Goal: Task Accomplishment & Management: Manage account settings

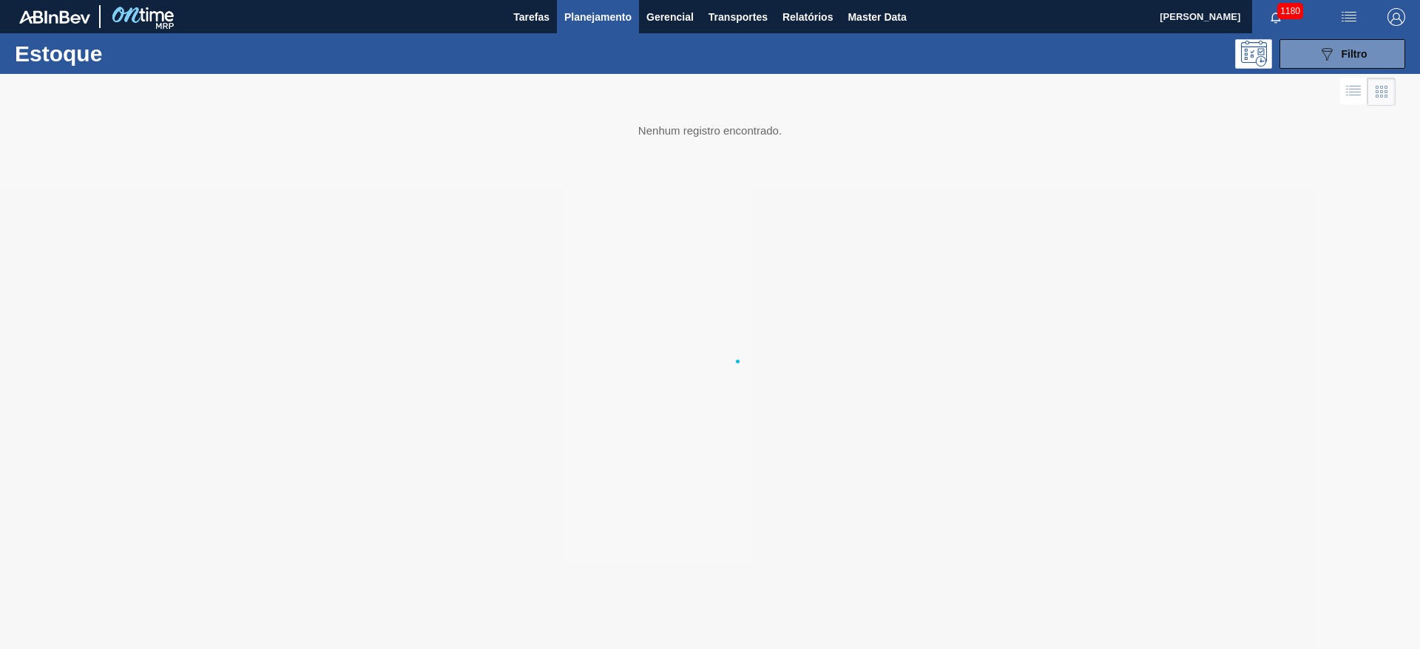
click at [593, 19] on span "Planejamento" at bounding box center [597, 17] width 67 height 18
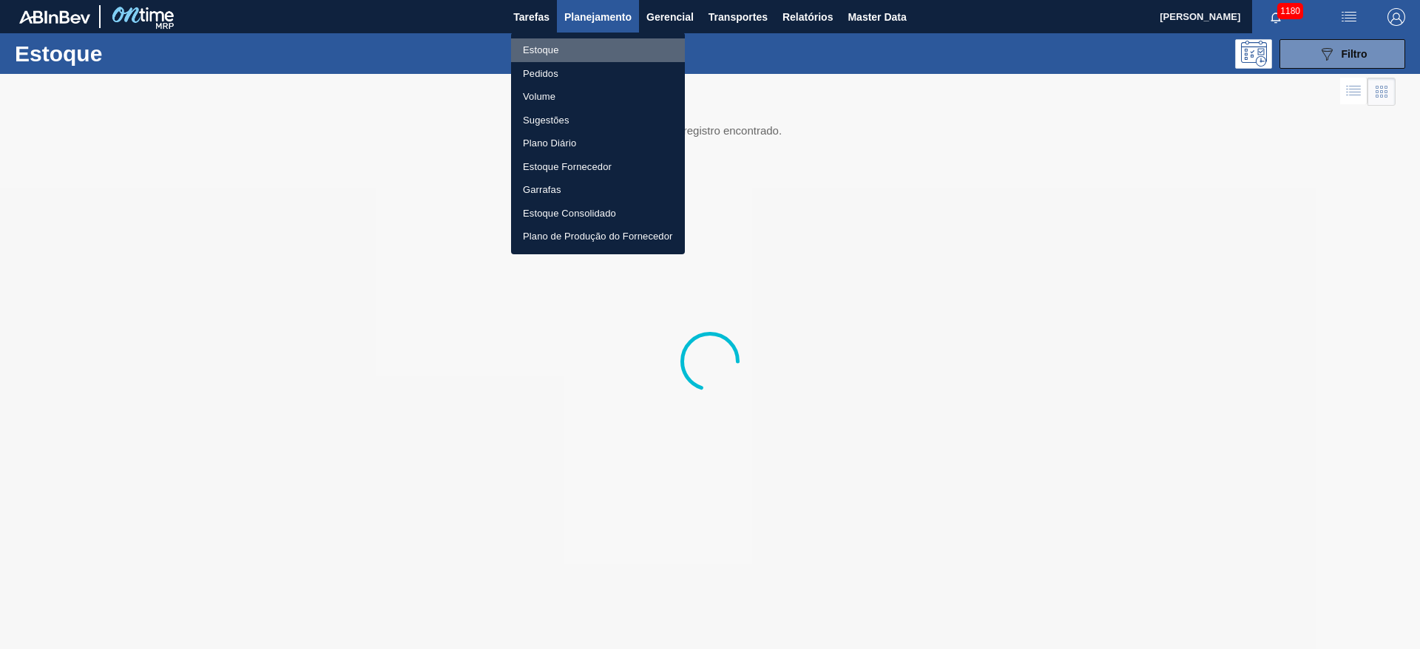
click at [537, 55] on li "Estoque" at bounding box center [598, 50] width 174 height 24
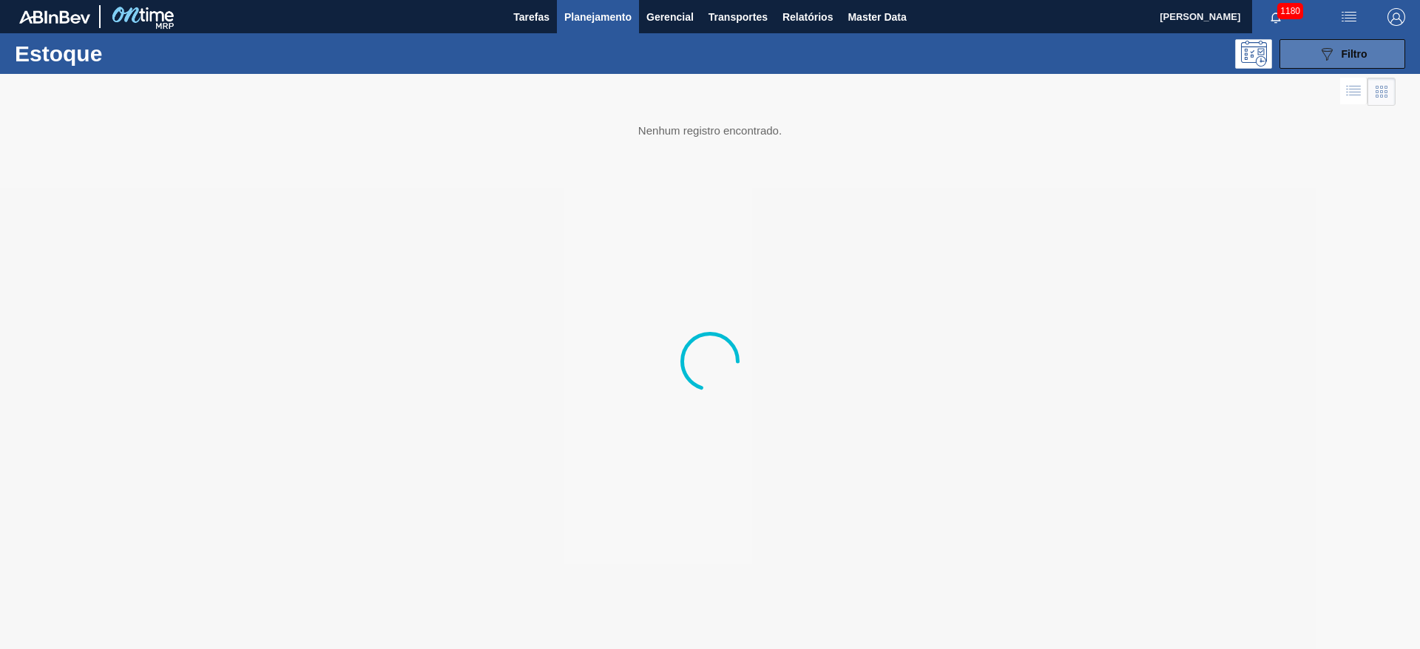
click at [1351, 55] on span "Filtro" at bounding box center [1355, 54] width 26 height 12
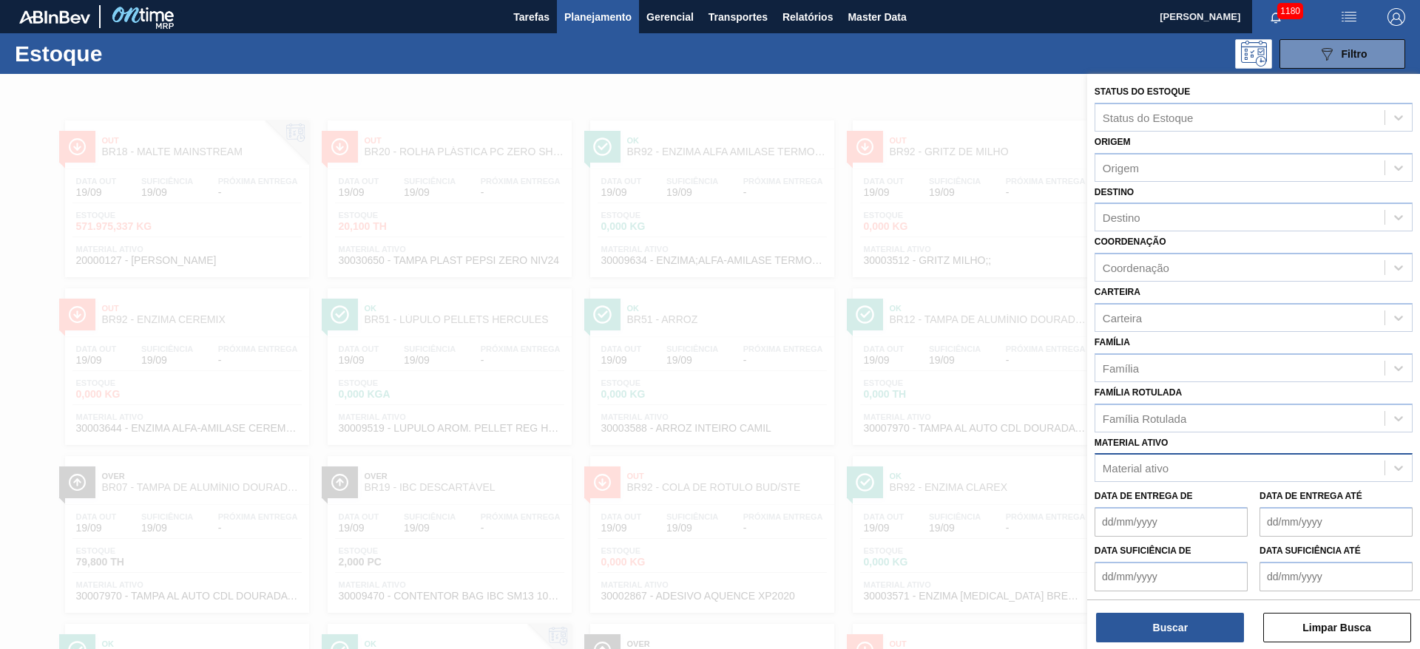
click at [1152, 461] on div "Material ativo" at bounding box center [1240, 468] width 289 height 21
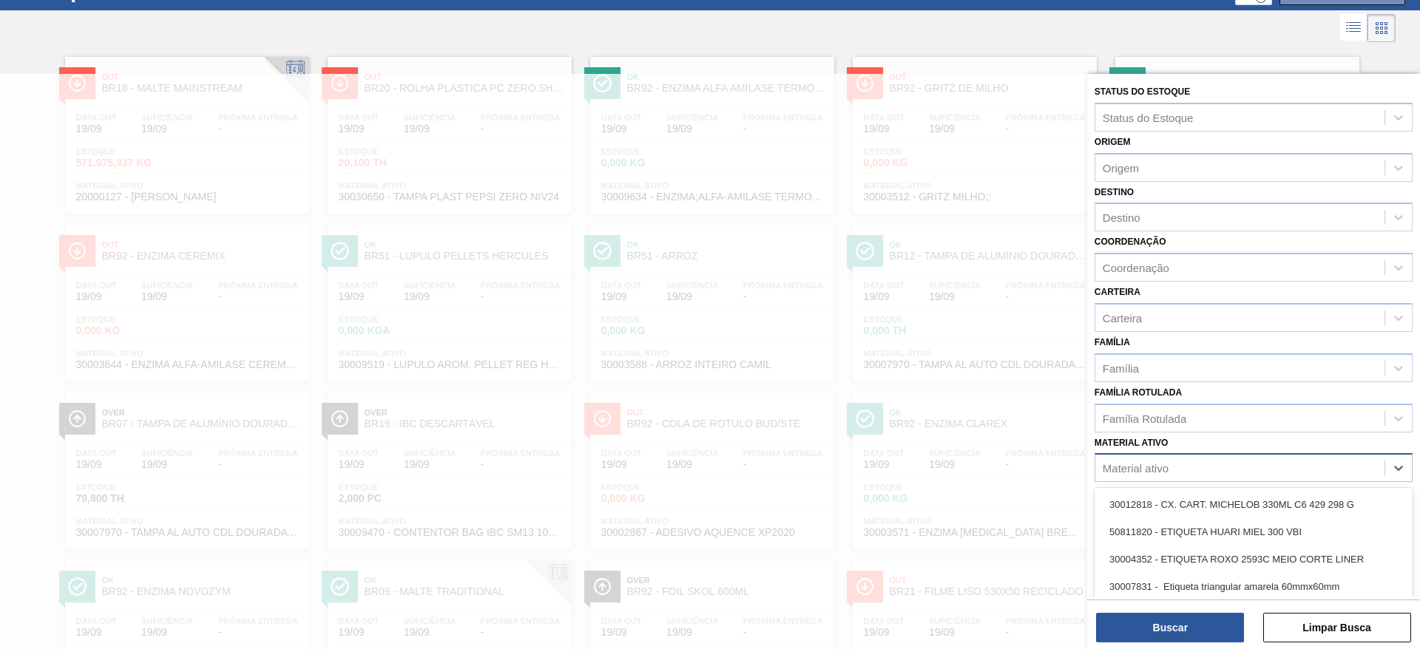
scroll to position [67, 0]
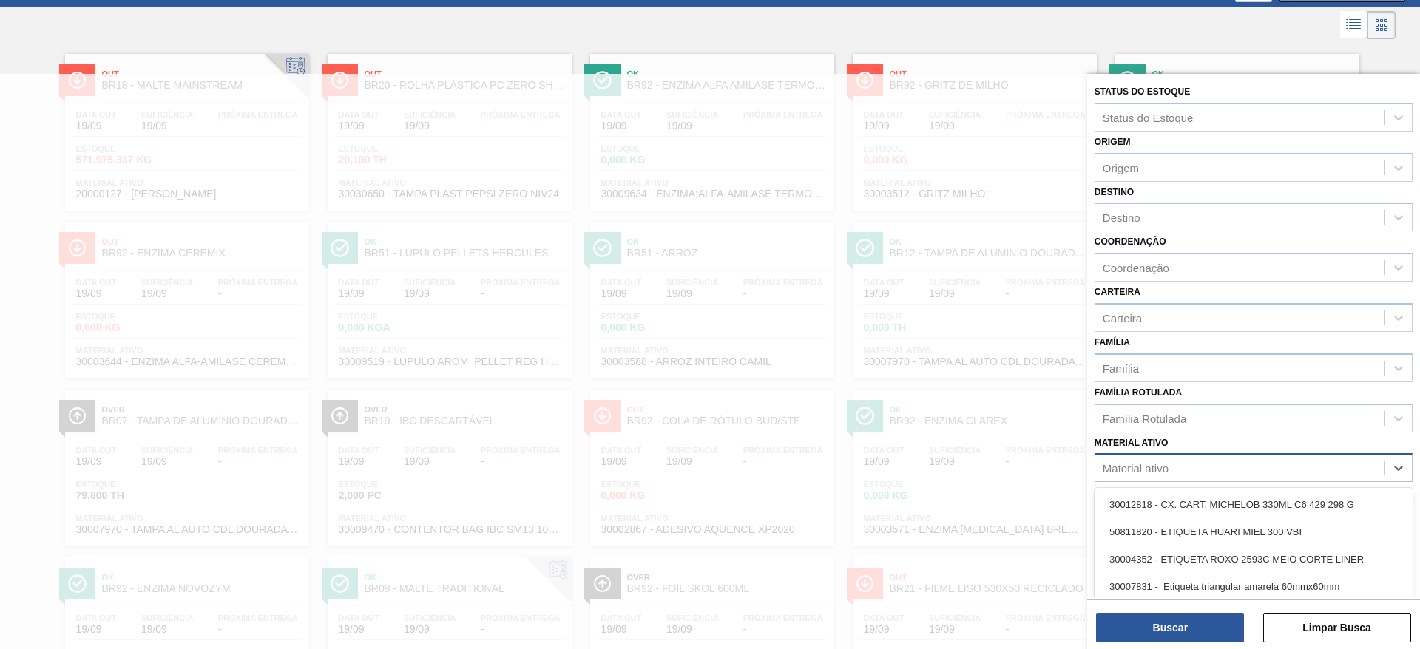
paste ativo "30030802"
type ativo "30030802"
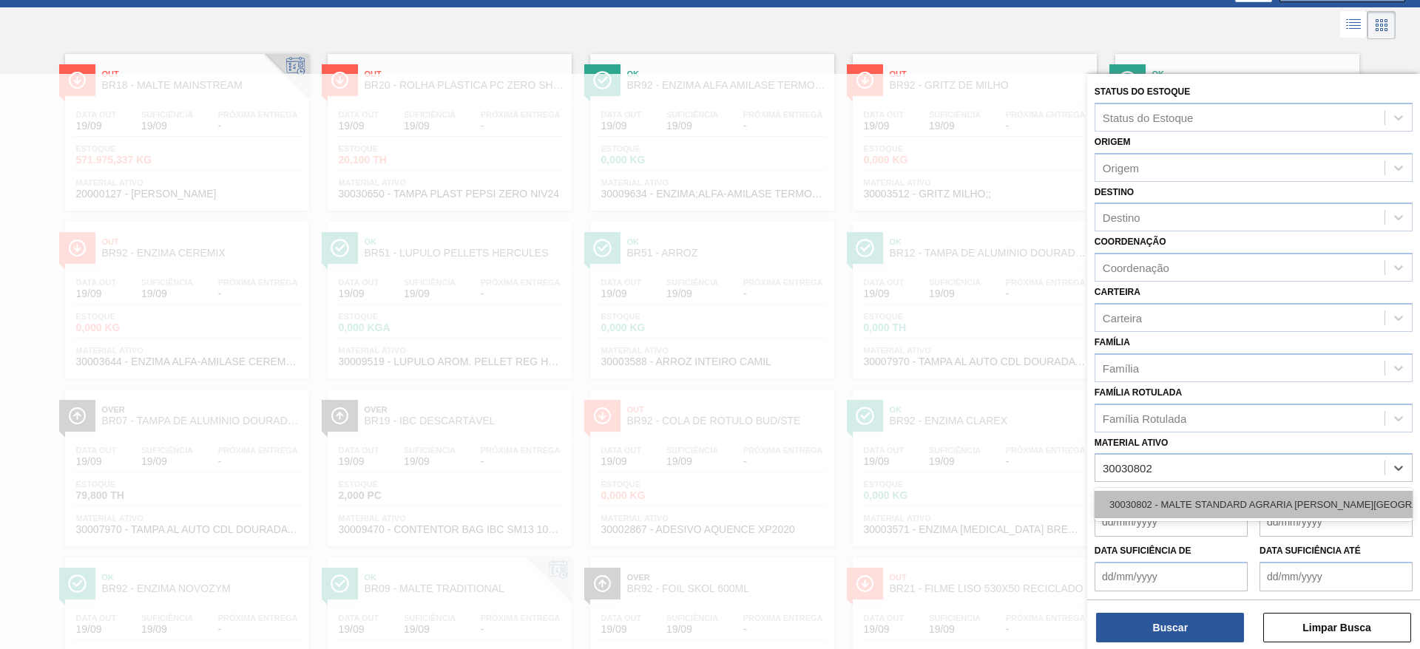
click at [1161, 503] on div "30030802 - MALTE STANDARD AGRARIA [PERSON_NAME][GEOGRAPHIC_DATA]" at bounding box center [1254, 504] width 318 height 27
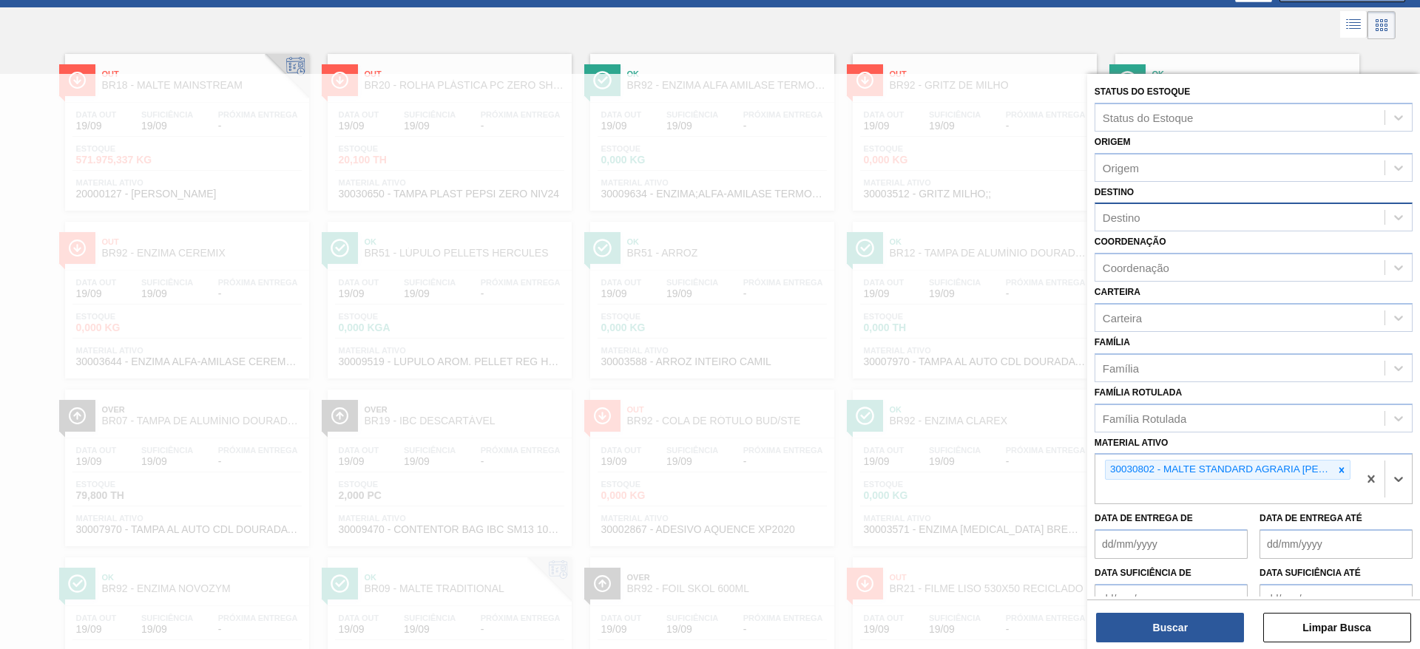
click at [1127, 212] on div "Destino" at bounding box center [1122, 218] width 38 height 13
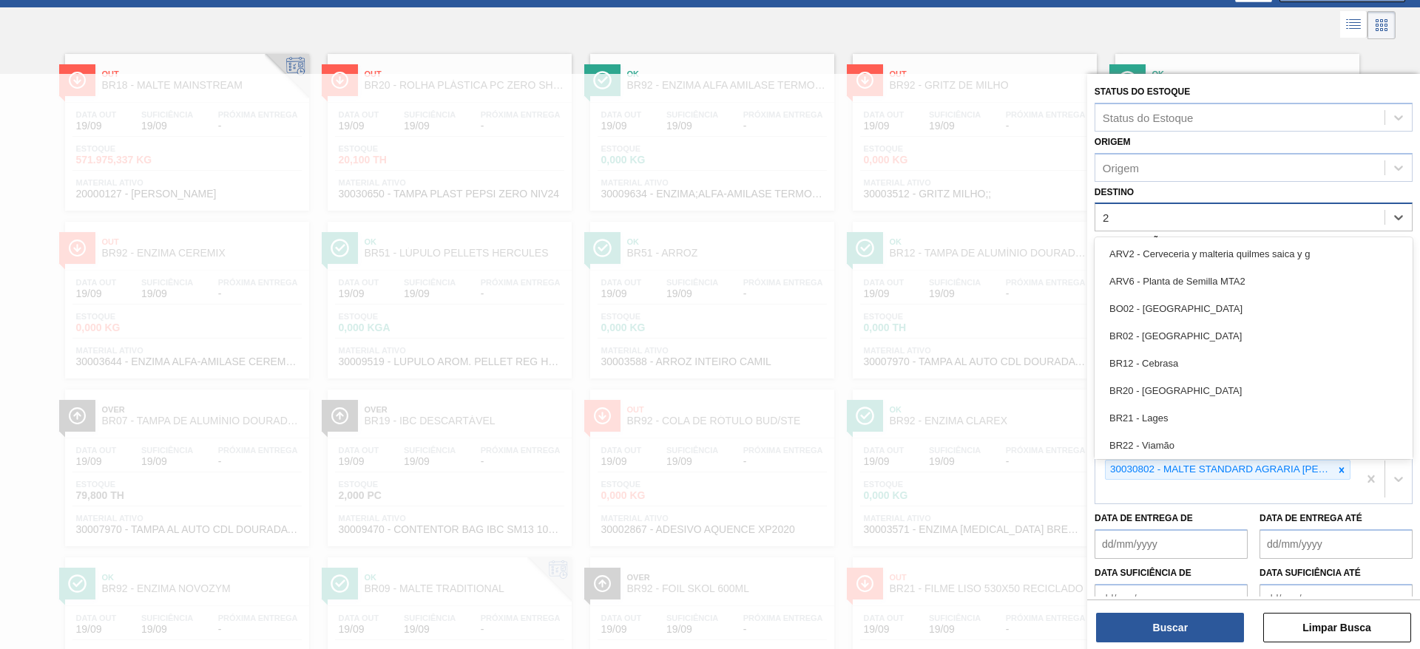
type input "23"
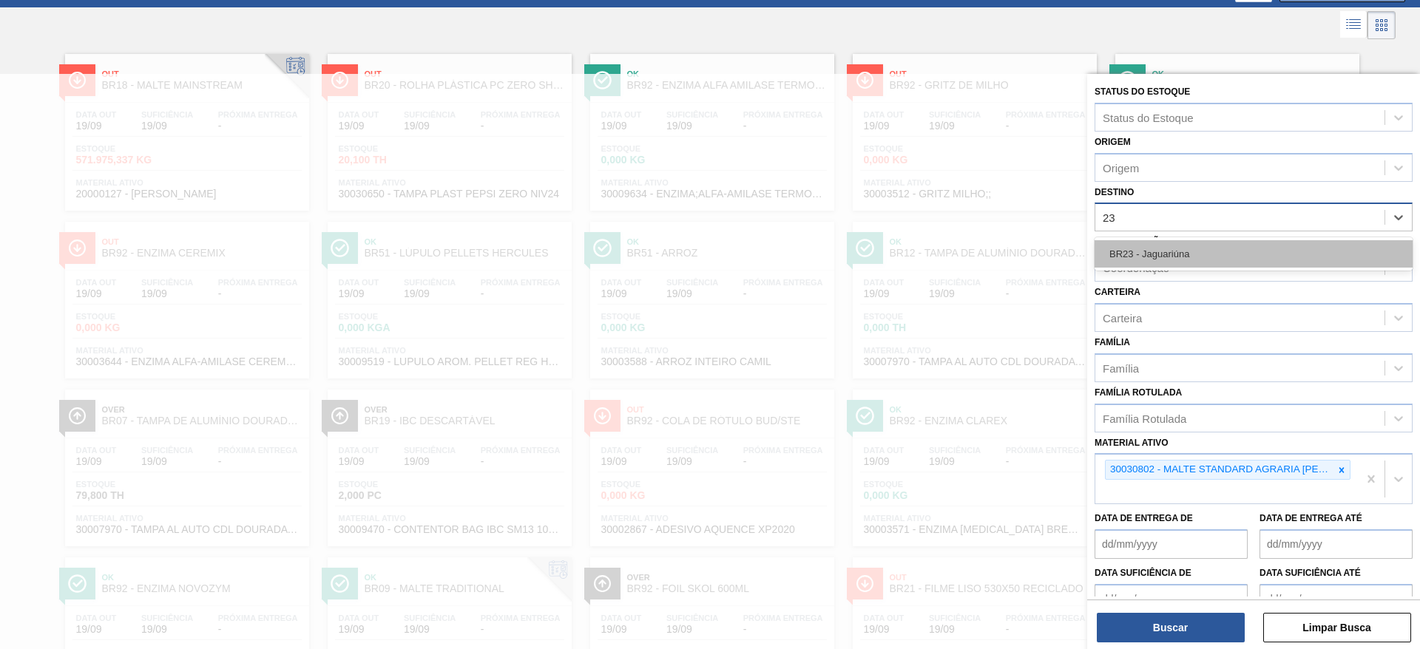
click at [1127, 259] on div "BR23 - Jaguariúna" at bounding box center [1254, 253] width 318 height 27
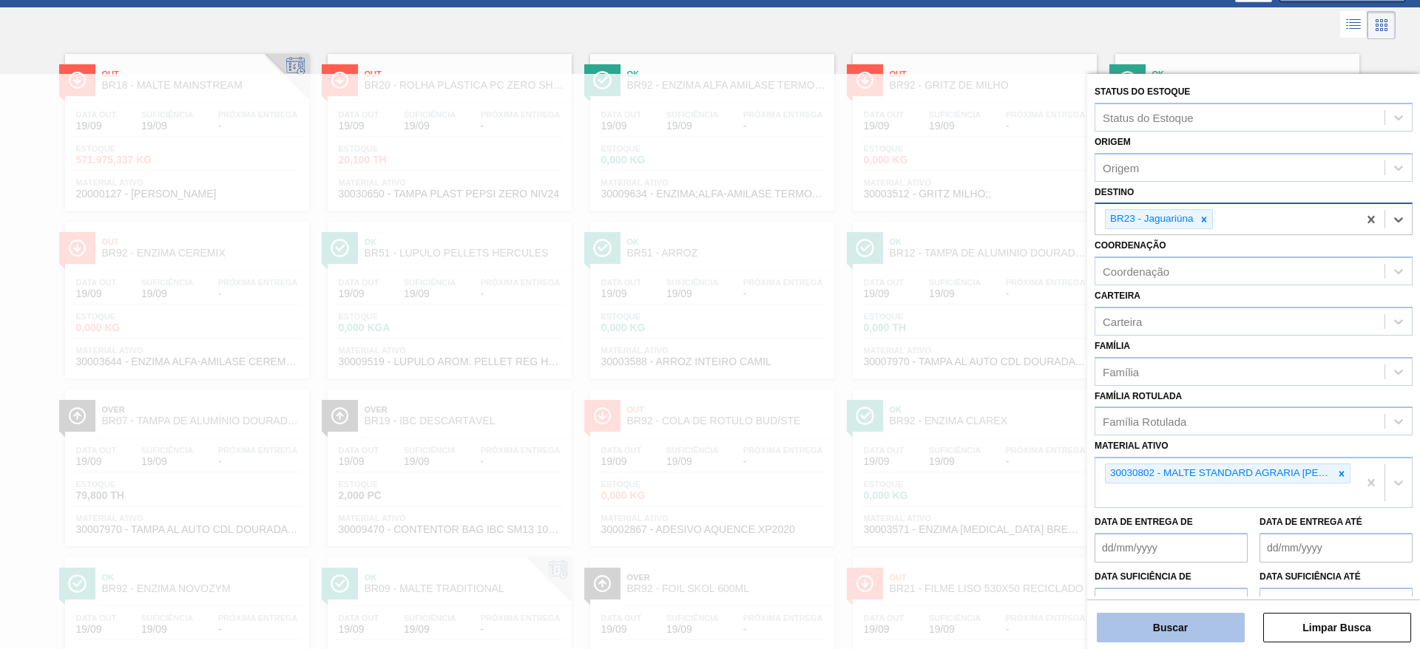
click at [1170, 630] on button "Buscar" at bounding box center [1171, 628] width 148 height 30
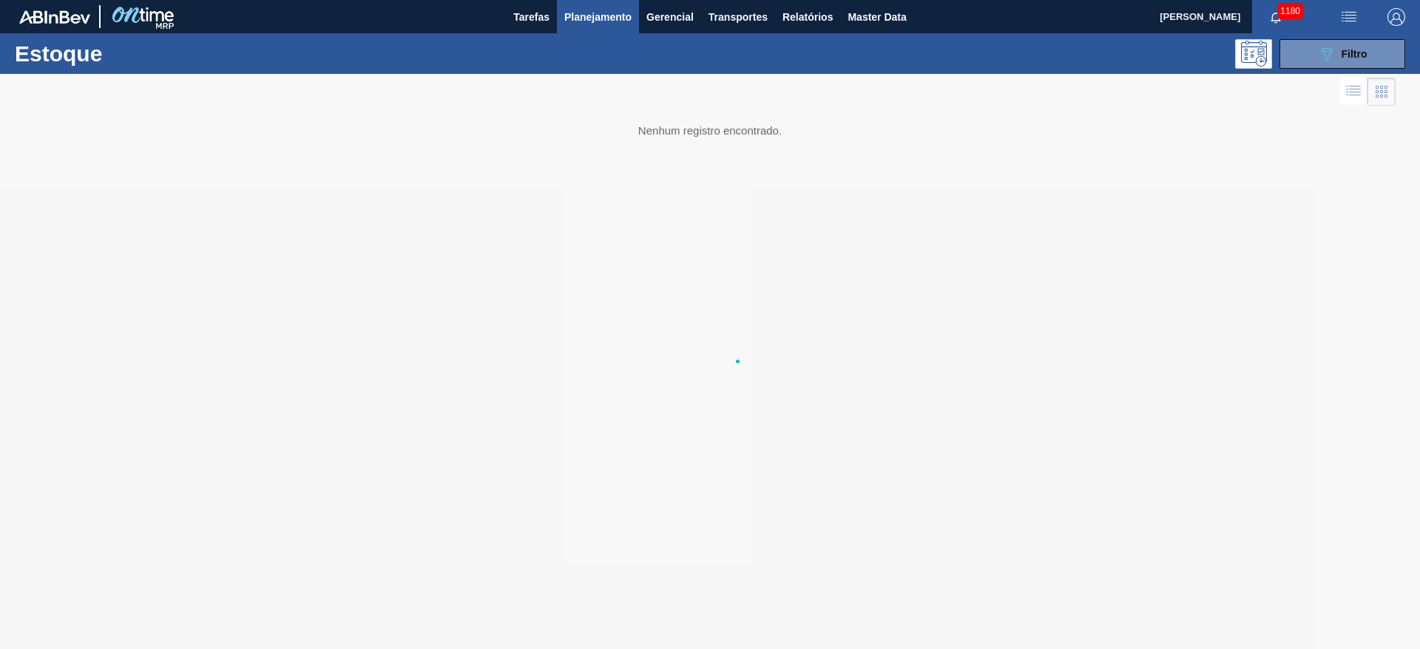
scroll to position [0, 0]
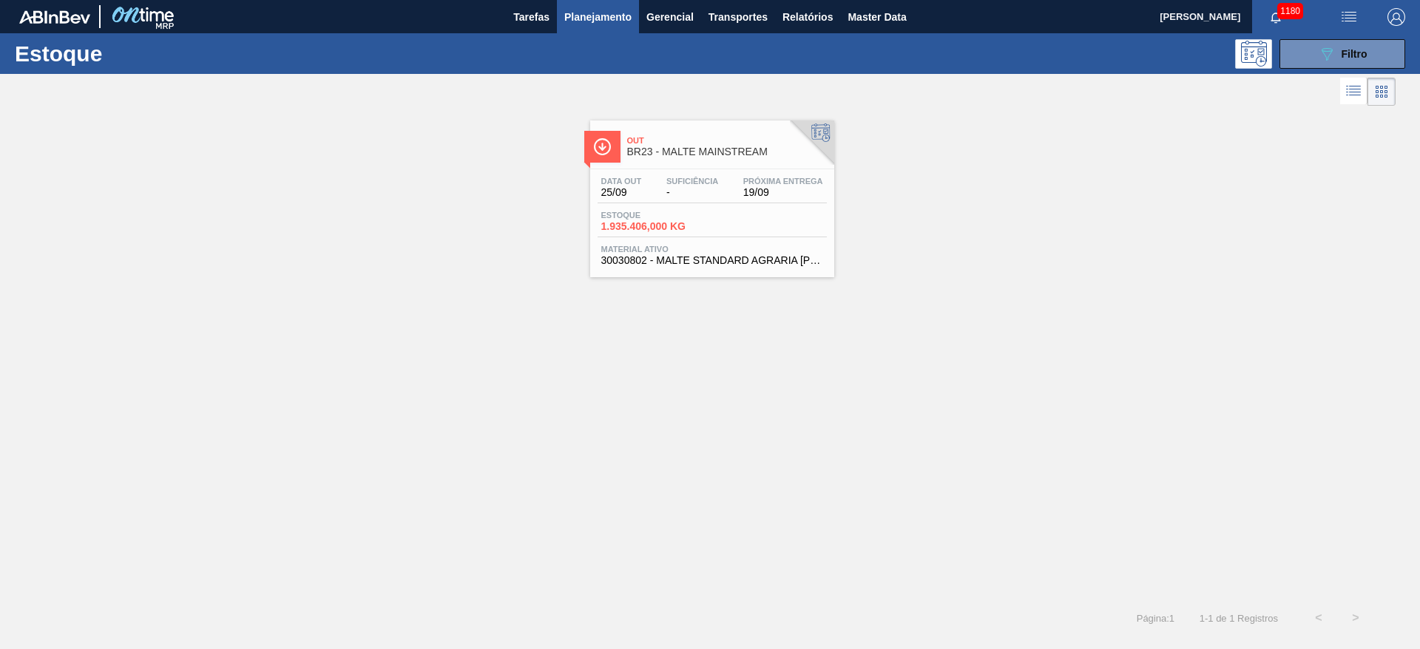
click at [679, 161] on div "Out BR23 - MALTE MAINSTREAM" at bounding box center [727, 146] width 200 height 33
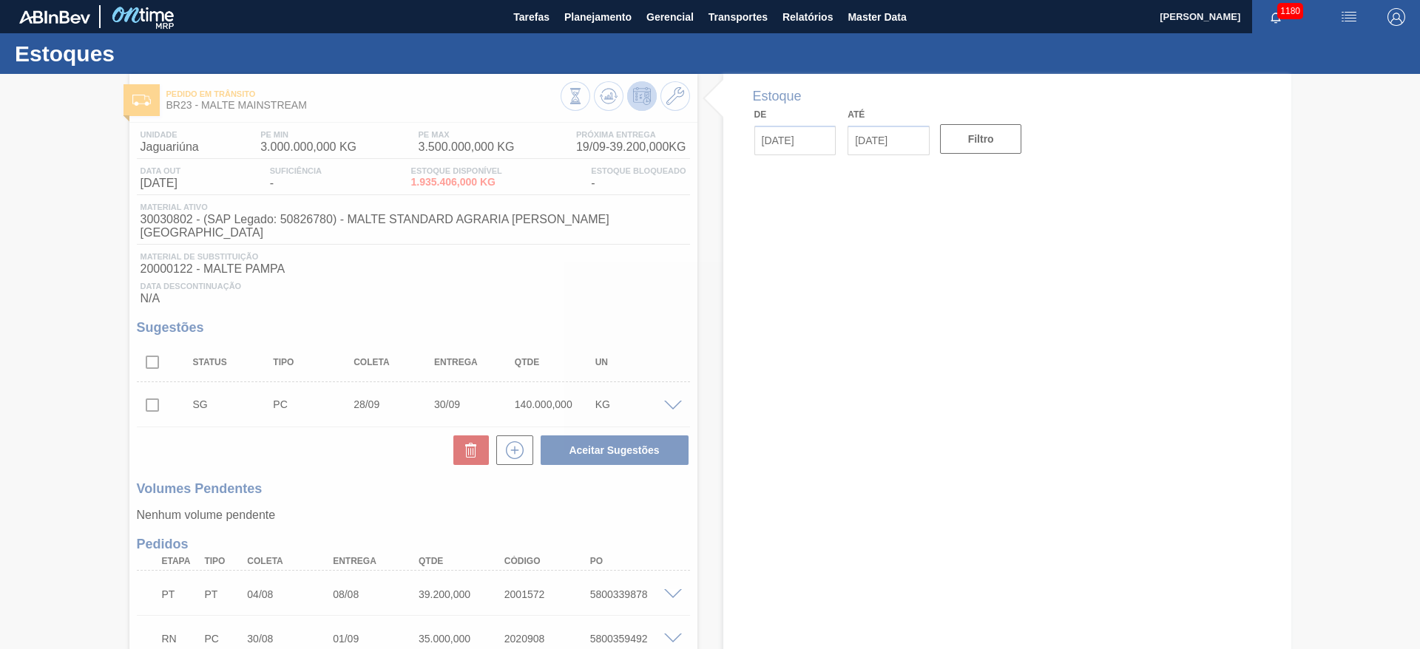
type input "[DATE]"
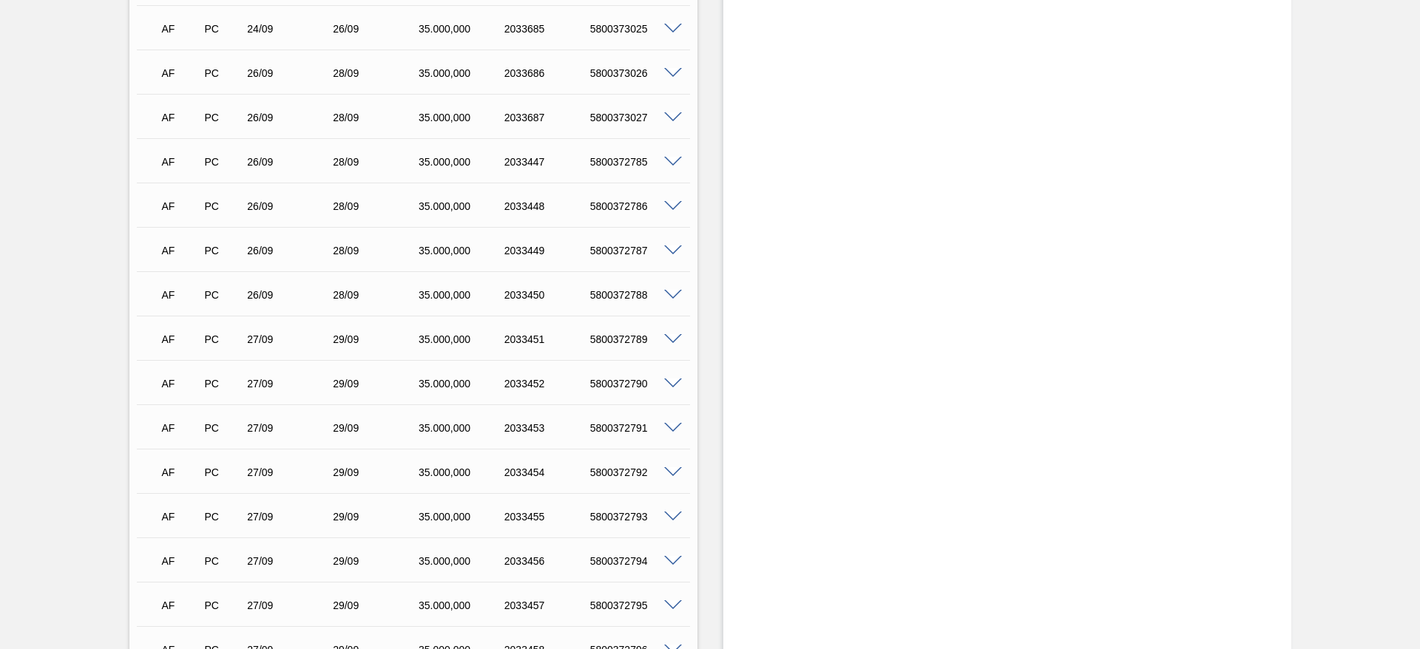
scroll to position [3218, 0]
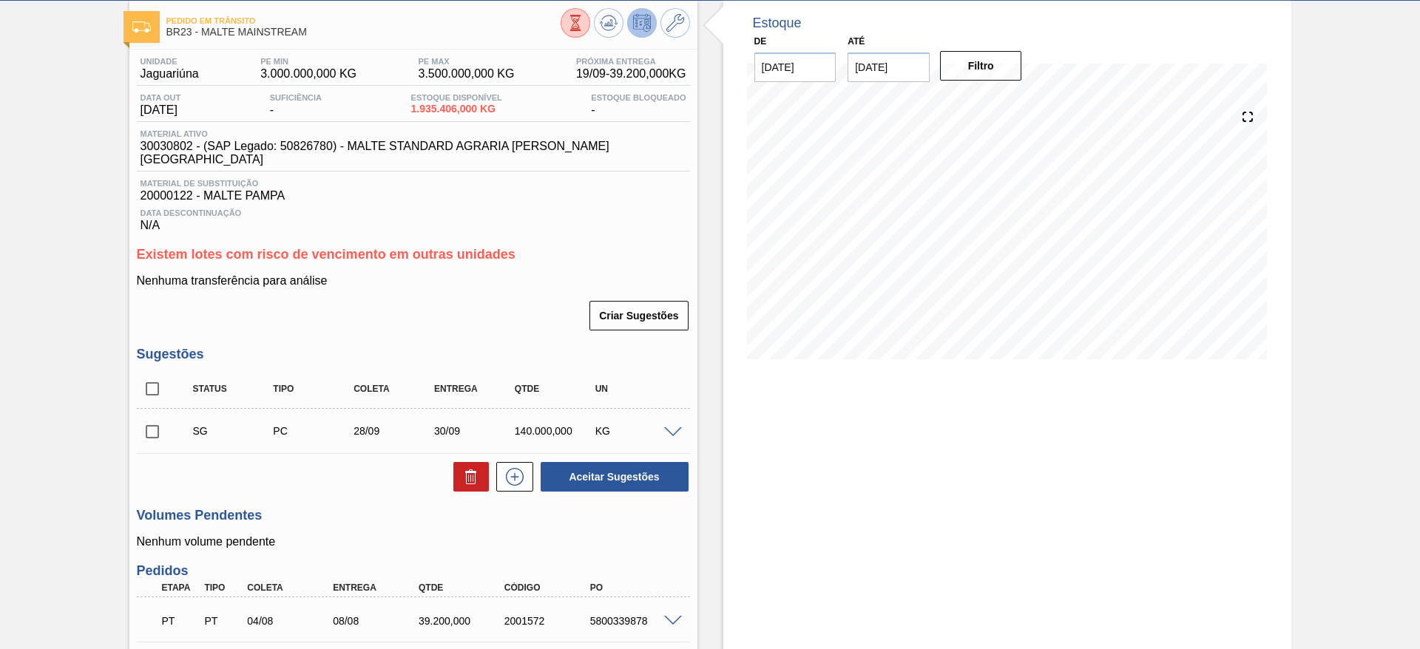
scroll to position [0, 0]
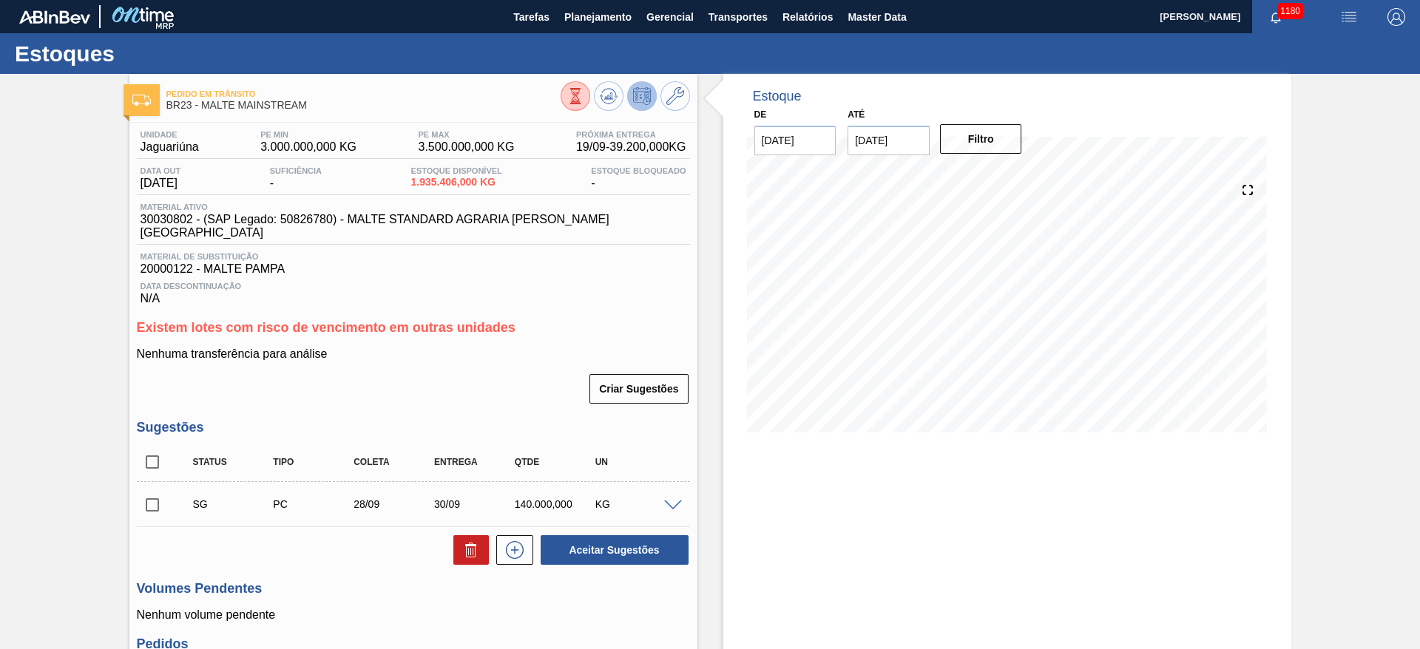
click at [169, 223] on span "30030802 - (SAP Legado: 50826780) - MALTE STANDARD AGRARIA [PERSON_NAME][GEOGRA…" at bounding box center [417, 226] width 553 height 27
copy span "30030802"
click at [576, 13] on span "Planejamento" at bounding box center [597, 17] width 67 height 18
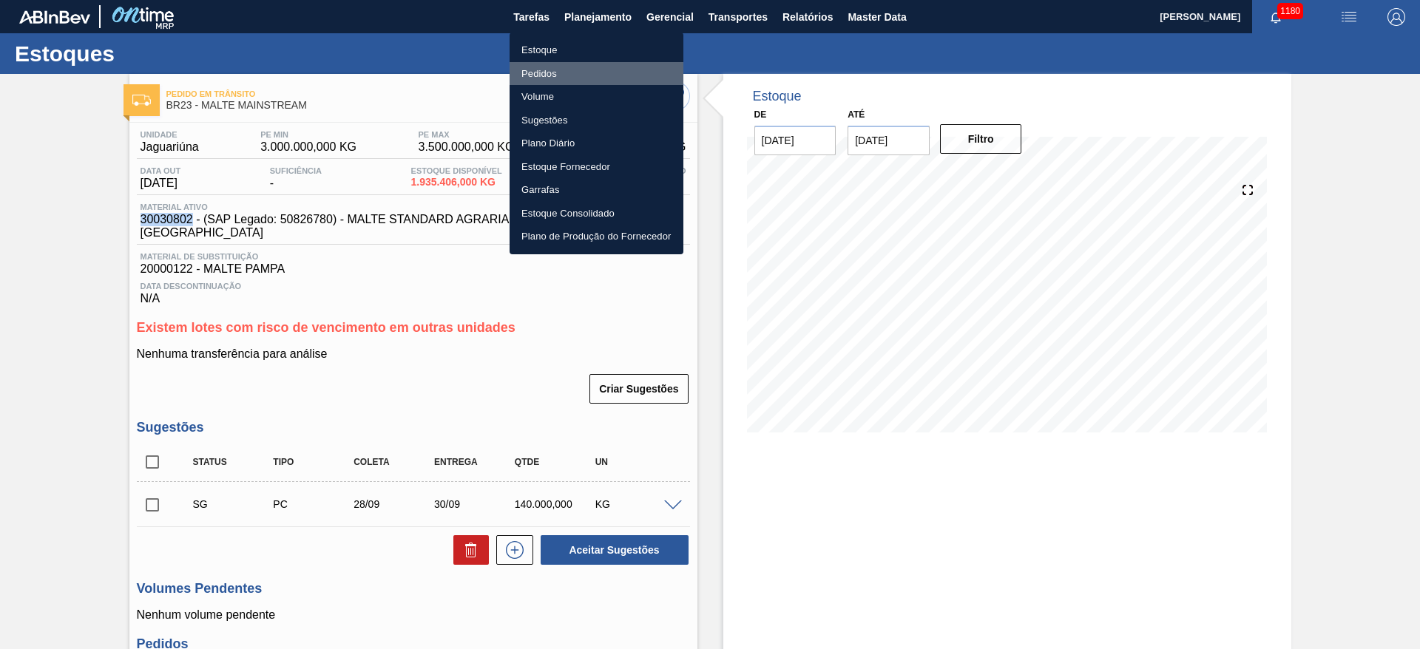
click at [541, 69] on li "Pedidos" at bounding box center [597, 74] width 174 height 24
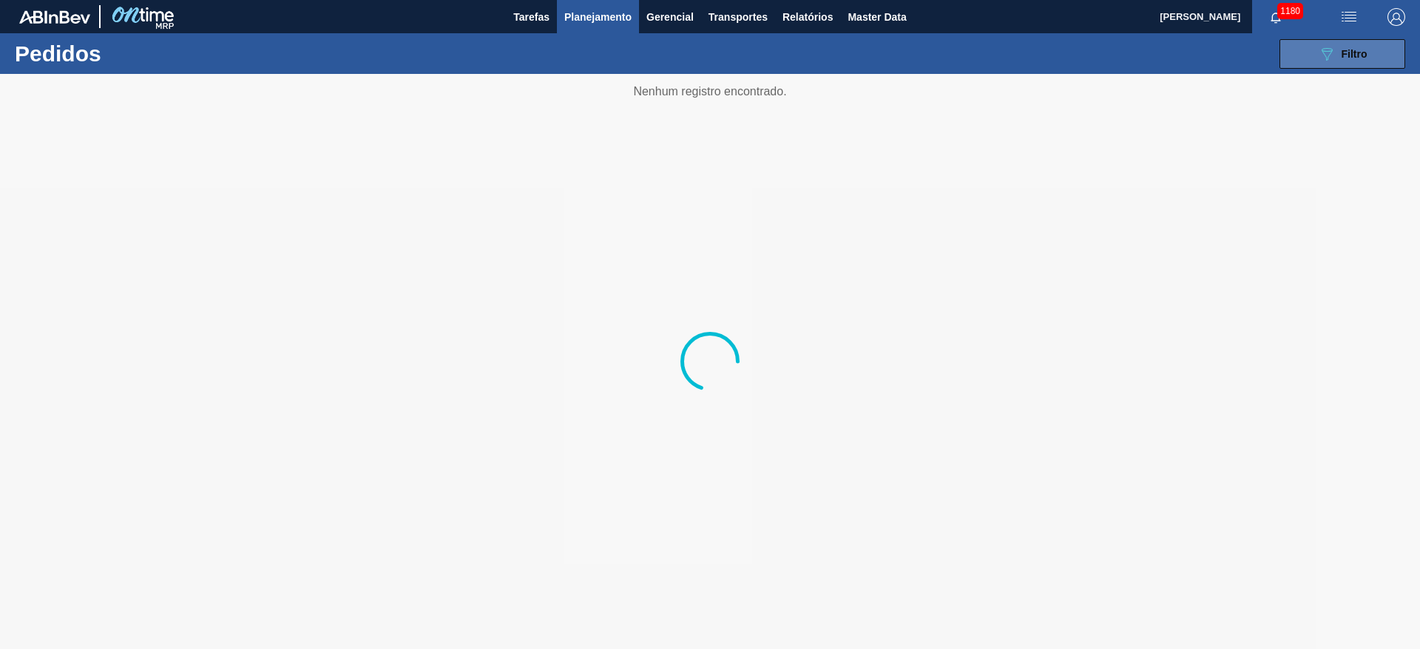
click at [1349, 55] on span "Filtro" at bounding box center [1355, 54] width 26 height 12
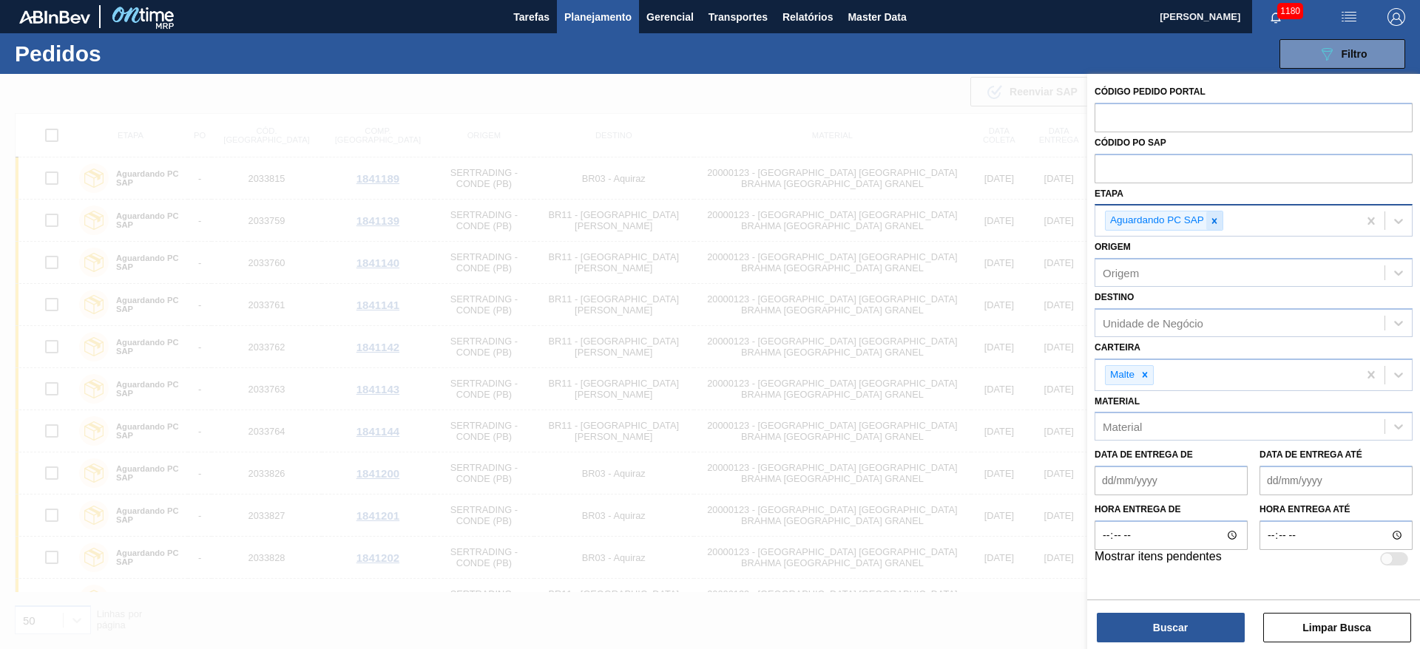
click at [1215, 219] on icon at bounding box center [1214, 220] width 5 height 5
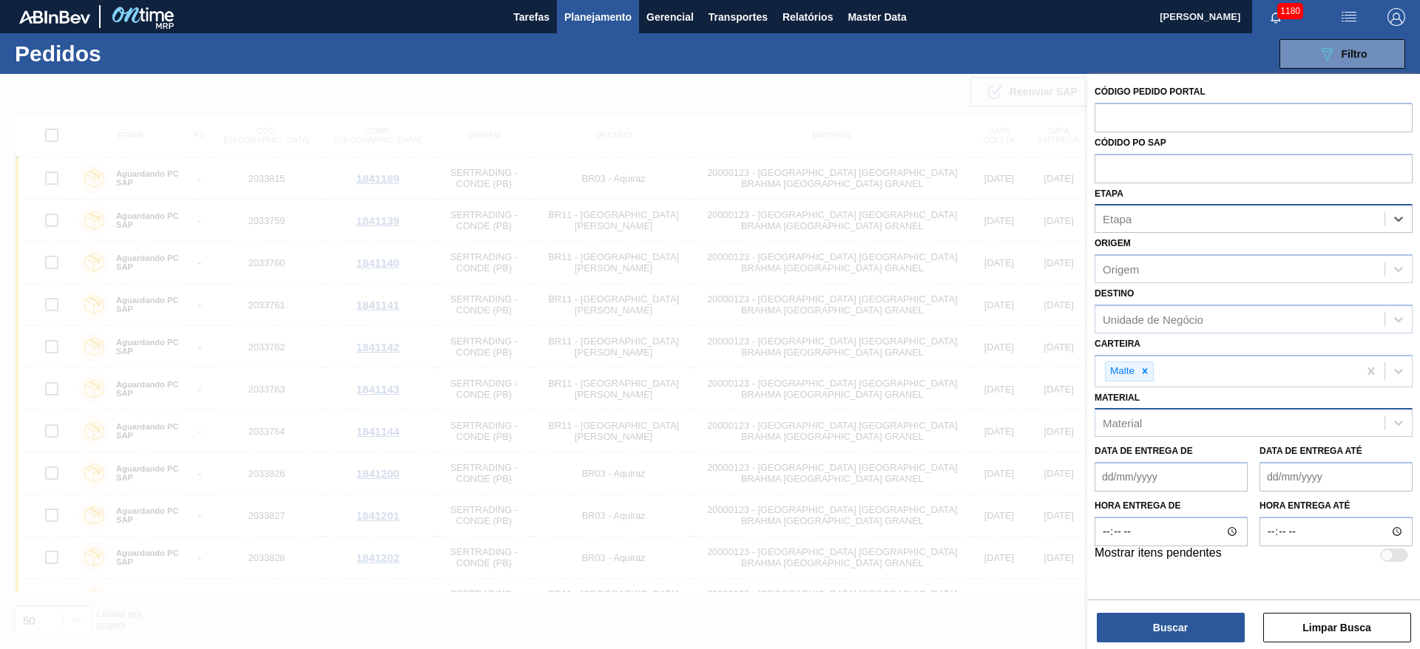
click at [1145, 419] on div "Material" at bounding box center [1240, 423] width 289 height 21
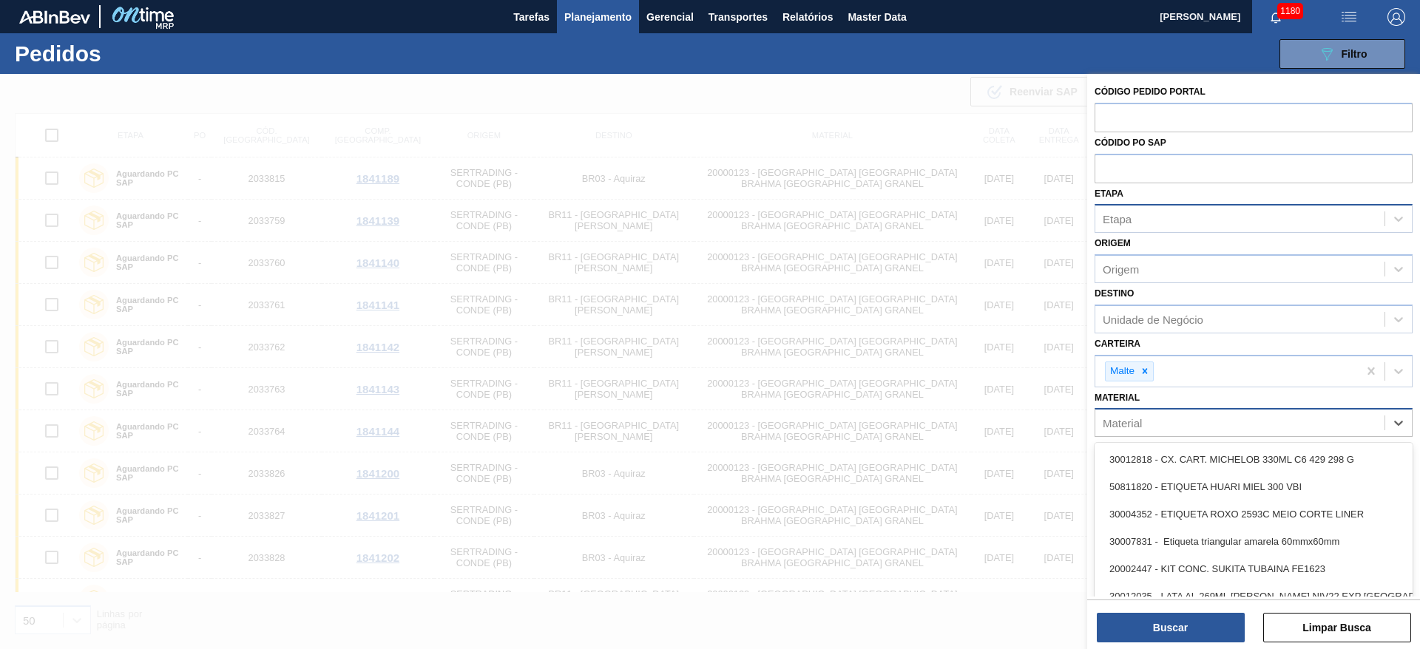
paste input "30030802"
type input "30030802"
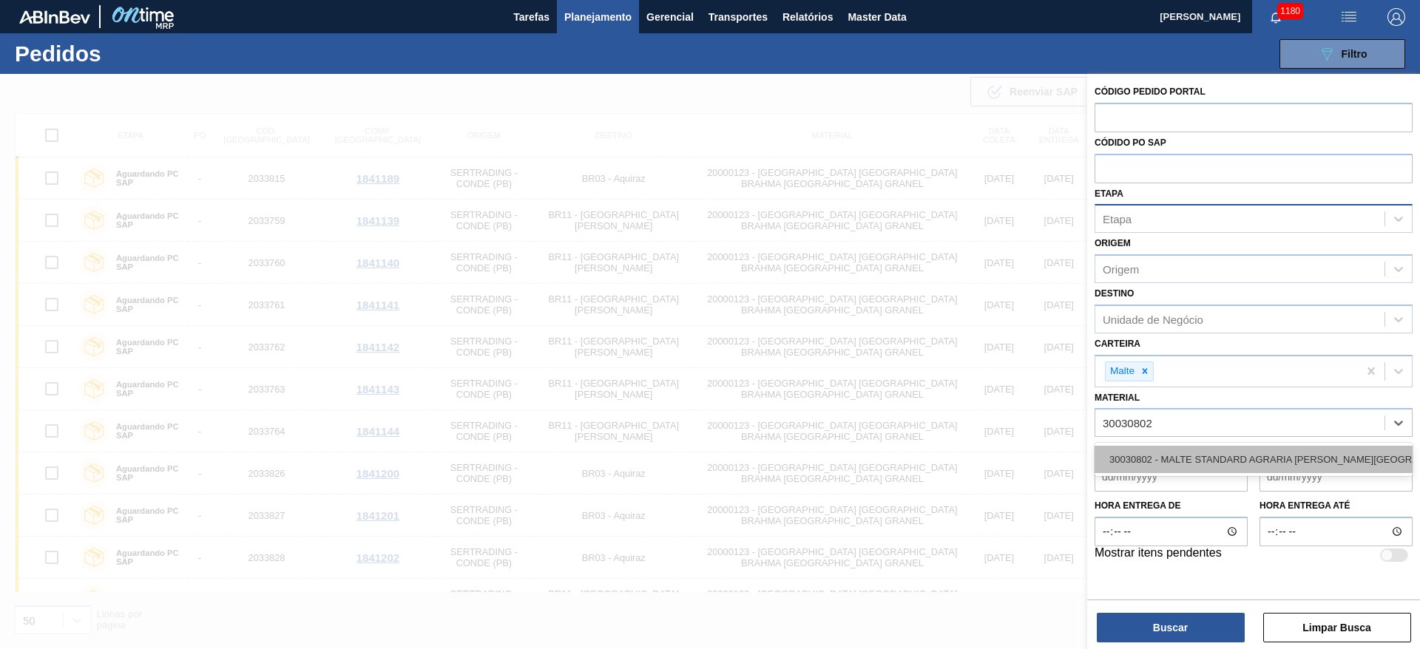
click at [1166, 460] on div "30030802 - MALTE STANDARD AGRARIA [PERSON_NAME][GEOGRAPHIC_DATA]" at bounding box center [1254, 459] width 318 height 27
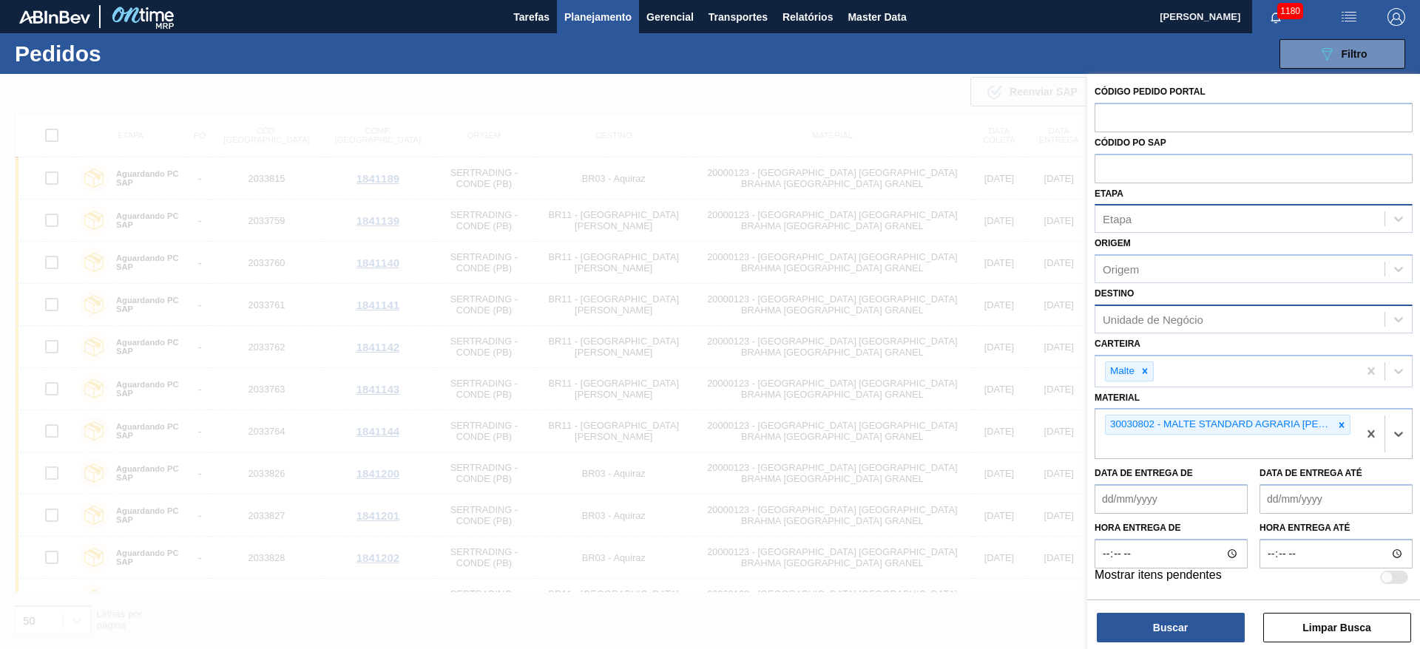
click at [1133, 323] on div "Unidade de Negócio" at bounding box center [1153, 319] width 101 height 13
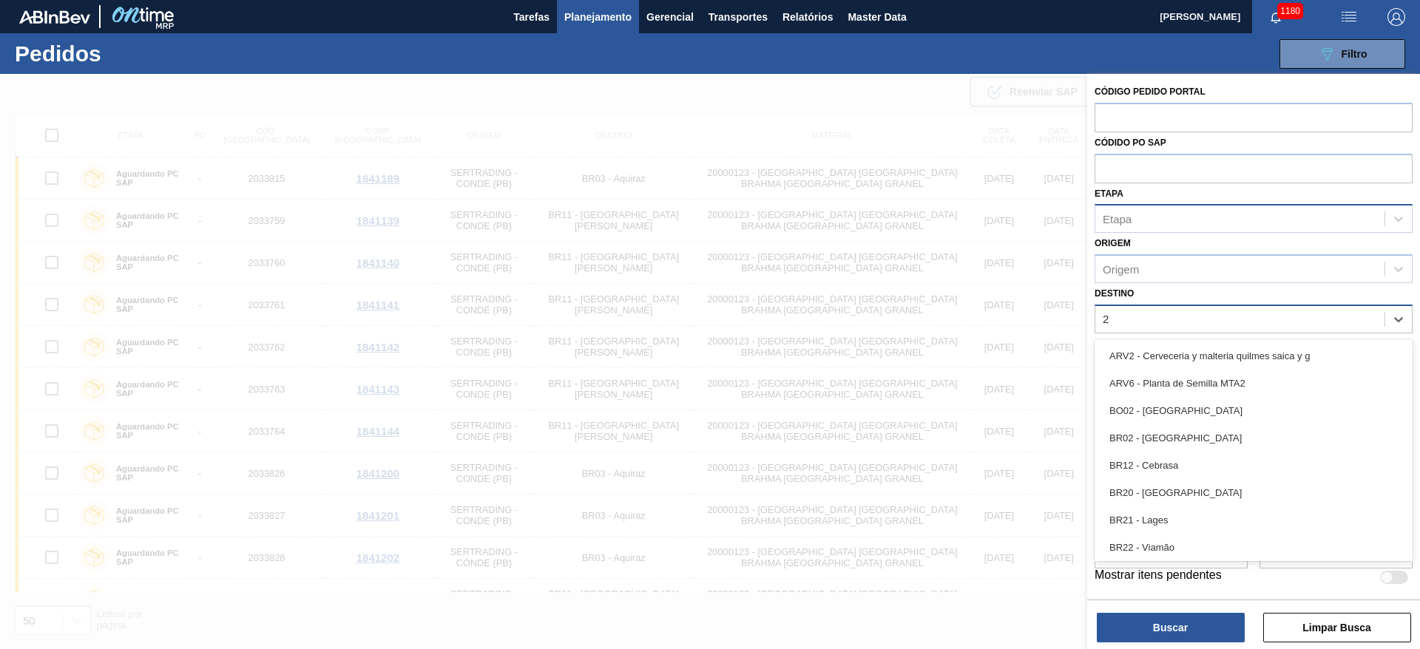
type input "23"
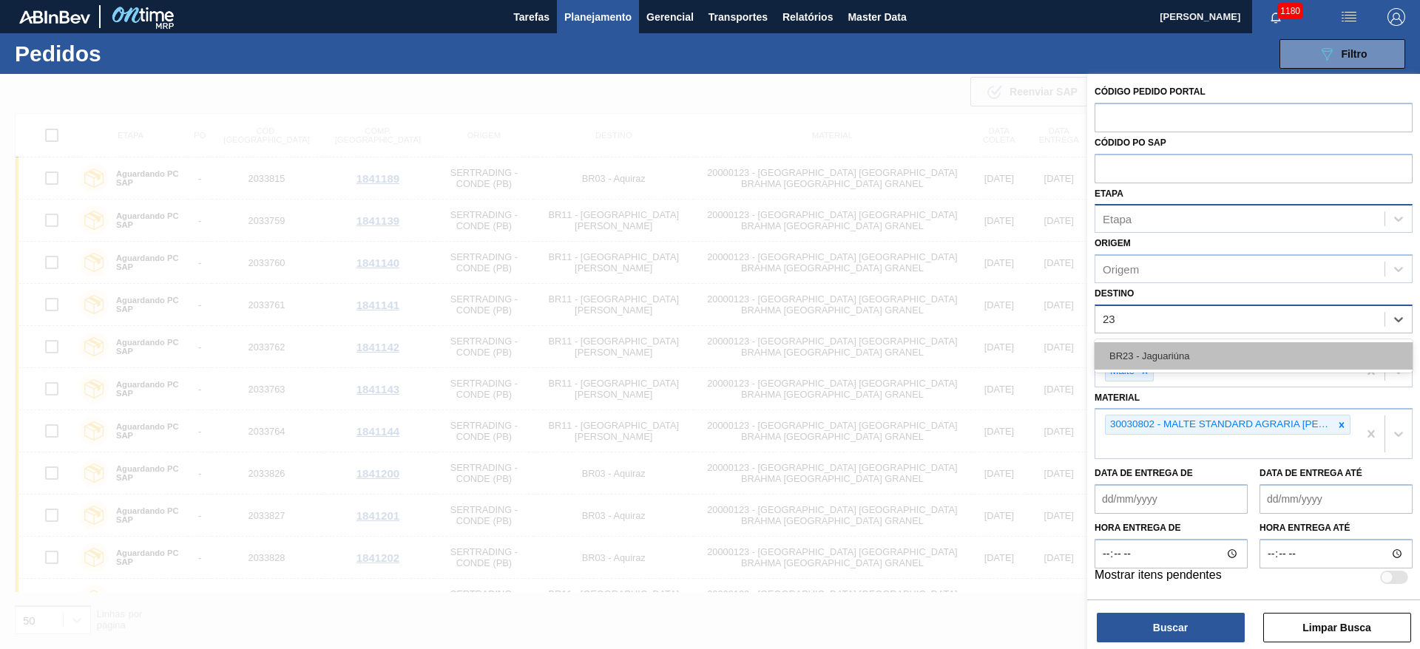
click at [1136, 349] on div "BR23 - Jaguariúna" at bounding box center [1254, 355] width 318 height 27
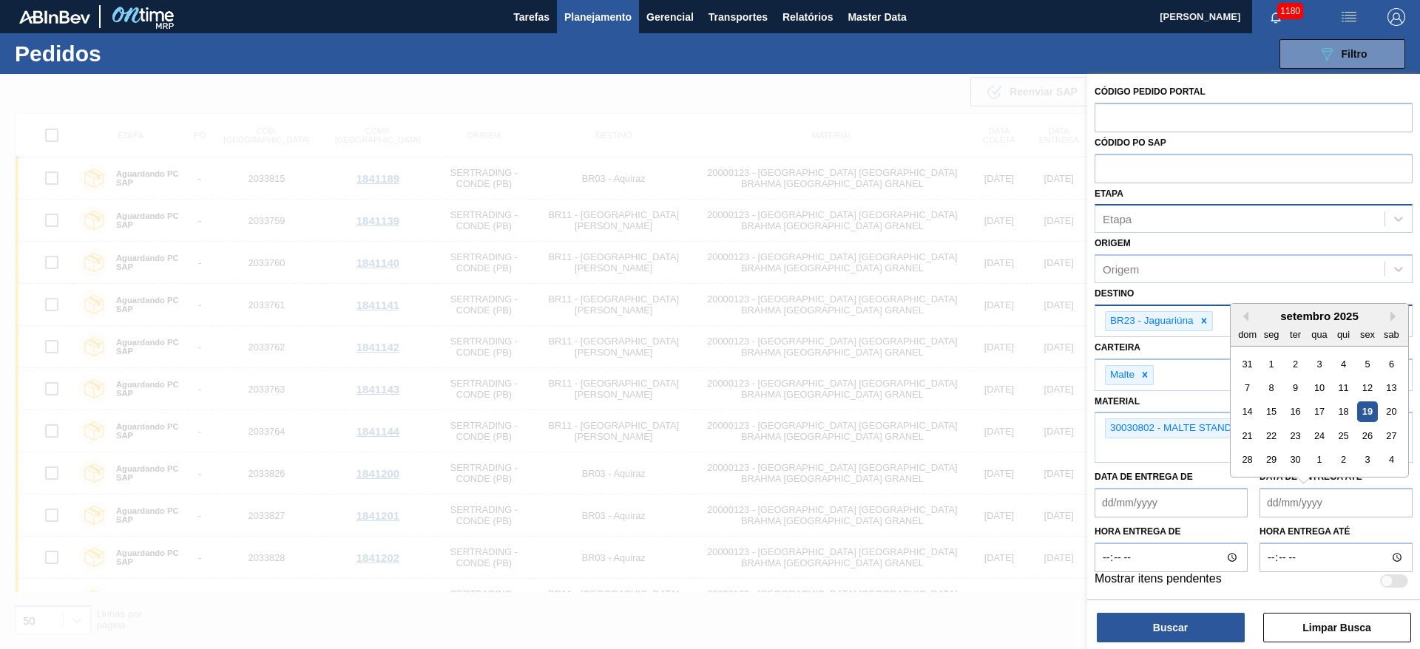
click at [1270, 502] on até "Data de Entrega até" at bounding box center [1336, 503] width 153 height 30
type até "[DATE]"
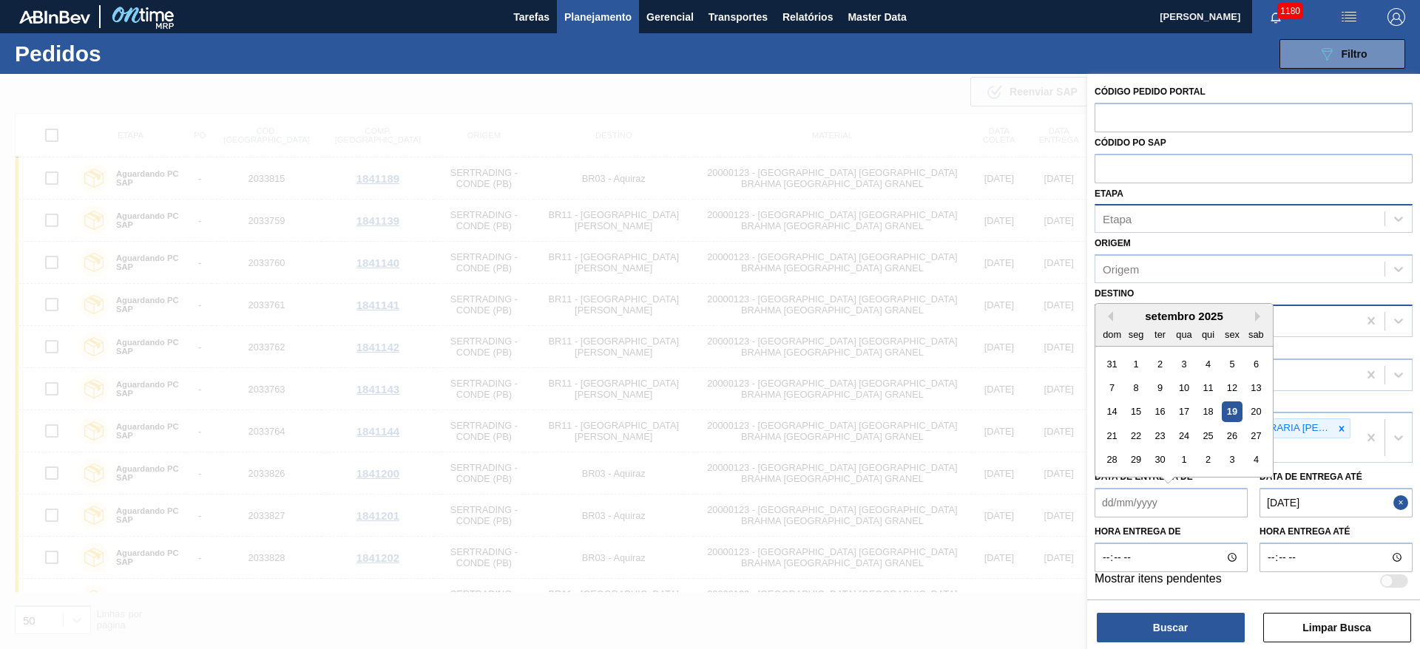
click at [1110, 493] on de "Data de Entrega de" at bounding box center [1171, 503] width 153 height 30
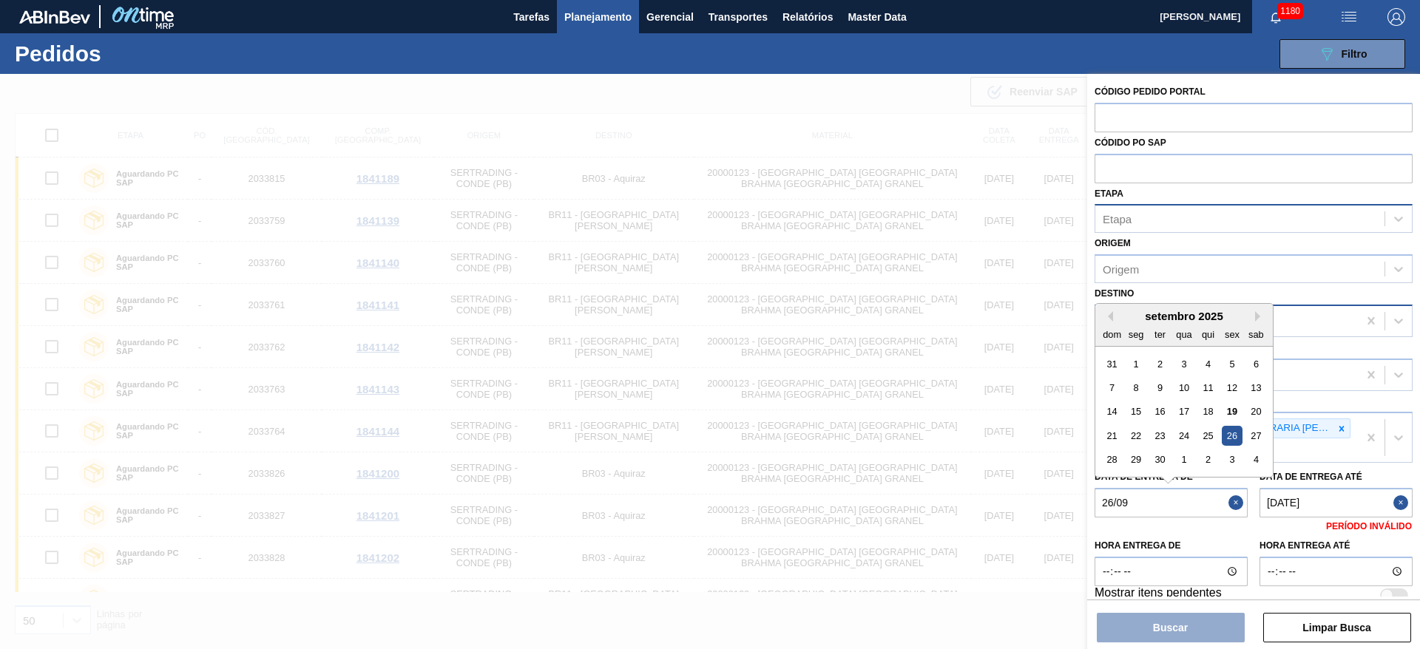
click at [1235, 430] on div "26" at bounding box center [1232, 436] width 20 height 20
type de "[DATE]"
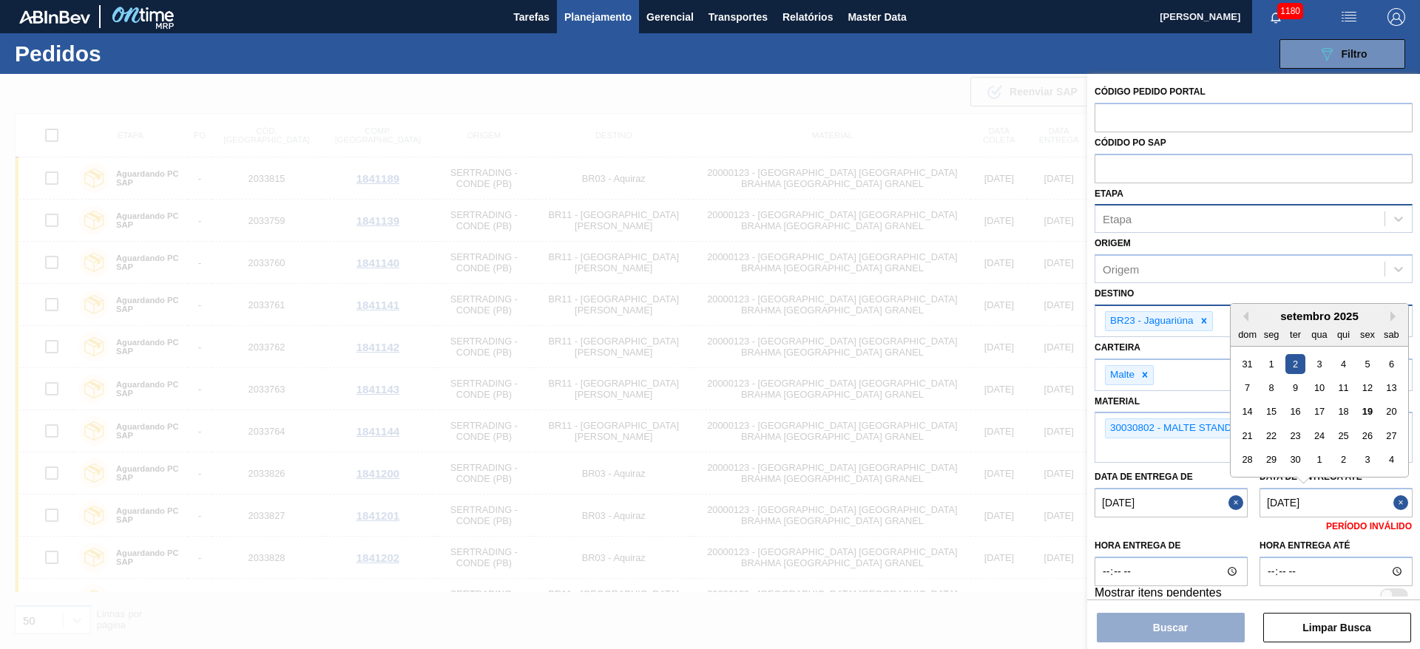
click at [1272, 495] on até "[DATE]" at bounding box center [1336, 503] width 153 height 30
click at [1250, 456] on div "28" at bounding box center [1248, 460] width 20 height 20
type até "[DATE]"
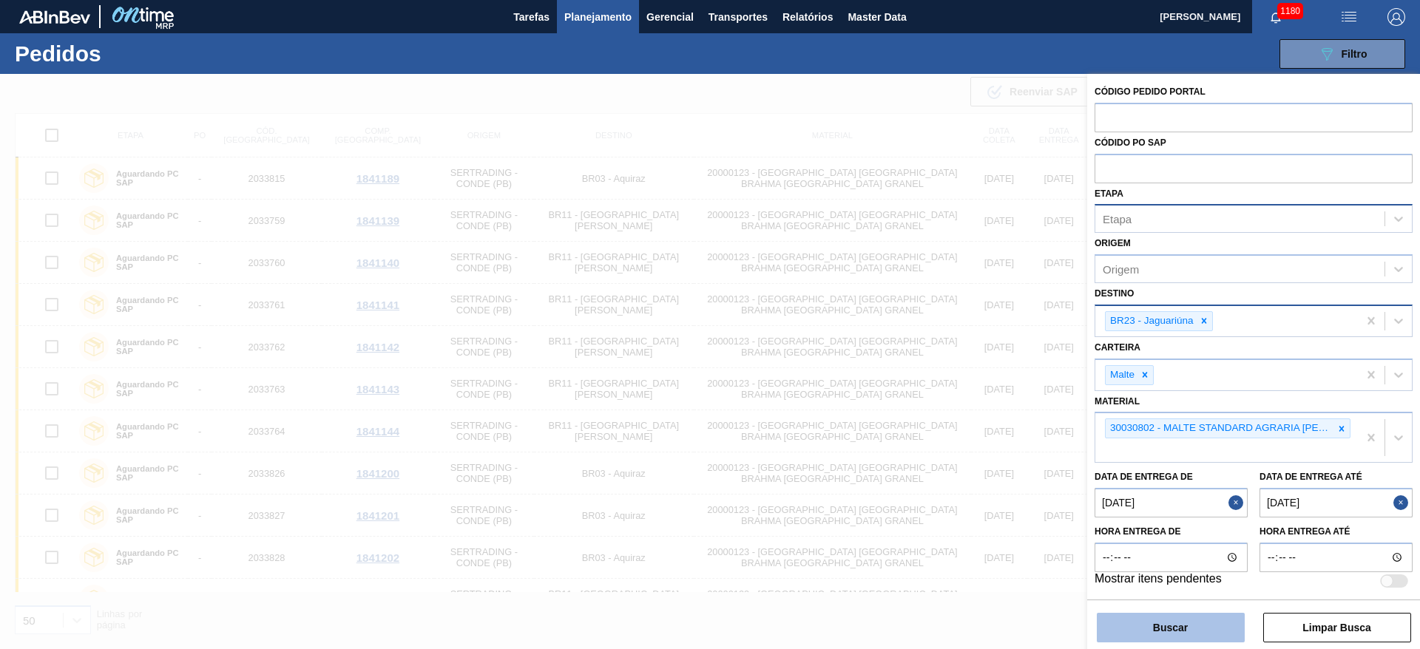
click at [1174, 627] on button "Buscar" at bounding box center [1171, 628] width 148 height 30
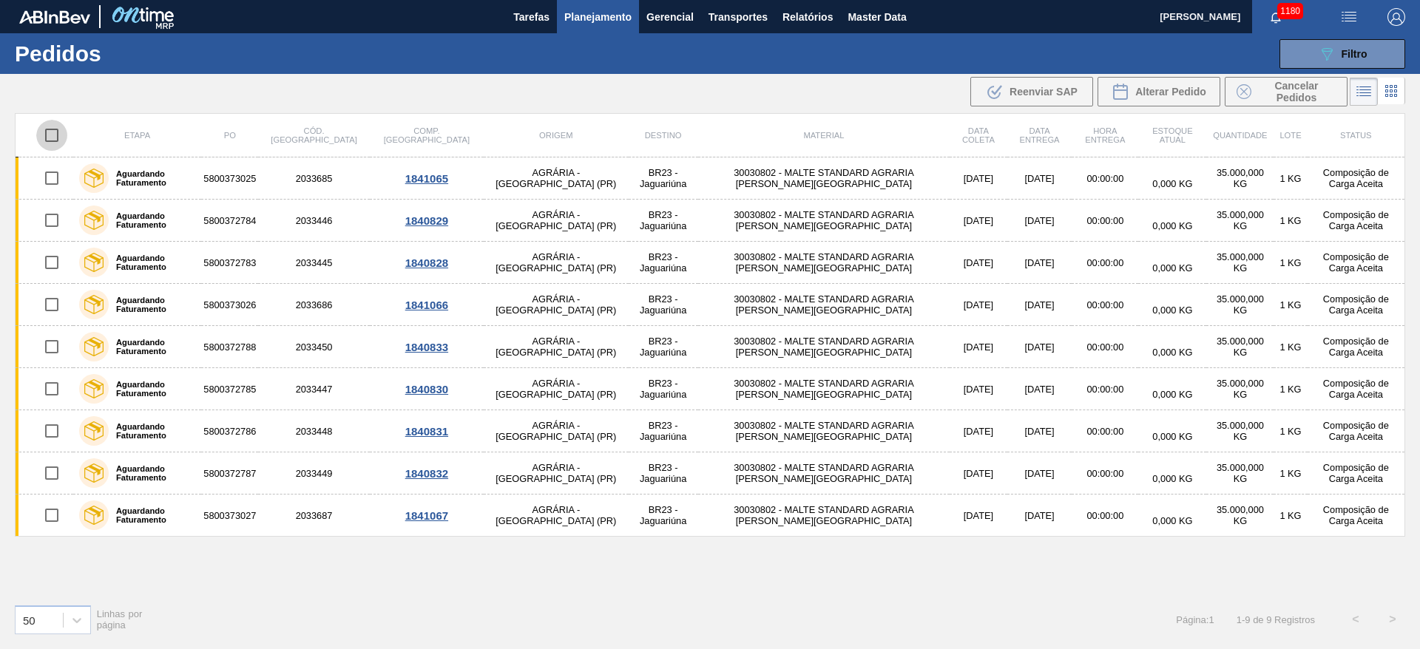
click at [51, 132] on input "checkbox" at bounding box center [51, 135] width 31 height 31
checkbox input "true"
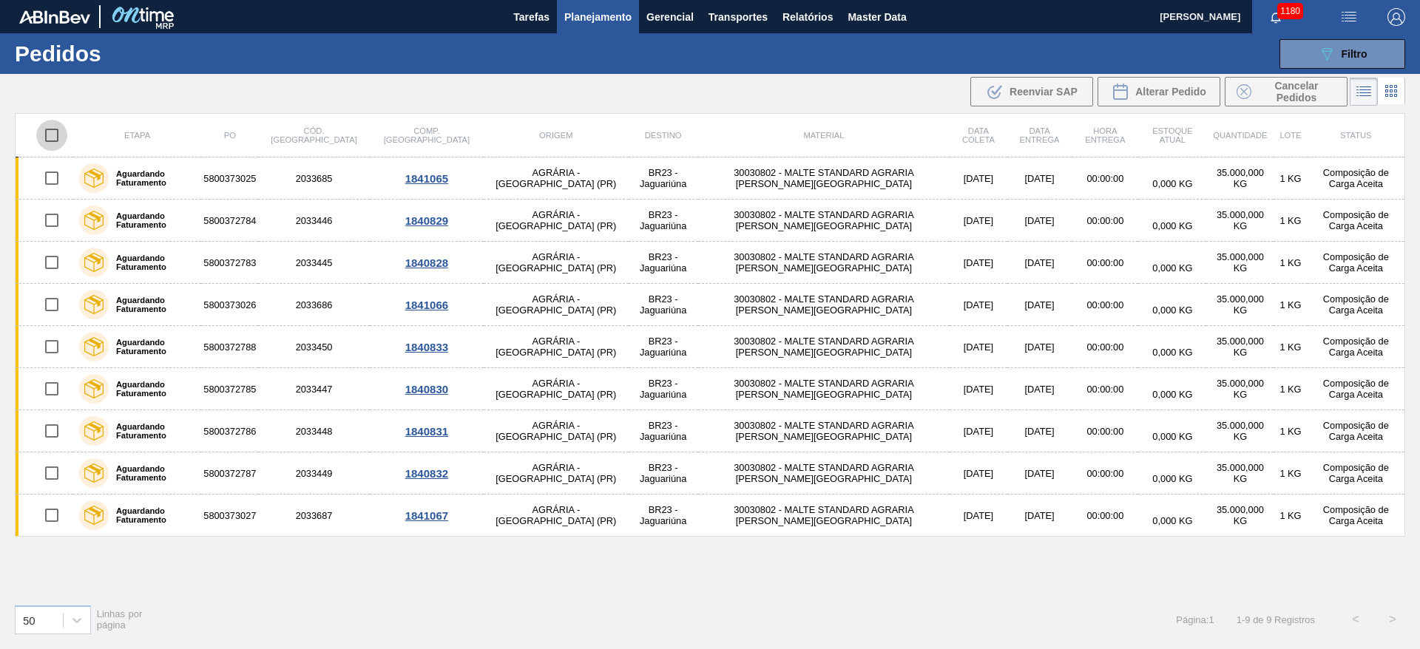
checkbox input "true"
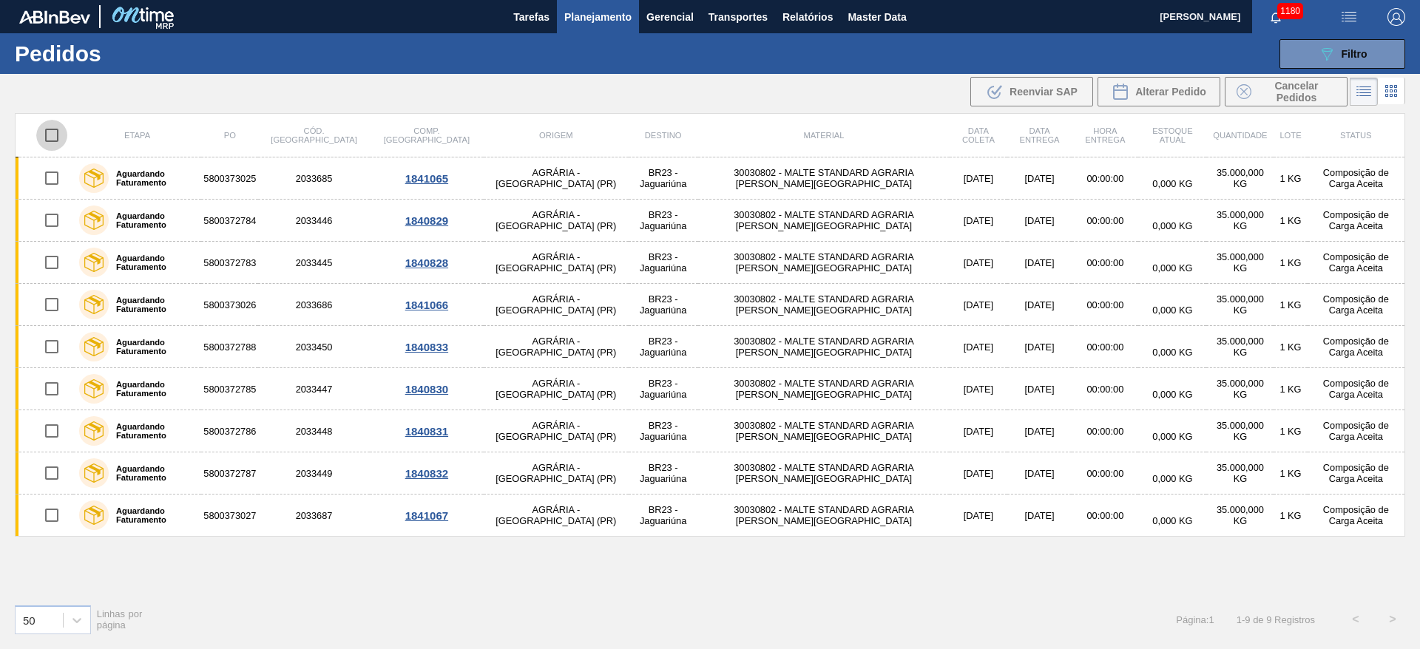
checkbox input "true"
click at [1292, 95] on span "Cancelar Pedidos" at bounding box center [1297, 92] width 78 height 24
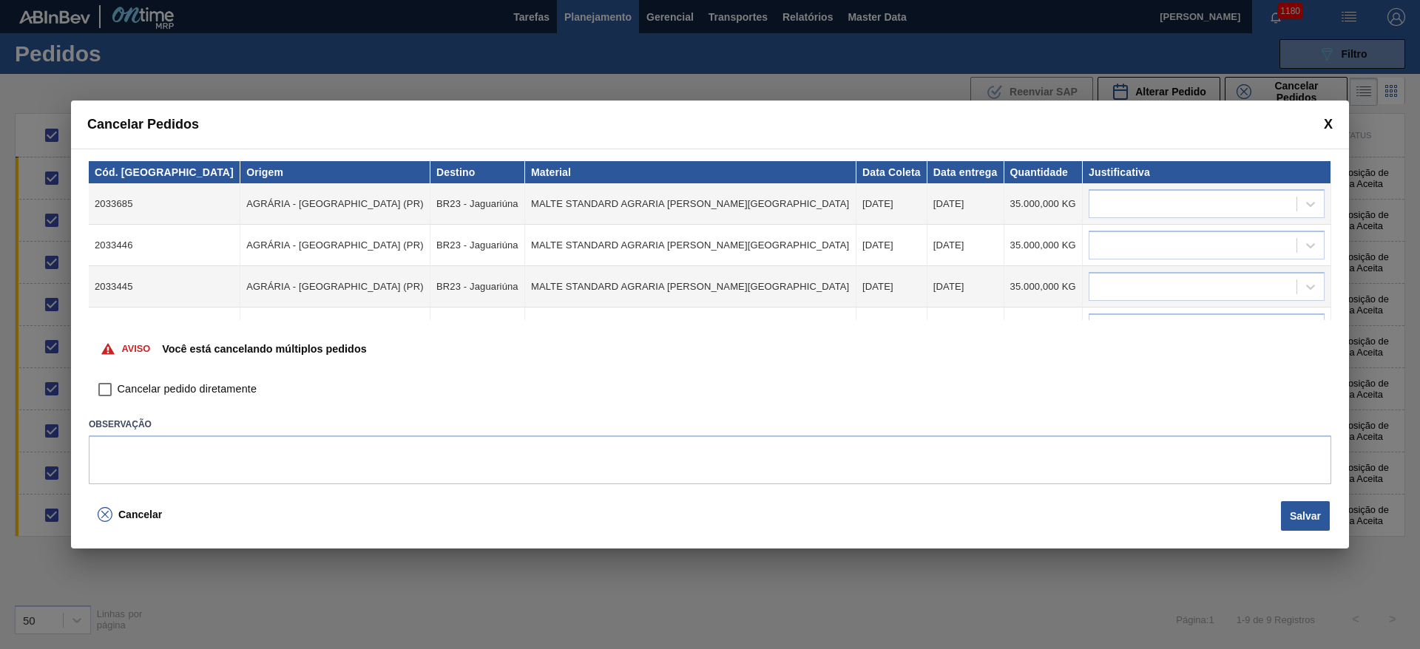
click at [107, 393] on input "Cancelar pedido diretamente" at bounding box center [104, 389] width 25 height 25
checkbox input "true"
click at [1160, 203] on div at bounding box center [1193, 204] width 207 height 21
type input "outro"
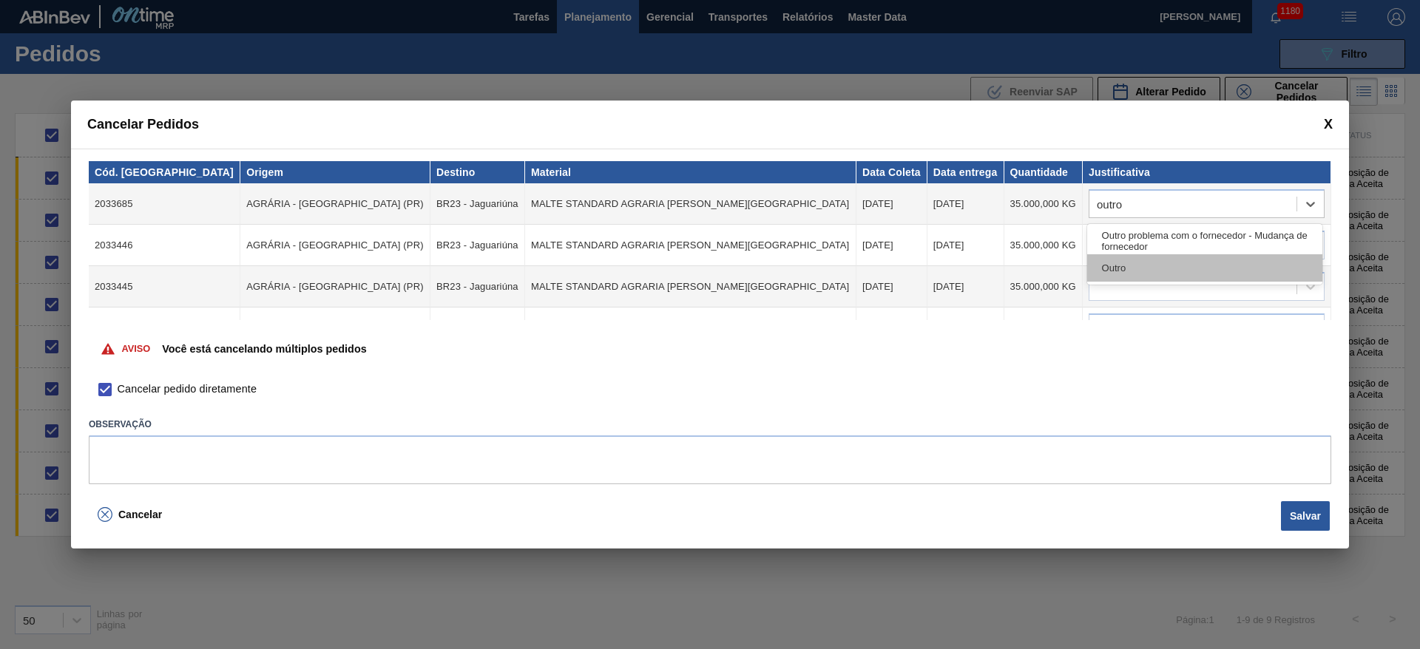
click at [1137, 271] on div "Outro" at bounding box center [1204, 267] width 235 height 27
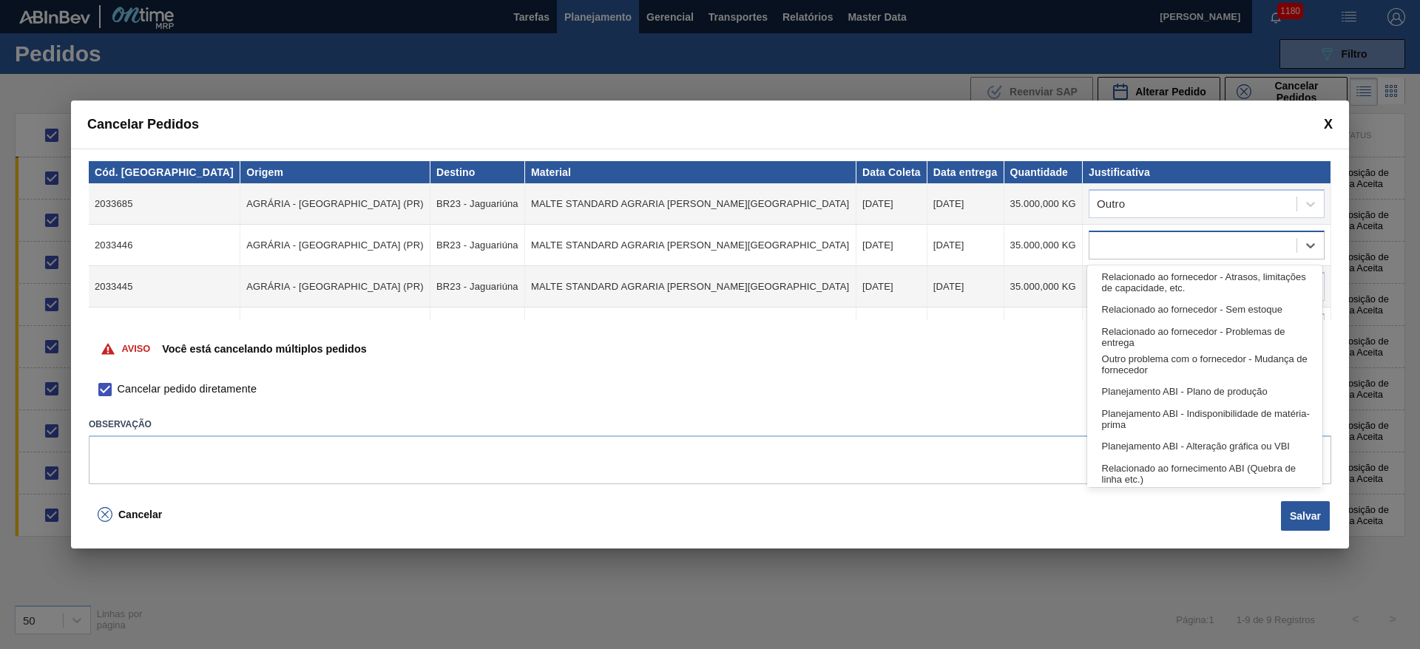
click at [1103, 251] on div at bounding box center [1193, 245] width 207 height 21
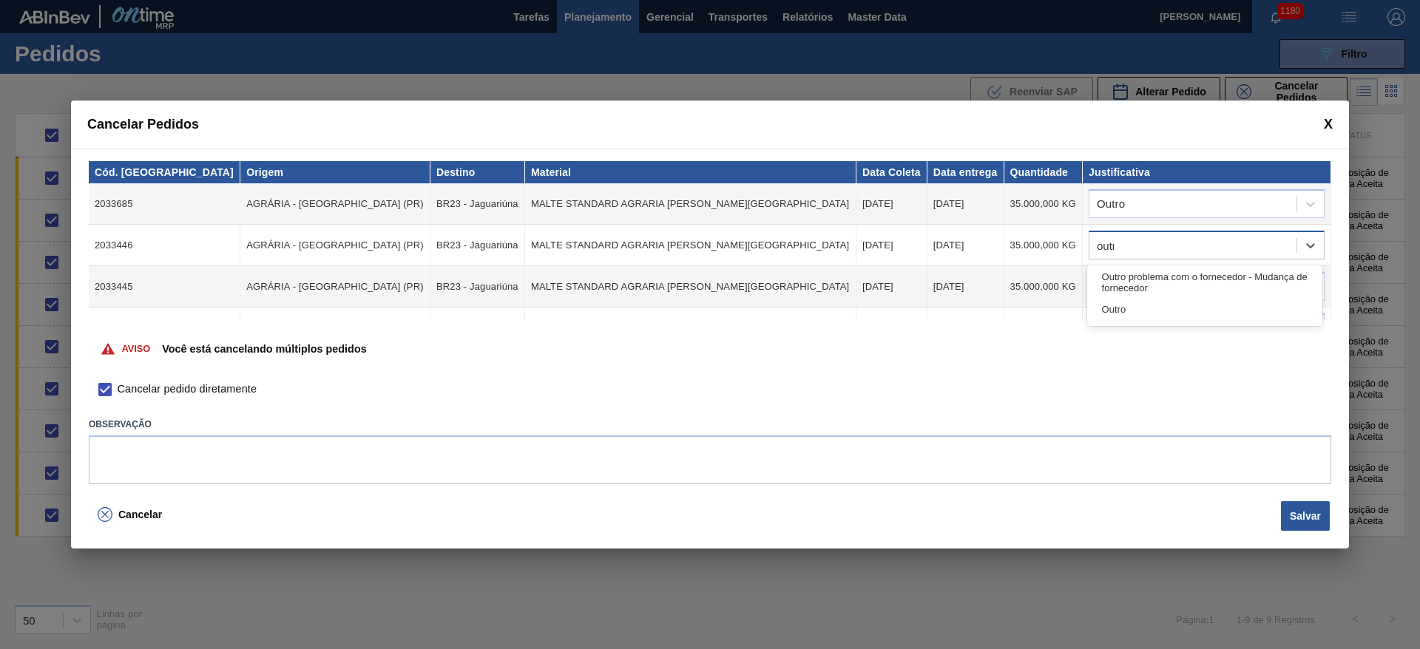
type input "outro"
click at [1117, 308] on div "Outro" at bounding box center [1204, 309] width 235 height 27
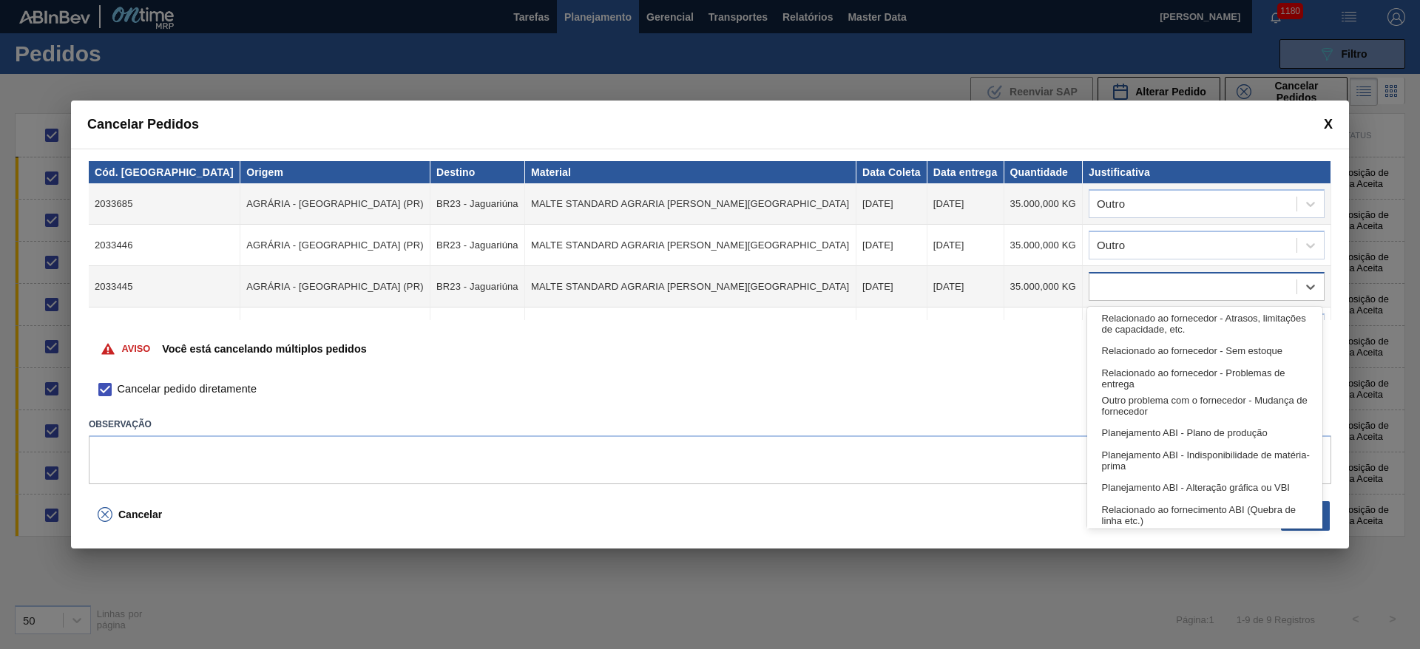
click at [1109, 288] on div at bounding box center [1193, 287] width 207 height 21
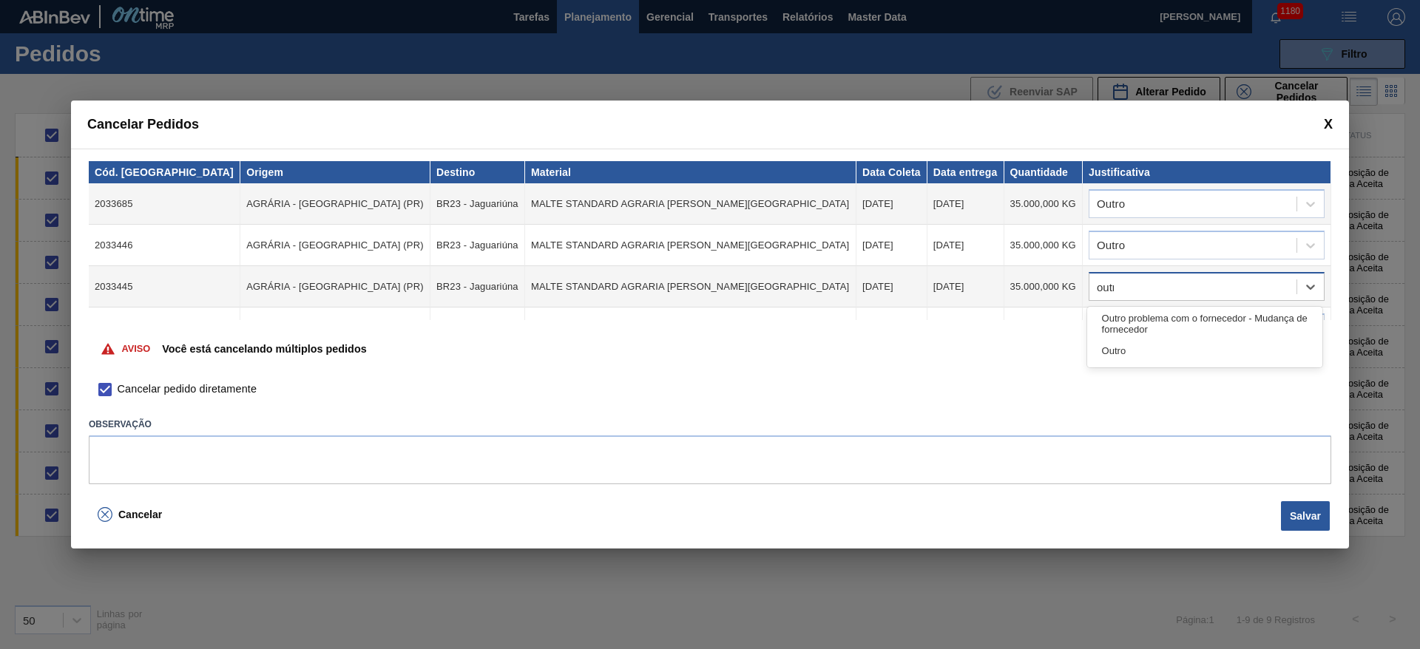
type input "outro"
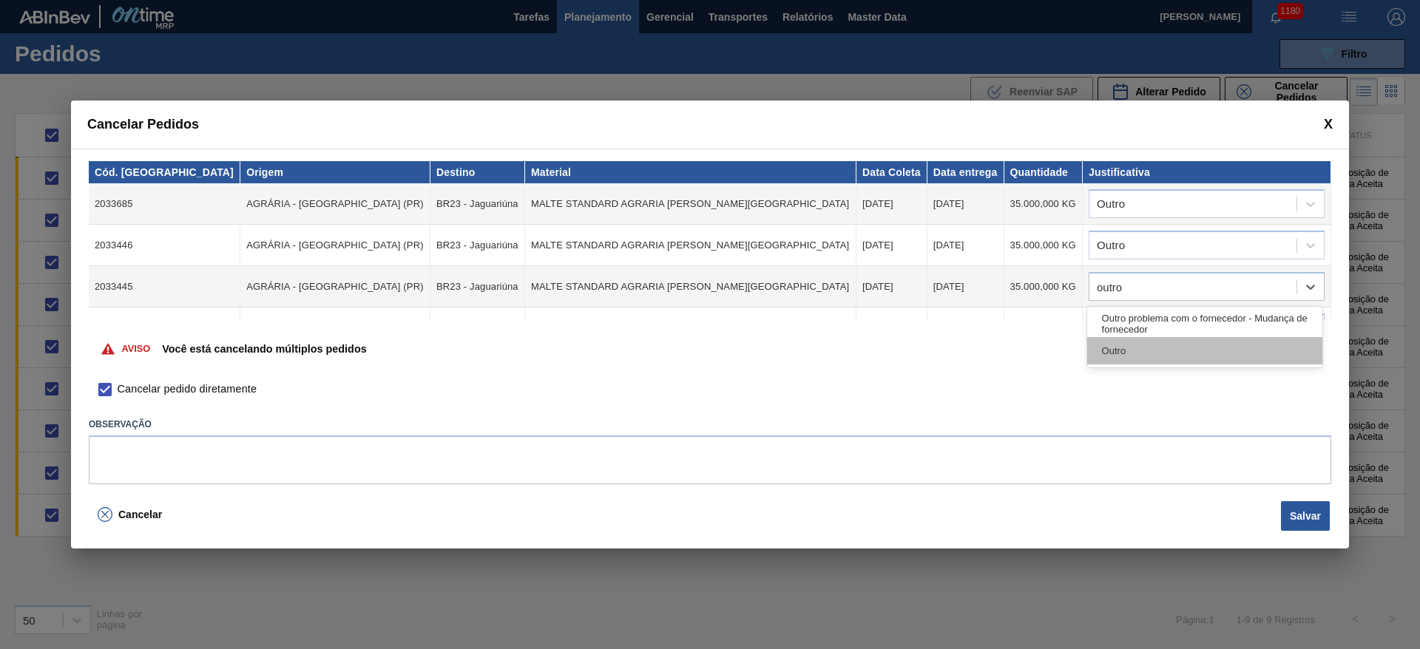
click at [1134, 348] on div "Outro" at bounding box center [1204, 350] width 235 height 27
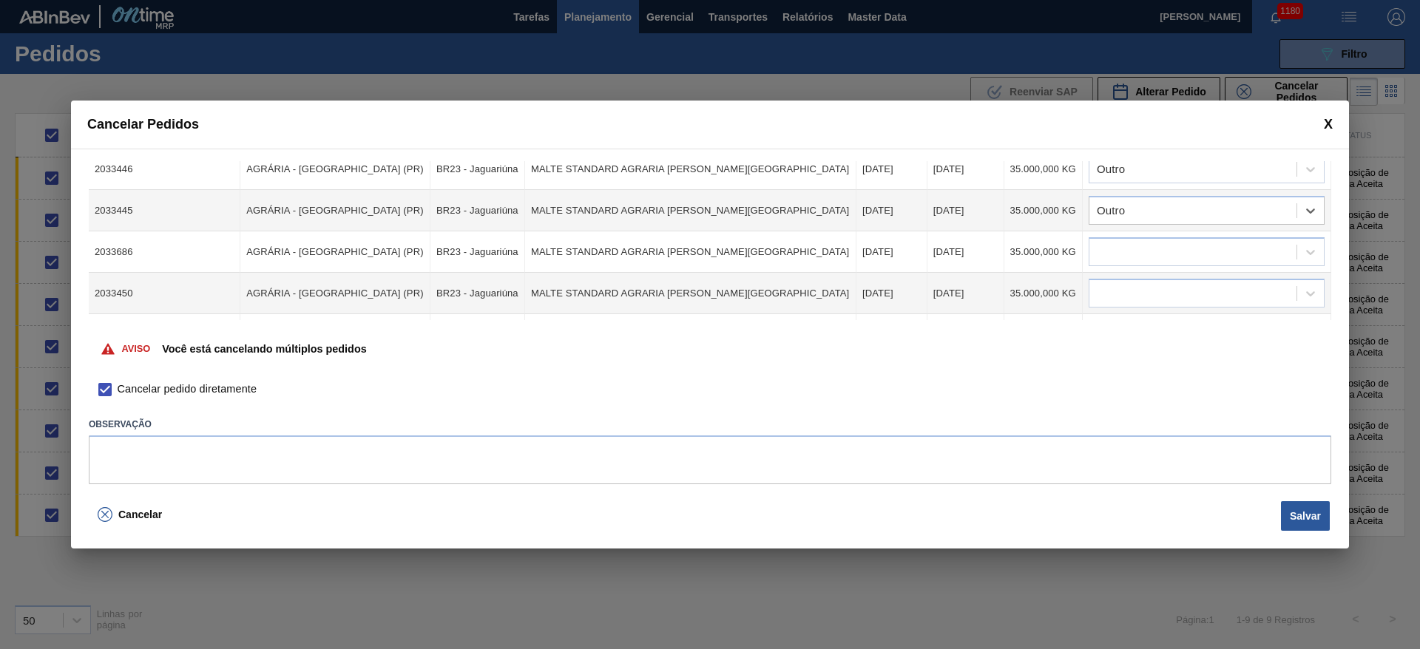
scroll to position [111, 0]
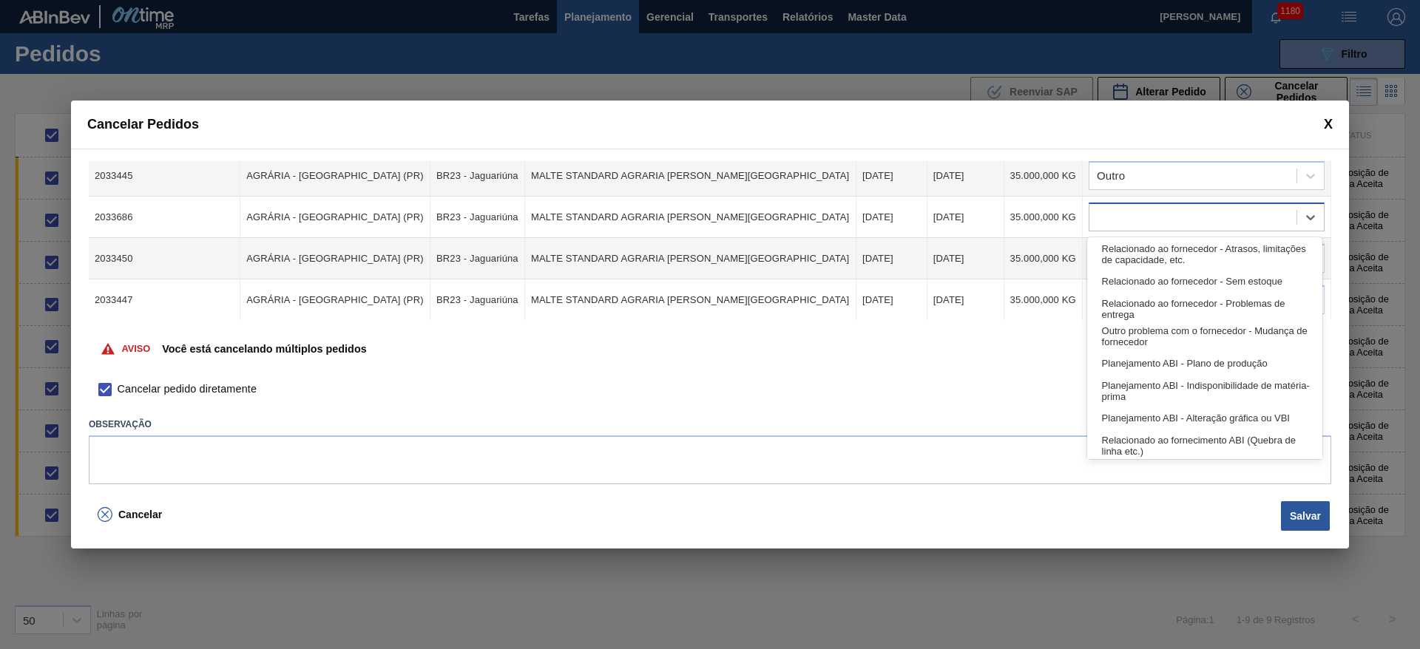
click at [1110, 213] on div at bounding box center [1193, 217] width 207 height 21
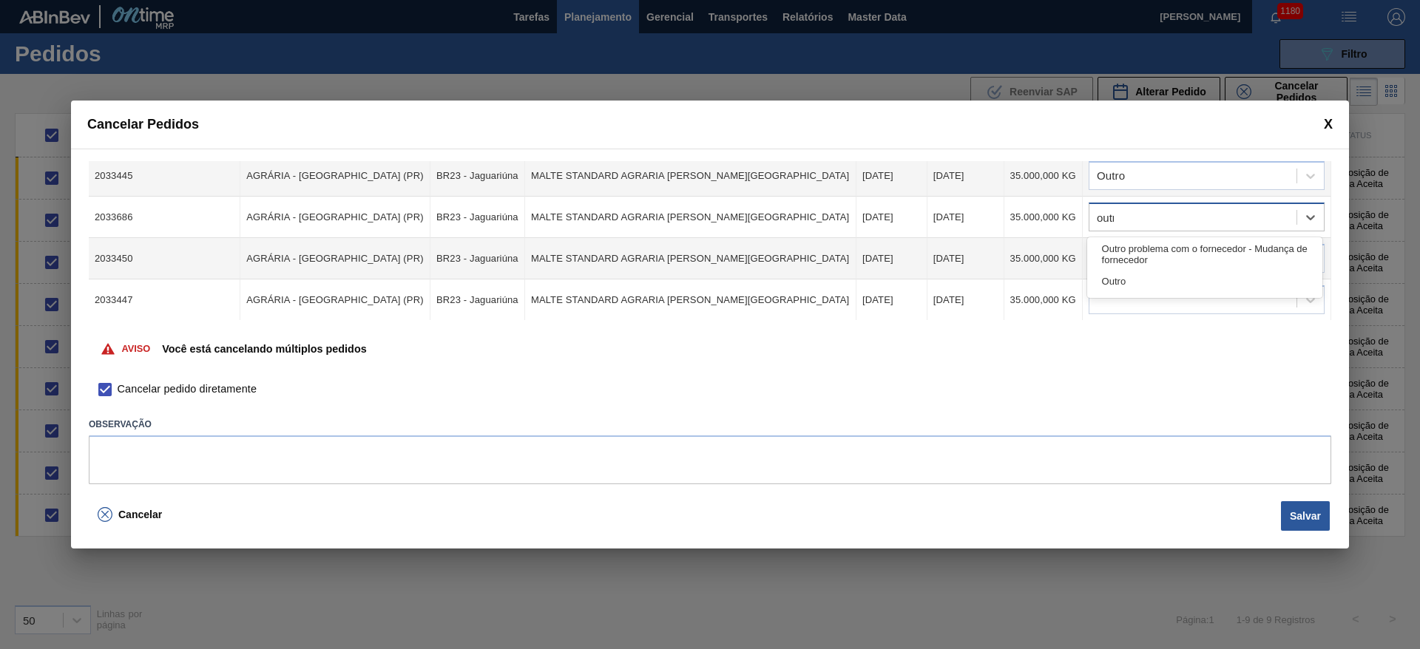
type input "outro"
click at [1131, 277] on div "Outro" at bounding box center [1204, 281] width 235 height 27
drag, startPoint x: 1122, startPoint y: 257, endPoint x: 1134, endPoint y: 263, distance: 13.2
click at [1133, 263] on div at bounding box center [1193, 259] width 207 height 21
type input "outro"
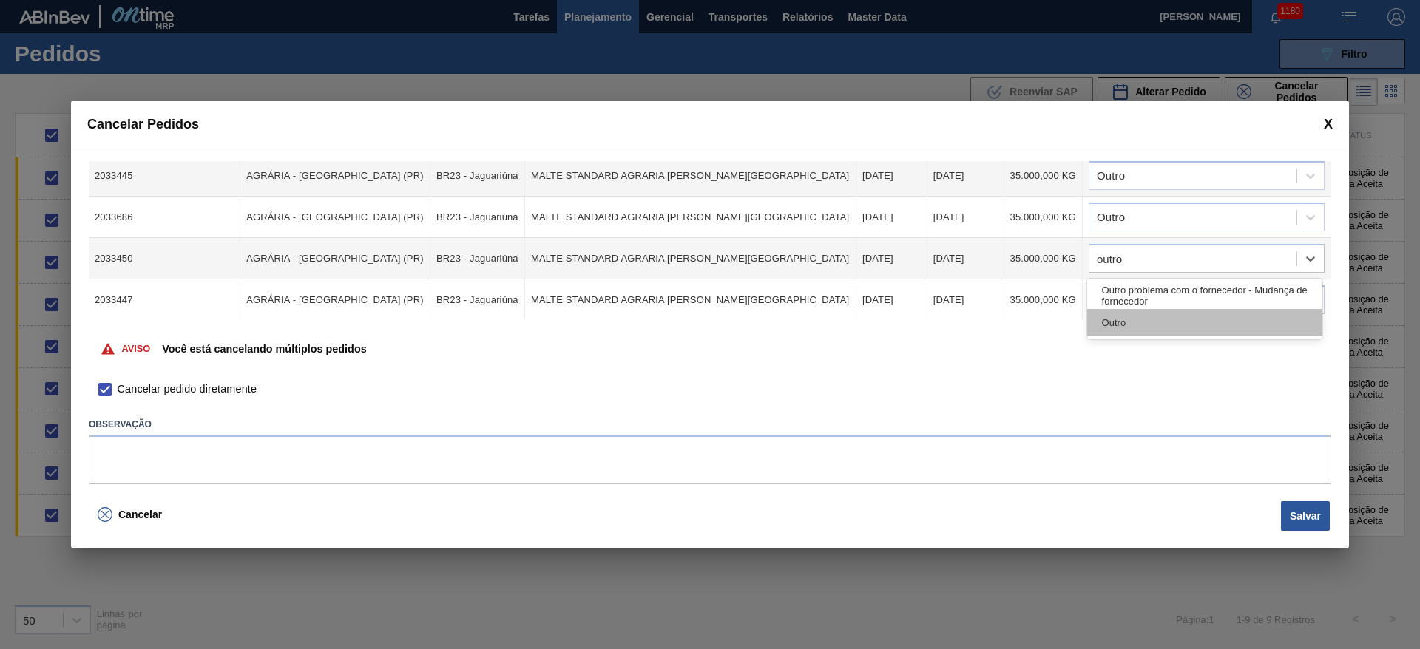
click at [1133, 323] on div "Outro" at bounding box center [1204, 322] width 235 height 27
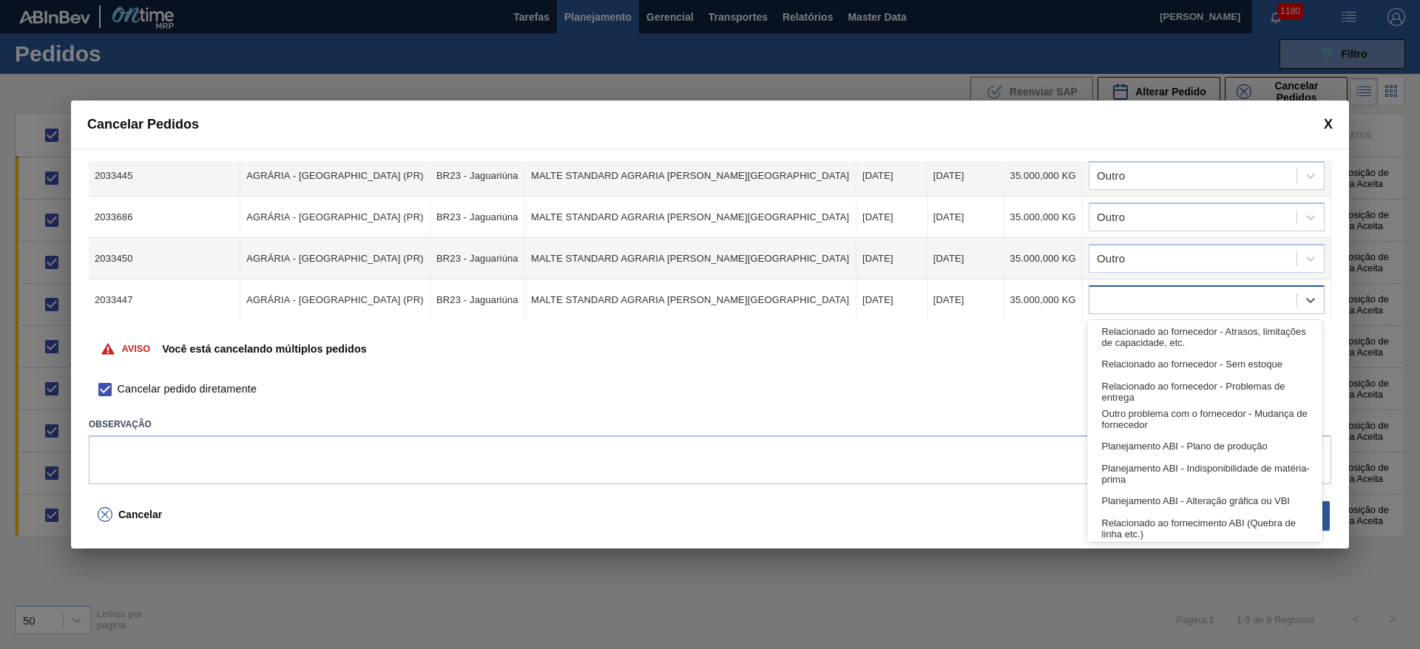
click at [1124, 297] on div at bounding box center [1193, 300] width 207 height 21
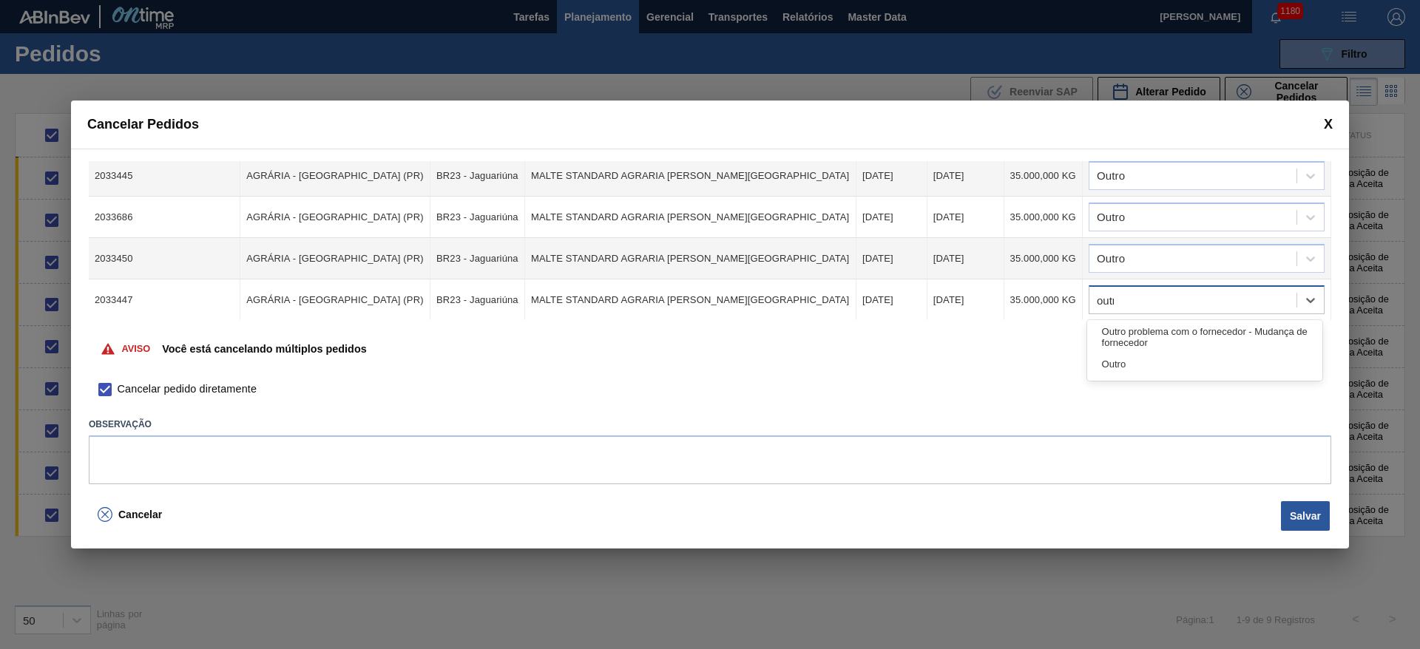
type input "outro"
click at [1130, 362] on div "Outro" at bounding box center [1204, 364] width 235 height 27
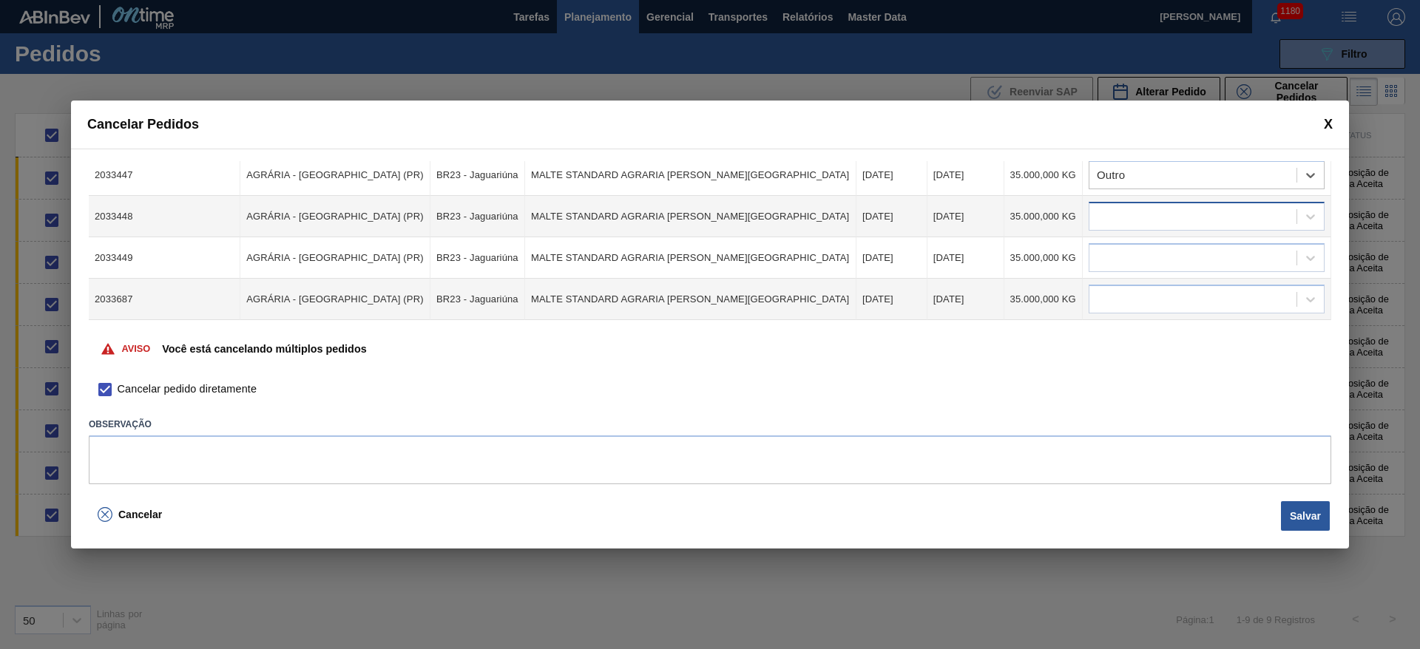
click at [1138, 207] on div at bounding box center [1193, 216] width 207 height 21
type input "outro"
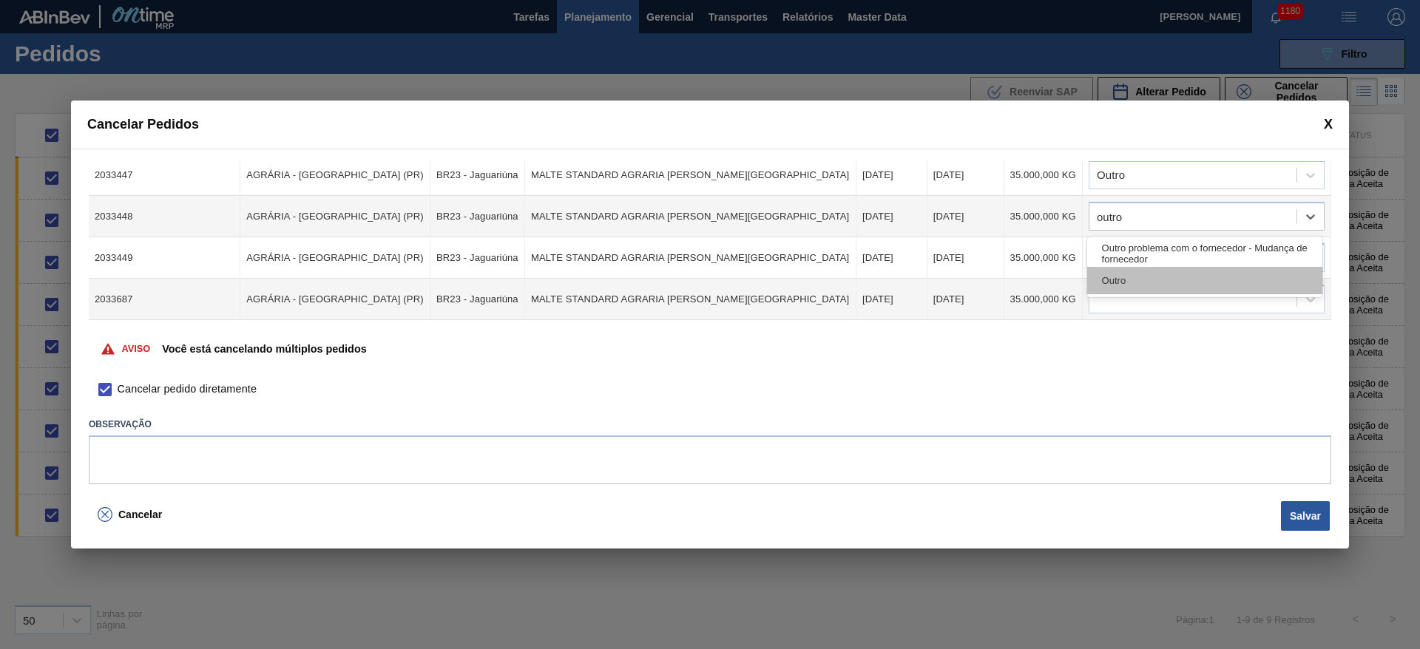
click at [1130, 284] on div "Outro" at bounding box center [1204, 280] width 235 height 27
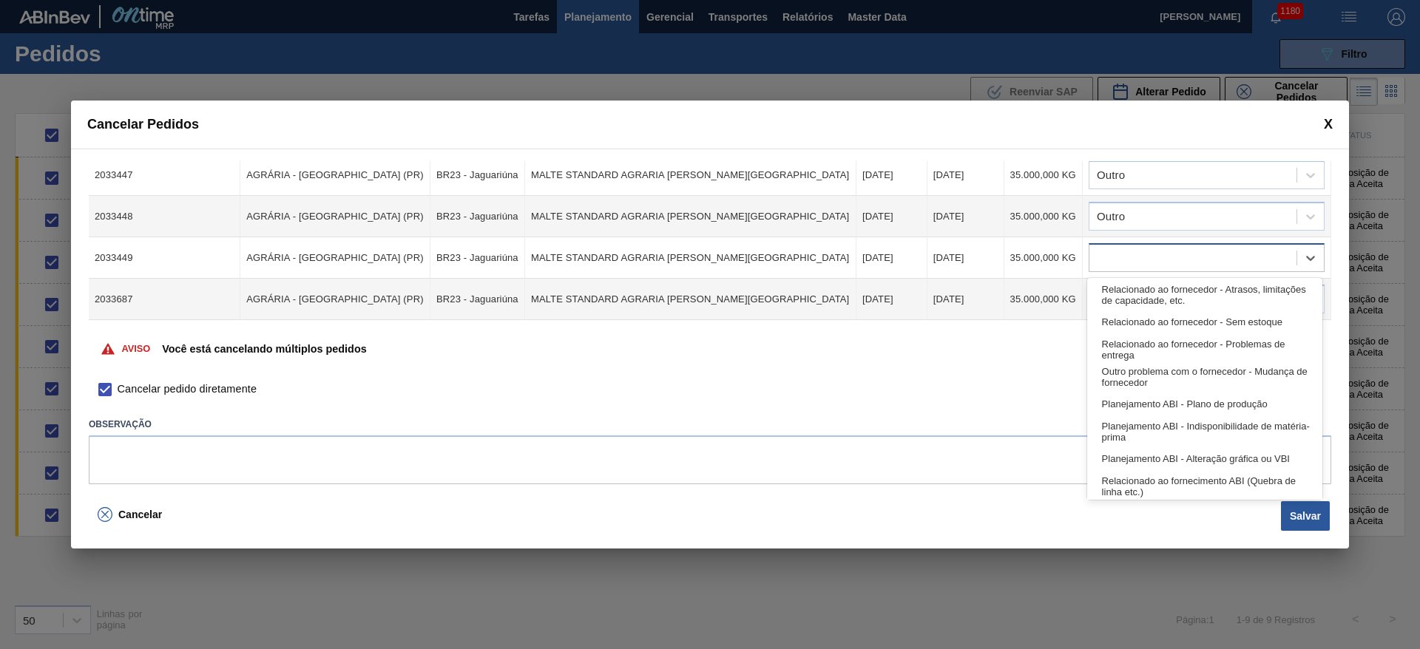
click at [1121, 259] on div at bounding box center [1193, 258] width 207 height 21
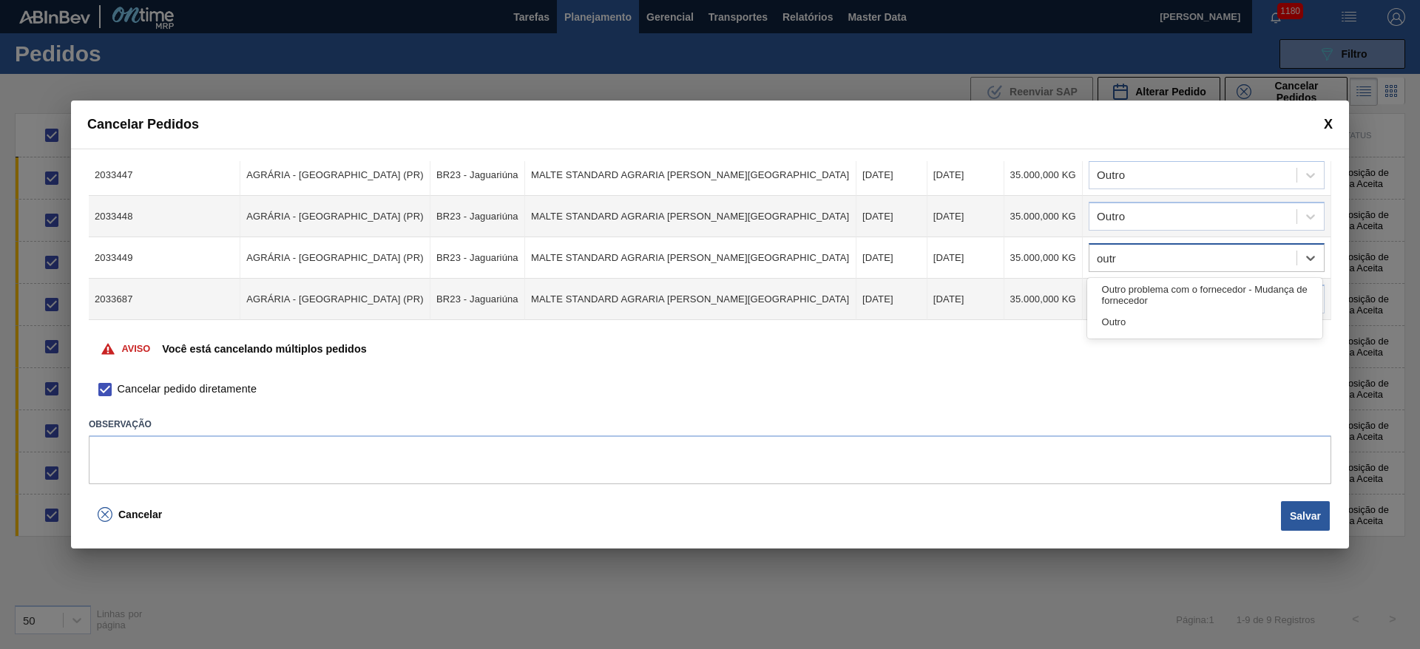
type input "outro"
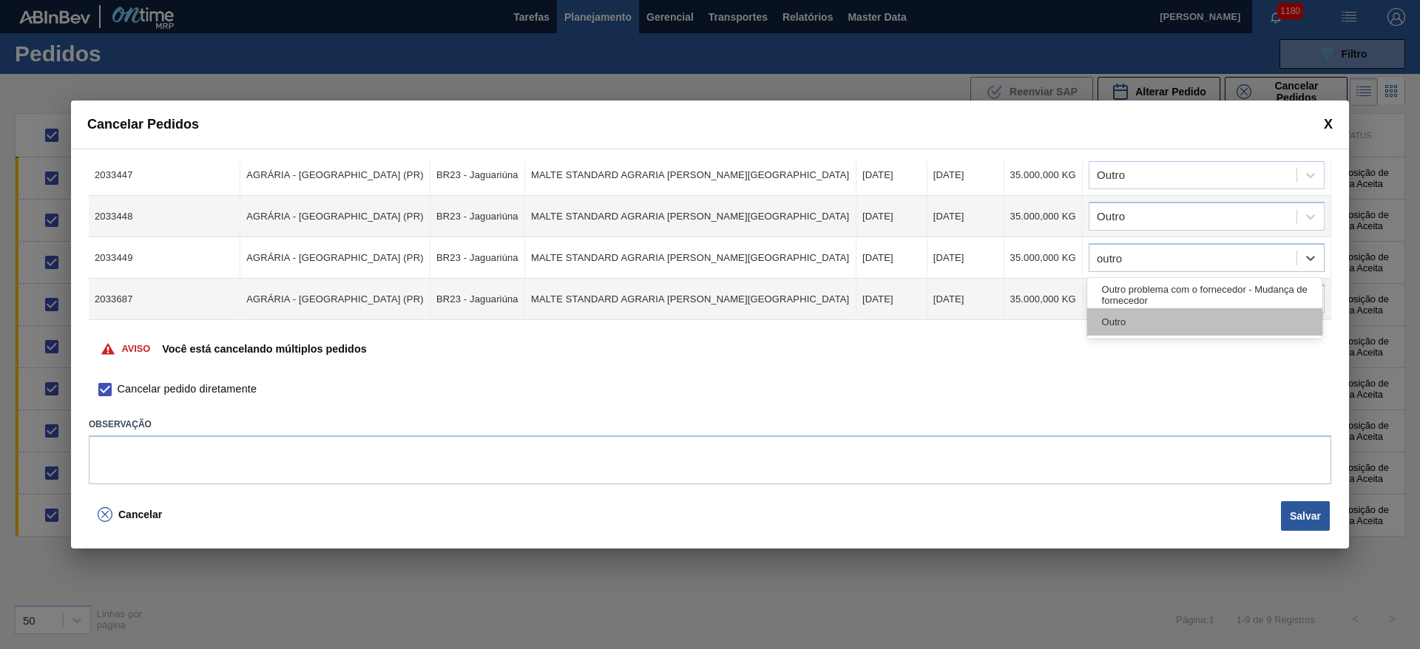
click at [1141, 317] on div "Outro" at bounding box center [1204, 321] width 235 height 27
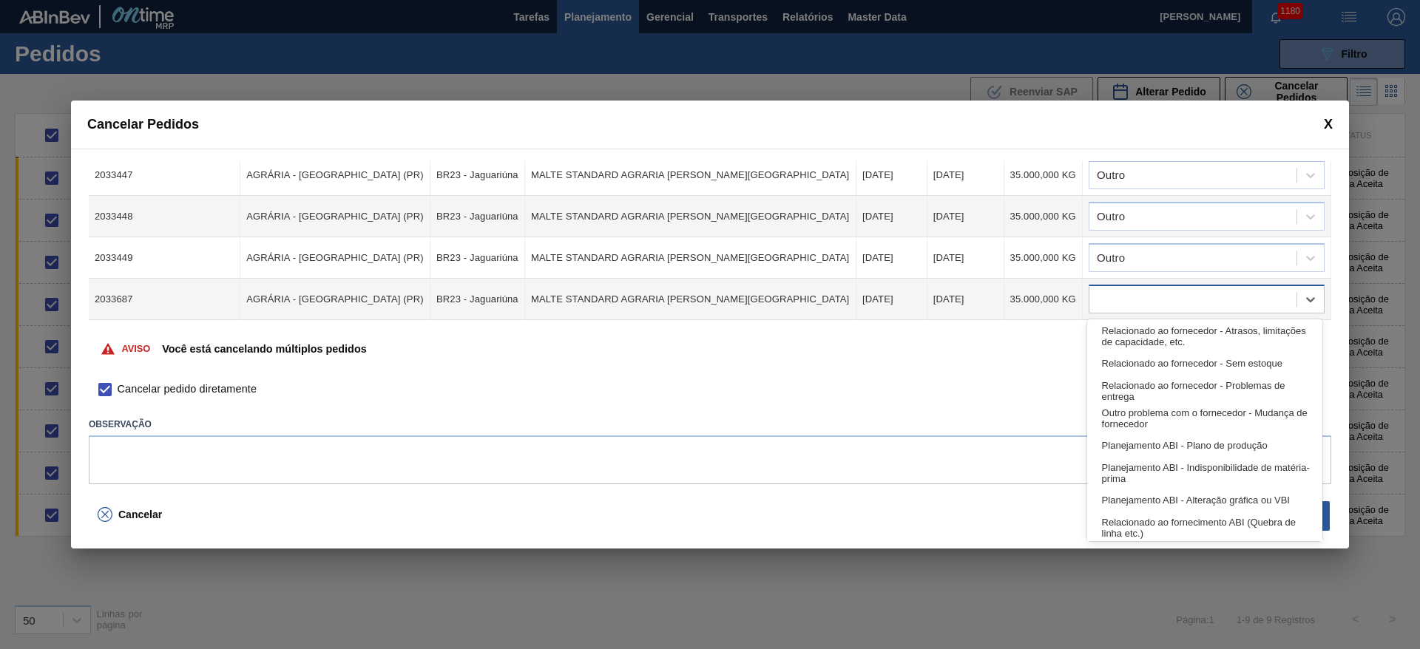
click at [1110, 296] on div at bounding box center [1193, 299] width 207 height 21
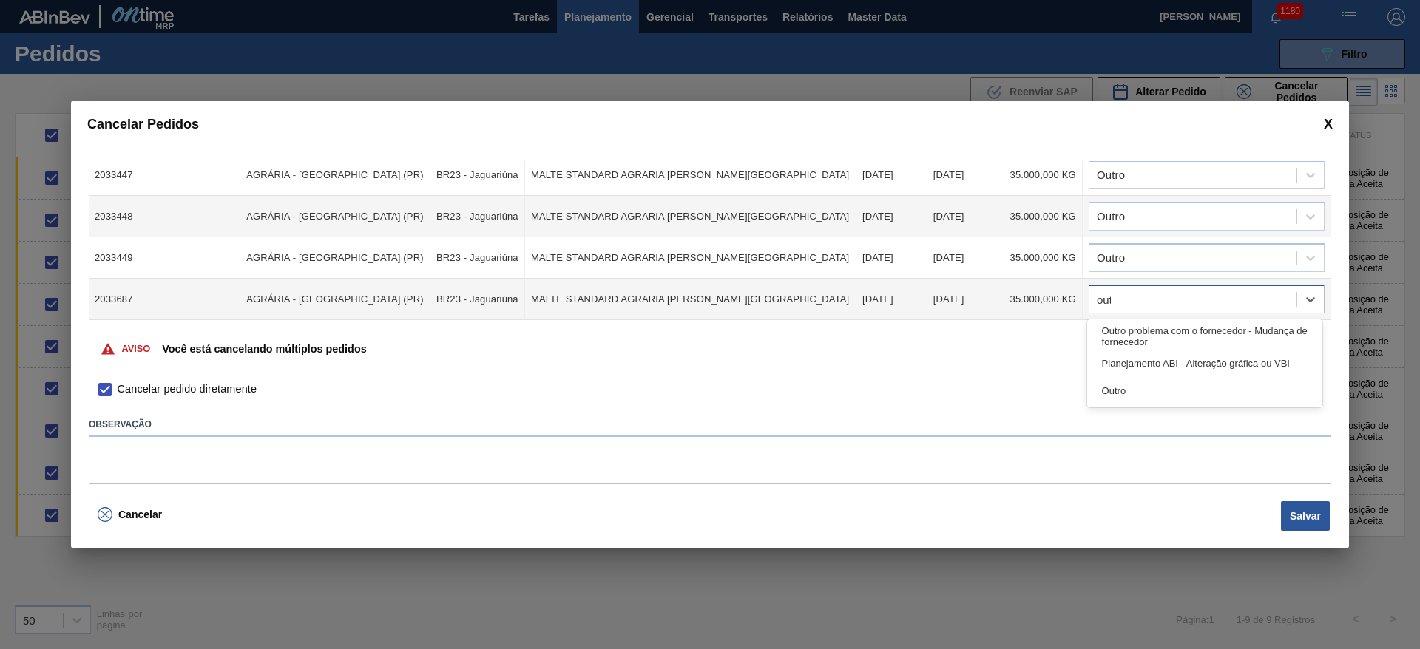
type input "outro"
drag, startPoint x: 1118, startPoint y: 365, endPoint x: 1096, endPoint y: 336, distance: 37.0
click at [1118, 365] on div "Outro" at bounding box center [1204, 363] width 235 height 27
click at [1311, 519] on button "Salvar" at bounding box center [1305, 517] width 49 height 30
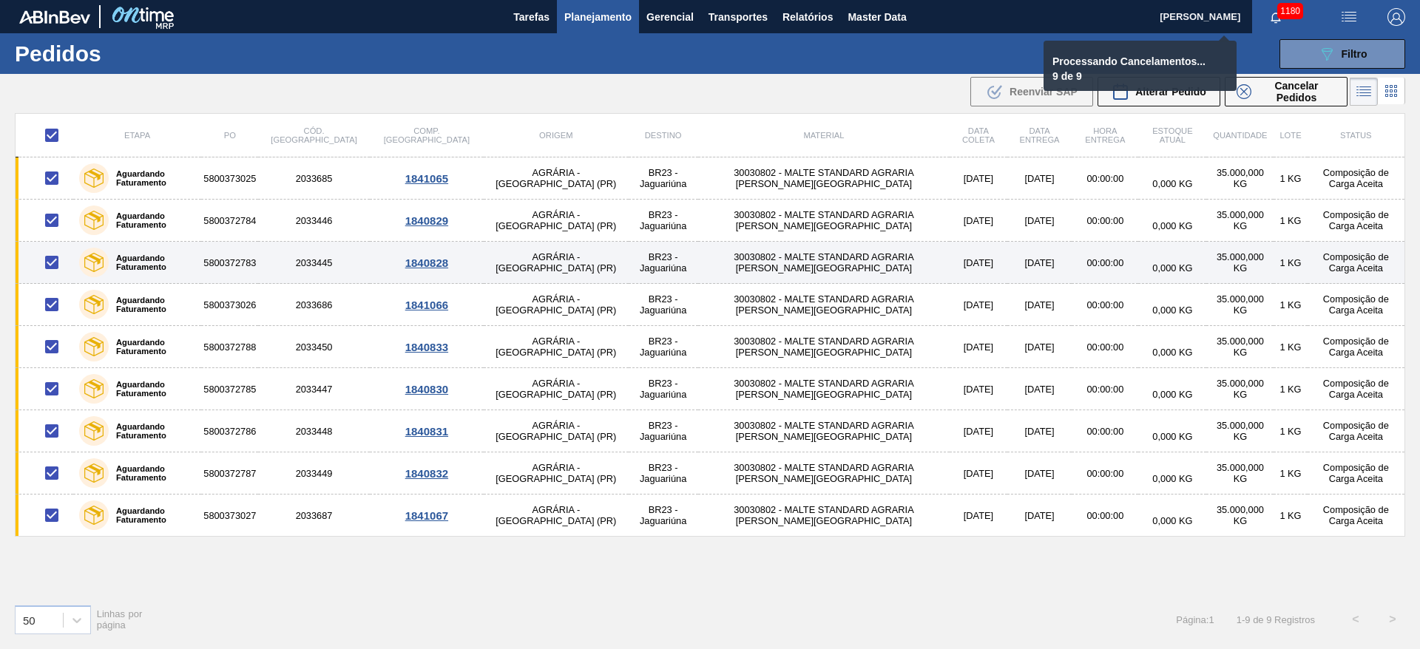
checkbox input "false"
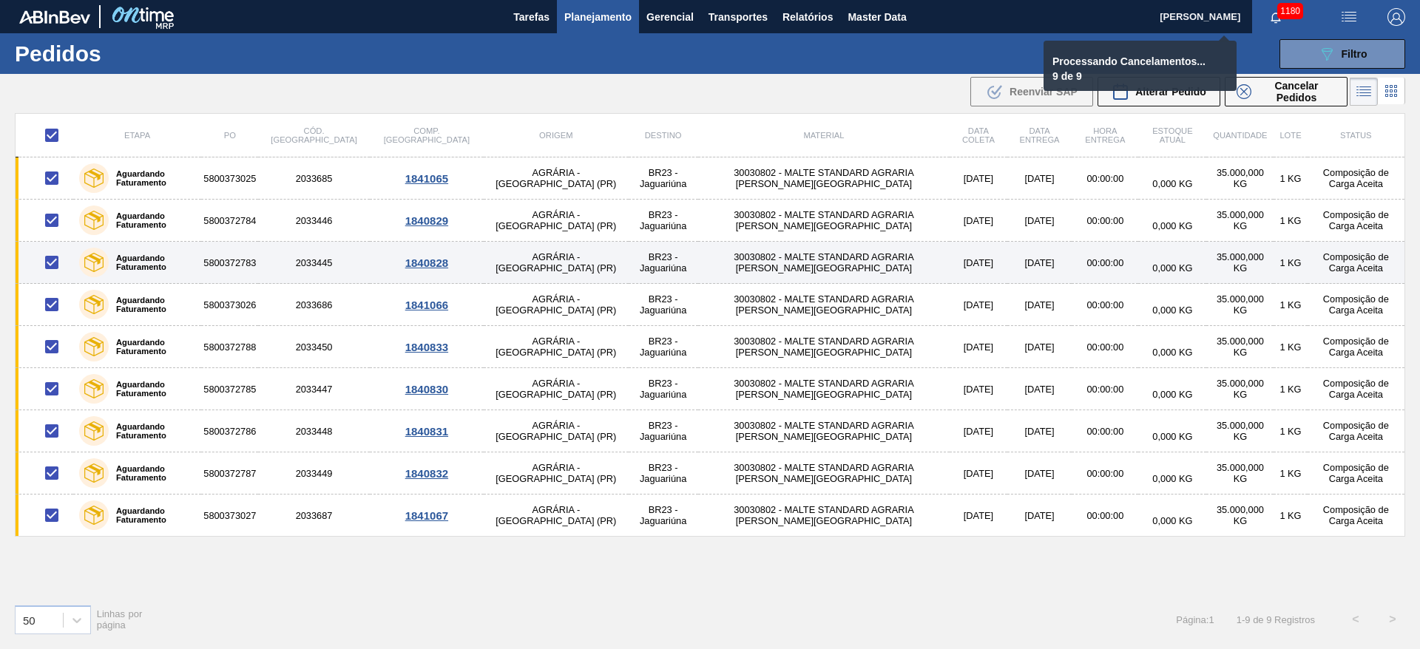
checkbox input "false"
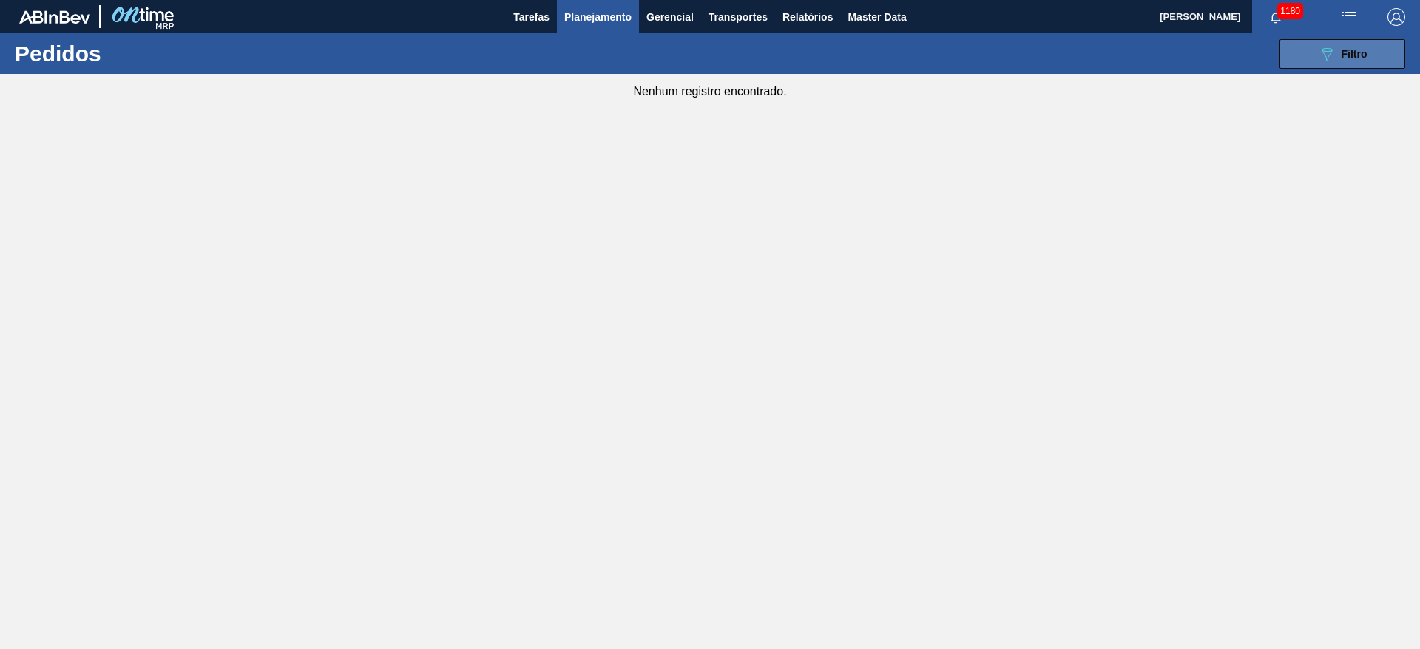
click at [1340, 61] on div "089F7B8B-B2A5-4AFE-B5C0-19BA573D28AC Filtro" at bounding box center [1343, 54] width 50 height 18
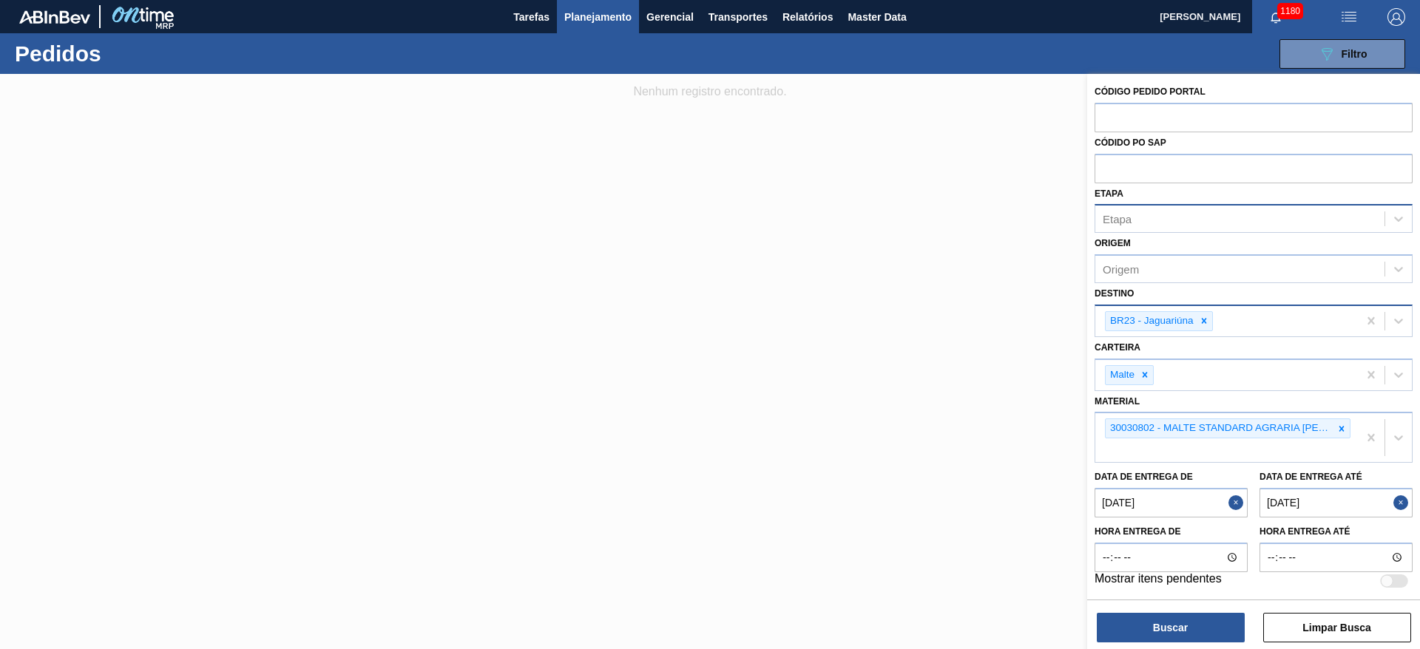
click at [1107, 509] on de "[DATE]" at bounding box center [1171, 503] width 153 height 30
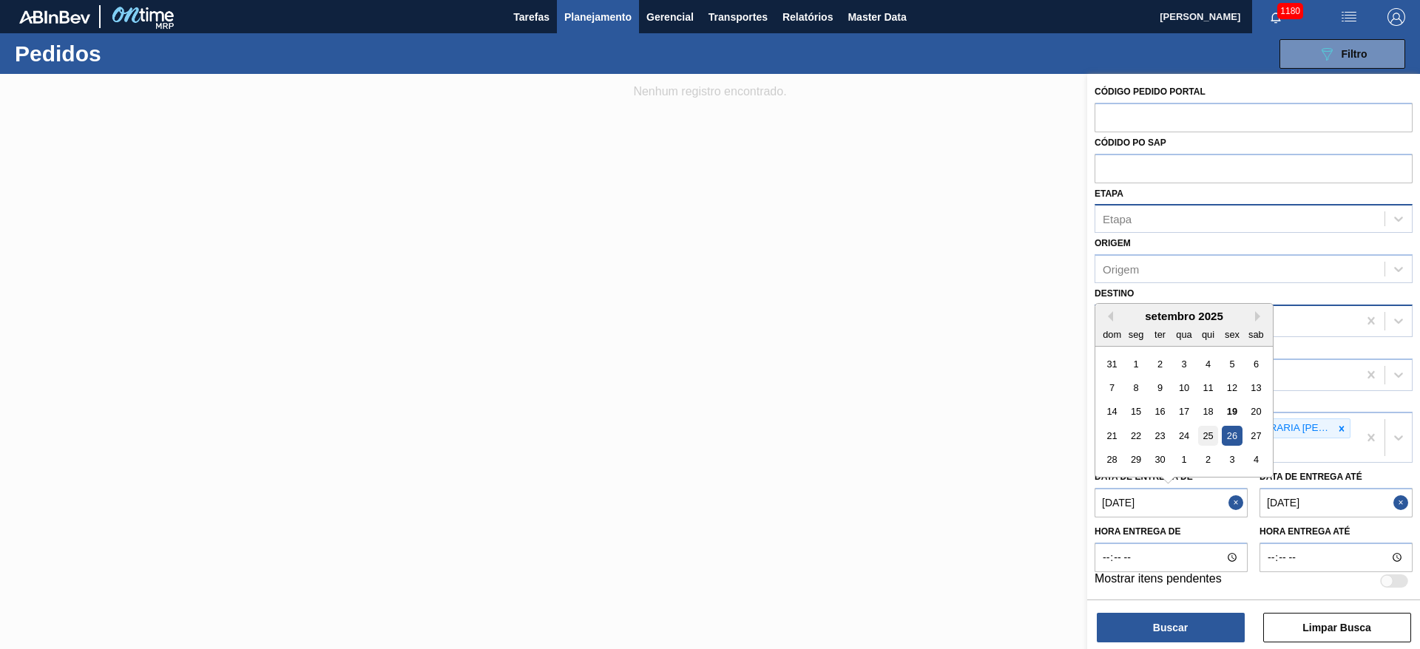
click at [1210, 435] on div "25" at bounding box center [1208, 436] width 20 height 20
type de "[DATE]"
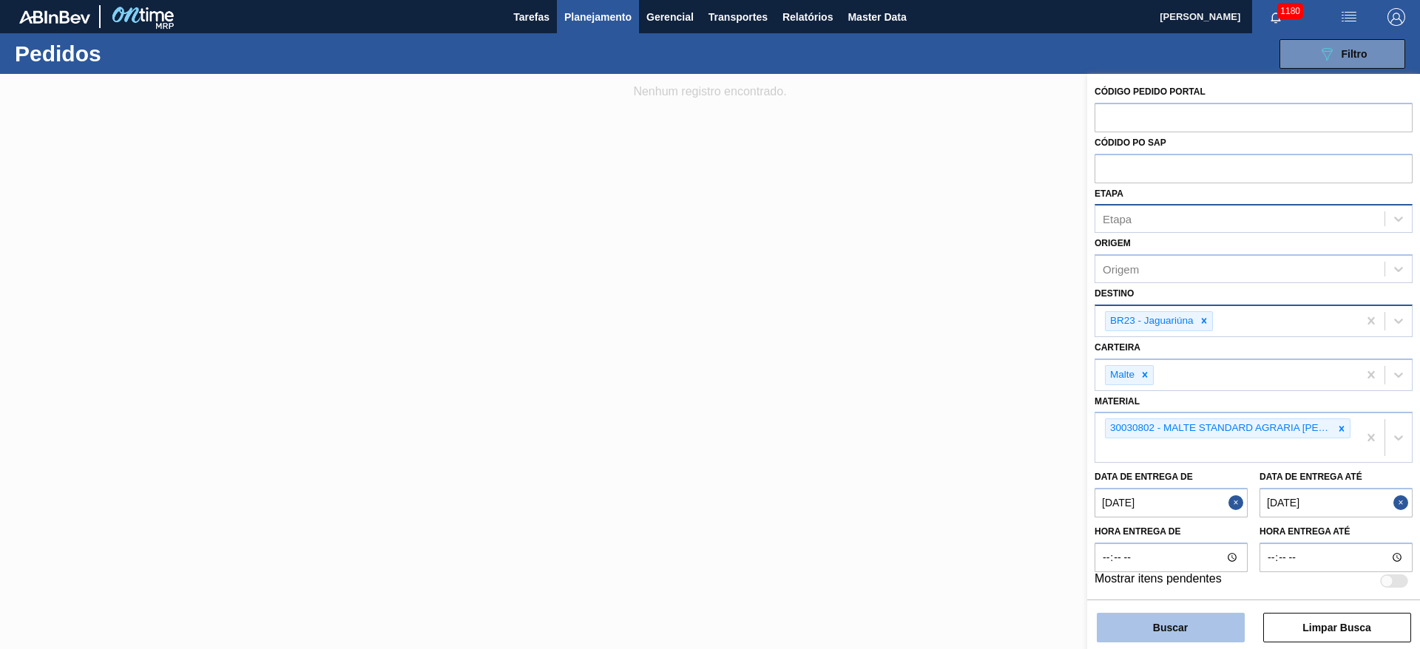
click at [1166, 618] on button "Buscar" at bounding box center [1171, 628] width 148 height 30
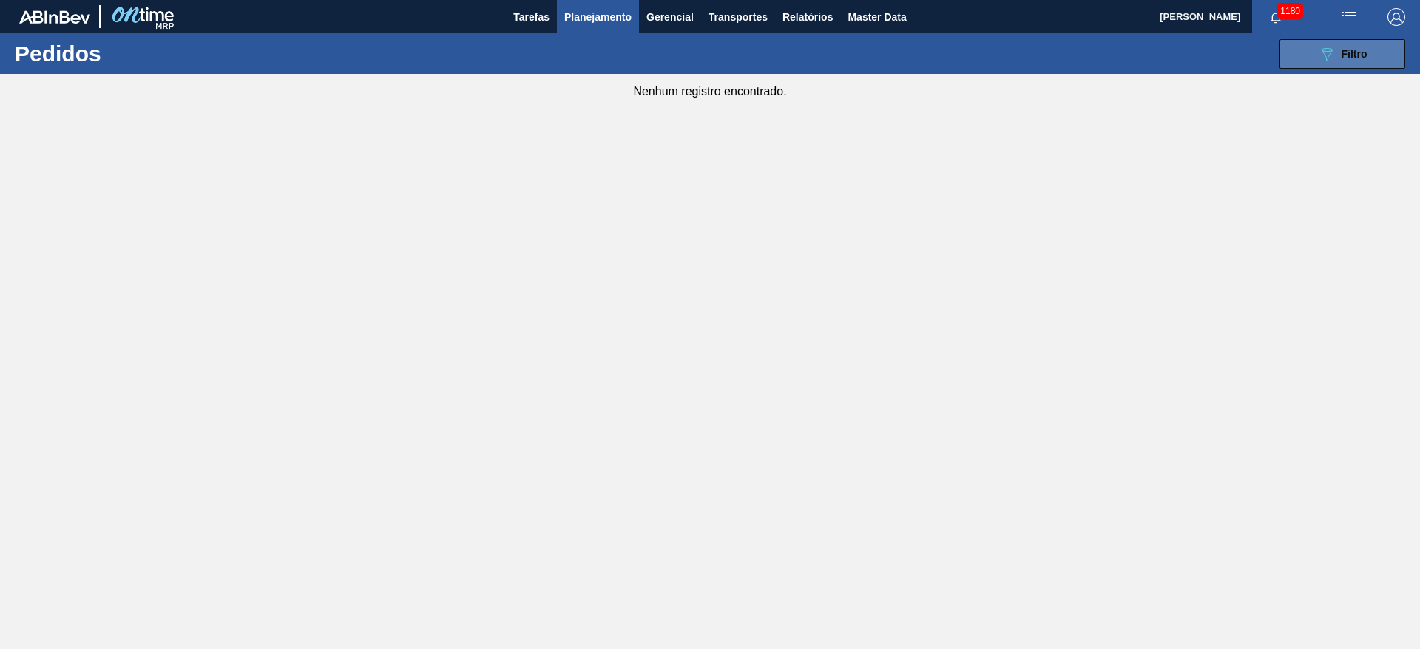
click at [1334, 56] on icon "089F7B8B-B2A5-4AFE-B5C0-19BA573D28AC" at bounding box center [1327, 54] width 18 height 18
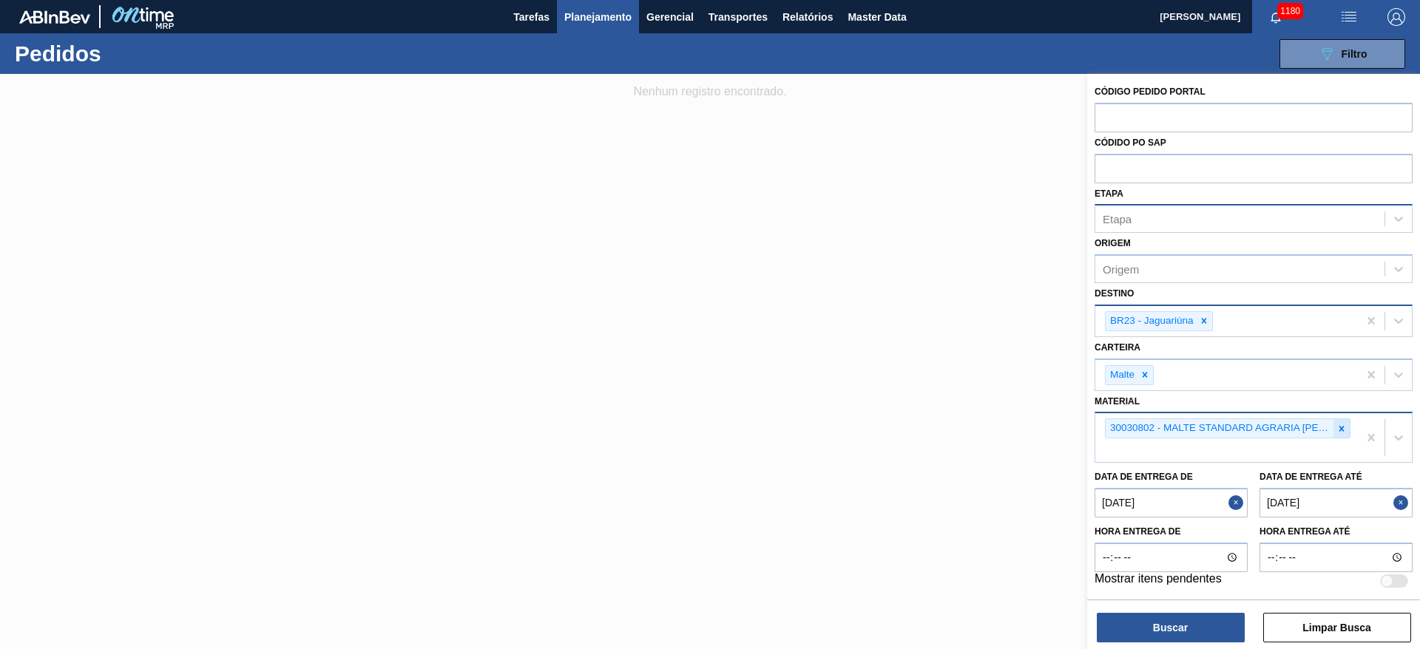
click at [1338, 425] on icon at bounding box center [1342, 429] width 10 height 10
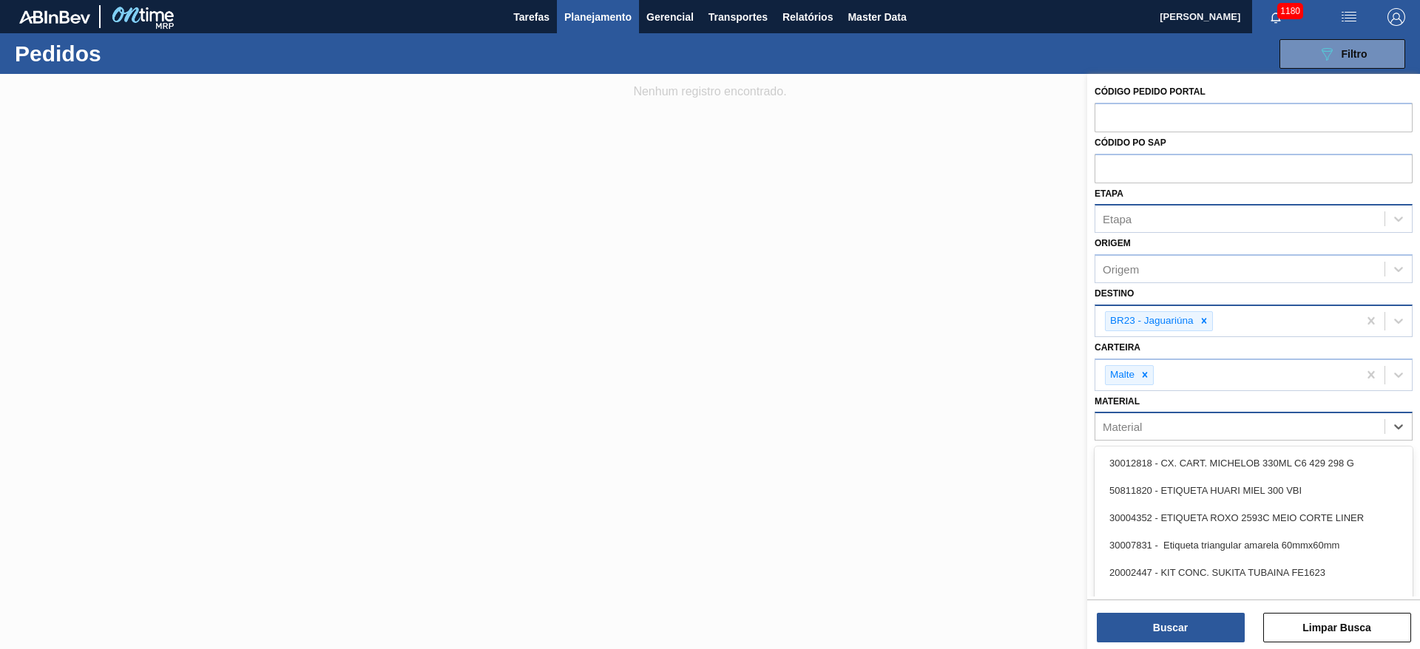
click at [1147, 433] on div "Material" at bounding box center [1240, 426] width 289 height 21
paste input "20004817"
type input "20004817"
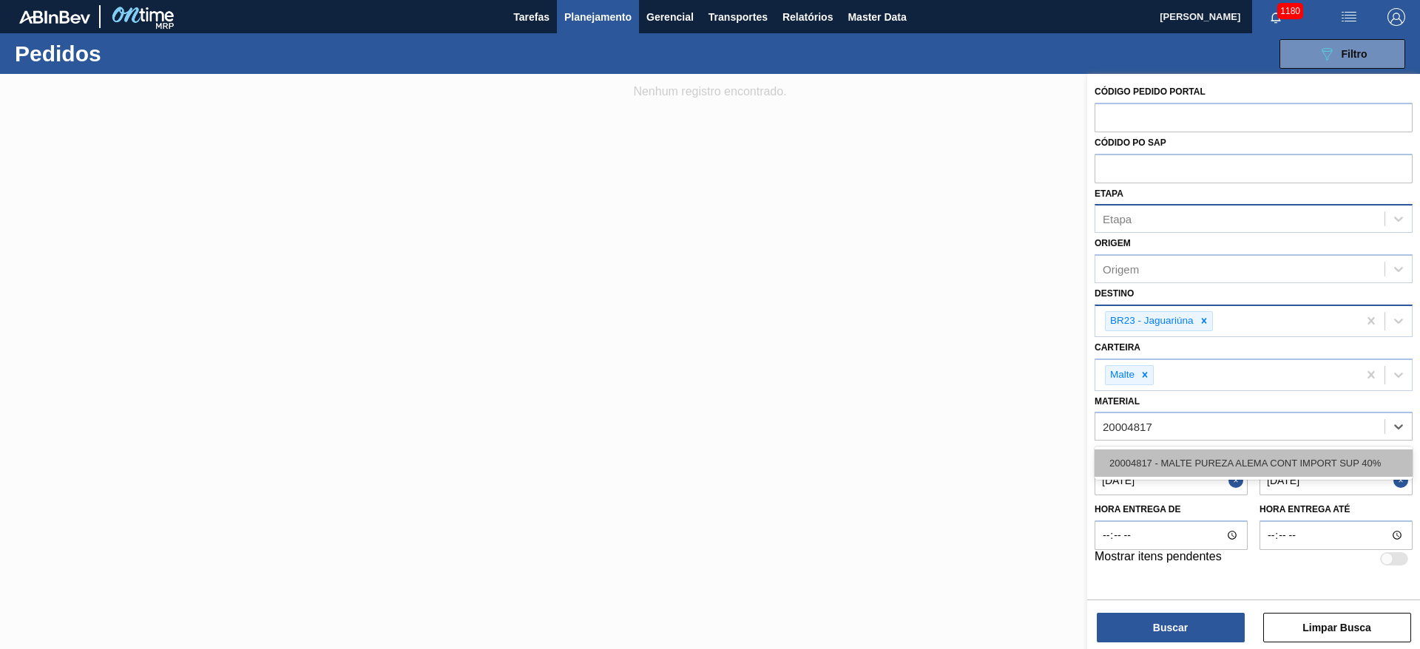
click at [1162, 466] on div "20004817 - MALTE PUREZA ALEMA CONT IMPORT SUP 40%" at bounding box center [1254, 463] width 318 height 27
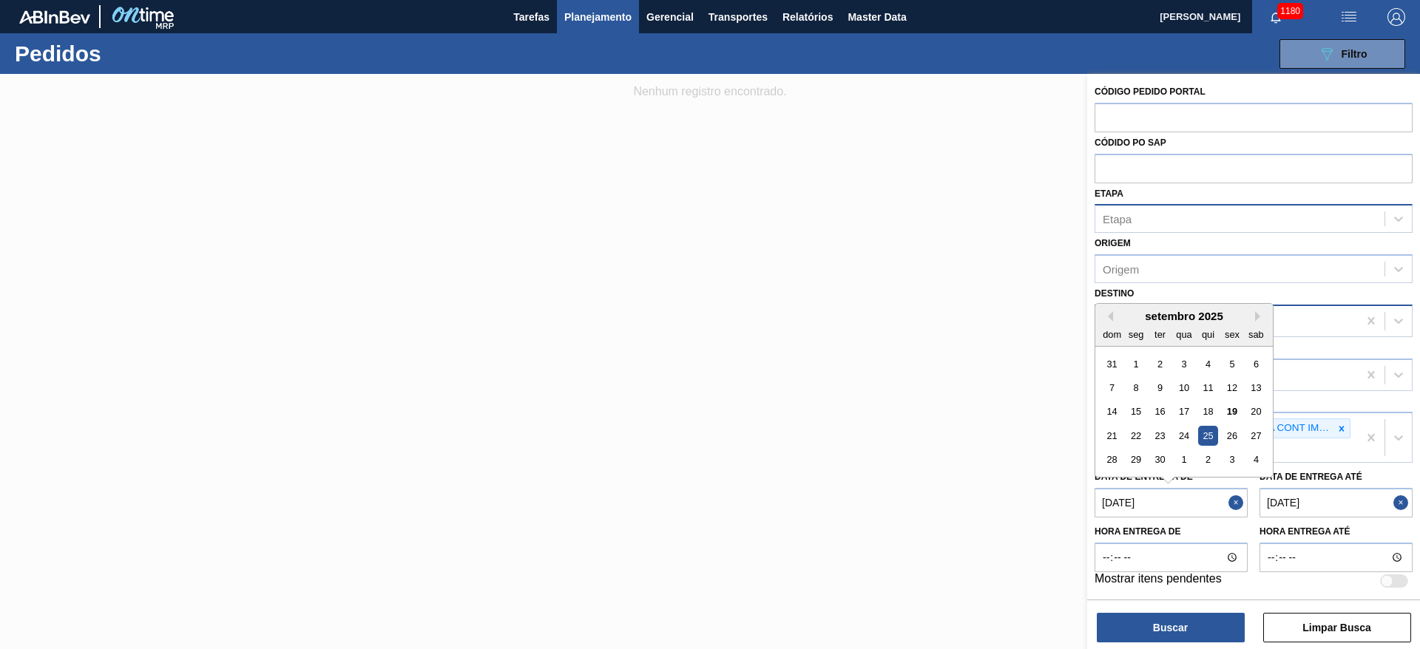
click at [1110, 493] on de "[DATE]" at bounding box center [1171, 503] width 153 height 30
click at [1235, 430] on div "26" at bounding box center [1232, 436] width 20 height 20
type de "[DATE]"
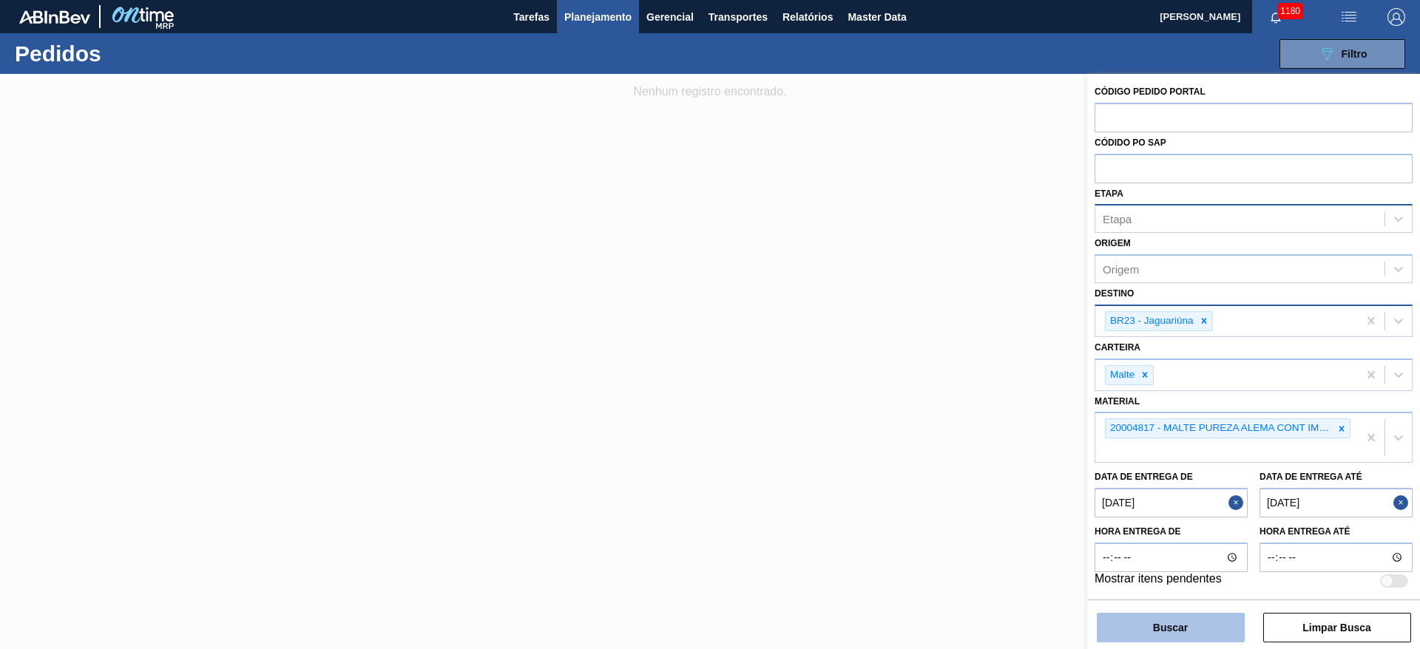
click at [1142, 625] on button "Buscar" at bounding box center [1171, 628] width 148 height 30
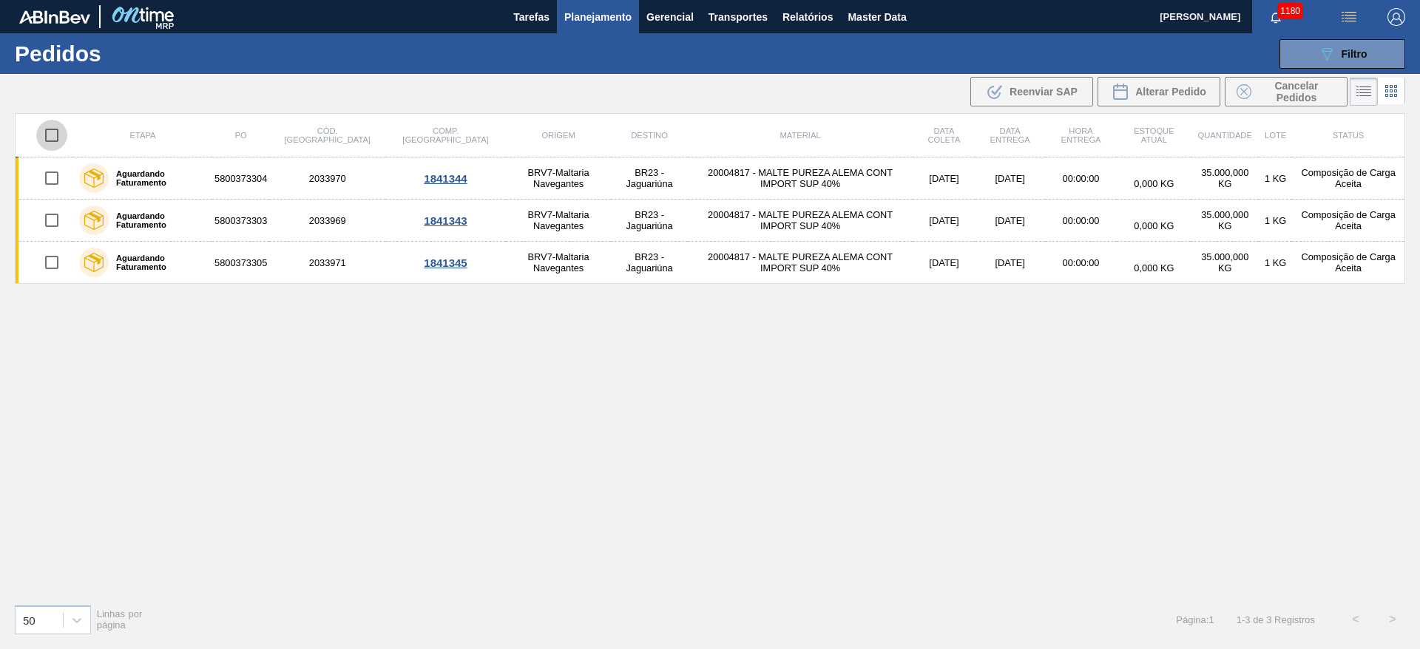
click at [47, 135] on input "checkbox" at bounding box center [51, 135] width 31 height 31
checkbox input "true"
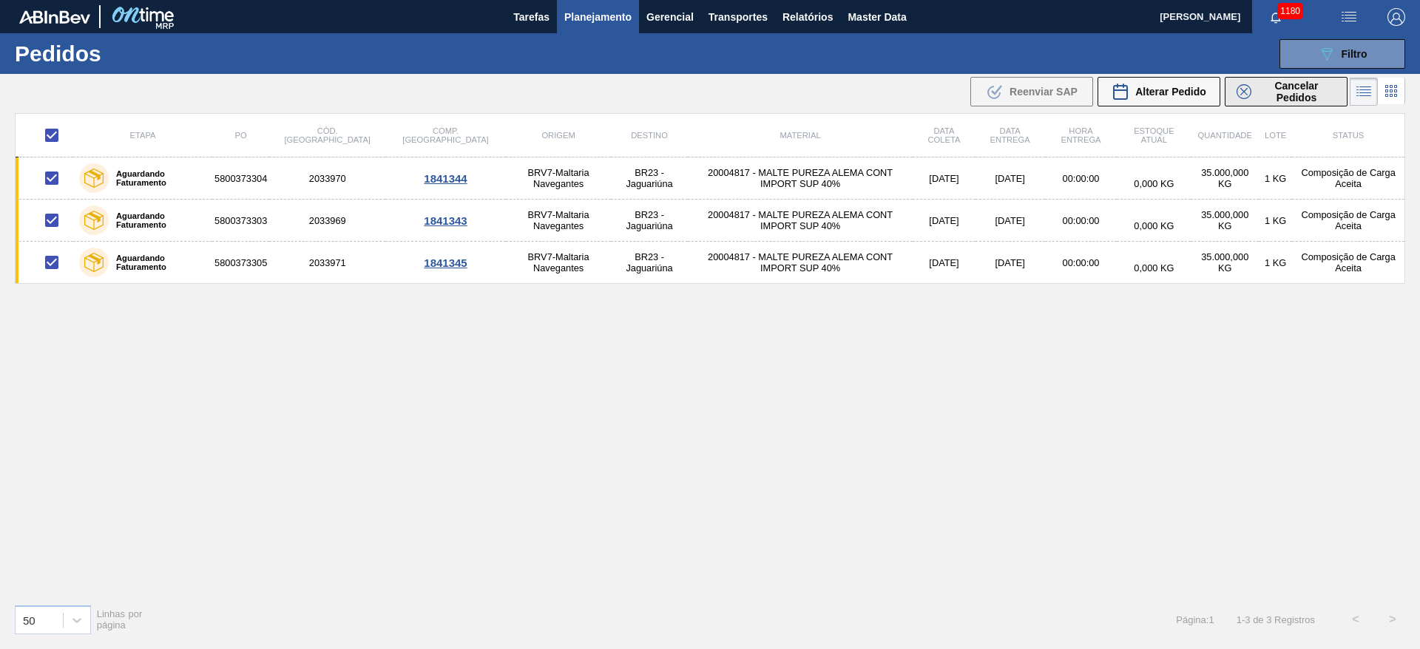
click at [1261, 92] on span "Cancelar Pedidos" at bounding box center [1297, 92] width 78 height 24
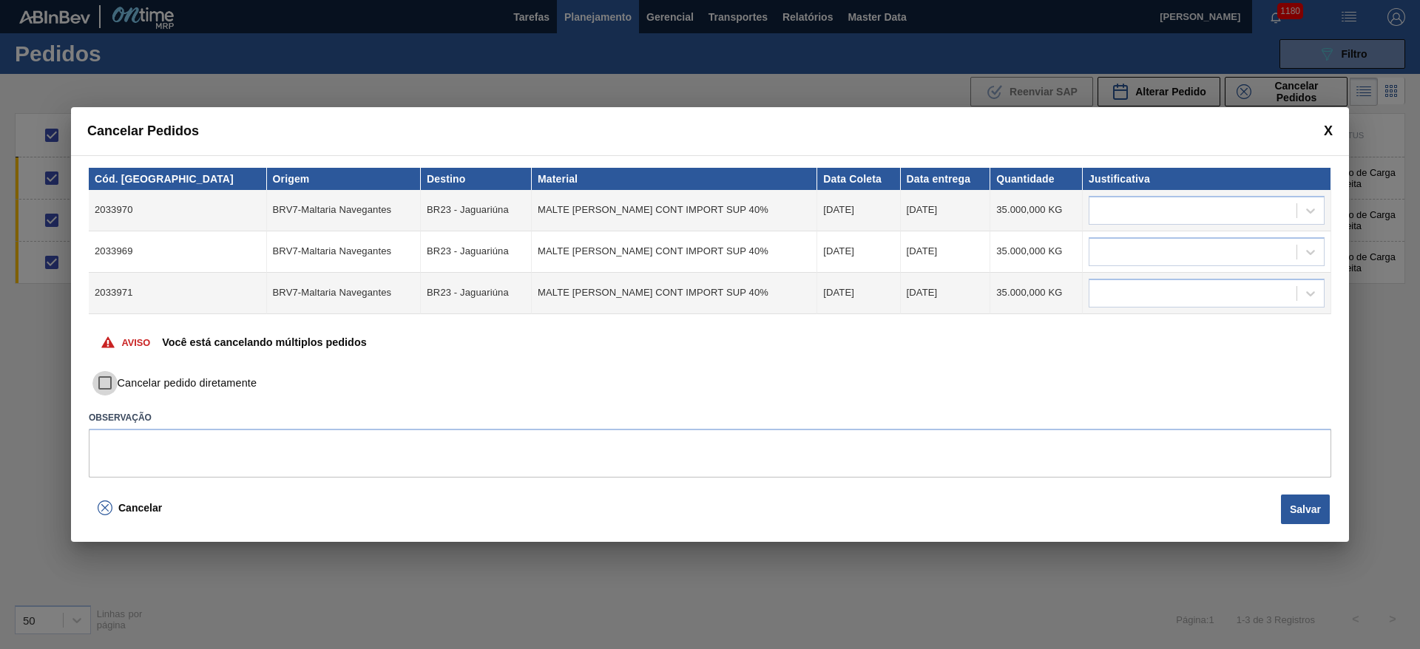
click at [97, 377] on input "Cancelar pedido diretamente" at bounding box center [104, 383] width 25 height 25
checkbox input "true"
click at [1185, 217] on div at bounding box center [1193, 210] width 207 height 21
type input "outro"
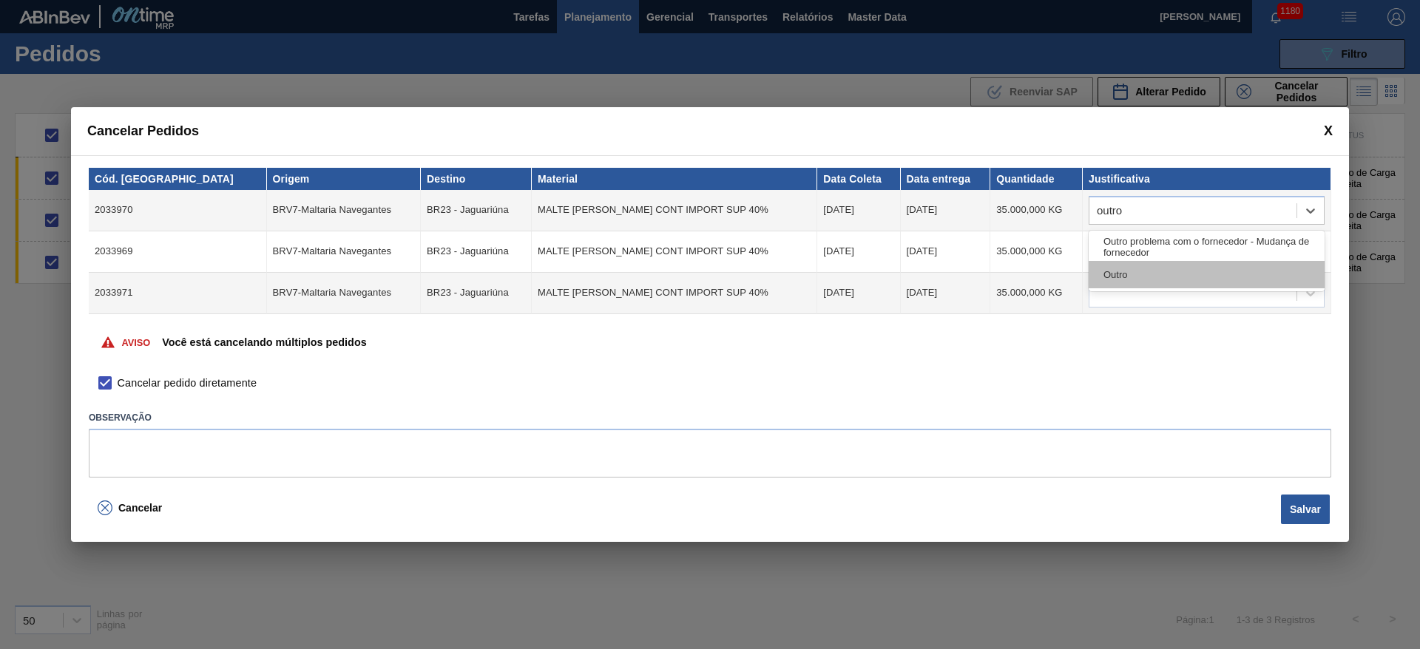
click at [1184, 274] on div "Outro" at bounding box center [1207, 274] width 236 height 27
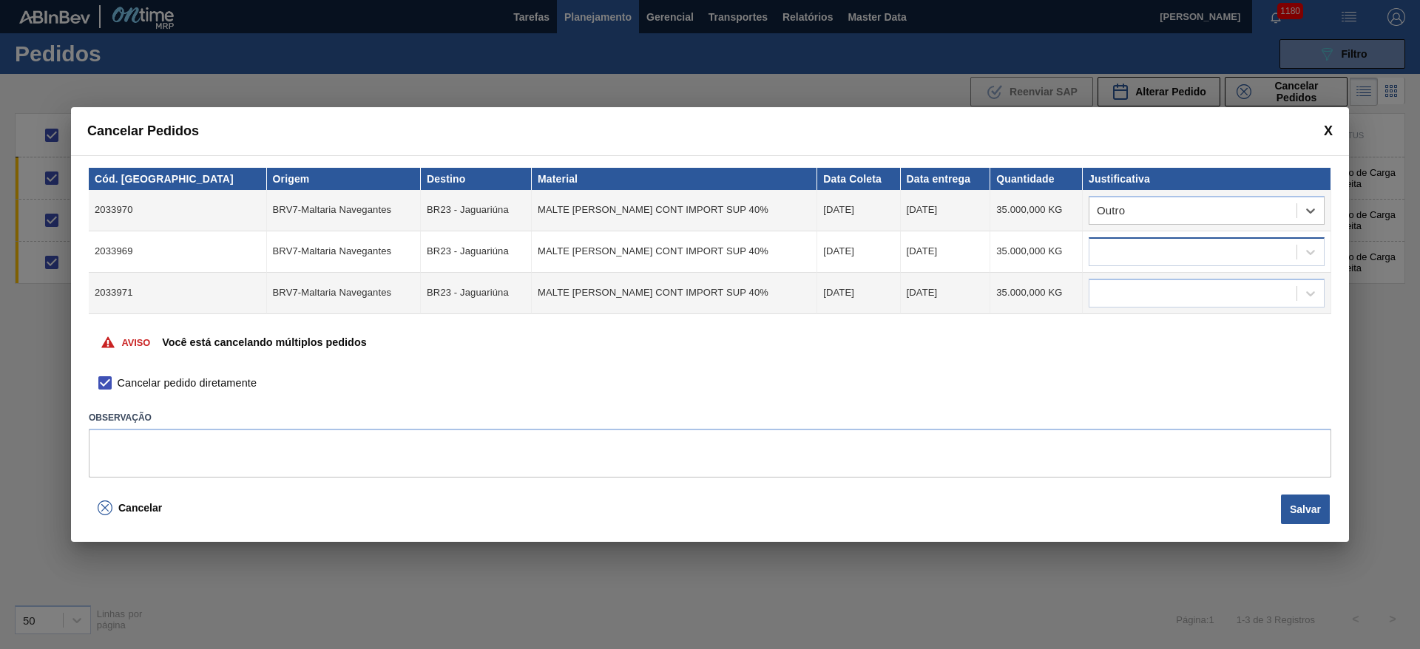
click at [1118, 255] on div at bounding box center [1193, 251] width 207 height 21
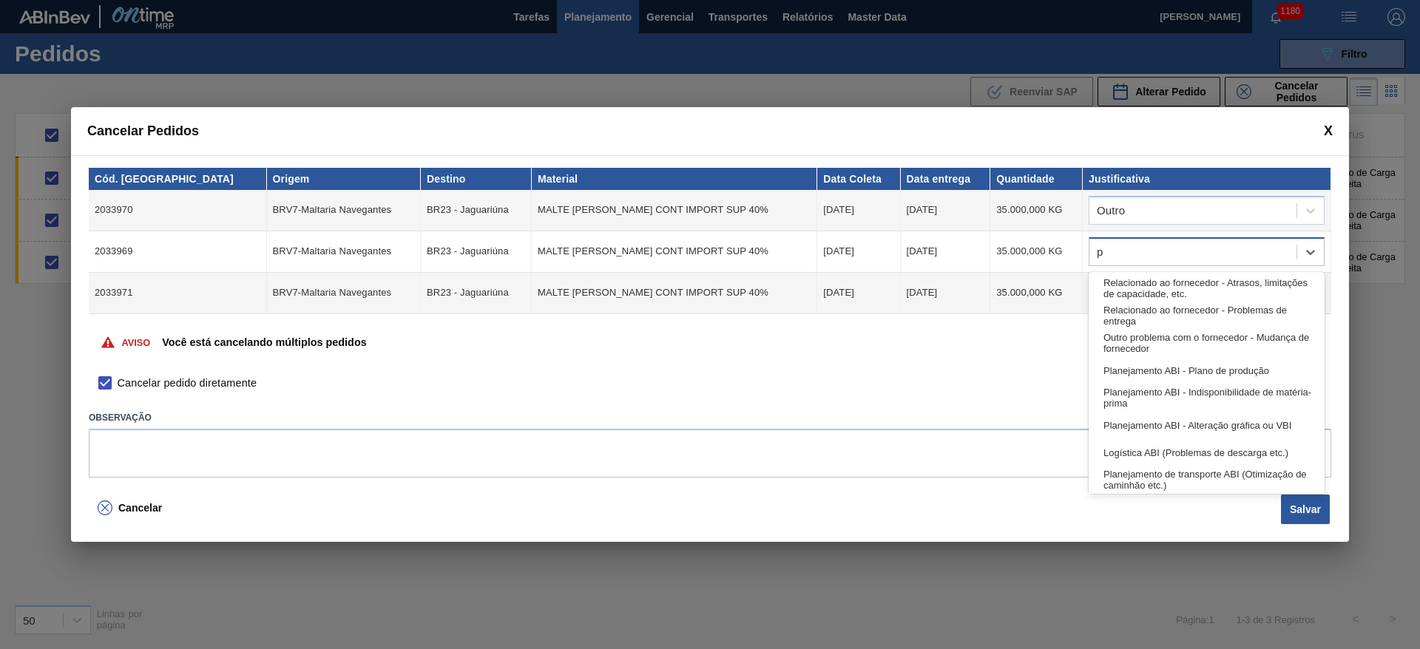
type input "p"
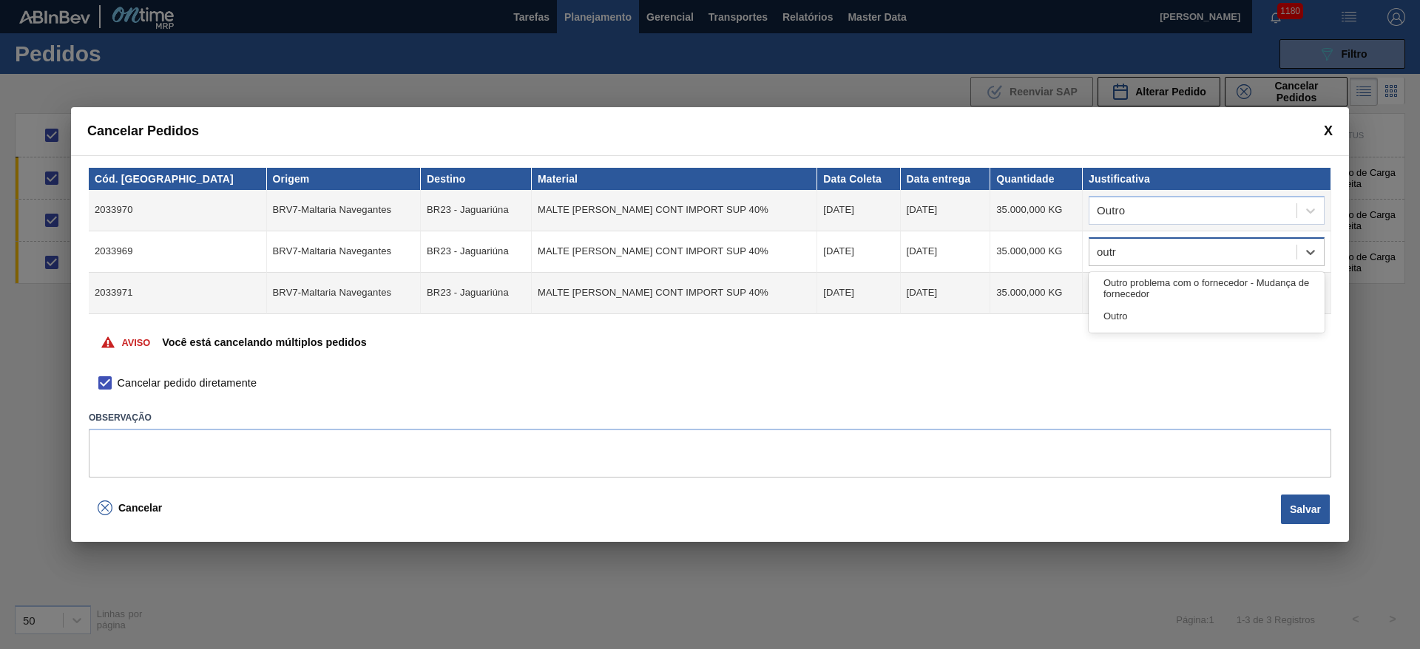
type input "outro"
click at [1172, 319] on div "Outro" at bounding box center [1207, 316] width 236 height 27
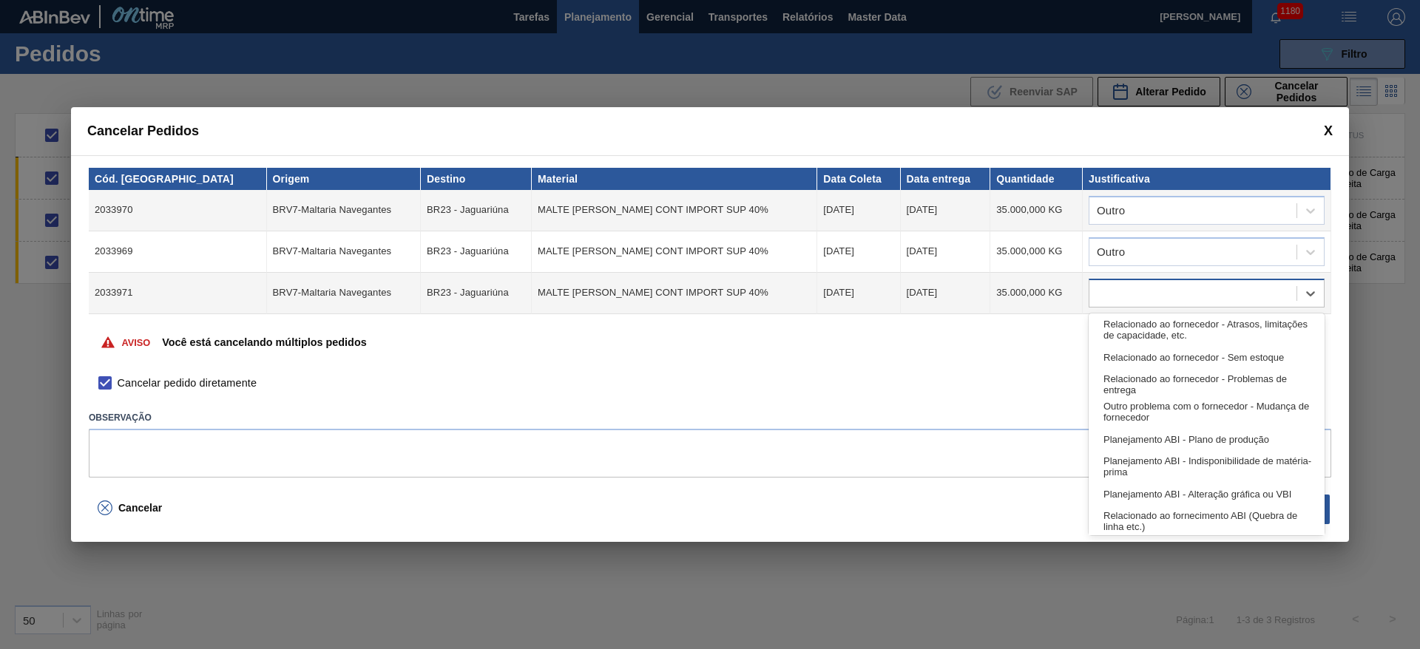
click at [1116, 295] on div at bounding box center [1193, 293] width 207 height 21
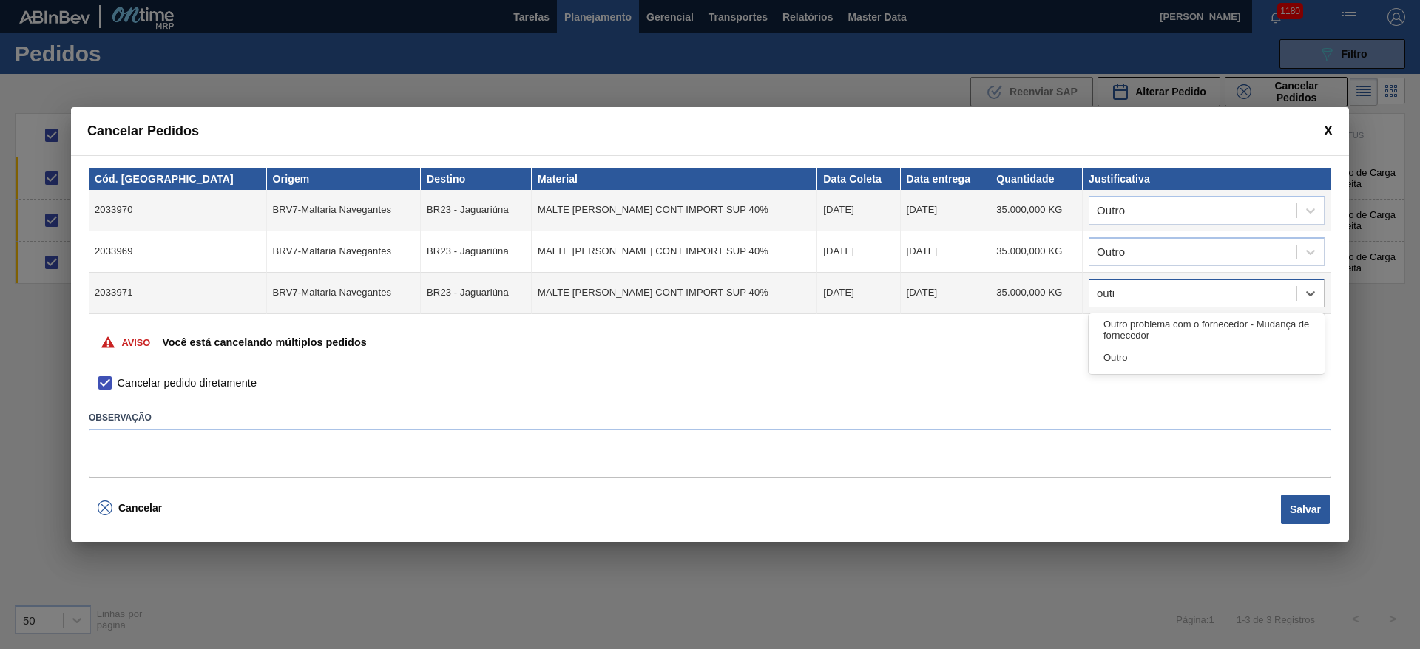
type input "outro"
click at [1145, 351] on div "Outro" at bounding box center [1207, 357] width 236 height 27
click at [1292, 508] on button "Salvar" at bounding box center [1305, 510] width 49 height 30
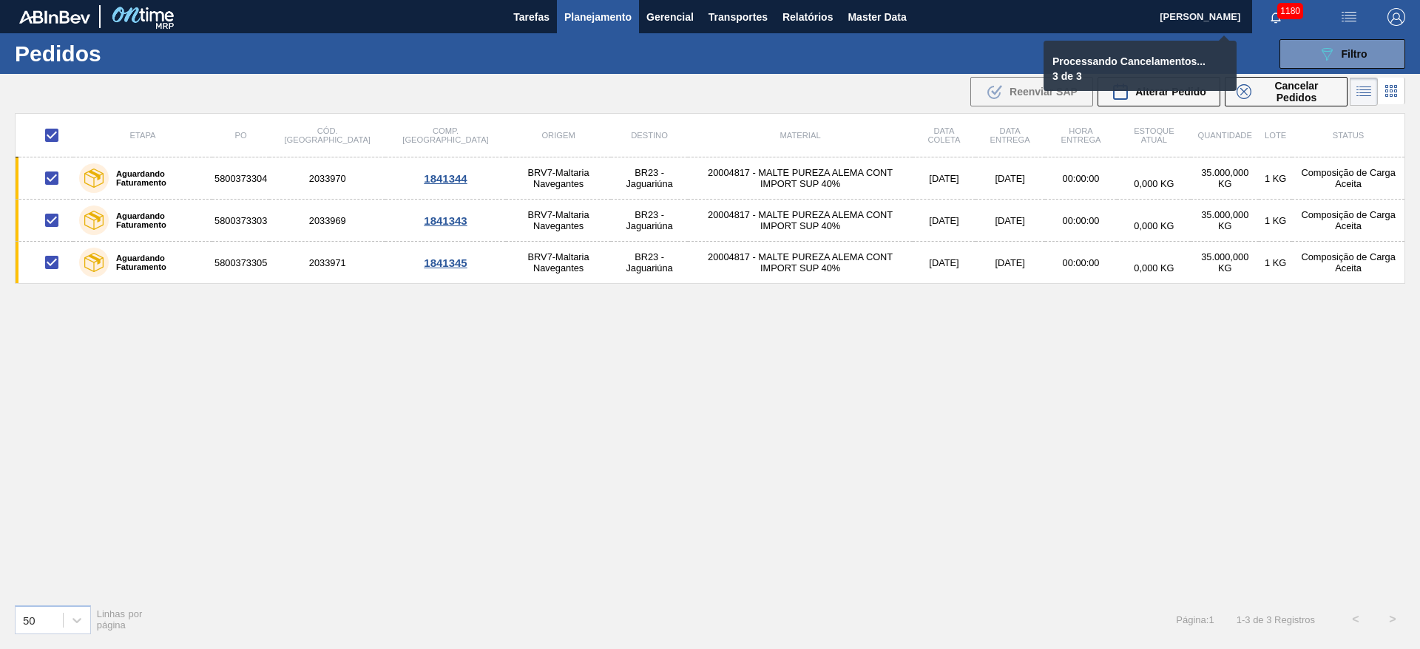
checkbox input "false"
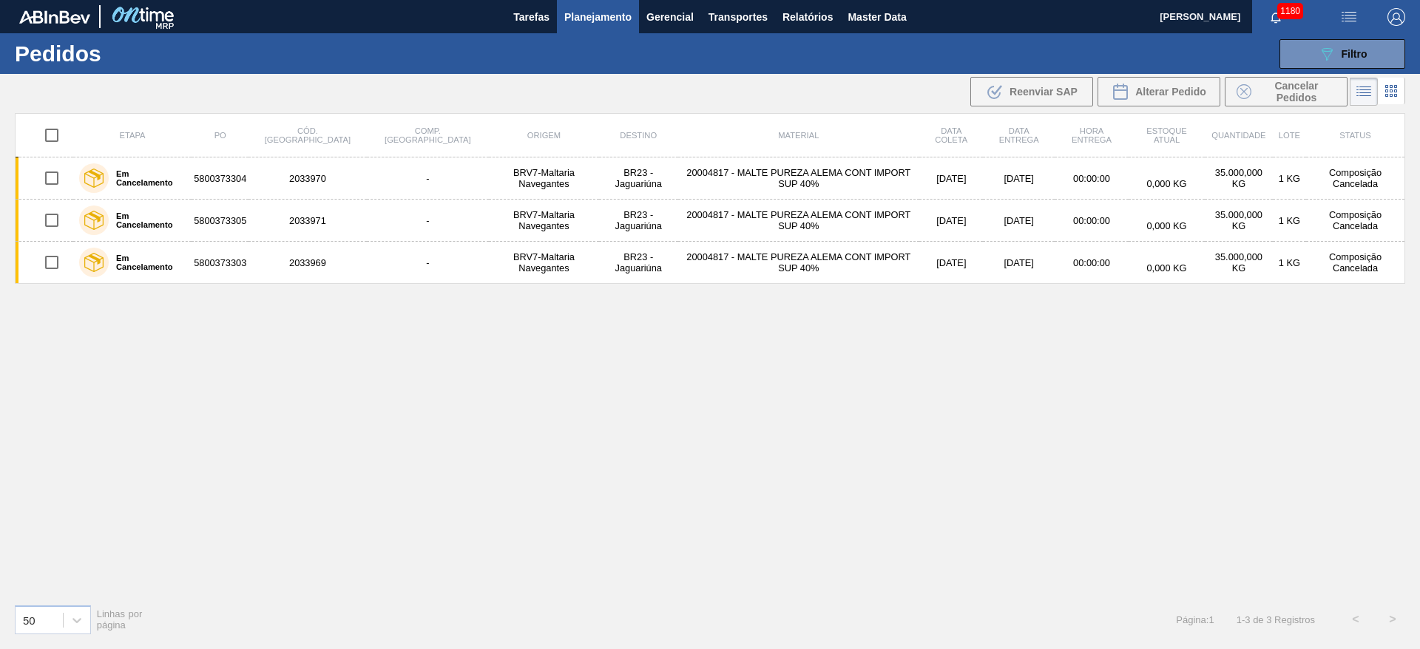
click at [587, 19] on span "Planejamento" at bounding box center [597, 17] width 67 height 18
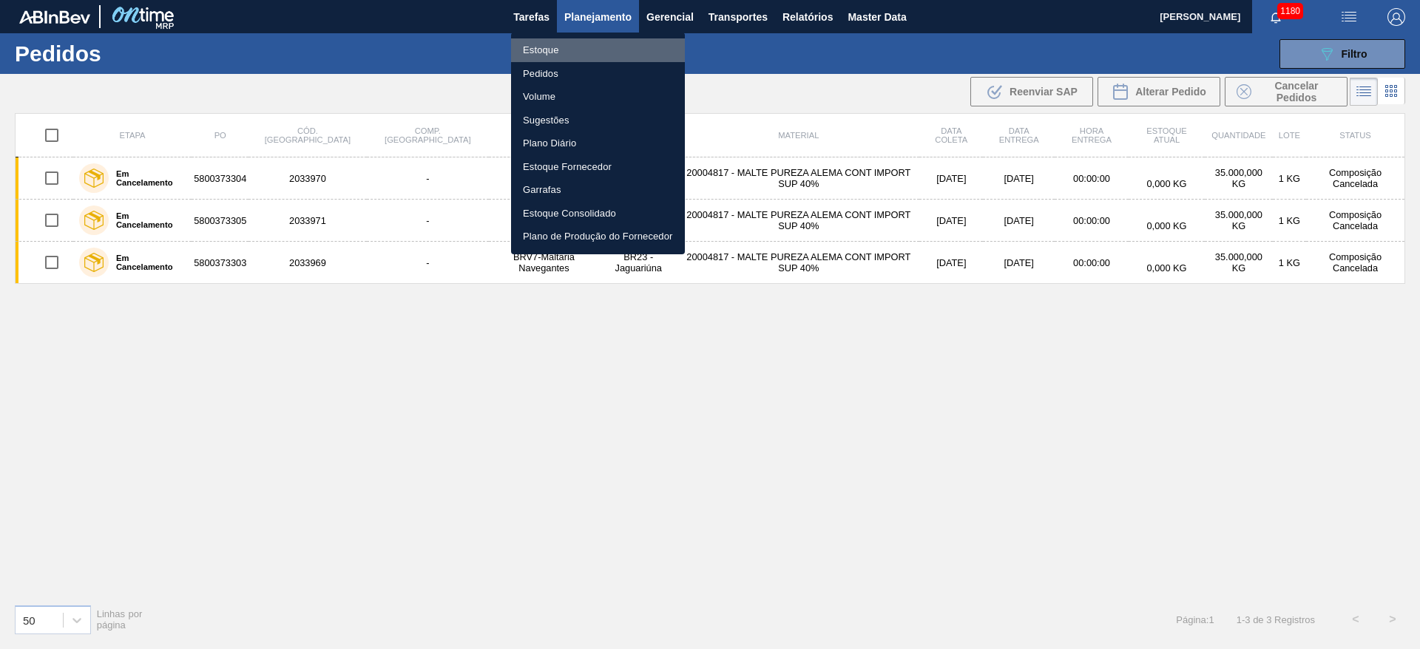
click at [544, 50] on li "Estoque" at bounding box center [598, 50] width 174 height 24
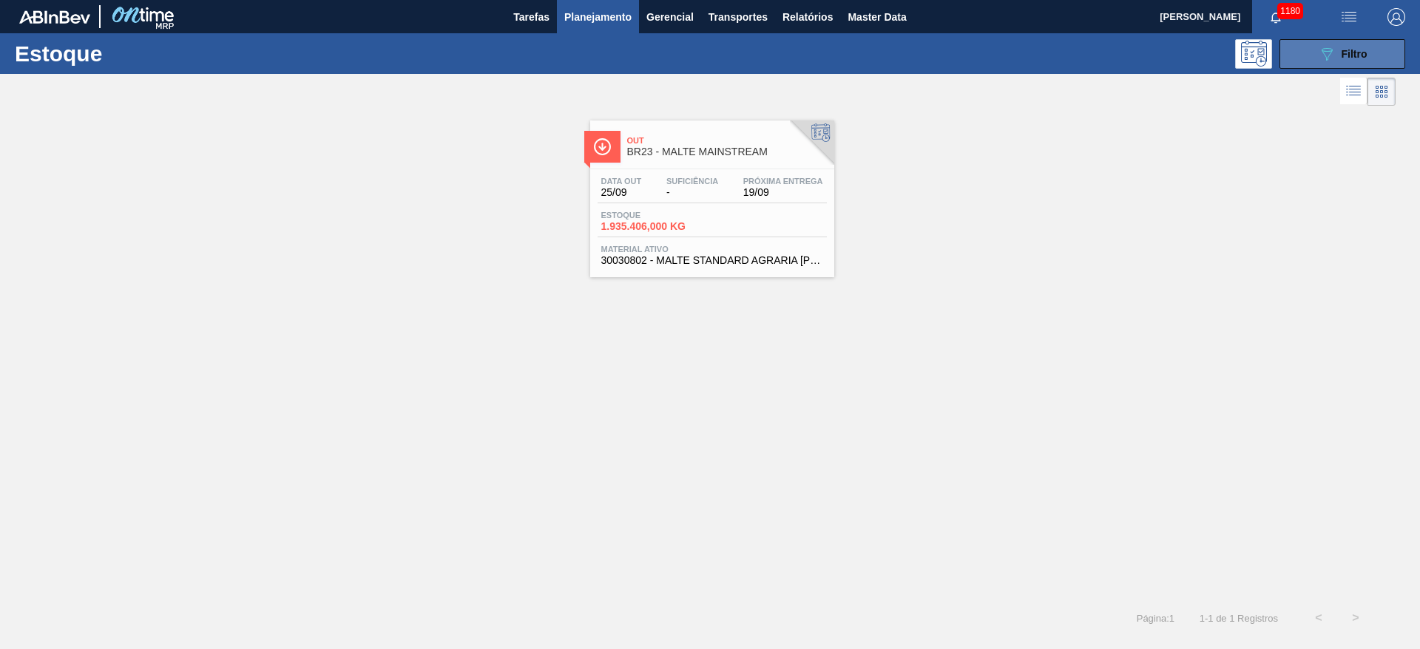
click at [1351, 59] on div "089F7B8B-B2A5-4AFE-B5C0-19BA573D28AC Filtro" at bounding box center [1343, 54] width 50 height 18
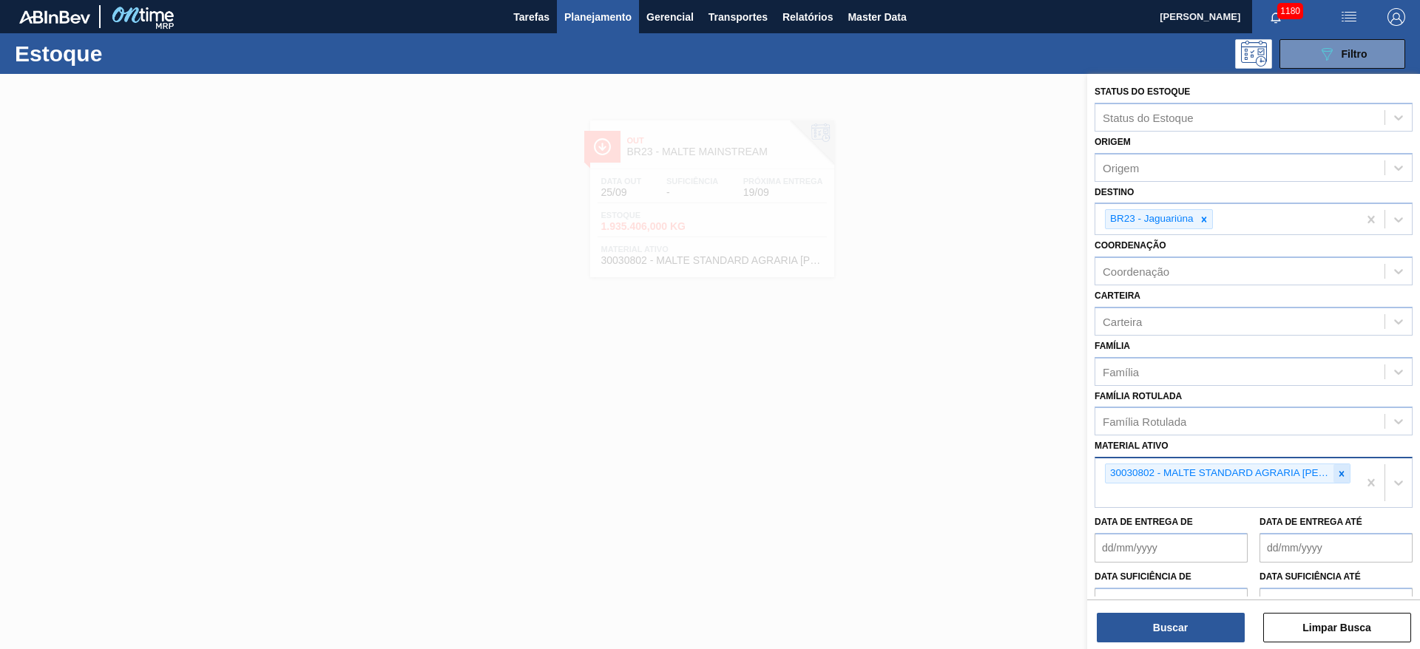
click at [1339, 477] on icon at bounding box center [1342, 474] width 10 height 10
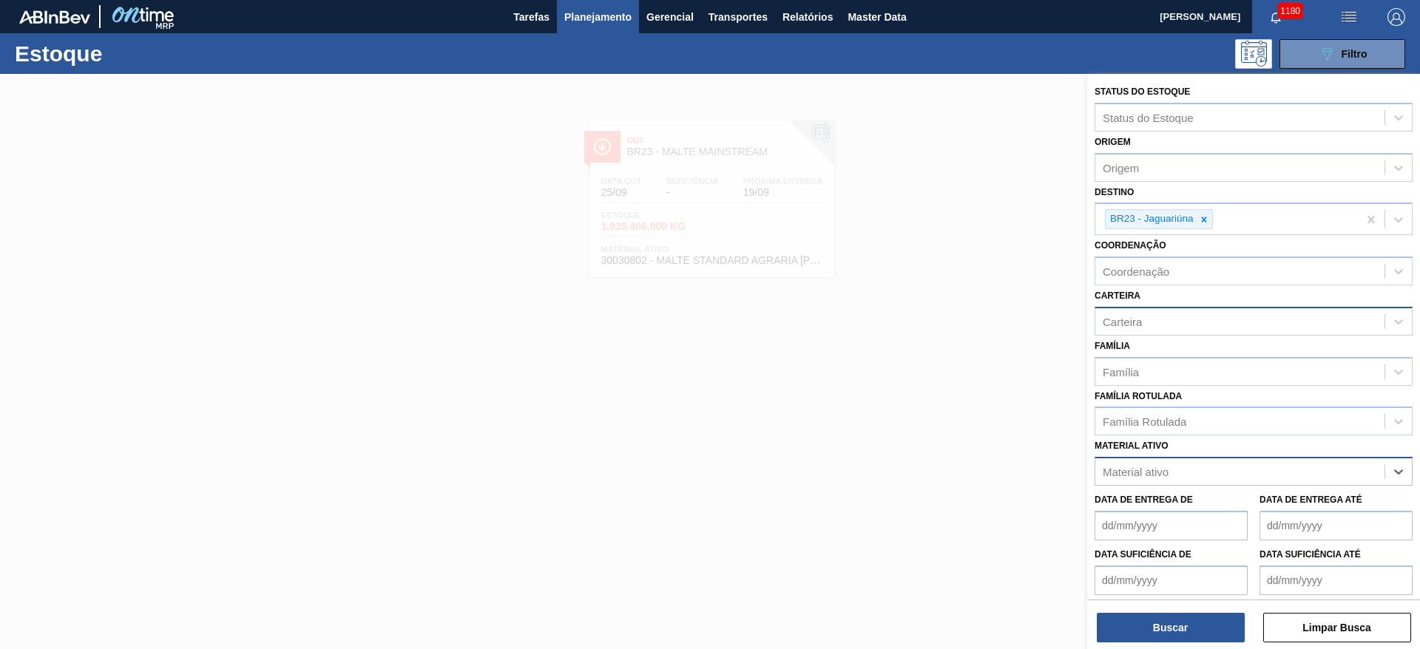
click at [1128, 320] on div "Carteira" at bounding box center [1122, 321] width 39 height 13
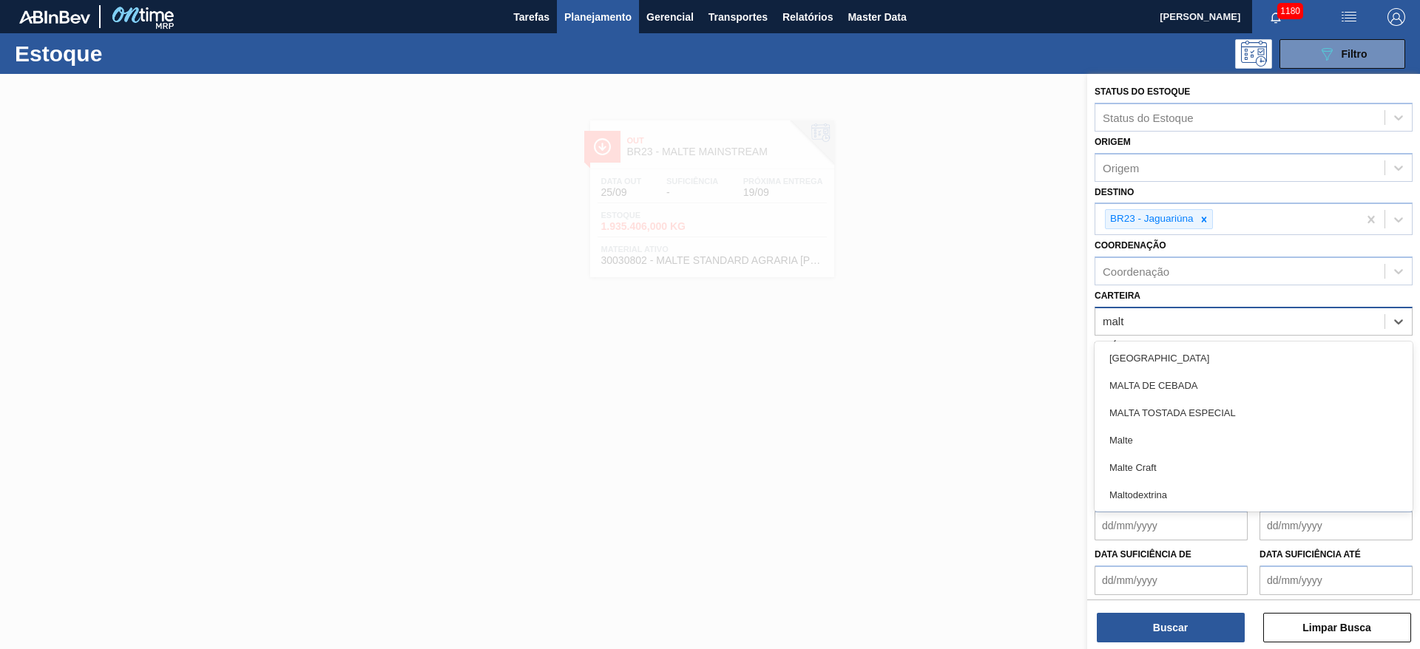
type input "malte"
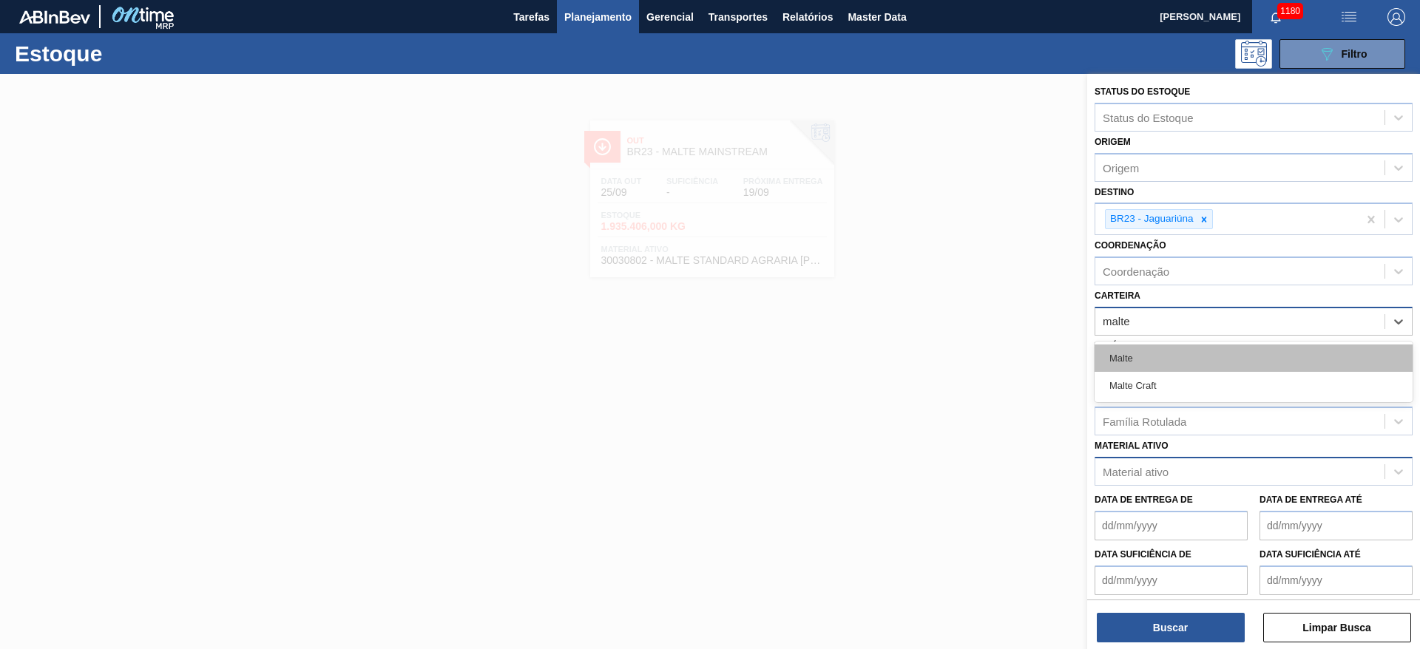
click at [1134, 362] on div "Malte" at bounding box center [1254, 358] width 318 height 27
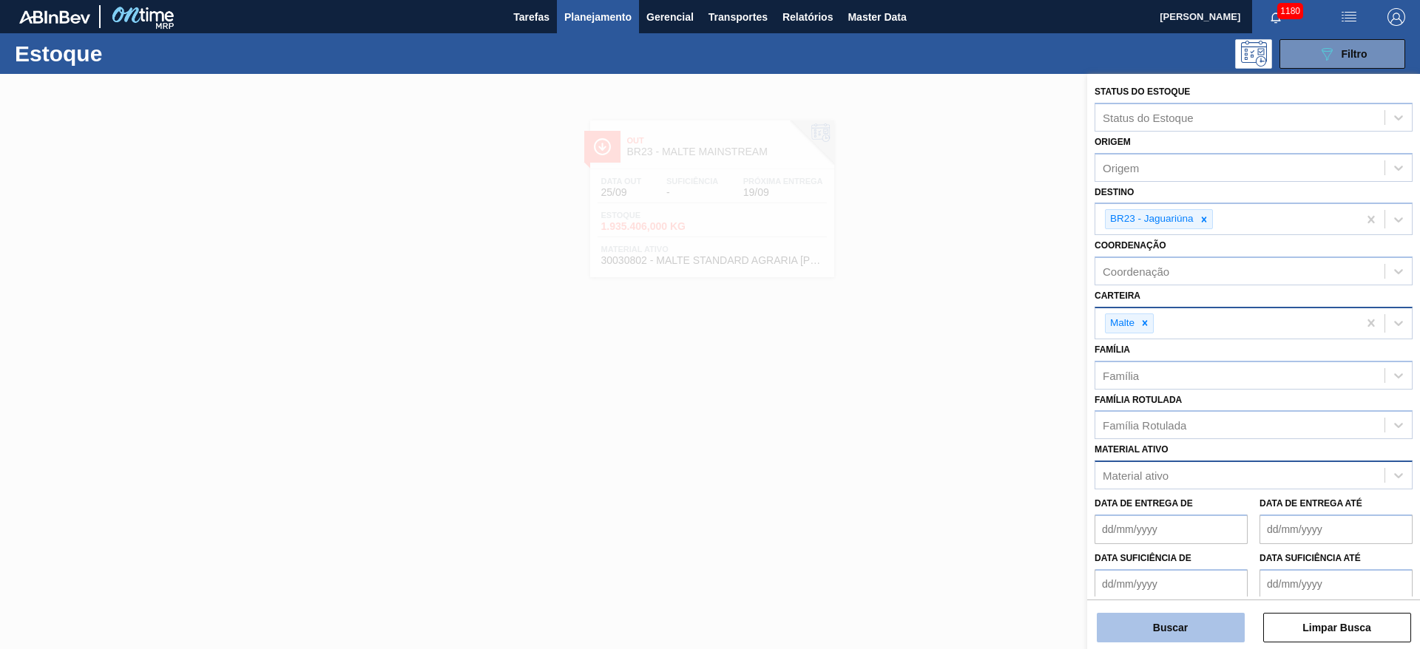
click at [1154, 615] on button "Buscar" at bounding box center [1171, 628] width 148 height 30
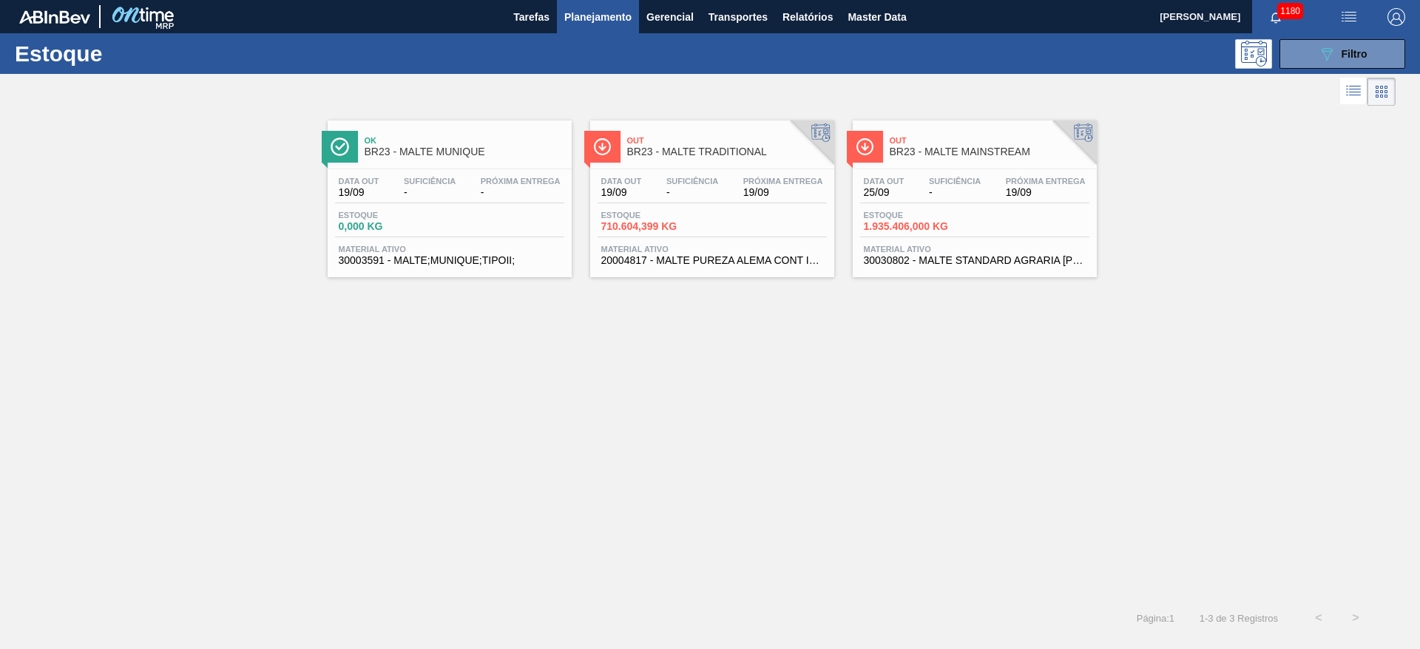
click at [678, 226] on span "710.604,399 KG" at bounding box center [653, 226] width 104 height 11
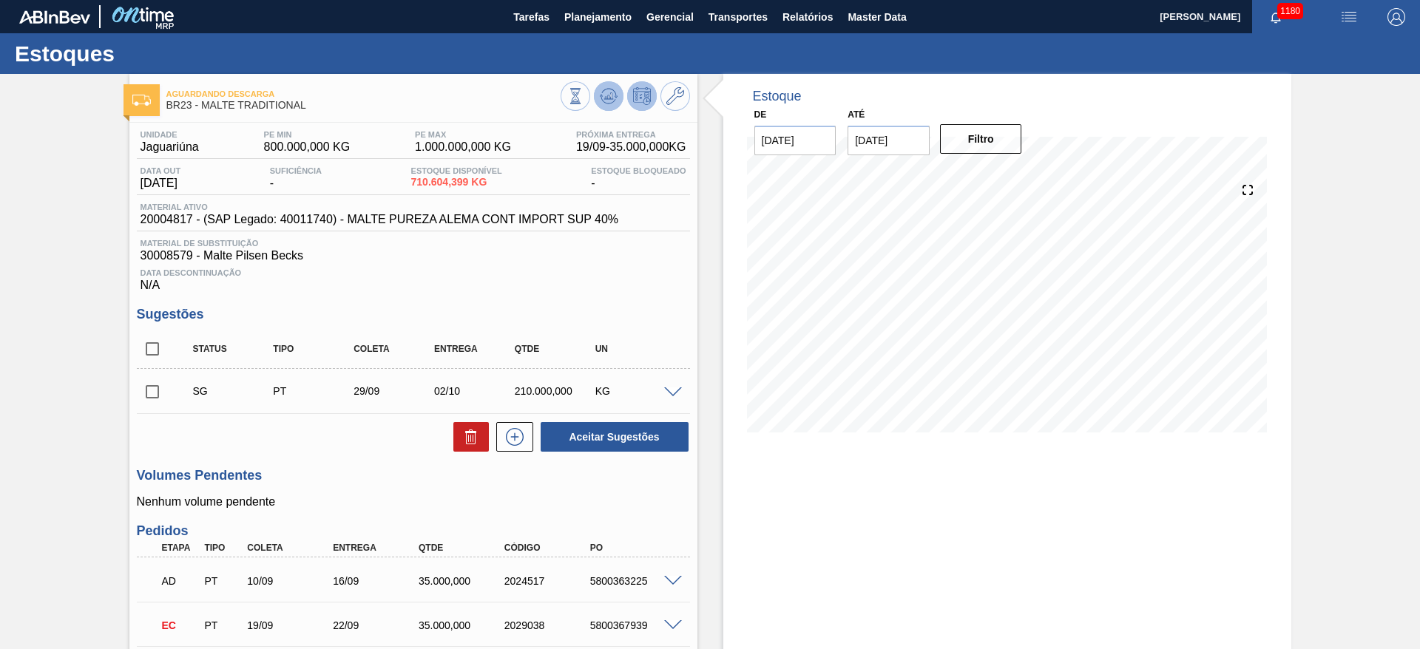
click at [607, 90] on icon at bounding box center [609, 96] width 18 height 18
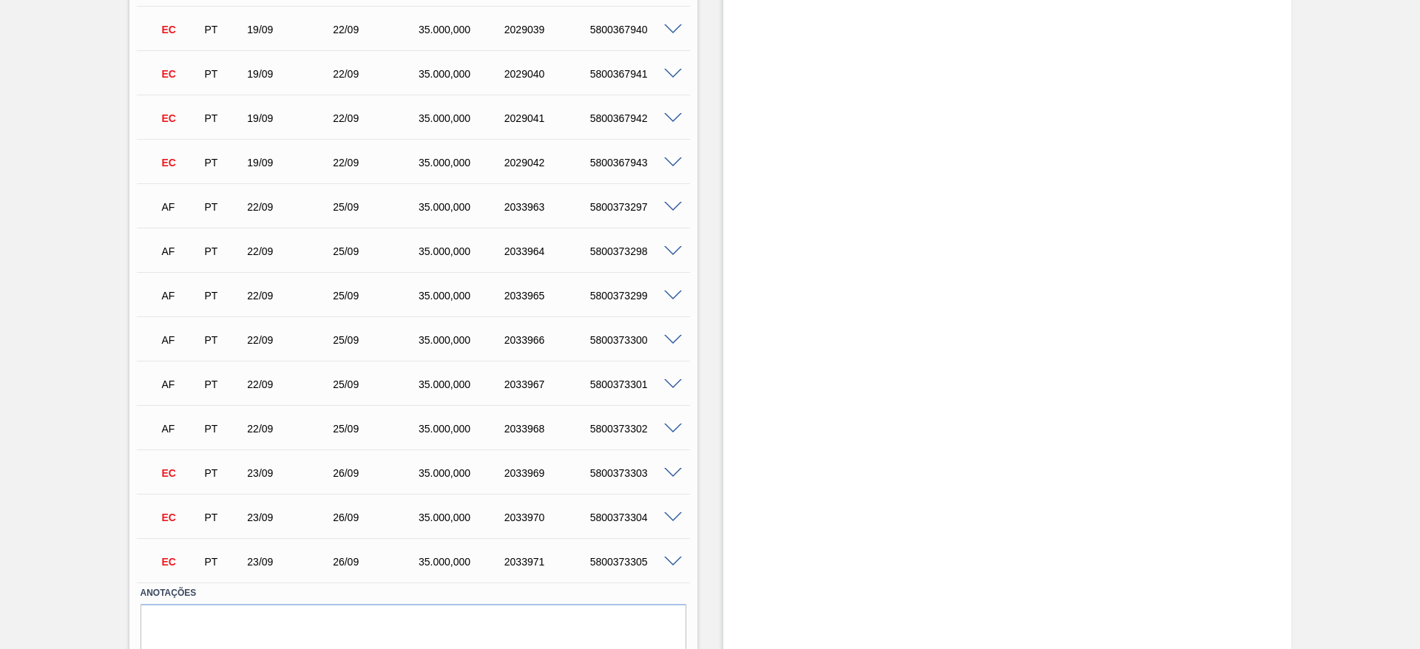
scroll to position [740, 0]
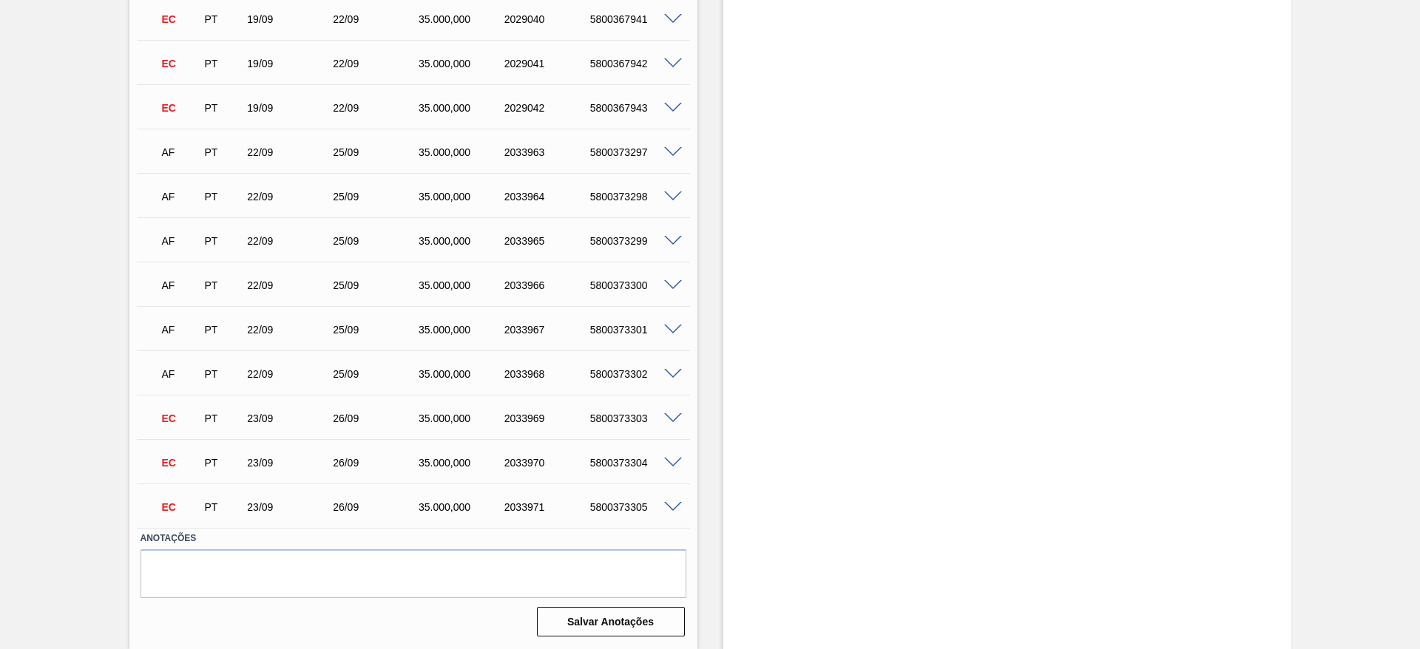
click at [673, 412] on div at bounding box center [676, 417] width 30 height 11
click at [672, 417] on span at bounding box center [673, 419] width 18 height 11
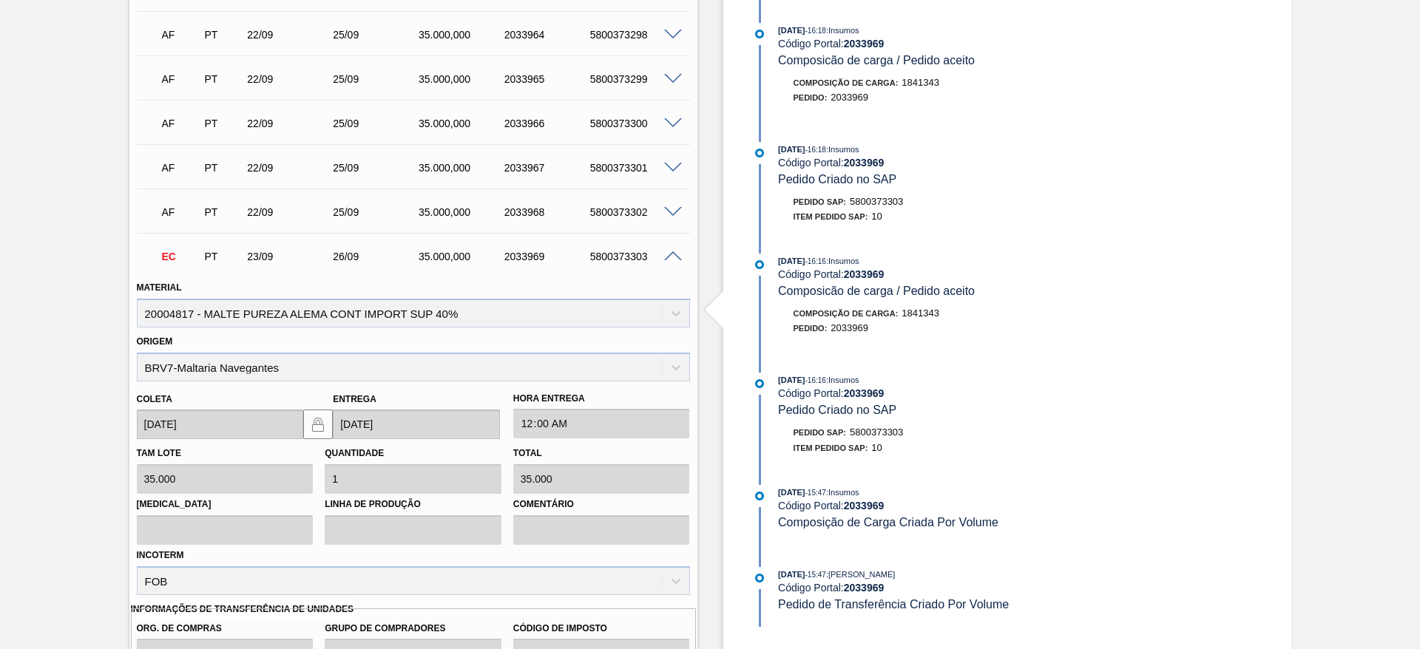
scroll to position [1073, 0]
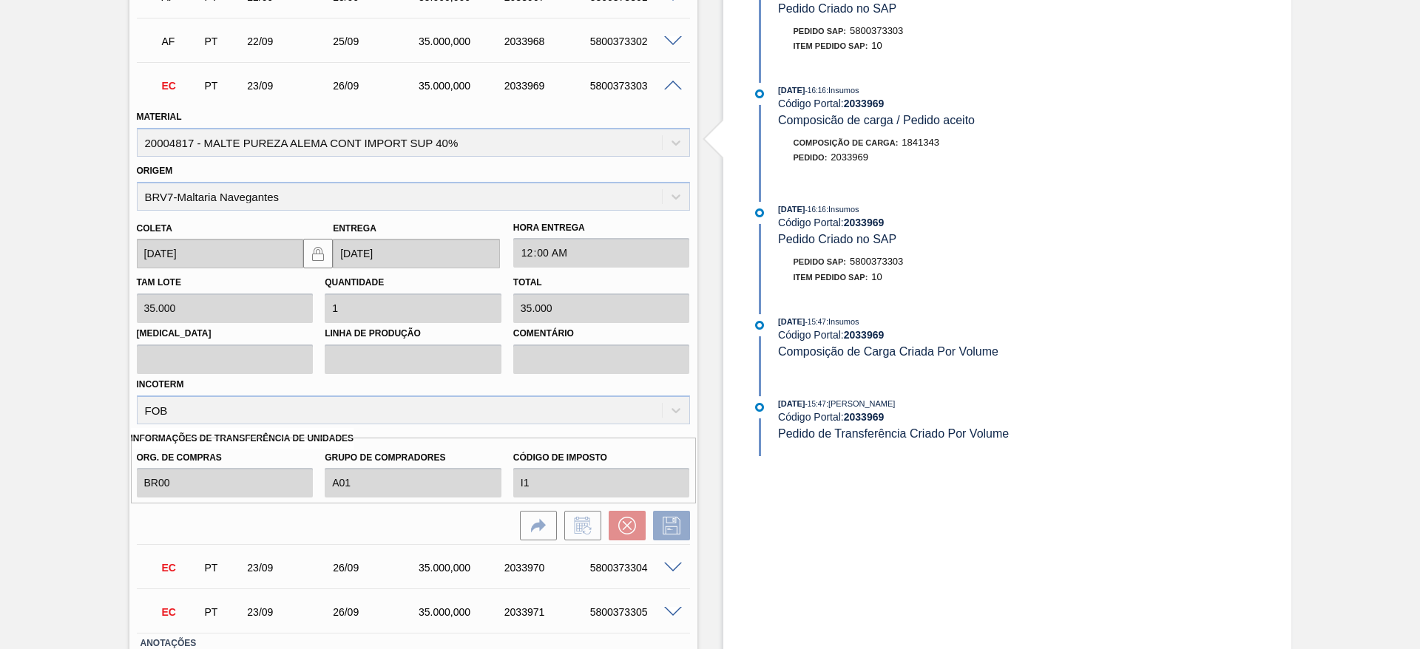
click at [670, 87] on span at bounding box center [673, 86] width 18 height 11
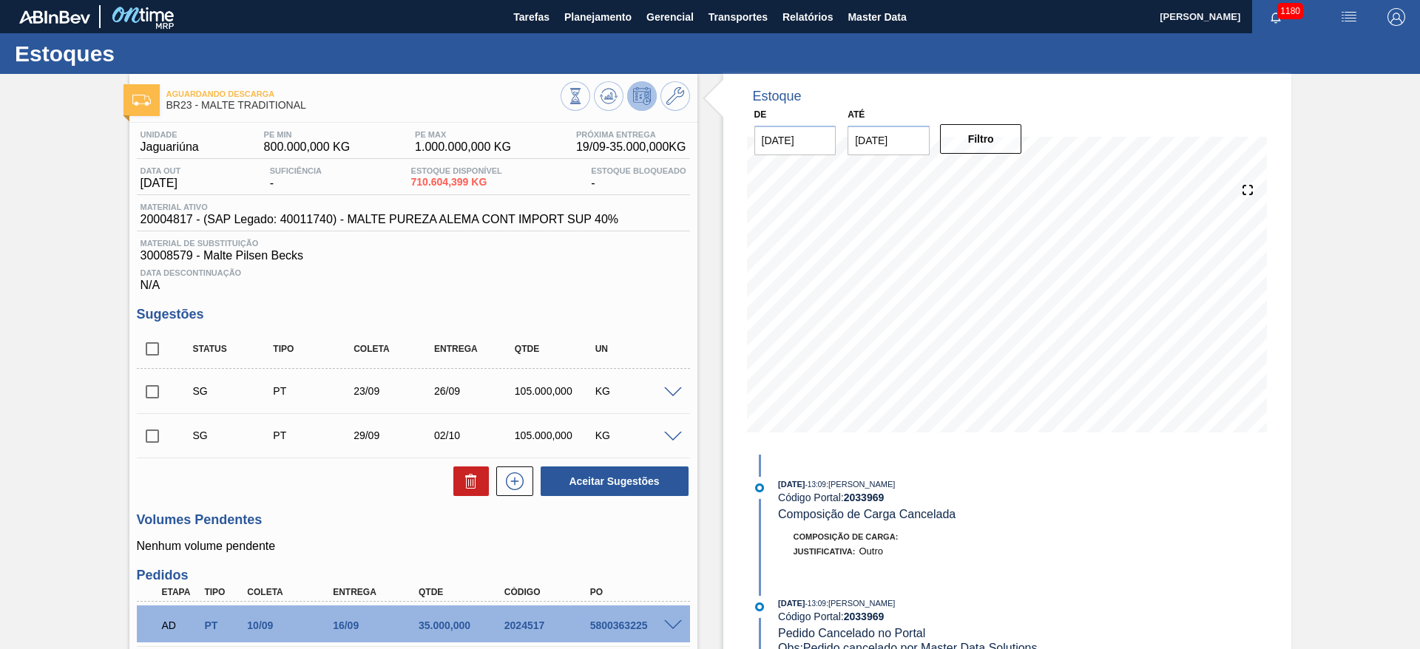
scroll to position [222, 0]
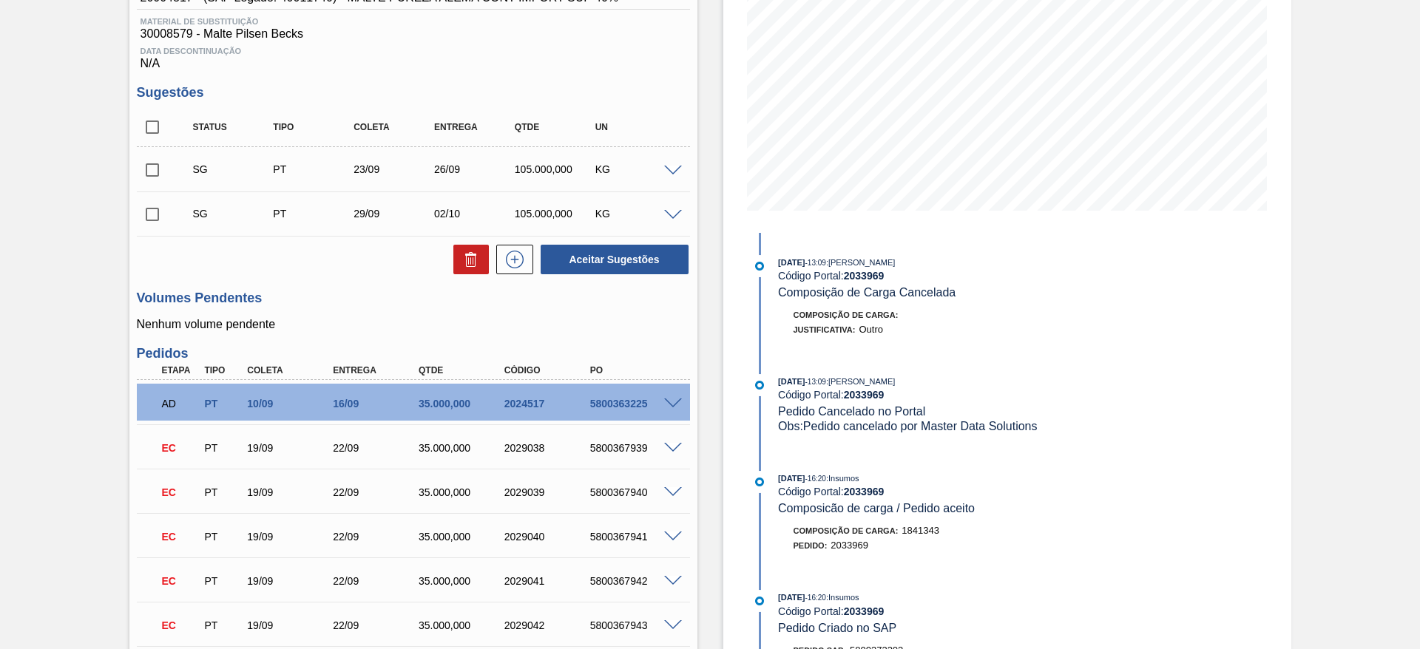
click at [672, 172] on span at bounding box center [673, 171] width 18 height 11
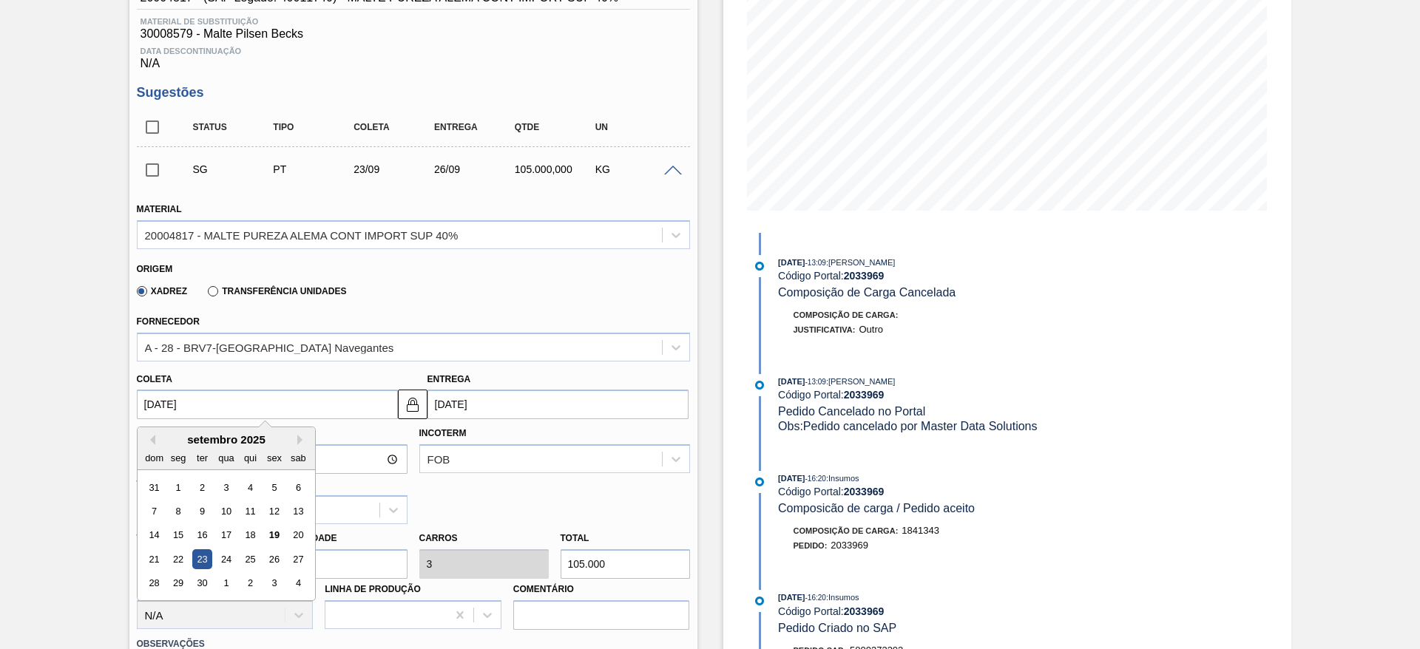
click at [146, 402] on input "[DATE]" at bounding box center [267, 405] width 261 height 30
click at [275, 554] on div "26" at bounding box center [274, 560] width 20 height 20
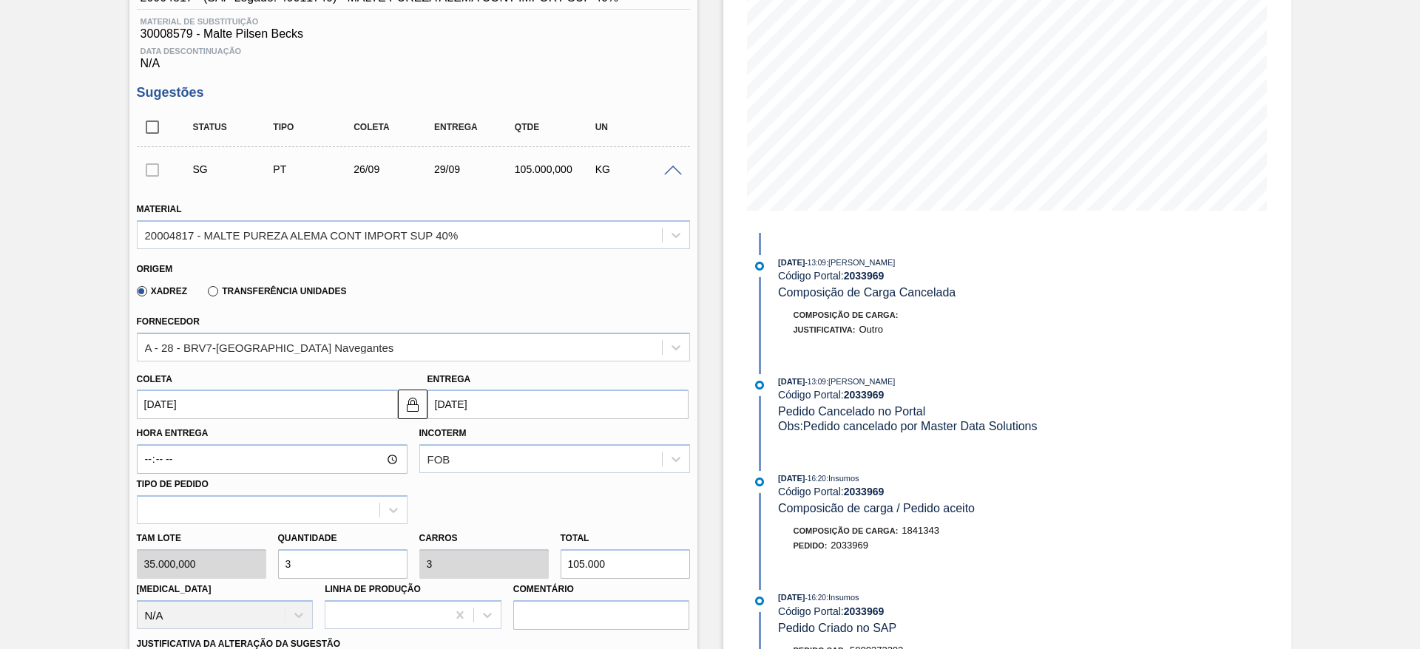
type input "[DATE]"
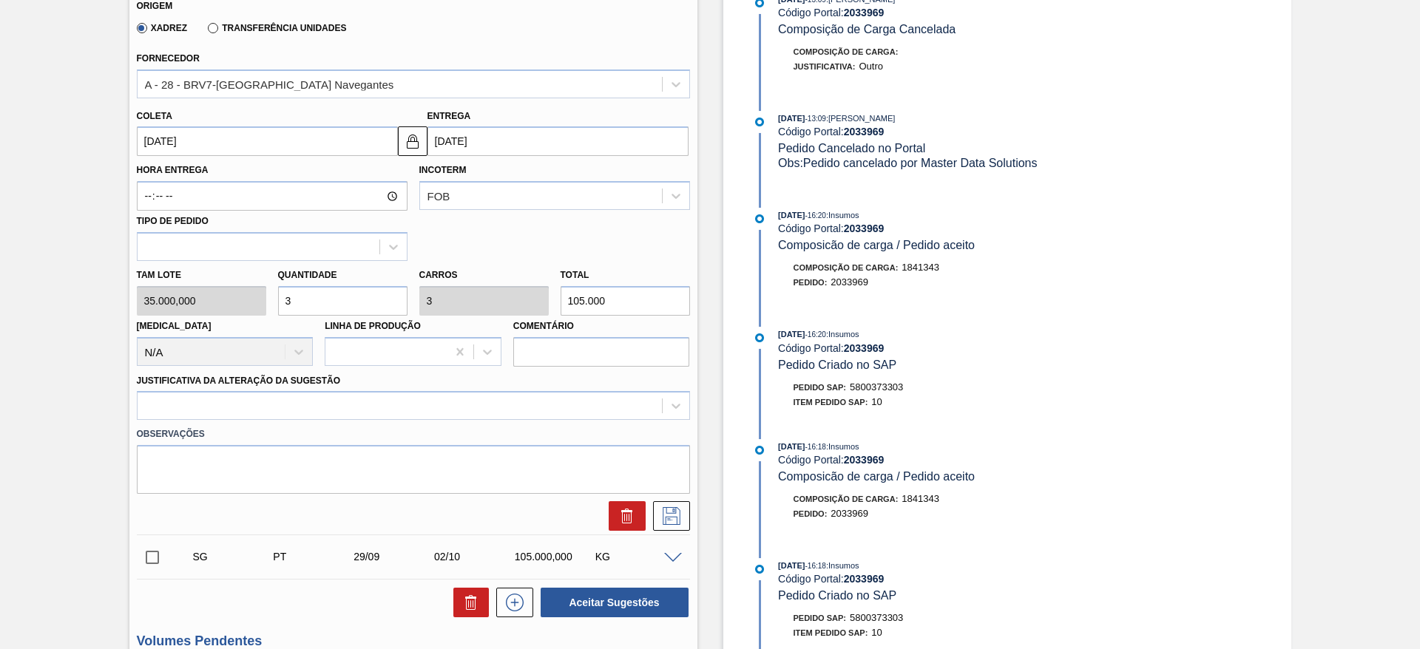
scroll to position [555, 0]
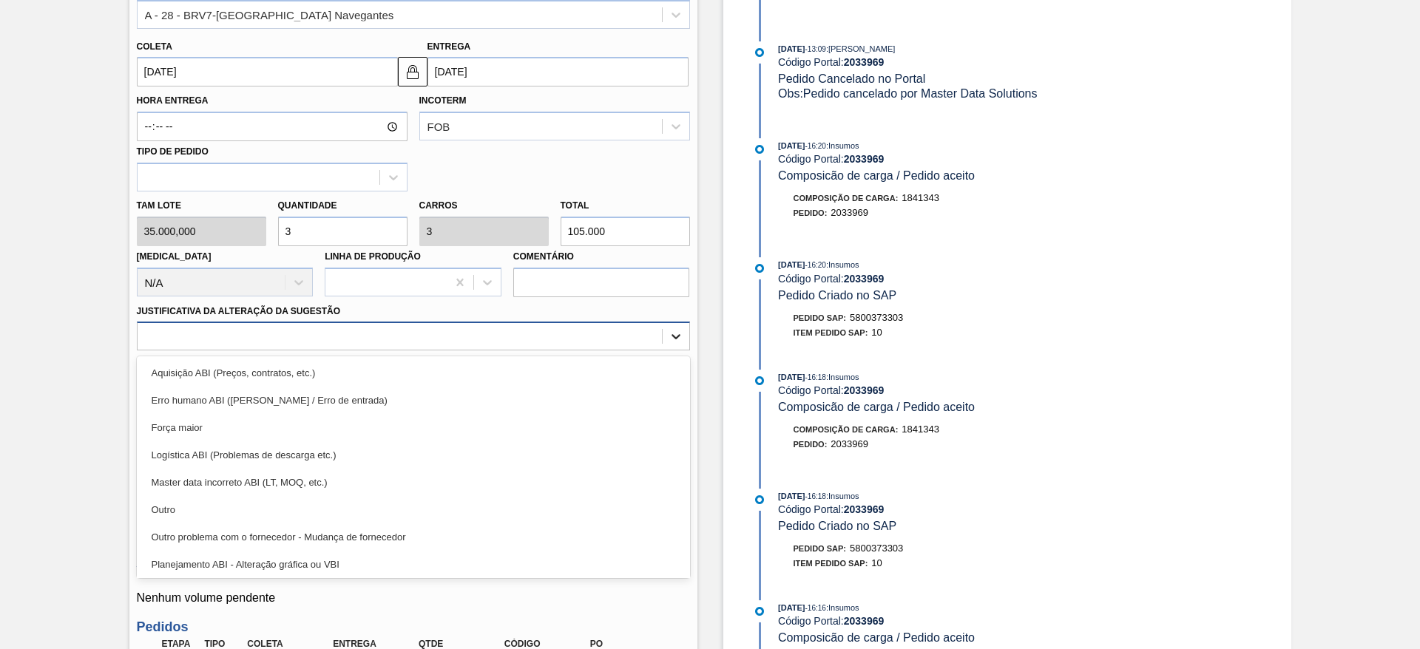
click at [678, 340] on icon at bounding box center [676, 336] width 15 height 15
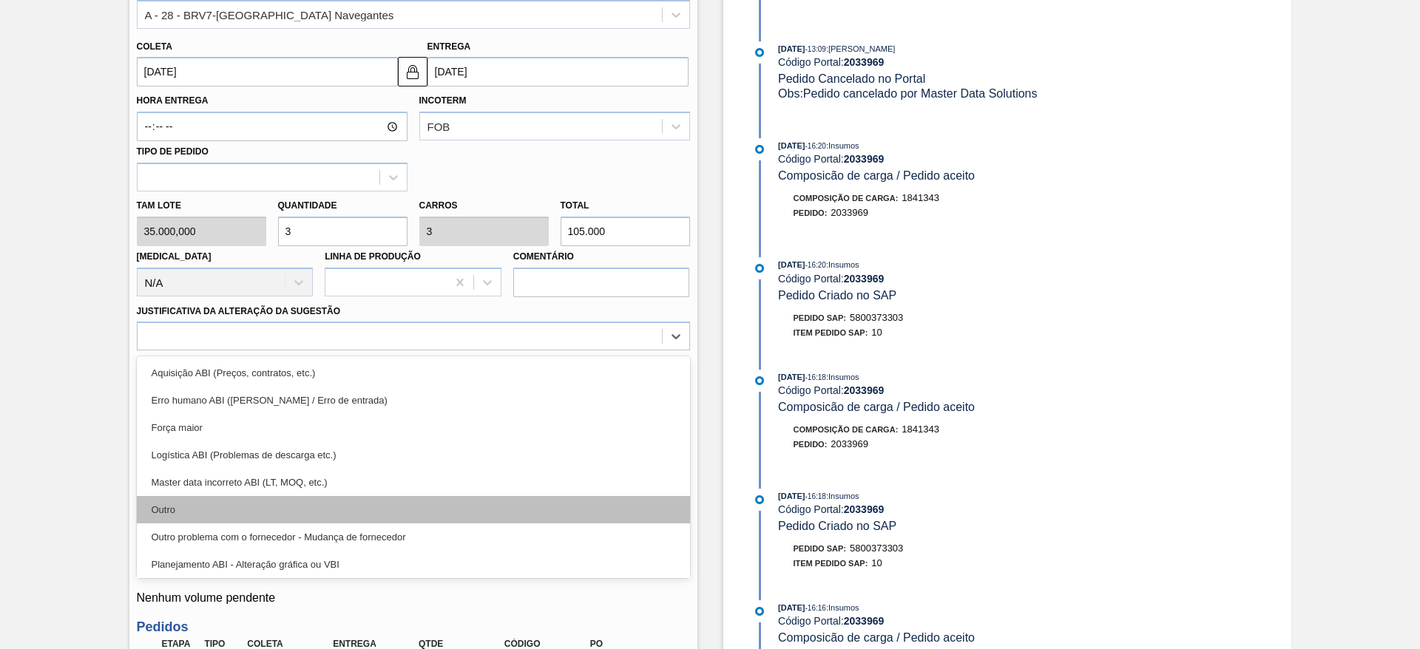
click at [198, 520] on div "Outro" at bounding box center [413, 509] width 553 height 27
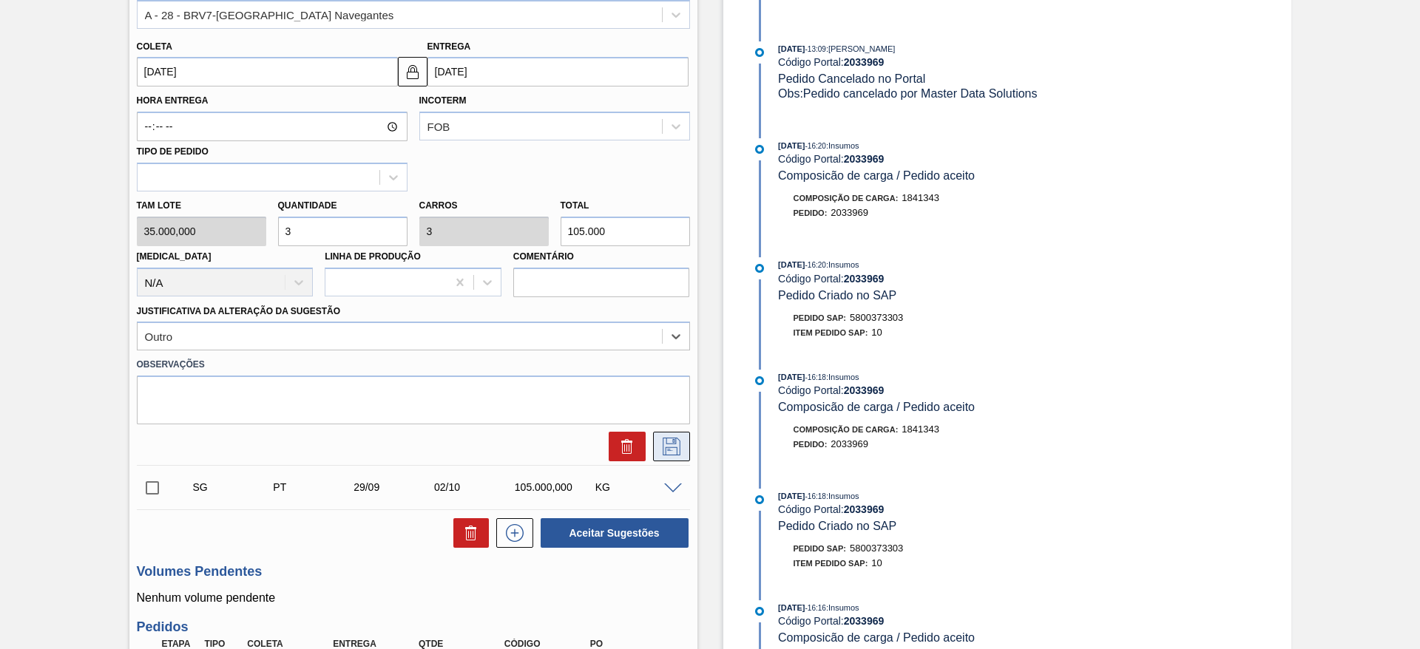
click at [656, 446] on button at bounding box center [671, 447] width 37 height 30
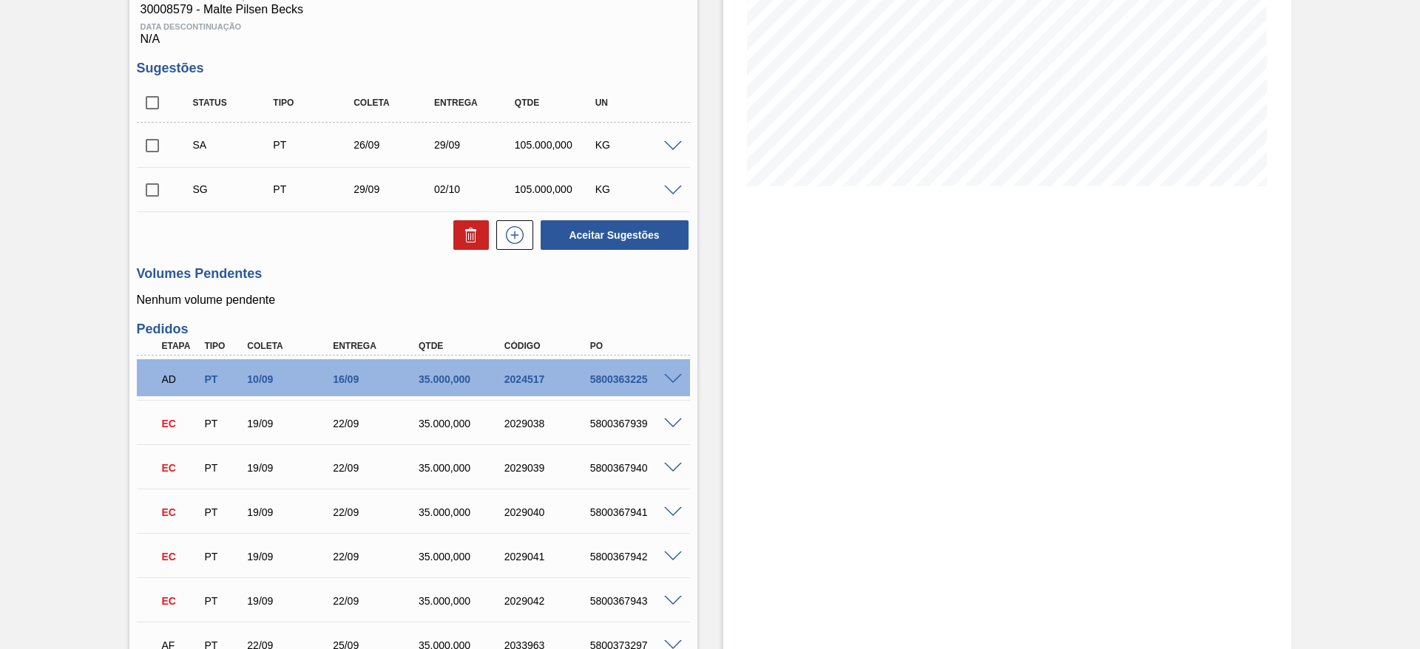
scroll to position [111, 0]
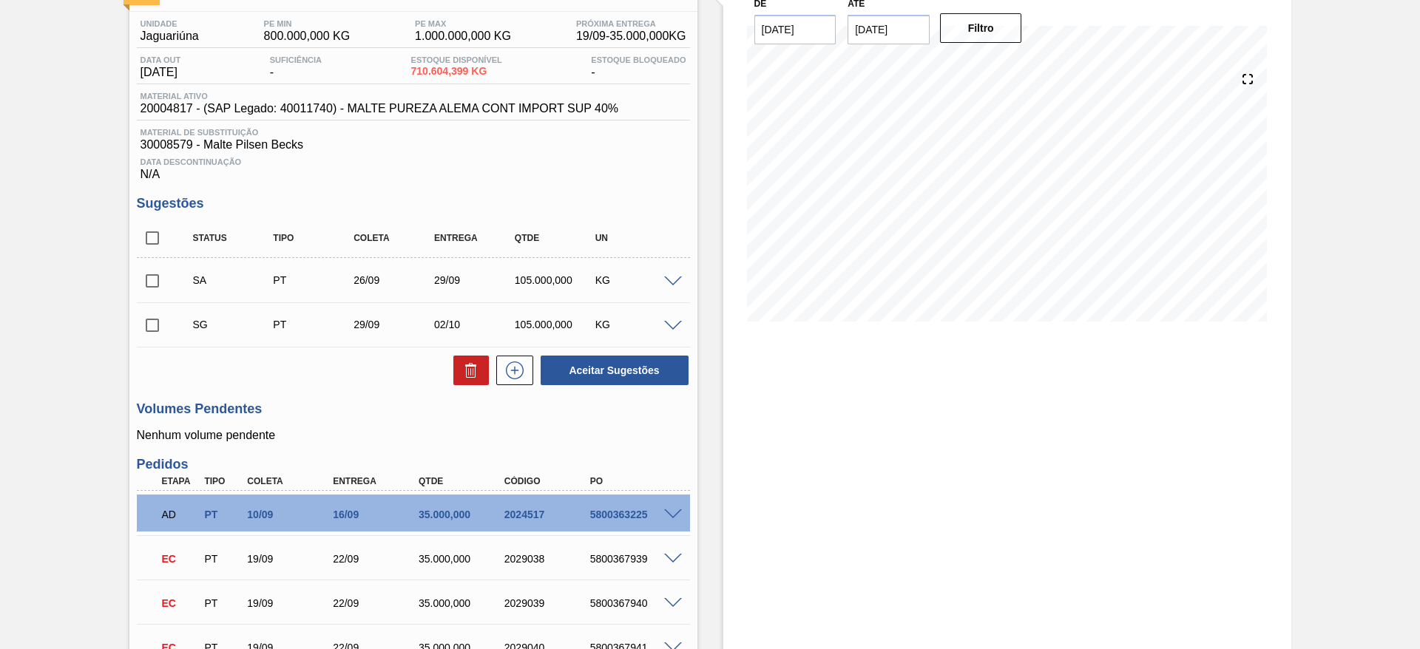
click at [671, 282] on span at bounding box center [673, 282] width 18 height 11
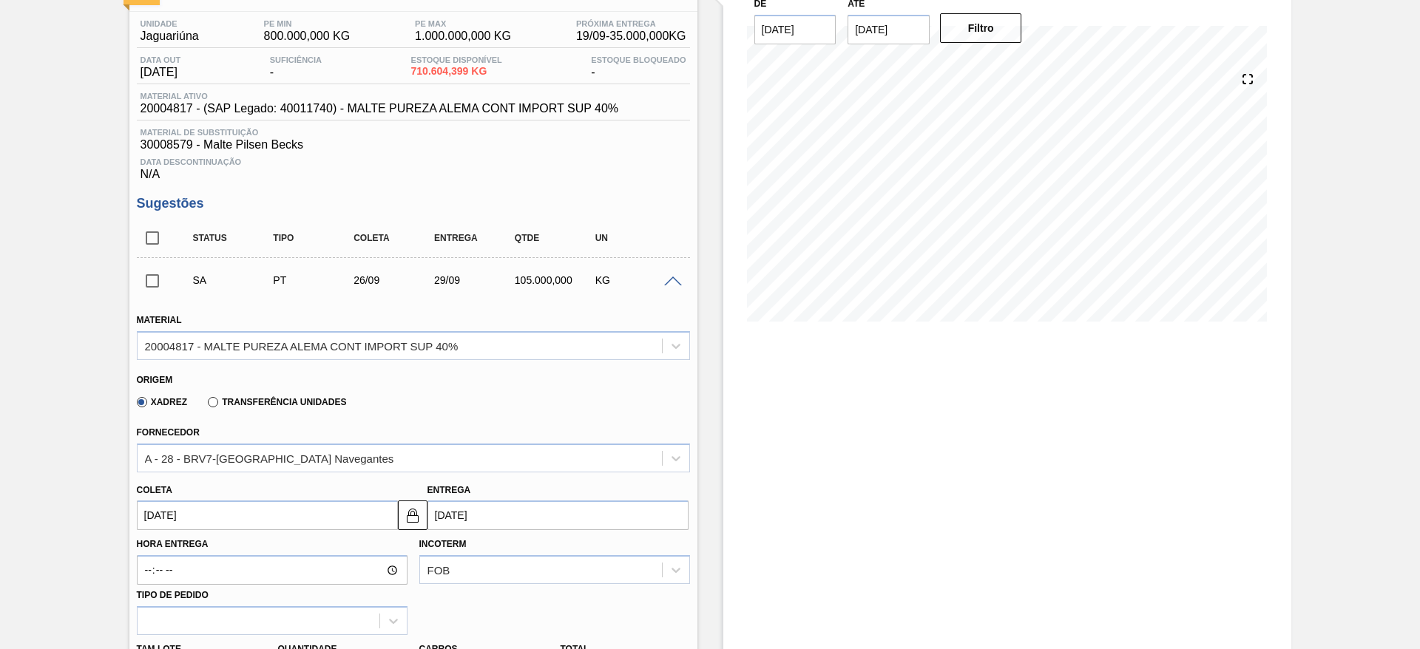
click at [671, 282] on span at bounding box center [673, 282] width 18 height 11
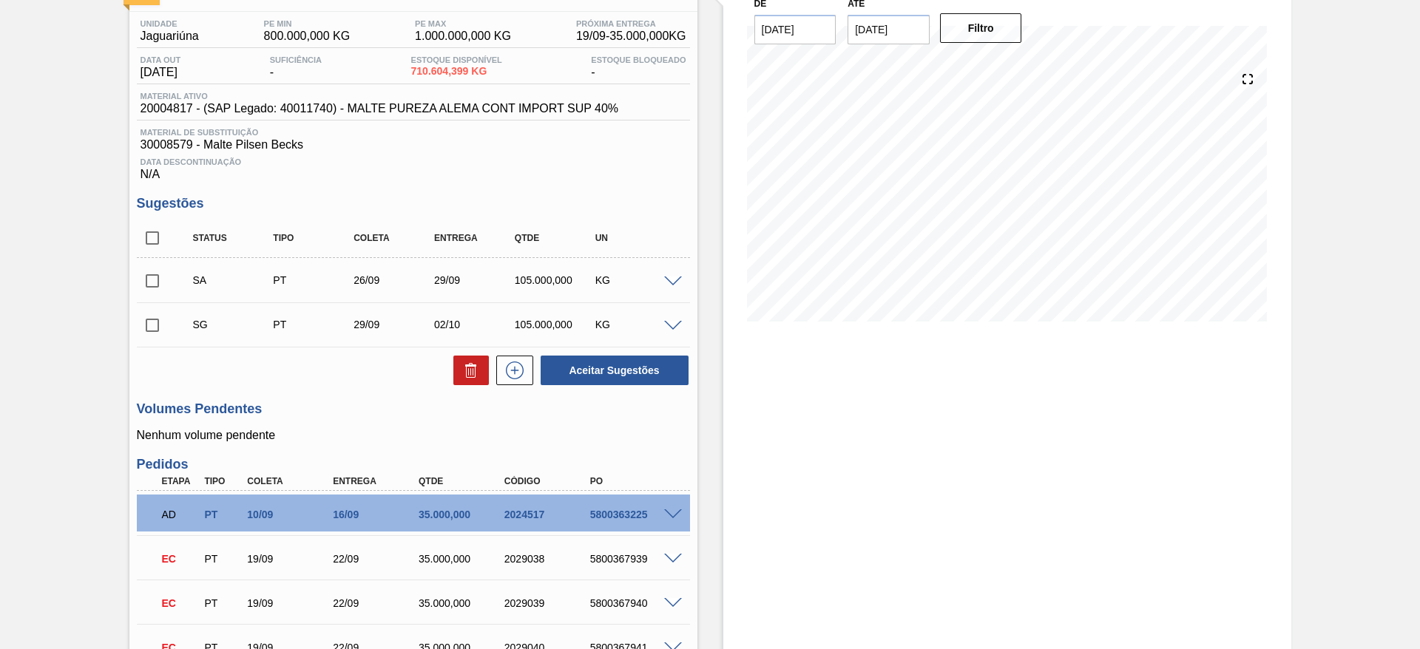
click at [152, 280] on input "checkbox" at bounding box center [152, 281] width 31 height 31
click at [651, 364] on button "Aceitar Sugestões" at bounding box center [615, 371] width 148 height 30
checkbox input "false"
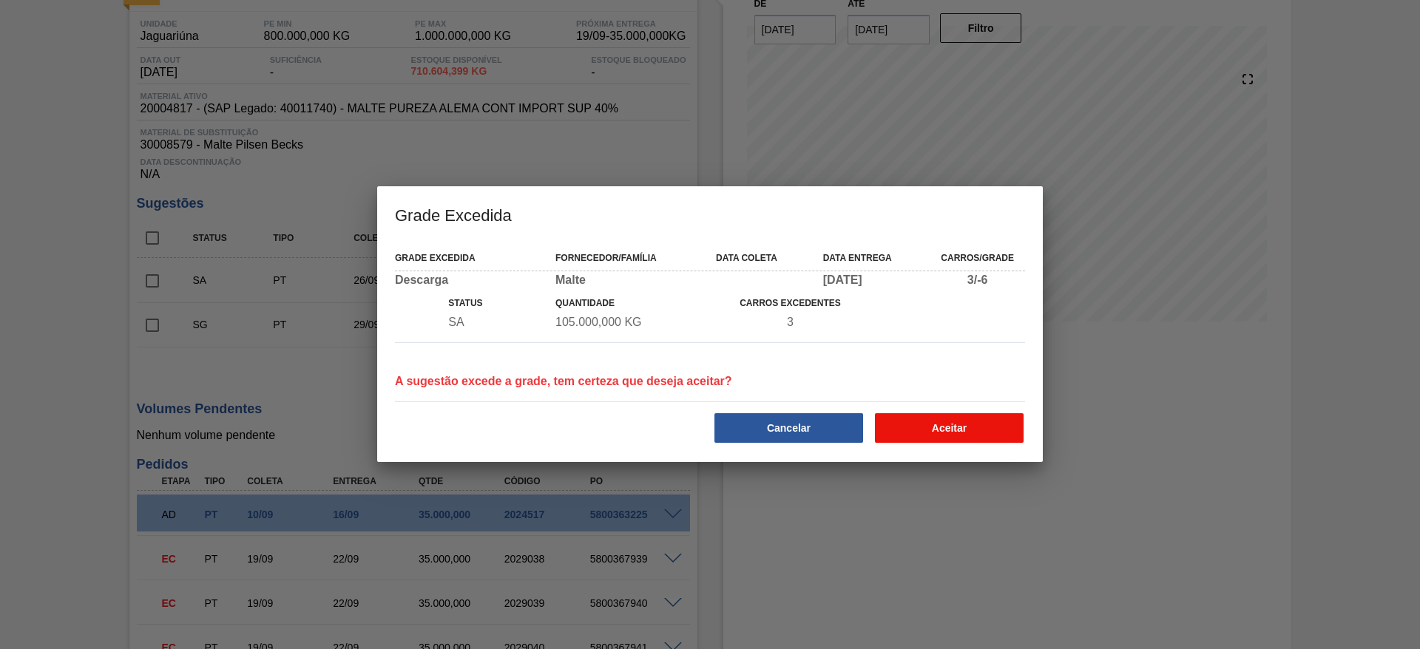
click at [948, 432] on button "Aceitar" at bounding box center [949, 429] width 149 height 30
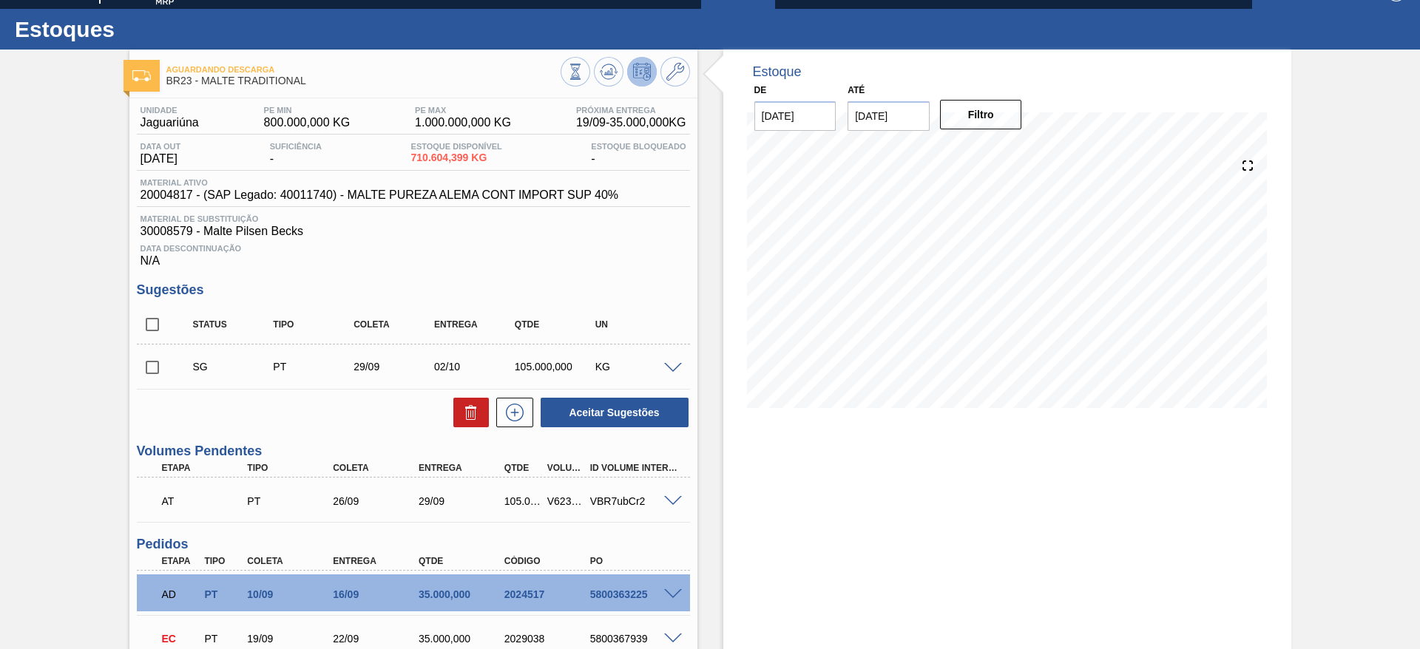
scroll to position [0, 0]
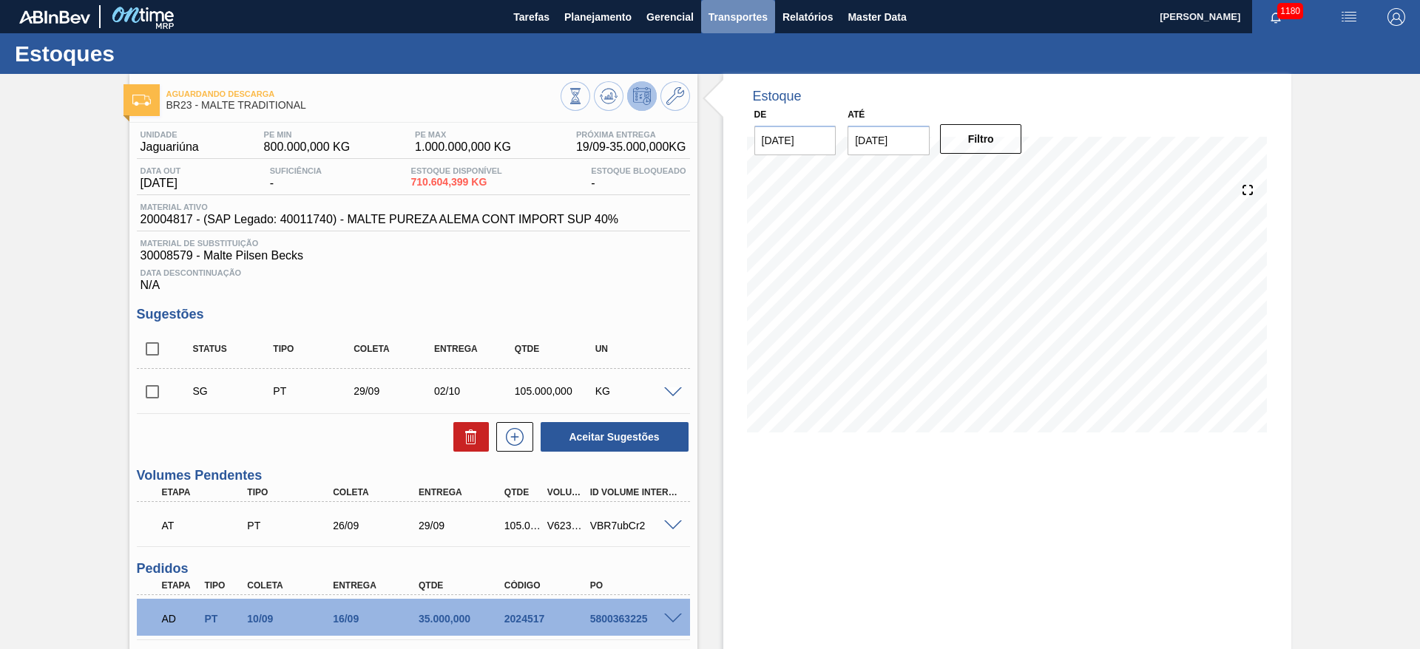
click at [723, 21] on span "Transportes" at bounding box center [738, 17] width 59 height 18
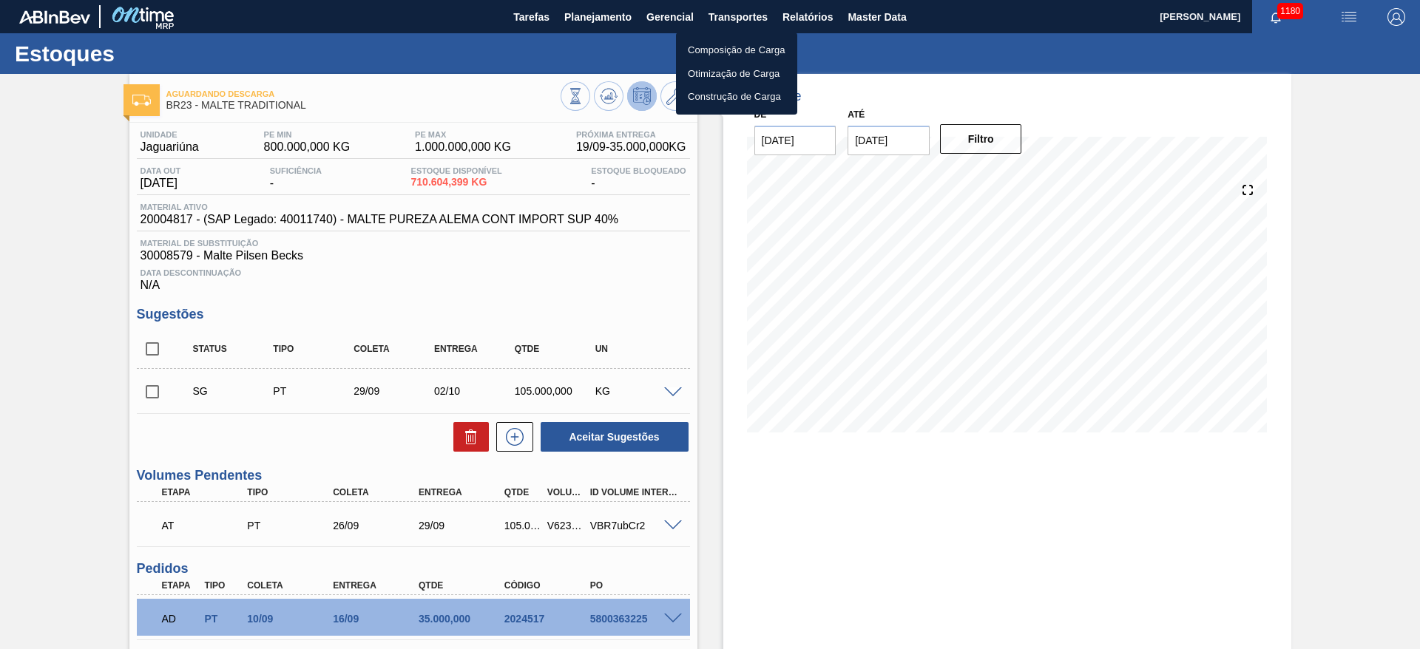
click at [703, 74] on li "Otimização de Carga" at bounding box center [736, 74] width 121 height 24
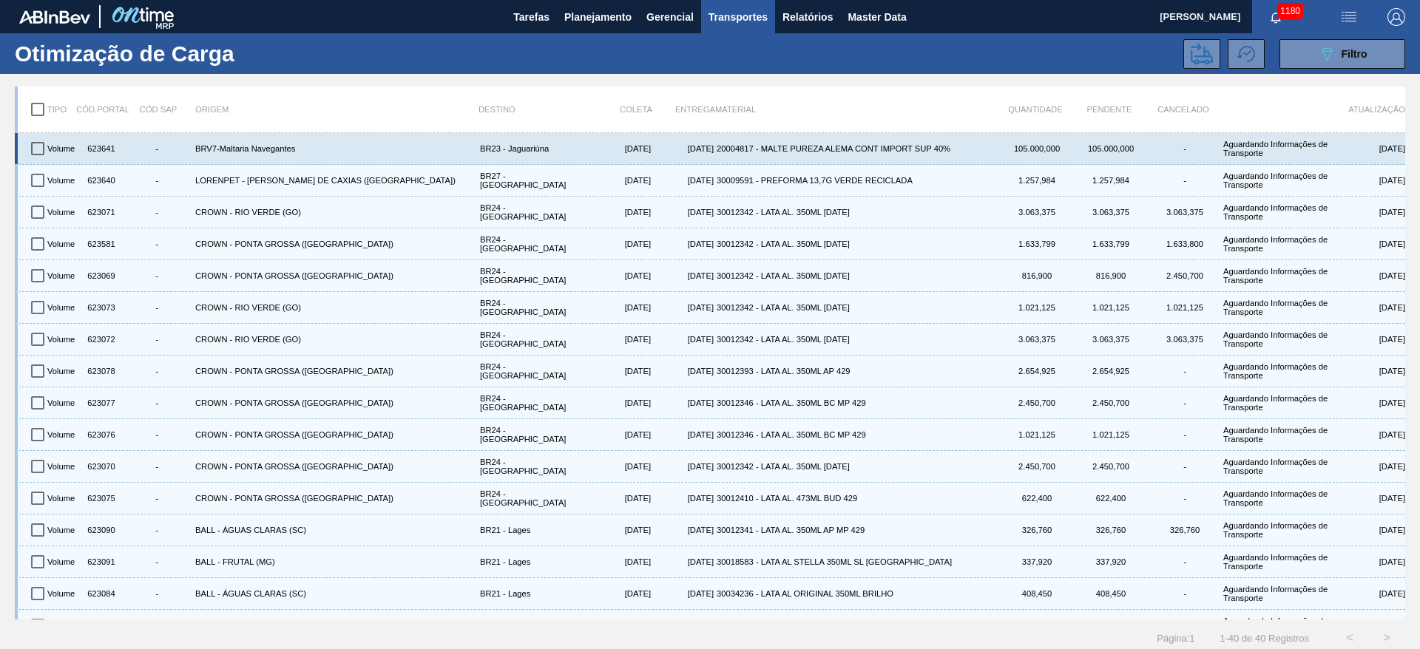
click at [37, 146] on input "checkbox" at bounding box center [37, 148] width 31 height 31
checkbox input "true"
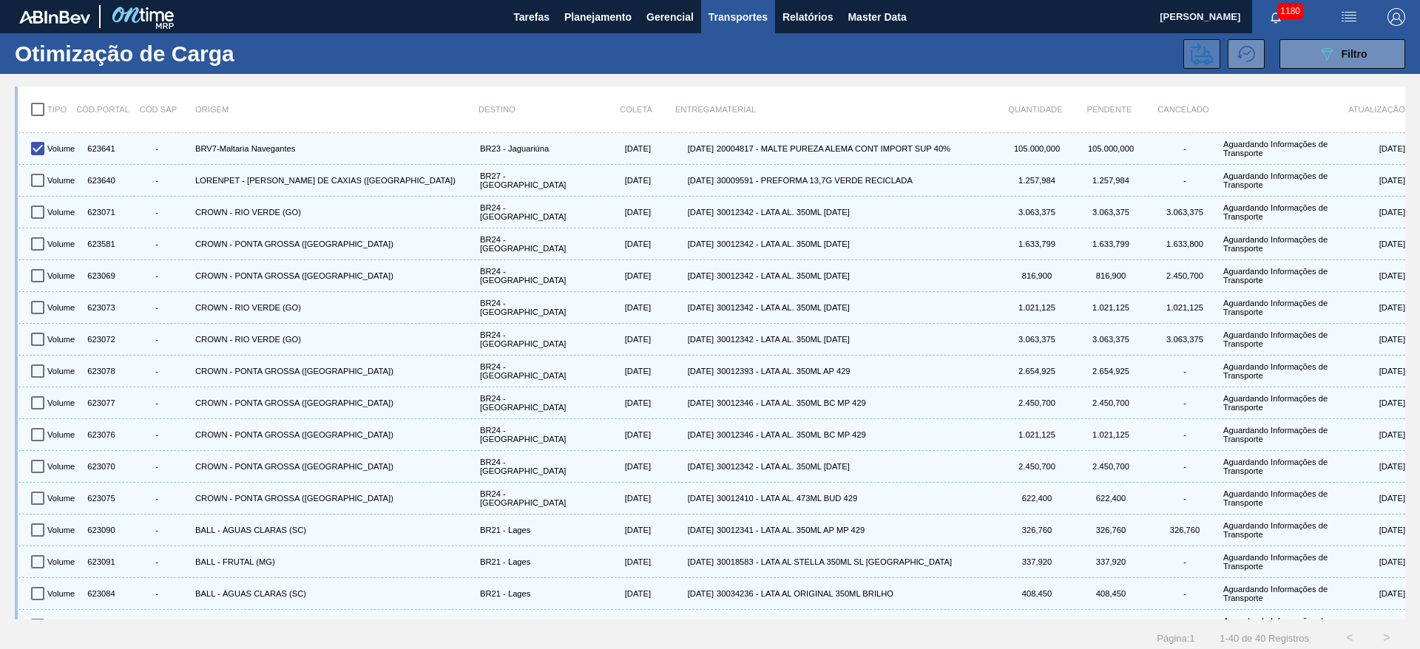
click at [1191, 57] on icon at bounding box center [1202, 53] width 22 height 21
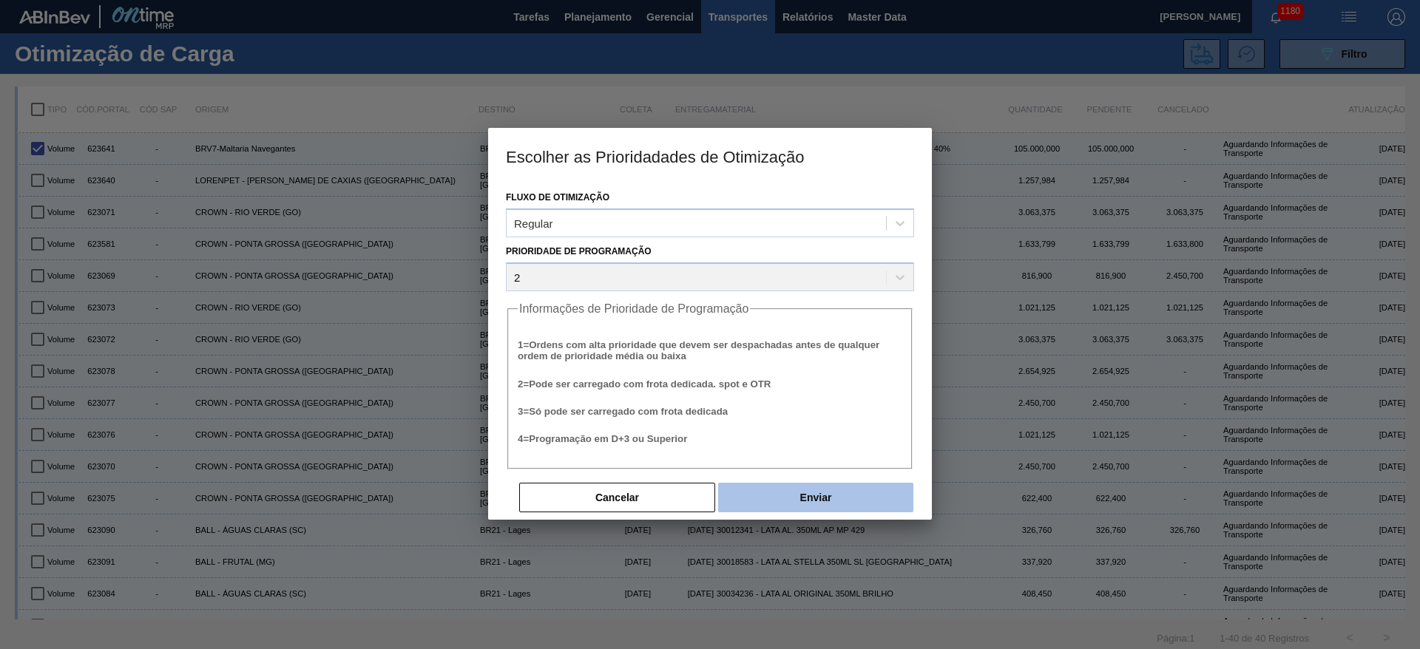
click at [794, 499] on button "Enviar" at bounding box center [815, 498] width 195 height 30
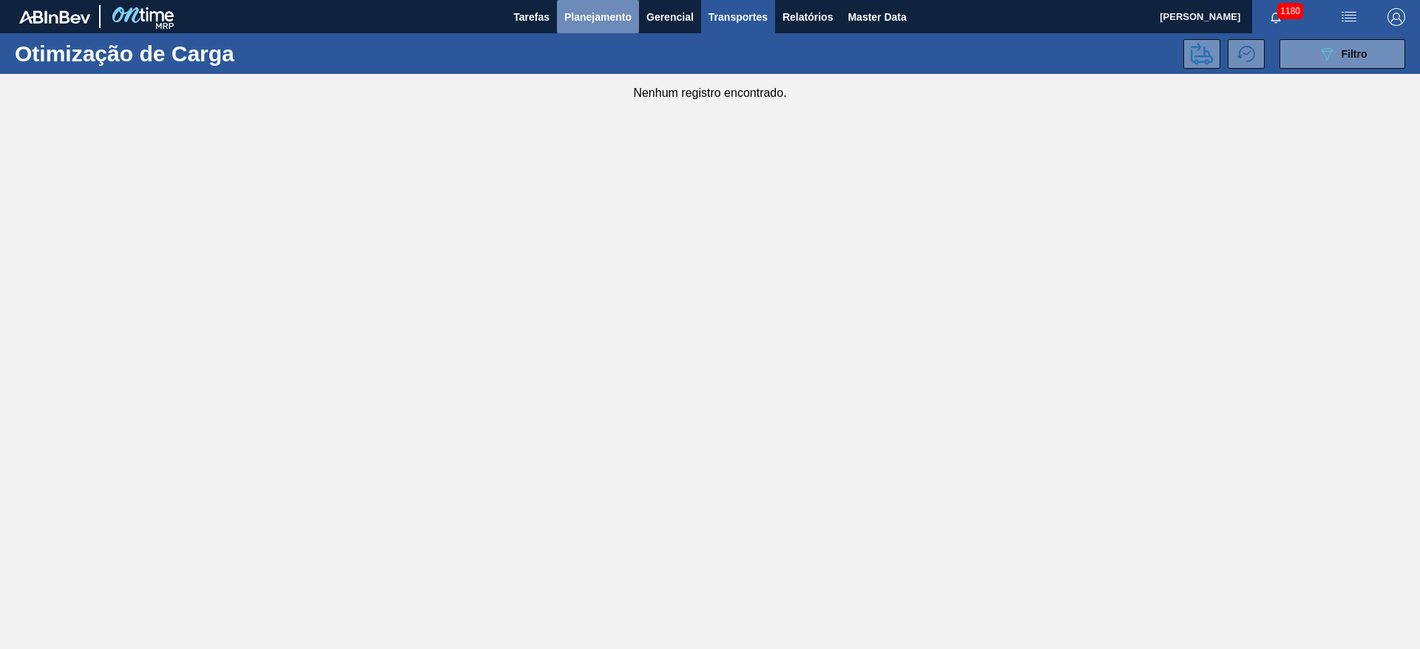
click at [593, 13] on span "Planejamento" at bounding box center [597, 17] width 67 height 18
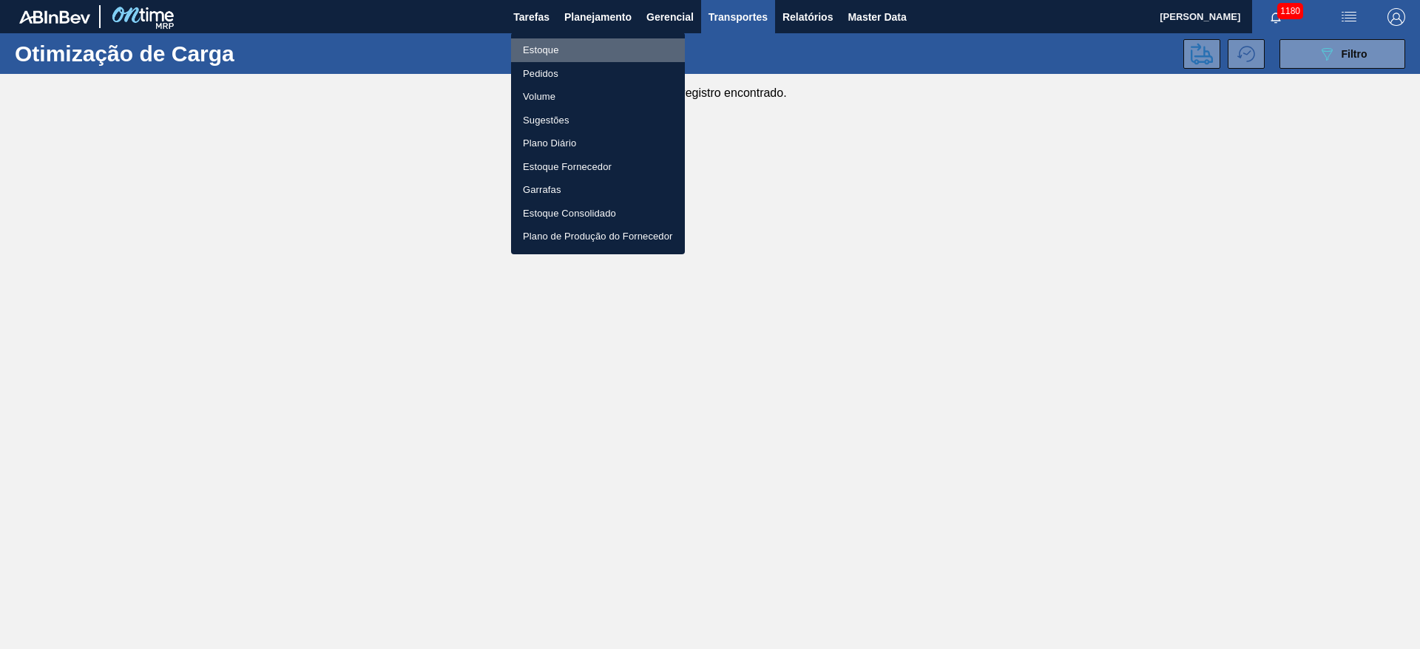
click at [547, 57] on li "Estoque" at bounding box center [598, 50] width 174 height 24
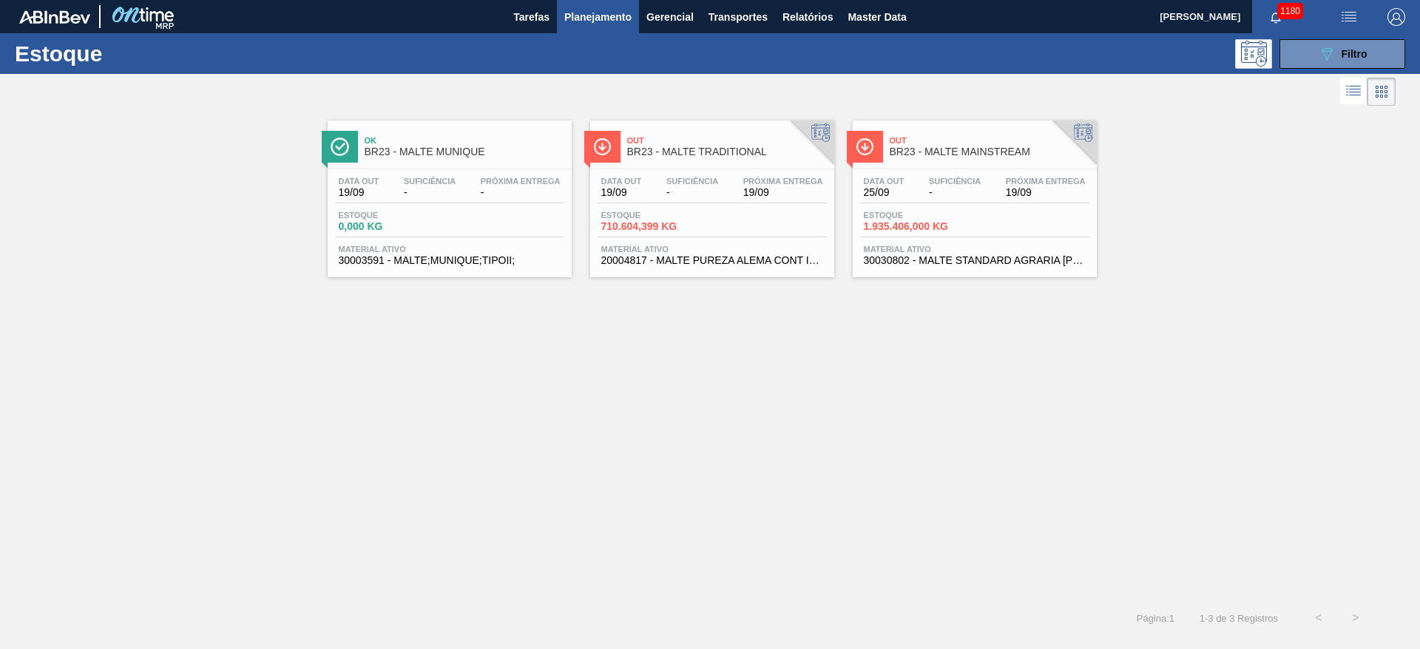
click at [587, 18] on span "Planejamento" at bounding box center [597, 17] width 67 height 18
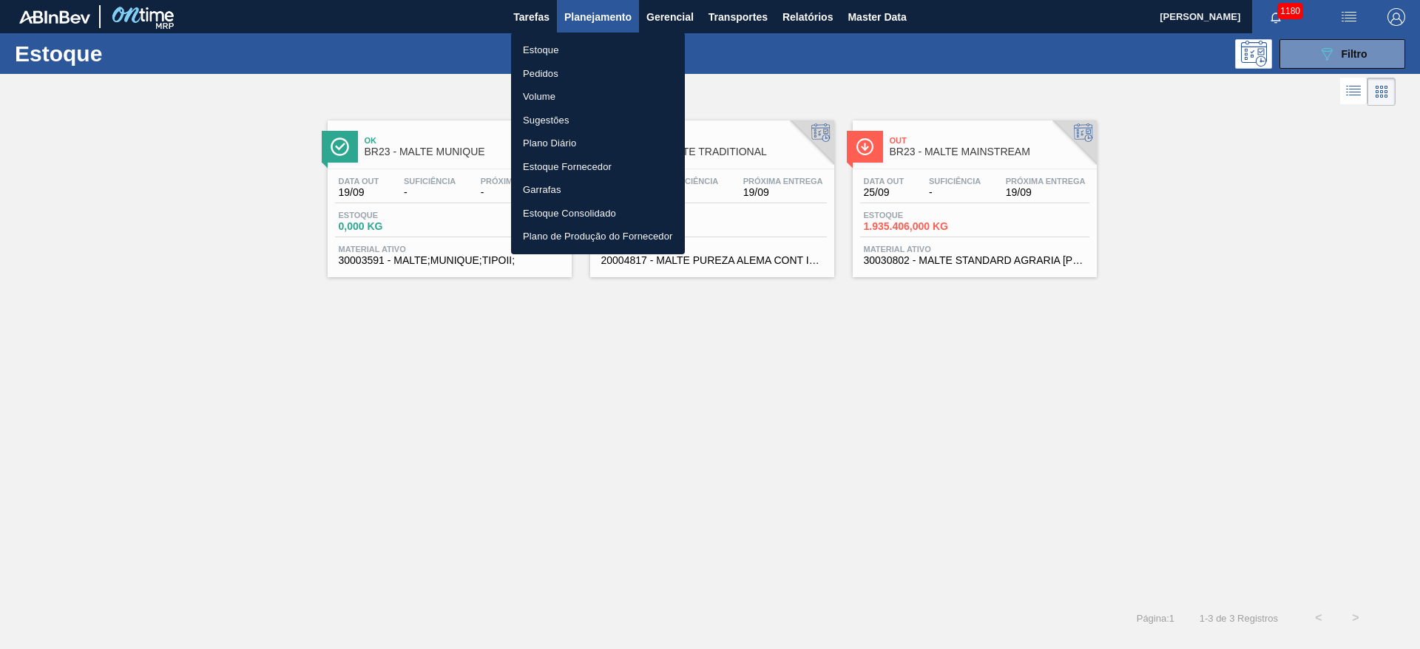
click at [551, 41] on li "Estoque" at bounding box center [598, 50] width 174 height 24
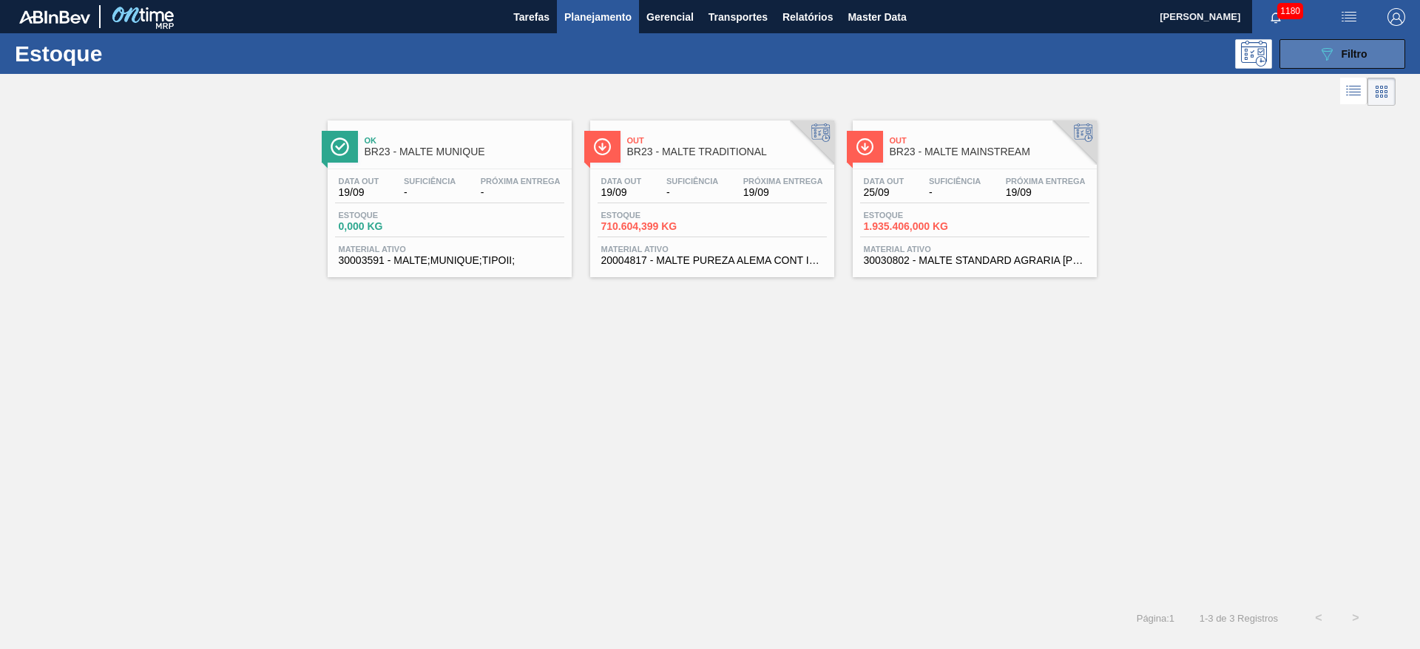
click at [1304, 51] on button "089F7B8B-B2A5-4AFE-B5C0-19BA573D28AC Filtro" at bounding box center [1343, 54] width 126 height 30
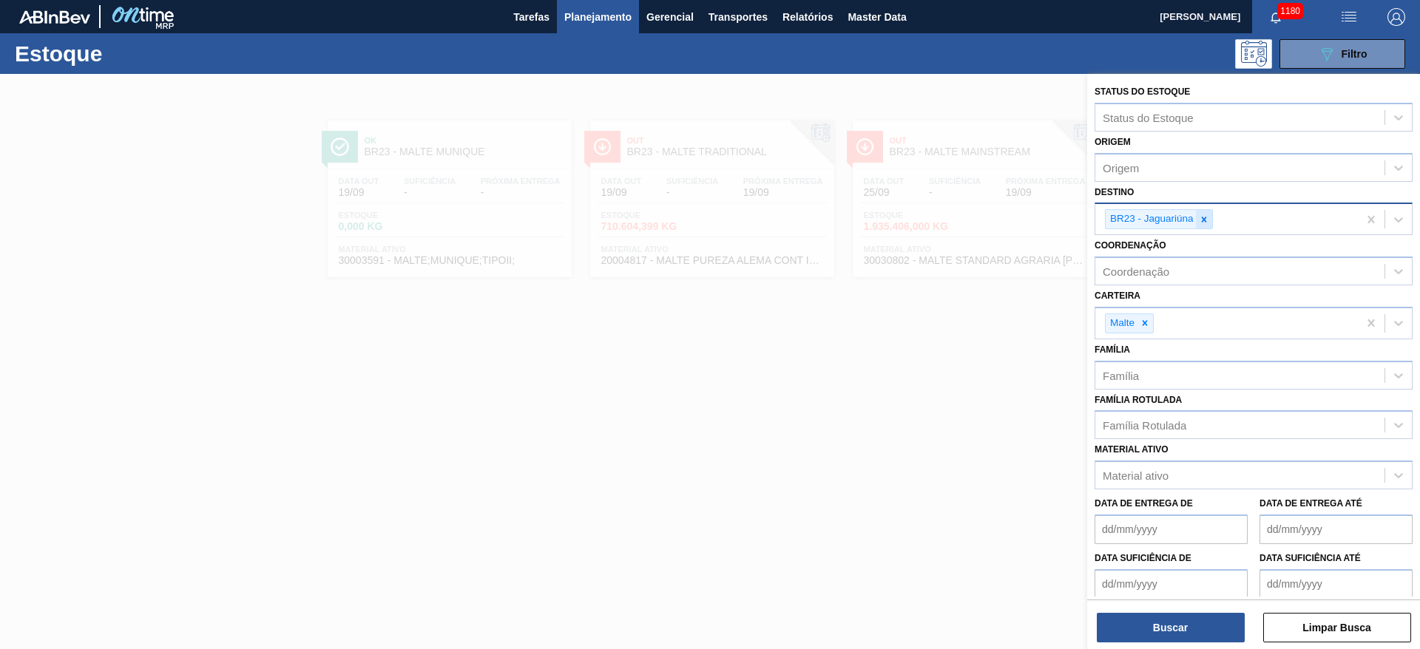
click at [1207, 213] on div at bounding box center [1204, 219] width 16 height 18
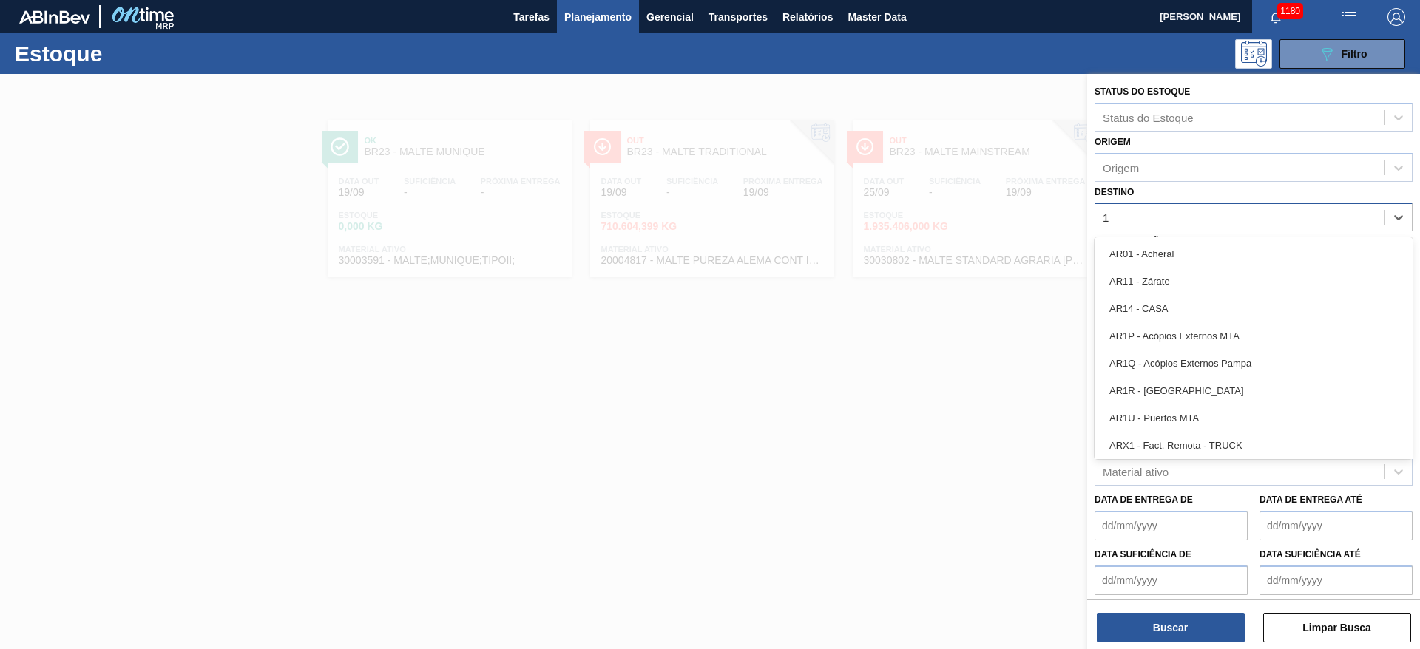
type input "19"
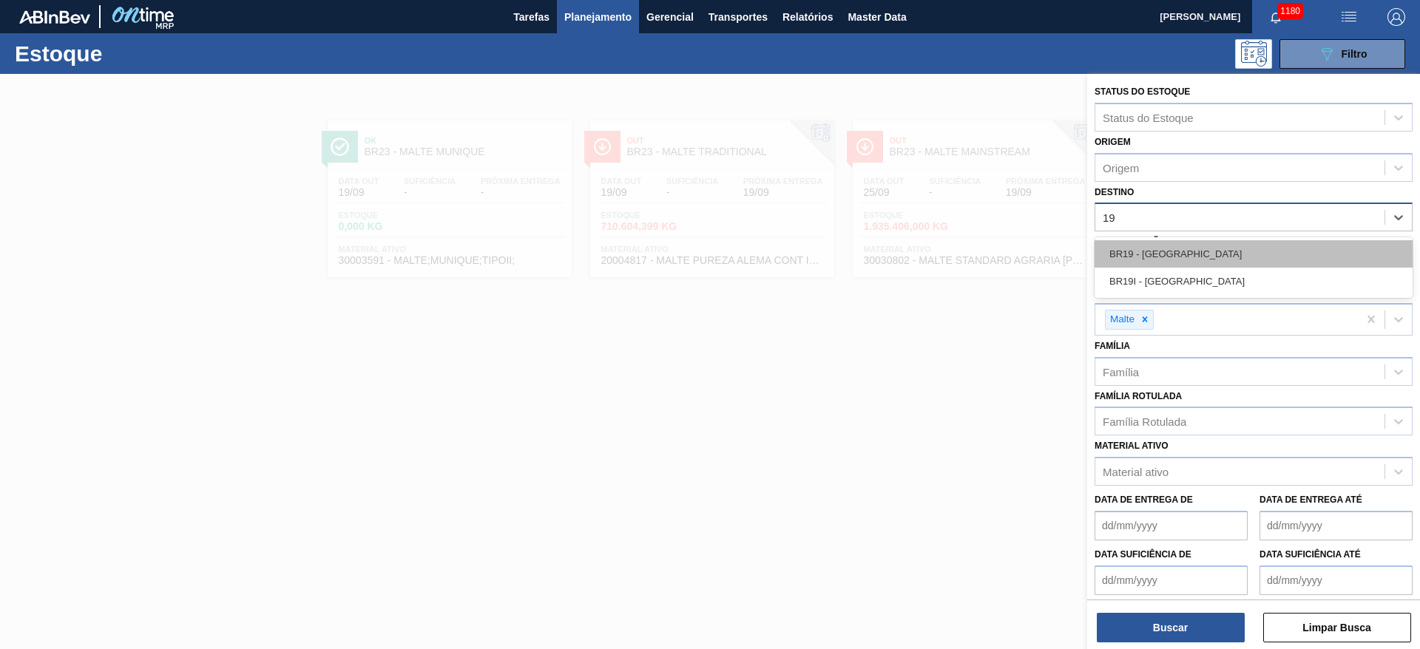
click at [1146, 249] on div "BR19 - [GEOGRAPHIC_DATA]" at bounding box center [1254, 253] width 318 height 27
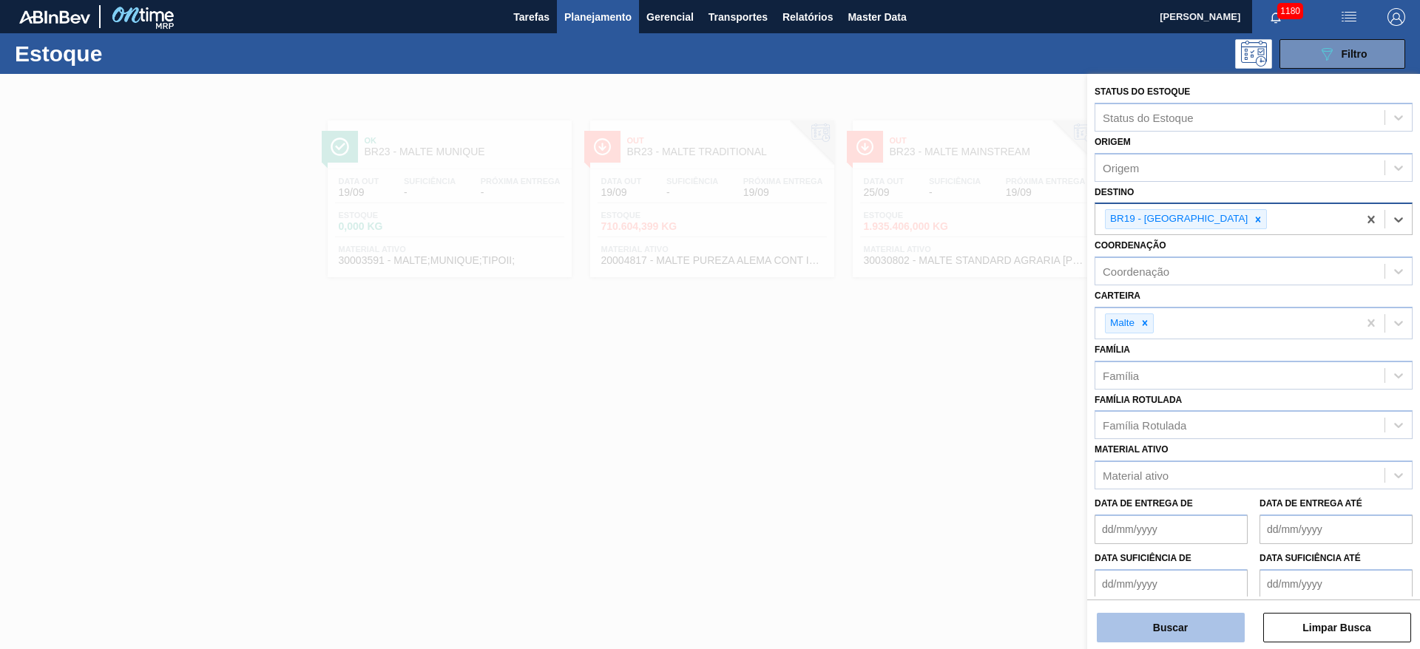
click at [1157, 630] on button "Buscar" at bounding box center [1171, 628] width 148 height 30
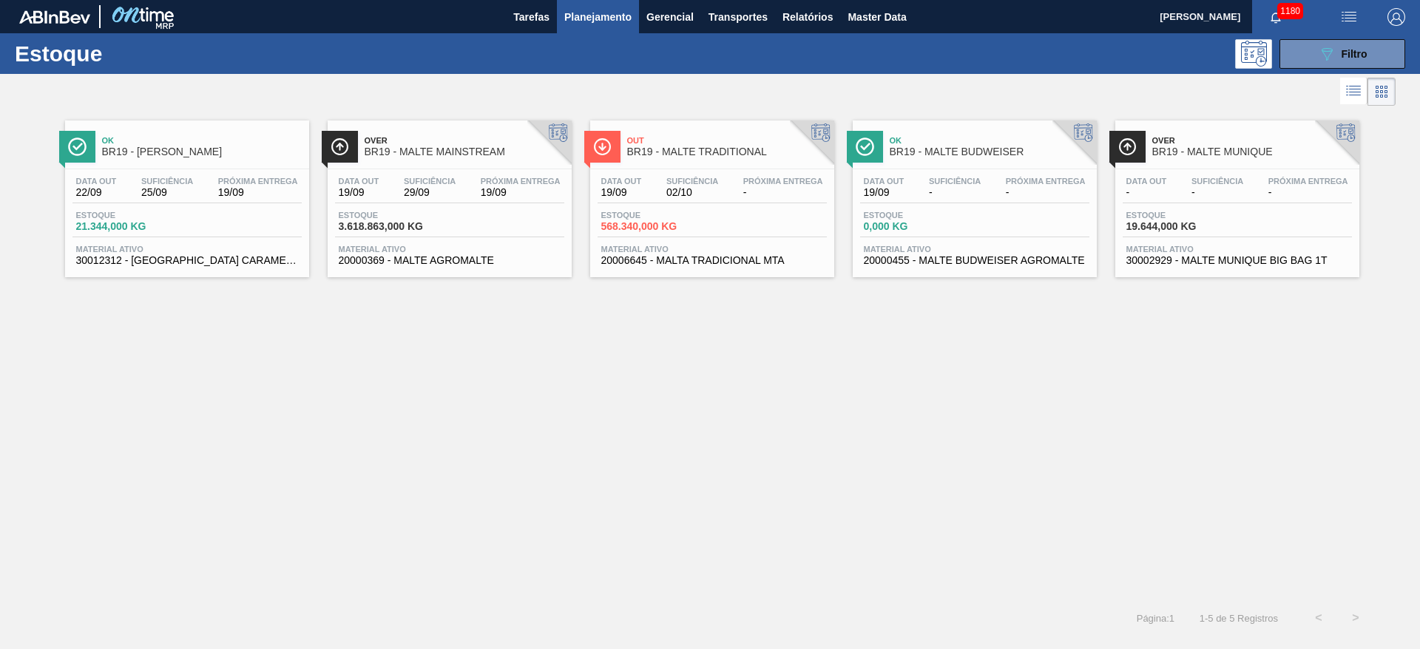
click at [425, 186] on div "Suficiência 29/09" at bounding box center [429, 187] width 59 height 21
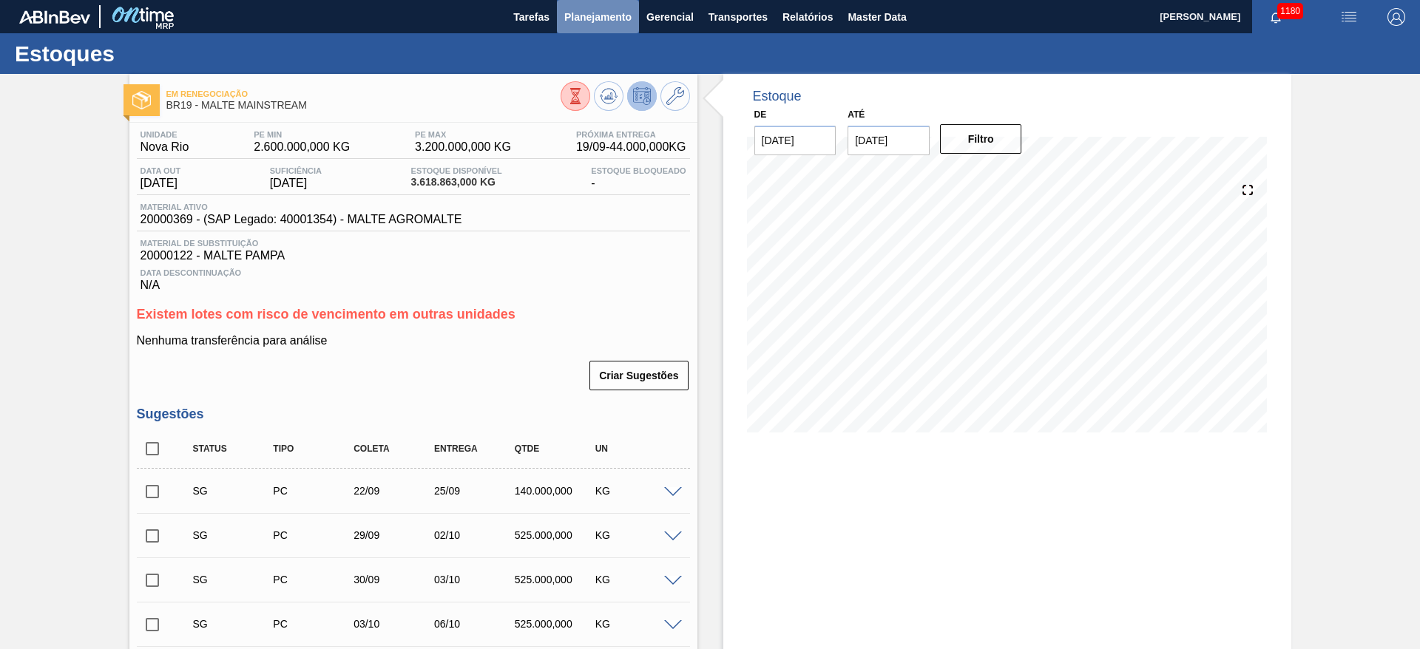
click at [591, 24] on span "Planejamento" at bounding box center [597, 17] width 67 height 18
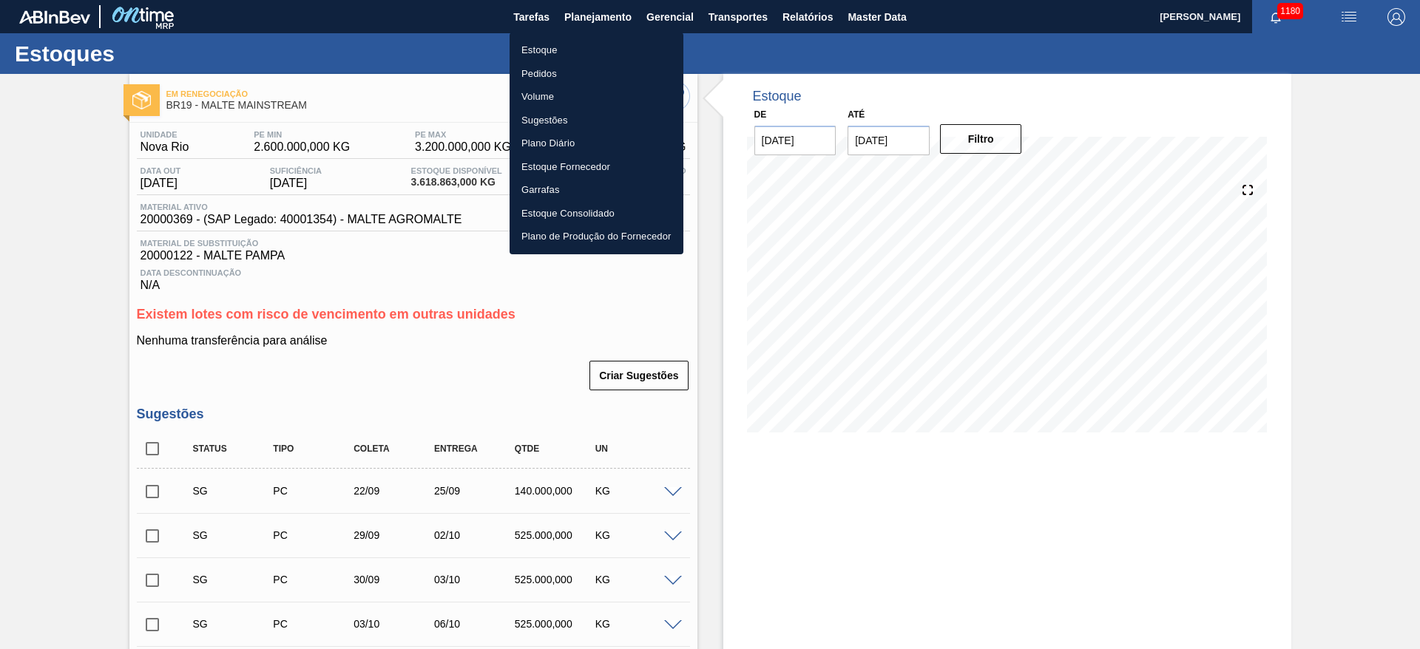
click at [539, 50] on li "Estoque" at bounding box center [597, 50] width 174 height 24
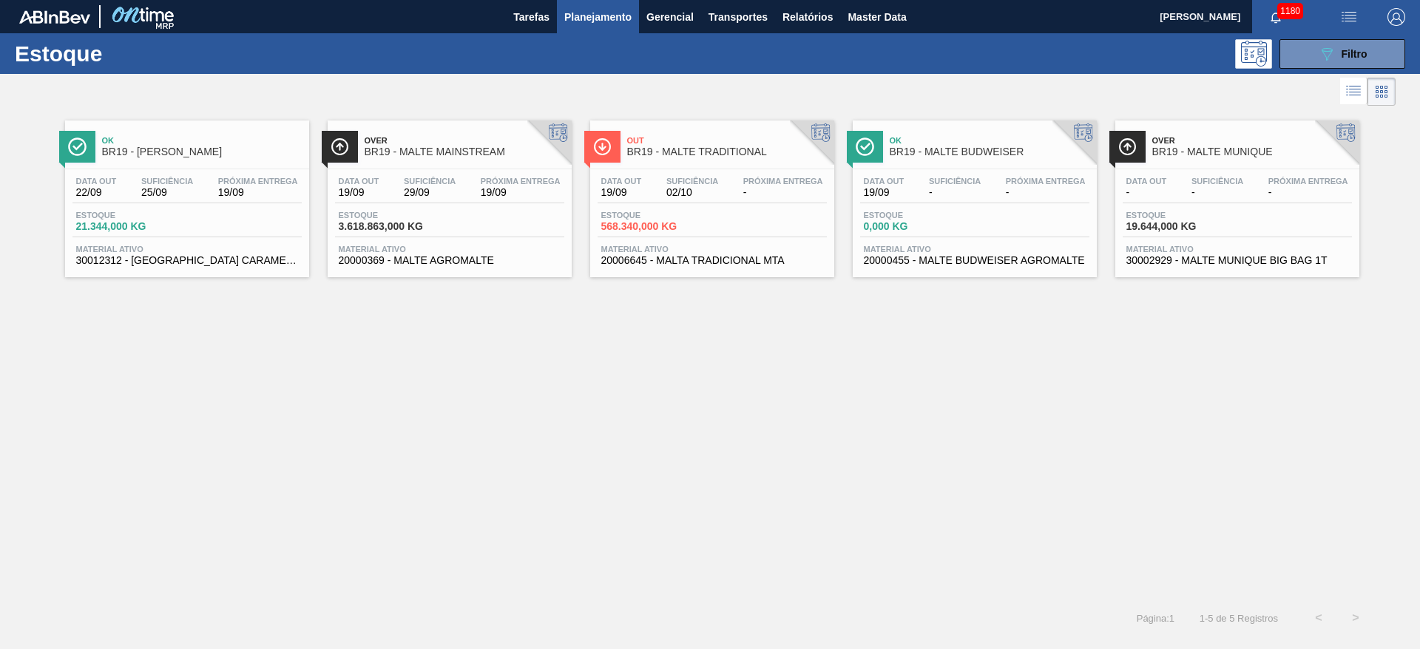
click at [709, 203] on div "Data out 19/09 Suficiência 02/10 Próxima Entrega - Estoque 568.340,000 KG Mater…" at bounding box center [712, 219] width 244 height 101
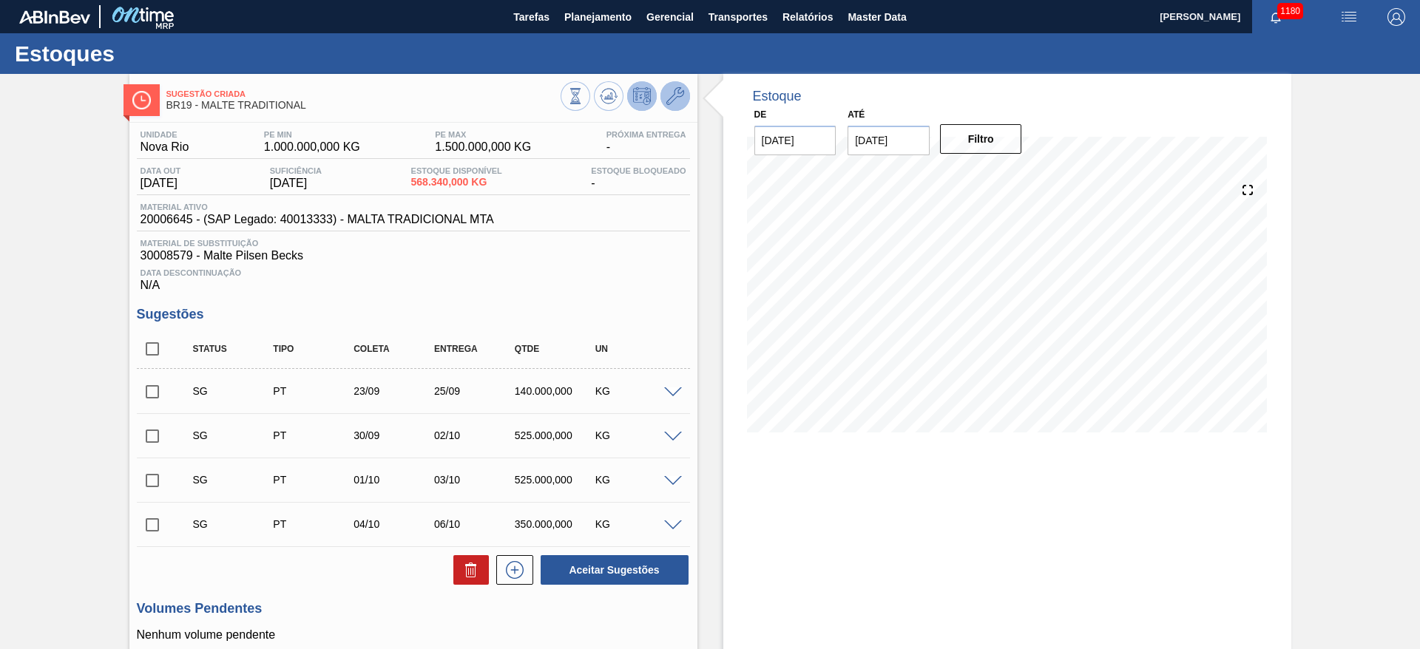
click at [675, 98] on icon at bounding box center [676, 96] width 18 height 18
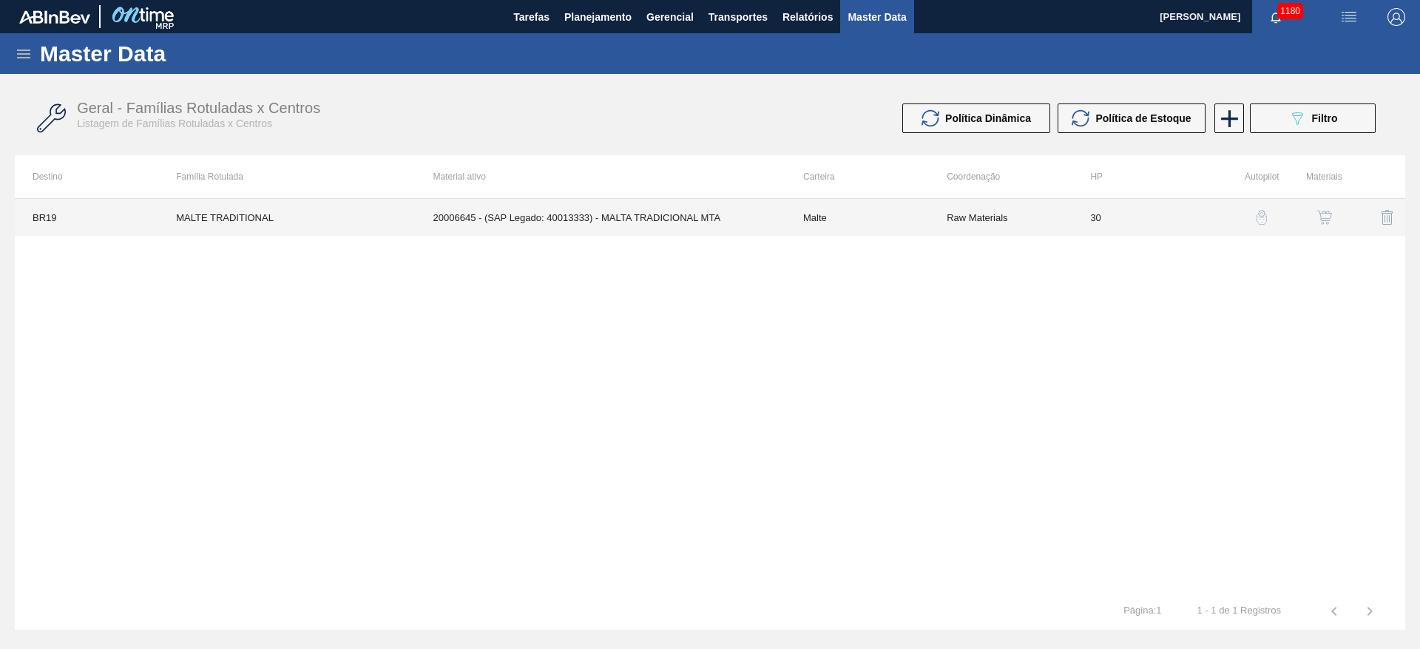
click at [828, 212] on td "Malte" at bounding box center [858, 217] width 144 height 37
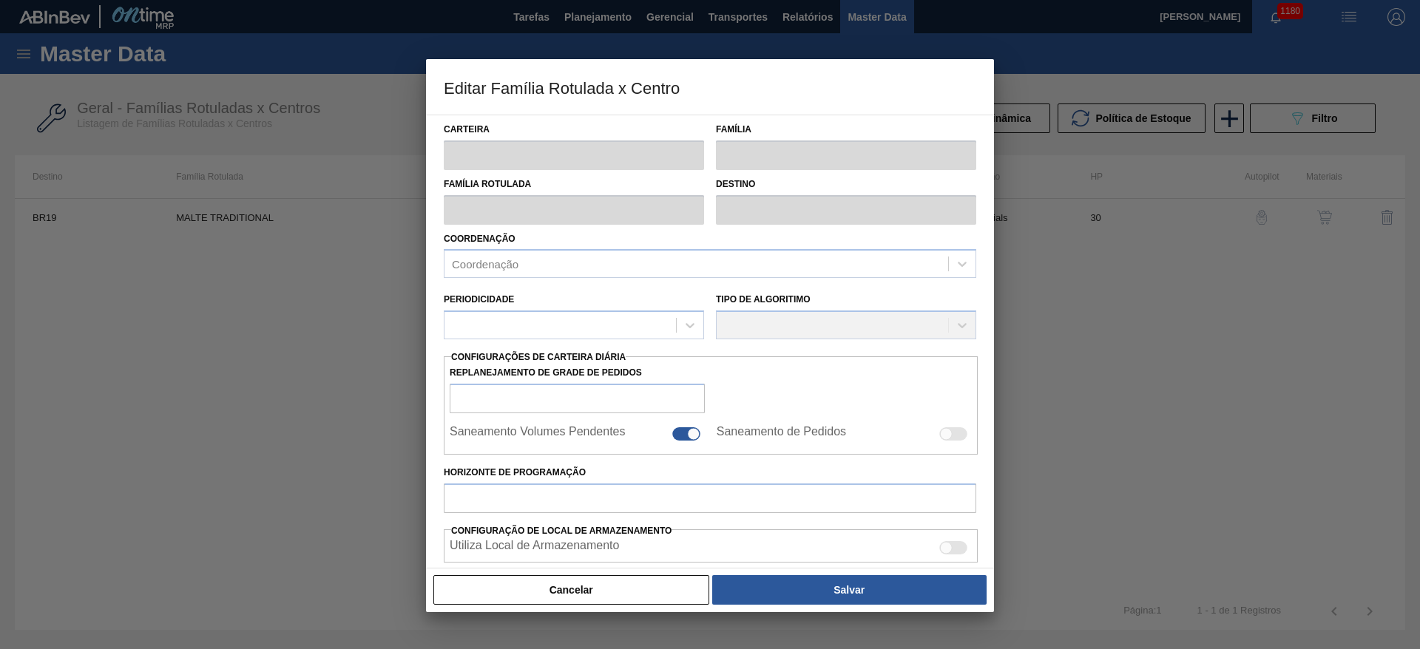
type input "Malte"
type input "MALTE TRADITIONAL"
type input "BR19 - [GEOGRAPHIC_DATA]"
type input "0"
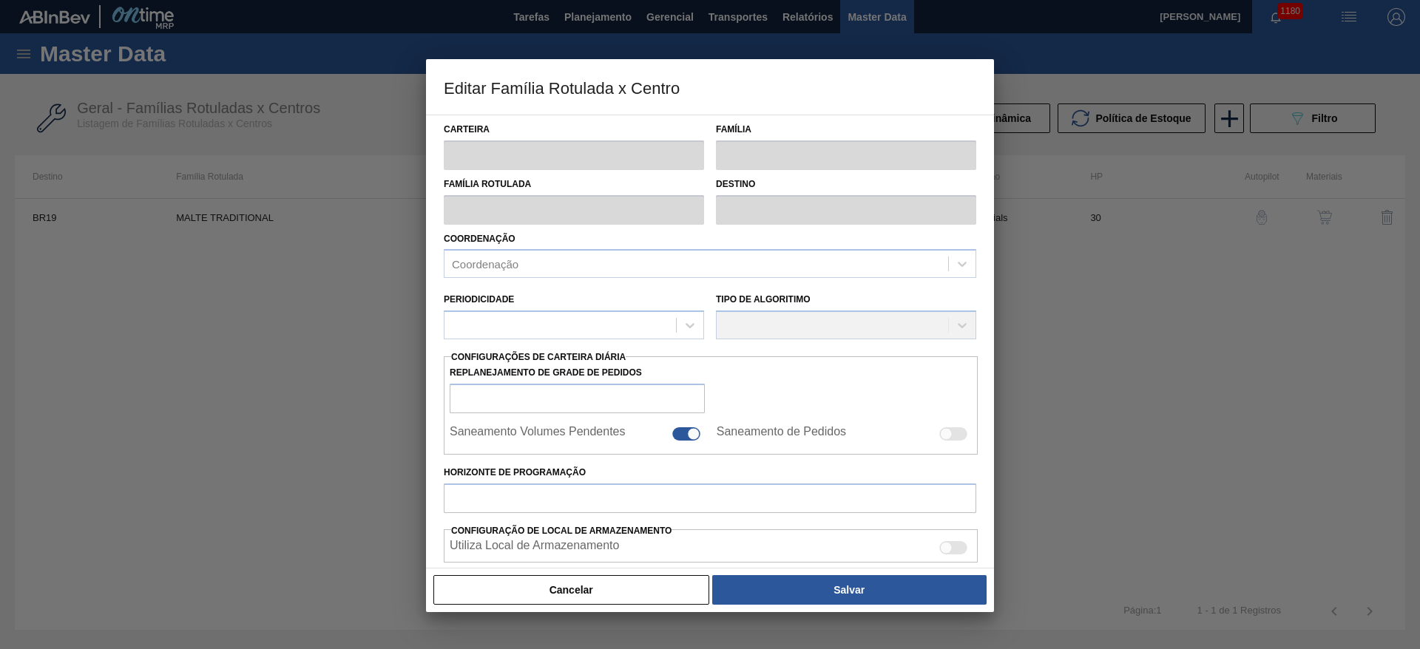
checkbox input "false"
type input "30"
type input "1.000.000"
type input "1.500.000"
type input "0"
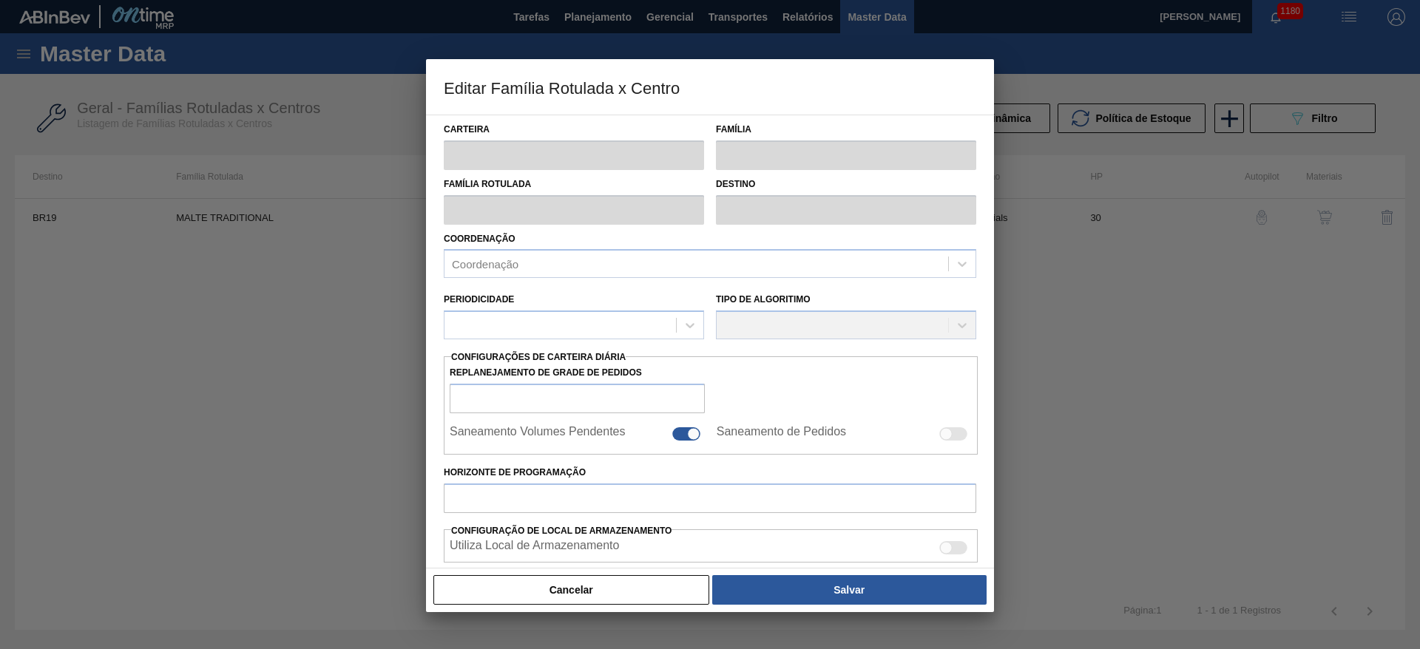
type input "1.000.000,000"
checkbox input "true"
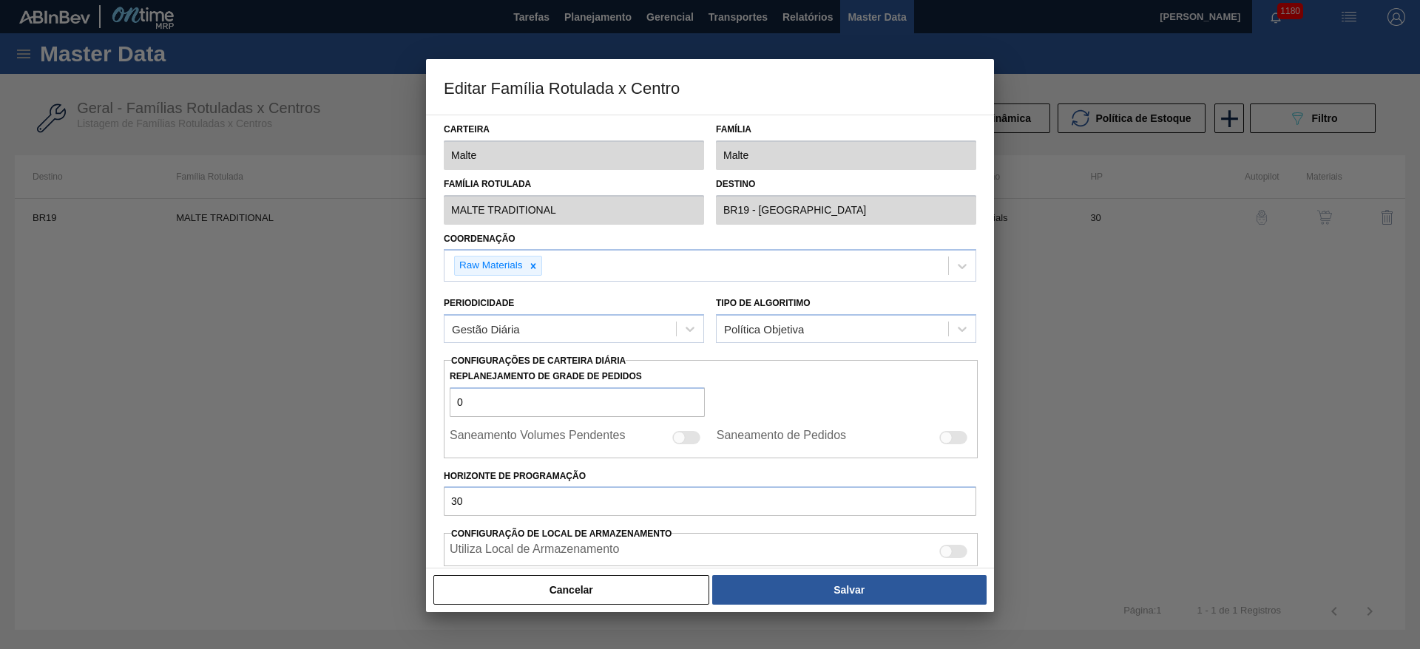
scroll to position [222, 0]
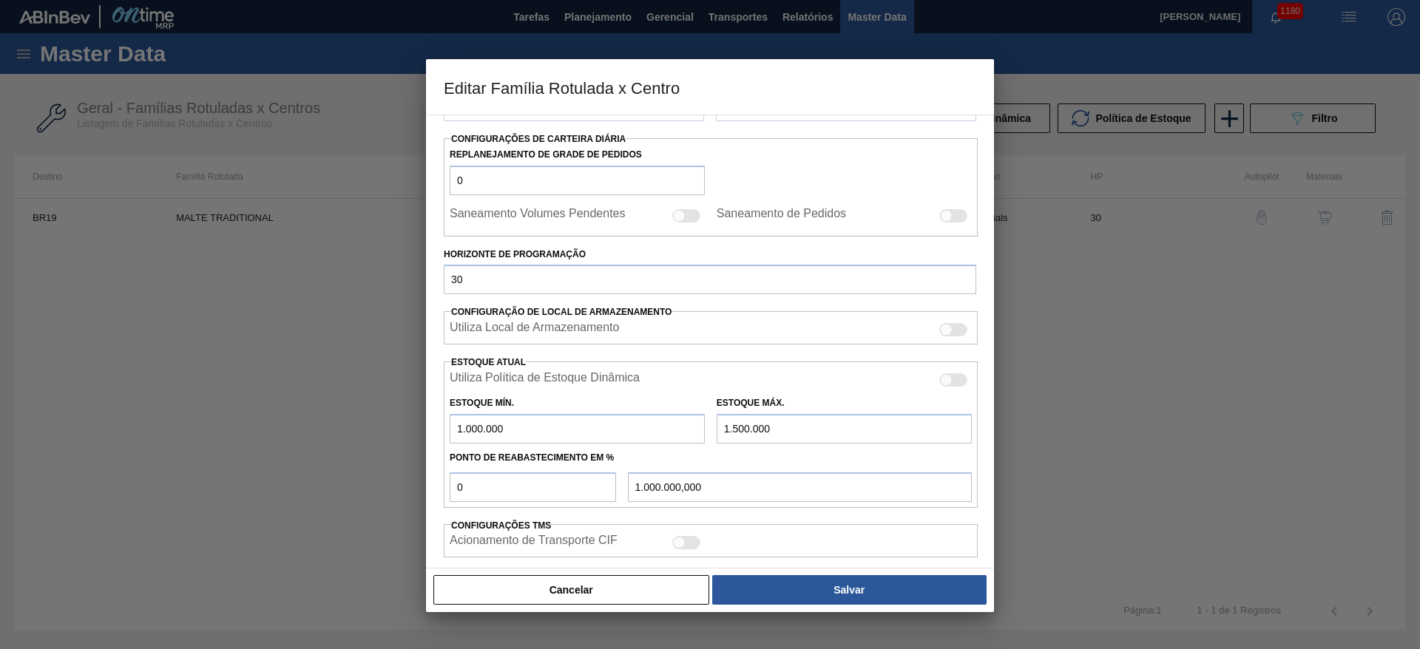
click at [954, 213] on div at bounding box center [953, 215] width 28 height 13
checkbox input "true"
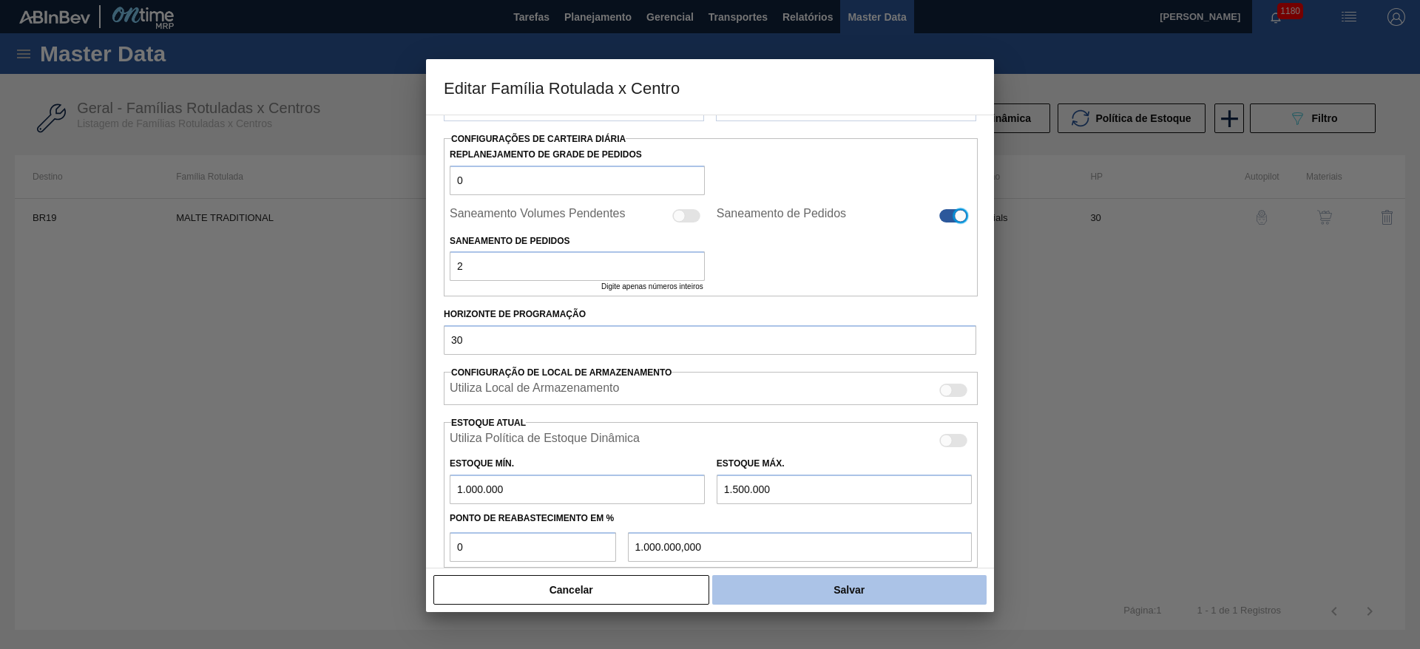
click at [870, 585] on button "Salvar" at bounding box center [849, 591] width 274 height 30
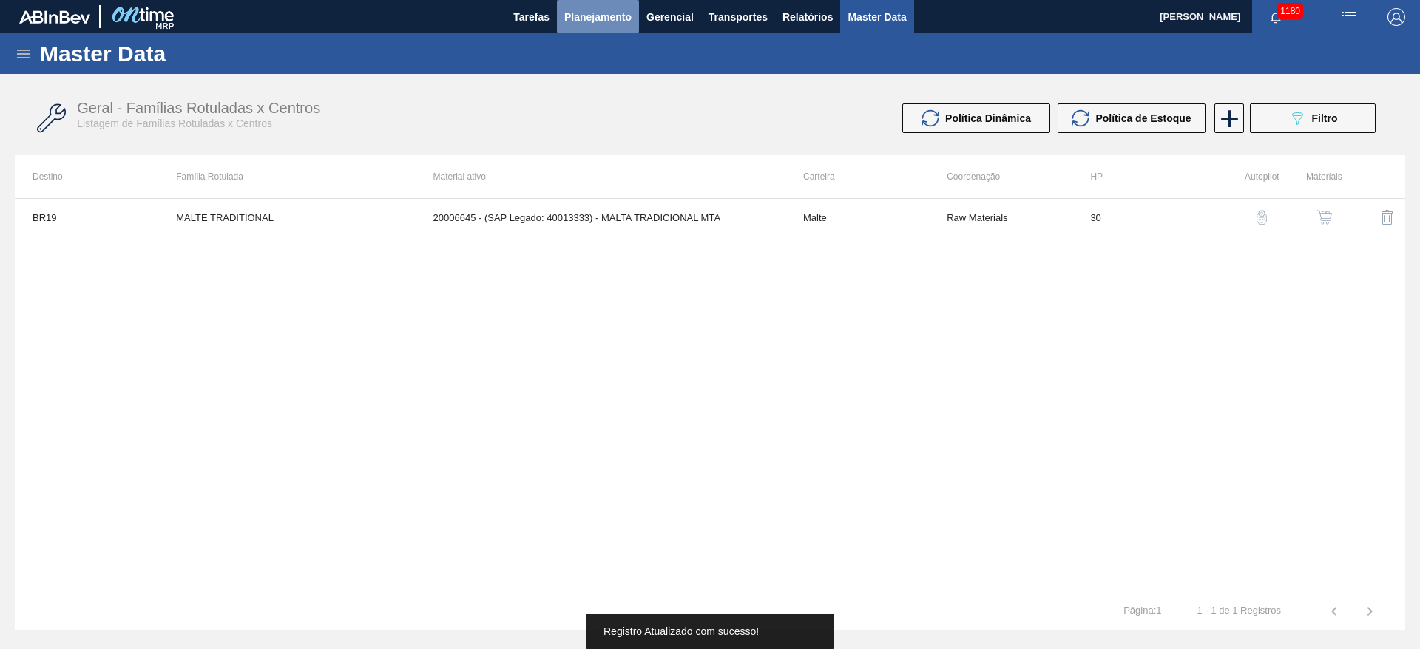
click at [601, 21] on span "Planejamento" at bounding box center [597, 17] width 67 height 18
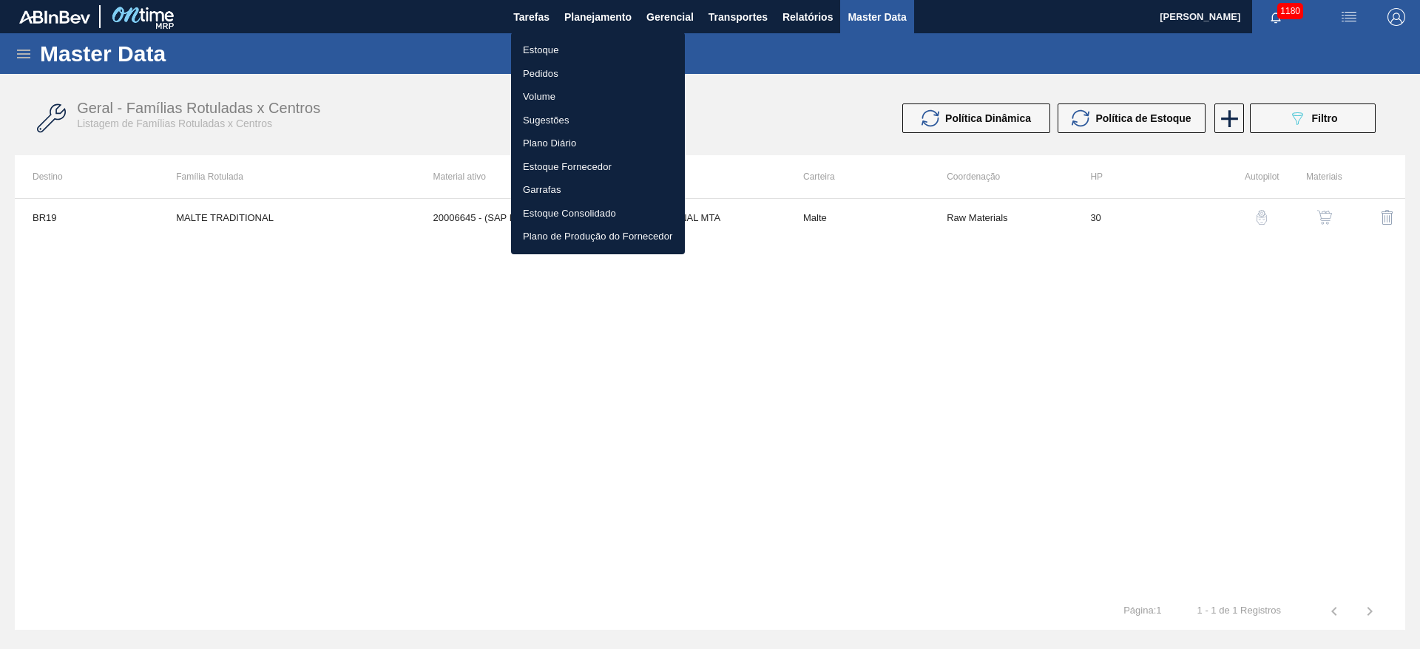
click at [544, 41] on li "Estoque" at bounding box center [598, 50] width 174 height 24
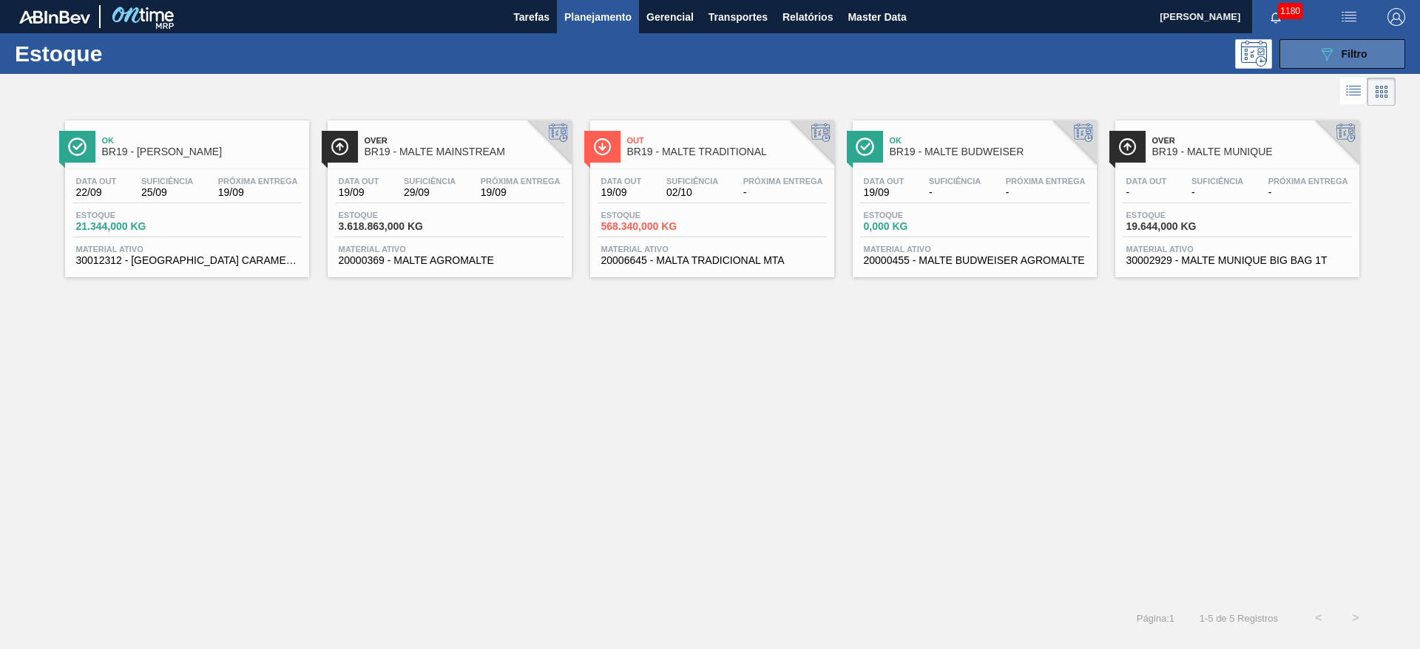
click at [1332, 58] on icon "089F7B8B-B2A5-4AFE-B5C0-19BA573D28AC" at bounding box center [1327, 54] width 18 height 18
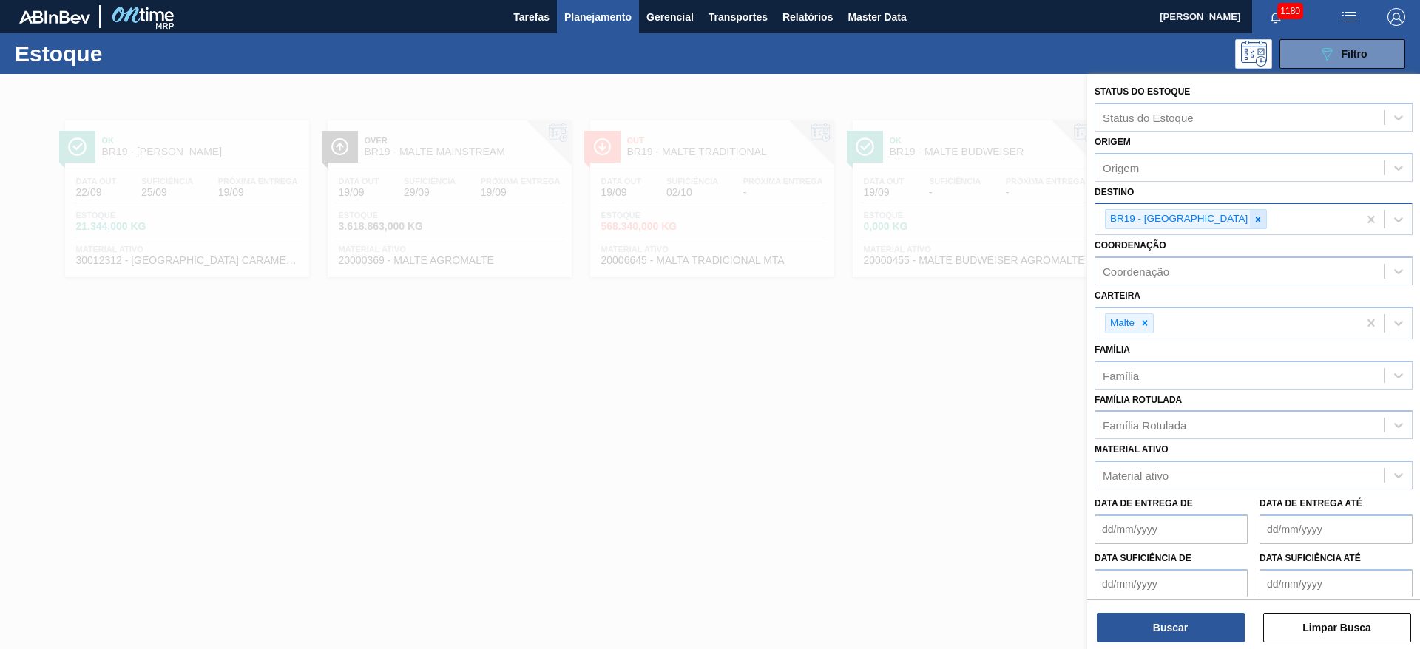
click at [1253, 220] on icon at bounding box center [1258, 220] width 10 height 10
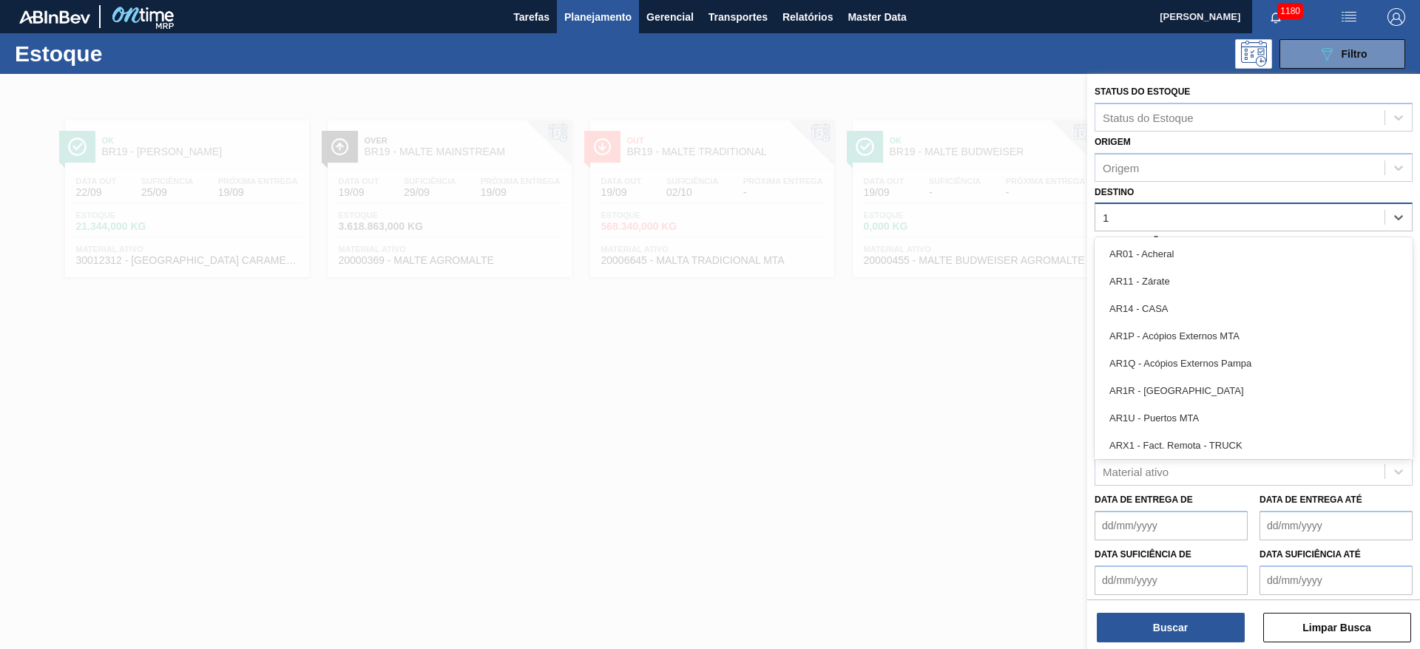
type input "17"
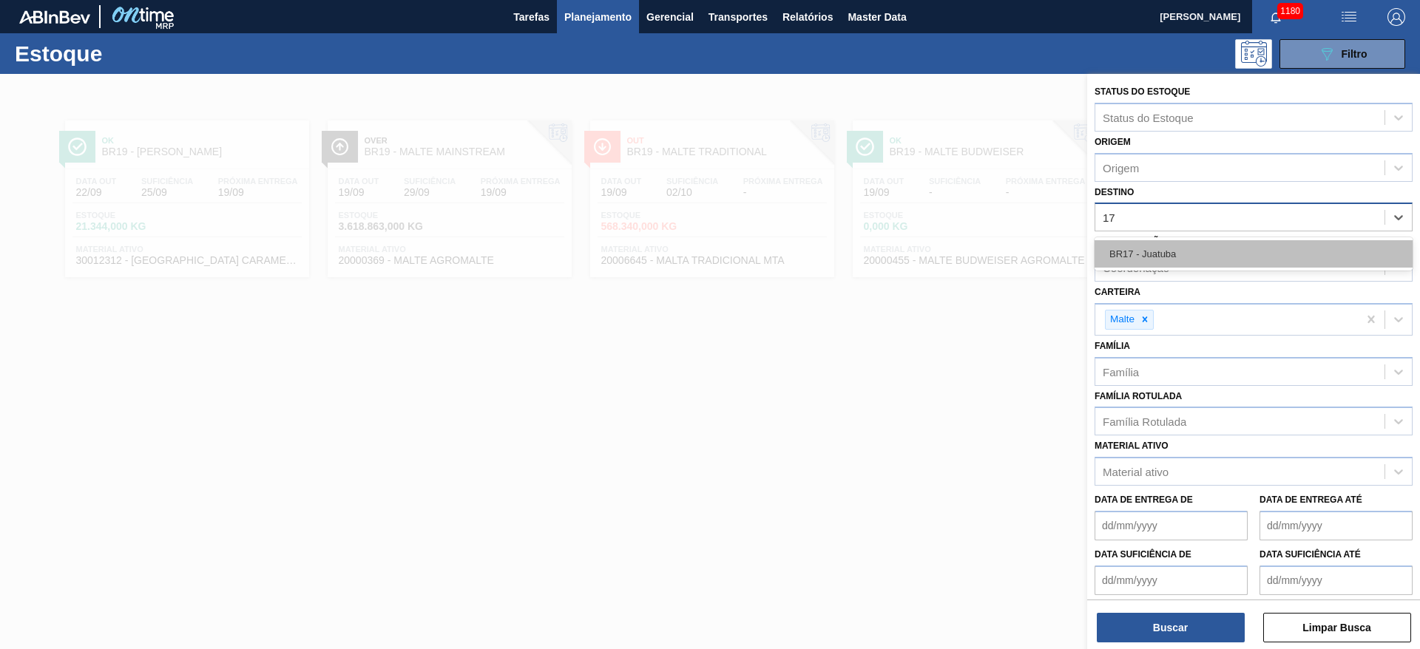
click at [1150, 250] on div "BR17 - Juatuba" at bounding box center [1254, 253] width 318 height 27
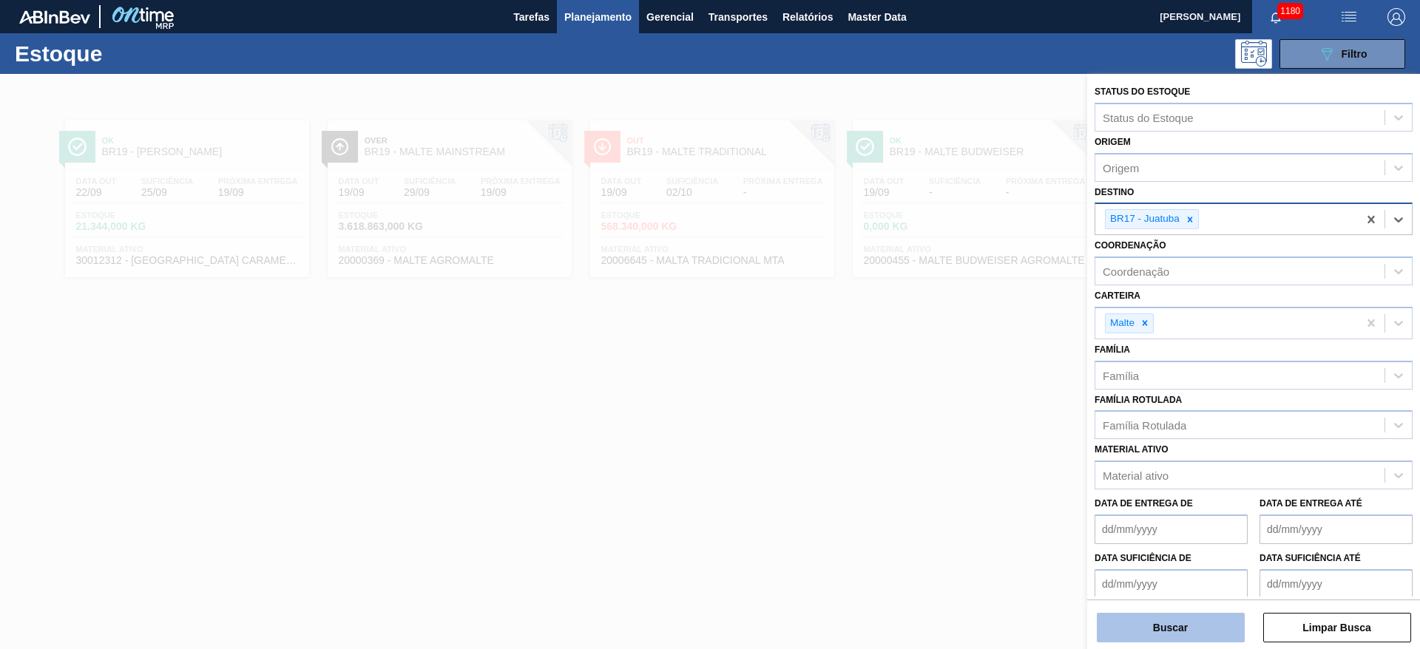
click at [1161, 626] on button "Buscar" at bounding box center [1171, 628] width 148 height 30
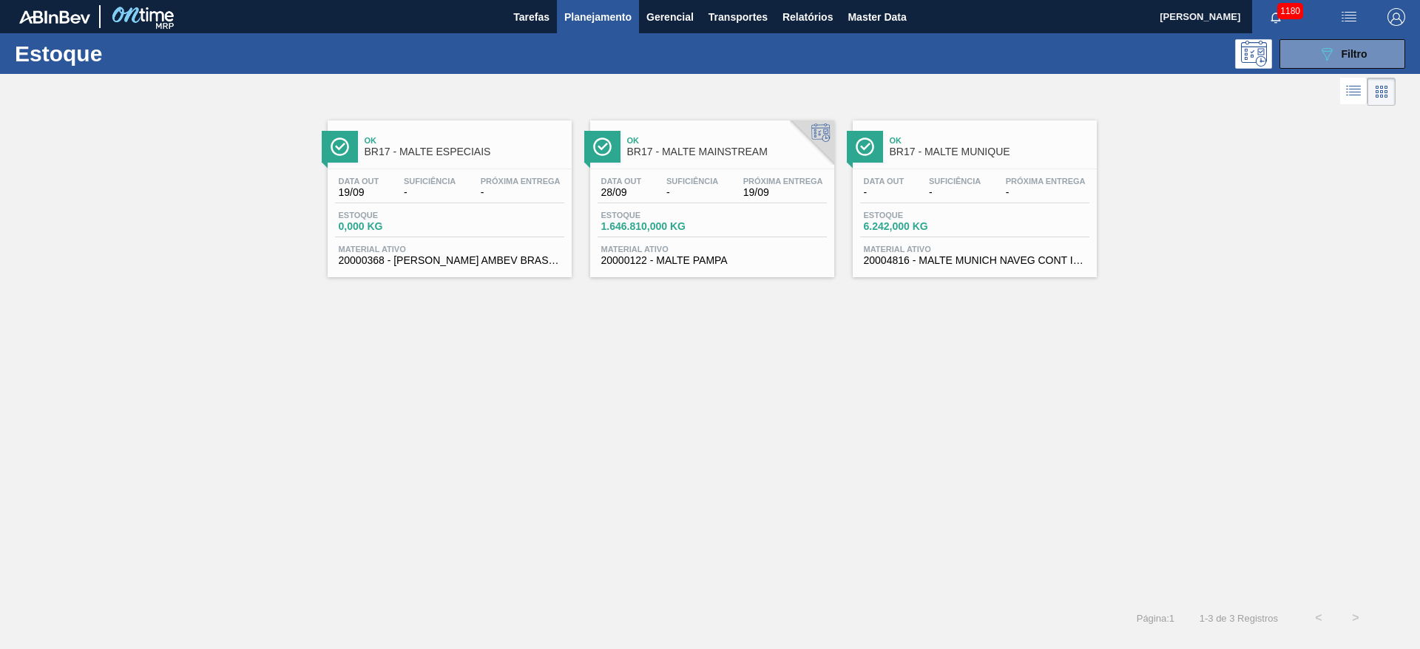
click at [669, 228] on span "1.646.810,000 KG" at bounding box center [653, 226] width 104 height 11
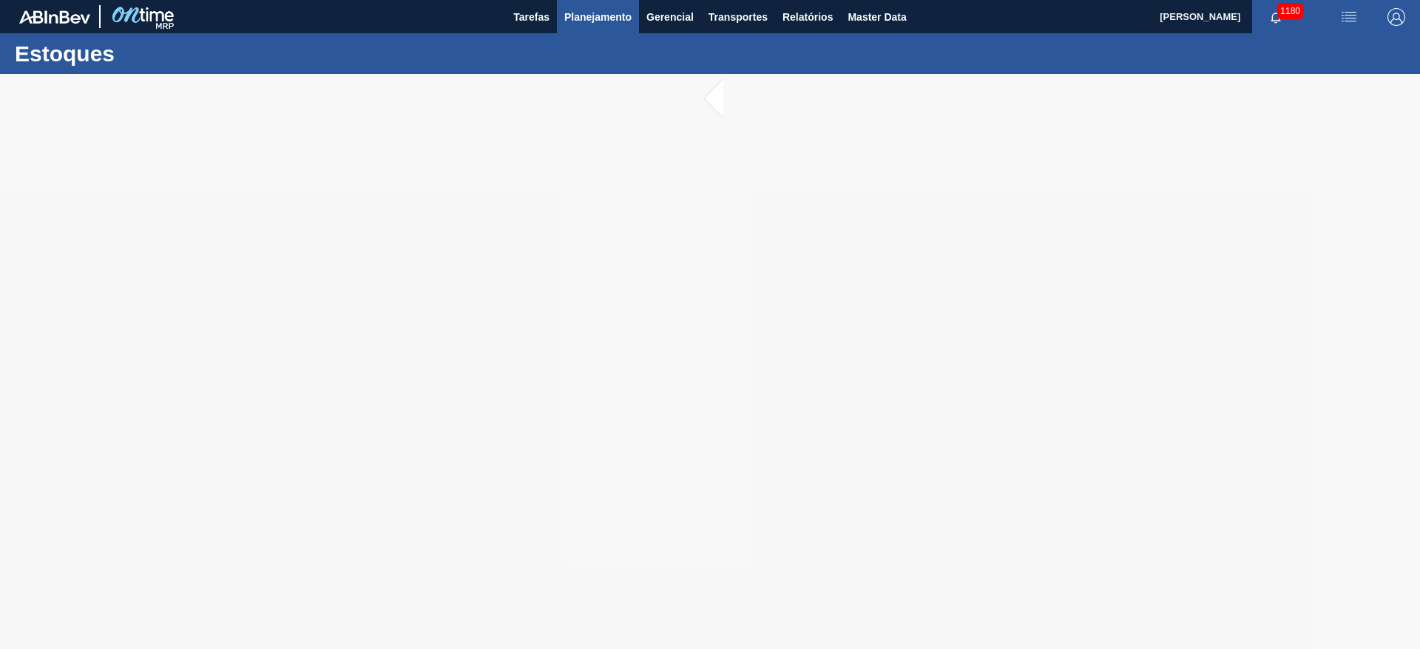
click at [587, 15] on span "Planejamento" at bounding box center [597, 17] width 67 height 18
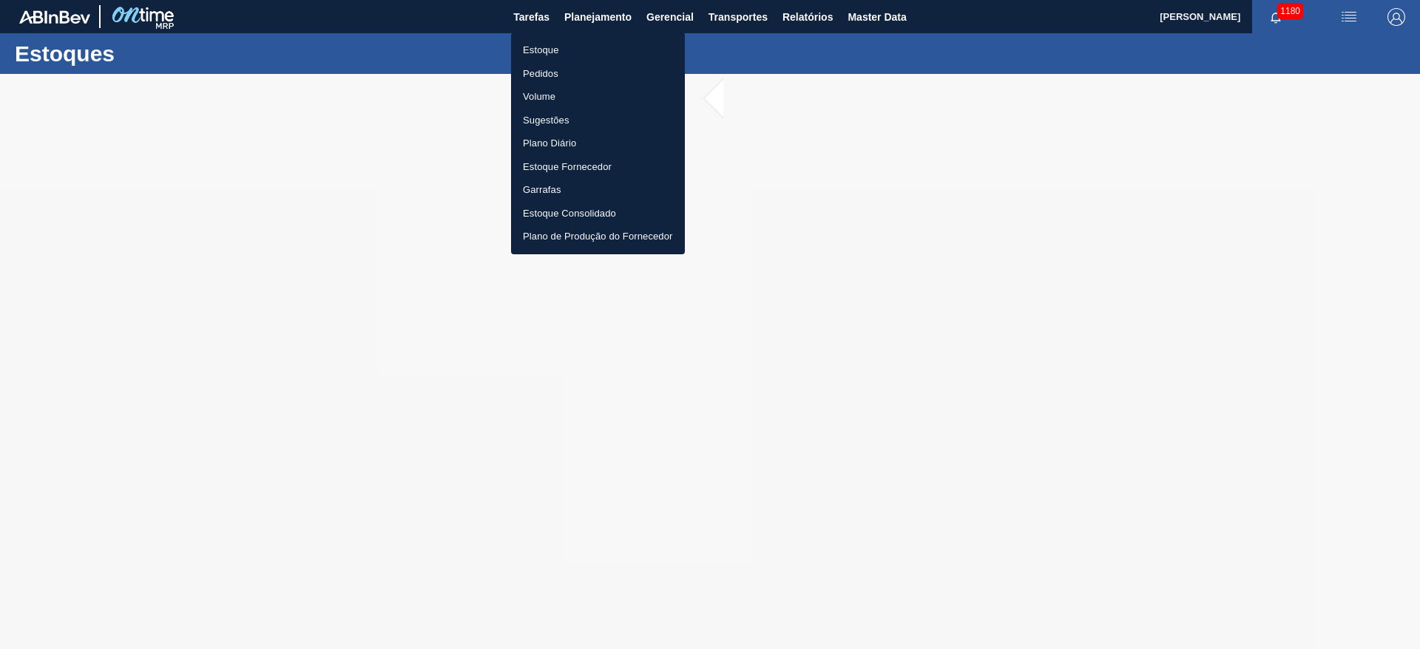
click at [536, 53] on li "Estoque" at bounding box center [598, 50] width 174 height 24
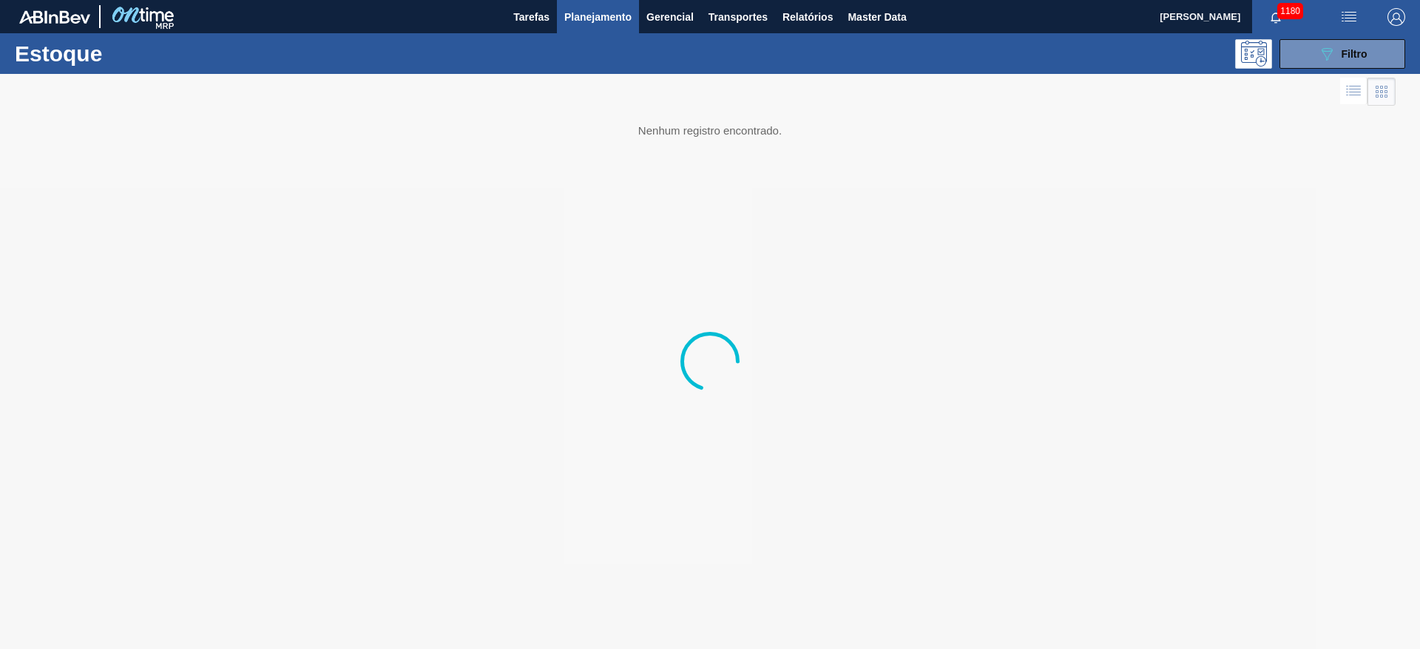
click at [1326, 70] on div "Estoque 089F7B8B-B2A5-4AFE-B5C0-19BA573D28AC Filtro" at bounding box center [710, 53] width 1420 height 41
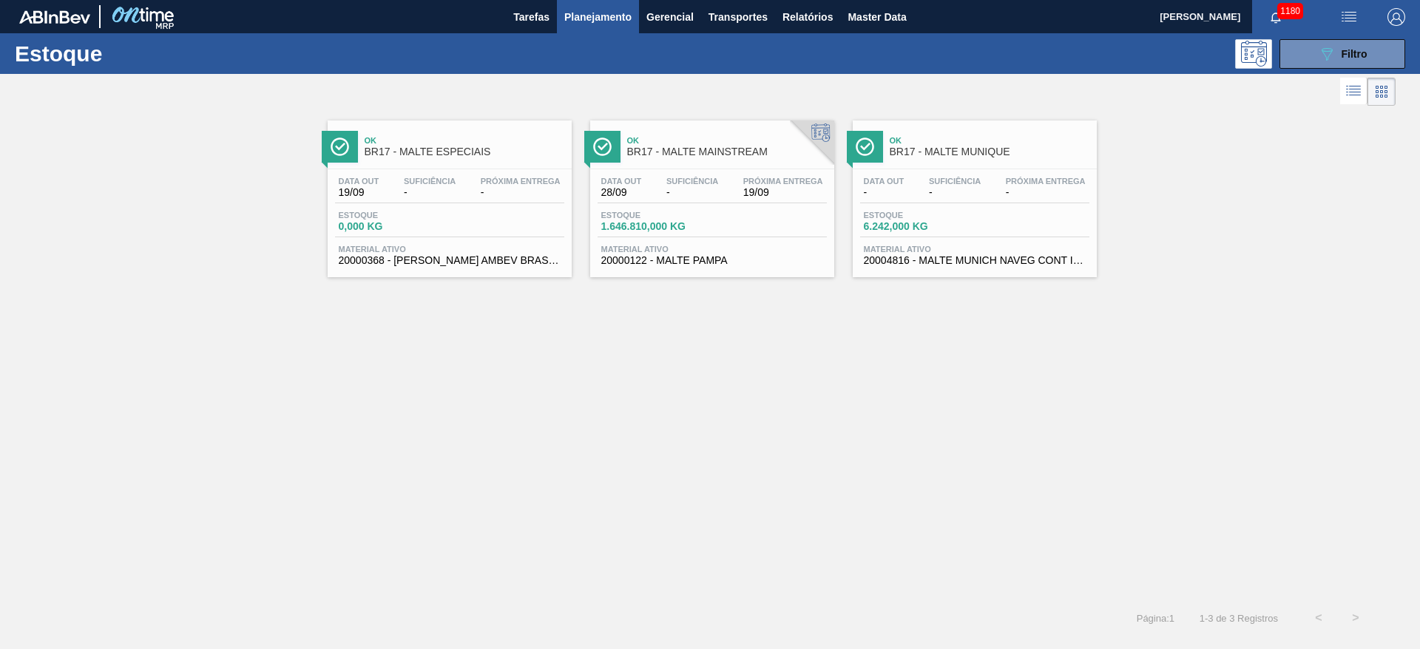
click at [706, 211] on div "Estoque 1.646.810,000 KG" at bounding box center [653, 221] width 111 height 21
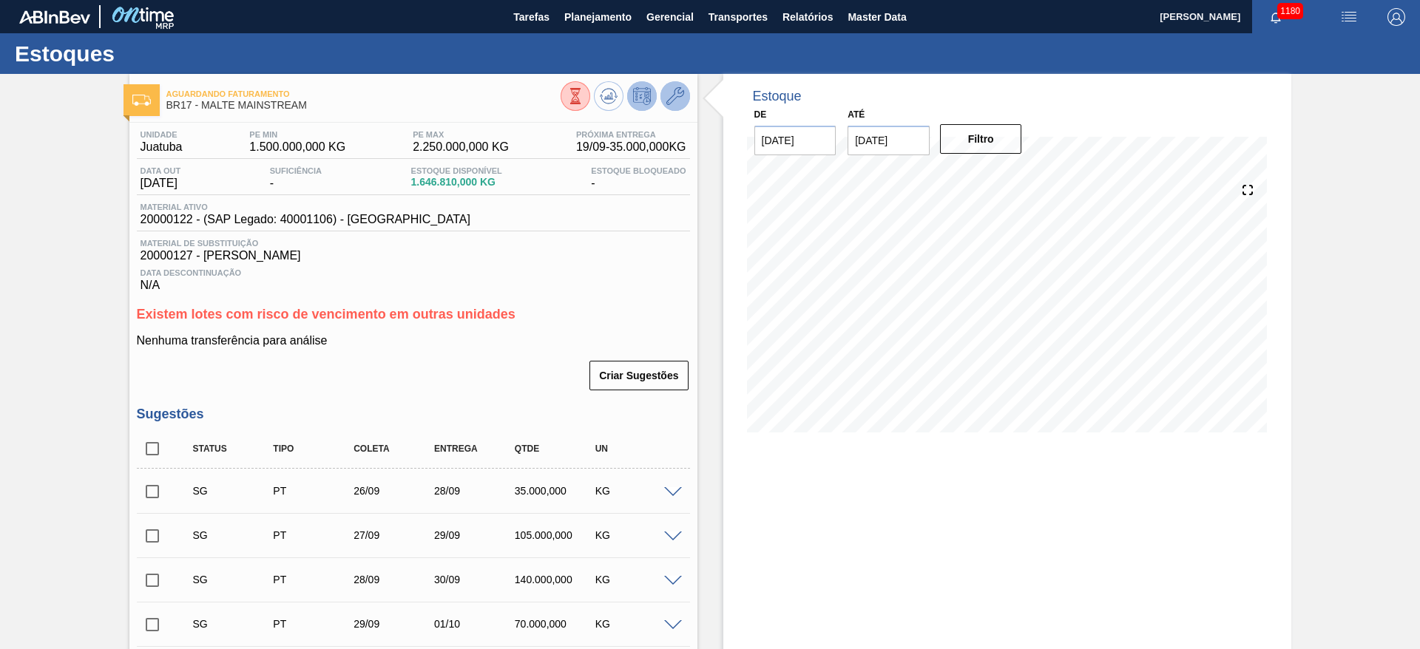
click at [684, 87] on button at bounding box center [676, 96] width 30 height 30
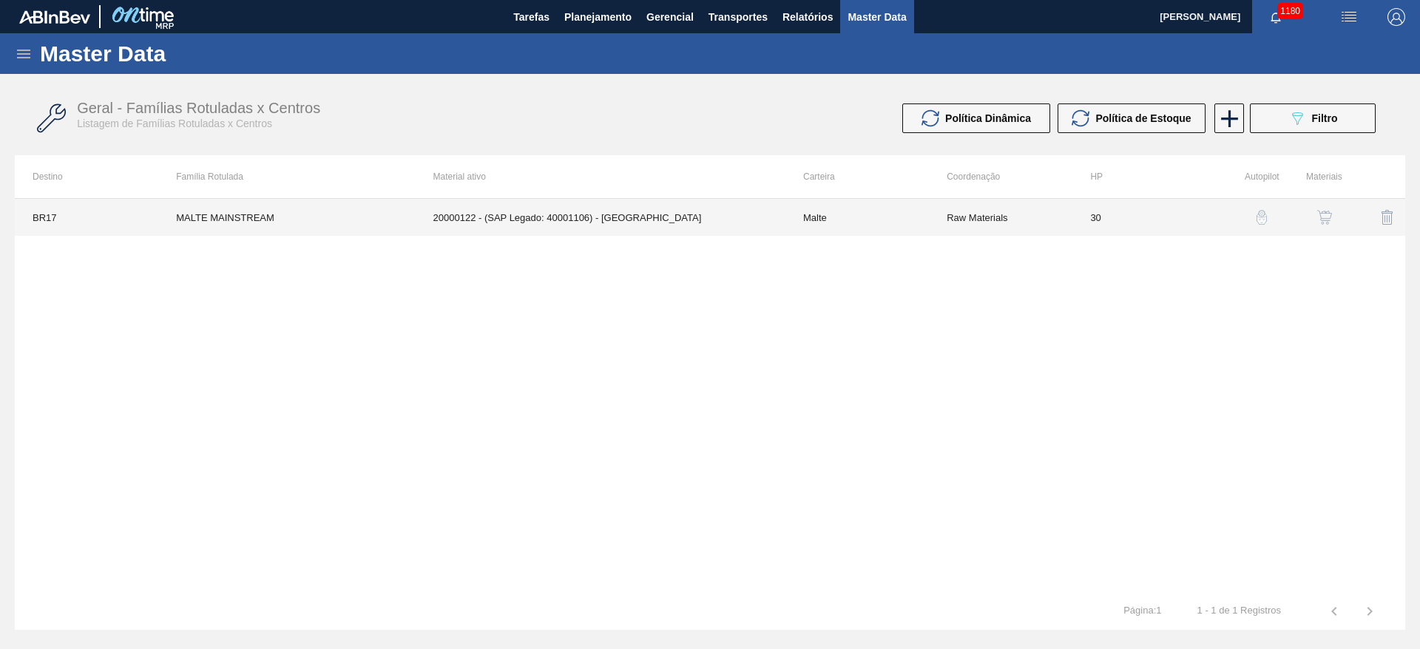
click at [868, 231] on td "Malte" at bounding box center [858, 217] width 144 height 37
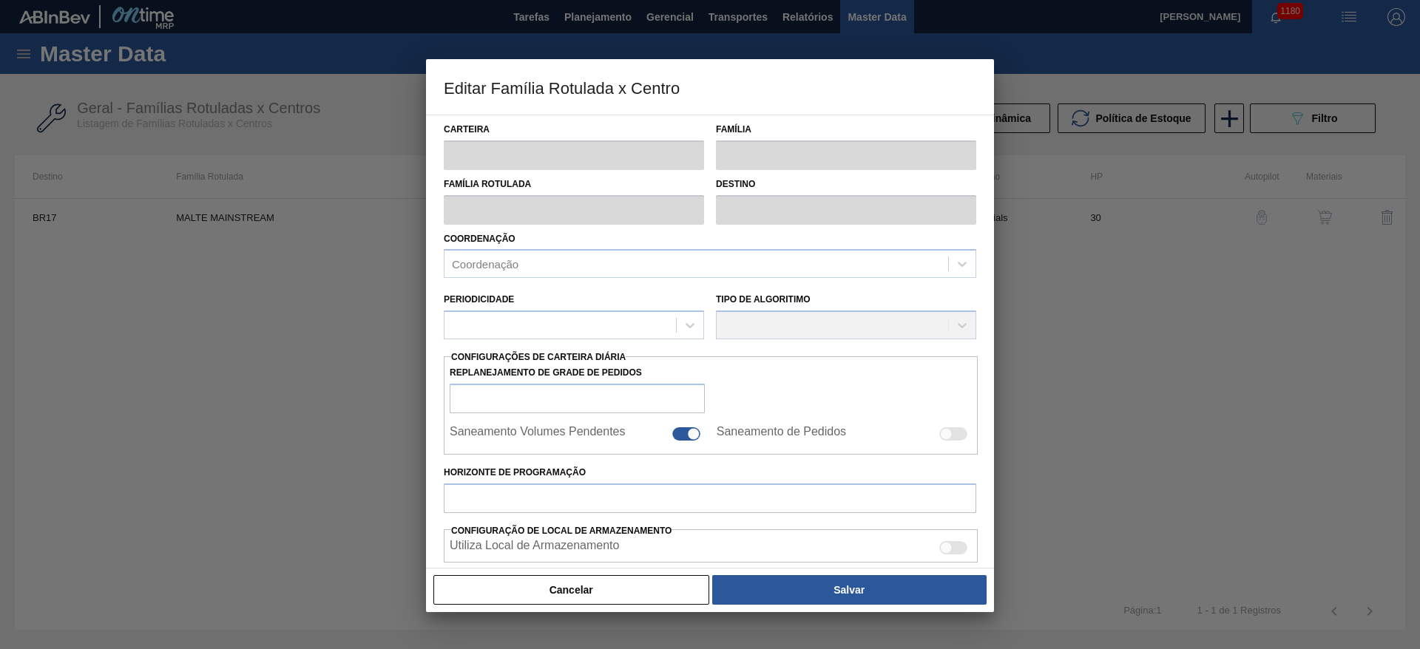
type input "Malte"
type input "MALTE MAINSTREAM"
type input "BR17 - Juatuba"
type input "0"
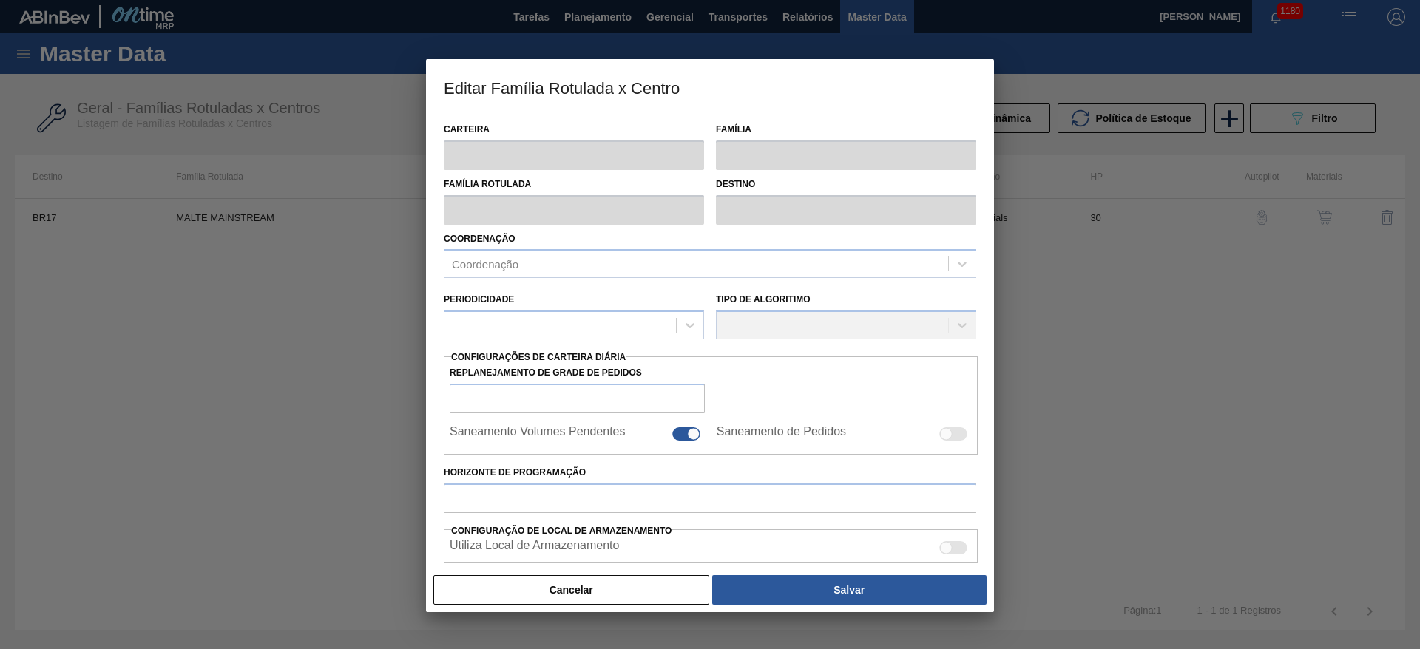
checkbox input "false"
type input "30"
type input "1.500.000"
type input "2.250.000"
type input "0"
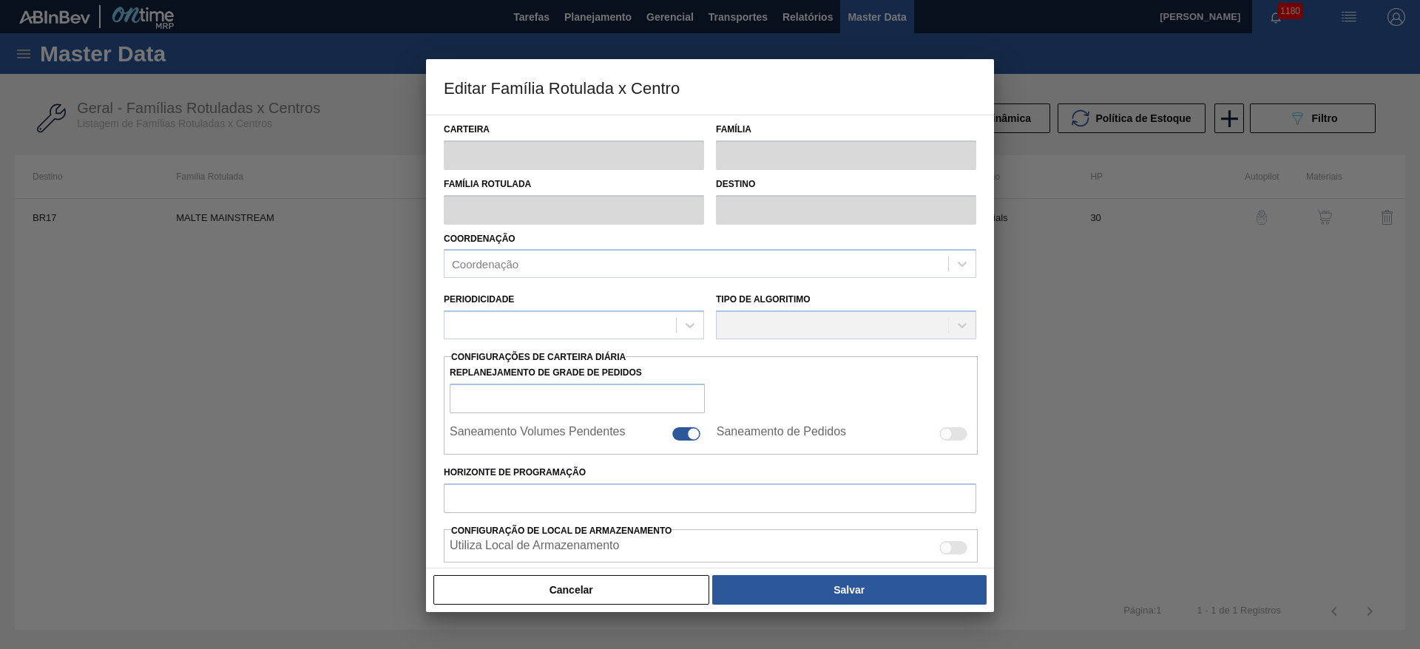
type input "1.500.000,000"
checkbox input "true"
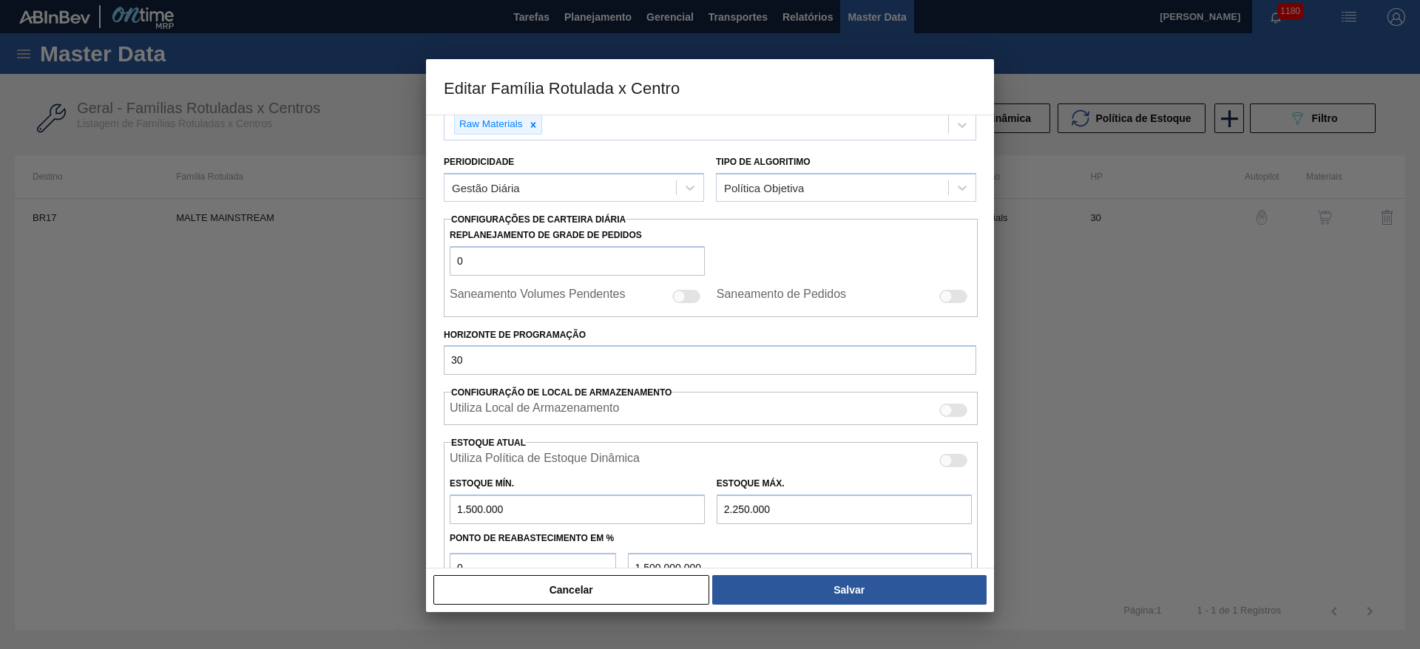
scroll to position [222, 0]
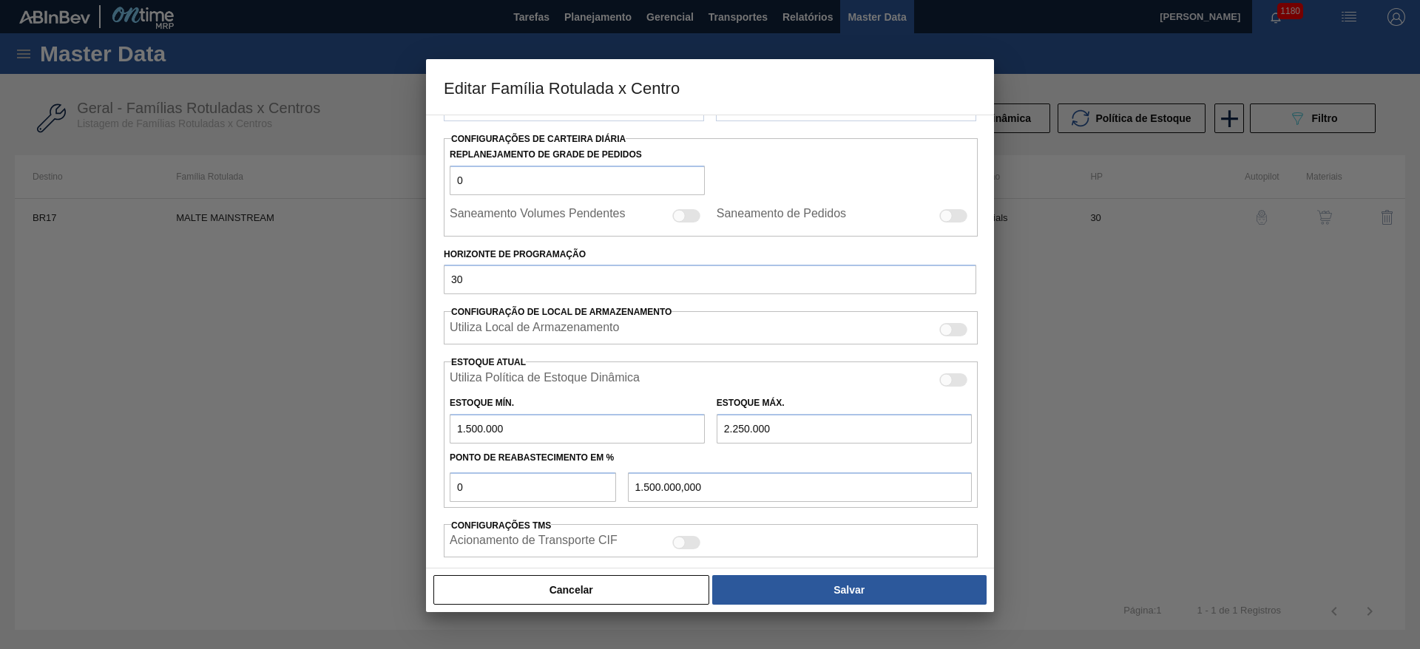
click at [948, 219] on div at bounding box center [946, 215] width 13 height 13
checkbox input "true"
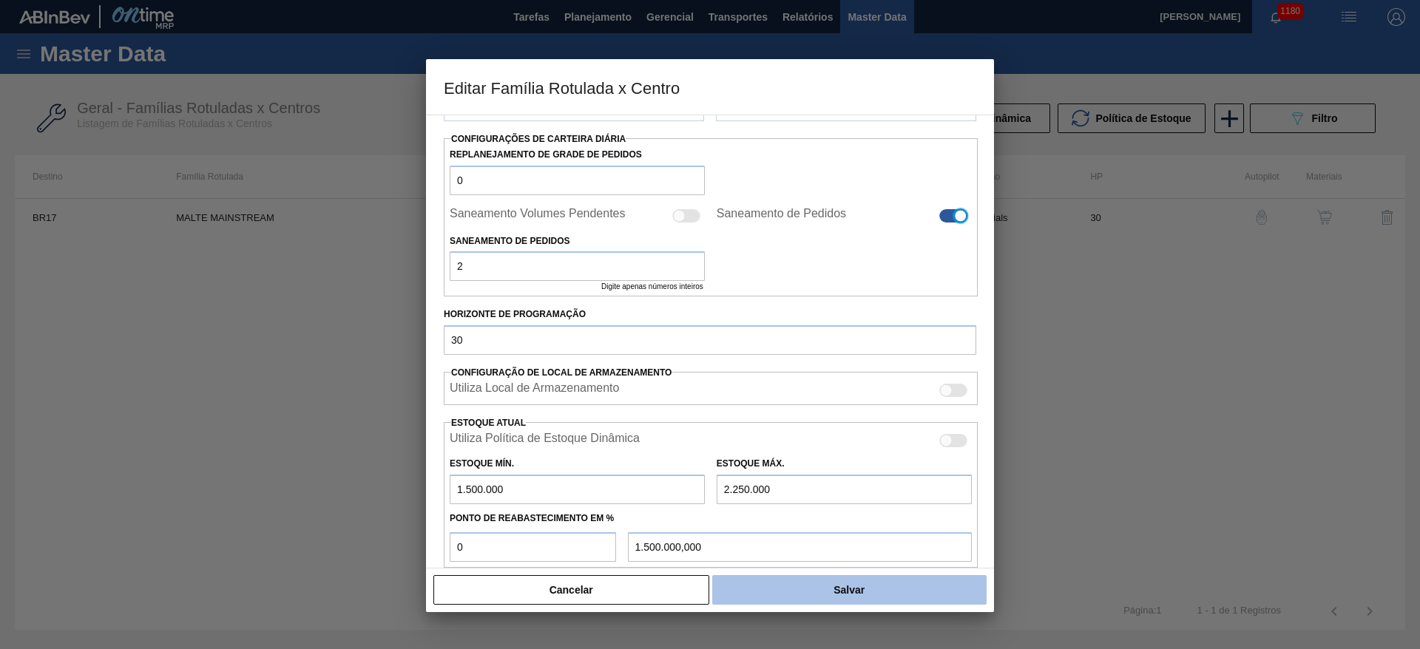
click at [831, 589] on button "Salvar" at bounding box center [849, 591] width 274 height 30
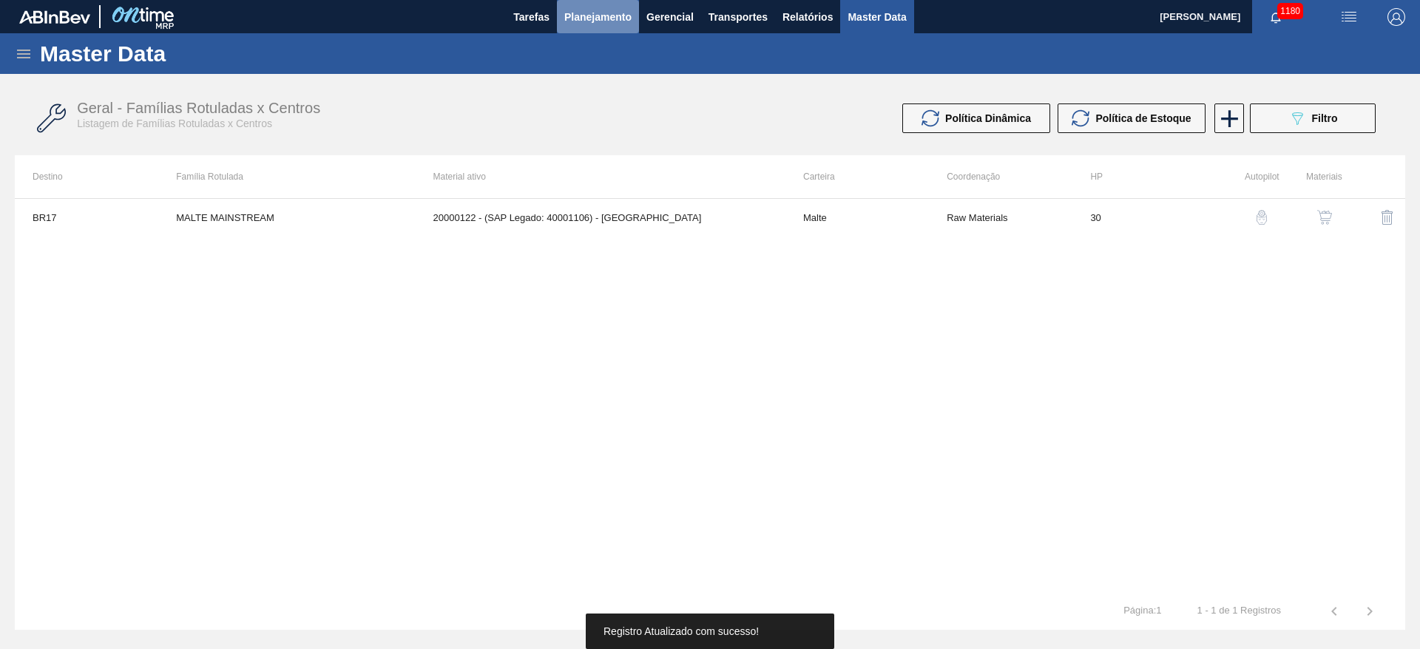
click at [594, 23] on span "Planejamento" at bounding box center [597, 17] width 67 height 18
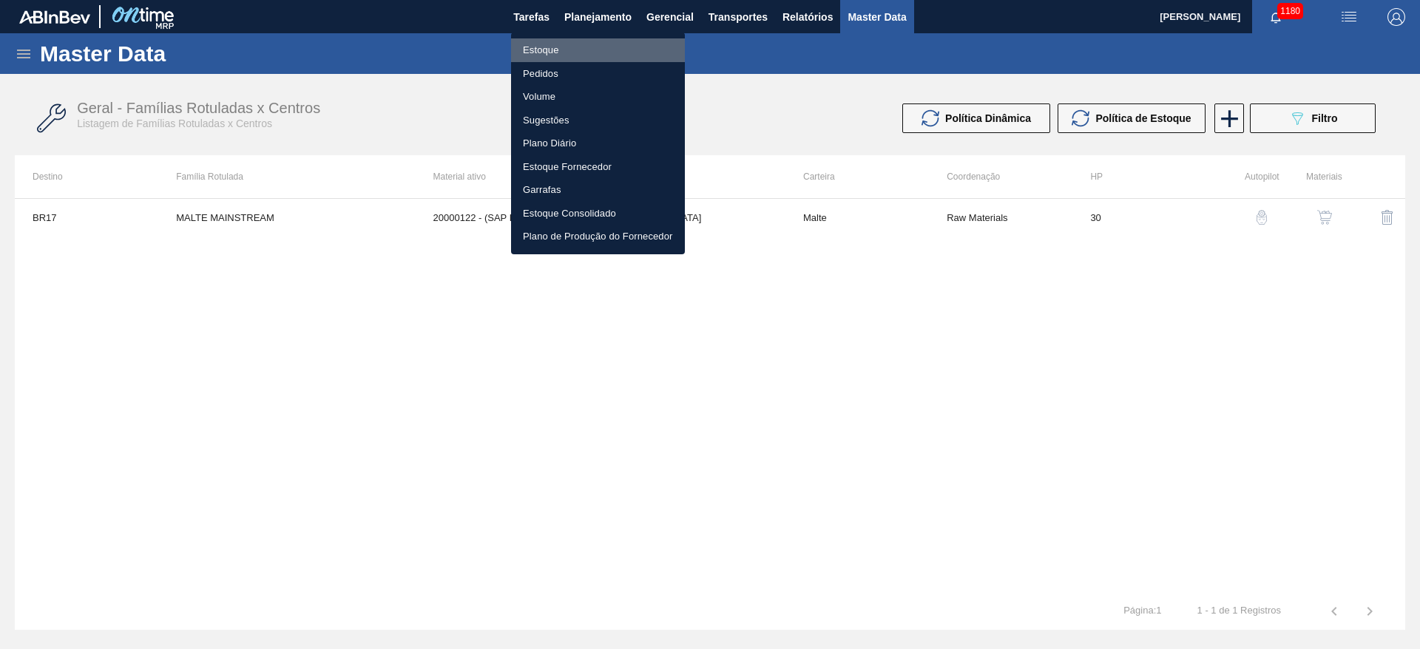
click at [536, 47] on li "Estoque" at bounding box center [598, 50] width 174 height 24
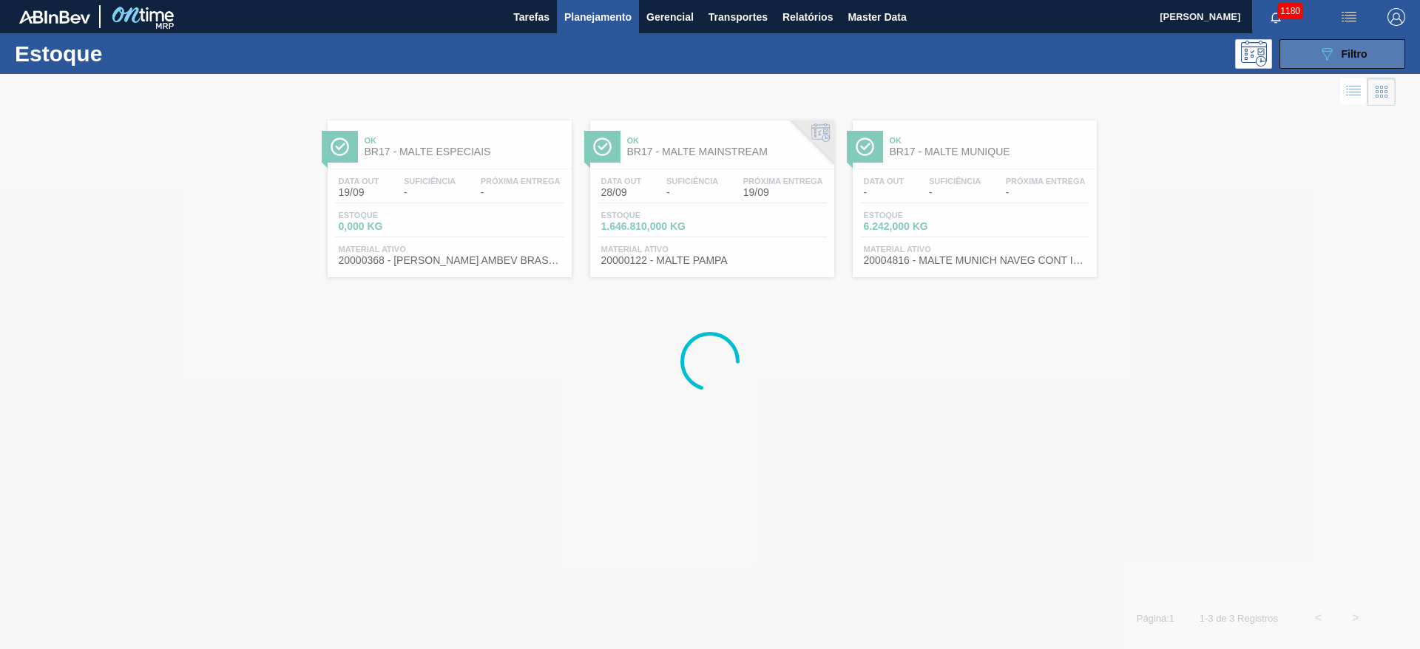
click at [1320, 57] on icon "089F7B8B-B2A5-4AFE-B5C0-19BA573D28AC" at bounding box center [1327, 54] width 18 height 18
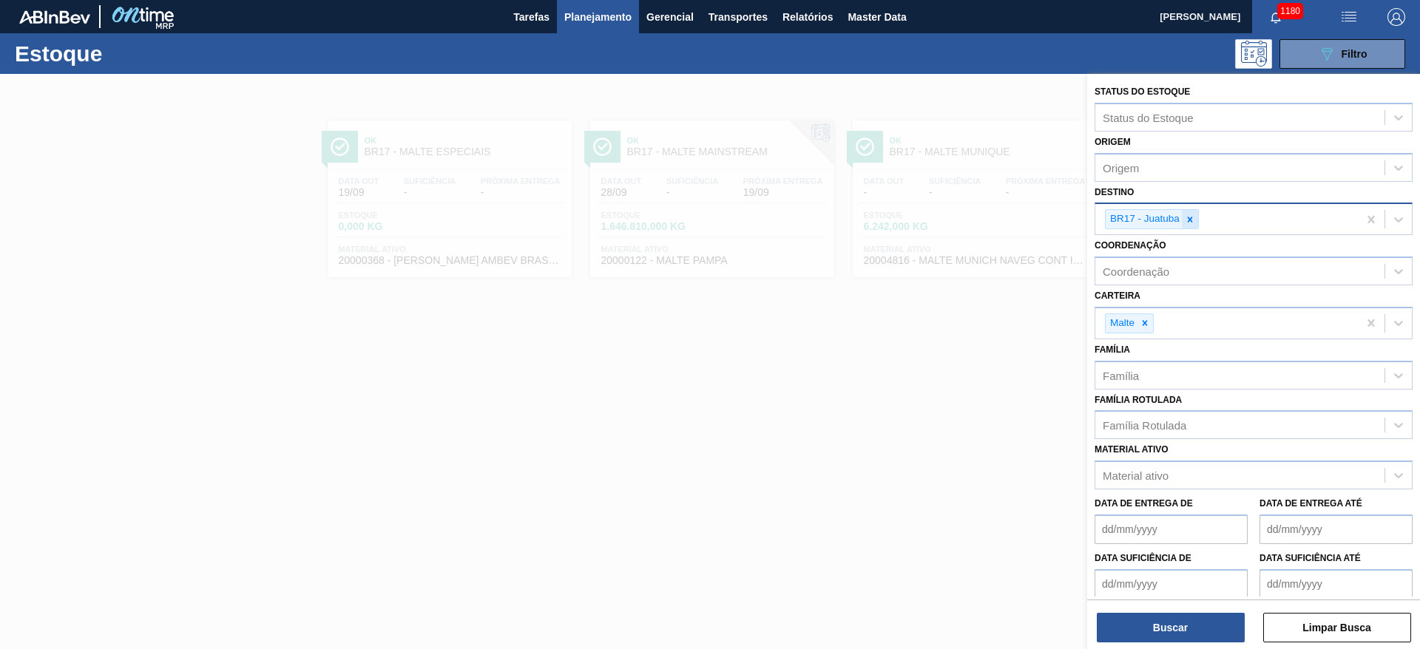
click at [1190, 220] on icon at bounding box center [1190, 219] width 5 height 5
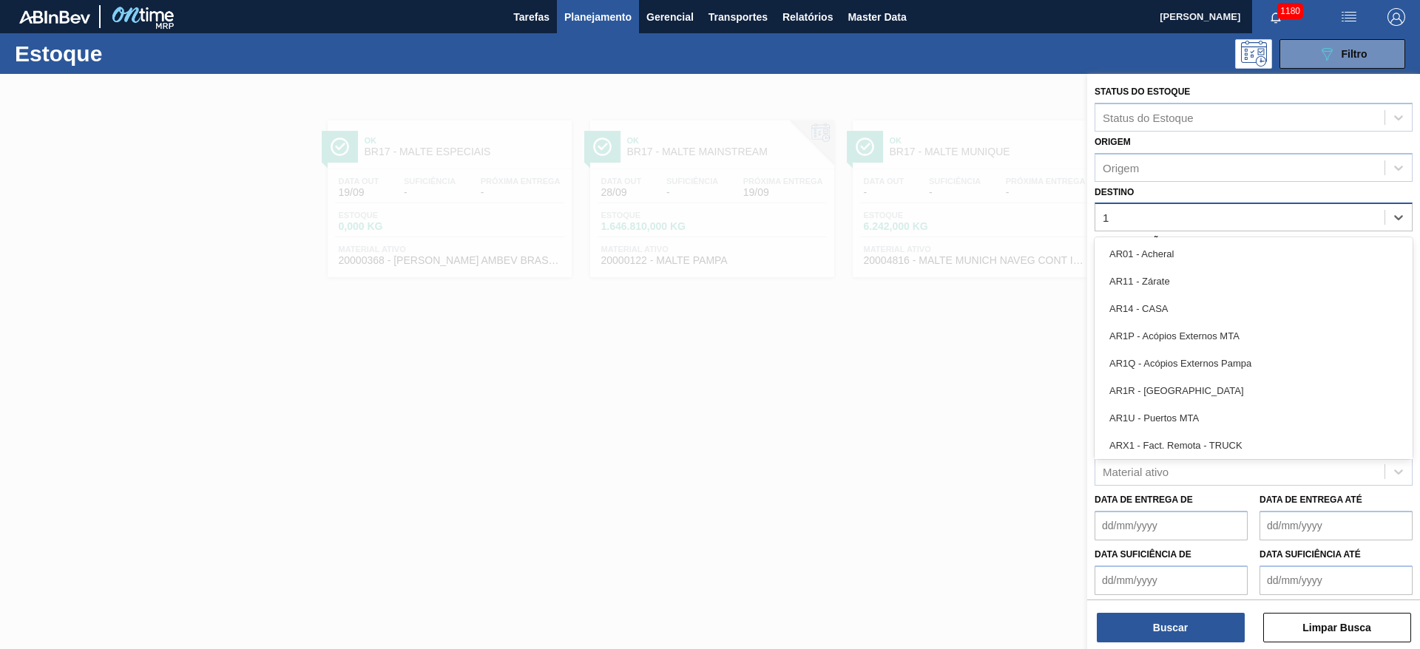
type input "10"
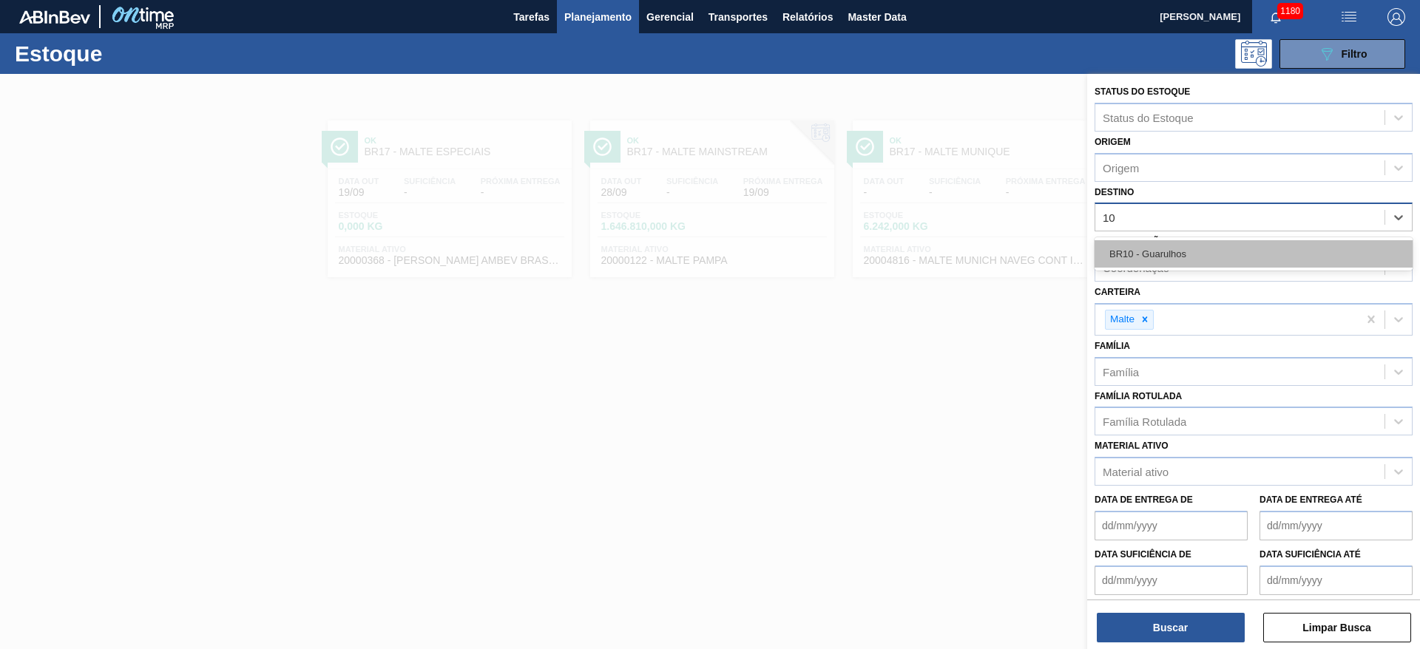
click at [1164, 252] on div "BR10 - Guarulhos" at bounding box center [1254, 253] width 318 height 27
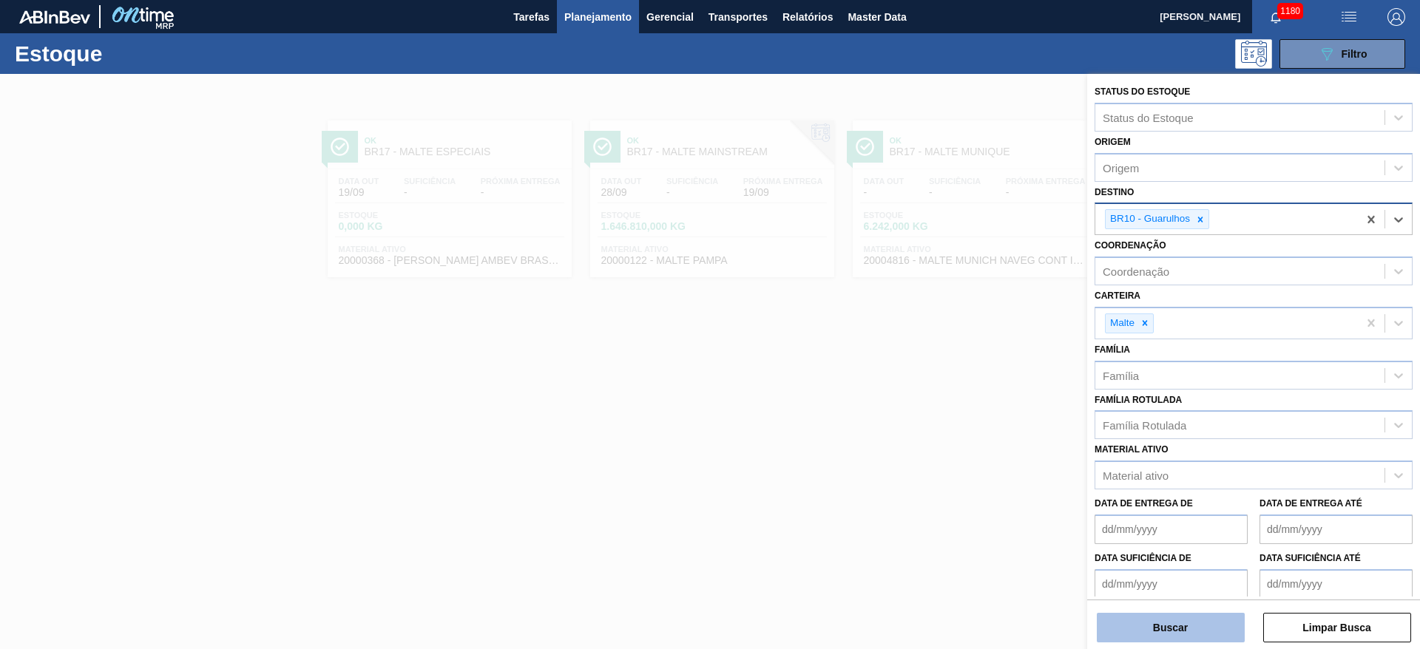
click at [1154, 629] on button "Buscar" at bounding box center [1171, 628] width 148 height 30
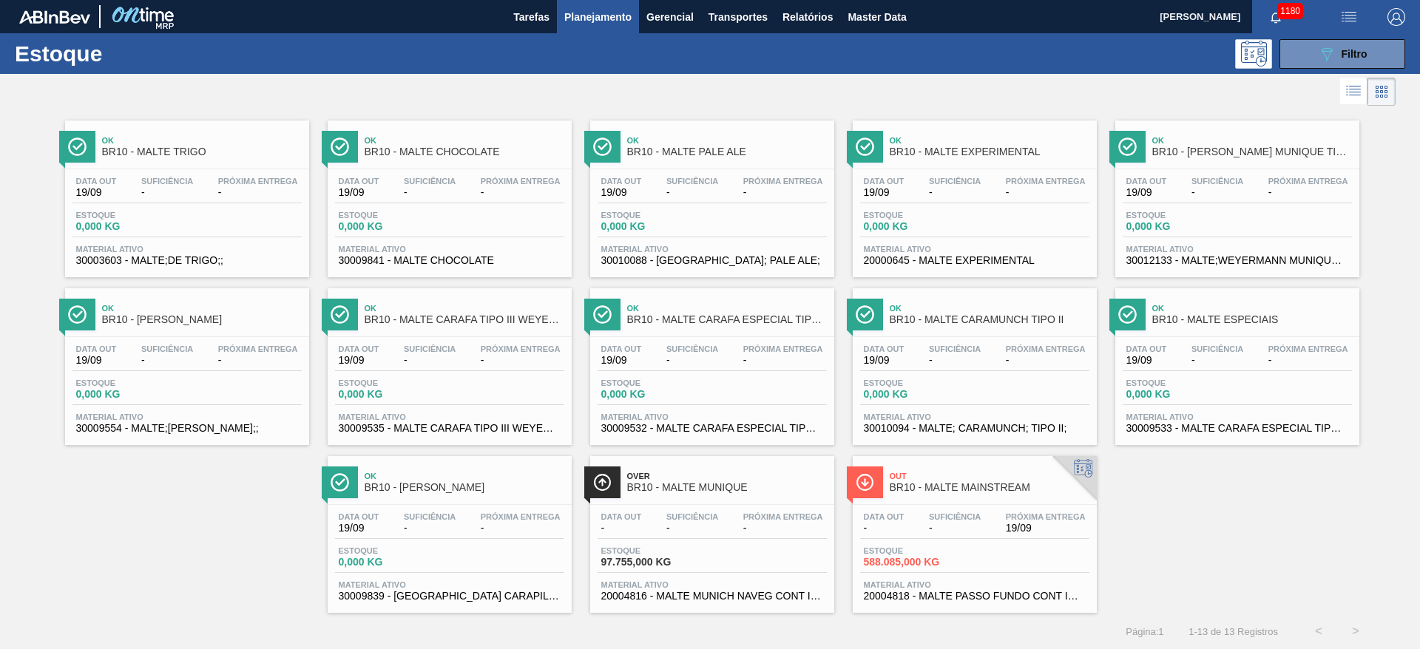
click at [948, 518] on span "Suficiência" at bounding box center [955, 517] width 52 height 9
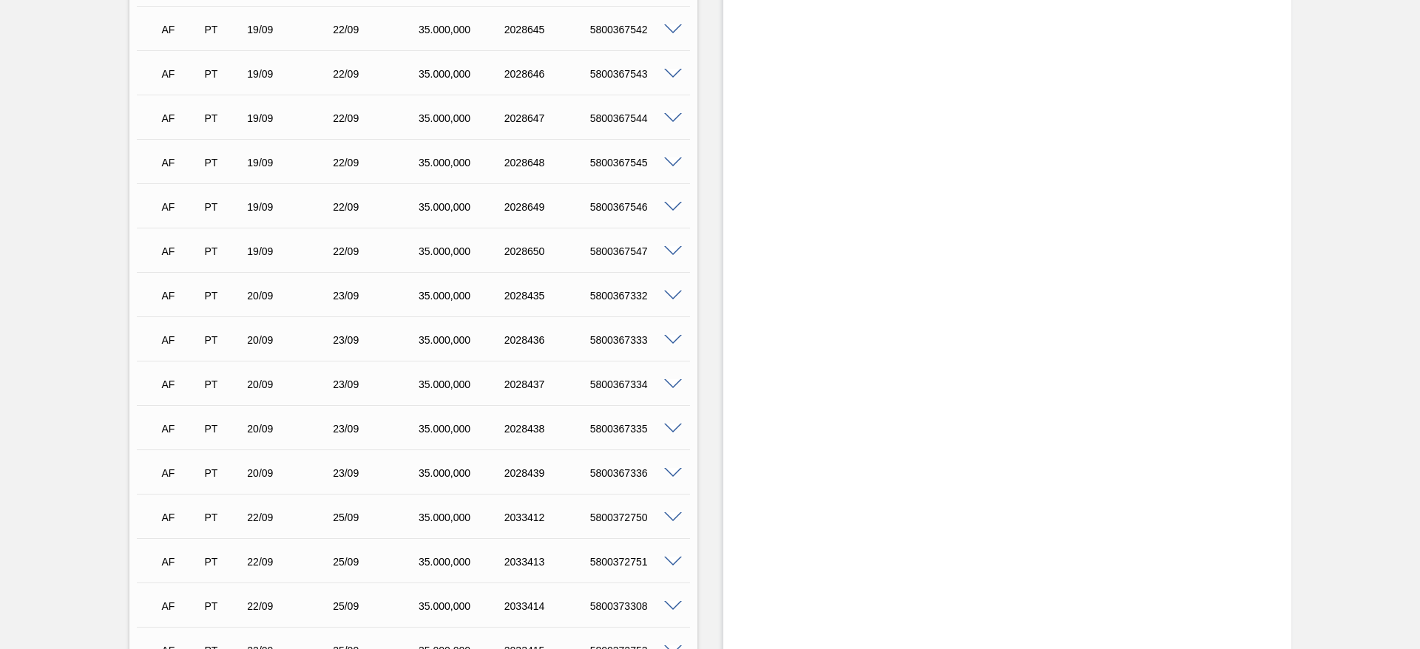
scroll to position [1775, 0]
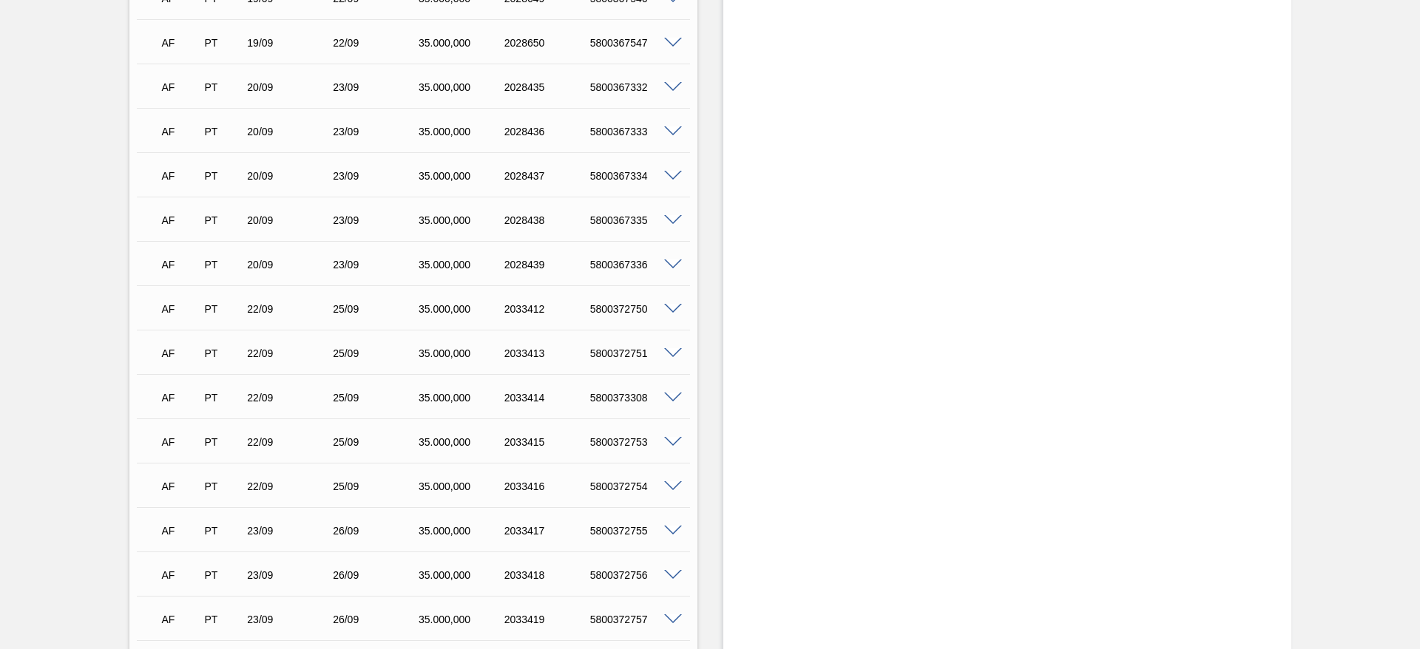
click at [19, 296] on div "Aguardando Descarga BR10 - MALTE MAINSTREAM Unidade Guarulhos PE MIN 730.000,00…" at bounding box center [710, 19] width 1420 height 3440
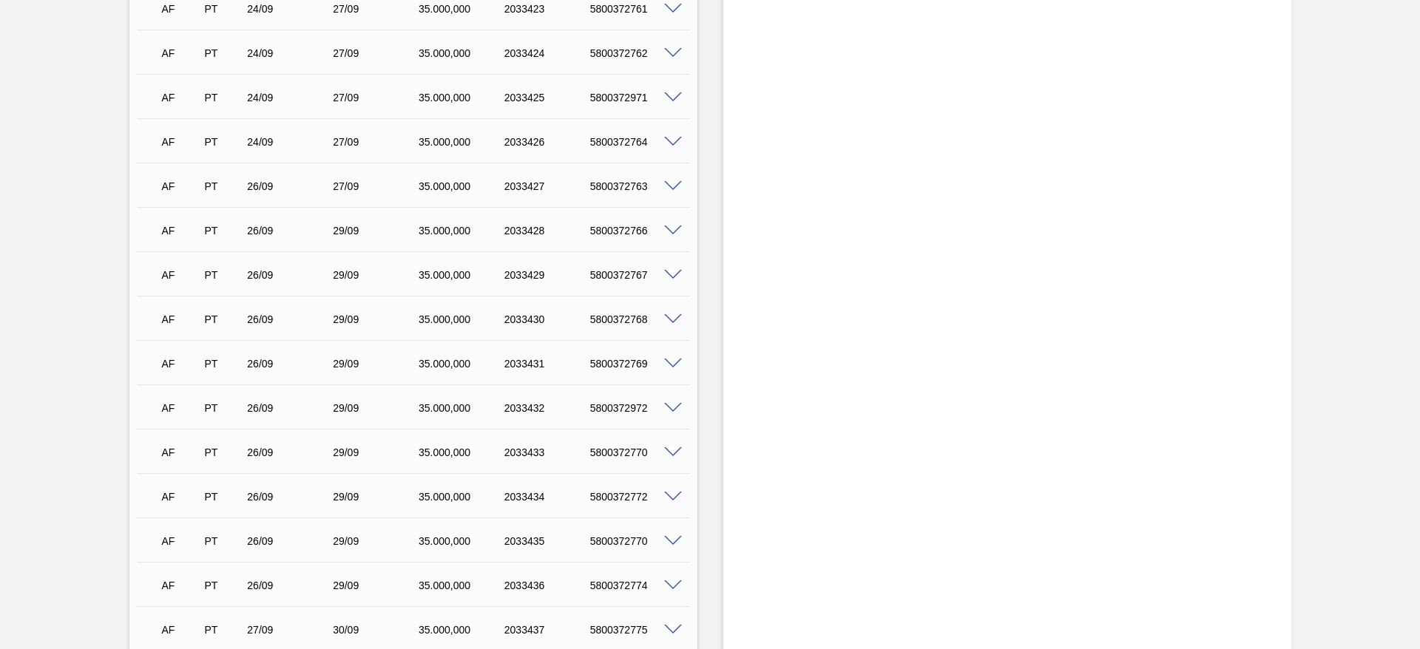
scroll to position [2663, 0]
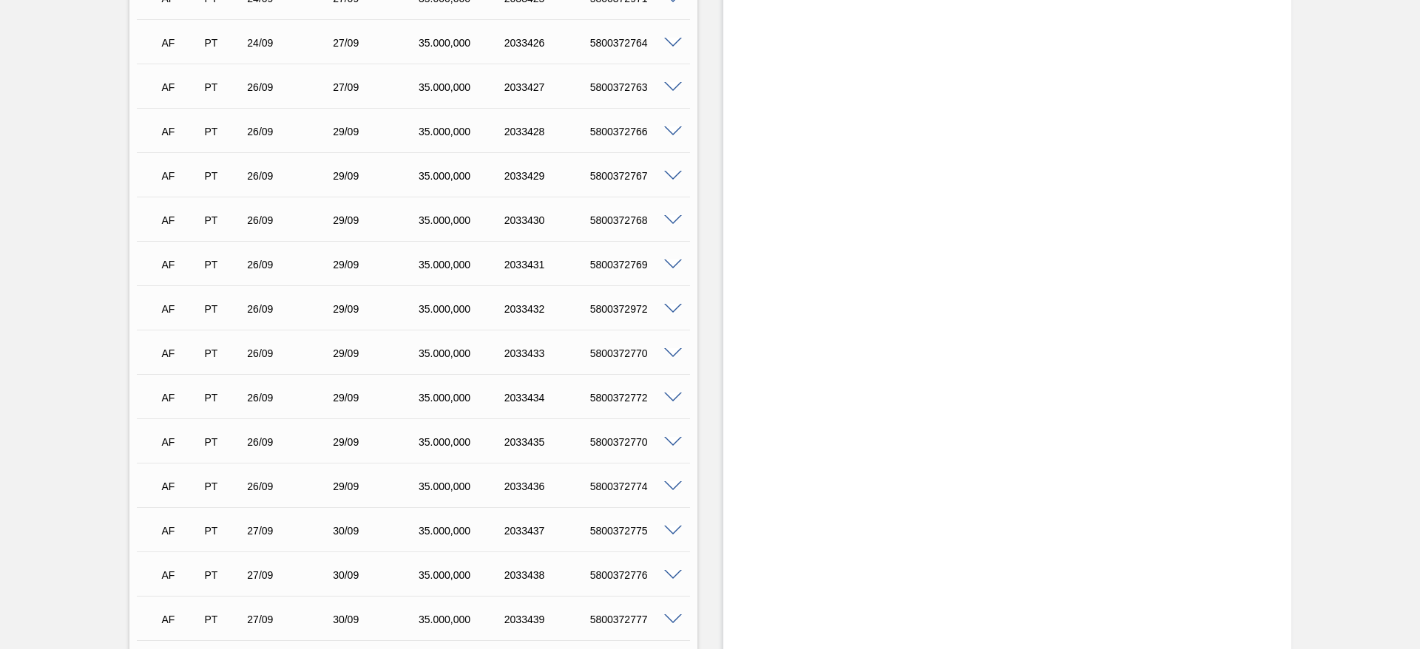
click at [669, 484] on span at bounding box center [673, 487] width 18 height 11
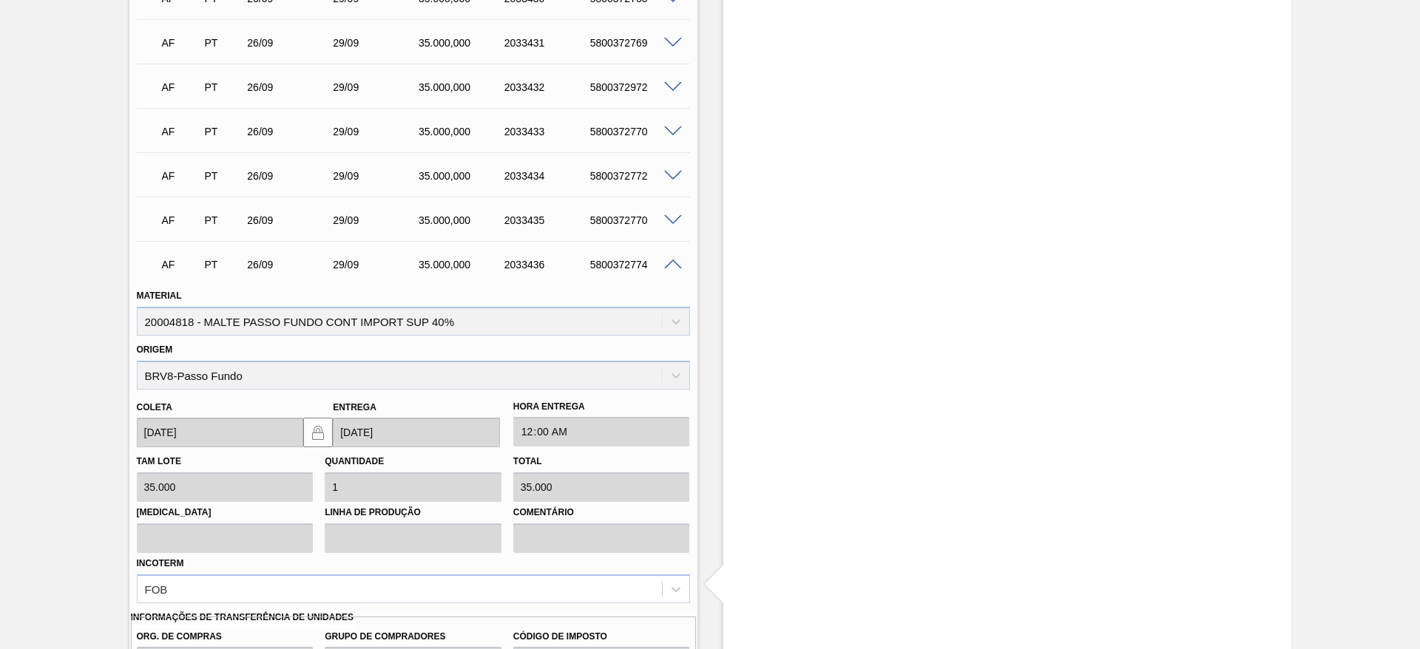
scroll to position [3218, 0]
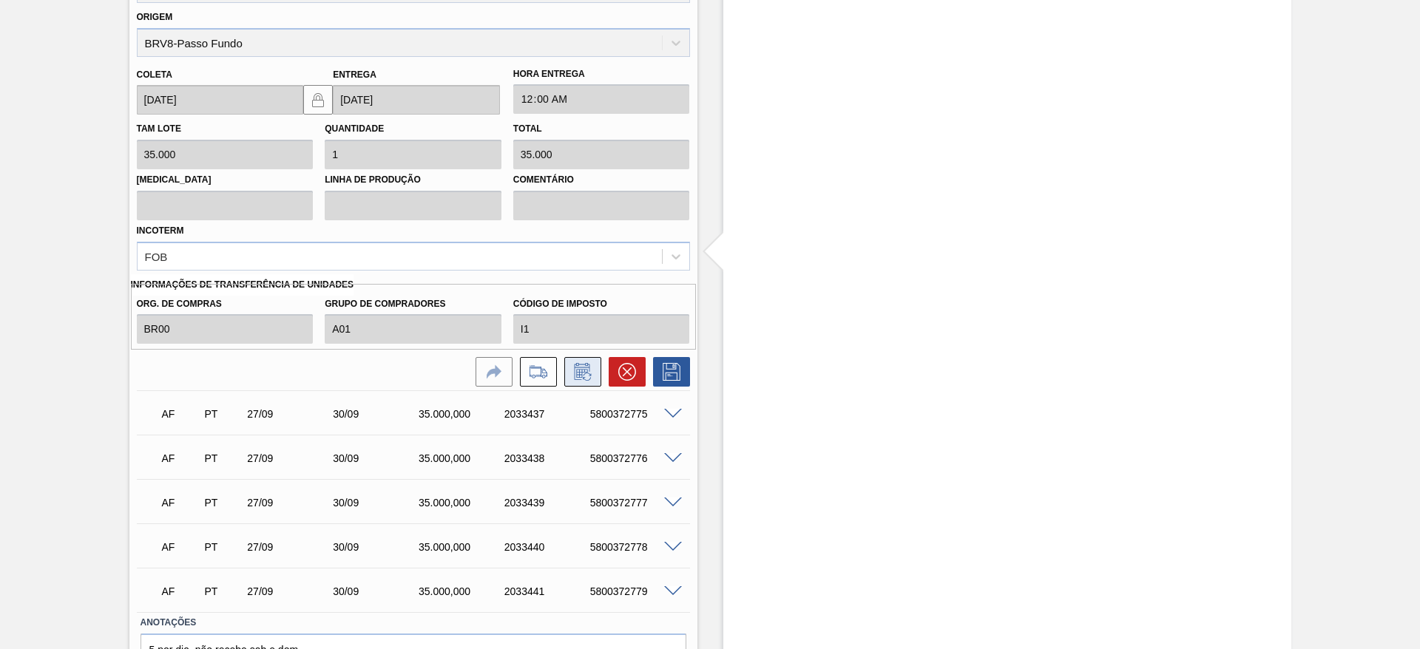
click at [589, 372] on icon at bounding box center [583, 372] width 24 height 18
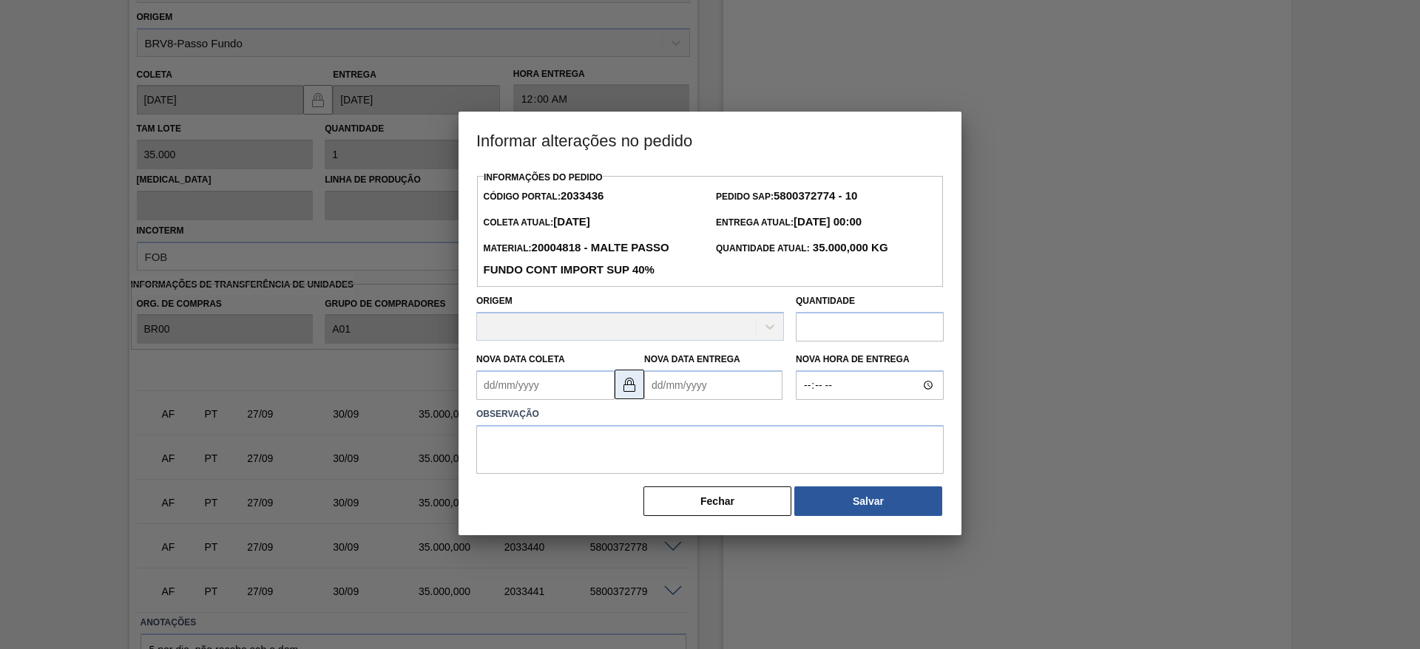
click at [633, 391] on img at bounding box center [630, 385] width 18 height 18
click at [664, 387] on Entrega2033436 "Nova Data Entrega" at bounding box center [713, 386] width 138 height 30
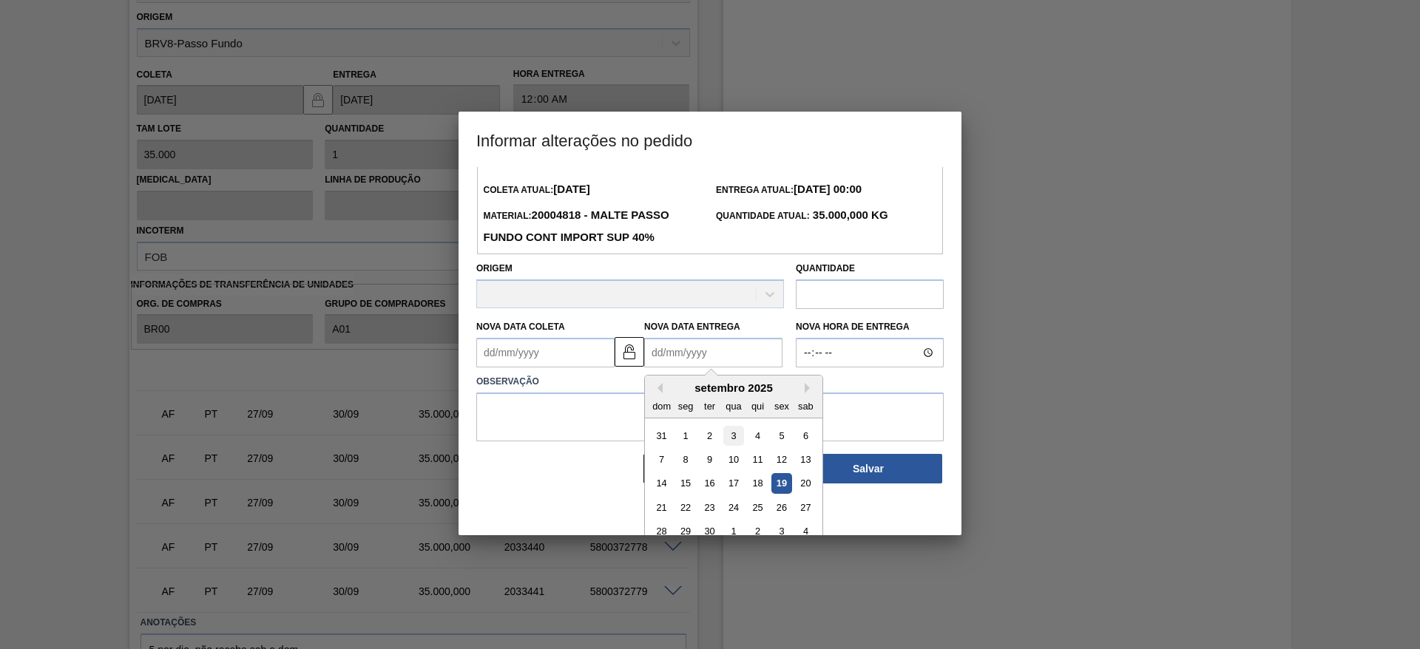
scroll to position [50, 0]
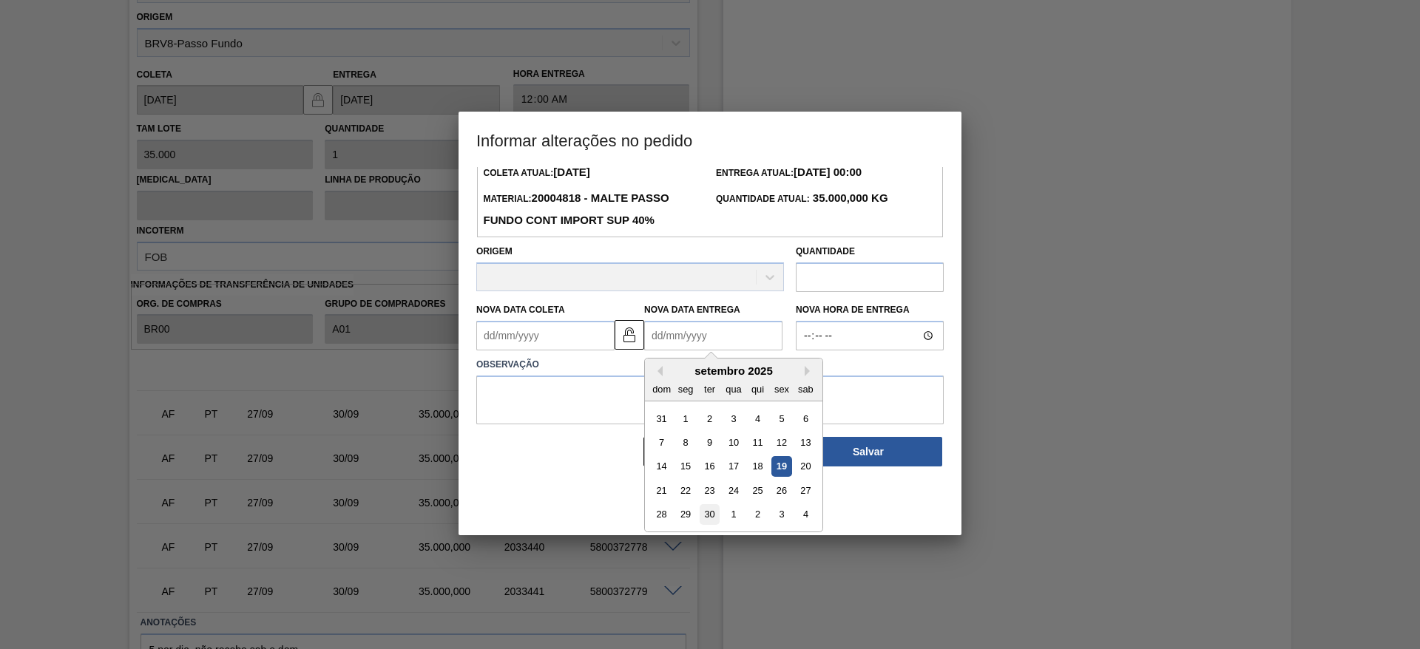
click at [709, 513] on div "30" at bounding box center [710, 515] width 20 height 20
type Entrega2033436 "[DATE]"
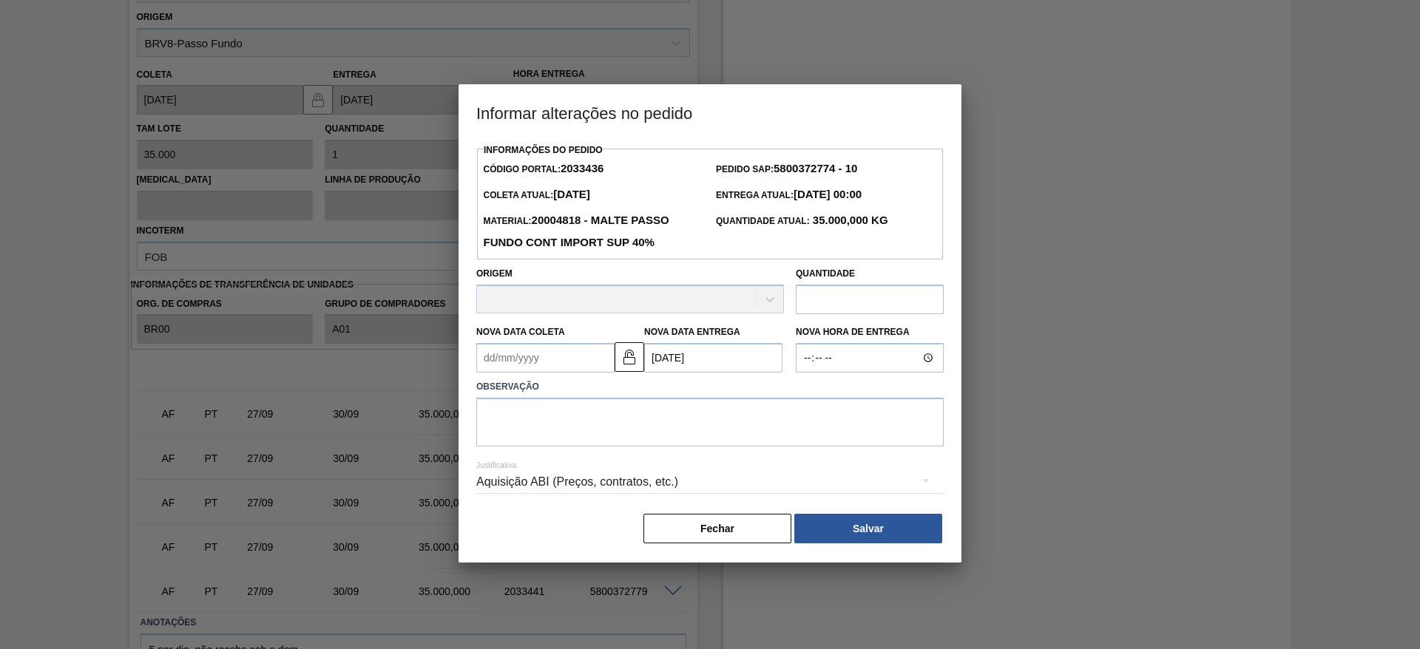
scroll to position [0, 0]
click at [554, 413] on textarea at bounding box center [710, 422] width 468 height 49
type textarea "."
click at [833, 530] on button "Salvar" at bounding box center [868, 529] width 148 height 30
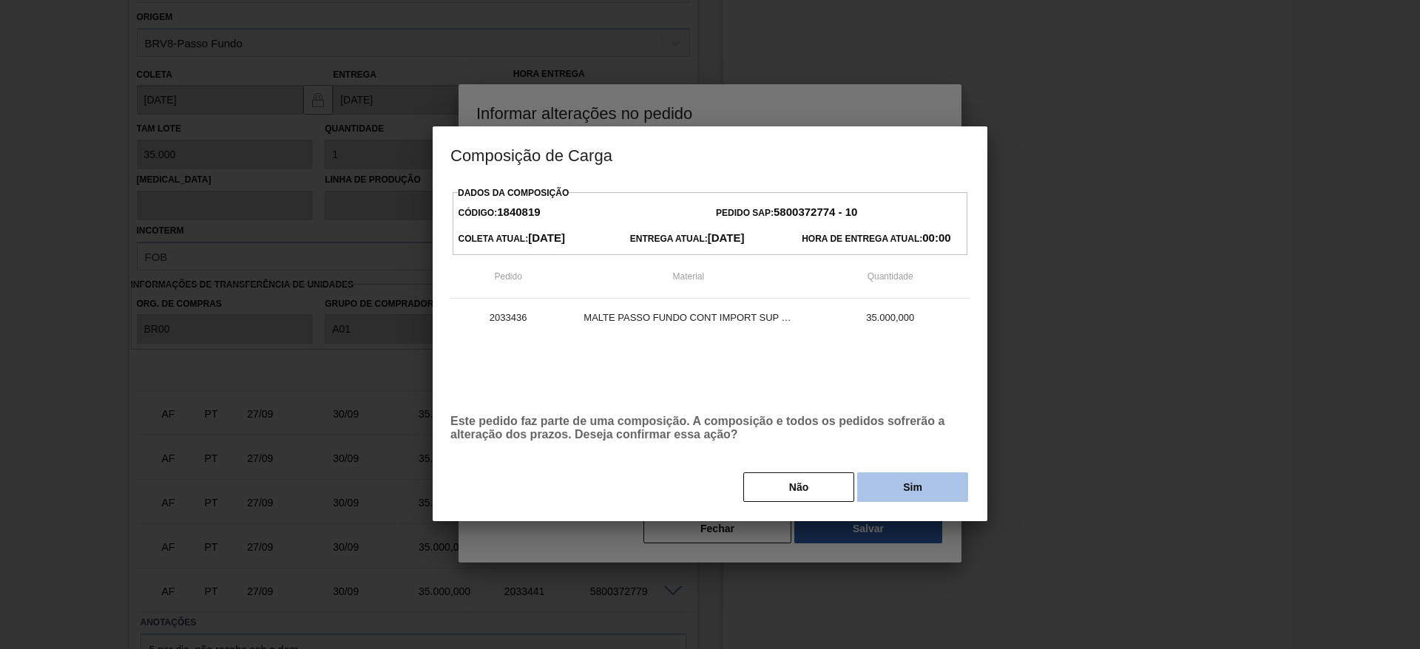
click at [887, 474] on button "Sim" at bounding box center [912, 488] width 111 height 30
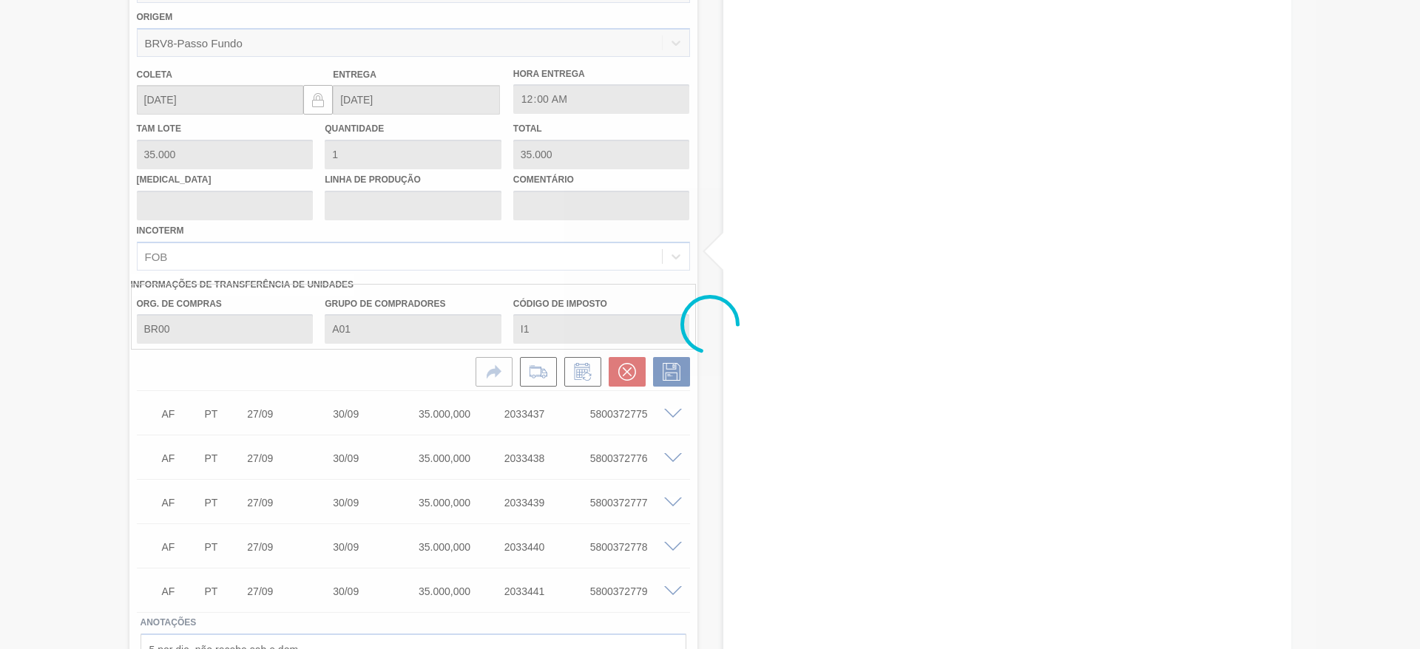
type input "."
type input "[DATE]"
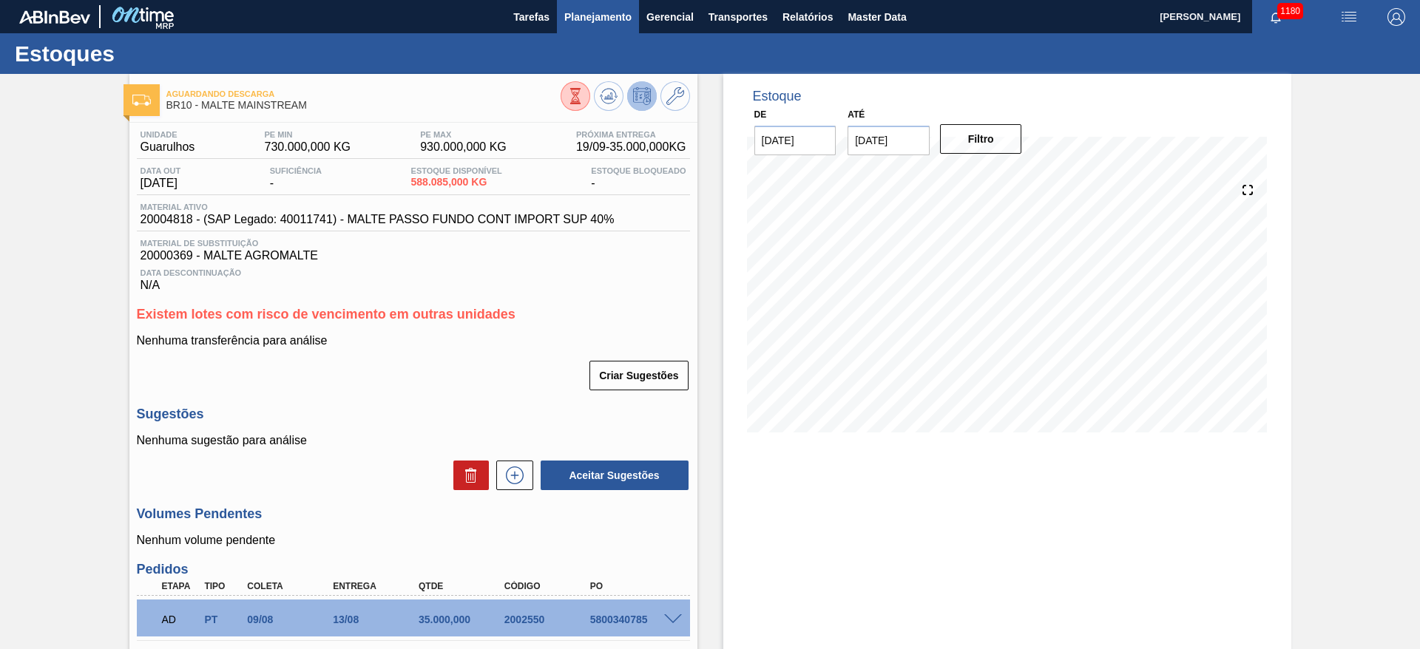
click at [601, 14] on span "Planejamento" at bounding box center [597, 17] width 67 height 18
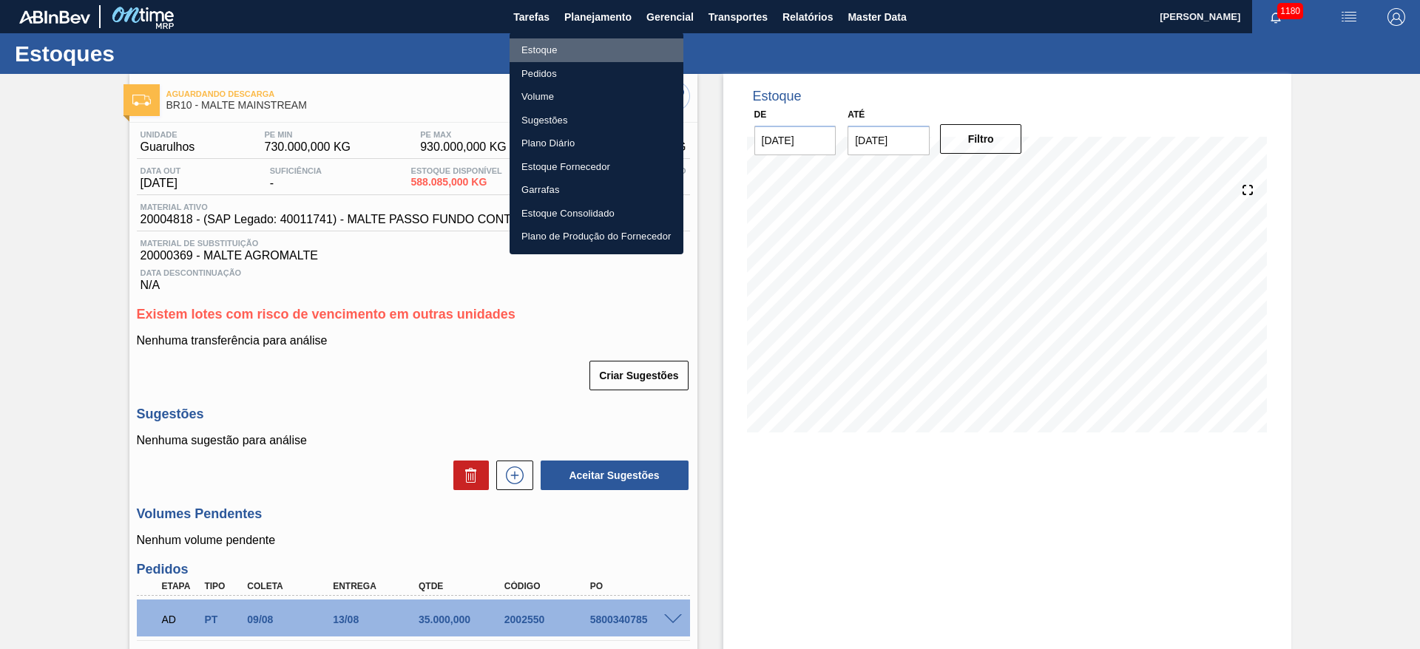
click at [547, 42] on li "Estoque" at bounding box center [597, 50] width 174 height 24
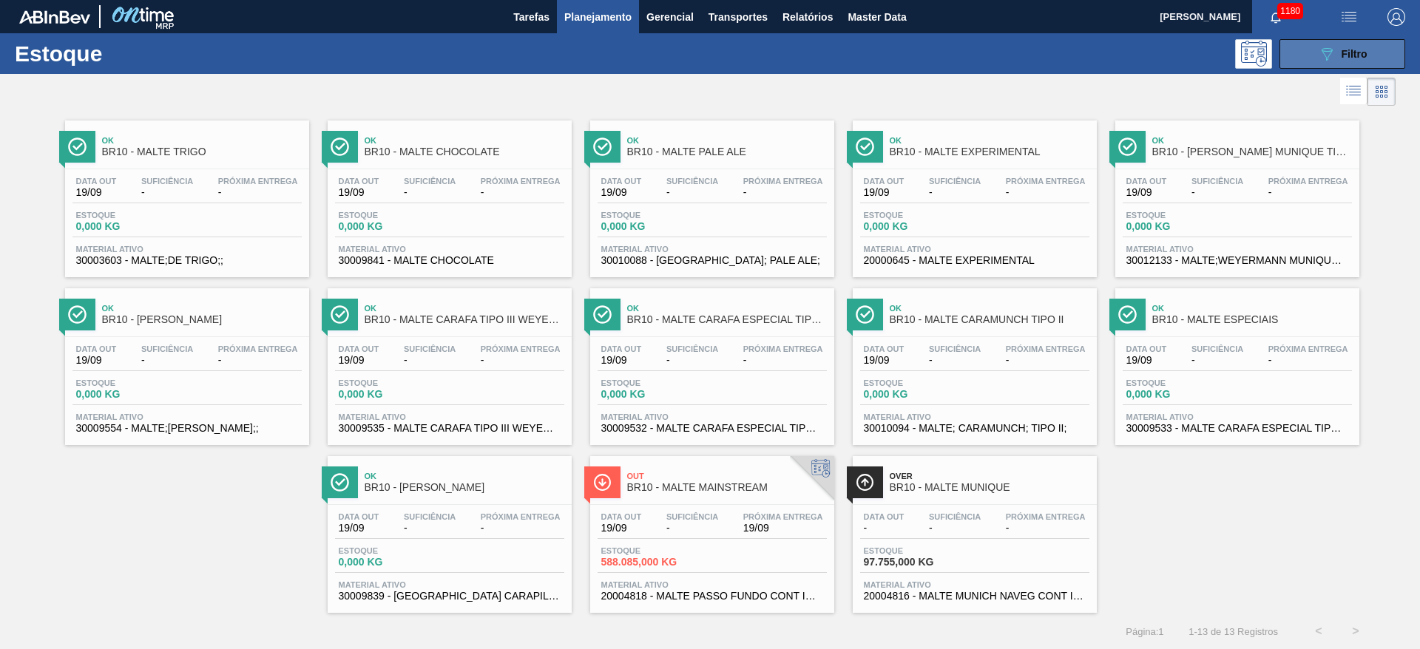
click at [1328, 58] on icon "089F7B8B-B2A5-4AFE-B5C0-19BA573D28AC" at bounding box center [1327, 54] width 18 height 18
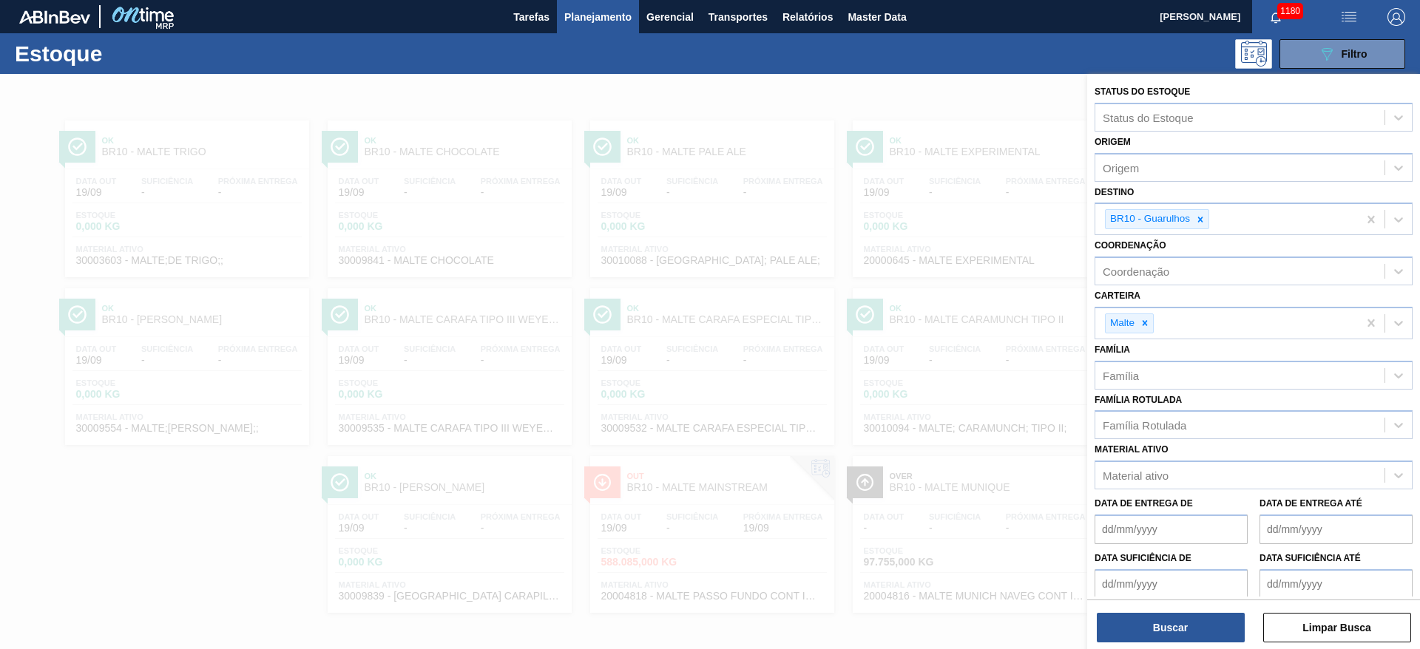
click at [590, 24] on span "Planejamento" at bounding box center [597, 17] width 67 height 18
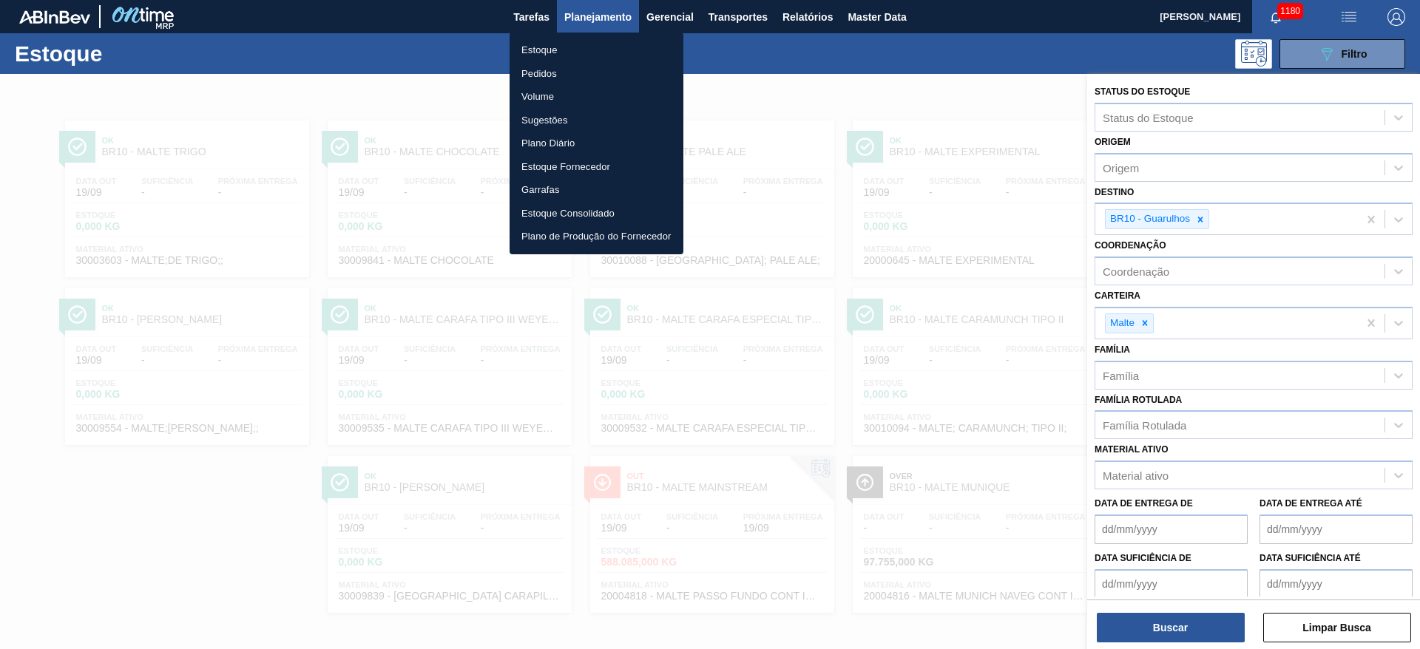
click at [541, 75] on li "Pedidos" at bounding box center [597, 74] width 174 height 24
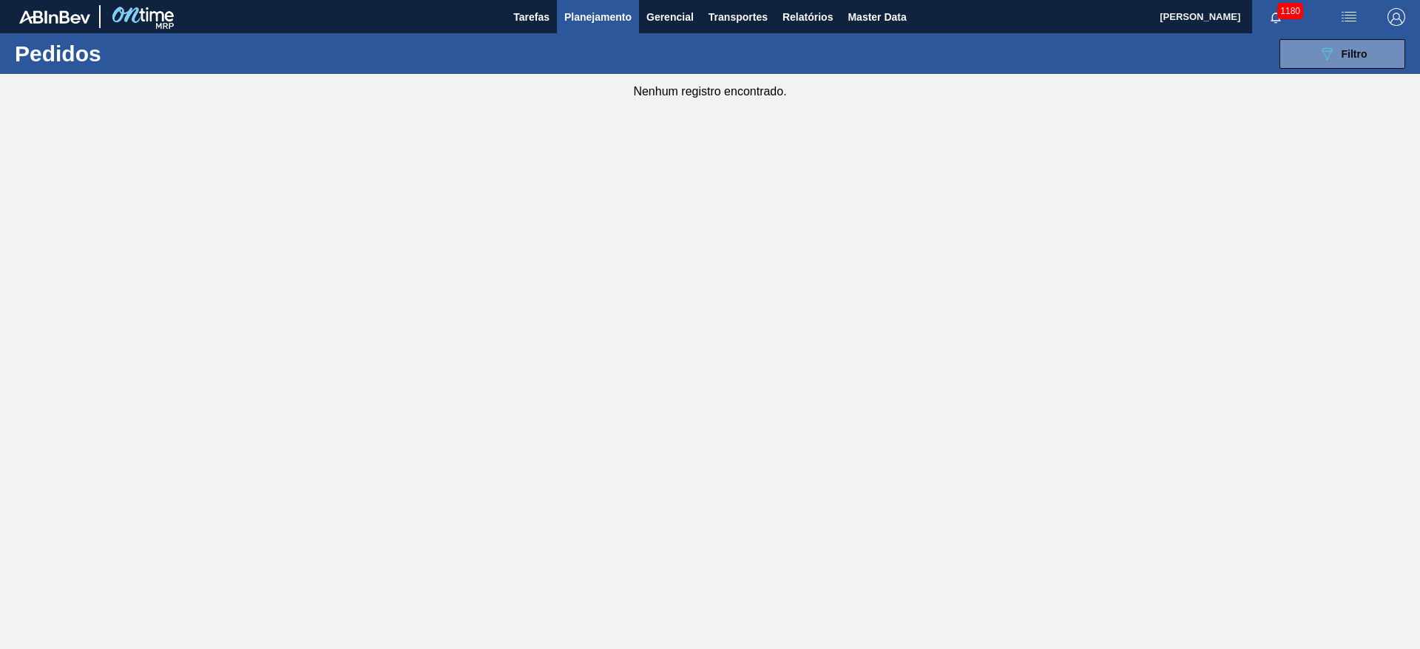
type de "[DATE]"
type até "[DATE]"
click at [1346, 55] on span "Filtro" at bounding box center [1355, 54] width 26 height 12
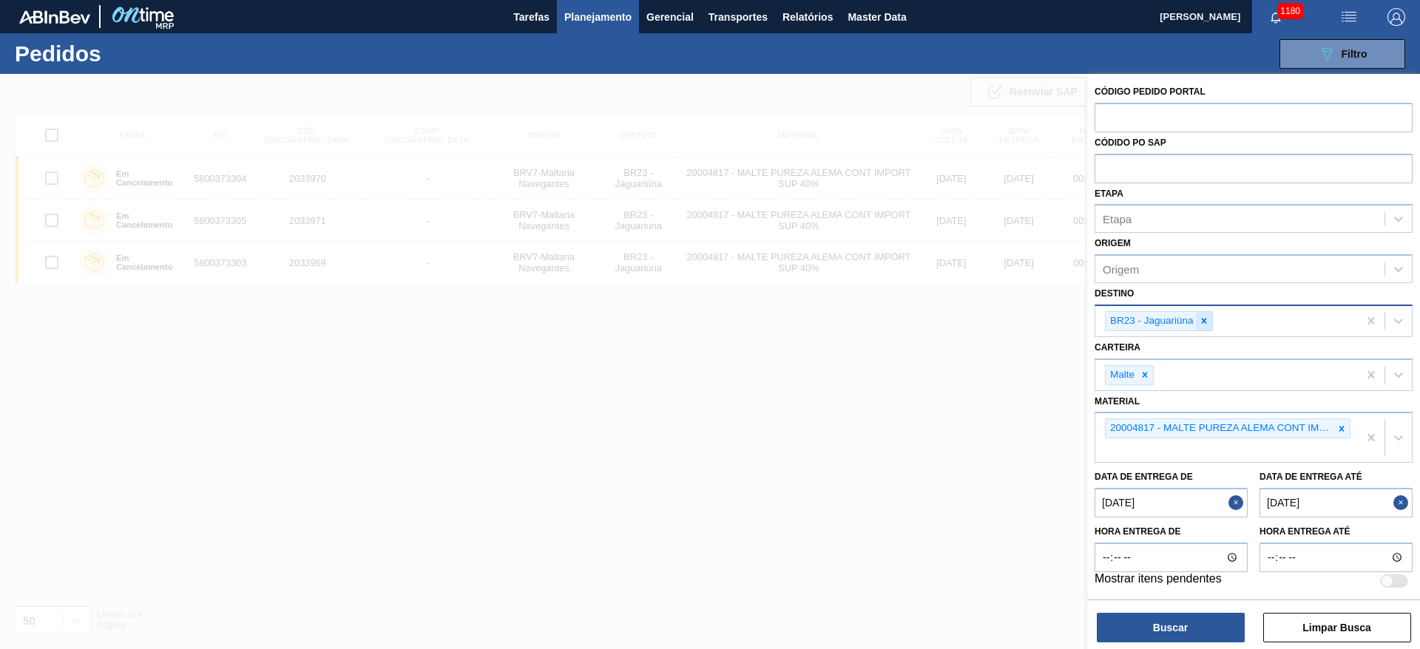
click at [1205, 318] on icon at bounding box center [1204, 321] width 10 height 10
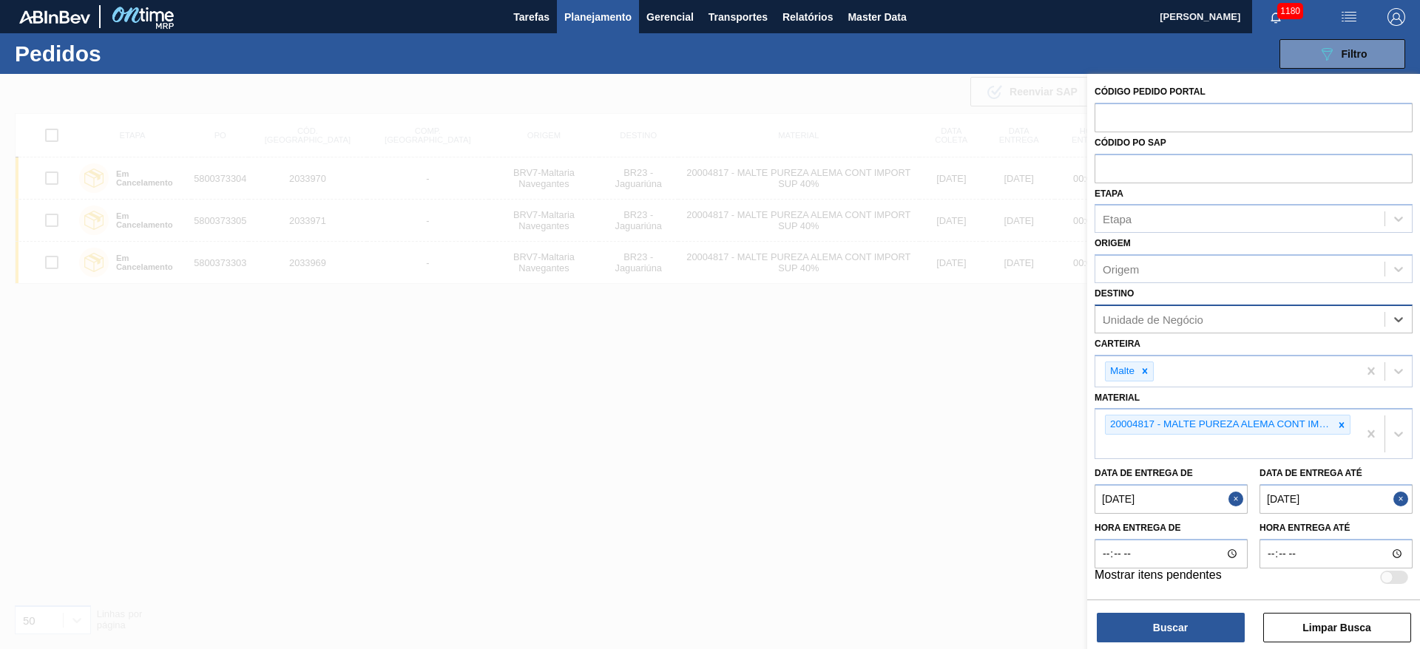
type input "10"
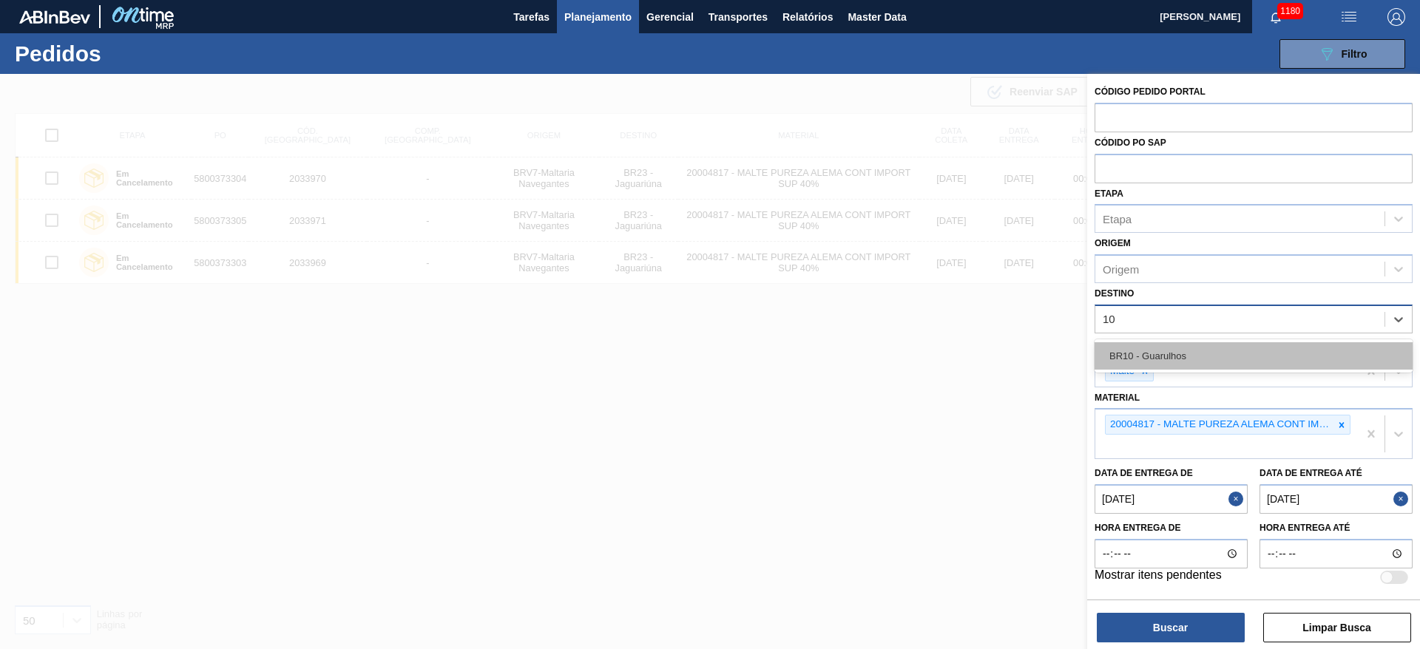
click at [1160, 357] on div "BR10 - Guarulhos" at bounding box center [1254, 355] width 318 height 27
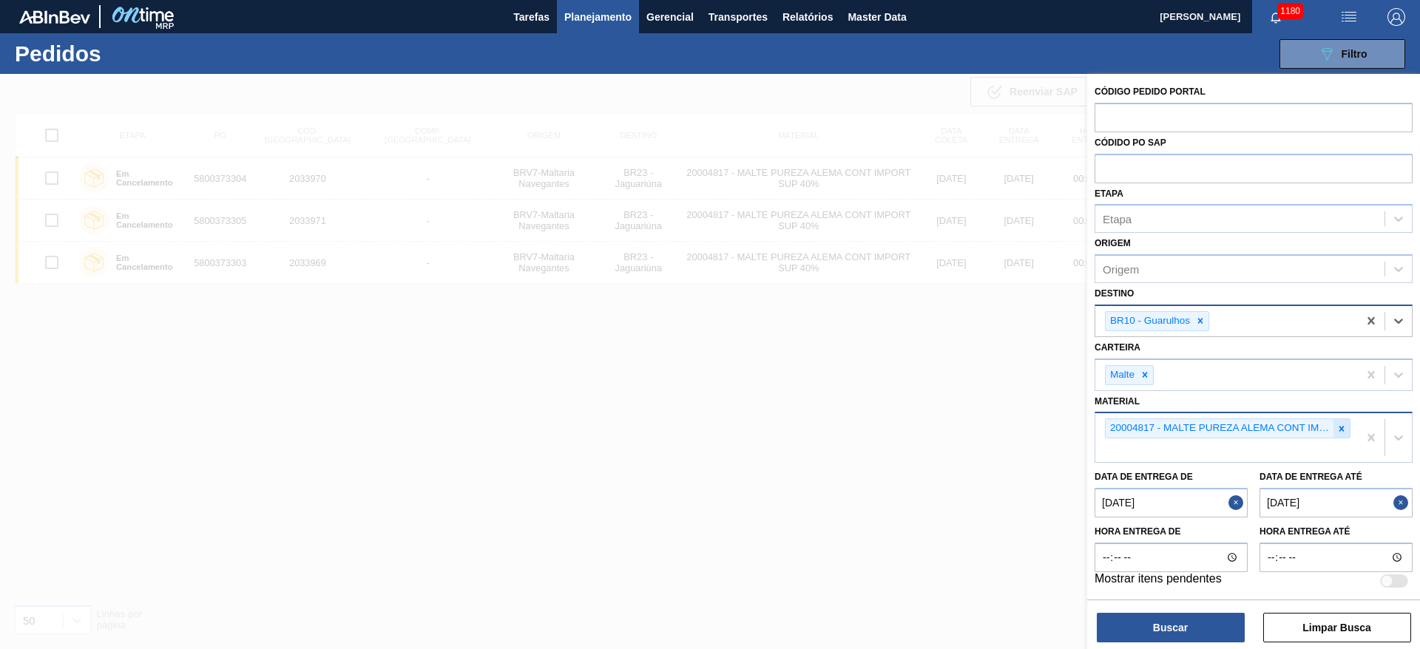
click at [1342, 425] on icon at bounding box center [1342, 429] width 10 height 10
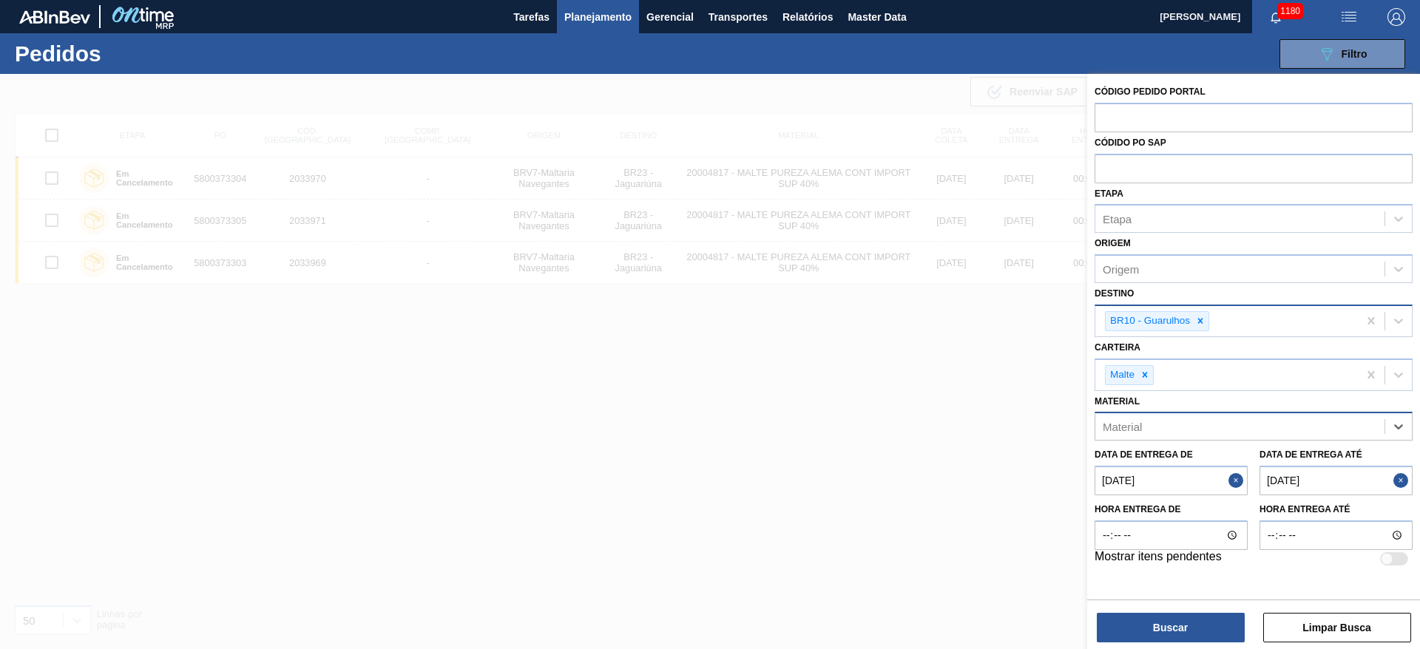
click at [1236, 479] on button "Close" at bounding box center [1238, 481] width 19 height 30
click at [1401, 476] on button "Close" at bounding box center [1403, 481] width 19 height 30
click at [1155, 625] on button "Buscar" at bounding box center [1171, 628] width 148 height 30
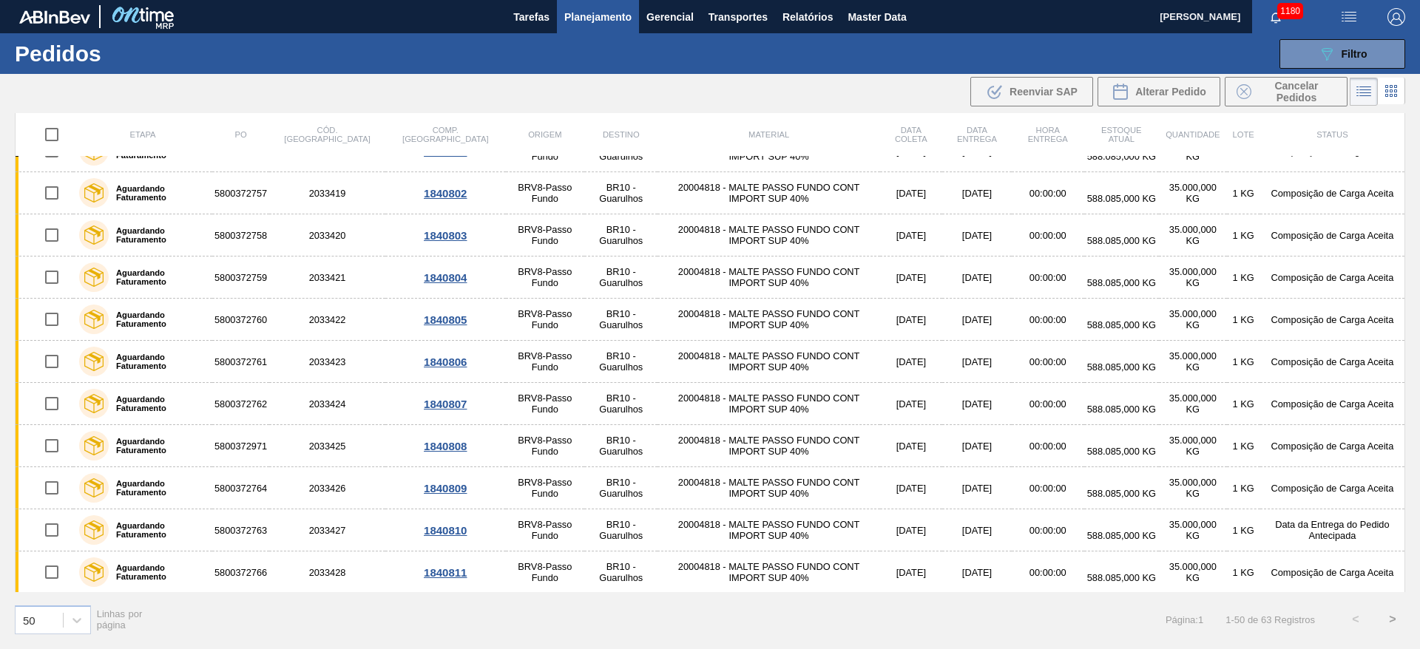
scroll to position [1673, 0]
click at [1393, 617] on button ">" at bounding box center [1392, 619] width 37 height 37
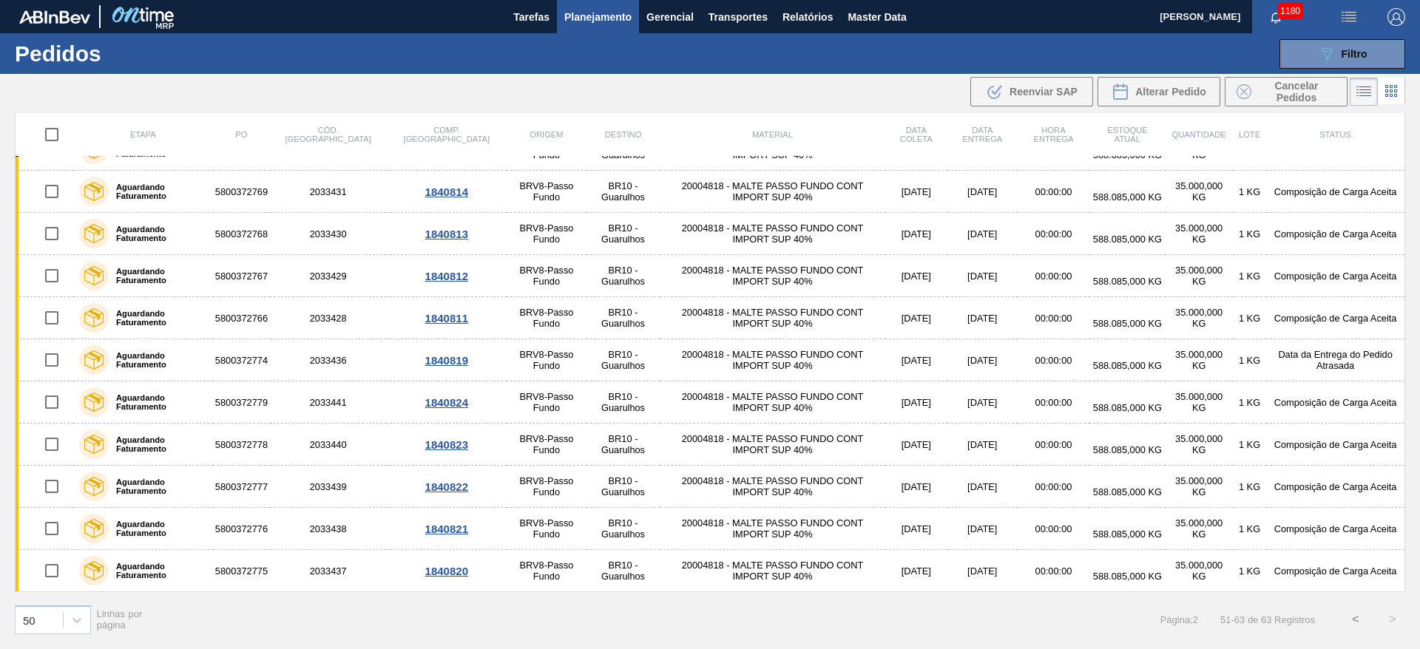
scroll to position [0, 0]
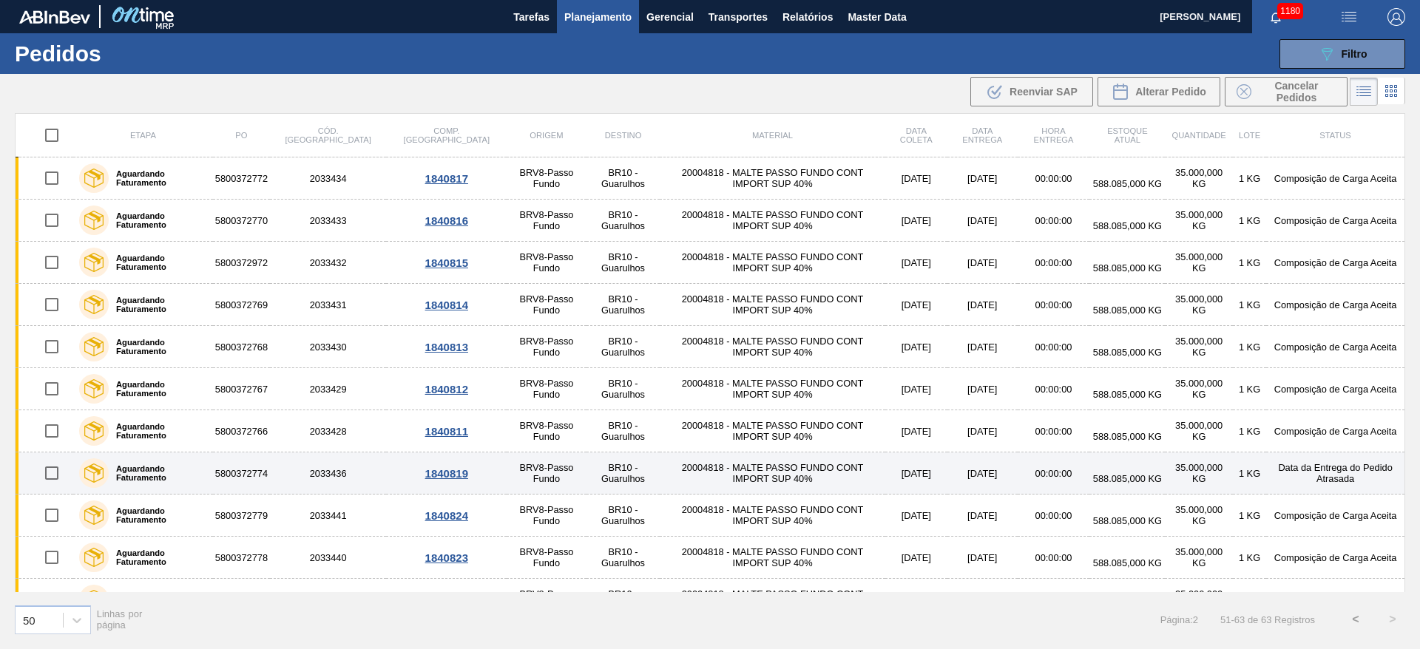
click at [54, 474] on input "checkbox" at bounding box center [51, 473] width 31 height 31
checkbox input "true"
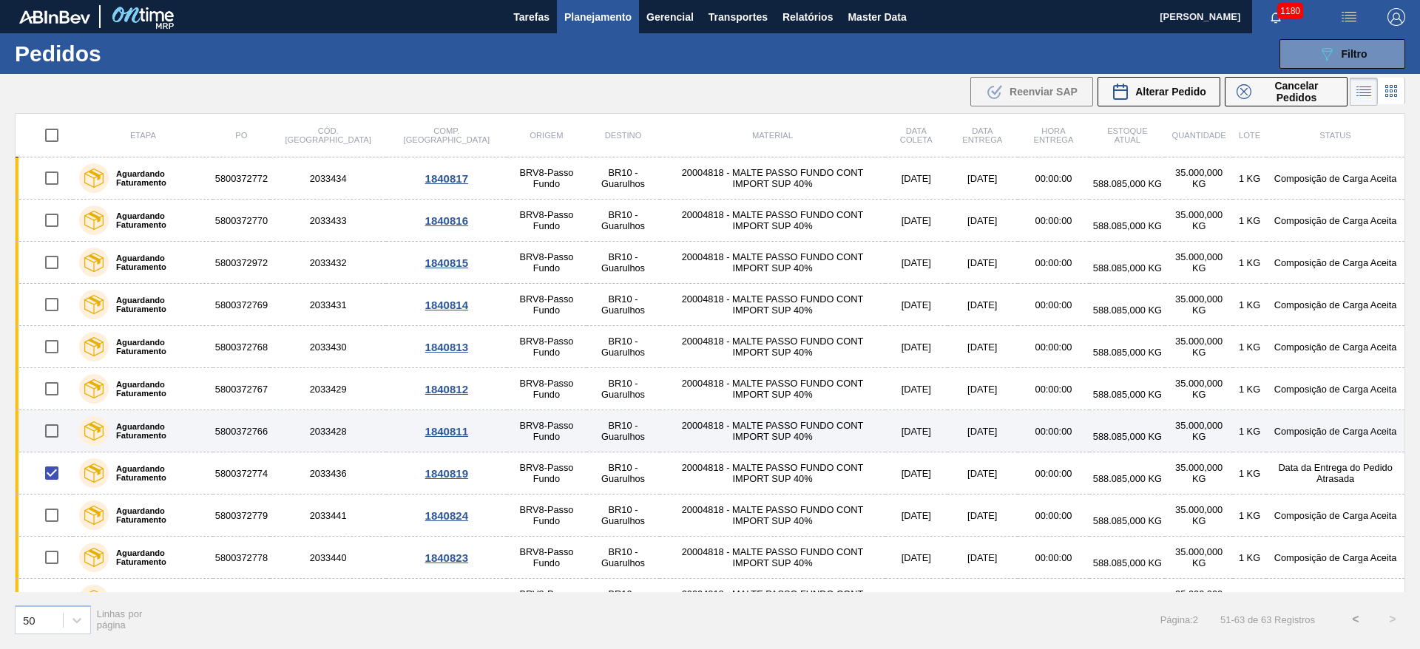
click at [52, 430] on input "checkbox" at bounding box center [51, 431] width 31 height 31
checkbox input "true"
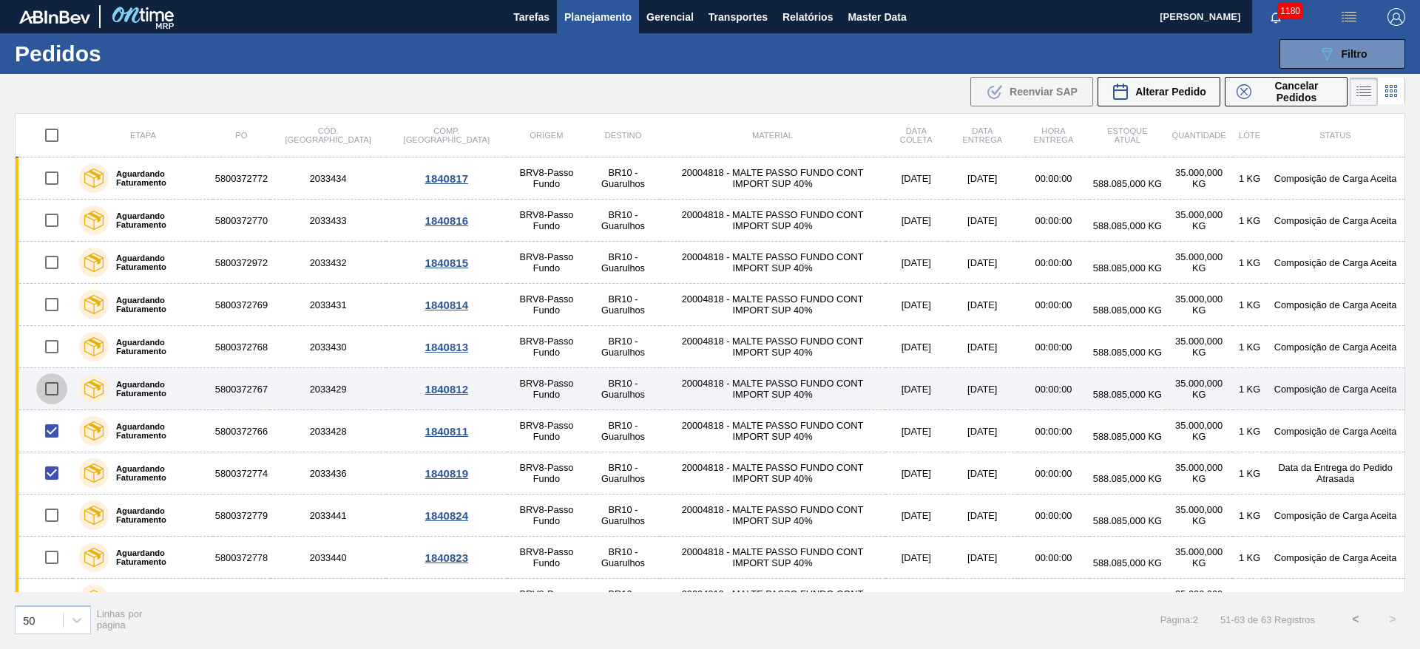
click at [50, 387] on input "checkbox" at bounding box center [51, 389] width 31 height 31
checkbox input "true"
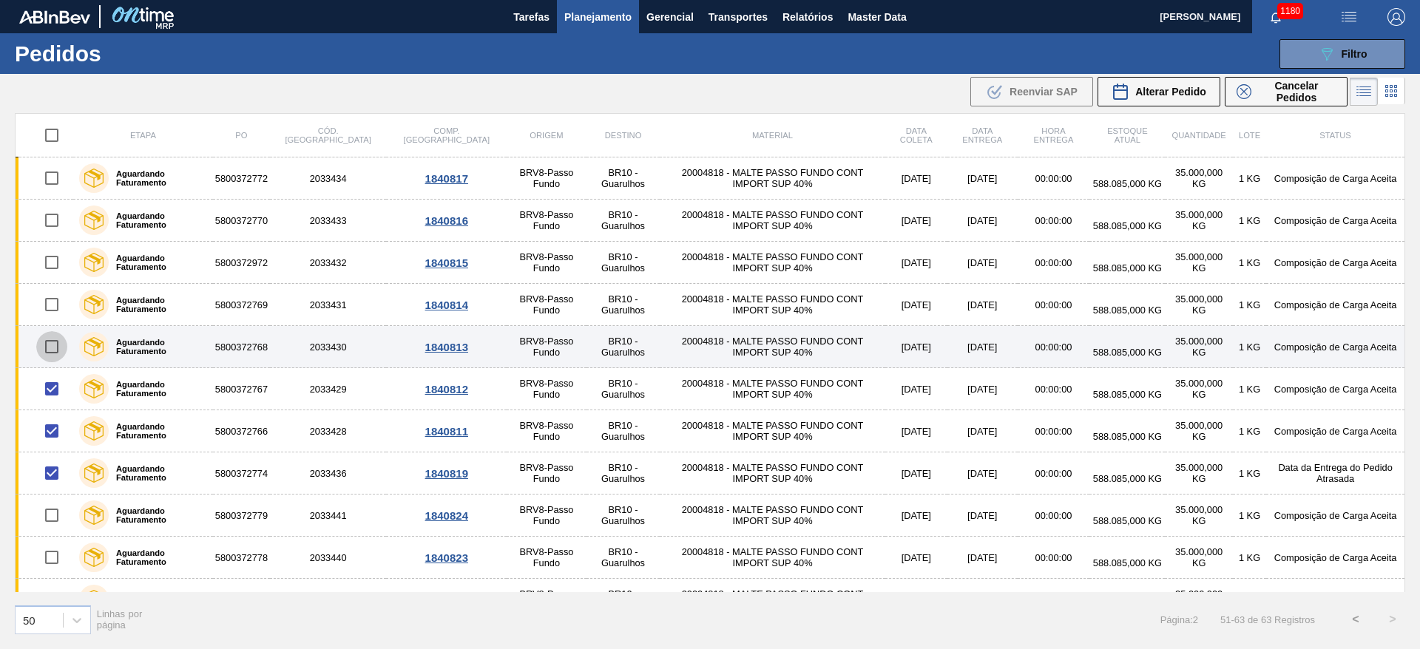
click at [48, 342] on input "checkbox" at bounding box center [51, 346] width 31 height 31
checkbox input "true"
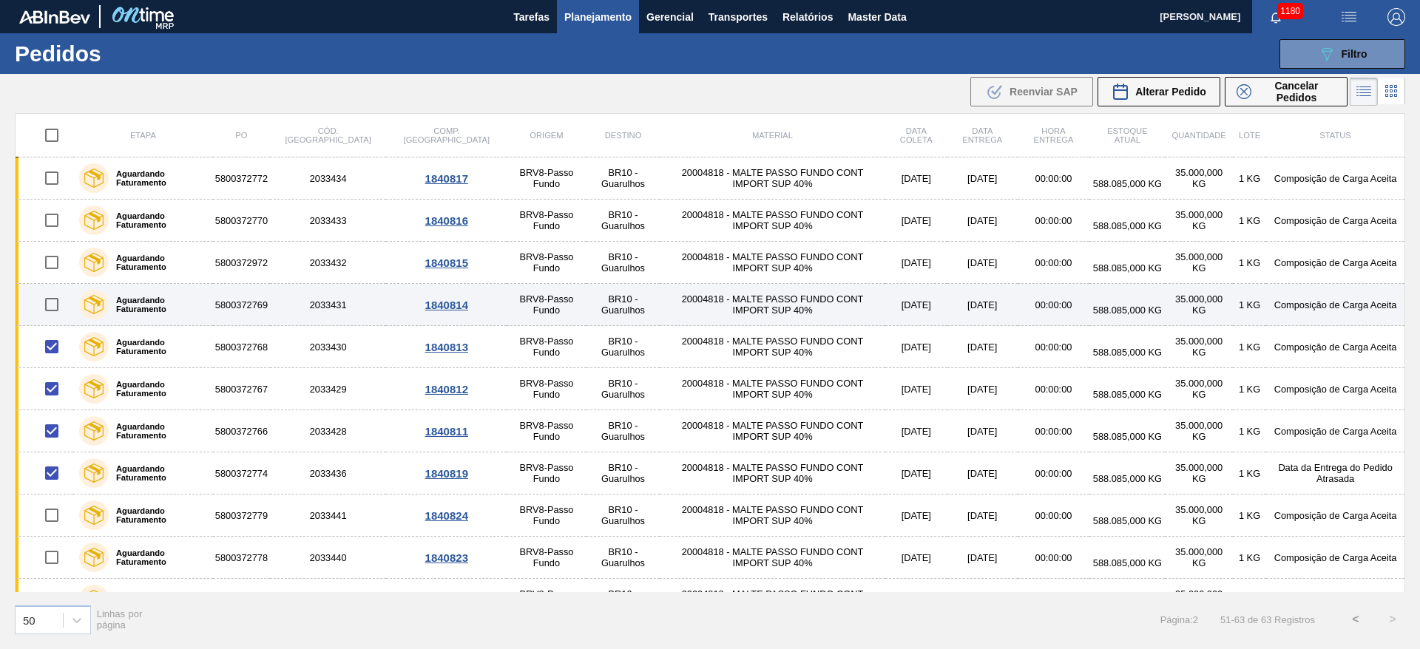
click at [48, 296] on input "checkbox" at bounding box center [51, 304] width 31 height 31
checkbox input "true"
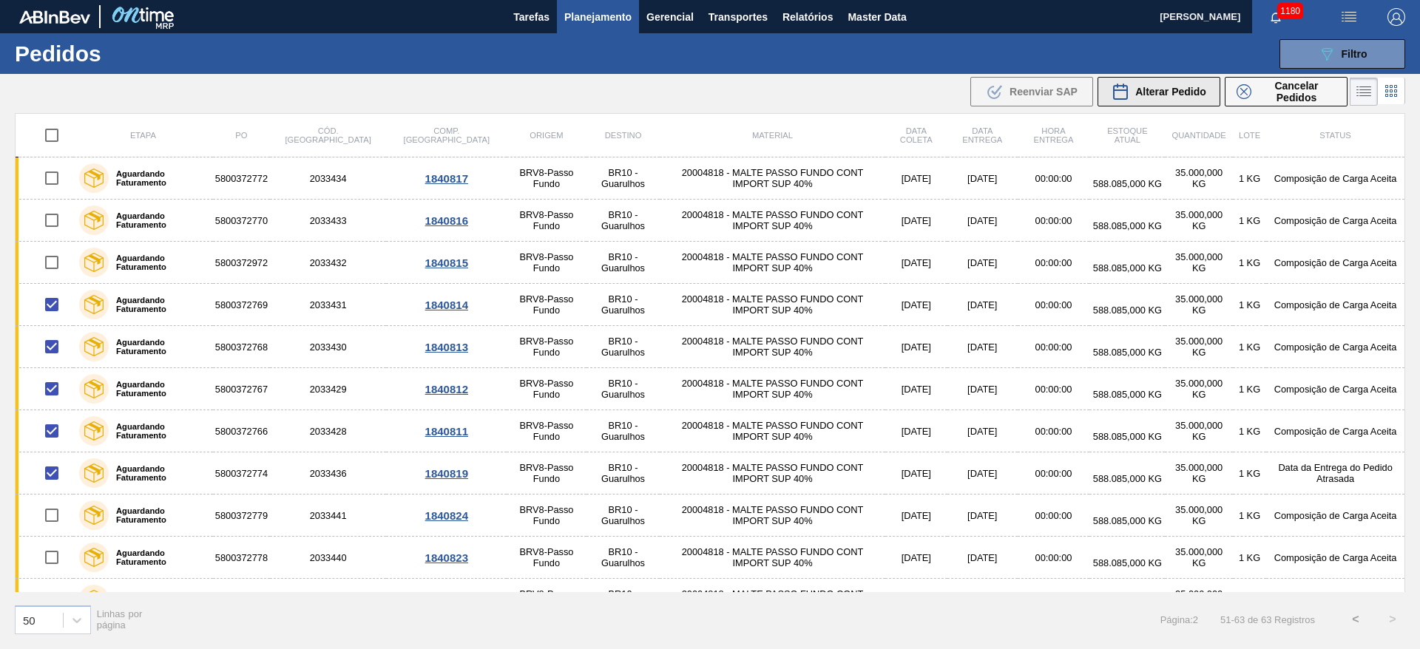
click at [1178, 92] on span "Alterar Pedido" at bounding box center [1170, 92] width 71 height 12
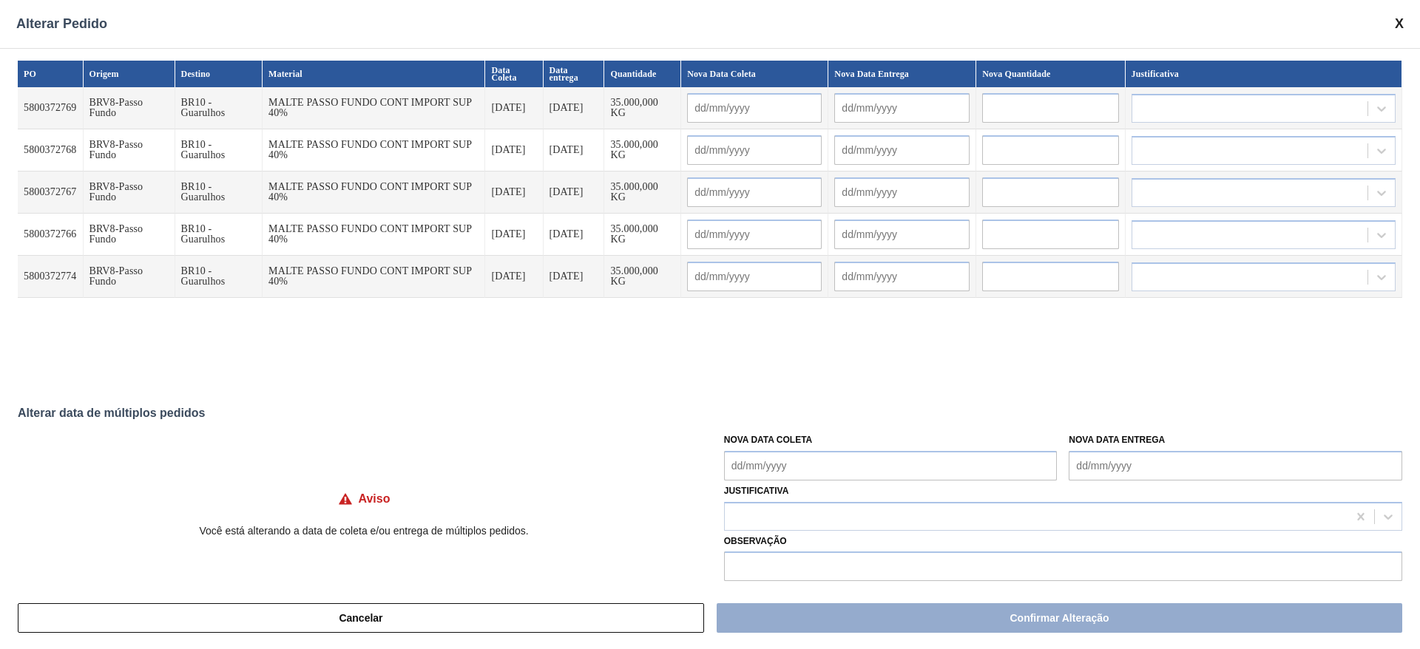
click at [738, 462] on Coleta "Nova Data Coleta" at bounding box center [891, 466] width 334 height 30
click at [793, 277] on div "setembro 2025" at bounding box center [814, 279] width 178 height 13
click at [880, 399] on div "27" at bounding box center [886, 399] width 20 height 20
type Coleta "[DATE]"
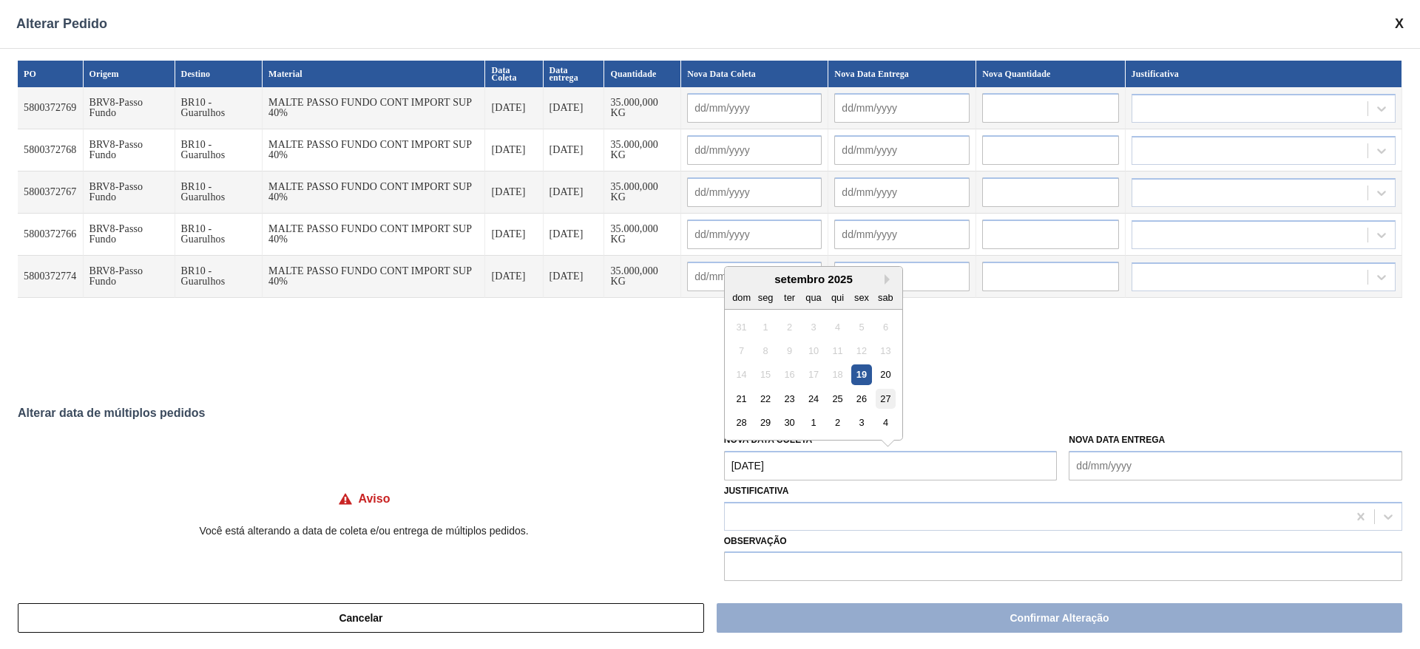
type input "[DATE]"
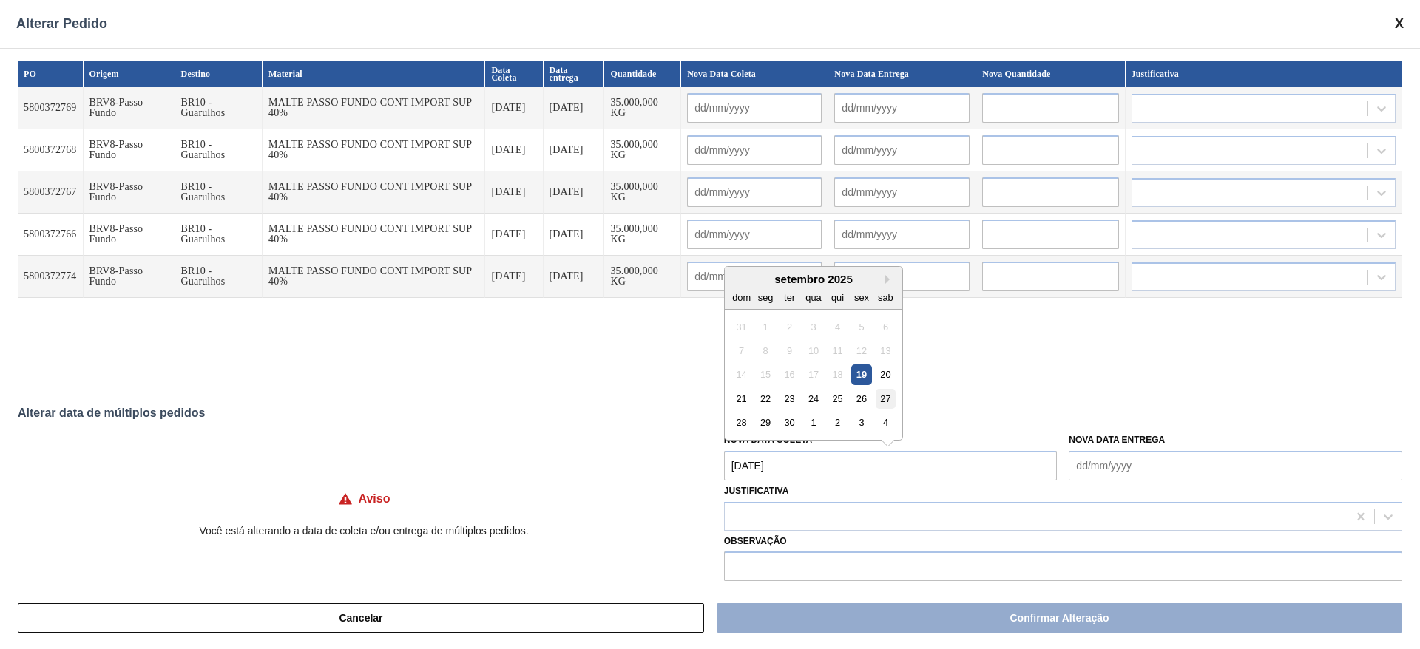
type input "[DATE]"
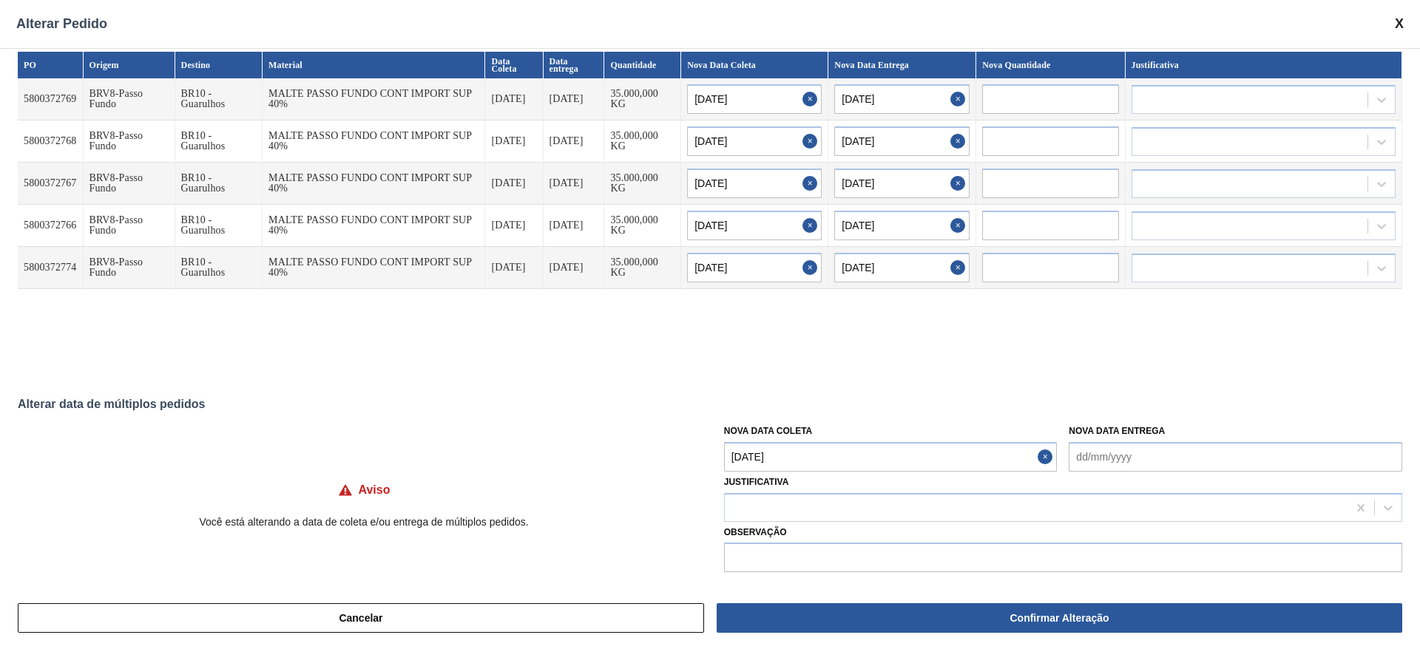
scroll to position [12, 0]
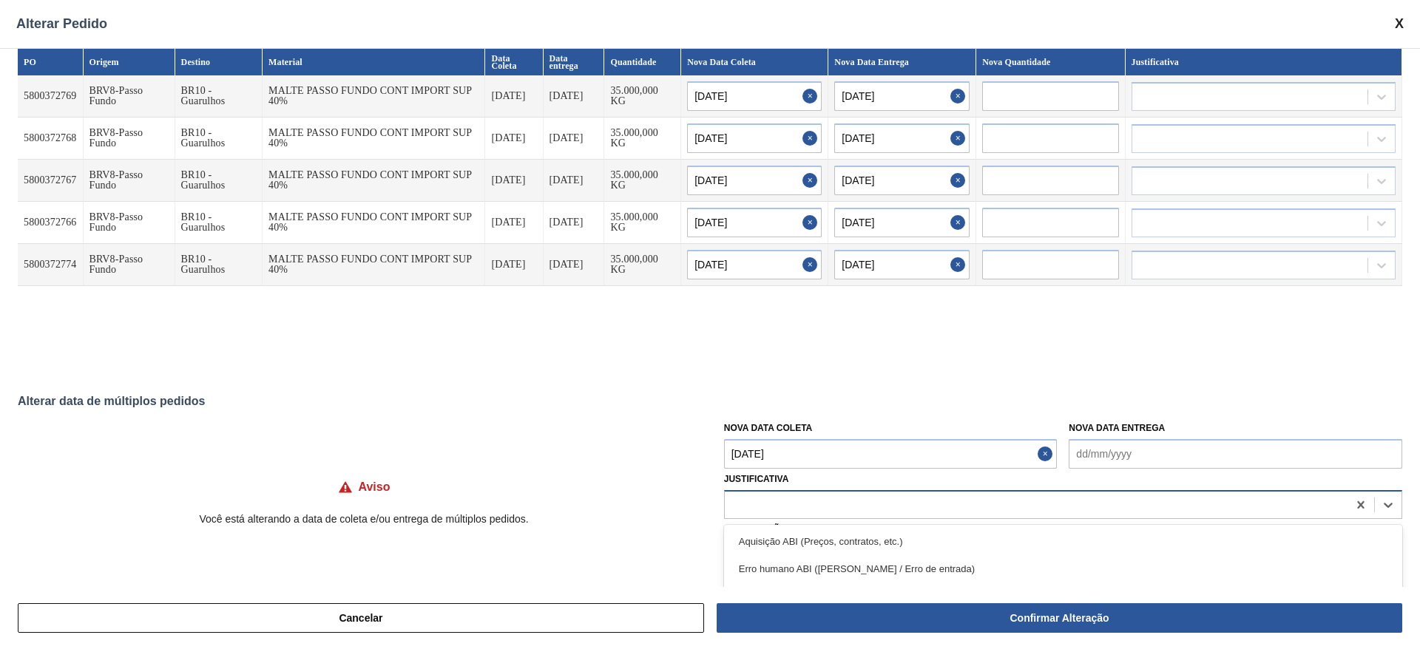
click at [774, 494] on div at bounding box center [1036, 504] width 623 height 21
type input "ou"
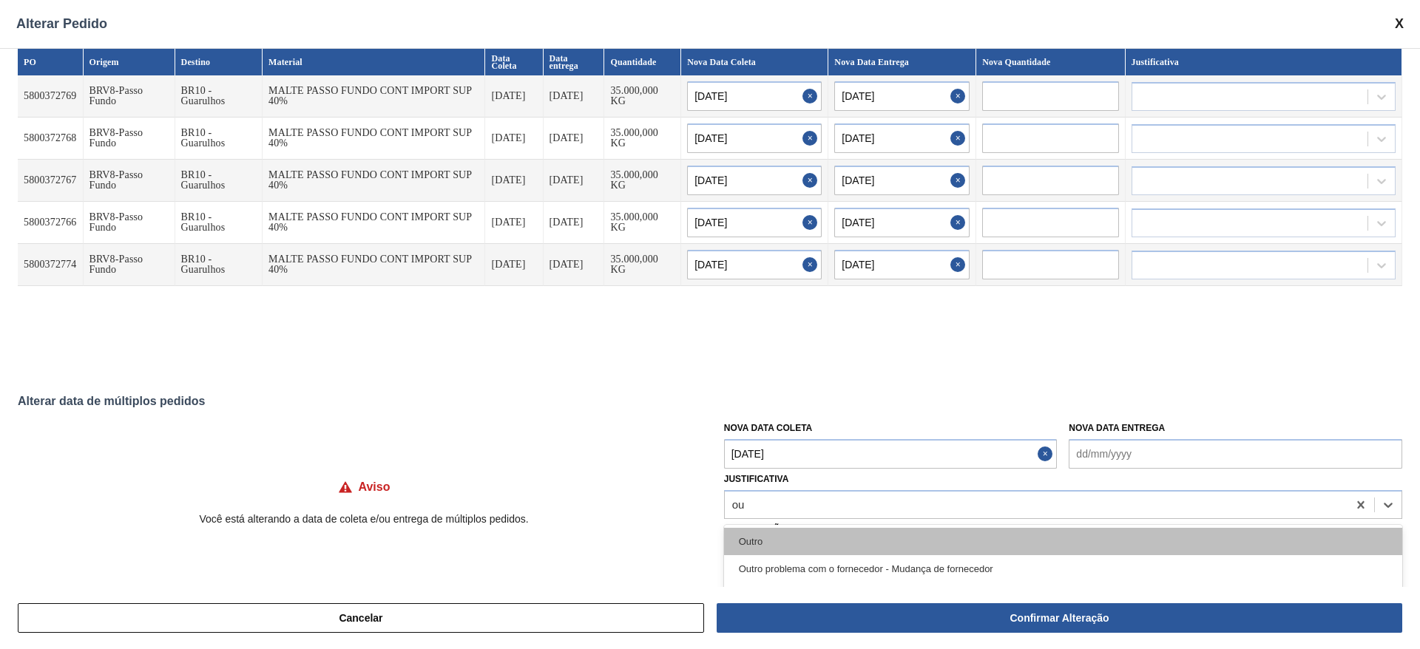
click at [766, 533] on div "Outro" at bounding box center [1063, 541] width 678 height 27
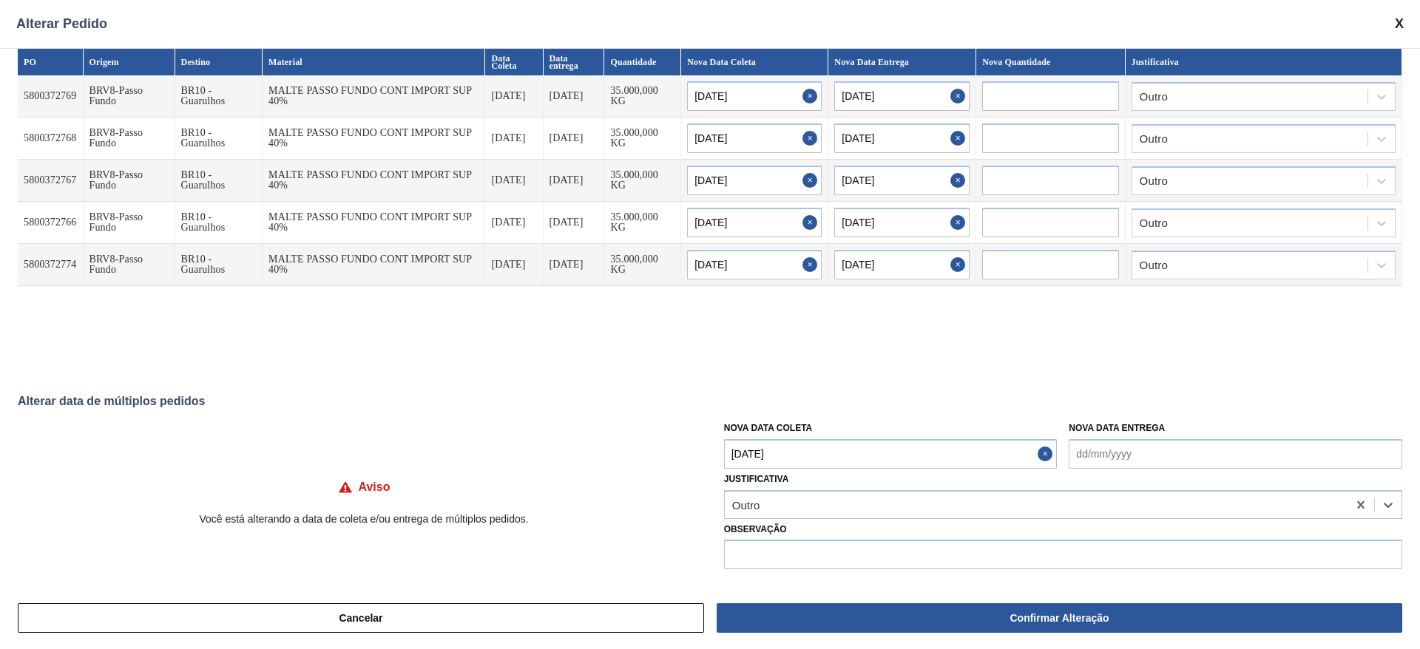
click at [1081, 456] on Entrega "Nova Data Entrega" at bounding box center [1236, 454] width 334 height 30
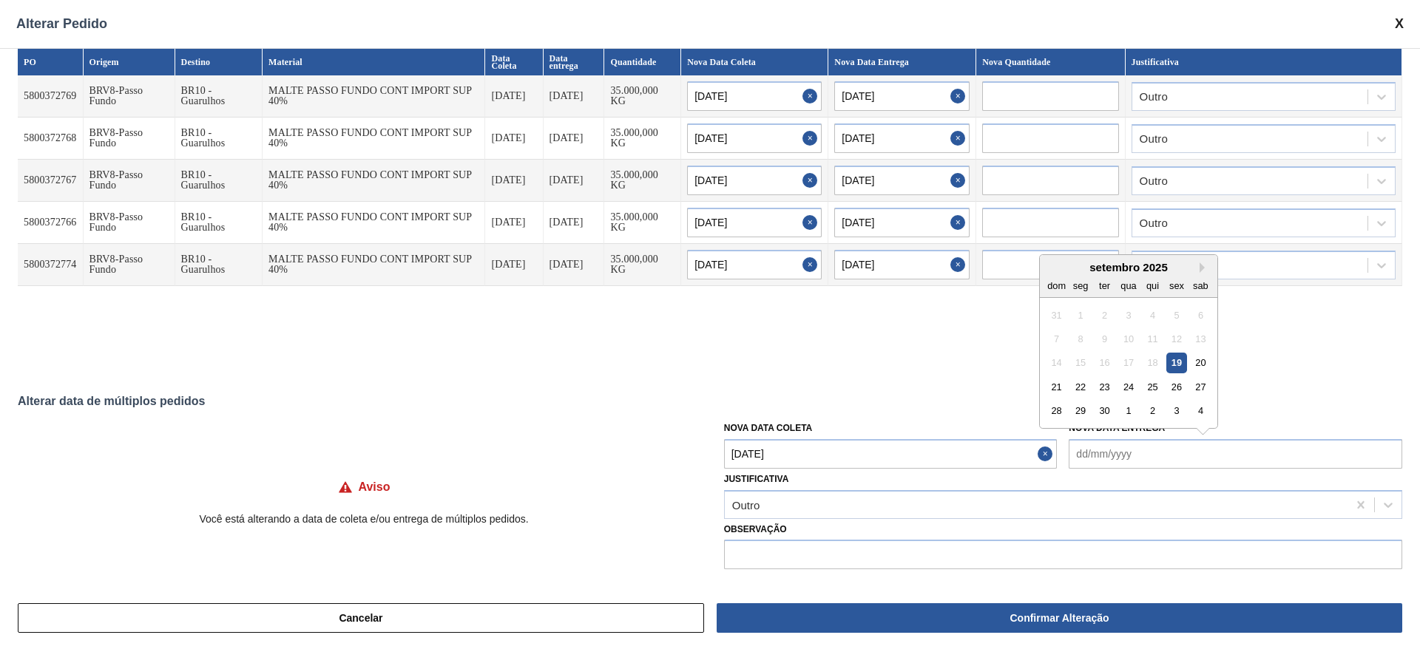
click at [1118, 256] on div "setembro 2025 dom seg ter qua qui sex sab" at bounding box center [1129, 276] width 178 height 43
click at [1132, 407] on div "1" at bounding box center [1129, 411] width 20 height 20
type Entrega "[DATE]"
type input "[DATE]"
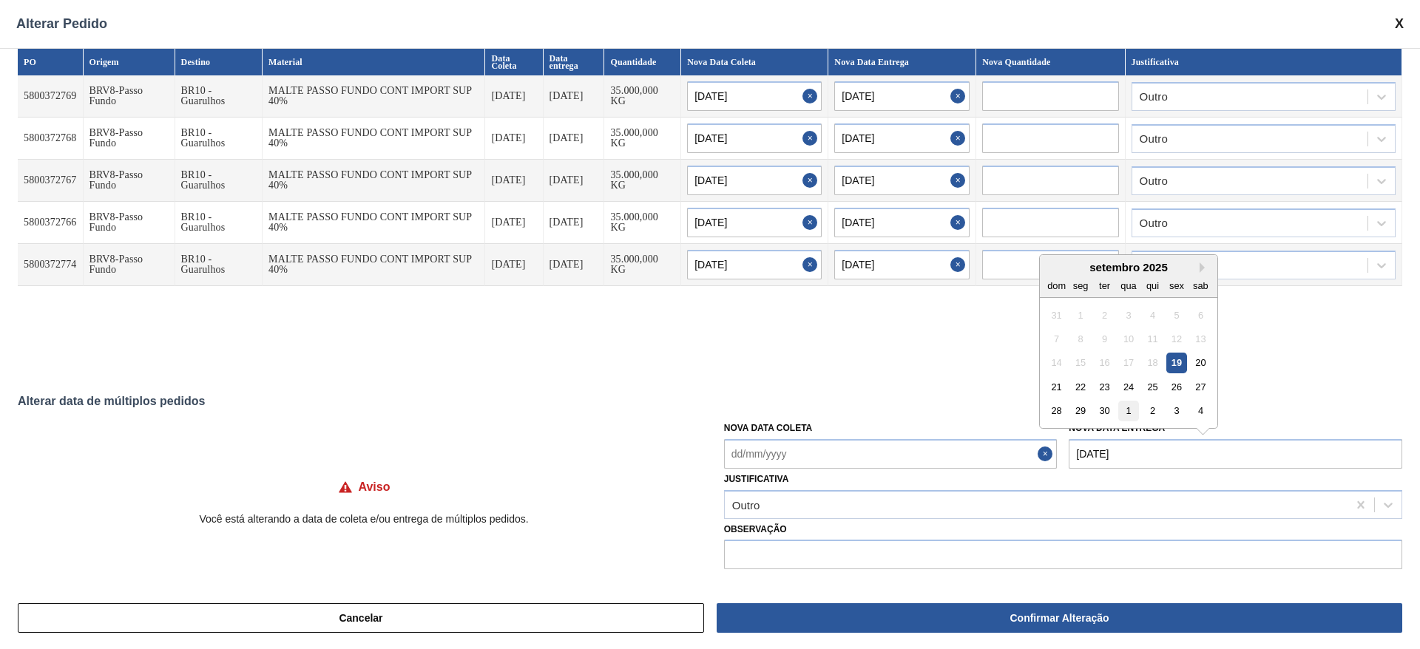
type input "[DATE]"
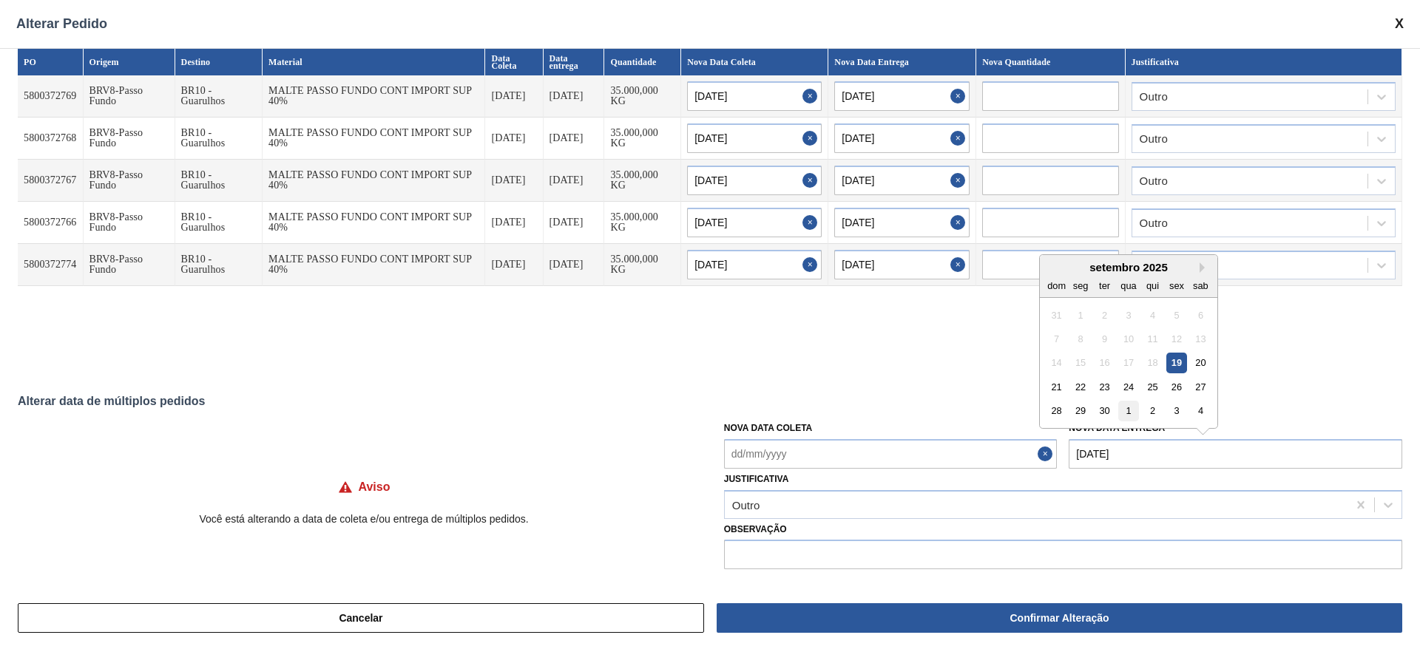
type input "[DATE]"
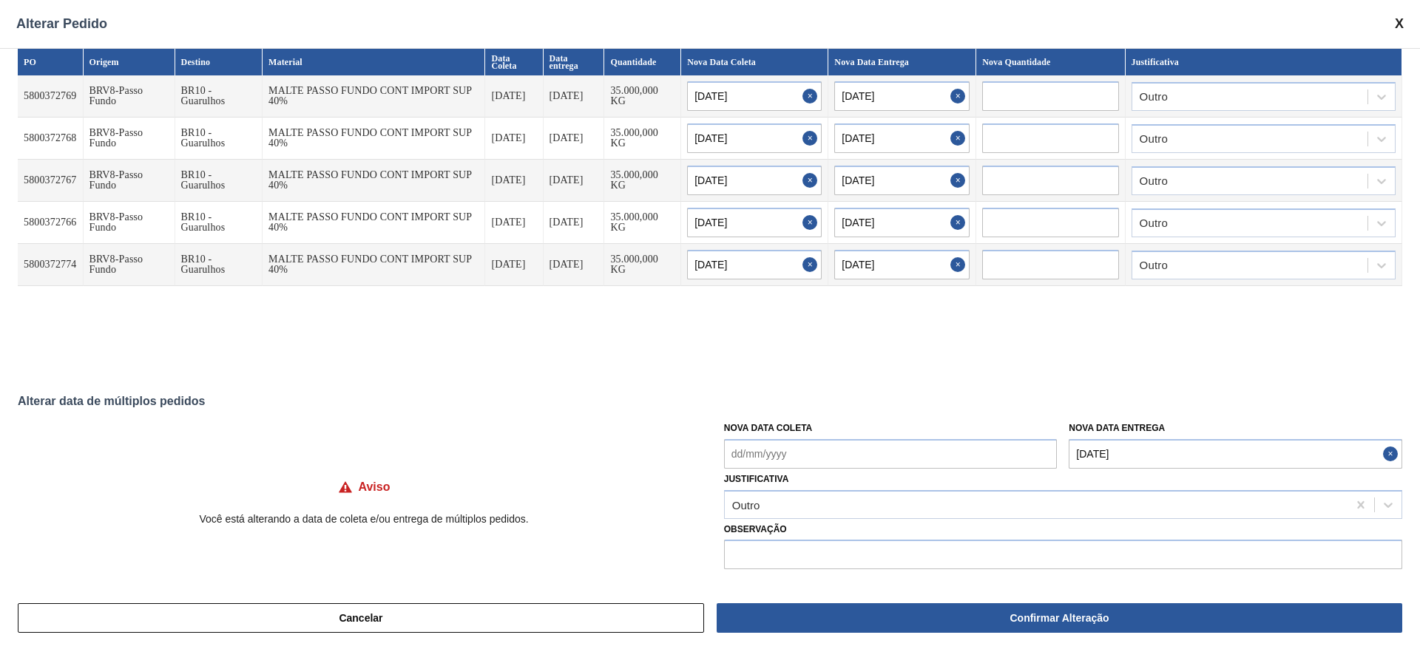
click at [738, 453] on Coleta "Nova Data Coleta" at bounding box center [891, 454] width 334 height 30
click at [789, 261] on div "setembro 2025" at bounding box center [814, 267] width 178 height 13
click at [881, 388] on div "27" at bounding box center [886, 387] width 20 height 20
type Coleta "[DATE]"
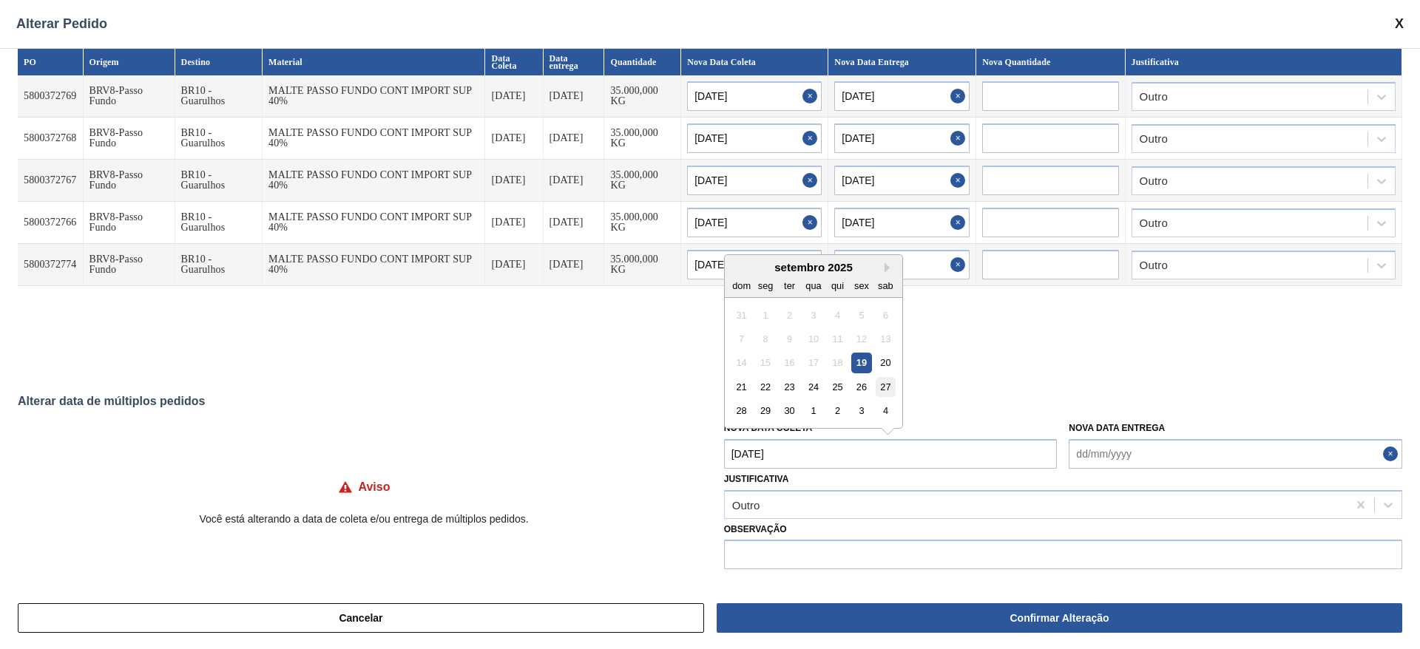
type input "[DATE]"
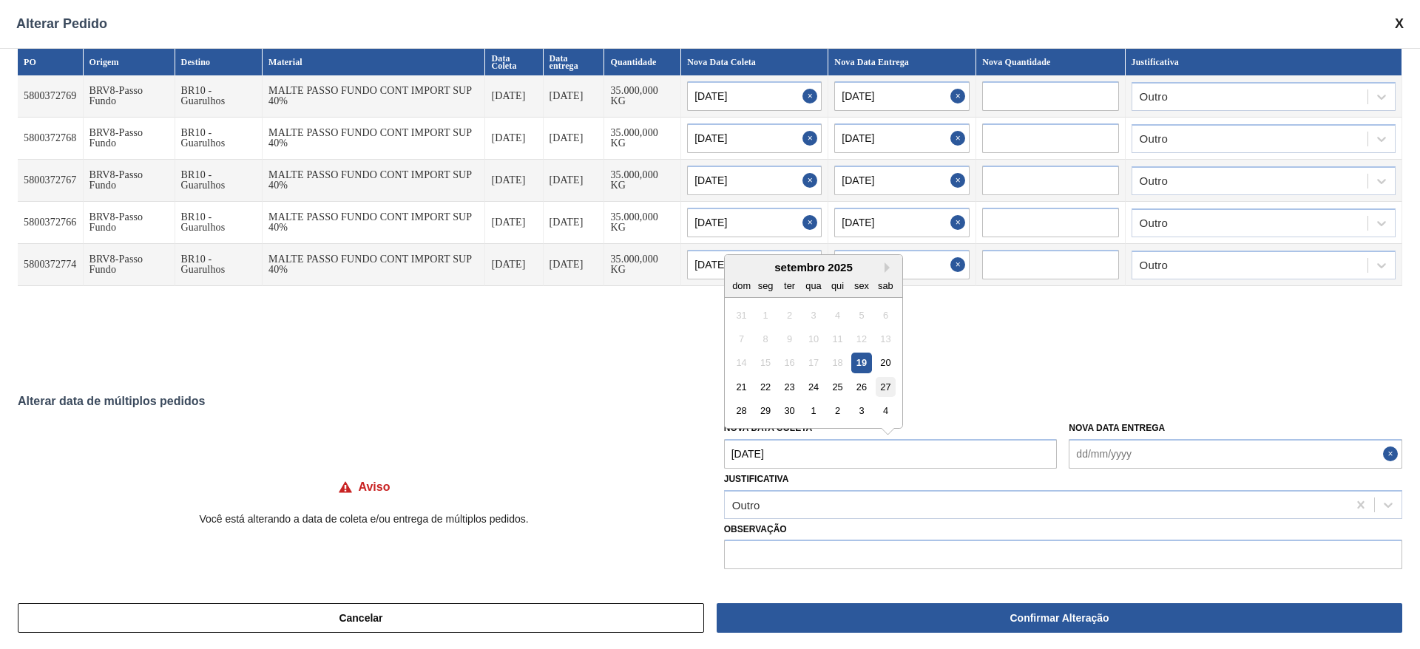
type input "[DATE]"
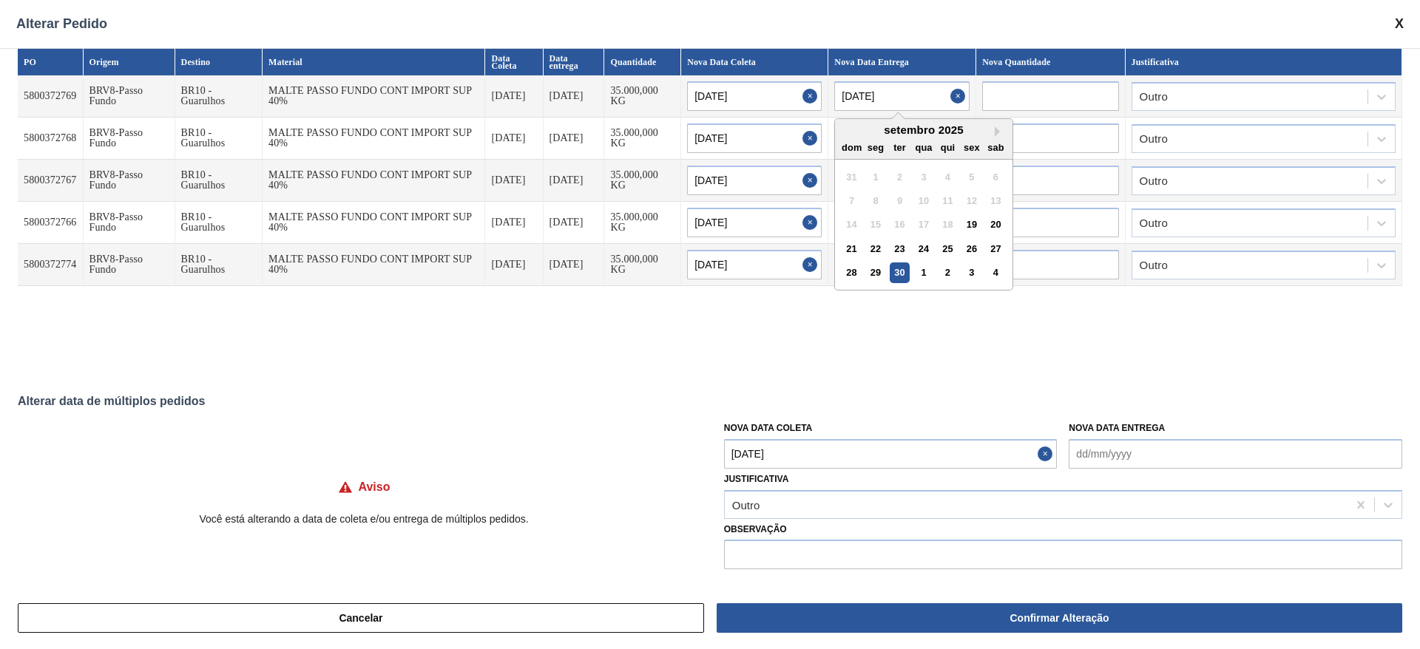
click at [853, 95] on input "[DATE]" at bounding box center [901, 96] width 135 height 30
click at [926, 267] on div "1" at bounding box center [924, 273] width 20 height 20
type input "[DATE]"
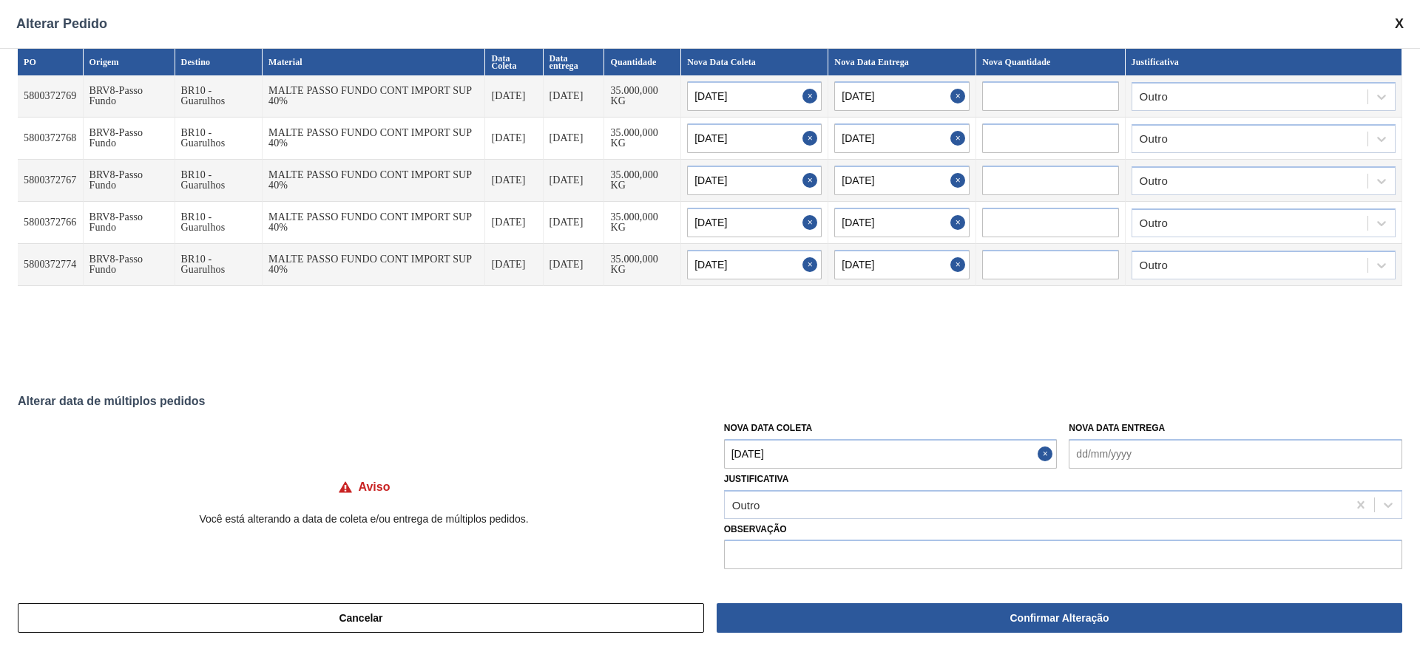
click at [856, 137] on input "[DATE]" at bounding box center [901, 139] width 135 height 30
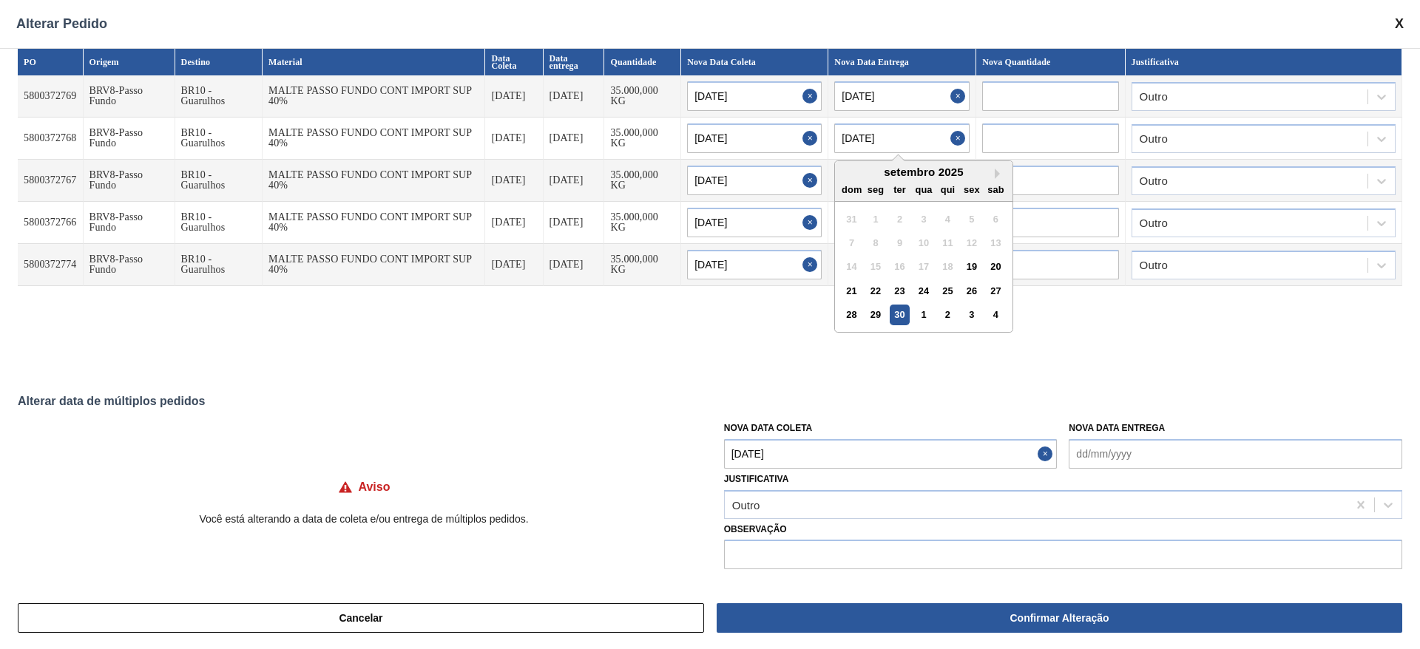
click at [928, 312] on div "1" at bounding box center [924, 315] width 20 height 20
type input "[DATE]"
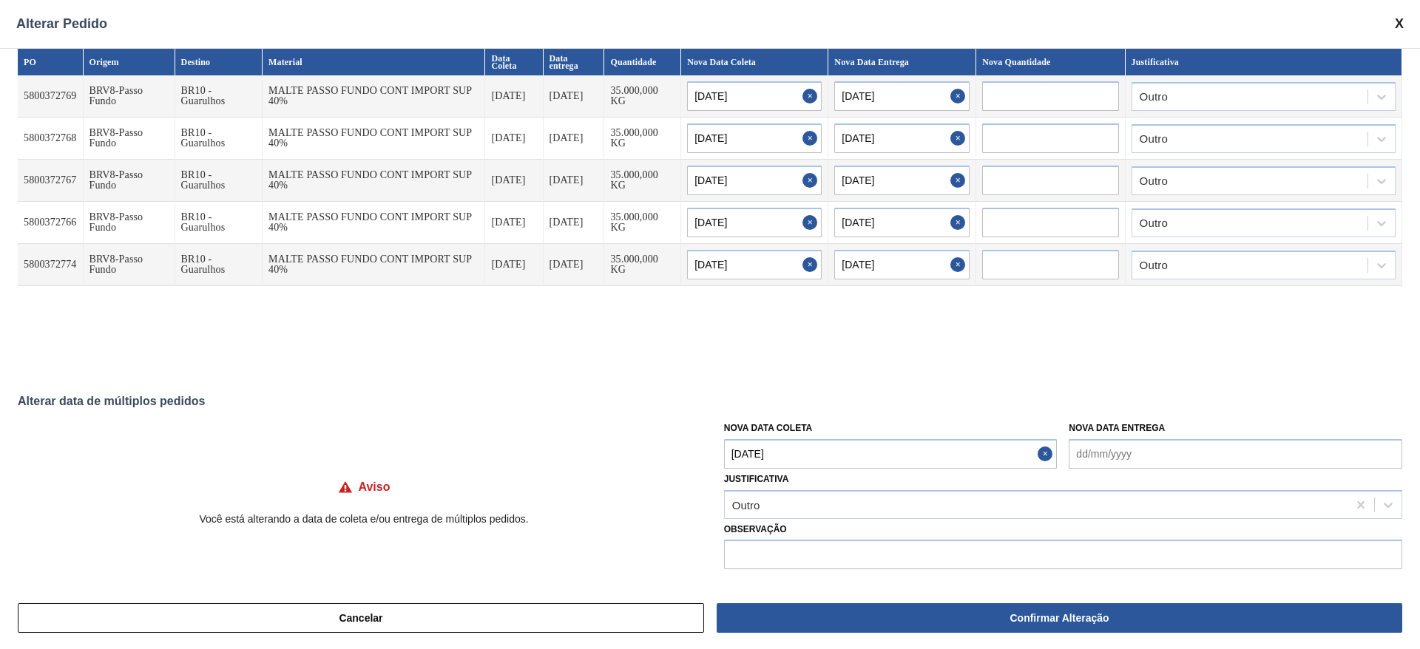
click at [854, 177] on input "[DATE]" at bounding box center [901, 181] width 135 height 30
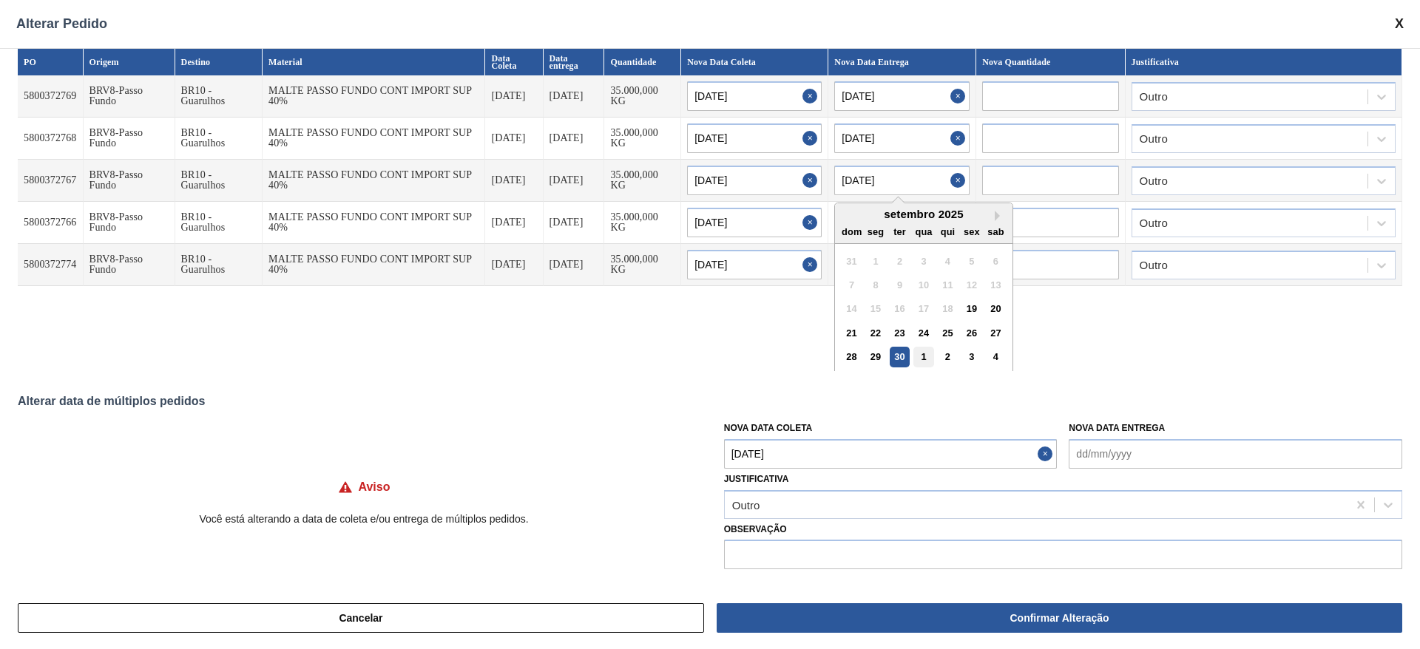
click at [925, 359] on div "1" at bounding box center [924, 357] width 20 height 20
type input "[DATE]"
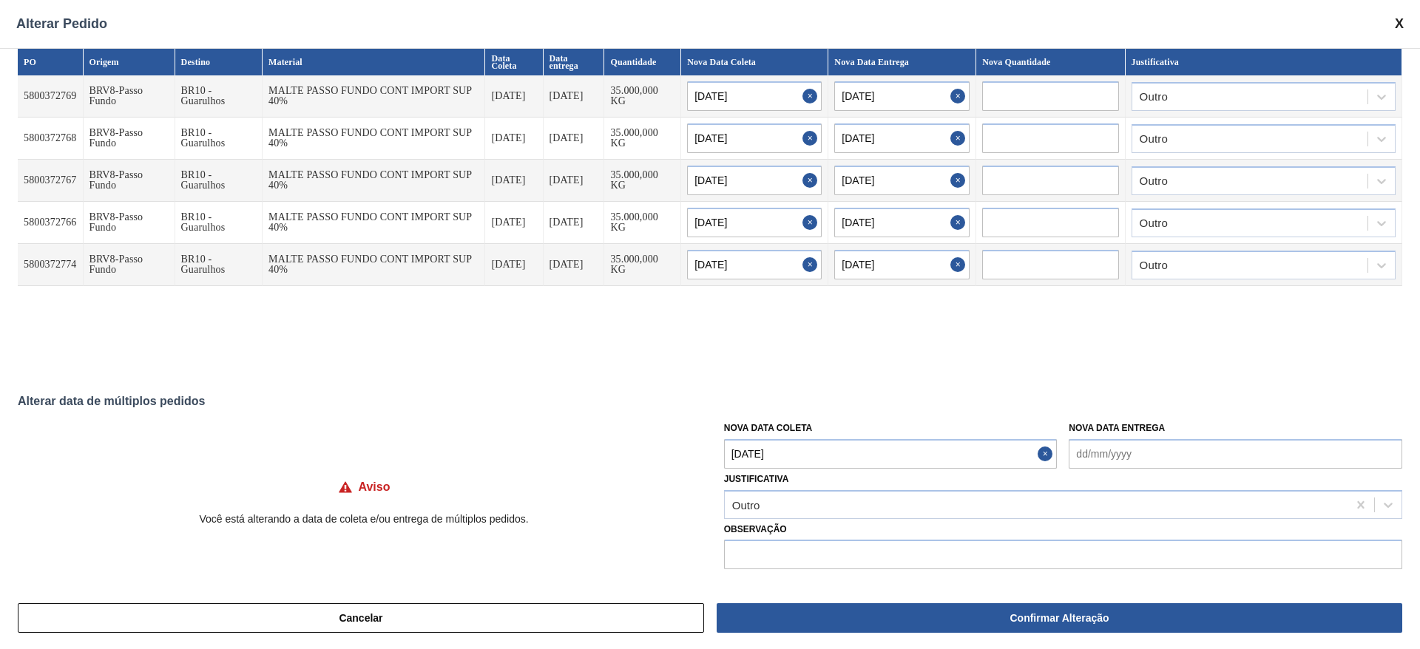
click at [857, 217] on input "[DATE]" at bounding box center [901, 223] width 135 height 30
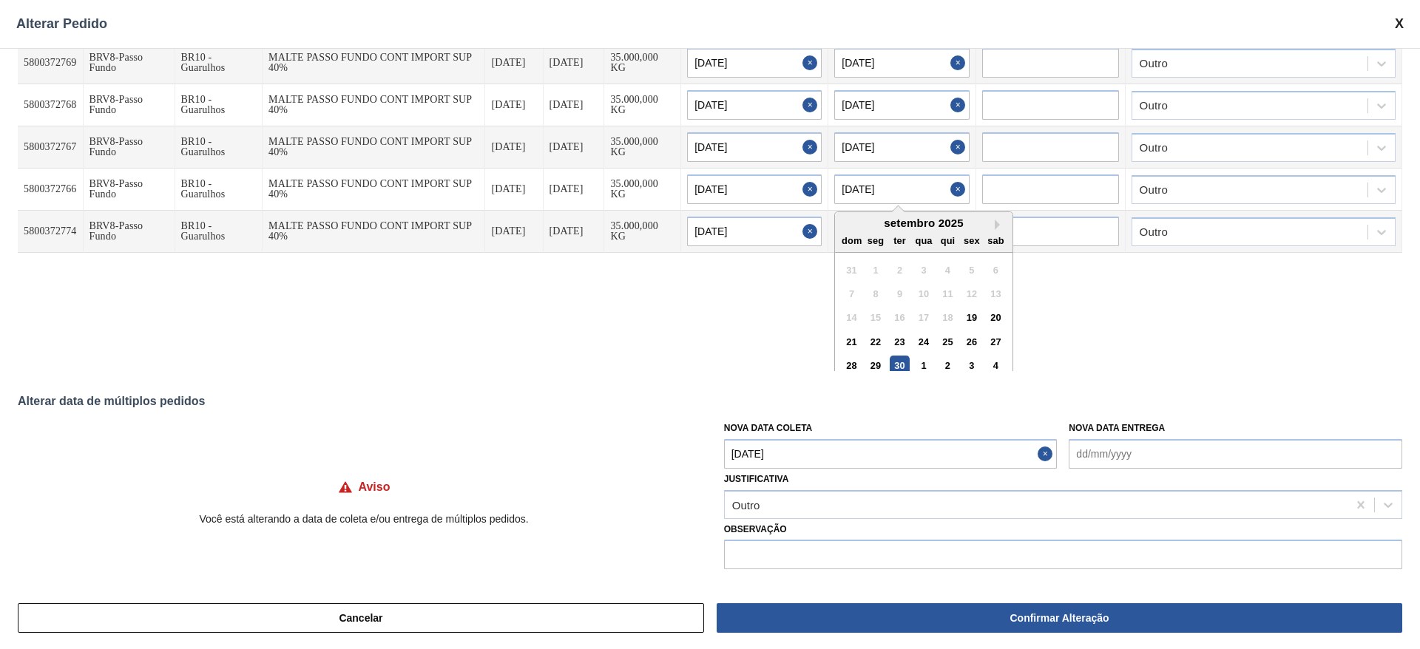
scroll to position [47, 0]
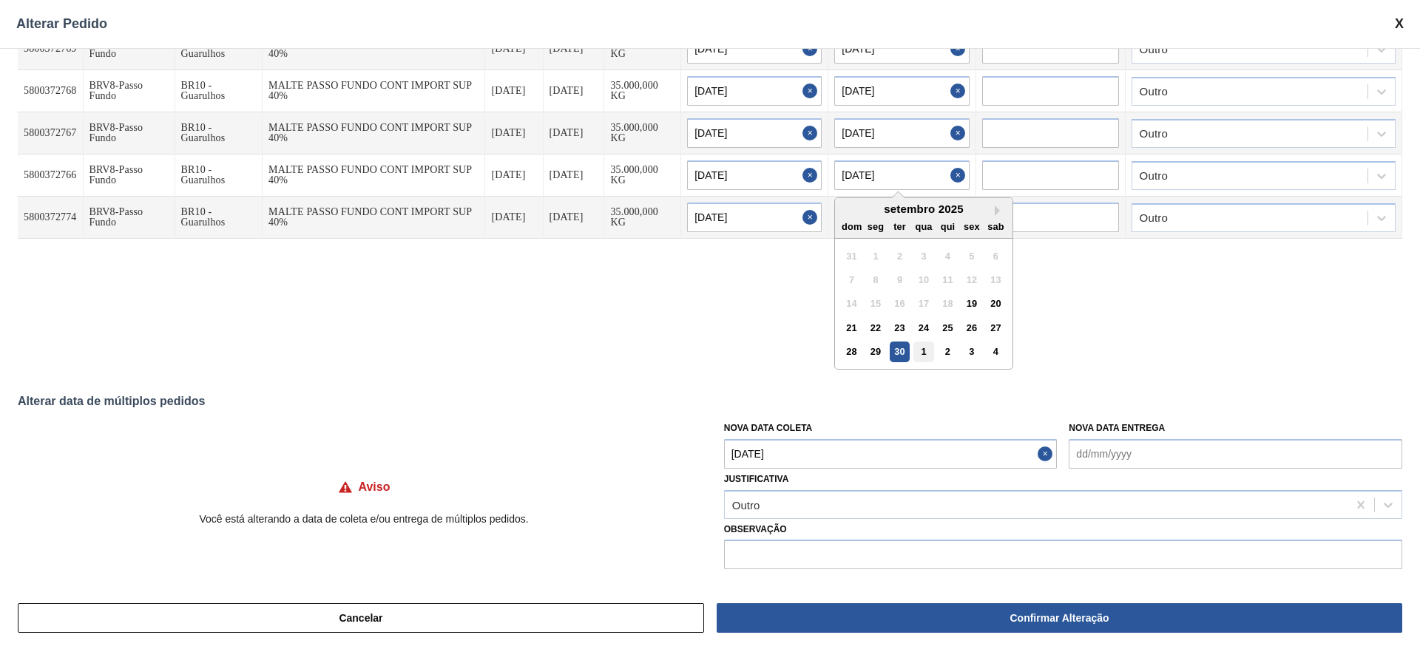
click at [925, 342] on div "1" at bounding box center [924, 352] width 20 height 20
type input "[DATE]"
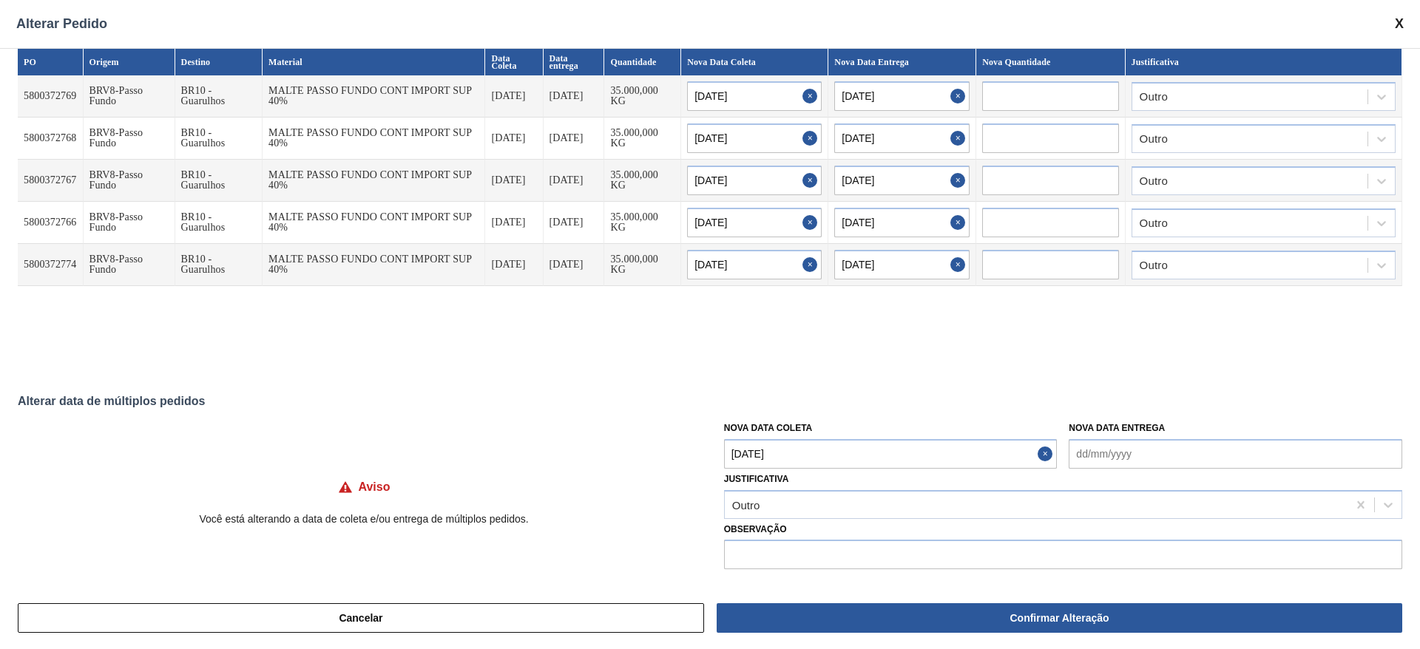
click at [857, 259] on input "[DATE]" at bounding box center [901, 265] width 135 height 30
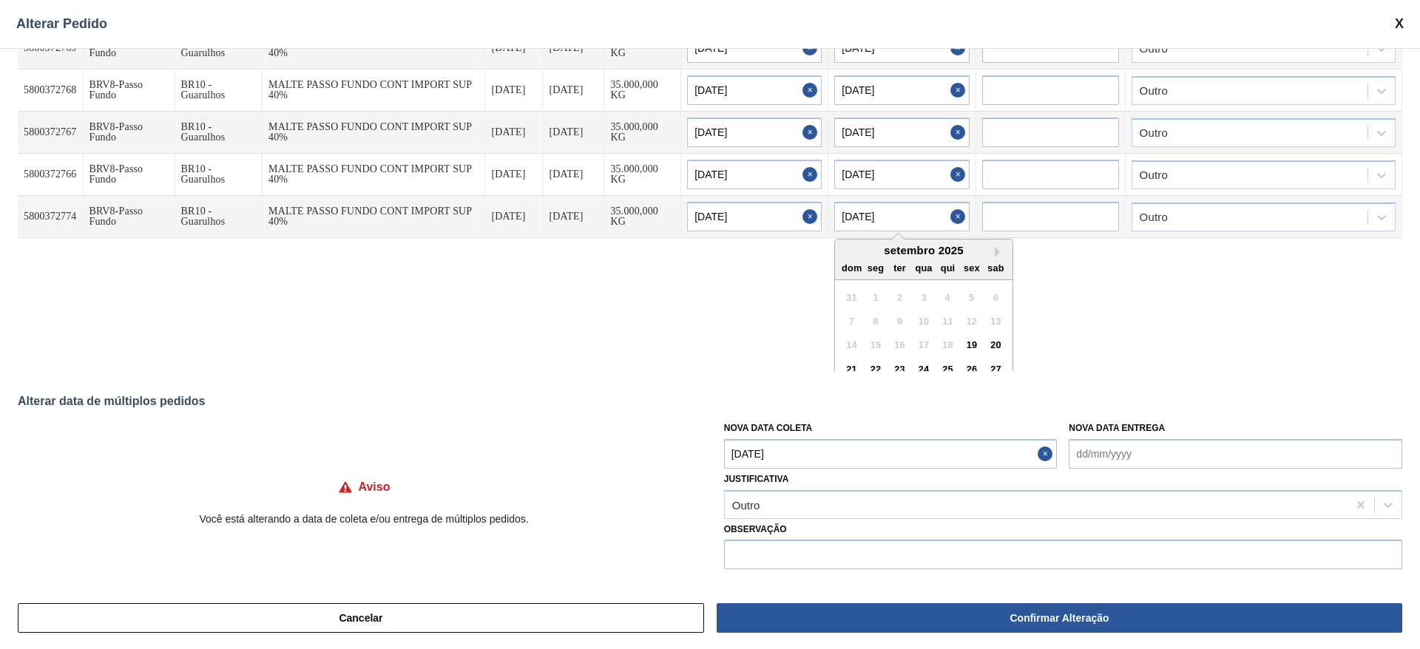
scroll to position [90, 0]
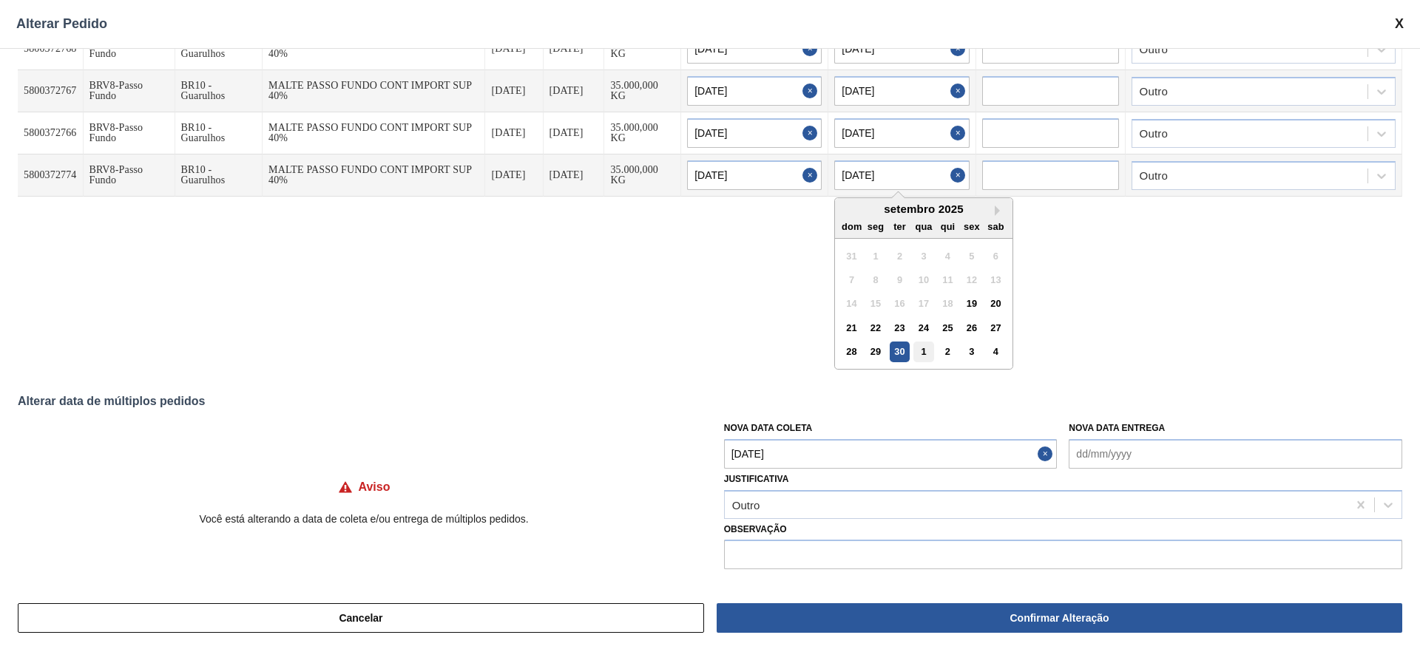
click at [927, 348] on div "1" at bounding box center [924, 352] width 20 height 20
type input "[DATE]"
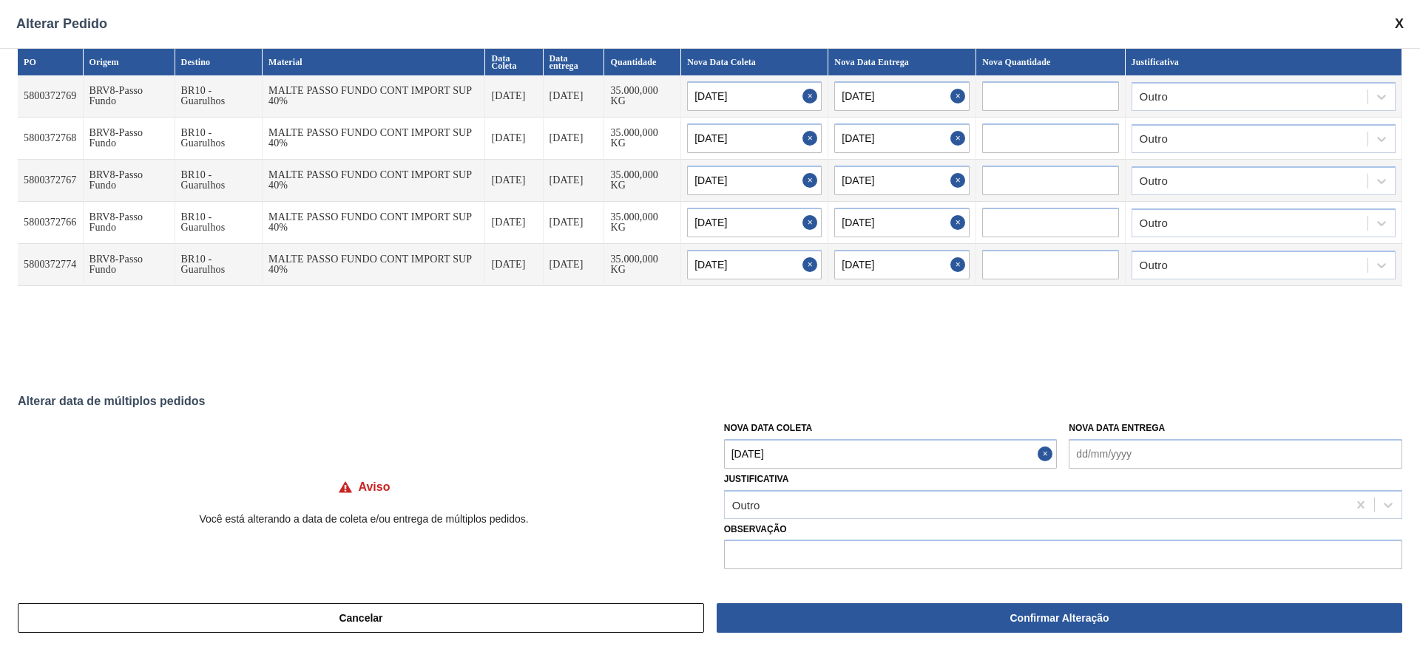
scroll to position [0, 0]
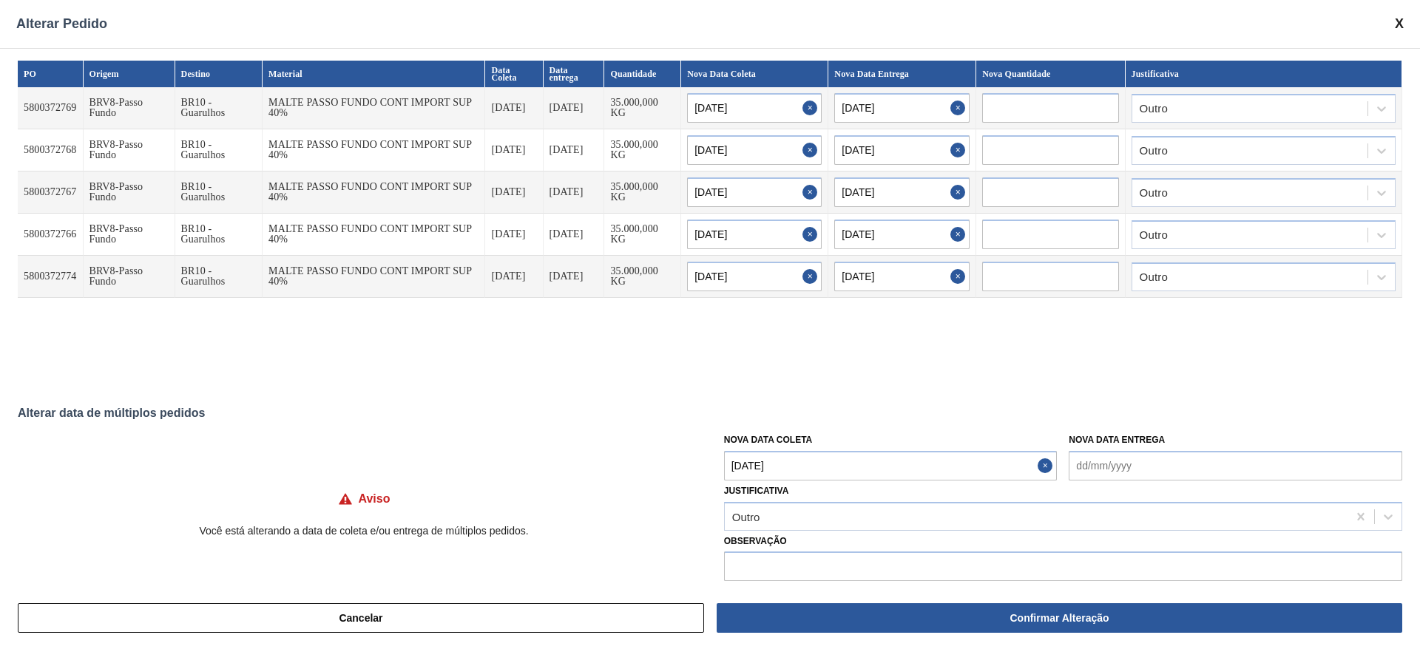
click at [738, 461] on Coleta "[DATE]" at bounding box center [891, 466] width 334 height 30
click at [884, 394] on div "27" at bounding box center [886, 399] width 20 height 20
click at [729, 466] on Coleta "[DATE]" at bounding box center [891, 466] width 334 height 30
click at [744, 426] on div "28" at bounding box center [742, 423] width 20 height 20
click at [736, 467] on Coleta "[DATE]" at bounding box center [891, 466] width 334 height 30
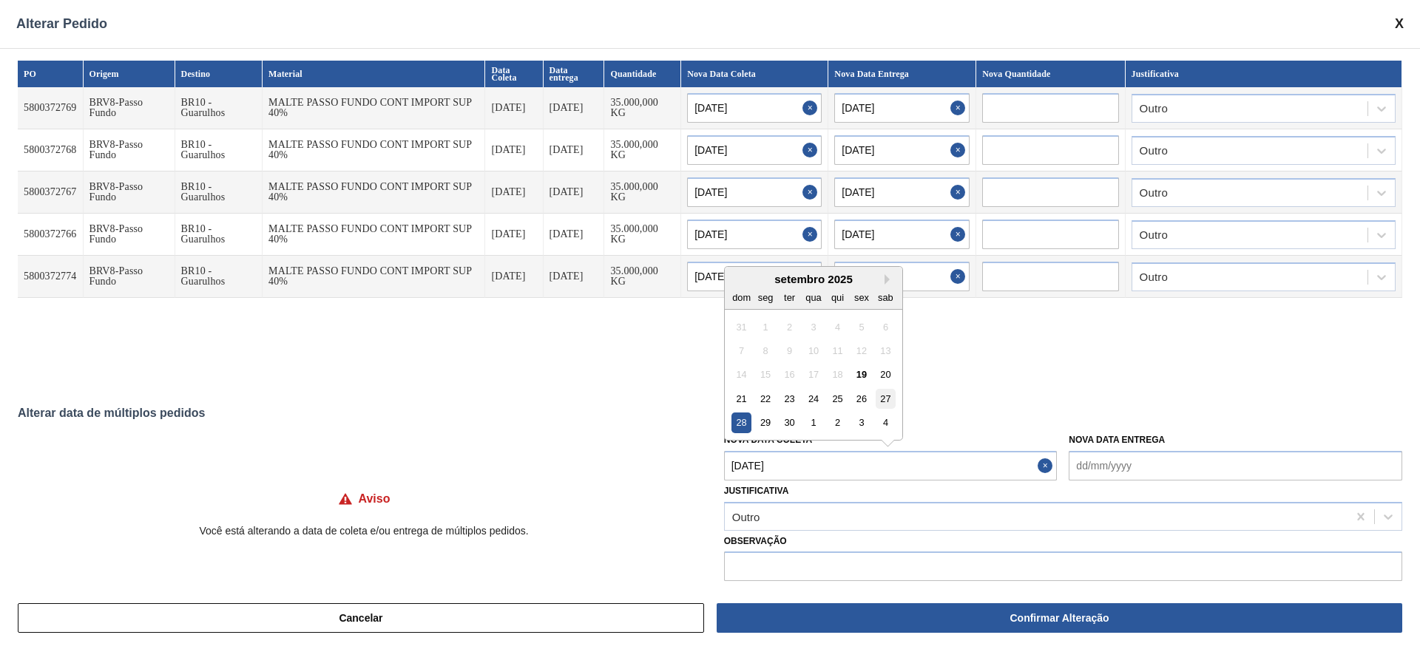
click at [884, 399] on div "27" at bounding box center [886, 399] width 20 height 20
type Coleta "[DATE]"
type input "[DATE]"
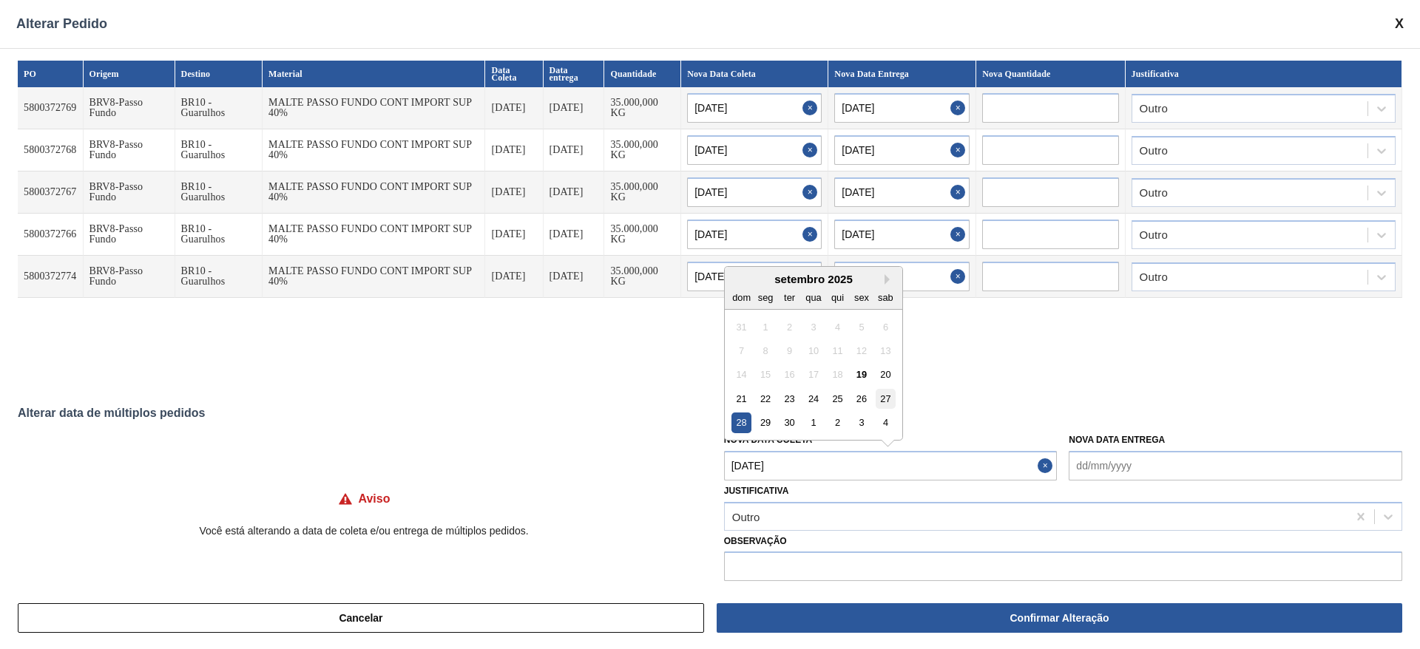
type input "[DATE]"
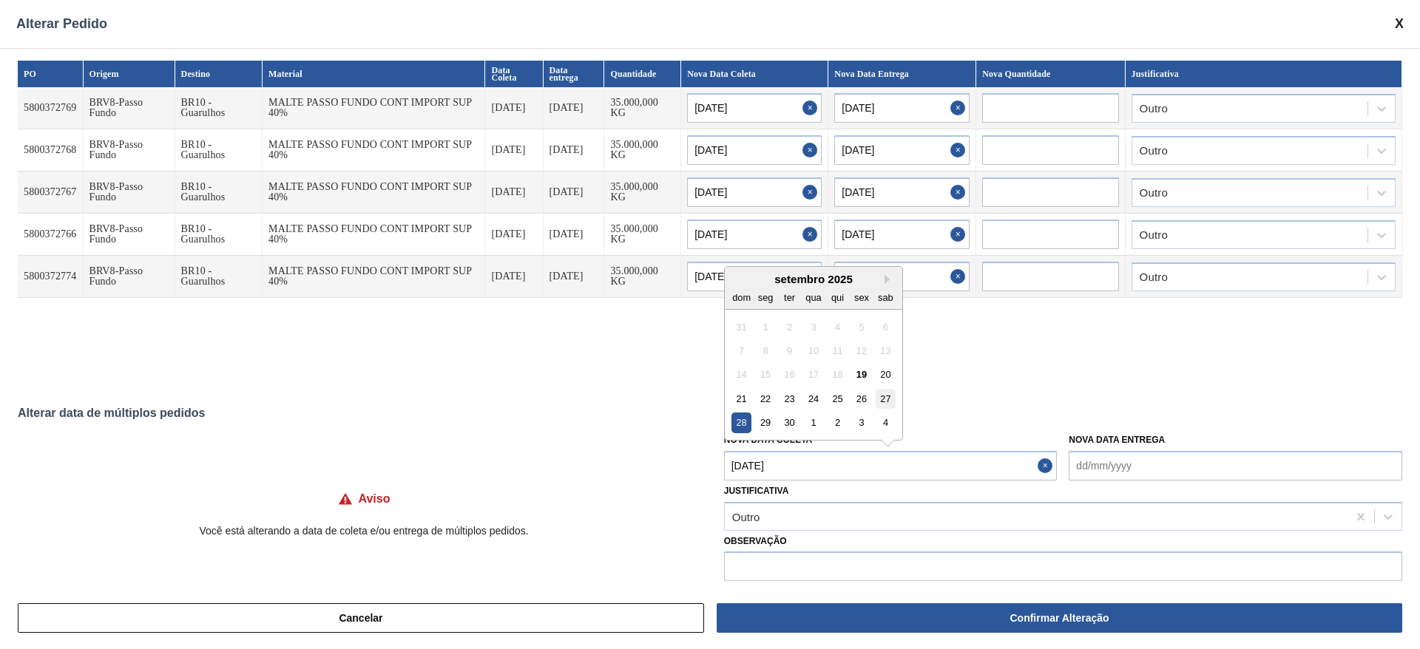
type input "[DATE]"
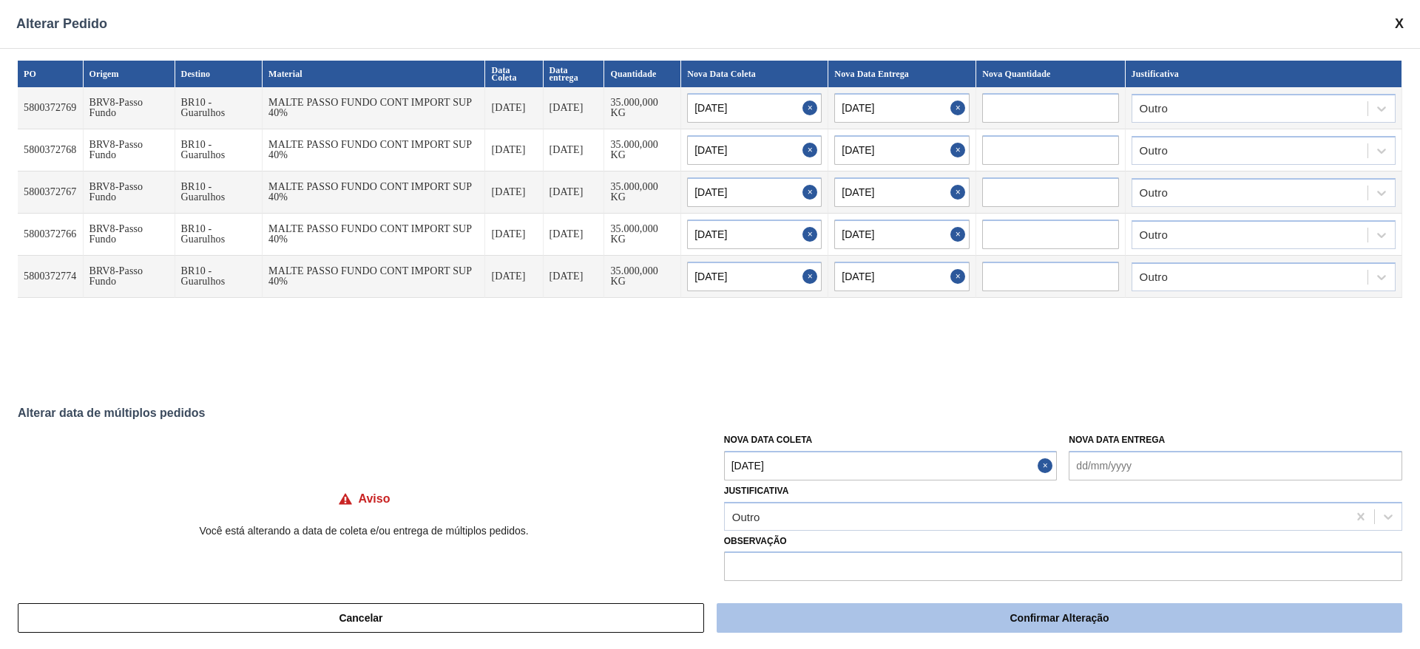
click at [1044, 616] on button "Confirmar Alteração" at bounding box center [1060, 619] width 686 height 30
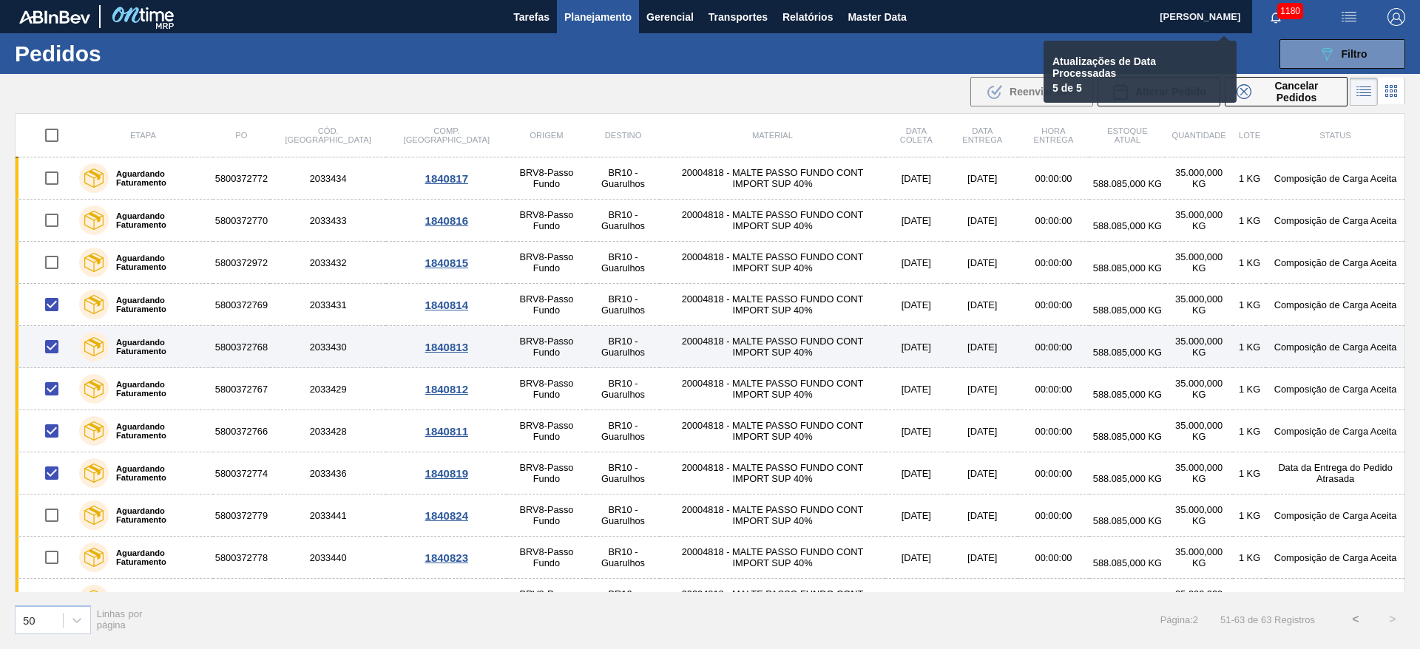
checkbox input "false"
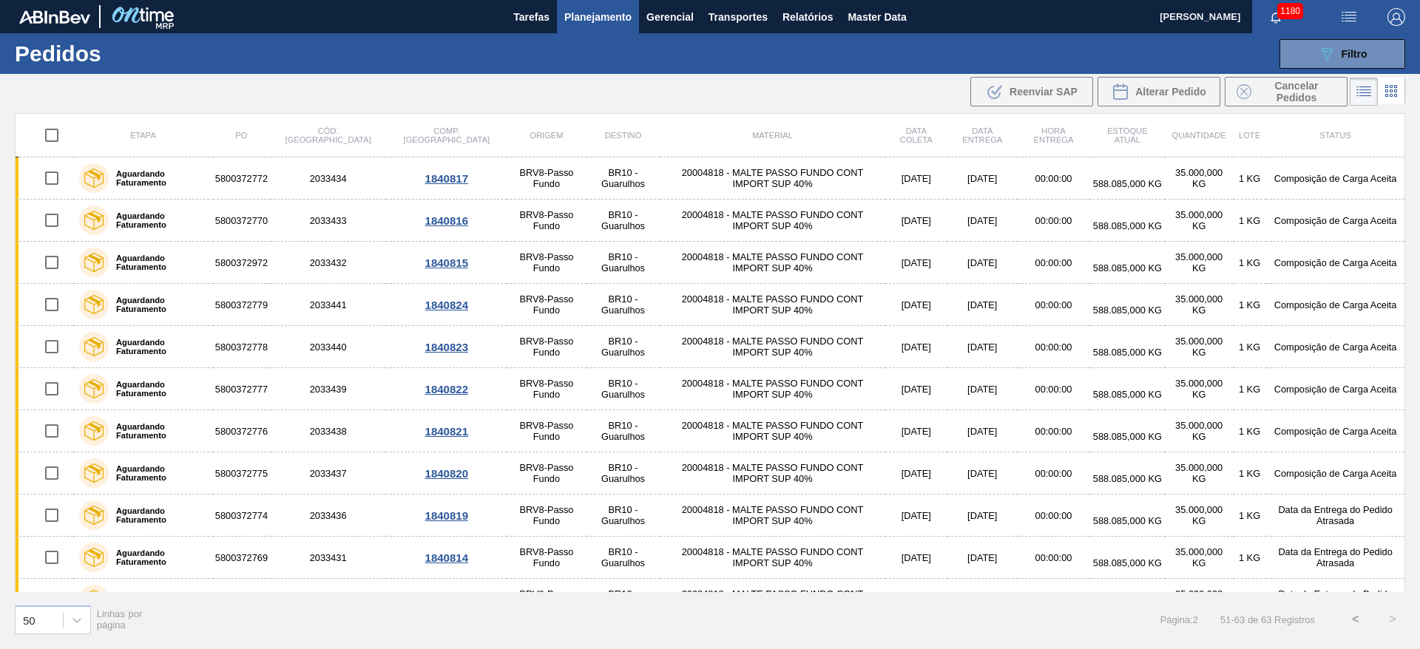
click at [584, 18] on span "Planejamento" at bounding box center [597, 17] width 67 height 18
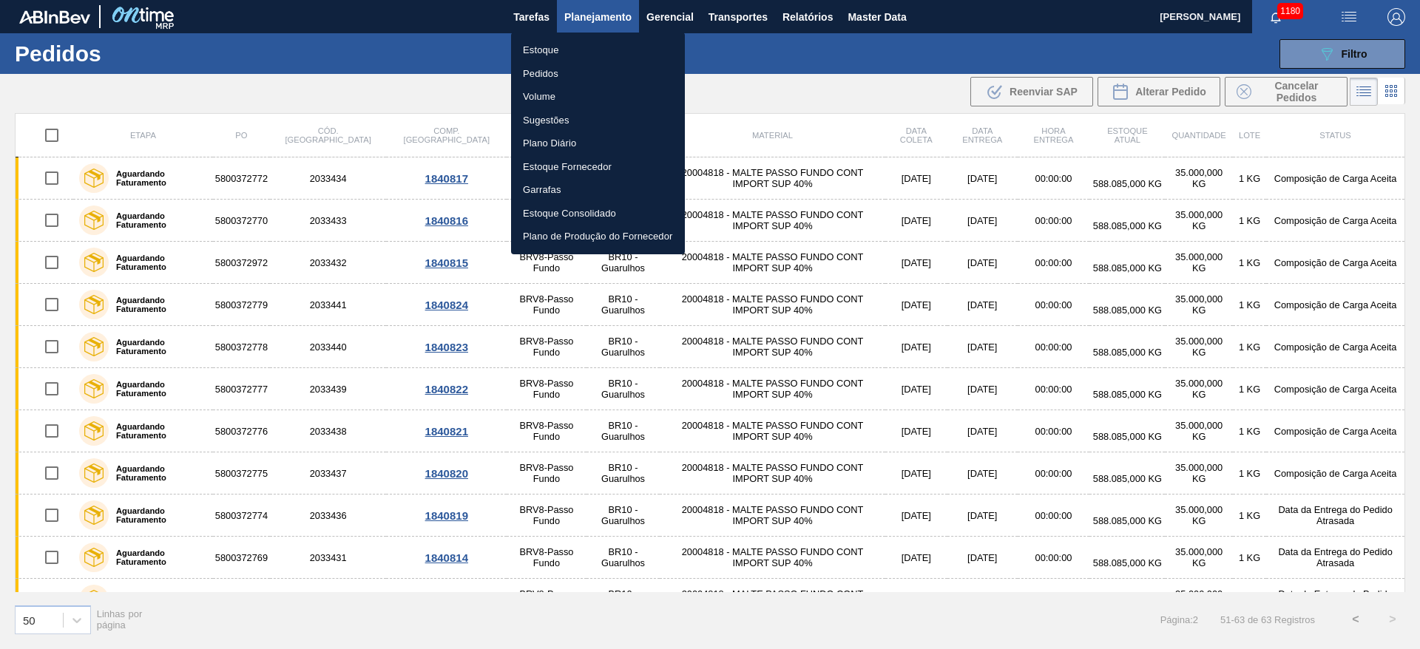
click at [540, 54] on li "Estoque" at bounding box center [598, 50] width 174 height 24
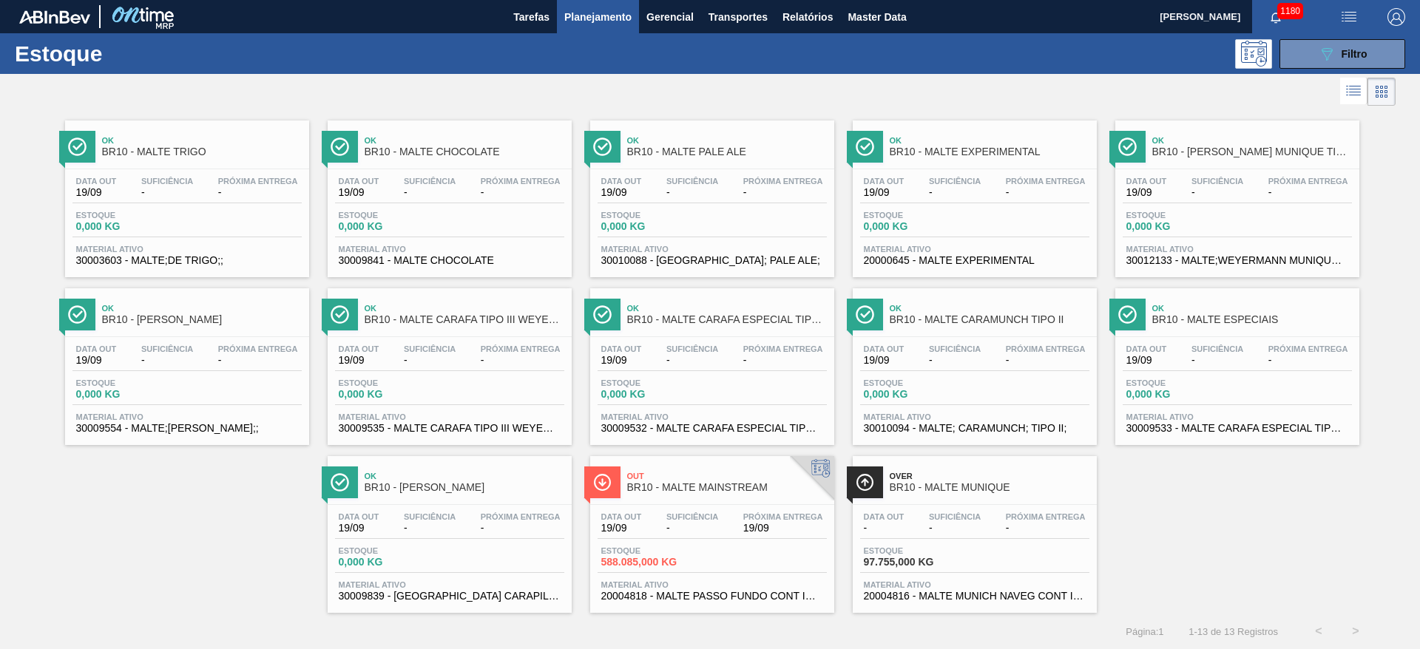
click at [658, 533] on div "Data out 19/09 Suficiência - Próxima Entrega 19/09" at bounding box center [712, 526] width 229 height 27
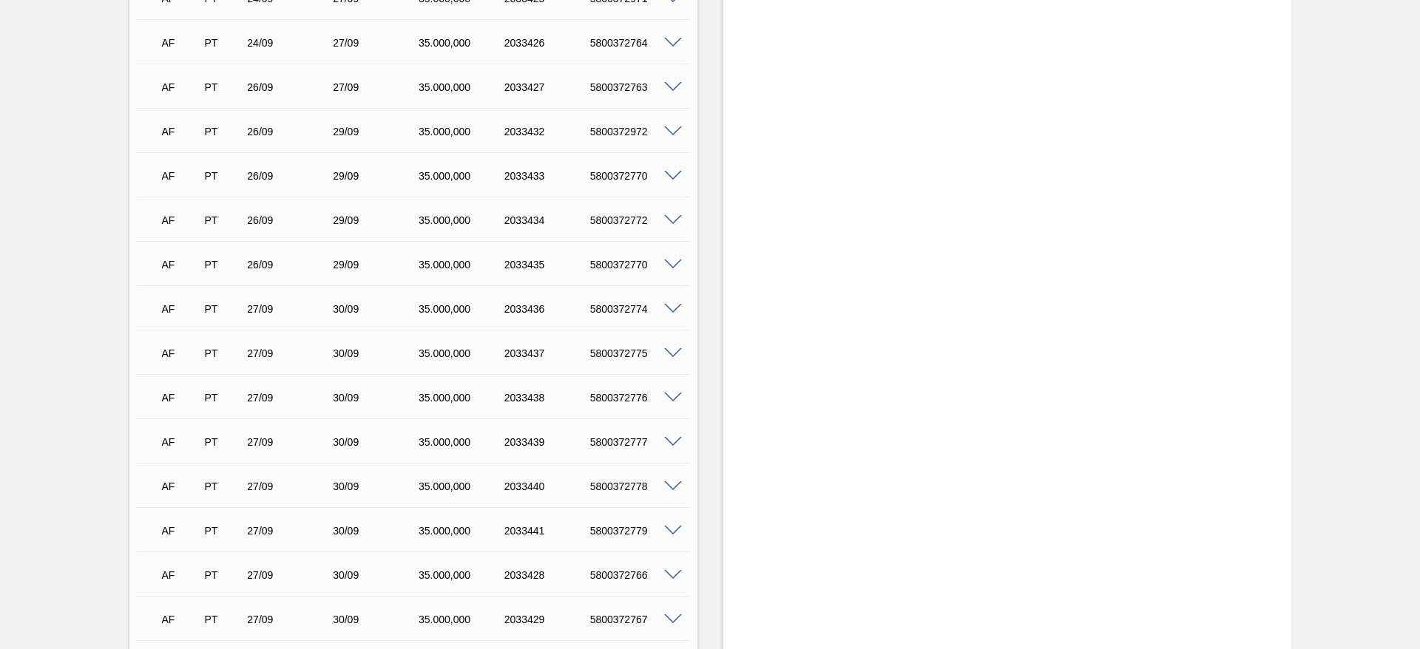
scroll to position [2864, 0]
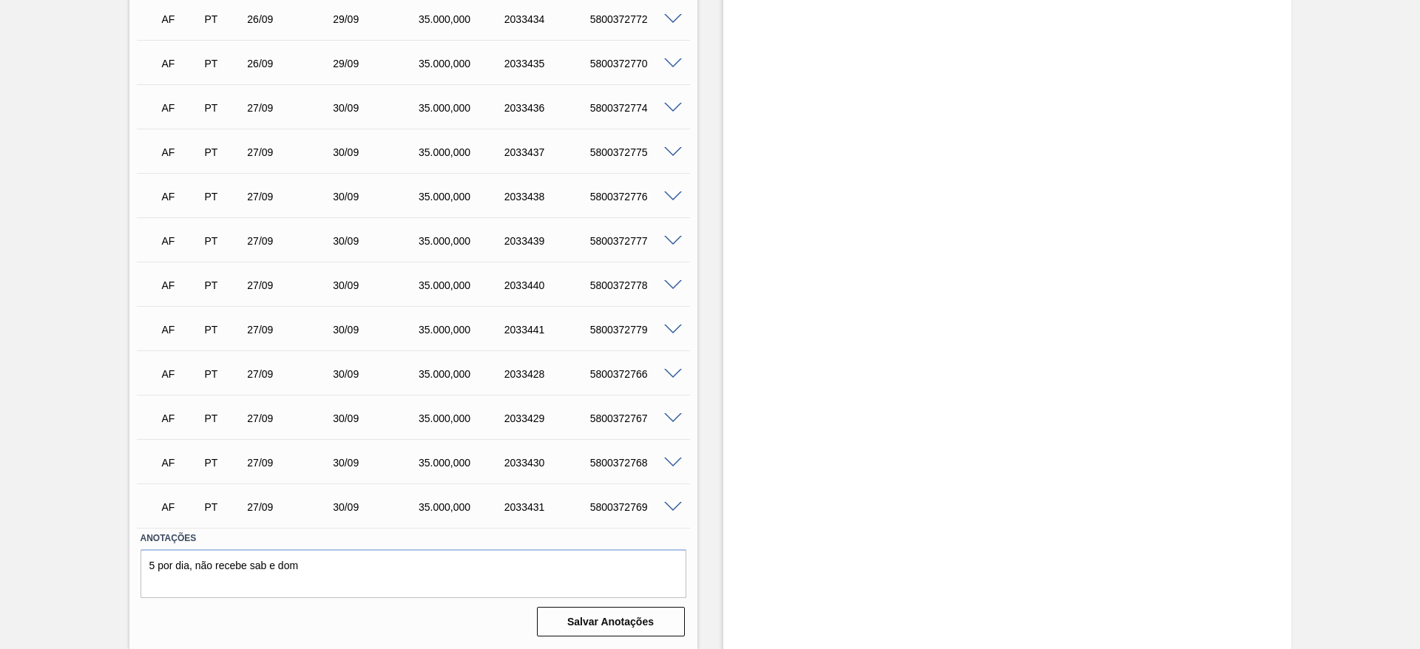
click at [678, 505] on span at bounding box center [673, 507] width 18 height 11
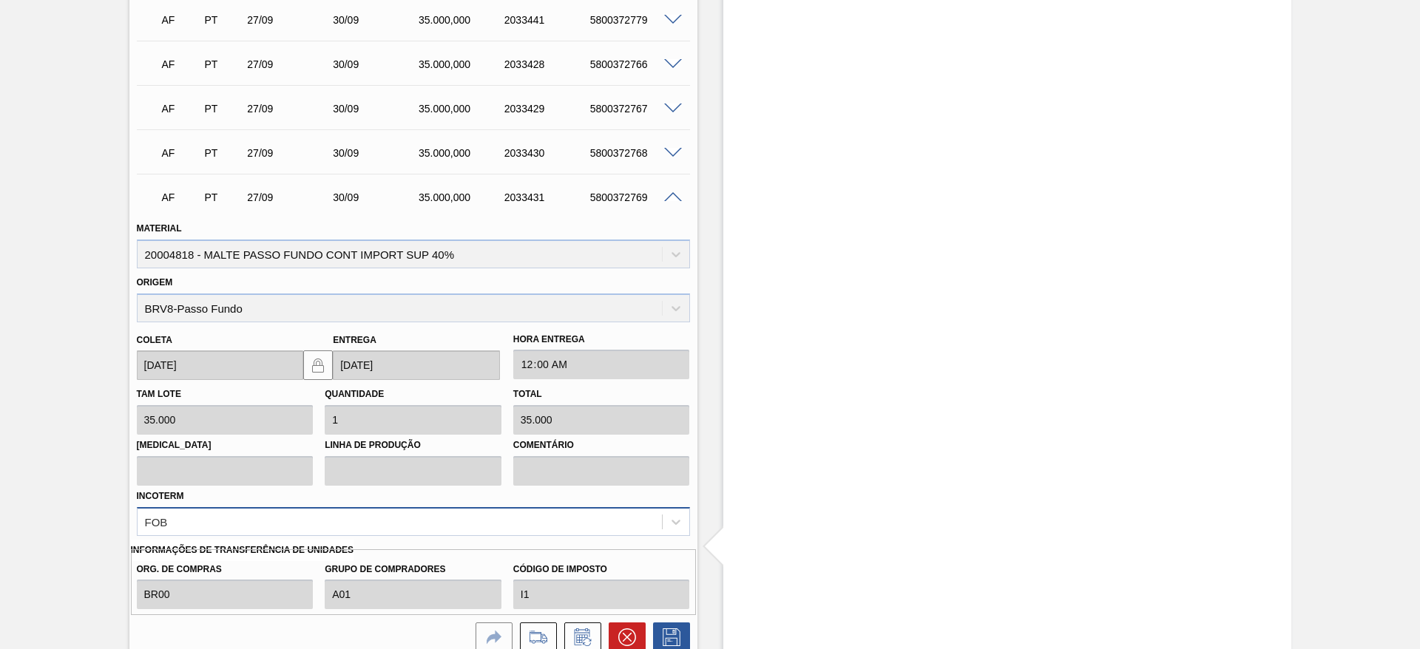
scroll to position [3302, 0]
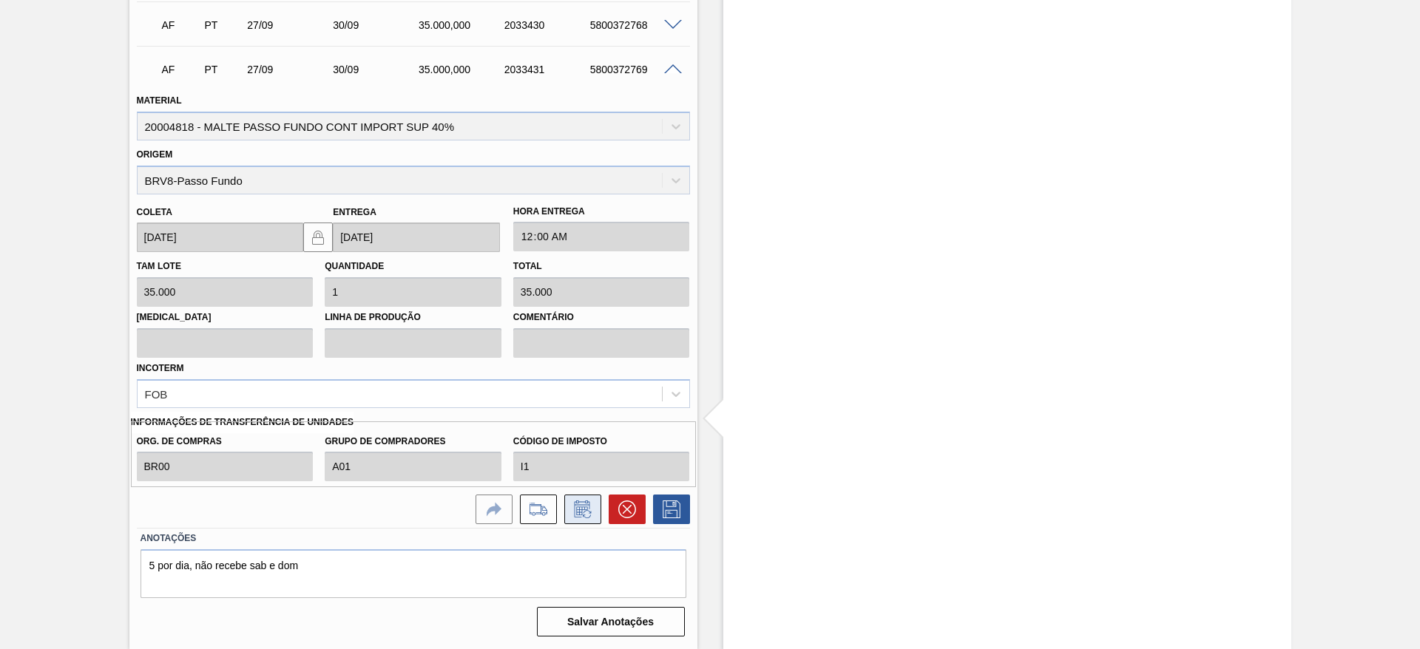
click at [580, 516] on icon at bounding box center [583, 510] width 24 height 18
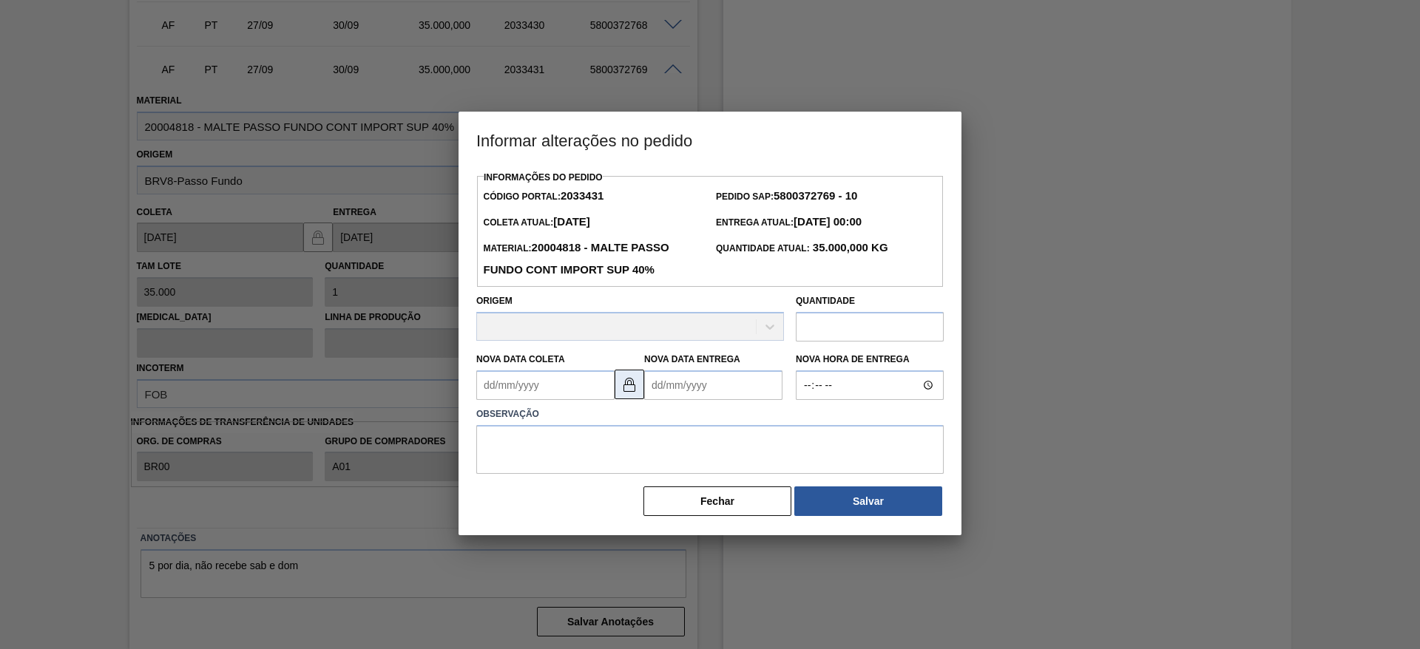
click at [627, 388] on img at bounding box center [630, 385] width 18 height 18
click at [648, 382] on Entrega2033431 "Nova Data Entrega" at bounding box center [713, 386] width 138 height 30
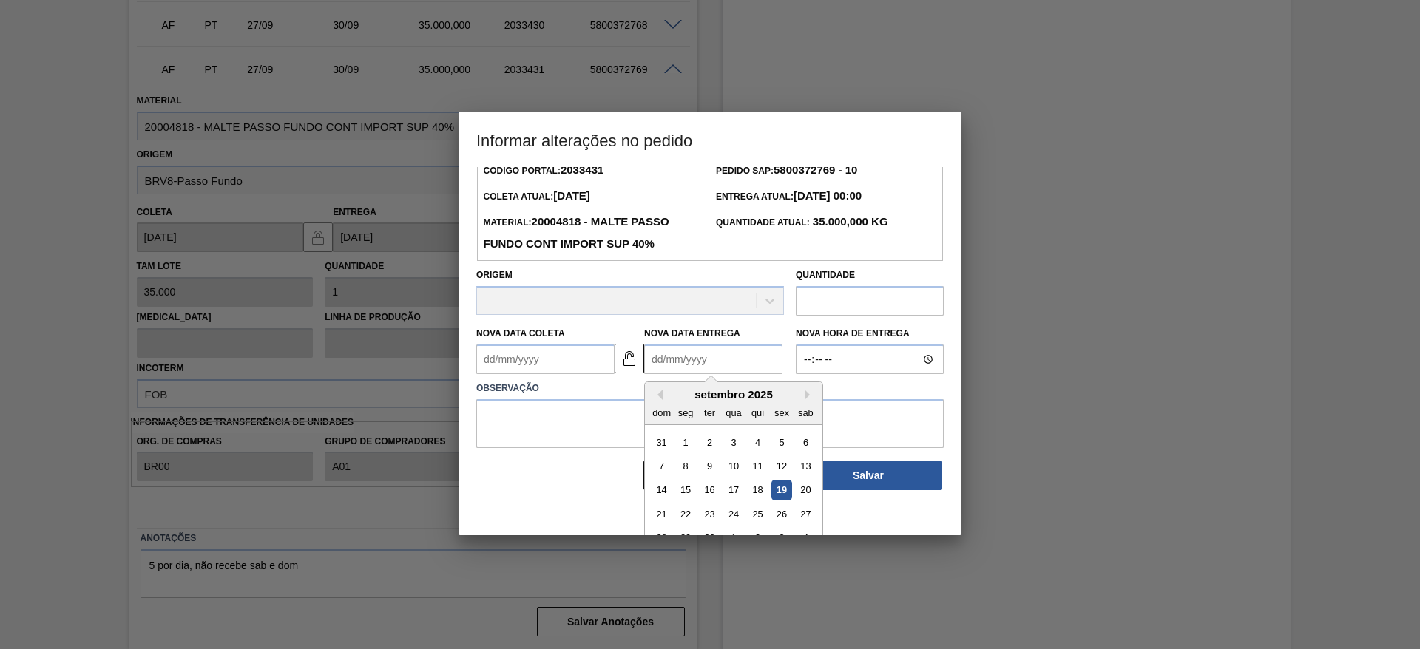
scroll to position [50, 0]
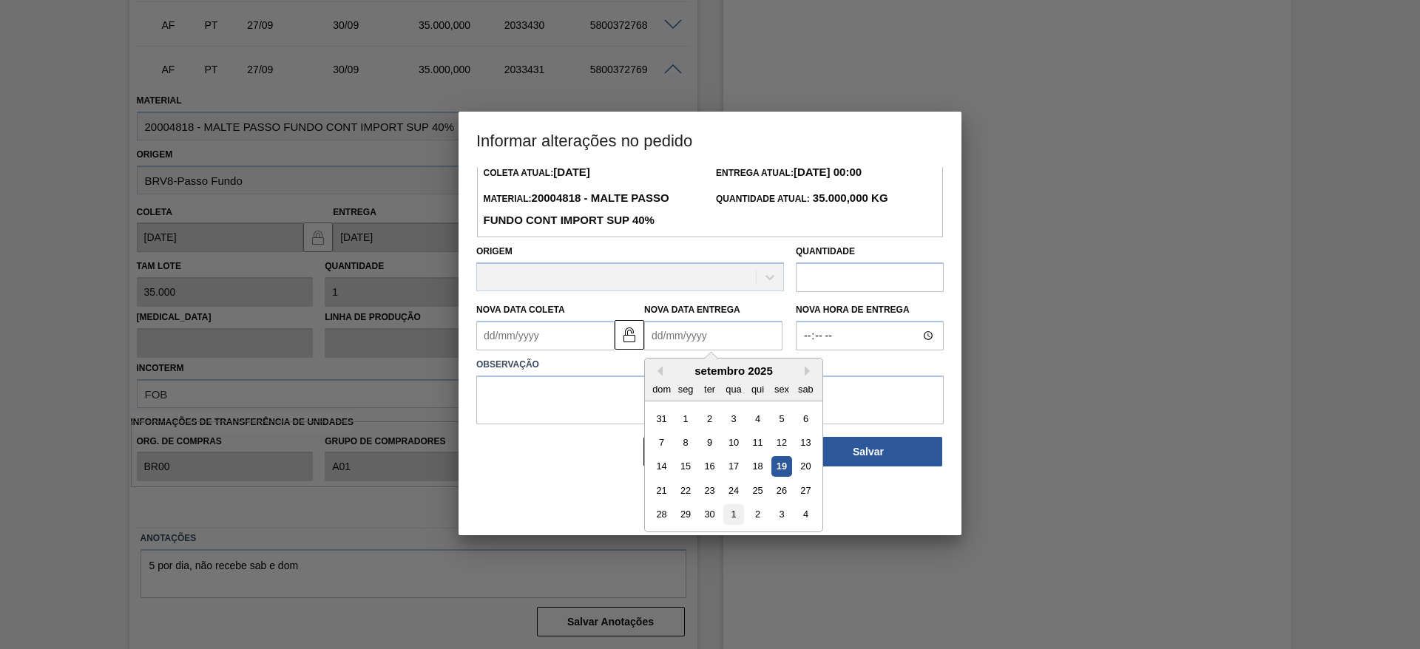
click at [730, 519] on div "1" at bounding box center [733, 515] width 20 height 20
type Entrega2033431 "[DATE]"
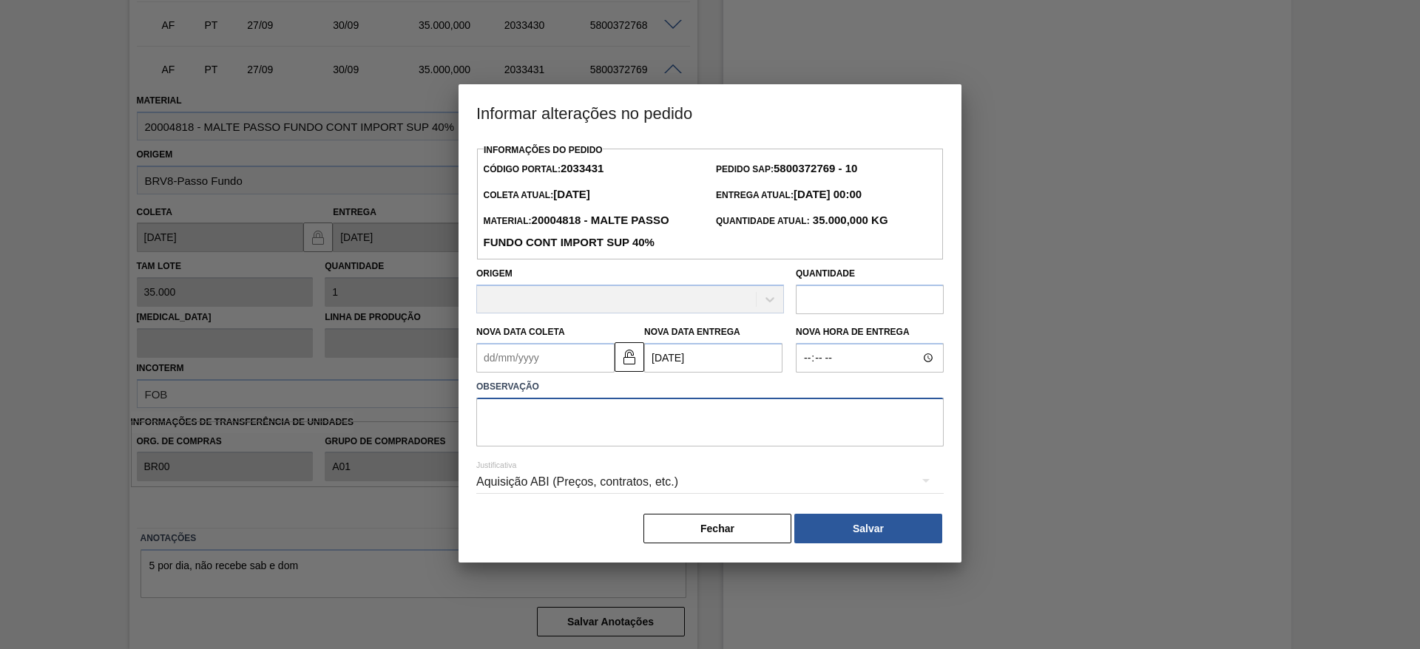
click at [531, 425] on textarea at bounding box center [710, 422] width 468 height 49
click at [907, 544] on button "Salvar" at bounding box center [868, 529] width 148 height 30
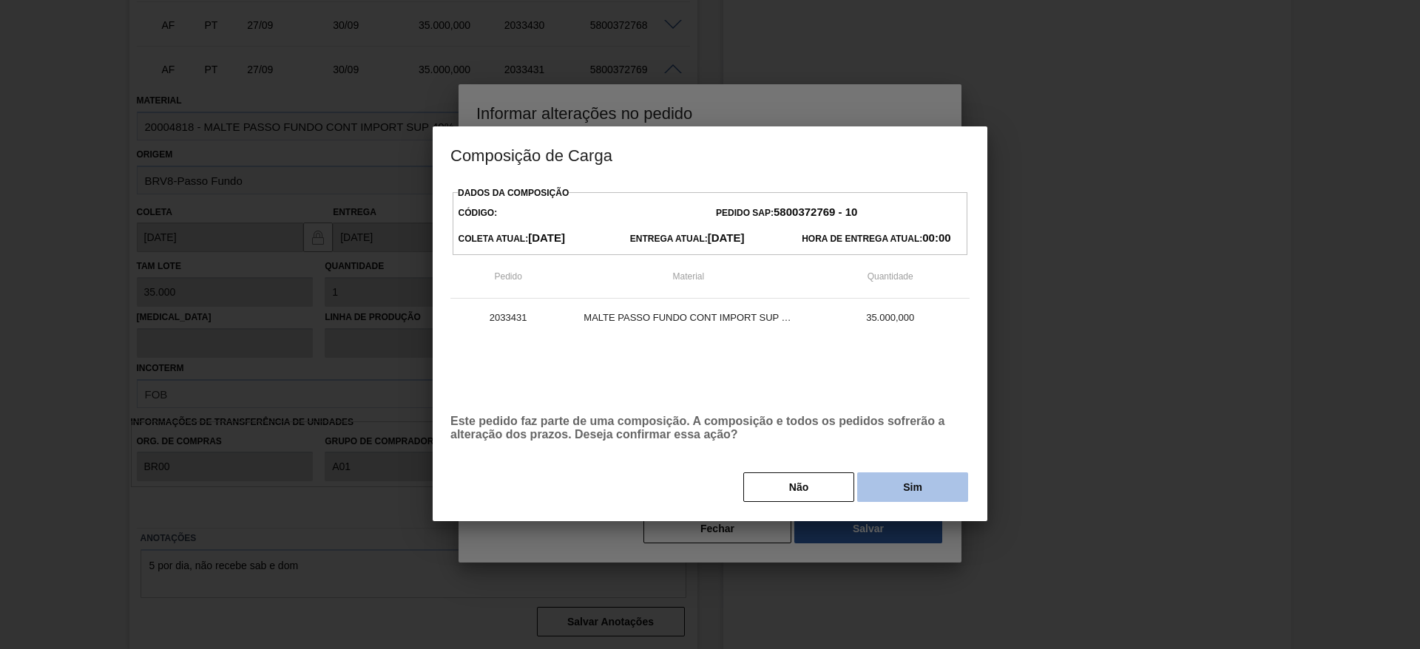
click at [912, 485] on button "Sim" at bounding box center [912, 488] width 111 height 30
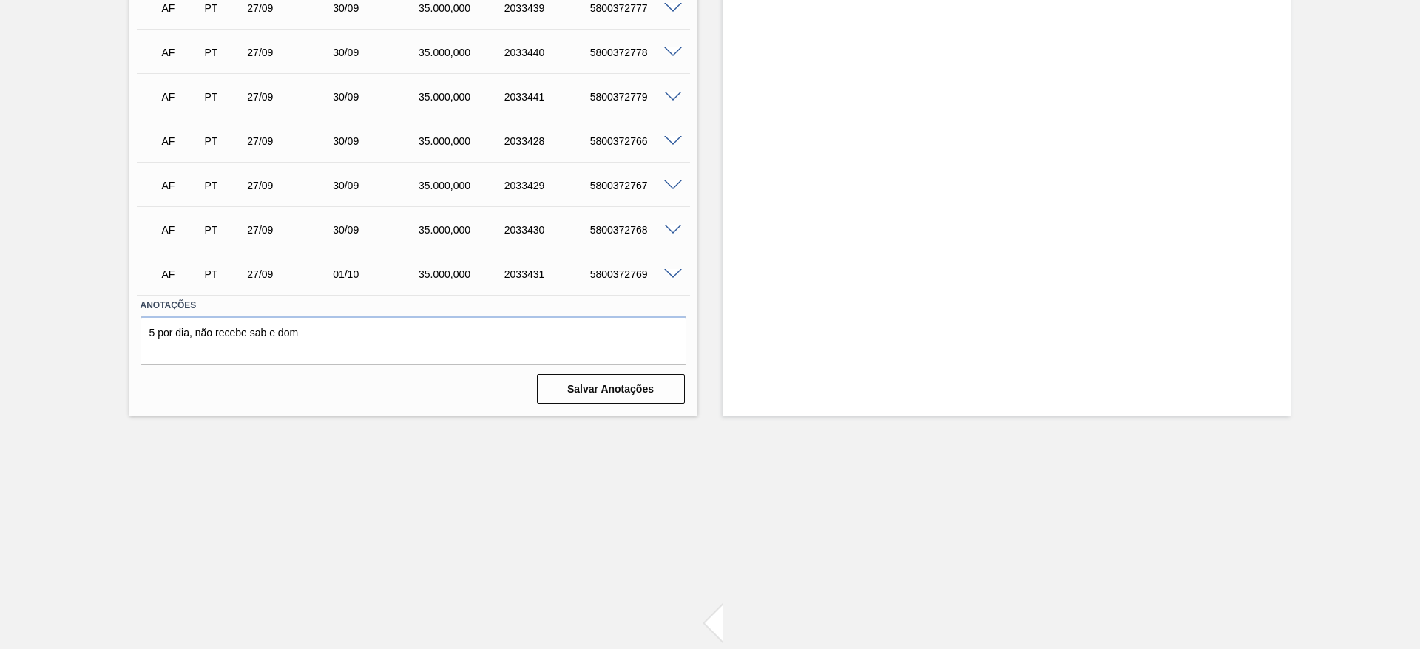
scroll to position [3097, 0]
click at [669, 229] on span at bounding box center [673, 230] width 18 height 11
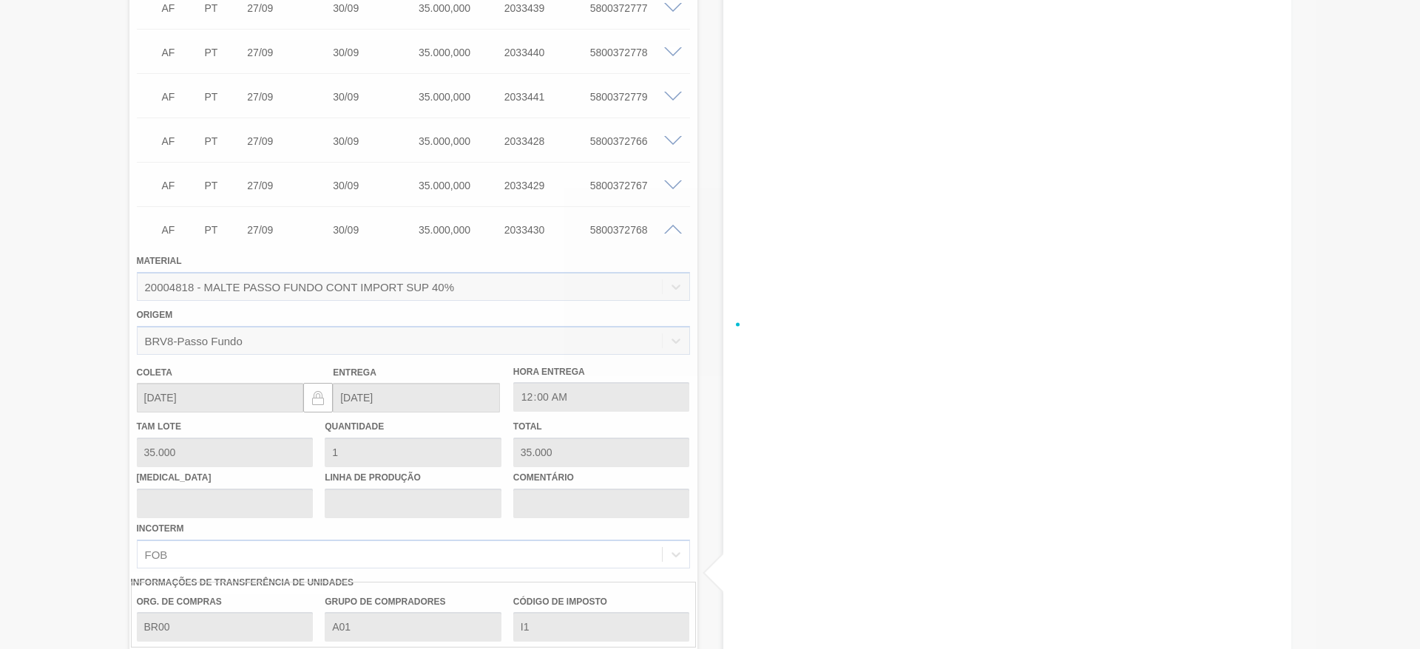
scroll to position [3302, 0]
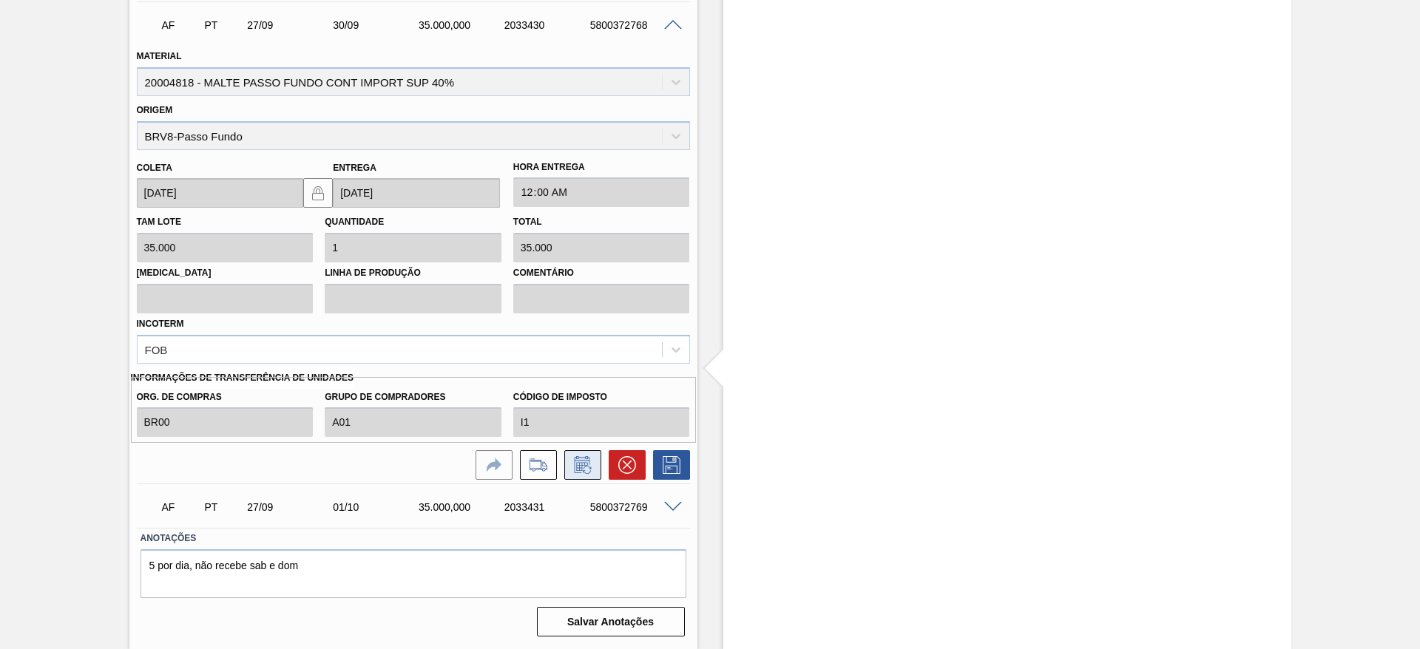
click at [584, 468] on icon at bounding box center [583, 465] width 24 height 18
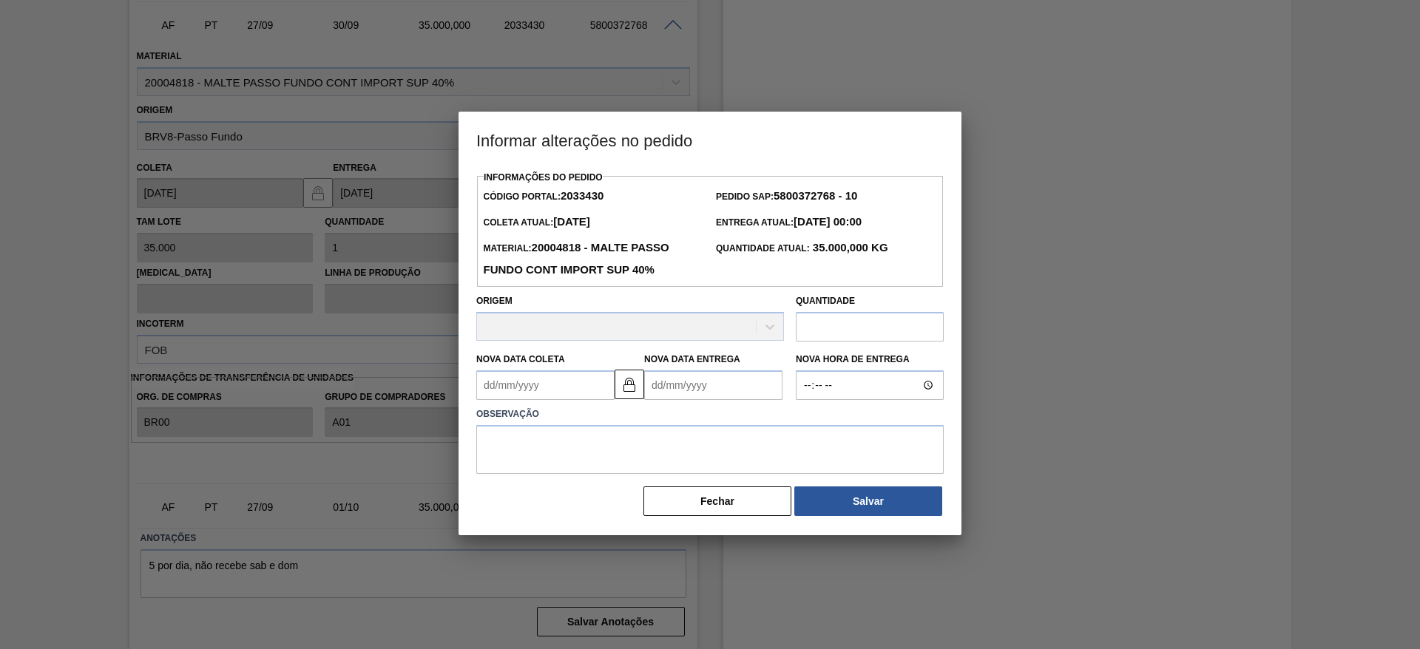
drag, startPoint x: 638, startPoint y: 394, endPoint x: 662, endPoint y: 391, distance: 23.9
click at [639, 394] on button at bounding box center [630, 385] width 30 height 30
click at [664, 391] on Entrega2033430 "Nova Data Entrega" at bounding box center [713, 386] width 138 height 30
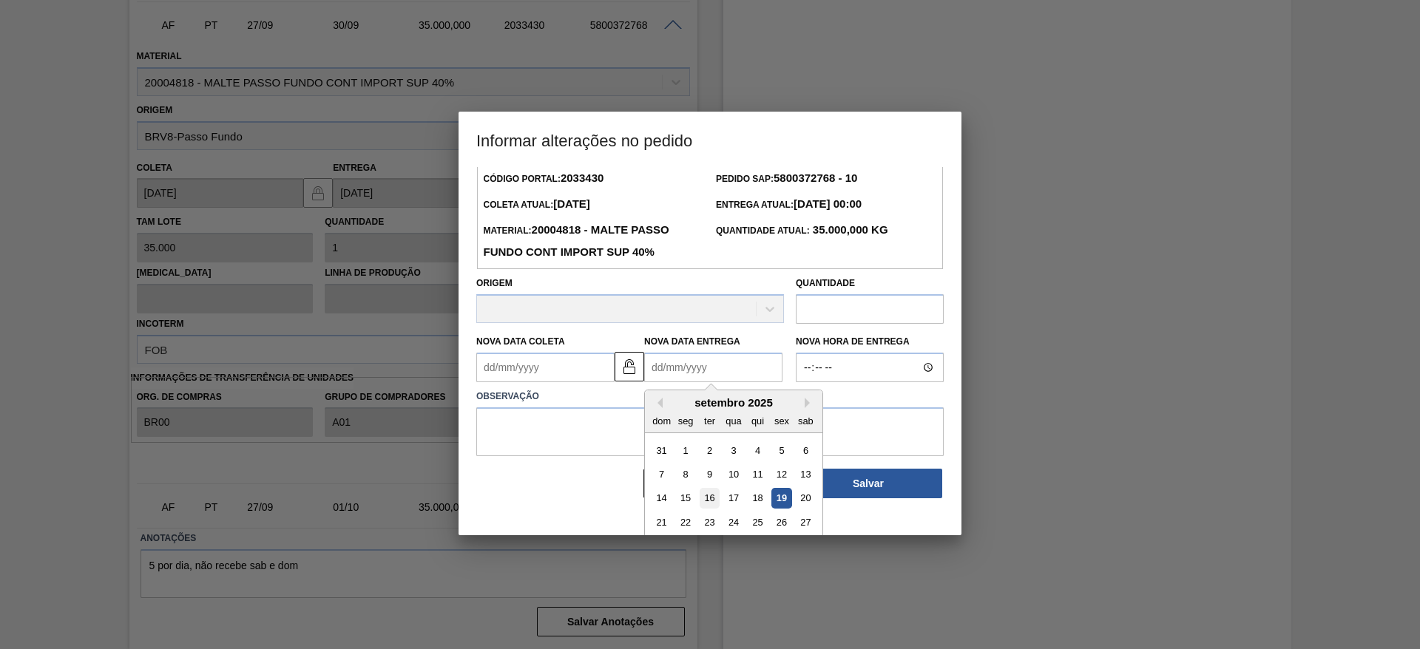
scroll to position [50, 0]
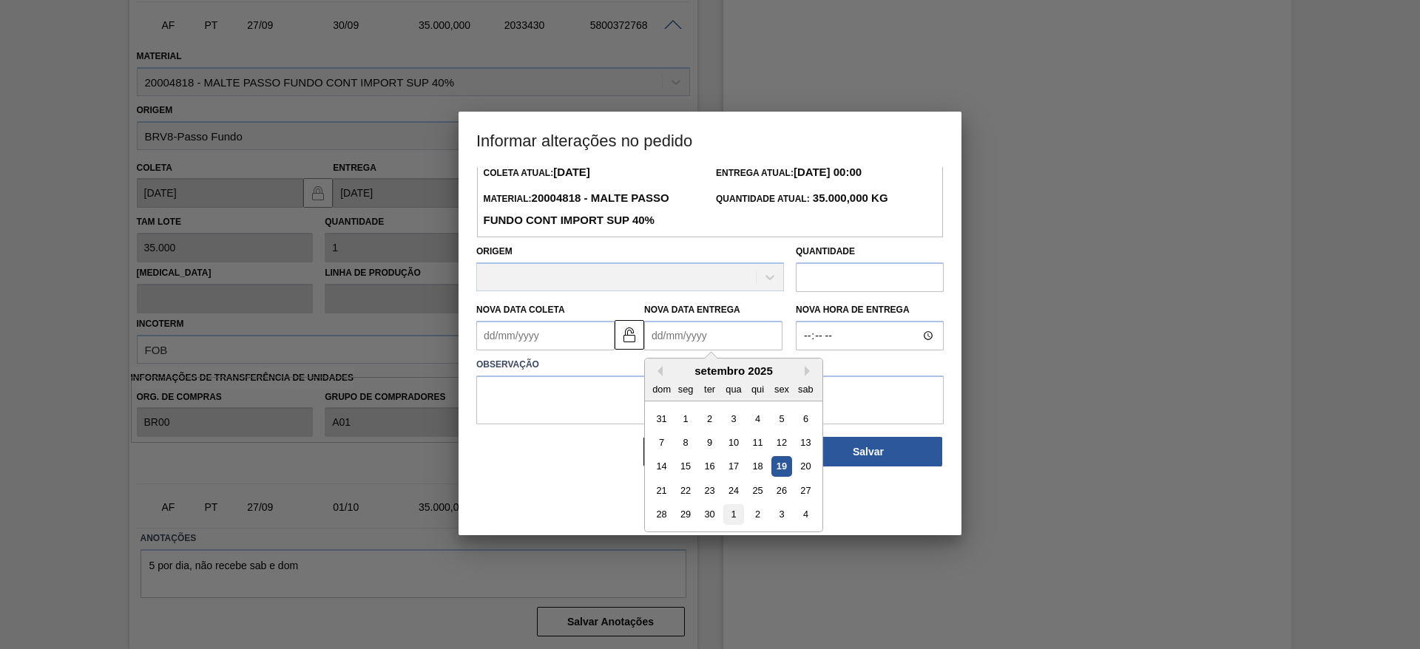
click at [730, 516] on div "1" at bounding box center [733, 515] width 20 height 20
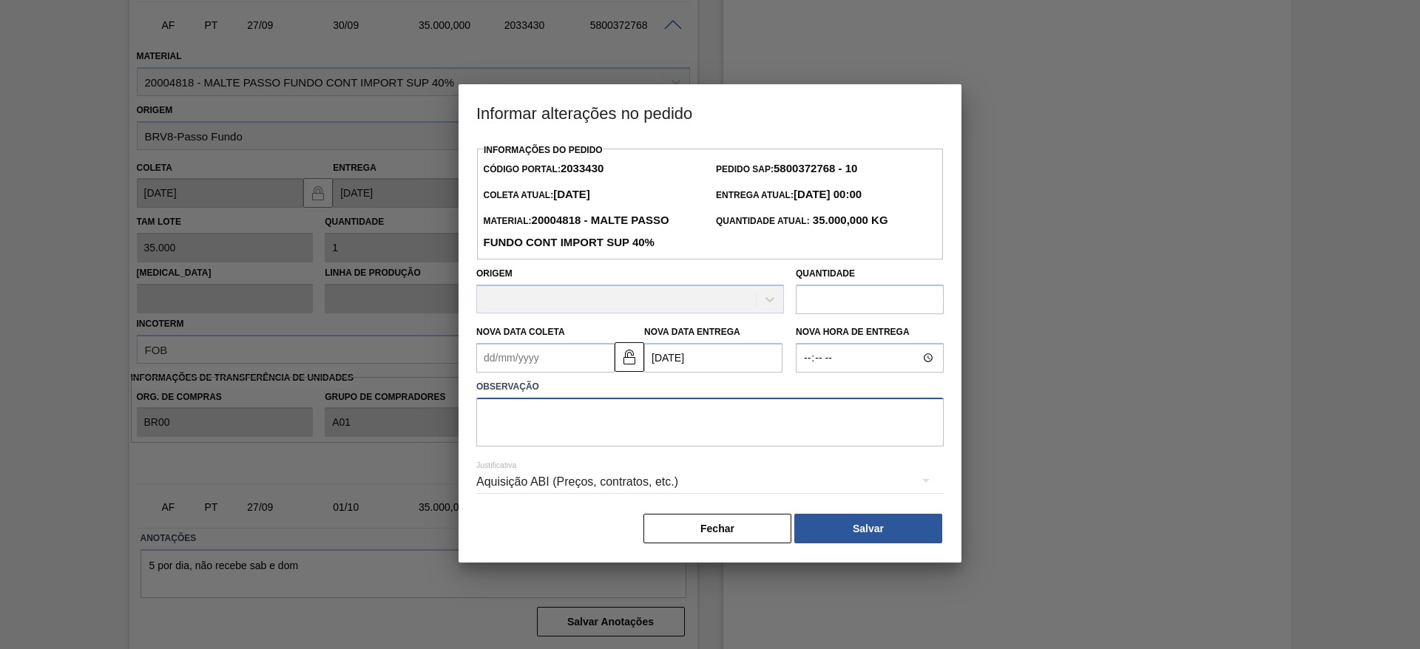
click at [566, 422] on textarea at bounding box center [710, 422] width 468 height 49
click at [894, 531] on button "Salvar" at bounding box center [868, 529] width 148 height 30
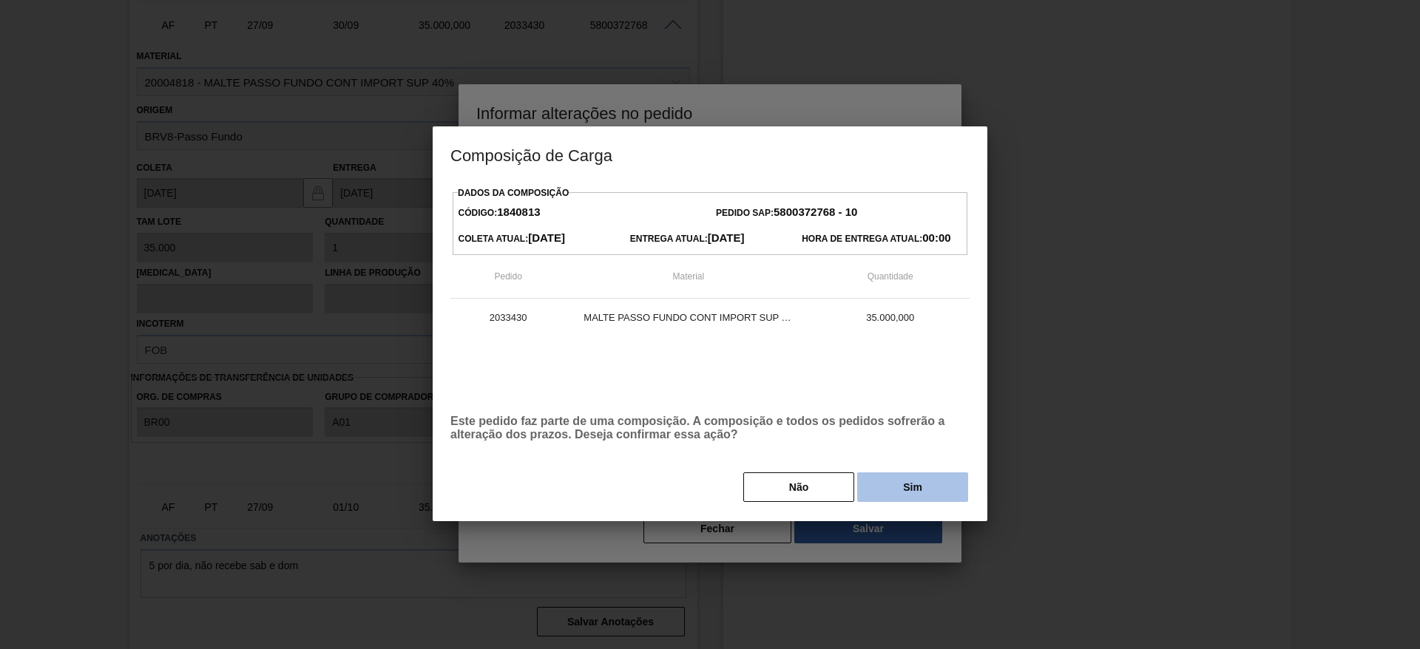
click at [916, 491] on button "Sim" at bounding box center [912, 488] width 111 height 30
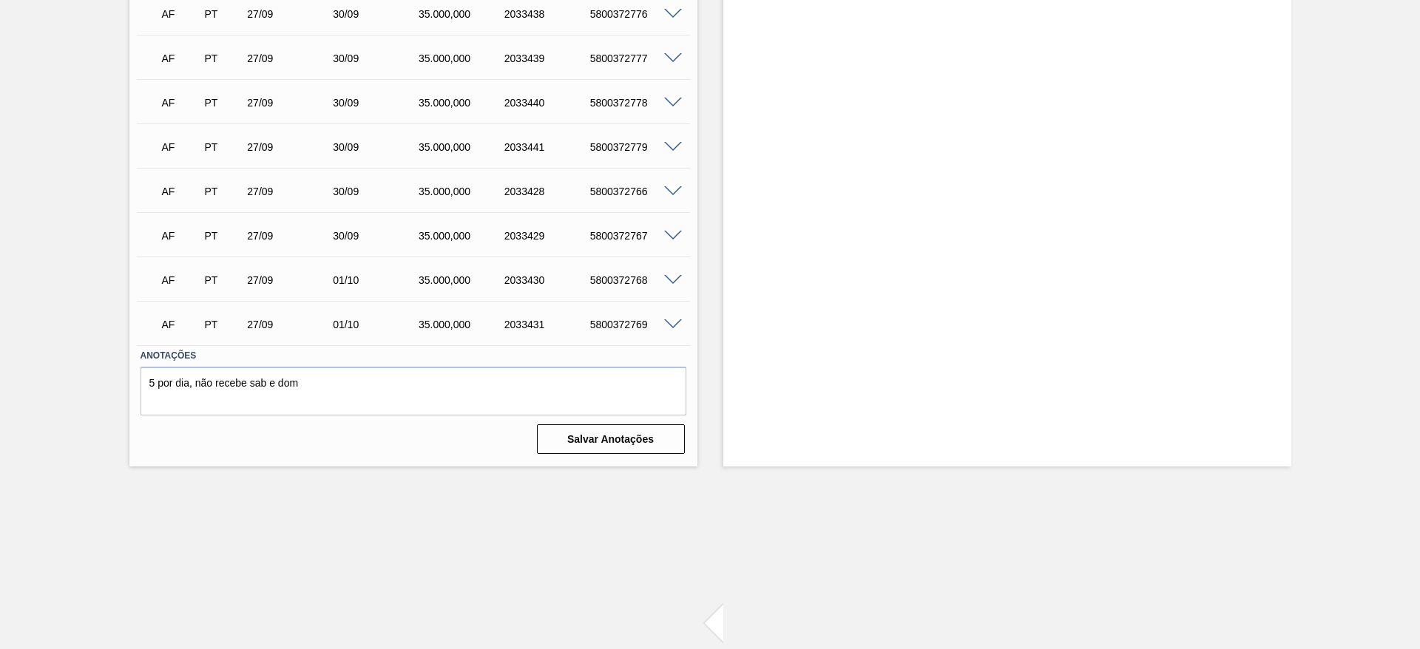
scroll to position [3047, 0]
click at [676, 238] on span at bounding box center [673, 236] width 18 height 11
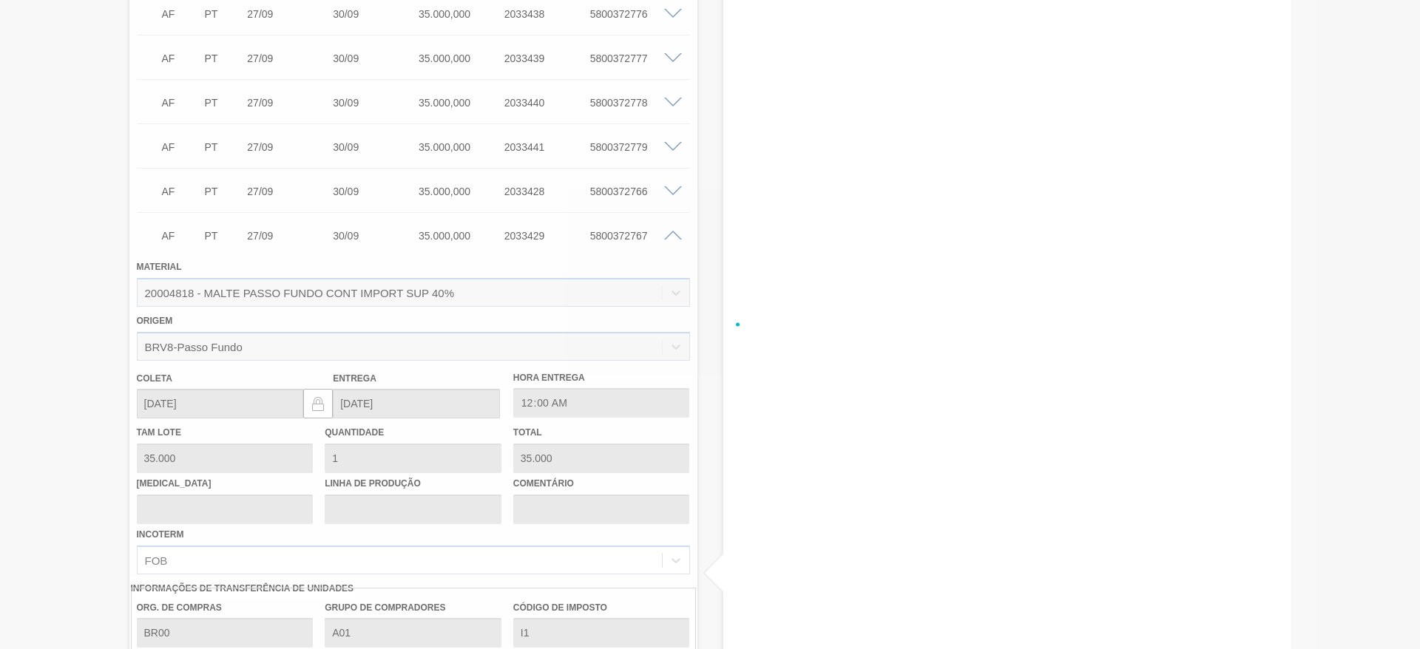
scroll to position [3302, 0]
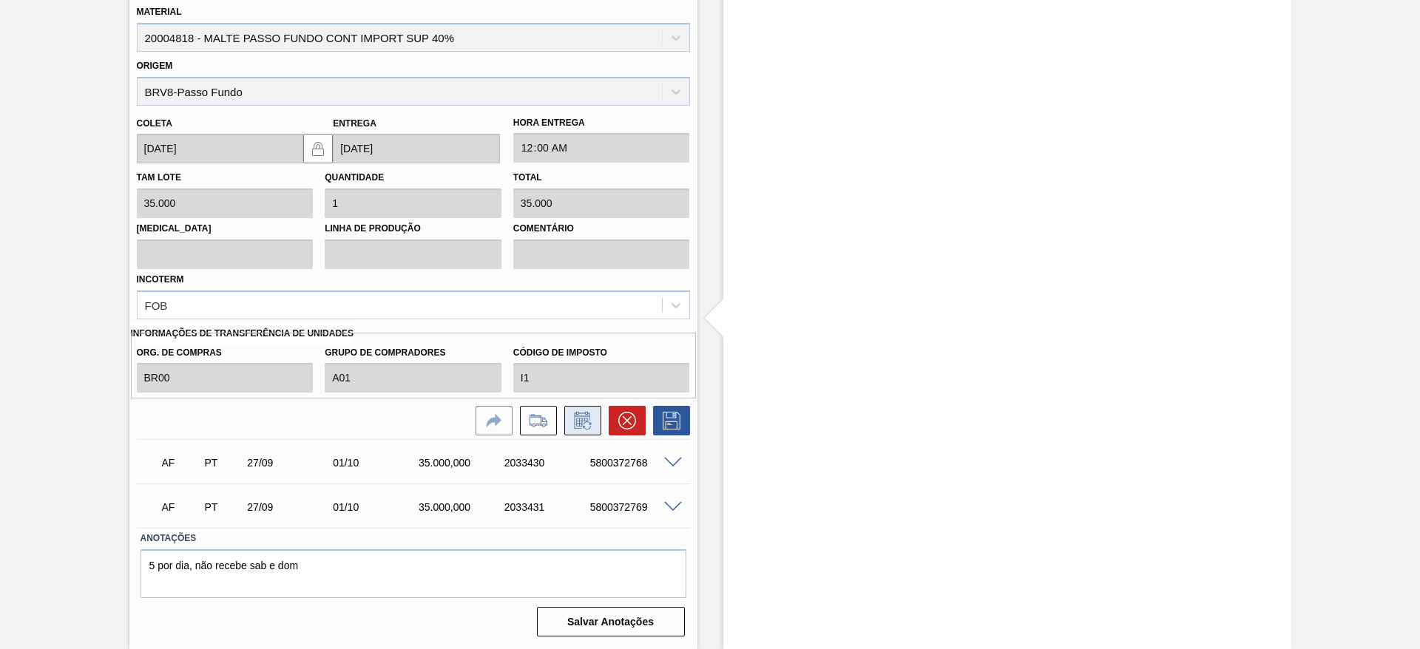
click at [577, 425] on icon at bounding box center [583, 421] width 24 height 18
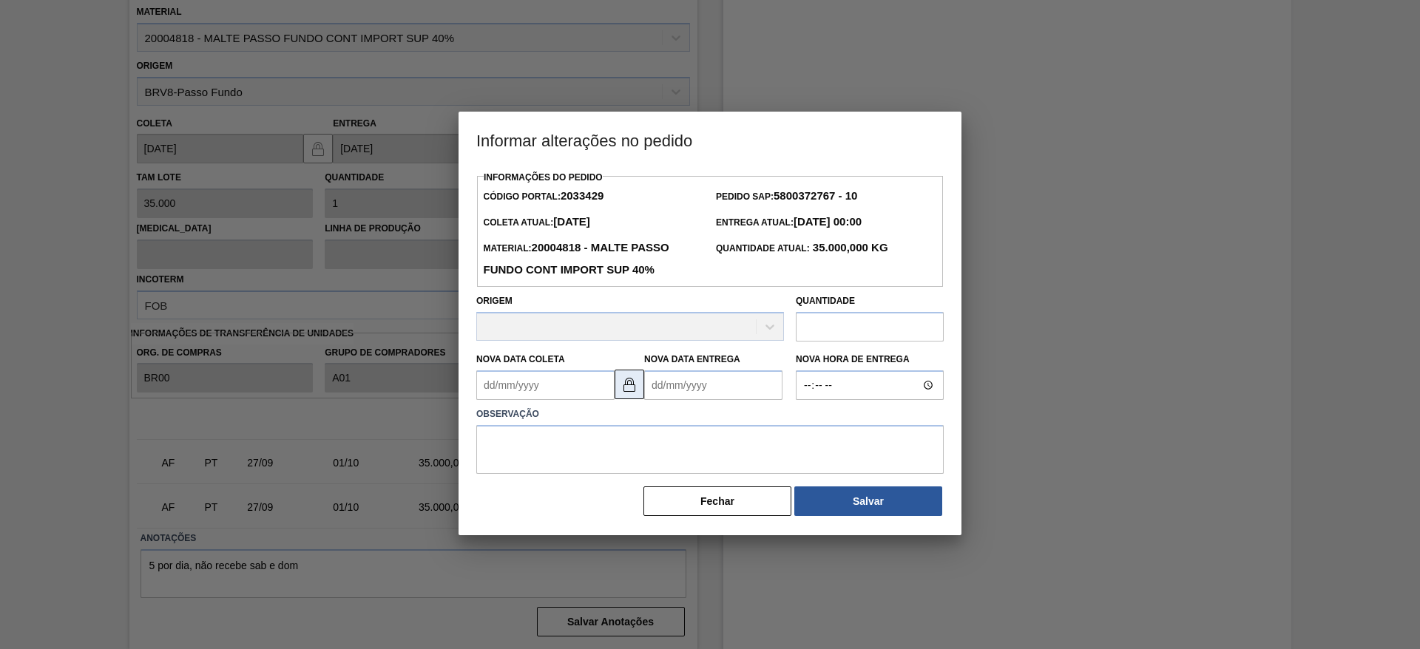
click at [632, 388] on img at bounding box center [630, 385] width 18 height 18
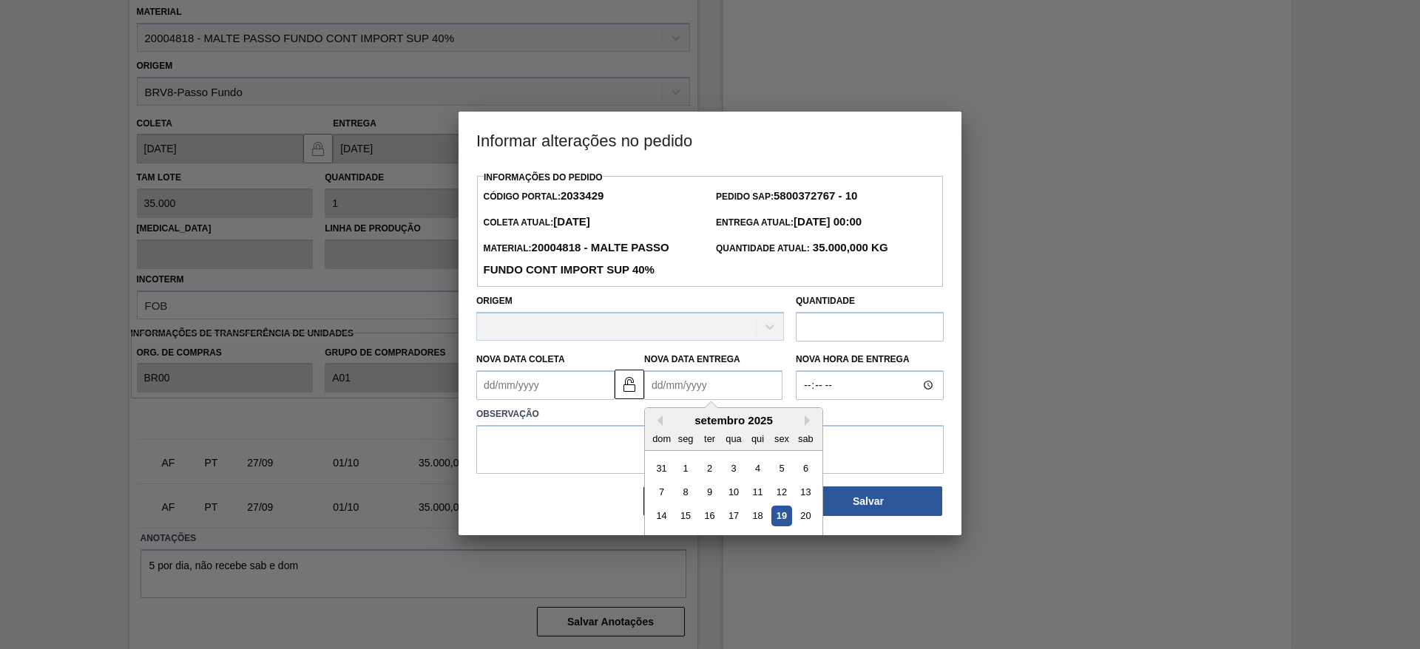
click at [659, 380] on Entrega2033429 "Nova Data Entrega" at bounding box center [713, 386] width 138 height 30
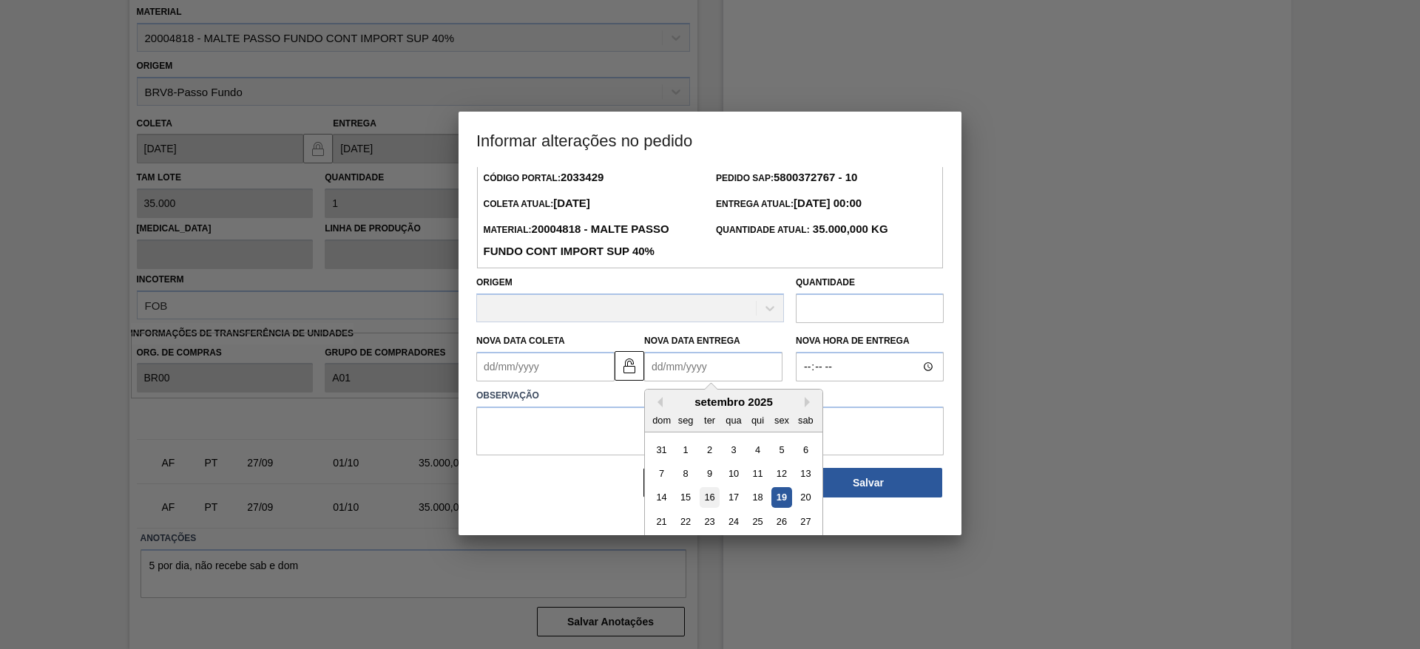
scroll to position [50, 0]
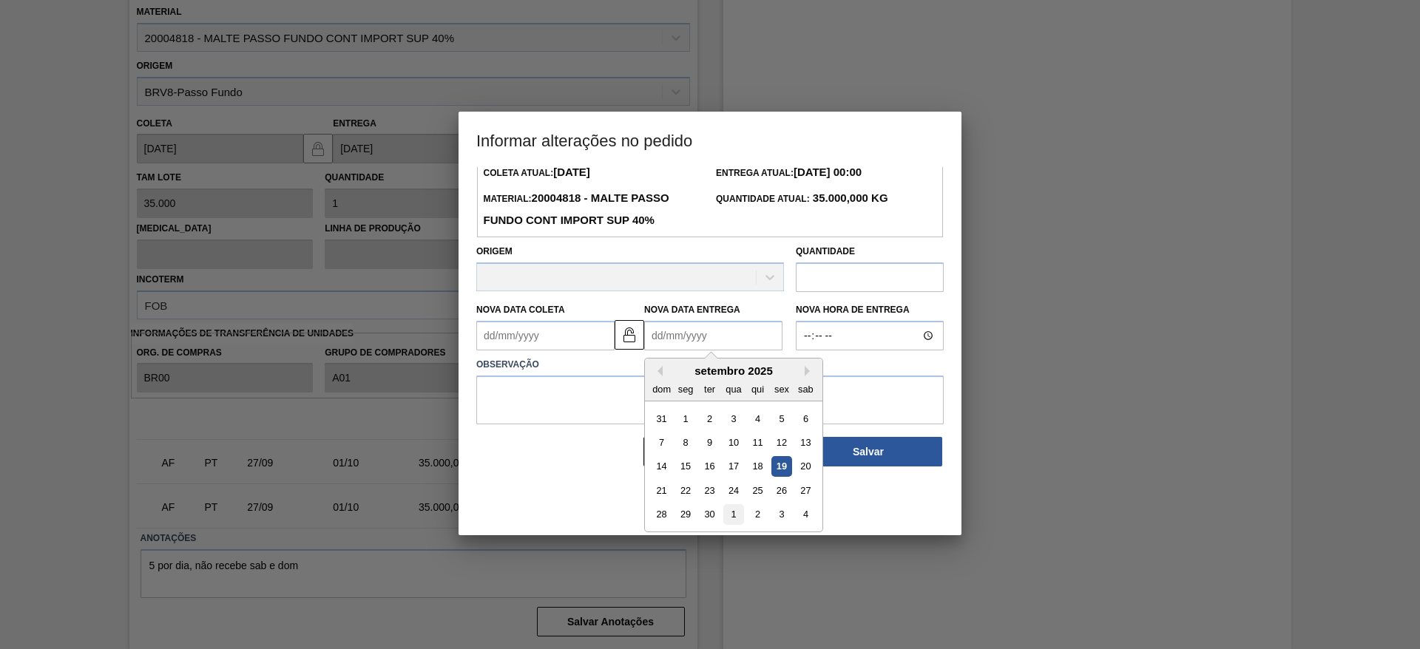
click at [740, 521] on div "1" at bounding box center [733, 515] width 20 height 20
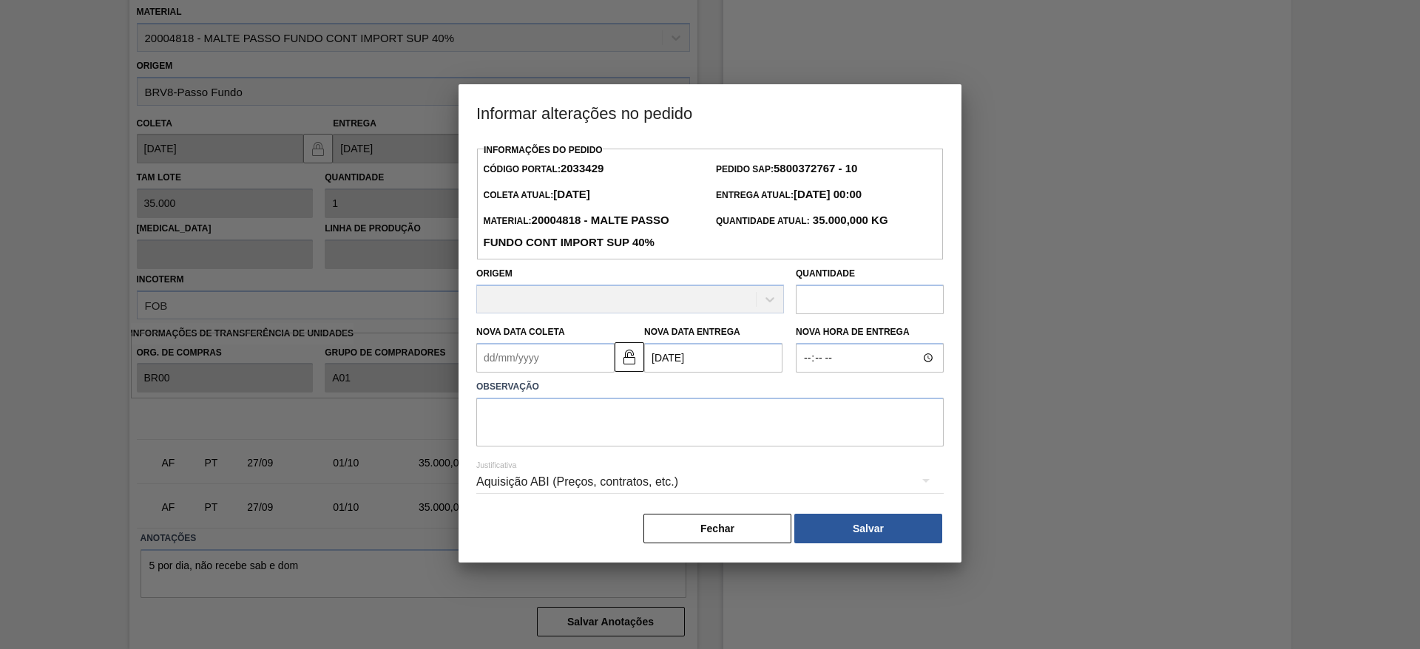
scroll to position [0, 0]
click at [544, 411] on textarea at bounding box center [710, 422] width 468 height 49
click at [886, 536] on button "Salvar" at bounding box center [868, 529] width 148 height 30
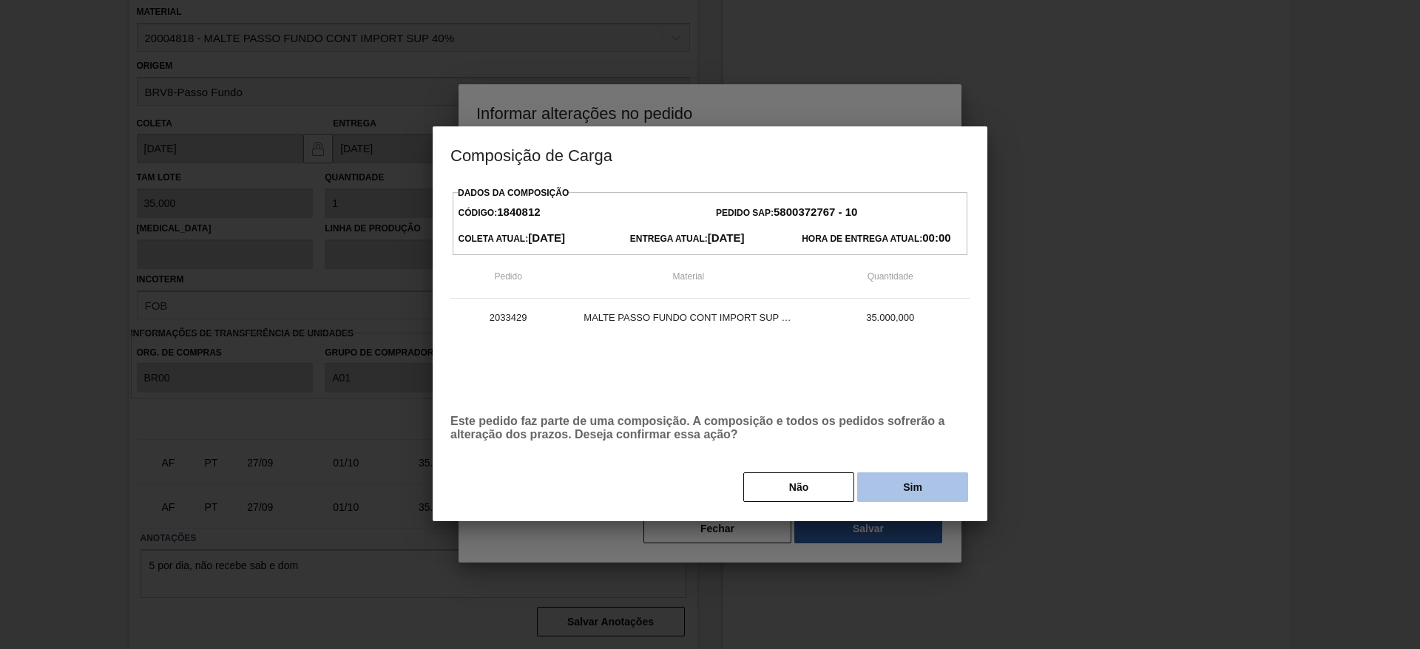
click at [903, 482] on button "Sim" at bounding box center [912, 488] width 111 height 30
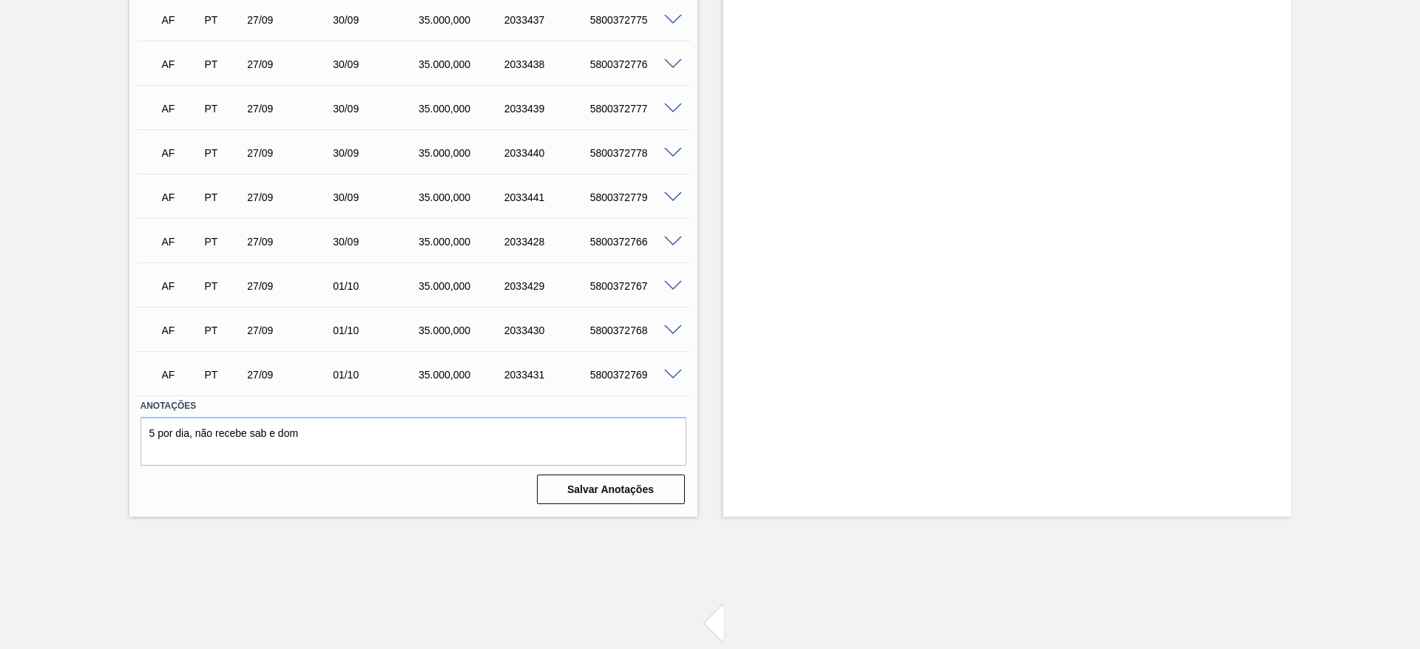
scroll to position [2997, 0]
click at [672, 241] on span at bounding box center [673, 242] width 18 height 11
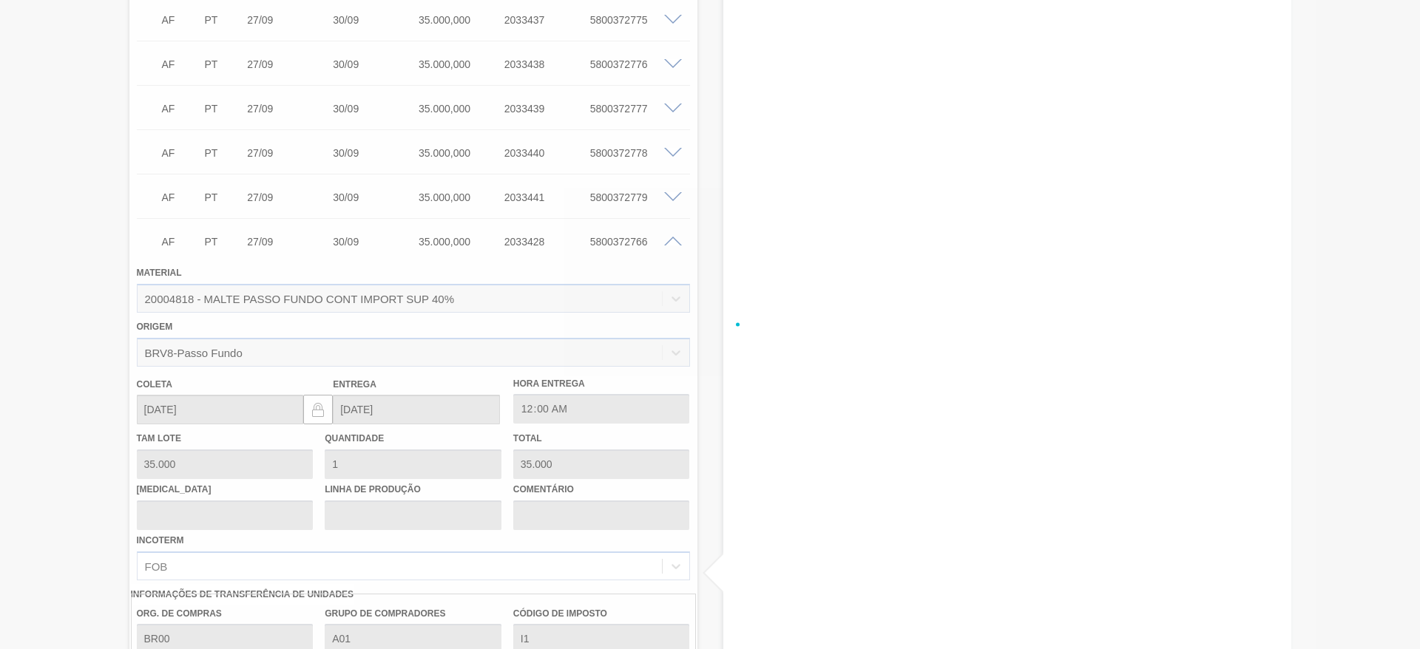
scroll to position [3302, 0]
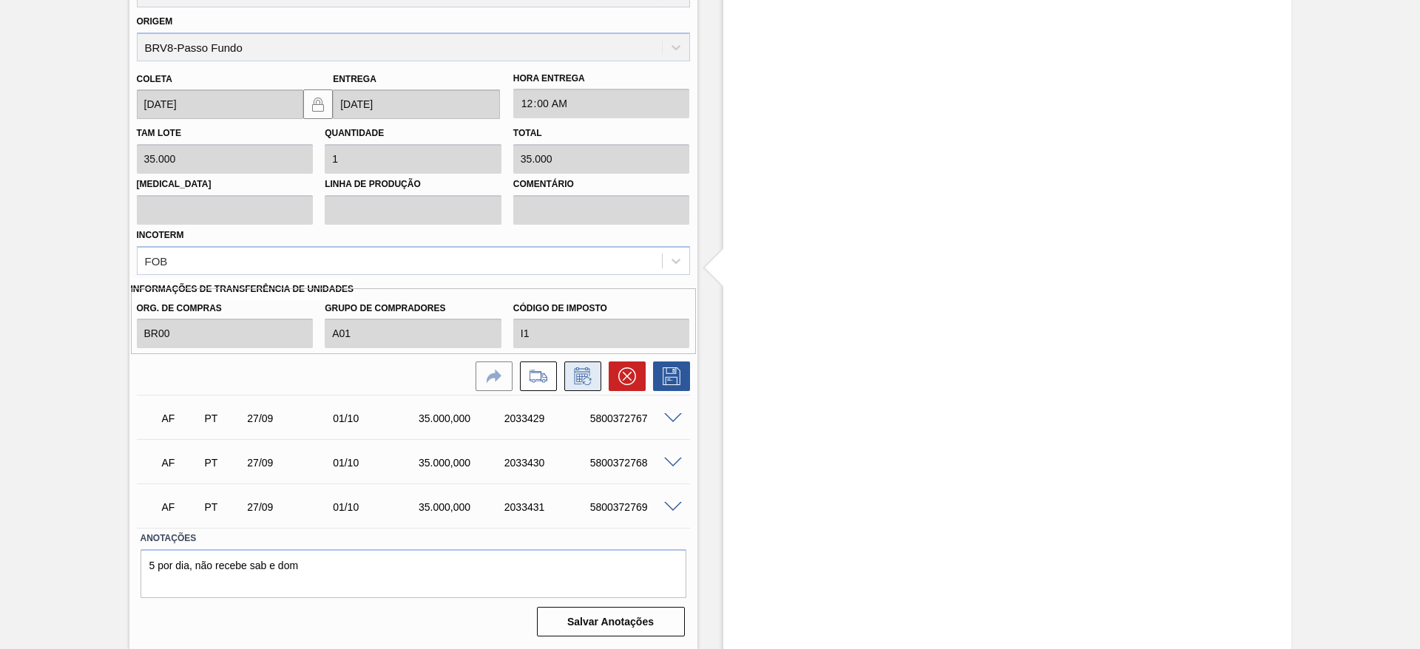
click at [584, 379] on icon at bounding box center [583, 377] width 24 height 18
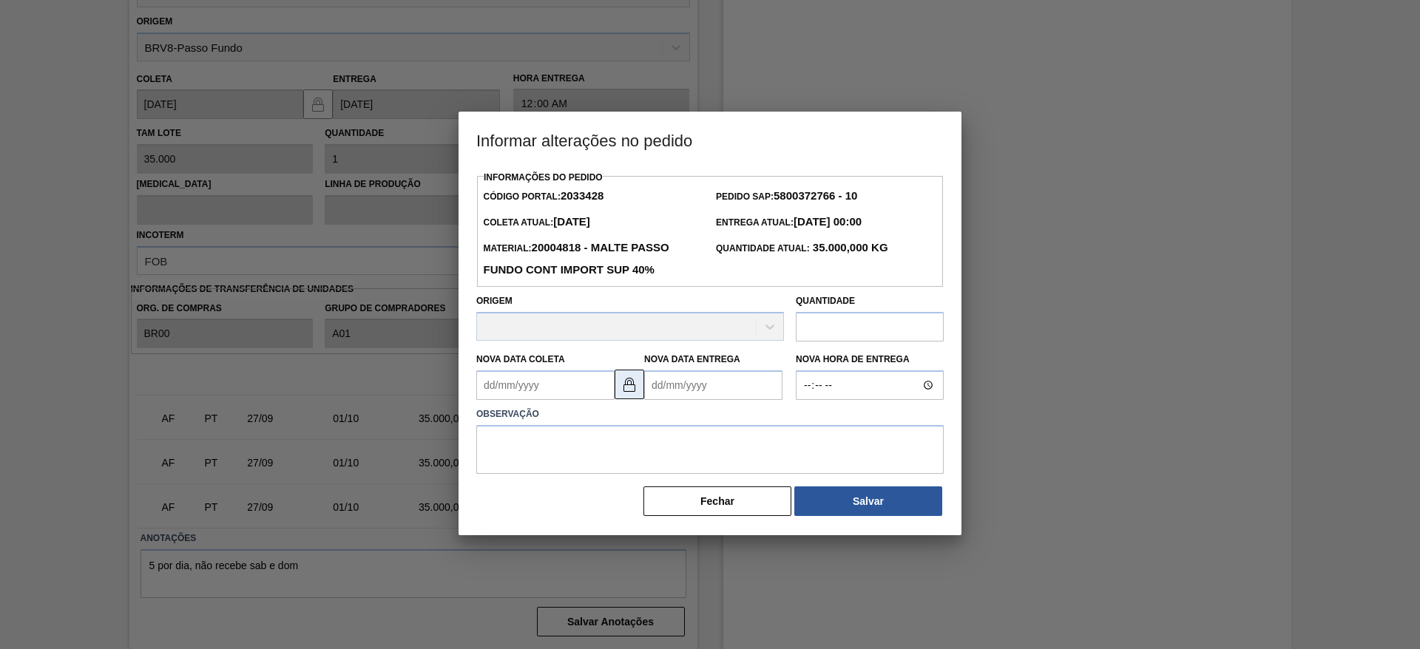
click at [630, 390] on img at bounding box center [630, 385] width 18 height 18
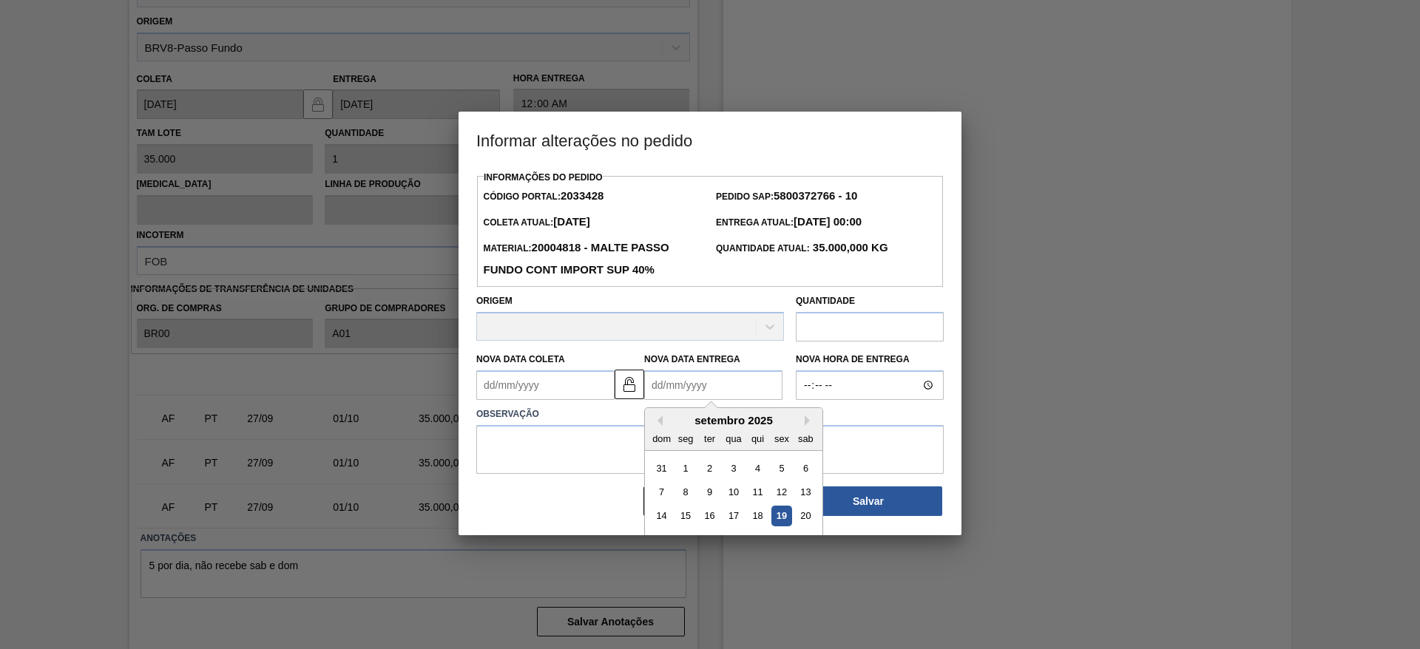
click at [652, 386] on Entrega2033428 "Nova Data Entrega" at bounding box center [713, 386] width 138 height 30
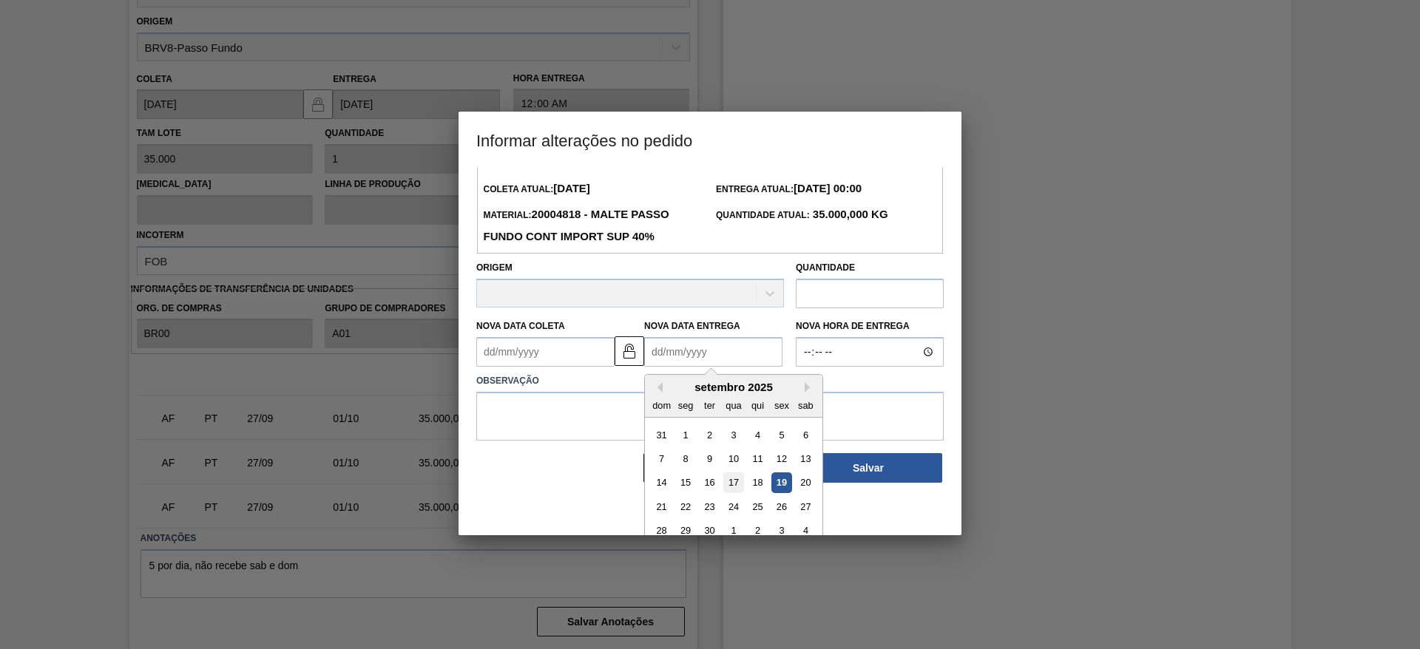
scroll to position [50, 0]
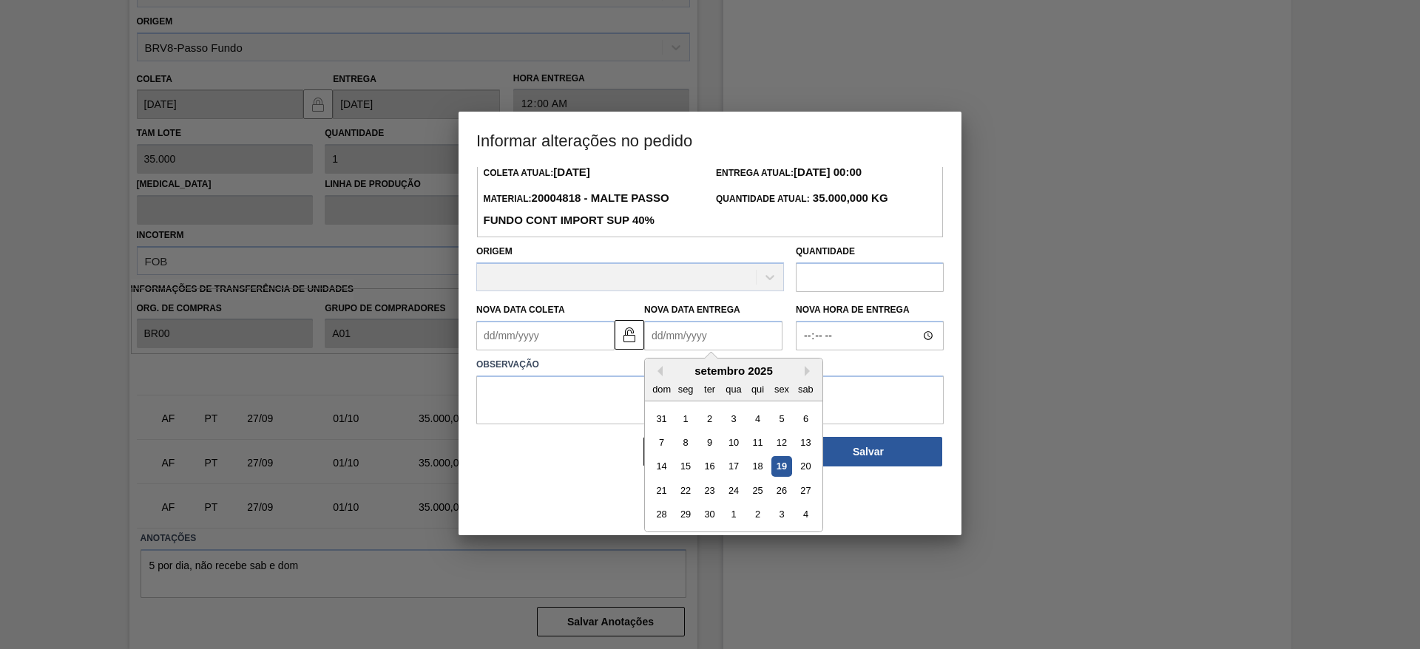
click at [733, 519] on div "1" at bounding box center [733, 515] width 20 height 20
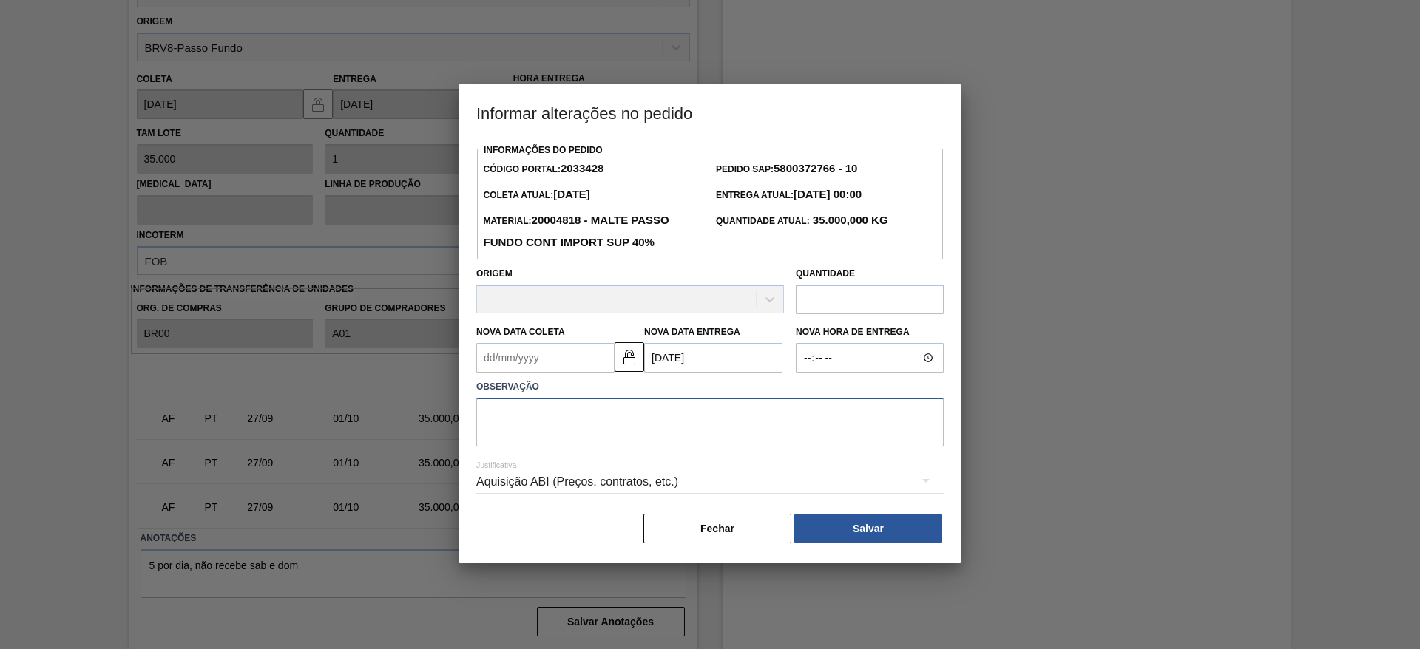
click at [546, 405] on textarea at bounding box center [710, 422] width 468 height 49
click at [835, 527] on button "Salvar" at bounding box center [868, 529] width 148 height 30
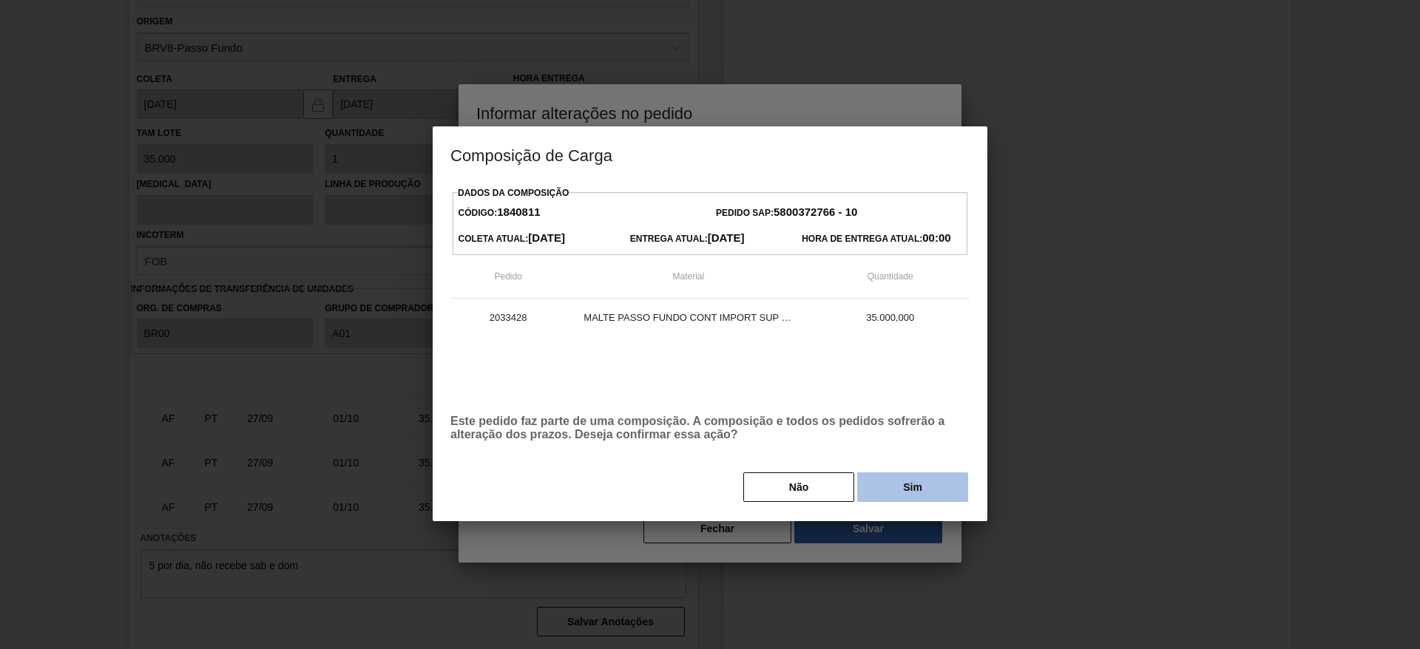
click at [905, 483] on button "Sim" at bounding box center [912, 488] width 111 height 30
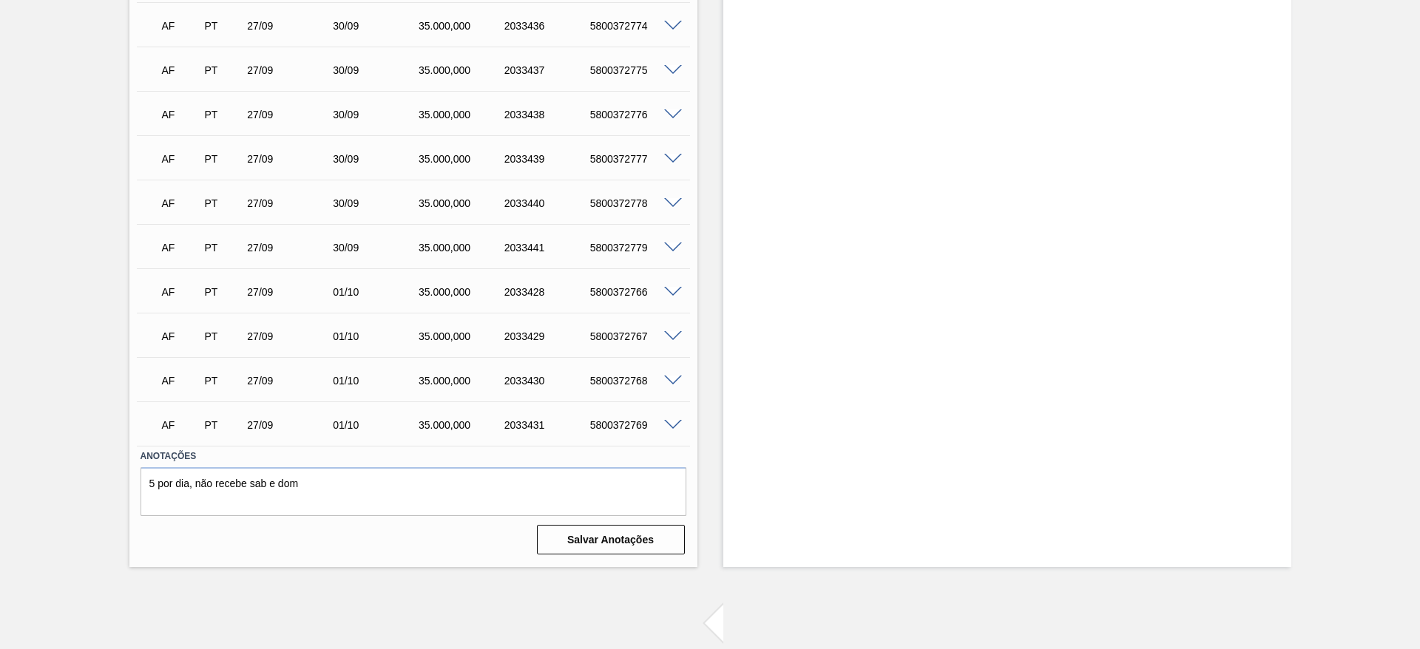
scroll to position [2946, 0]
click at [674, 243] on span at bounding box center [673, 248] width 18 height 11
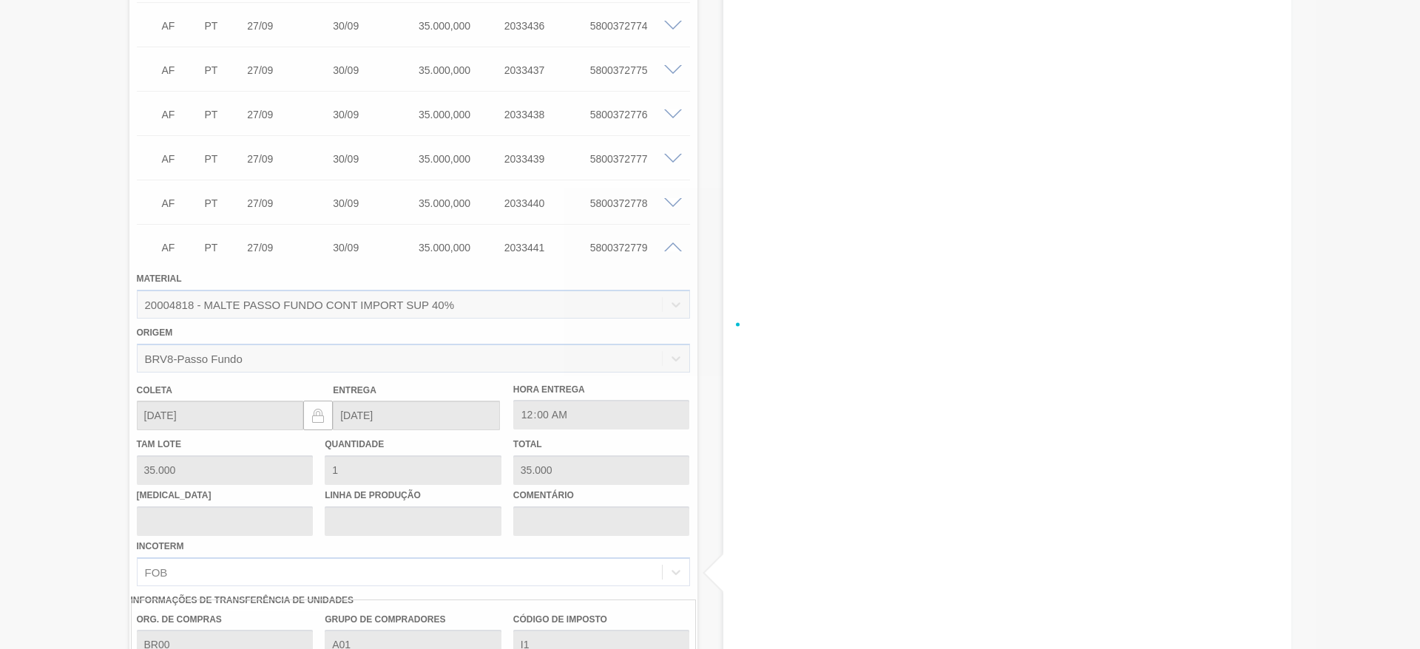
scroll to position [3302, 0]
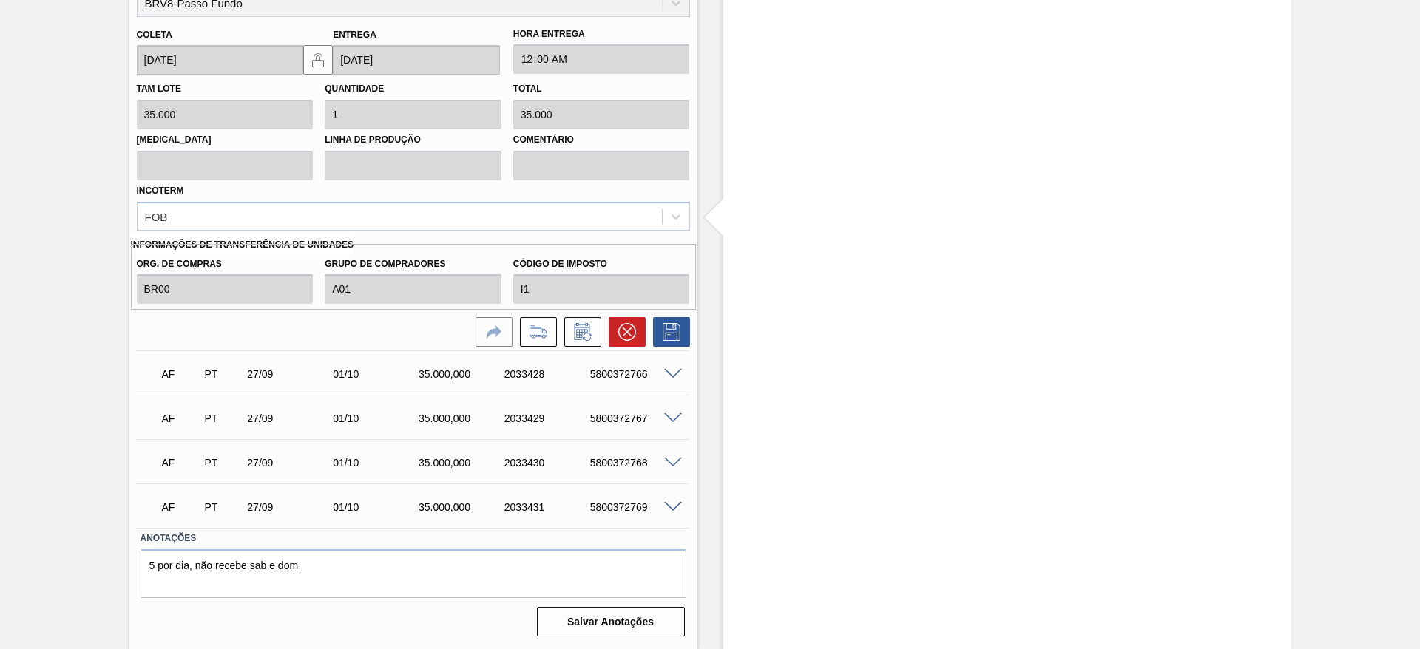
click at [583, 331] on icon at bounding box center [583, 332] width 24 height 18
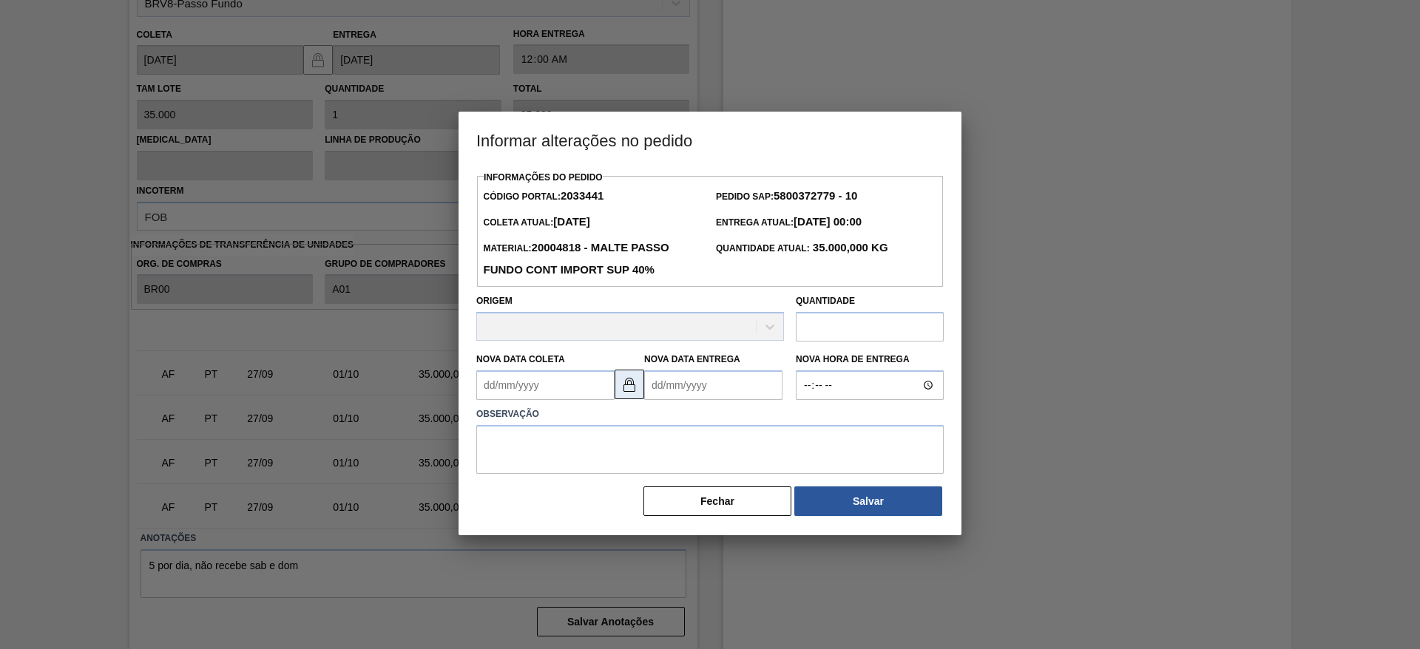
click at [632, 385] on img at bounding box center [630, 385] width 18 height 18
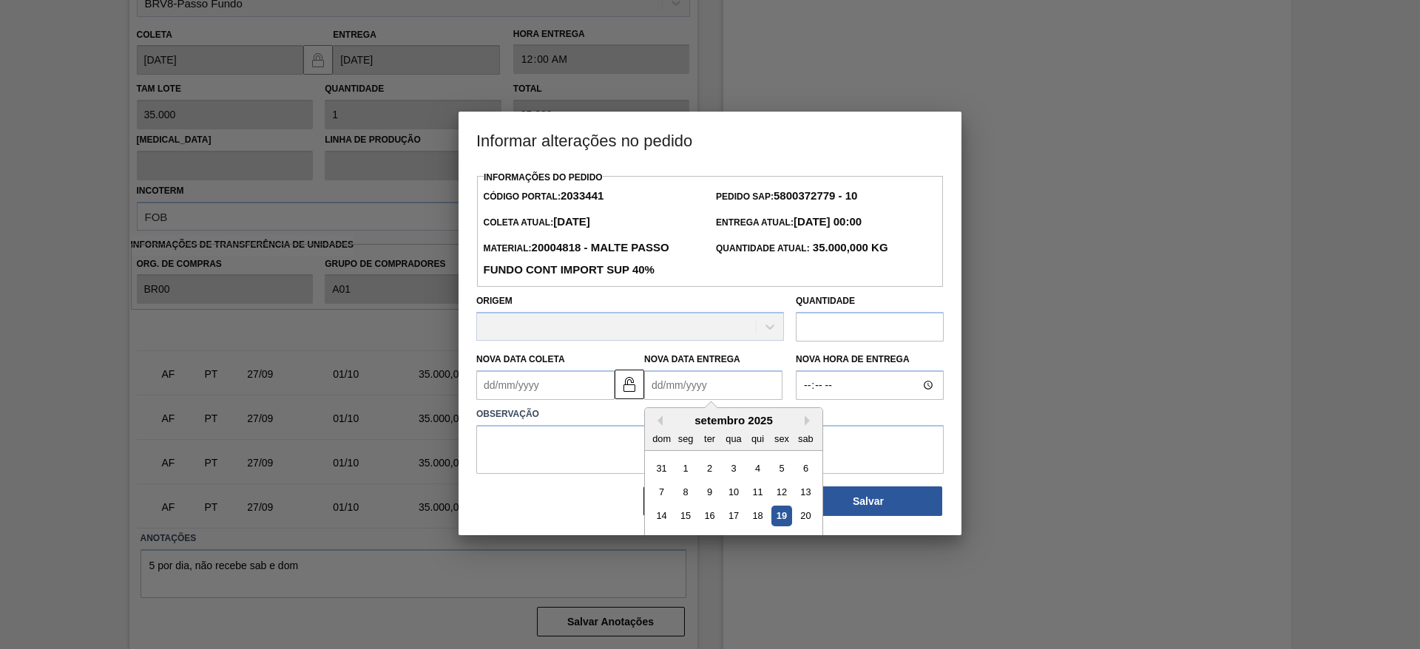
click at [652, 386] on Entrega2033441 "Nova Data Entrega" at bounding box center [713, 386] width 138 height 30
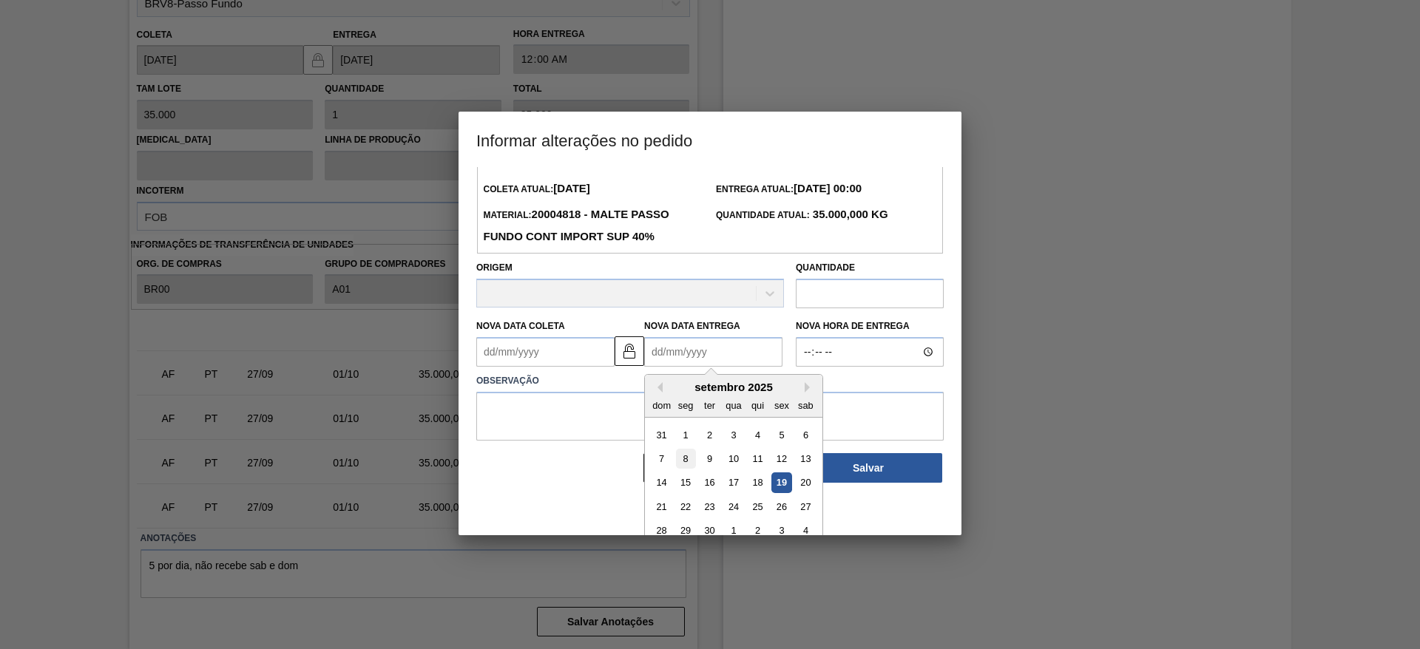
scroll to position [50, 0]
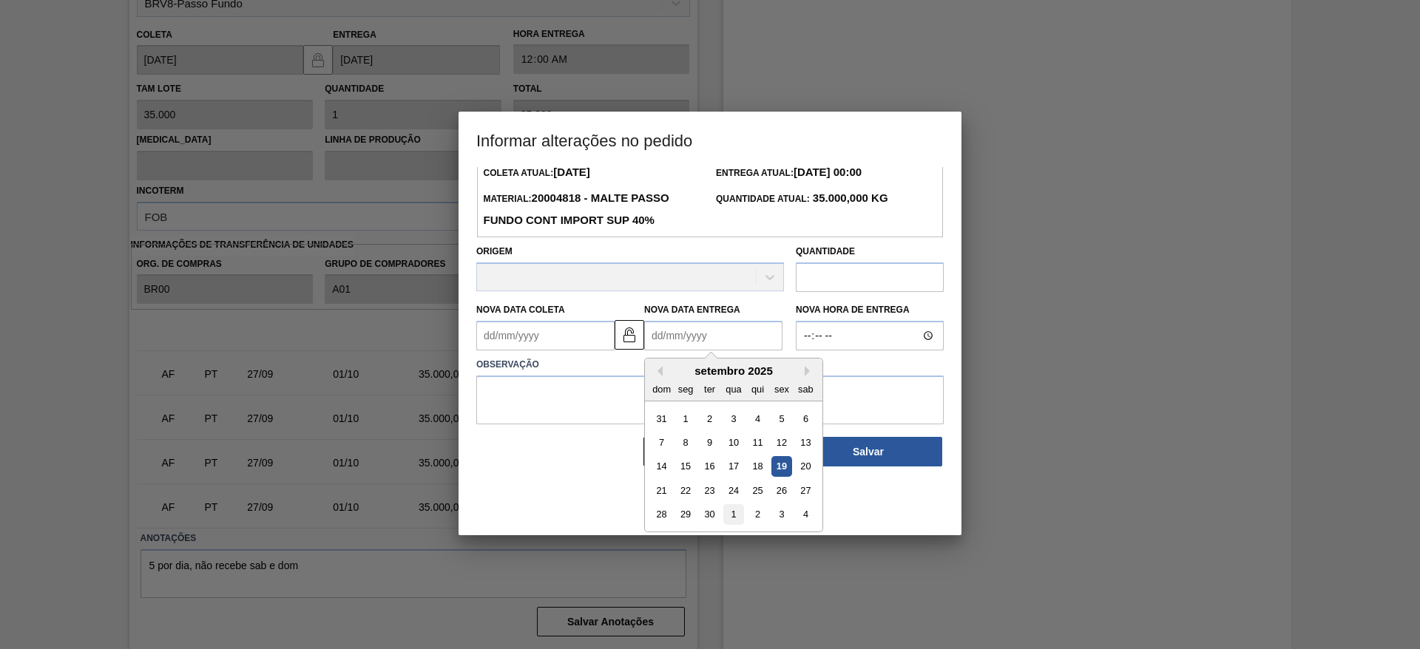
click at [732, 516] on div "1" at bounding box center [733, 515] width 20 height 20
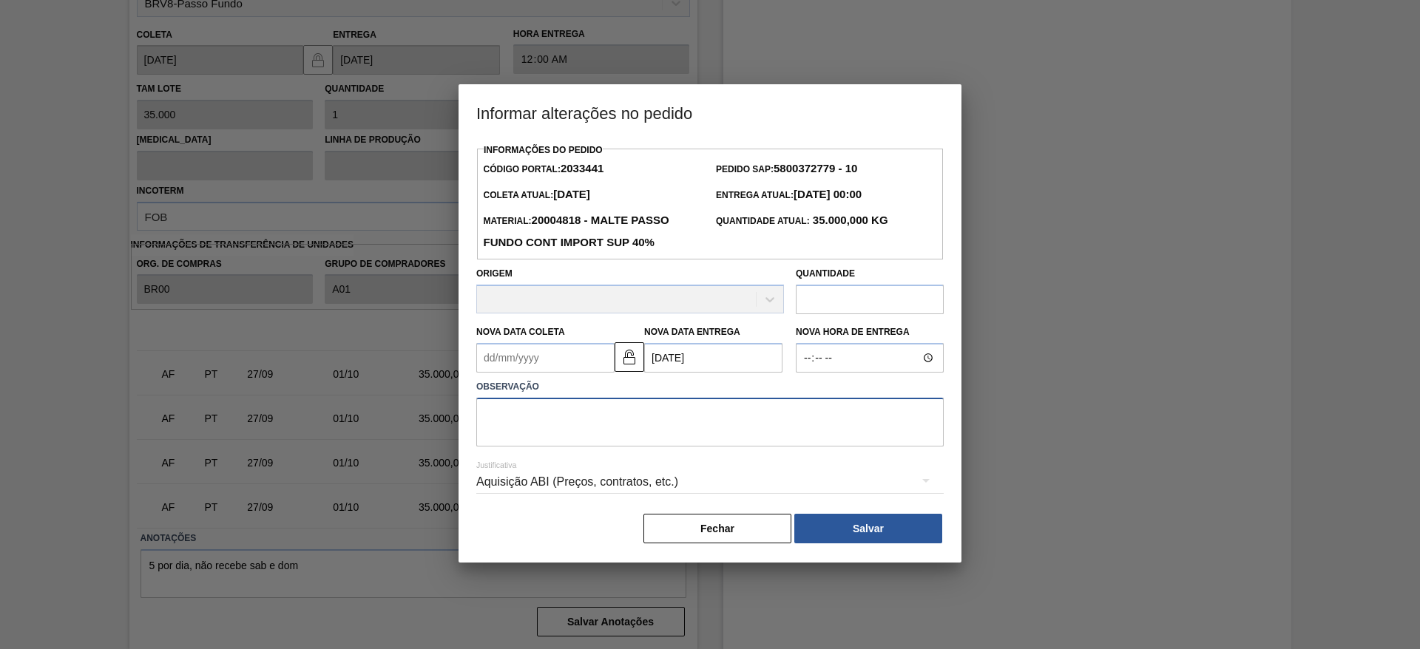
click at [563, 425] on textarea at bounding box center [710, 422] width 468 height 49
click at [840, 526] on button "Salvar" at bounding box center [868, 529] width 148 height 30
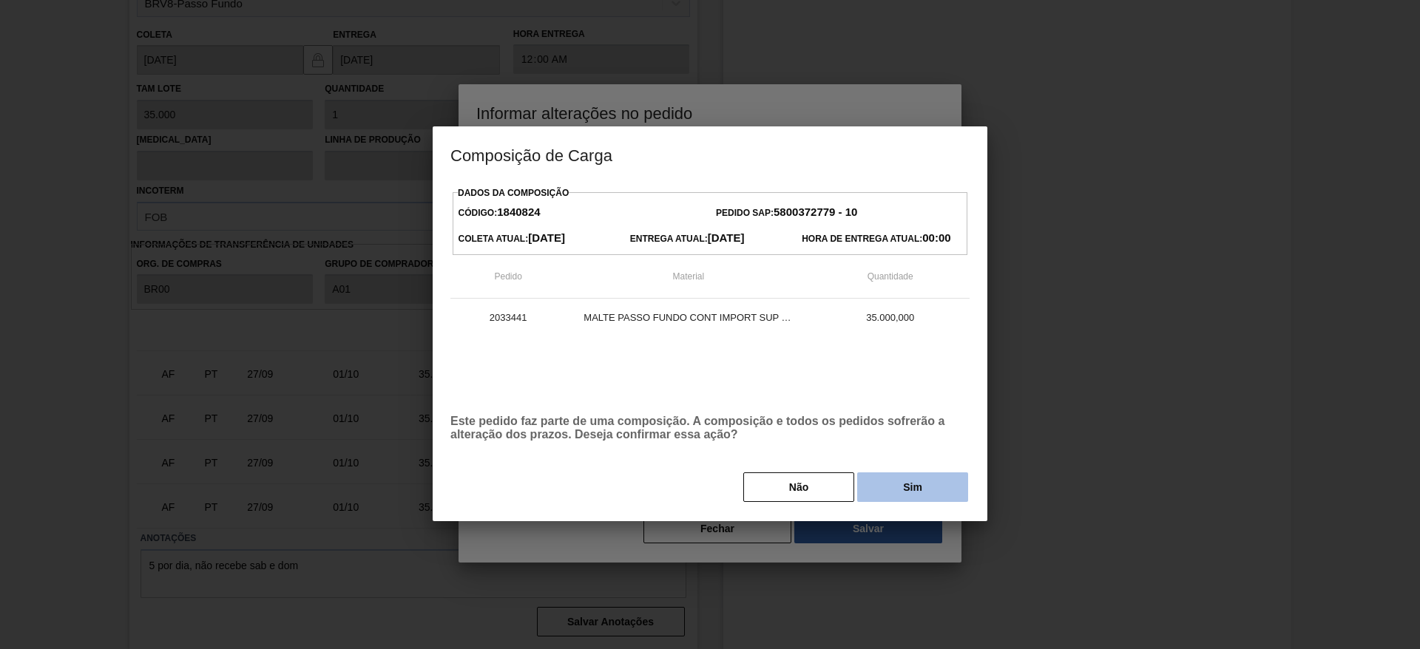
click at [900, 482] on button "Sim" at bounding box center [912, 488] width 111 height 30
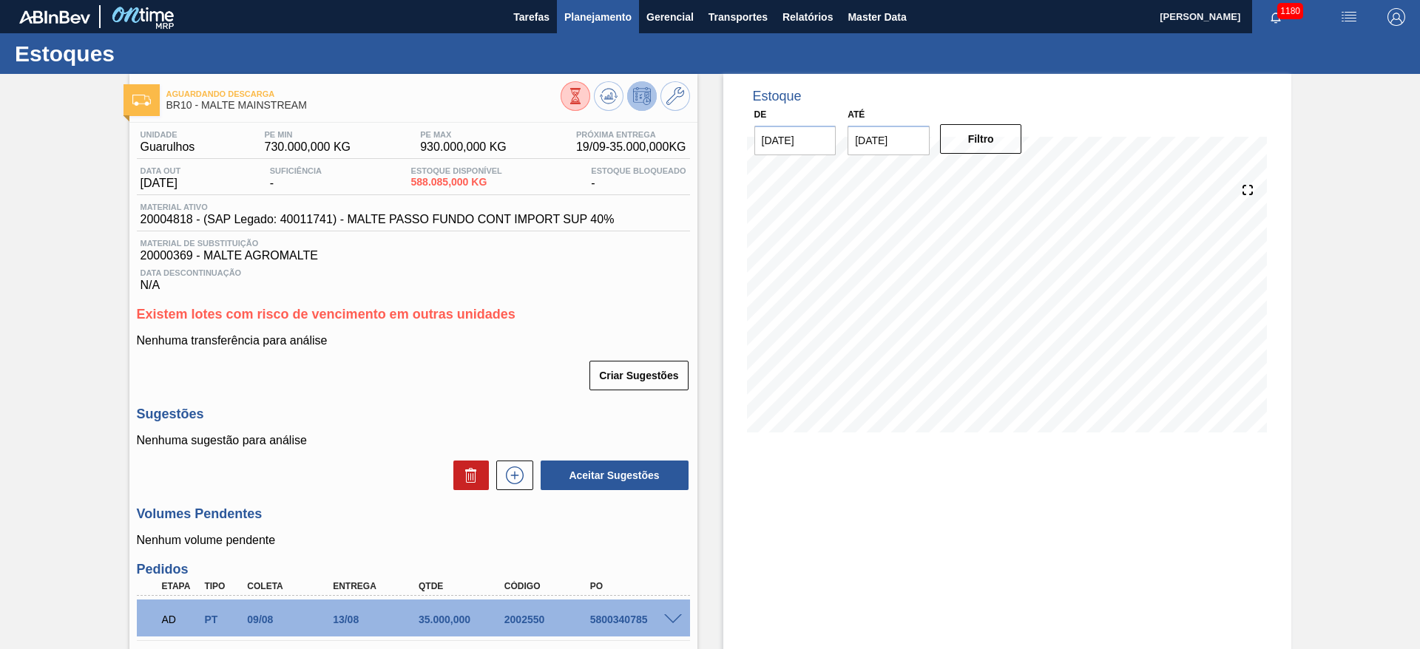
click at [598, 13] on span "Planejamento" at bounding box center [597, 17] width 67 height 18
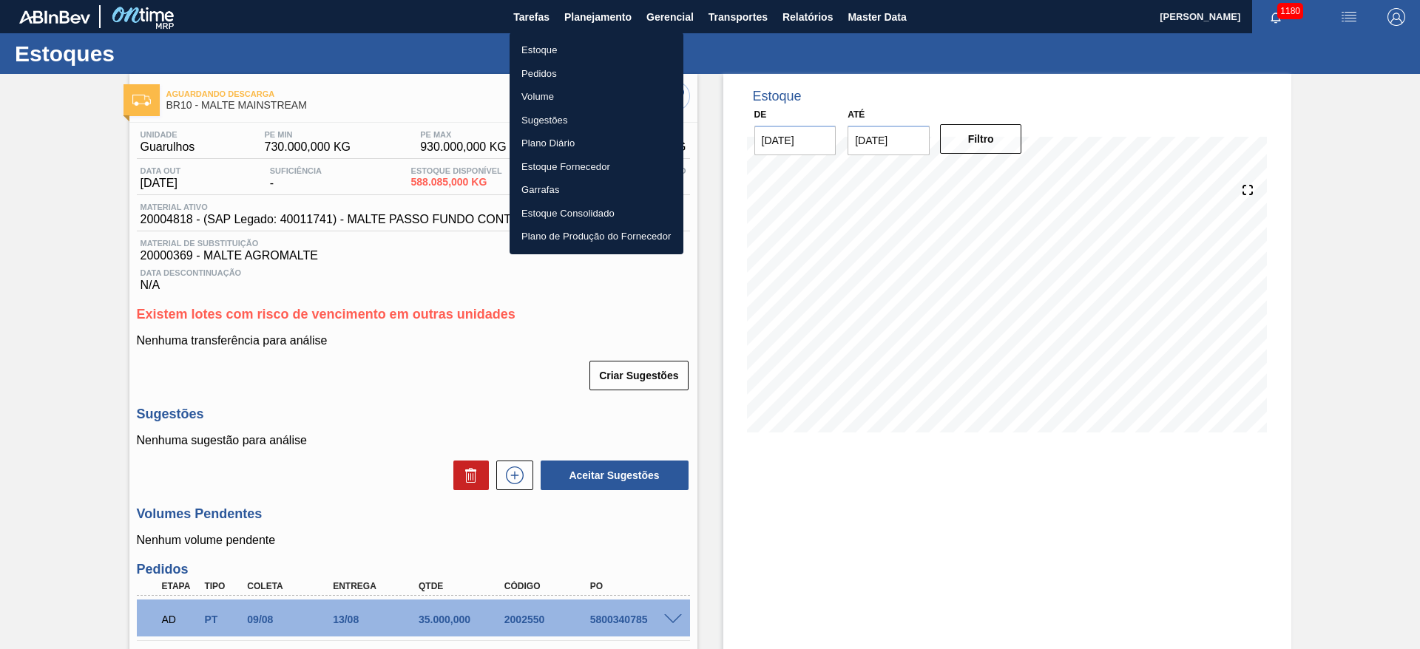
click at [537, 47] on li "Estoque" at bounding box center [597, 50] width 174 height 24
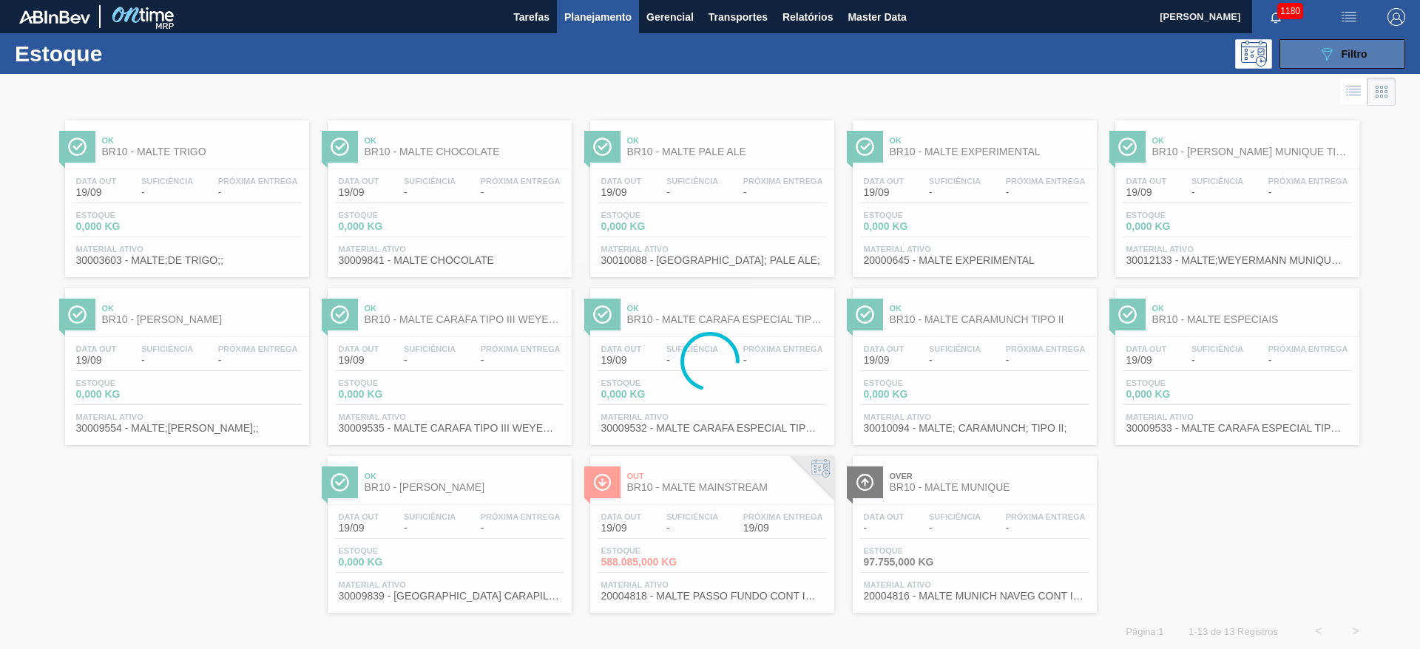
click at [1305, 55] on button "089F7B8B-B2A5-4AFE-B5C0-19BA573D28AC Filtro" at bounding box center [1343, 54] width 126 height 30
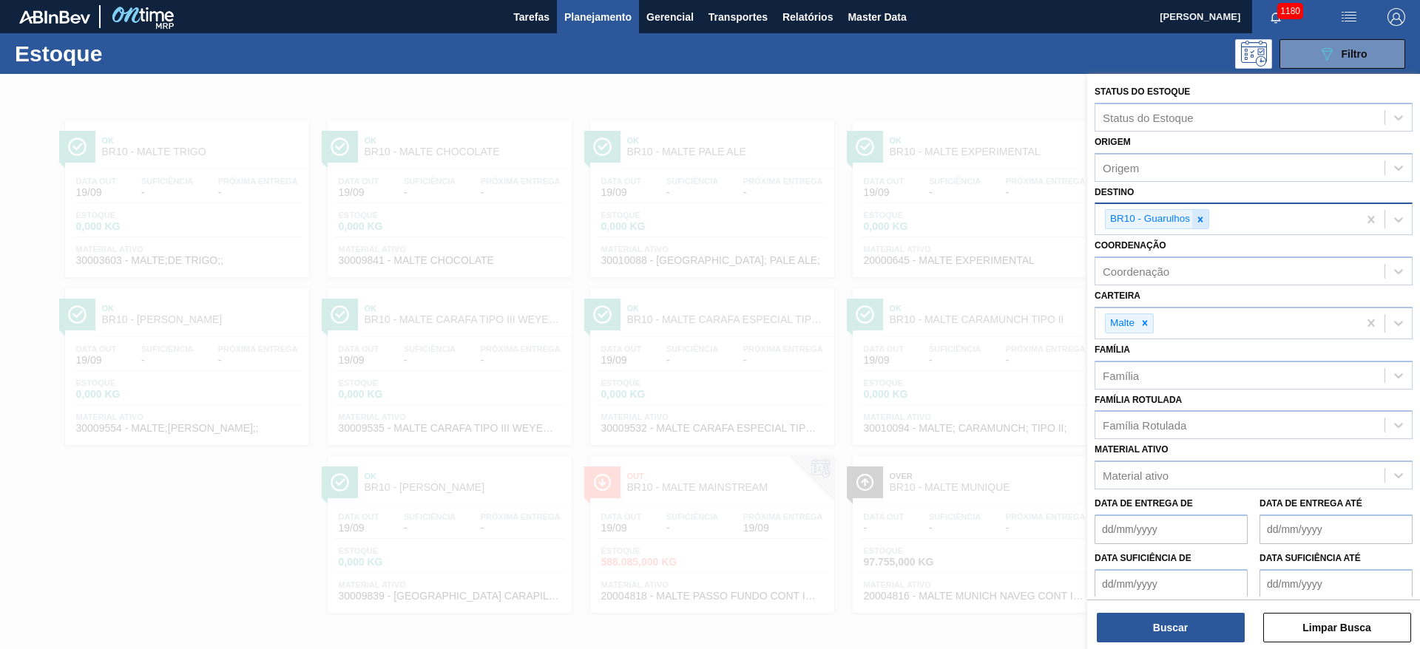
click at [1198, 220] on icon at bounding box center [1200, 220] width 10 height 10
drag, startPoint x: 1141, startPoint y: 260, endPoint x: 1179, endPoint y: 246, distance: 41.0
click at [1141, 260] on div "BR23 - Jaguariúna" at bounding box center [1254, 257] width 318 height 27
click at [1198, 220] on icon at bounding box center [1200, 220] width 10 height 10
click at [1154, 633] on button "Buscar" at bounding box center [1171, 628] width 148 height 30
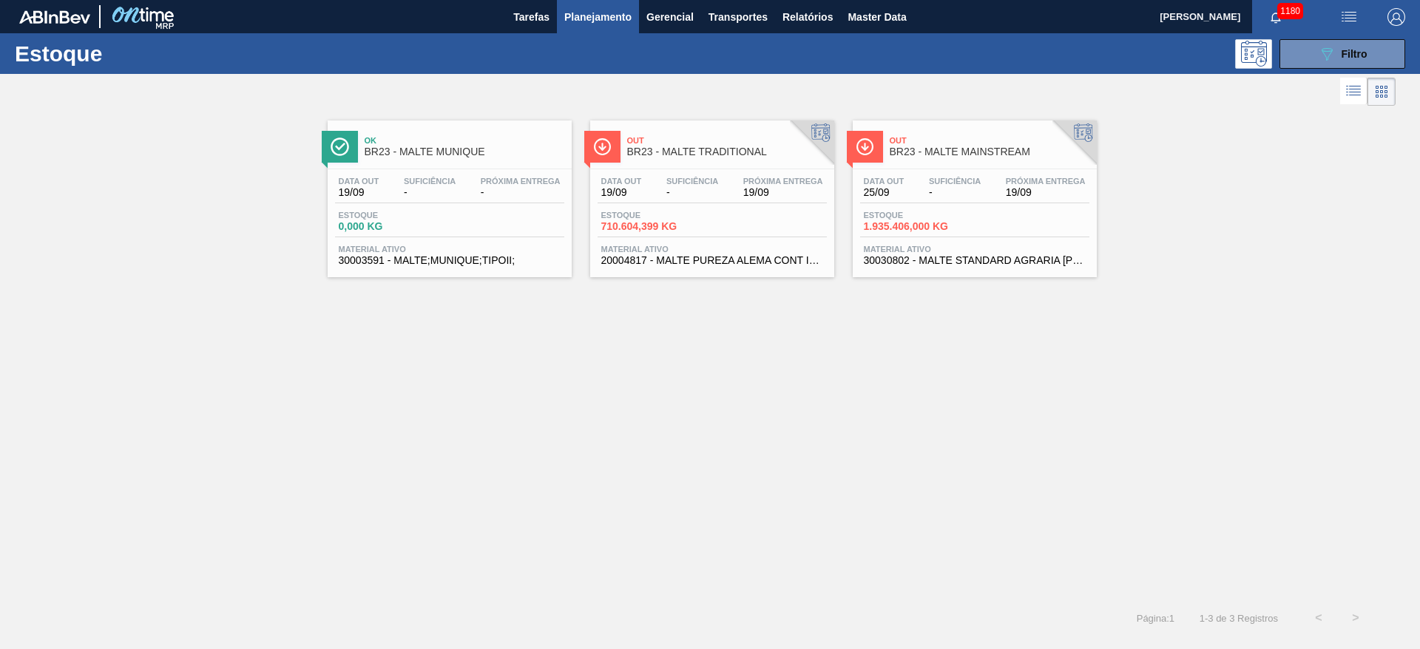
click at [920, 212] on span "Estoque" at bounding box center [916, 215] width 104 height 9
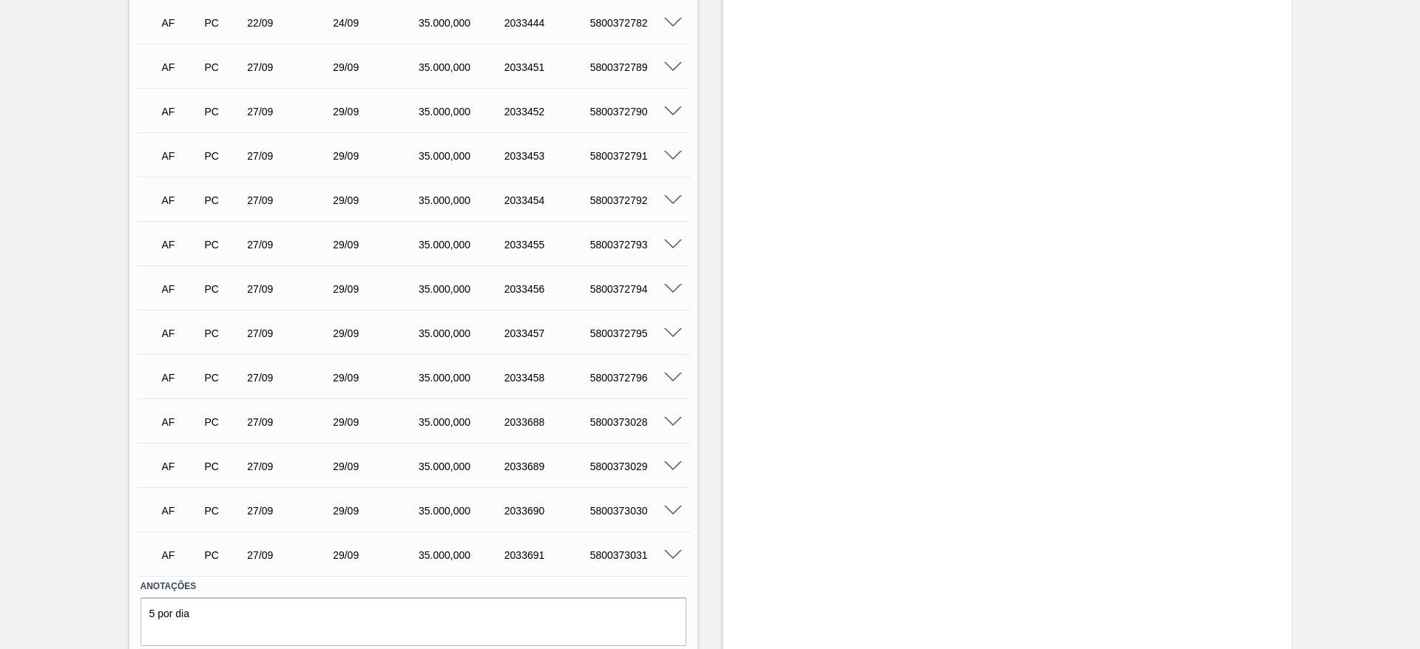
scroll to position [3014, 0]
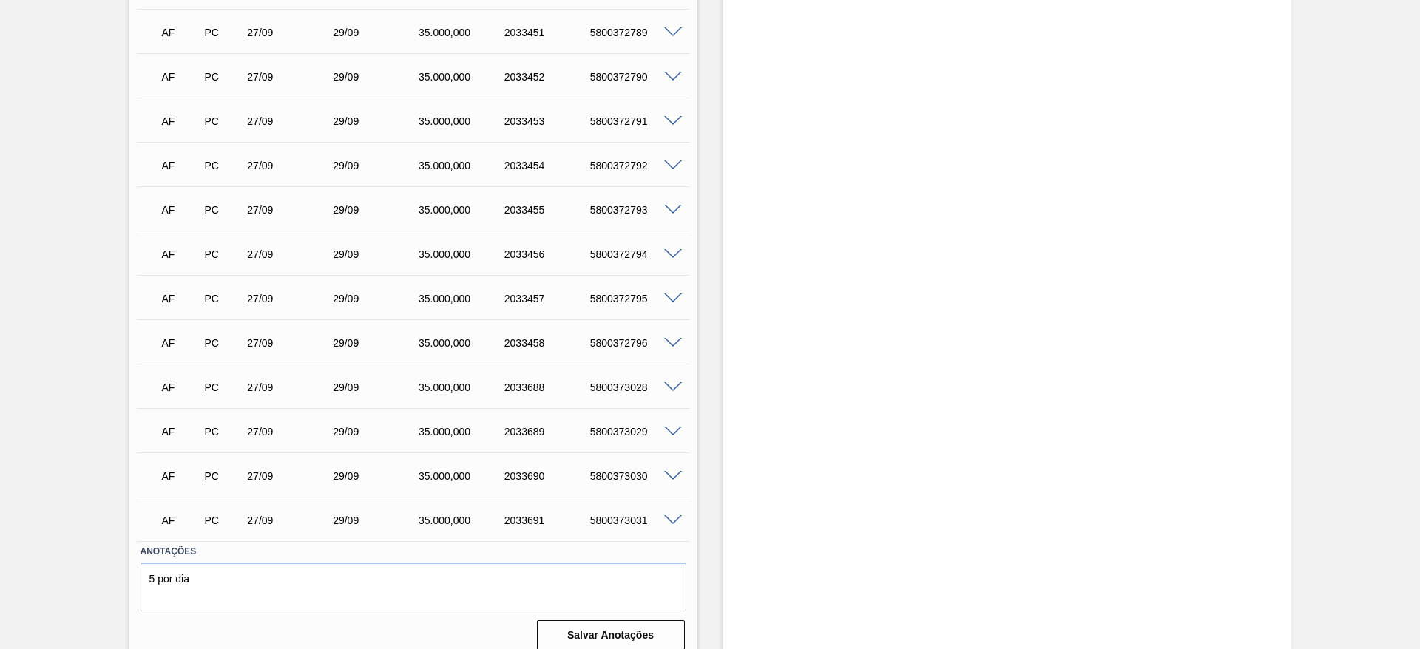
click at [673, 516] on span at bounding box center [673, 521] width 18 height 11
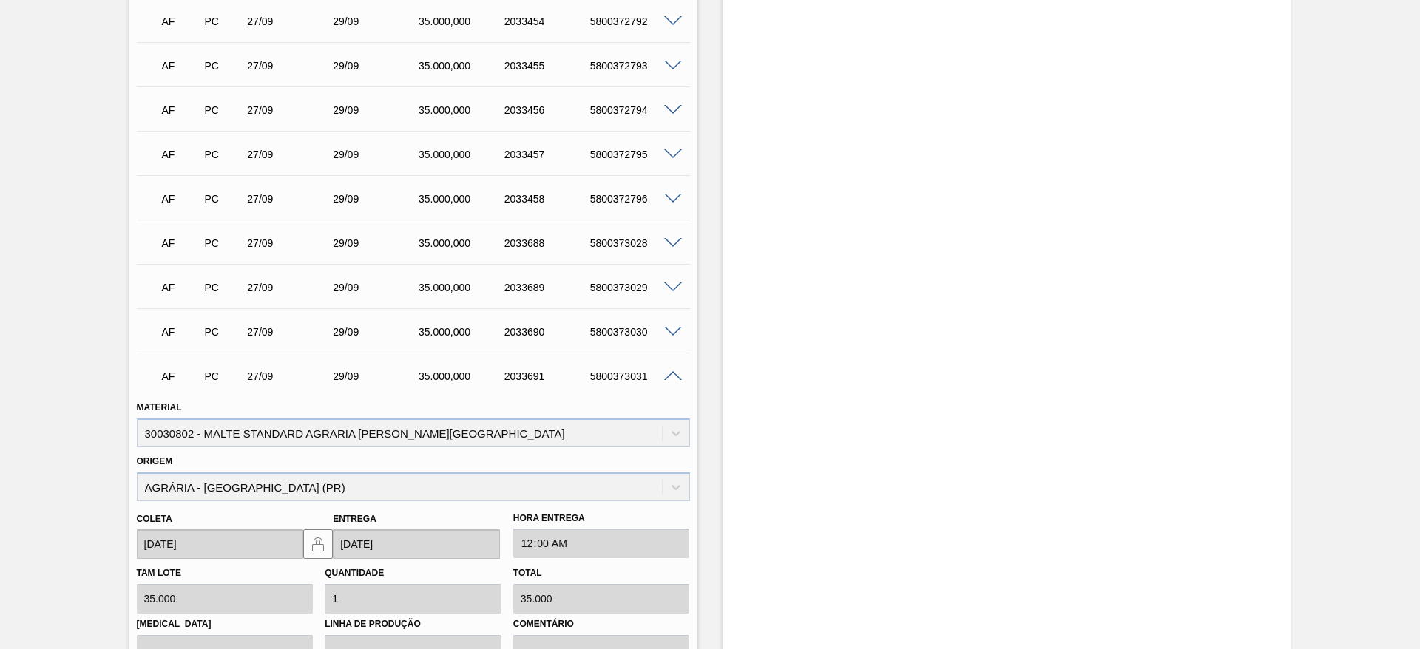
scroll to position [3373, 0]
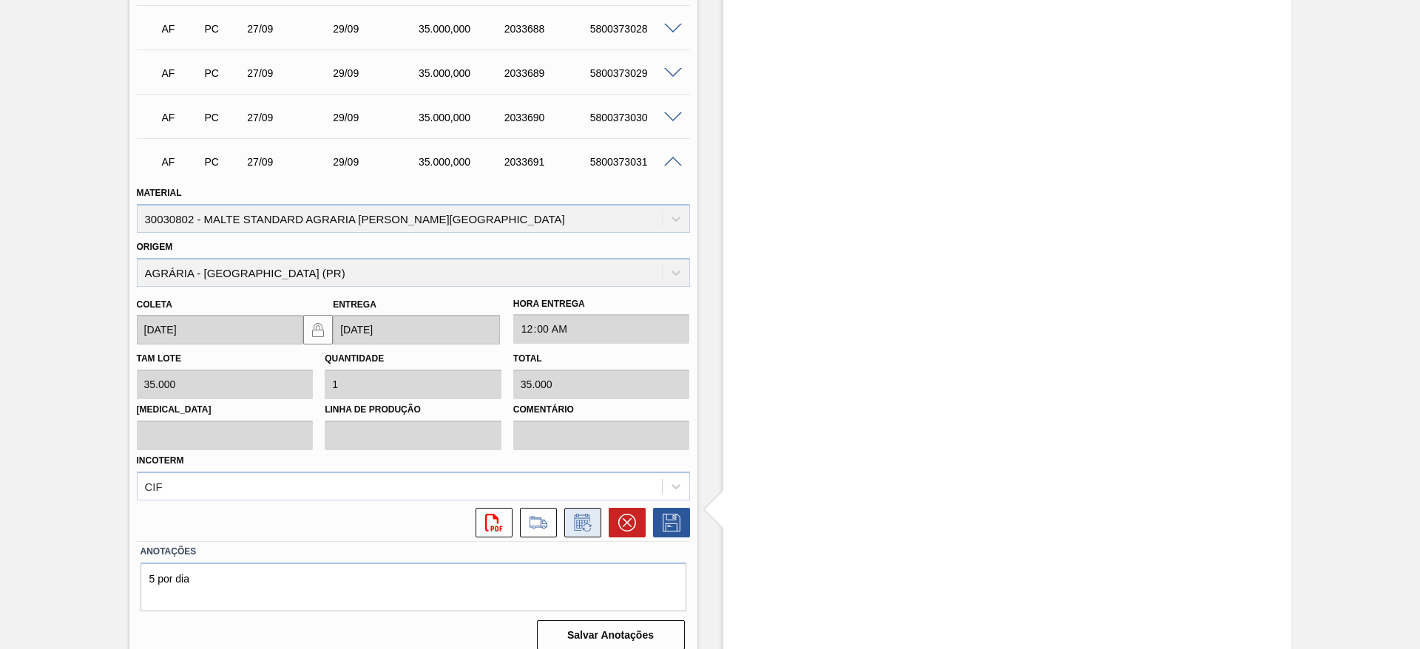
click at [582, 514] on icon at bounding box center [583, 523] width 24 height 18
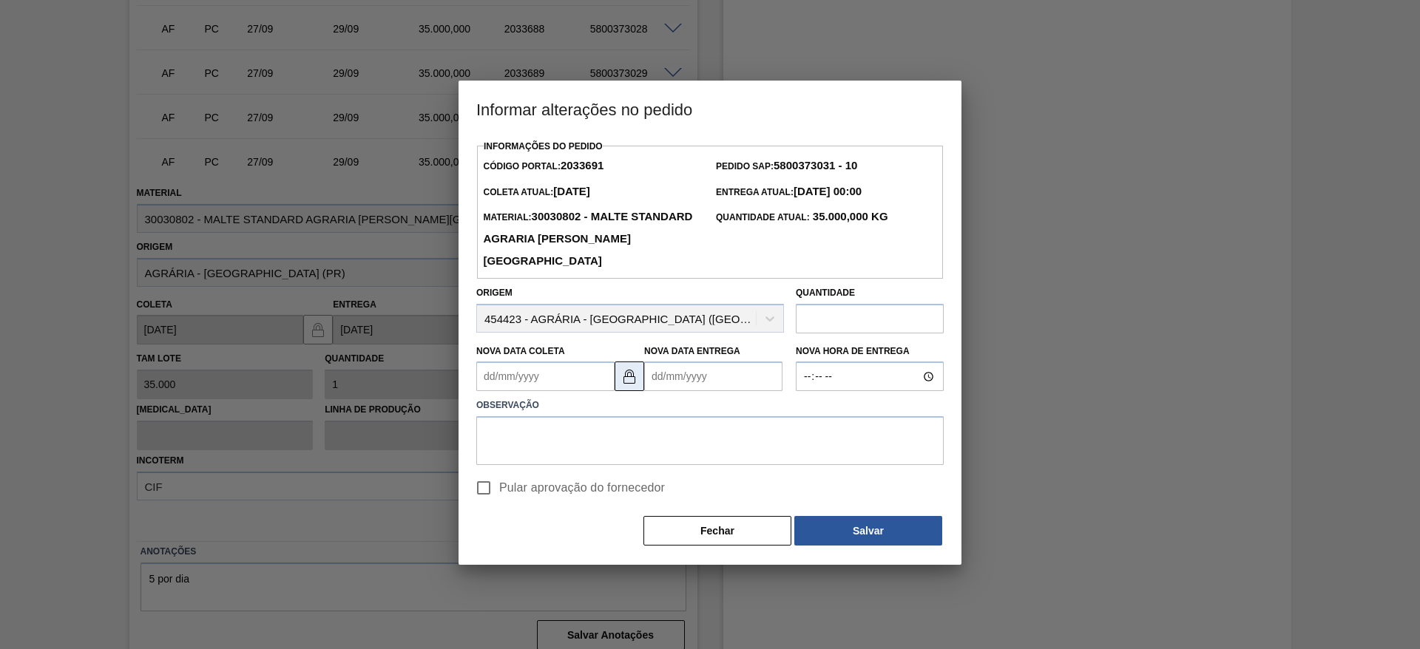
click at [632, 382] on img at bounding box center [630, 377] width 18 height 18
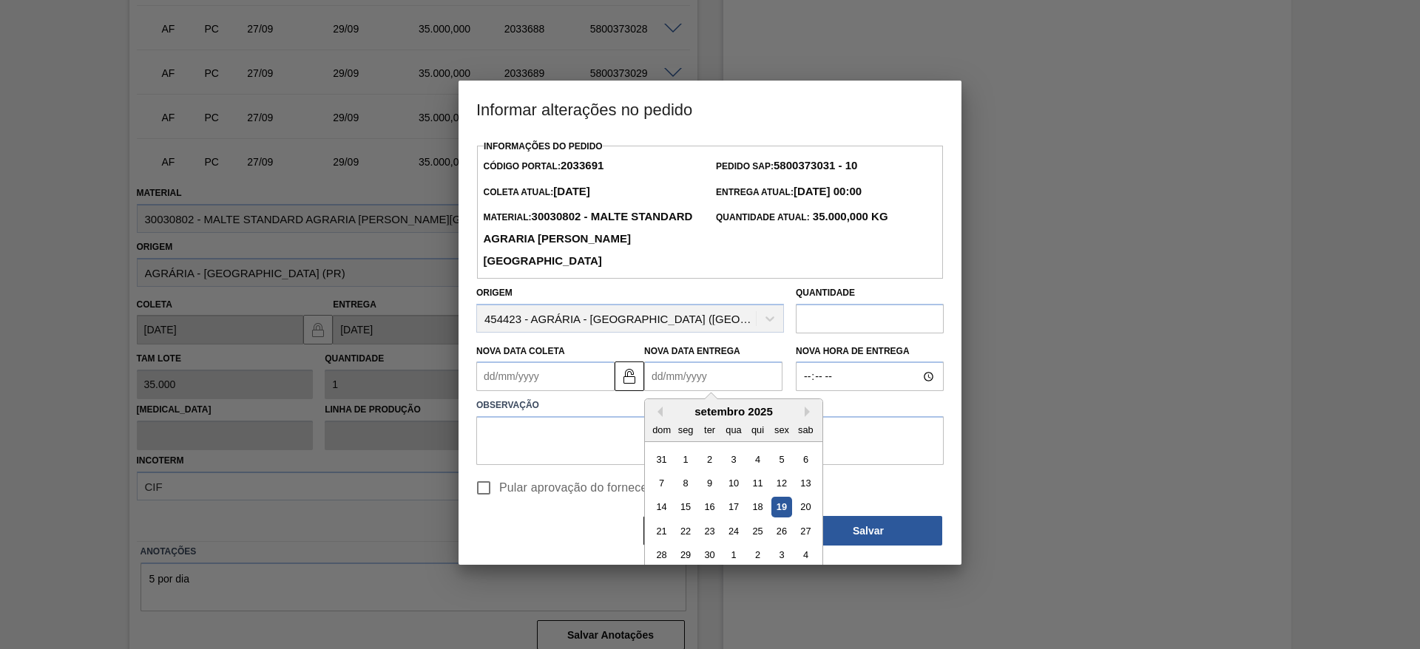
click at [652, 376] on Entrega2033691 "Nova Data Entrega" at bounding box center [713, 377] width 138 height 30
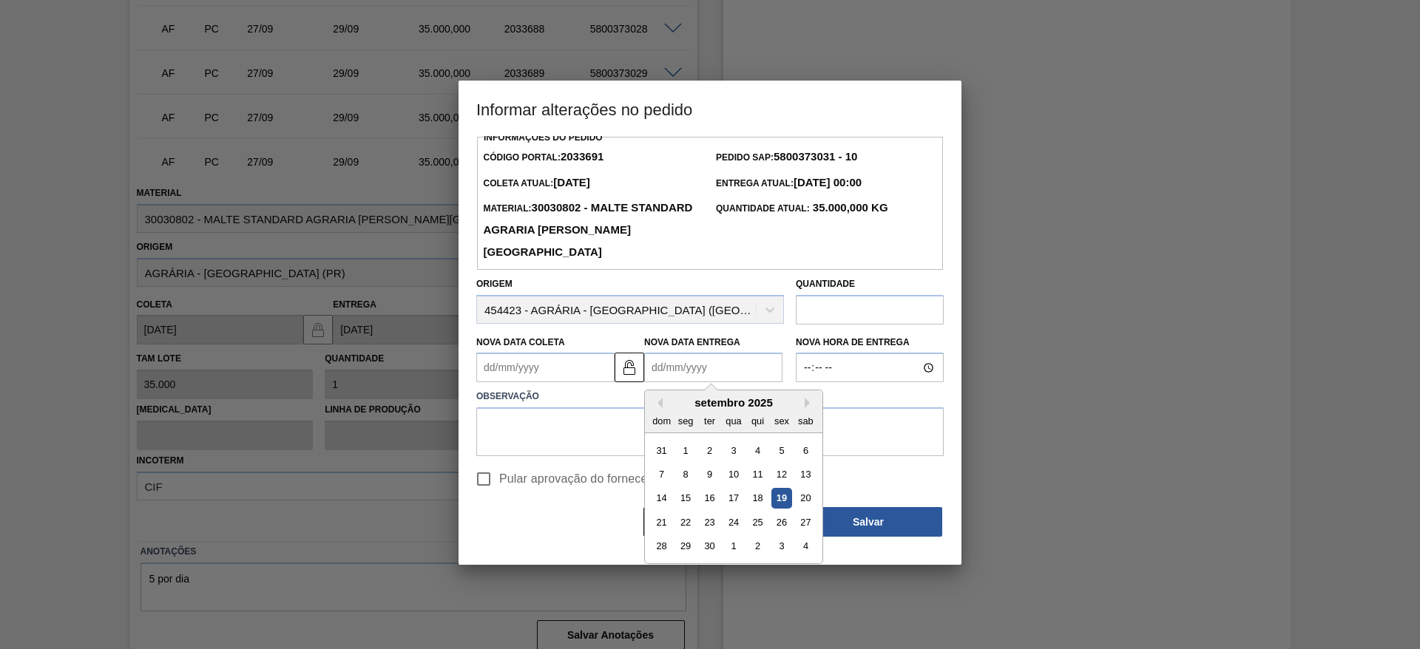
scroll to position [11, 0]
click at [709, 549] on div "30" at bounding box center [710, 545] width 20 height 20
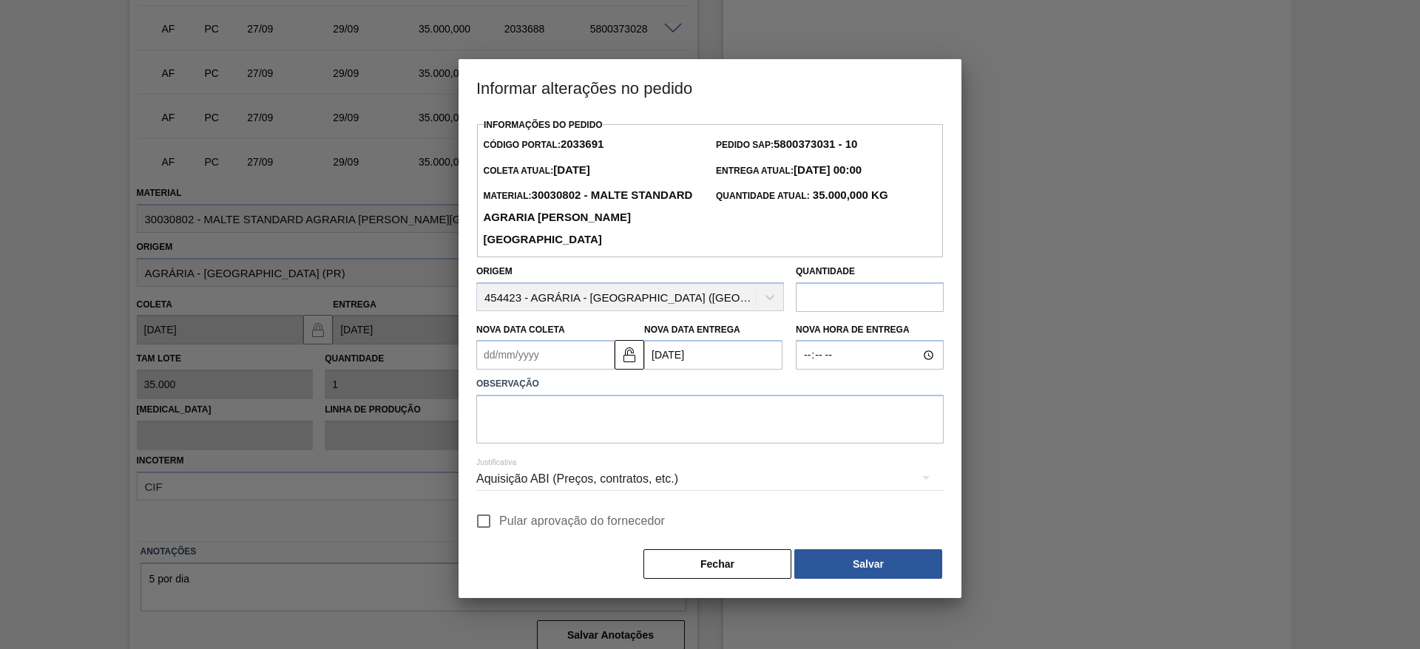
scroll to position [0, 0]
click at [514, 423] on textarea at bounding box center [710, 419] width 468 height 49
click at [849, 565] on button "Salvar" at bounding box center [868, 565] width 148 height 30
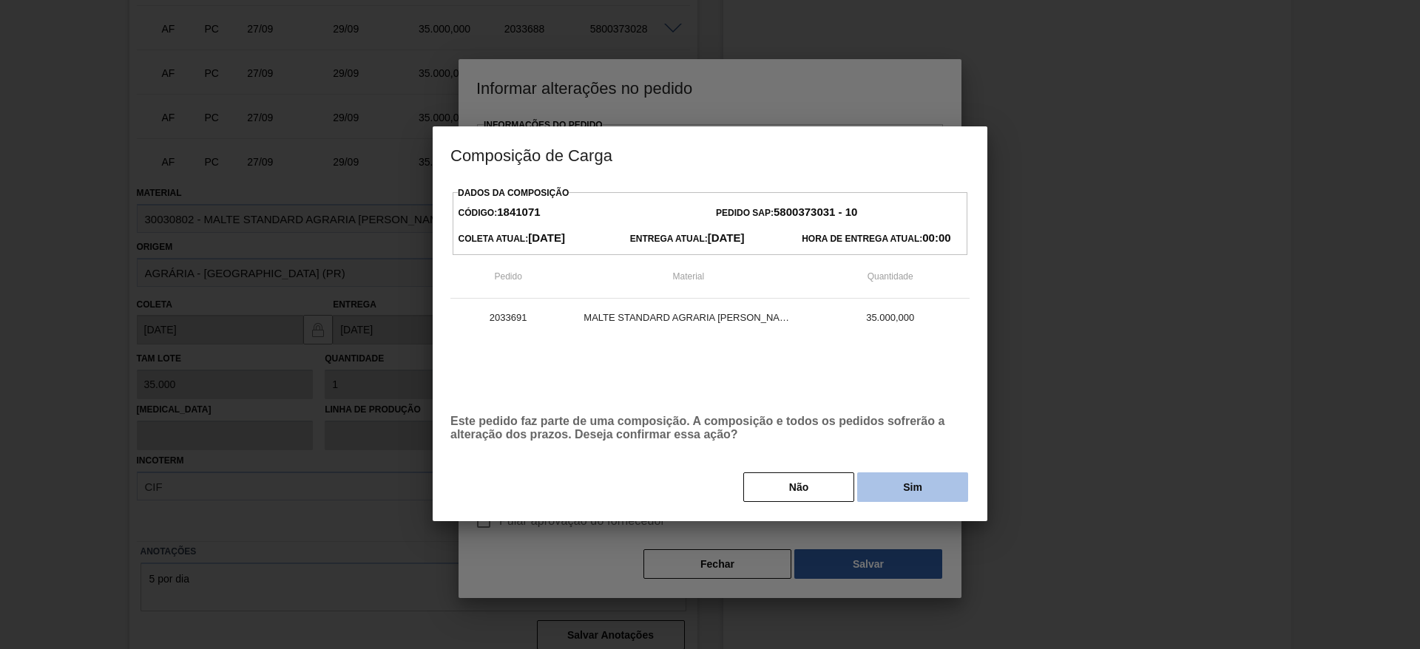
click at [950, 487] on button "Sim" at bounding box center [912, 488] width 111 height 30
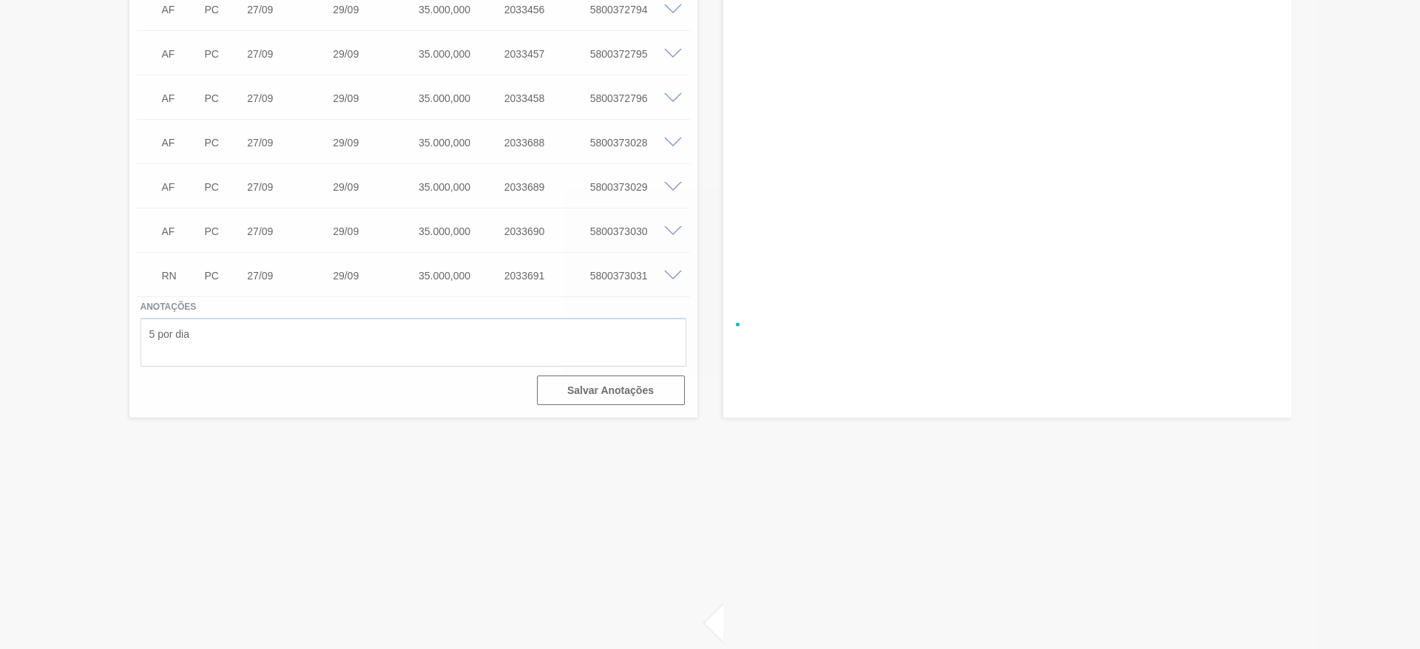
scroll to position [3259, 0]
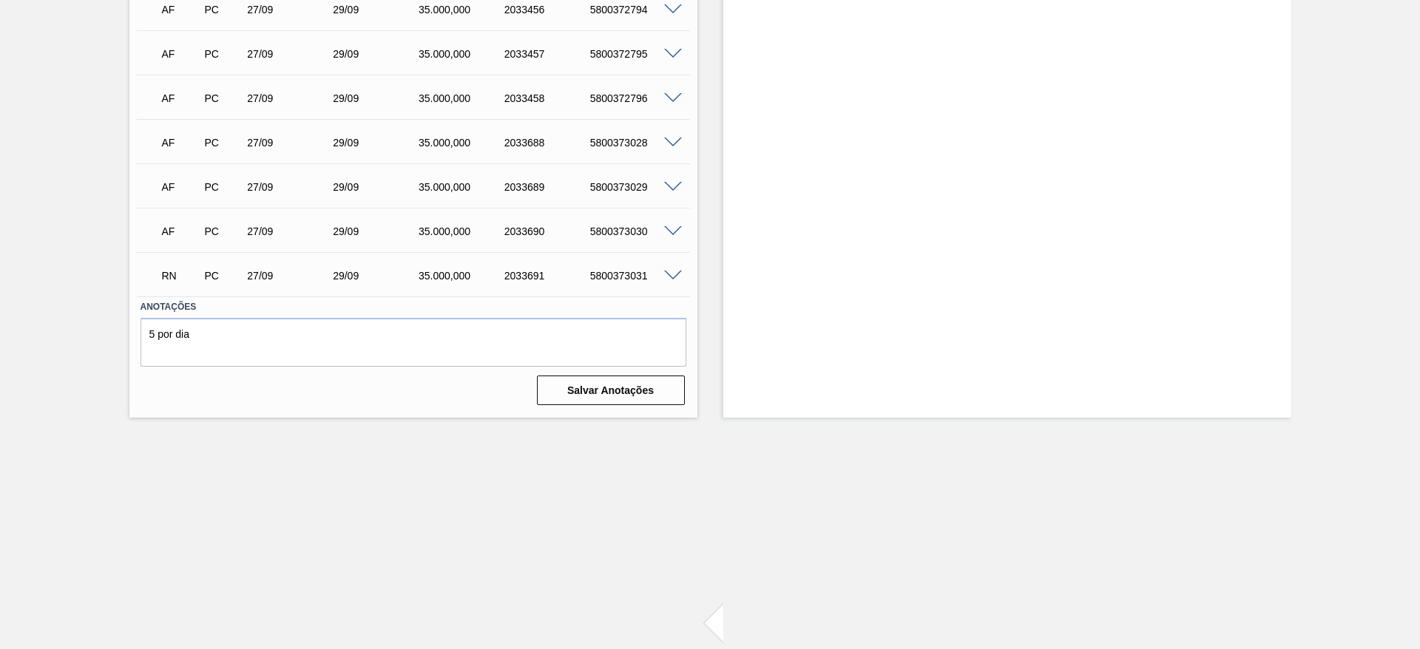
click at [671, 226] on span at bounding box center [673, 231] width 18 height 11
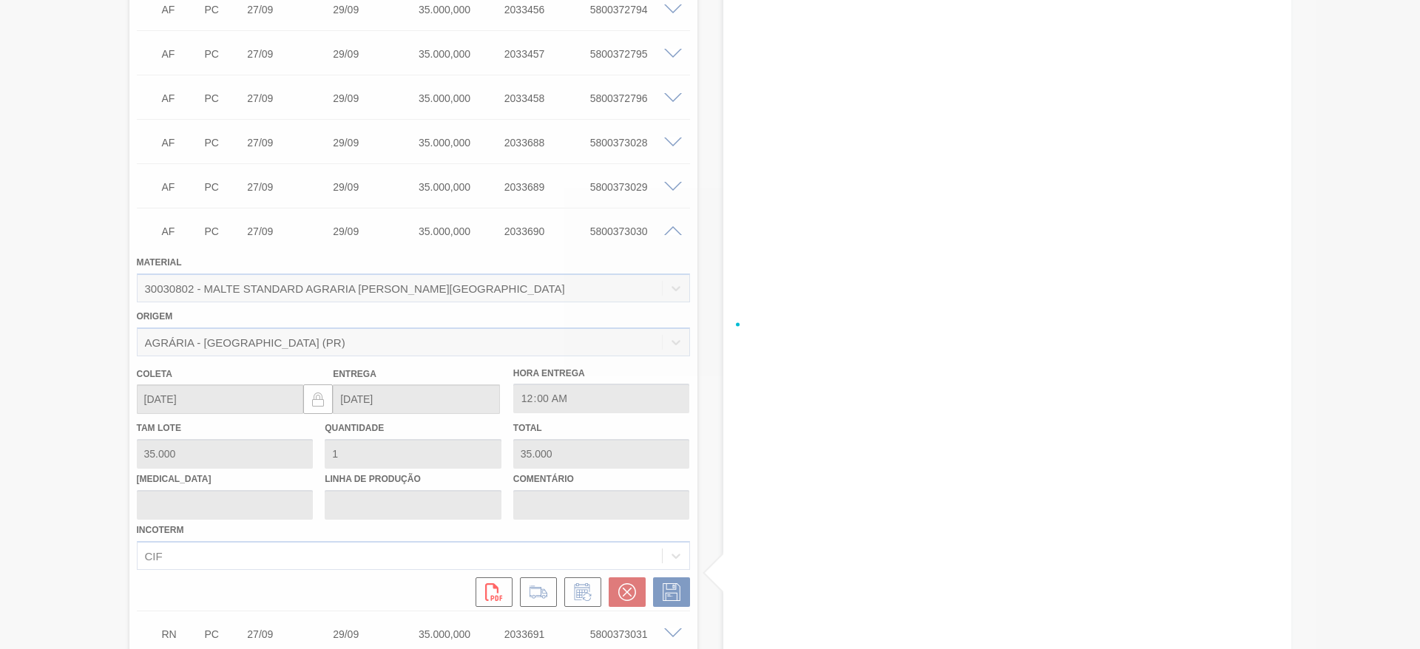
scroll to position [3373, 0]
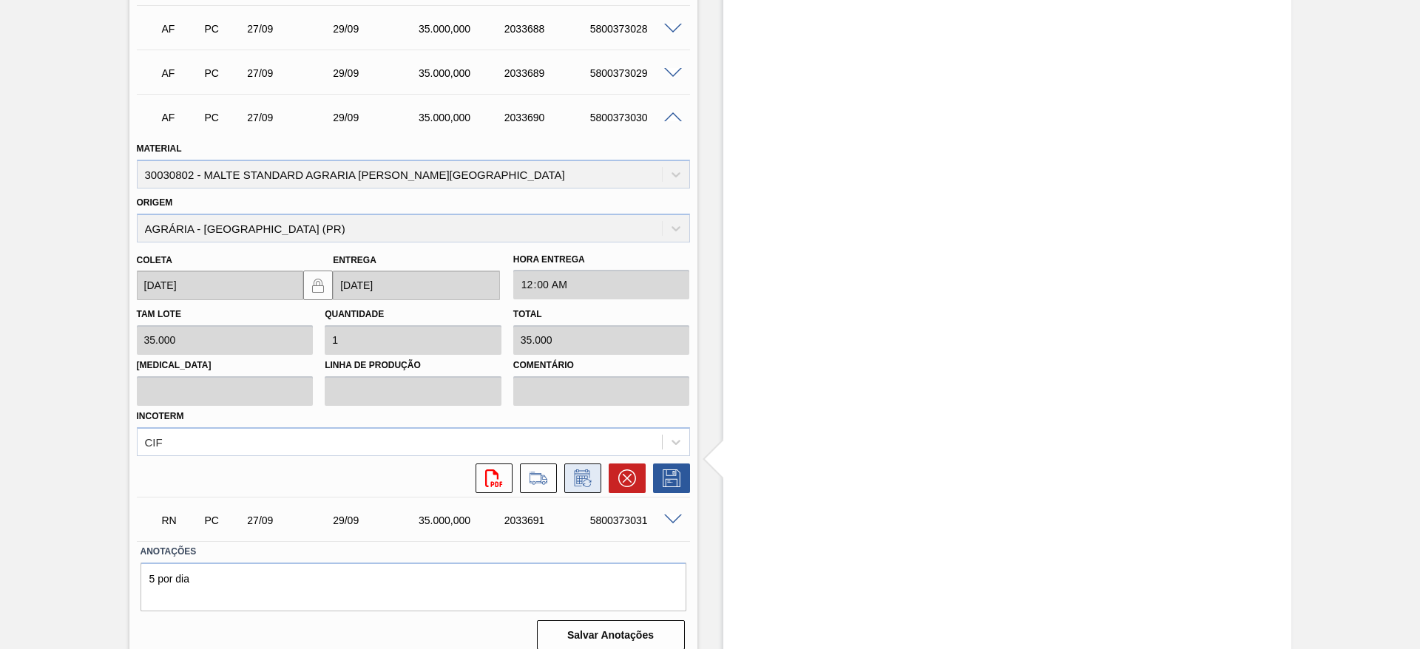
click at [584, 476] on icon at bounding box center [581, 480] width 11 height 9
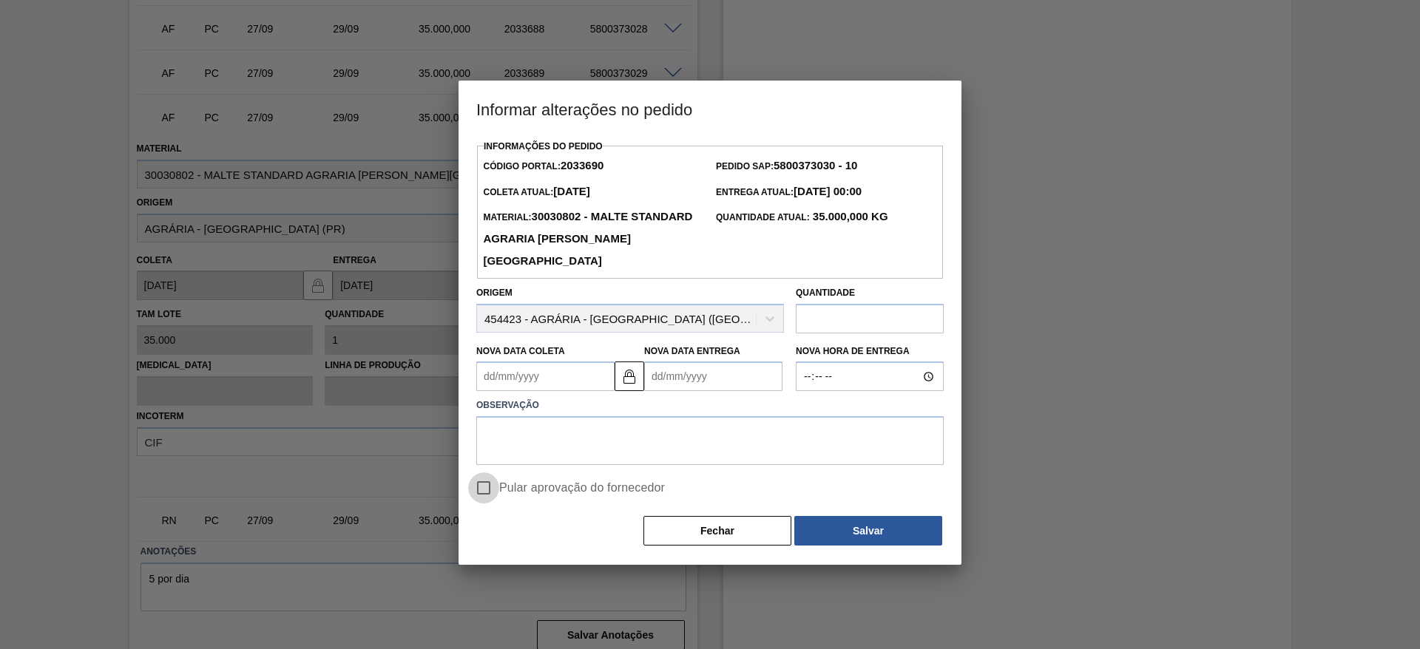
click at [485, 487] on input "Pular aprovação do fornecedor" at bounding box center [483, 488] width 31 height 31
click at [638, 368] on button at bounding box center [630, 377] width 30 height 30
click at [663, 378] on Entrega2033690 "Nova Data Entrega" at bounding box center [713, 377] width 138 height 30
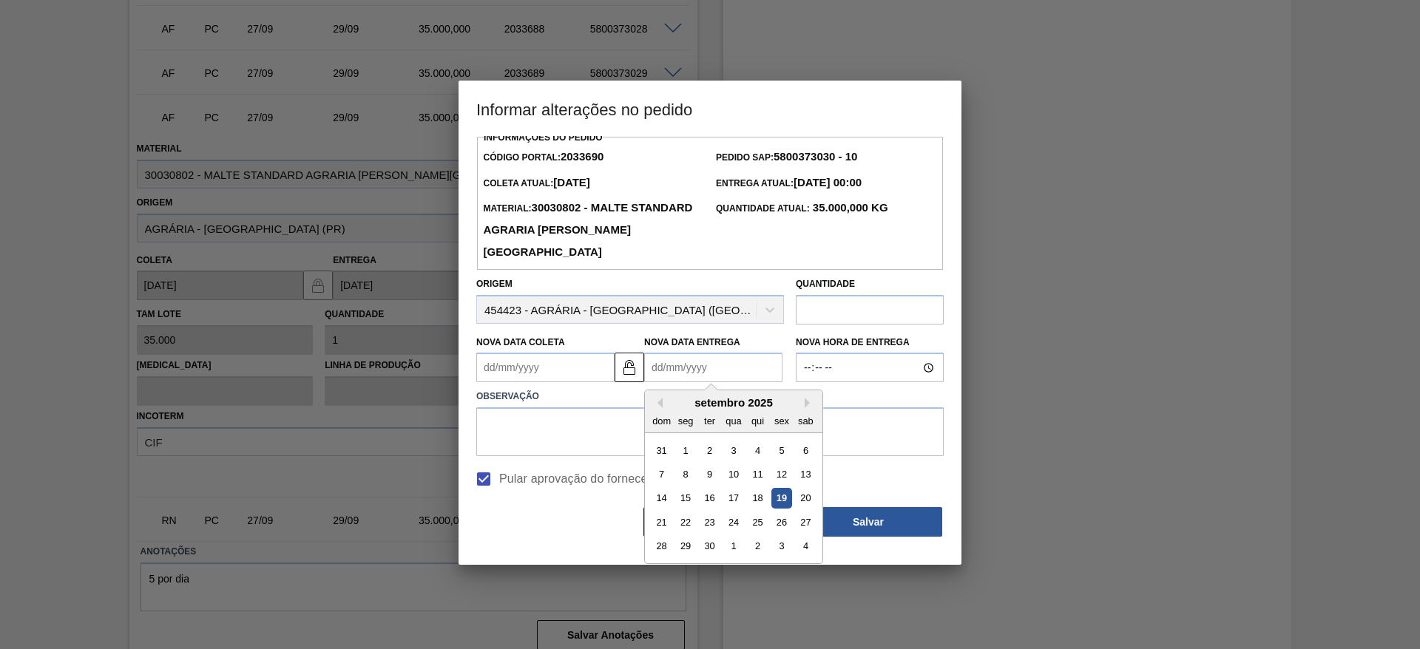
scroll to position [11, 0]
click at [711, 544] on div "30" at bounding box center [710, 545] width 20 height 20
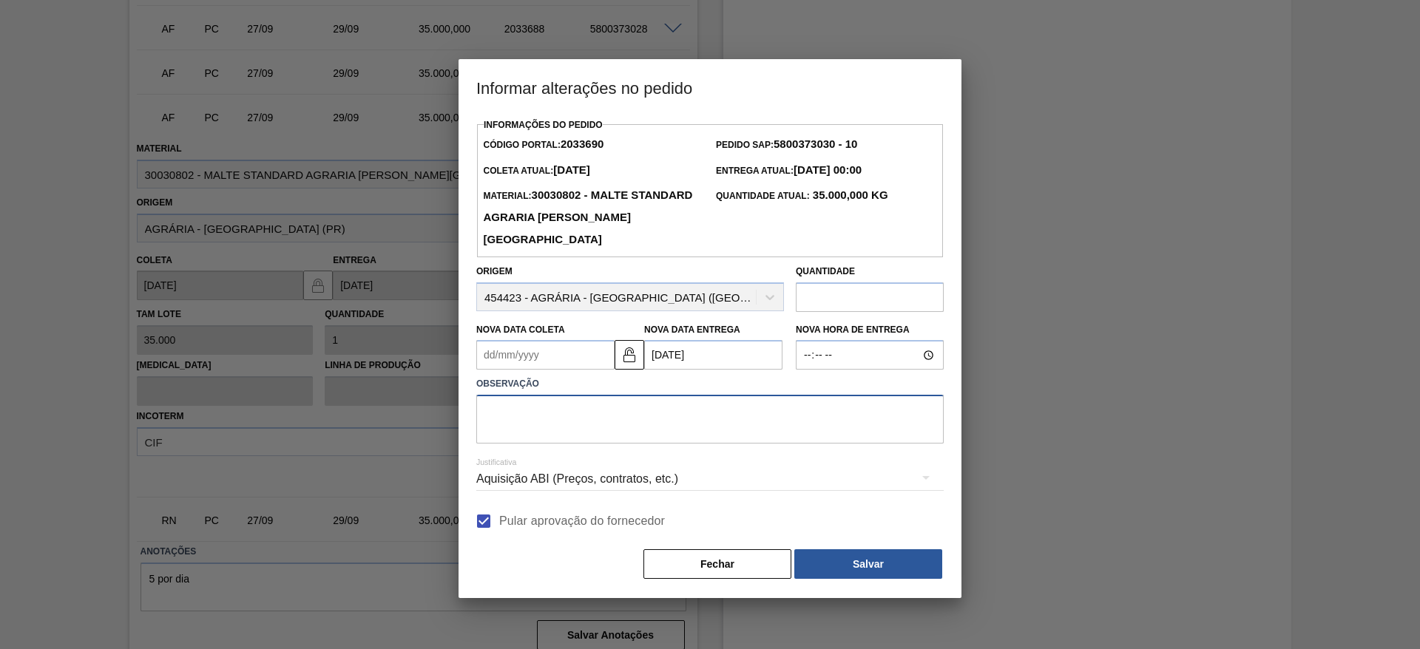
click at [509, 418] on textarea at bounding box center [710, 419] width 468 height 49
click at [820, 570] on button "Salvar" at bounding box center [868, 565] width 148 height 30
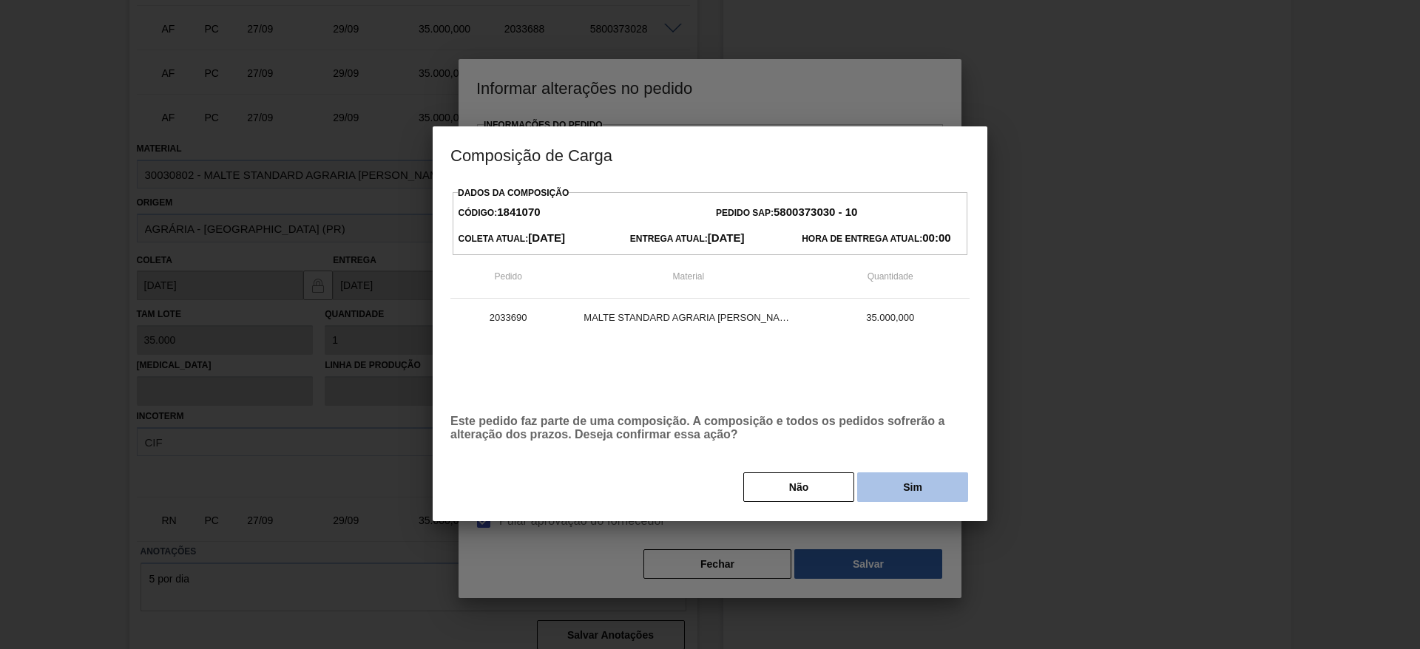
click at [889, 482] on button "Sim" at bounding box center [912, 488] width 111 height 30
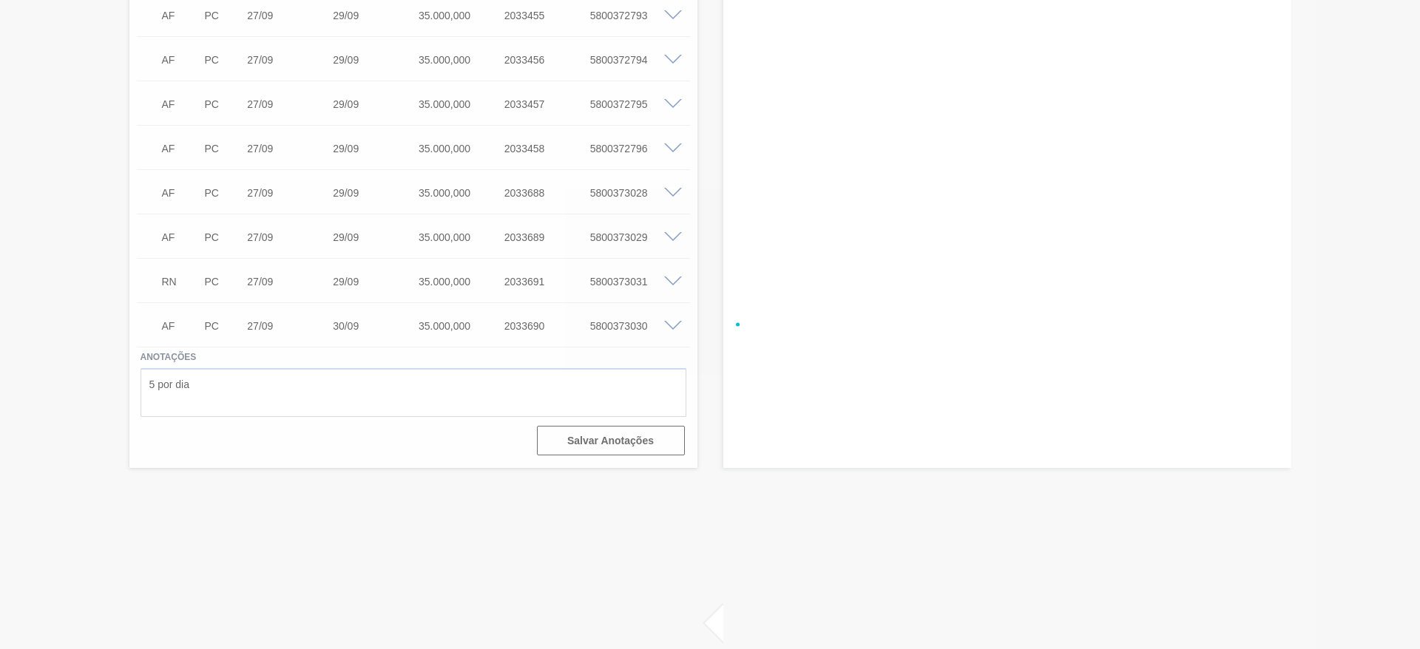
scroll to position [3298, 0]
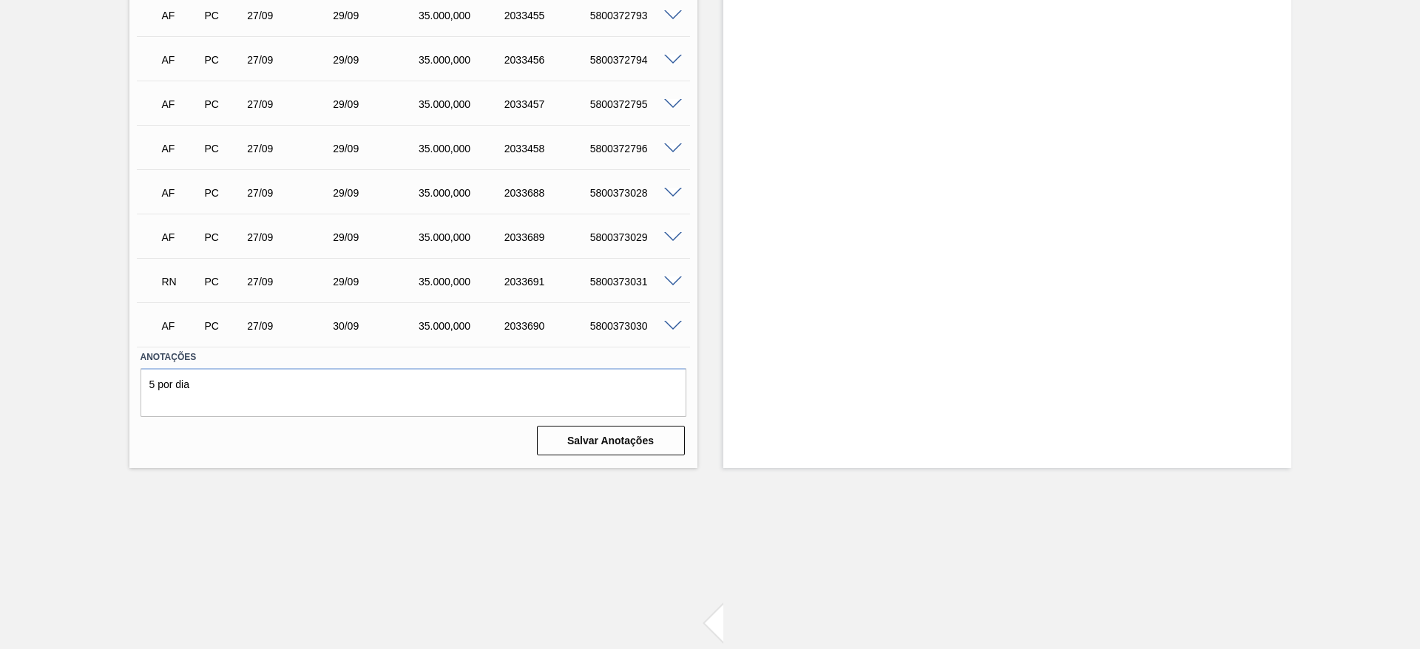
click at [673, 277] on span at bounding box center [673, 282] width 18 height 11
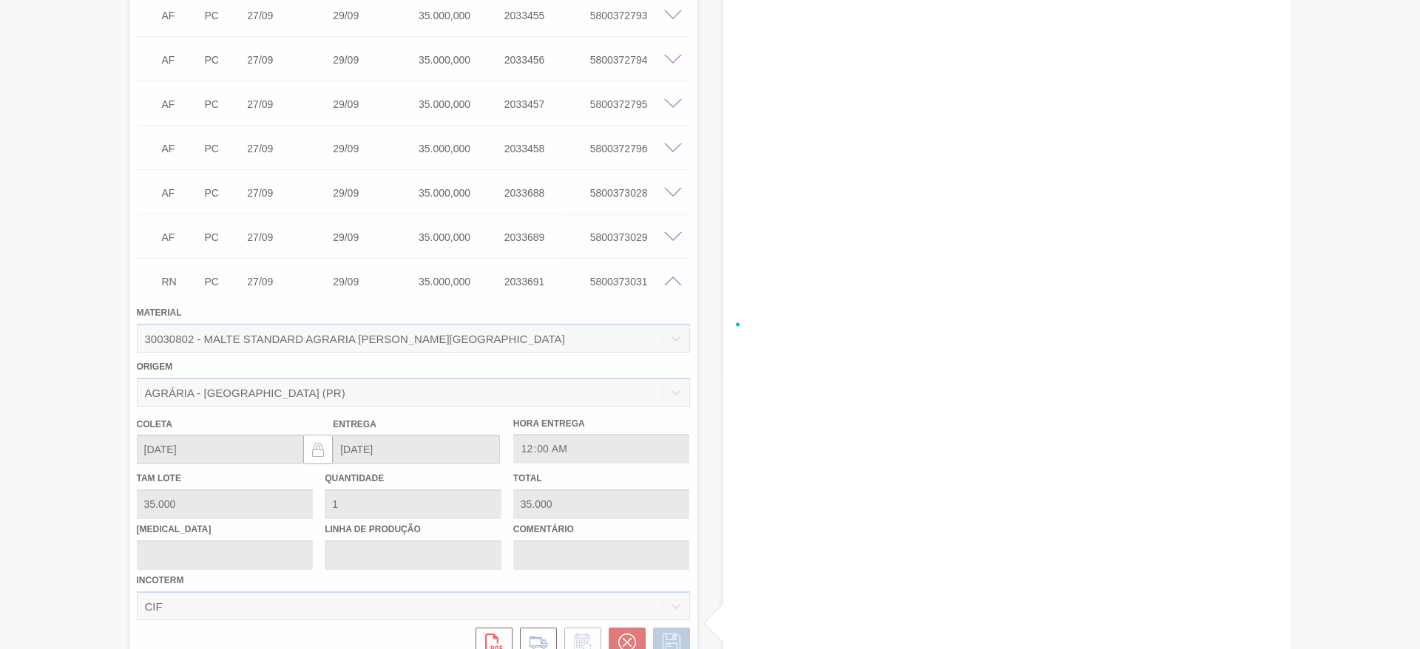
scroll to position [3462, 0]
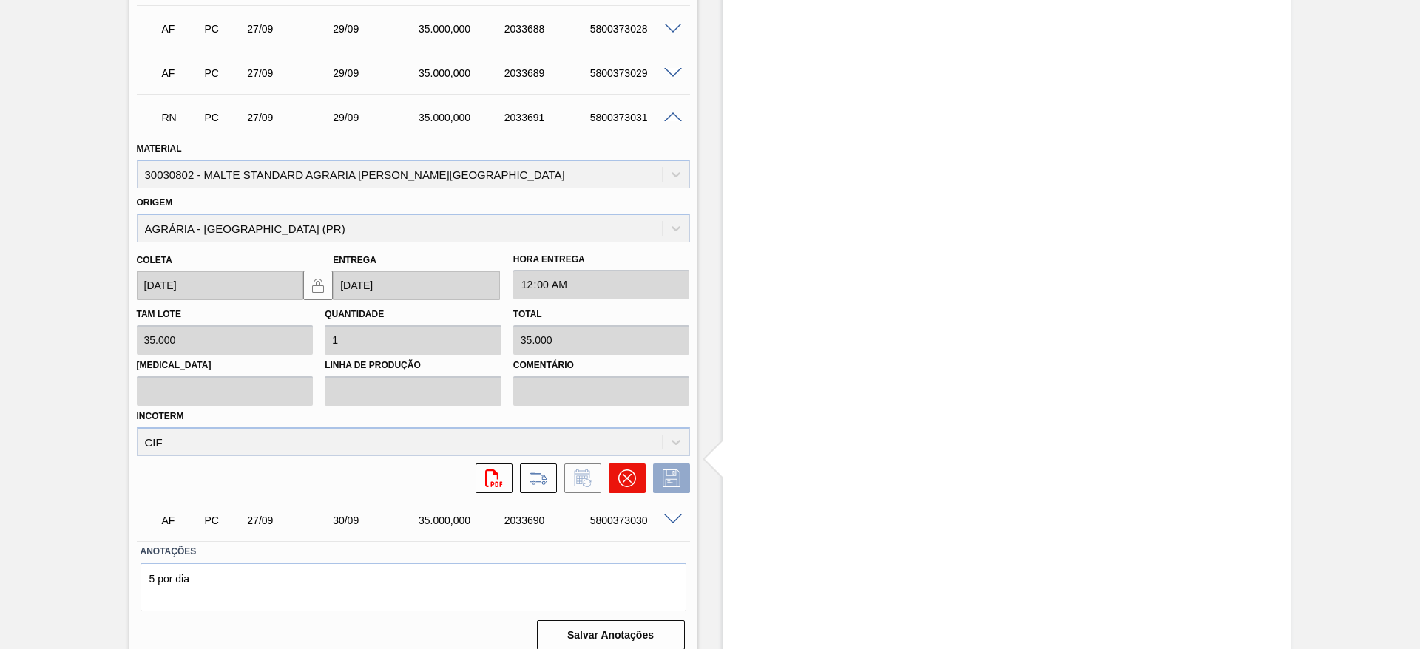
click at [627, 470] on icon at bounding box center [627, 479] width 18 height 18
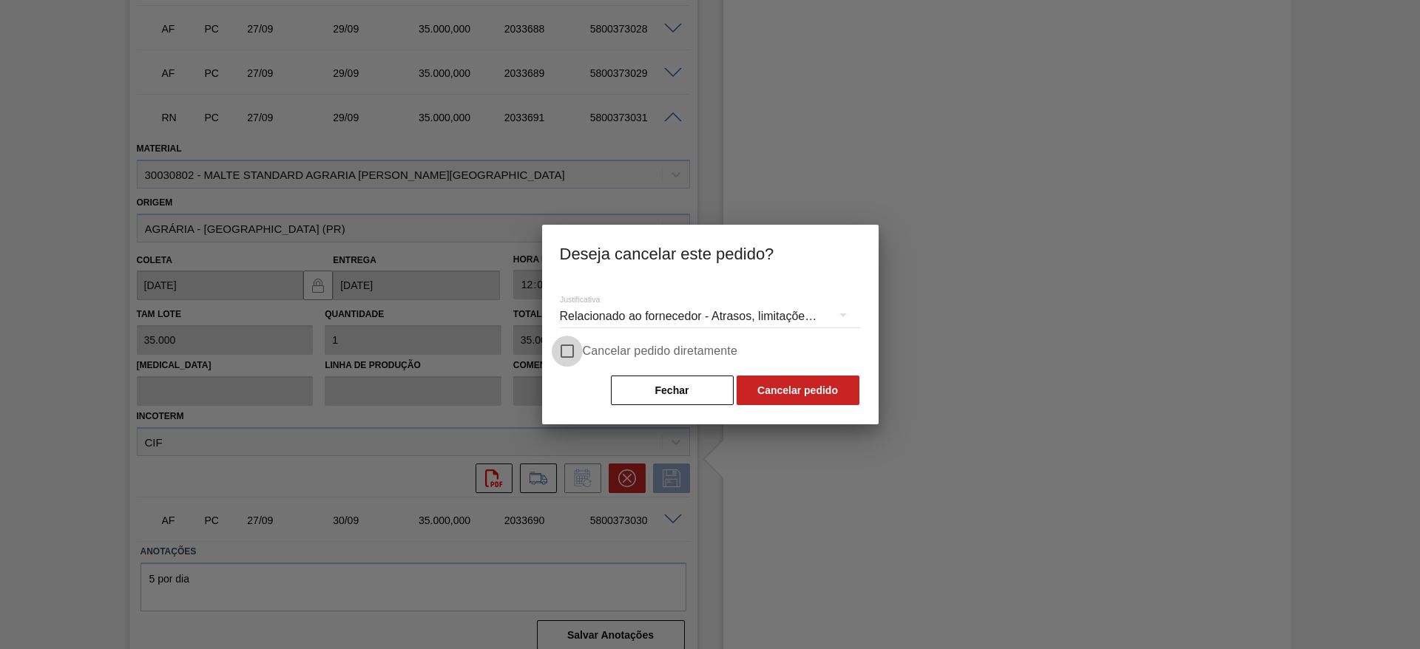
click at [579, 342] on input "Cancelar pedido diretamente" at bounding box center [567, 351] width 31 height 31
click at [653, 387] on button "Fechar" at bounding box center [672, 391] width 123 height 30
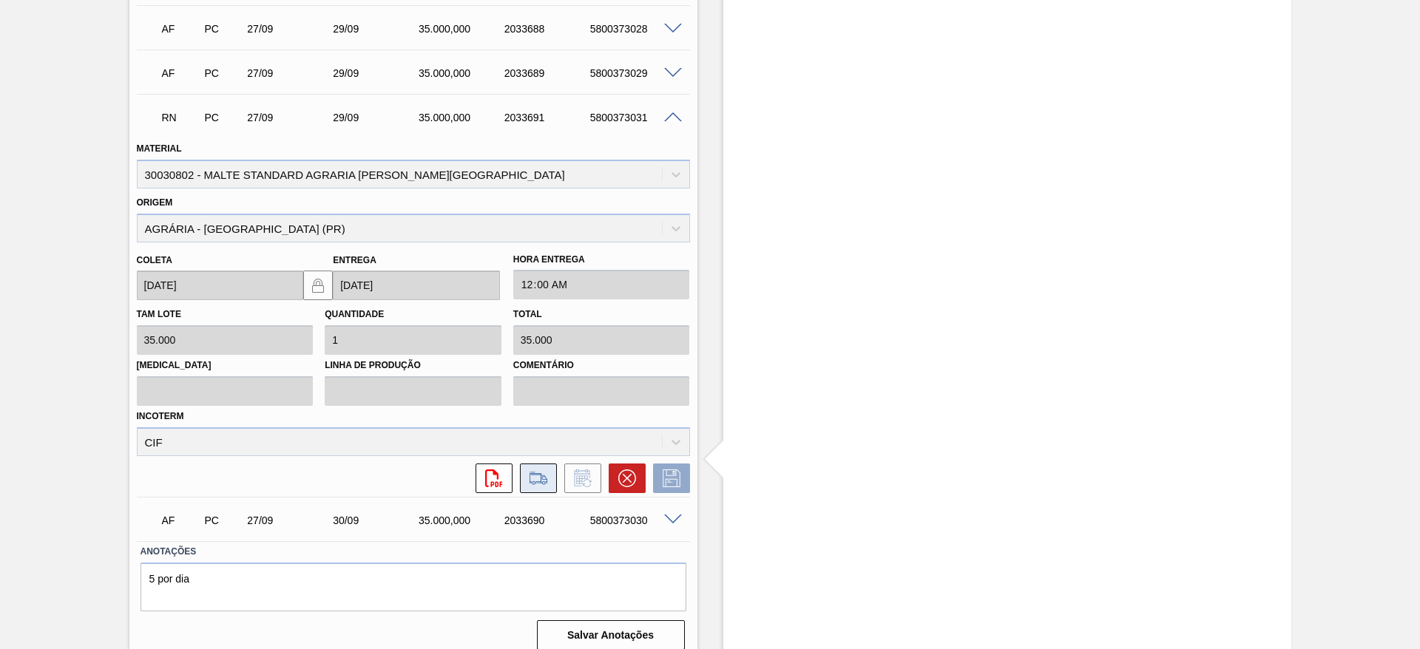
click at [541, 470] on icon at bounding box center [539, 479] width 24 height 18
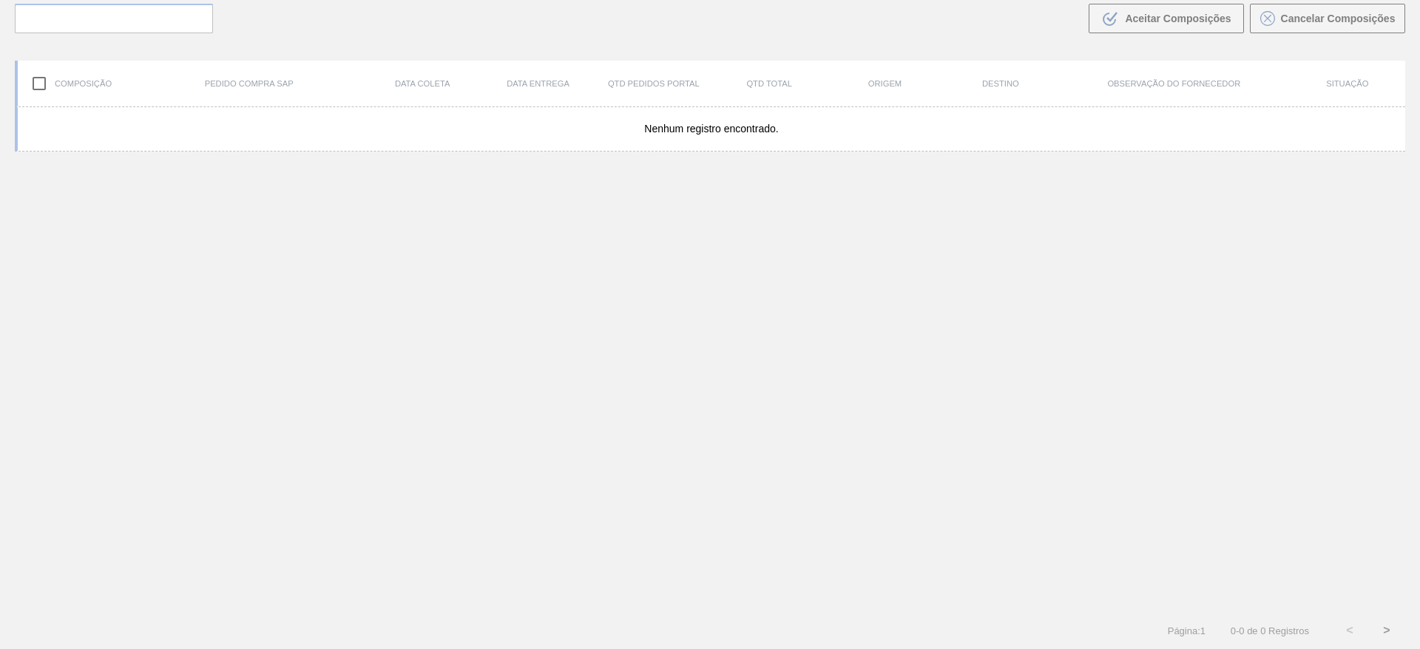
scroll to position [107, 0]
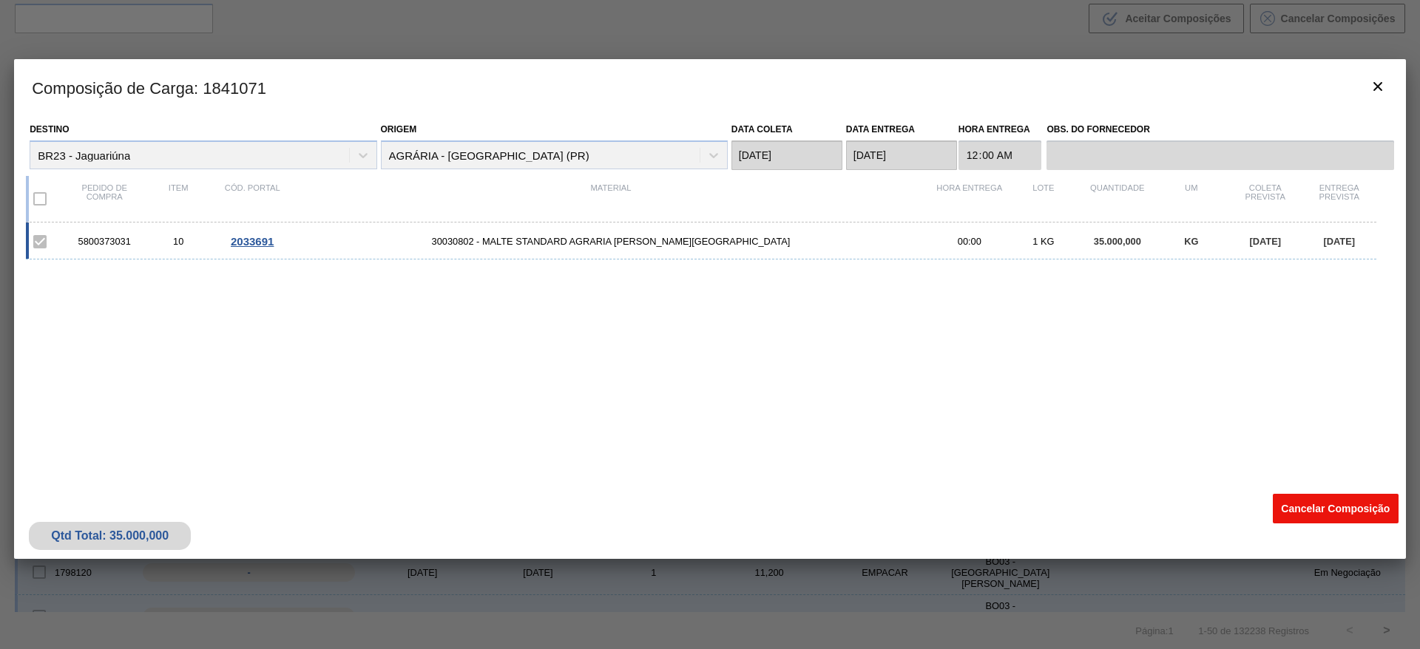
click at [1336, 508] on button "Cancelar Composição" at bounding box center [1336, 509] width 126 height 30
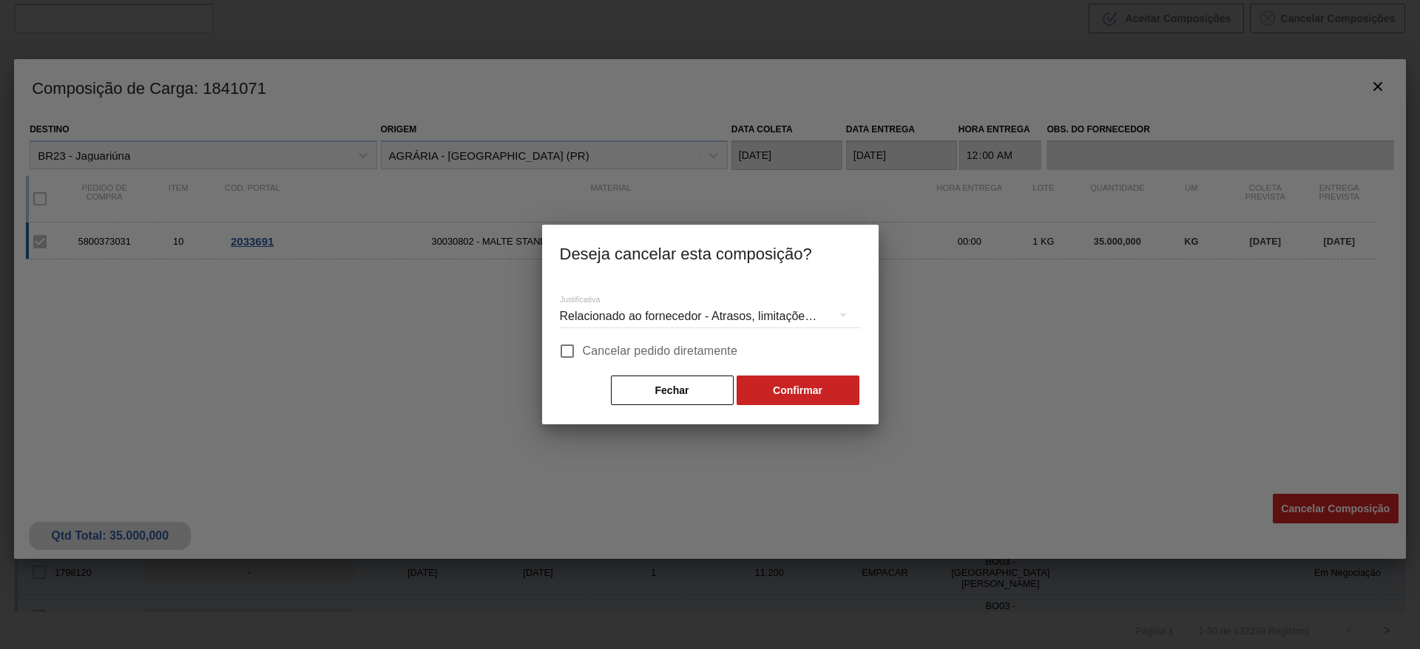
click at [555, 345] on input "Cancelar pedido diretamente" at bounding box center [567, 351] width 31 height 31
click at [786, 388] on button "Confirmar" at bounding box center [798, 391] width 123 height 30
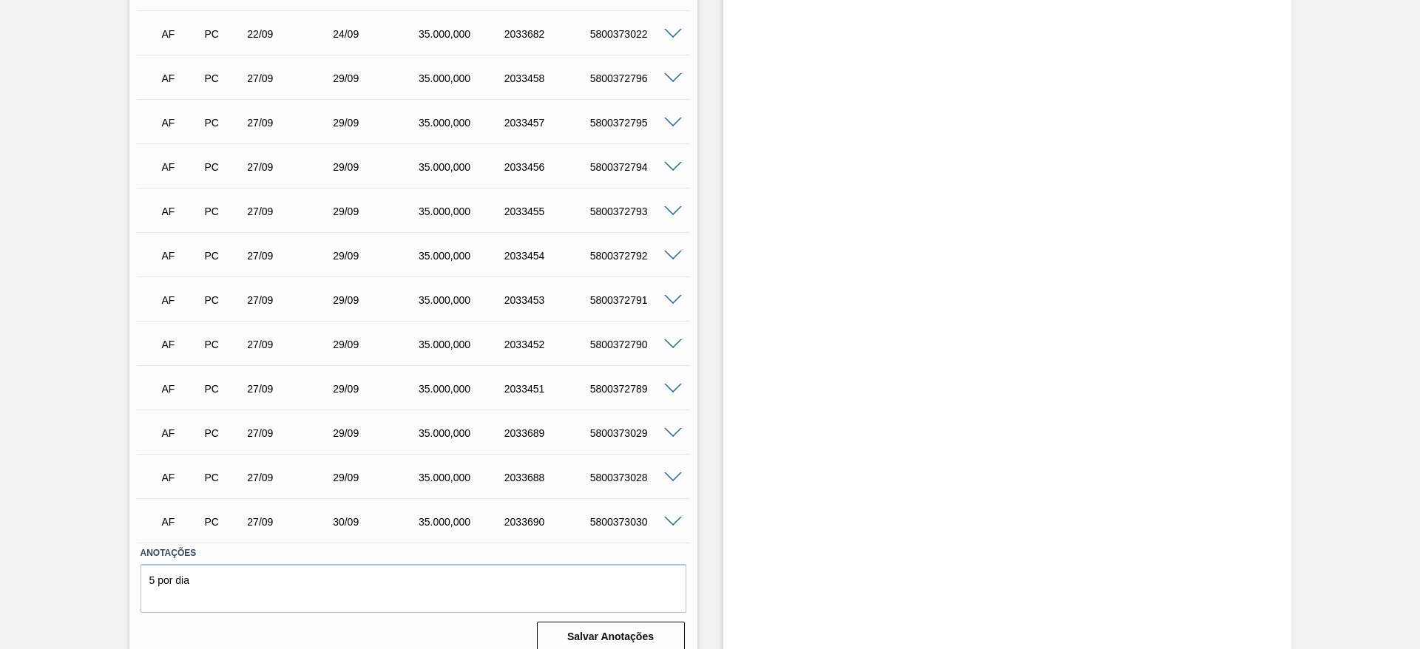
scroll to position [3059, 0]
click at [678, 471] on span at bounding box center [673, 476] width 18 height 11
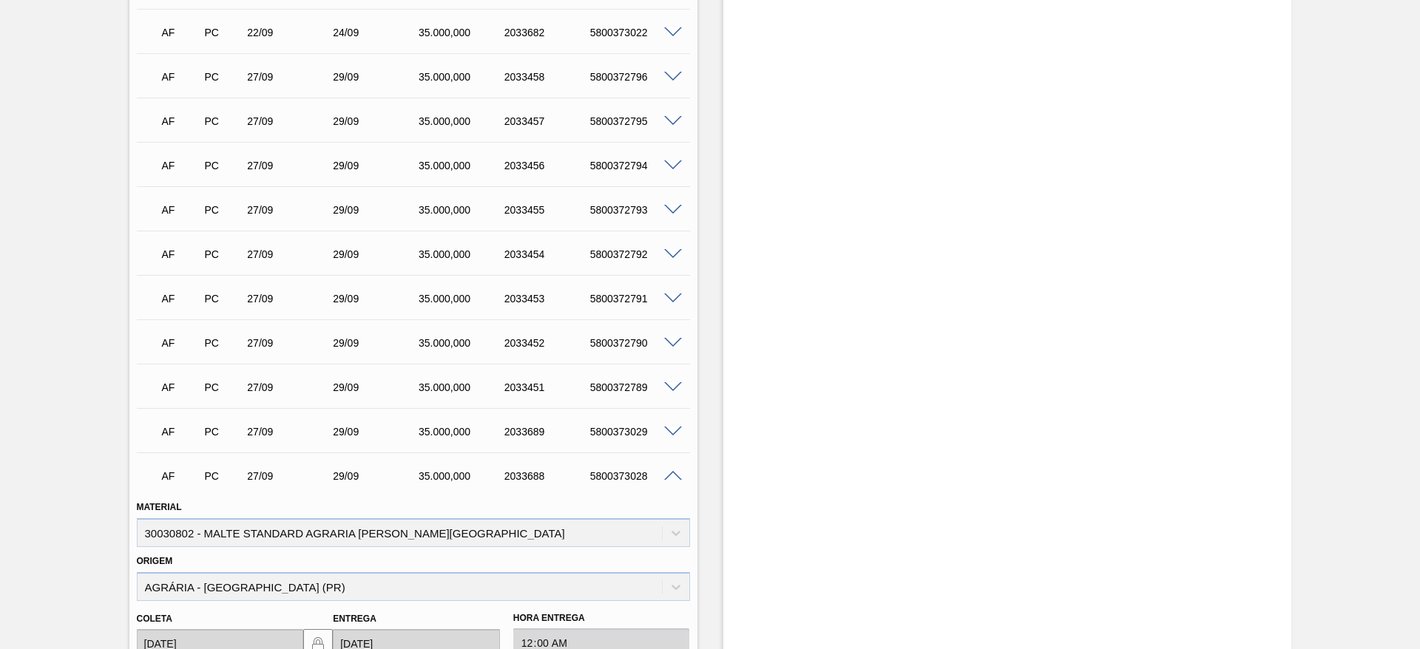
scroll to position [3392, 0]
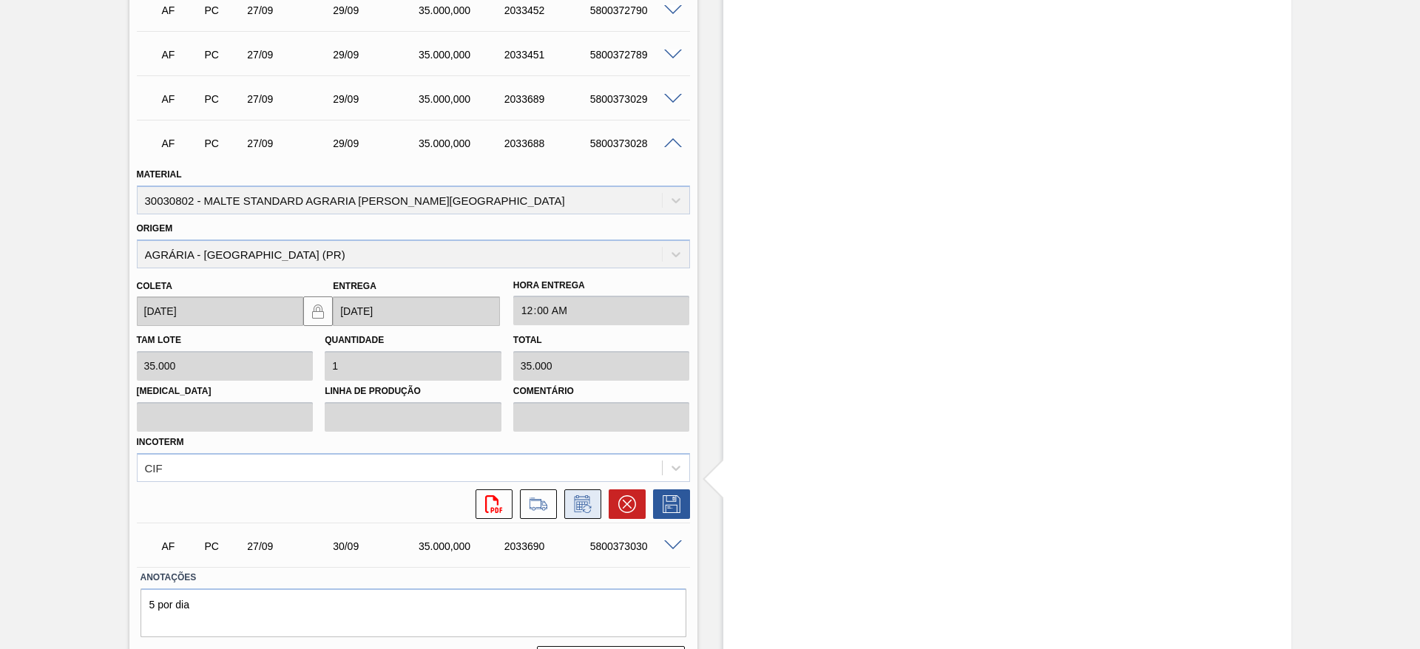
click at [578, 502] on icon at bounding box center [581, 506] width 11 height 9
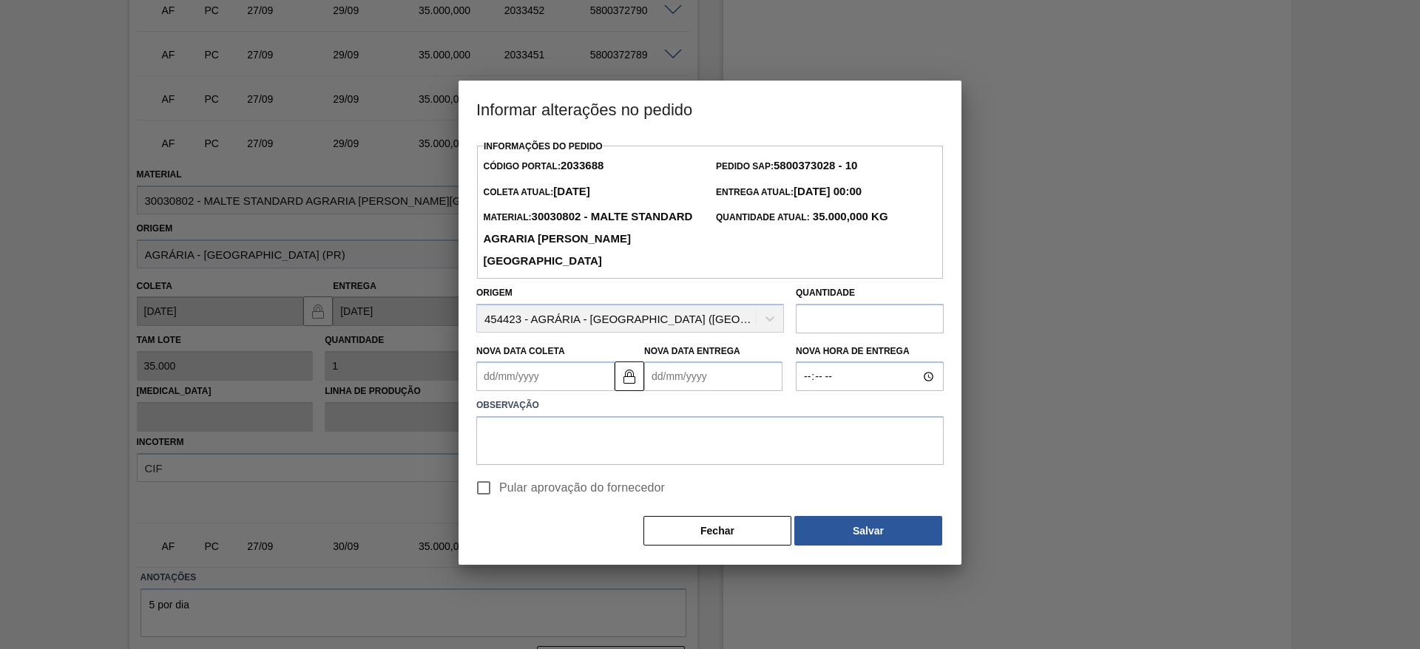
click at [484, 490] on input "Pular aprovação do fornecedor" at bounding box center [483, 488] width 31 height 31
click at [633, 381] on img at bounding box center [630, 377] width 18 height 18
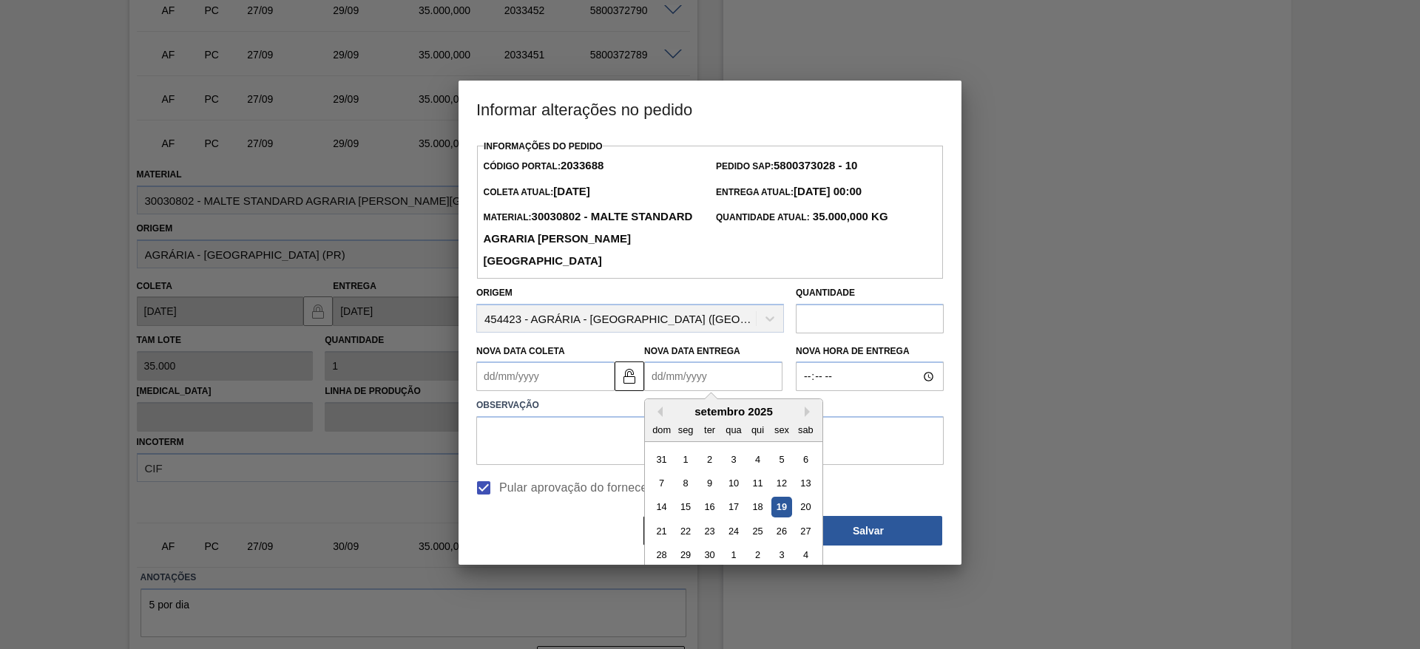
click at [659, 377] on Entrega2033688 "Nova Data Entrega" at bounding box center [713, 377] width 138 height 30
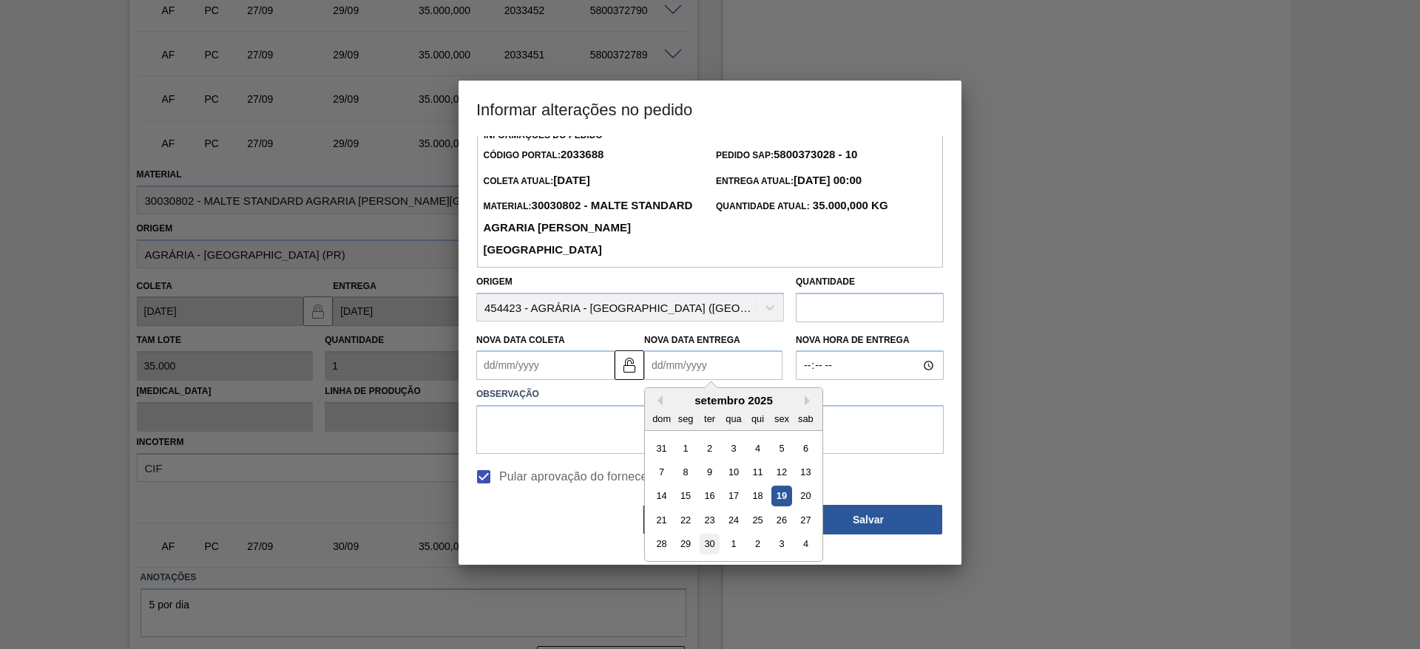
click at [710, 553] on div "30" at bounding box center [710, 545] width 20 height 20
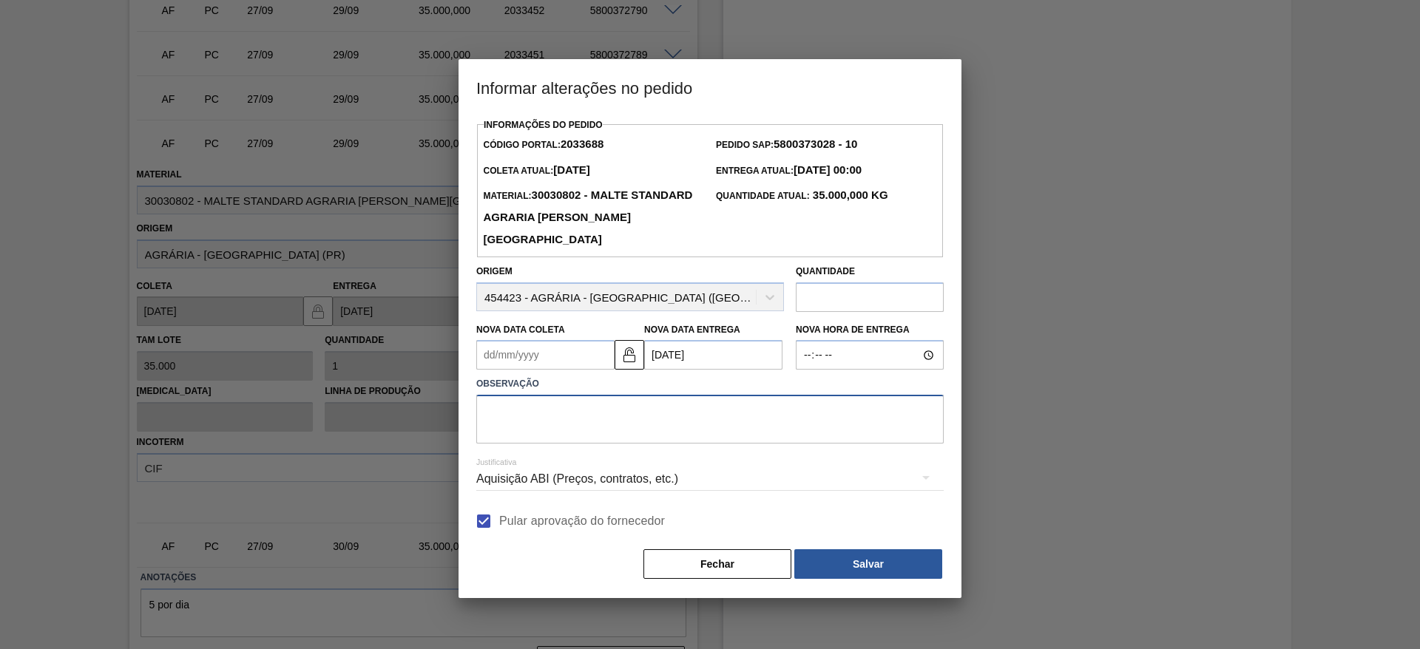
click at [556, 422] on textarea at bounding box center [710, 419] width 468 height 49
click at [841, 572] on button "Salvar" at bounding box center [868, 565] width 148 height 30
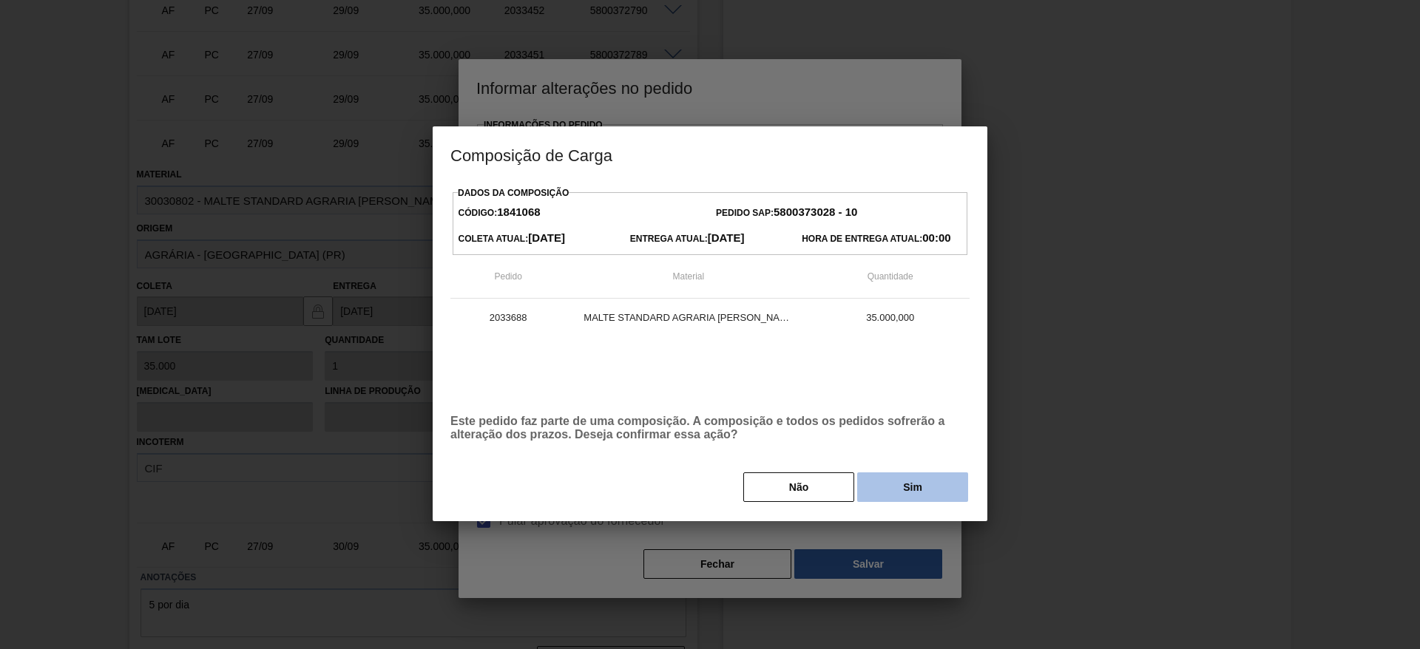
click at [897, 498] on button "Sim" at bounding box center [912, 488] width 111 height 30
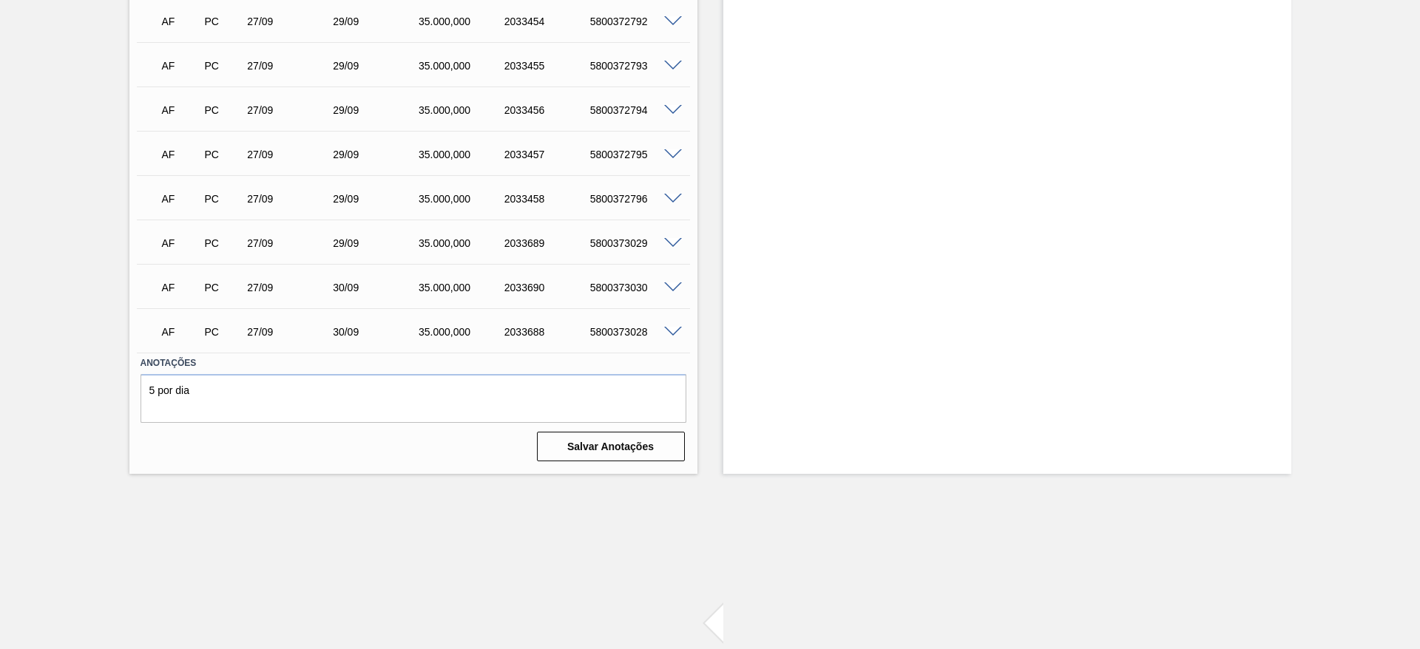
scroll to position [3125, 0]
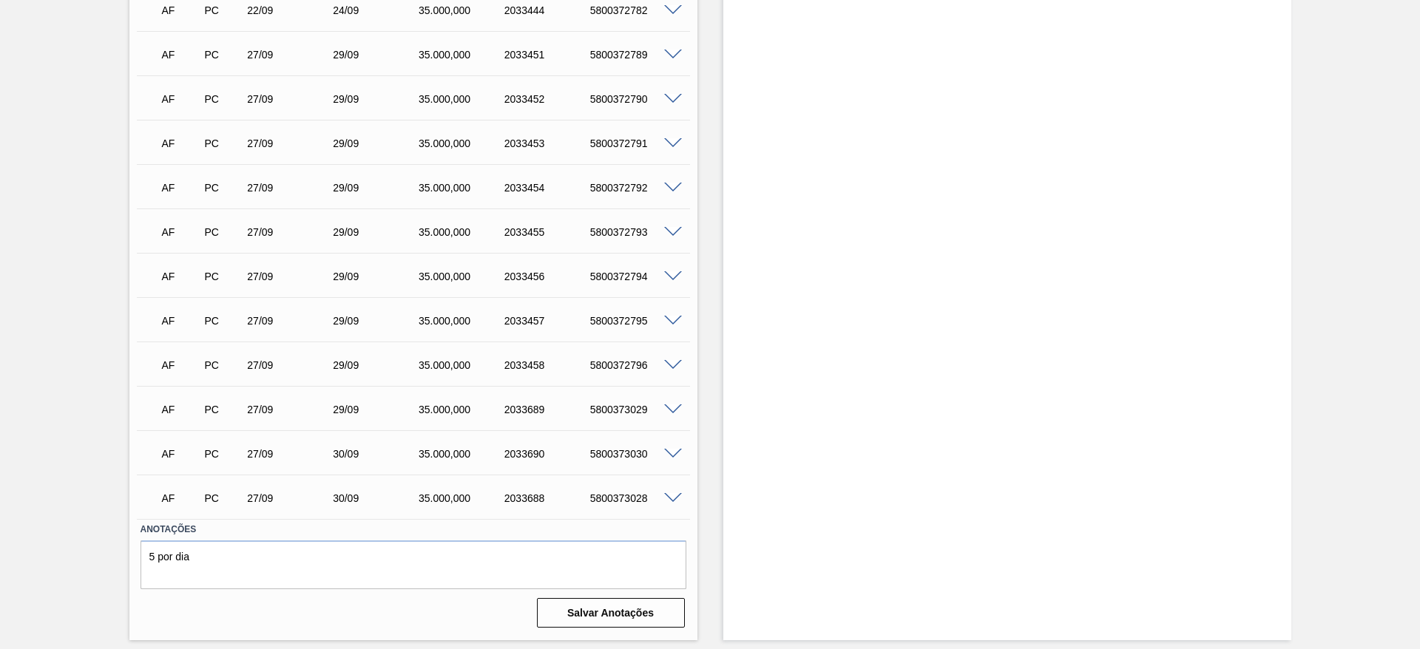
click at [672, 405] on span at bounding box center [673, 410] width 18 height 11
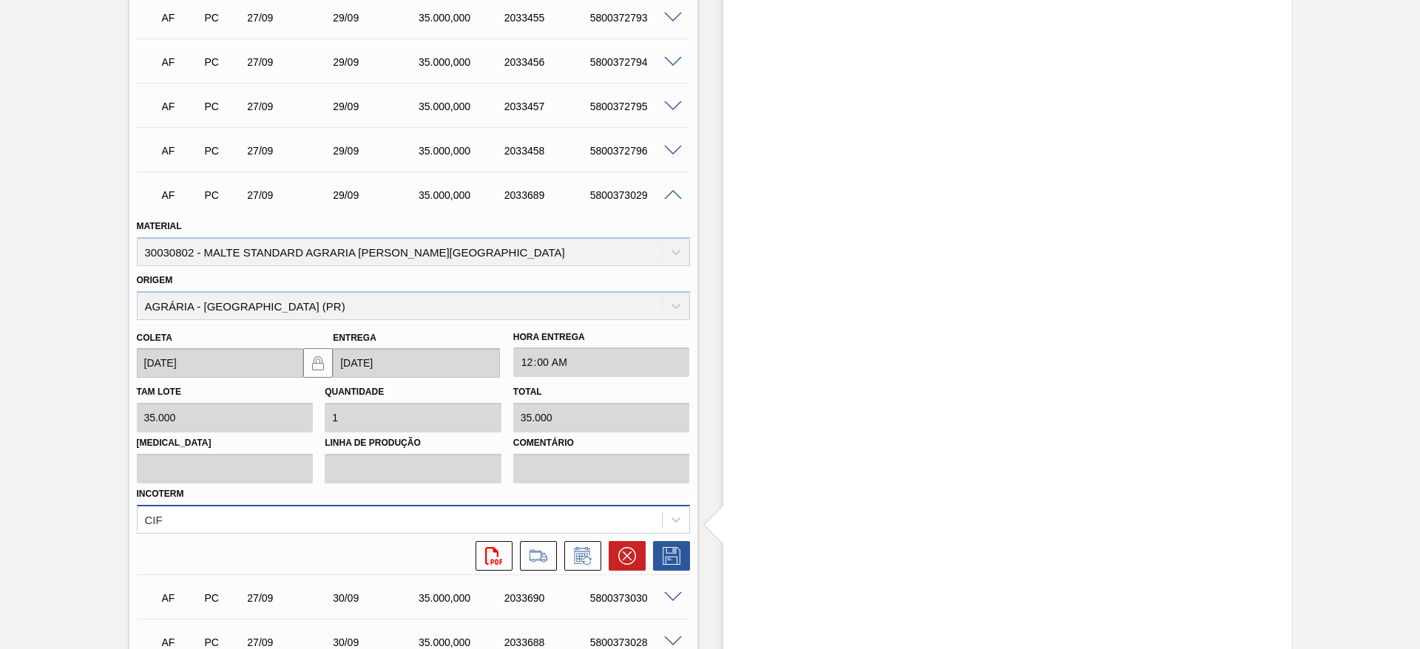
scroll to position [3462, 0]
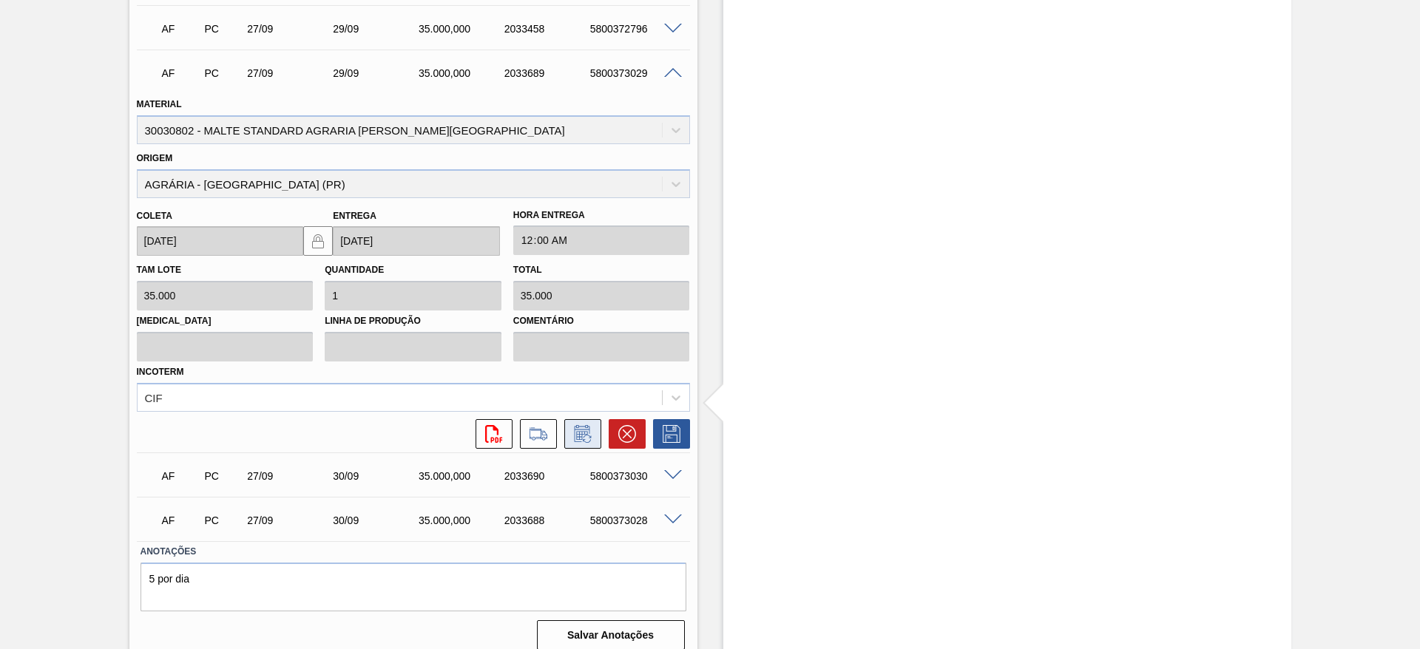
click at [587, 425] on icon at bounding box center [583, 434] width 24 height 18
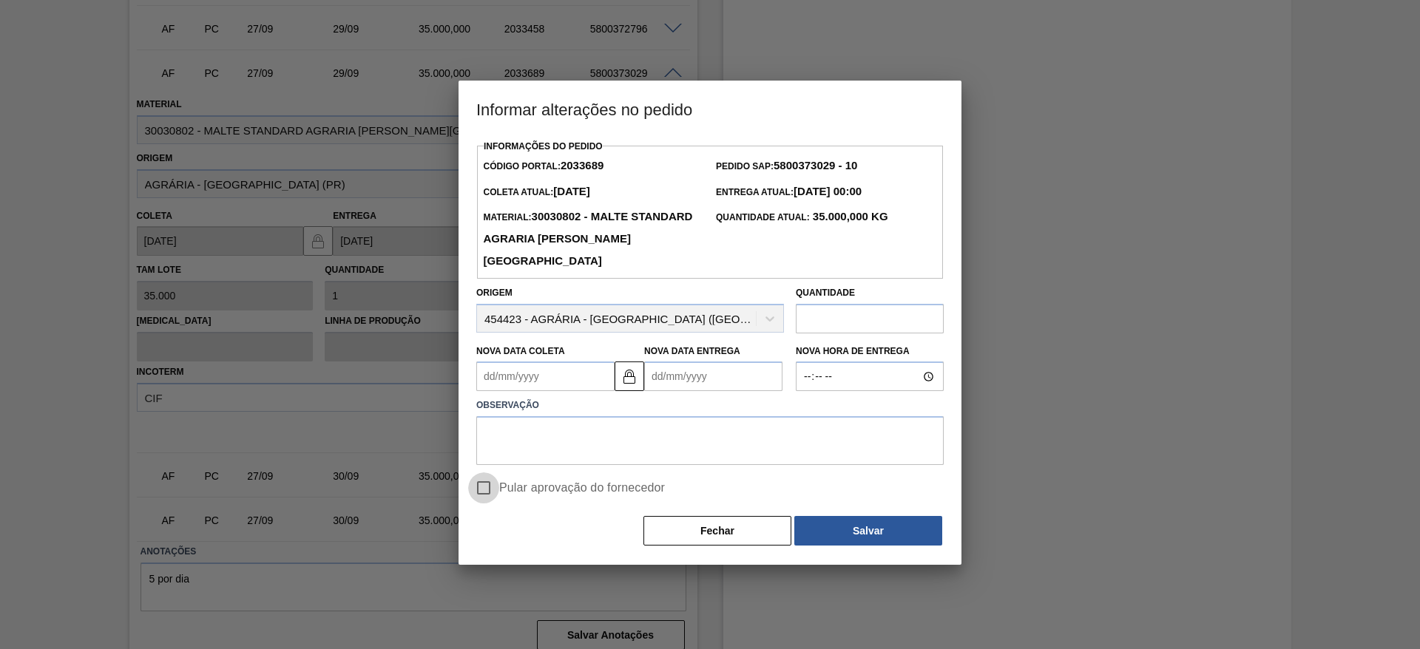
click at [483, 492] on input "Pular aprovação do fornecedor" at bounding box center [483, 488] width 31 height 31
click at [638, 377] on img at bounding box center [630, 377] width 18 height 18
click at [672, 379] on Entrega2033689 "Nova Data Entrega" at bounding box center [713, 377] width 138 height 30
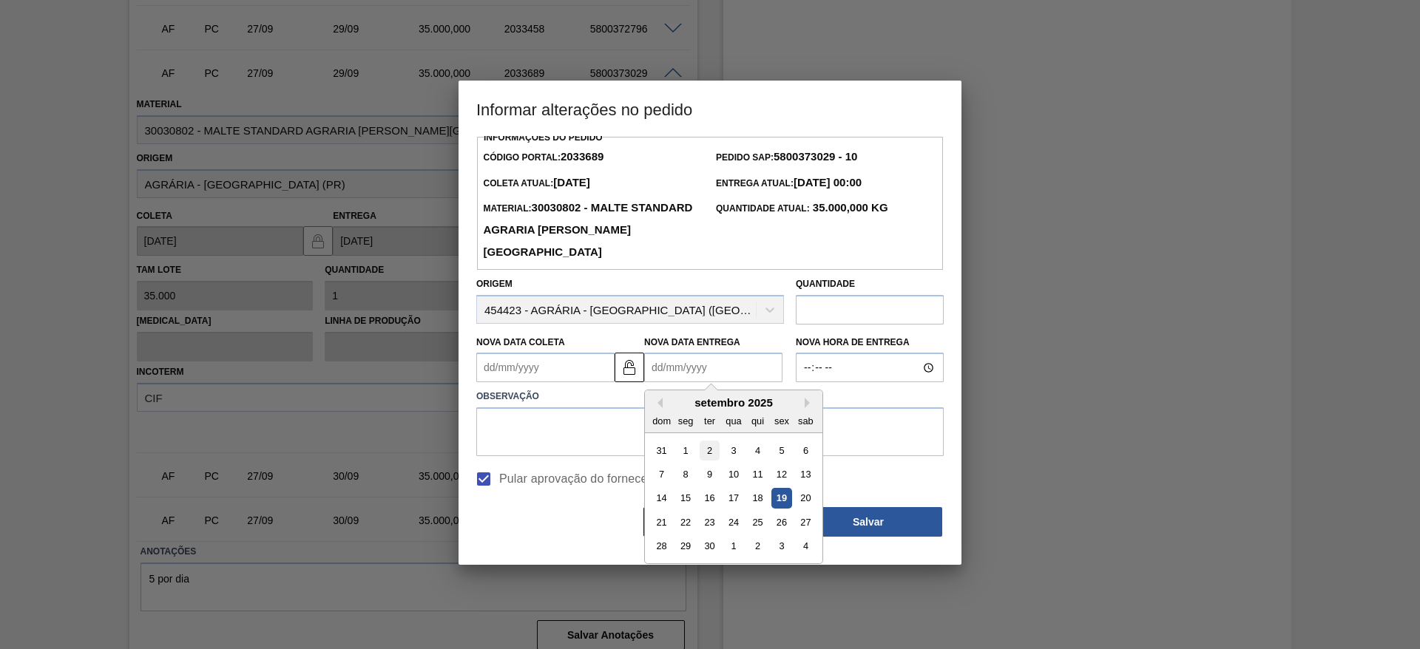
scroll to position [11, 0]
click at [710, 544] on div "30" at bounding box center [710, 545] width 20 height 20
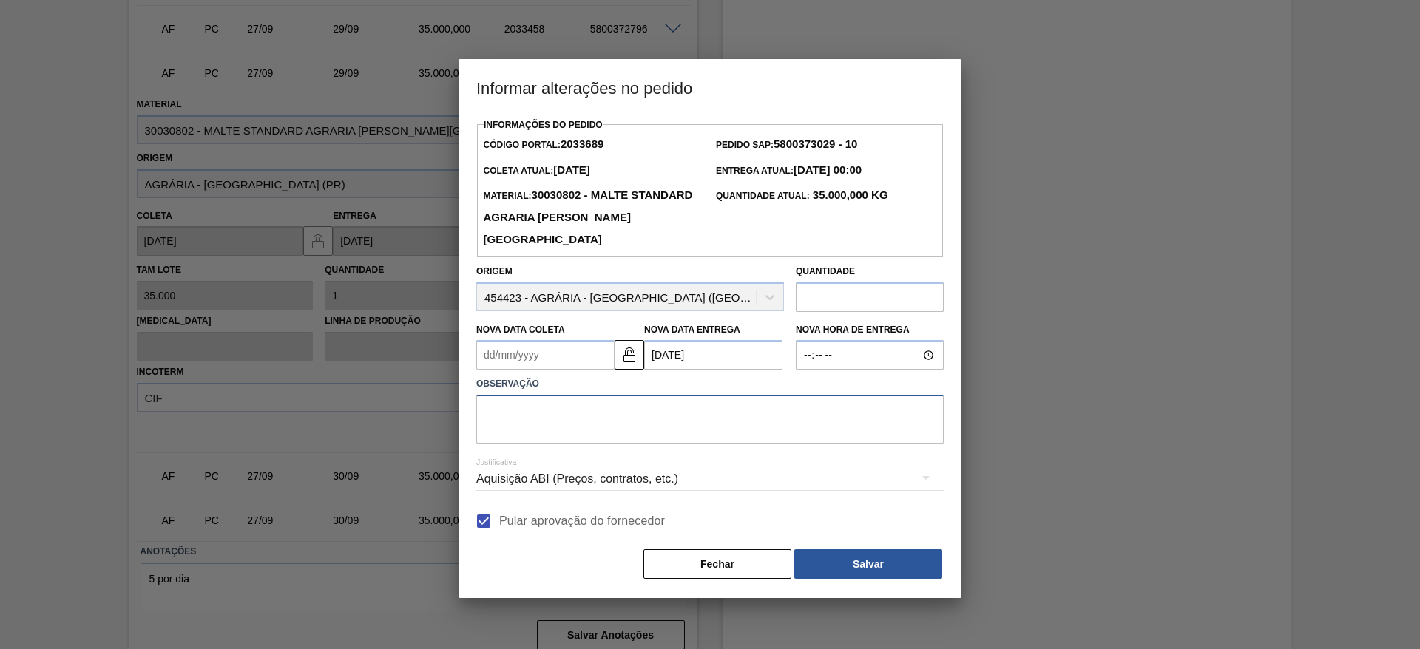
click at [502, 425] on textarea at bounding box center [710, 419] width 468 height 49
click at [897, 562] on button "Salvar" at bounding box center [868, 565] width 148 height 30
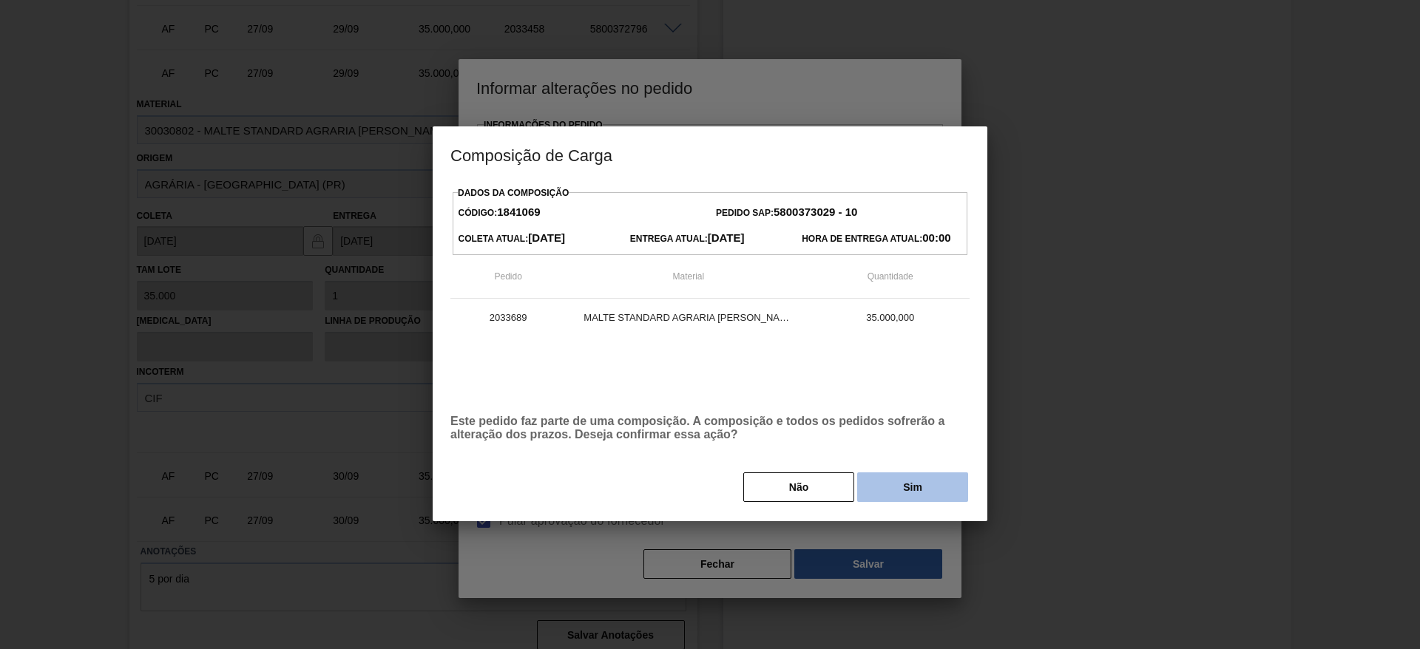
click at [920, 490] on button "Sim" at bounding box center [912, 488] width 111 height 30
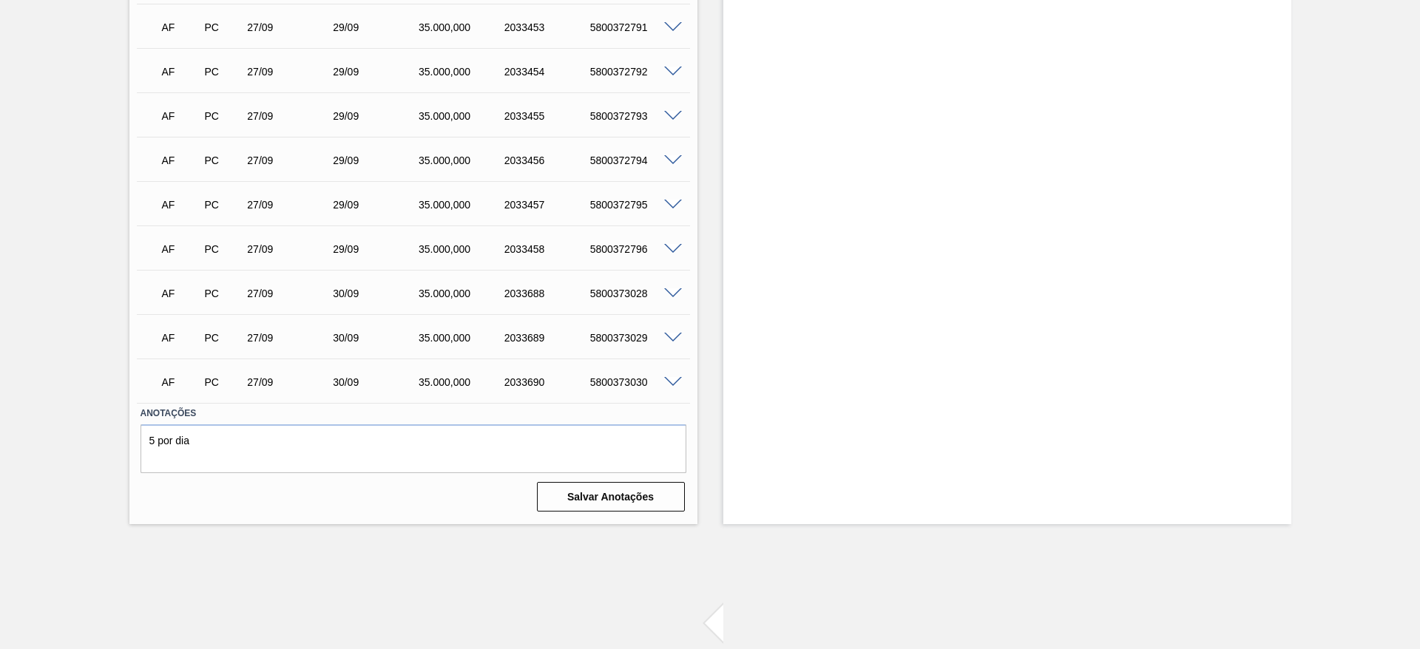
scroll to position [3242, 0]
click at [675, 244] on span at bounding box center [673, 249] width 18 height 11
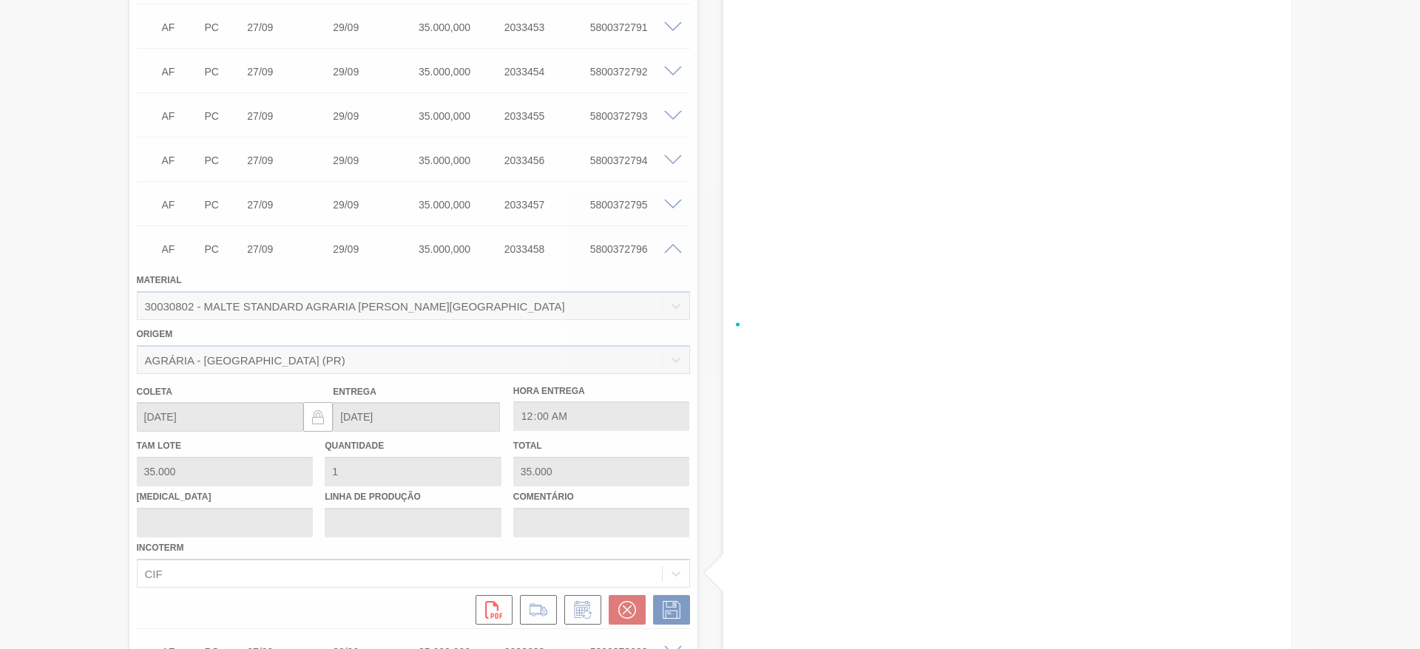
scroll to position [3462, 0]
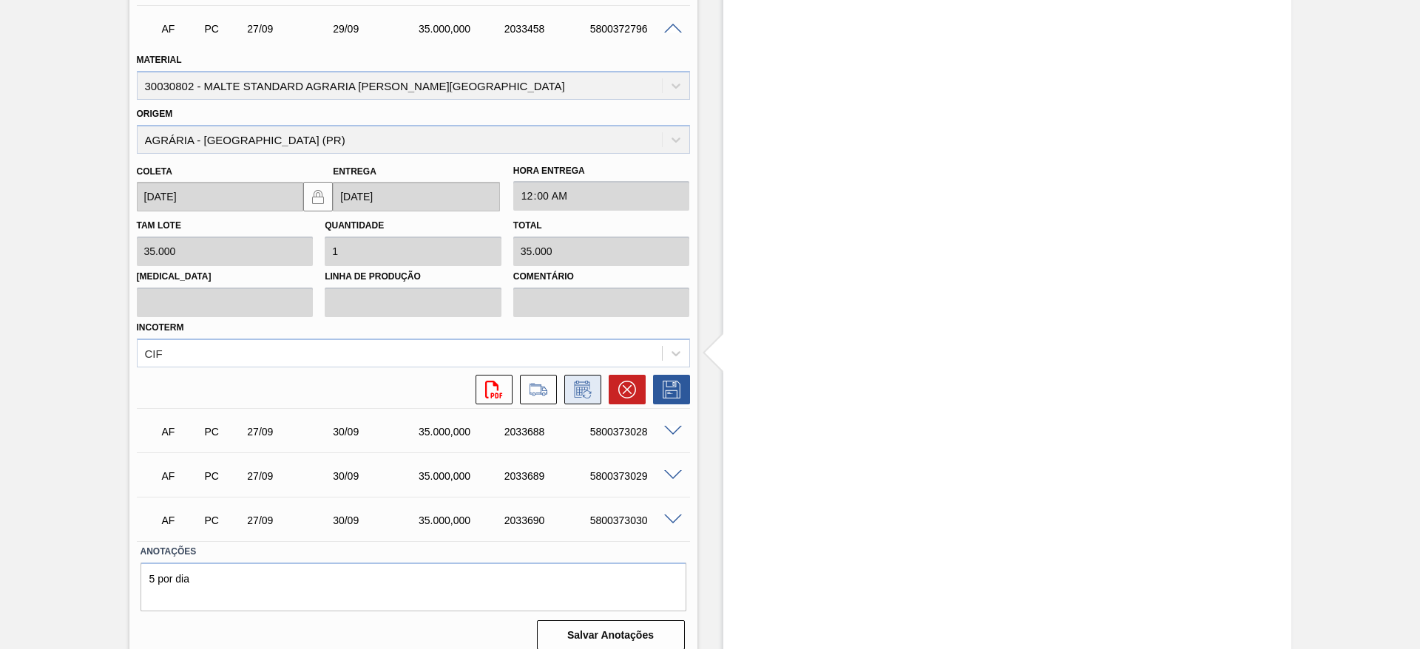
click at [587, 381] on icon at bounding box center [583, 390] width 24 height 18
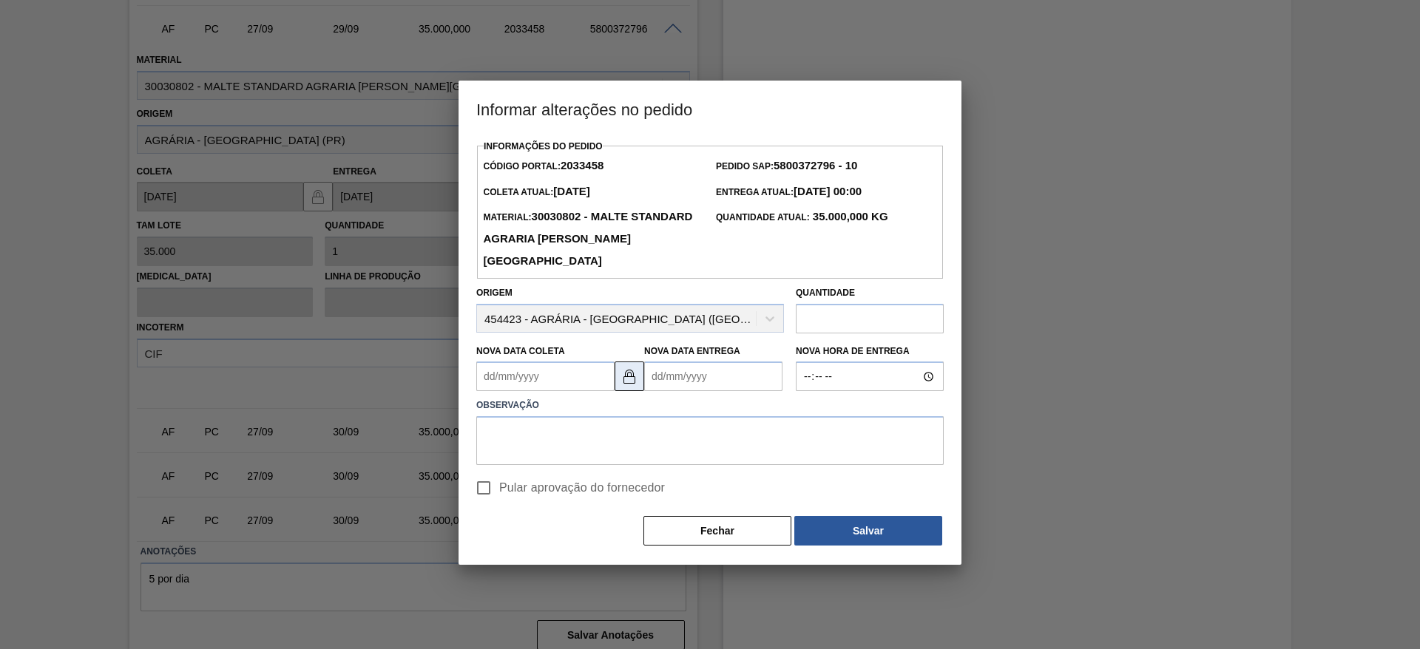
click at [635, 380] on img at bounding box center [630, 377] width 18 height 18
click at [482, 490] on input "Pular aprovação do fornecedor" at bounding box center [483, 488] width 31 height 31
click at [665, 374] on Entrega2033458 "Nova Data Entrega" at bounding box center [713, 377] width 138 height 30
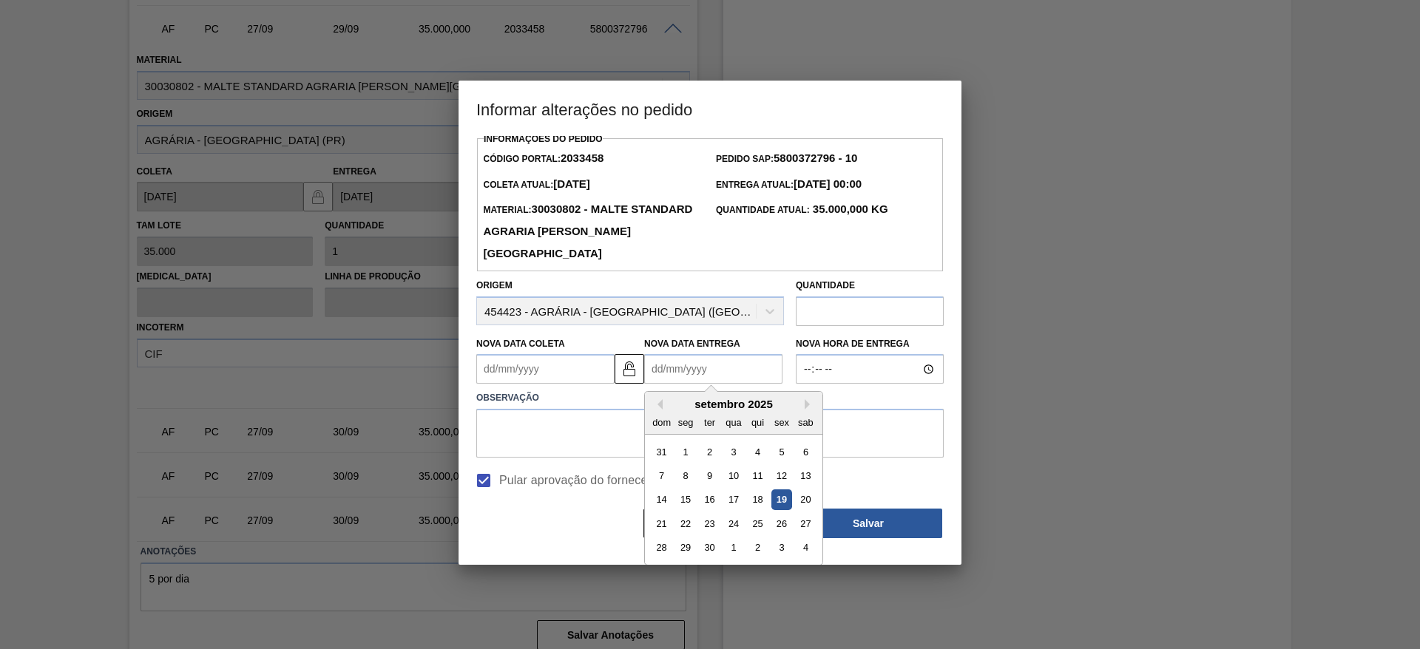
scroll to position [11, 0]
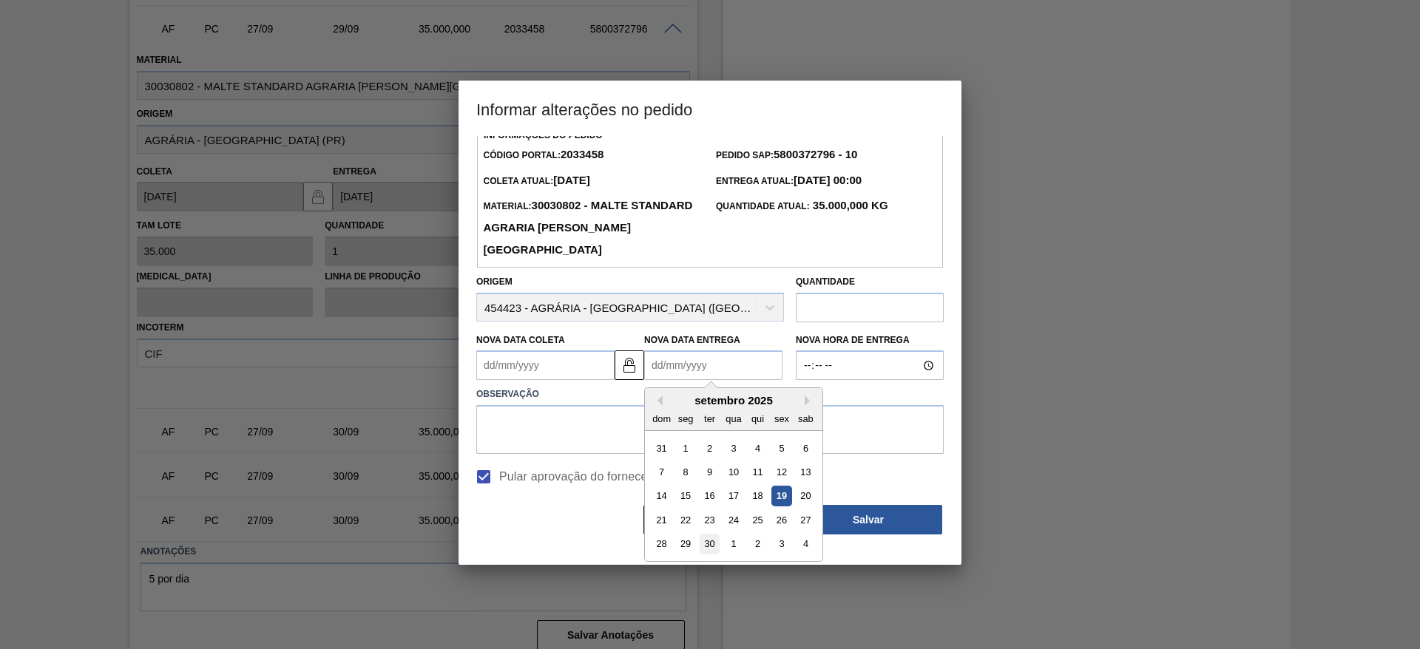
click at [706, 545] on div "30" at bounding box center [710, 545] width 20 height 20
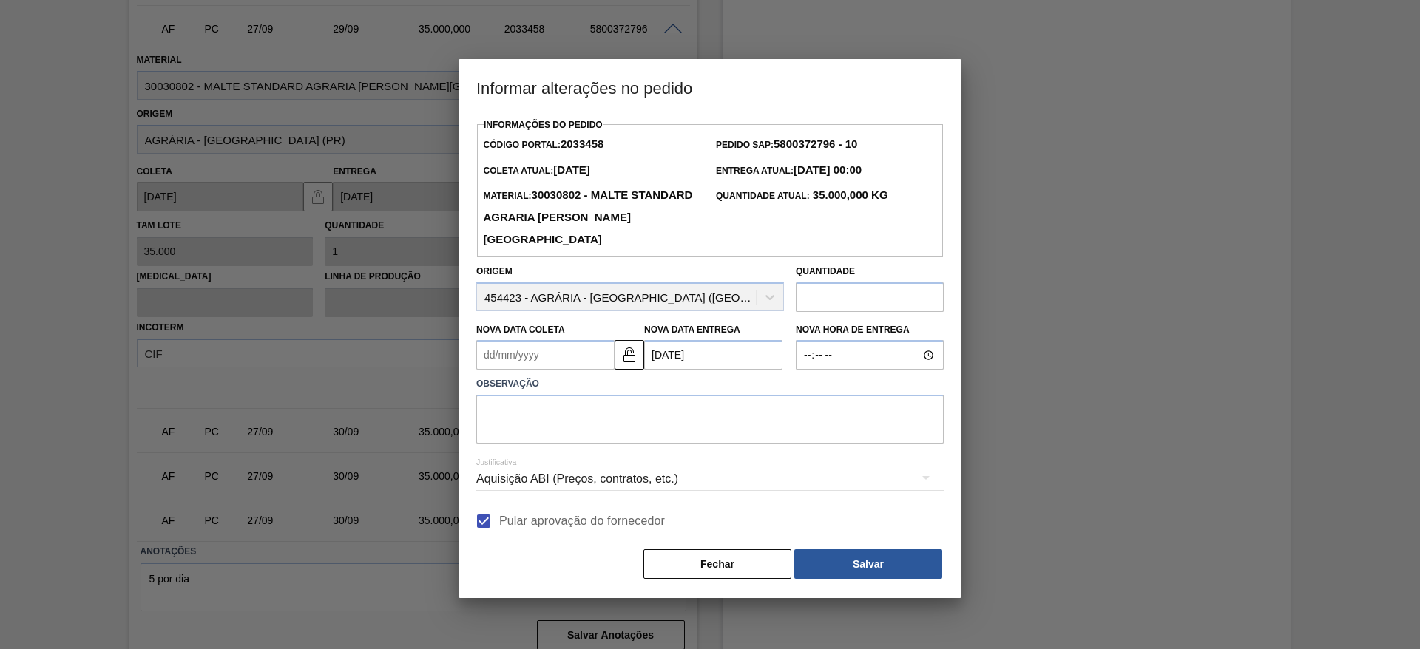
scroll to position [0, 0]
click at [547, 420] on textarea at bounding box center [710, 419] width 468 height 49
click at [875, 578] on button "Salvar" at bounding box center [868, 565] width 148 height 30
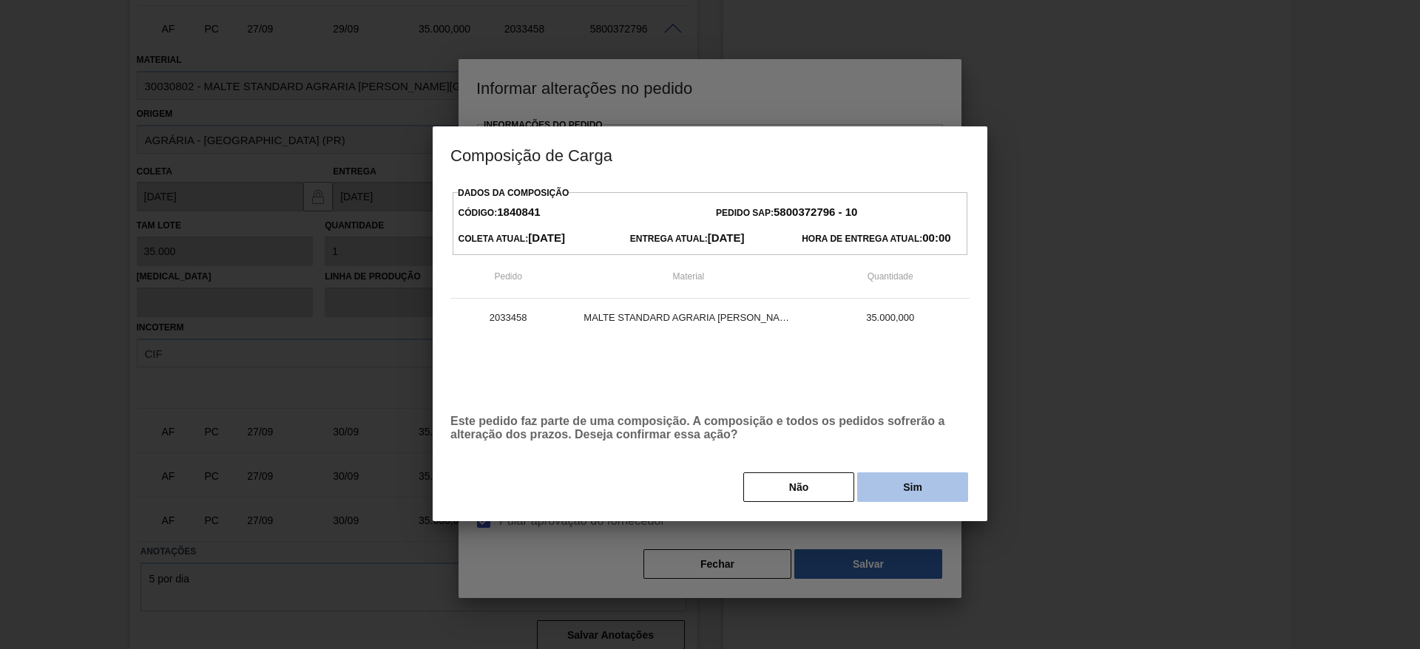
click at [897, 490] on button "Sim" at bounding box center [912, 488] width 111 height 30
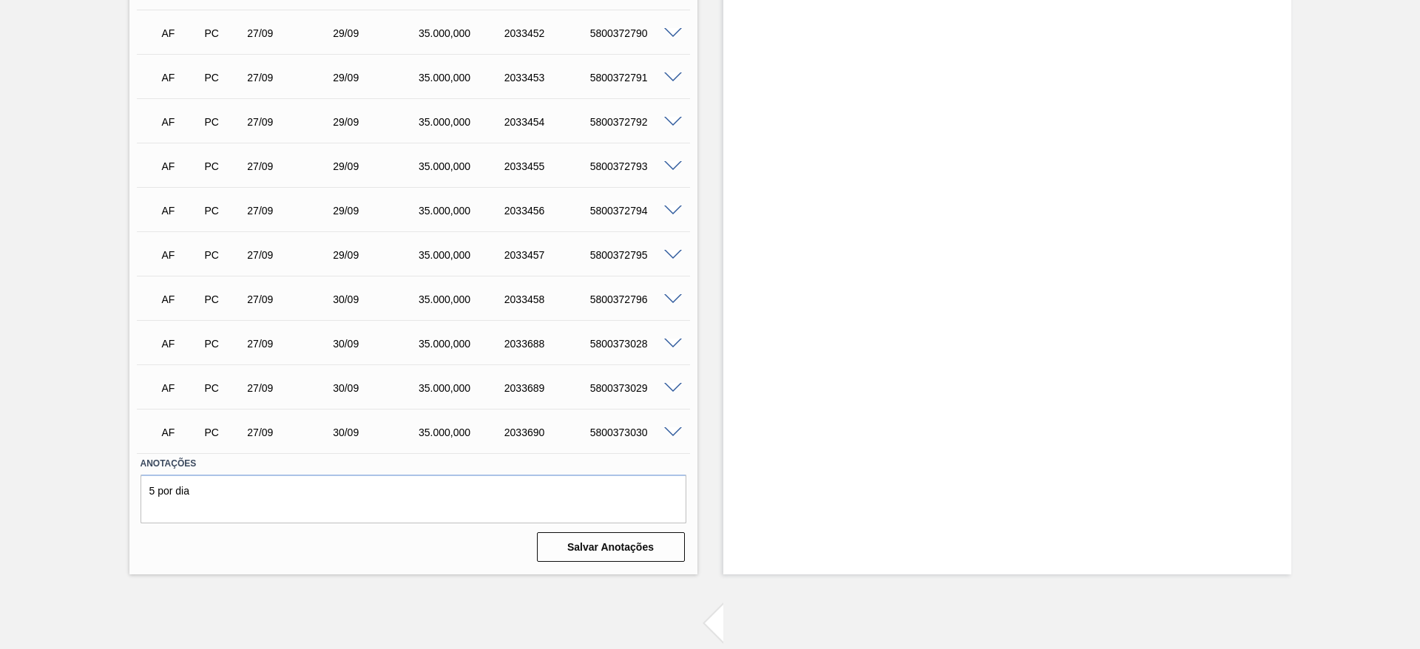
scroll to position [3191, 0]
click at [669, 250] on span at bounding box center [673, 255] width 18 height 11
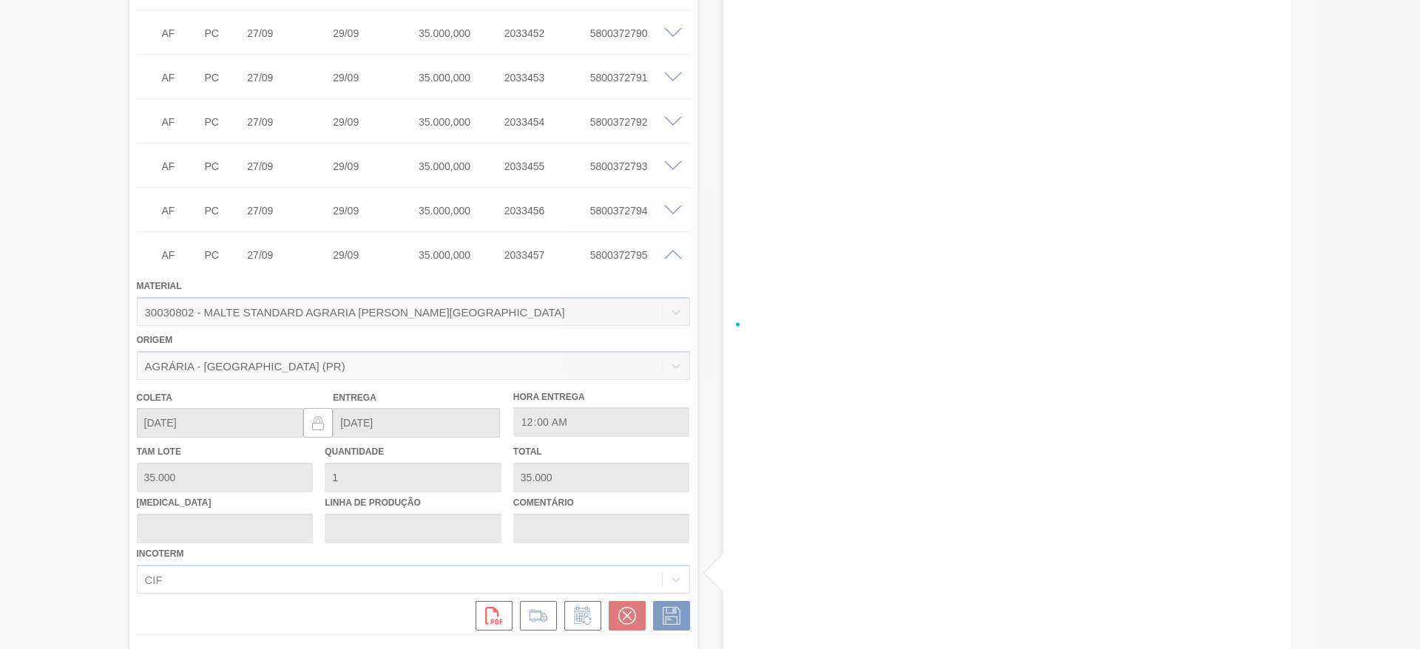
scroll to position [3462, 0]
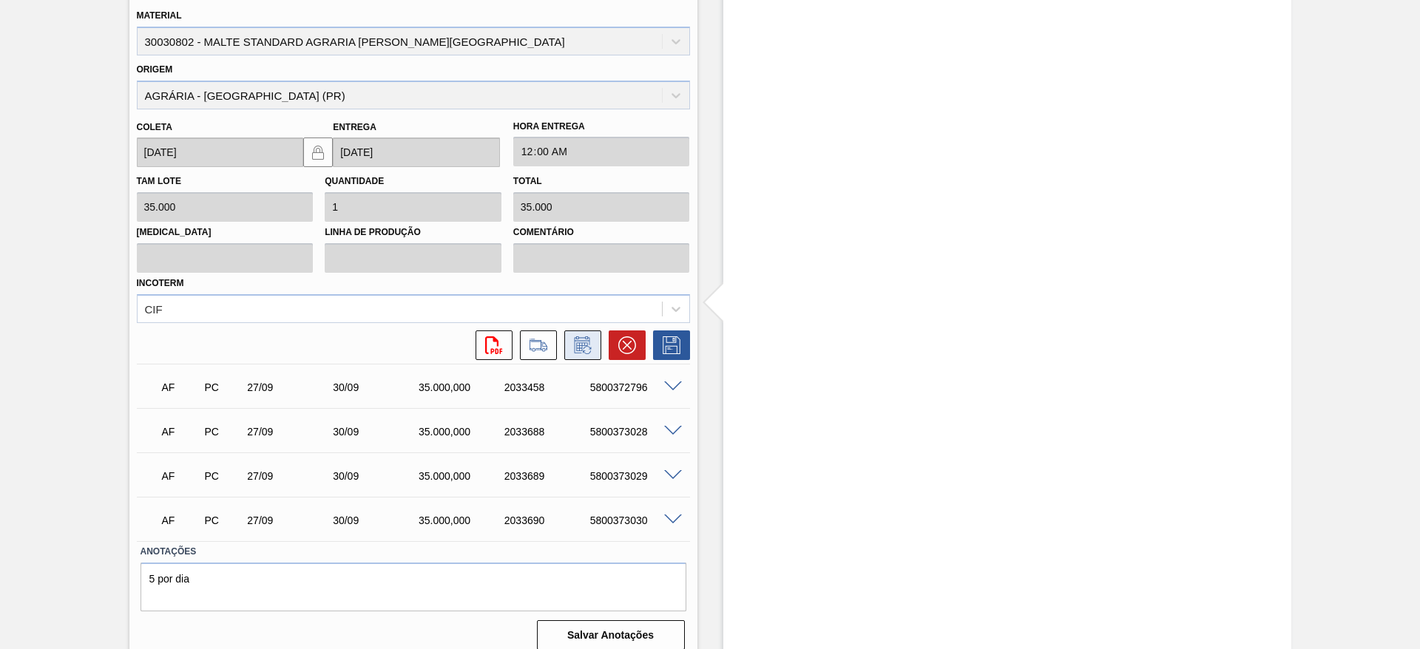
click at [578, 342] on icon at bounding box center [581, 346] width 11 height 9
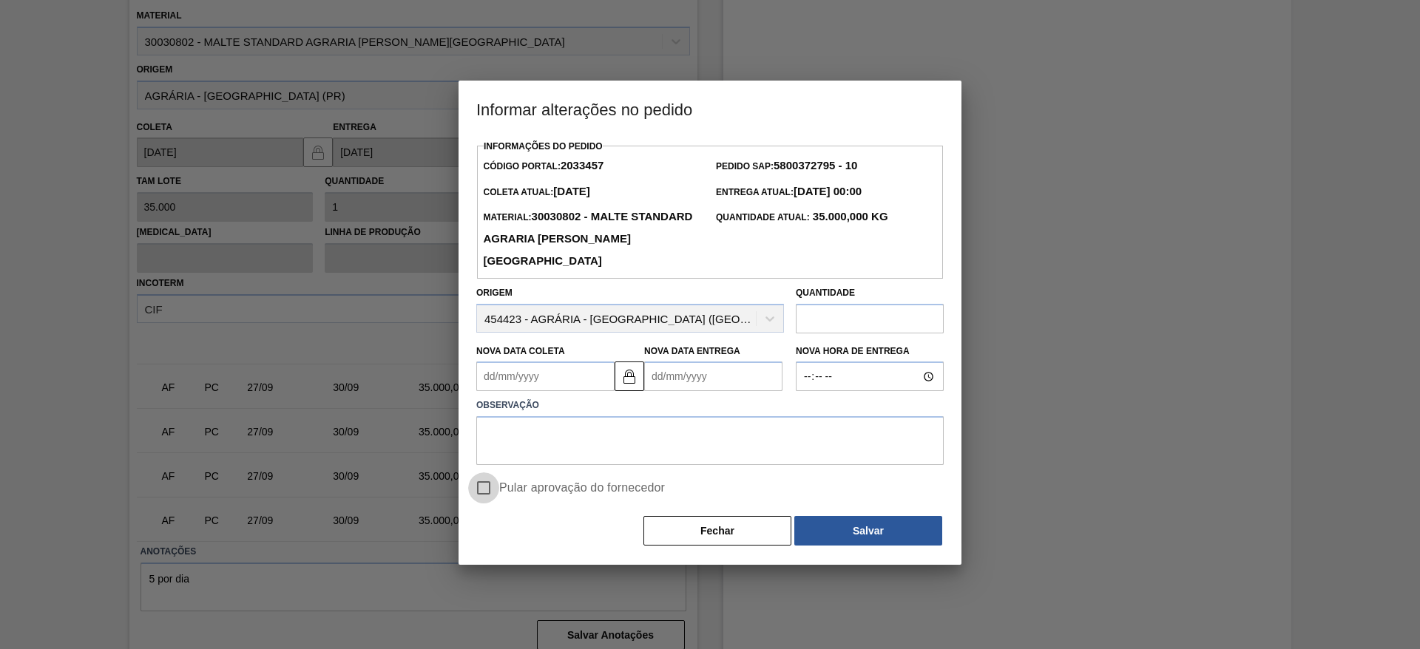
click at [478, 493] on input "Pular aprovação do fornecedor" at bounding box center [483, 488] width 31 height 31
click at [632, 379] on img at bounding box center [630, 377] width 18 height 18
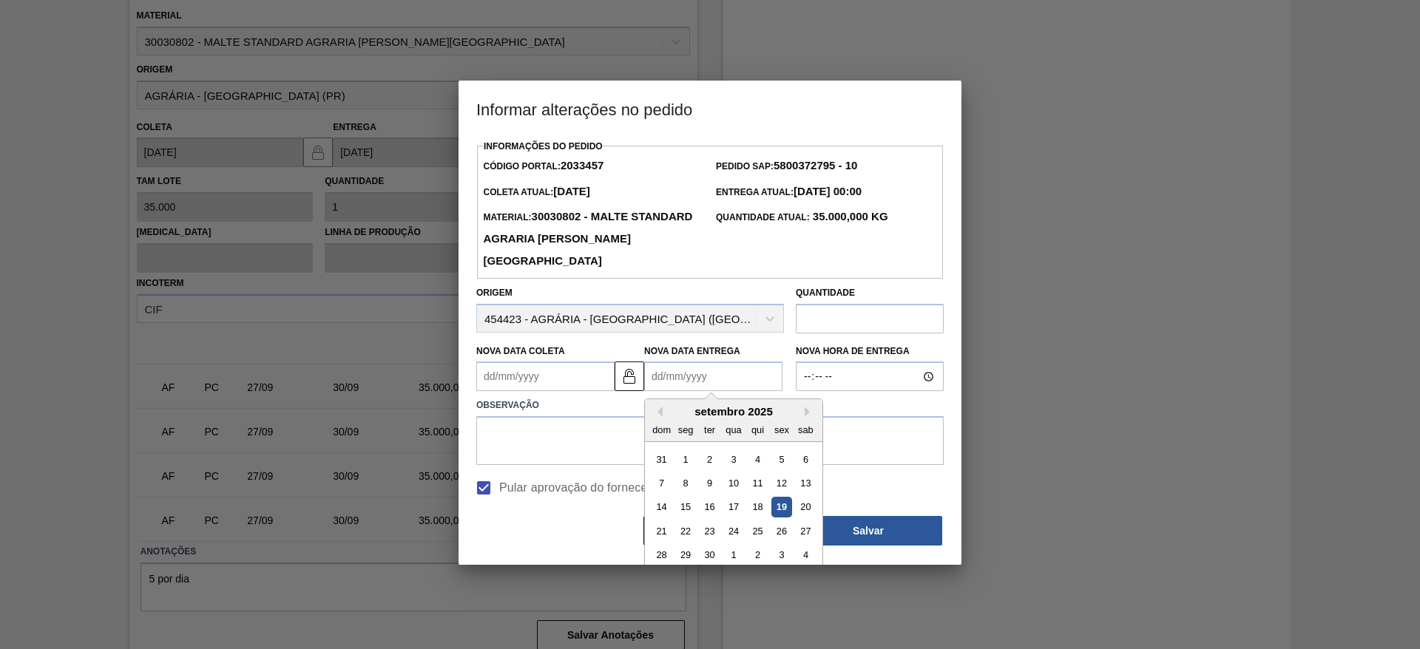
click at [656, 374] on Entrega2033457 "Nova Data Entrega" at bounding box center [713, 377] width 138 height 30
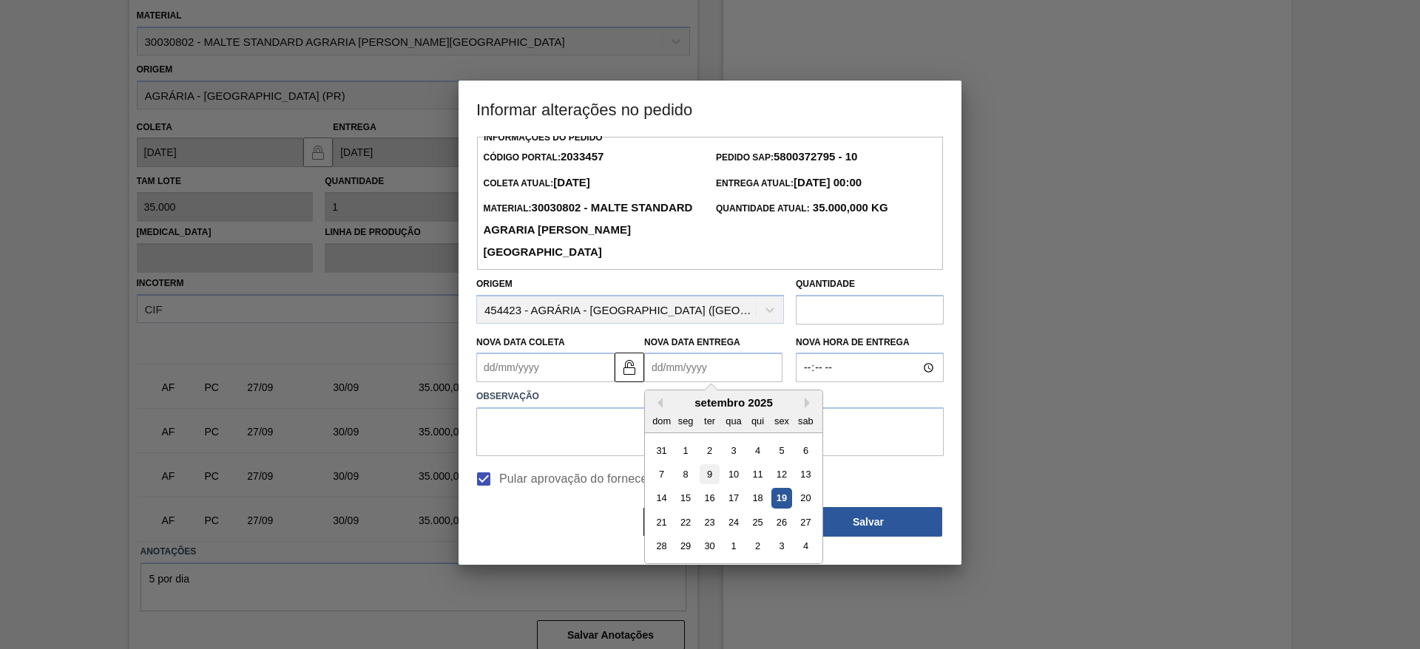
scroll to position [11, 0]
click at [709, 545] on div "30" at bounding box center [710, 545] width 20 height 20
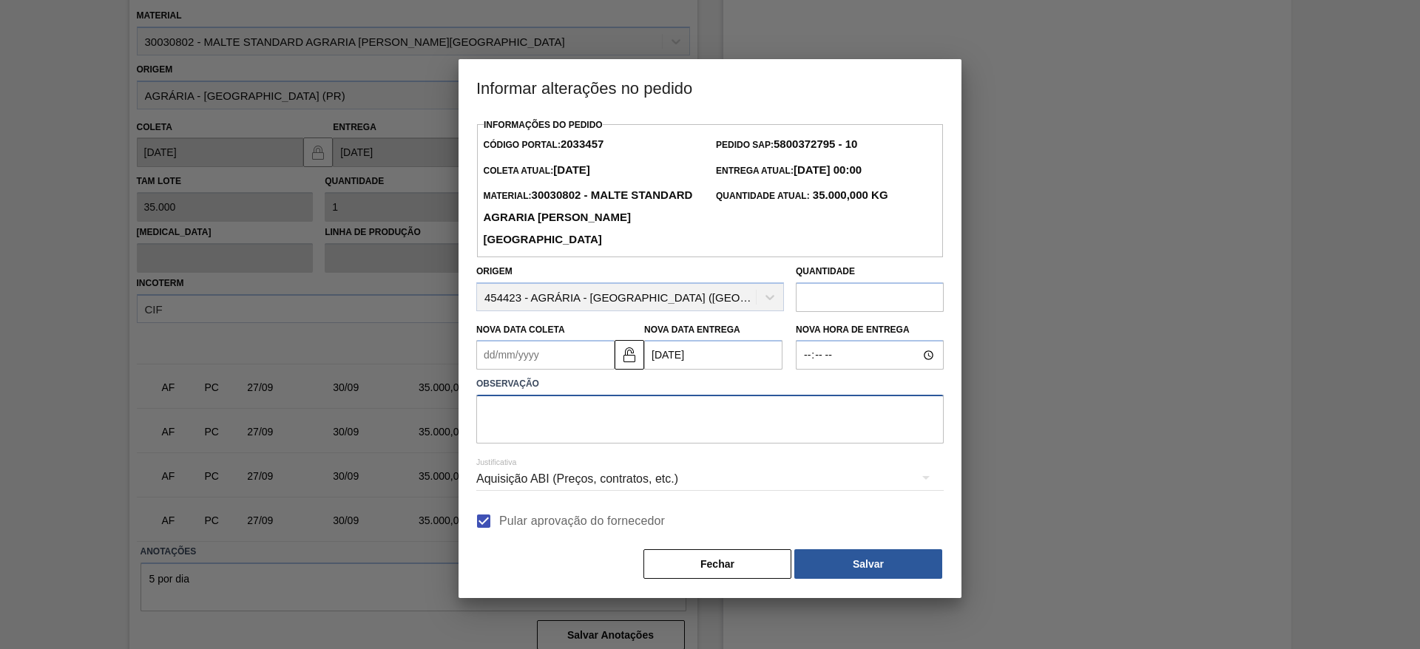
click at [558, 409] on textarea at bounding box center [710, 419] width 468 height 49
click at [844, 556] on button "Salvar" at bounding box center [868, 565] width 148 height 30
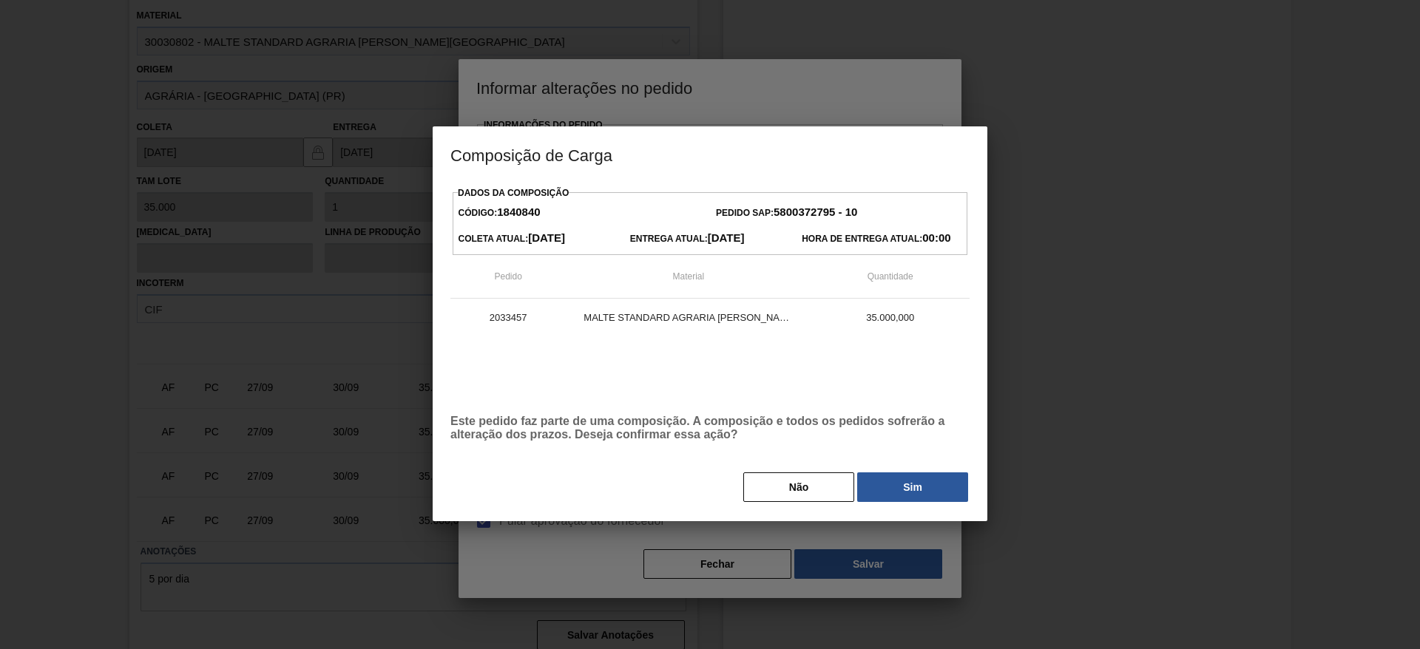
click at [917, 474] on button "Sim" at bounding box center [912, 488] width 111 height 30
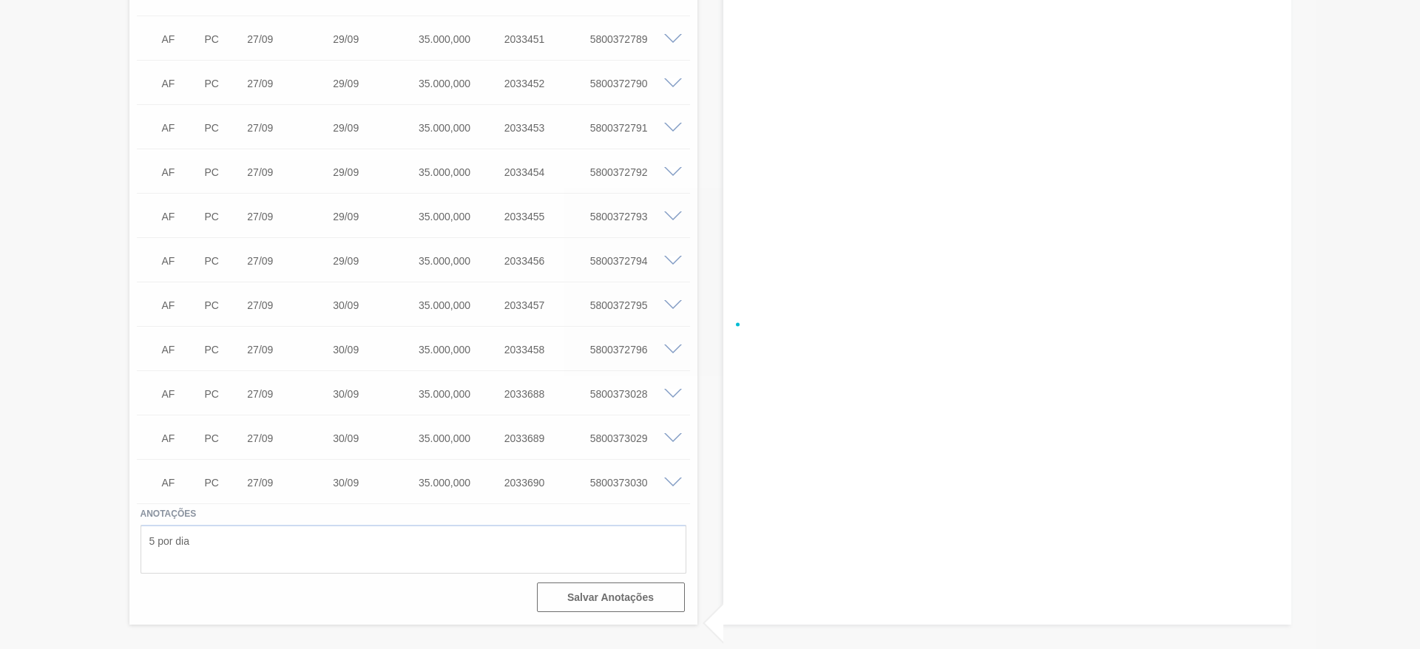
scroll to position [3141, 0]
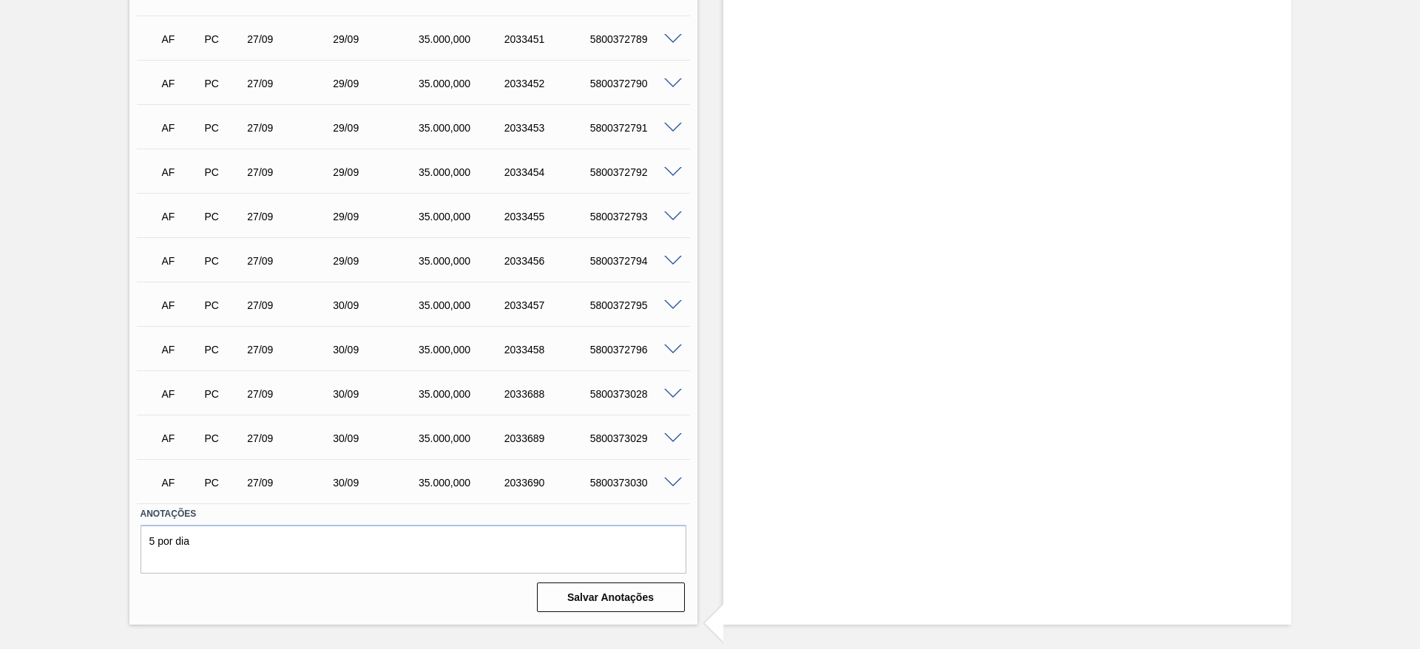
click at [675, 256] on span at bounding box center [673, 261] width 18 height 11
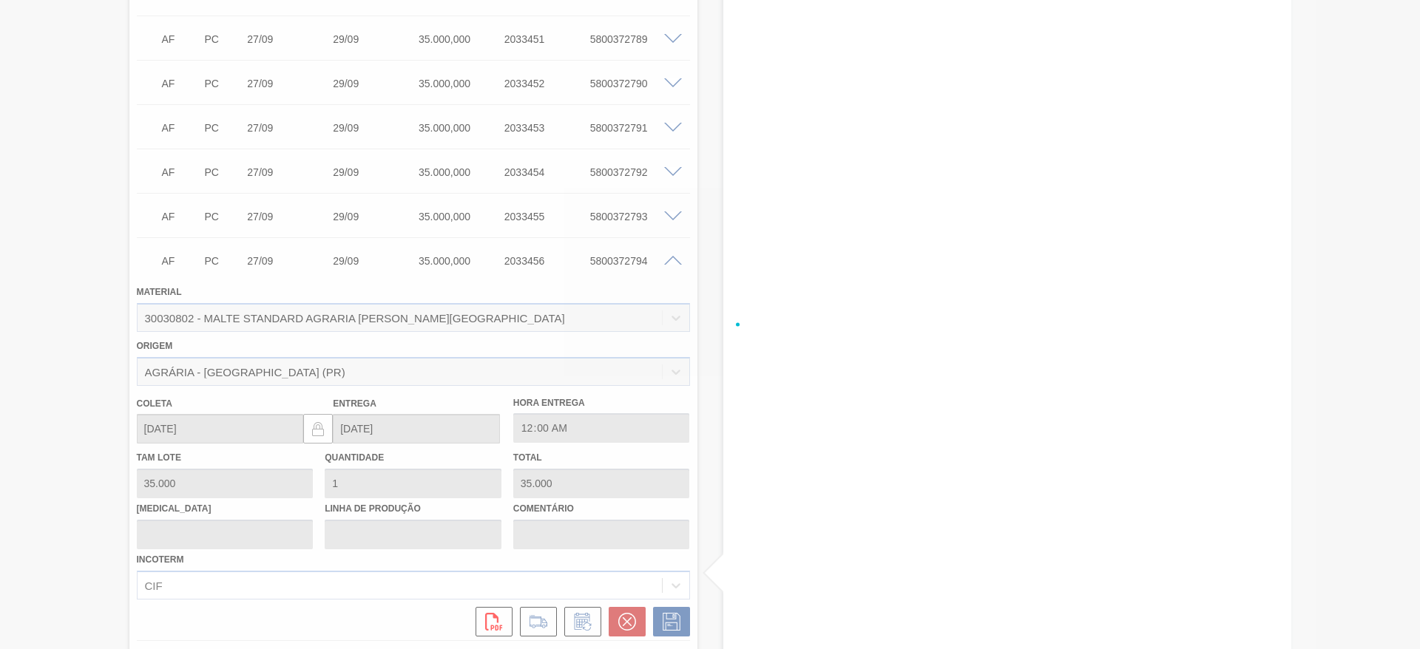
scroll to position [3462, 0]
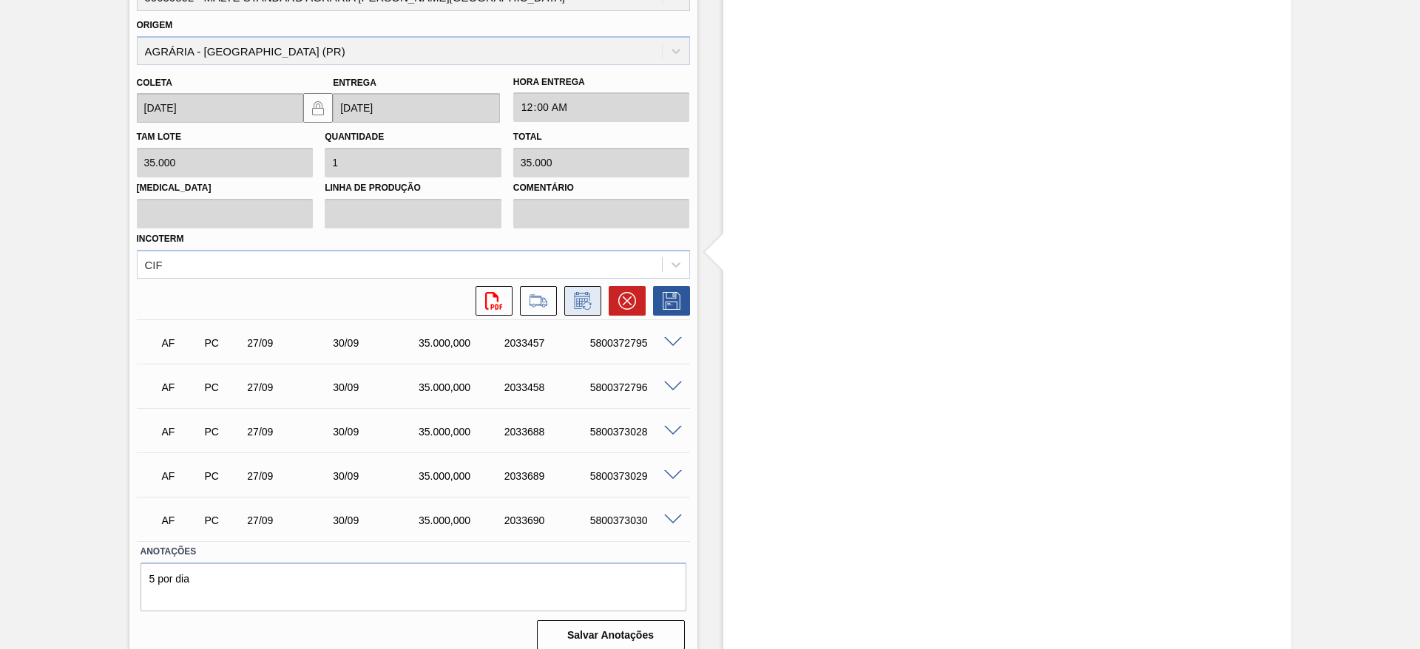
click at [577, 292] on icon at bounding box center [582, 300] width 16 height 17
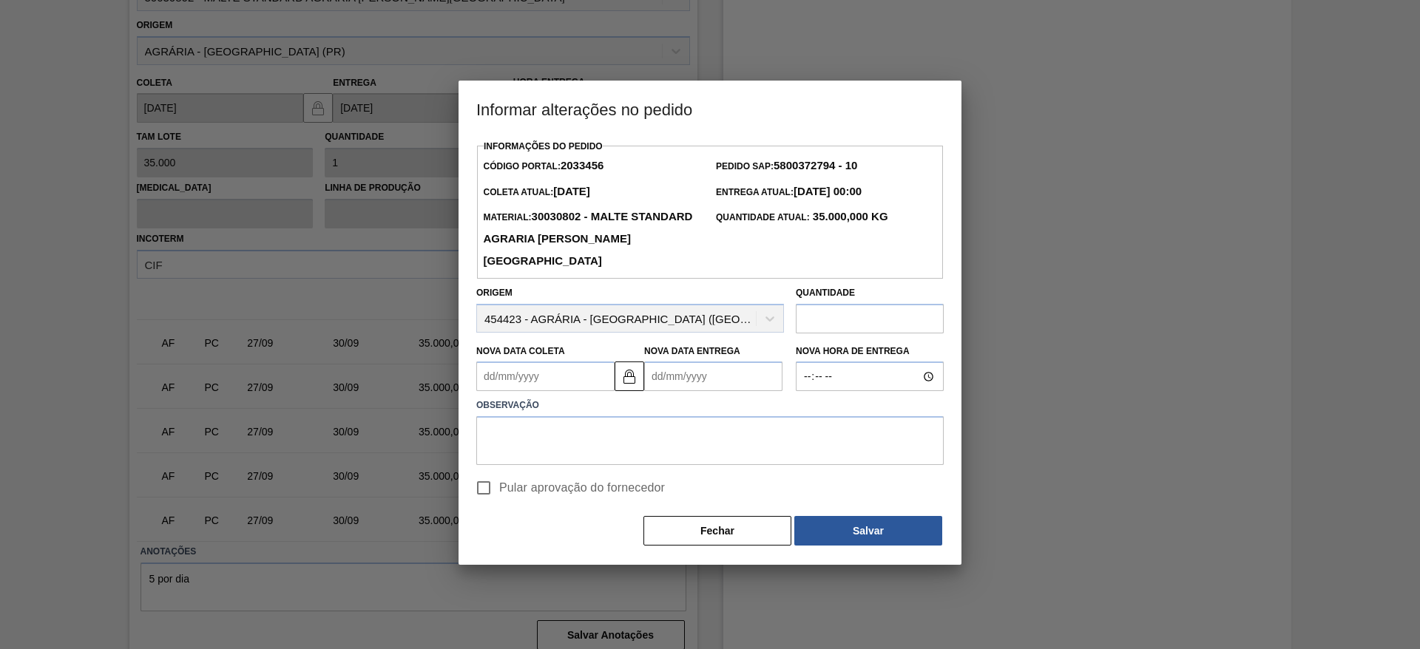
click at [488, 478] on input "Pular aprovação do fornecedor" at bounding box center [483, 488] width 31 height 31
click at [627, 381] on img at bounding box center [630, 377] width 18 height 18
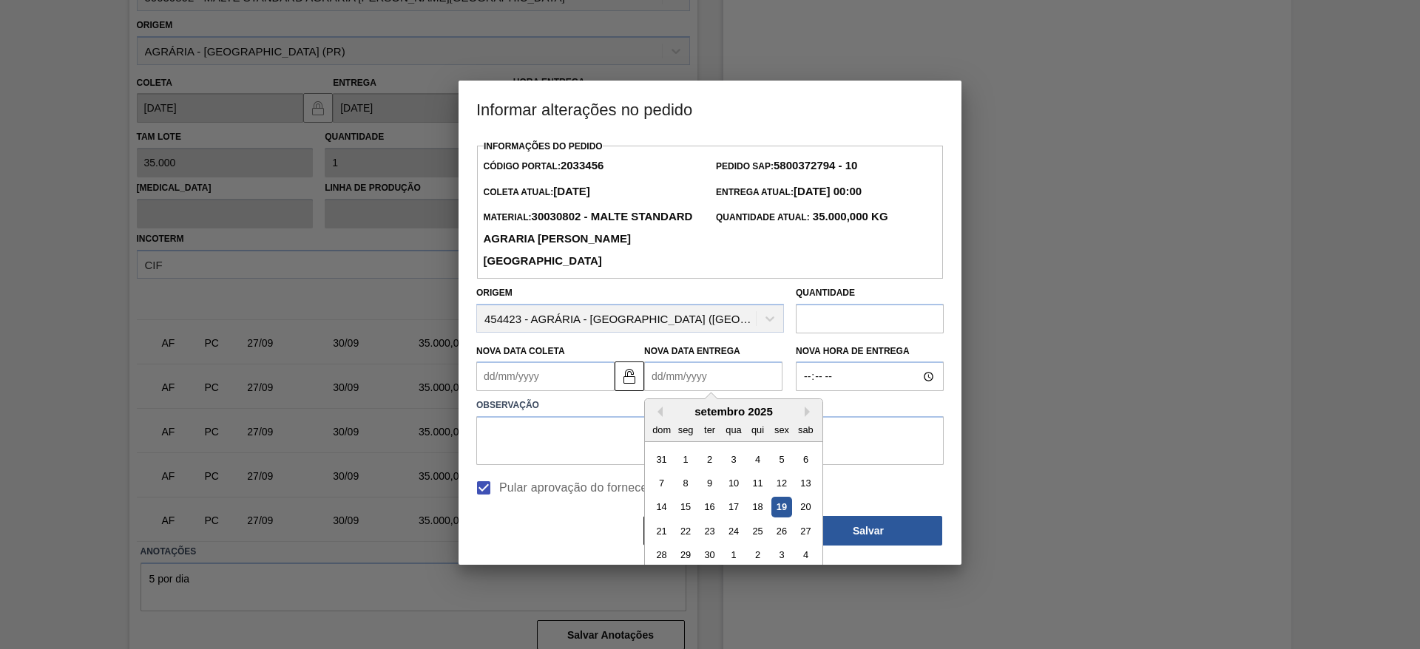
click at [656, 377] on Entrega2033456 "Nova Data Entrega" at bounding box center [713, 377] width 138 height 30
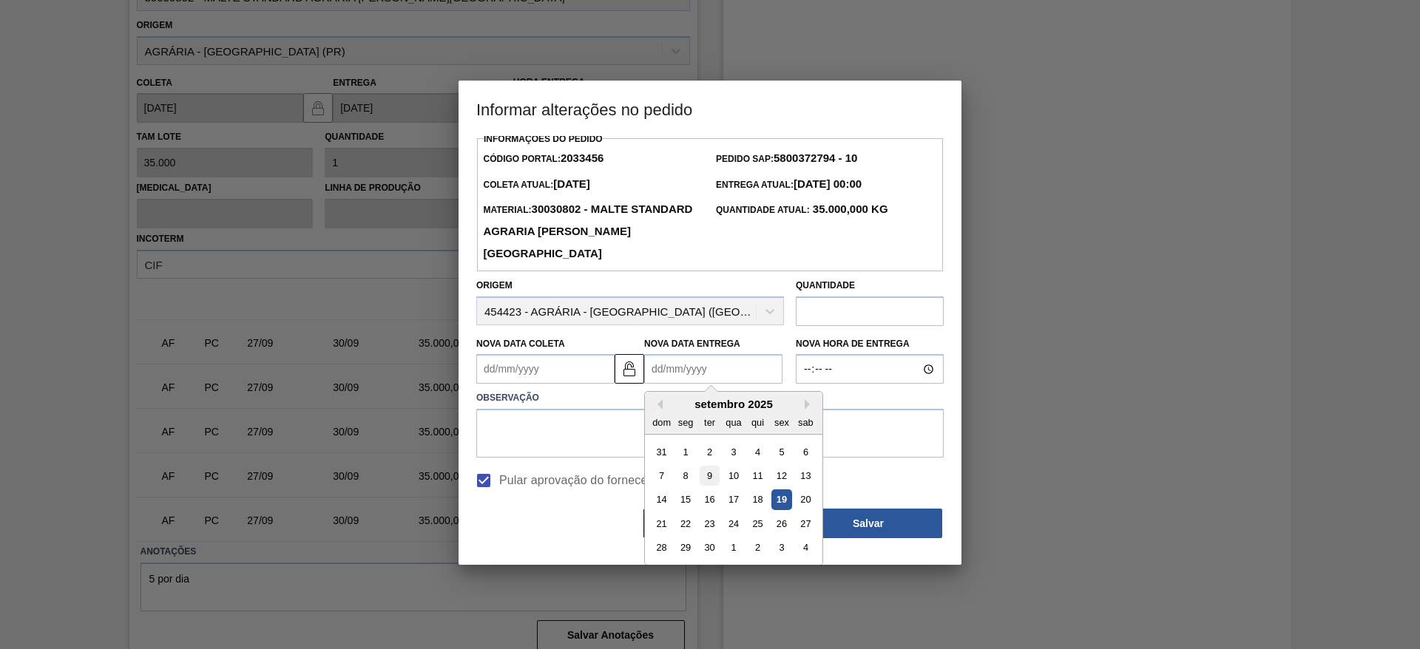
scroll to position [11, 0]
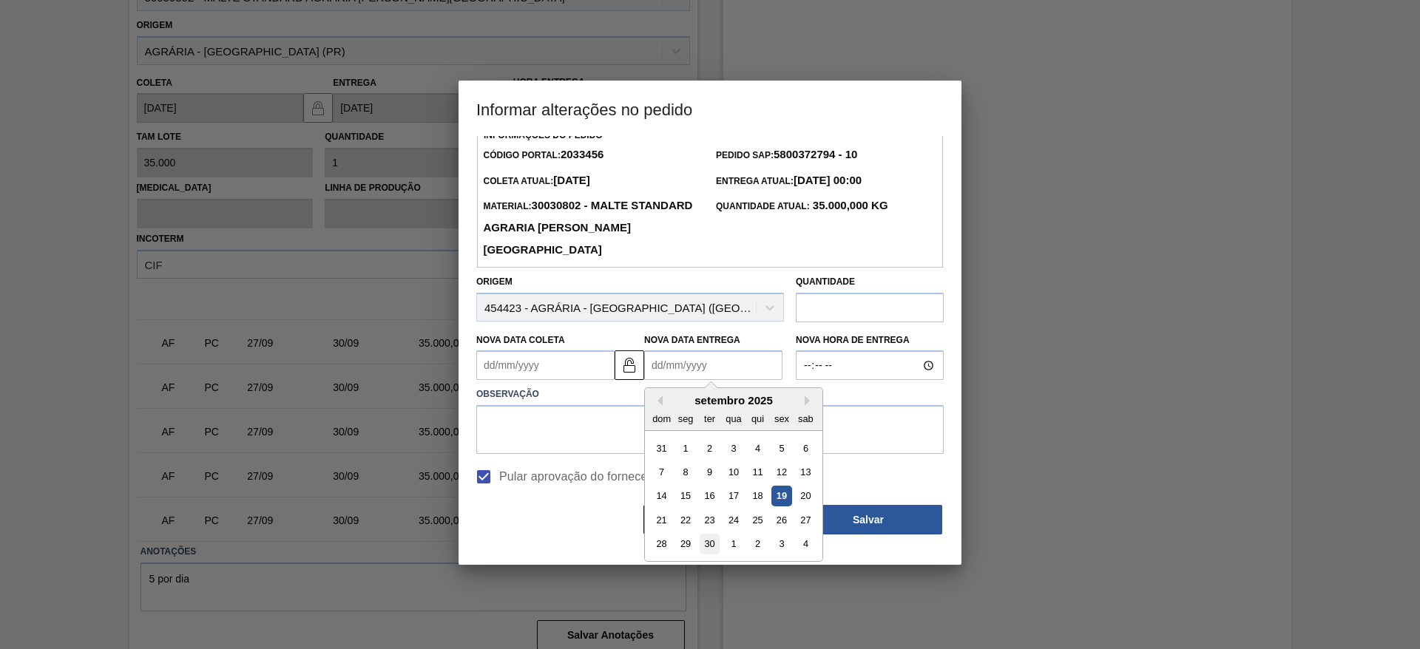
click at [714, 543] on div "30" at bounding box center [710, 545] width 20 height 20
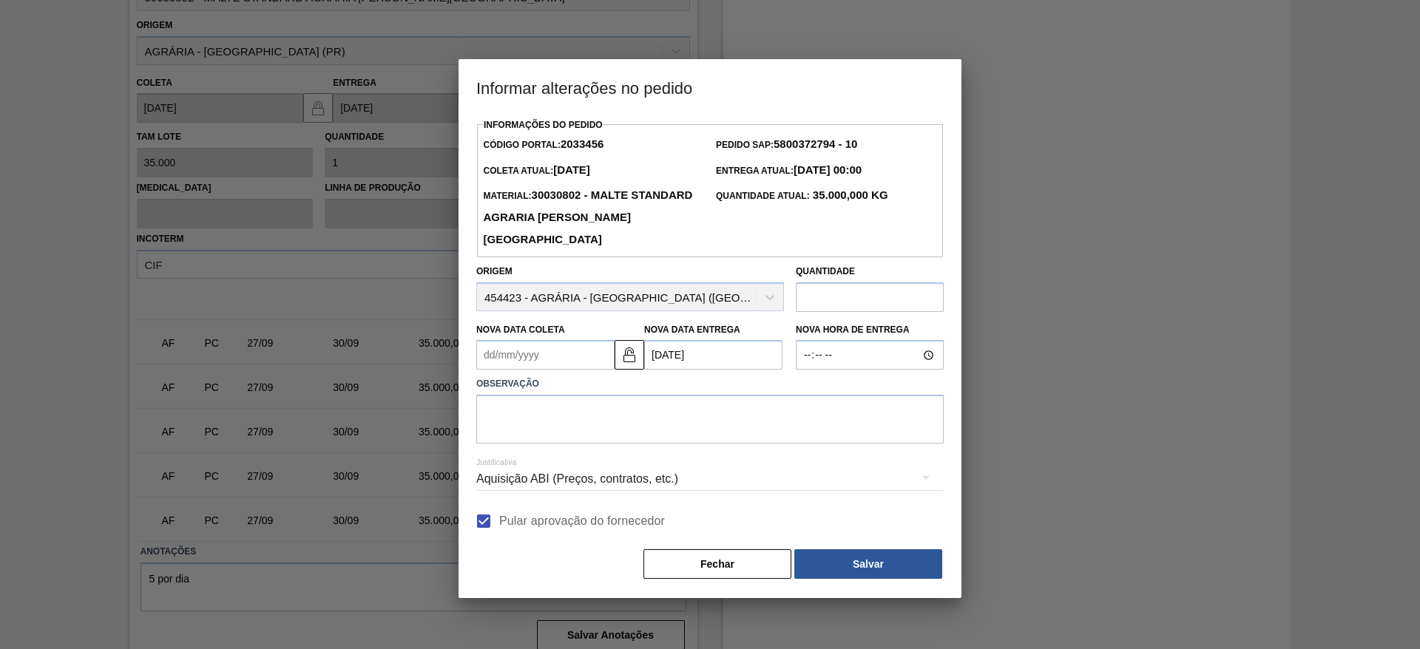
scroll to position [0, 0]
click at [548, 414] on textarea at bounding box center [710, 419] width 468 height 49
click at [874, 568] on button "Salvar" at bounding box center [868, 565] width 148 height 30
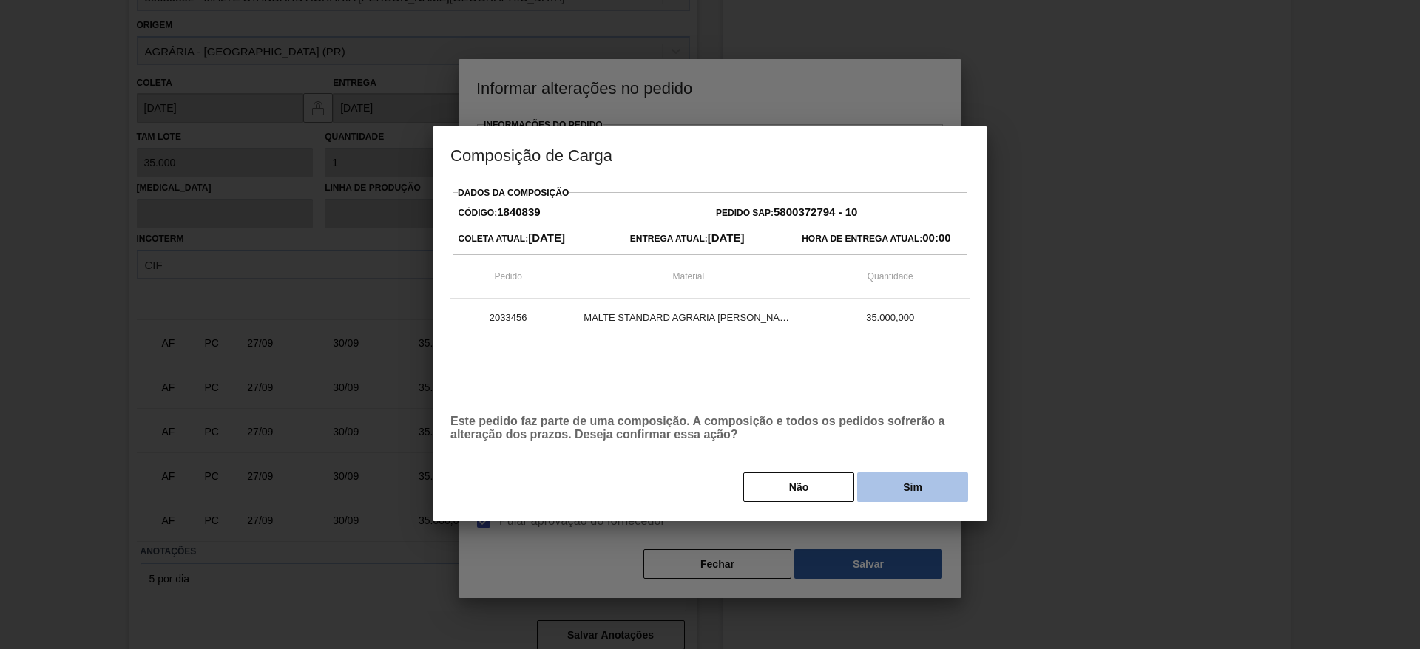
click at [914, 484] on button "Sim" at bounding box center [912, 488] width 111 height 30
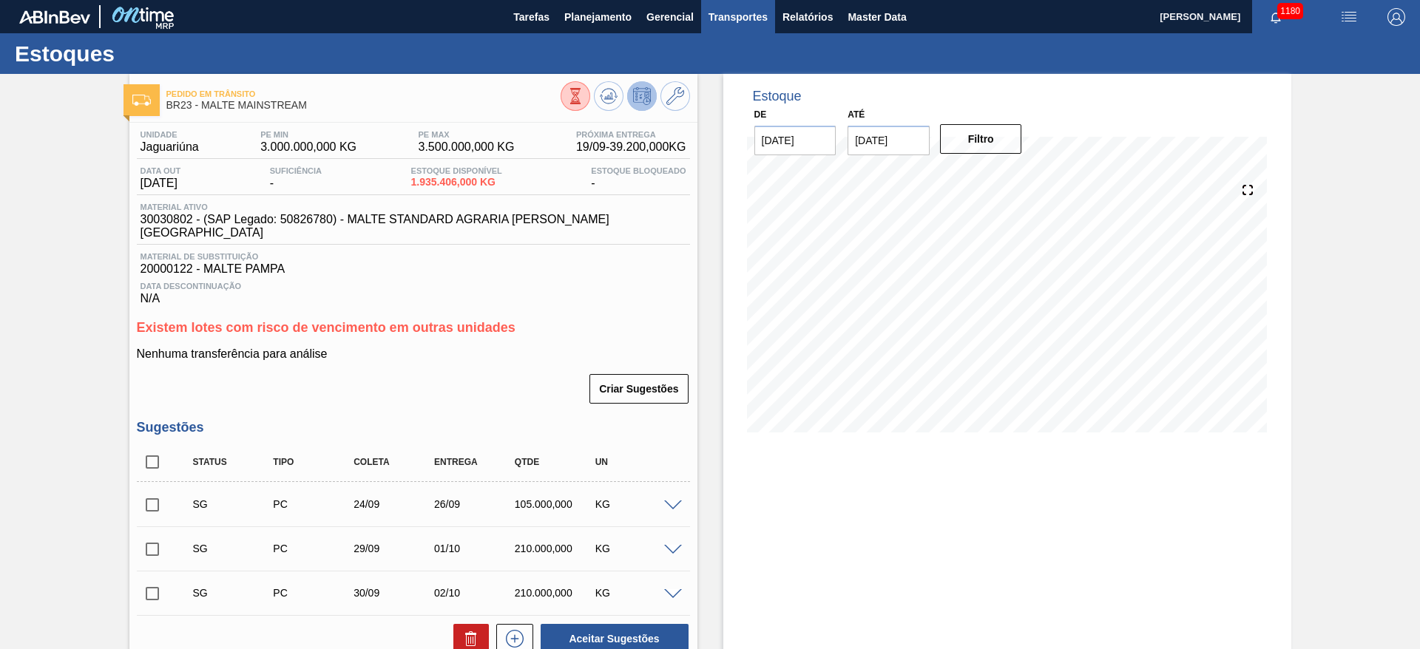
click at [728, 12] on span "Transportes" at bounding box center [738, 17] width 59 height 18
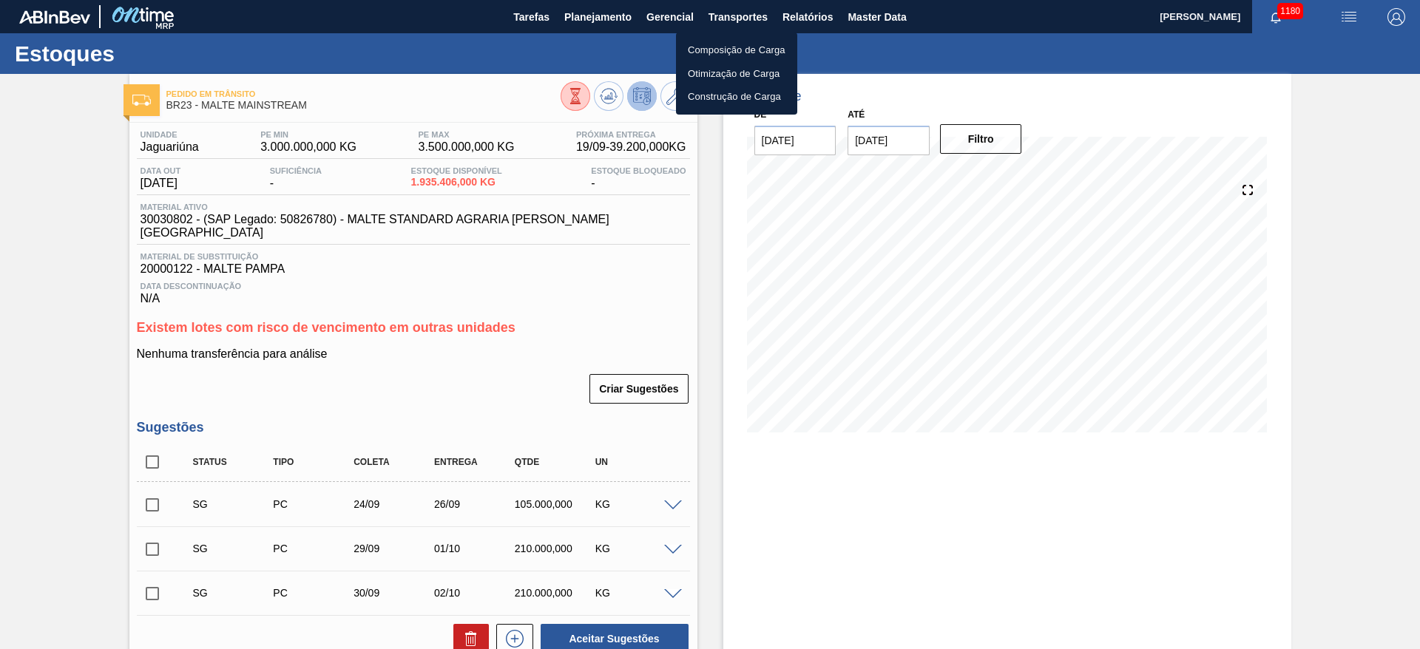
click at [704, 71] on li "Otimização de Carga" at bounding box center [736, 74] width 121 height 24
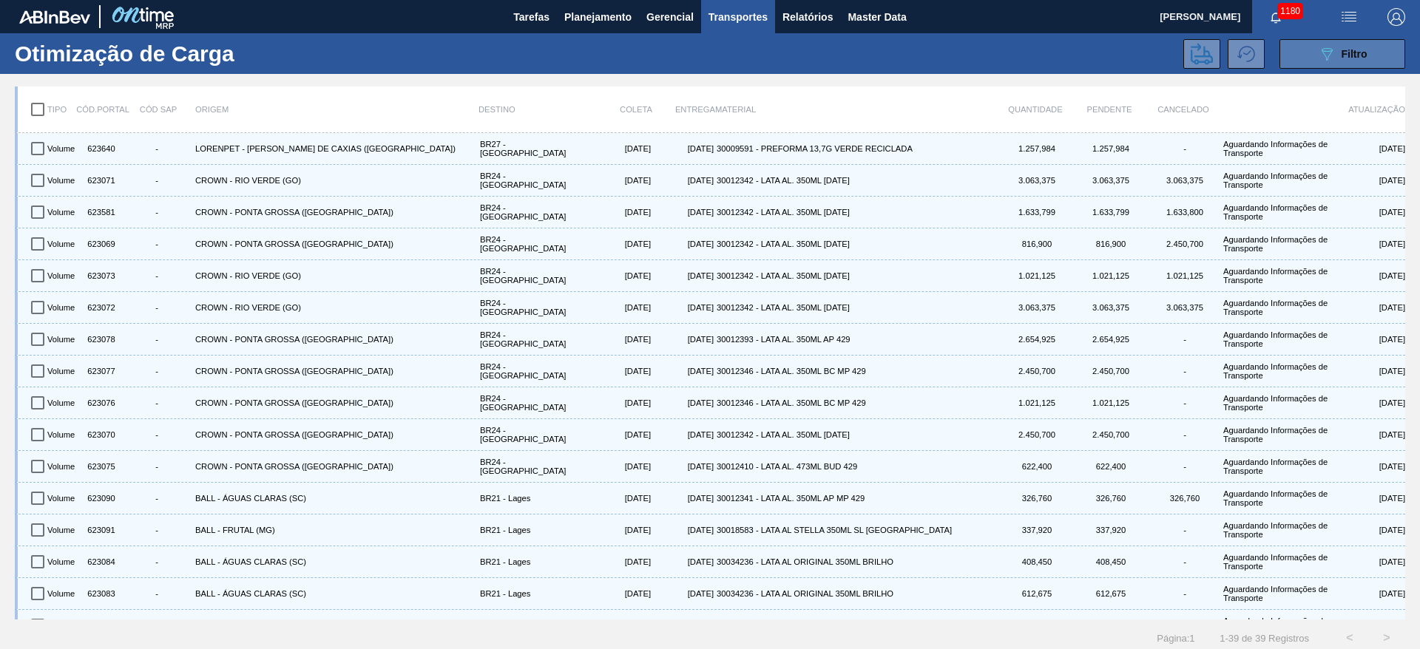
click at [1358, 53] on span "Filtro" at bounding box center [1355, 54] width 26 height 12
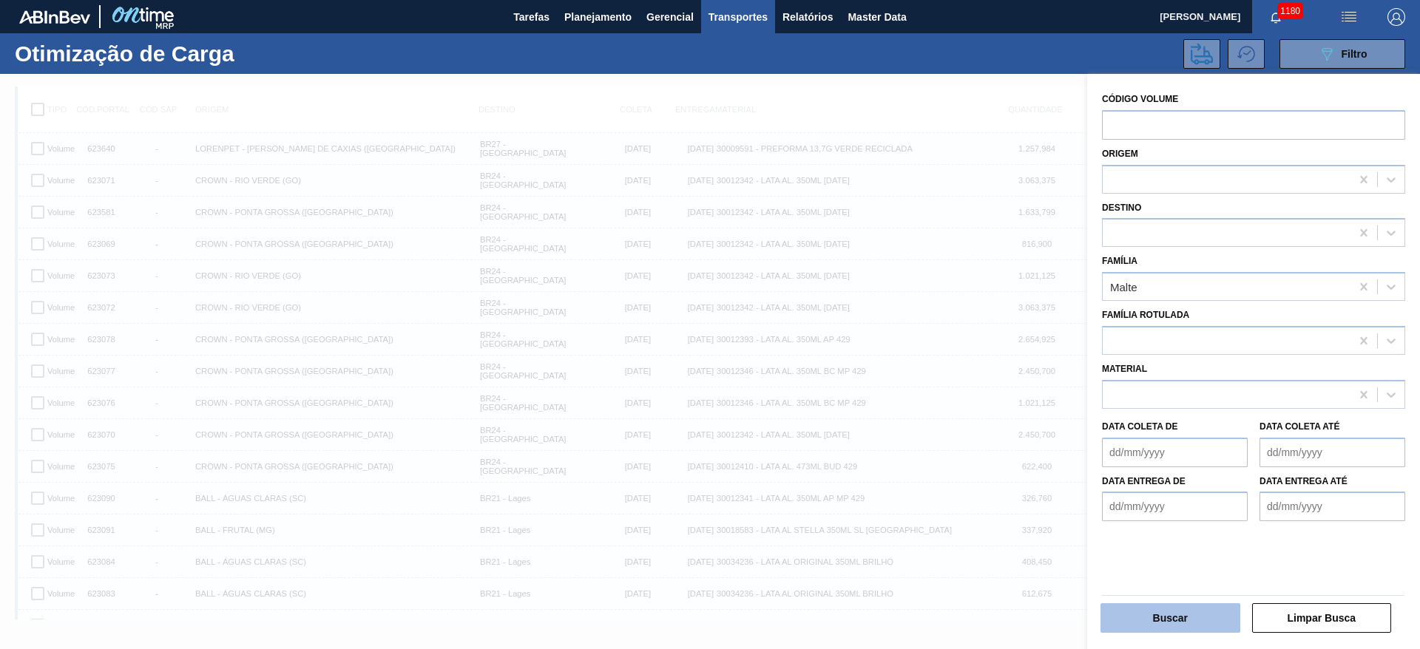
click at [1146, 618] on button "Buscar" at bounding box center [1171, 619] width 140 height 30
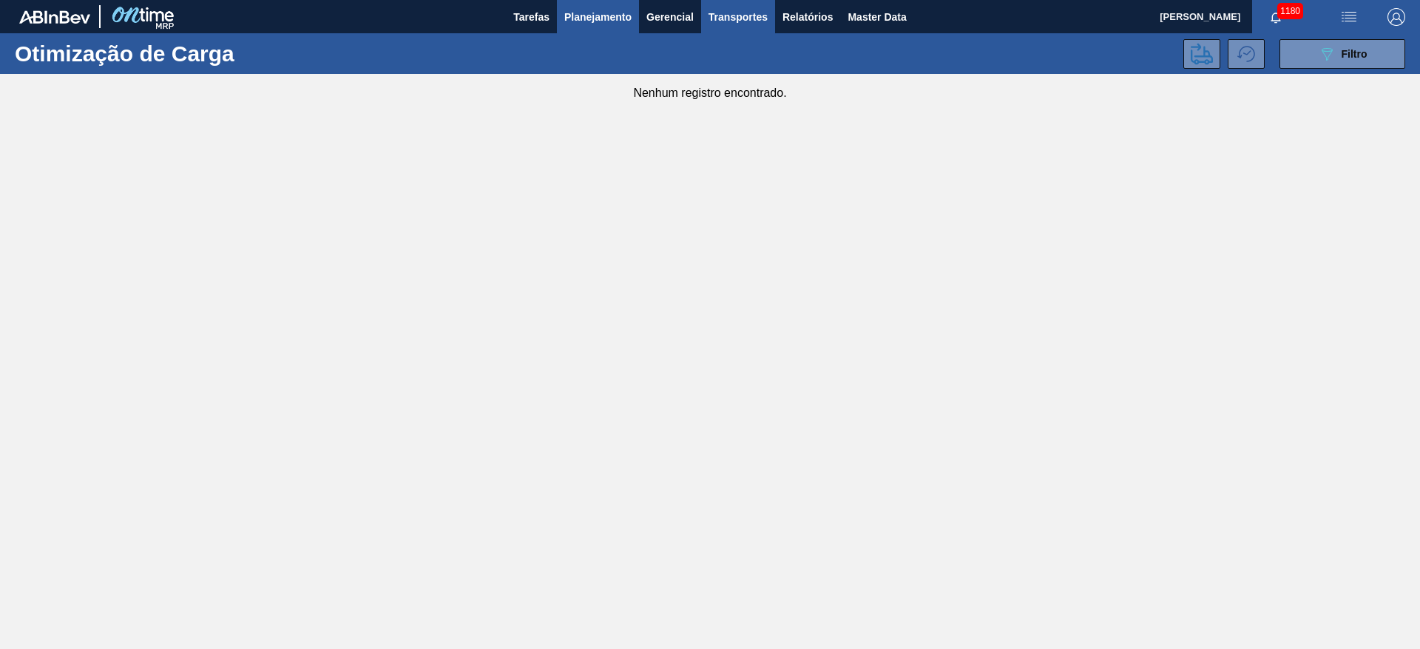
click at [590, 18] on span "Planejamento" at bounding box center [597, 17] width 67 height 18
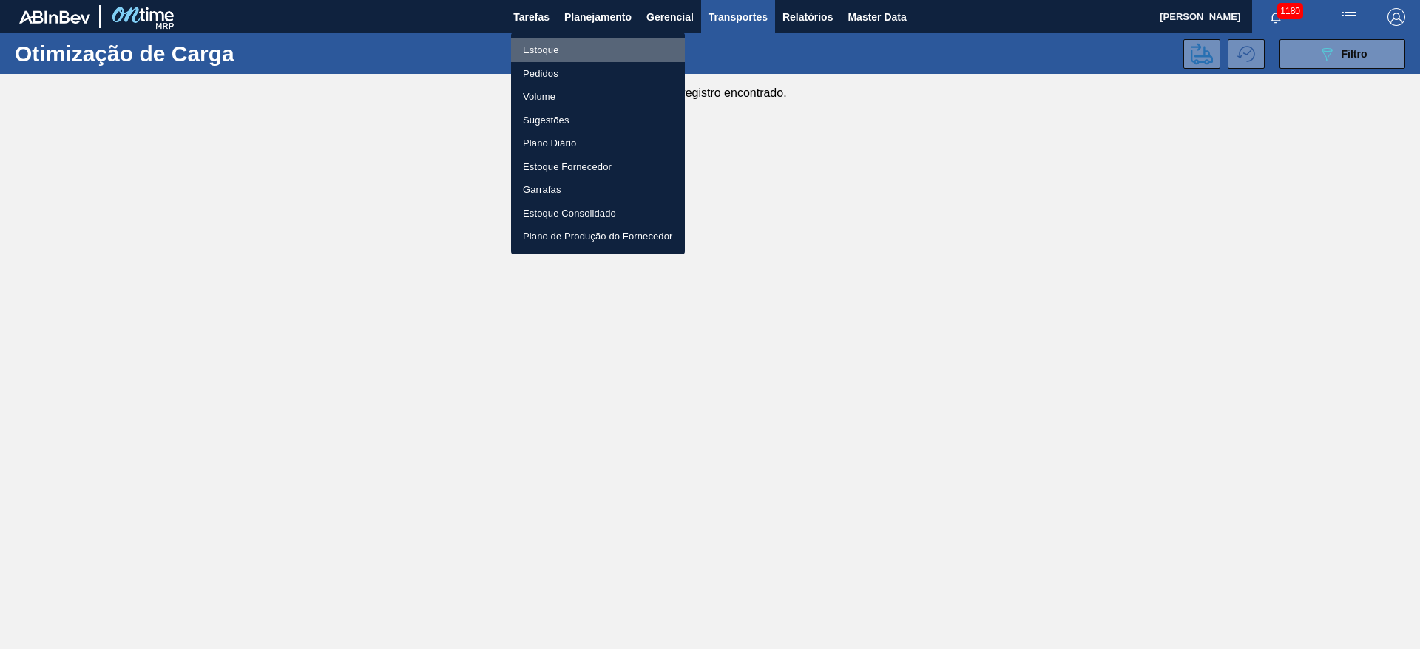
click at [544, 50] on li "Estoque" at bounding box center [598, 50] width 174 height 24
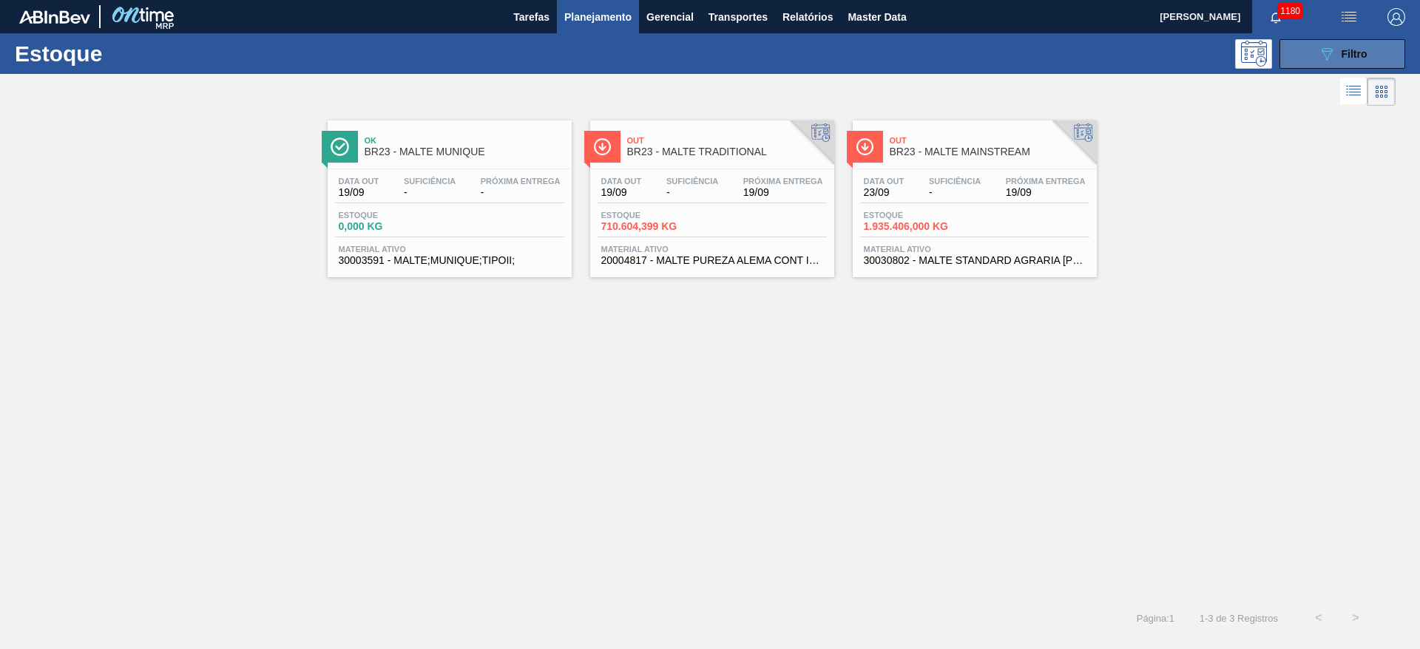
click at [1329, 54] on icon "089F7B8B-B2A5-4AFE-B5C0-19BA573D28AC" at bounding box center [1327, 54] width 18 height 18
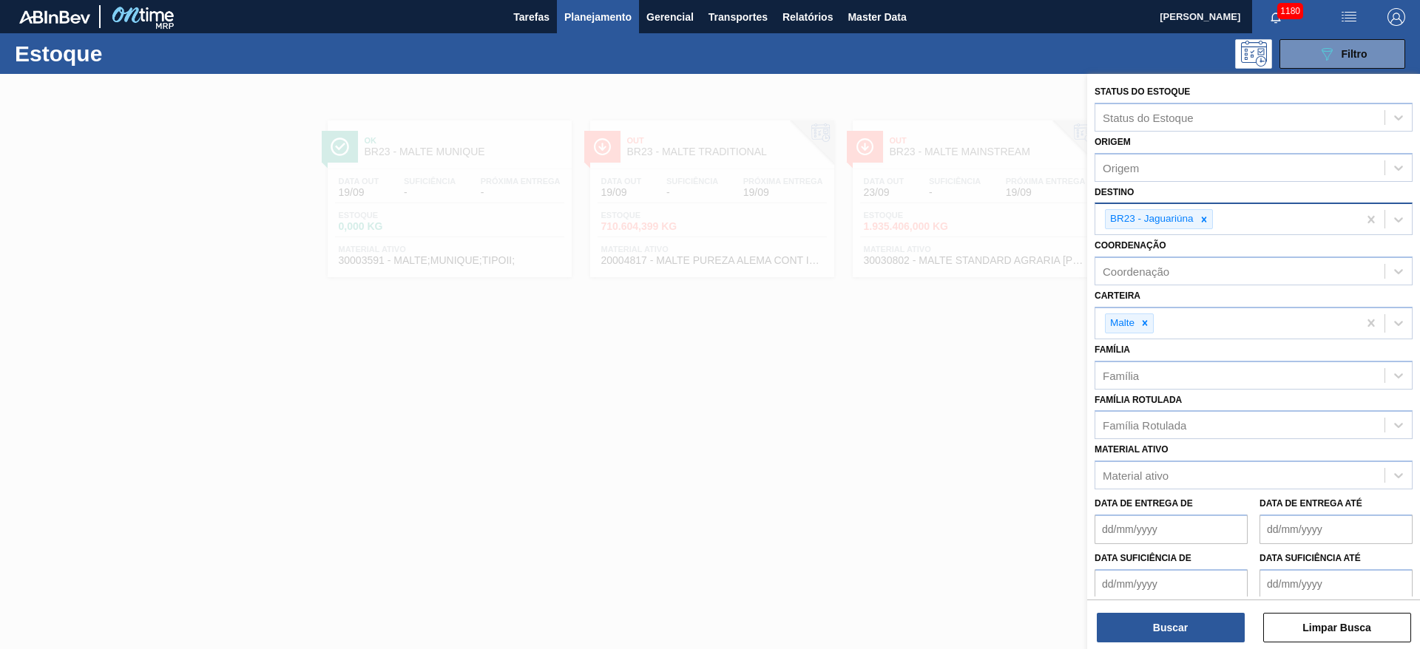
click at [1204, 219] on icon at bounding box center [1203, 219] width 5 height 5
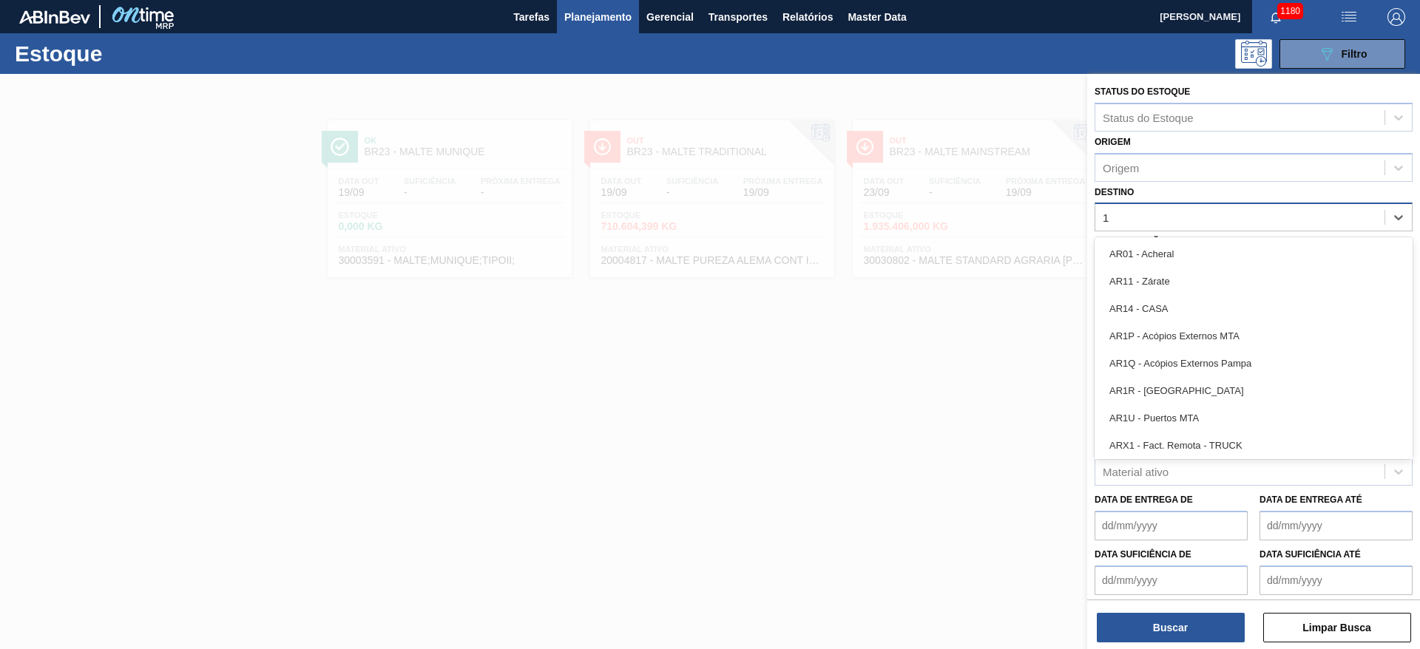
type input "11"
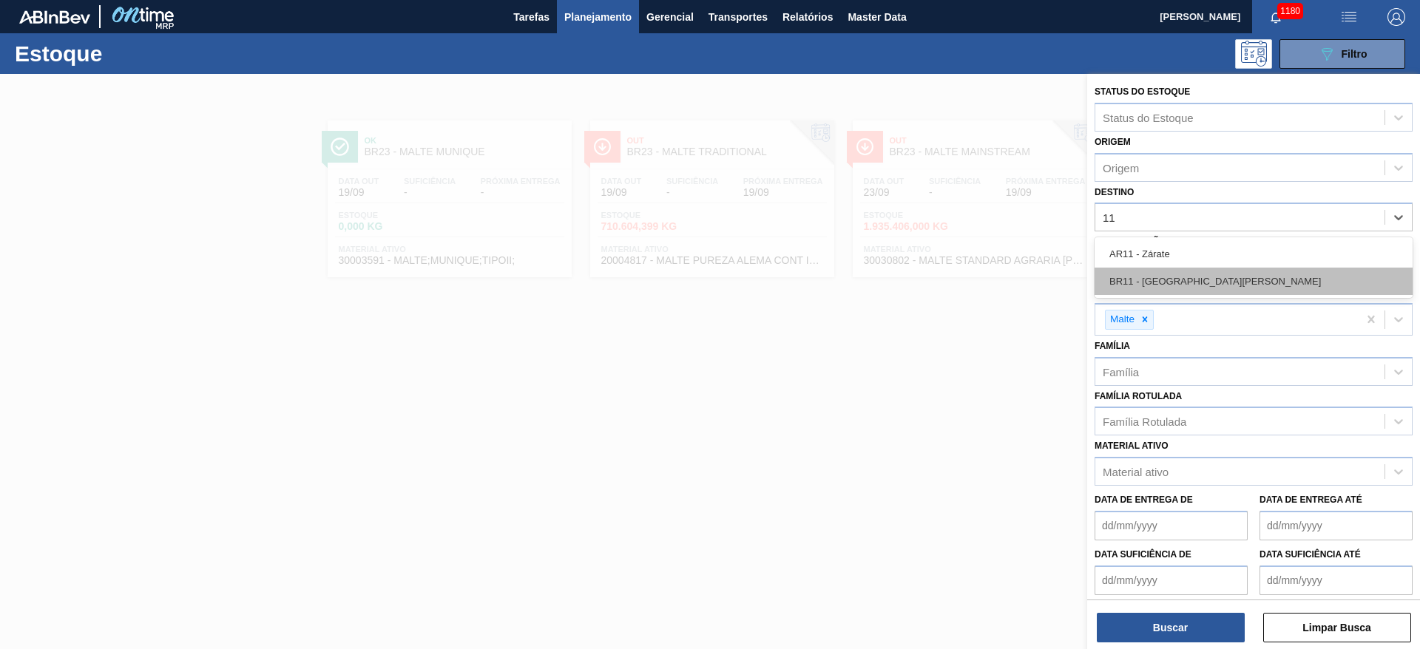
click at [1221, 280] on div "BR11 - [GEOGRAPHIC_DATA][PERSON_NAME]" at bounding box center [1254, 281] width 318 height 27
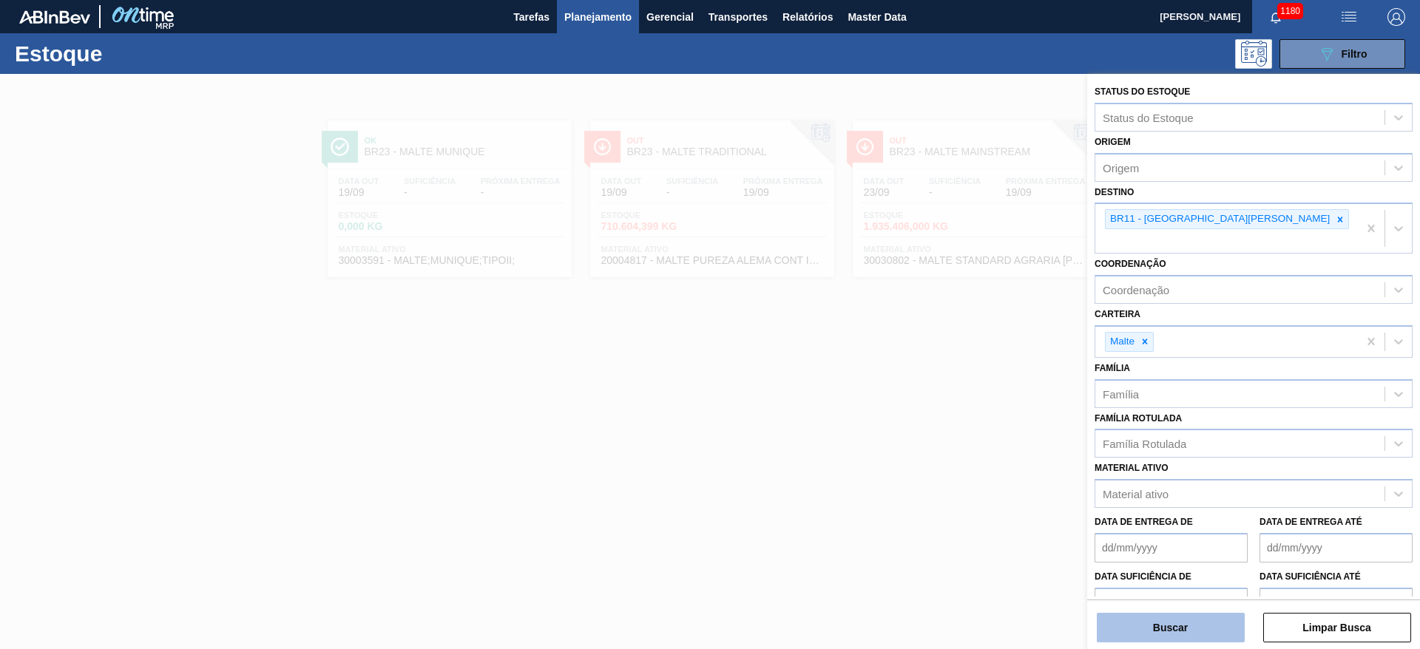
click at [1145, 632] on button "Buscar" at bounding box center [1171, 628] width 148 height 30
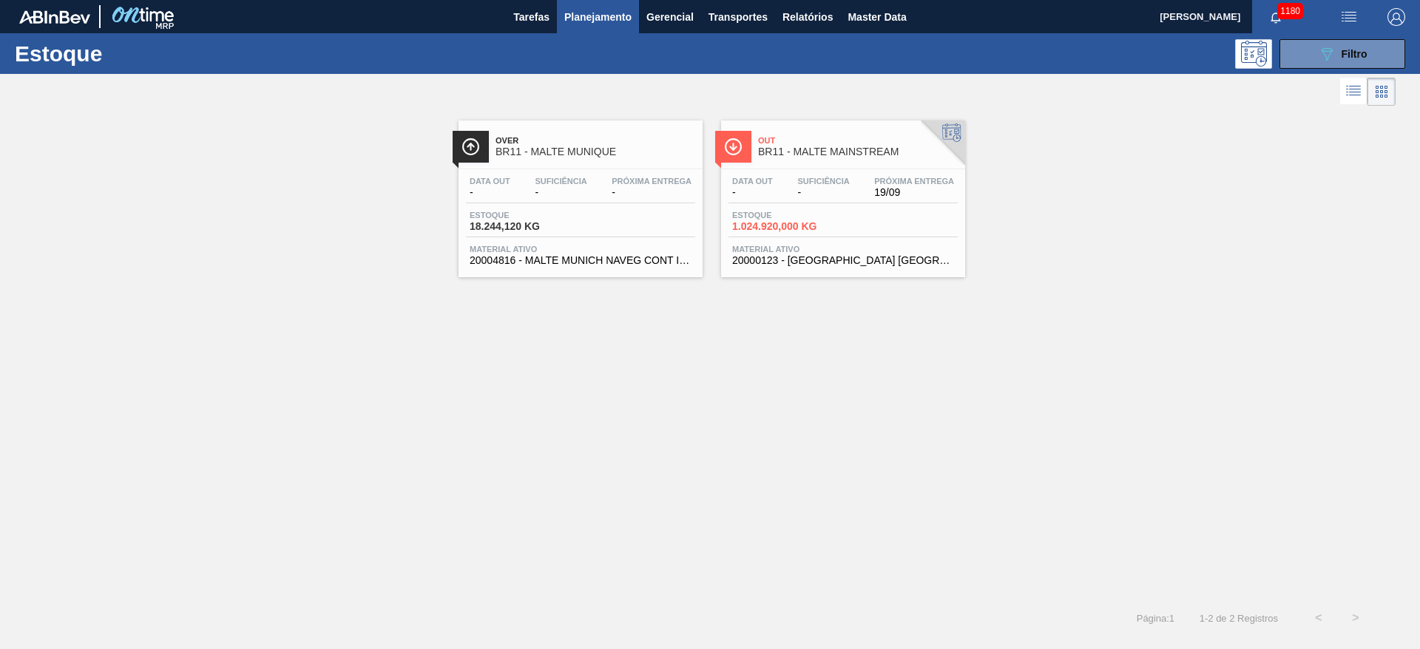
click at [819, 203] on div "Data out - Suficiência - Próxima Entrega 19/09 Estoque 1.024.920,000 KG Materia…" at bounding box center [843, 219] width 244 height 101
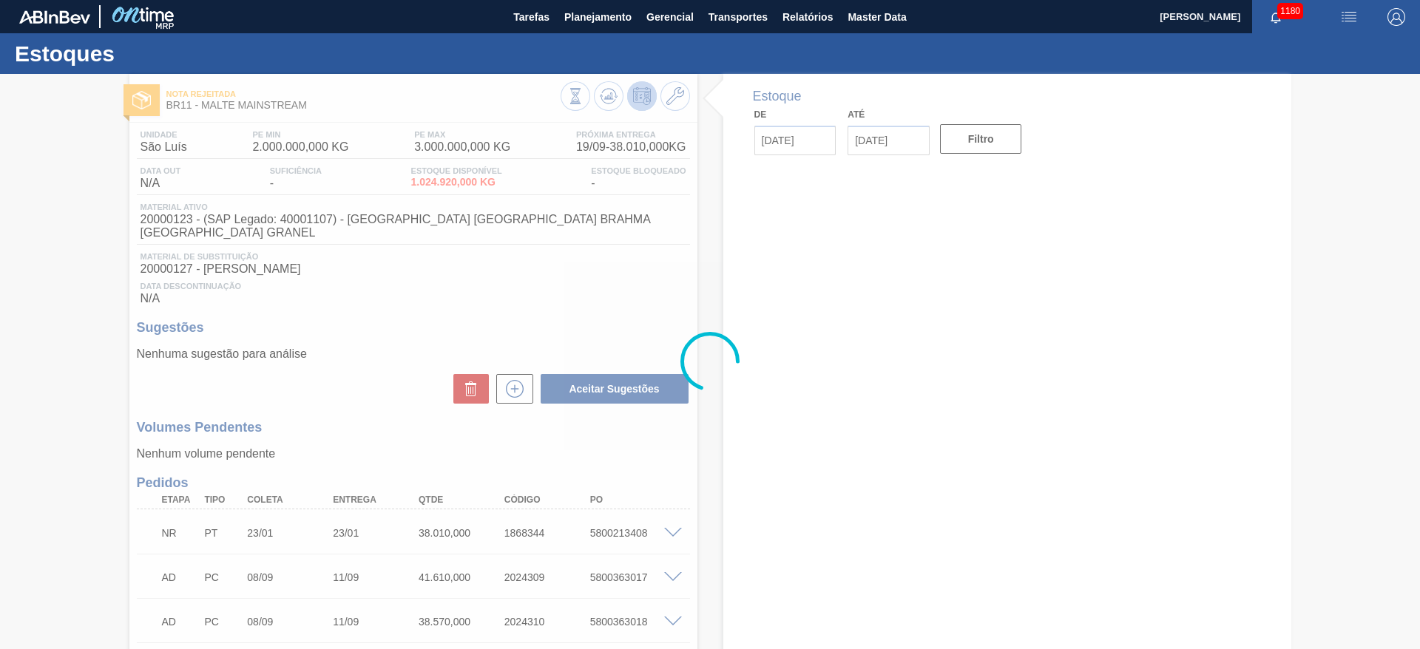
type input "[DATE]"
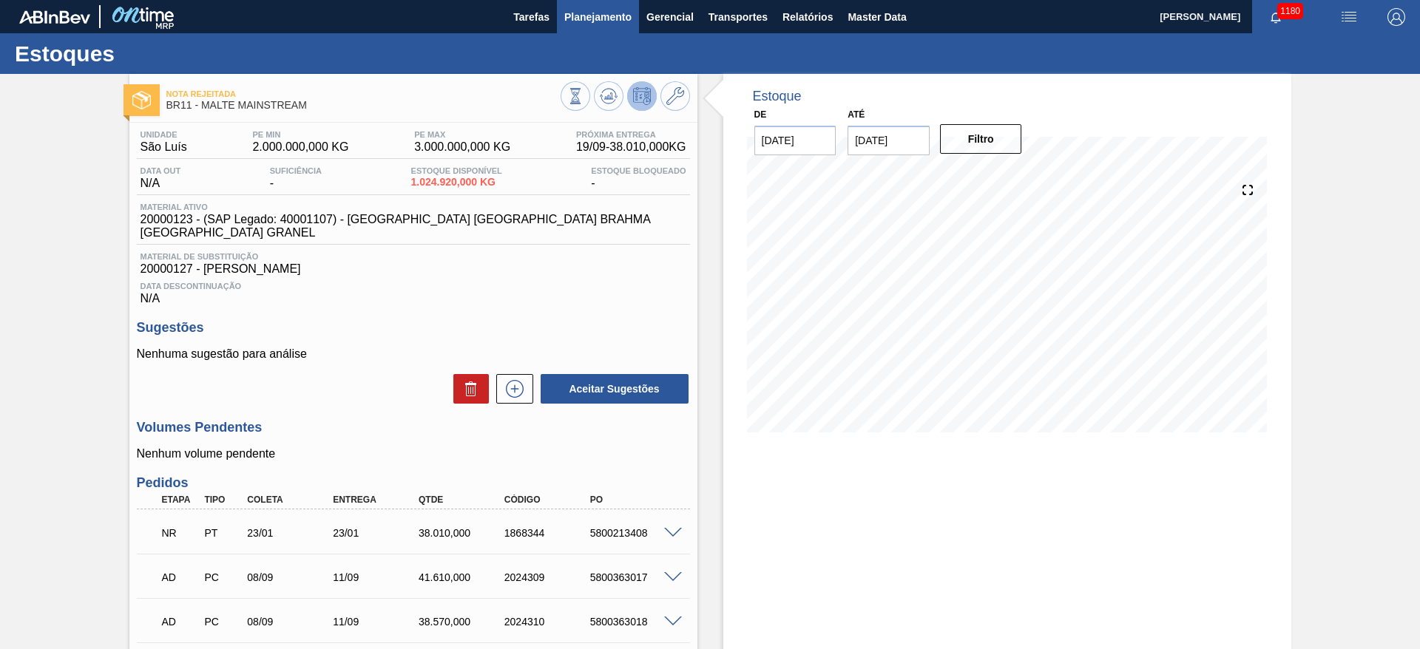
click at [593, 11] on span "Planejamento" at bounding box center [597, 17] width 67 height 18
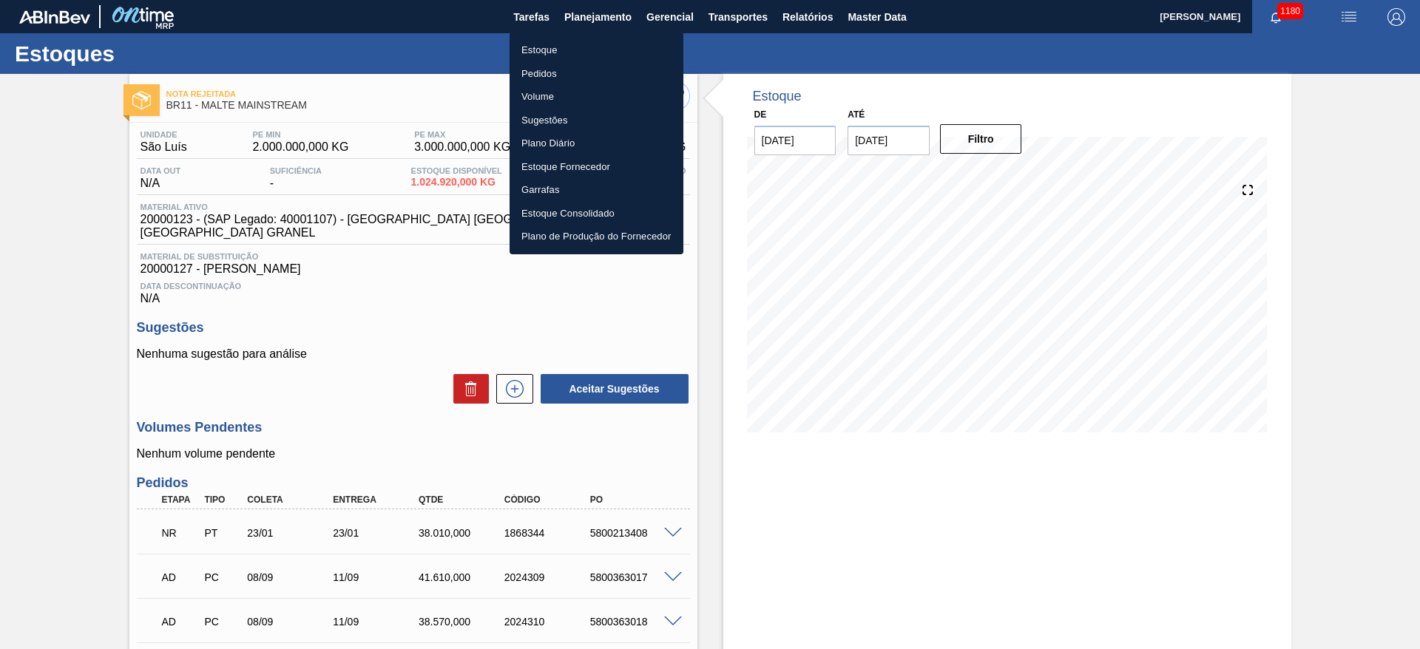
click at [538, 46] on li "Estoque" at bounding box center [597, 50] width 174 height 24
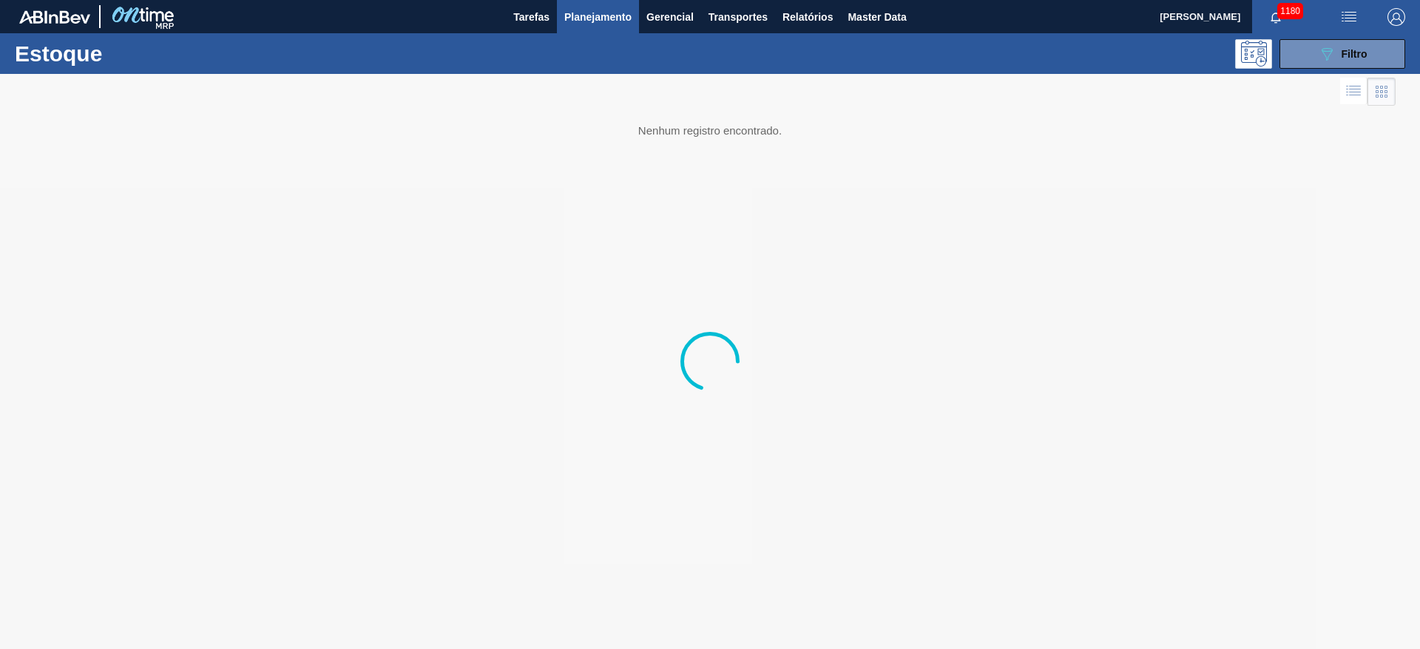
drag, startPoint x: 1333, startPoint y: 61, endPoint x: 1318, endPoint y: 75, distance: 20.4
click at [1333, 61] on icon "089F7B8B-B2A5-4AFE-B5C0-19BA573D28AC" at bounding box center [1327, 54] width 18 height 18
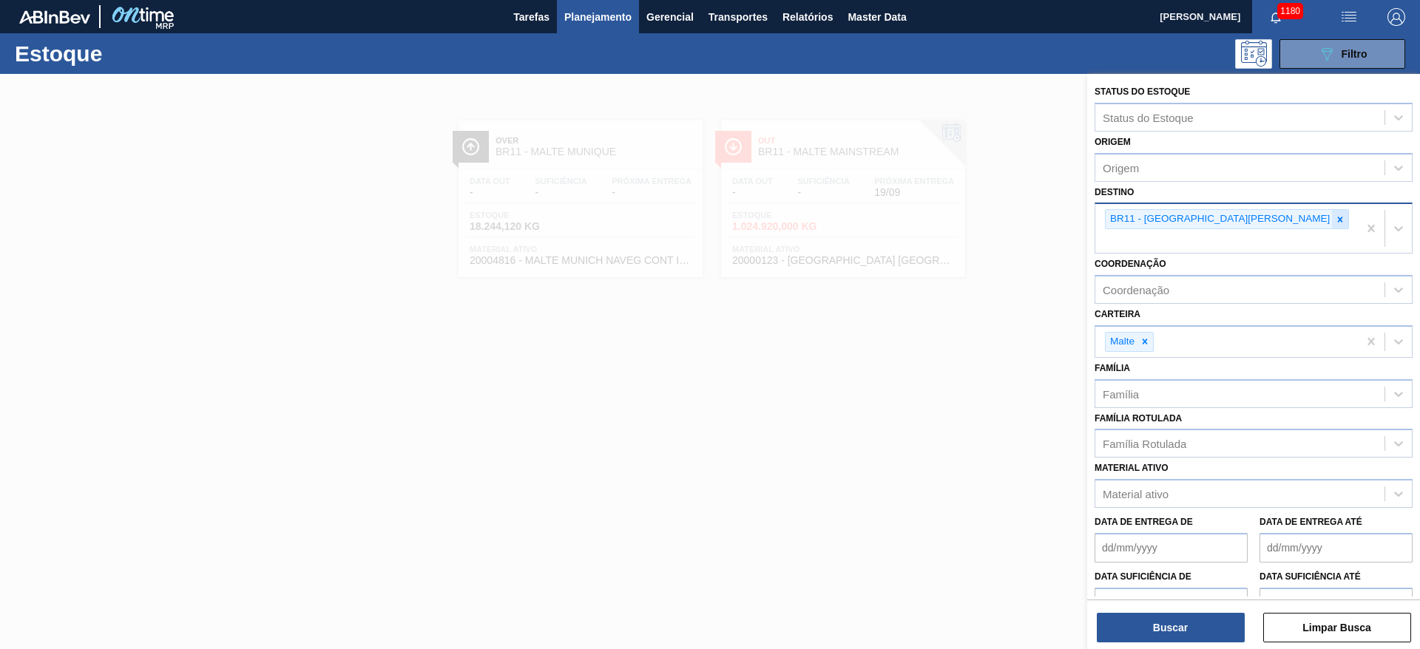
click at [1338, 219] on icon at bounding box center [1340, 219] width 5 height 5
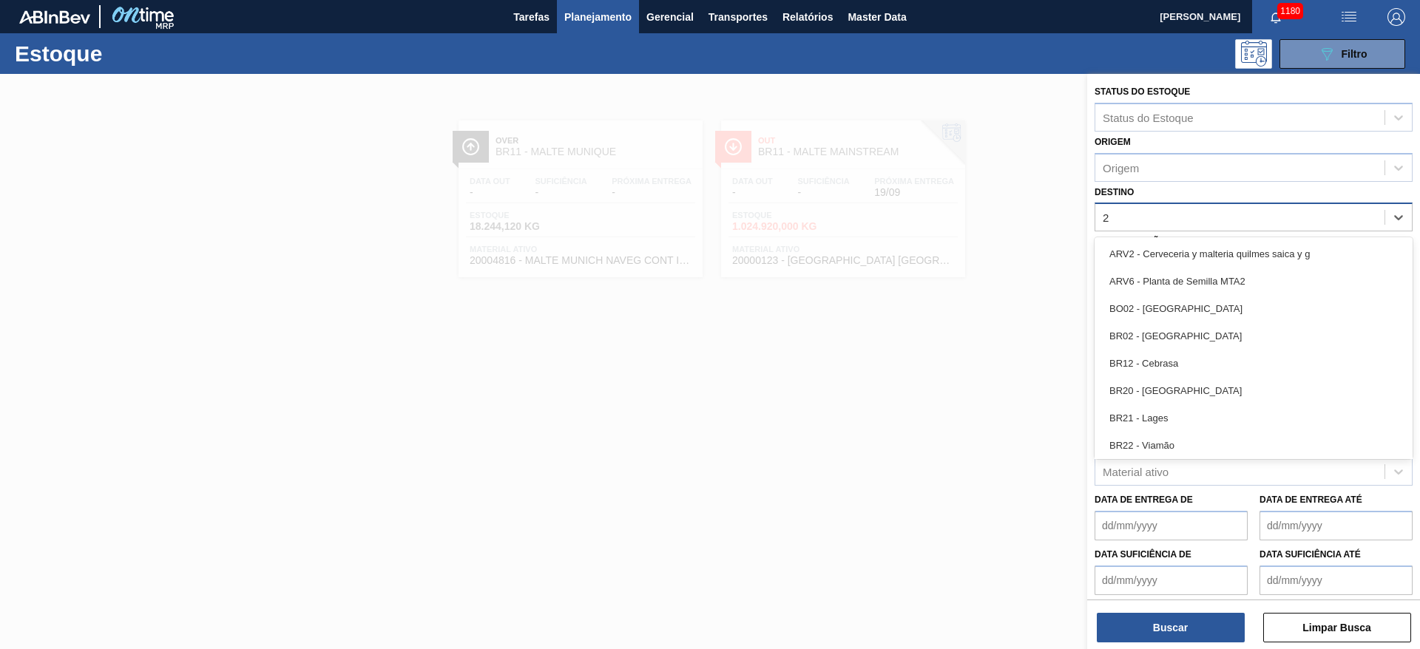
type input "24"
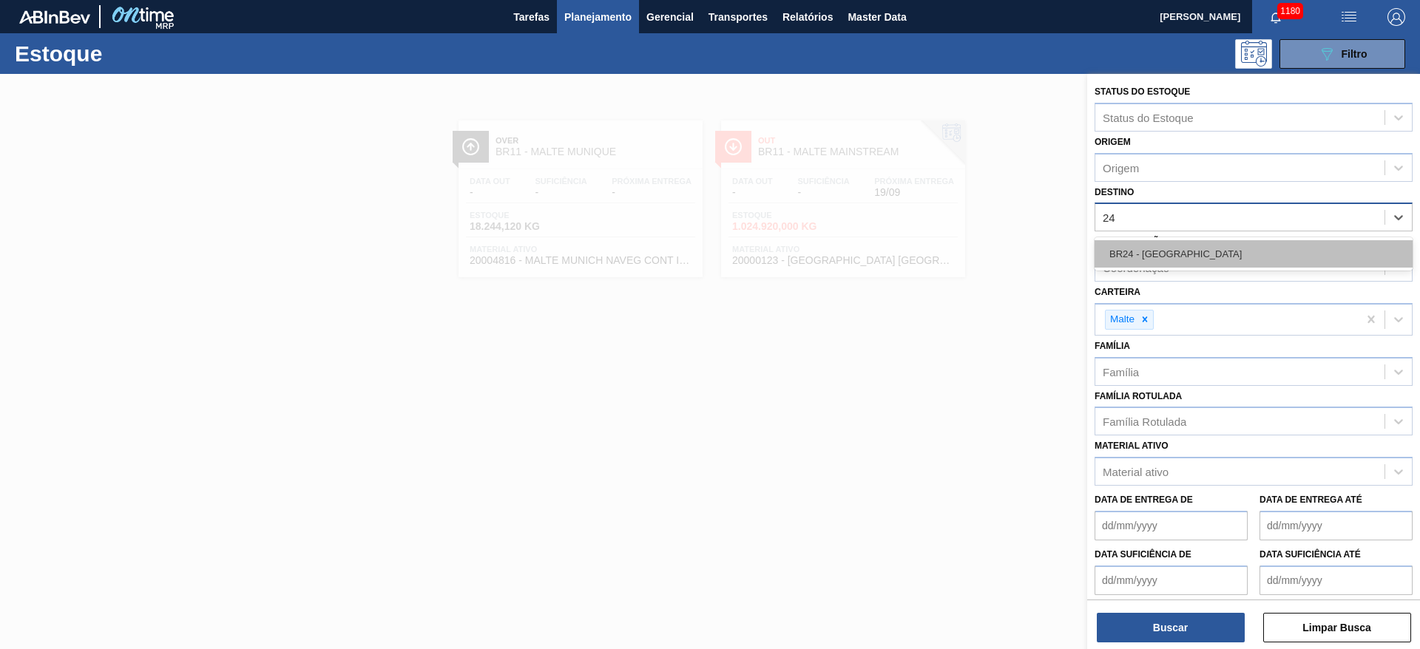
click at [1167, 255] on div "BR24 - [GEOGRAPHIC_DATA]" at bounding box center [1254, 253] width 318 height 27
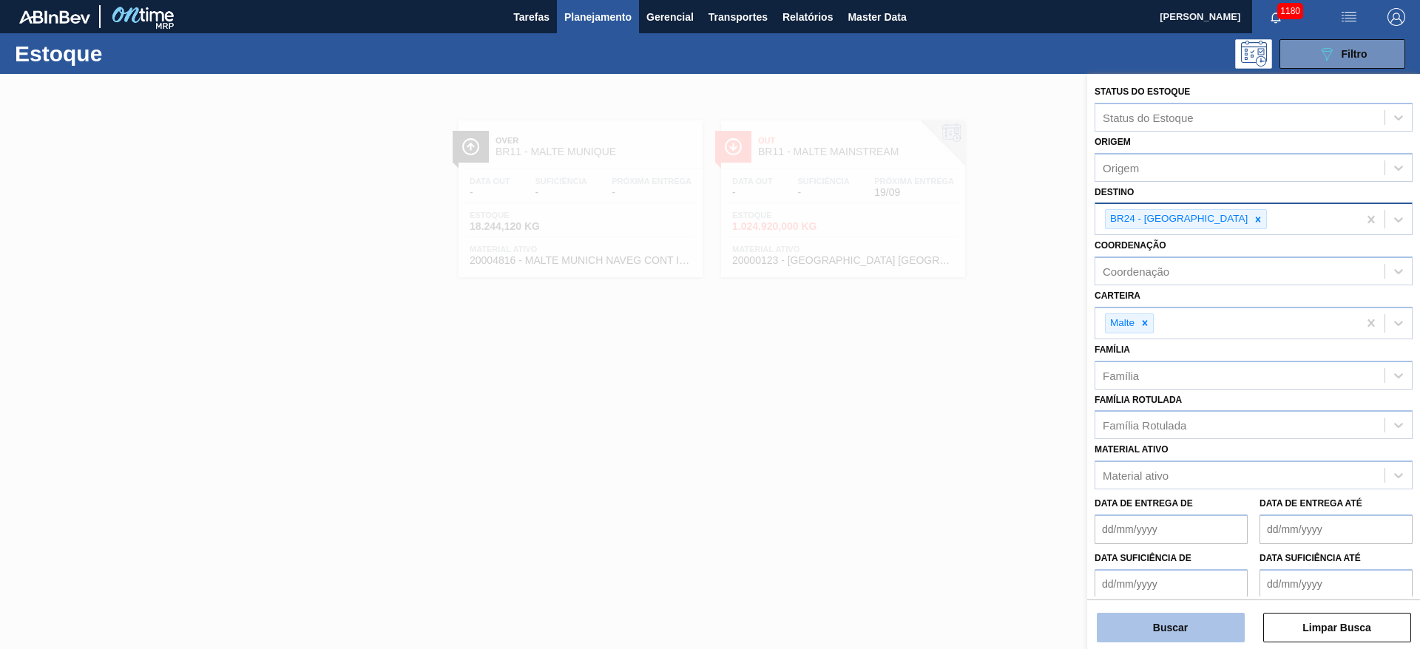
click at [1150, 627] on button "Buscar" at bounding box center [1171, 628] width 148 height 30
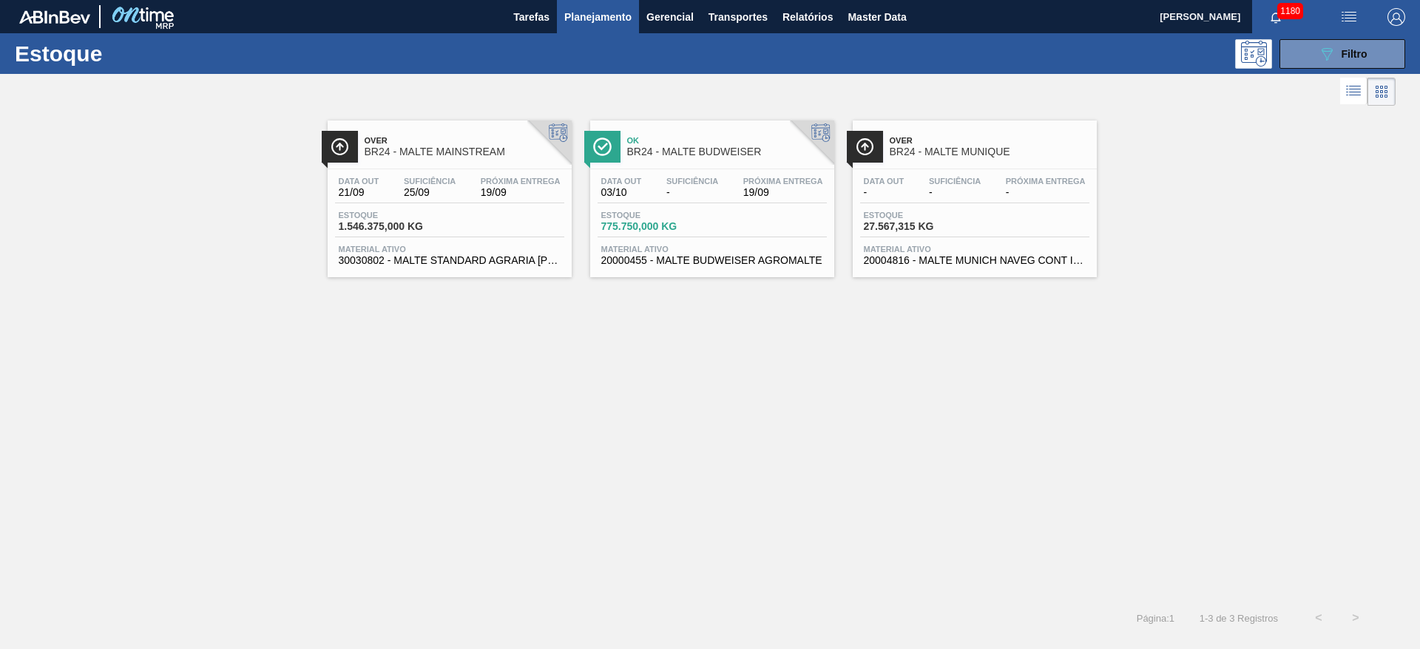
click at [480, 207] on div "Data out 21/09 Suficiência 25/09 Próxima Entrega 19/09 Estoque 1.546.375,000 KG…" at bounding box center [450, 219] width 244 height 101
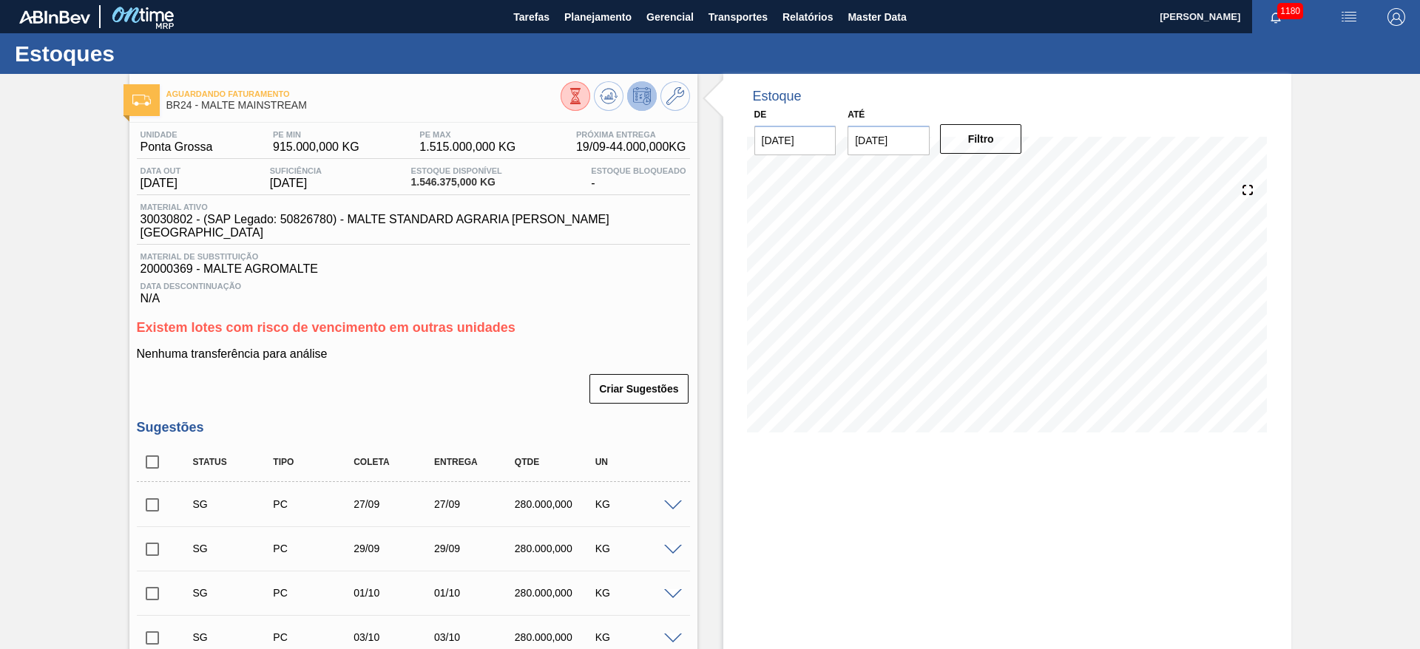
click at [169, 208] on span "Material ativo" at bounding box center [417, 207] width 553 height 9
click at [173, 220] on span "30030802 - (SAP Legado: 50826780) - MALTE STANDARD AGRARIA [PERSON_NAME][GEOGRA…" at bounding box center [417, 226] width 553 height 27
copy span "30030802"
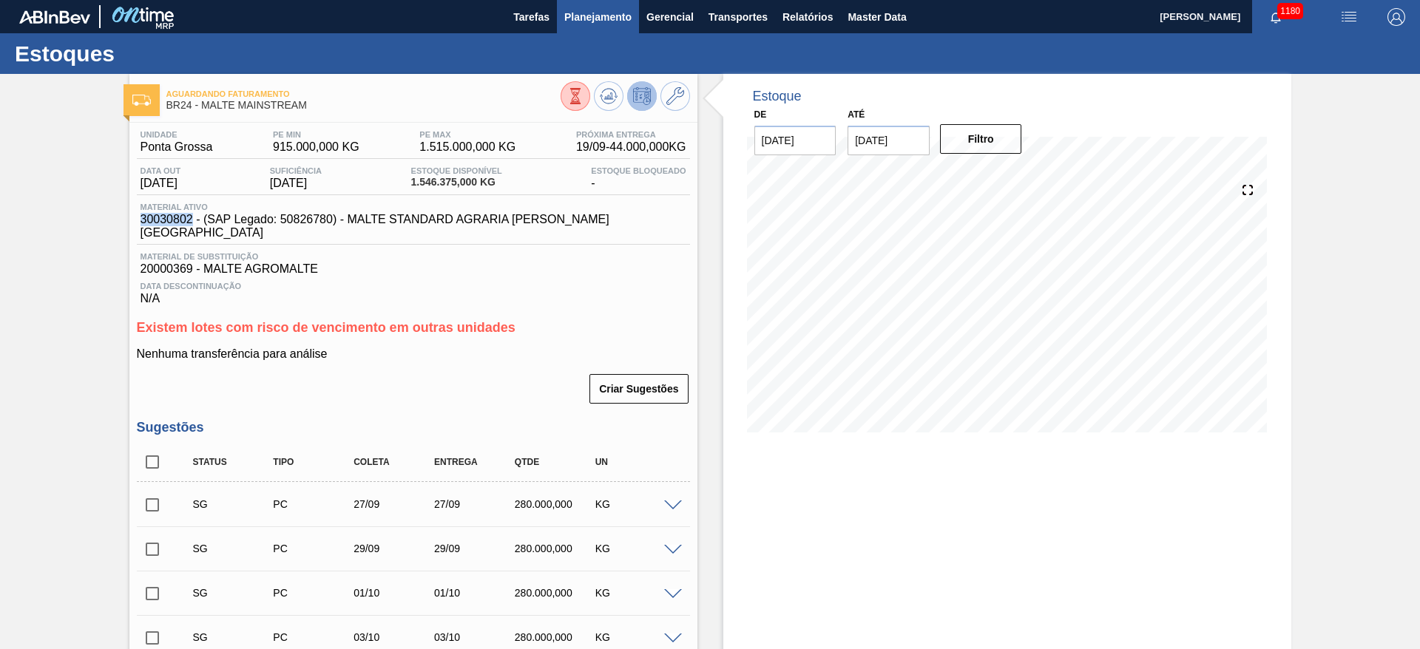
click at [597, 8] on span "Planejamento" at bounding box center [597, 17] width 67 height 18
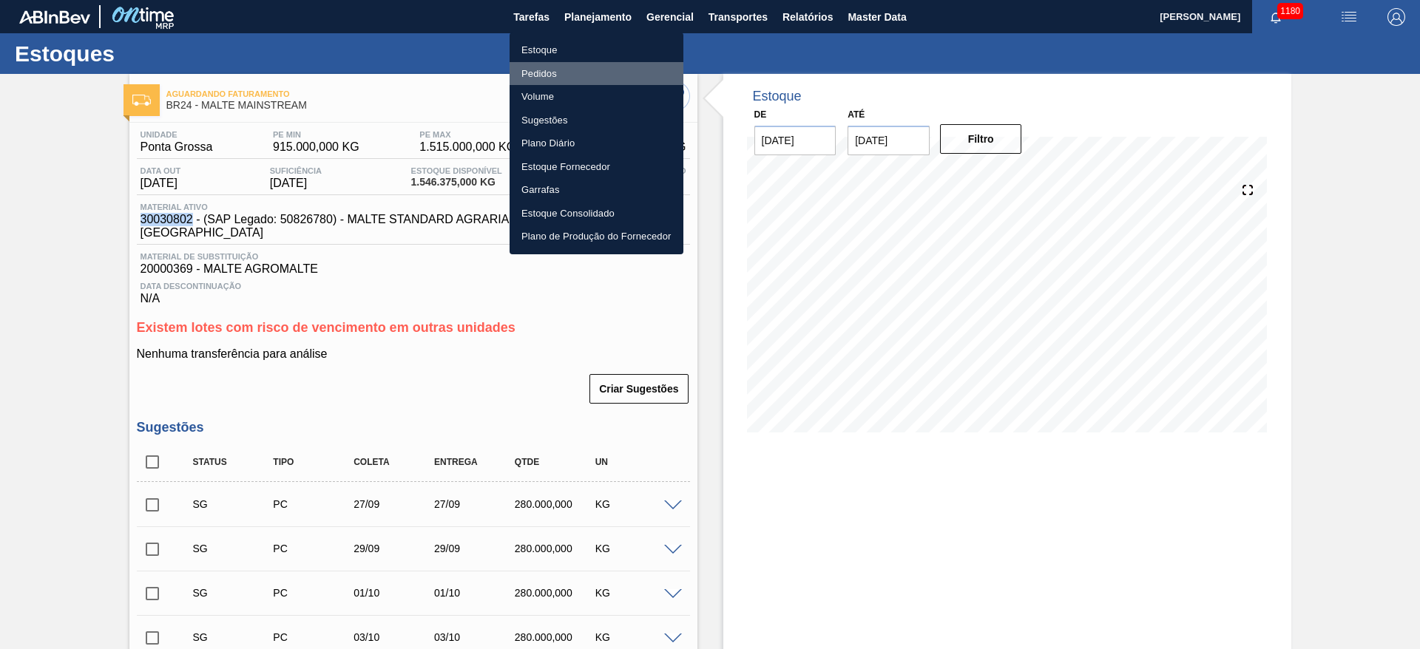
click at [538, 75] on li "Pedidos" at bounding box center [597, 74] width 174 height 24
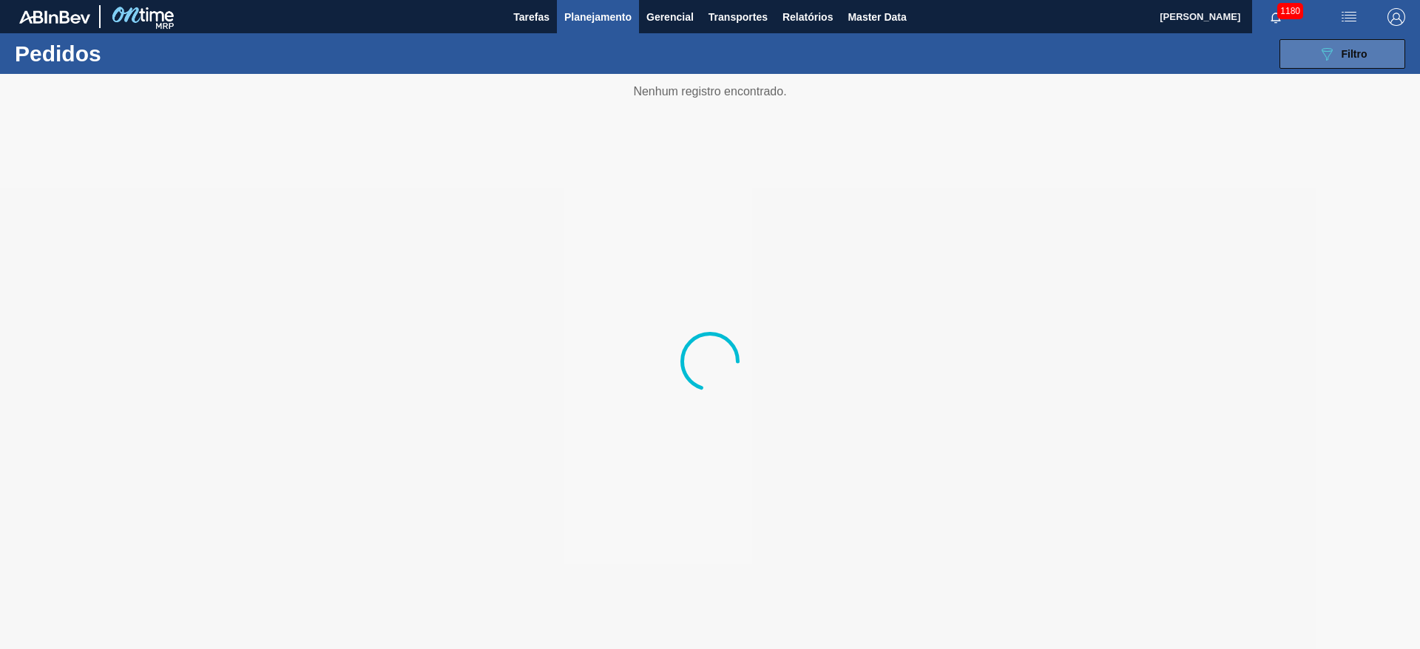
click at [1329, 55] on icon "089F7B8B-B2A5-4AFE-B5C0-19BA573D28AC" at bounding box center [1327, 54] width 18 height 18
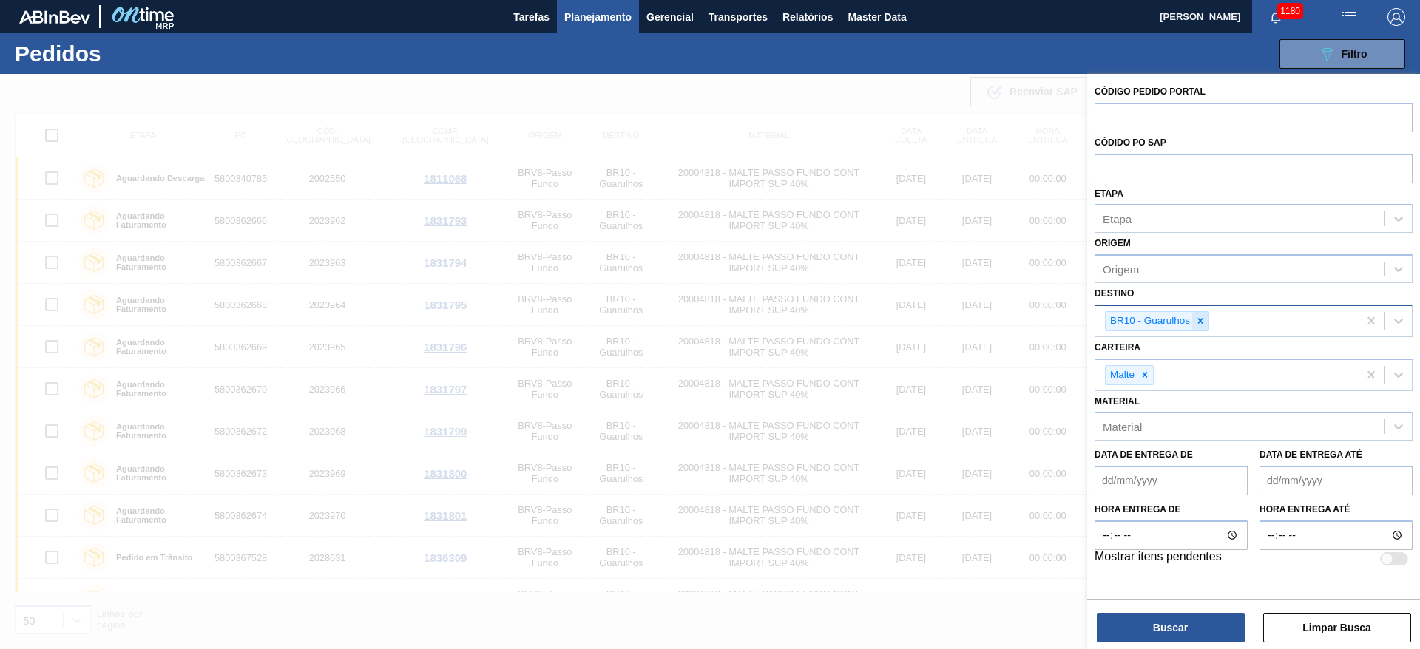
click at [1201, 318] on icon at bounding box center [1200, 321] width 10 height 10
click at [1148, 367] on icon at bounding box center [1145, 371] width 10 height 10
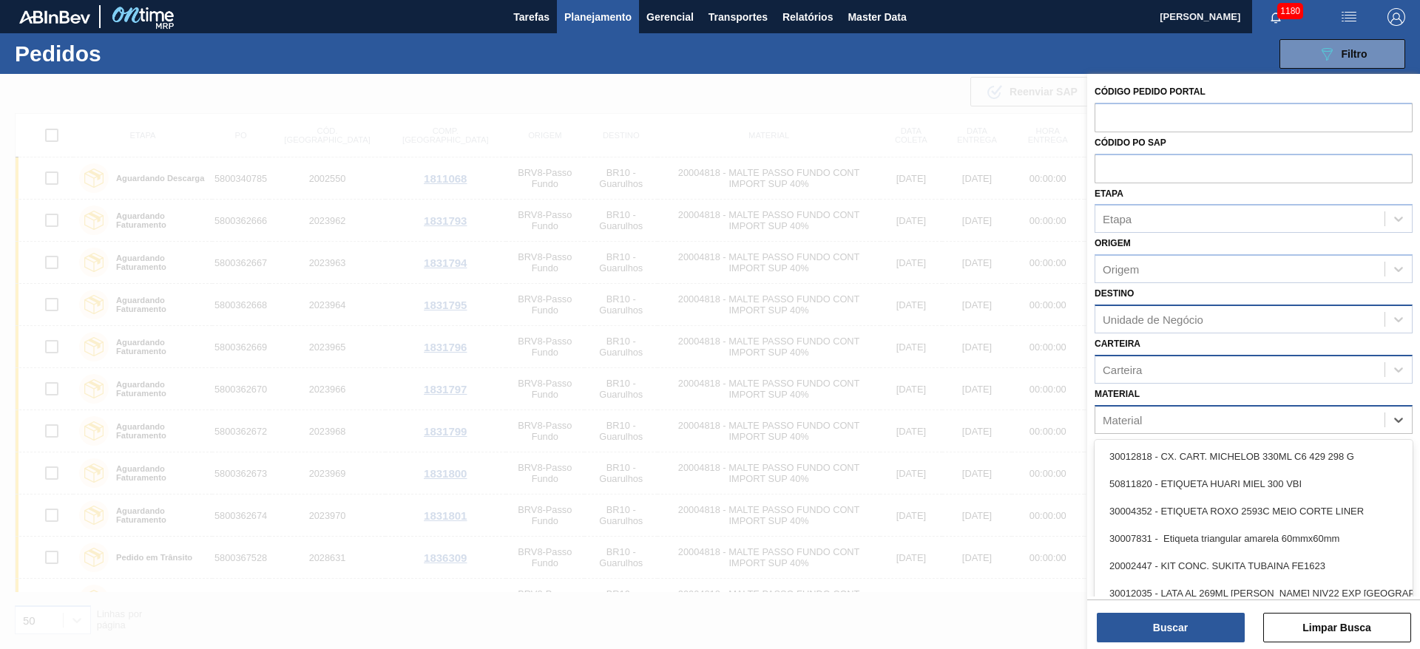
click at [1123, 427] on div "Material" at bounding box center [1240, 419] width 289 height 21
paste input "30030802"
type input "30030802"
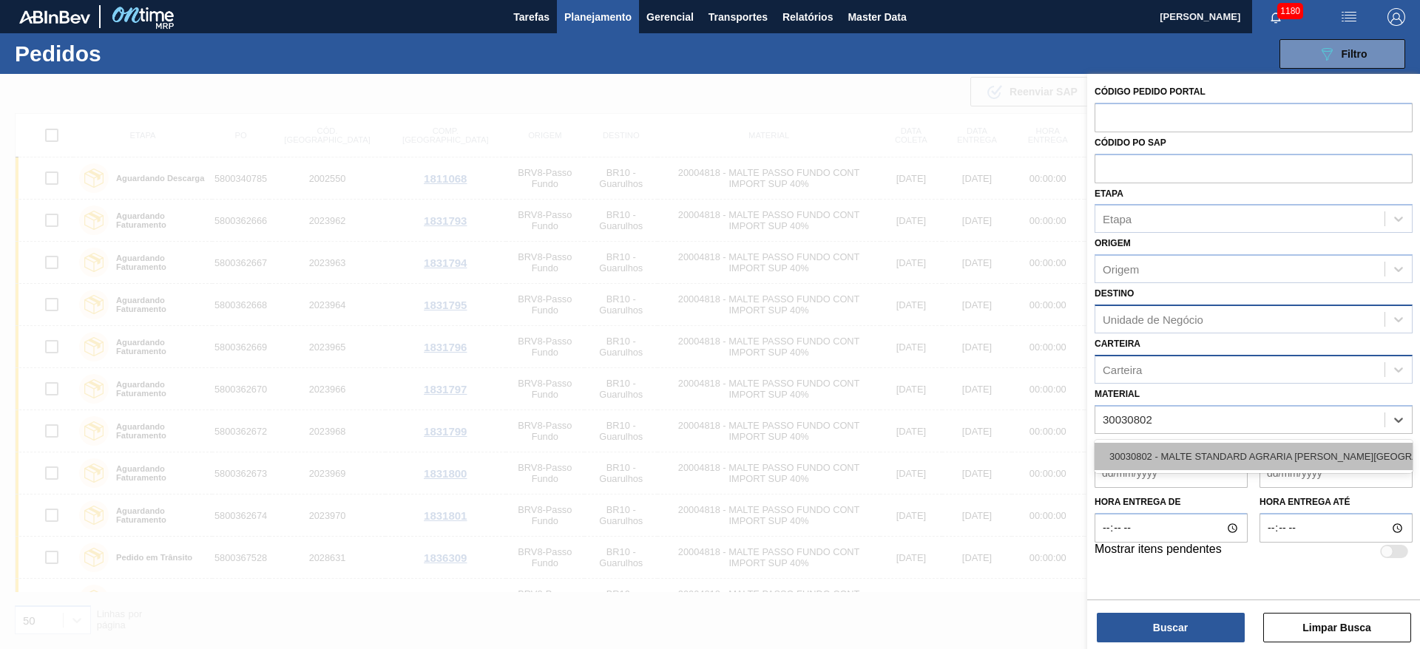
click at [1175, 451] on div "30030802 - MALTE STANDARD AGRARIA [PERSON_NAME][GEOGRAPHIC_DATA]" at bounding box center [1254, 456] width 318 height 27
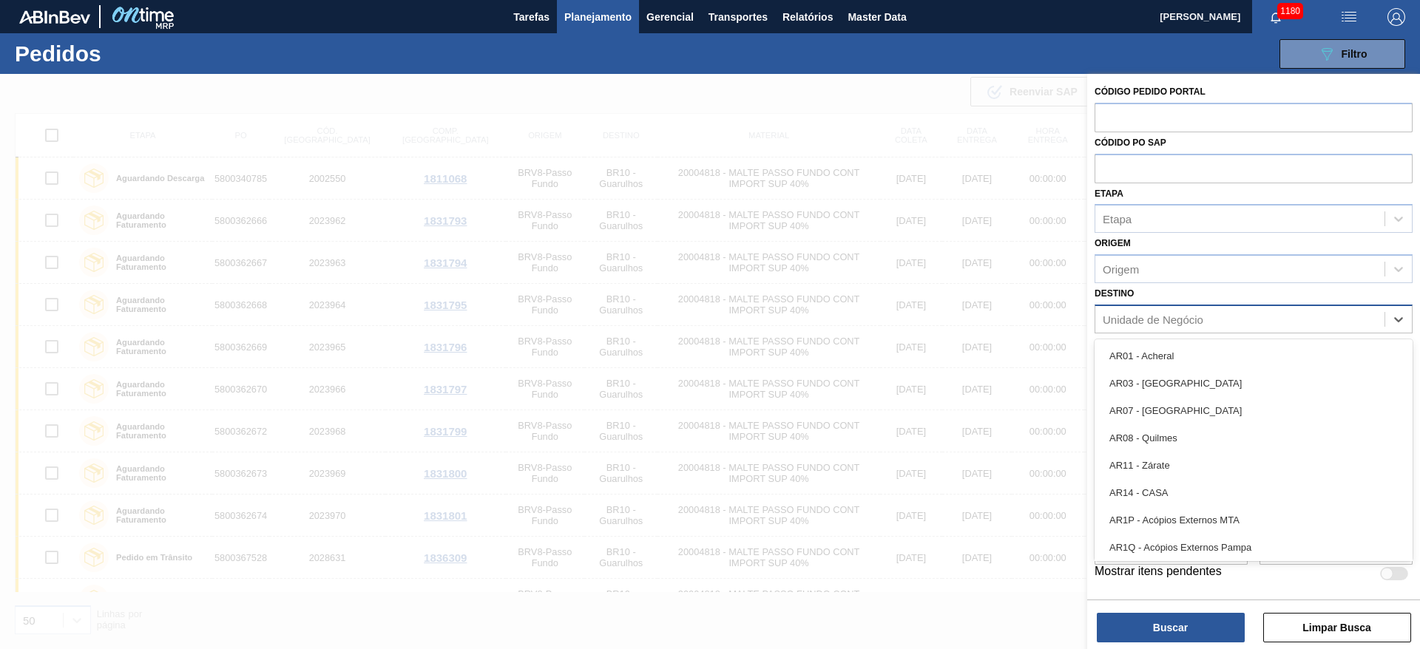
click at [1126, 318] on div "Unidade de Negócio" at bounding box center [1153, 319] width 101 height 13
type input "24"
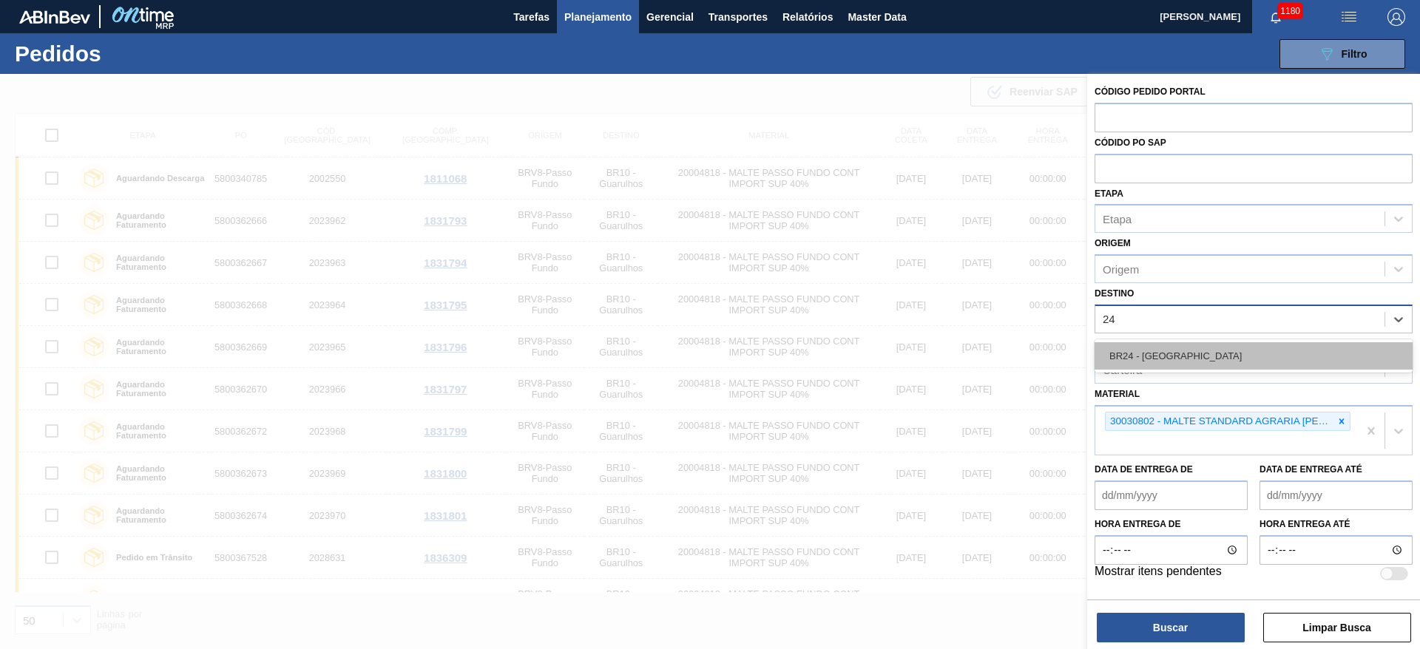
click at [1121, 351] on div "BR24 - [GEOGRAPHIC_DATA]" at bounding box center [1254, 355] width 318 height 27
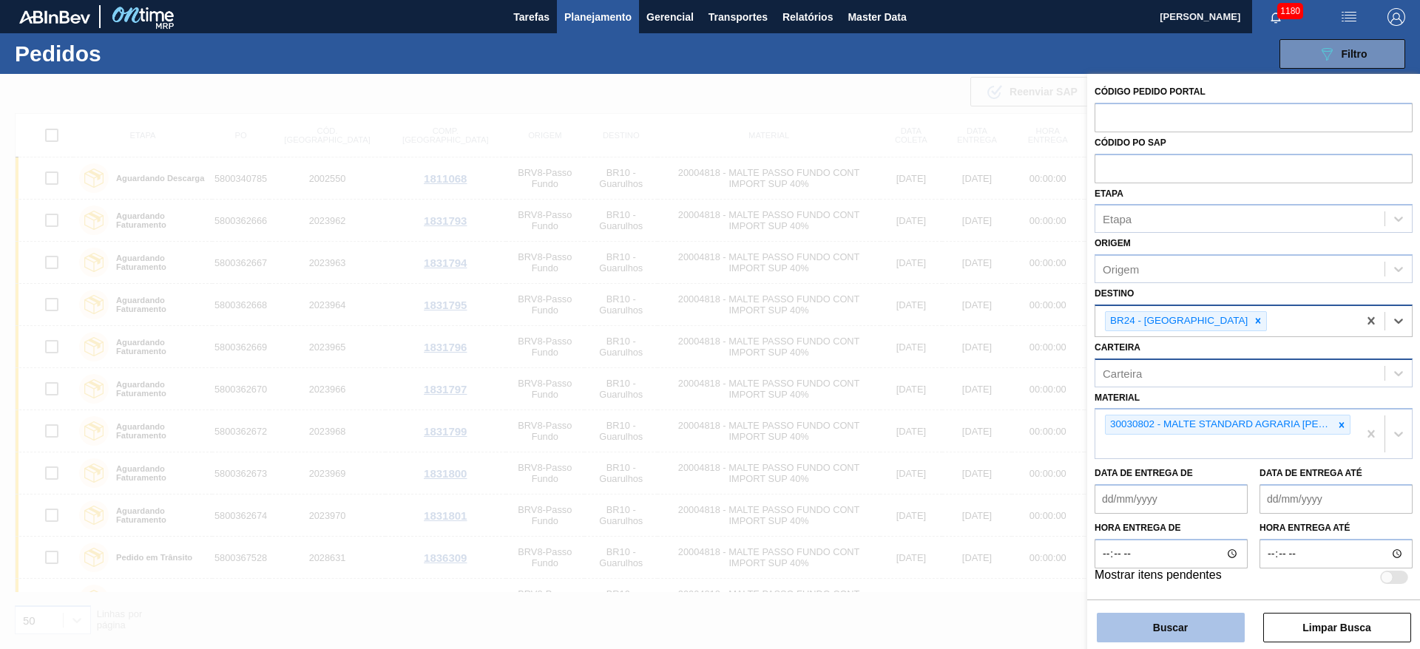
click at [1185, 627] on button "Buscar" at bounding box center [1171, 628] width 148 height 30
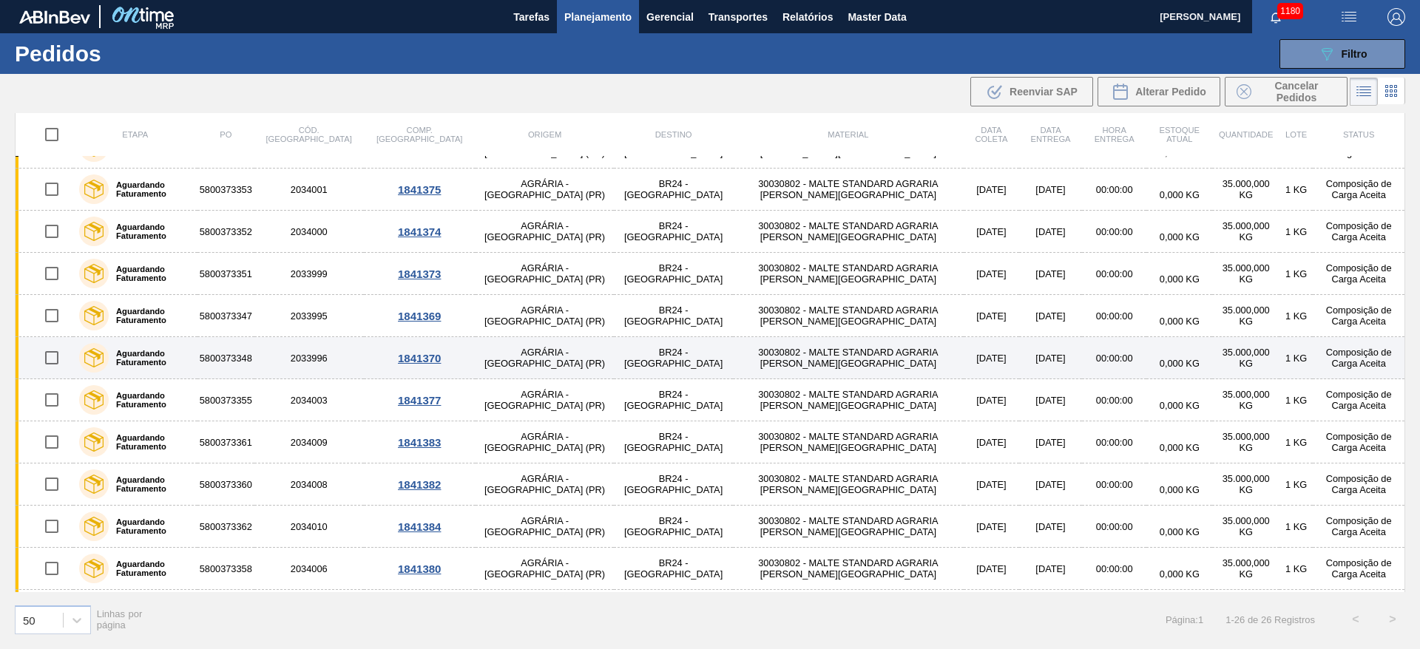
scroll to position [661, 0]
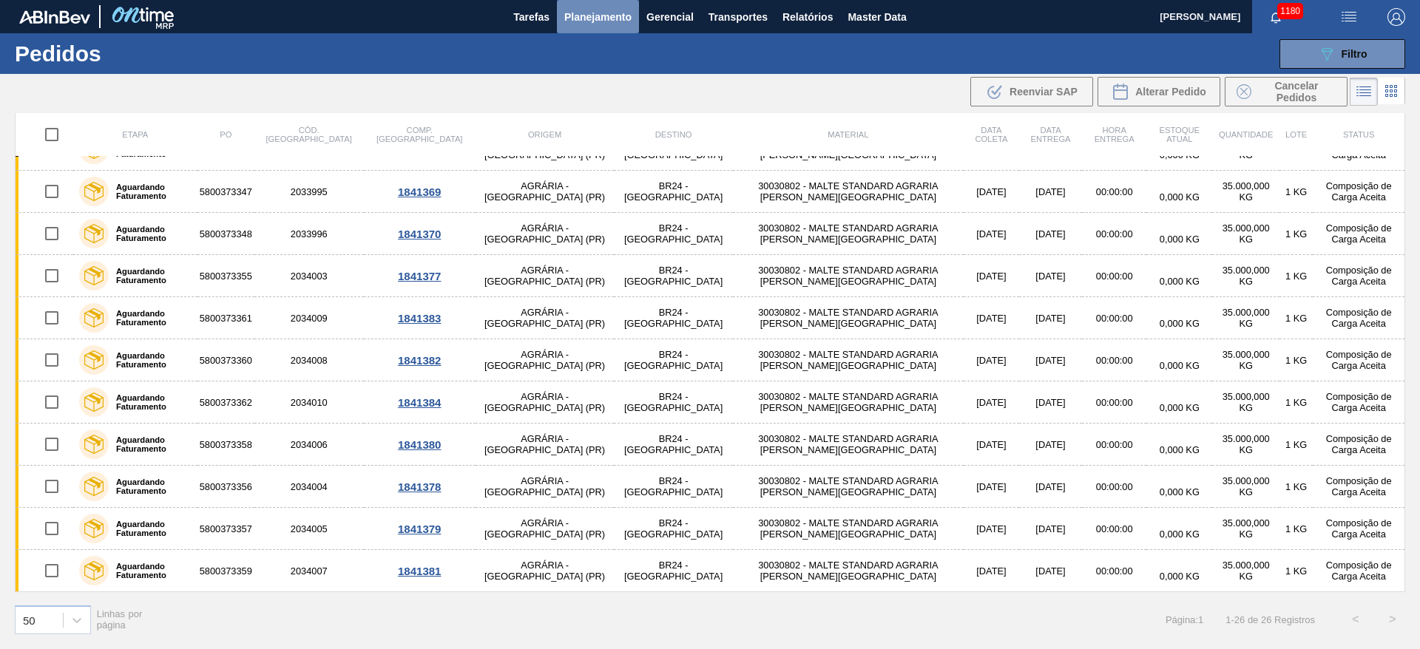
click at [587, 15] on span "Planejamento" at bounding box center [597, 17] width 67 height 18
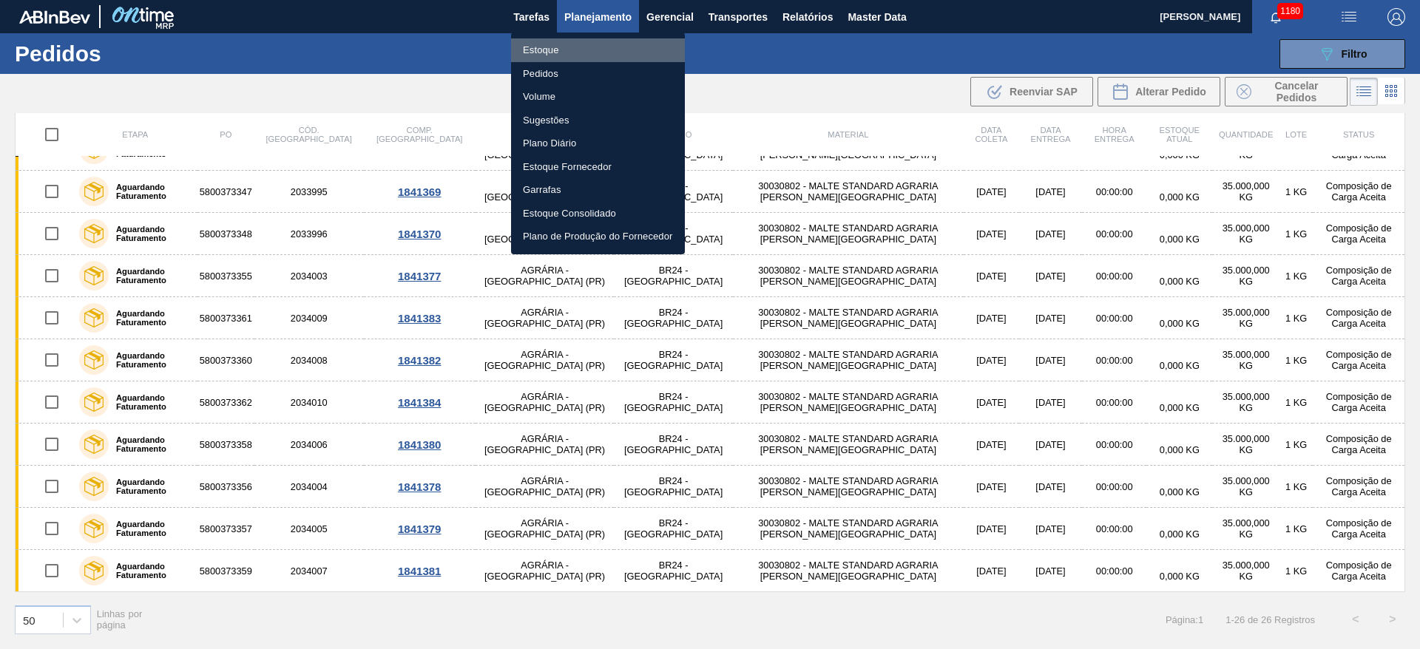
click at [545, 55] on li "Estoque" at bounding box center [598, 50] width 174 height 24
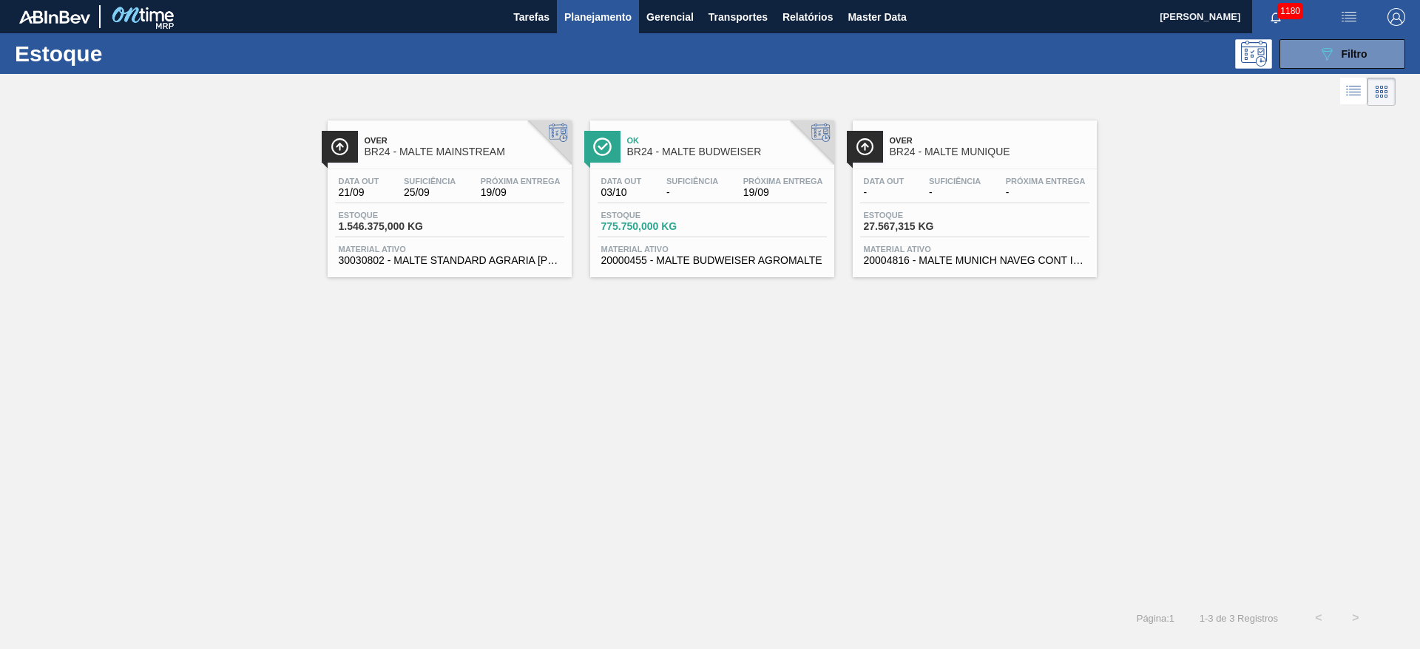
click at [424, 223] on span "1.546.375,000 KG" at bounding box center [391, 226] width 104 height 11
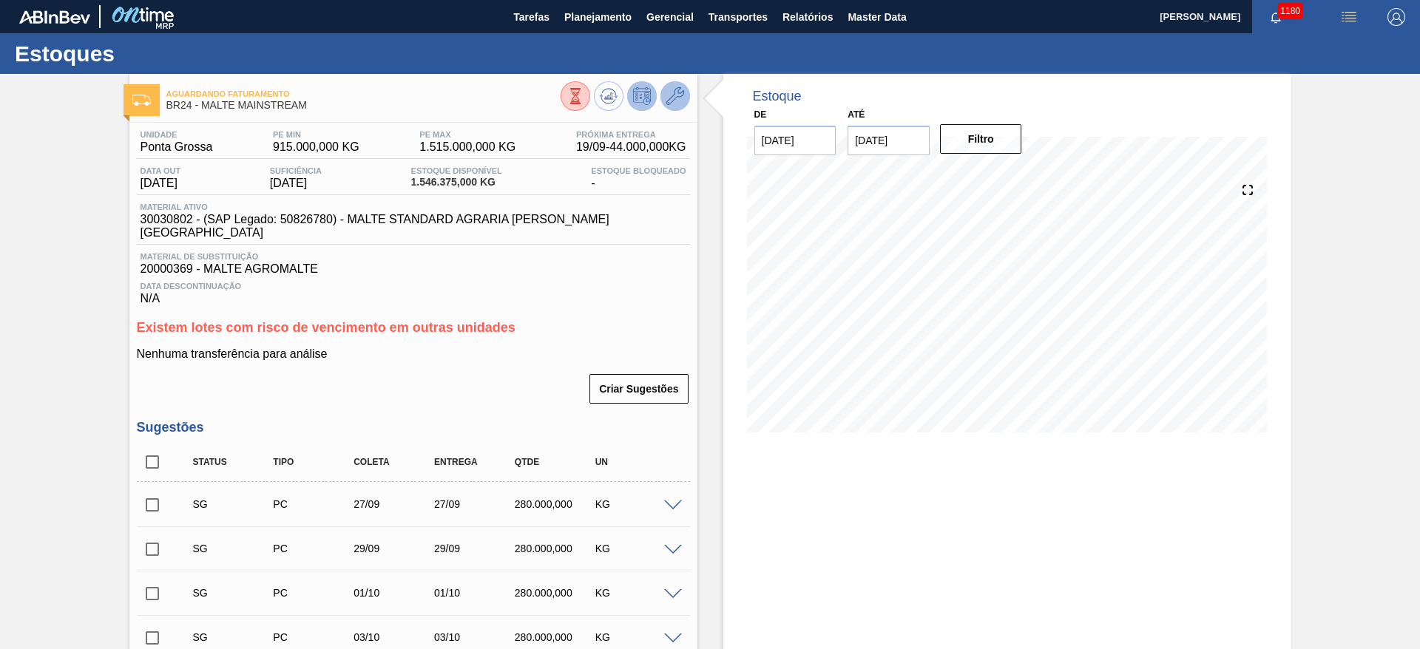
click at [674, 97] on icon at bounding box center [676, 96] width 18 height 18
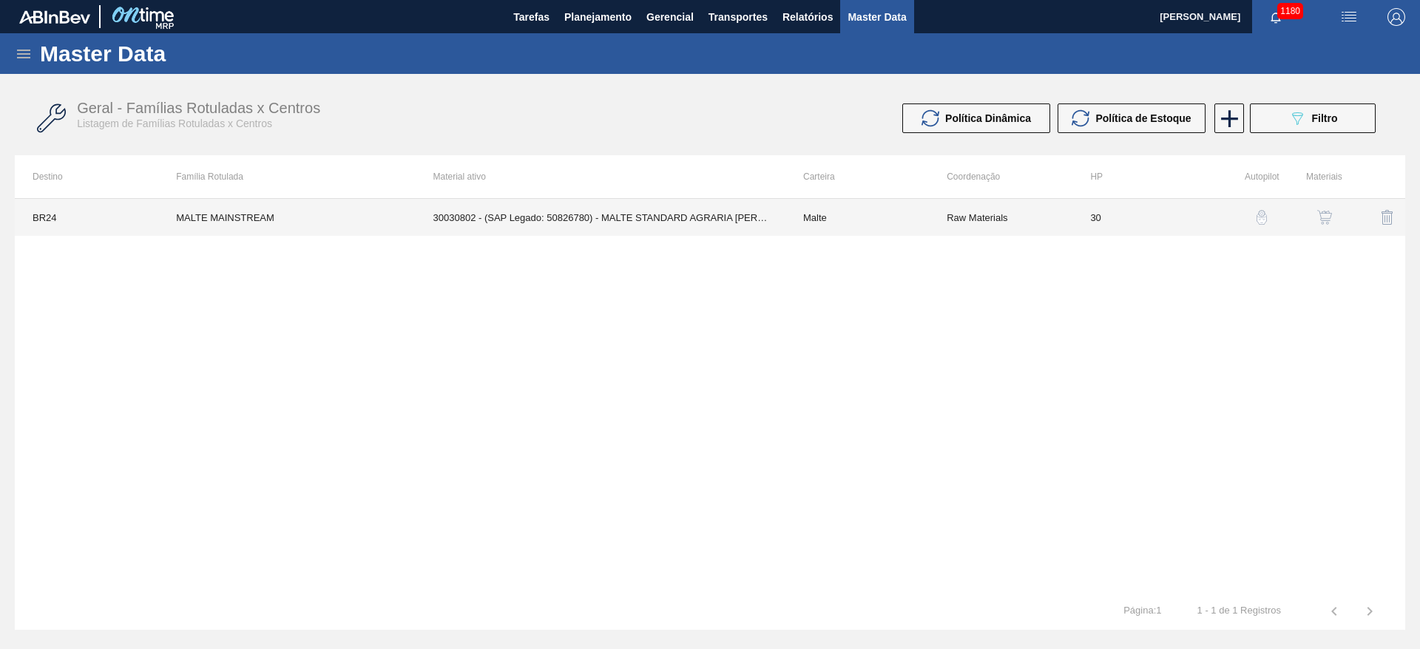
click at [843, 227] on td "Malte" at bounding box center [858, 217] width 144 height 37
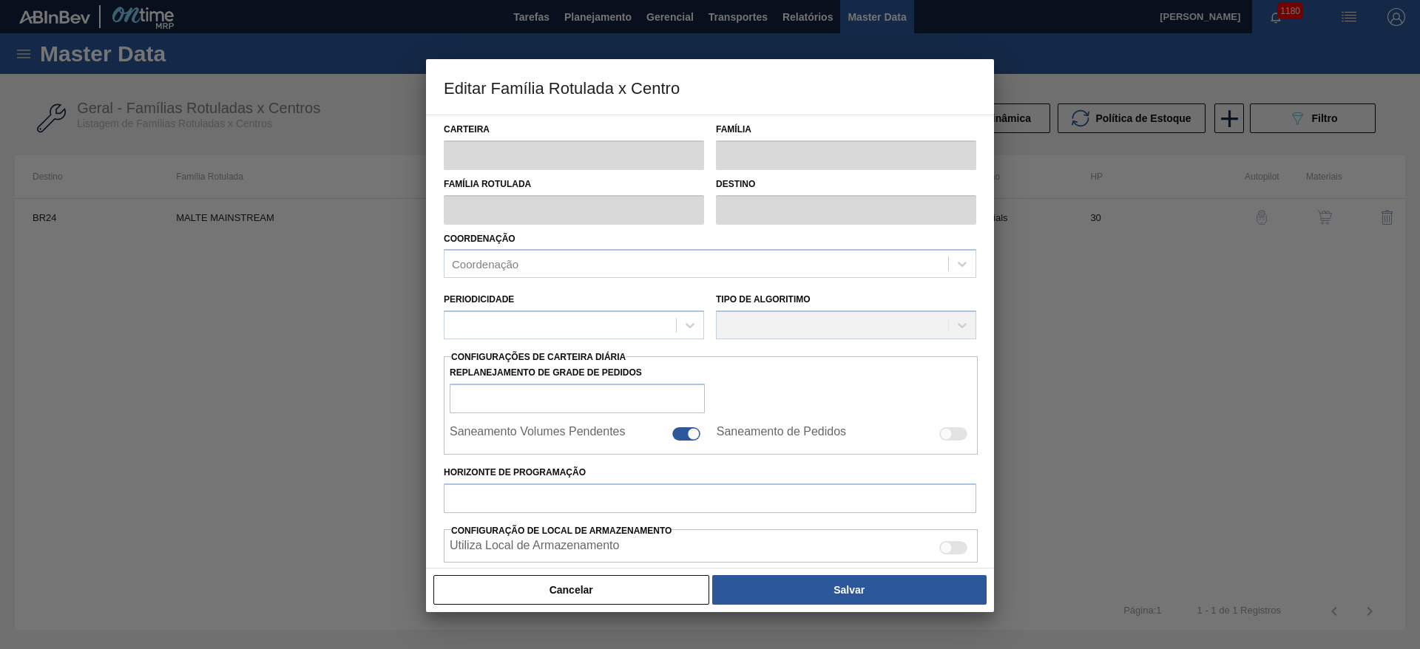
type input "Malte"
type input "MALTE MAINSTREAM"
type input "BR24 - [GEOGRAPHIC_DATA]"
type input "0"
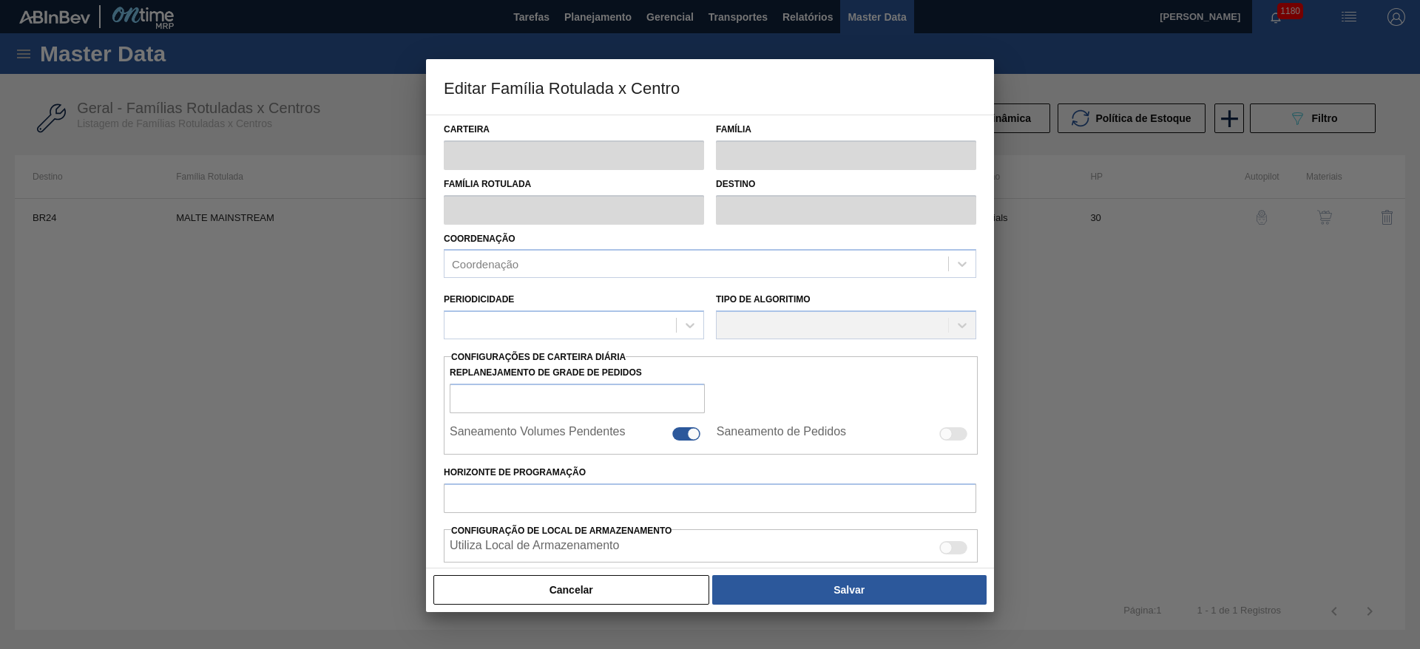
checkbox input "false"
type input "30"
type input "915.000"
type input "1.515.000"
type input "100"
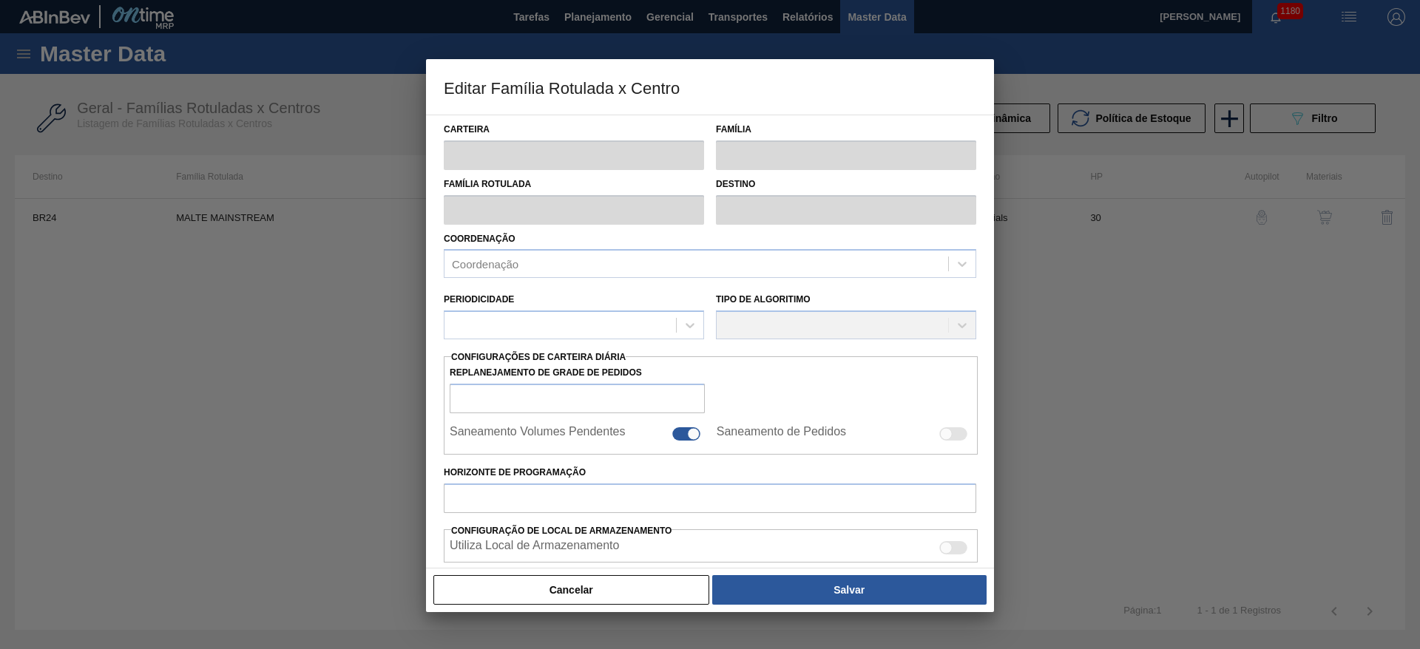
type input "1.515.000,000"
checkbox input "true"
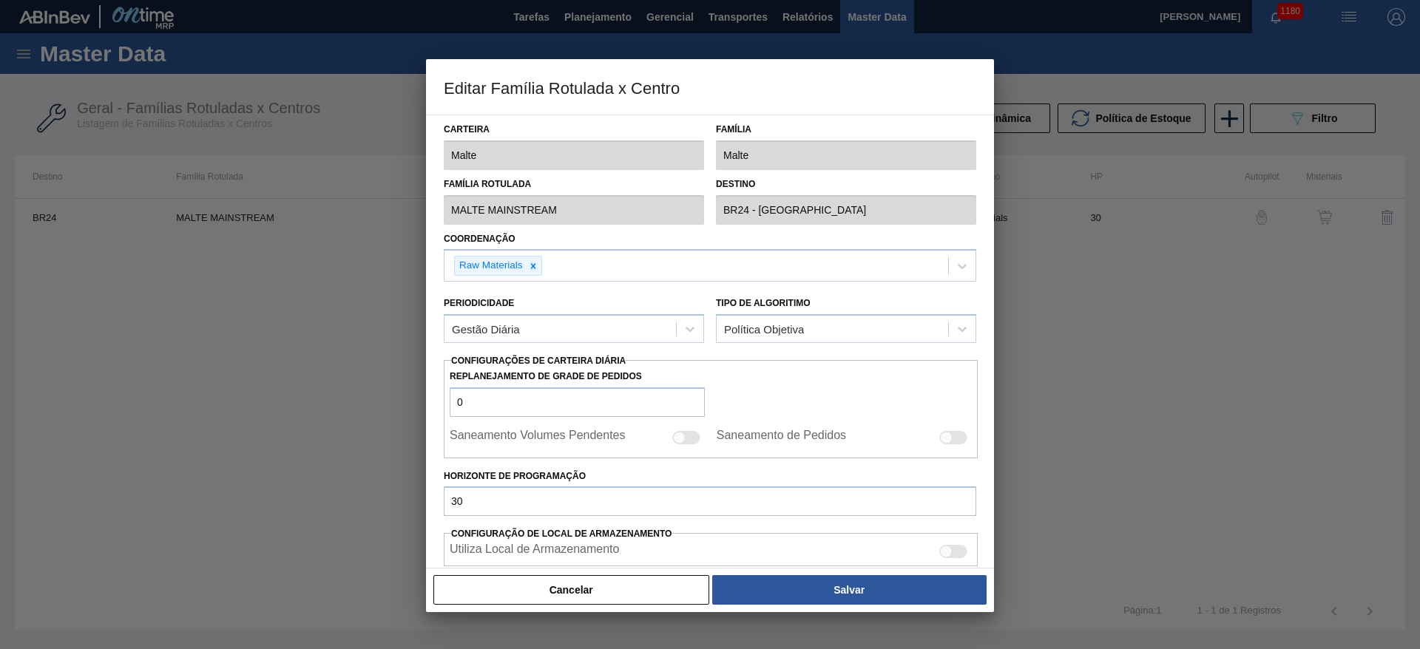
click at [945, 433] on div at bounding box center [946, 437] width 13 height 13
checkbox input "true"
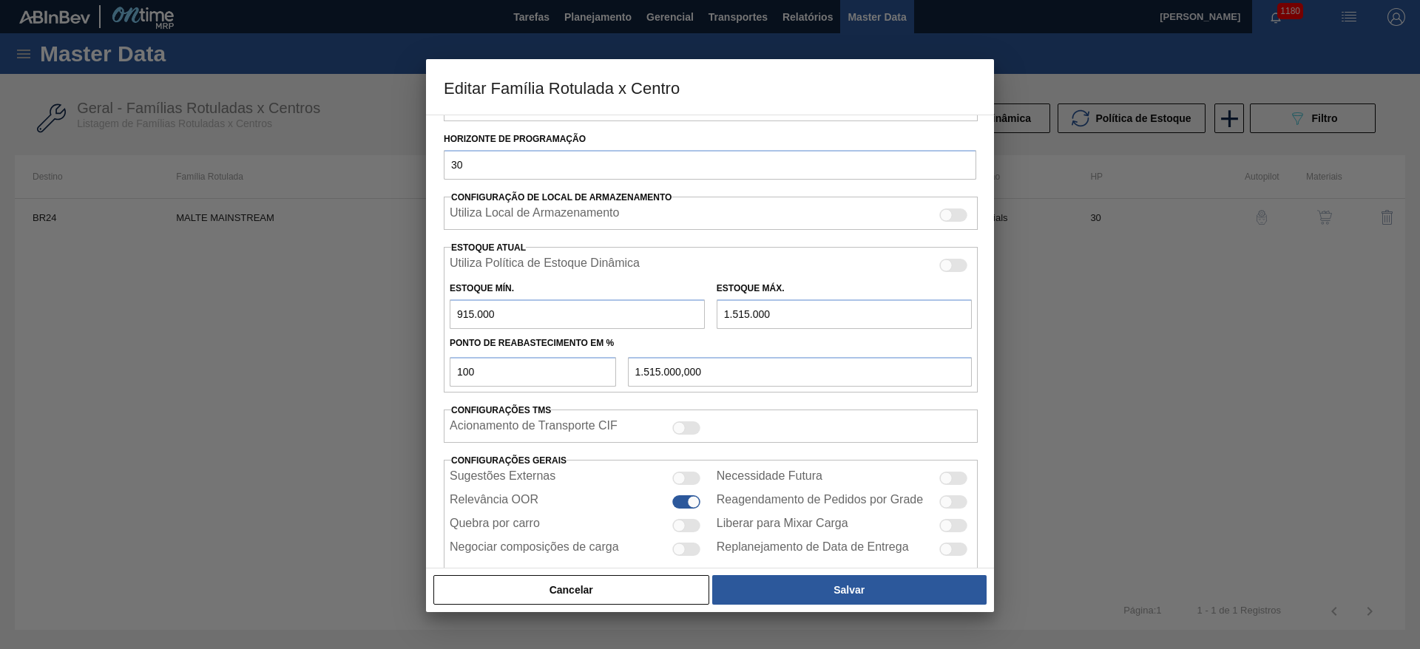
scroll to position [425, 0]
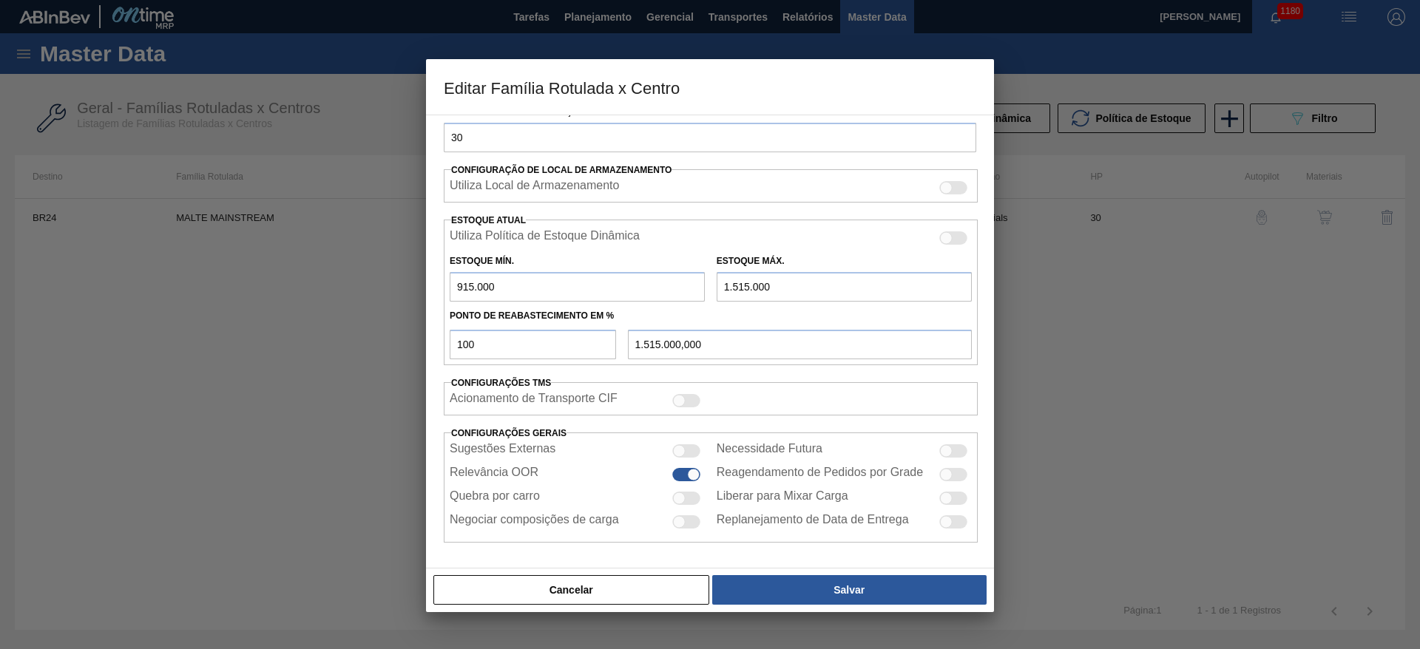
click at [686, 497] on div at bounding box center [686, 498] width 28 height 13
checkbox input "true"
click at [947, 453] on div at bounding box center [946, 451] width 13 height 13
checkbox input "true"
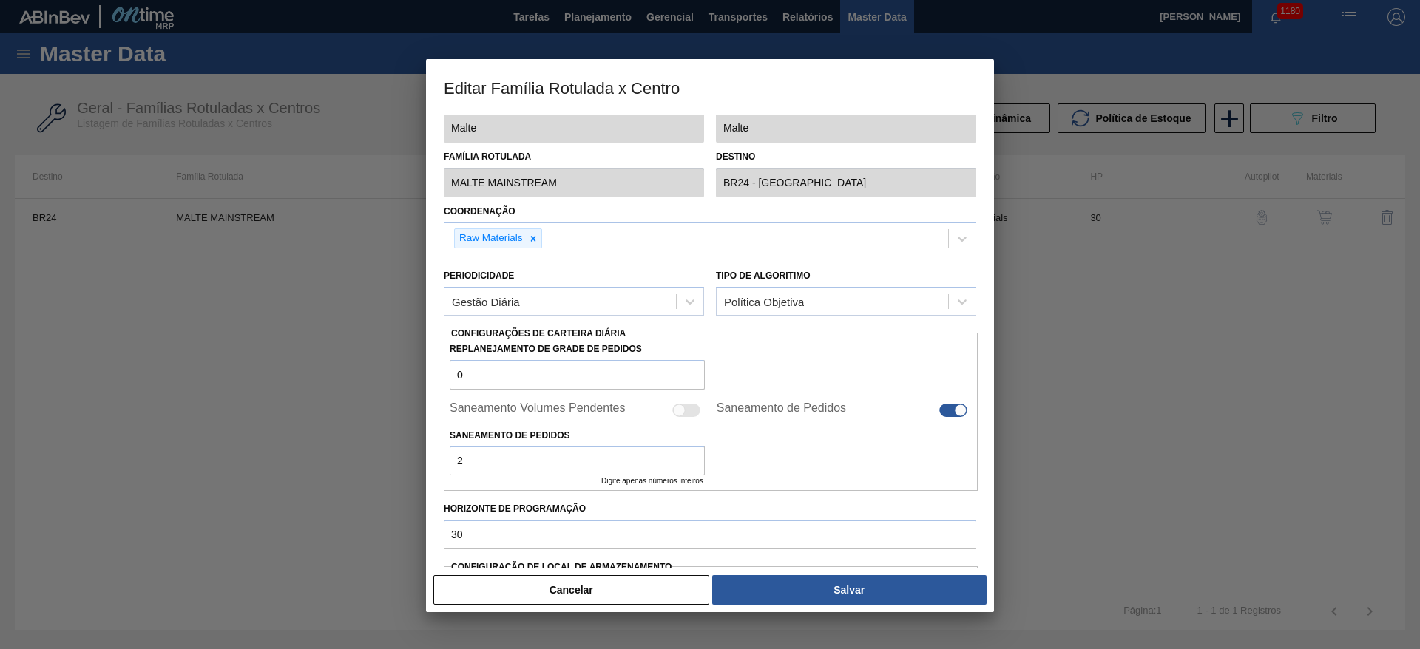
scroll to position [0, 0]
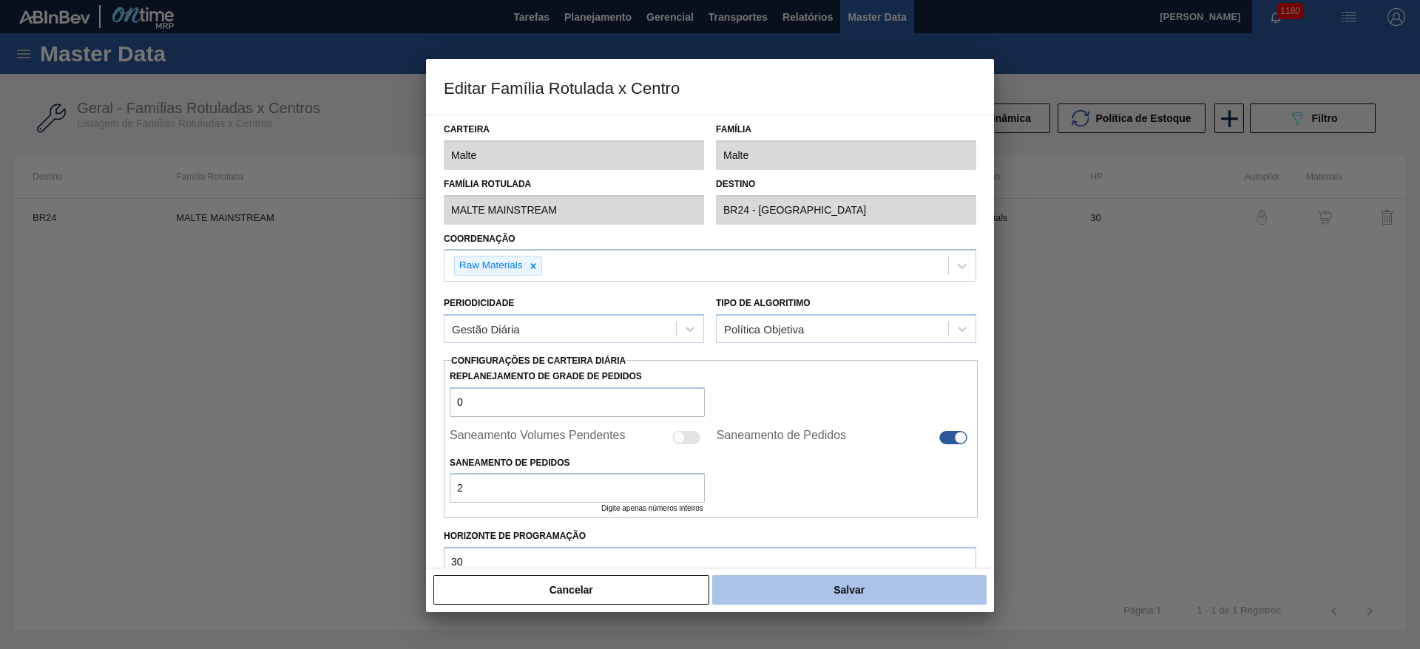
click at [829, 597] on button "Salvar" at bounding box center [849, 591] width 274 height 30
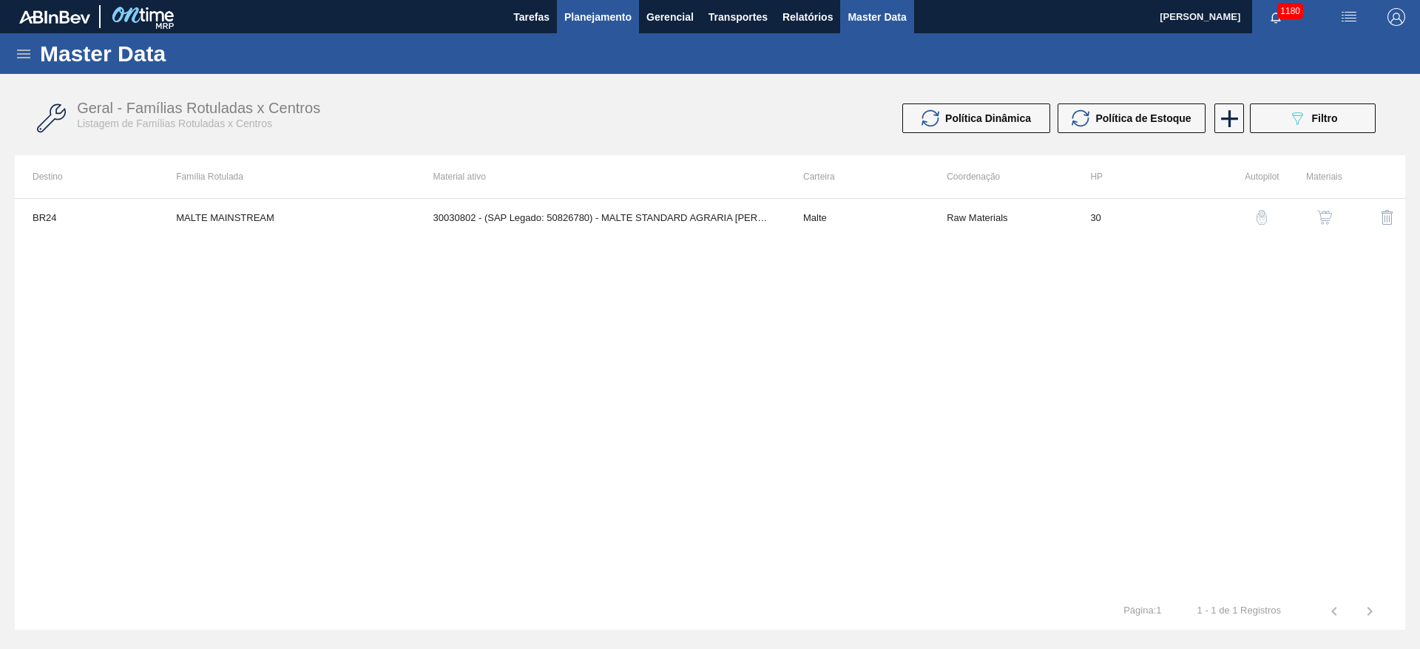
click at [574, 21] on span "Planejamento" at bounding box center [597, 17] width 67 height 18
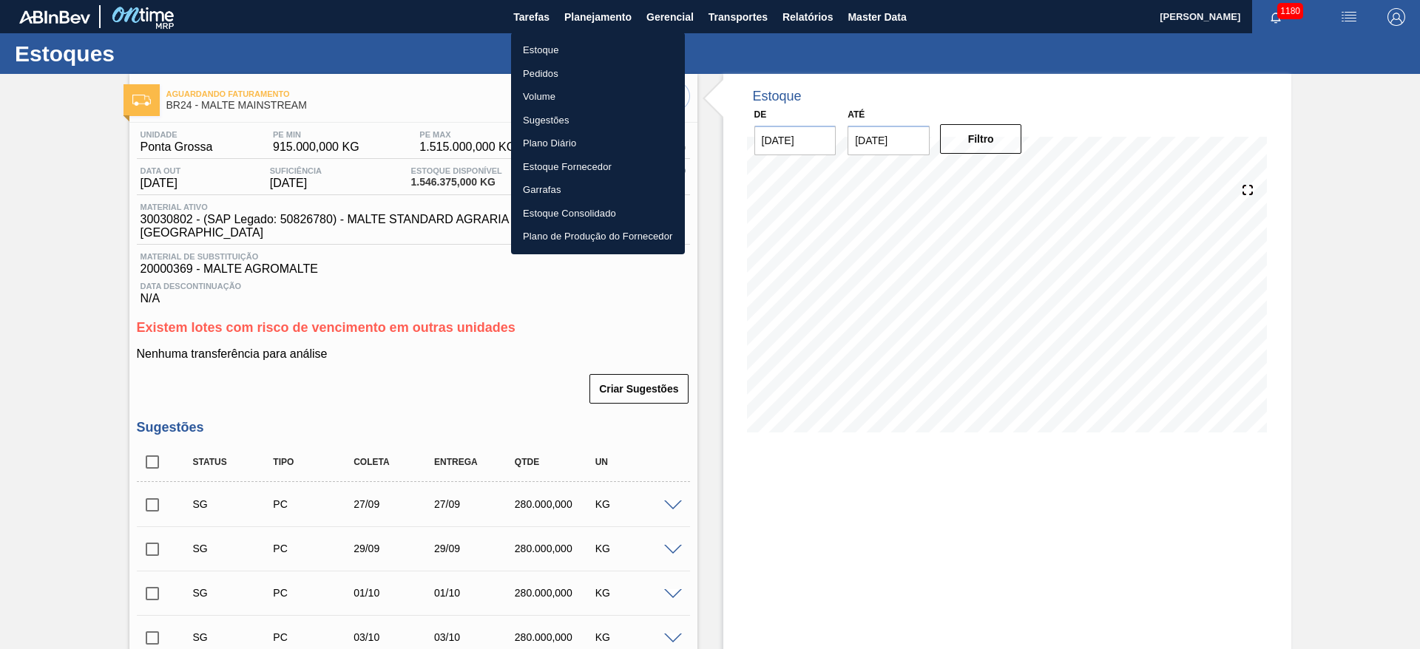
click at [33, 323] on div at bounding box center [710, 324] width 1420 height 649
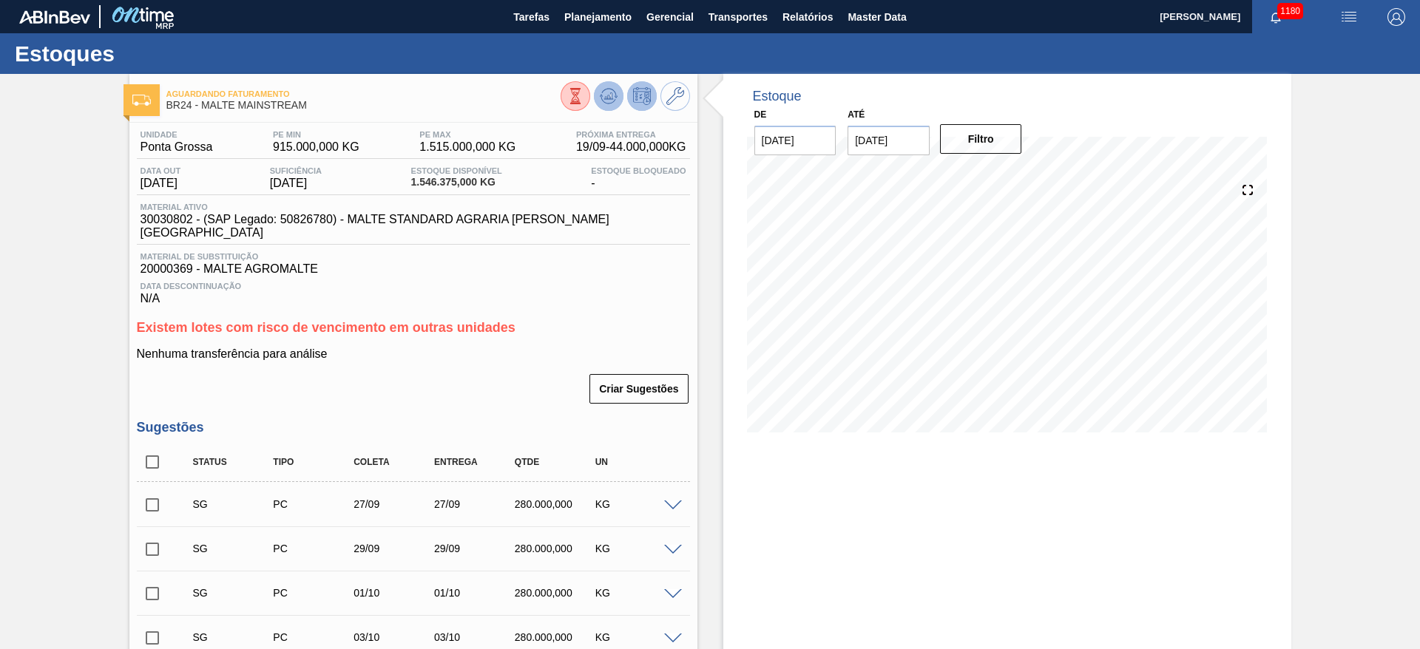
click at [613, 94] on icon at bounding box center [609, 96] width 18 height 18
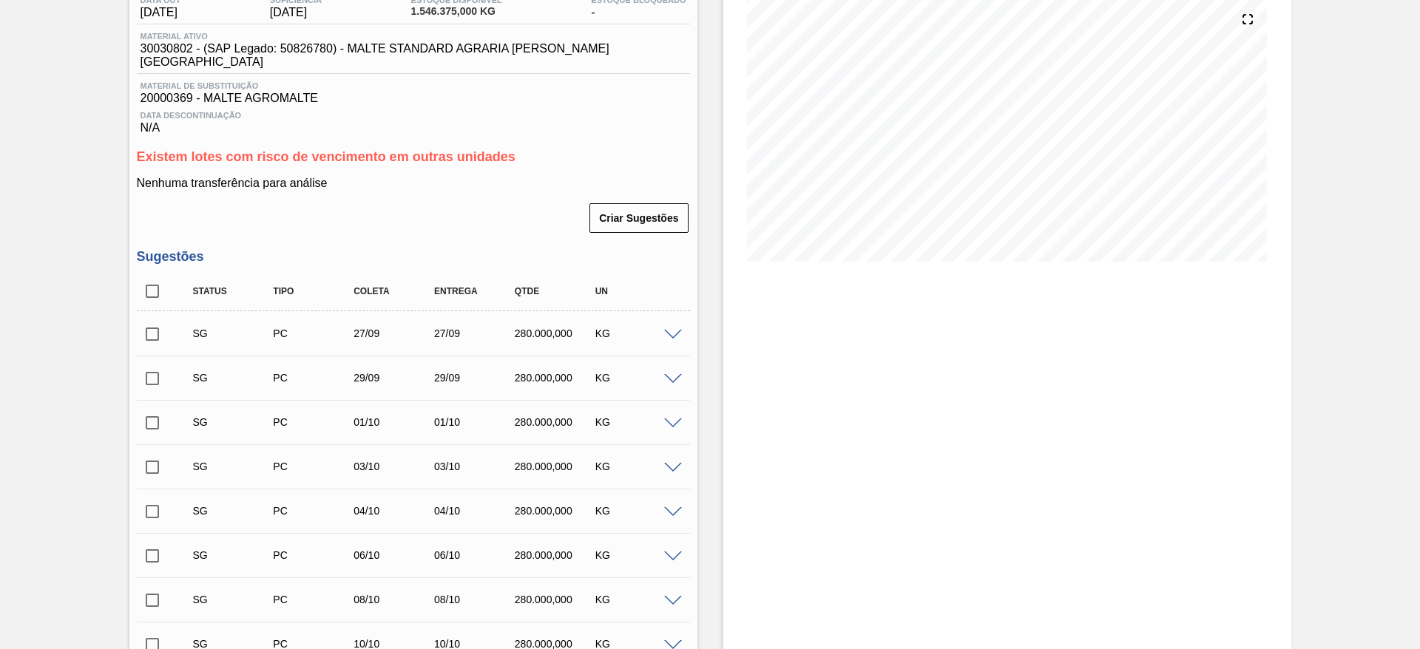
scroll to position [333, 0]
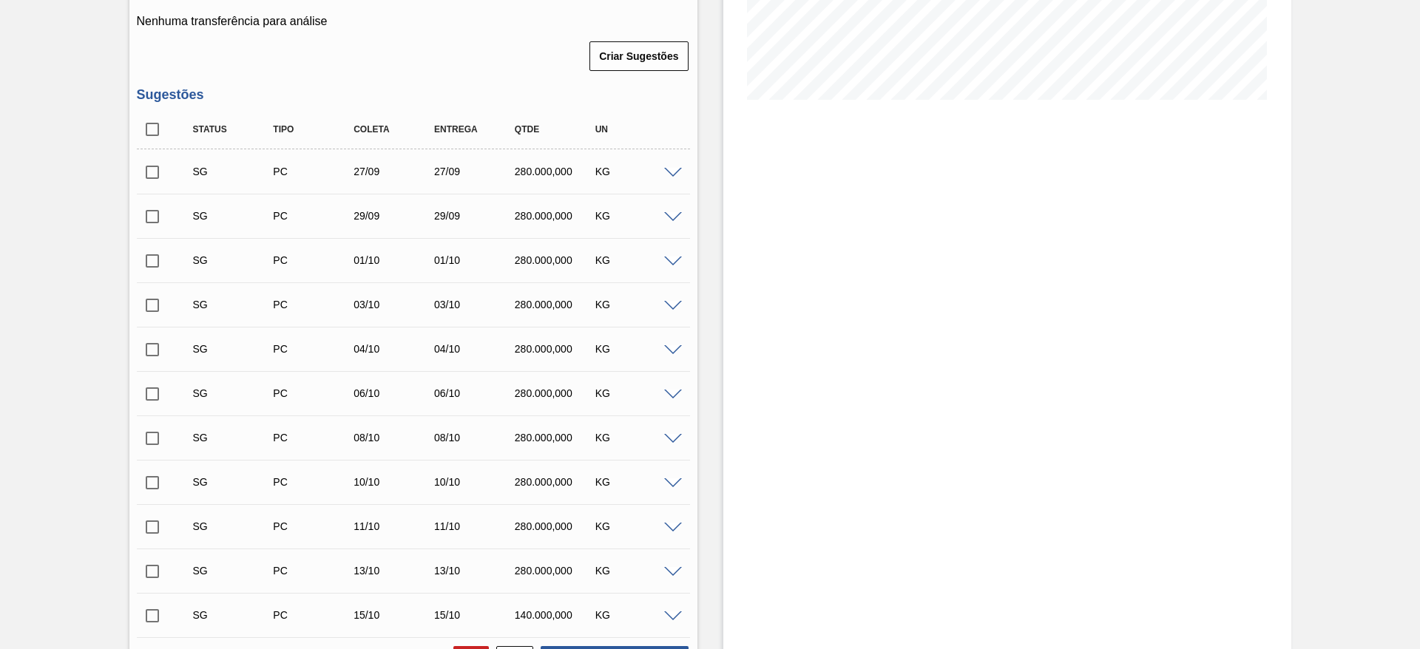
click at [672, 168] on span at bounding box center [673, 173] width 18 height 11
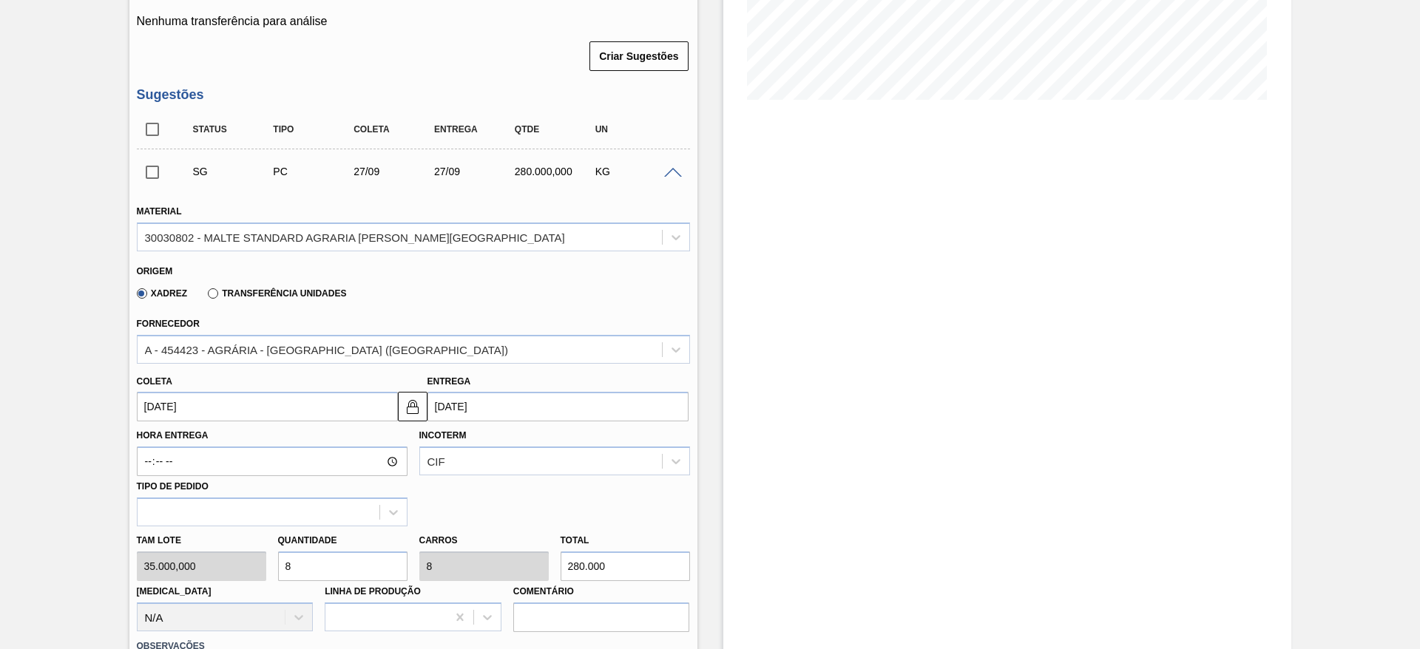
click at [145, 392] on input "[DATE]" at bounding box center [267, 407] width 261 height 30
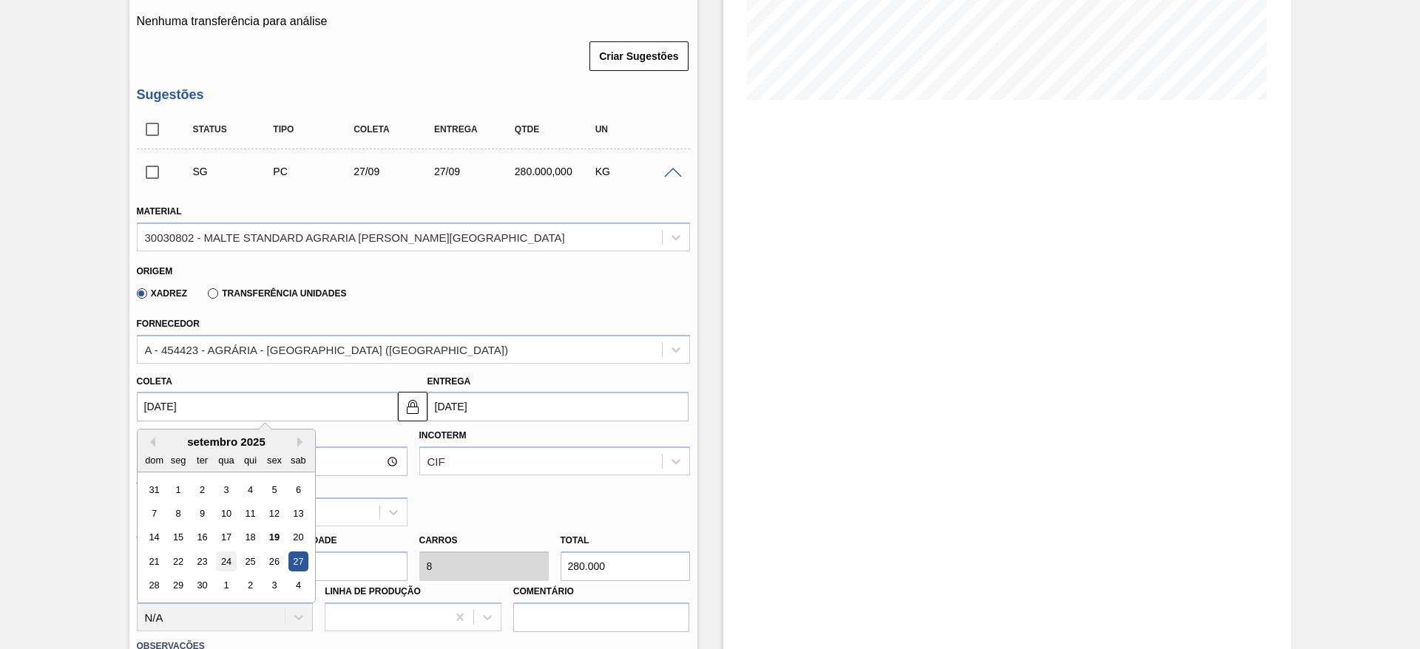
click at [226, 552] on div "24" at bounding box center [226, 562] width 20 height 20
type input "[DATE]"
click at [141, 392] on input "[DATE]" at bounding box center [267, 407] width 261 height 30
click at [251, 552] on div "25" at bounding box center [250, 562] width 20 height 20
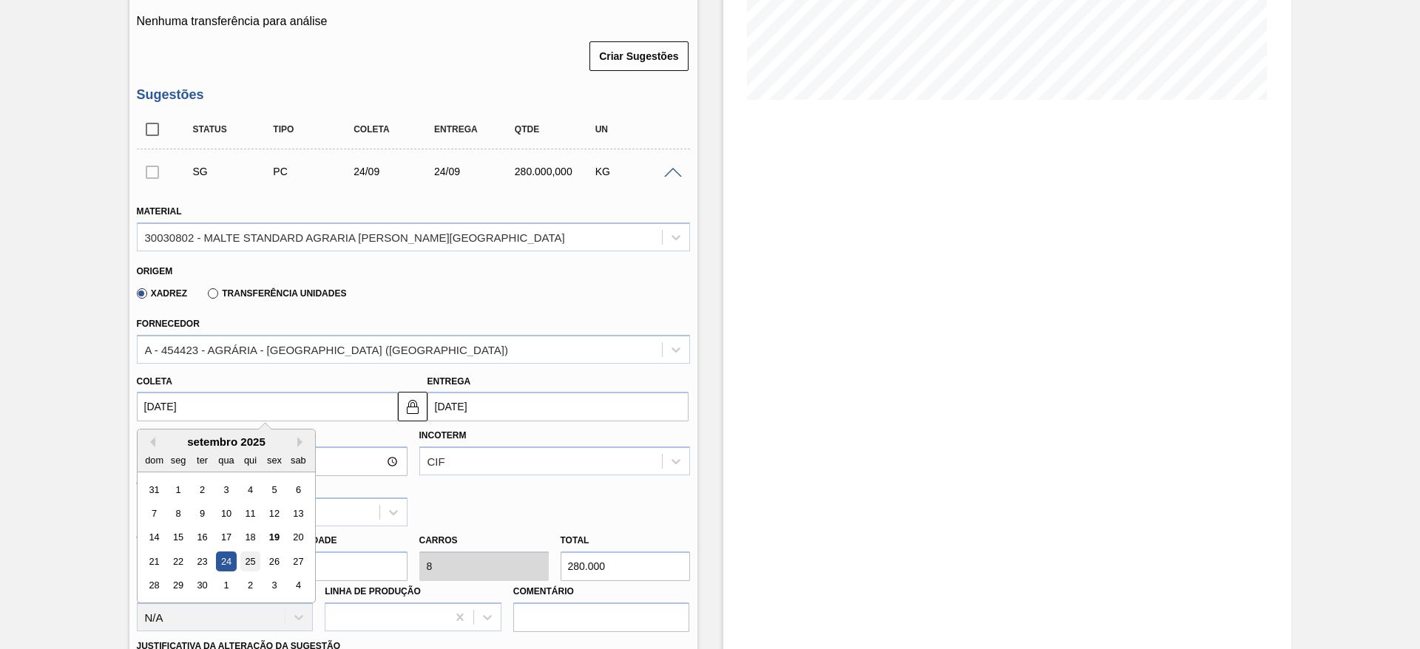
type input "[DATE]"
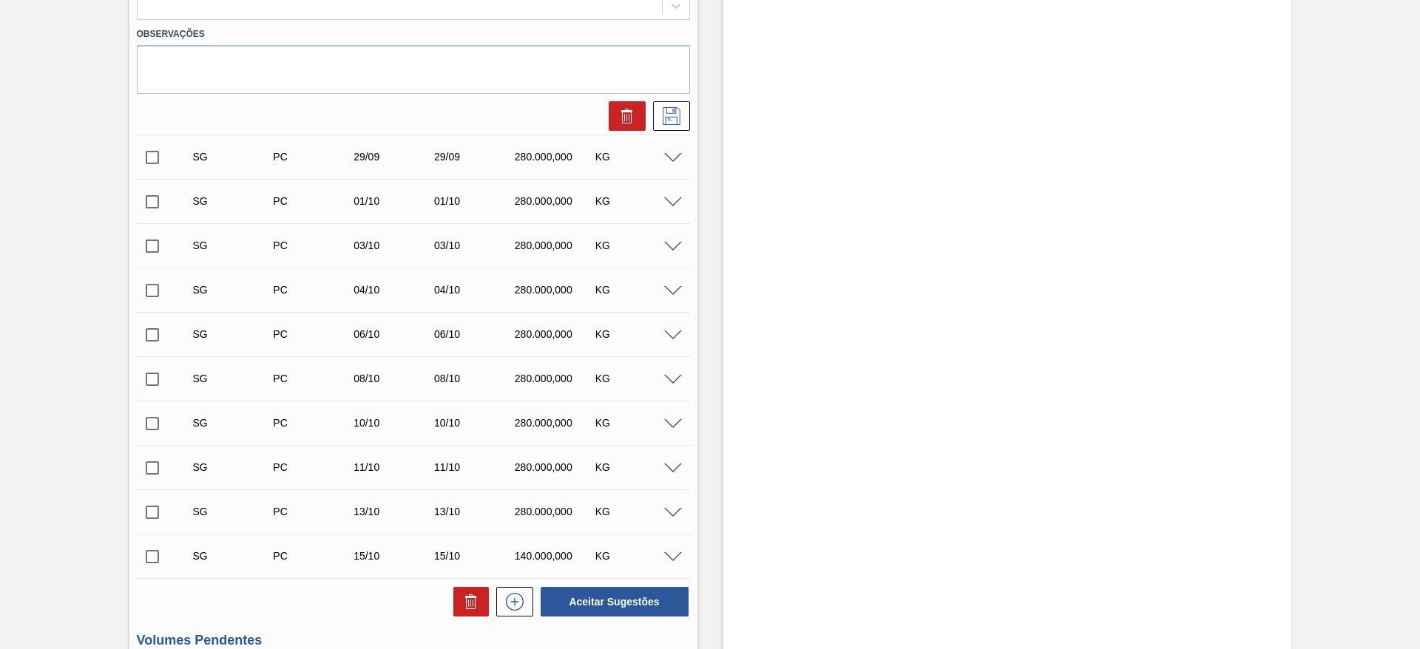
scroll to position [777, 0]
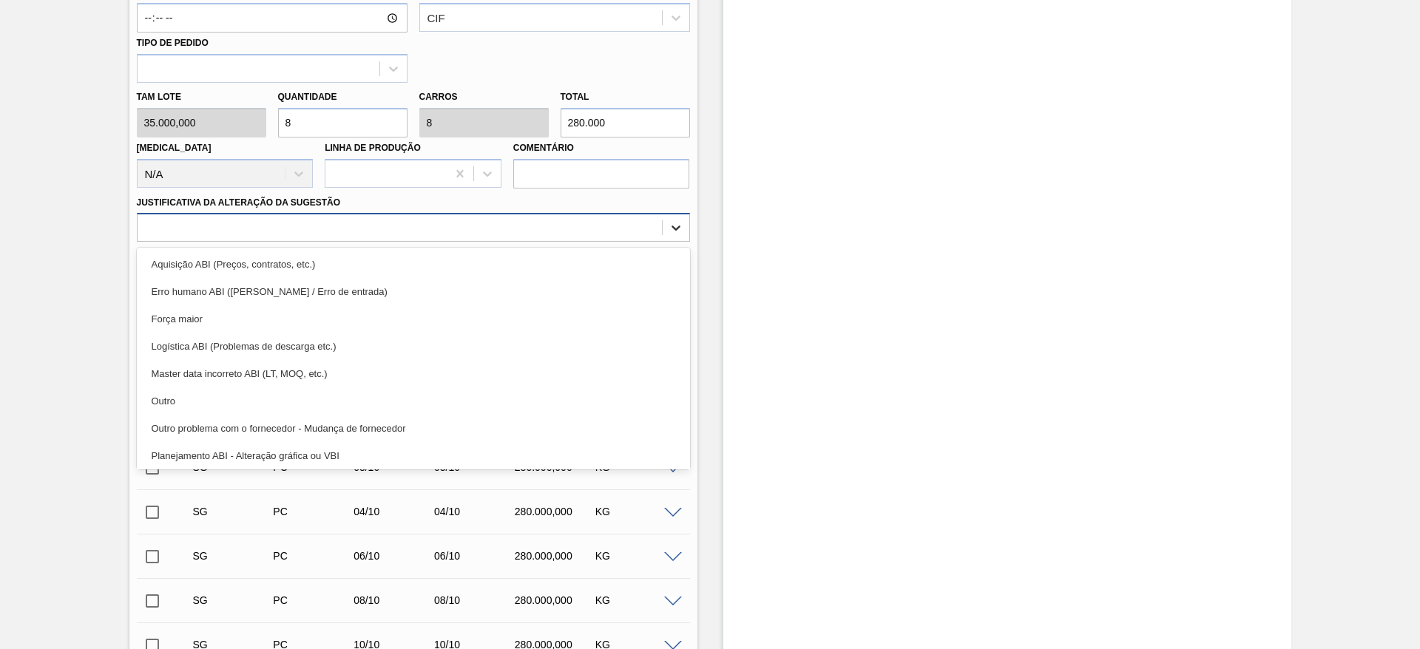
click at [678, 215] on div at bounding box center [676, 228] width 27 height 27
click at [163, 381] on input "checkbox" at bounding box center [152, 379] width 31 height 31
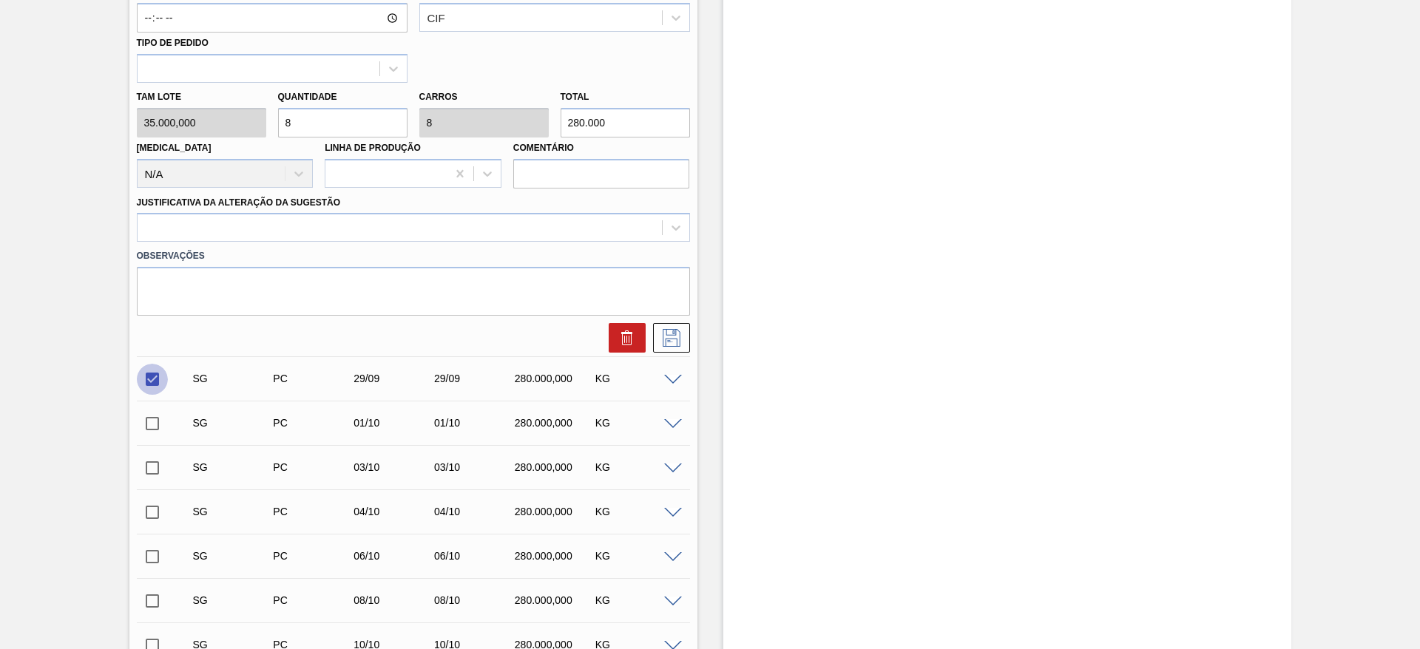
click at [149, 365] on input "checkbox" at bounding box center [152, 379] width 31 height 31
checkbox input "false"
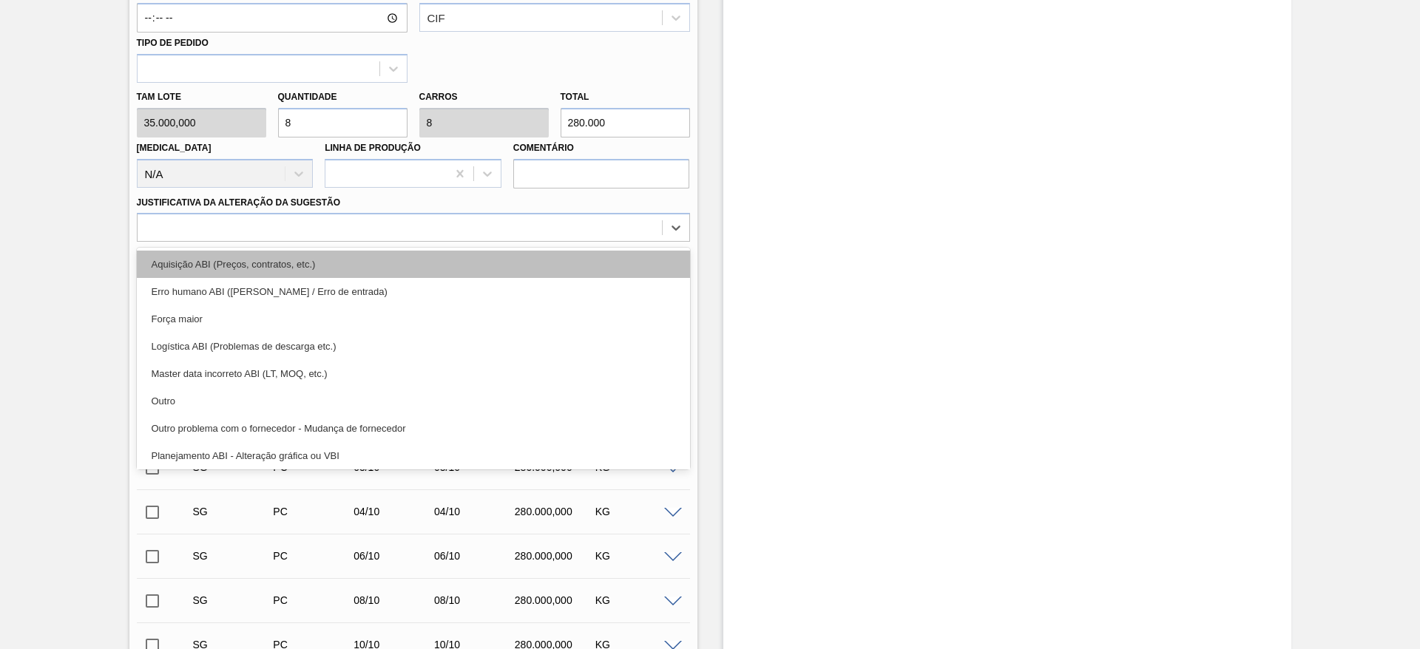
drag, startPoint x: 667, startPoint y: 220, endPoint x: 246, endPoint y: 258, distance: 422.6
click at [669, 220] on icon at bounding box center [676, 227] width 15 height 15
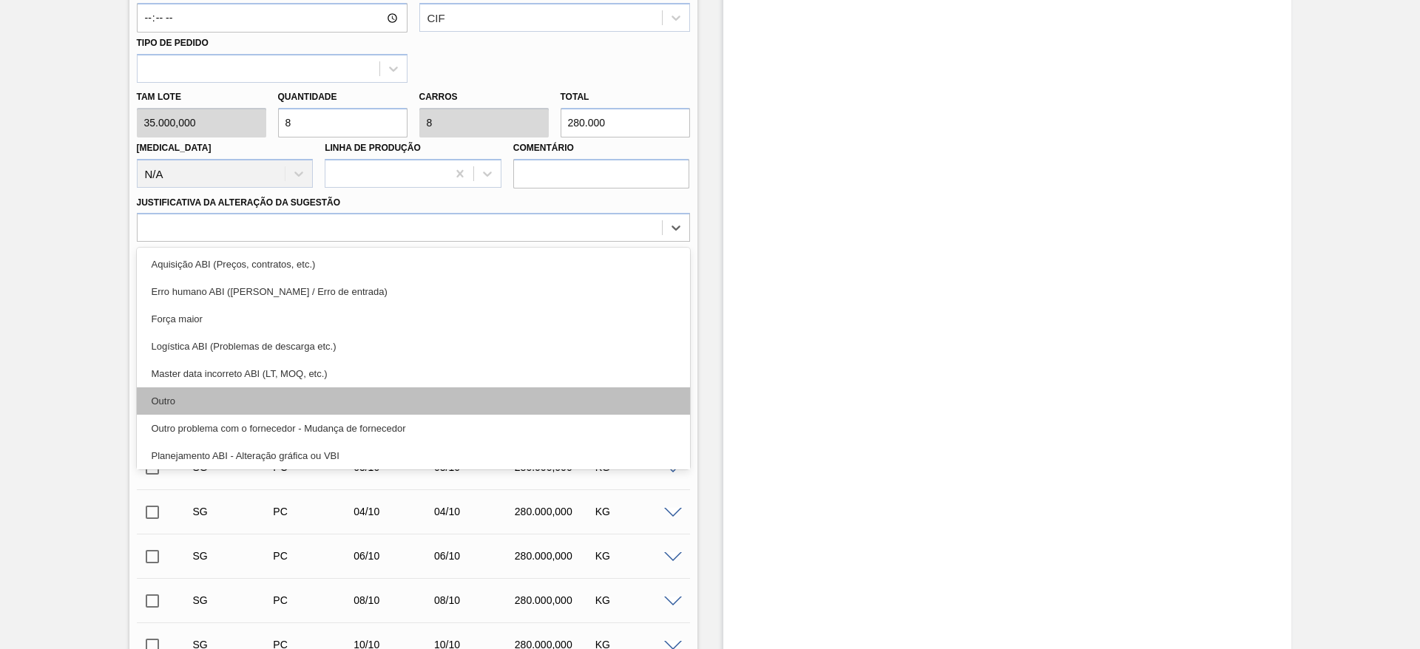
click at [178, 388] on div "Outro" at bounding box center [413, 401] width 553 height 27
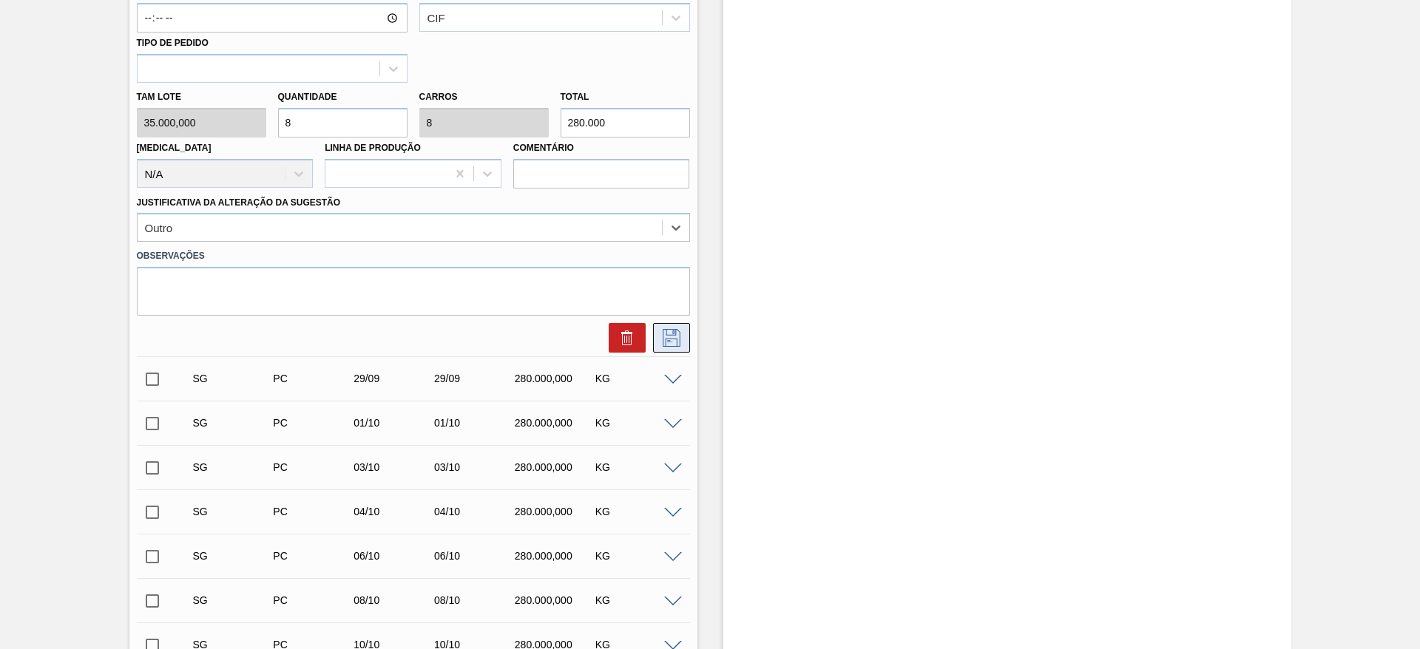
click at [672, 334] on button at bounding box center [671, 338] width 37 height 30
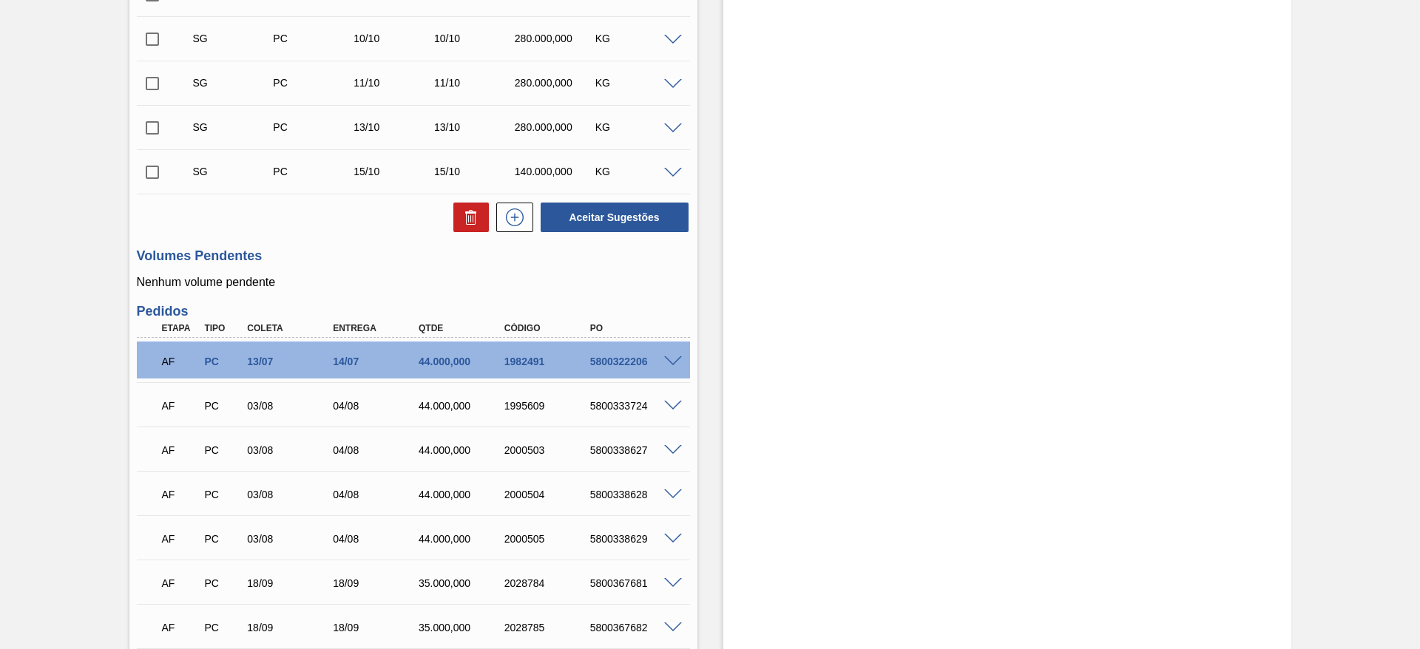
scroll to position [333, 0]
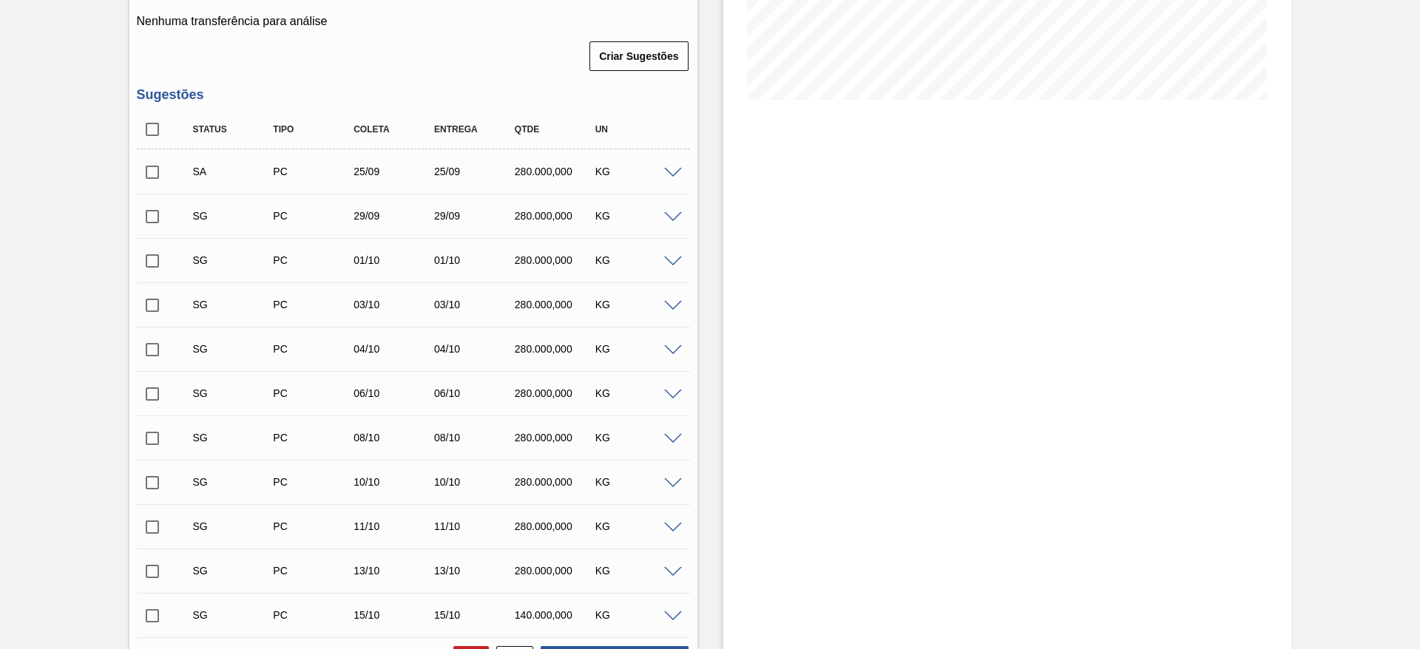
click at [156, 157] on input "checkbox" at bounding box center [152, 172] width 31 height 31
click at [620, 647] on button "Aceitar Sugestões" at bounding box center [615, 662] width 148 height 30
checkbox input "false"
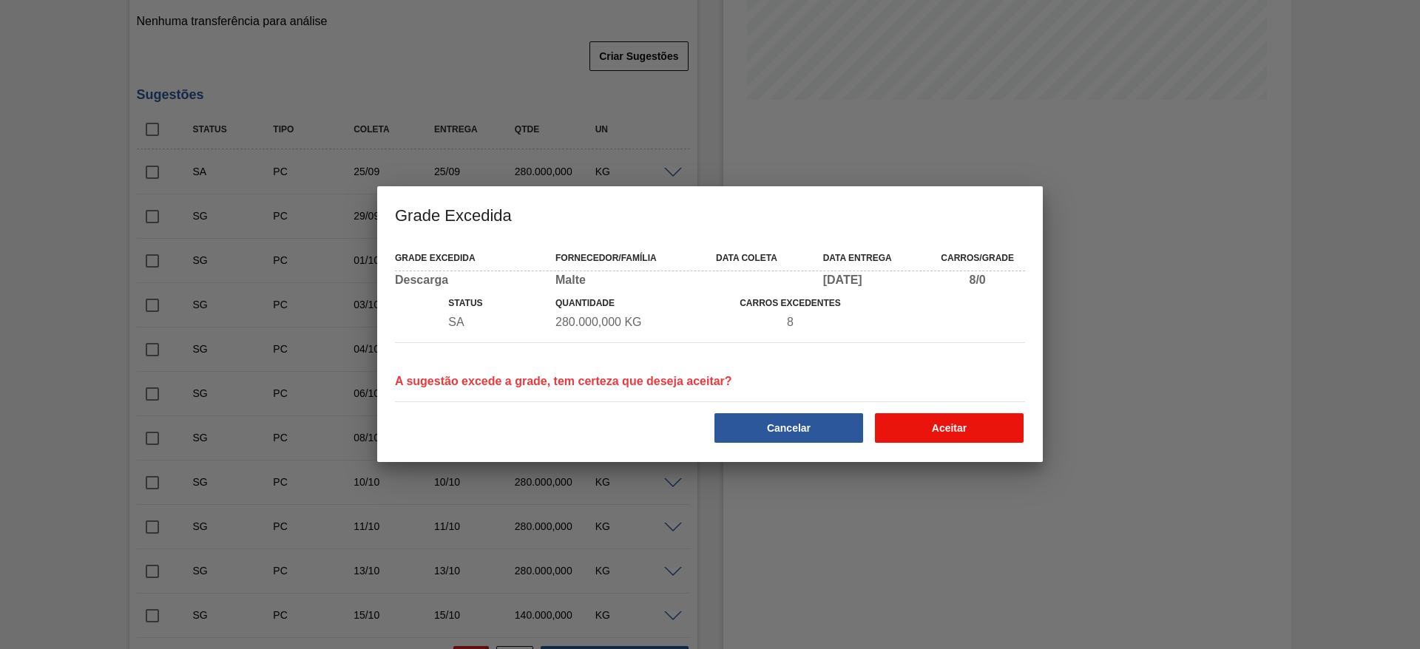
click at [986, 423] on button "Aceitar" at bounding box center [949, 429] width 149 height 30
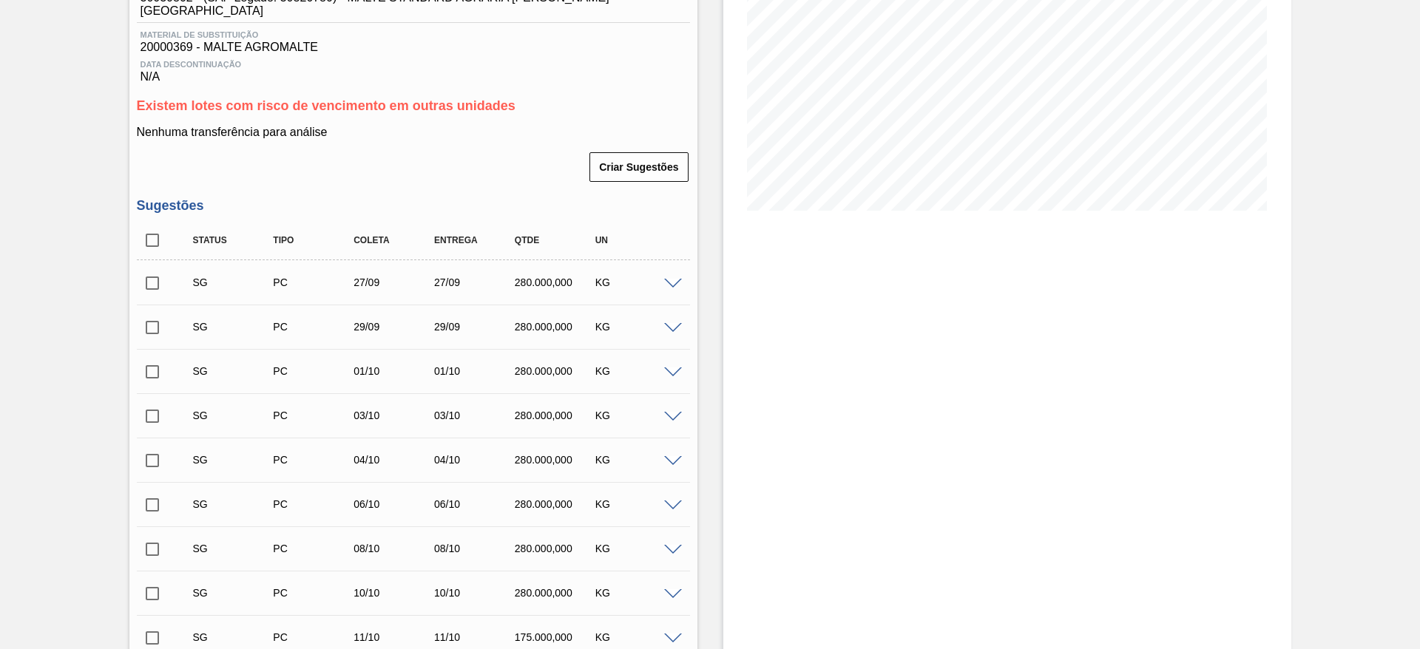
scroll to position [0, 0]
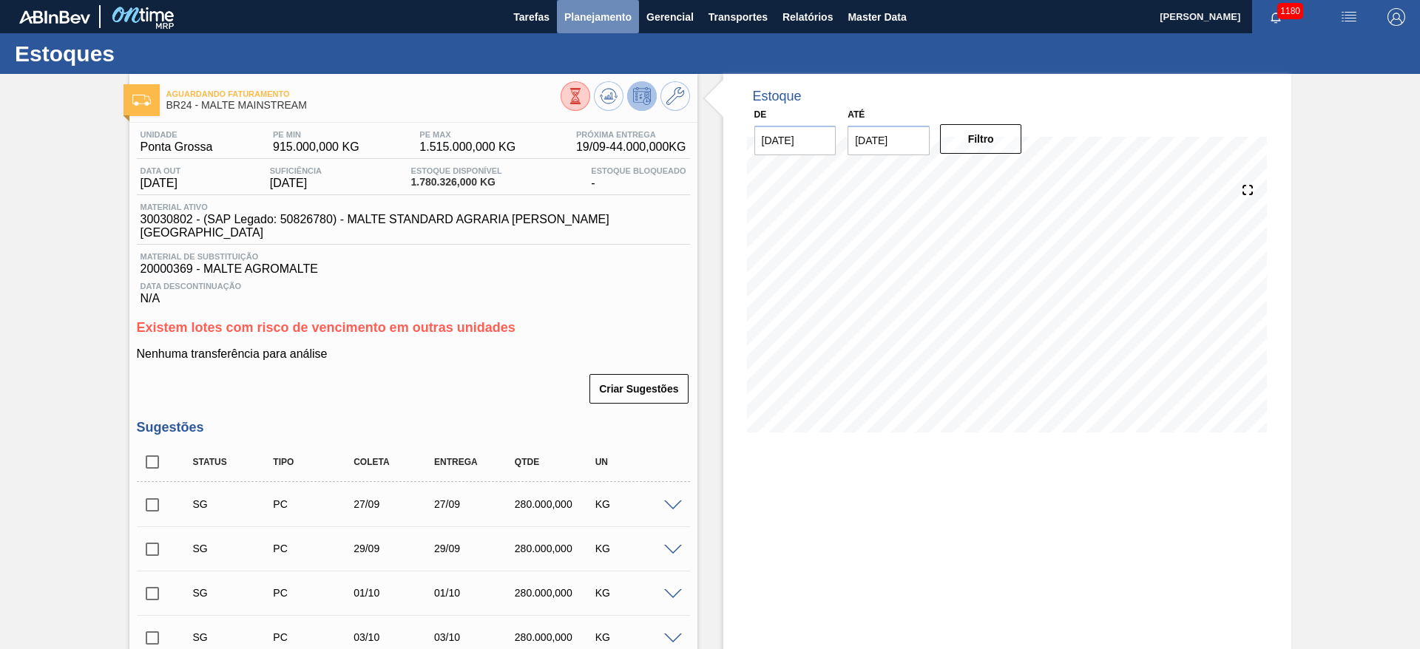
click at [595, 19] on span "Planejamento" at bounding box center [597, 17] width 67 height 18
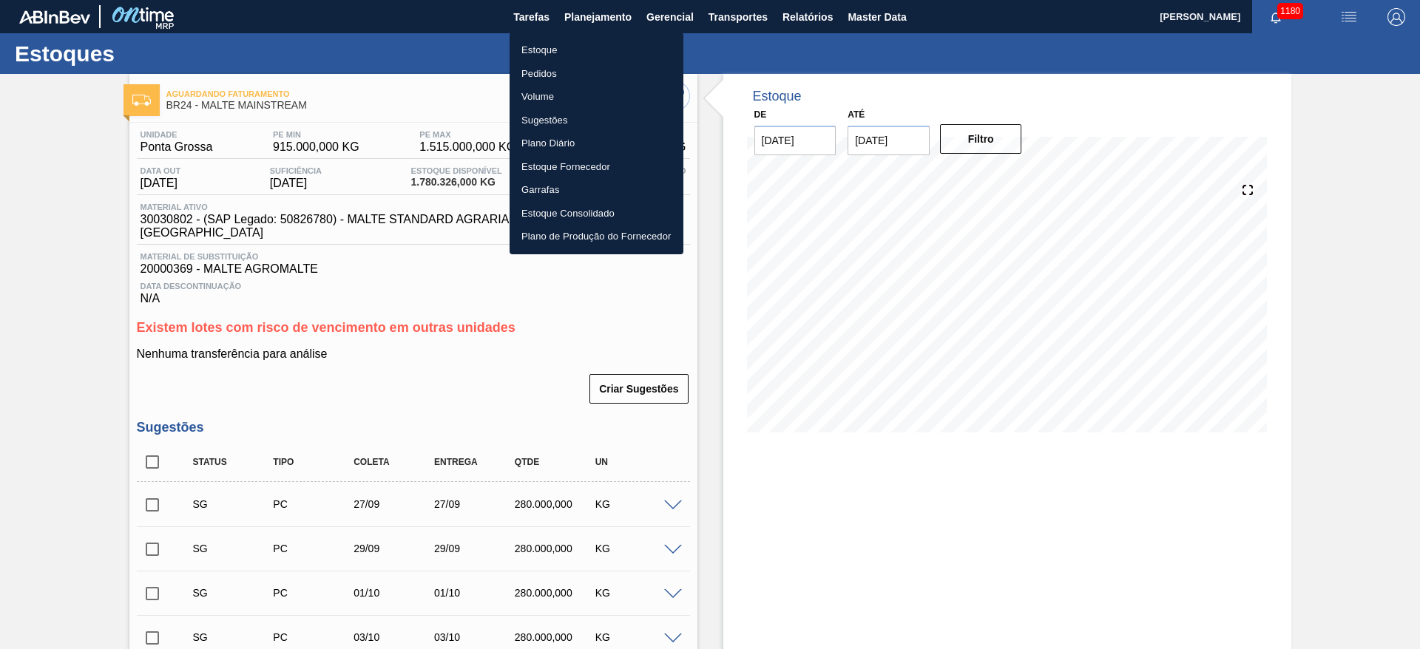
click at [533, 46] on li "Estoque" at bounding box center [597, 50] width 174 height 24
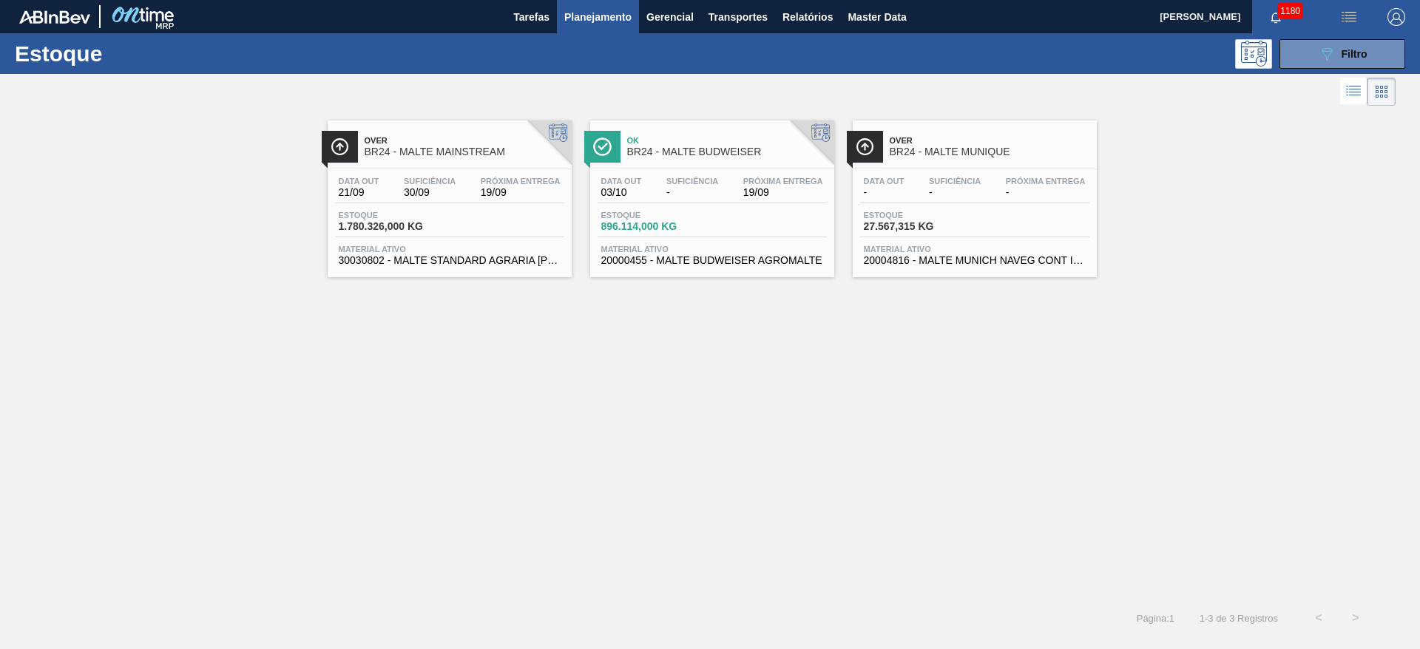
click at [693, 199] on div "Data out 03/10 Suficiência - Próxima Entrega 19/09" at bounding box center [712, 190] width 229 height 27
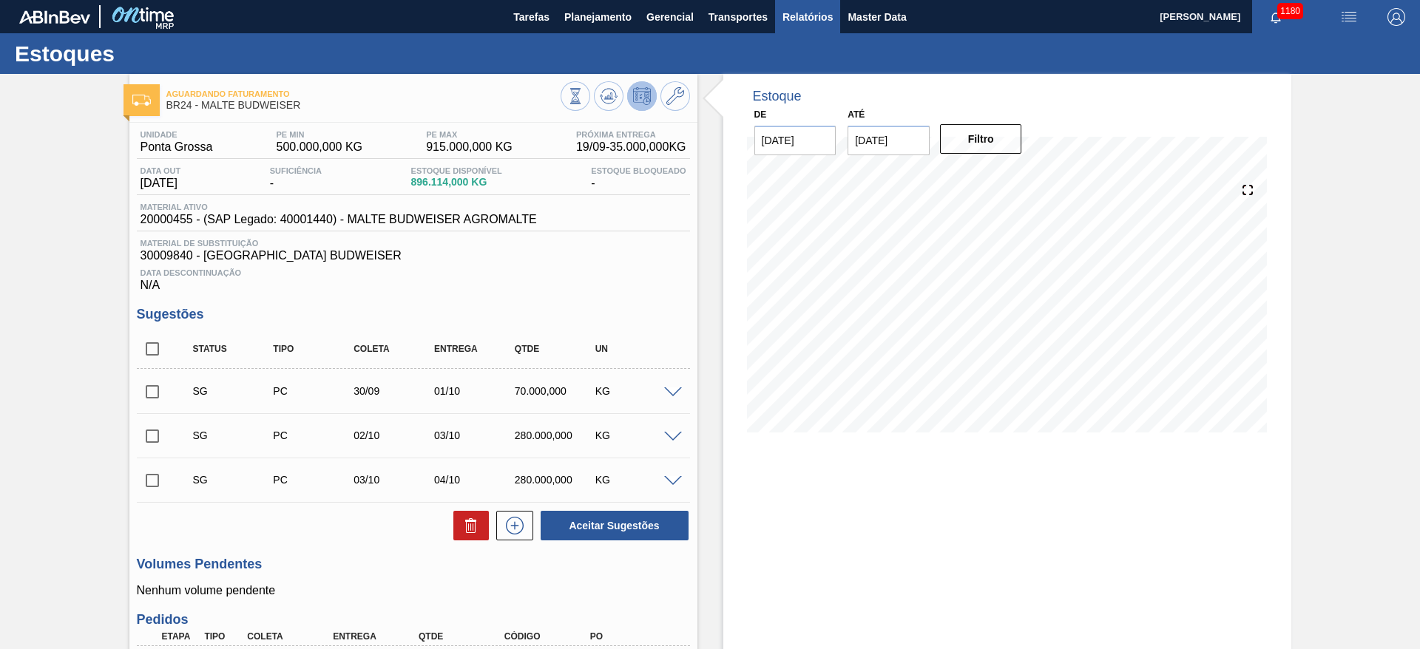
drag, startPoint x: 859, startPoint y: 18, endPoint x: 838, endPoint y: 18, distance: 20.7
click at [859, 18] on span "Master Data" at bounding box center [877, 17] width 58 height 18
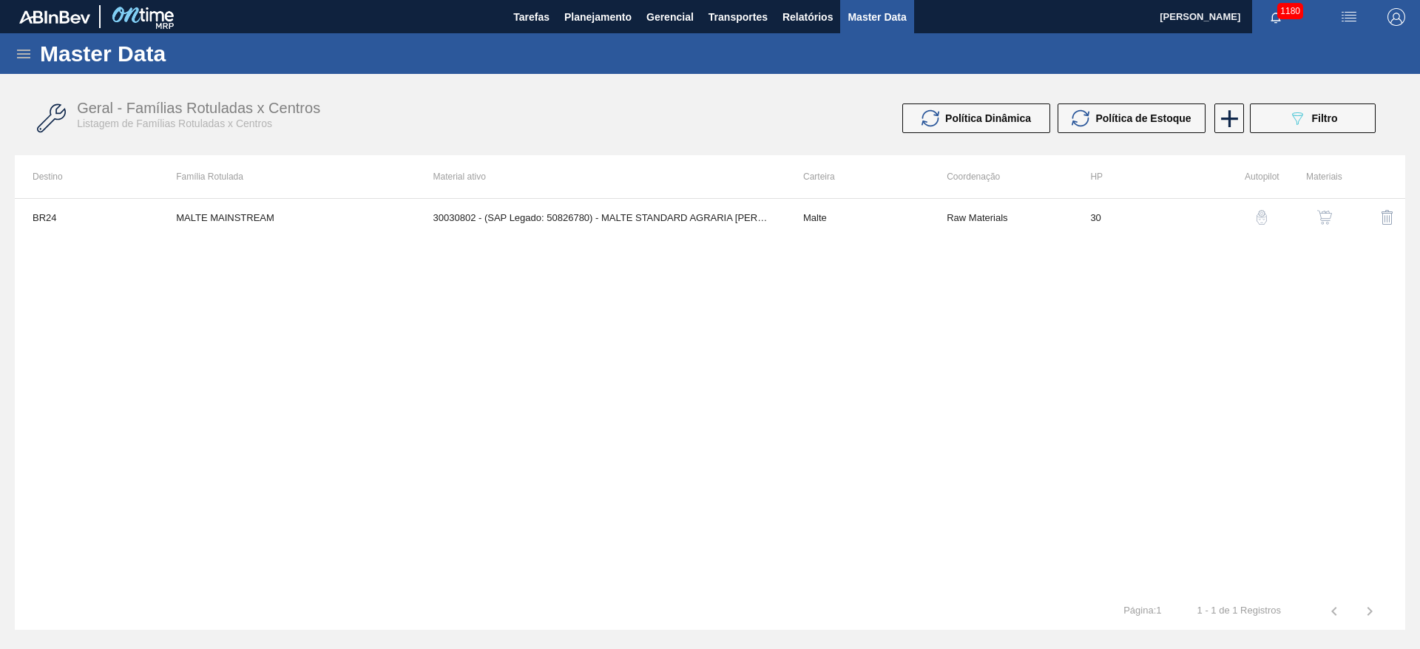
click at [26, 52] on icon at bounding box center [24, 54] width 18 height 18
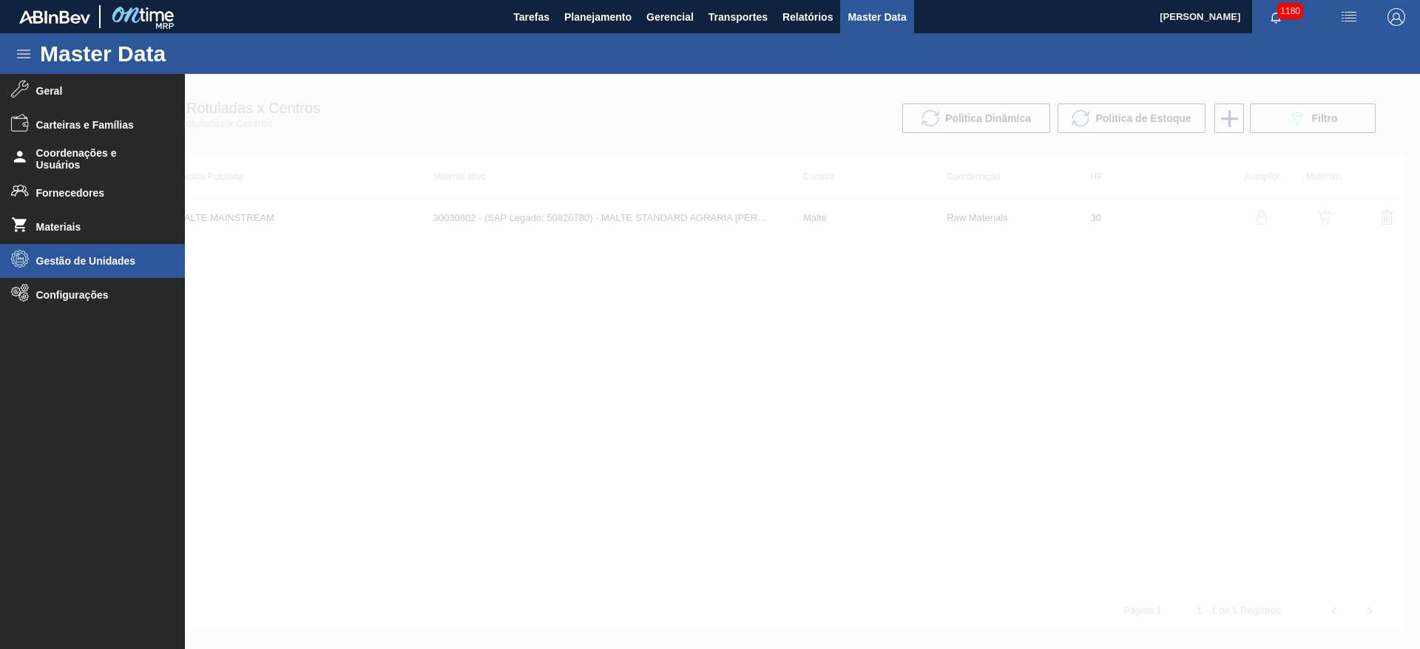
click at [61, 264] on span "Gestão de Unidades" at bounding box center [97, 261] width 122 height 12
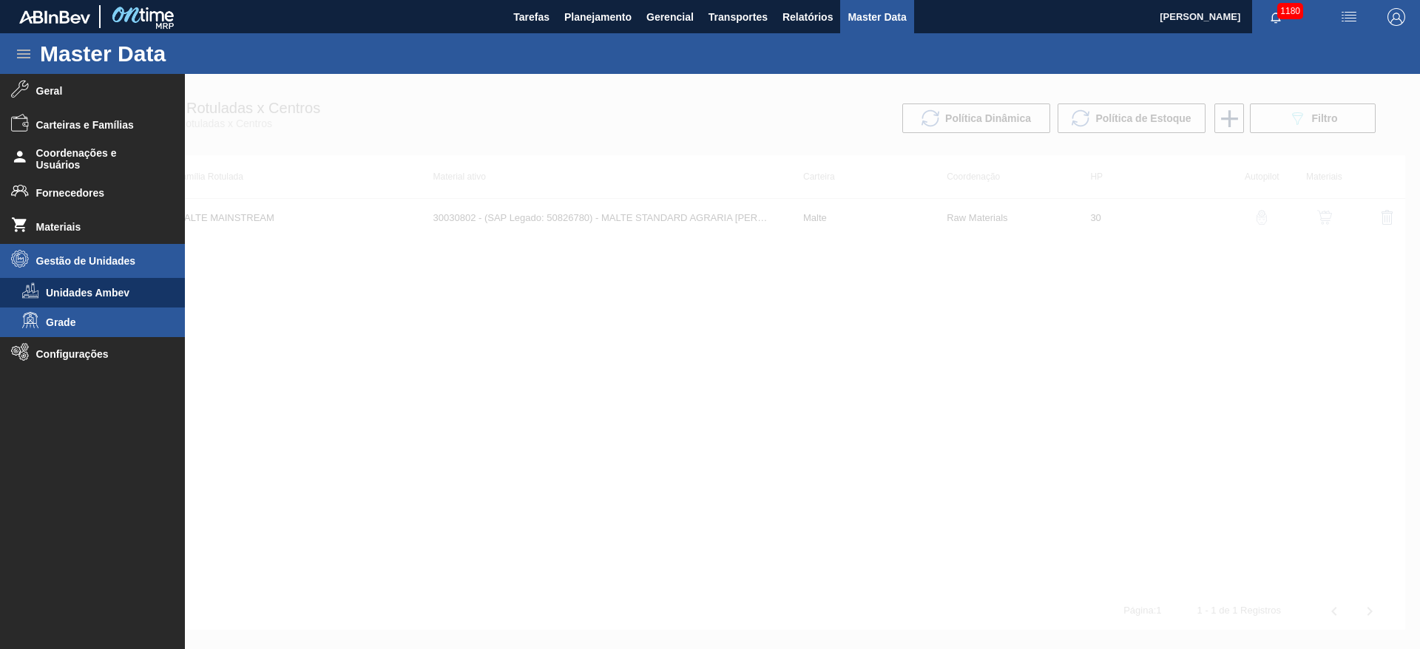
click at [60, 323] on span "Grade" at bounding box center [103, 323] width 114 height 12
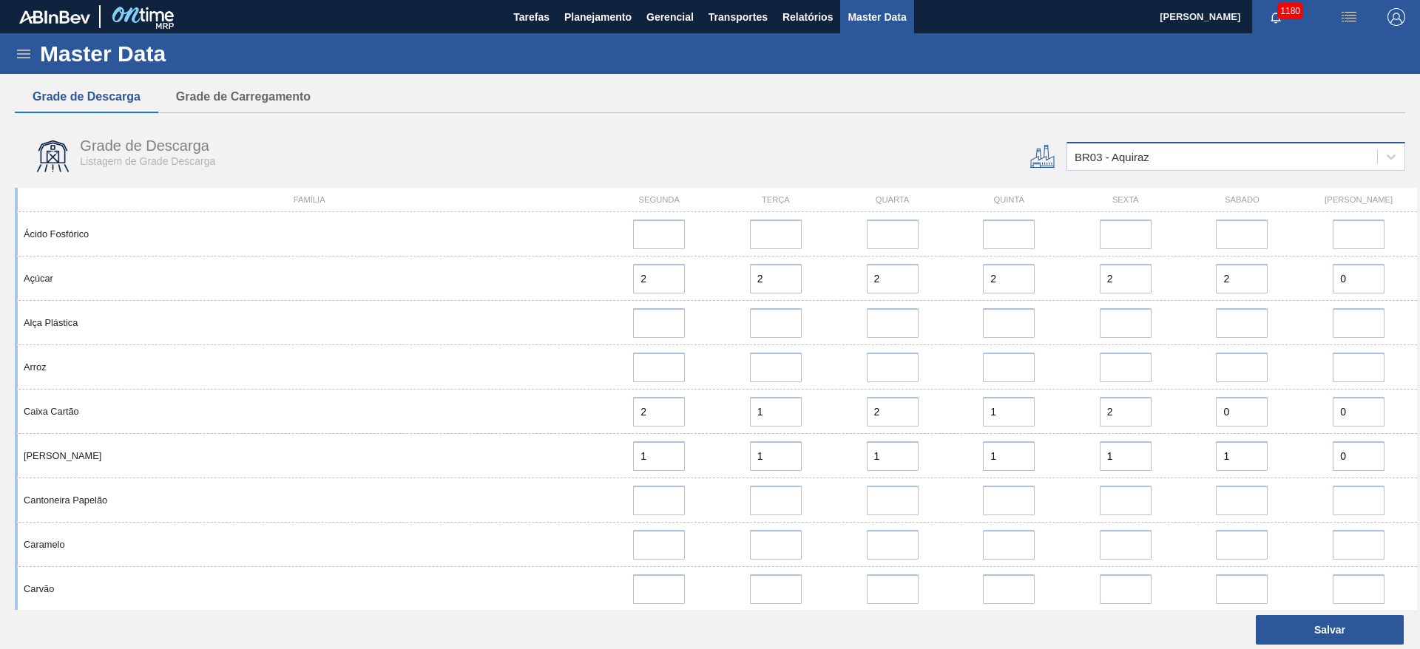
click at [1097, 158] on div "BR03 - Aquiraz" at bounding box center [1112, 157] width 75 height 13
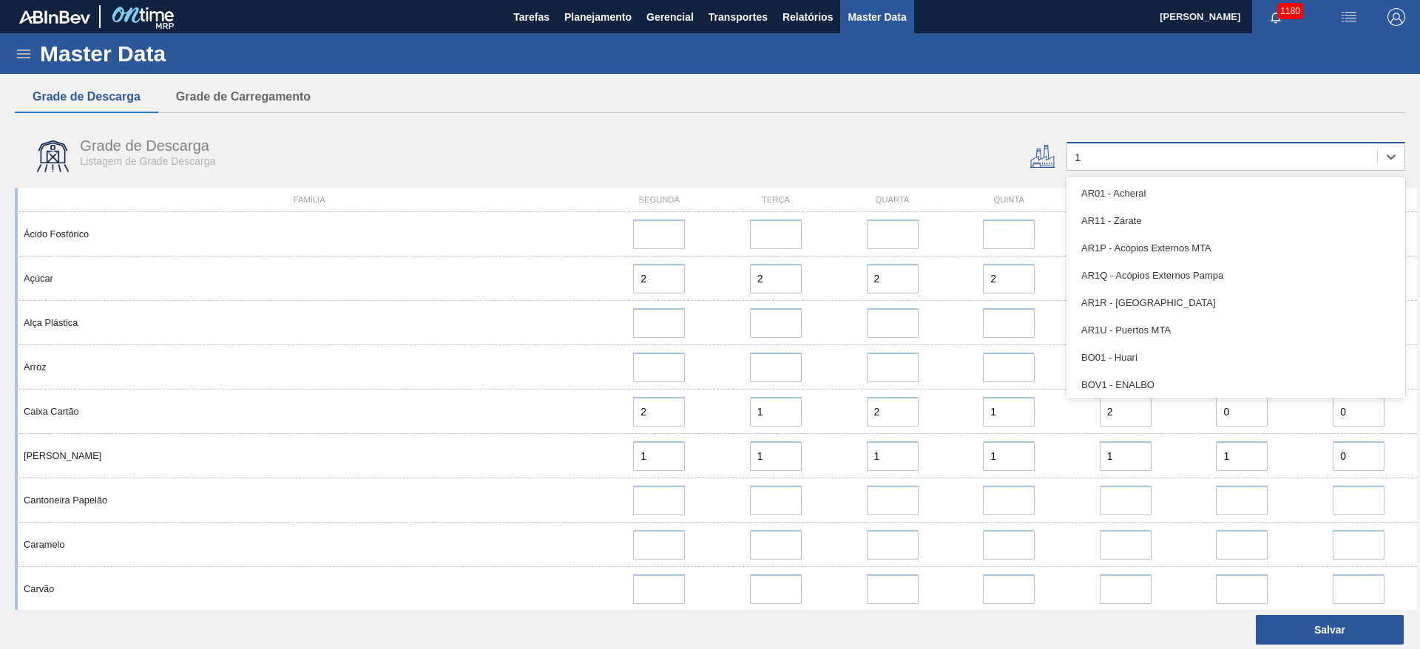
type input "10"
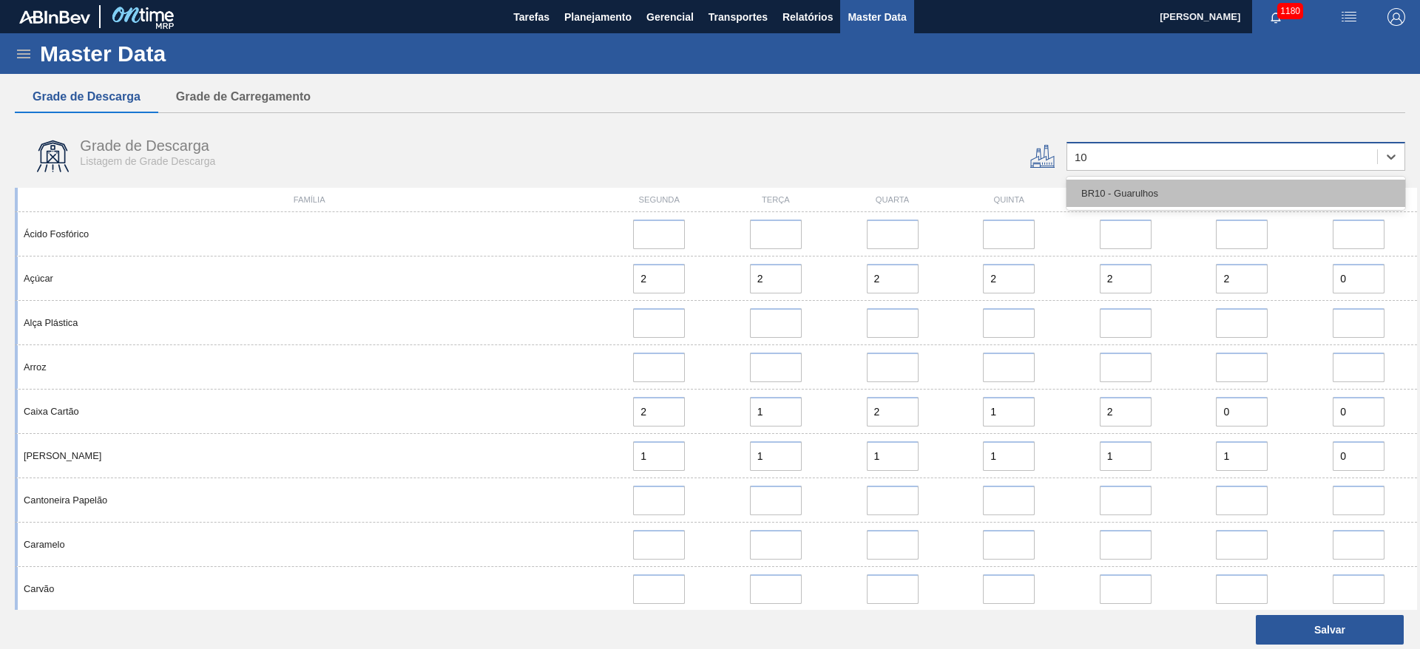
click at [1114, 185] on div "BR10 - Guarulhos" at bounding box center [1236, 193] width 339 height 27
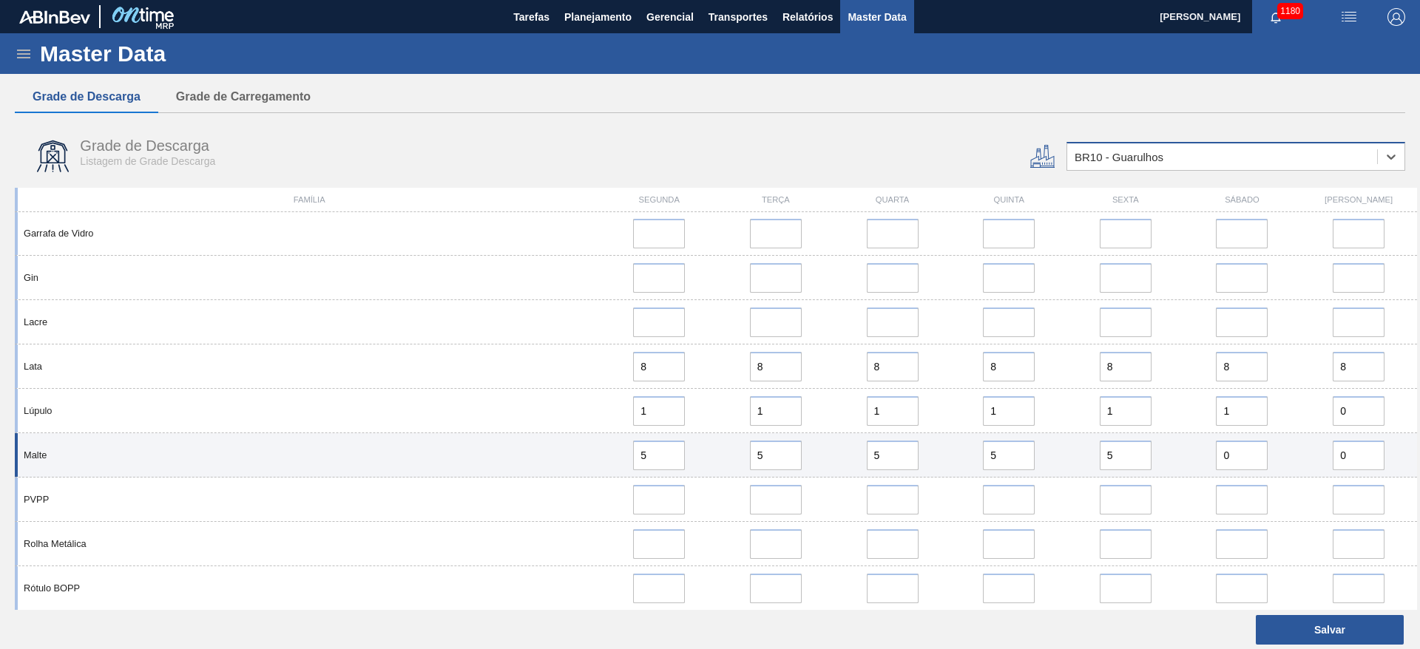
scroll to position [1000, 0]
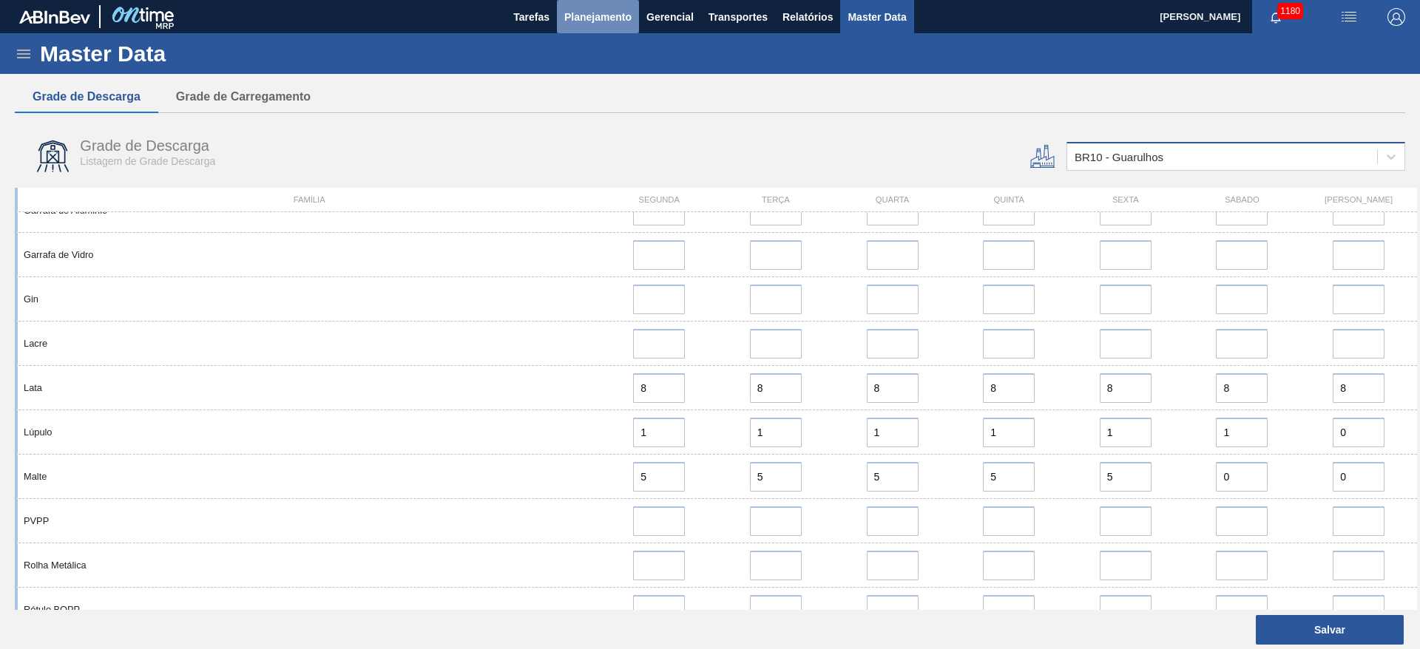
click at [583, 24] on span "Planejamento" at bounding box center [597, 17] width 67 height 18
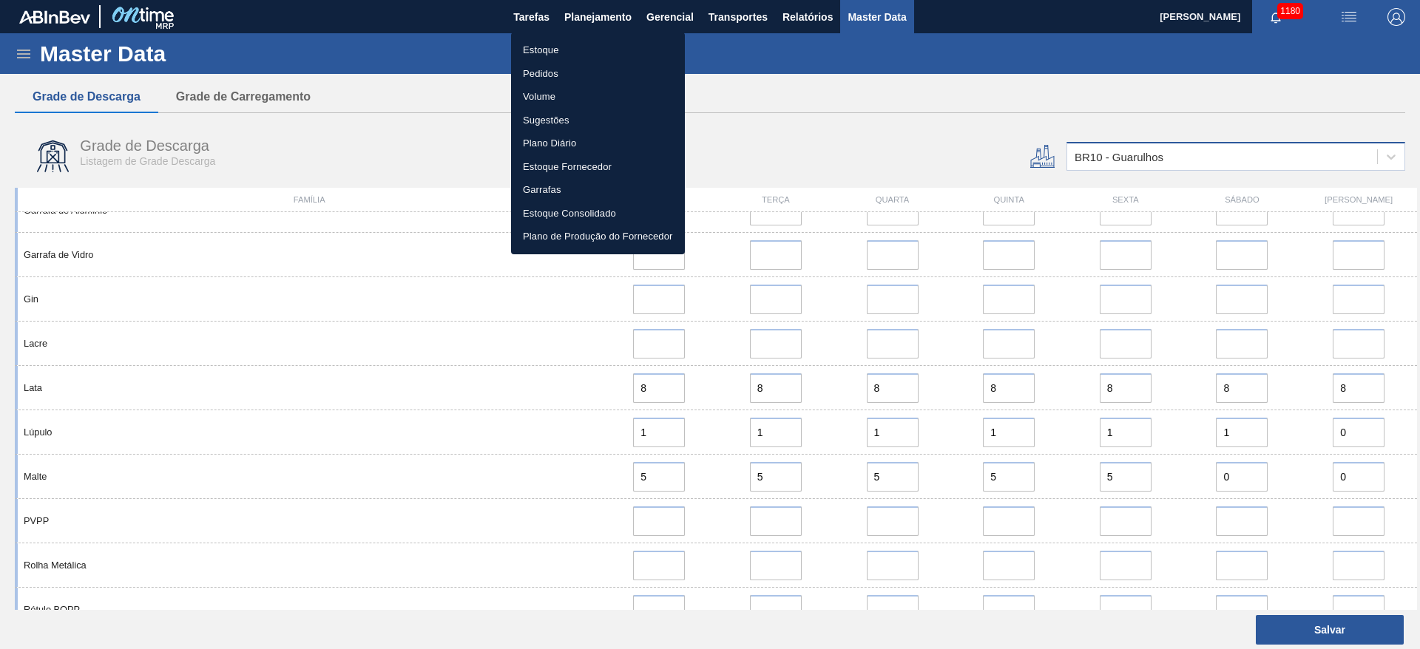
click at [541, 50] on li "Estoque" at bounding box center [598, 50] width 174 height 24
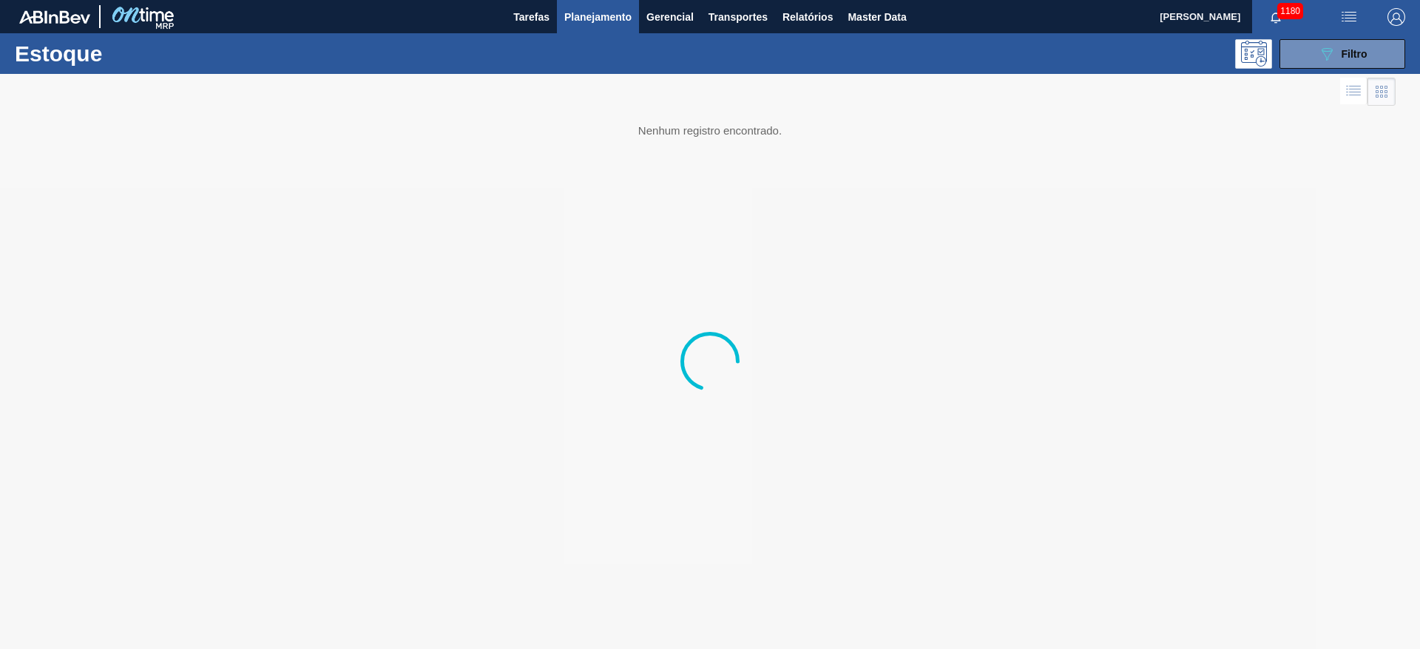
drag, startPoint x: 601, startPoint y: 21, endPoint x: 584, endPoint y: 38, distance: 24.1
click at [601, 21] on span "Planejamento" at bounding box center [597, 17] width 67 height 18
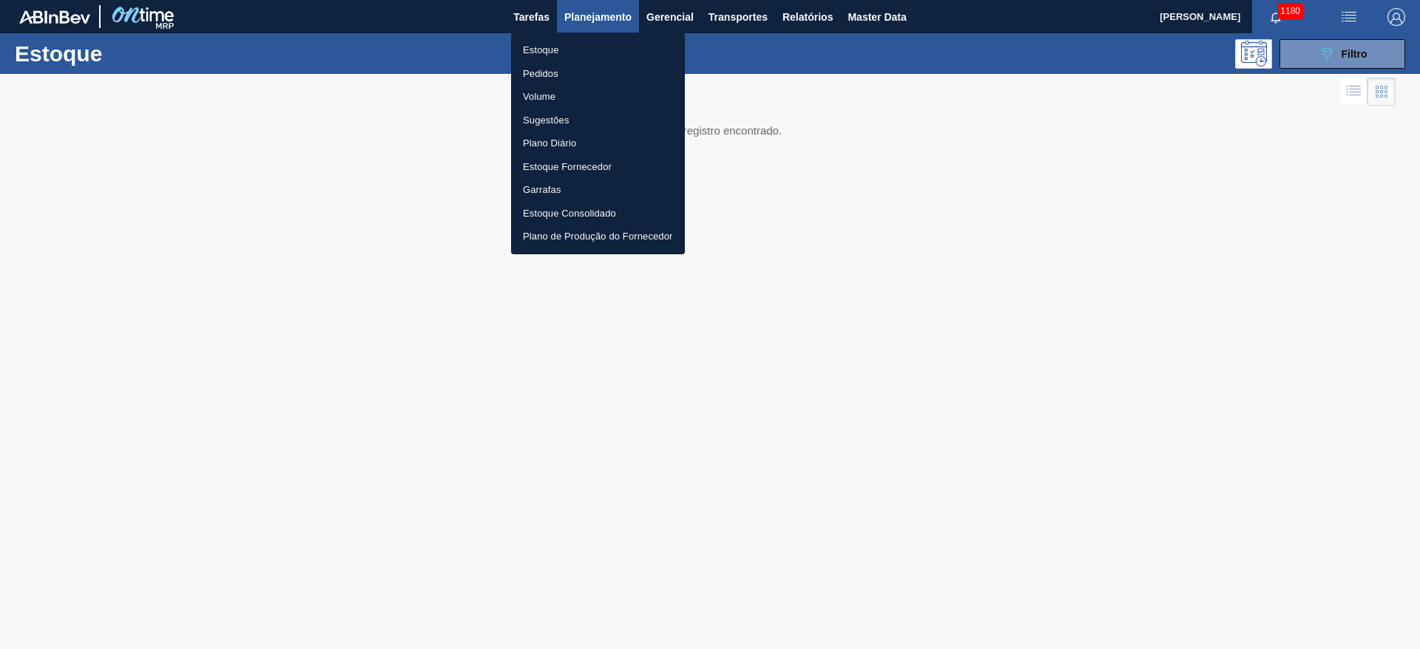
click at [541, 71] on li "Pedidos" at bounding box center [598, 74] width 174 height 24
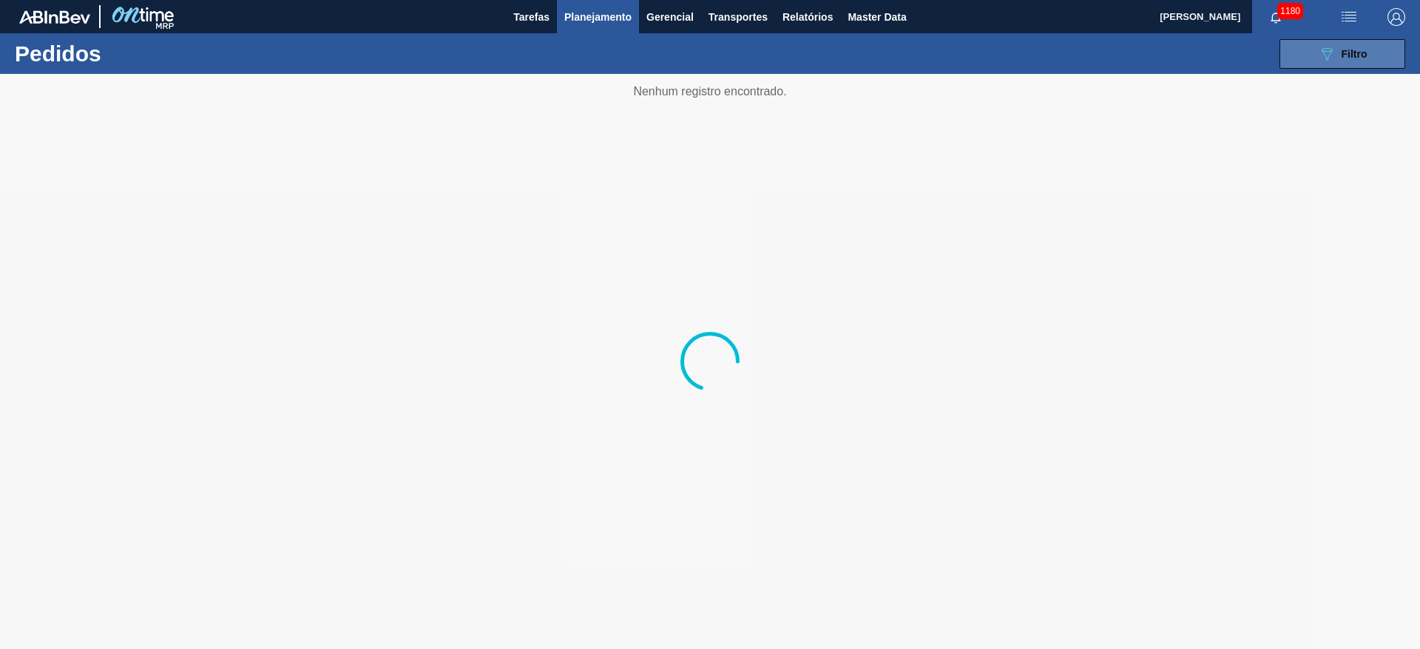
click at [1326, 55] on icon "089F7B8B-B2A5-4AFE-B5C0-19BA573D28AC" at bounding box center [1327, 54] width 18 height 18
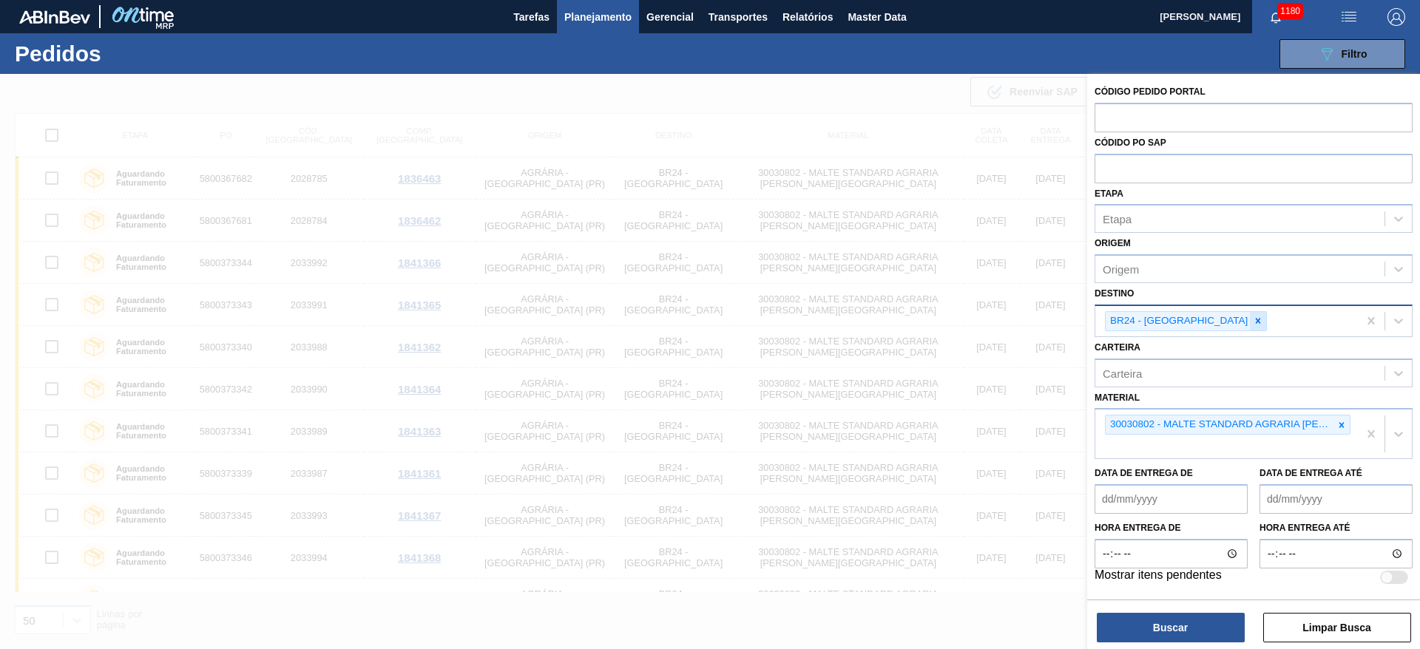
click at [1253, 317] on icon at bounding box center [1258, 321] width 10 height 10
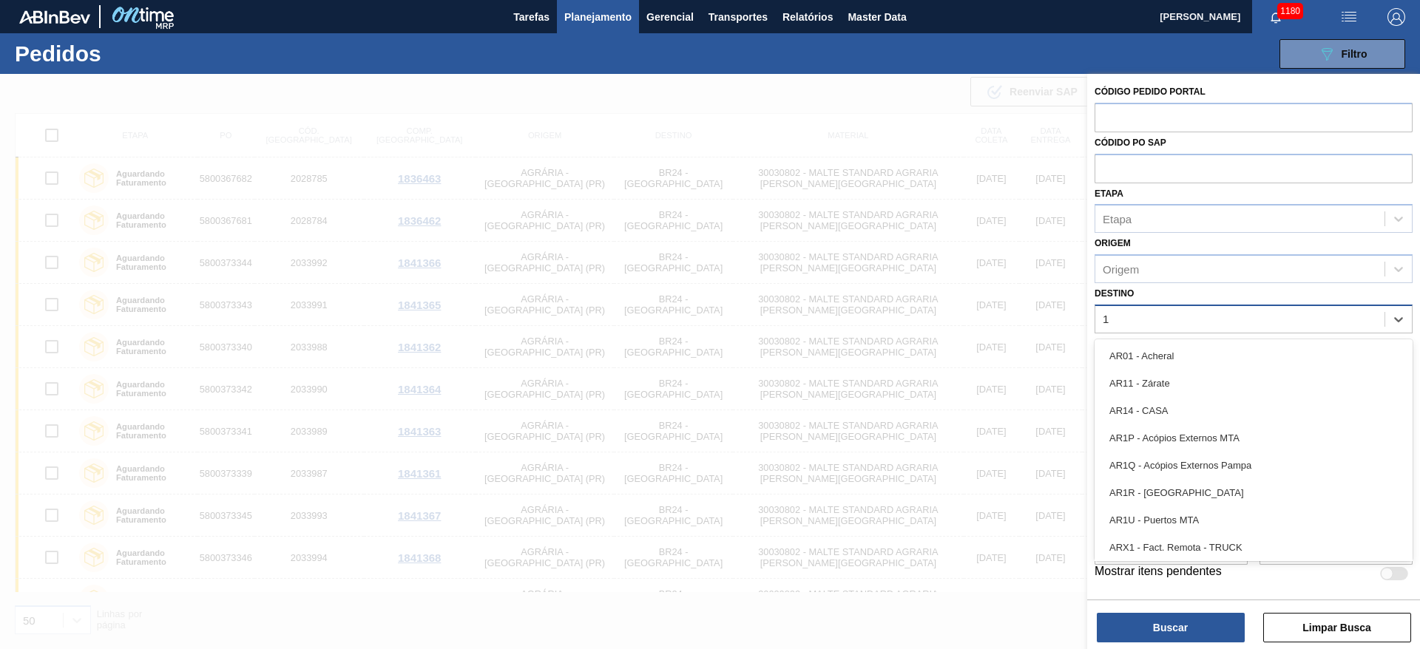
type input "13"
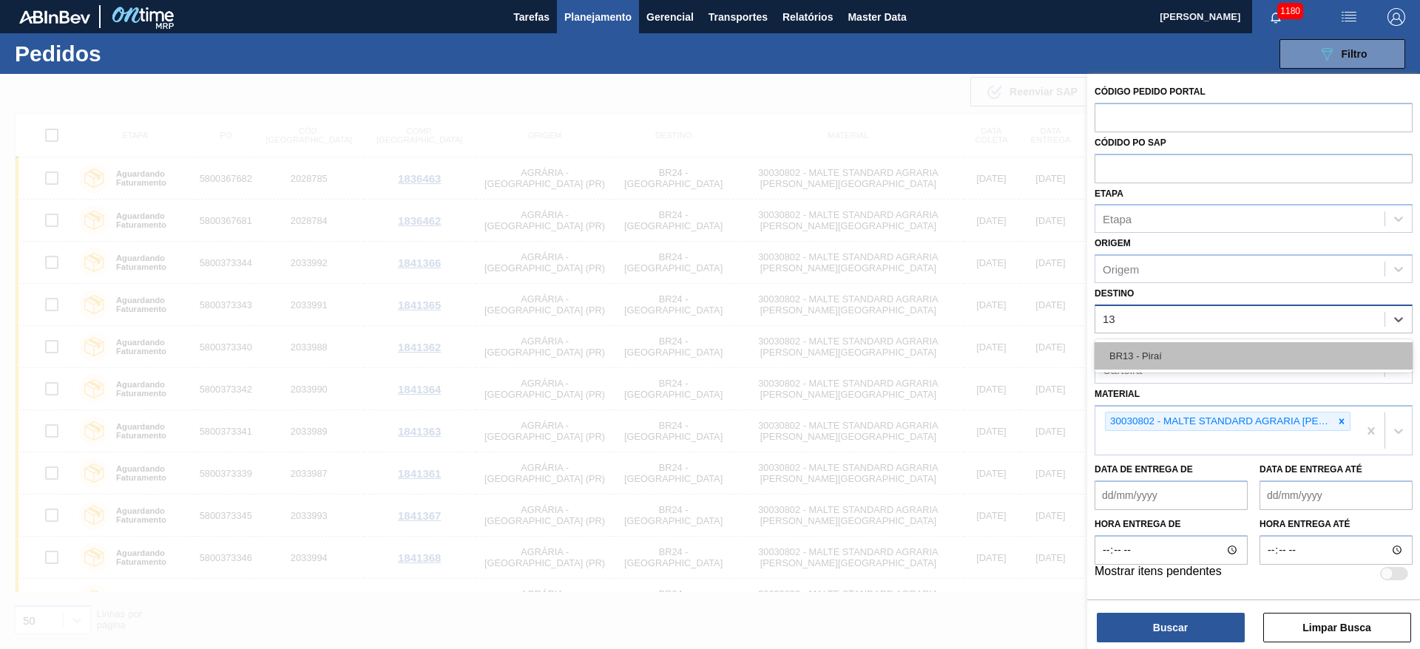
click at [1161, 349] on div "BR13 - Piraí" at bounding box center [1254, 355] width 318 height 27
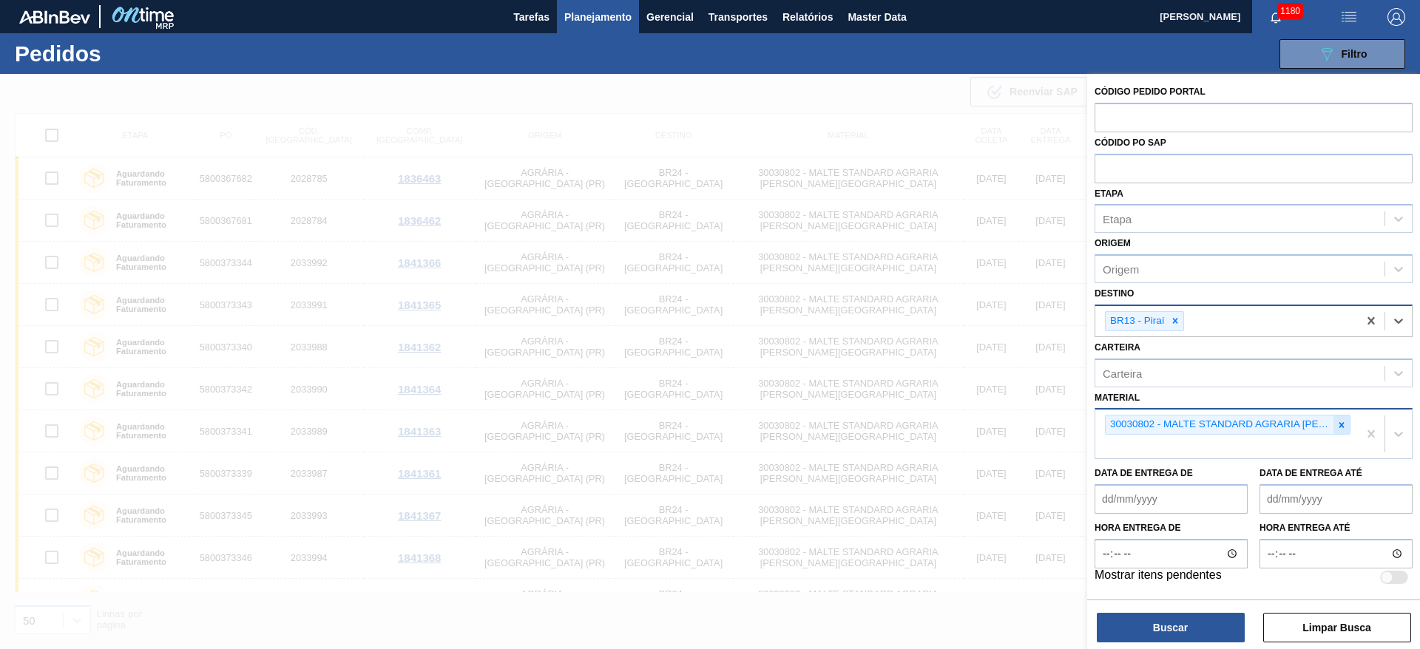
click at [1343, 423] on icon at bounding box center [1342, 424] width 5 height 5
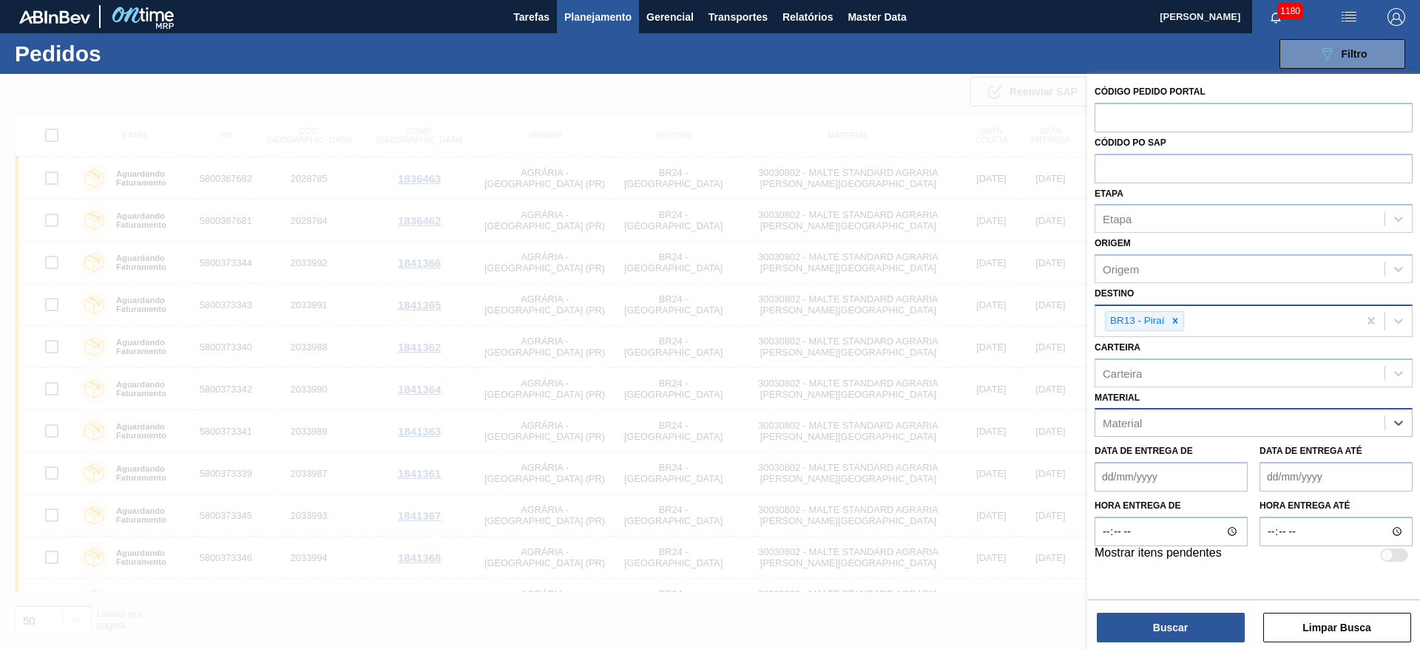
paste input "30008579"
type input "30008579"
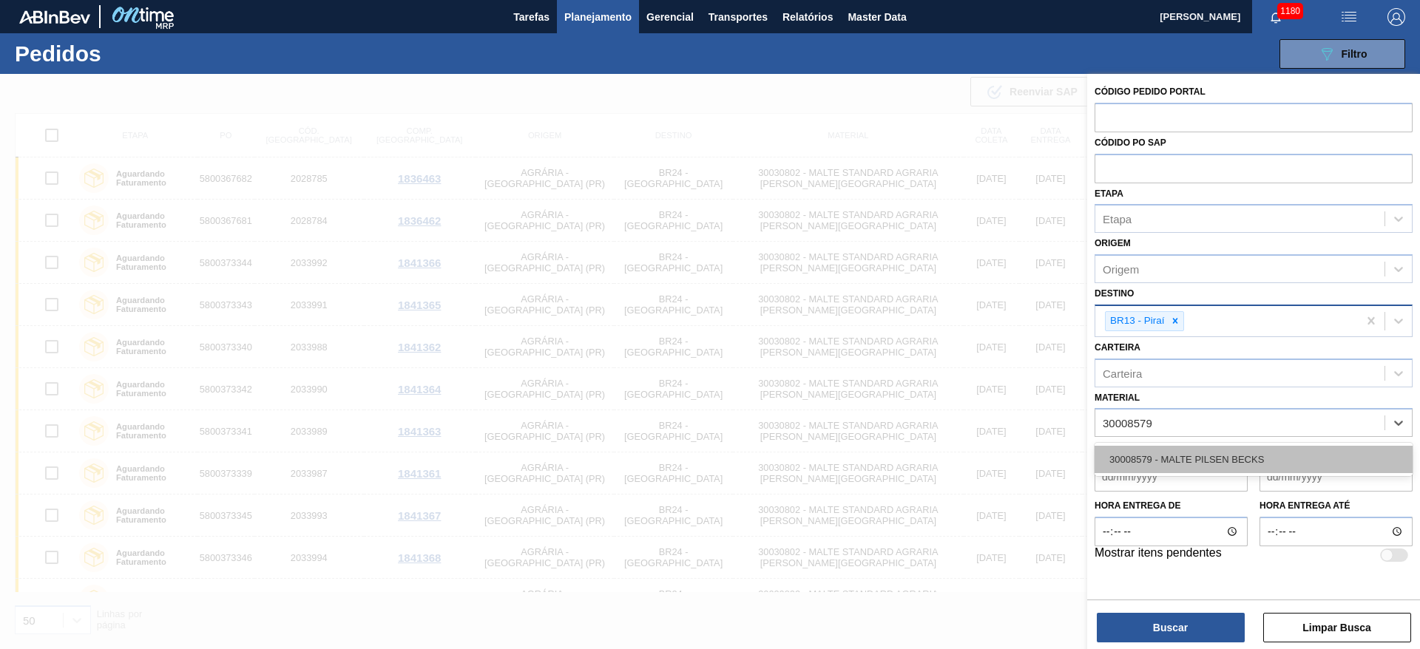
click at [1158, 459] on div "30008579 - MALTE PILSEN BECKS" at bounding box center [1254, 459] width 318 height 27
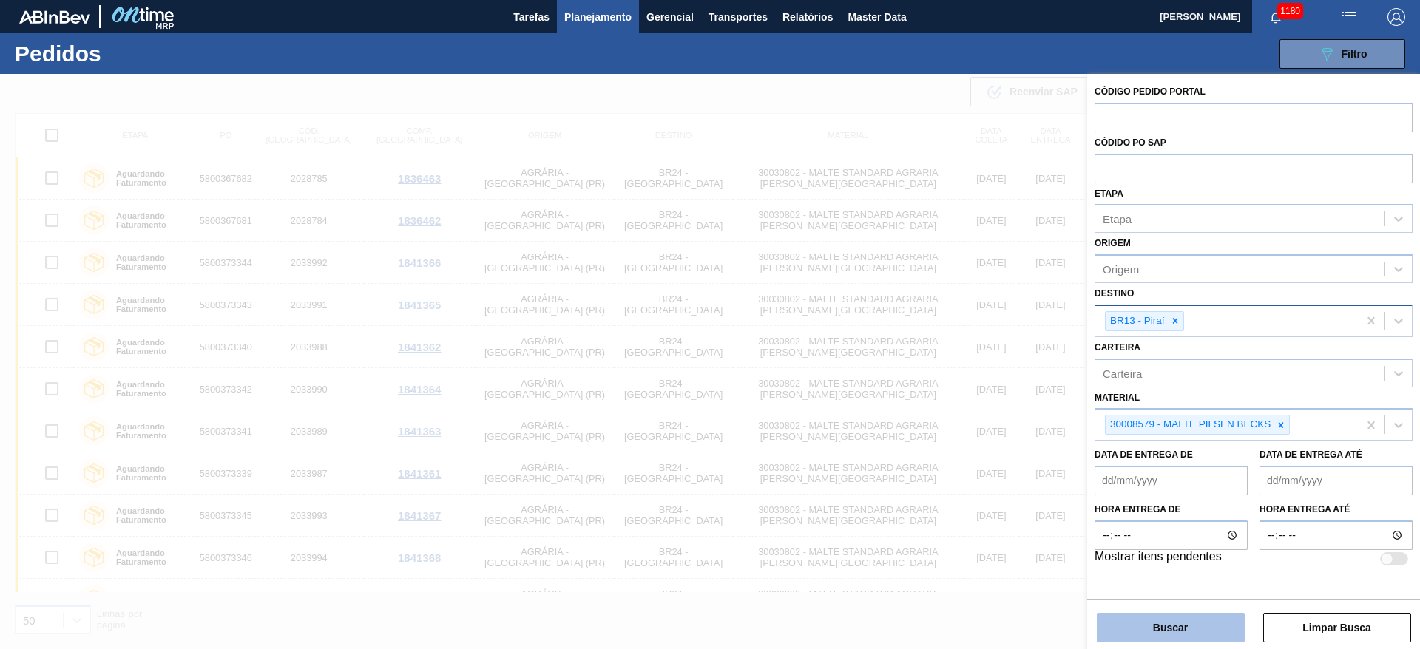
click at [1159, 613] on div "Buscar Limpar Busca" at bounding box center [1253, 620] width 333 height 41
click at [1156, 624] on button "Buscar" at bounding box center [1171, 628] width 148 height 30
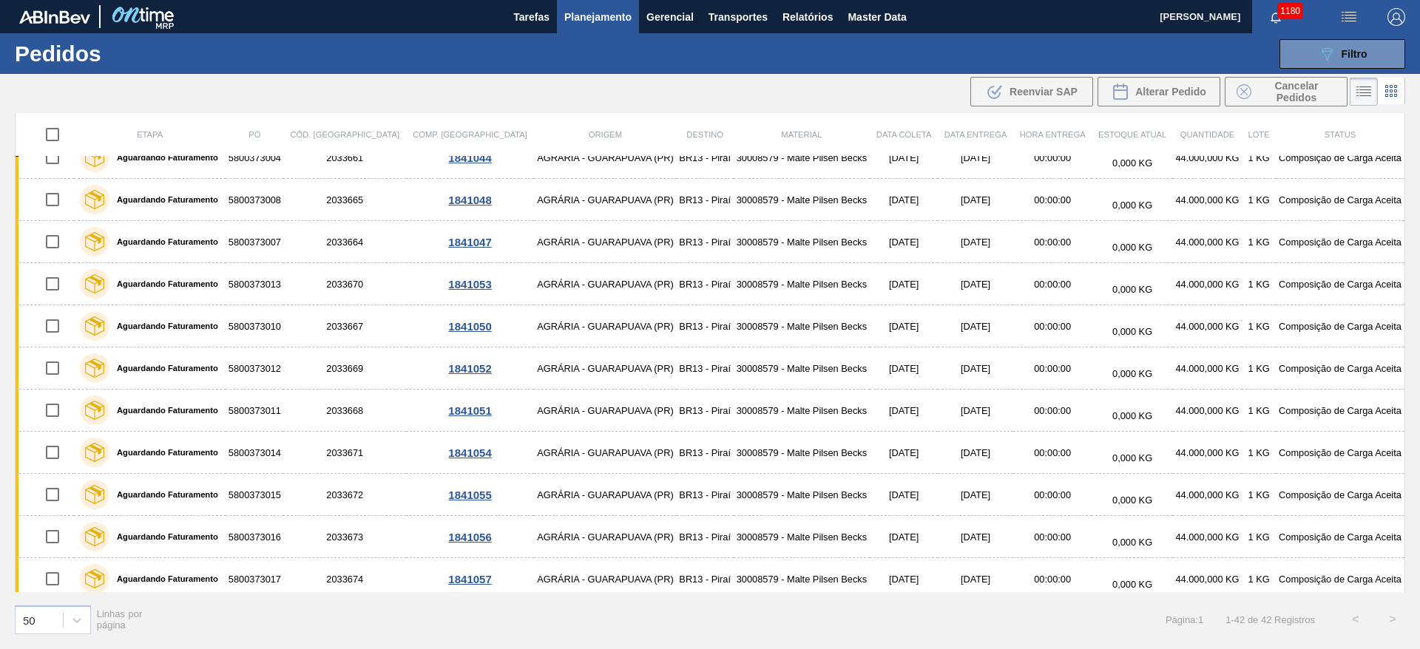
scroll to position [1114, 0]
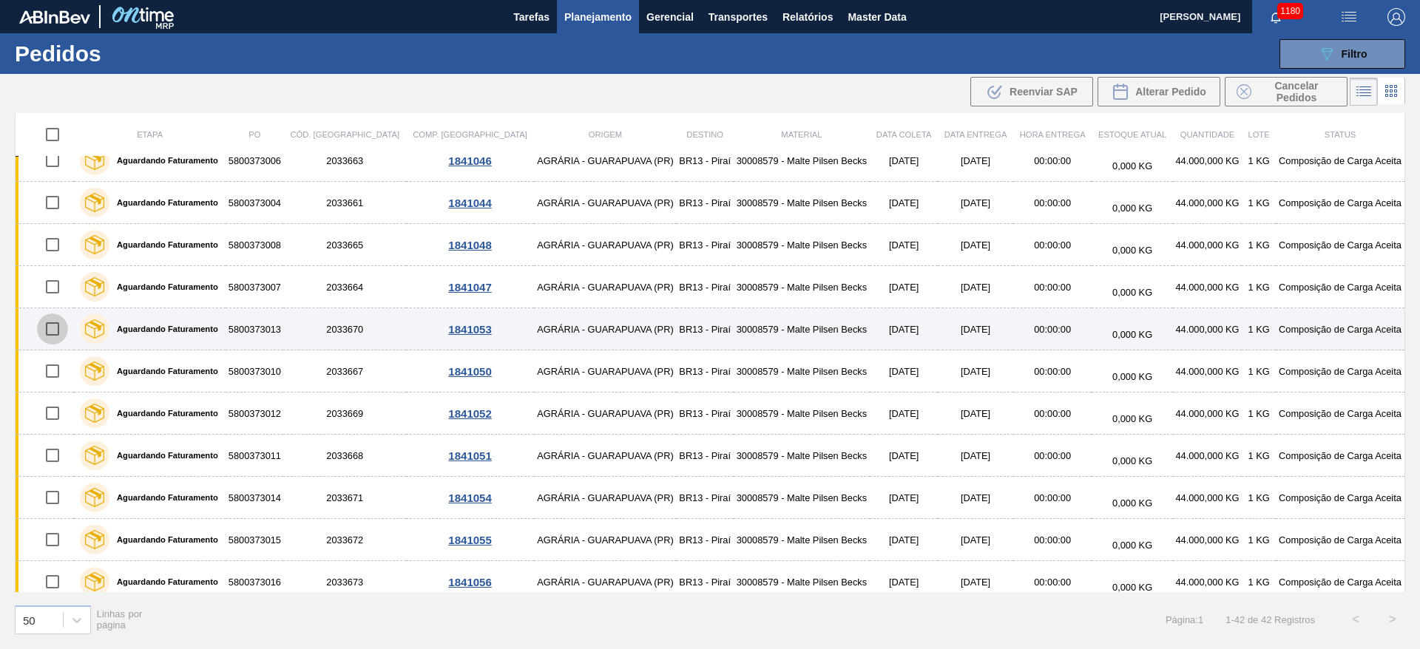
click at [57, 327] on input "checkbox" at bounding box center [52, 329] width 31 height 31
checkbox input "true"
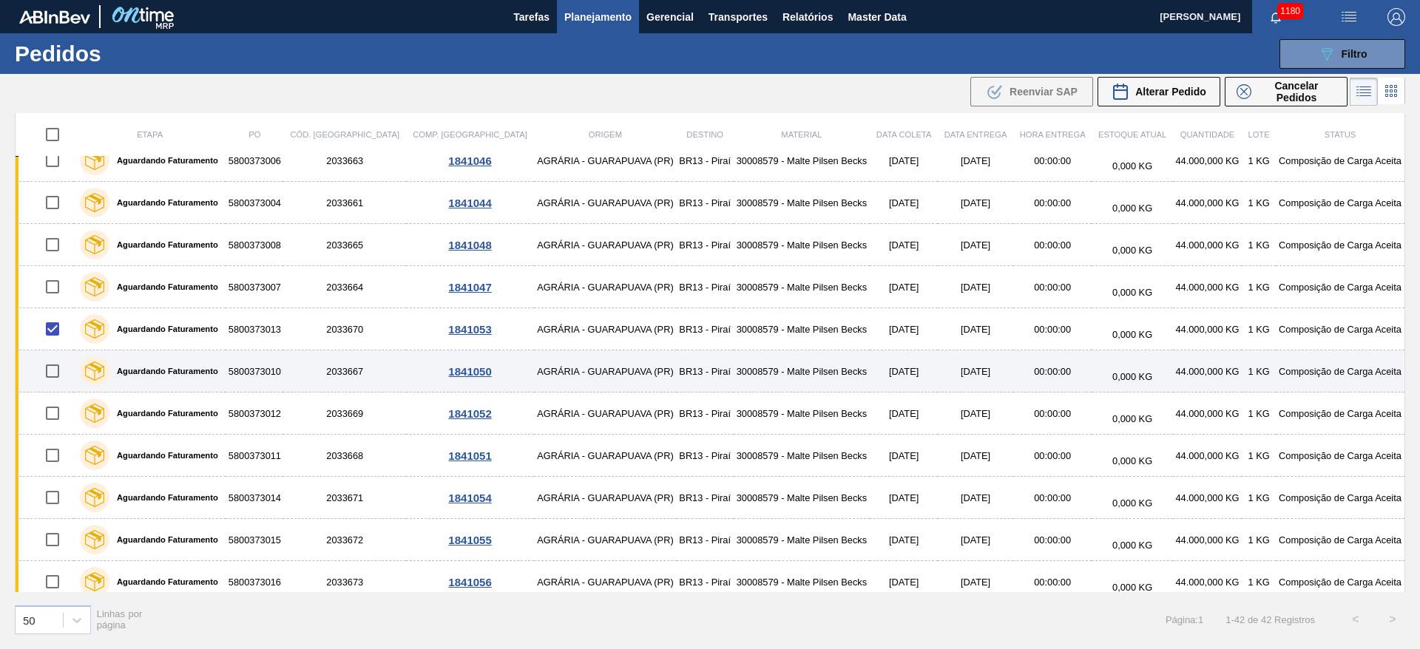
click at [55, 369] on input "checkbox" at bounding box center [52, 371] width 31 height 31
checkbox input "true"
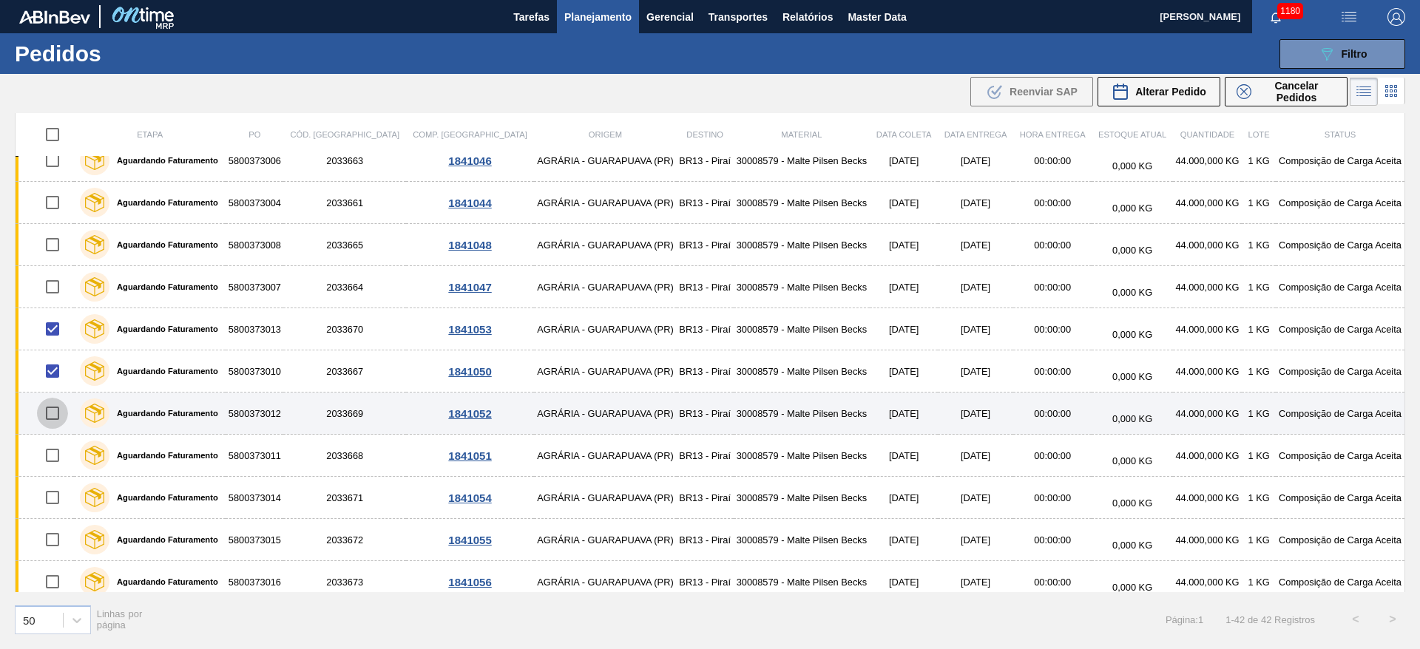
click at [50, 414] on input "checkbox" at bounding box center [52, 413] width 31 height 31
checkbox input "true"
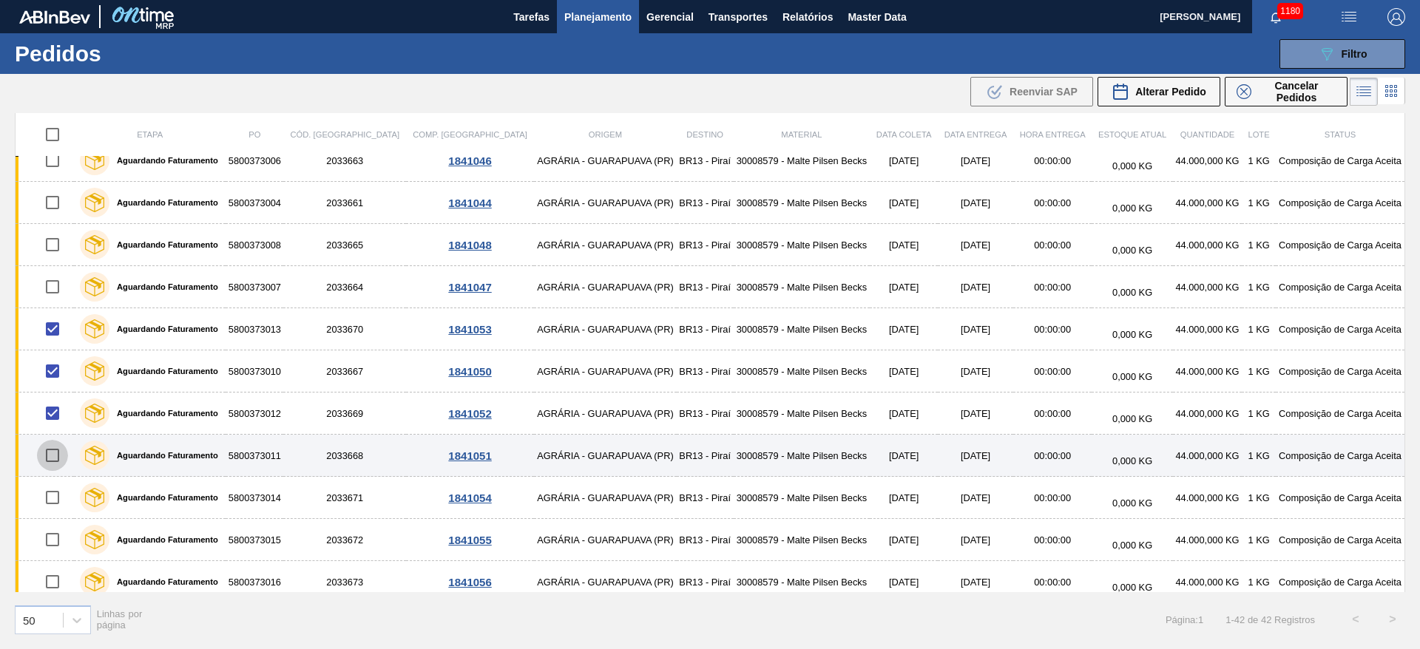
click at [53, 456] on input "checkbox" at bounding box center [52, 455] width 31 height 31
checkbox input "true"
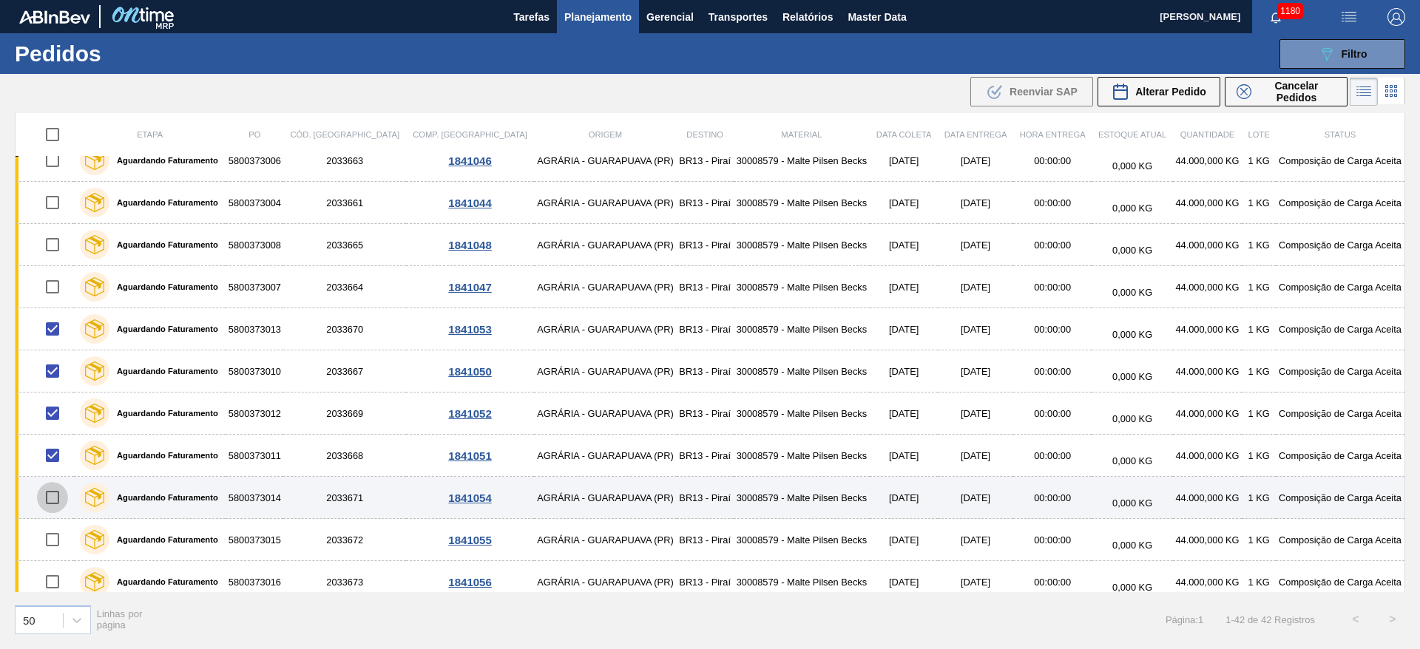
click at [48, 502] on input "checkbox" at bounding box center [52, 497] width 31 height 31
checkbox input "true"
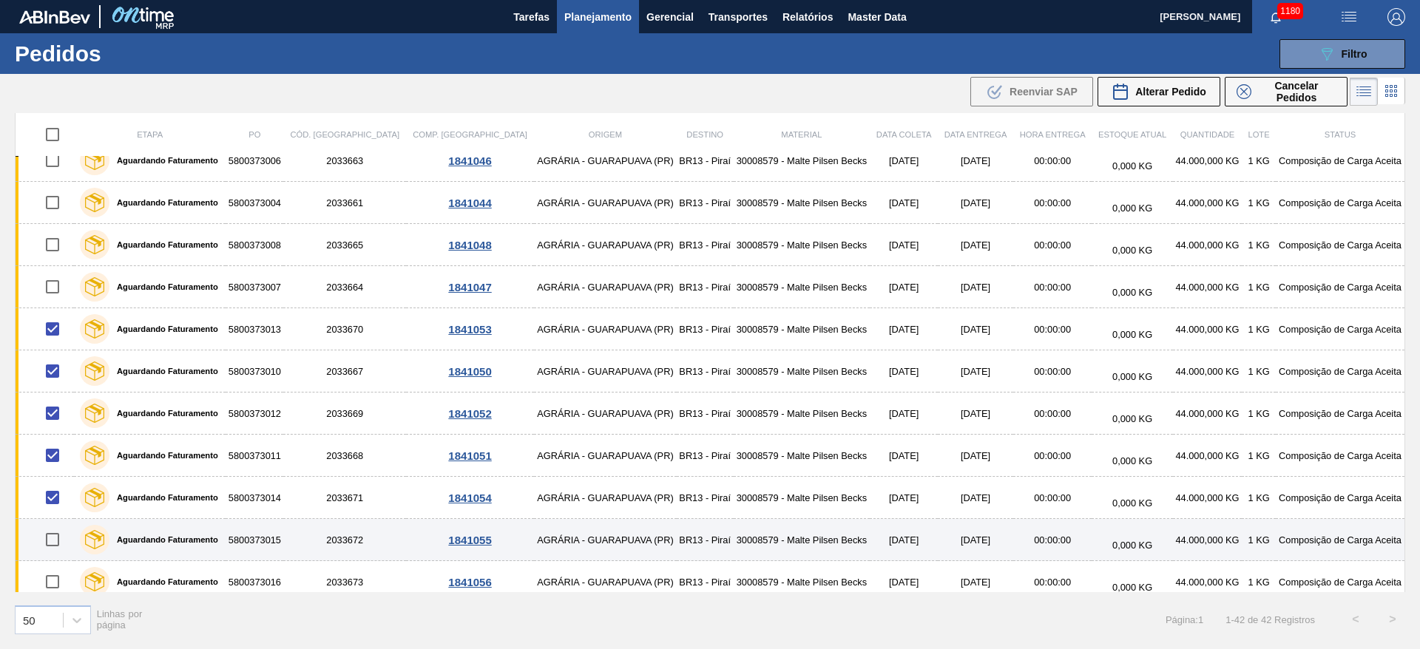
click at [52, 540] on input "checkbox" at bounding box center [52, 539] width 31 height 31
checkbox input "true"
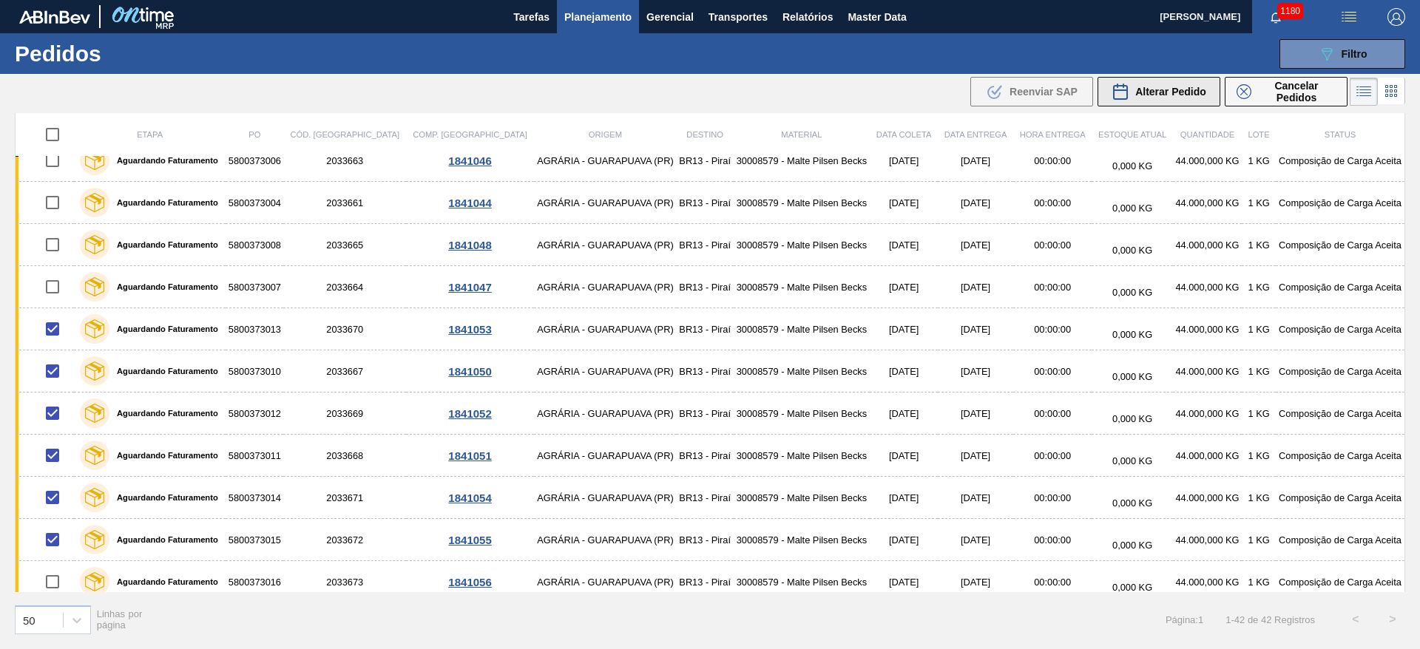
click at [1141, 95] on span "Alterar Pedido" at bounding box center [1170, 92] width 71 height 12
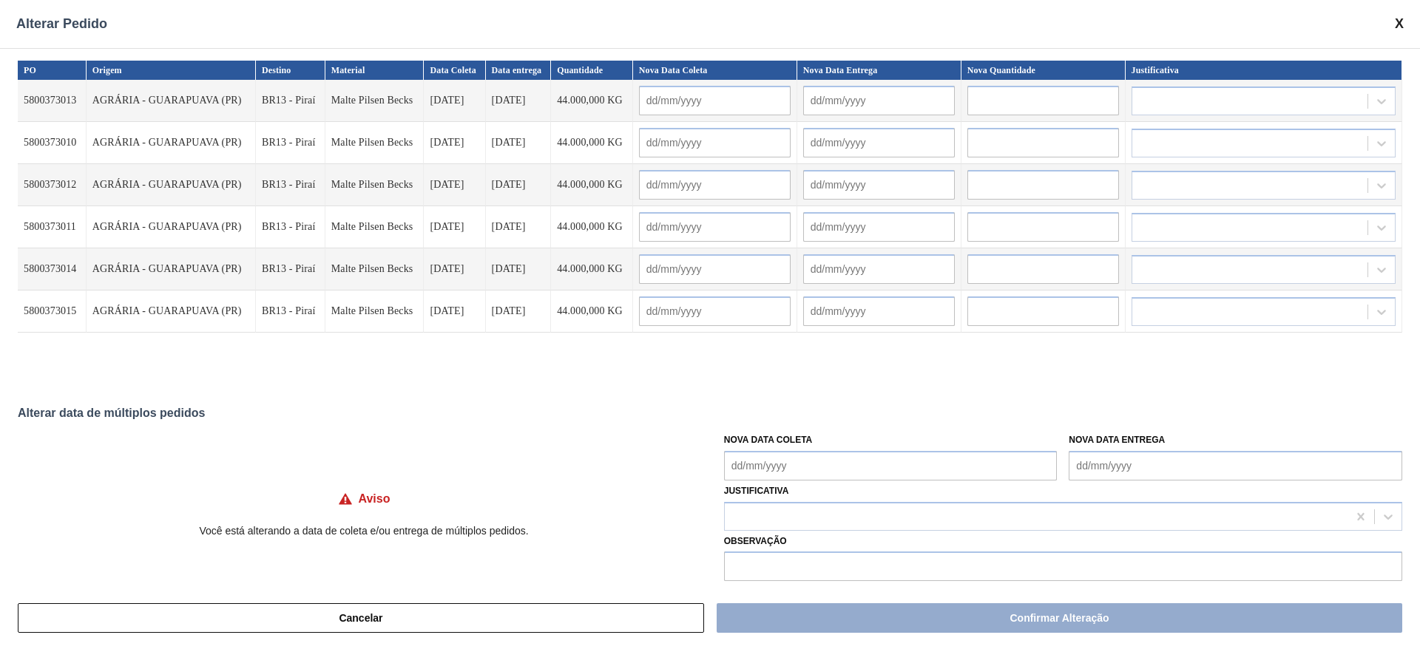
click at [741, 454] on Coleta "Nova Data Coleta" at bounding box center [891, 466] width 334 height 30
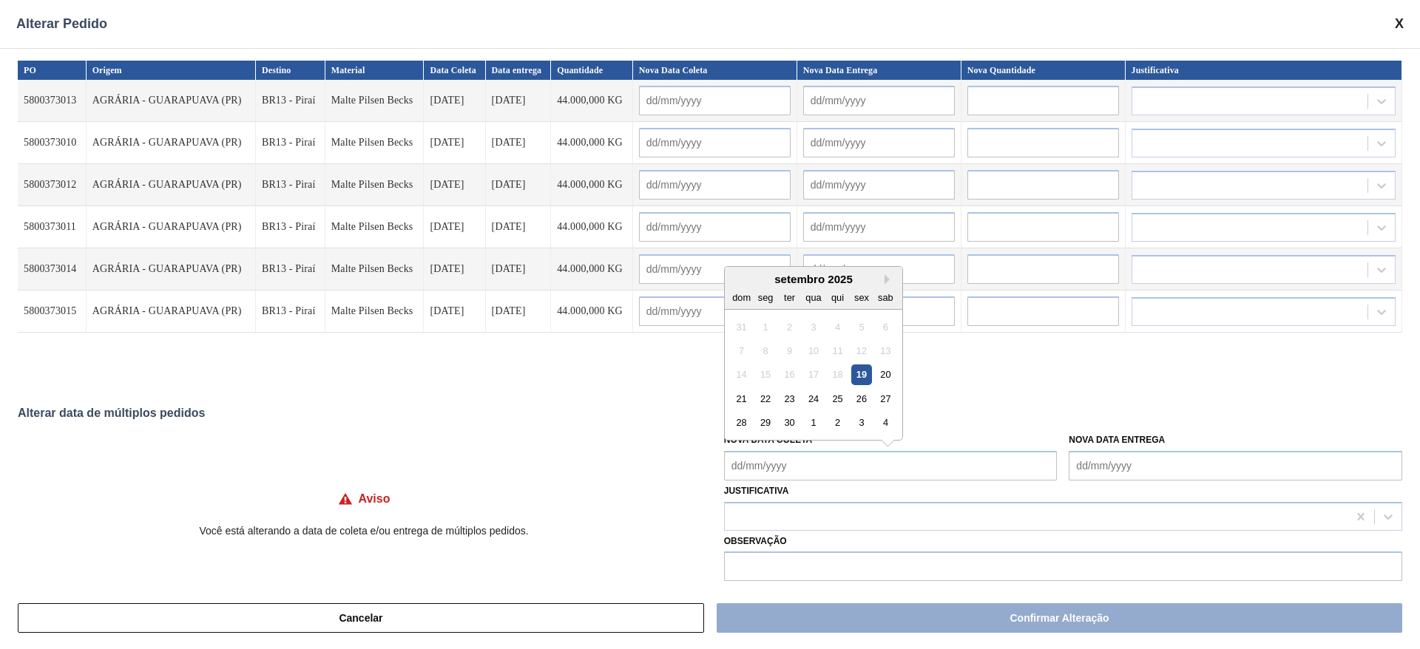
click at [790, 280] on div "setembro 2025" at bounding box center [814, 279] width 178 height 13
click at [857, 397] on div "26" at bounding box center [861, 399] width 20 height 20
type Coleta "[DATE]"
type input "[DATE]"
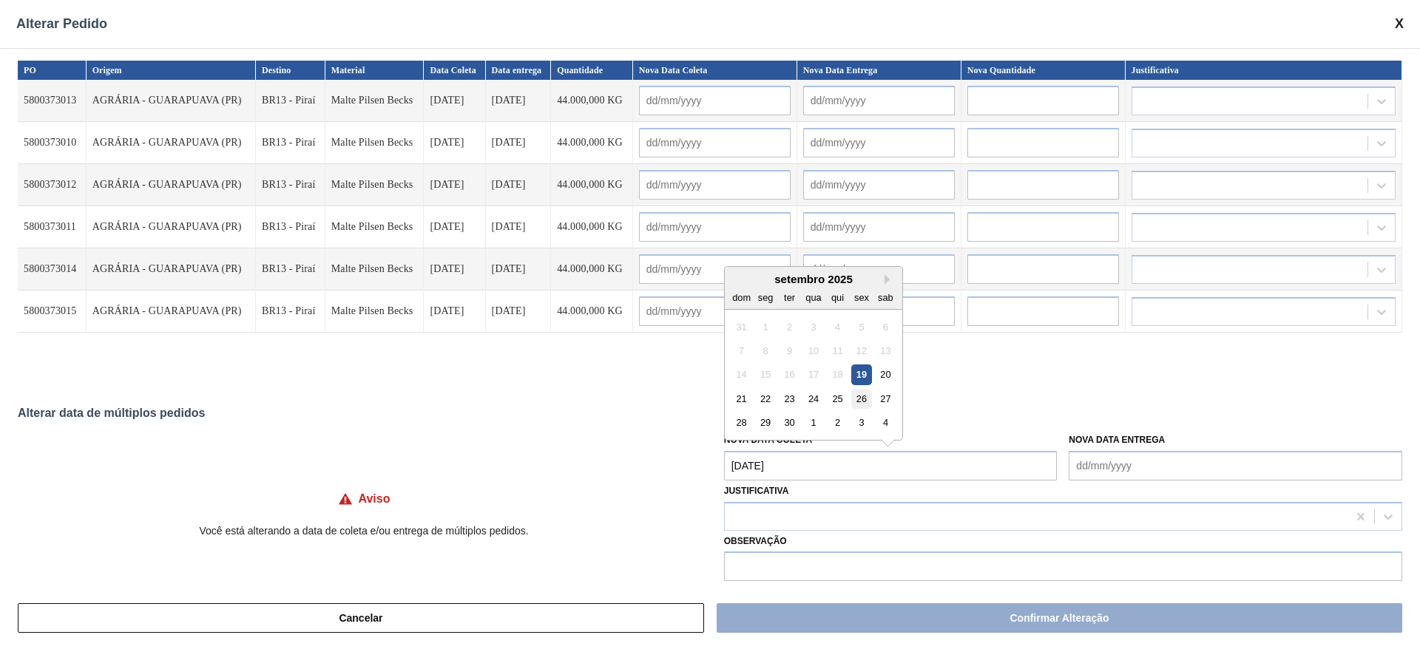
type input "[DATE]"
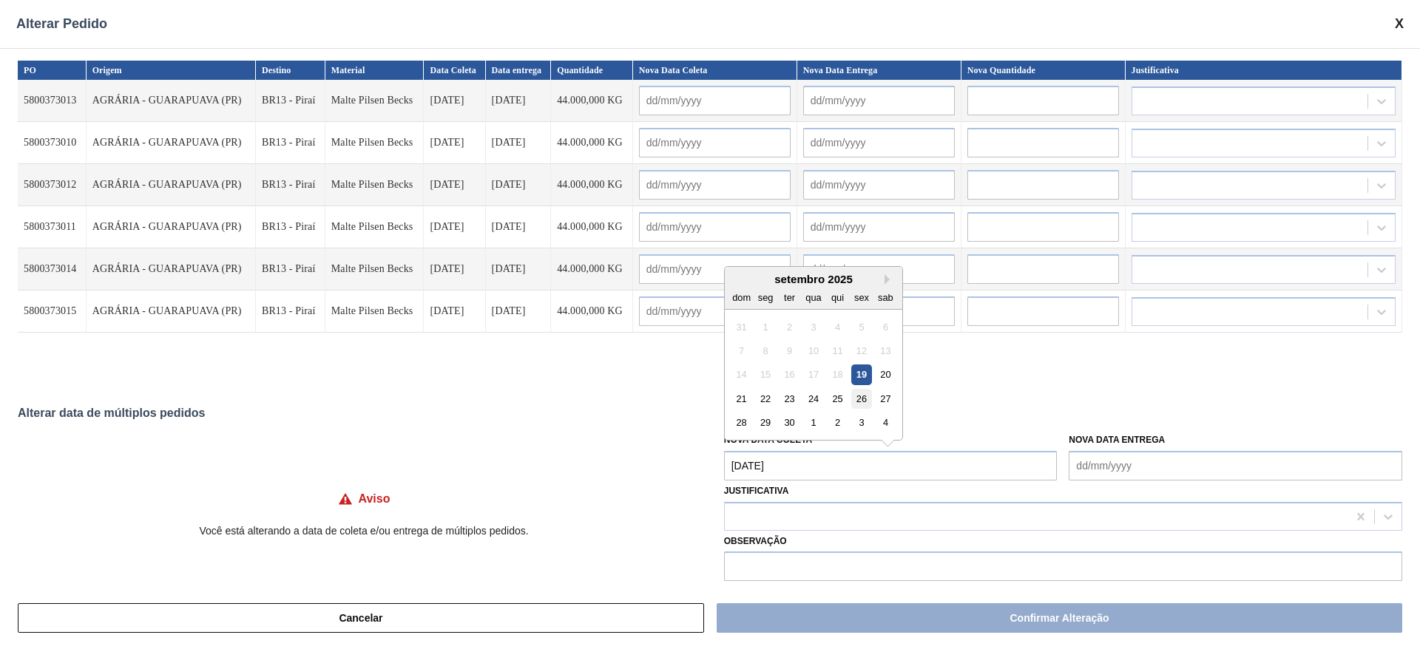
type input "[DATE]"
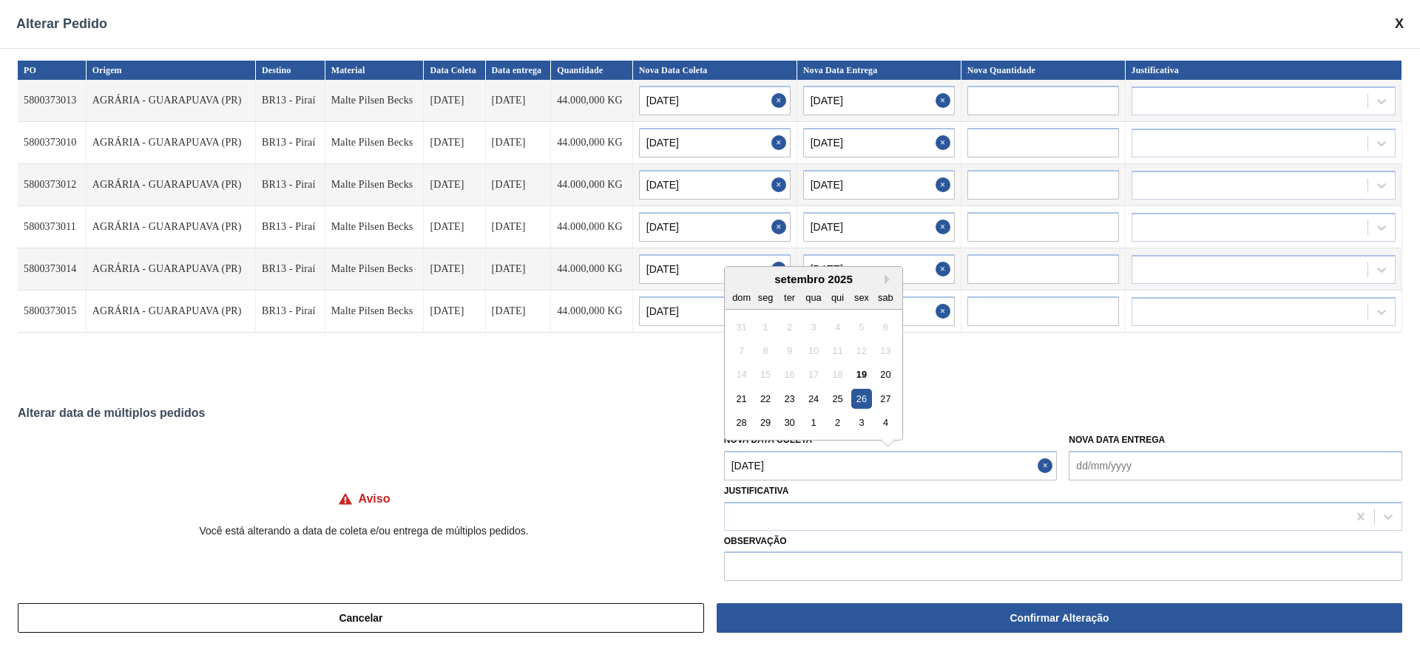
click at [738, 458] on Coleta "[DATE]" at bounding box center [891, 466] width 334 height 30
click at [886, 396] on div "27" at bounding box center [886, 399] width 20 height 20
type Coleta "[DATE]"
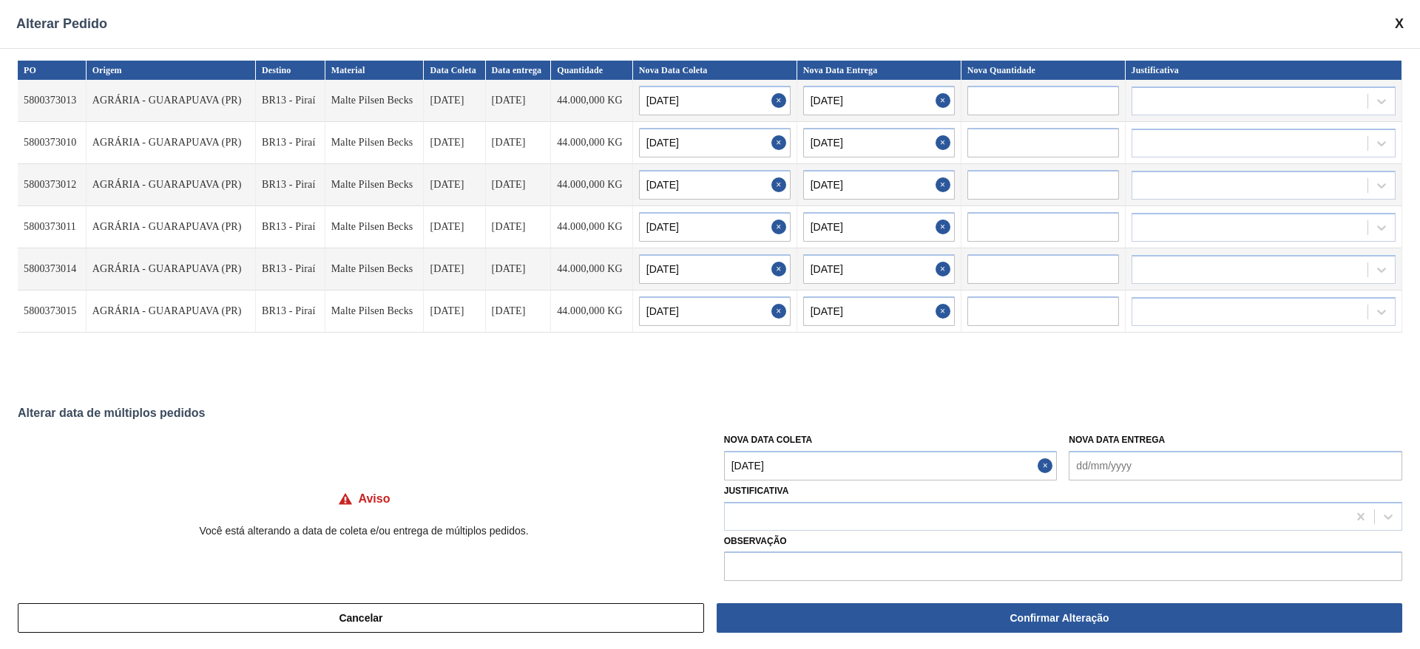
type input "[DATE]"
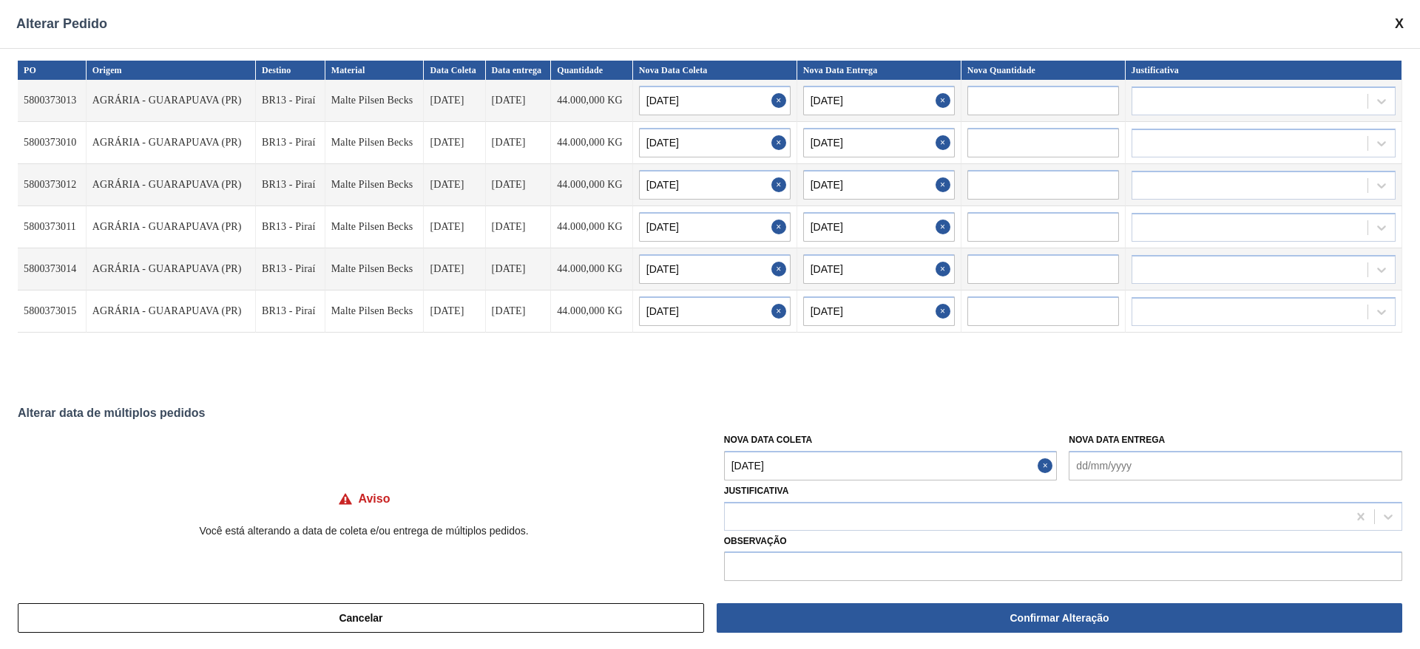
type input "[DATE]"
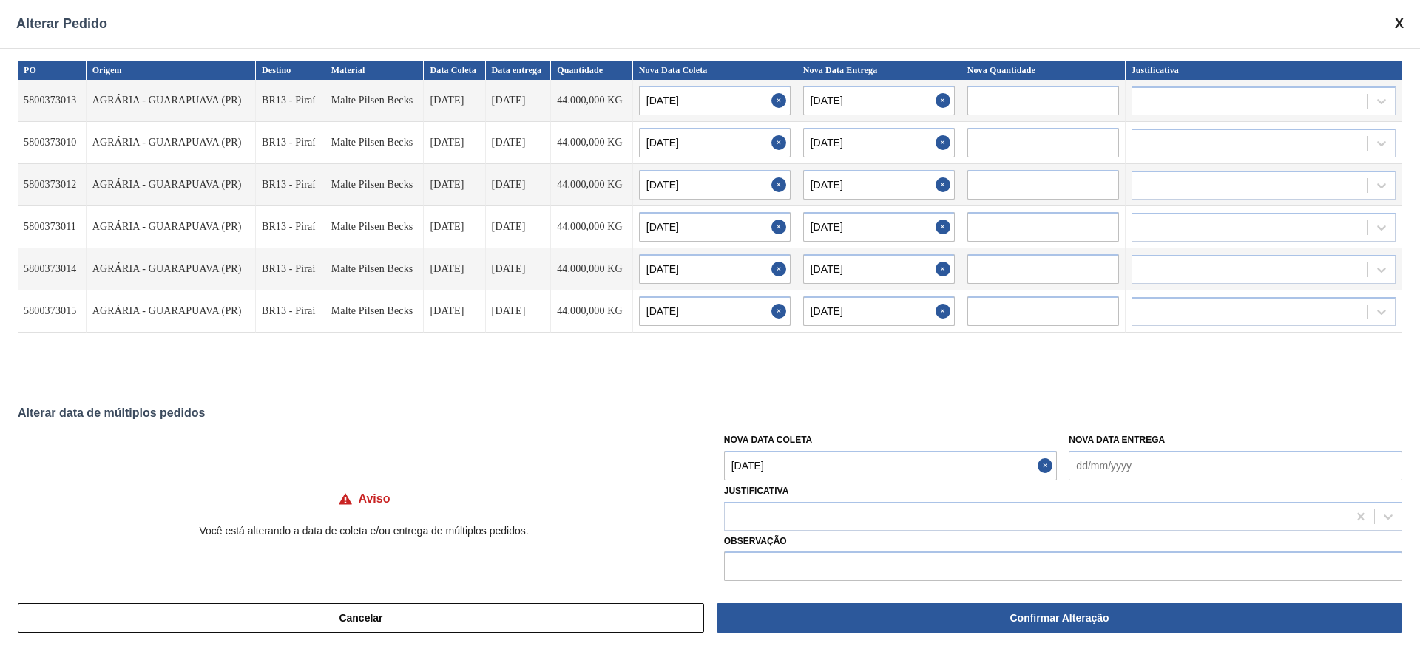
type input "[DATE]"
click at [752, 510] on div at bounding box center [1036, 516] width 623 height 21
type input "outr"
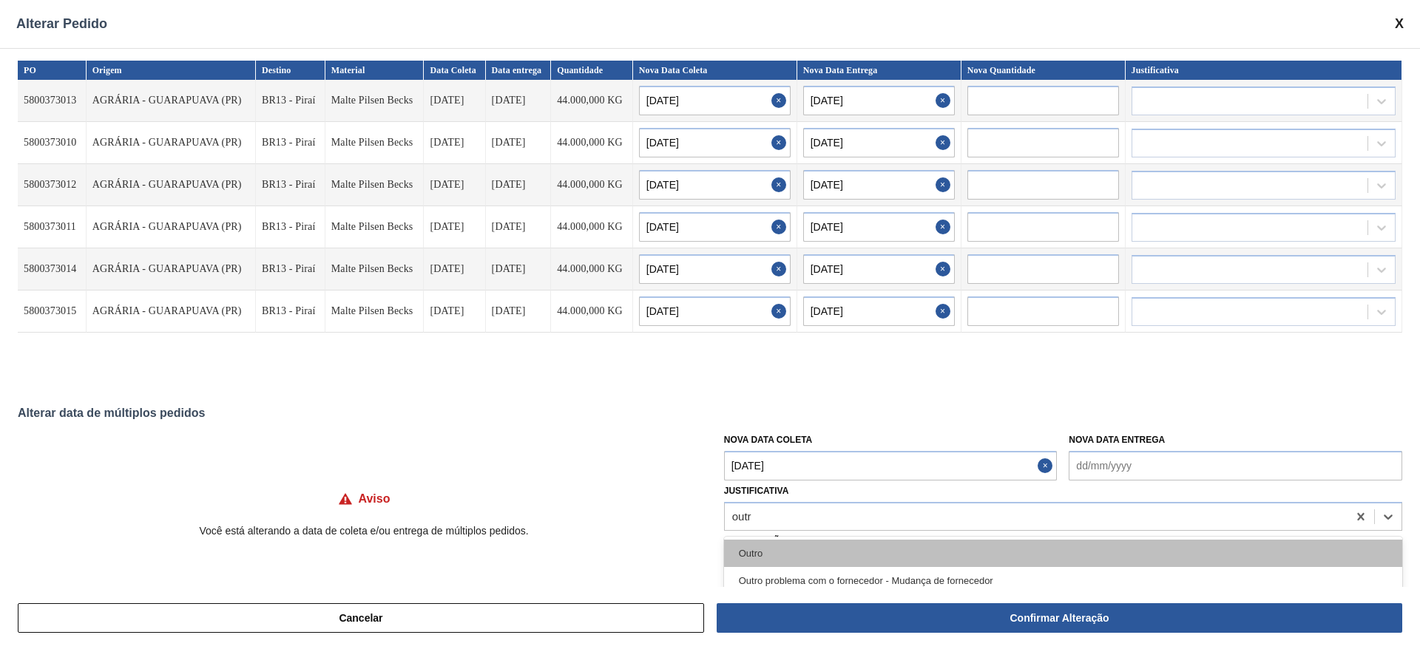
click at [765, 543] on div "Outro" at bounding box center [1063, 553] width 678 height 27
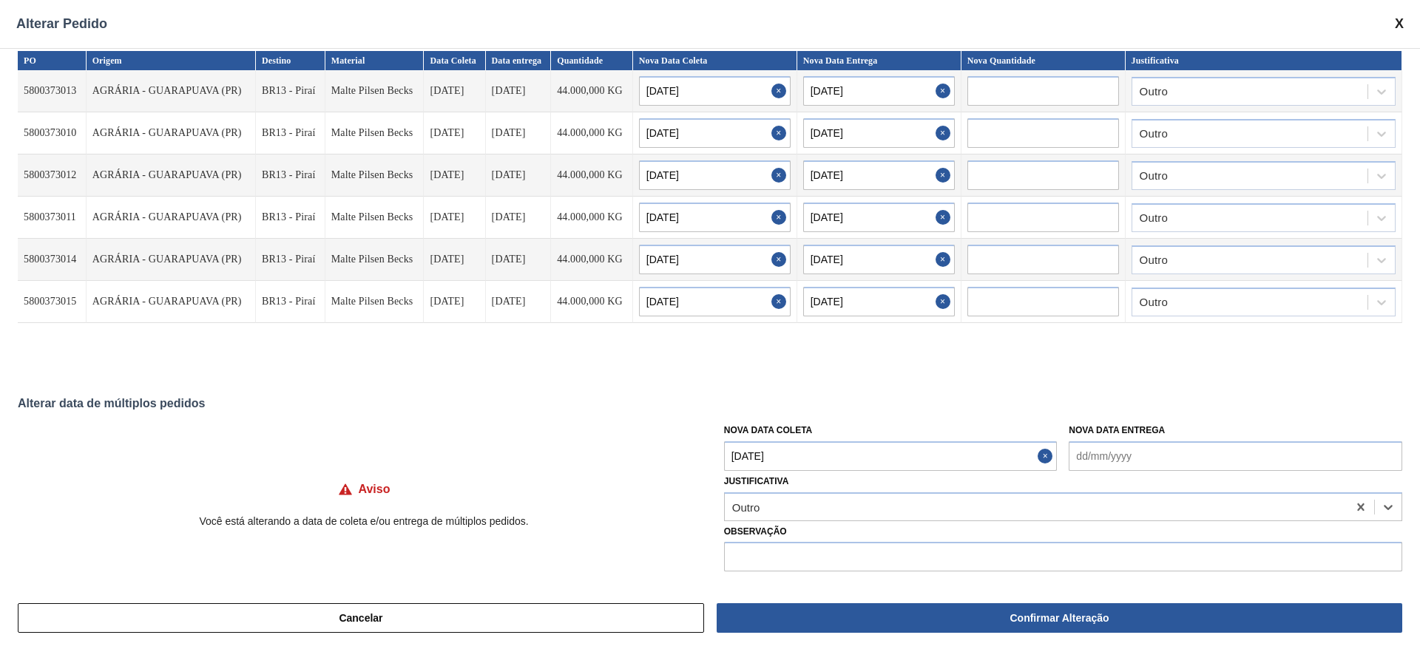
scroll to position [12, 0]
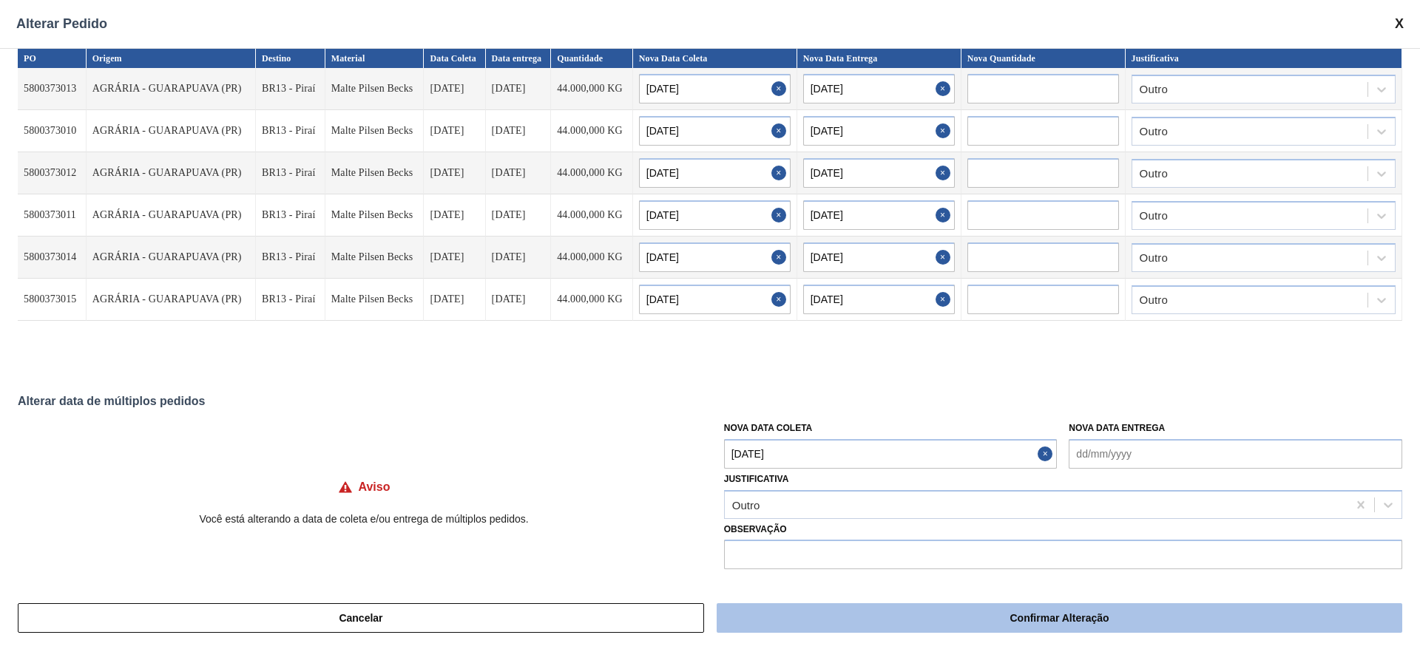
click at [976, 618] on button "Confirmar Alteração" at bounding box center [1060, 619] width 686 height 30
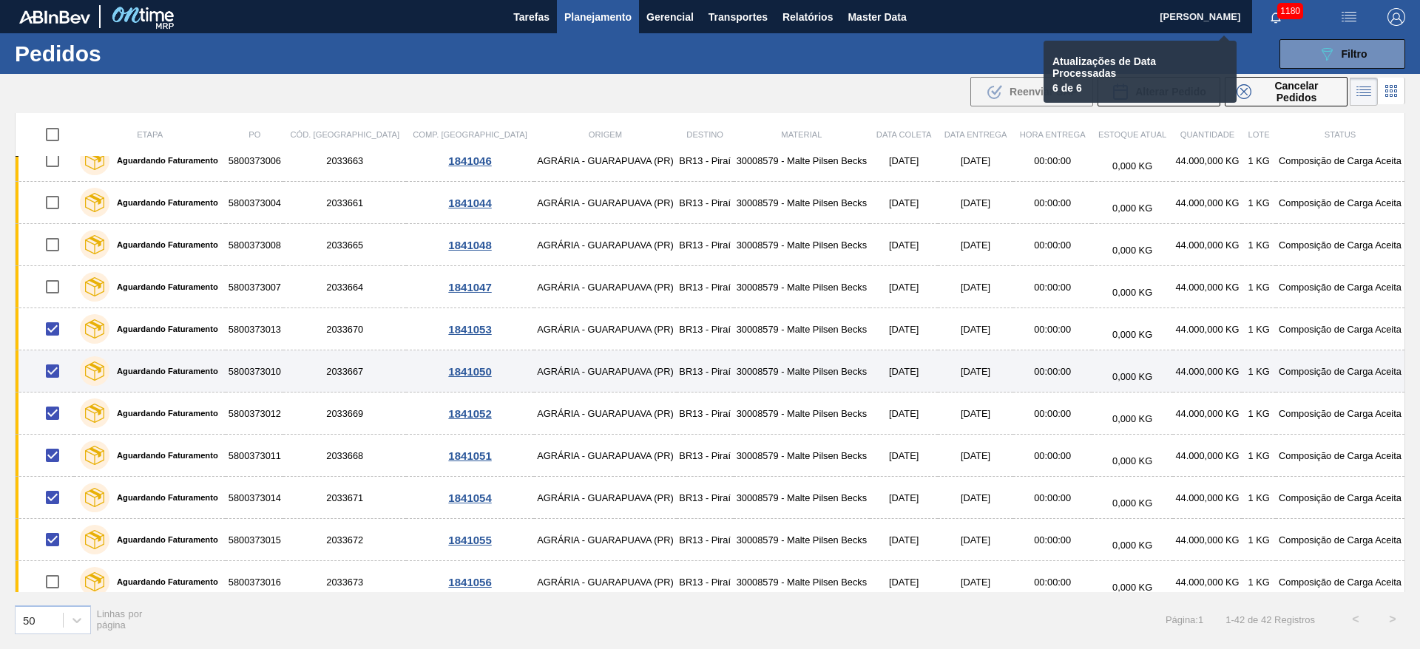
checkbox input "false"
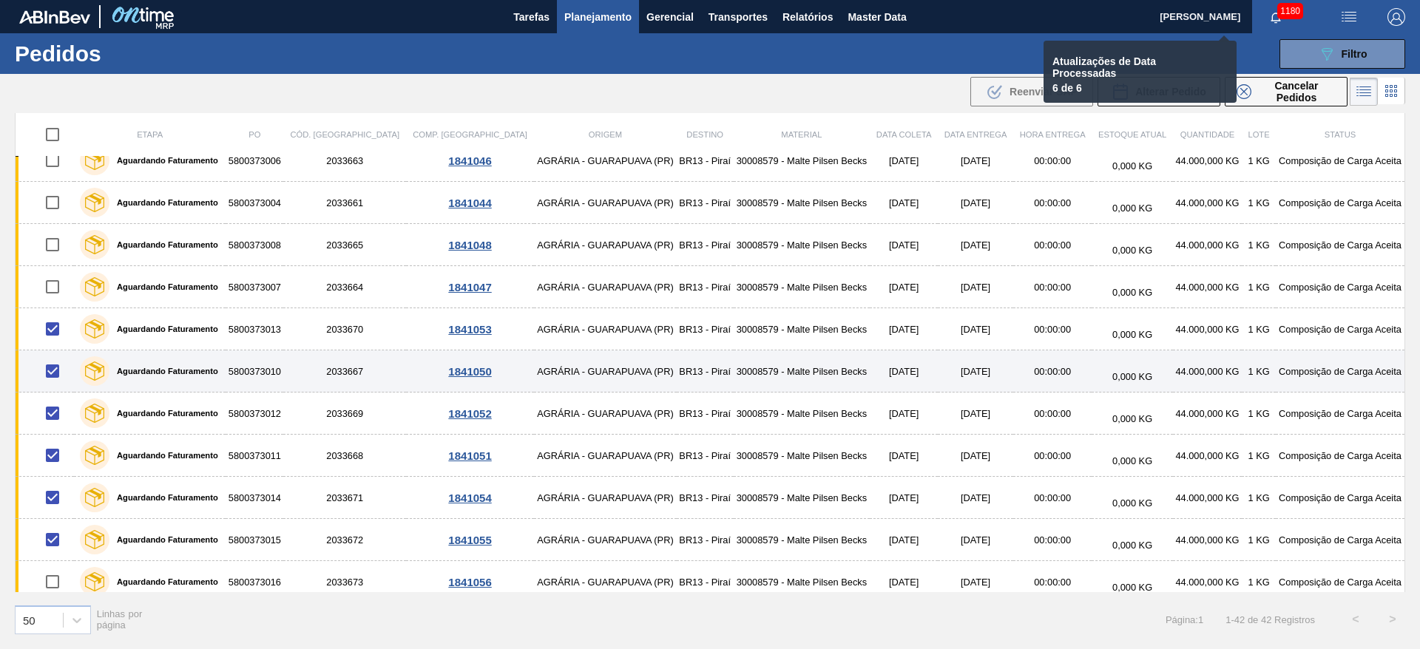
checkbox input "false"
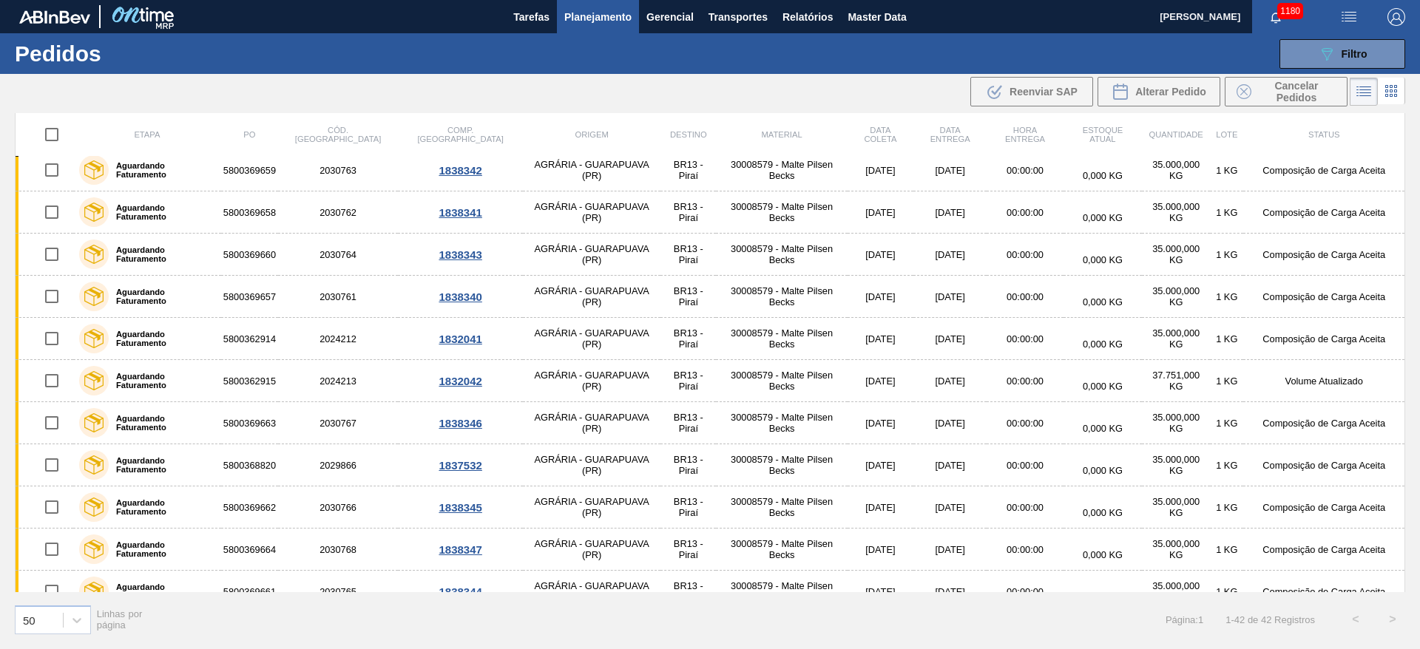
scroll to position [0, 0]
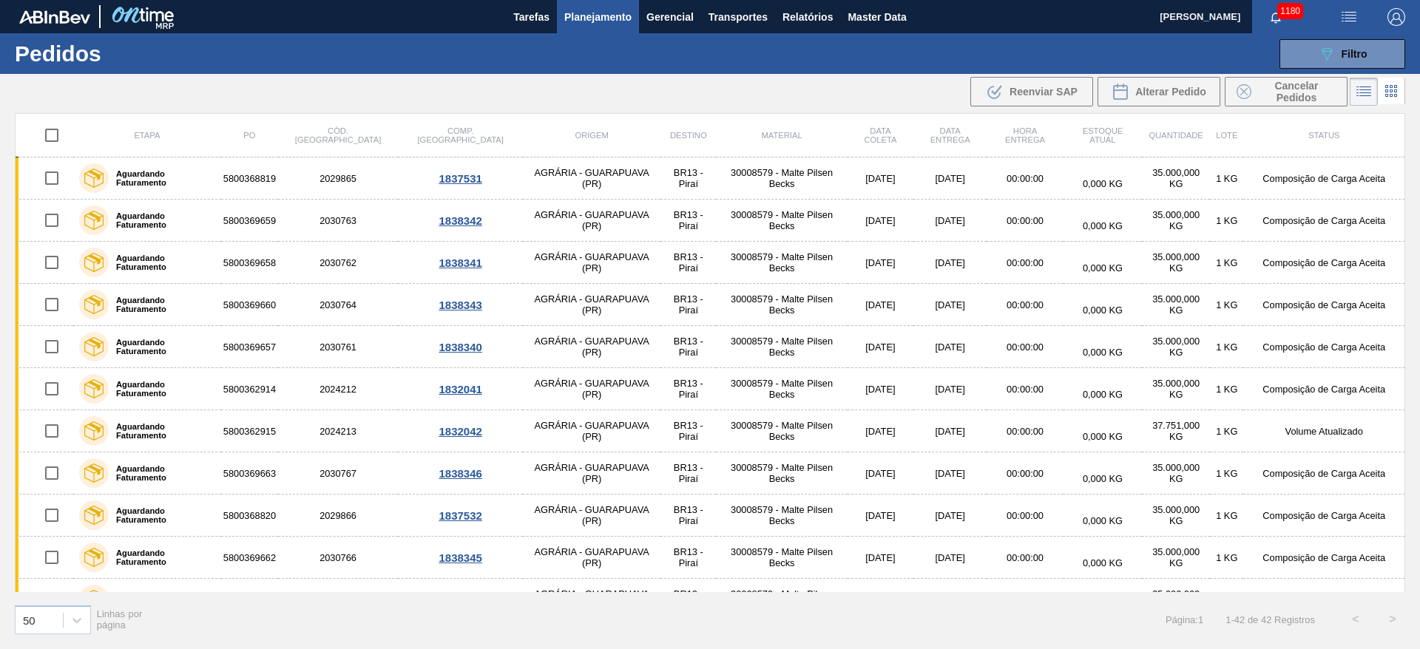
click at [590, 21] on span "Planejamento" at bounding box center [597, 17] width 67 height 18
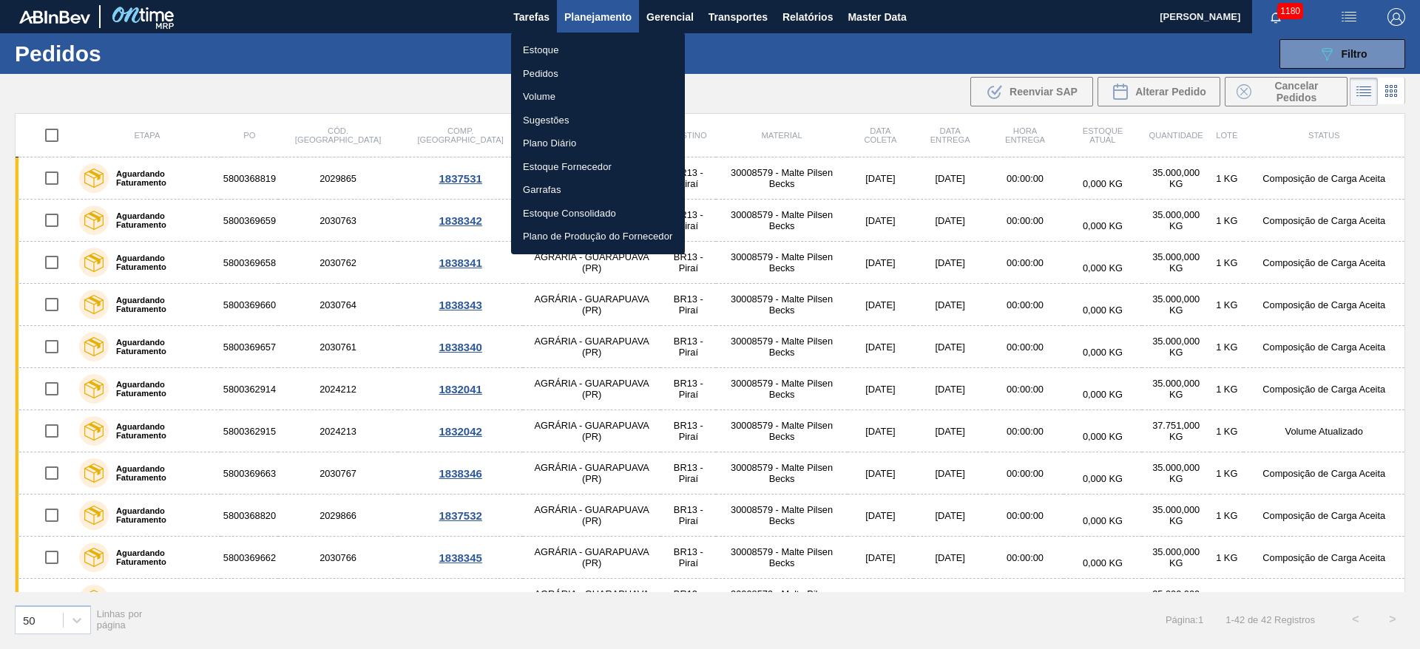
click at [539, 47] on li "Estoque" at bounding box center [598, 50] width 174 height 24
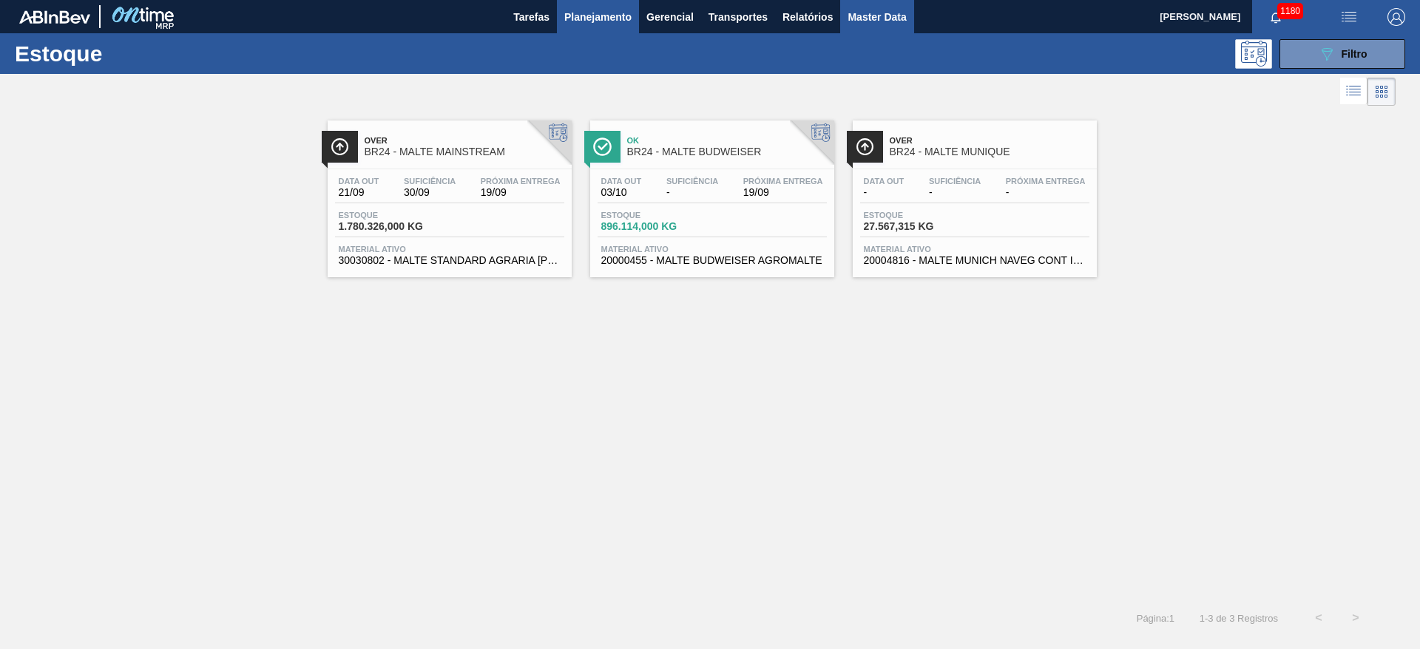
click at [878, 17] on span "Master Data" at bounding box center [877, 17] width 58 height 18
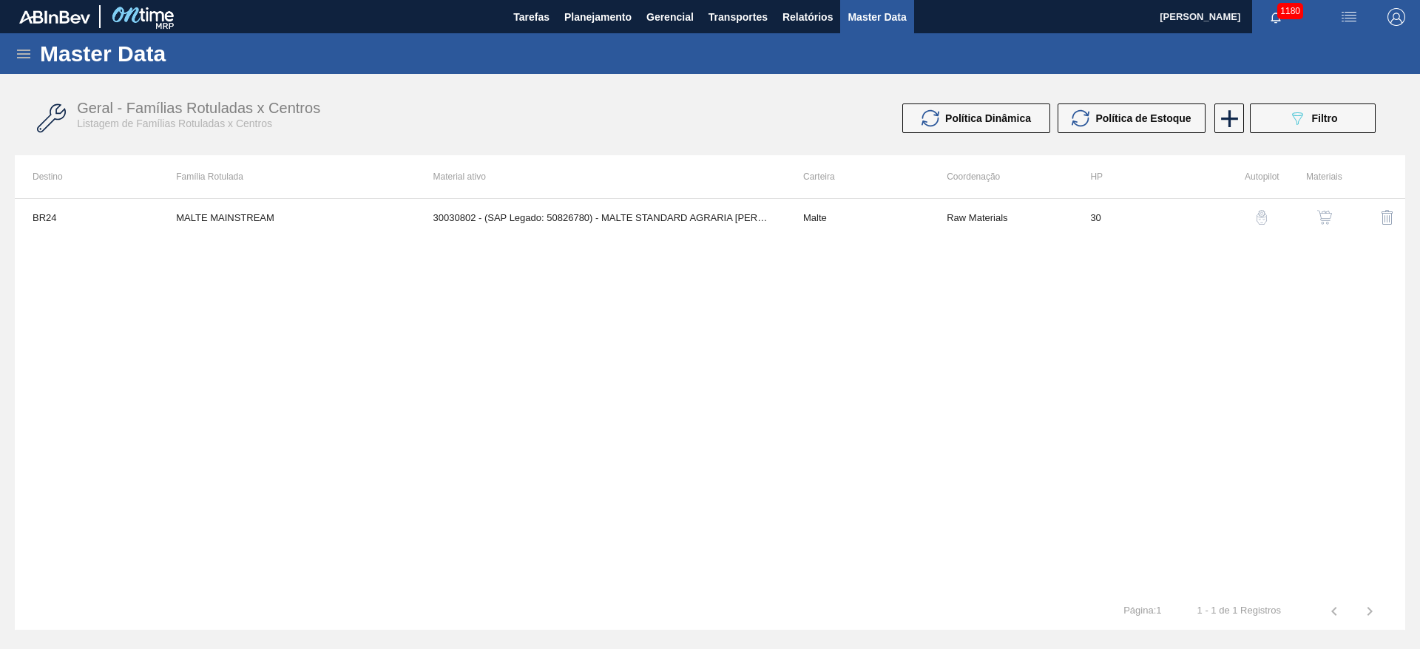
click at [21, 54] on icon at bounding box center [23, 54] width 13 height 9
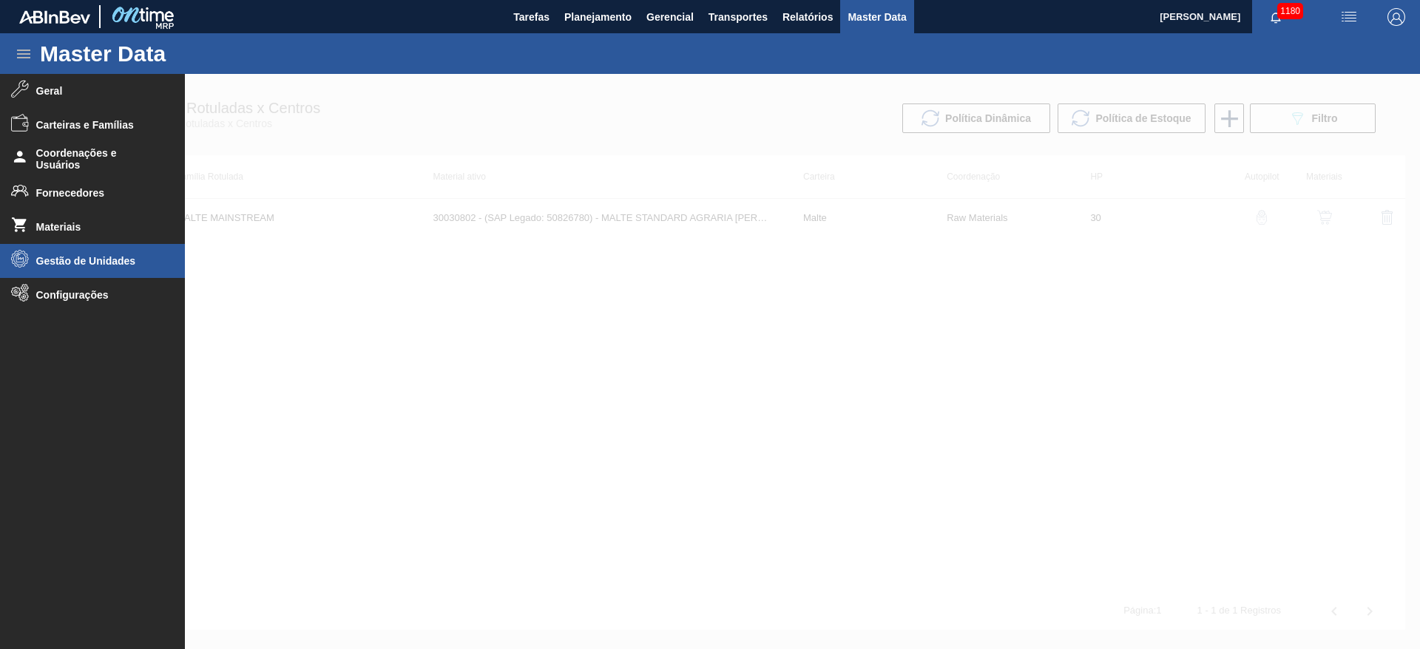
click at [64, 257] on span "Gestão de Unidades" at bounding box center [97, 261] width 122 height 12
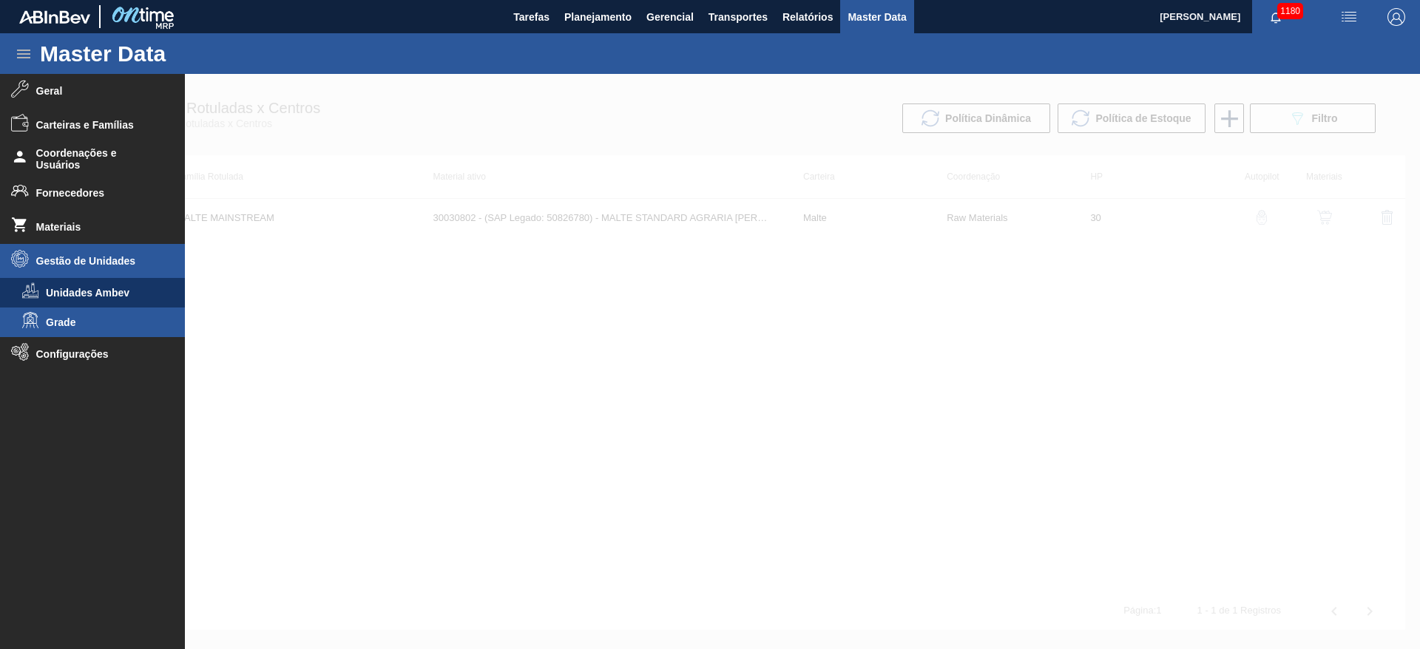
click at [61, 324] on span "Grade" at bounding box center [103, 323] width 114 height 12
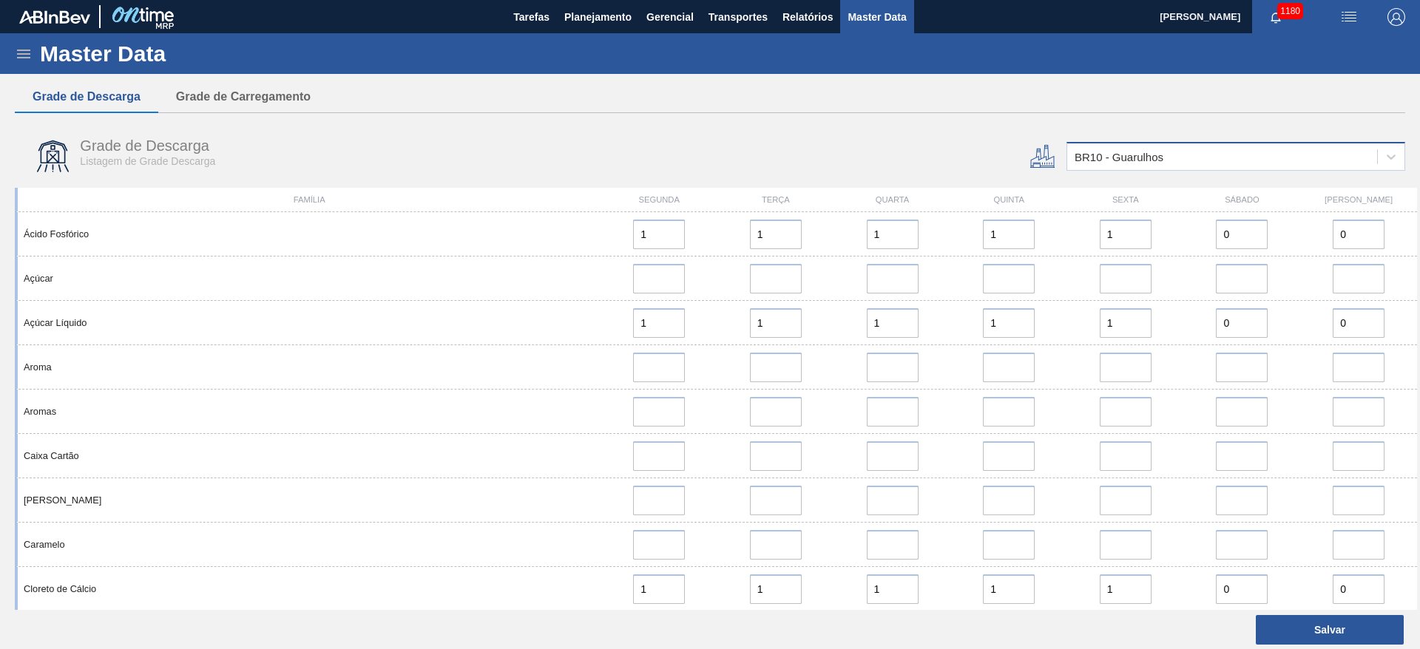
click at [1110, 155] on div "BR10 - Guarulhos" at bounding box center [1119, 157] width 89 height 13
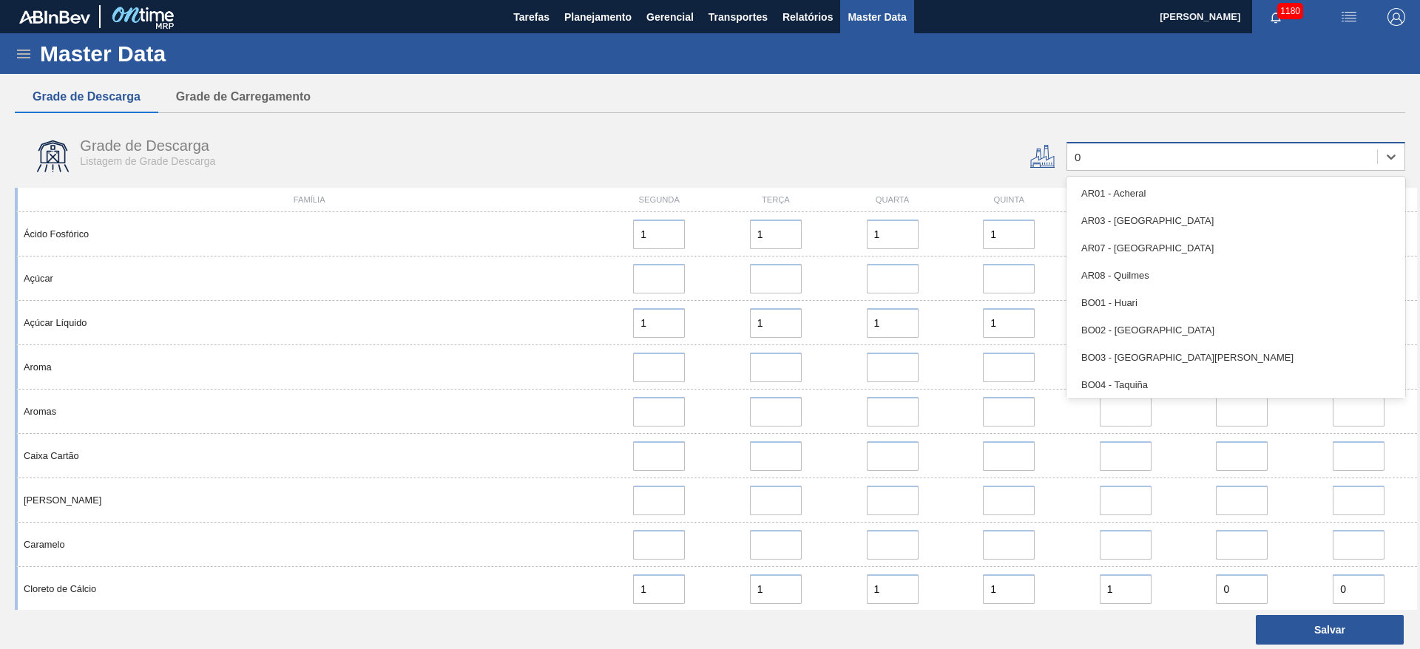
type input "07"
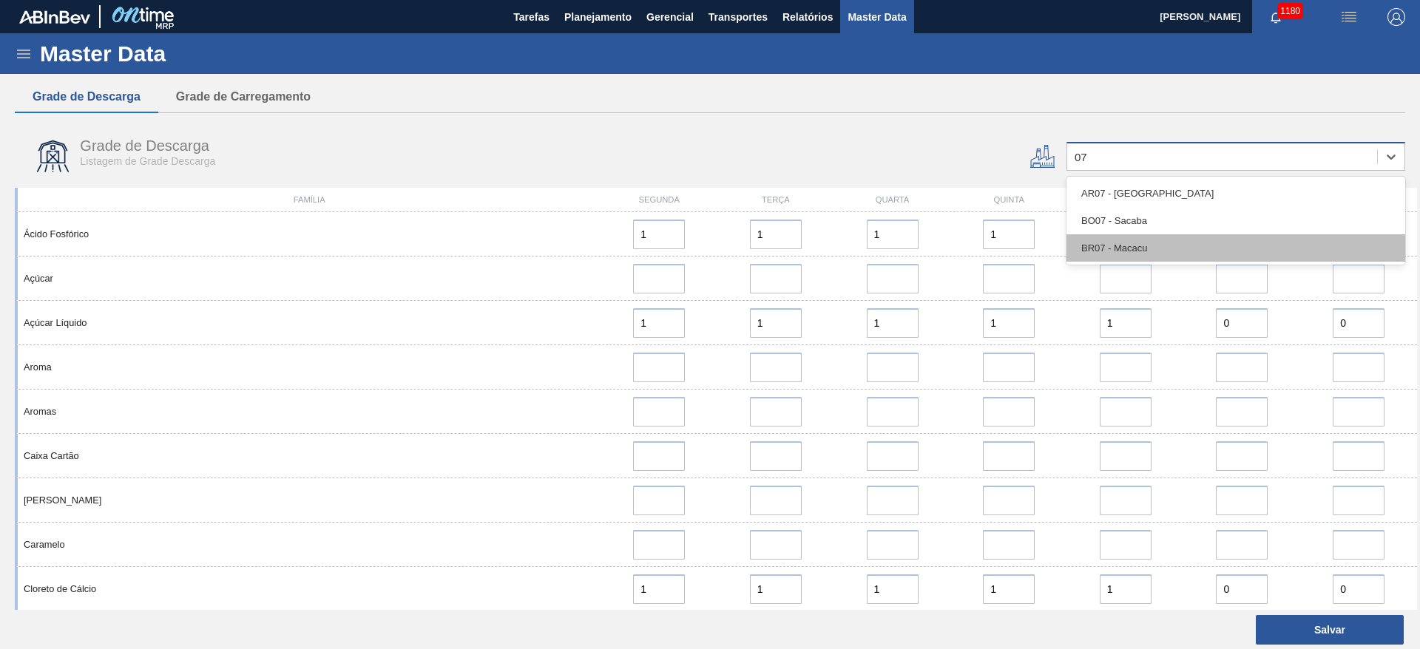
click at [1101, 248] on div "BR07 - Macacu" at bounding box center [1236, 247] width 339 height 27
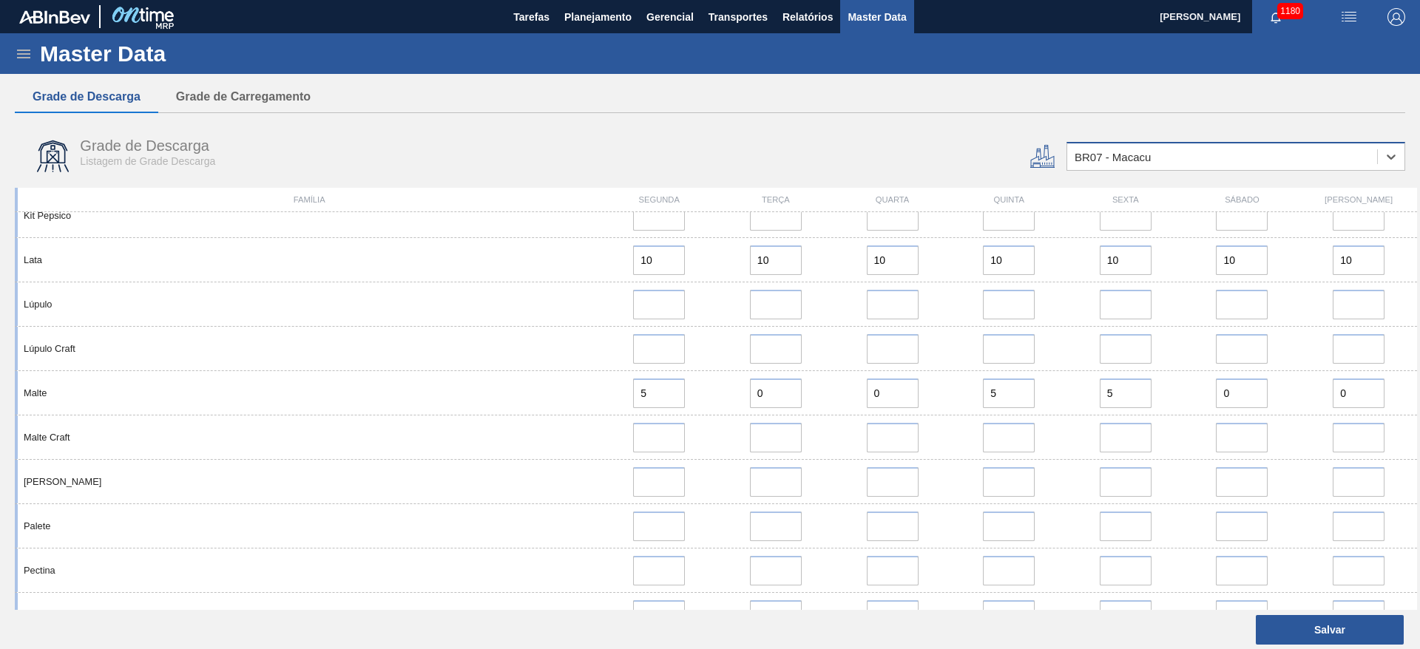
scroll to position [1221, 0]
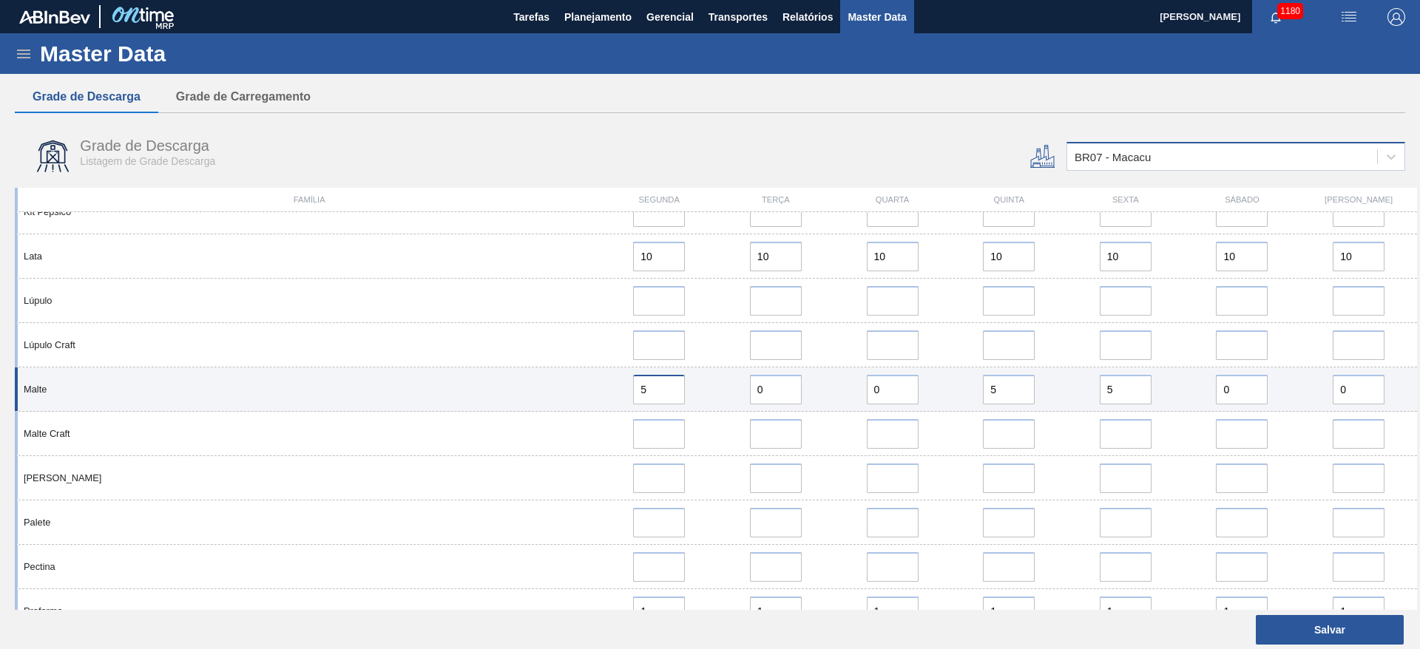
drag, startPoint x: 664, startPoint y: 386, endPoint x: 565, endPoint y: 397, distance: 99.0
click at [565, 397] on div "Malte 5 0 0 5 5 0 0" at bounding box center [716, 390] width 1403 height 44
click at [811, 380] on div "0" at bounding box center [775, 390] width 105 height 30
drag, startPoint x: 775, startPoint y: 387, endPoint x: 670, endPoint y: 397, distance: 105.6
click at [670, 397] on div "Malte 5 0 0 5 5 0 0" at bounding box center [716, 390] width 1403 height 44
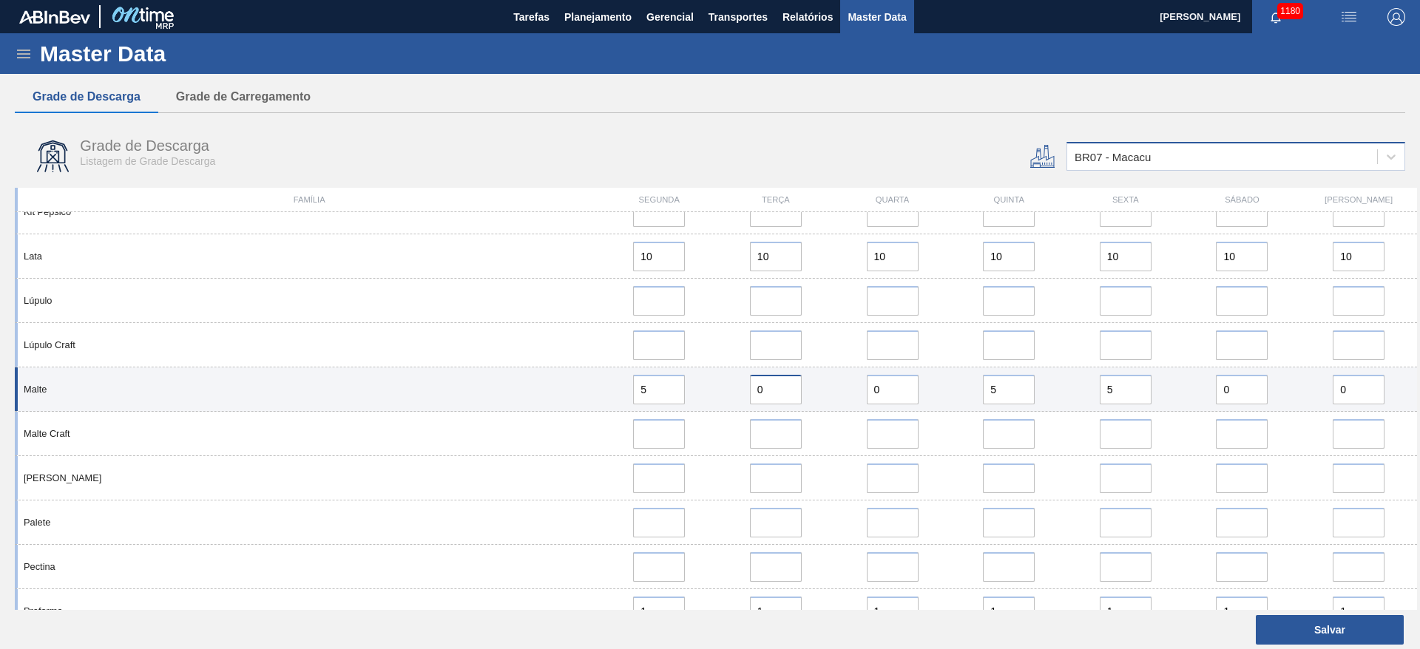
paste input "5"
type input "5"
drag, startPoint x: 883, startPoint y: 385, endPoint x: 784, endPoint y: 390, distance: 99.3
click at [787, 390] on div "Malte 5 5 0 5 5 0 0" at bounding box center [716, 390] width 1403 height 44
paste input "5"
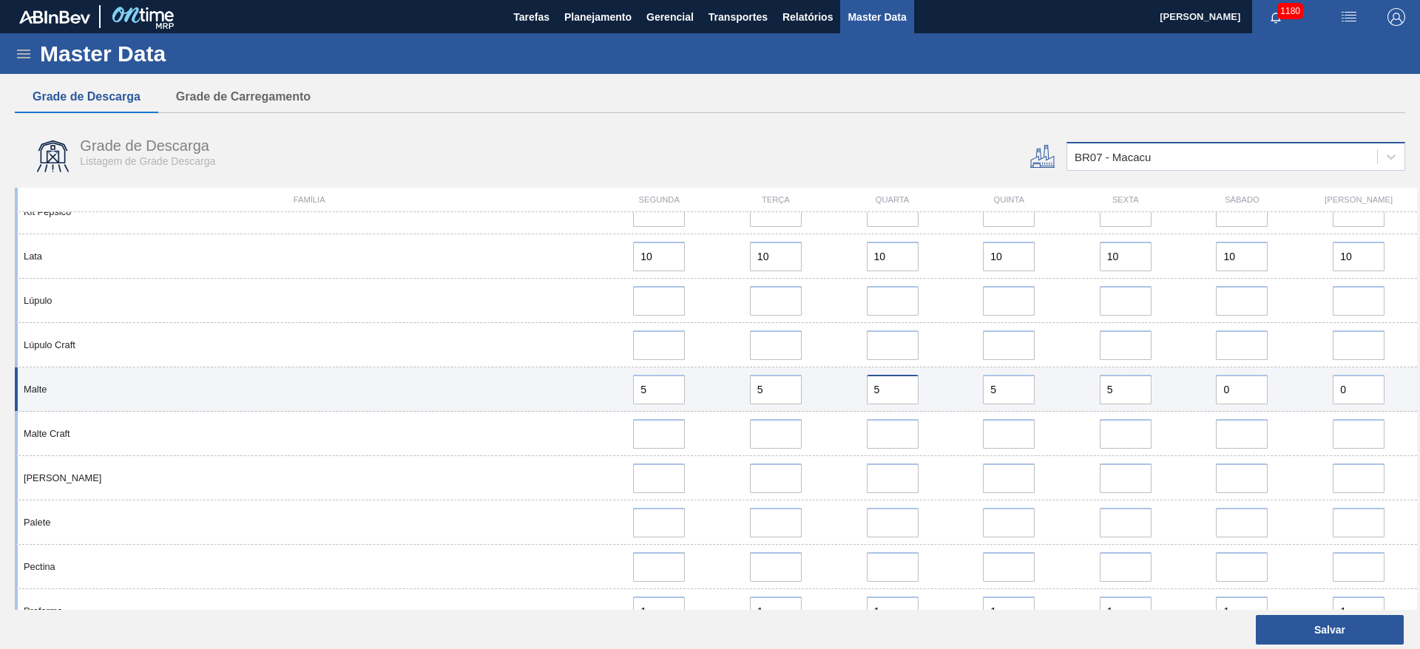
type input "5"
drag, startPoint x: 1123, startPoint y: 385, endPoint x: 1048, endPoint y: 399, distance: 76.0
click at [1049, 399] on div "Malte 5 5 5 5 5 0 0" at bounding box center [716, 390] width 1403 height 44
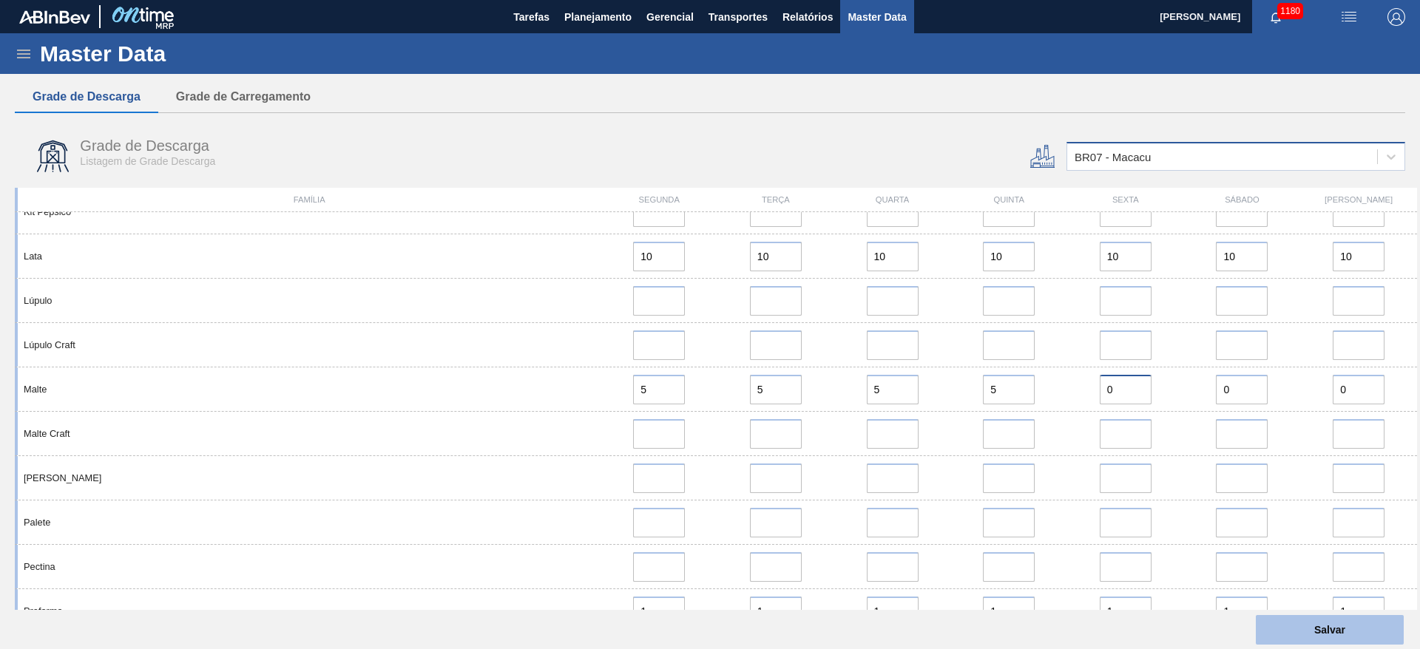
type input "0"
click at [1333, 624] on button "Salvar" at bounding box center [1330, 630] width 148 height 30
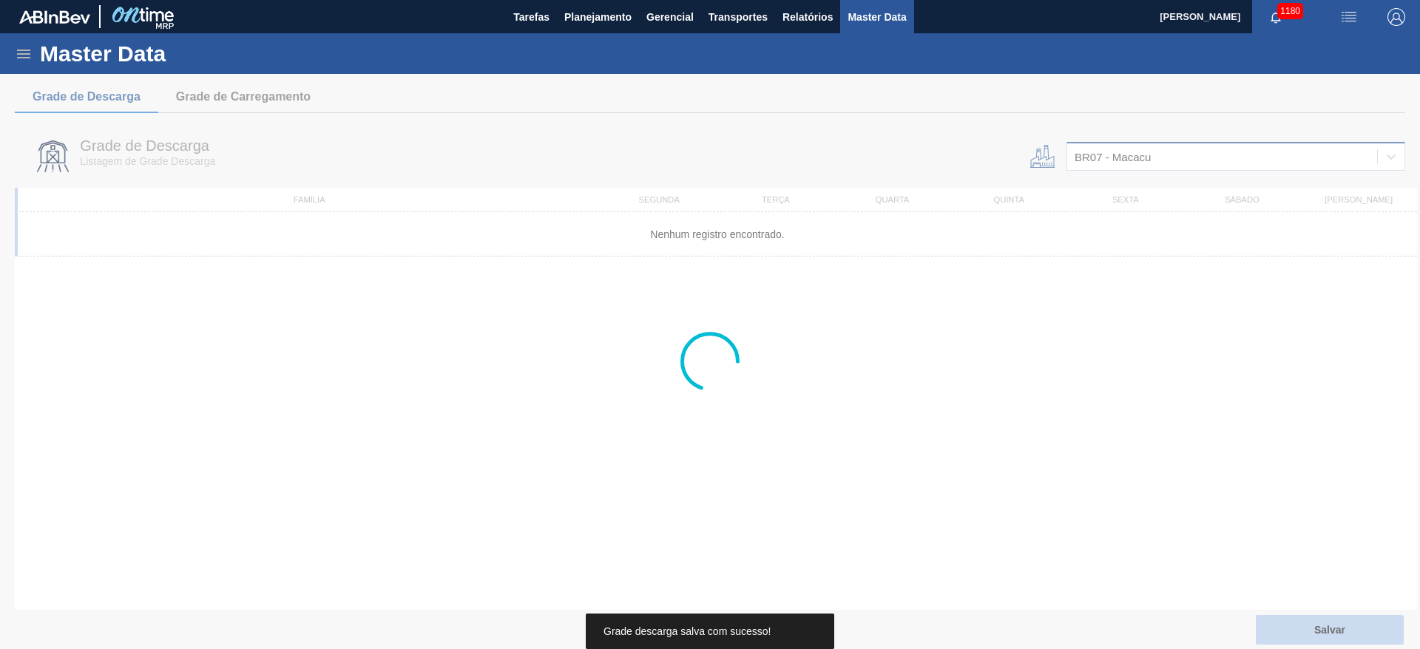
scroll to position [0, 0]
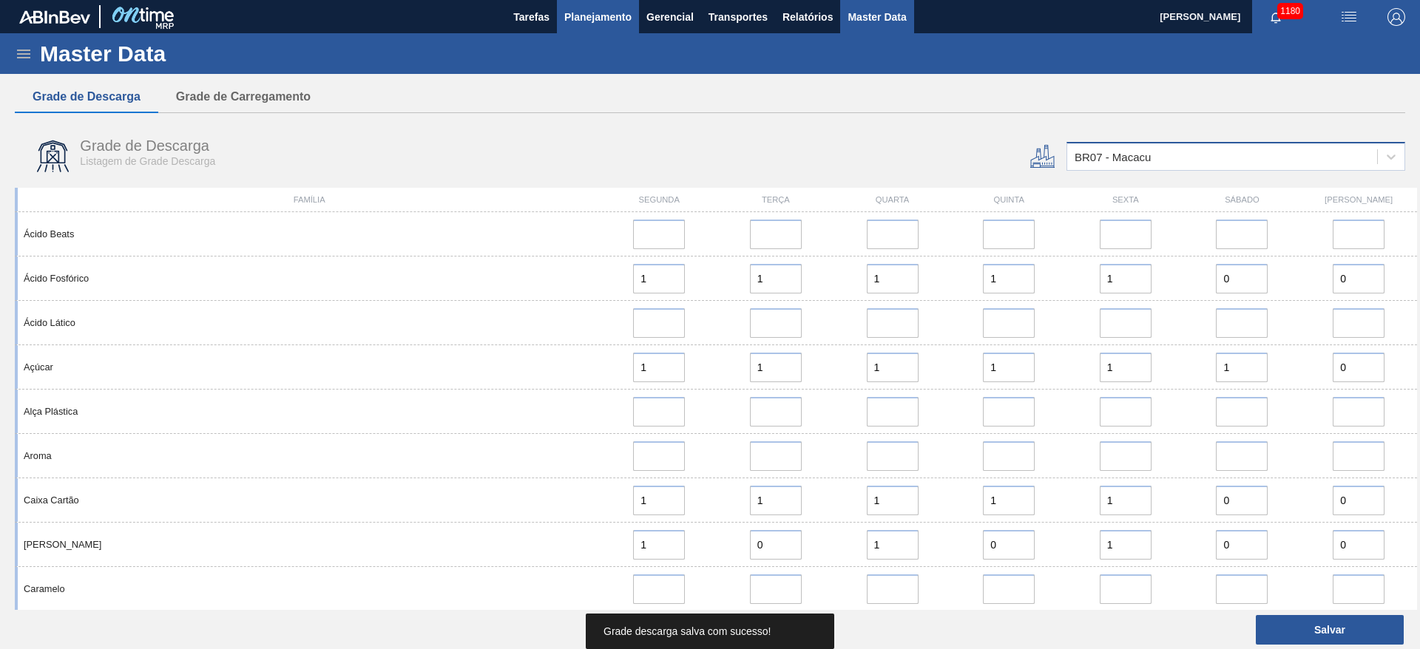
click at [593, 23] on span "Planejamento" at bounding box center [597, 17] width 67 height 18
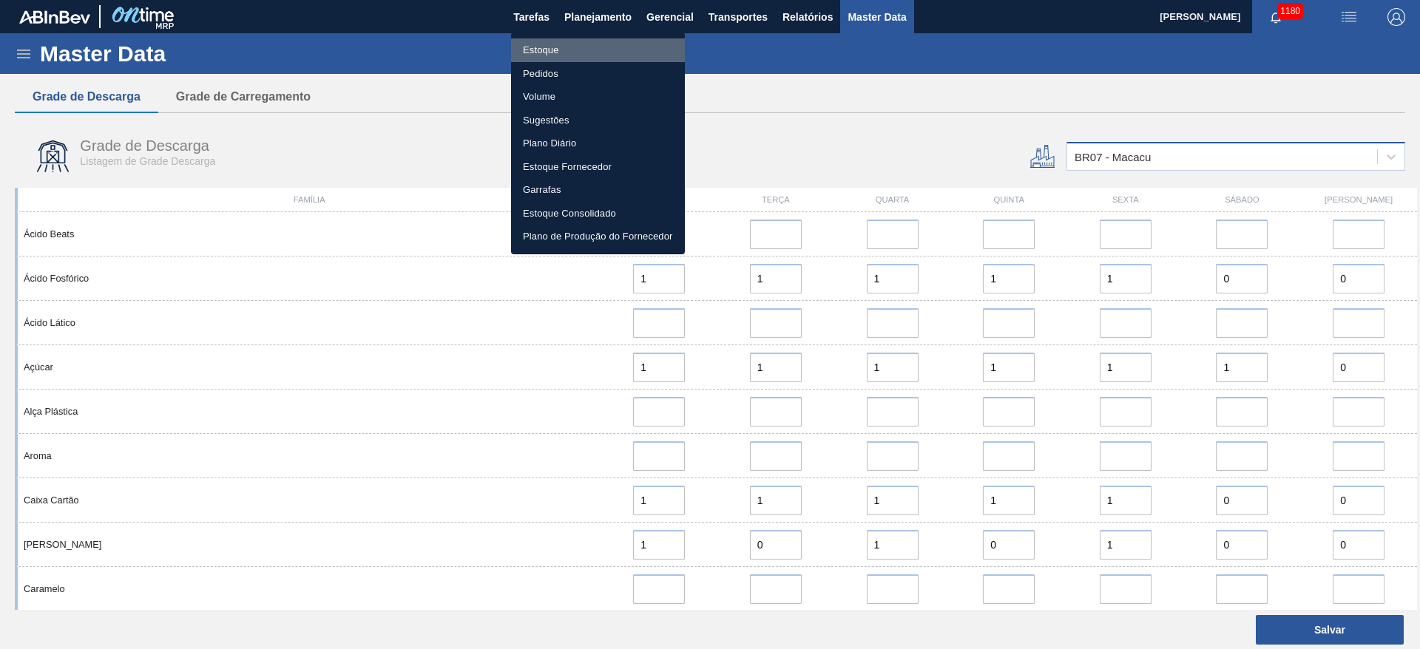
click at [541, 46] on li "Estoque" at bounding box center [598, 50] width 174 height 24
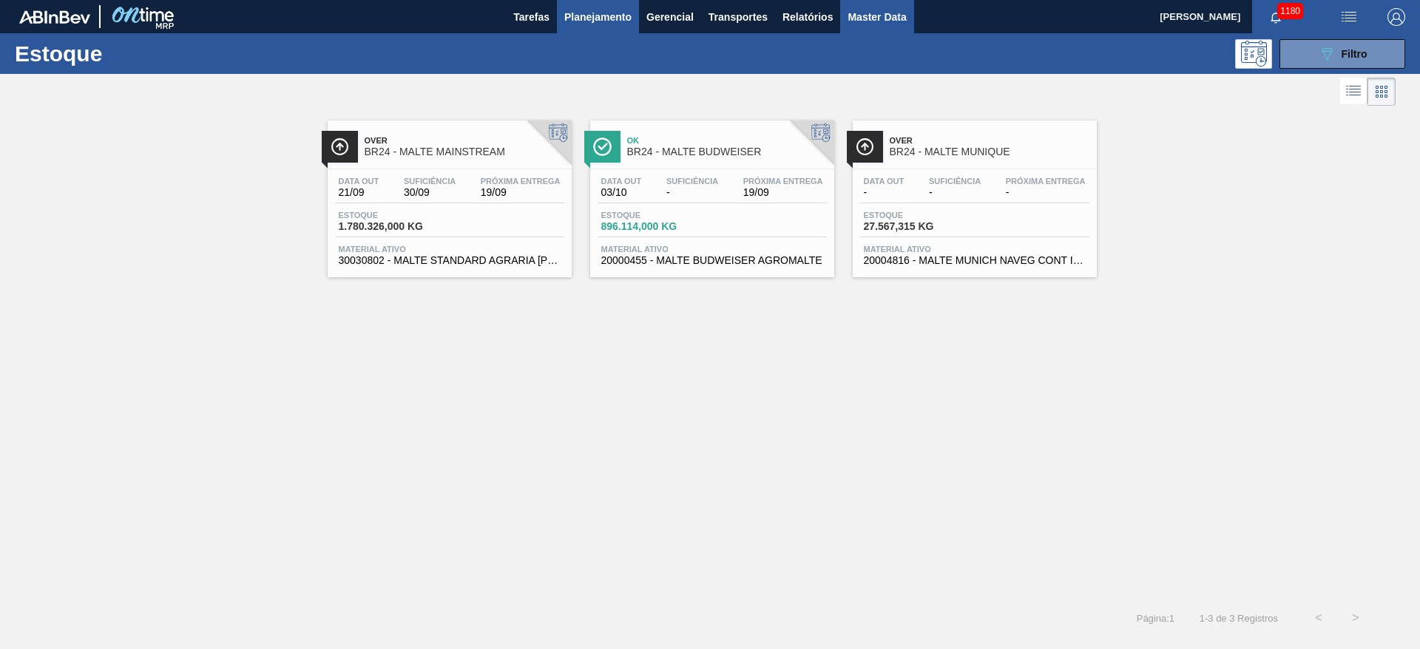
click at [880, 16] on span "Master Data" at bounding box center [877, 17] width 58 height 18
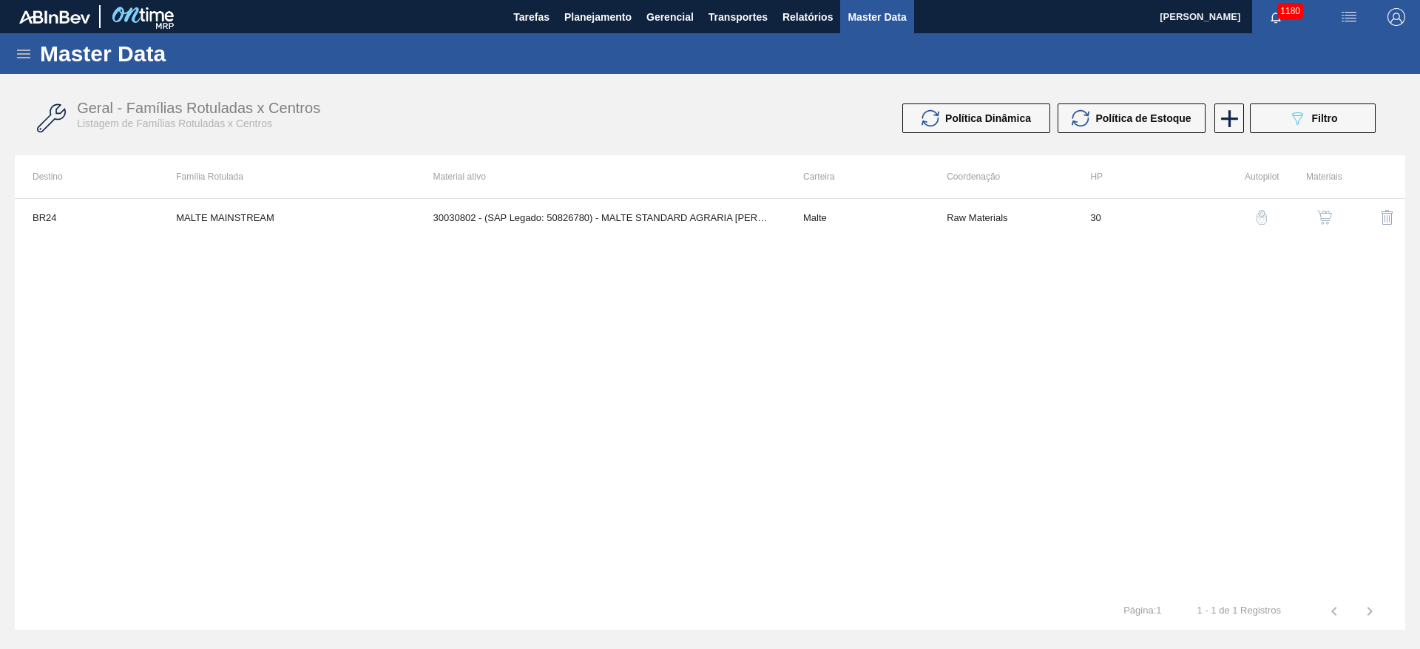
click at [25, 56] on icon at bounding box center [23, 54] width 13 height 9
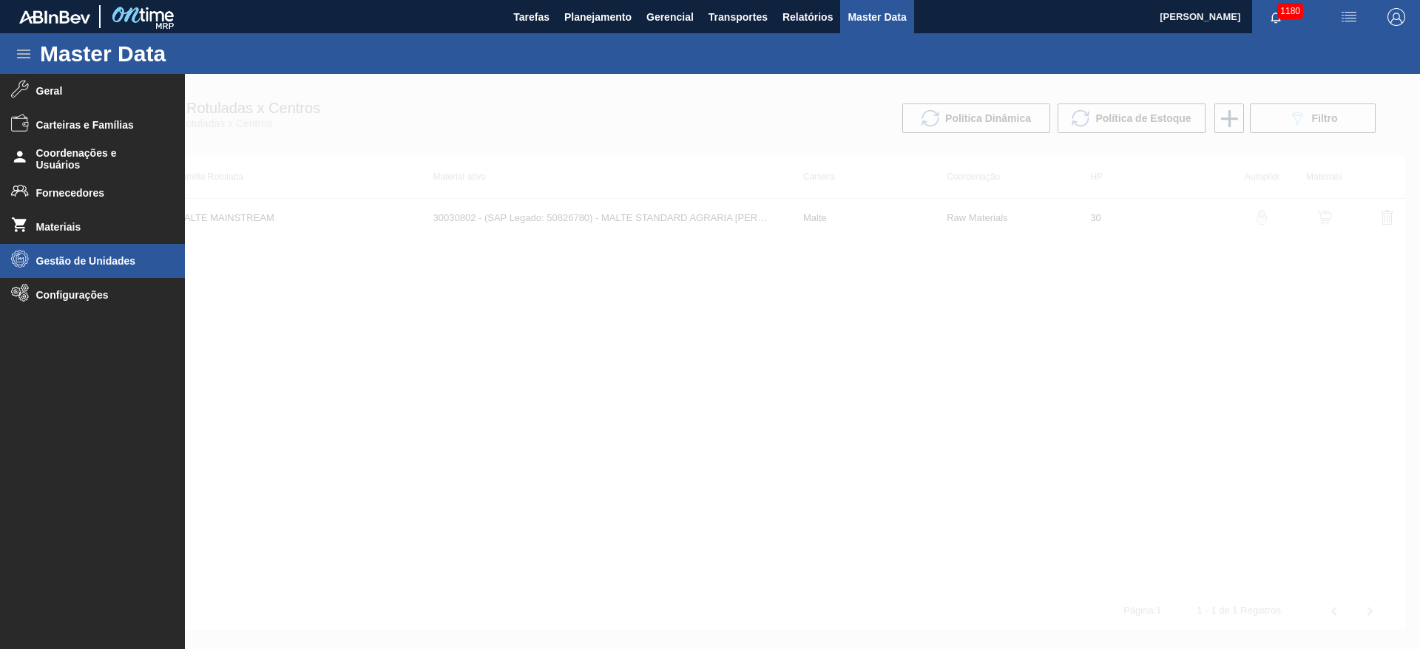
click at [59, 264] on span "Gestão de Unidades" at bounding box center [97, 261] width 122 height 12
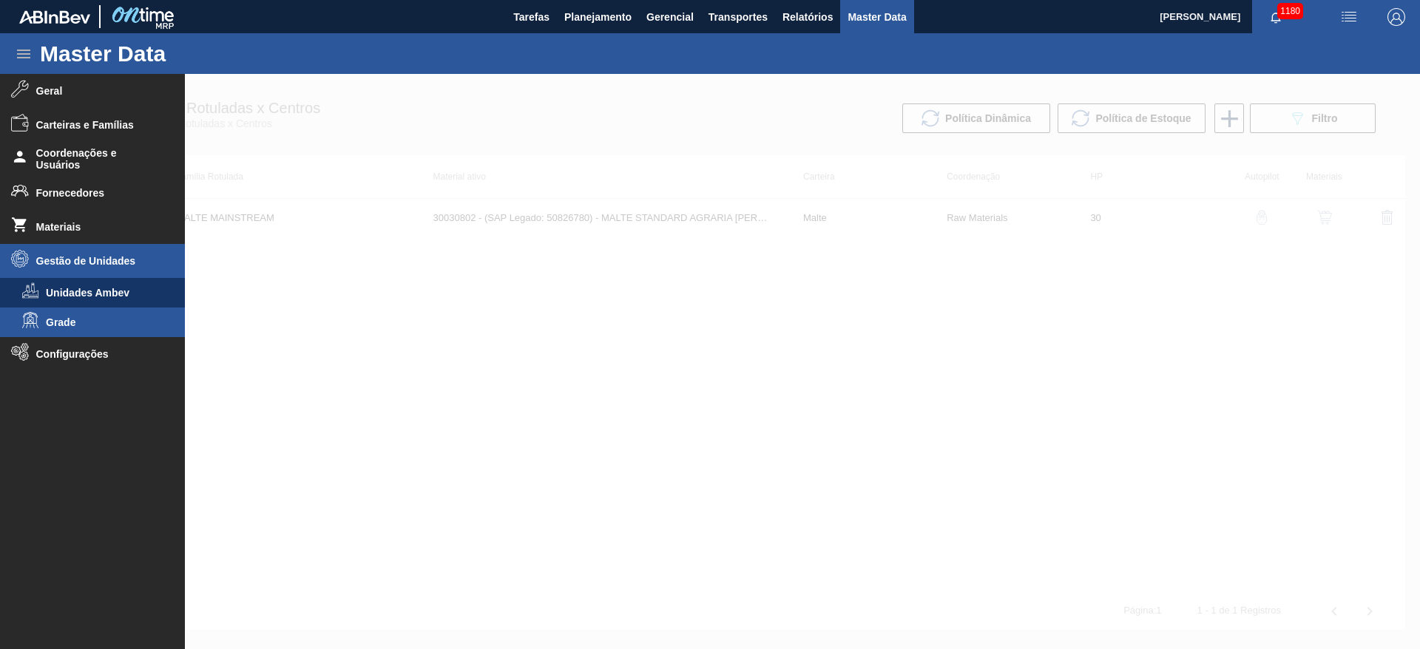
click at [63, 325] on span "Grade" at bounding box center [103, 323] width 114 height 12
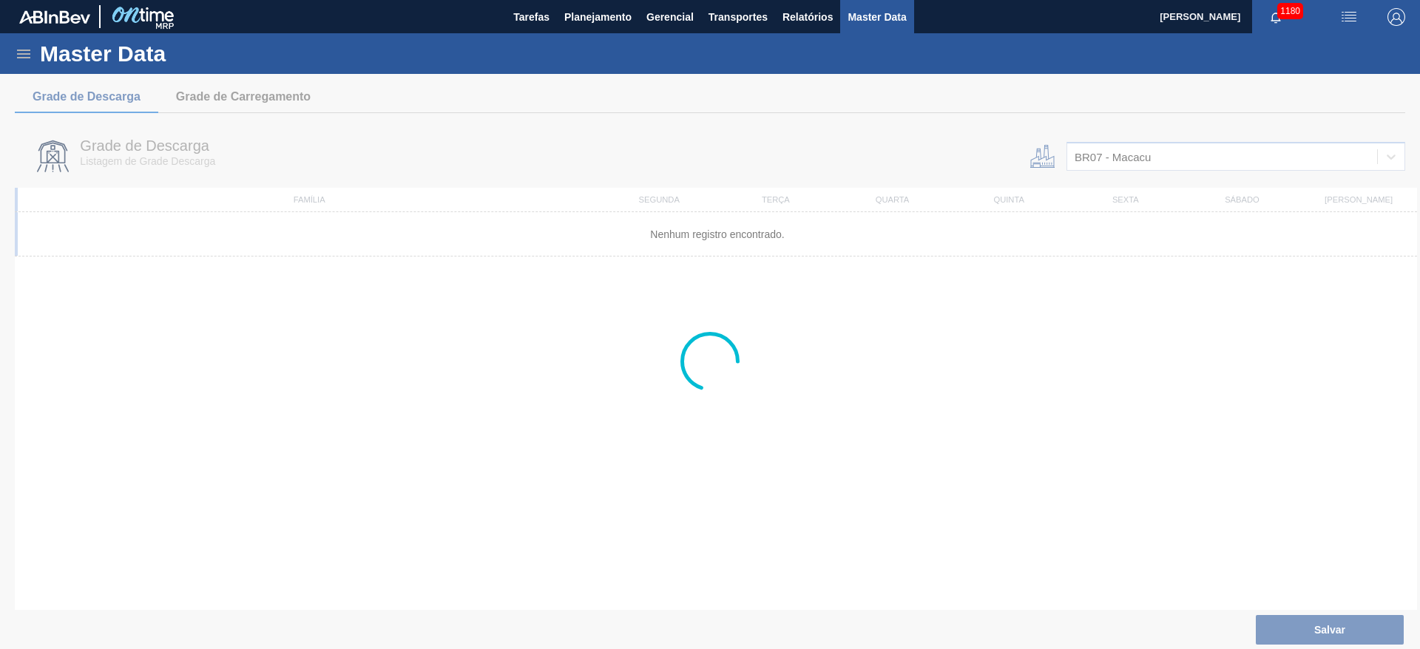
click at [1087, 155] on div at bounding box center [710, 362] width 1420 height 576
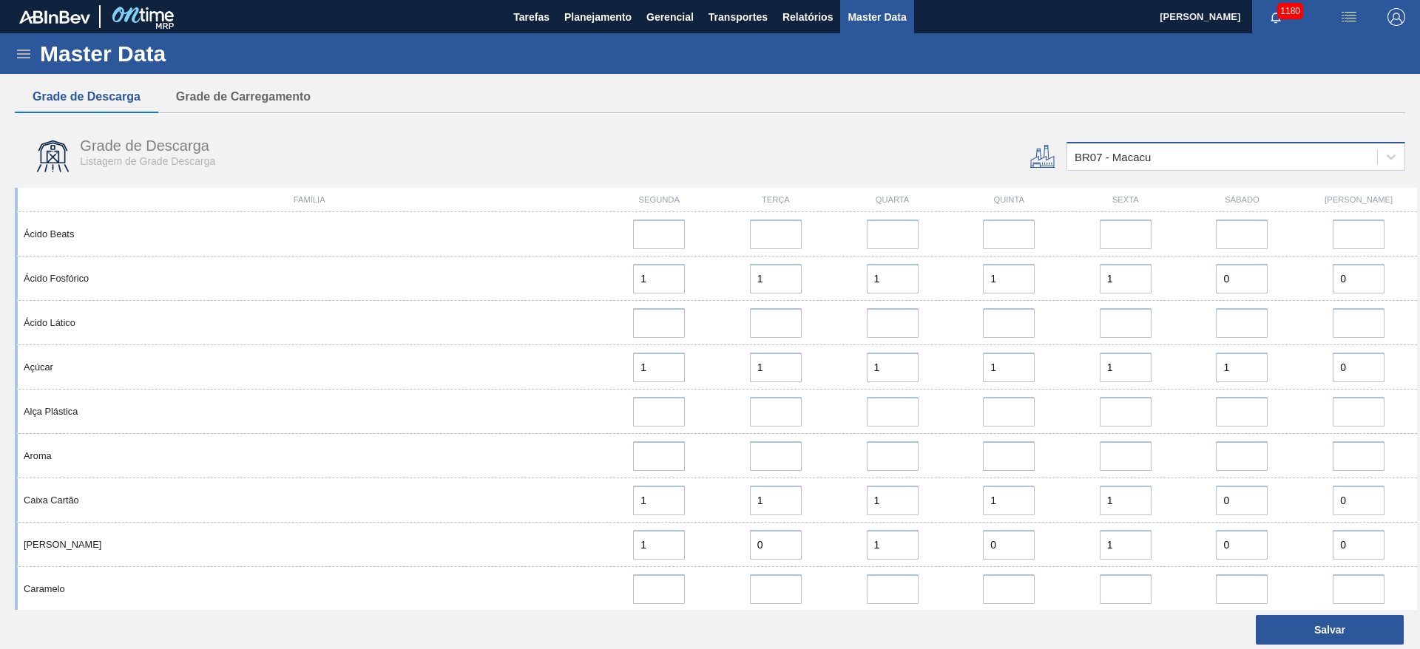
click at [1104, 159] on div "BR07 - Macacu" at bounding box center [1113, 157] width 76 height 13
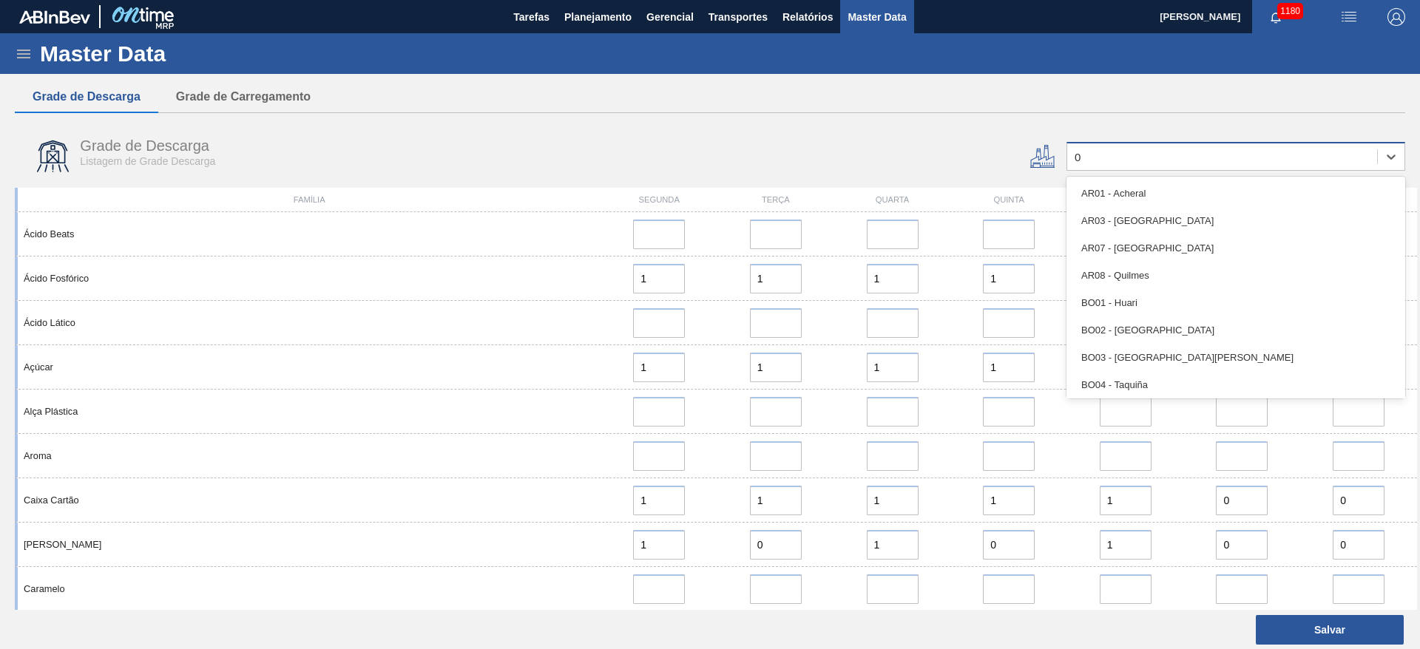
type input "05"
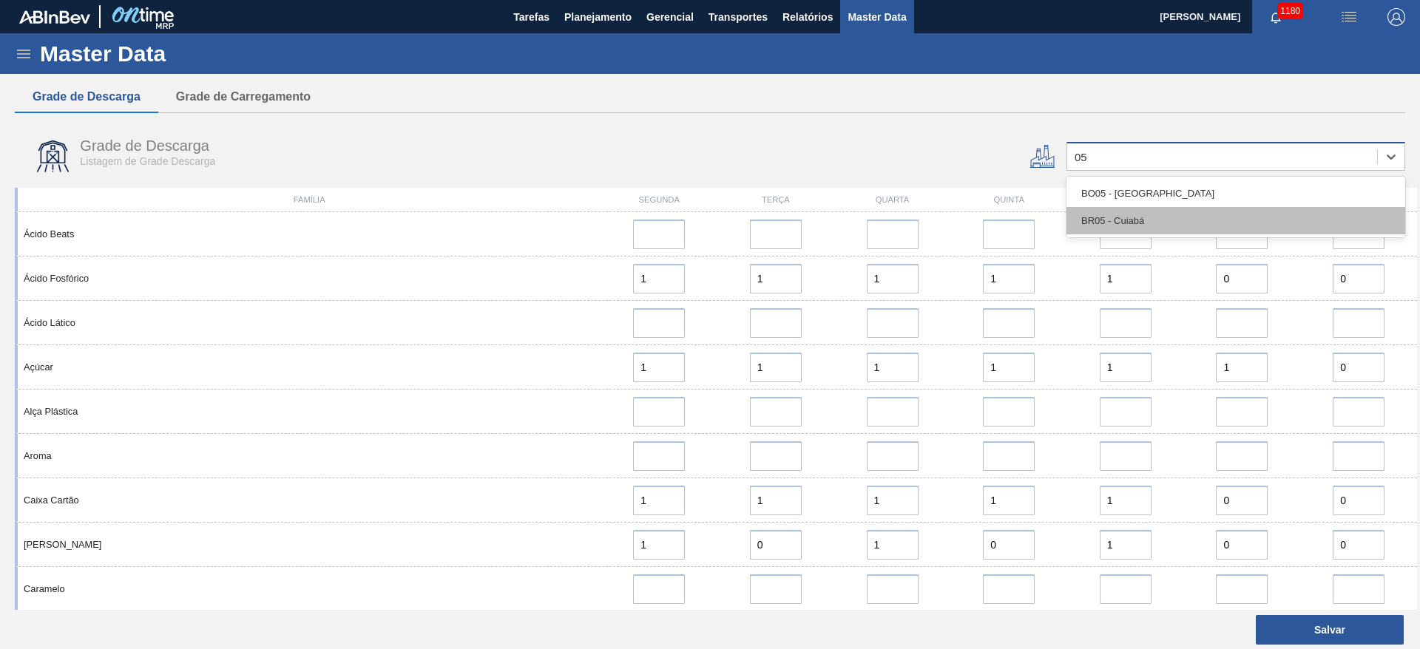
click at [1122, 218] on div "BR05 - Cuiabá" at bounding box center [1236, 220] width 339 height 27
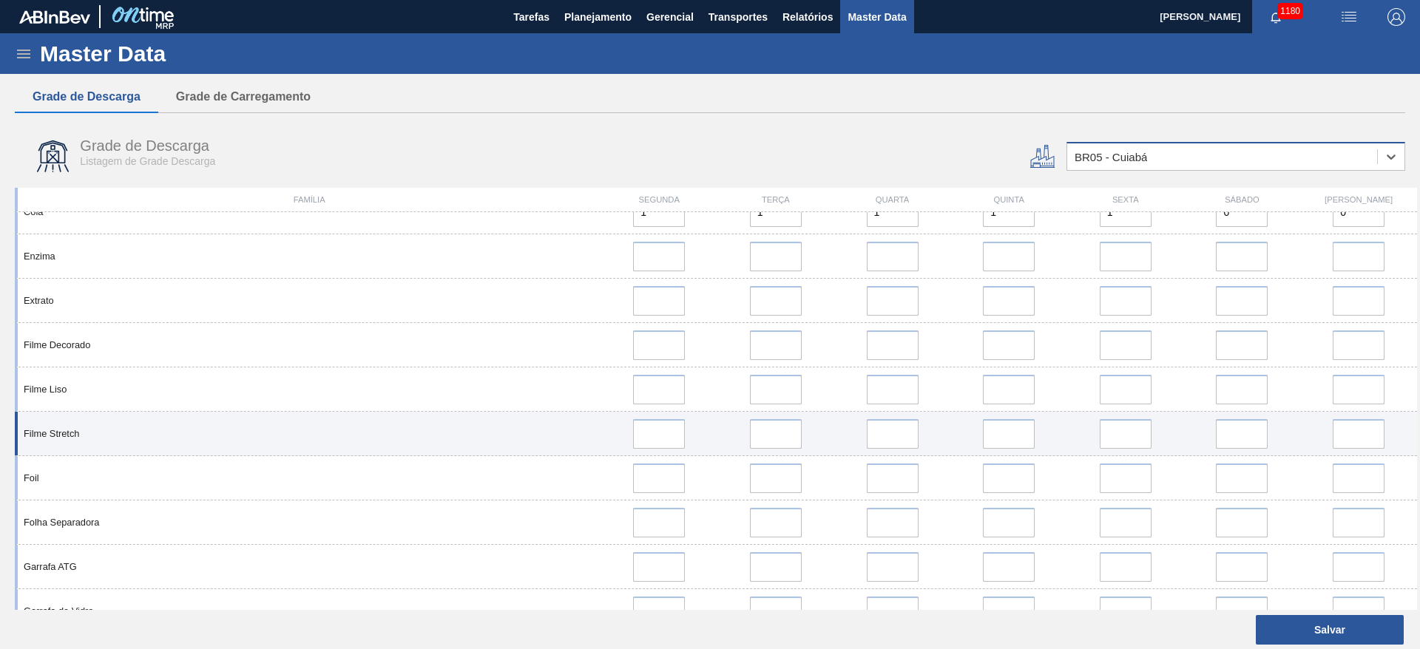
scroll to position [777, 0]
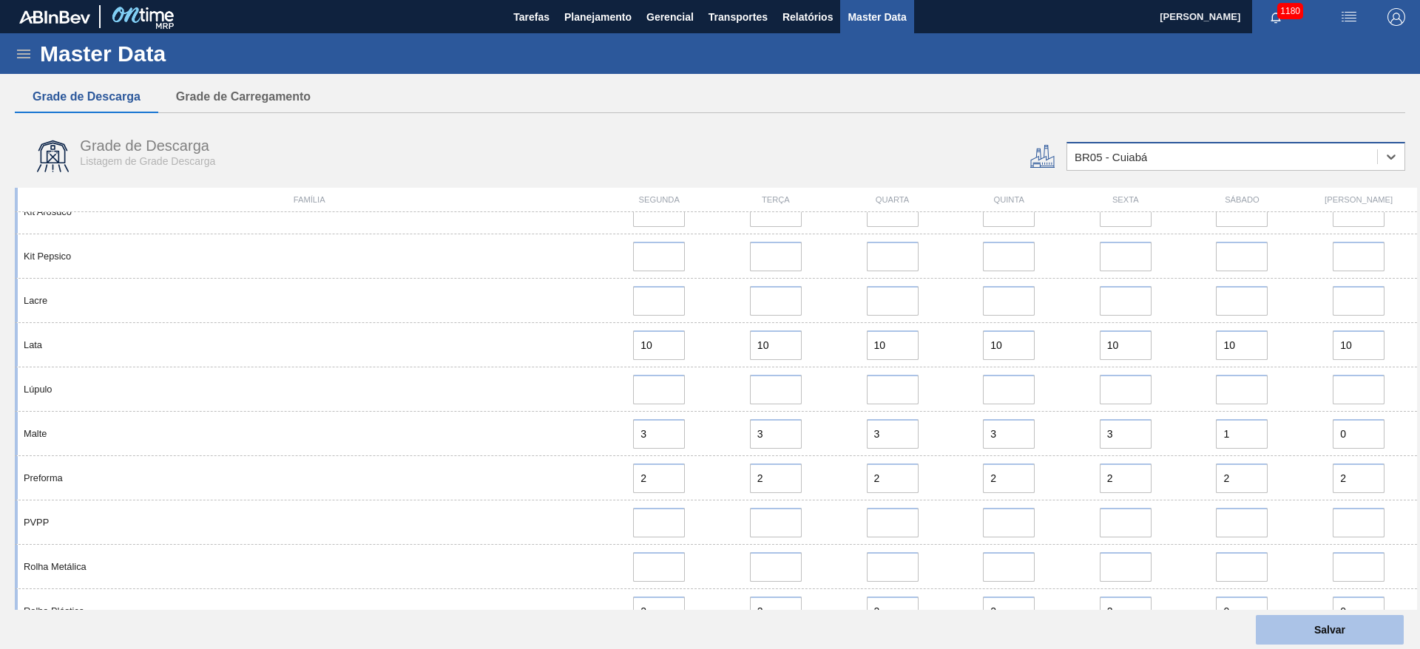
click at [1369, 629] on button "Salvar" at bounding box center [1330, 630] width 148 height 30
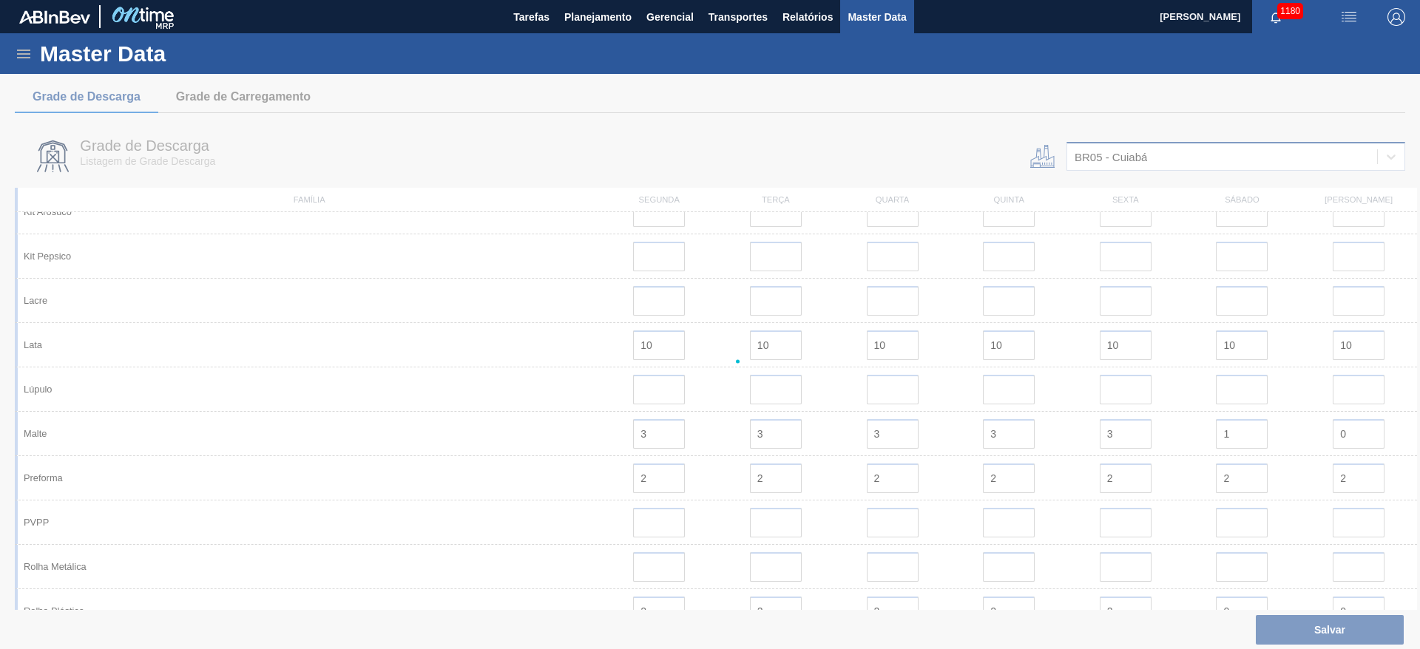
scroll to position [0, 0]
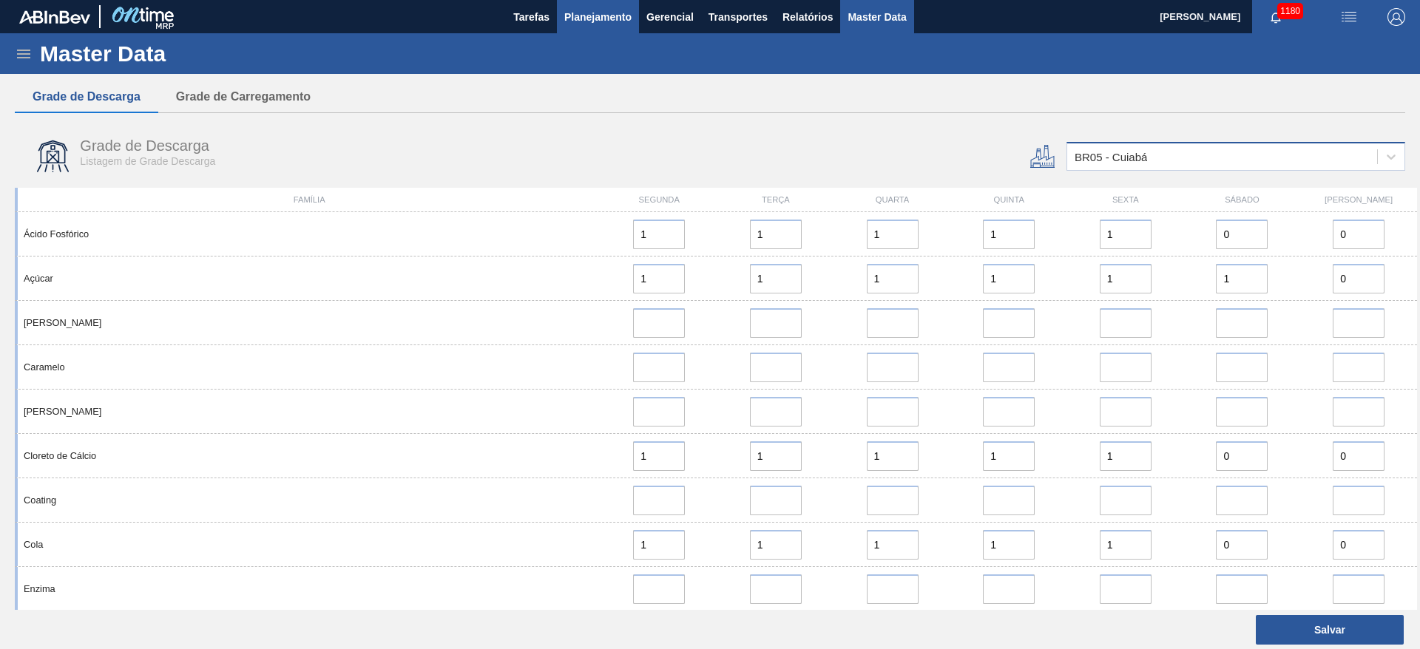
click at [589, 21] on span "Planejamento" at bounding box center [597, 17] width 67 height 18
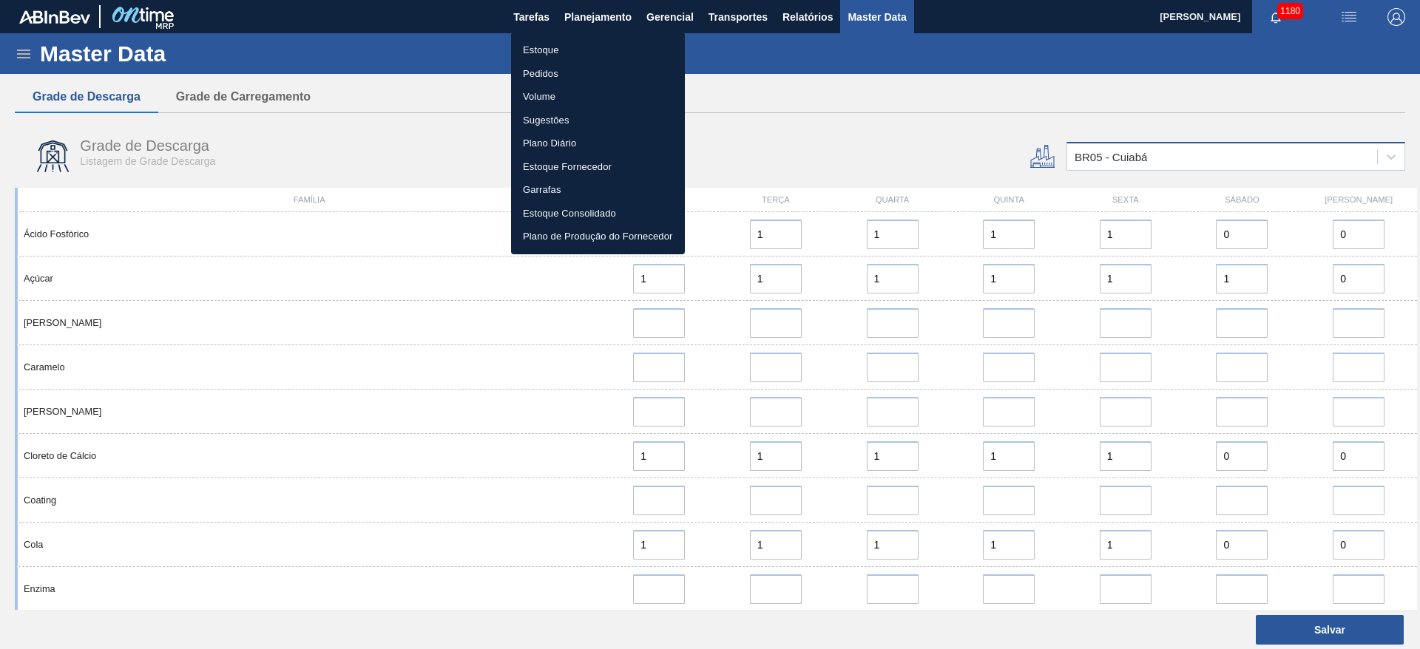
click at [539, 50] on li "Estoque" at bounding box center [598, 50] width 174 height 24
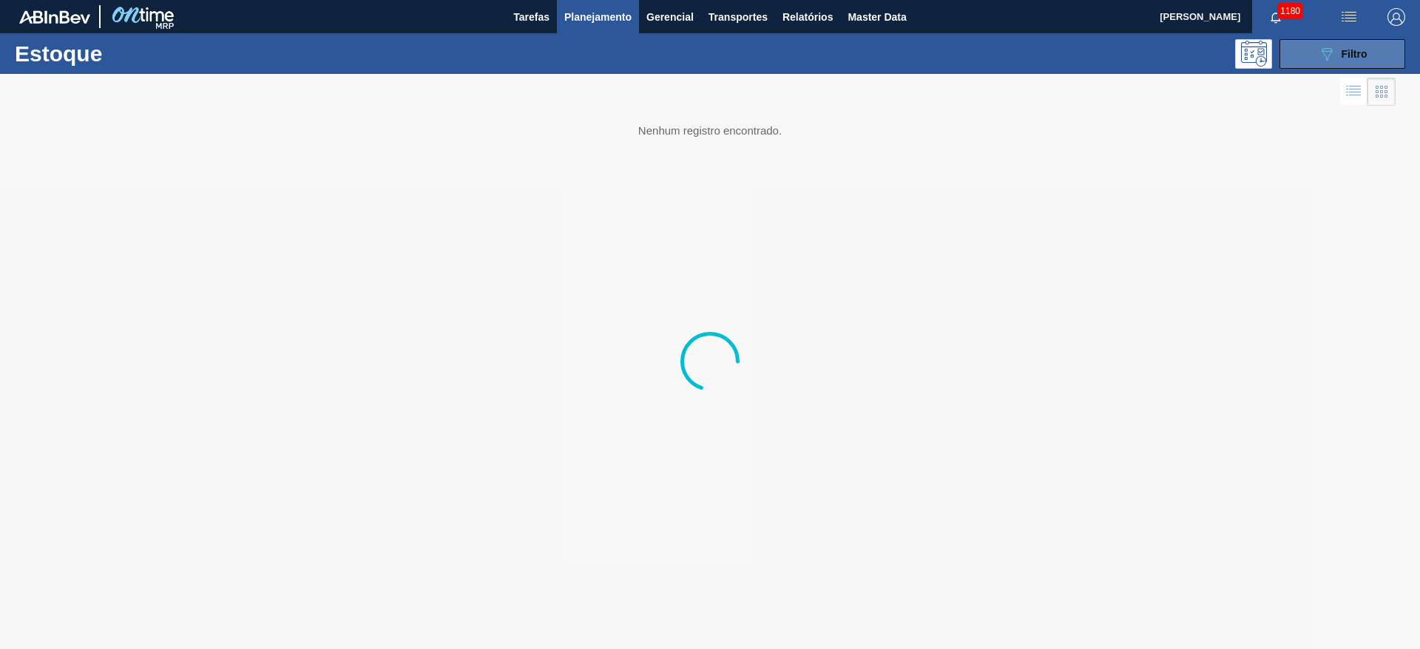
click at [1330, 54] on icon "089F7B8B-B2A5-4AFE-B5C0-19BA573D28AC" at bounding box center [1327, 54] width 18 height 18
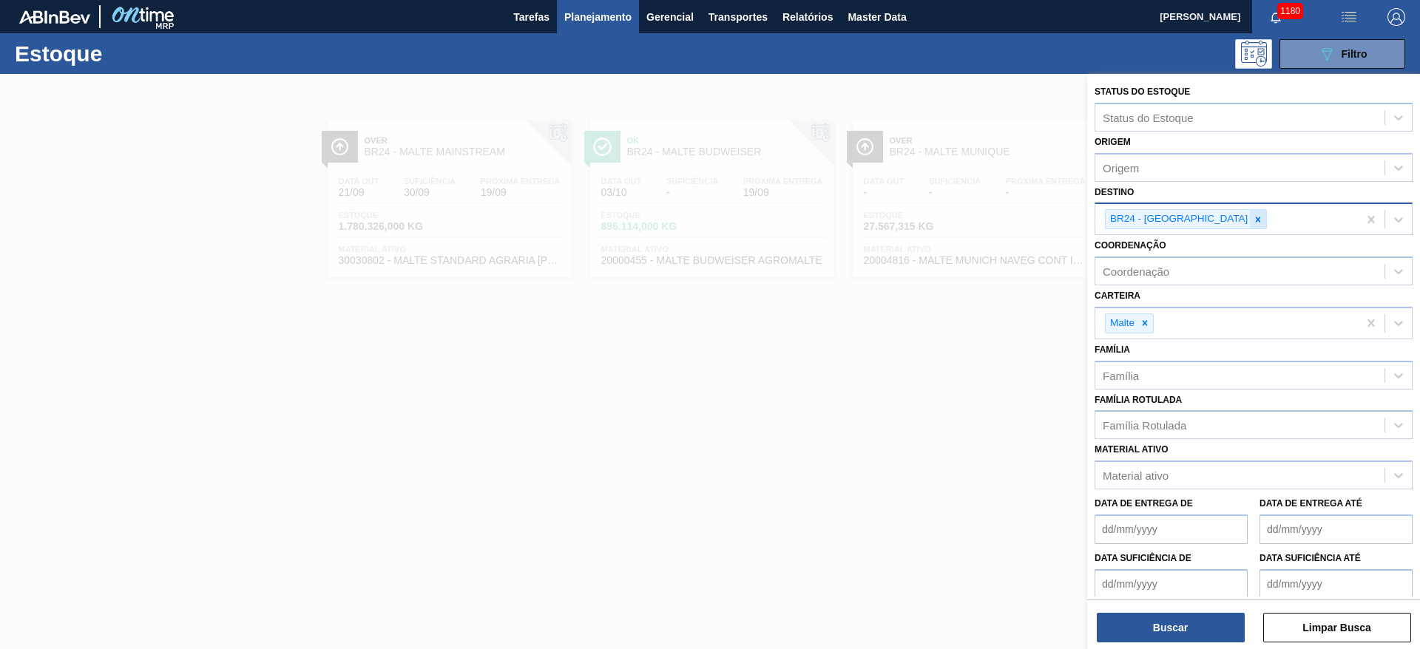
click at [1253, 215] on icon at bounding box center [1258, 220] width 10 height 10
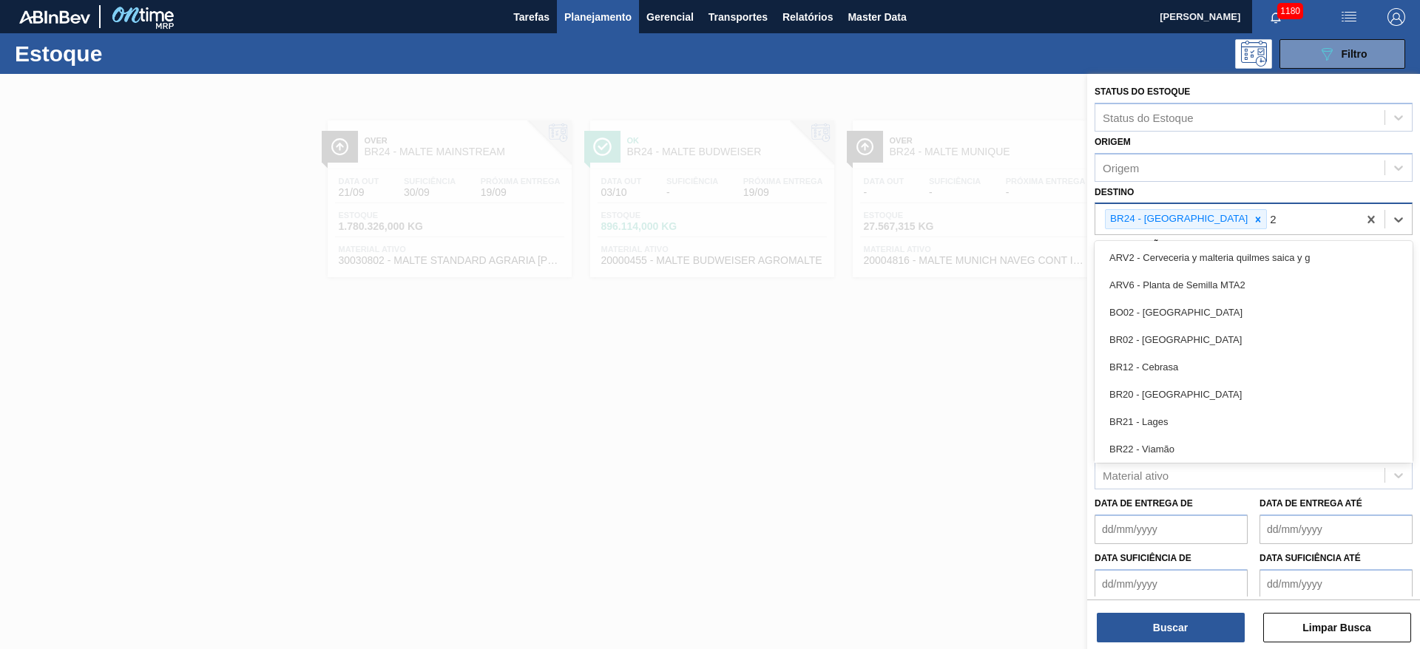
type input "26"
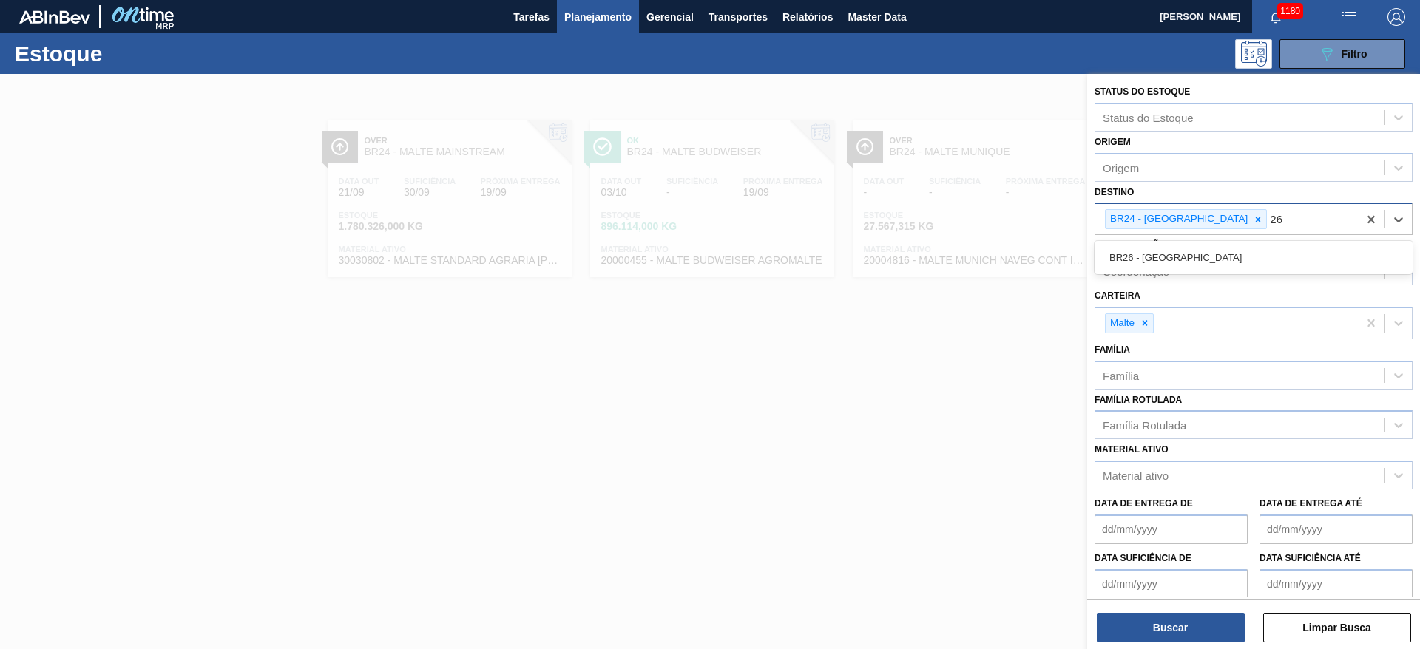
click at [1175, 260] on div "BR26 - [GEOGRAPHIC_DATA]" at bounding box center [1254, 257] width 318 height 27
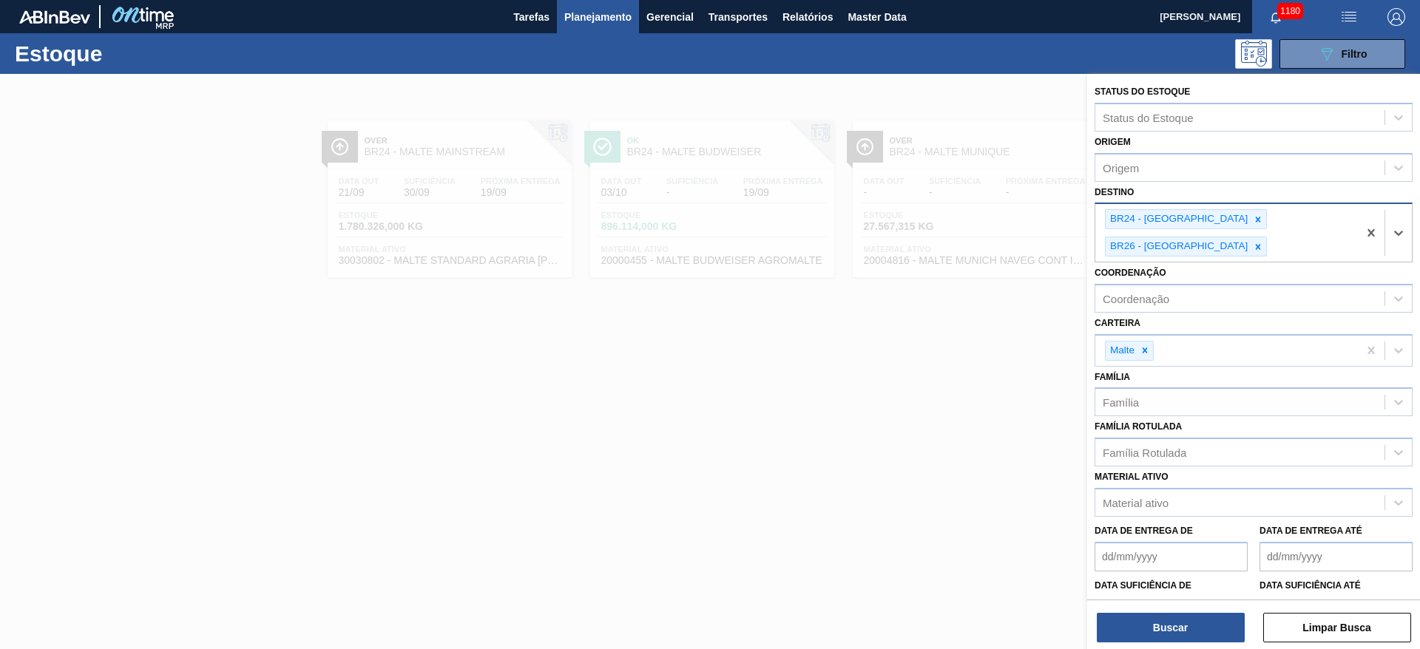
click at [1253, 215] on icon at bounding box center [1258, 220] width 10 height 10
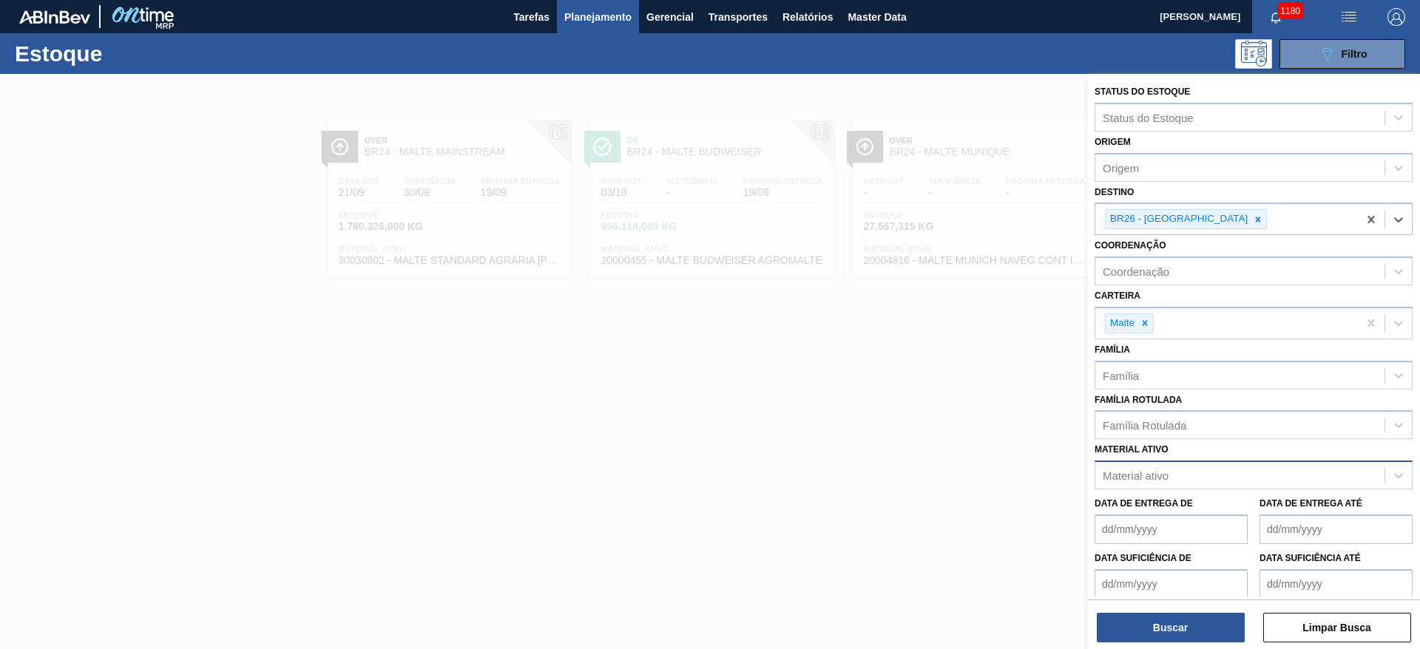
click at [1155, 470] on div "Material ativo" at bounding box center [1136, 476] width 66 height 13
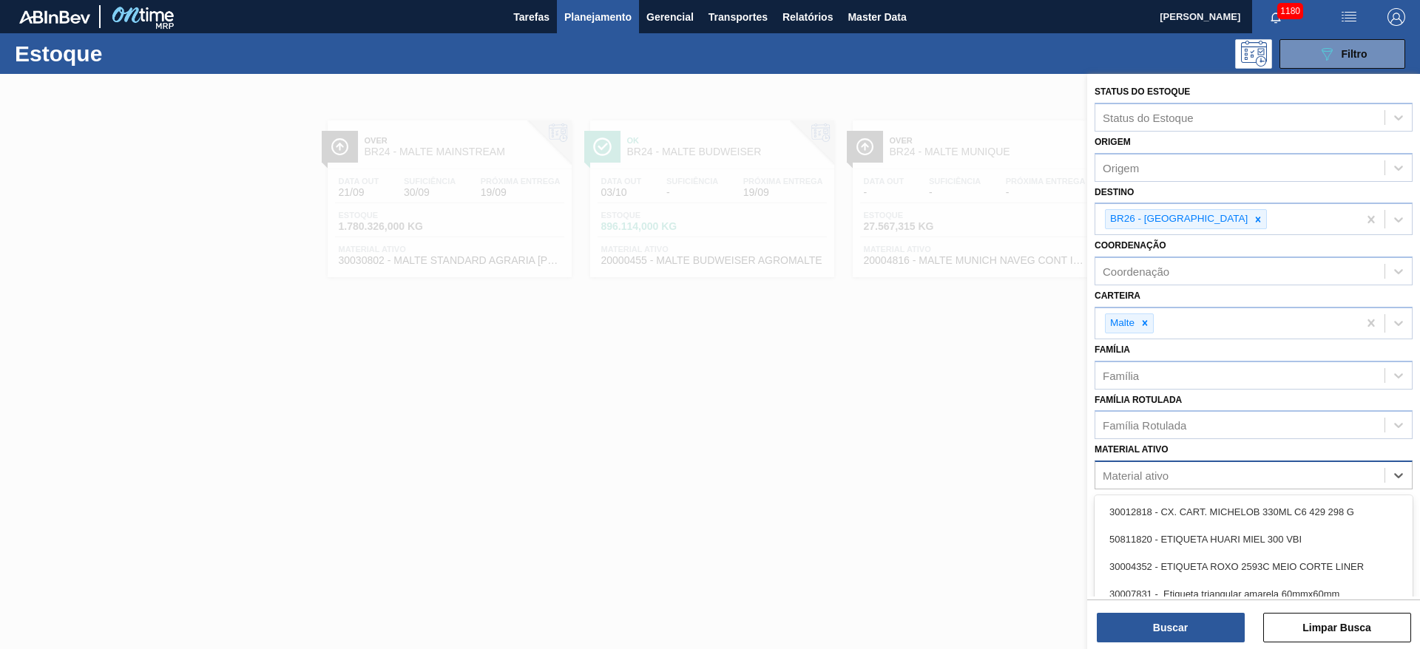
paste ativo "20000455"
type ativo "20000455"
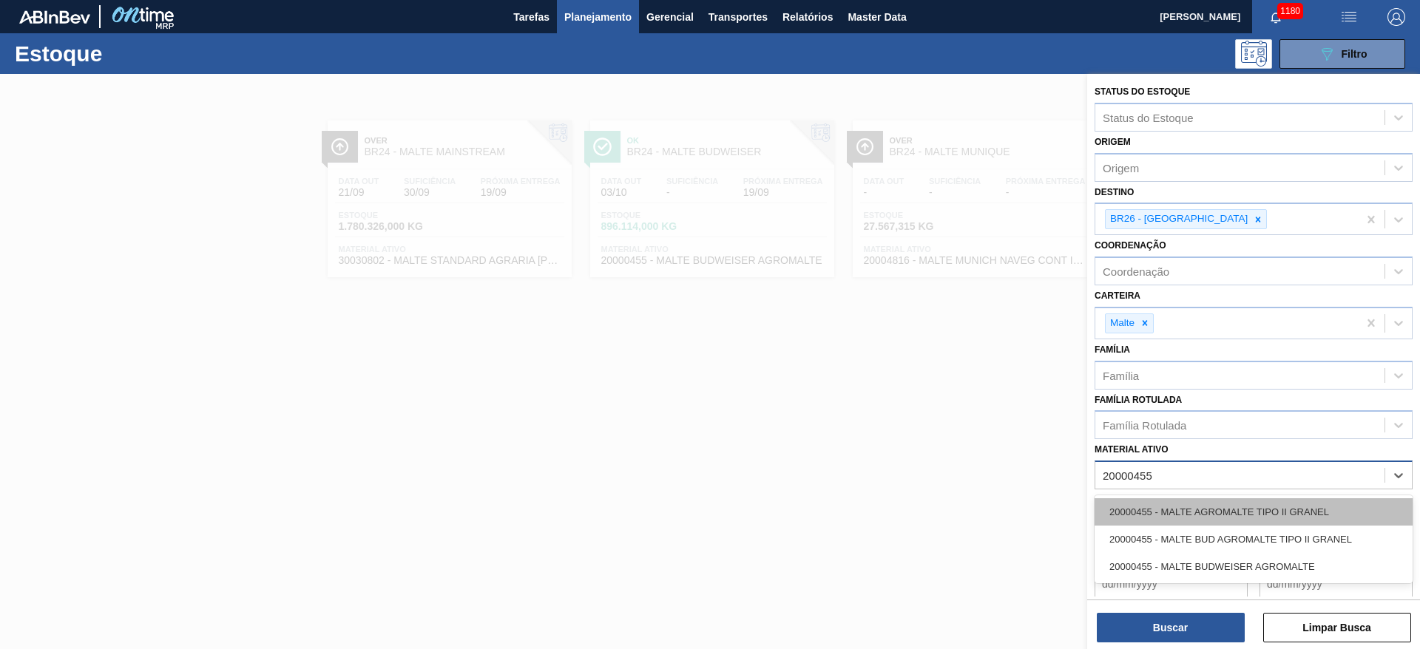
click at [1183, 512] on div "20000455 - MALTE AGROMALTE TIPO II GRANEL" at bounding box center [1254, 512] width 318 height 27
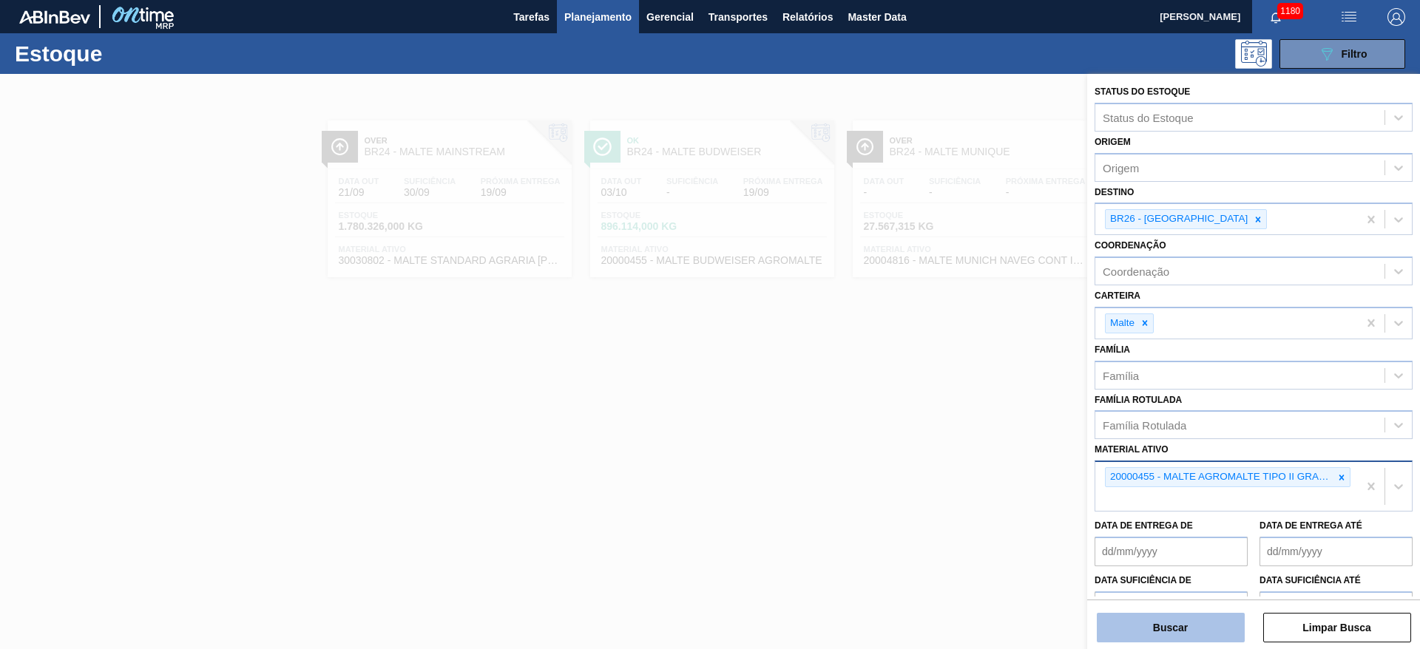
click at [1181, 627] on button "Buscar" at bounding box center [1171, 628] width 148 height 30
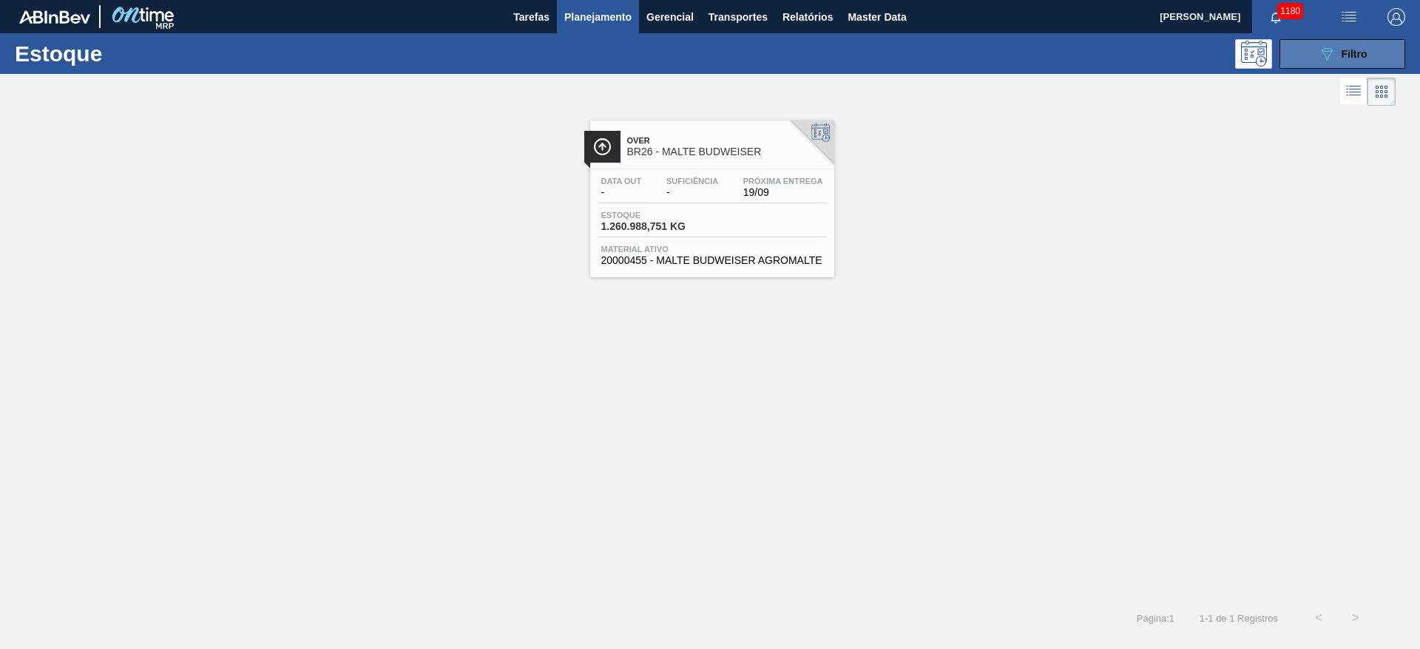
click at [1297, 61] on button "089F7B8B-B2A5-4AFE-B5C0-19BA573D28AC Filtro" at bounding box center [1343, 54] width 126 height 30
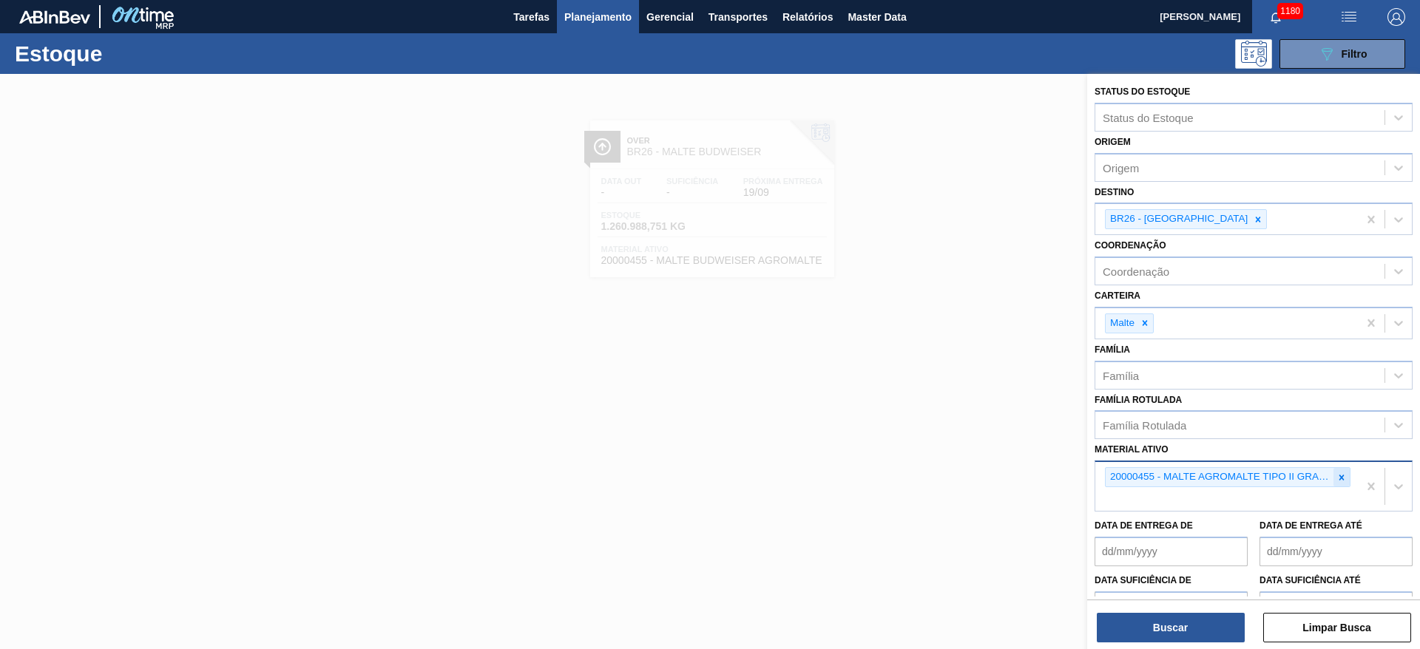
click at [1337, 479] on icon at bounding box center [1342, 478] width 10 height 10
paste ativo "20004815"
type ativo "20004815"
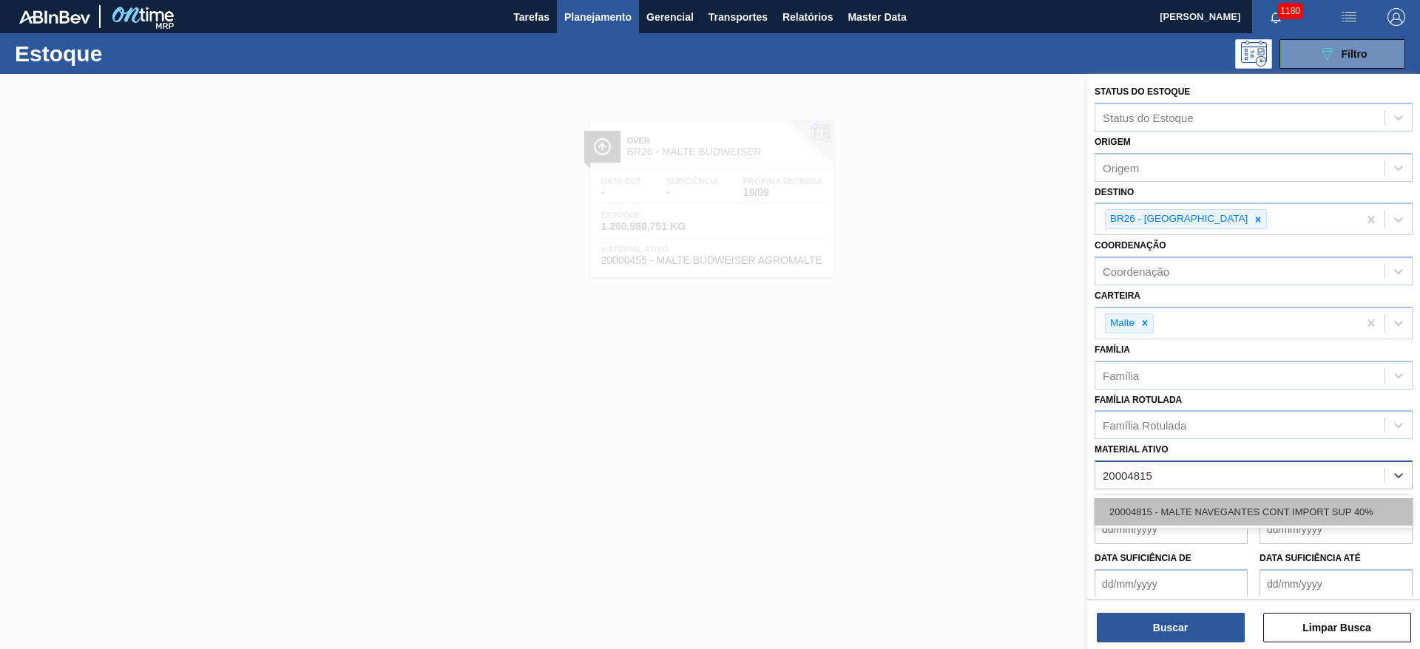
click at [1167, 510] on div "20004815 - MALTE NAVEGANTES CONT IMPORT SUP 40%" at bounding box center [1254, 512] width 318 height 27
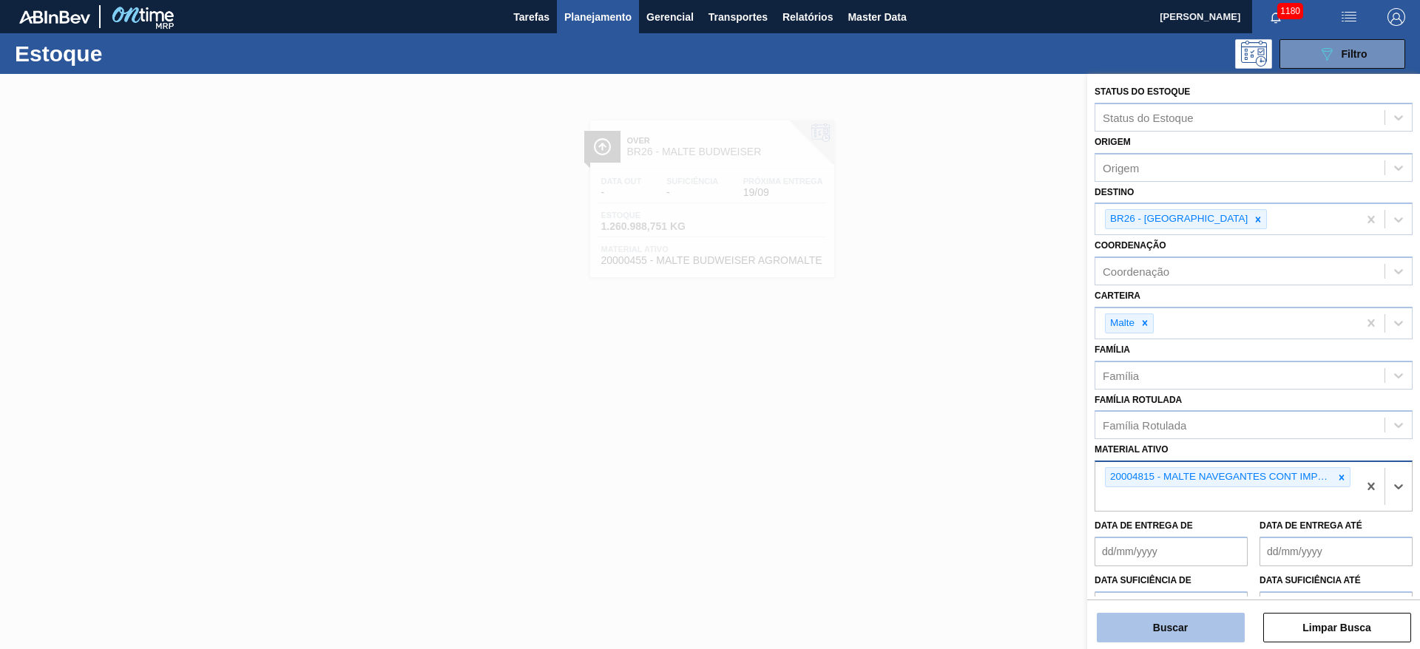
click at [1158, 627] on button "Buscar" at bounding box center [1171, 628] width 148 height 30
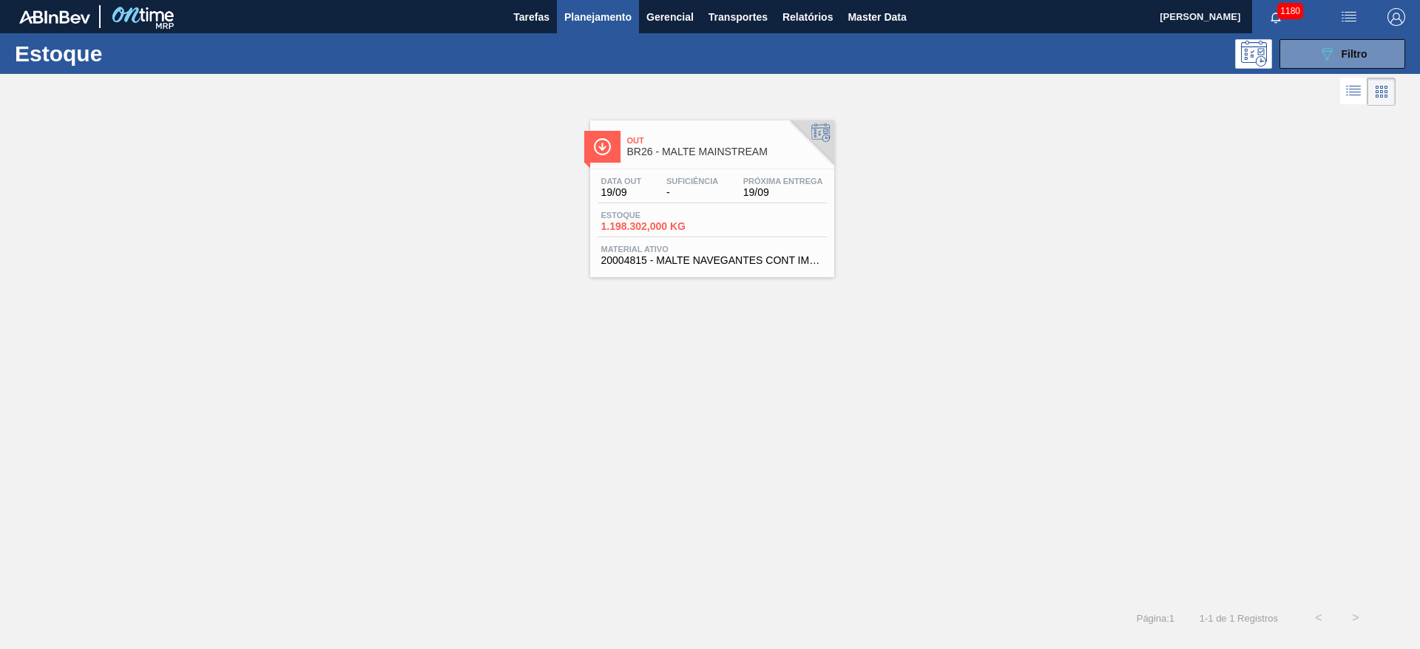
click at [656, 220] on div "Estoque 1.198.302,000 KG" at bounding box center [653, 221] width 111 height 21
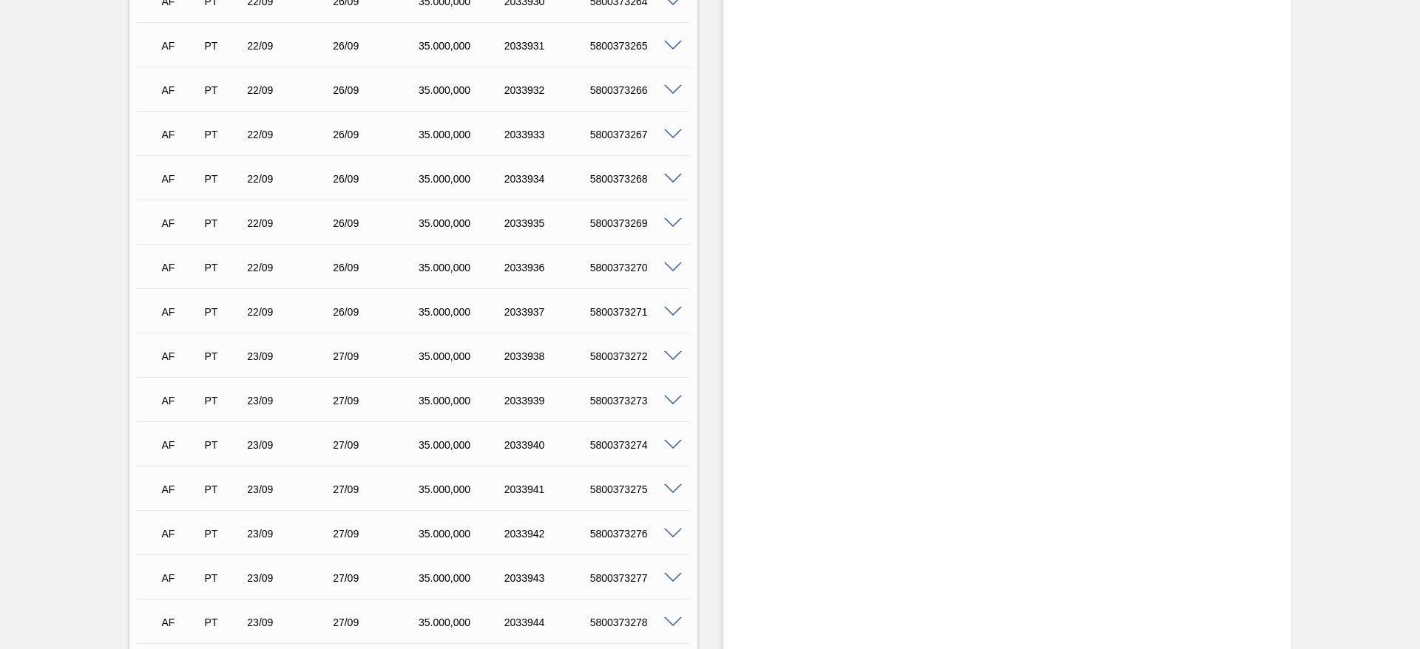
scroll to position [2663, 0]
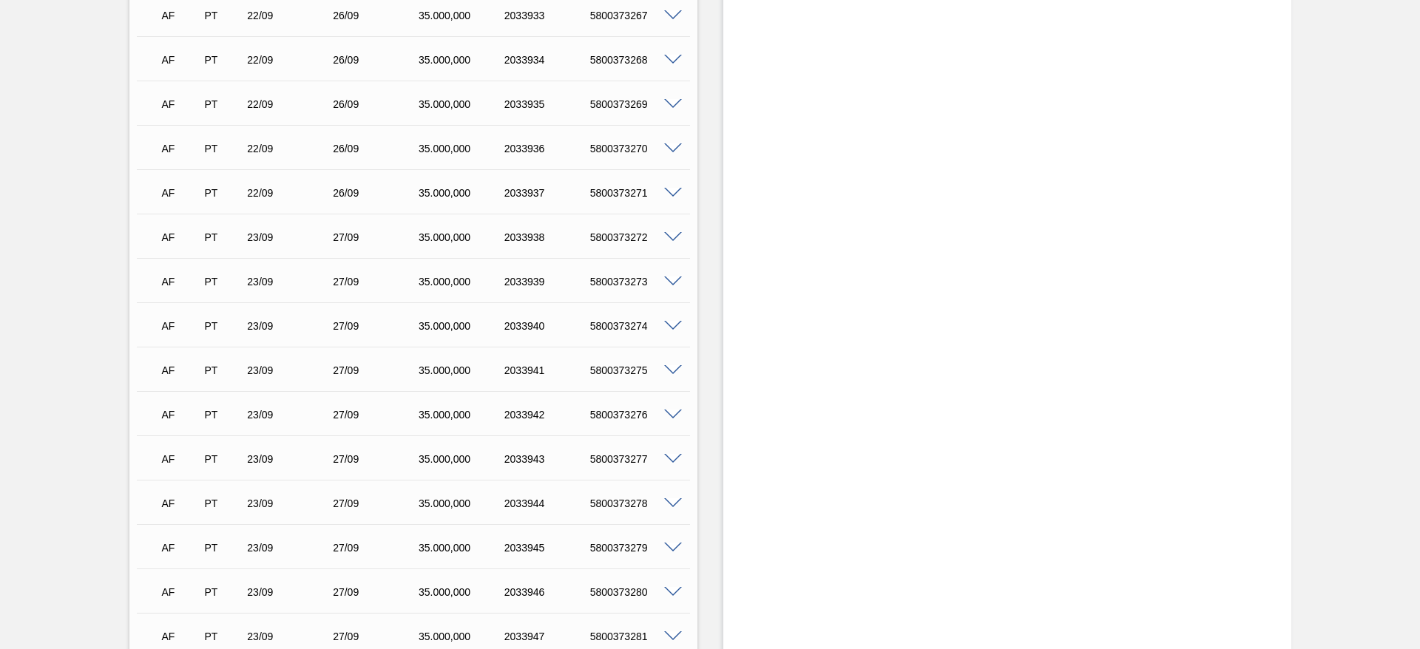
click at [673, 281] on span at bounding box center [673, 282] width 18 height 11
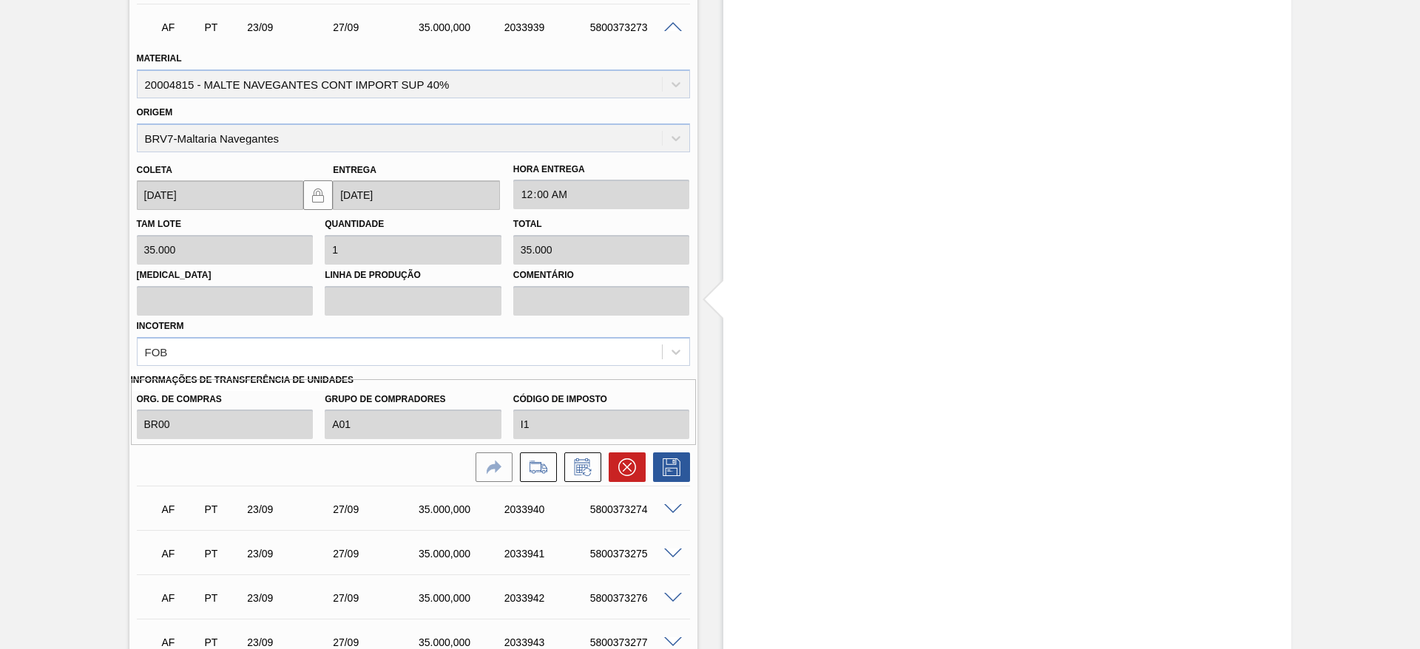
scroll to position [2996, 0]
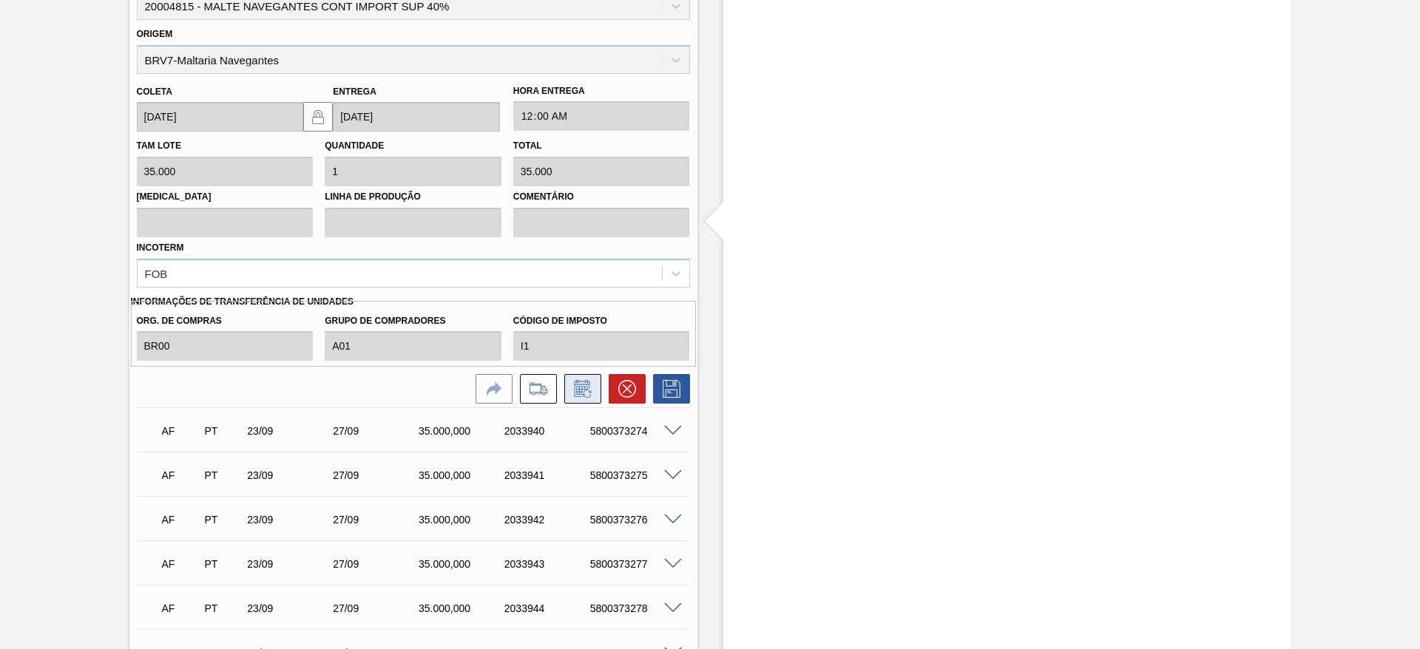
click at [590, 385] on icon at bounding box center [583, 389] width 24 height 18
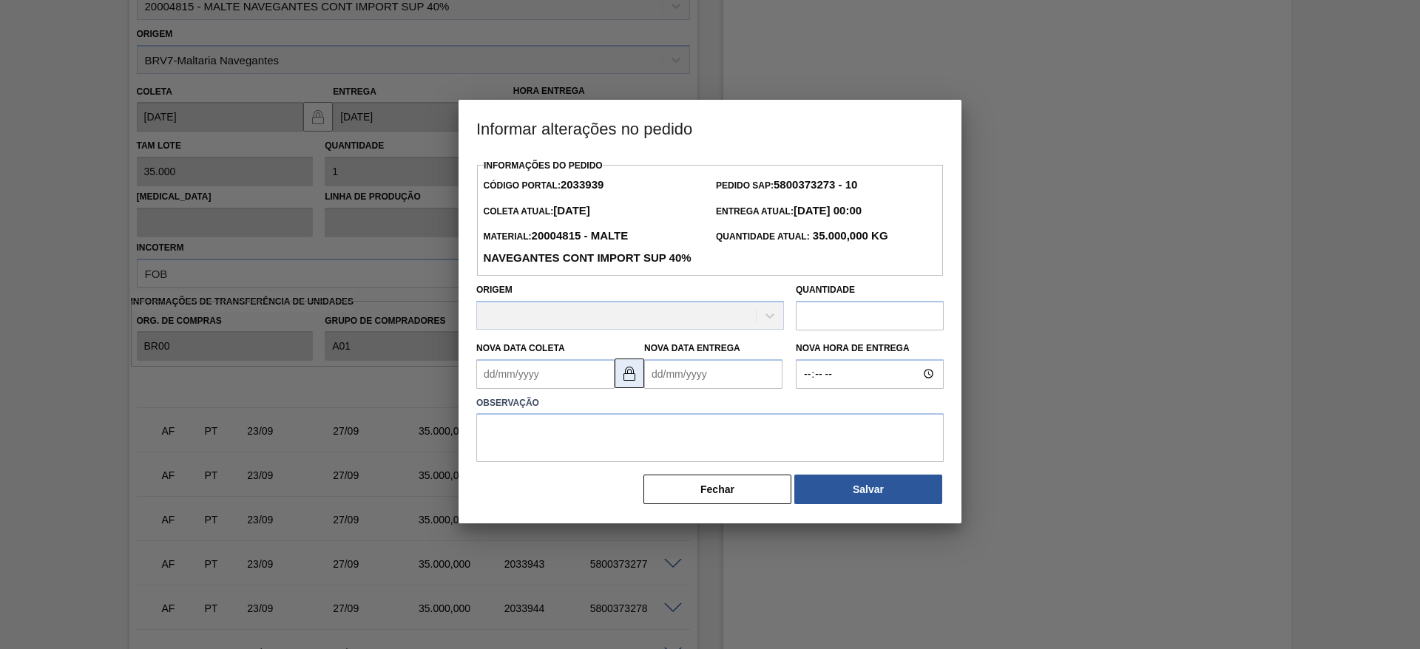
click at [630, 382] on img at bounding box center [630, 374] width 18 height 18
click at [654, 389] on Entrega2033939 "Nova Data Entrega" at bounding box center [713, 375] width 138 height 30
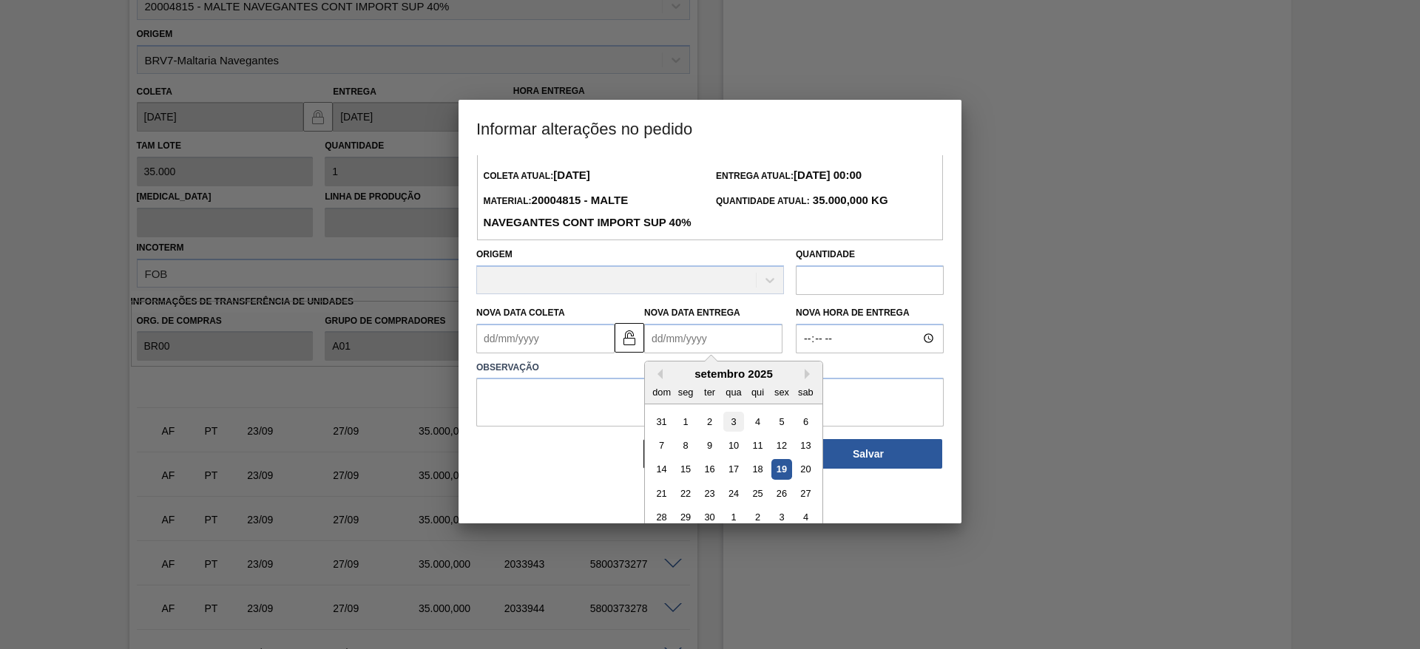
scroll to position [50, 0]
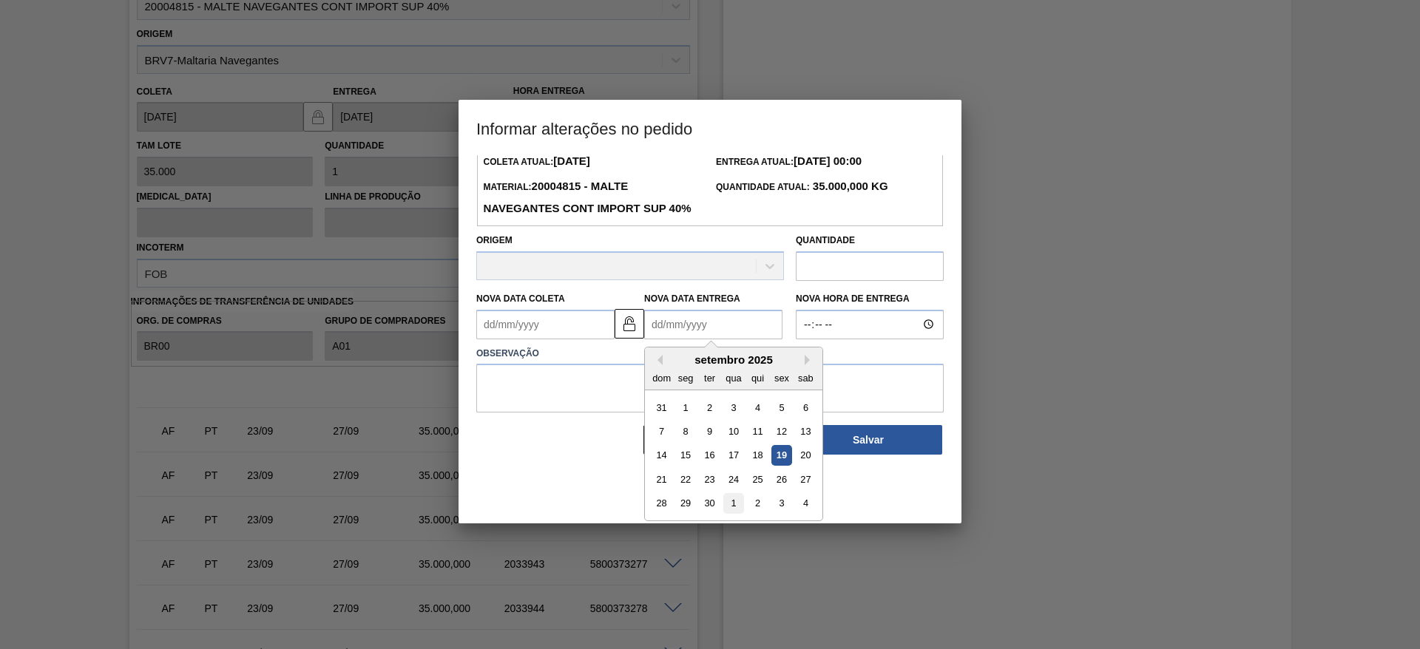
click at [737, 513] on div "1" at bounding box center [733, 503] width 20 height 20
type Entrega2033939 "[DATE]"
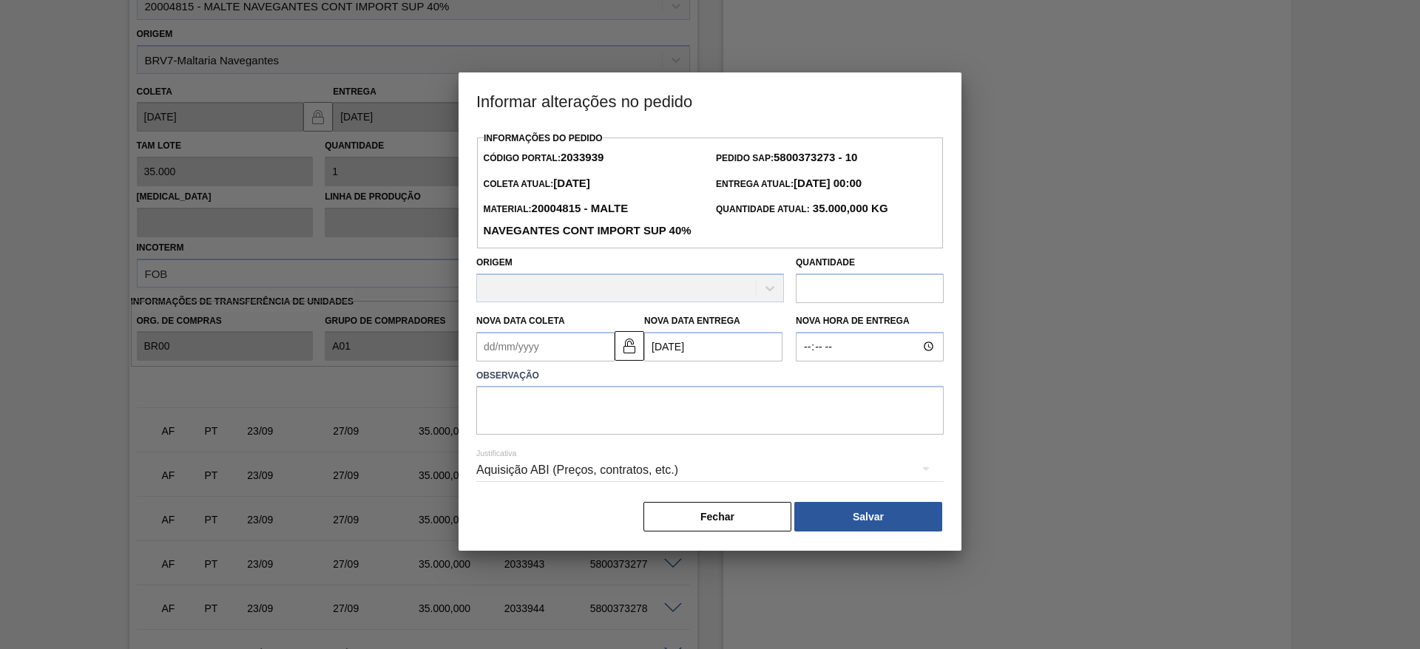
scroll to position [0, 0]
click at [538, 435] on textarea at bounding box center [710, 410] width 468 height 49
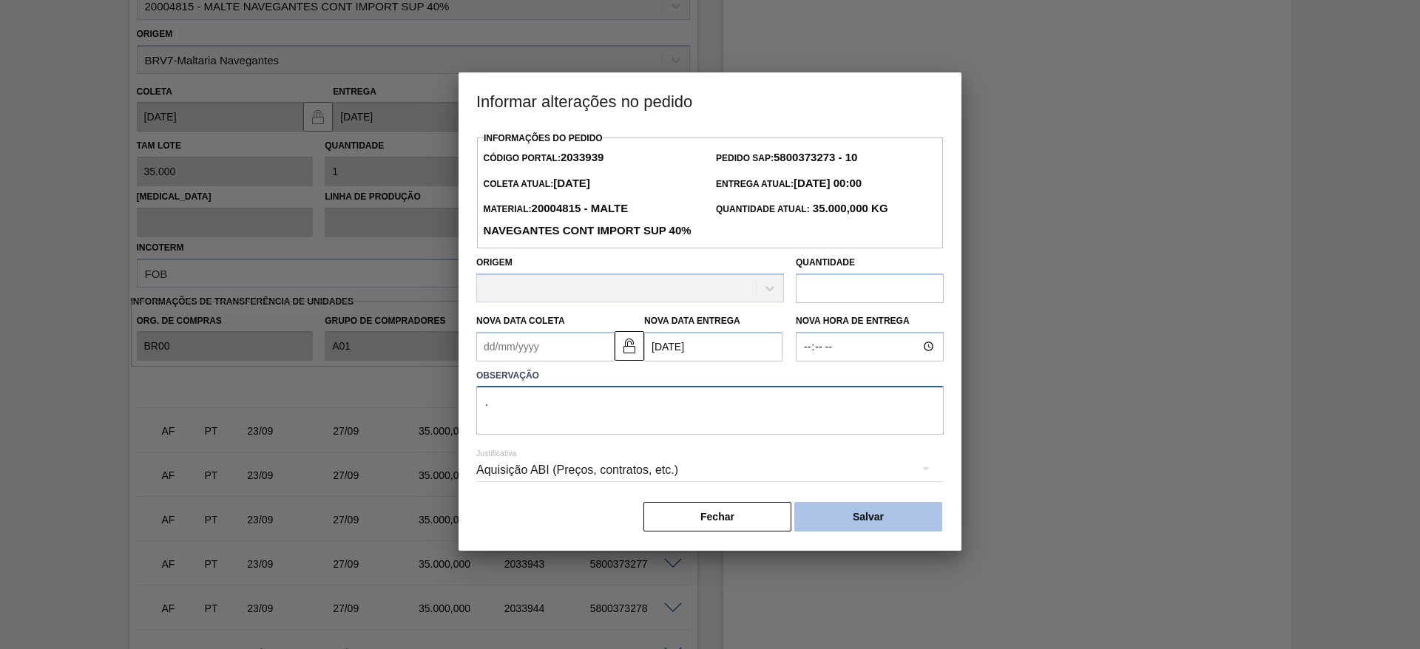
type textarea "."
click at [887, 532] on button "Salvar" at bounding box center [868, 517] width 148 height 30
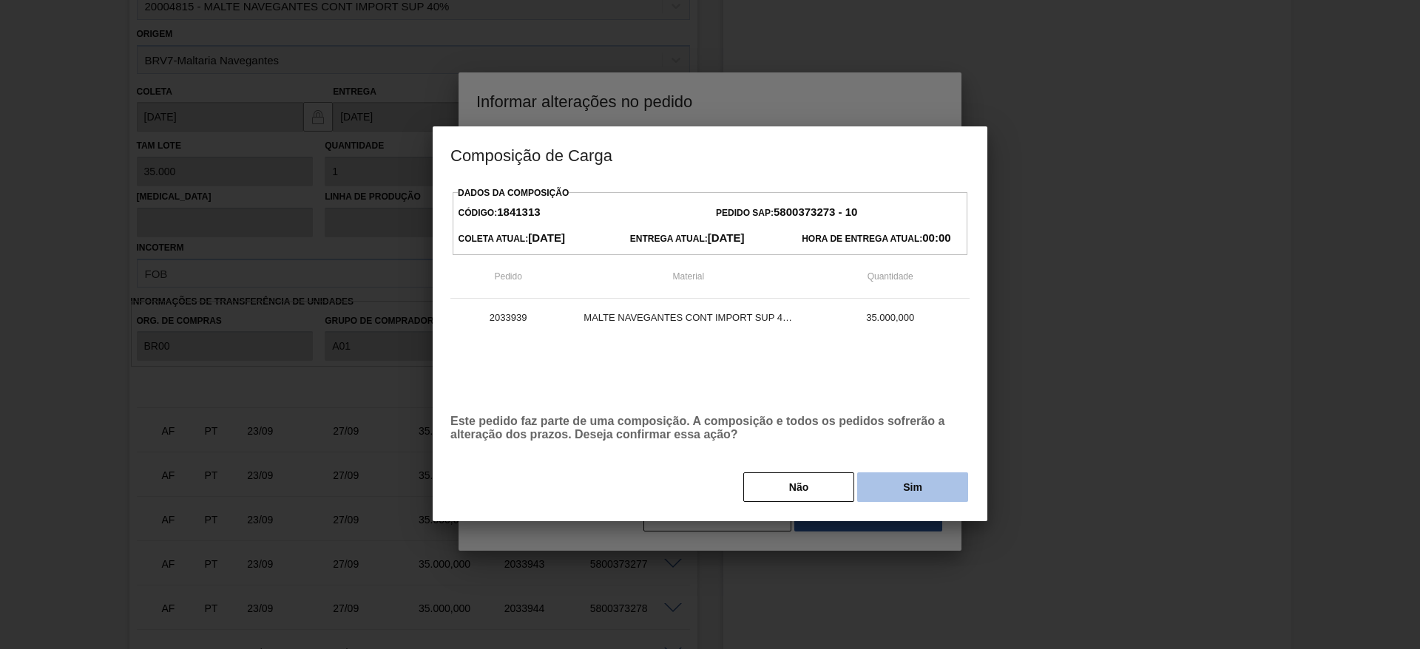
click at [902, 488] on button "Sim" at bounding box center [912, 488] width 111 height 30
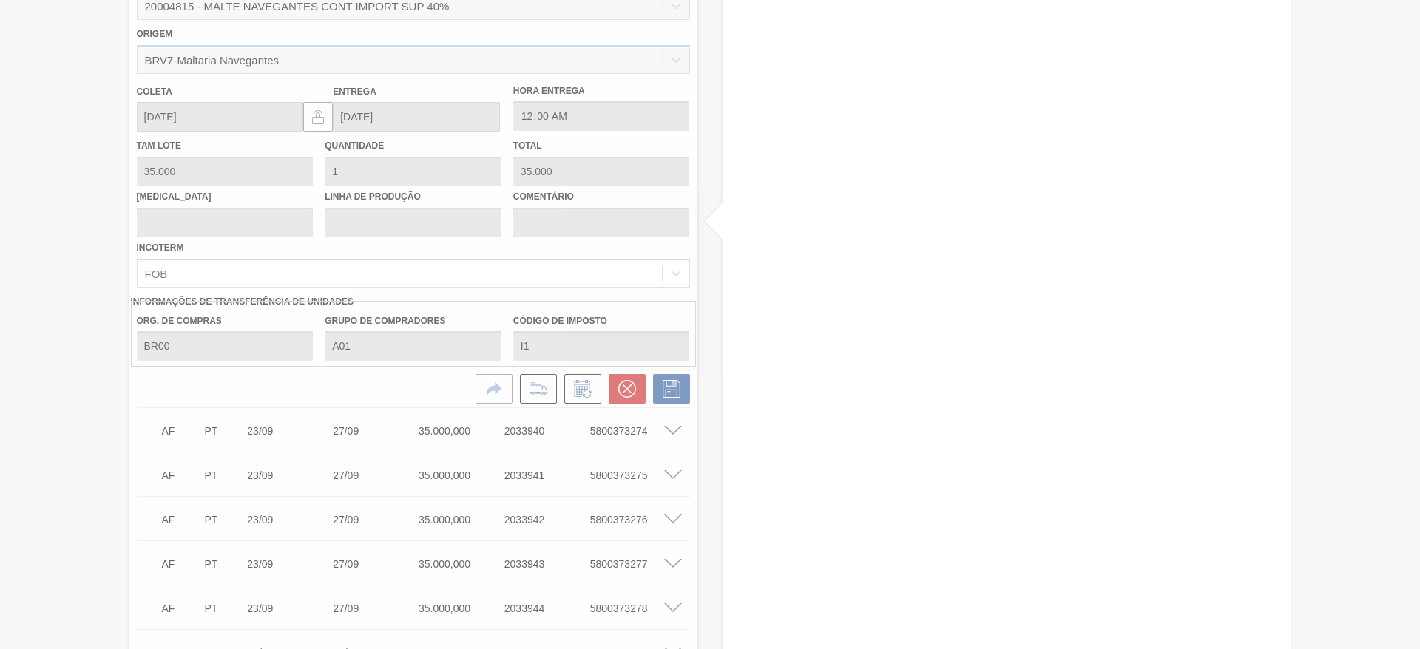
type input "."
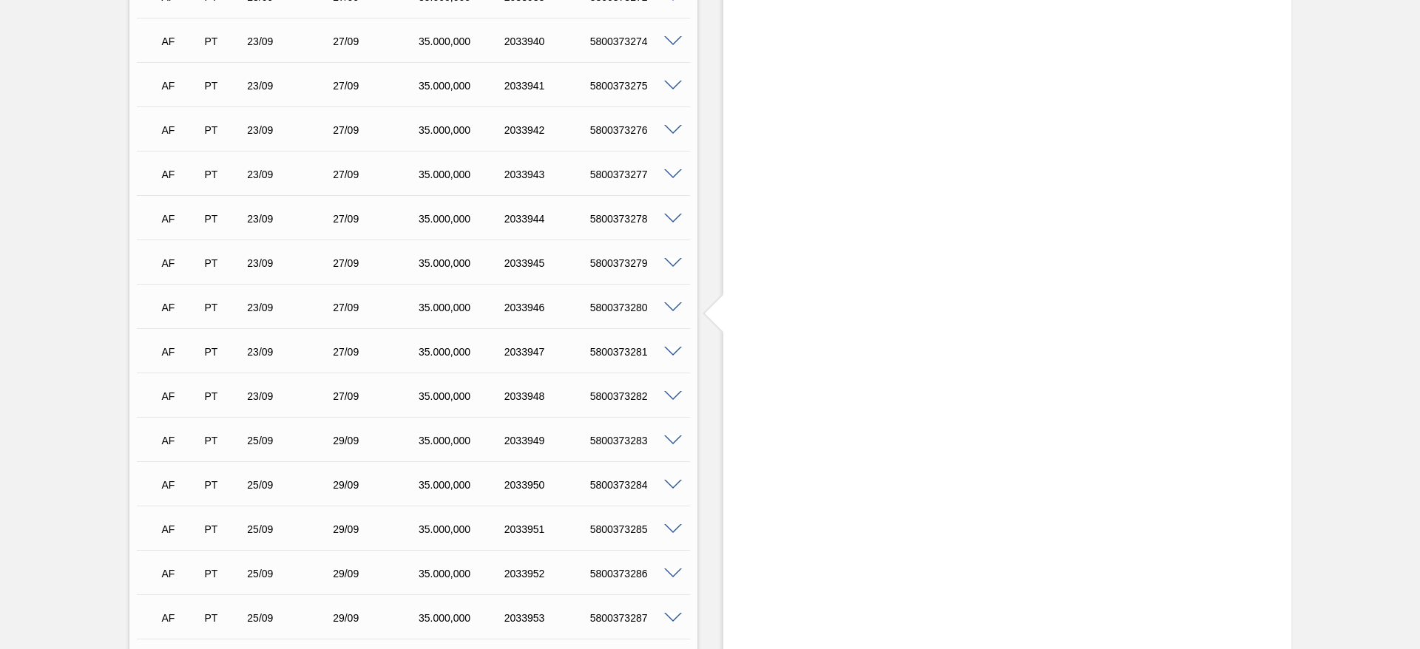
scroll to position [2571, 0]
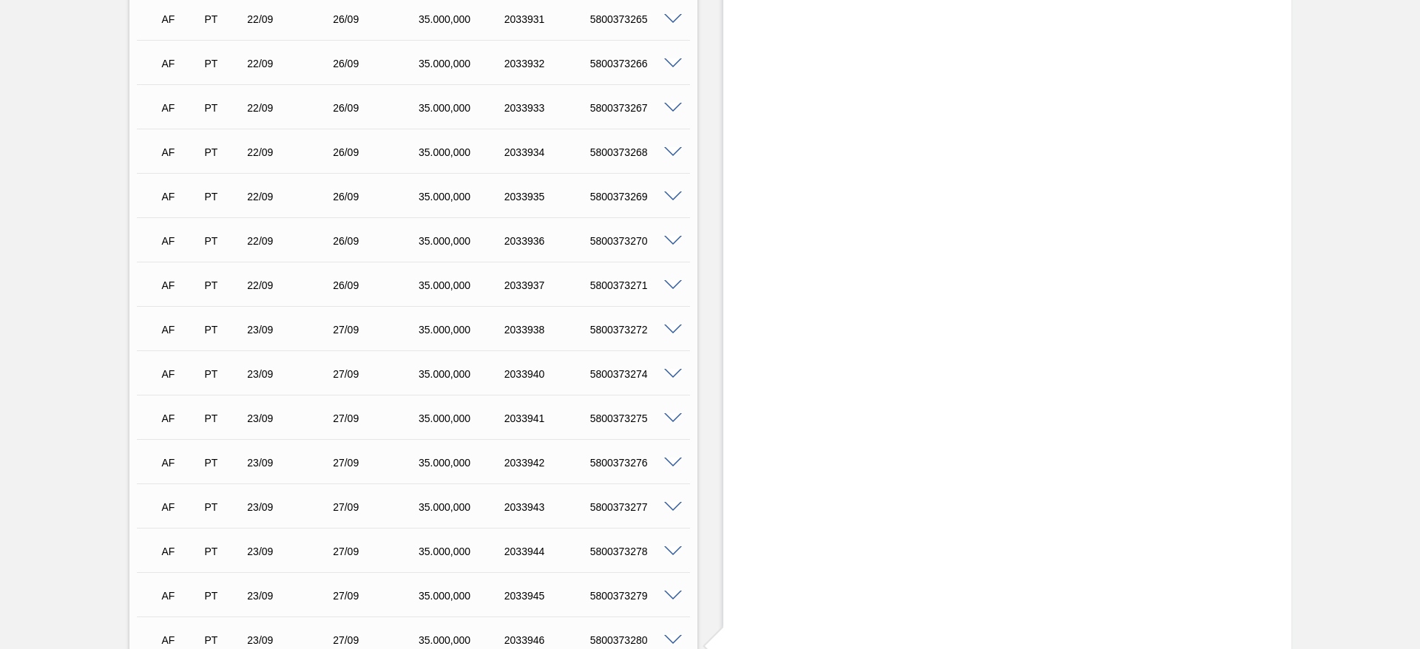
click at [667, 374] on span at bounding box center [673, 374] width 18 height 11
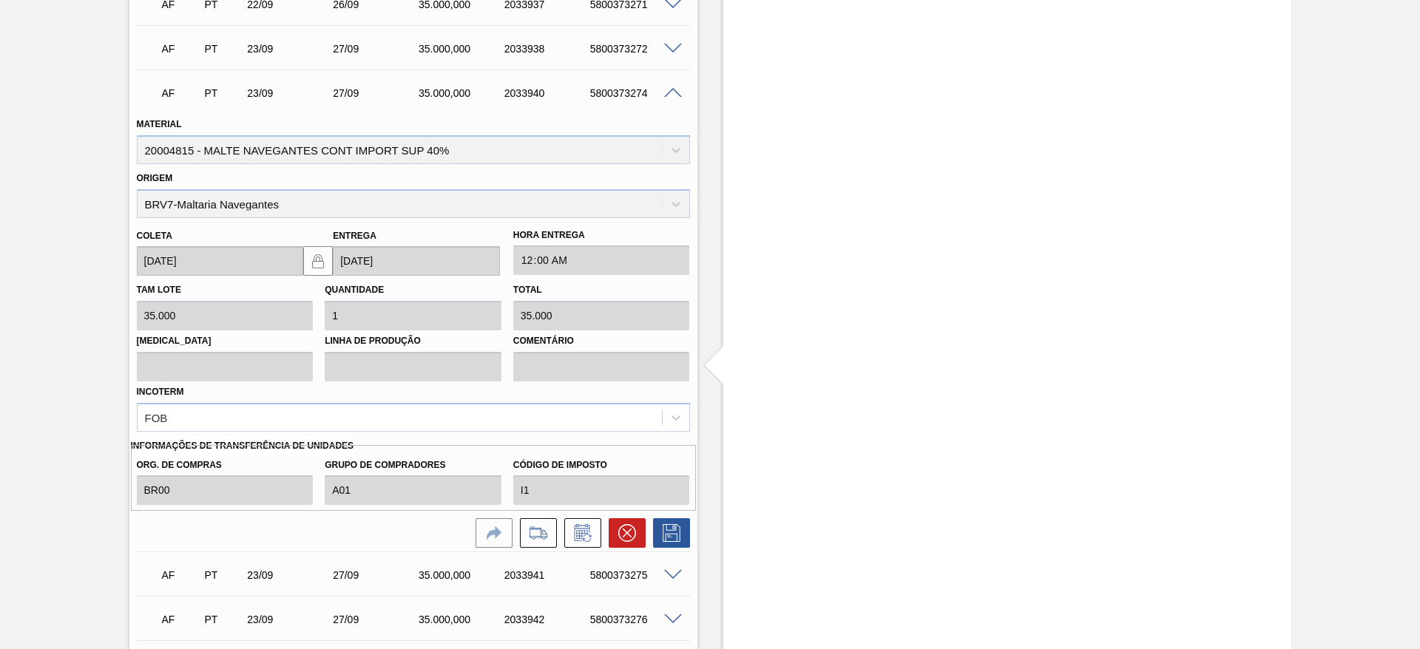
scroll to position [3014, 0]
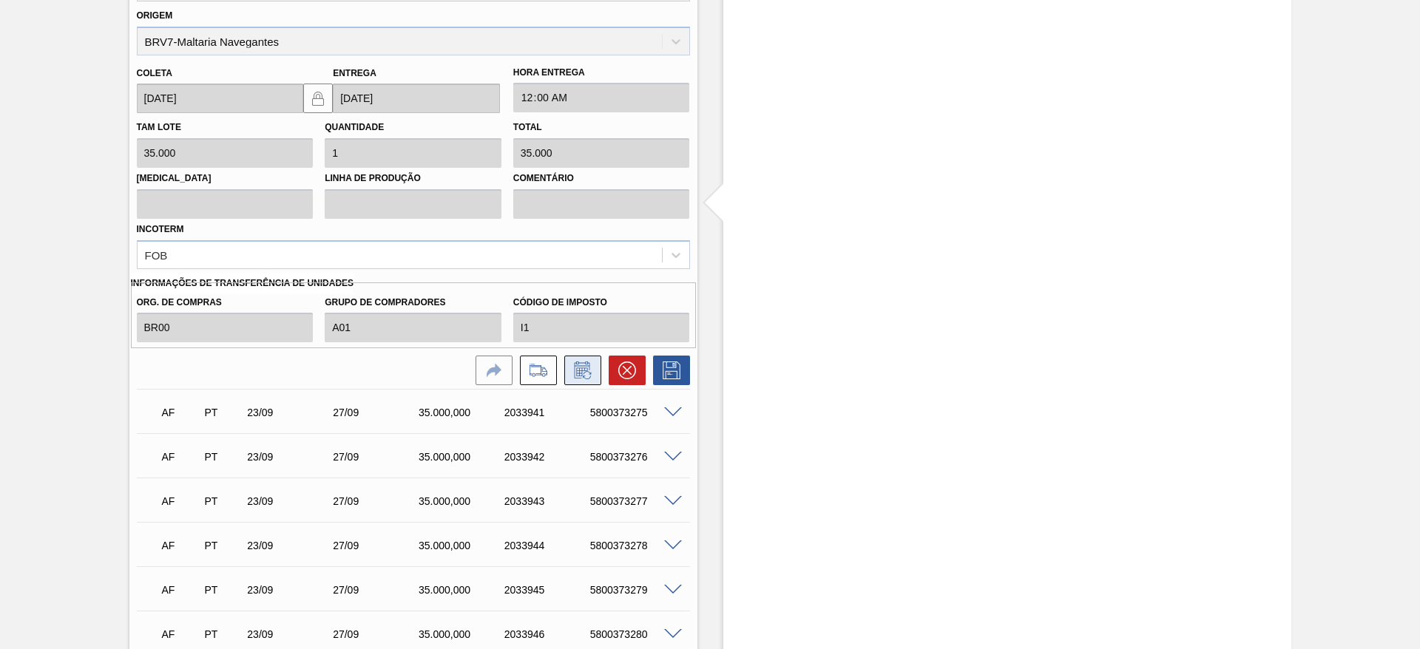
click at [579, 363] on icon at bounding box center [582, 370] width 16 height 17
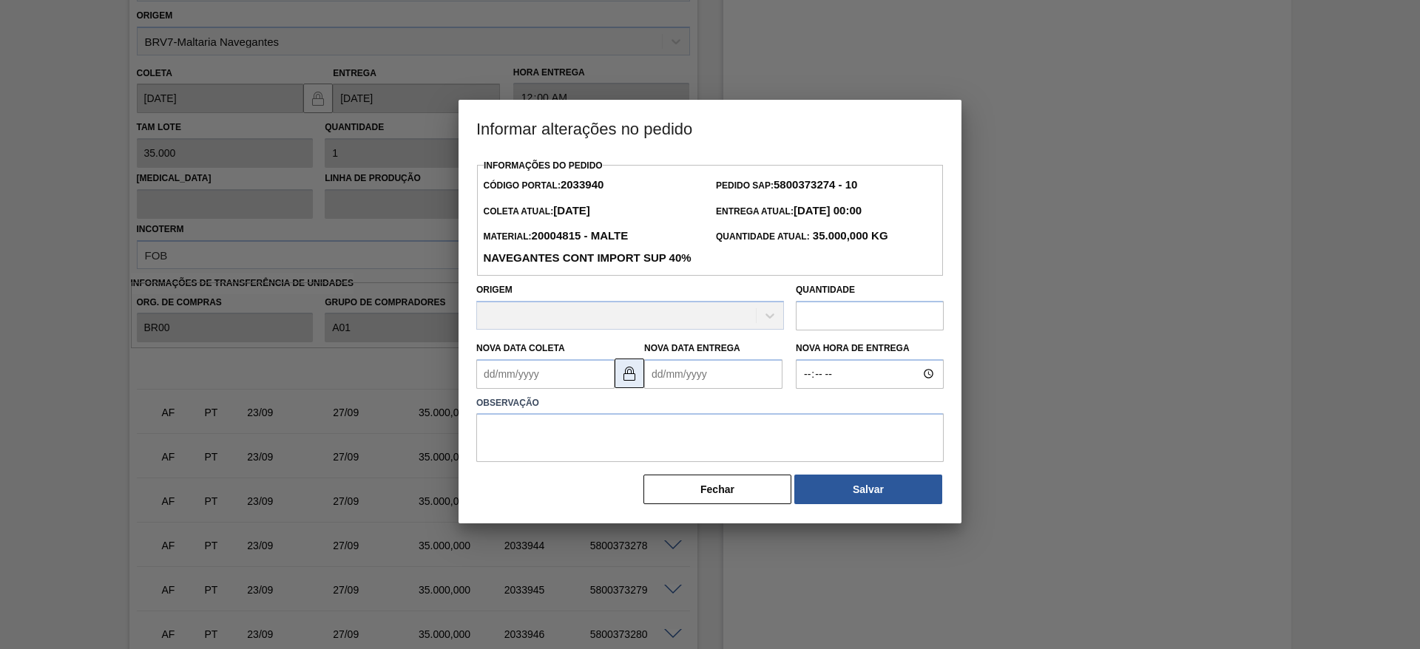
click at [627, 382] on img at bounding box center [630, 374] width 18 height 18
click at [656, 389] on Entrega2033940 "Nova Data Entrega" at bounding box center [713, 375] width 138 height 30
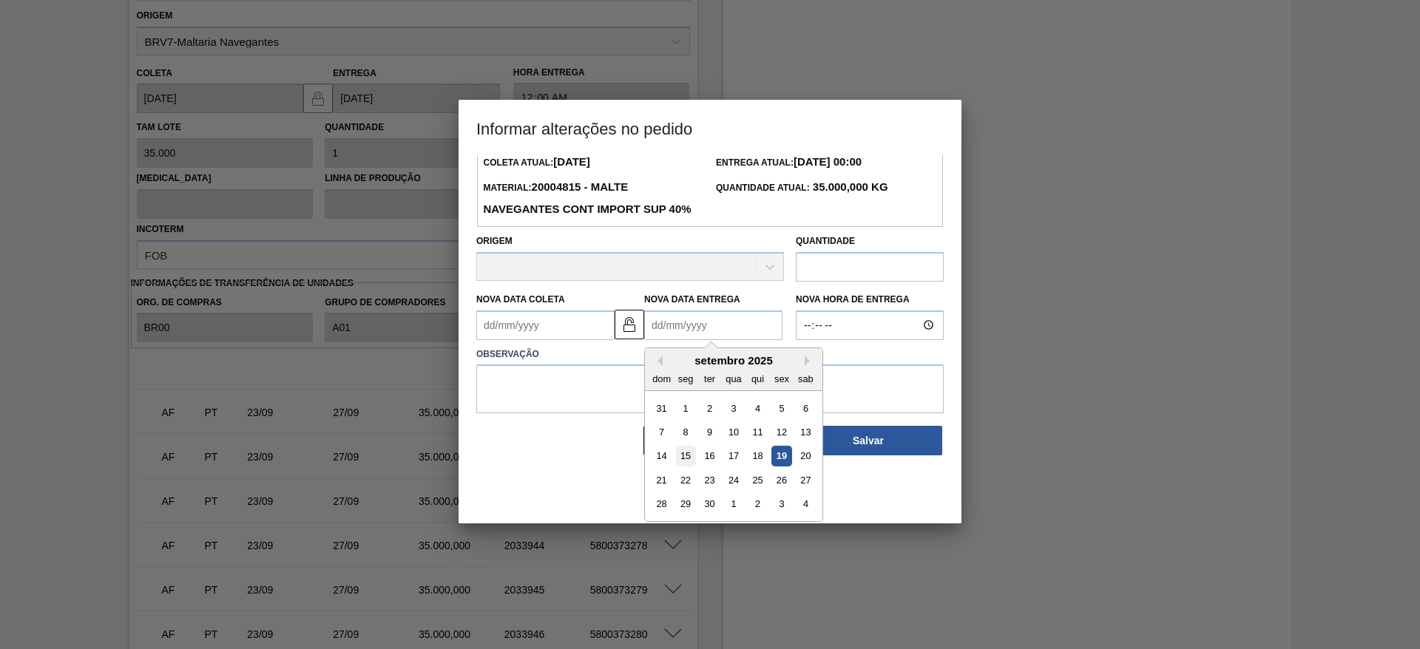
scroll to position [50, 0]
click at [733, 513] on div "1" at bounding box center [733, 503] width 20 height 20
type Entrega2033940 "[DATE]"
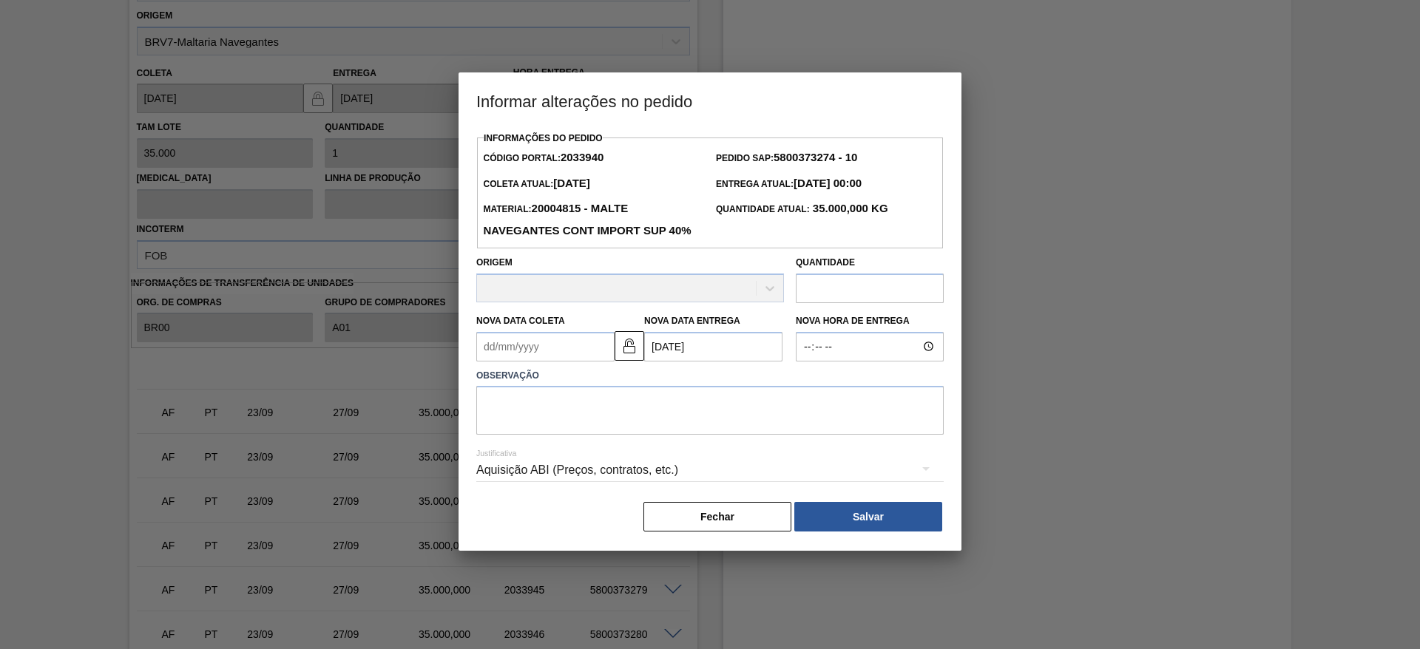
scroll to position [0, 0]
click at [556, 435] on textarea at bounding box center [710, 410] width 468 height 49
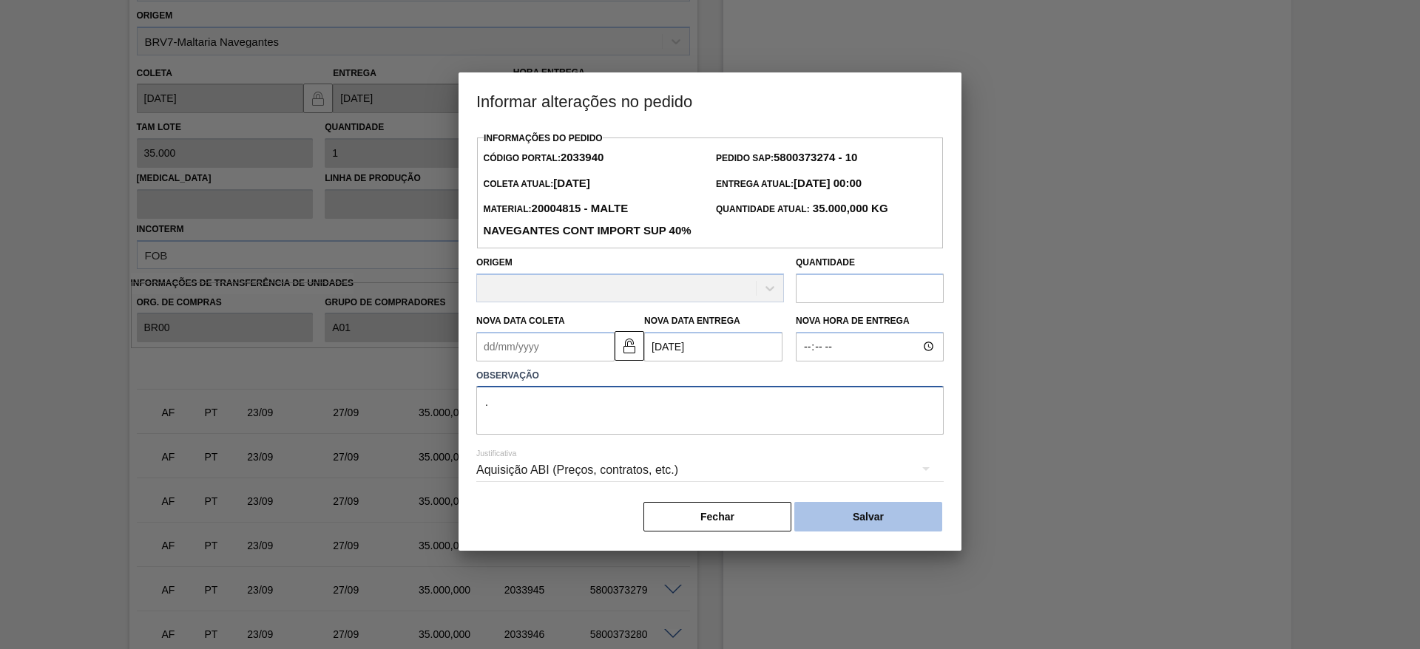
type textarea "."
click at [861, 532] on button "Salvar" at bounding box center [868, 517] width 148 height 30
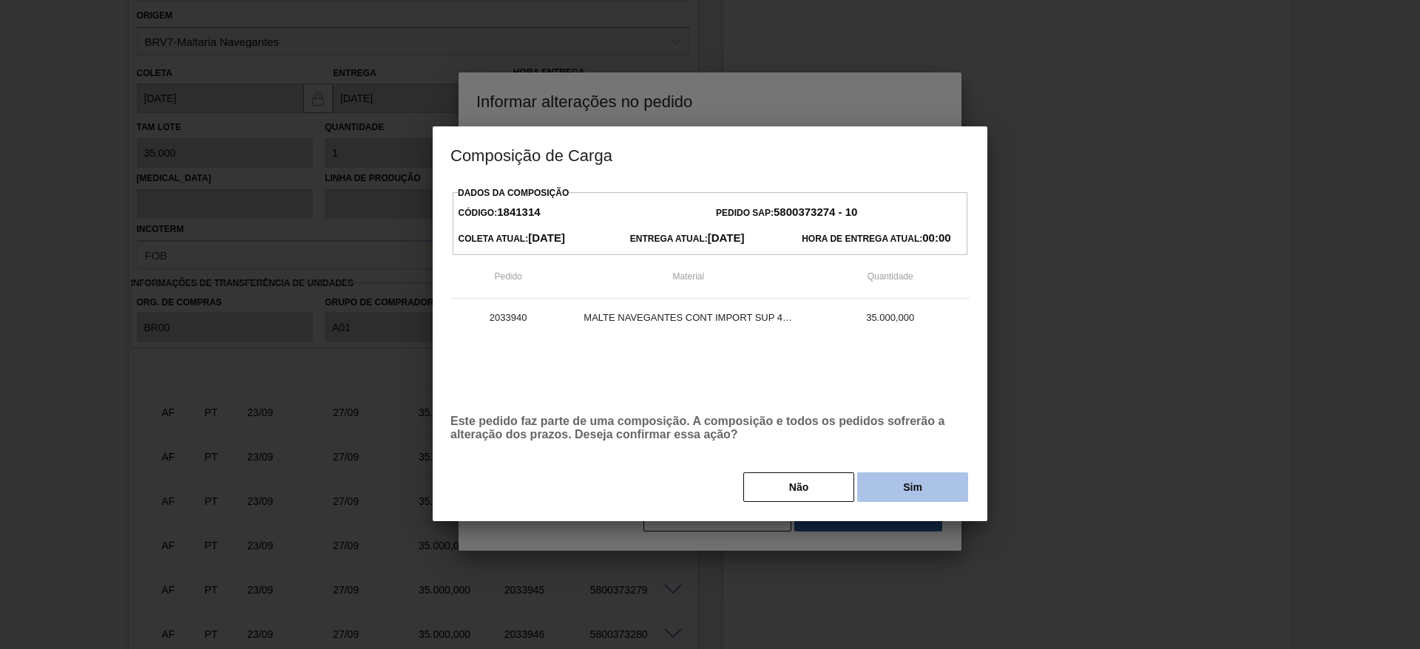
click at [894, 490] on button "Sim" at bounding box center [912, 488] width 111 height 30
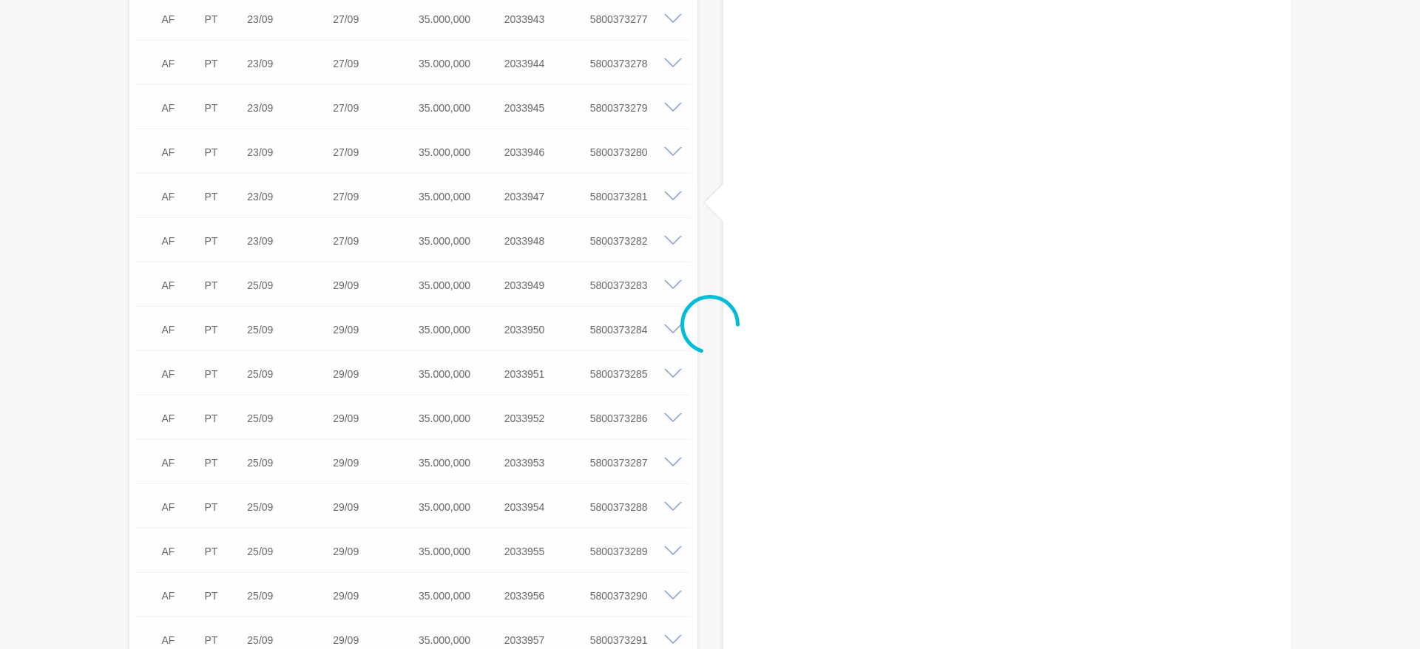
scroll to position [2532, 0]
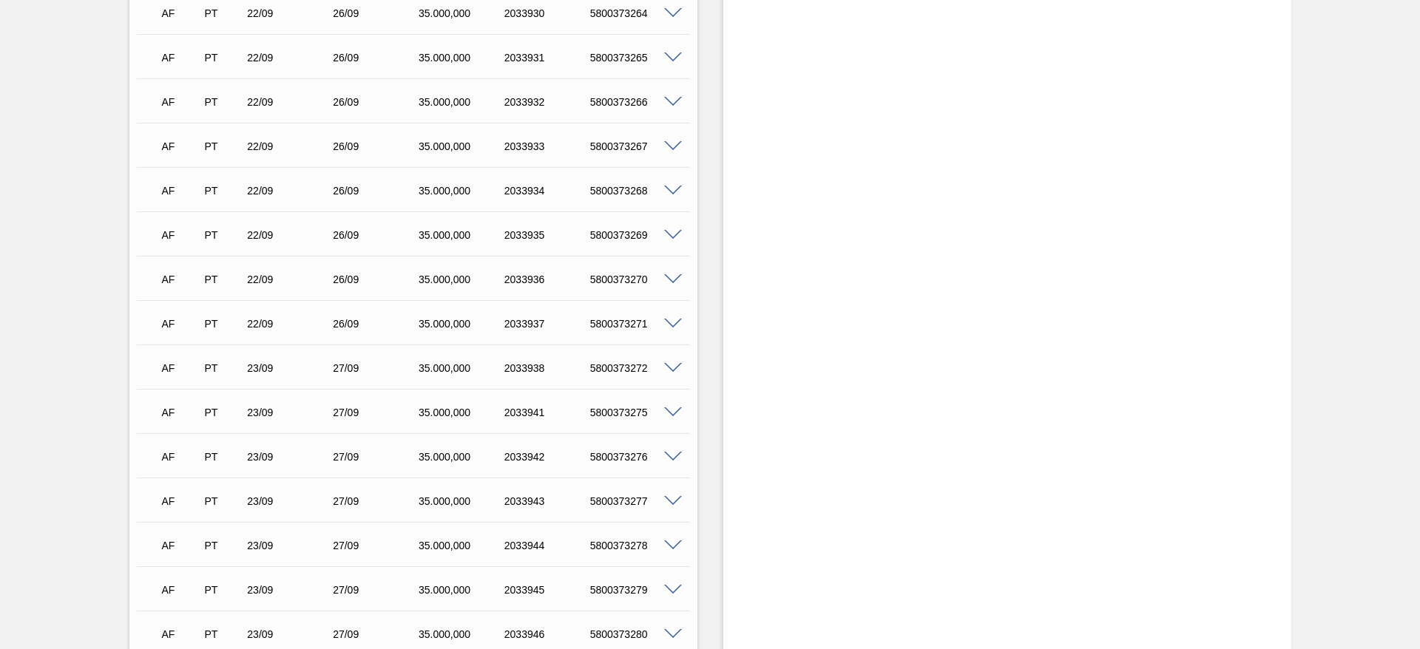
click at [672, 373] on div "5800373272" at bounding box center [635, 368] width 96 height 12
click at [671, 367] on span at bounding box center [673, 368] width 18 height 11
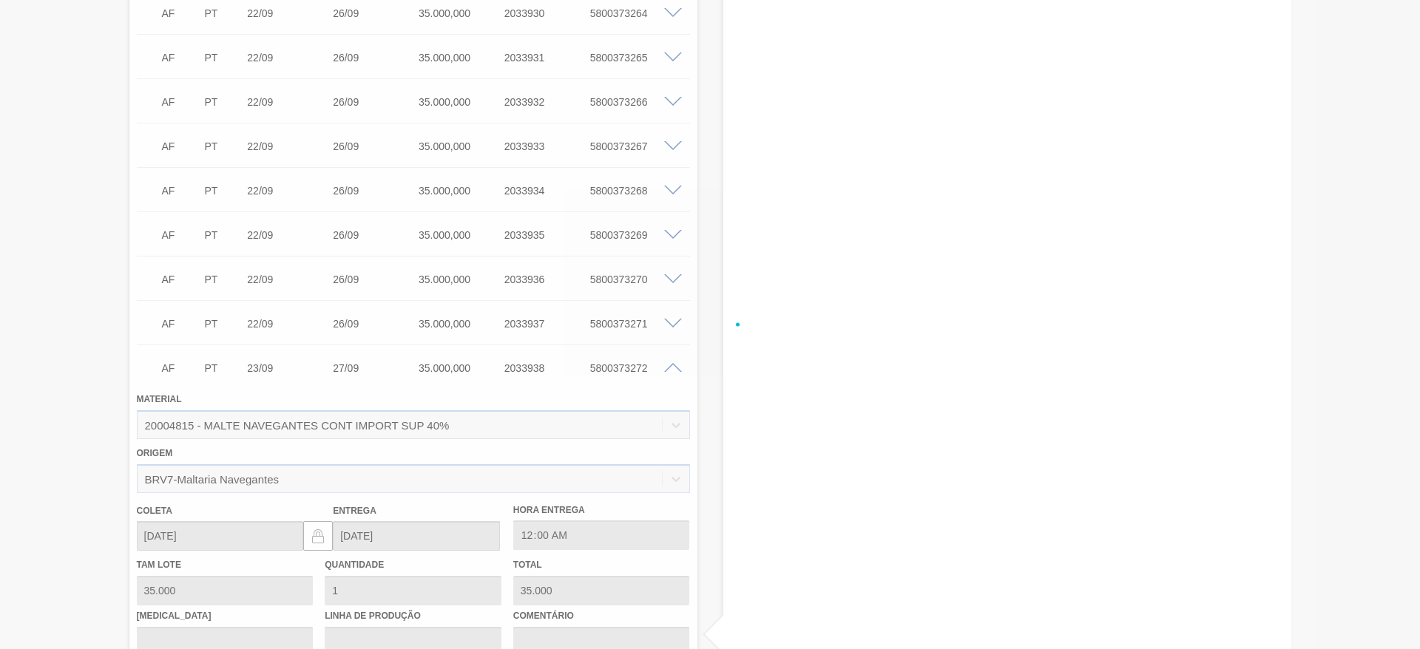
scroll to position [2970, 0]
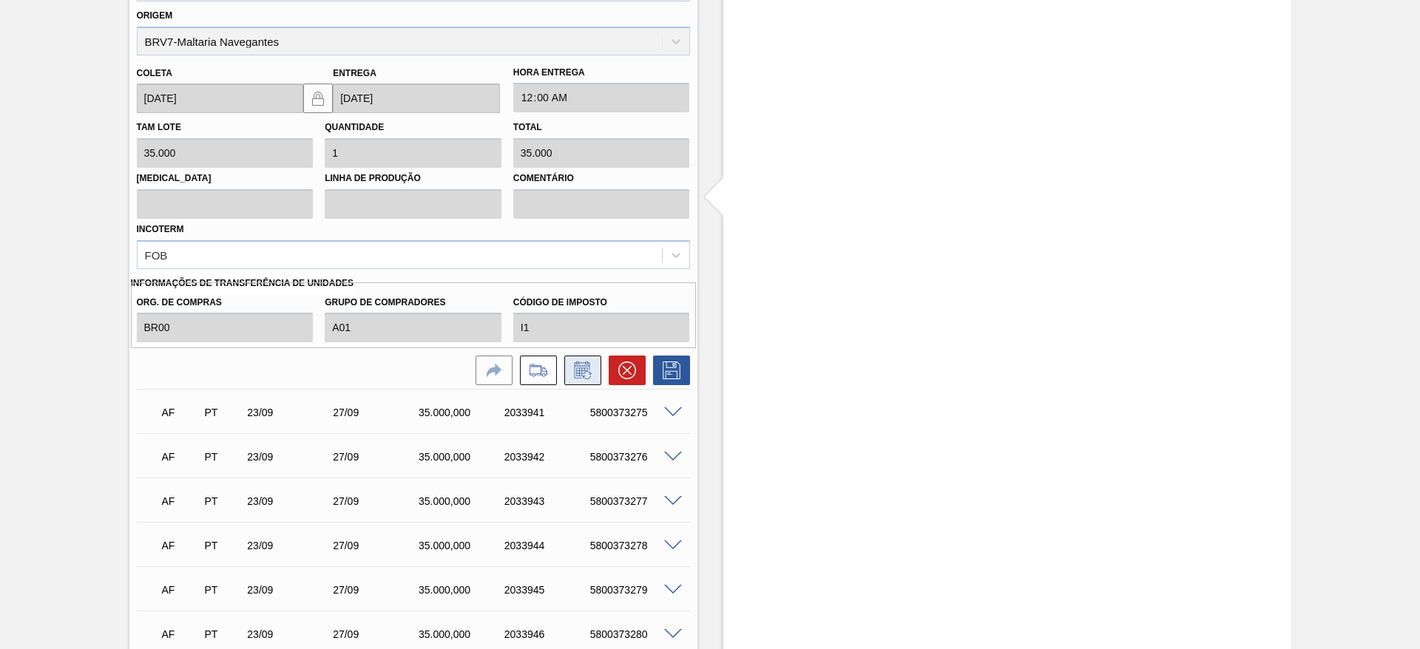
click at [586, 365] on icon at bounding box center [583, 371] width 24 height 18
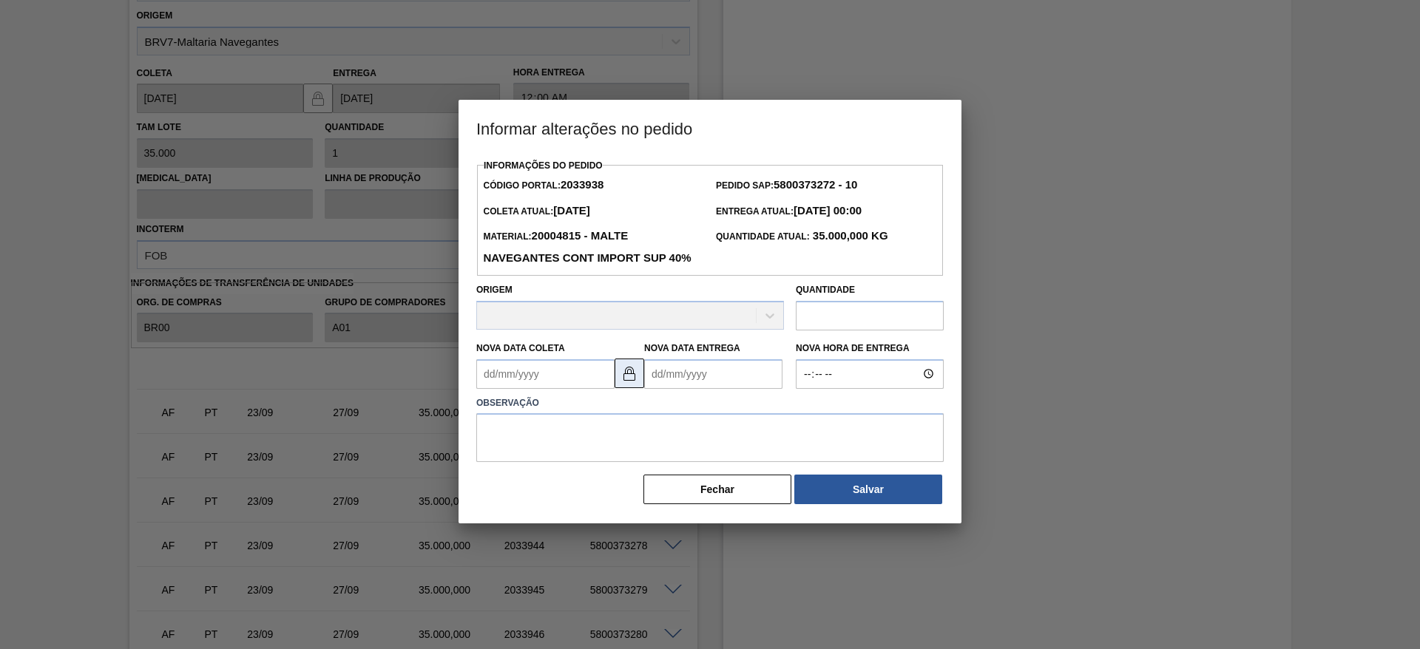
click at [634, 382] on img at bounding box center [630, 374] width 18 height 18
click at [660, 389] on Entrega2033938 "Nova Data Entrega" at bounding box center [713, 375] width 138 height 30
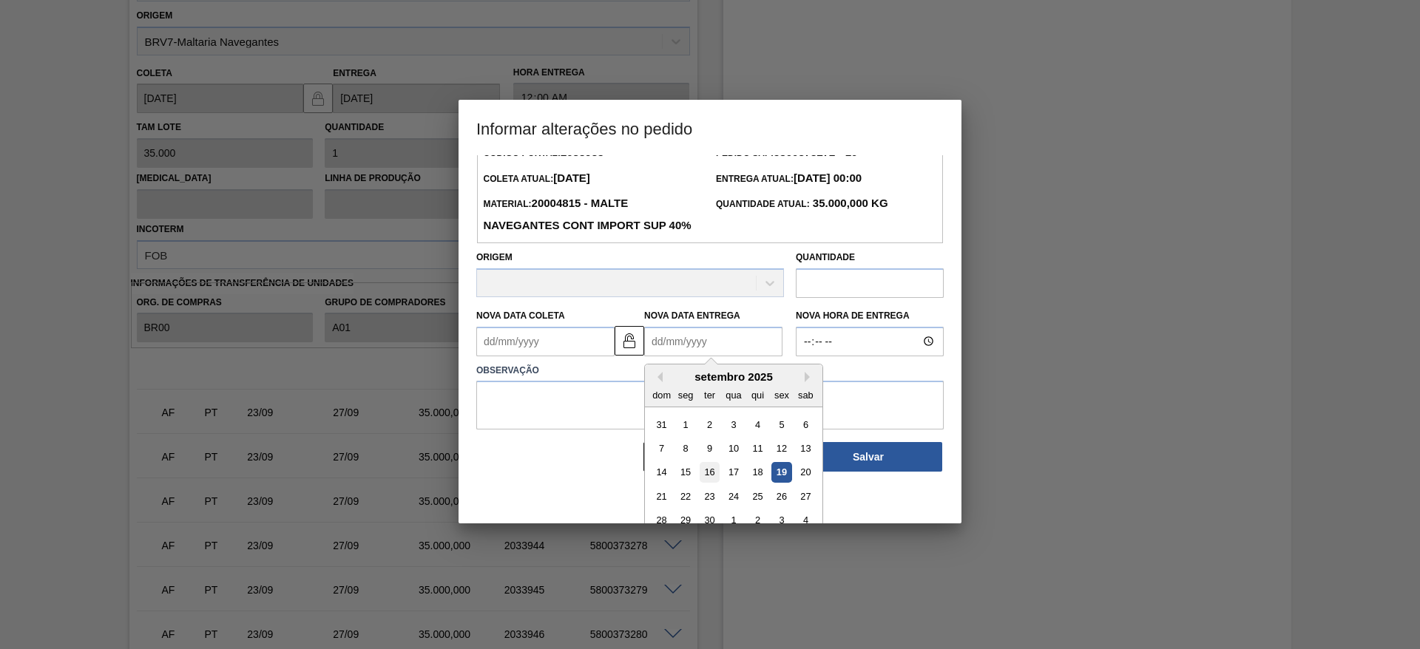
scroll to position [50, 0]
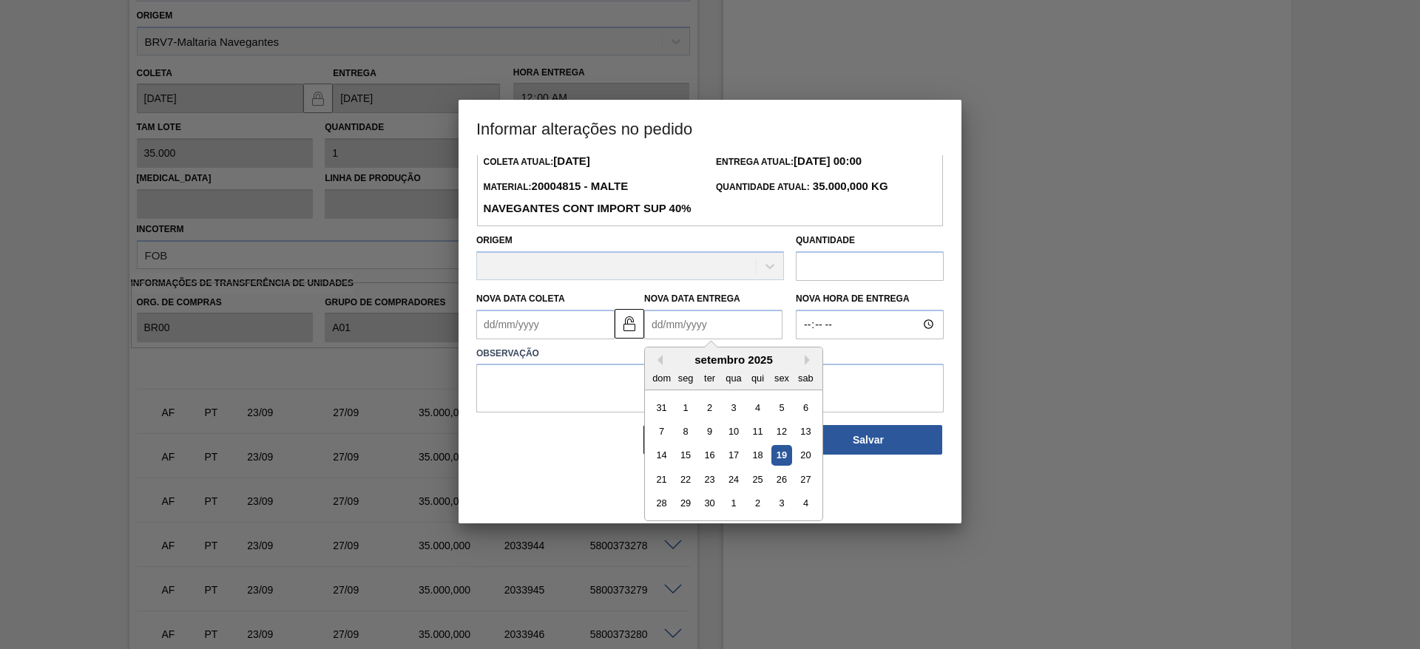
click at [733, 513] on div "1" at bounding box center [733, 503] width 20 height 20
type Entrega2033938 "[DATE]"
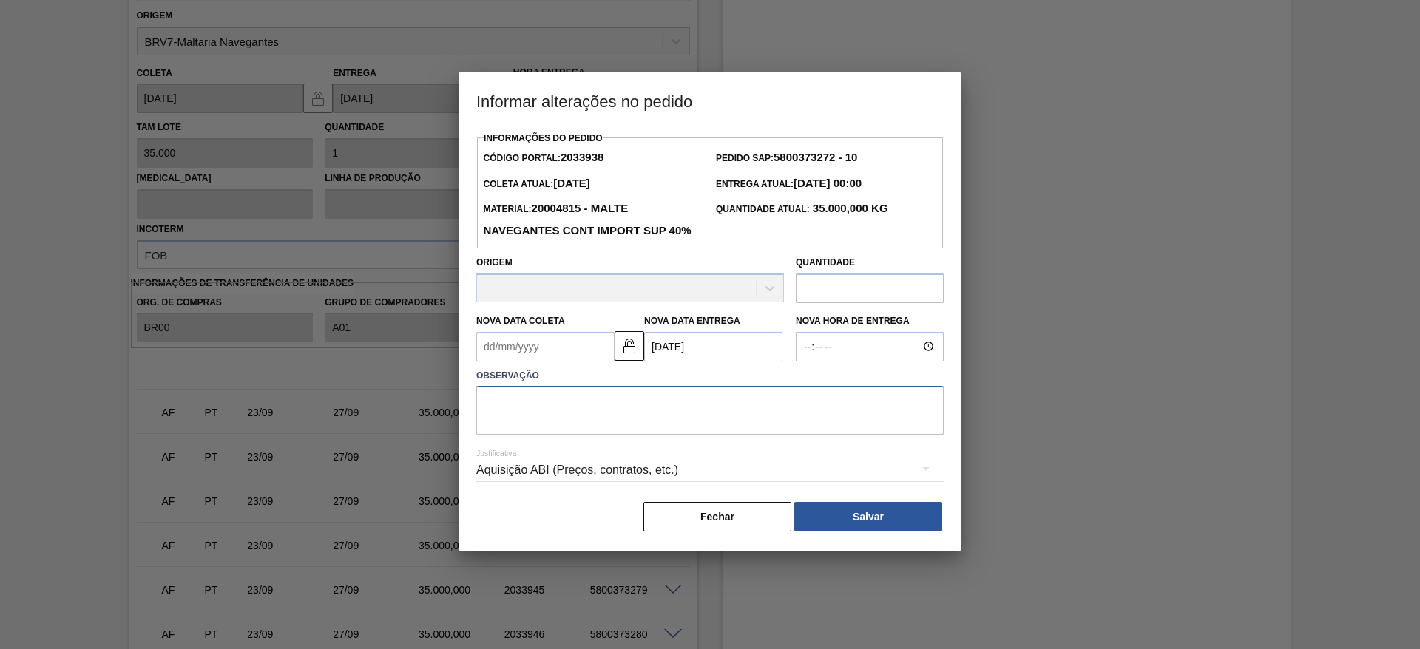
click at [585, 435] on textarea at bounding box center [710, 410] width 468 height 49
type textarea "."
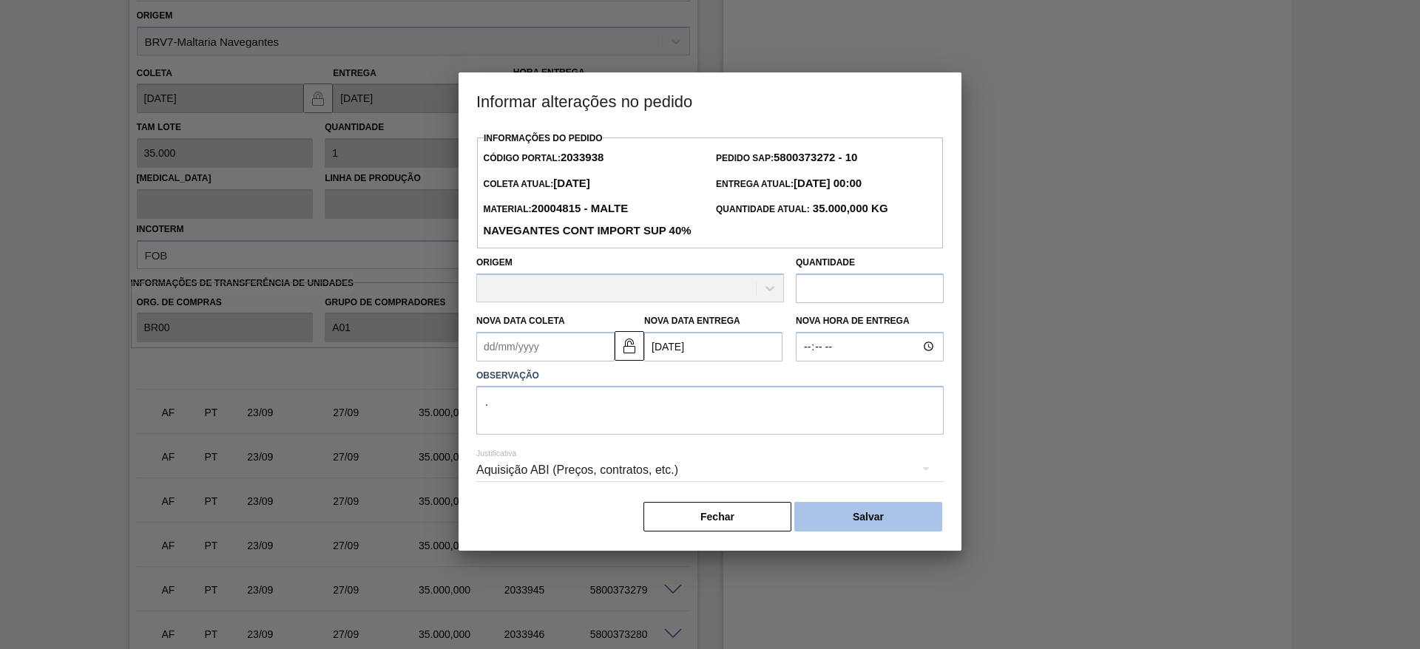
click at [858, 532] on button "Salvar" at bounding box center [868, 517] width 148 height 30
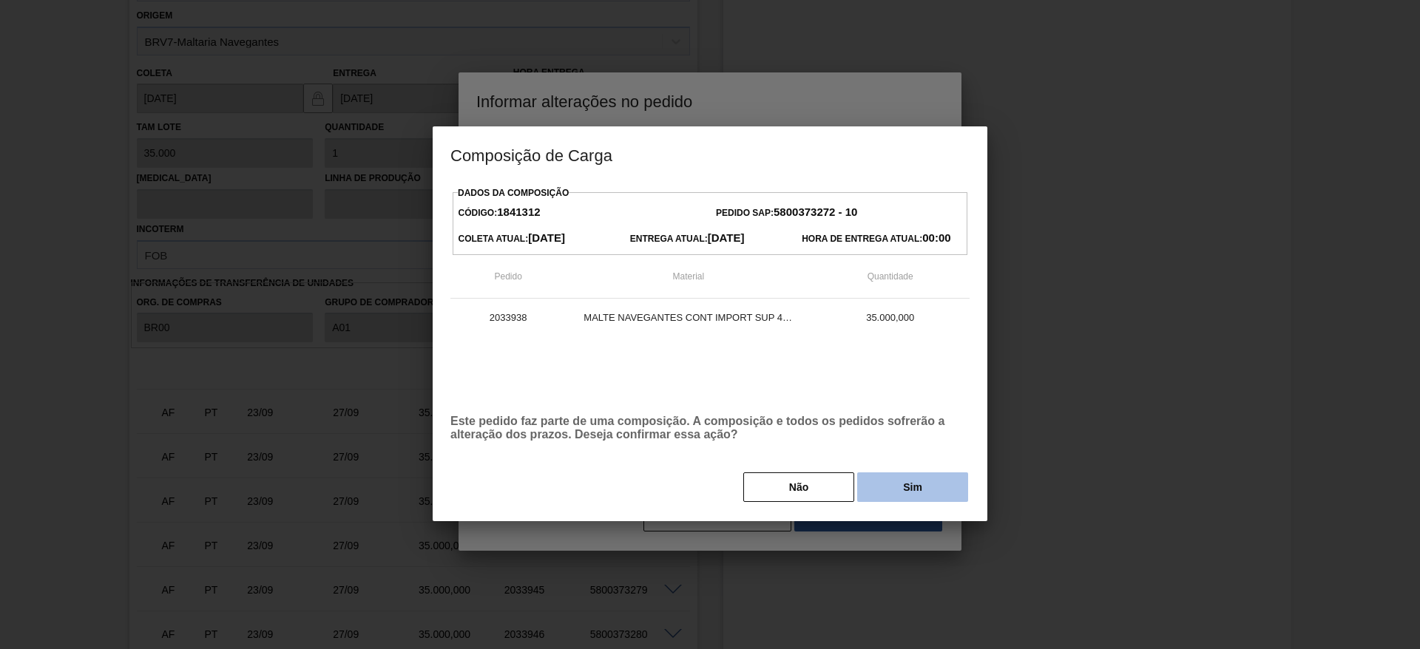
click at [889, 494] on button "Sim" at bounding box center [912, 488] width 111 height 30
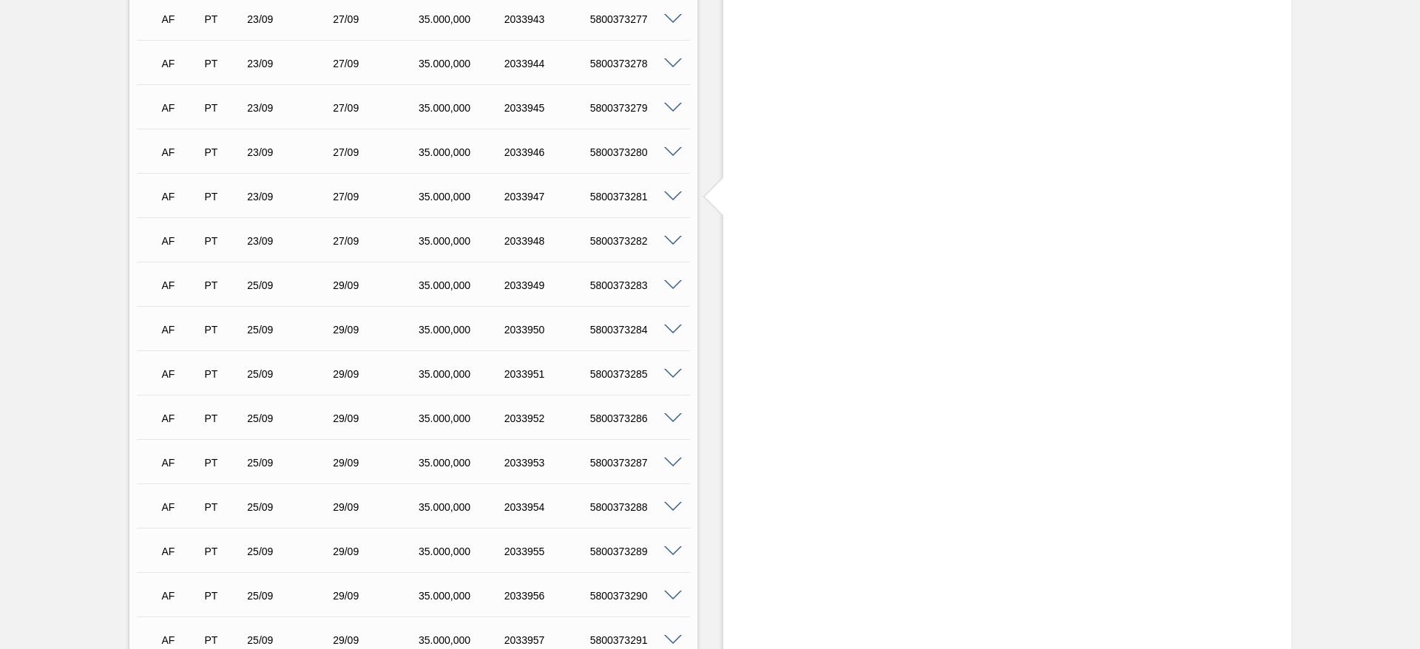
scroll to position [2488, 0]
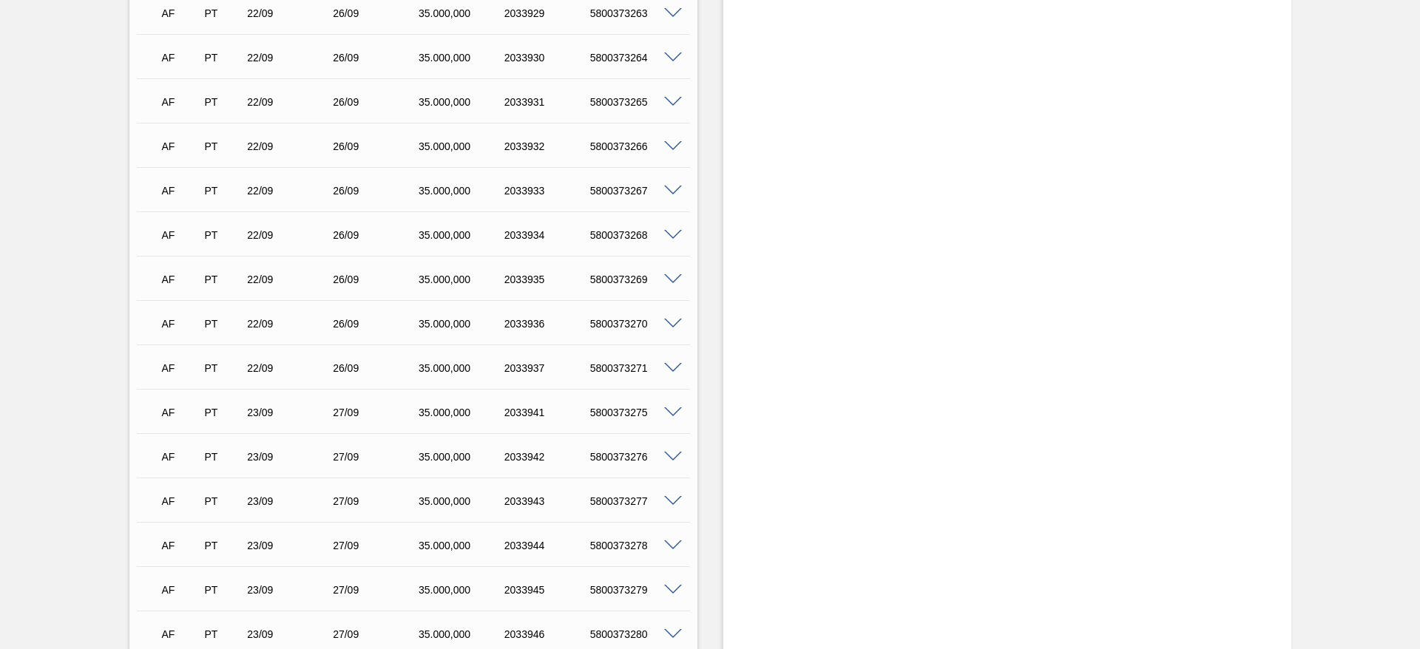
click at [671, 411] on span at bounding box center [673, 413] width 18 height 11
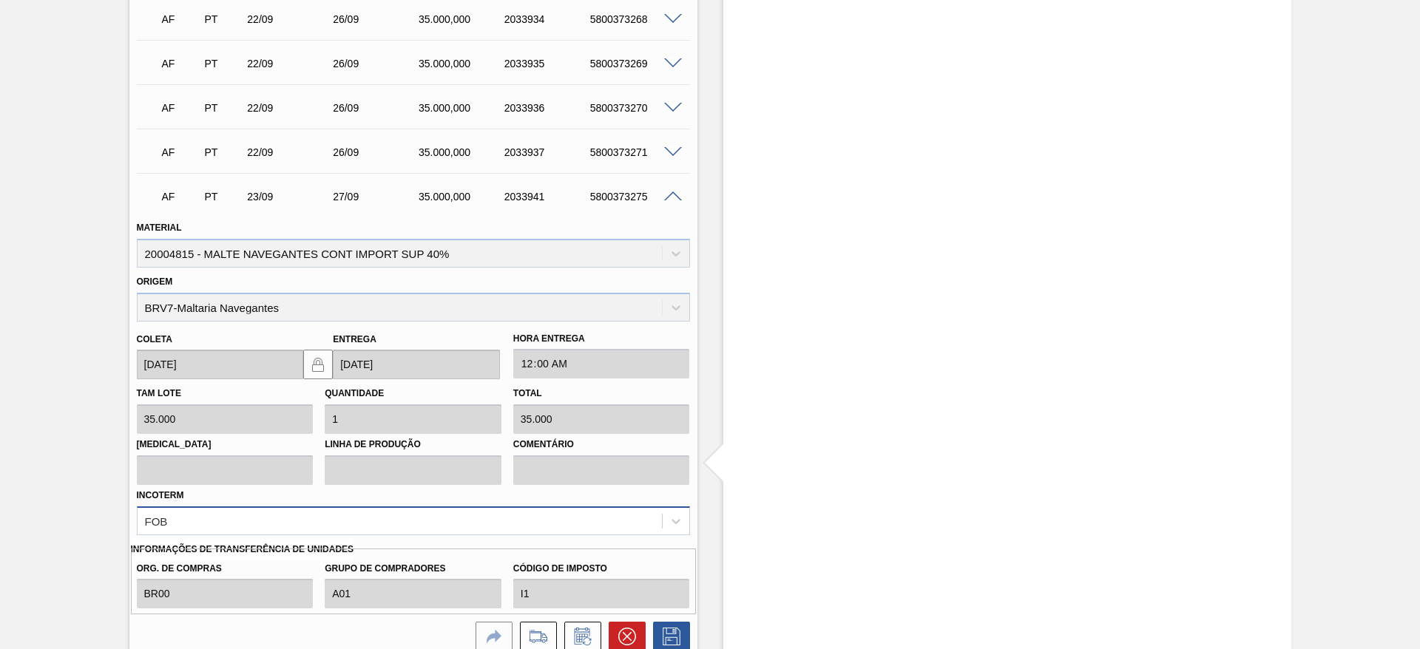
scroll to position [2821, 0]
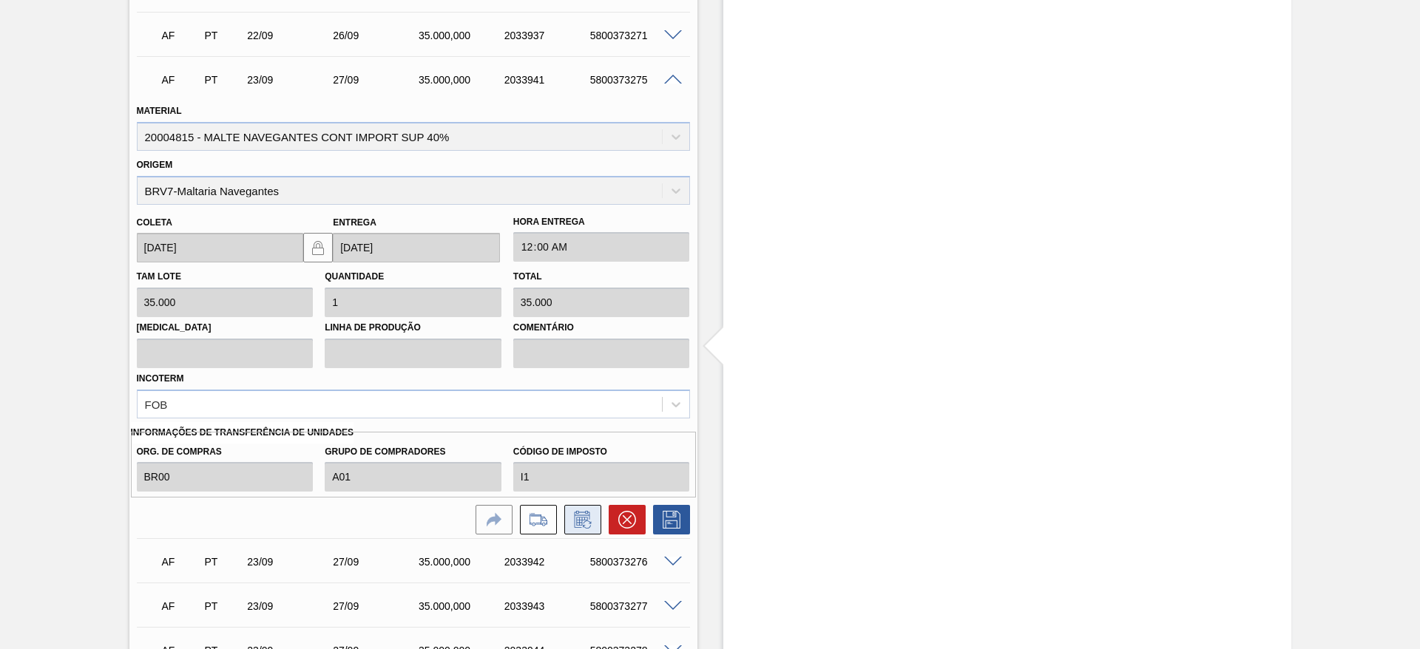
click at [581, 517] on icon at bounding box center [583, 520] width 24 height 18
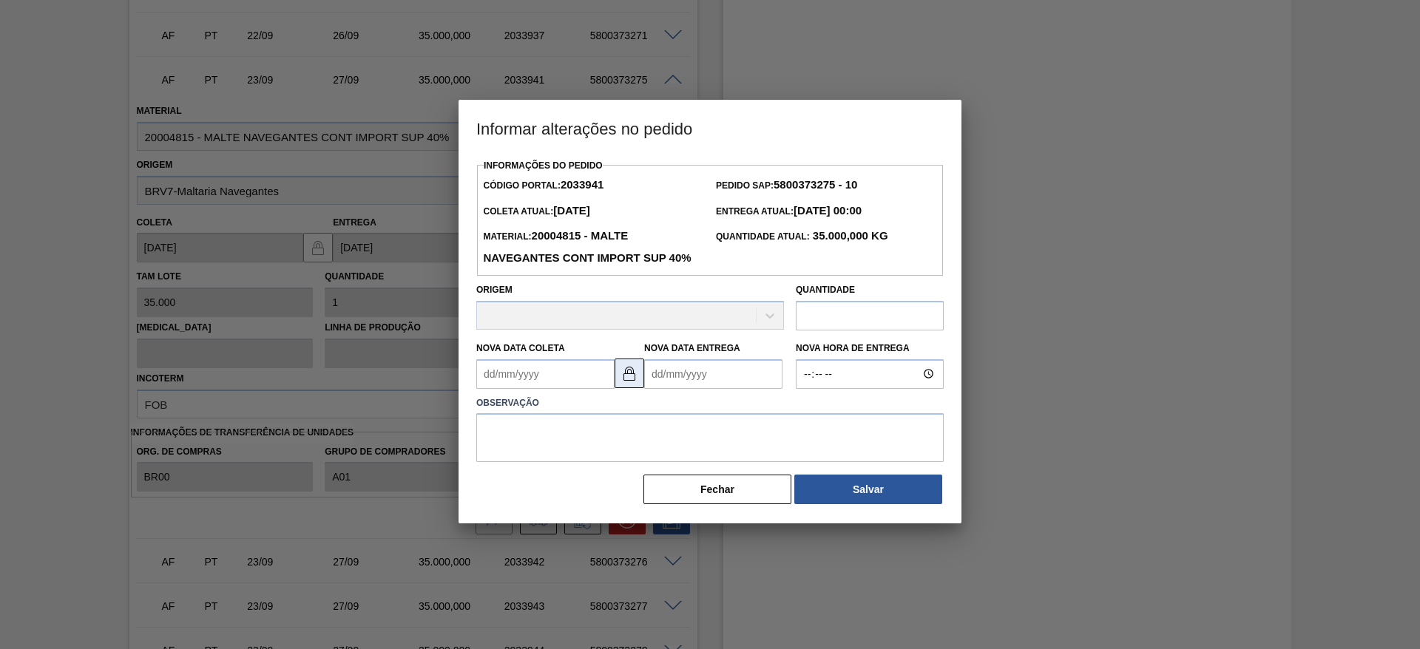
click at [631, 382] on img at bounding box center [630, 374] width 18 height 18
click at [663, 389] on Entrega2033941 "Nova Data Entrega" at bounding box center [713, 375] width 138 height 30
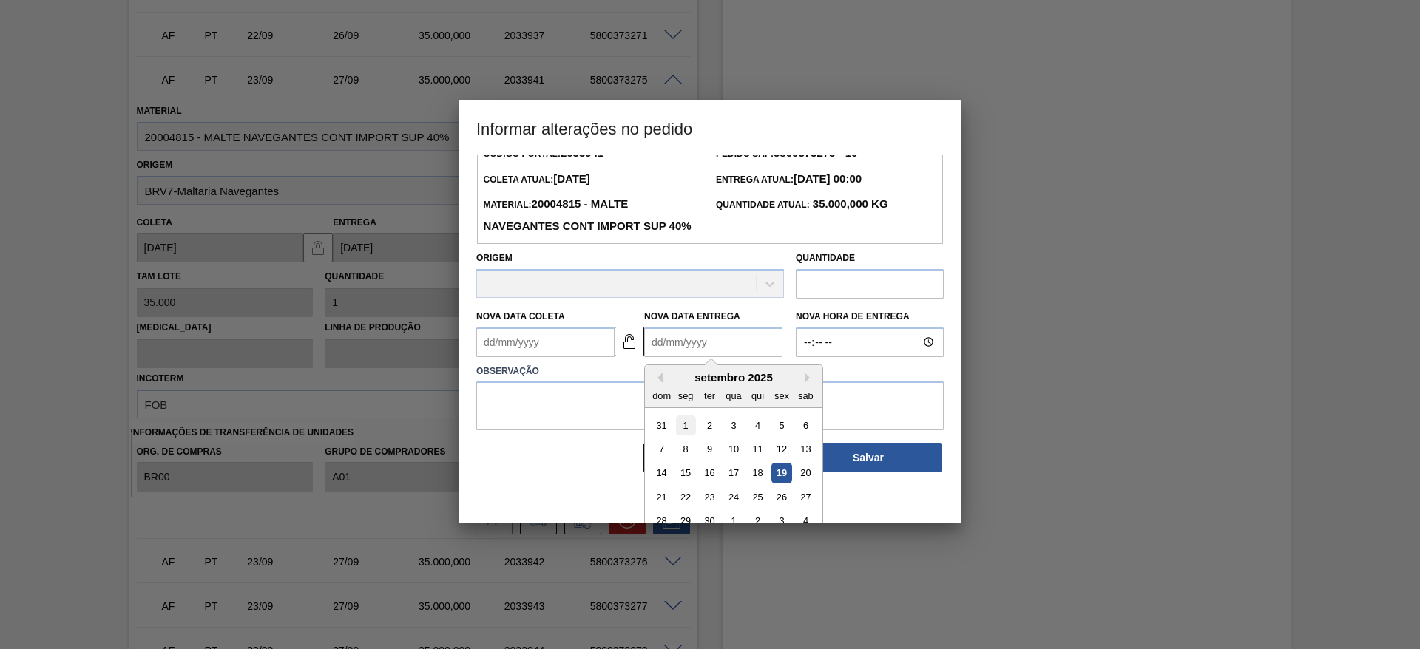
scroll to position [50, 0]
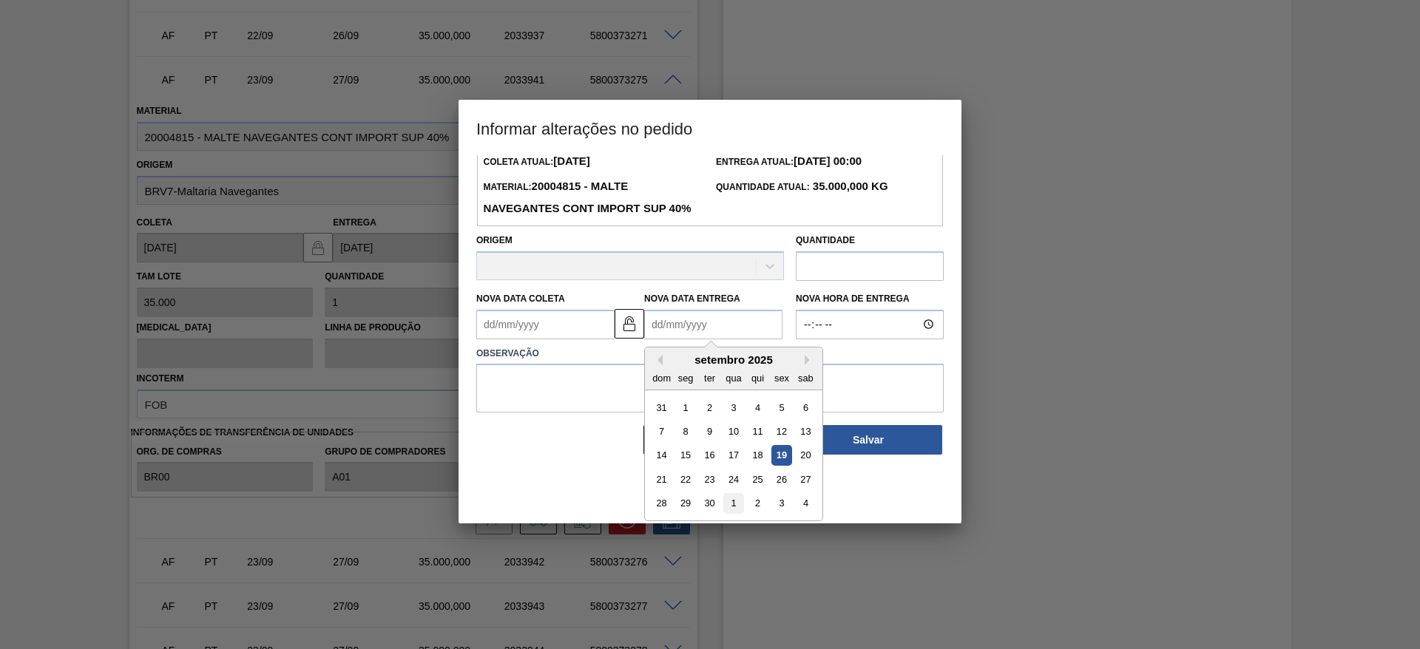
click at [732, 513] on div "1" at bounding box center [733, 503] width 20 height 20
type Entrega2033941 "[DATE]"
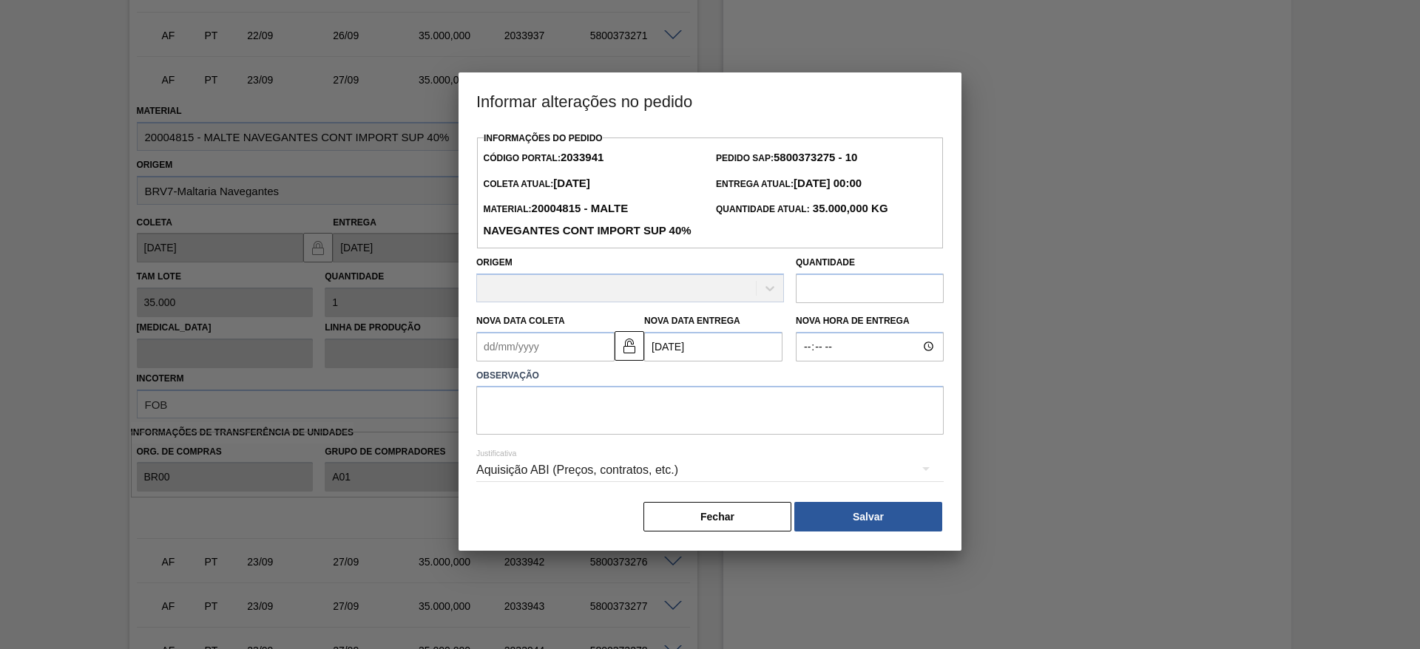
scroll to position [0, 0]
click at [541, 464] on div "Justificativa Aquisição ABI (Preços, contratos, etc.)" at bounding box center [710, 461] width 468 height 53
click at [505, 435] on textarea at bounding box center [710, 410] width 468 height 49
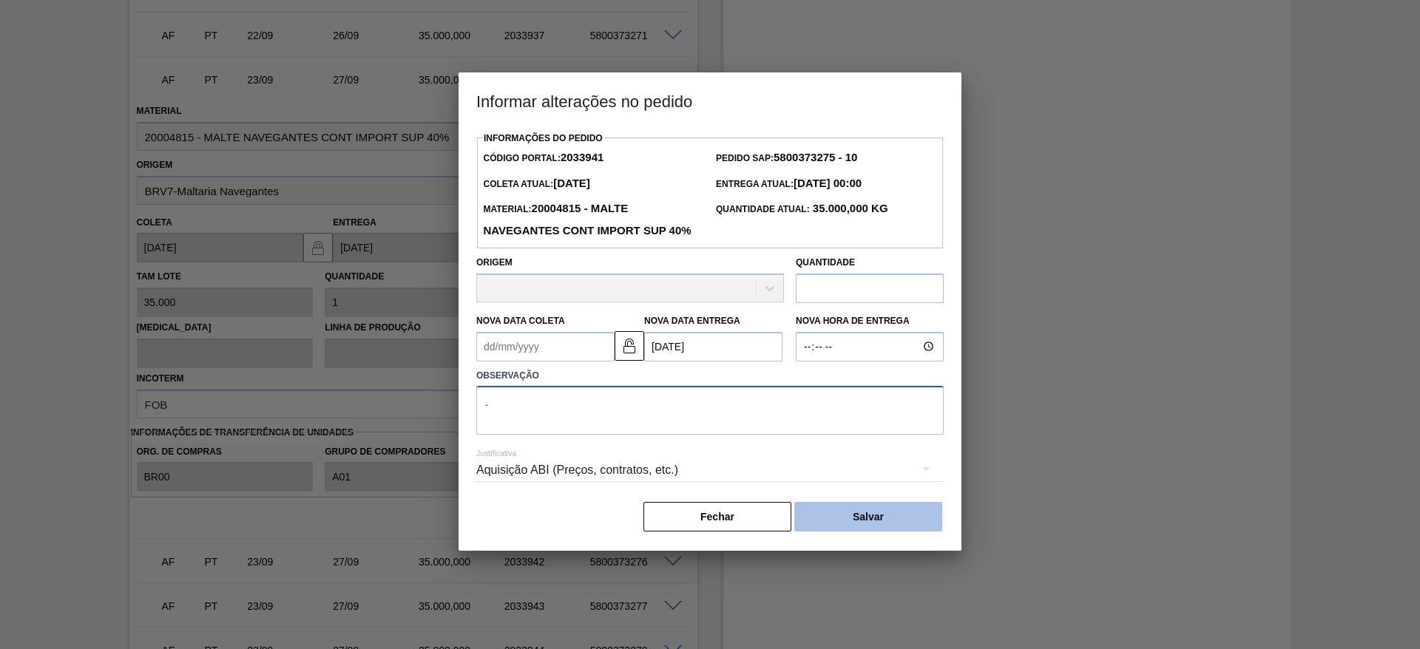
type textarea "."
click at [857, 532] on button "Salvar" at bounding box center [868, 517] width 148 height 30
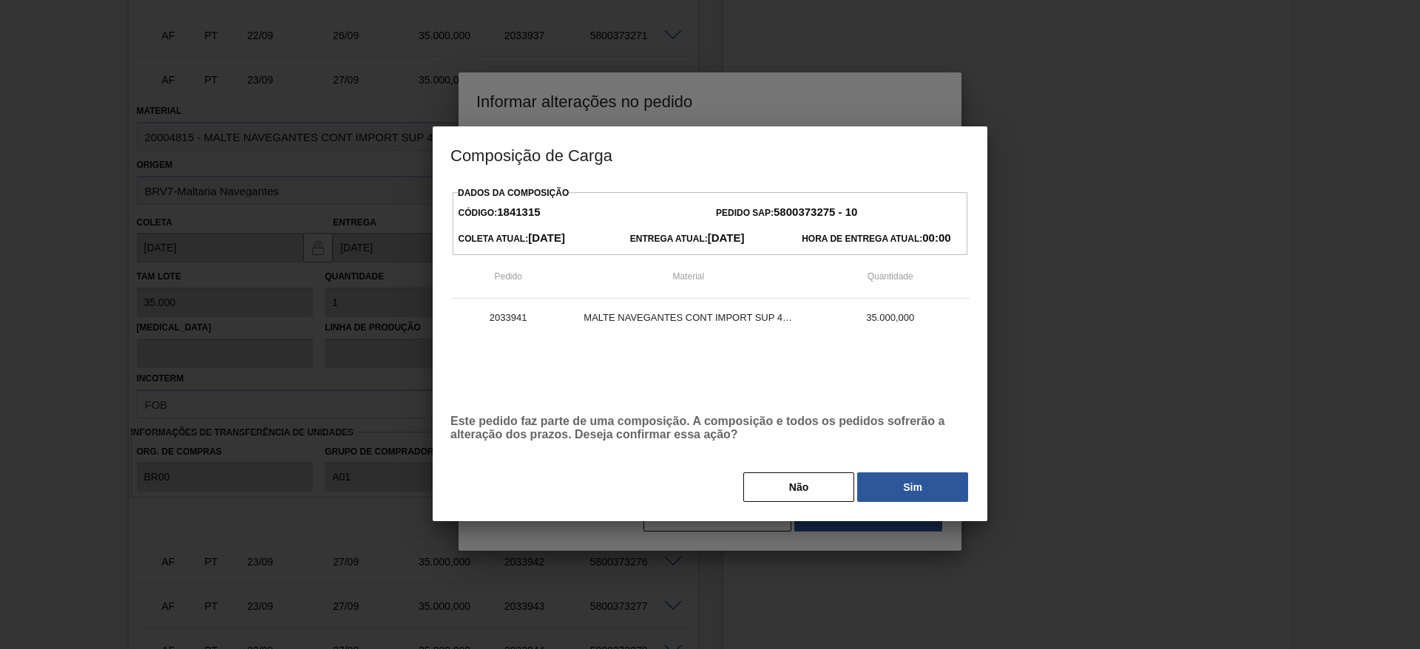
click at [907, 484] on button "Sim" at bounding box center [912, 488] width 111 height 30
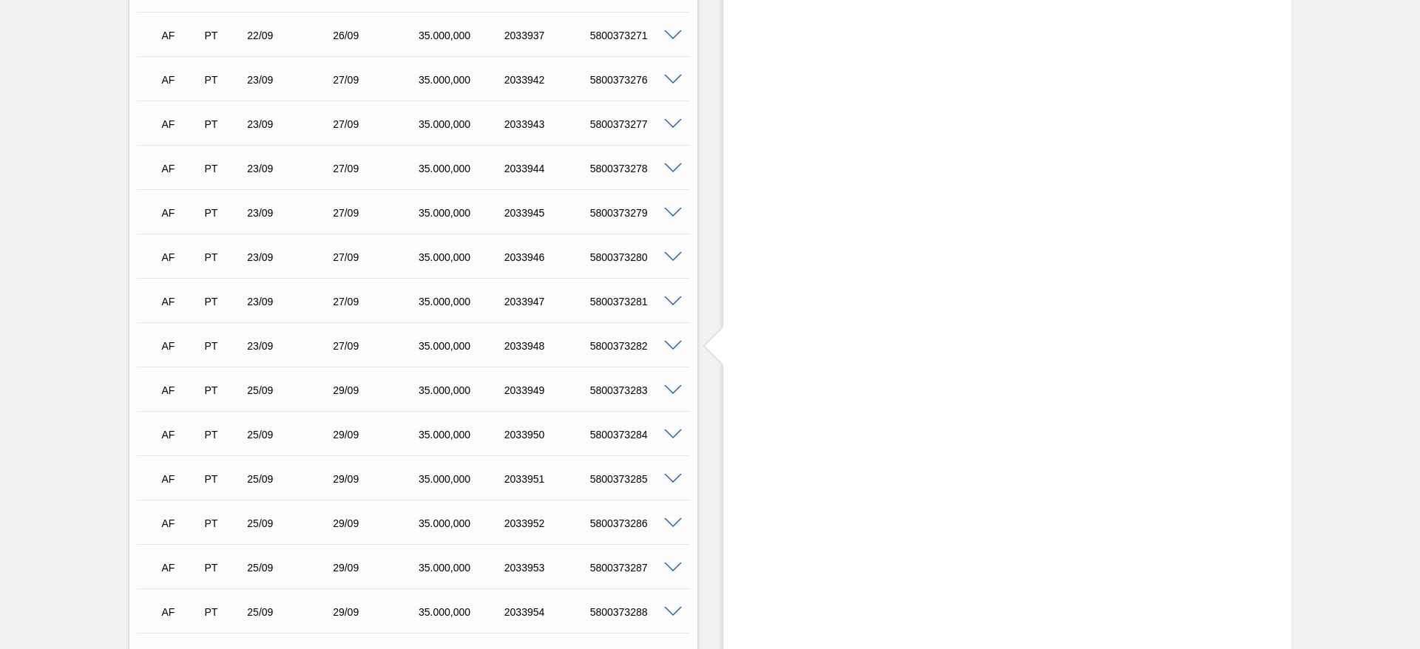
click at [671, 388] on span at bounding box center [673, 390] width 18 height 11
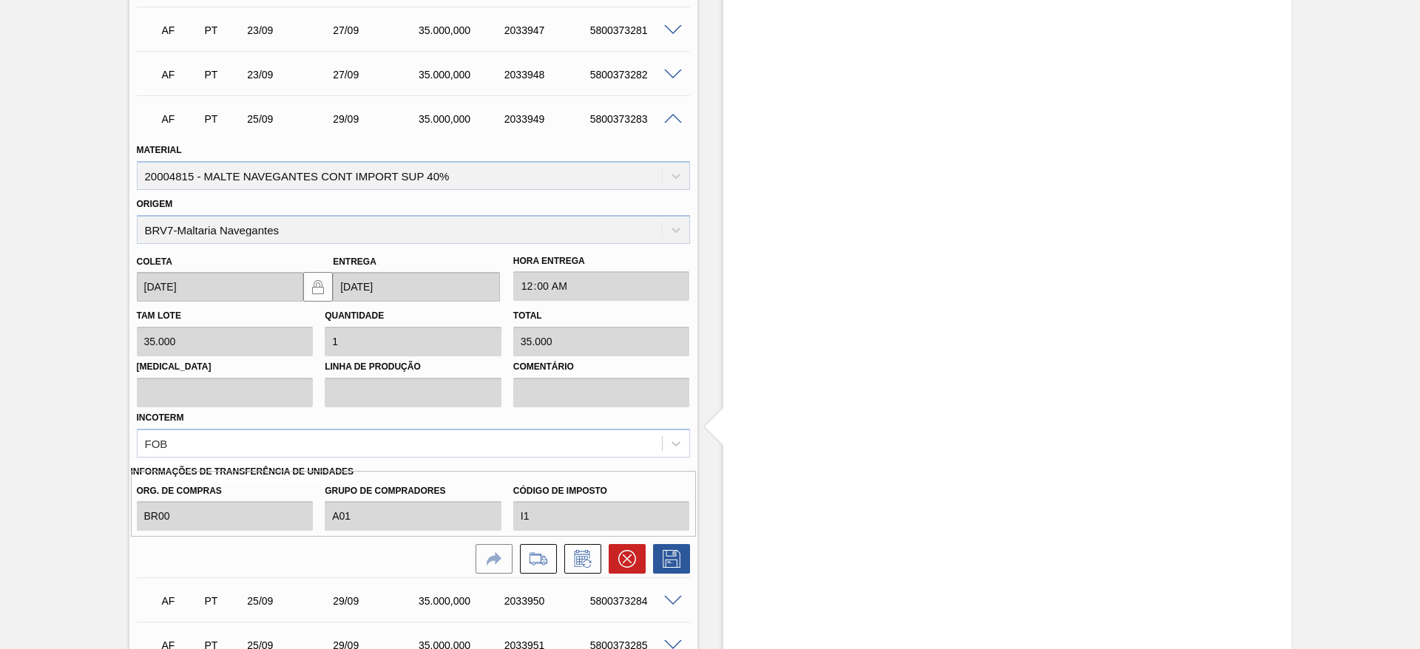
scroll to position [3043, 0]
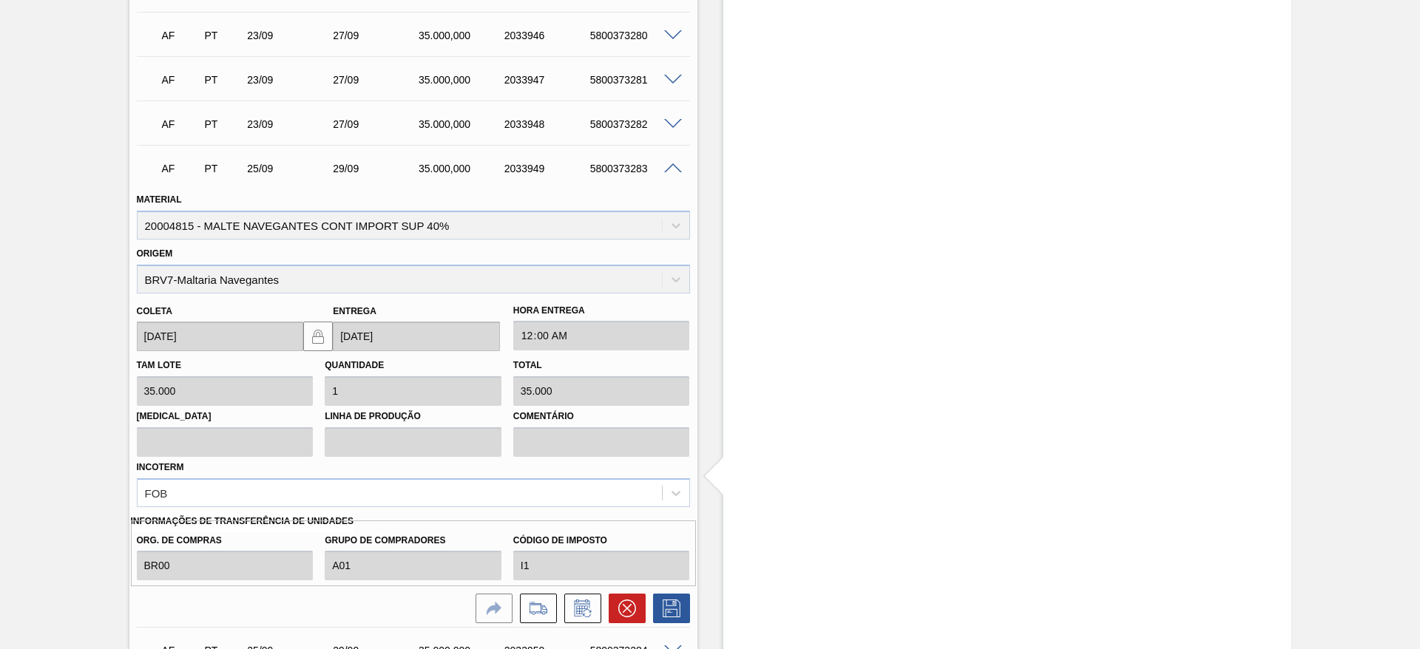
click at [672, 169] on span at bounding box center [673, 168] width 18 height 11
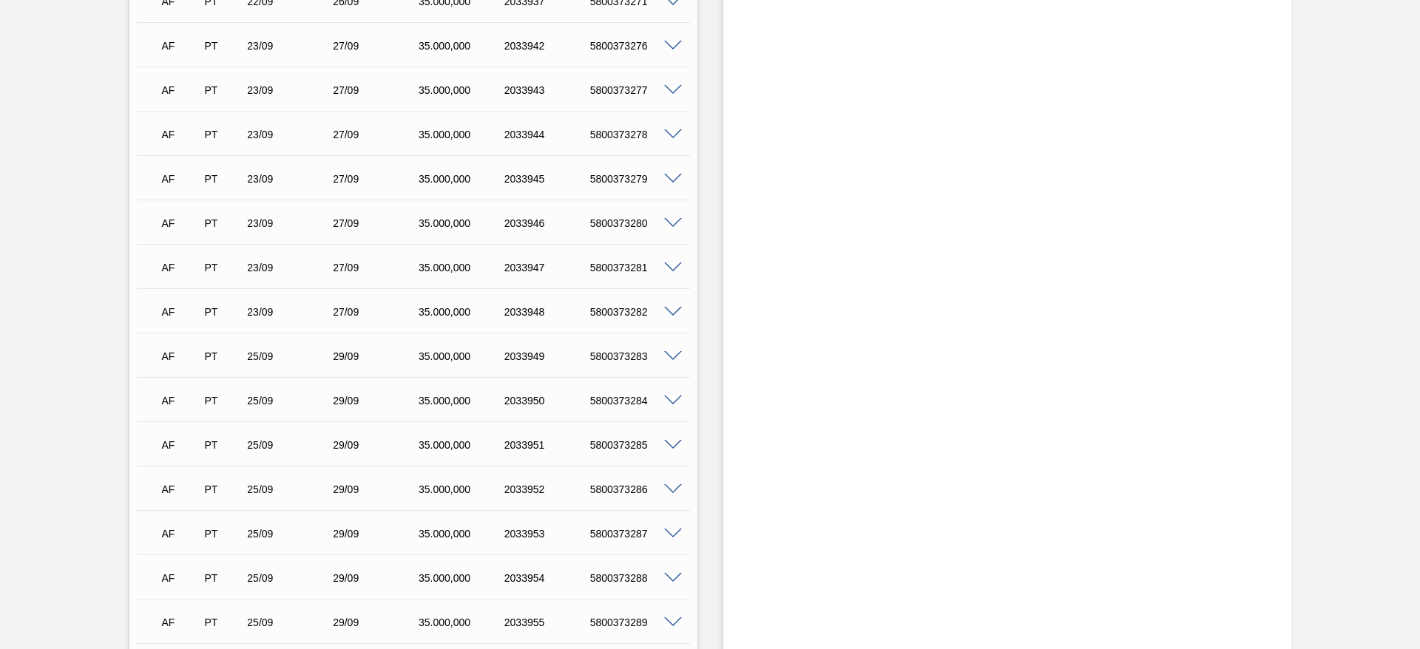
scroll to position [2821, 0]
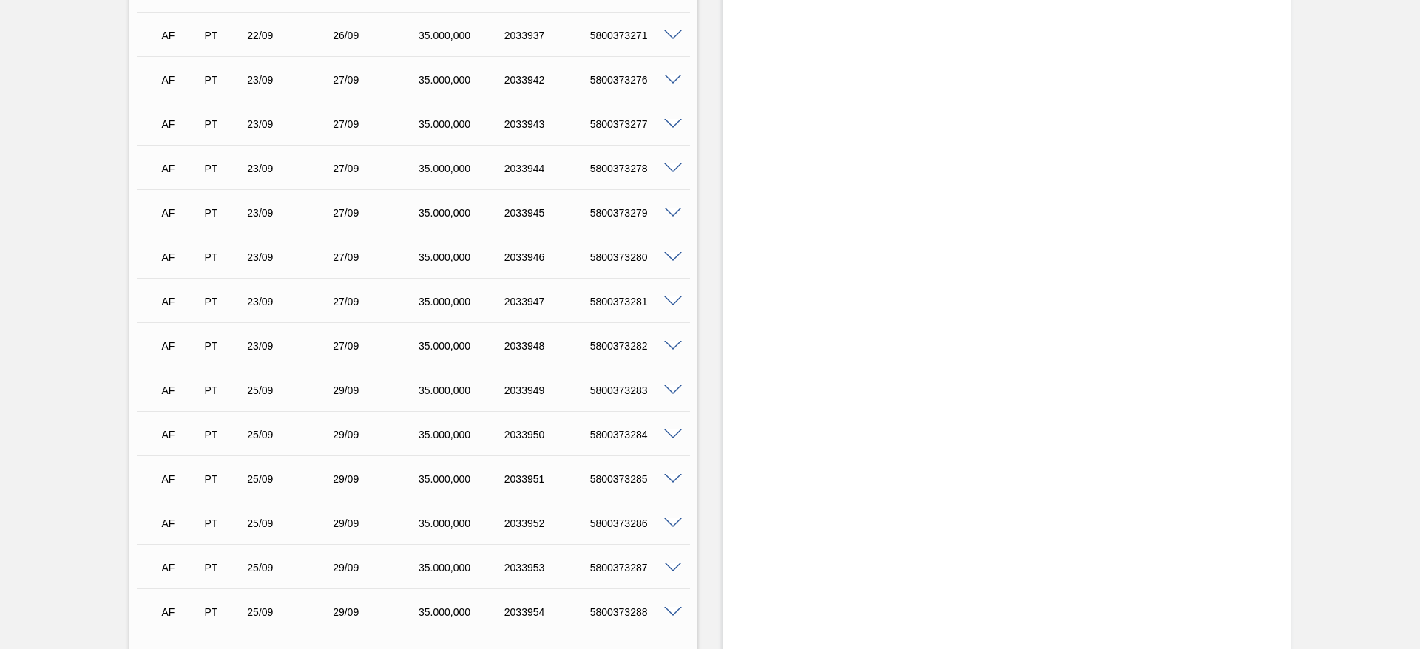
click at [672, 208] on span at bounding box center [673, 213] width 18 height 11
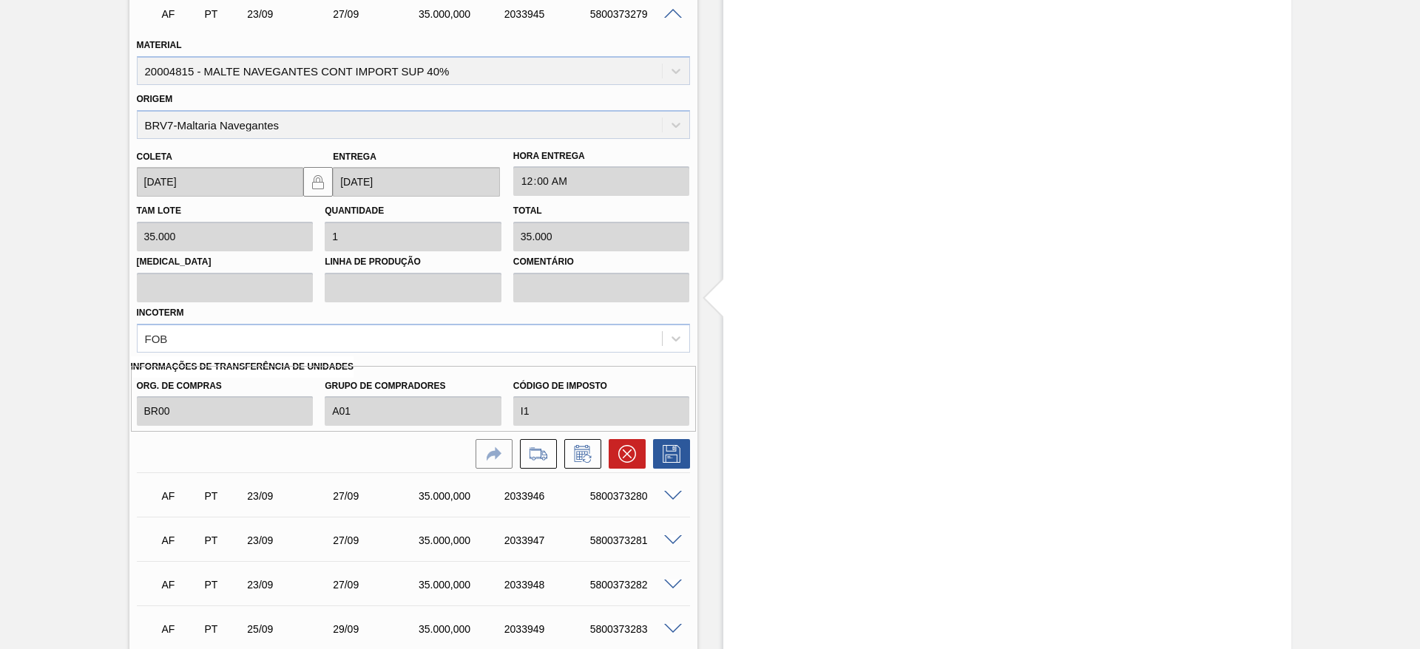
scroll to position [3153, 0]
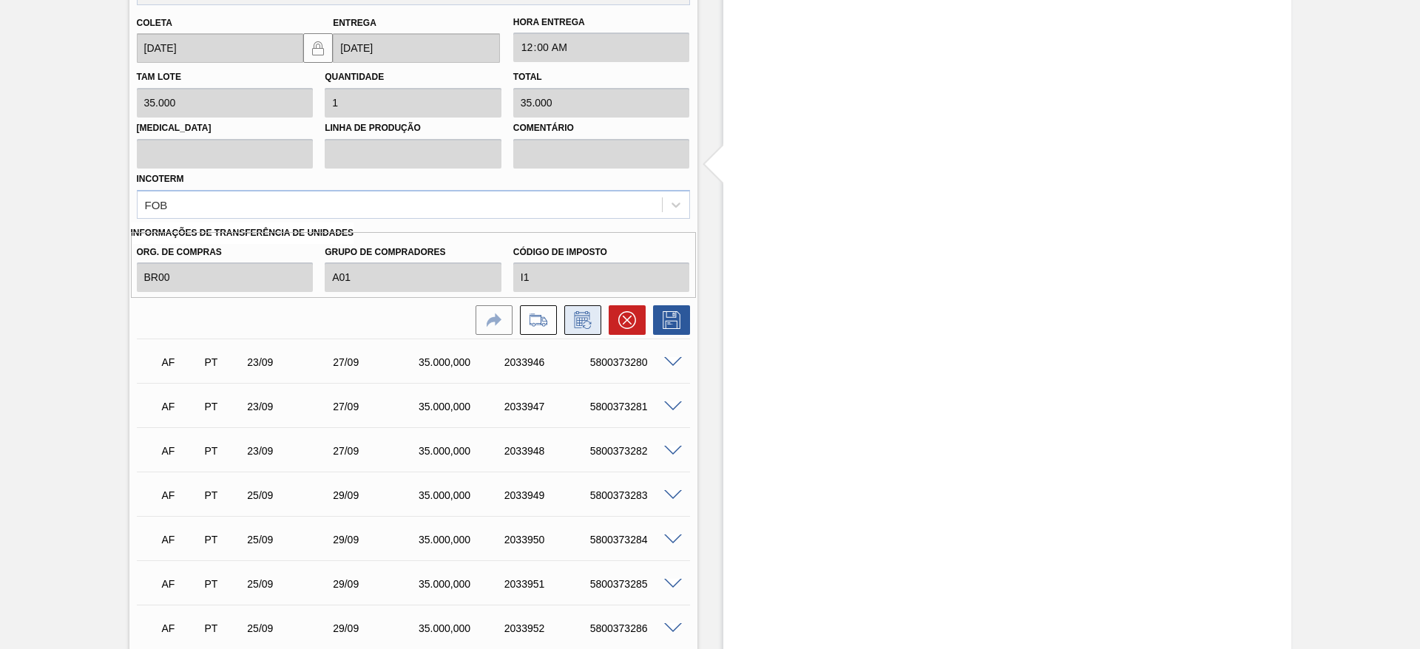
click at [590, 314] on icon at bounding box center [583, 320] width 24 height 18
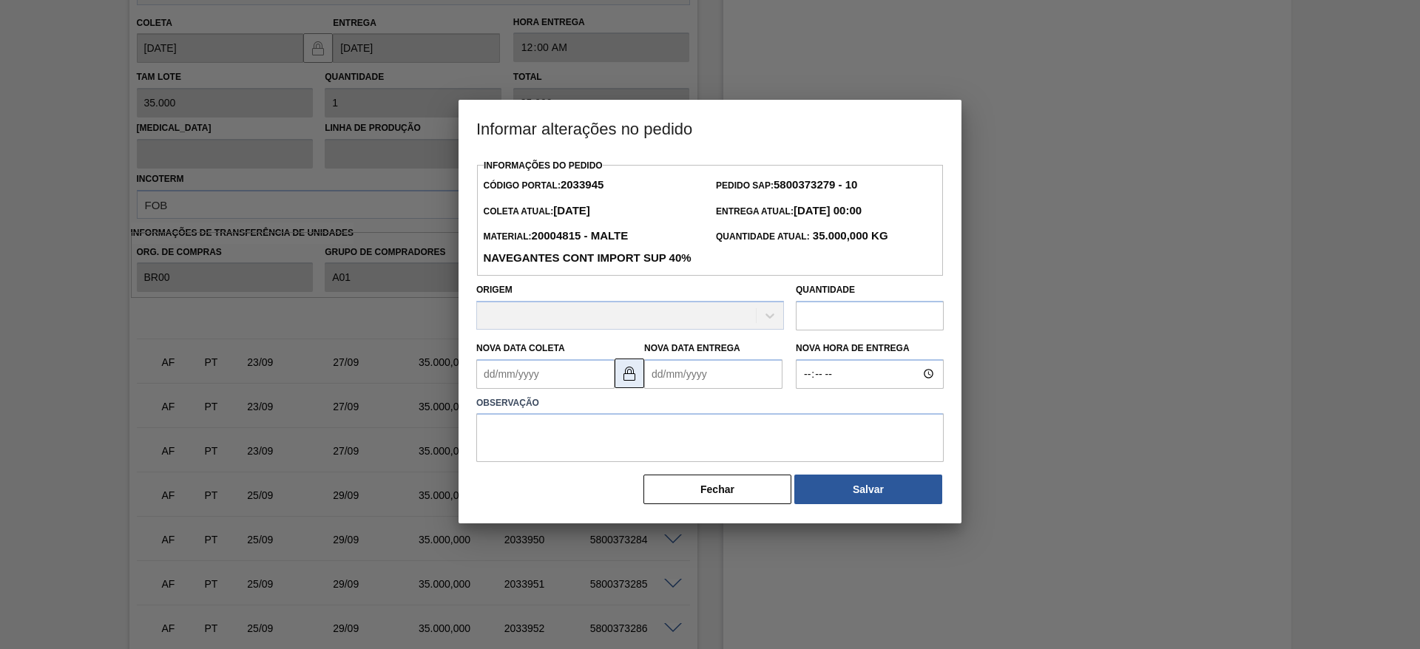
click at [632, 382] on img at bounding box center [630, 374] width 18 height 18
click at [657, 389] on Entrega2033945 "Nova Data Entrega" at bounding box center [713, 375] width 138 height 30
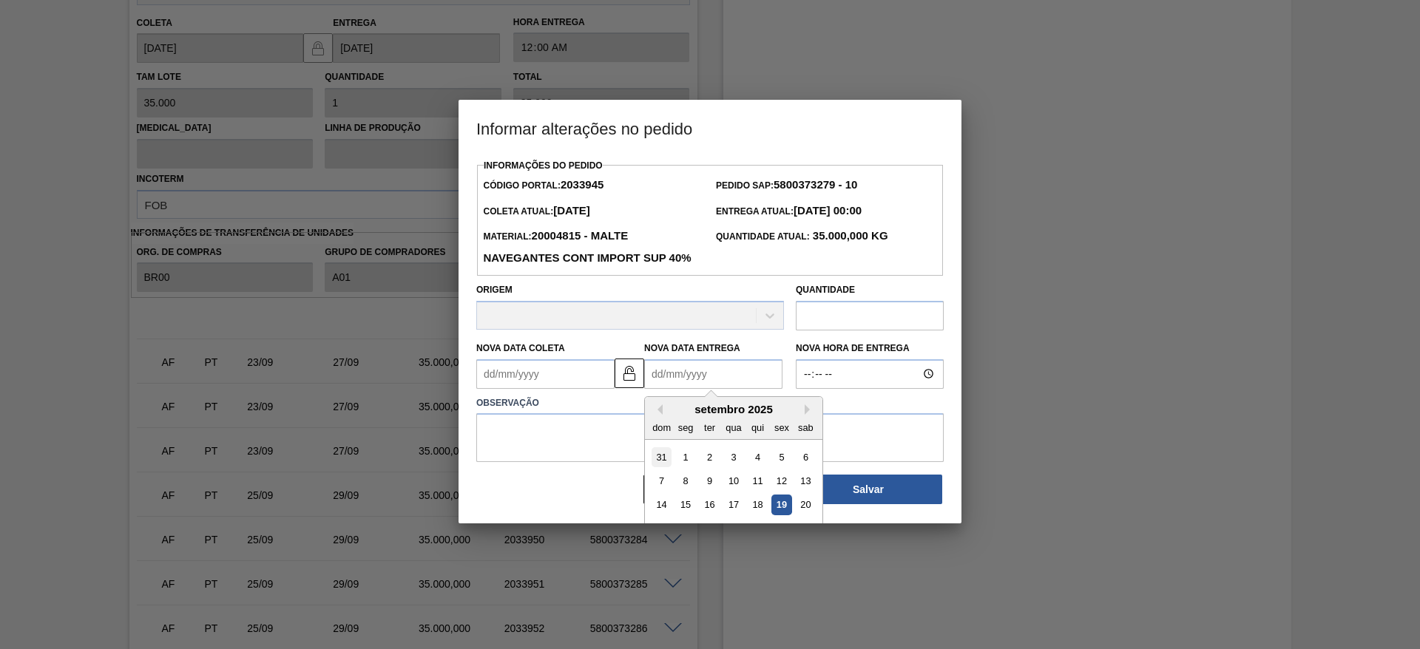
scroll to position [50, 0]
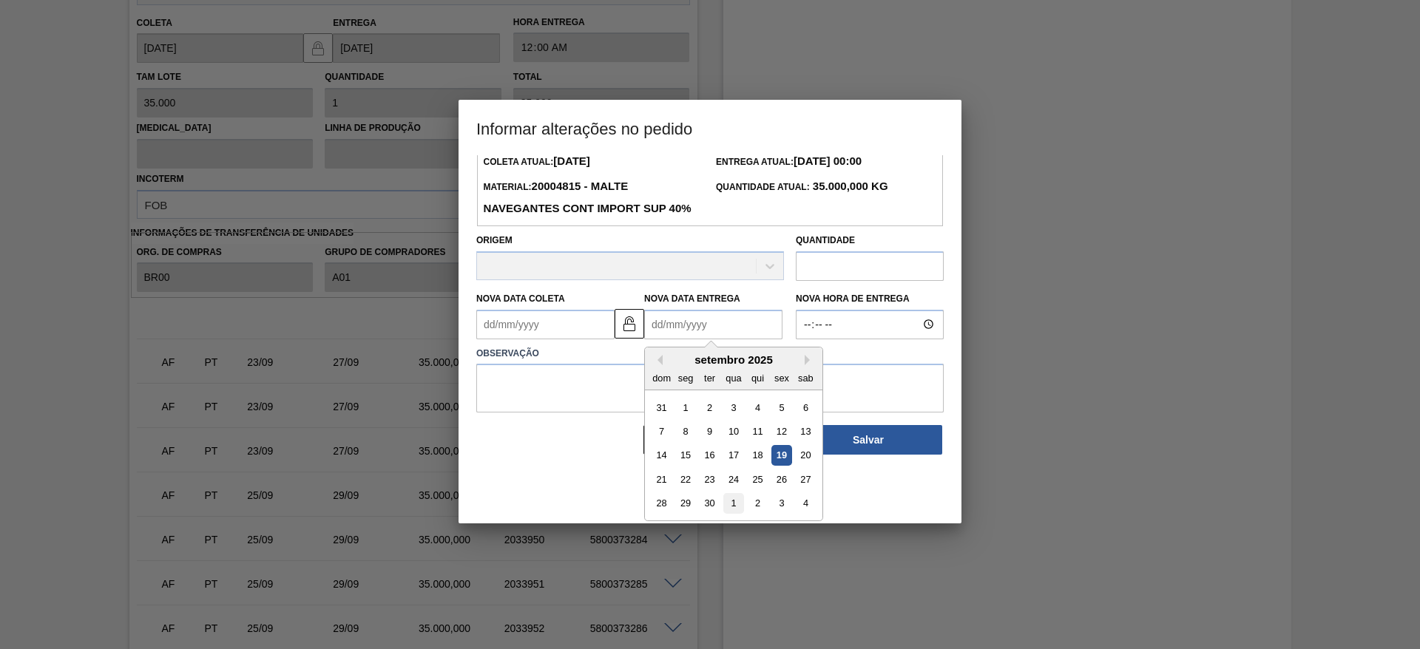
click at [731, 513] on div "1" at bounding box center [733, 503] width 20 height 20
type Entrega2033945 "[DATE]"
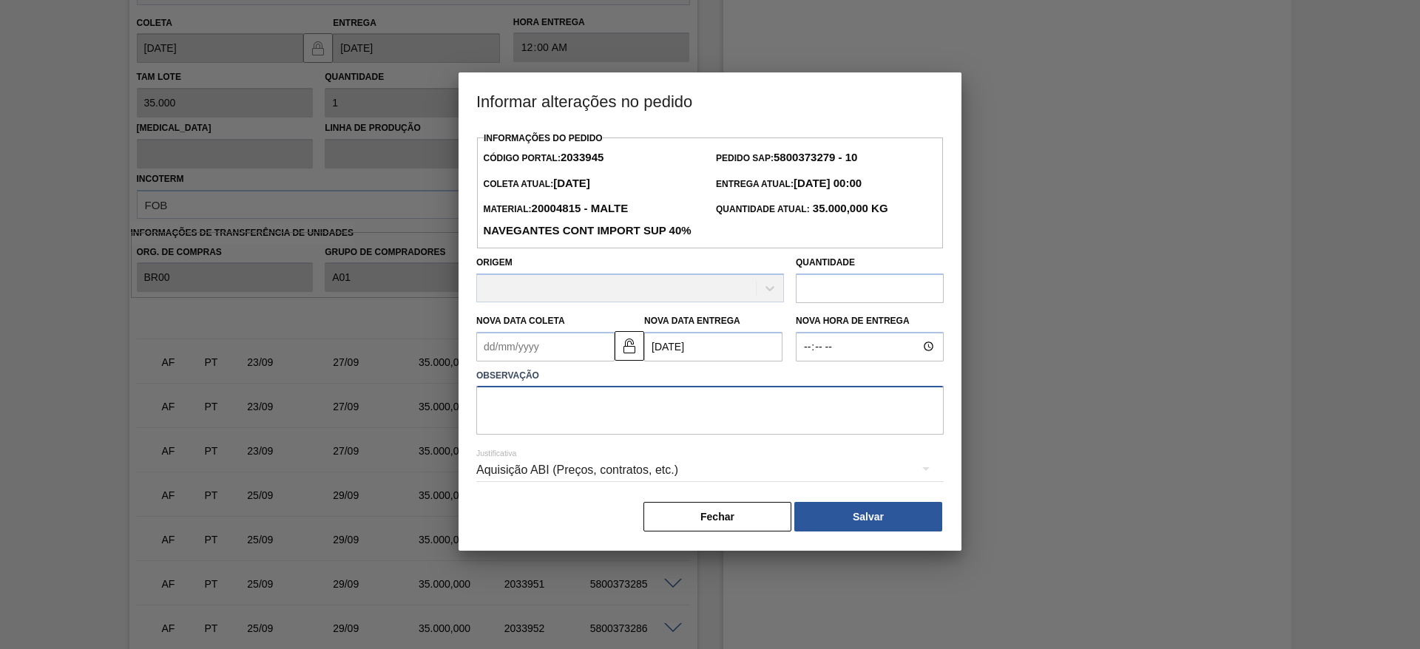
click at [549, 429] on textarea at bounding box center [710, 410] width 468 height 49
type textarea "."
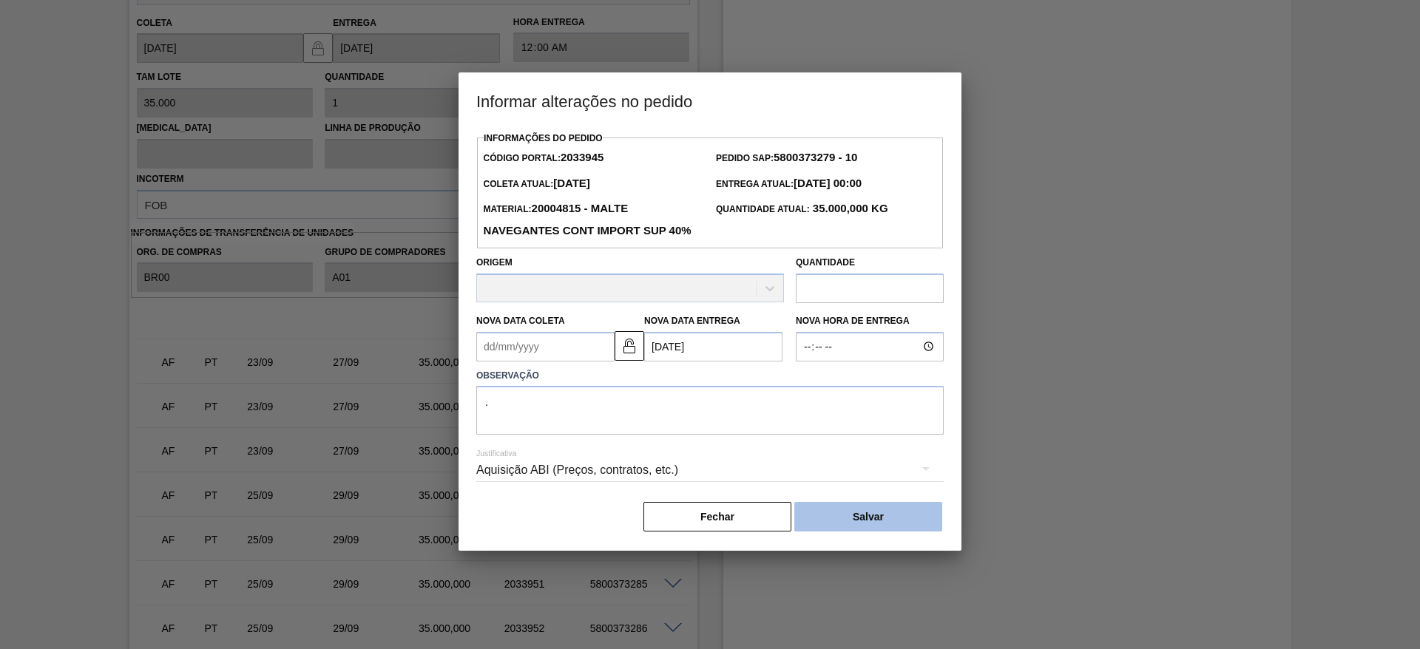
click at [869, 532] on button "Salvar" at bounding box center [868, 517] width 148 height 30
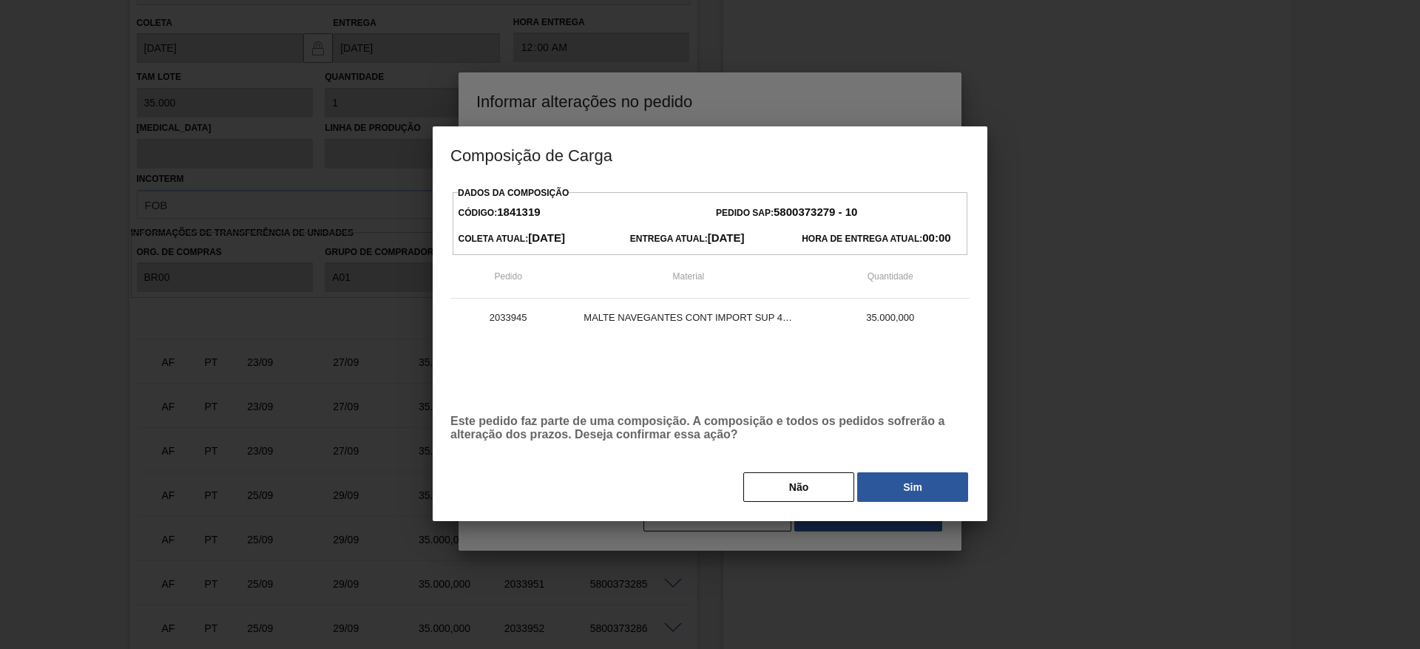
click at [913, 490] on button "Sim" at bounding box center [912, 488] width 111 height 30
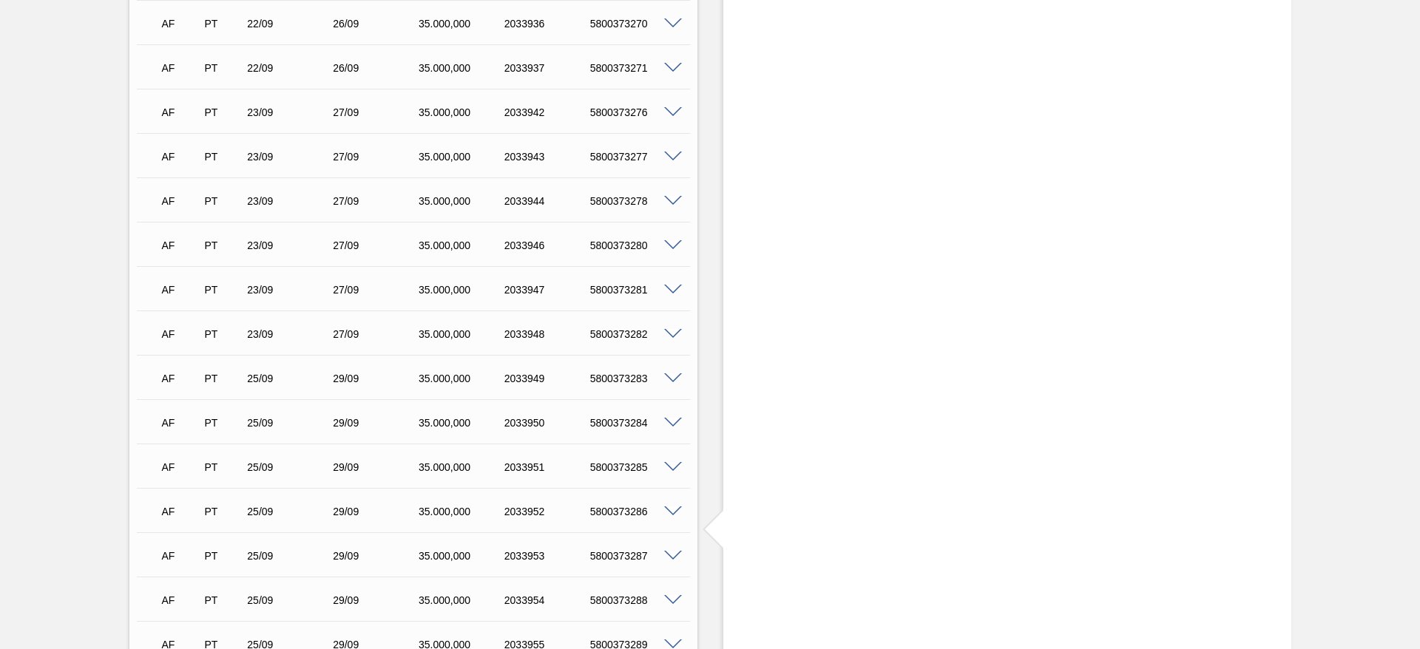
scroll to position [2792, 0]
click at [672, 283] on span at bounding box center [673, 285] width 18 height 11
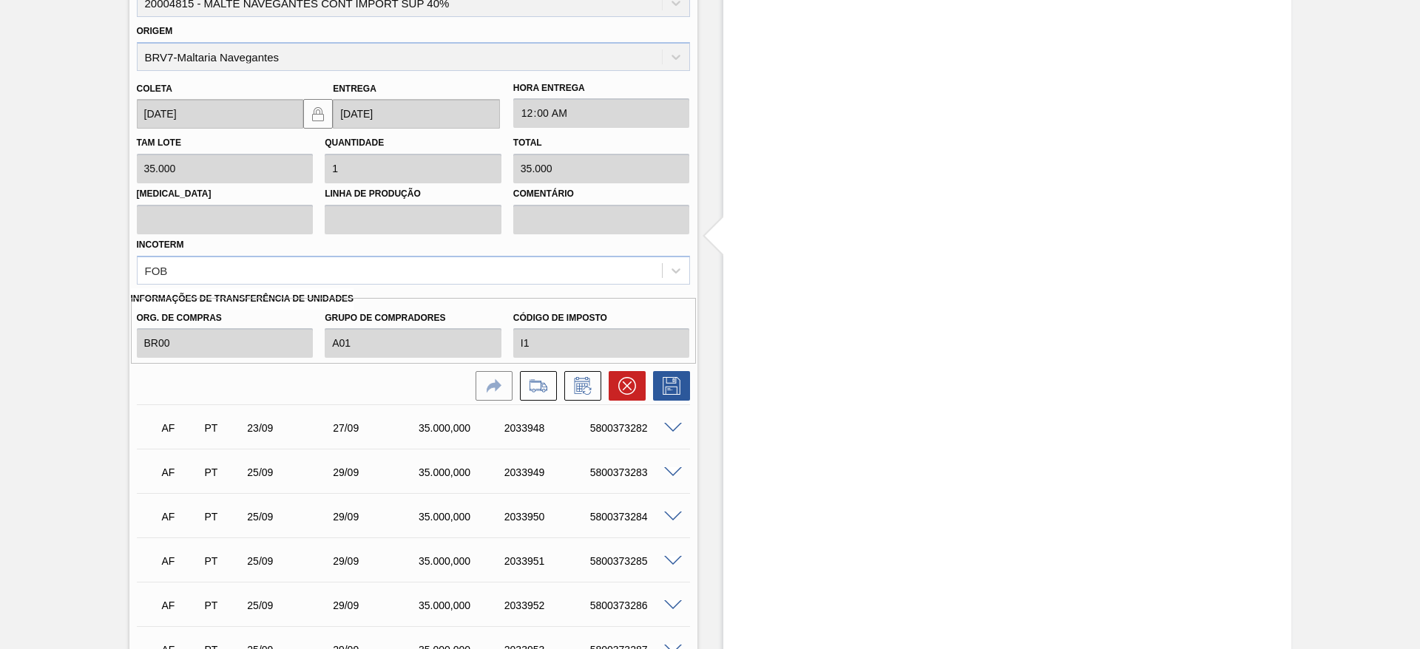
scroll to position [3236, 0]
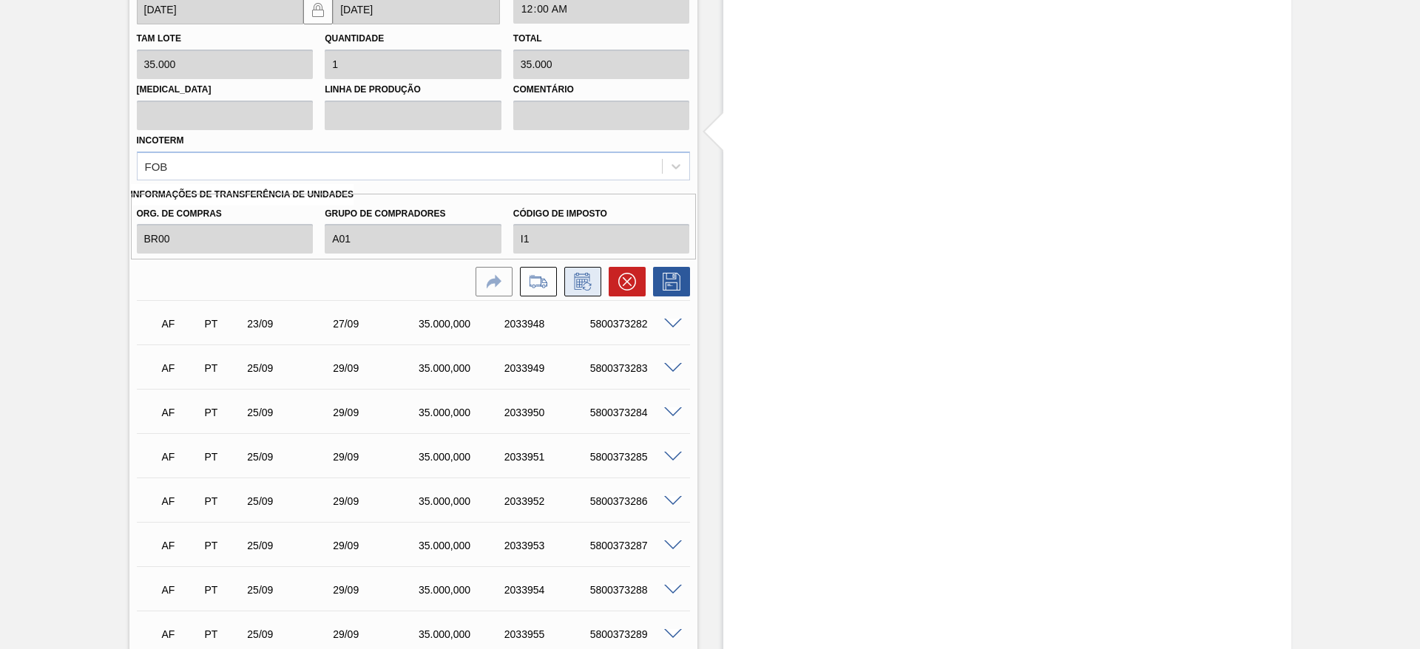
click at [581, 284] on icon at bounding box center [583, 282] width 24 height 18
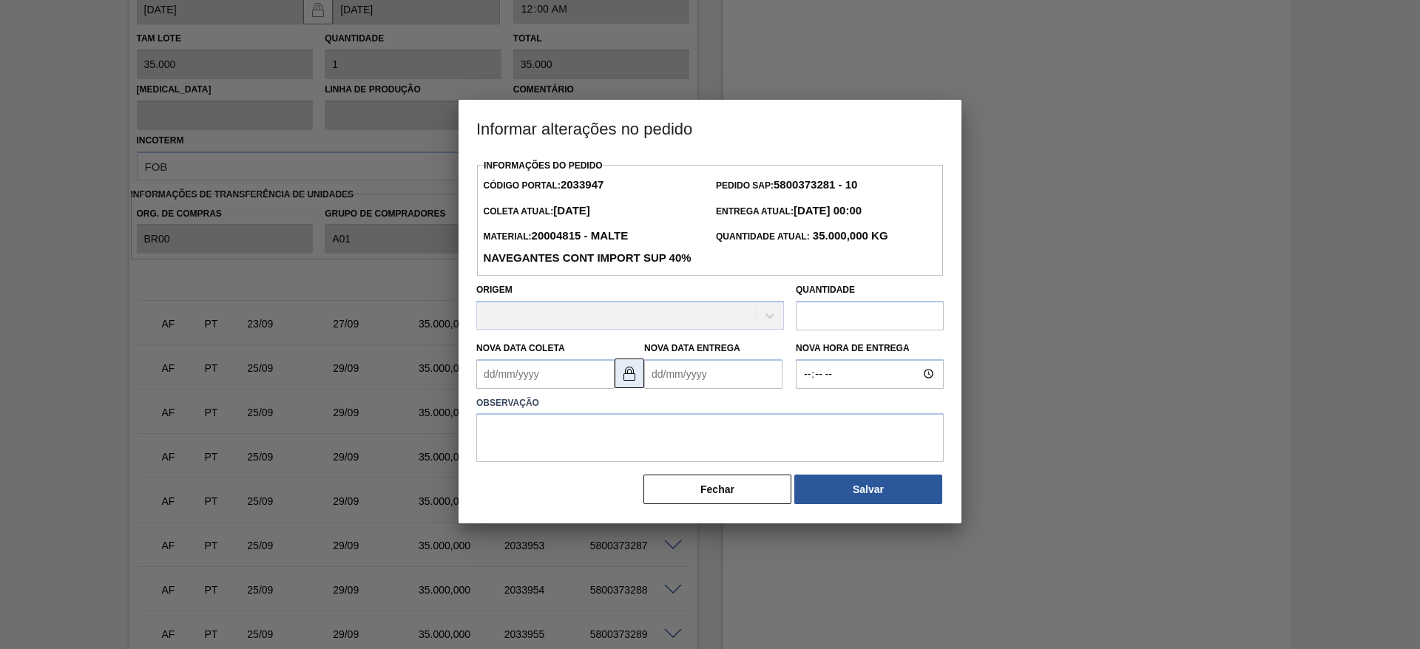
click at [635, 382] on img at bounding box center [630, 374] width 18 height 18
click at [657, 389] on Entrega2033947 "Nova Data Entrega" at bounding box center [713, 375] width 138 height 30
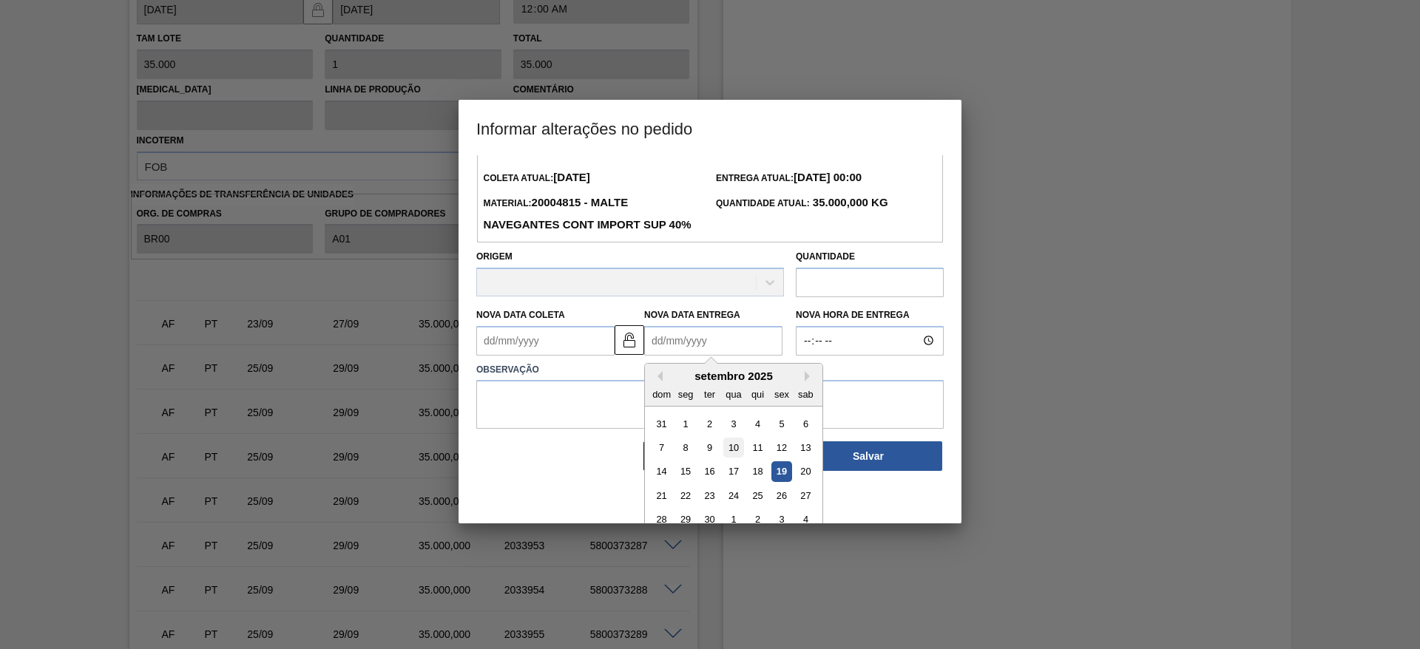
scroll to position [50, 0]
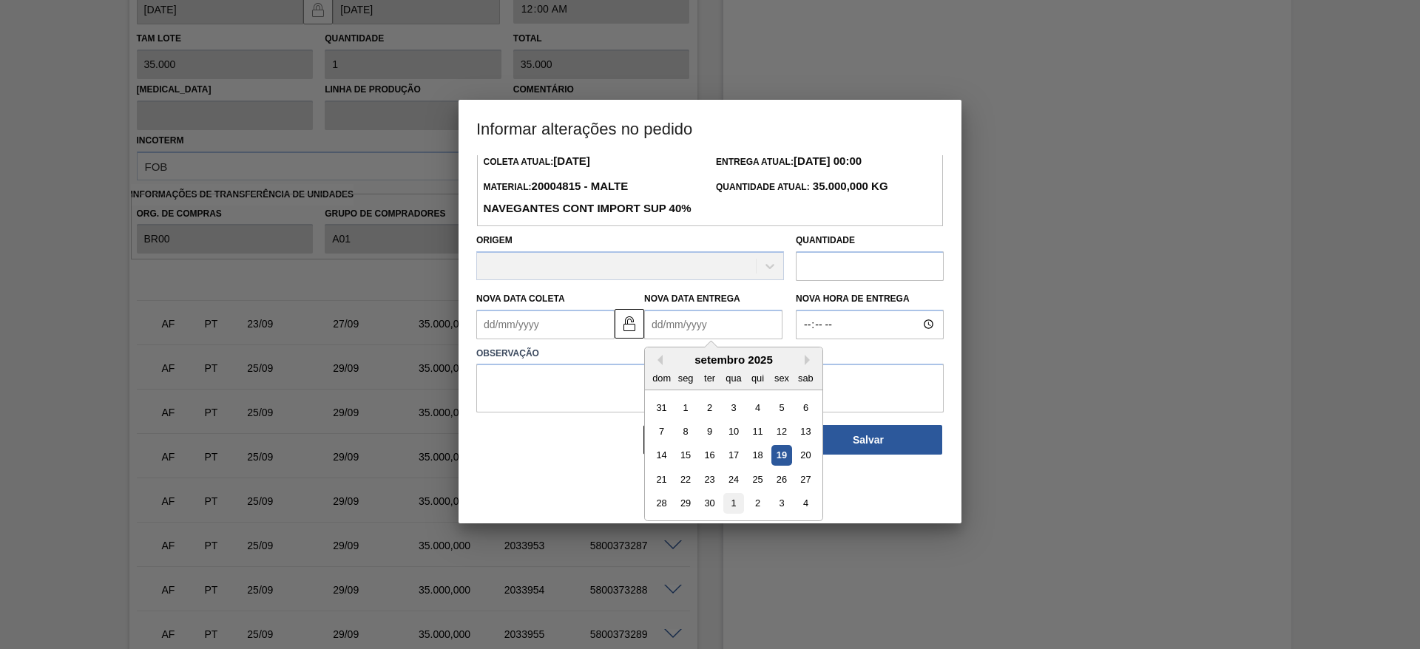
click at [732, 513] on div "1" at bounding box center [733, 503] width 20 height 20
type Entrega2033947 "[DATE]"
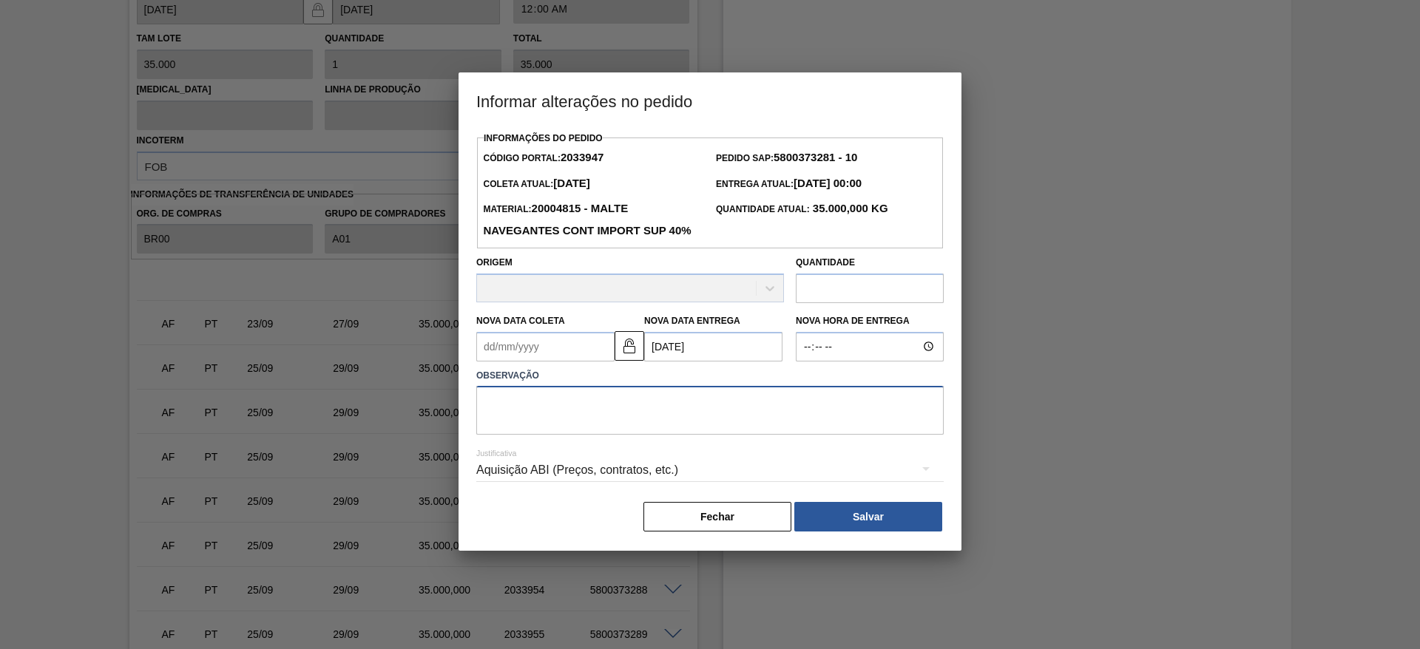
click at [567, 435] on textarea at bounding box center [710, 410] width 468 height 49
type textarea "."
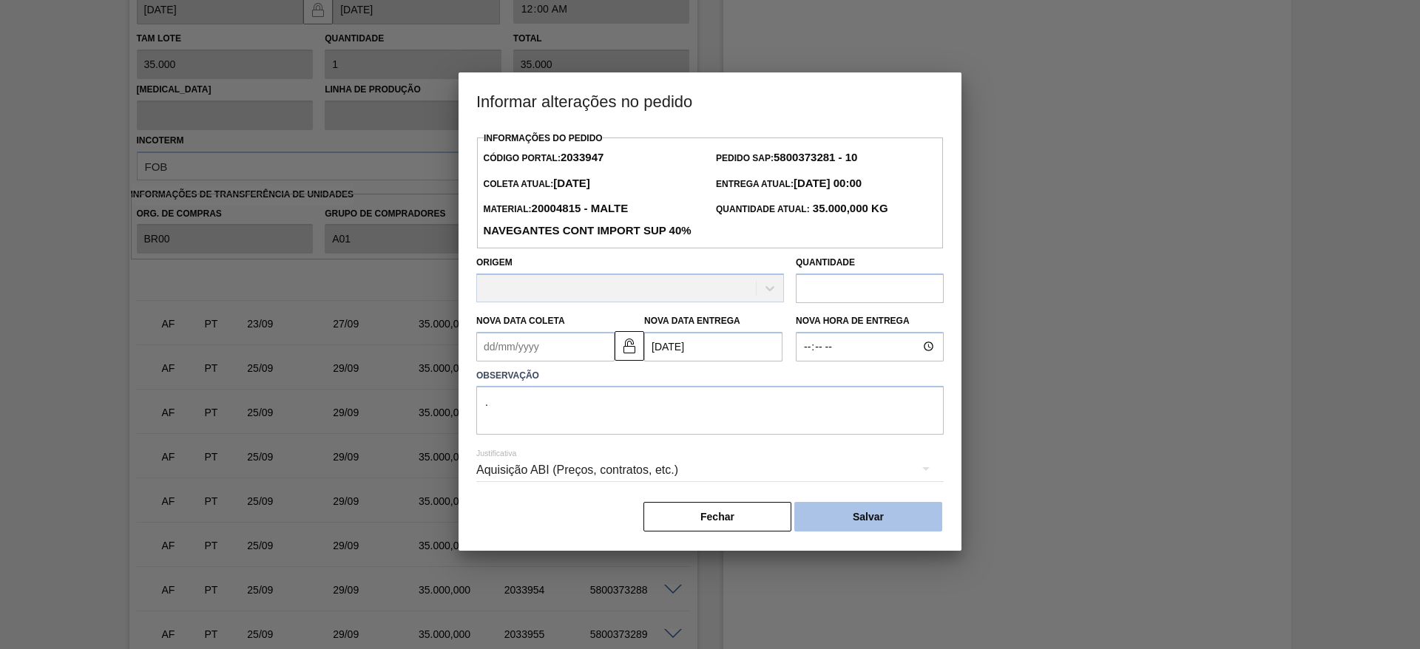
click at [888, 532] on button "Salvar" at bounding box center [868, 517] width 148 height 30
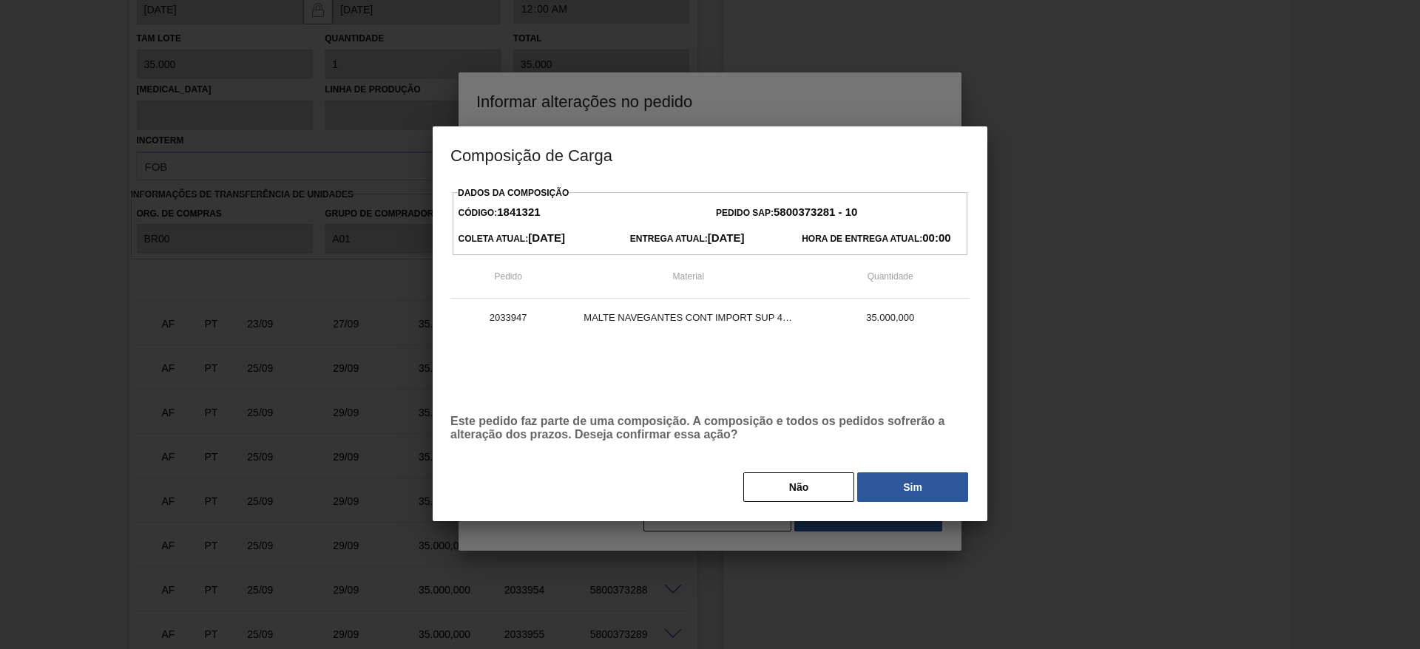
click at [907, 481] on button "Sim" at bounding box center [912, 488] width 111 height 30
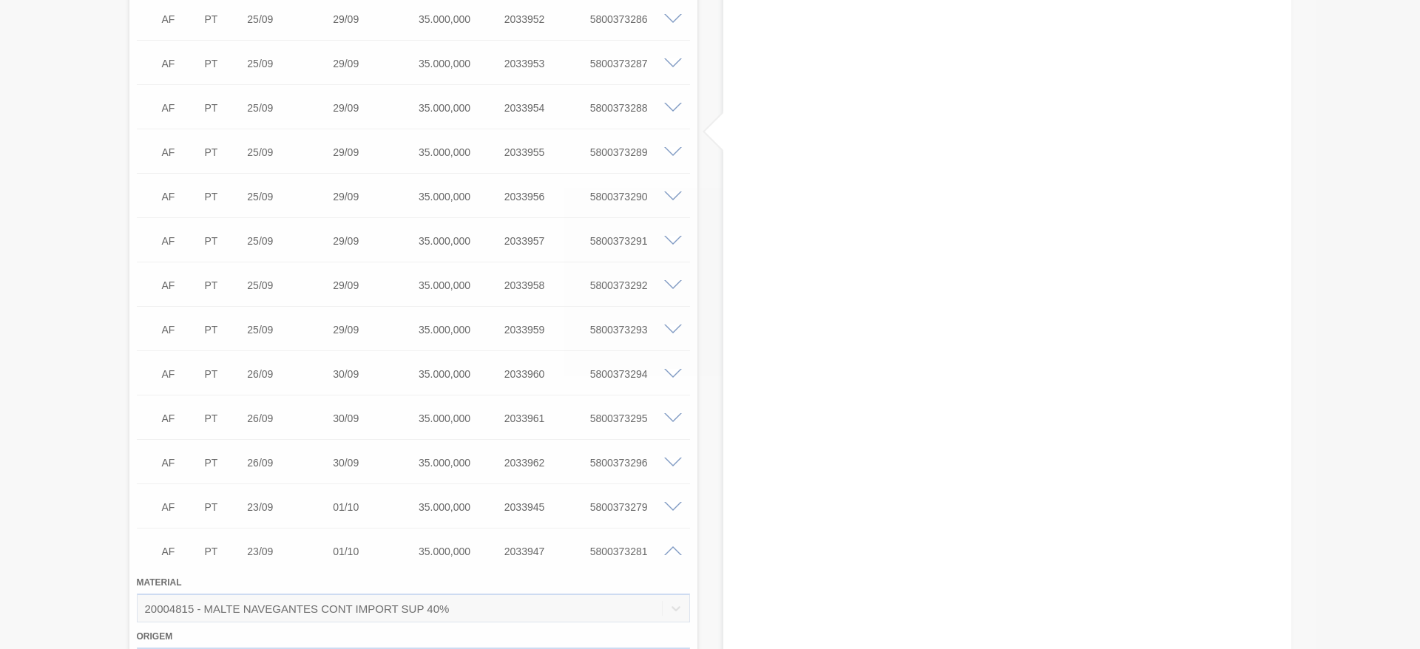
type input "[DATE]"
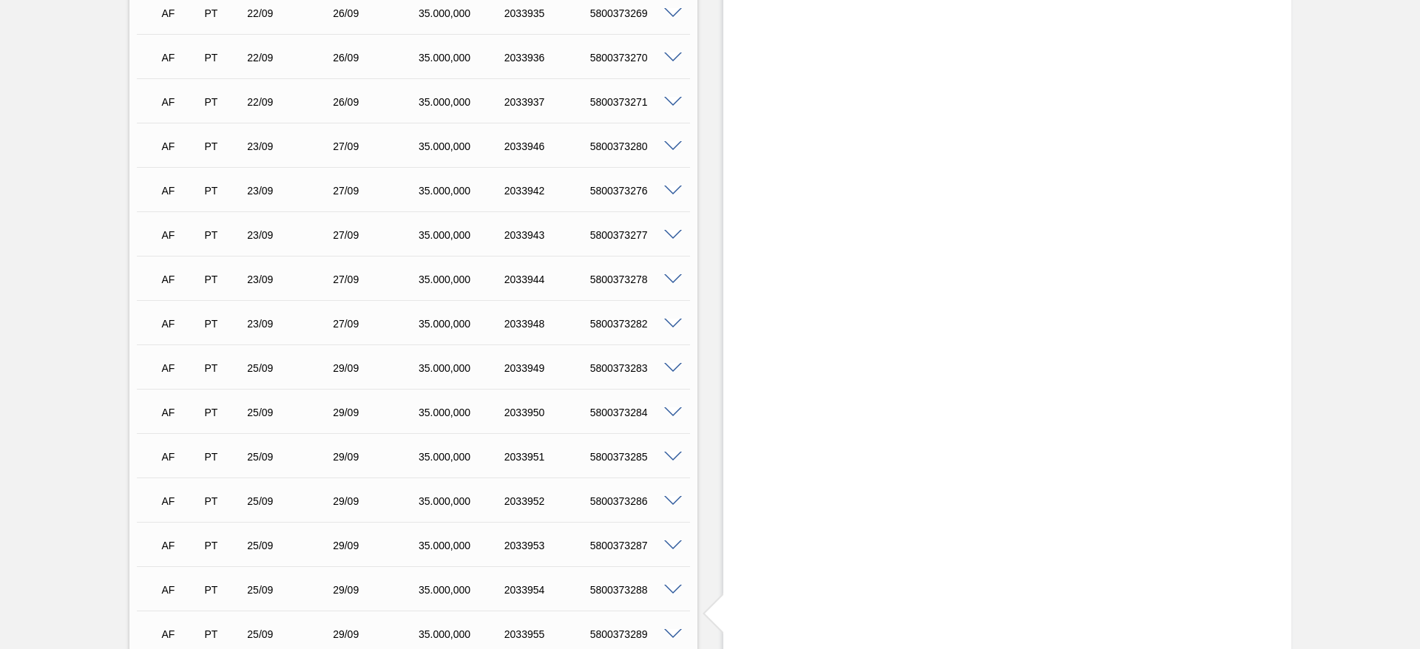
click at [675, 281] on span at bounding box center [673, 279] width 18 height 11
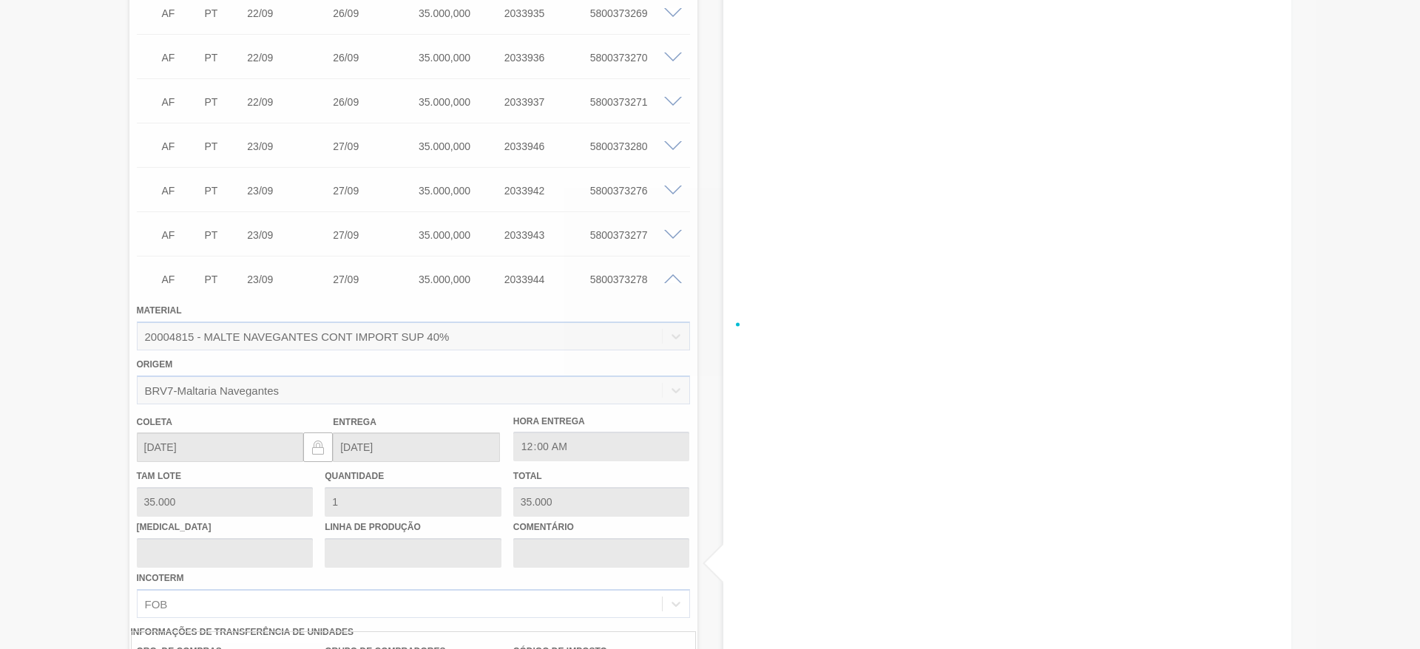
scroll to position [3192, 0]
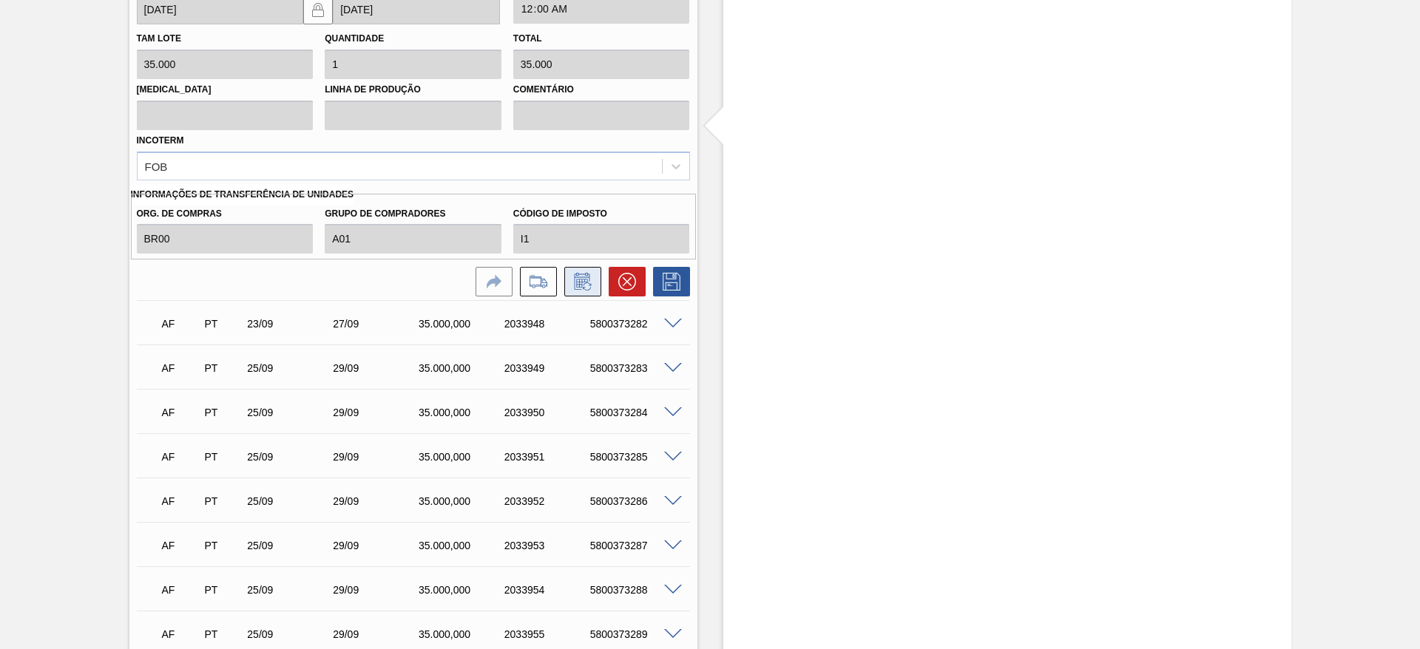
click at [589, 283] on icon at bounding box center [583, 282] width 24 height 18
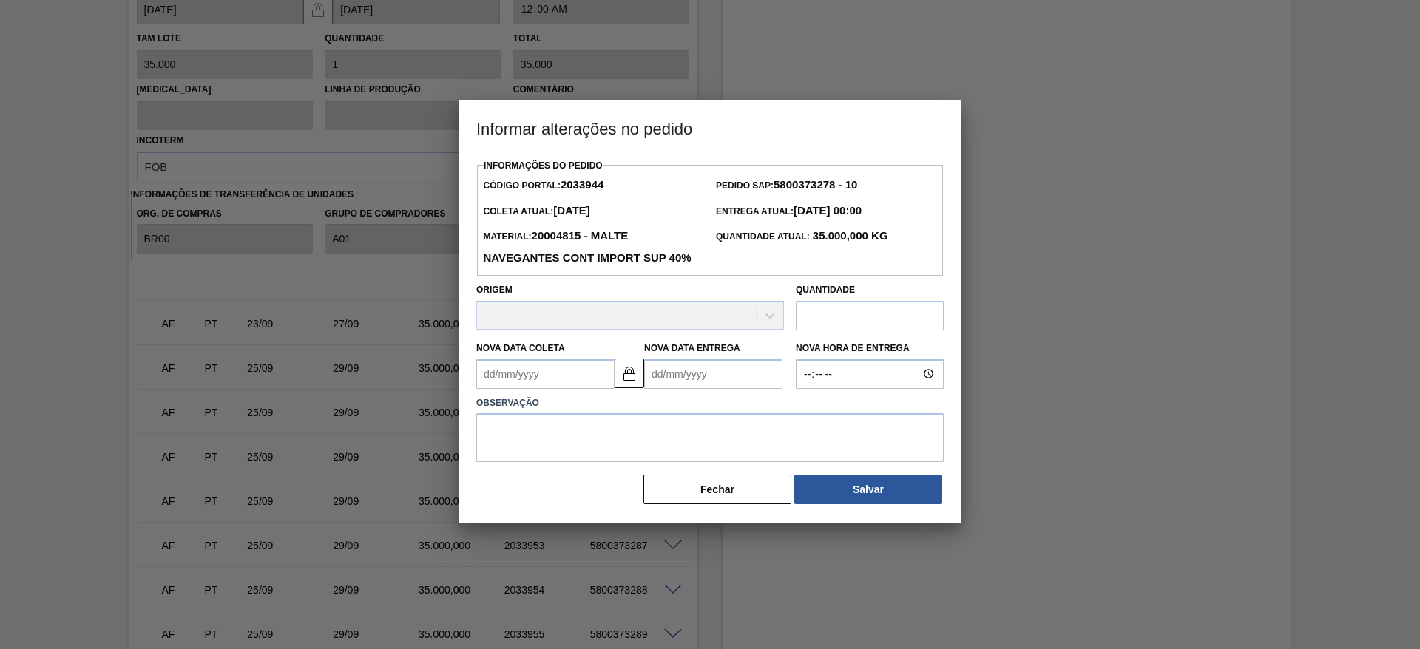
click at [663, 389] on Entrega2033944 "Nova Data Entrega" at bounding box center [713, 375] width 138 height 30
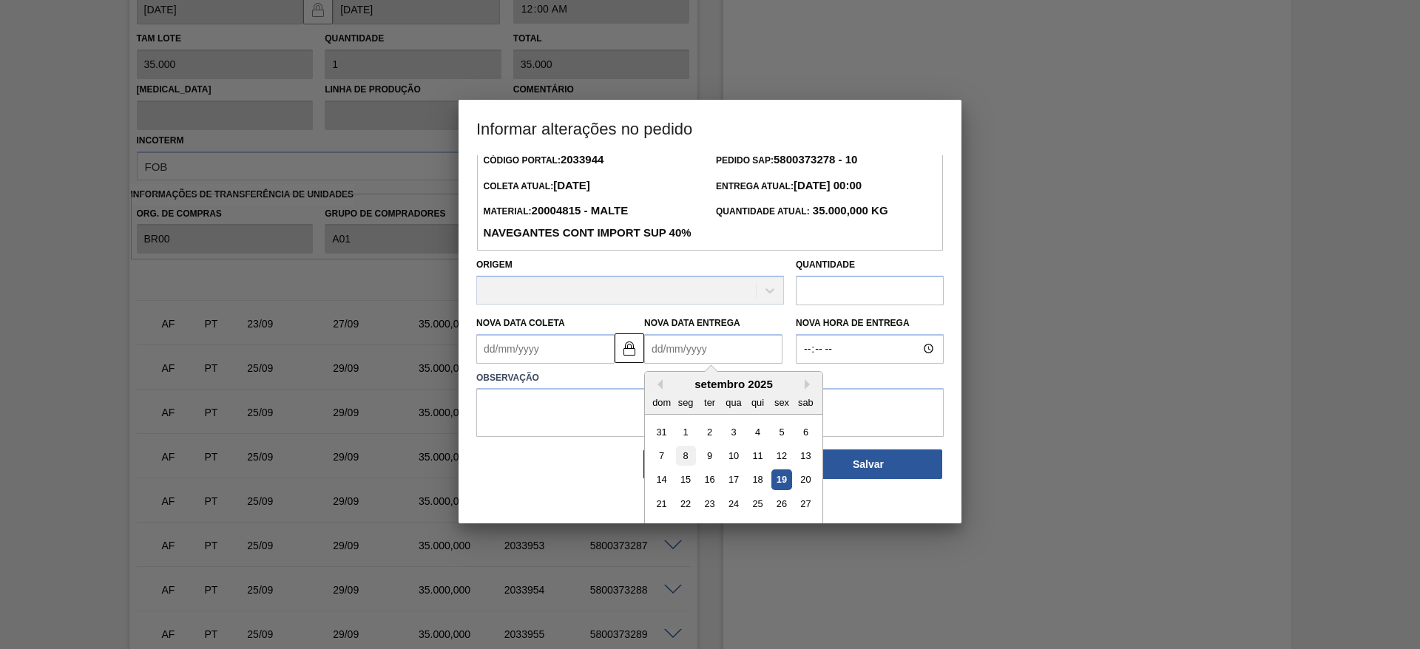
scroll to position [50, 0]
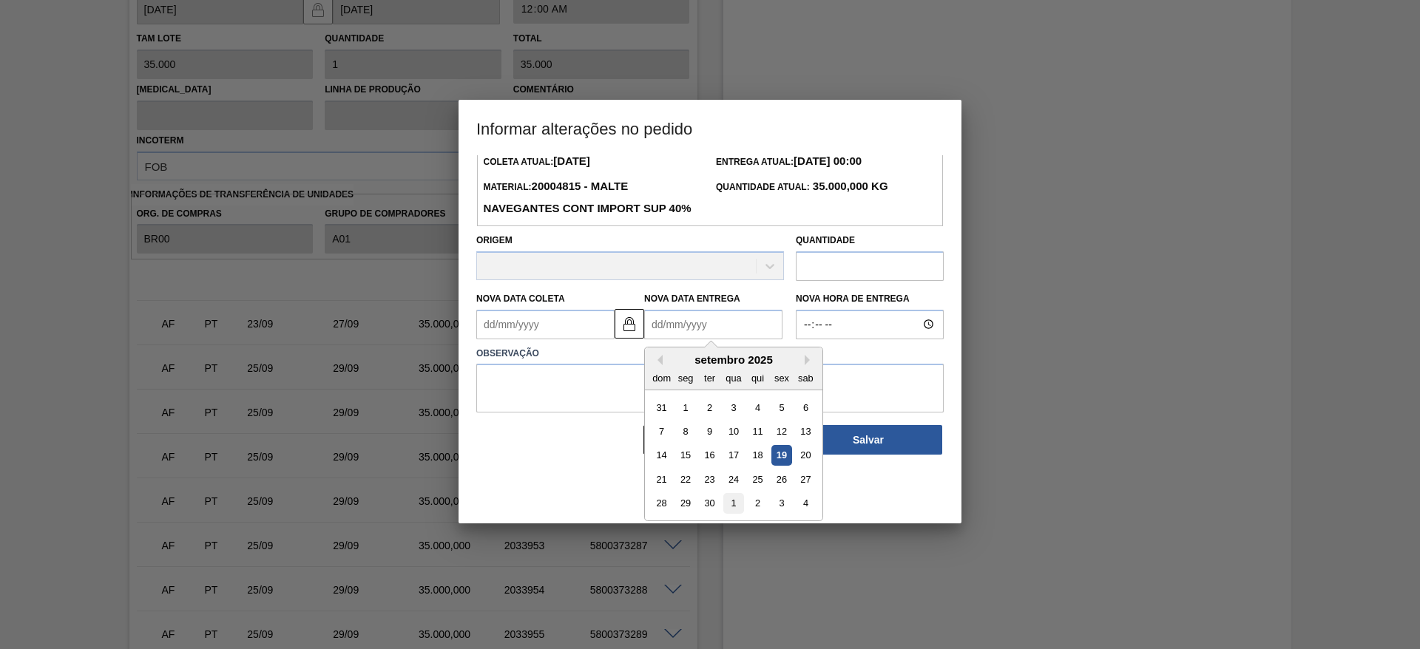
click at [733, 513] on div "1" at bounding box center [733, 503] width 20 height 20
type Coleta2033944 "[DATE]"
type Entrega2033944 "[DATE]"
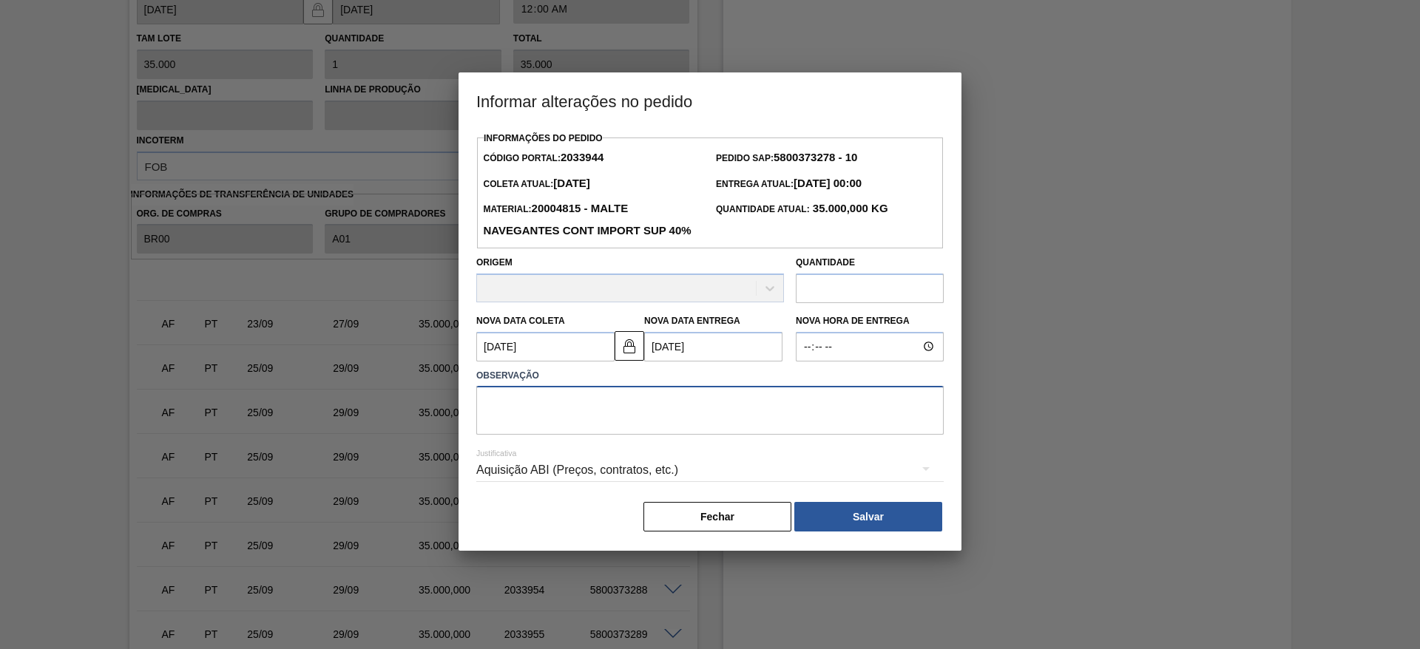
click at [567, 435] on textarea at bounding box center [710, 410] width 468 height 49
type textarea "."
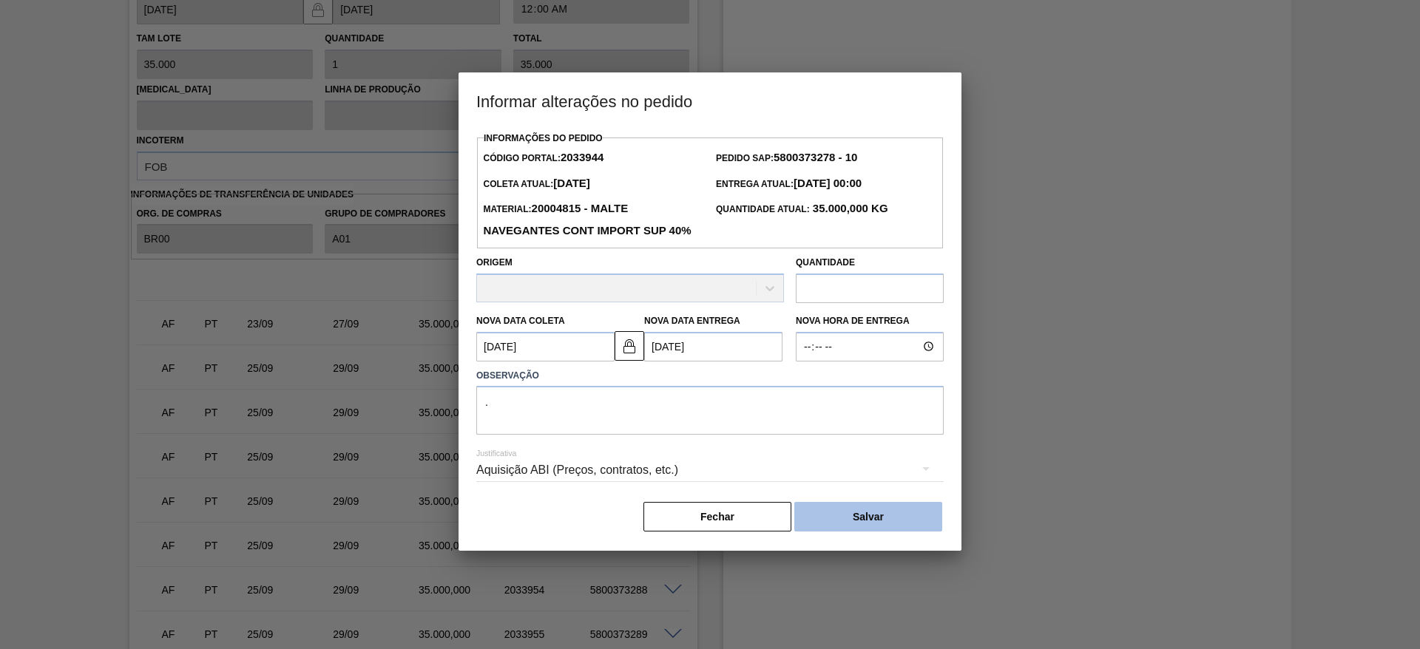
click at [897, 532] on button "Salvar" at bounding box center [868, 517] width 148 height 30
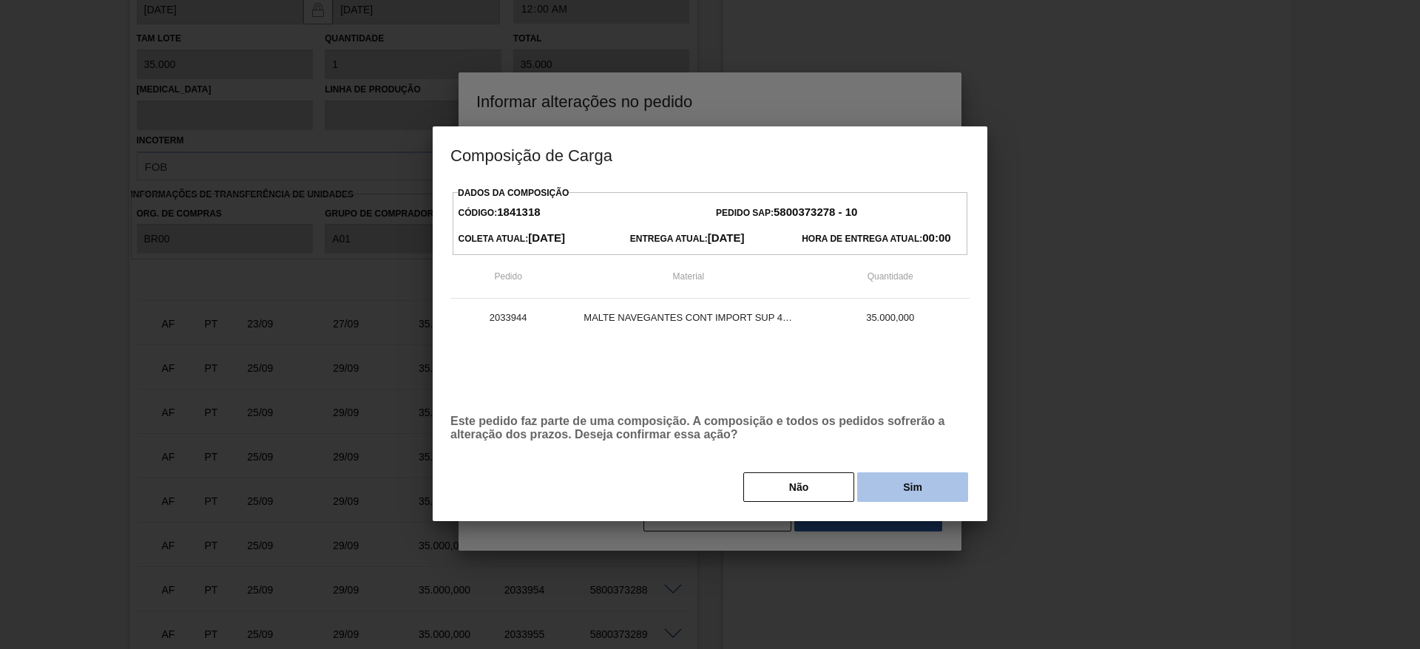
click at [930, 485] on button "Sim" at bounding box center [912, 488] width 111 height 30
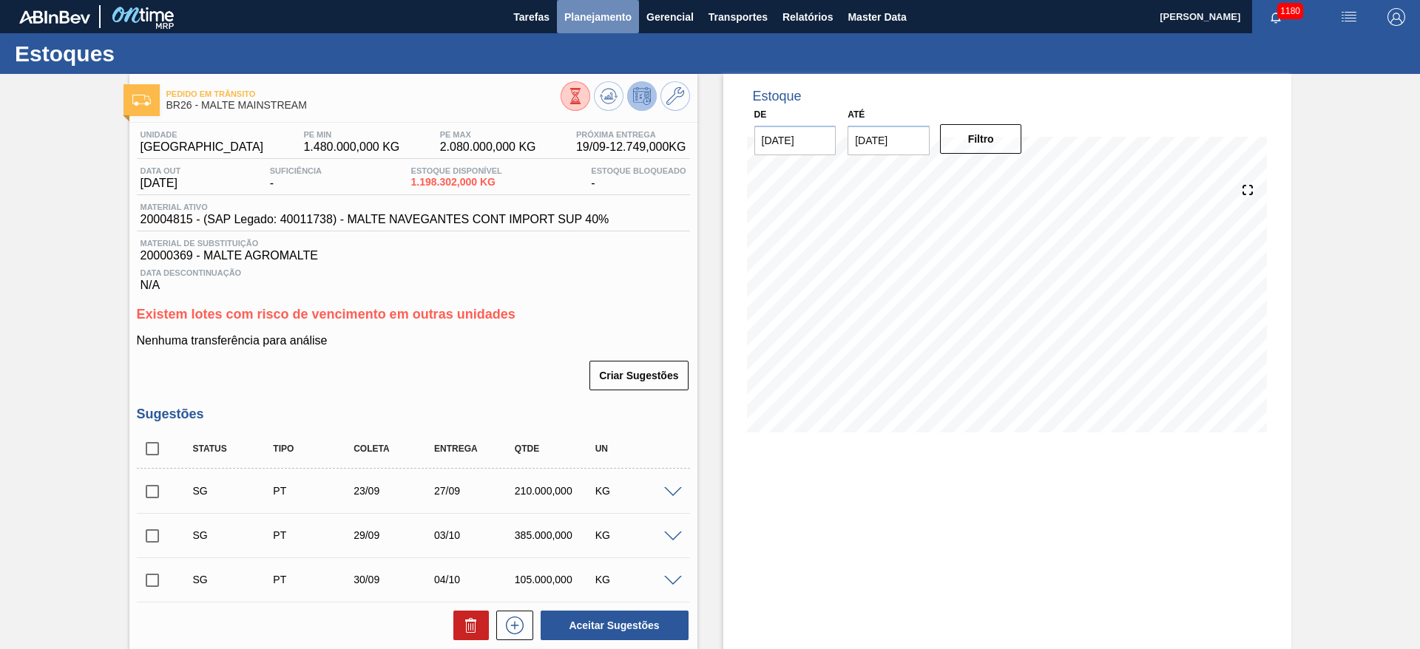
click at [592, 15] on span "Planejamento" at bounding box center [597, 17] width 67 height 18
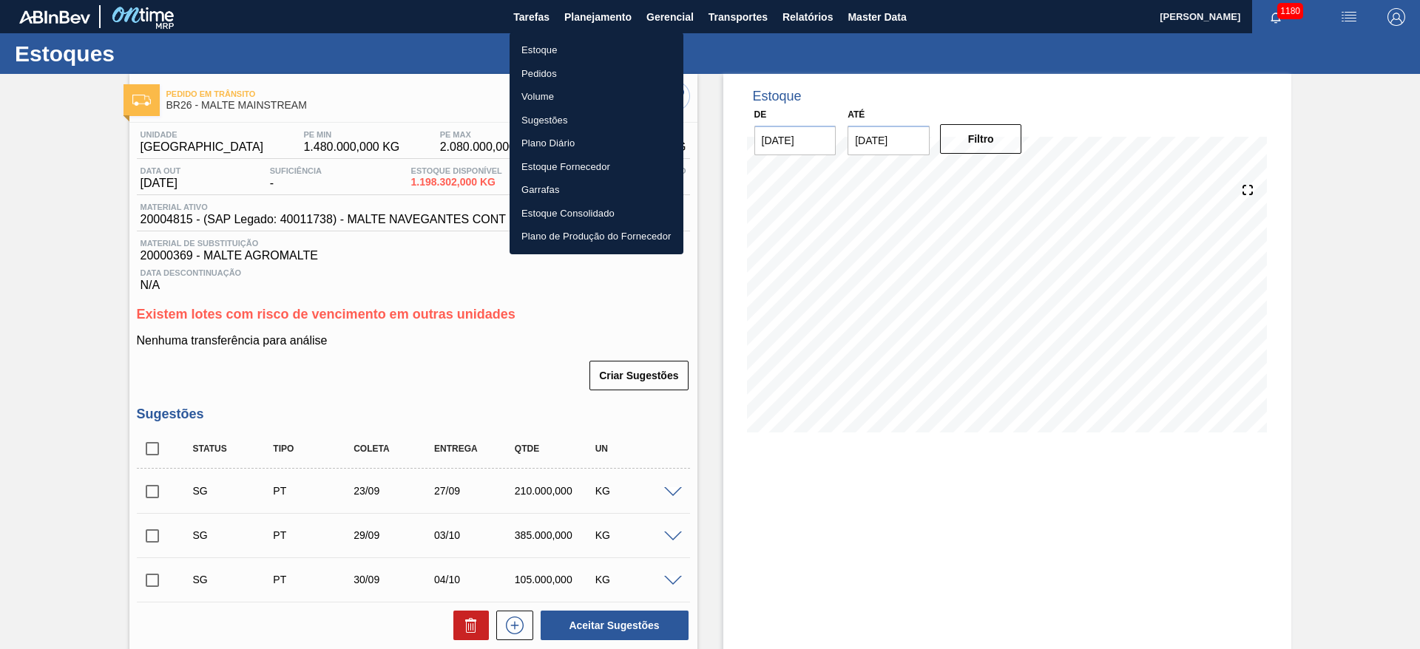
click at [559, 47] on li "Estoque" at bounding box center [597, 50] width 174 height 24
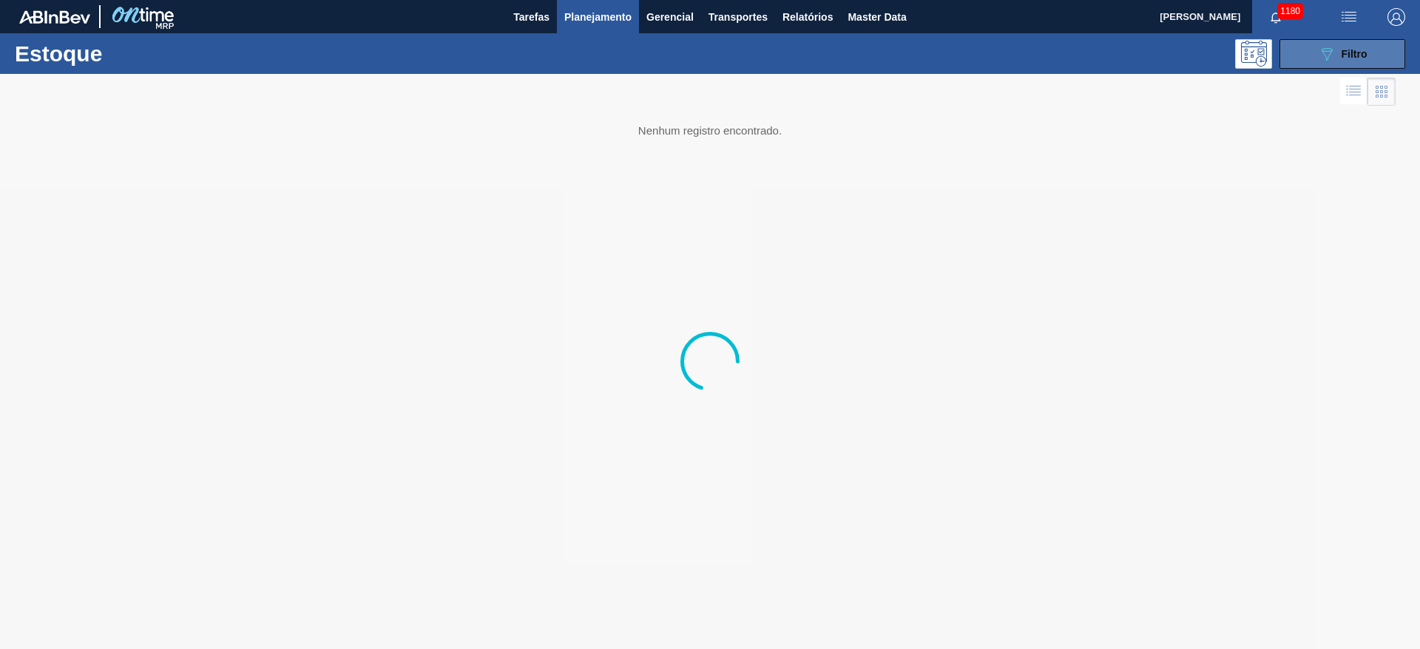
click at [1328, 67] on button "089F7B8B-B2A5-4AFE-B5C0-19BA573D28AC Filtro" at bounding box center [1343, 54] width 126 height 30
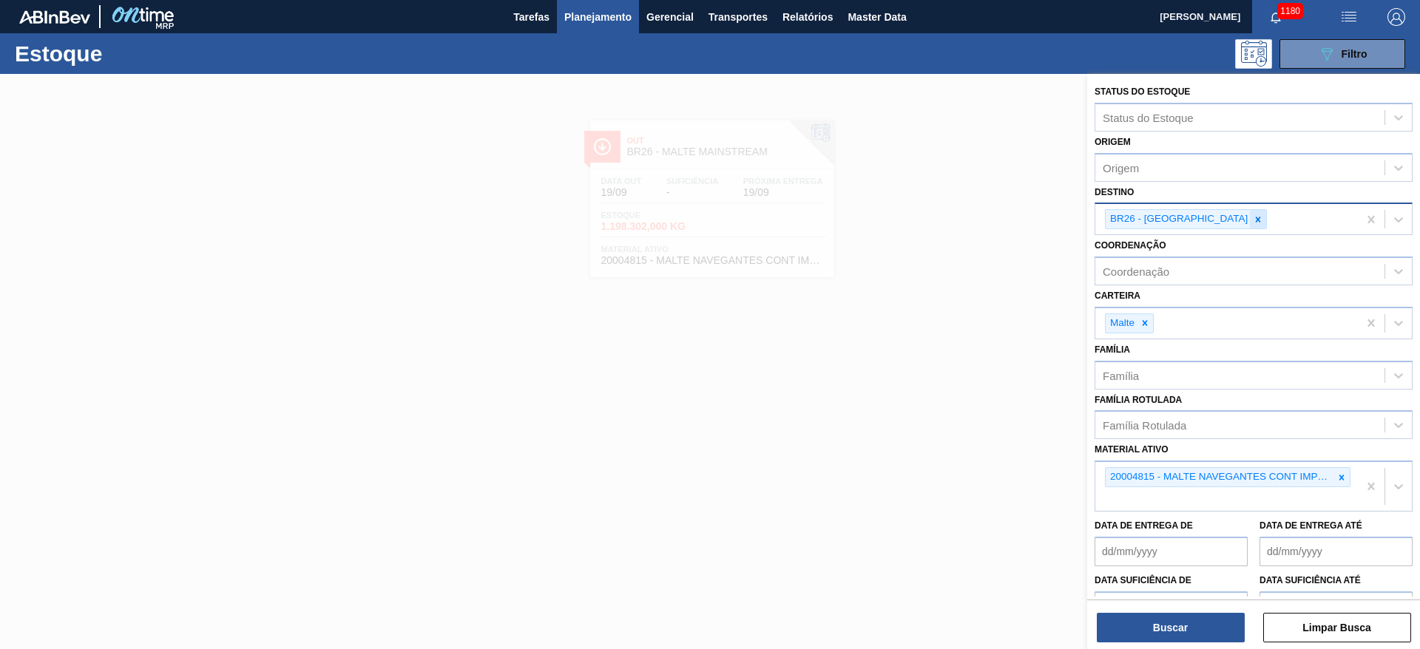
click at [1256, 220] on icon at bounding box center [1258, 219] width 5 height 5
click at [1340, 476] on icon at bounding box center [1342, 477] width 5 height 5
type input "05"
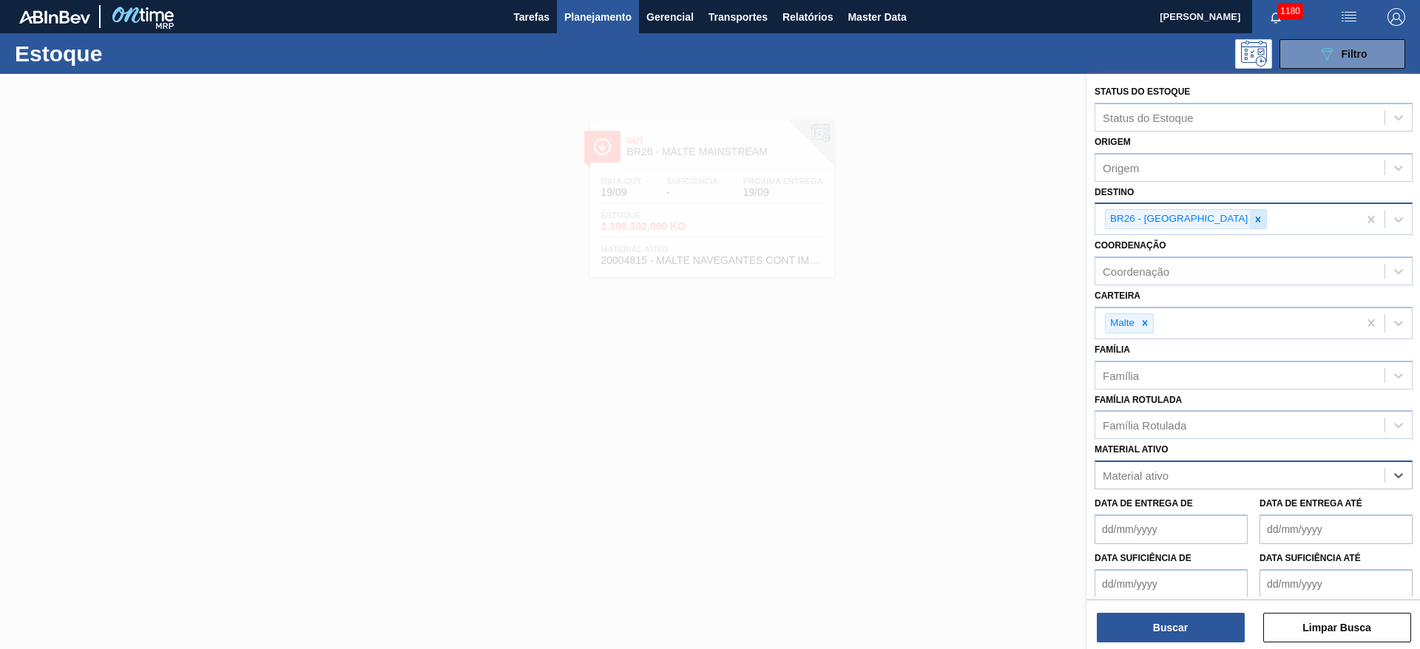
click at [1253, 220] on icon at bounding box center [1258, 220] width 10 height 10
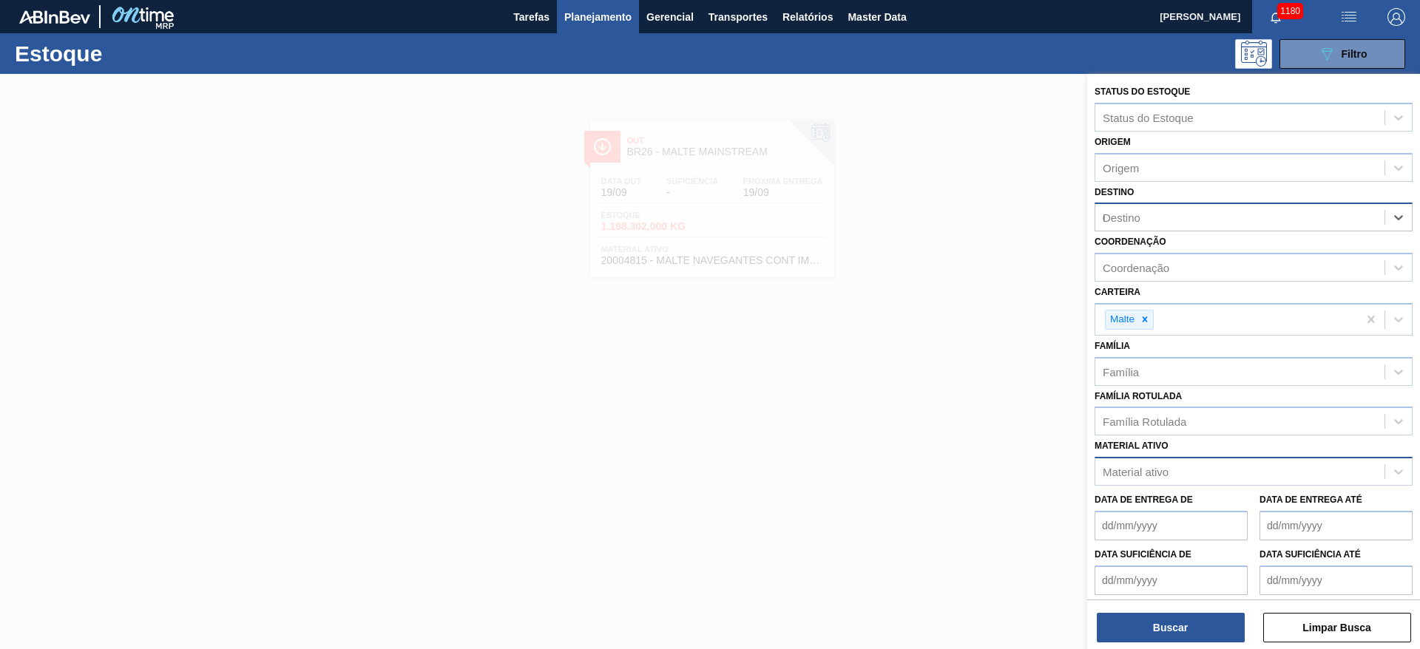
type input "05"
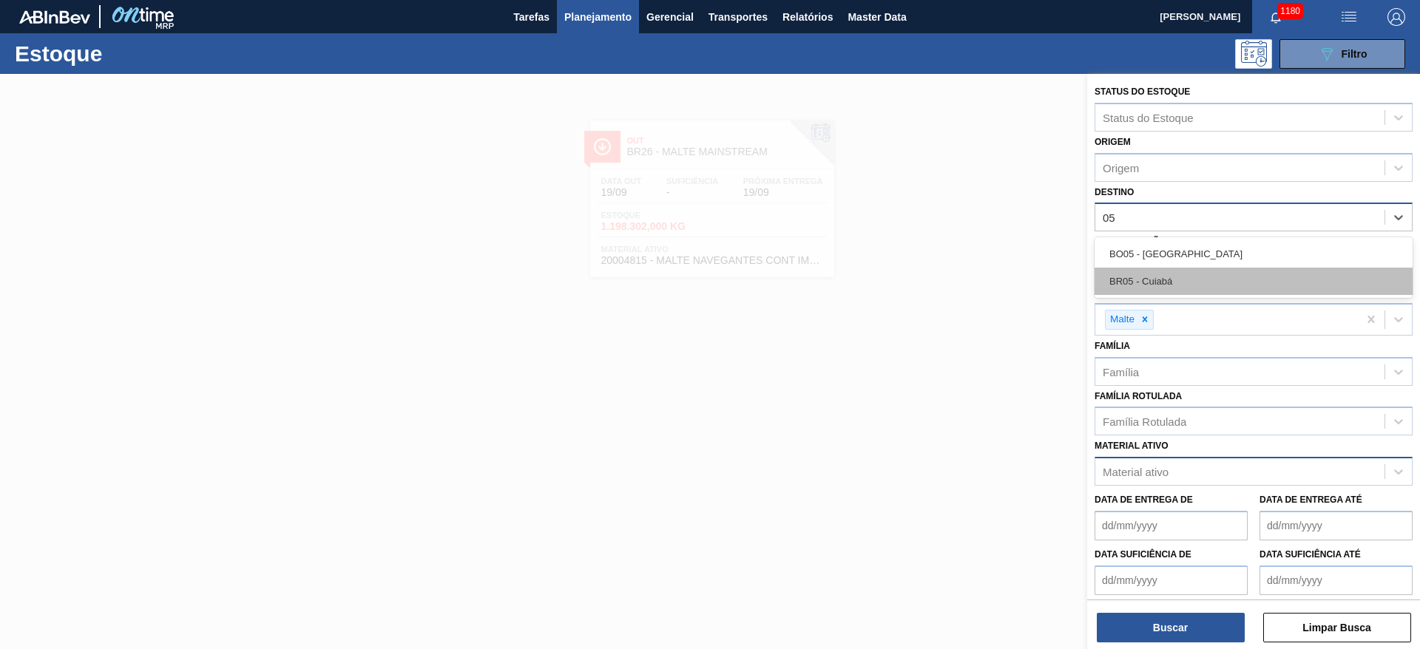
click at [1165, 278] on div "BR05 - Cuiabá" at bounding box center [1254, 281] width 318 height 27
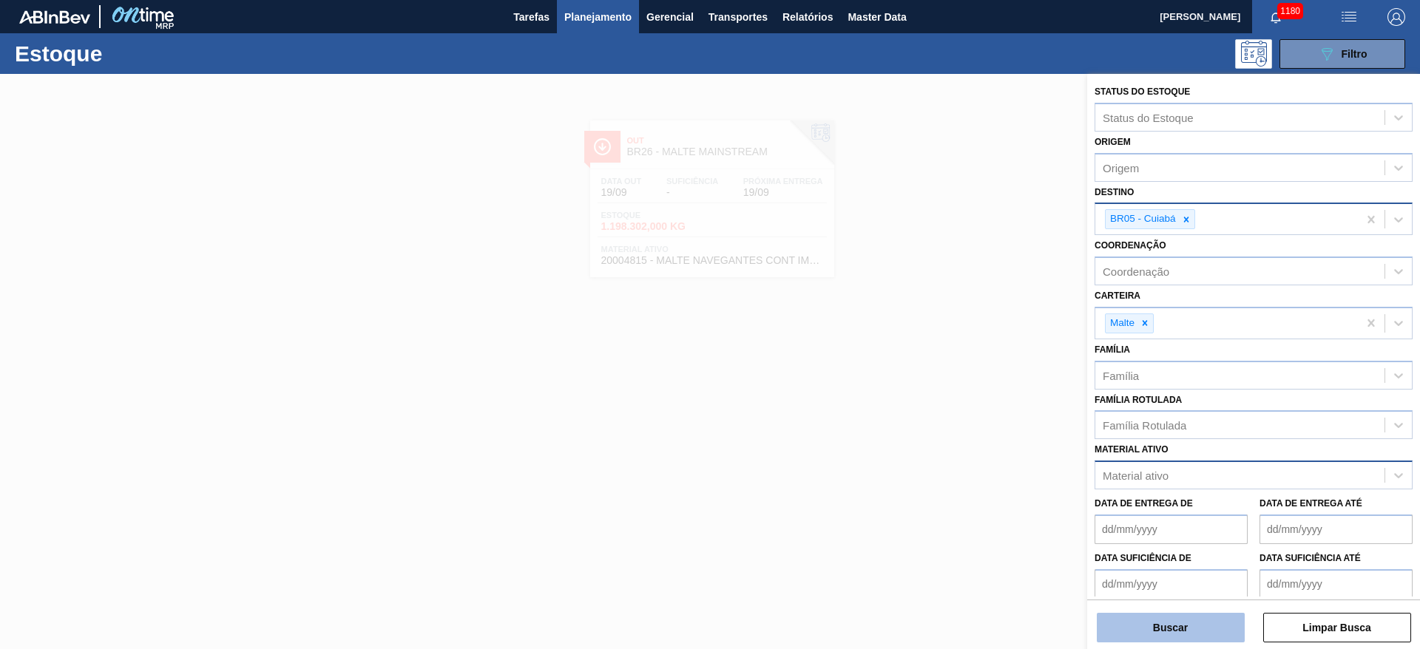
click at [1153, 625] on button "Buscar" at bounding box center [1171, 628] width 148 height 30
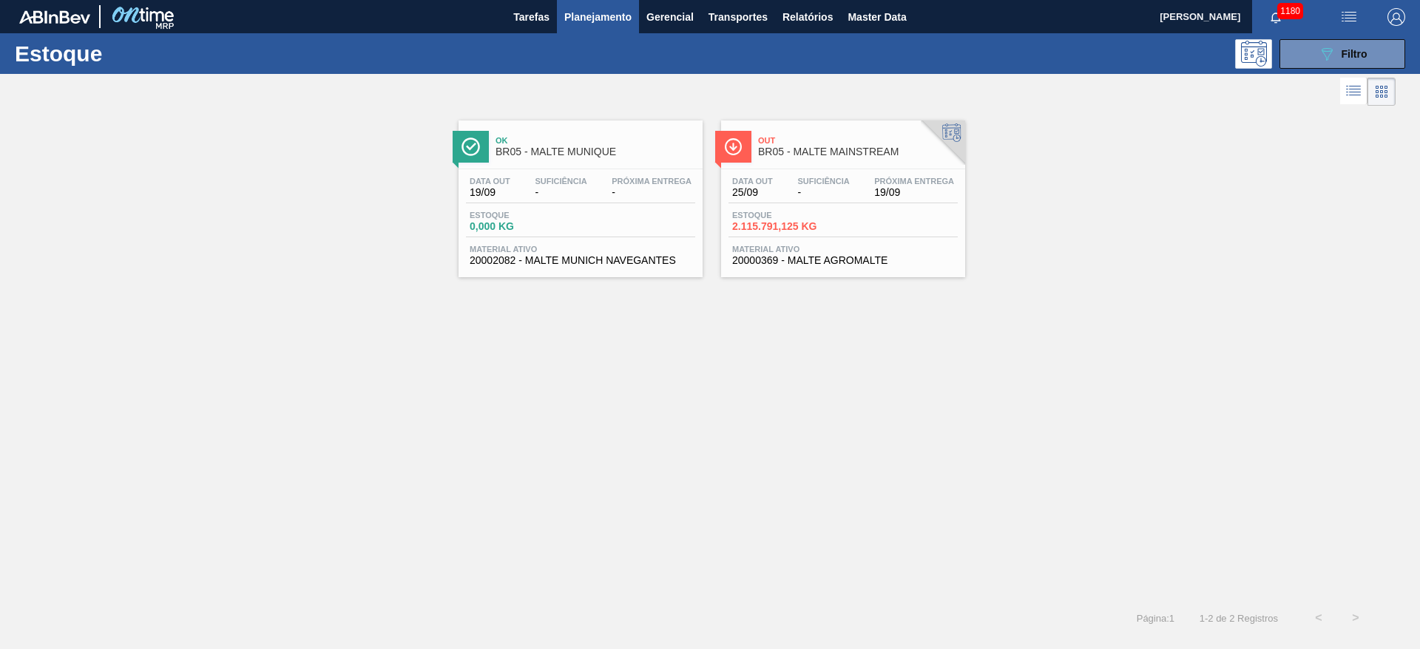
click at [871, 175] on div "Data out 25/09 Suficiência - Próxima Entrega 19/09 Estoque 2.115.791,125 KG Mat…" at bounding box center [843, 219] width 244 height 101
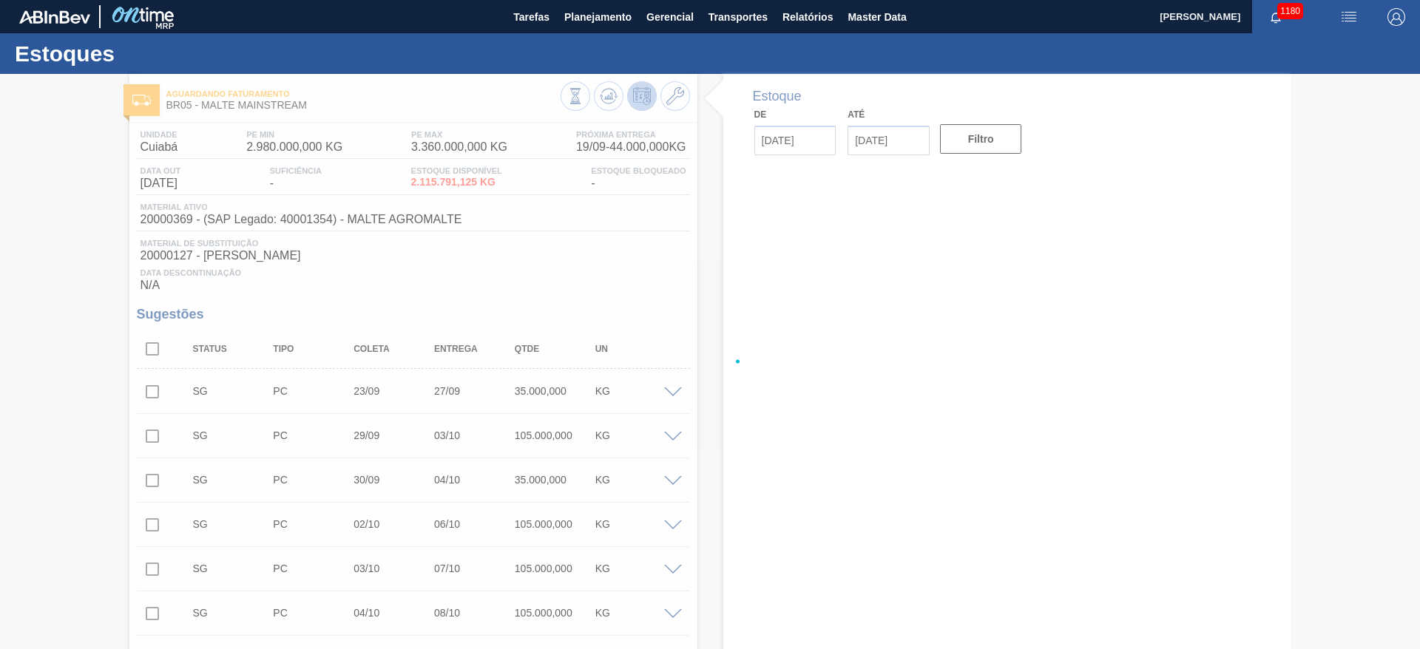
type input "[DATE]"
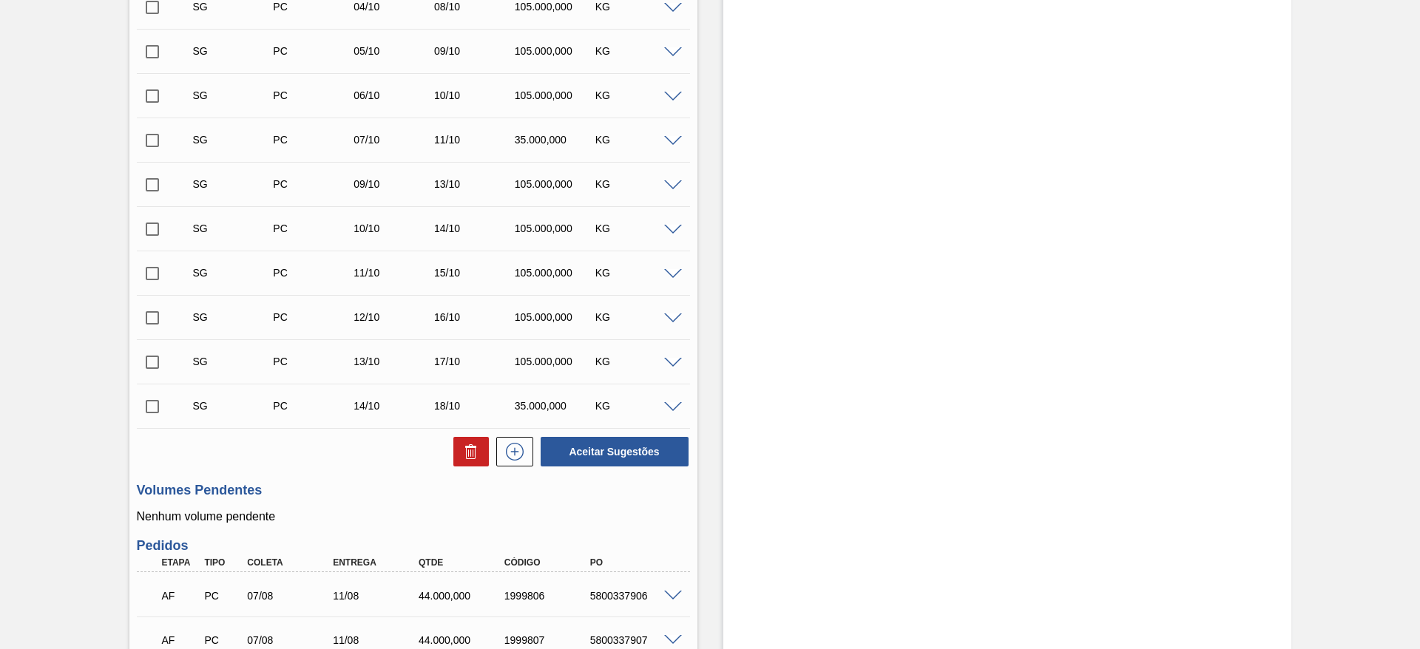
scroll to position [152, 0]
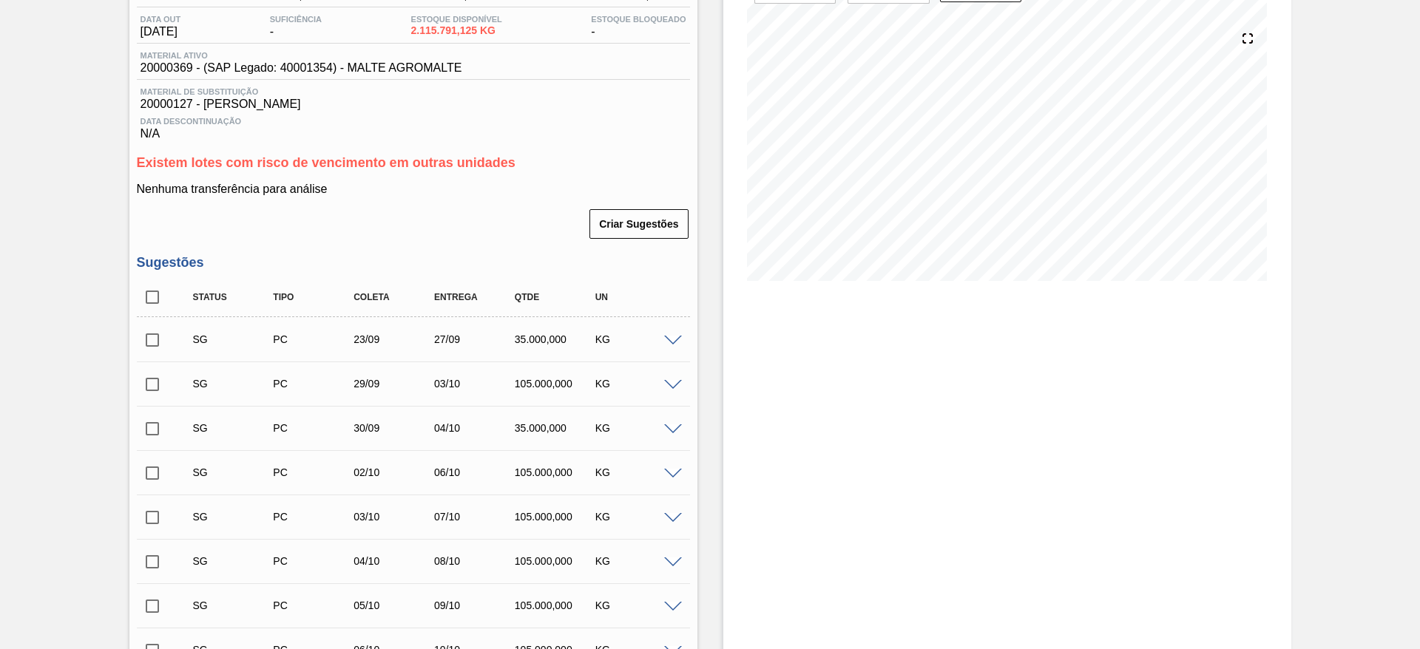
click at [670, 339] on span at bounding box center [673, 341] width 18 height 11
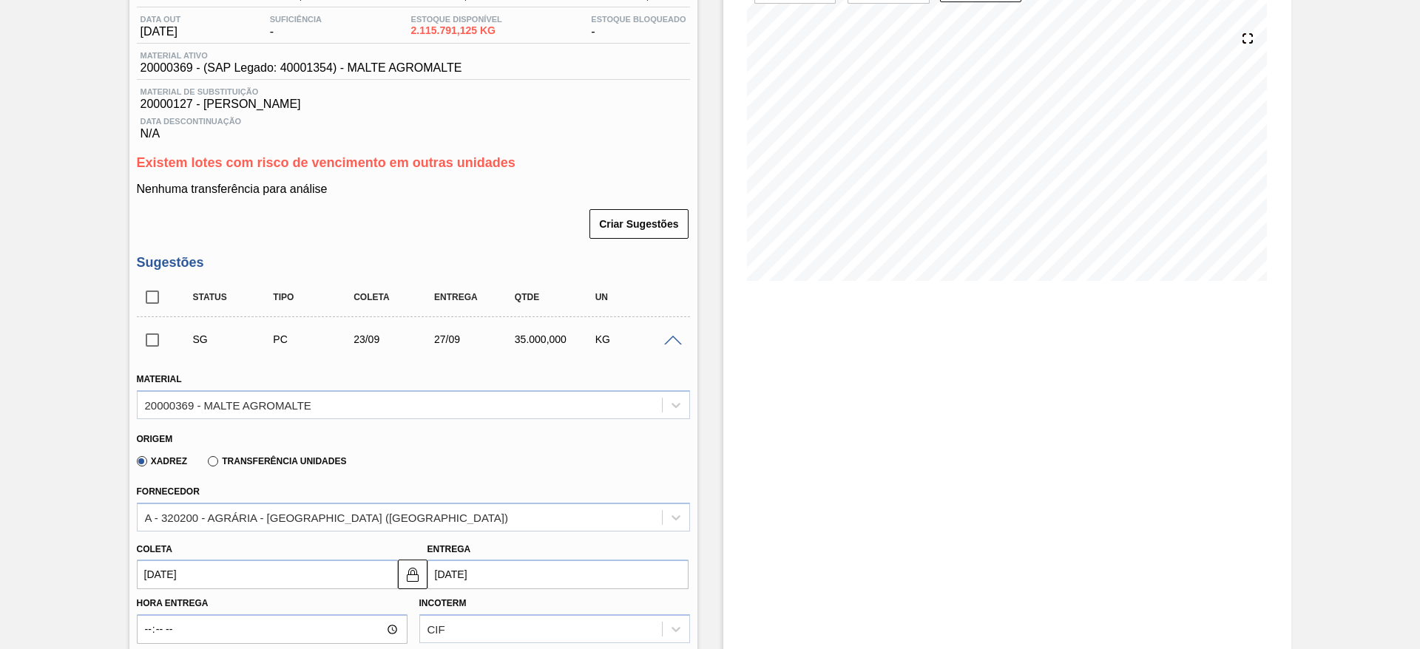
scroll to position [263, 0]
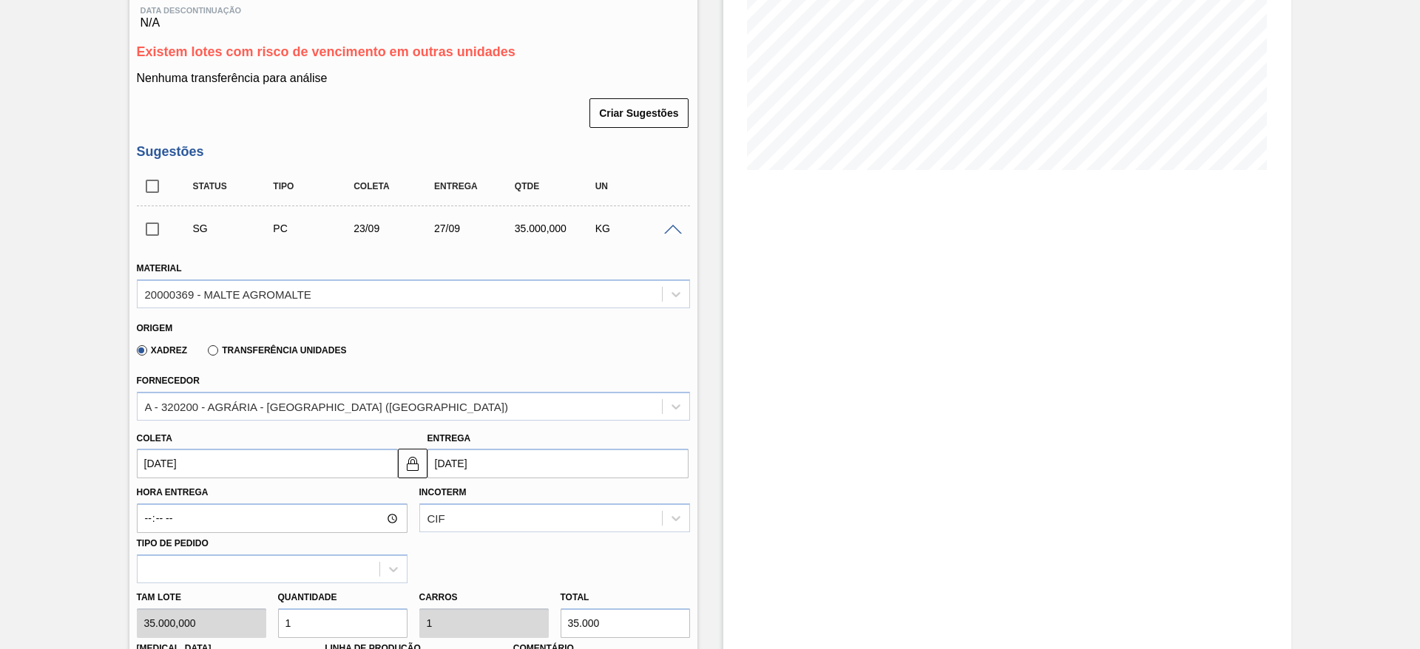
click at [671, 231] on span at bounding box center [673, 230] width 18 height 11
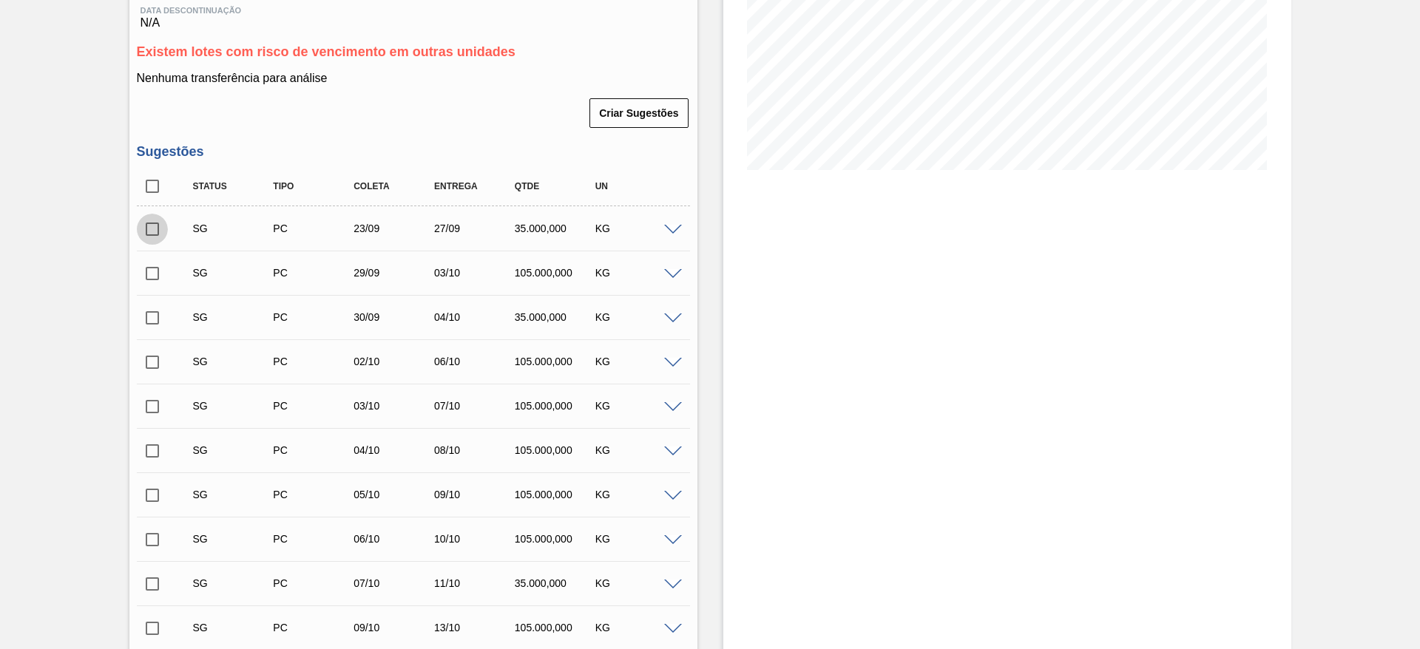
click at [147, 226] on input "checkbox" at bounding box center [152, 229] width 31 height 31
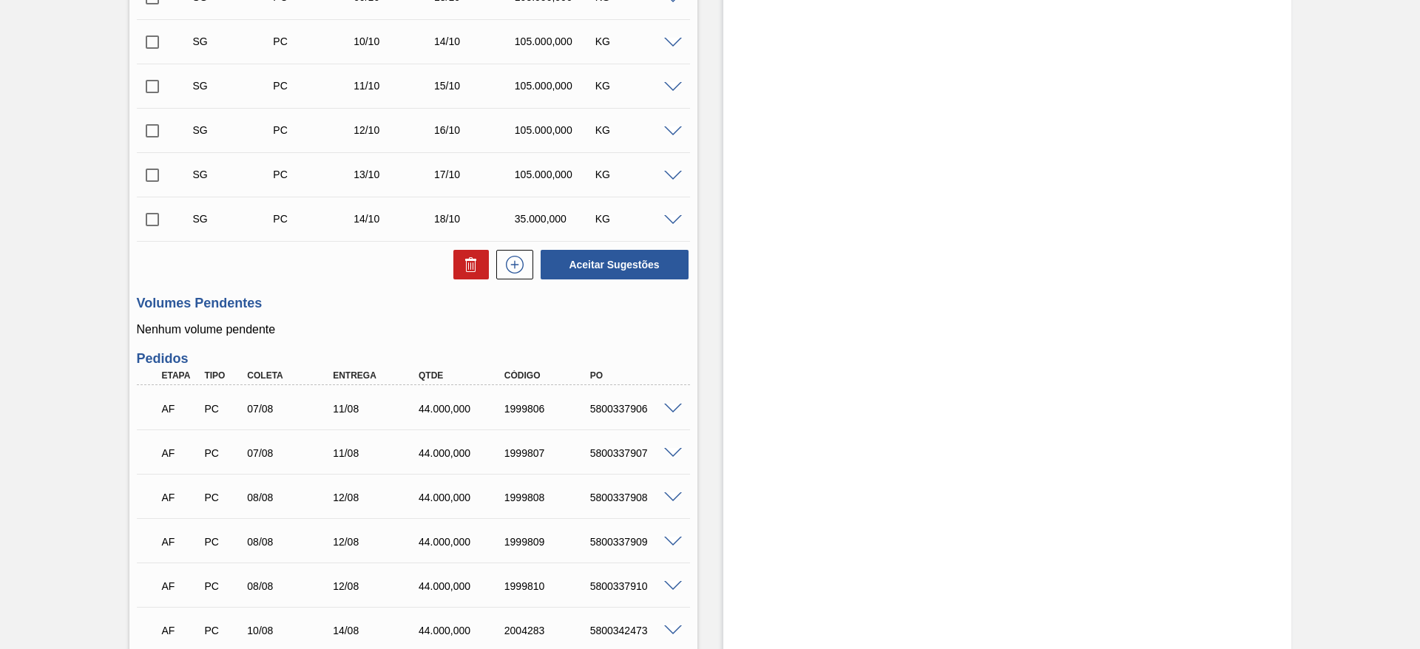
scroll to position [928, 0]
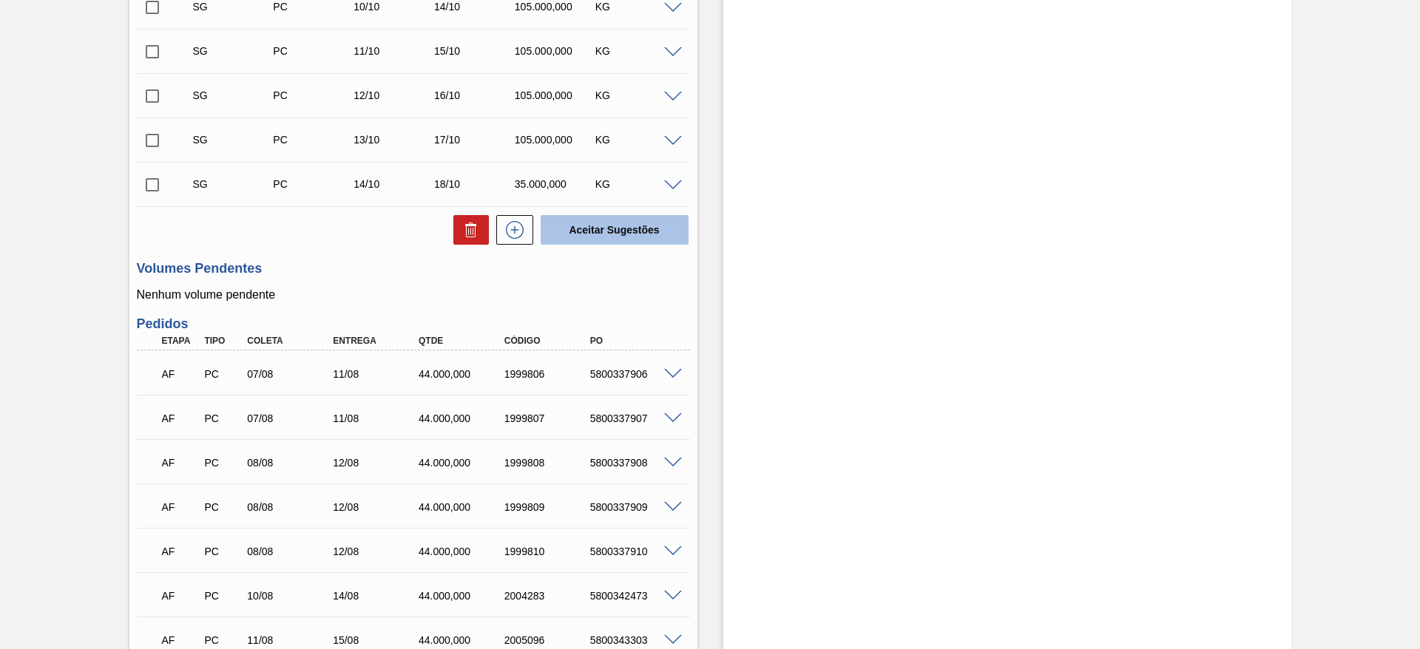
click at [624, 234] on button "Aceitar Sugestões" at bounding box center [615, 230] width 148 height 30
checkbox input "false"
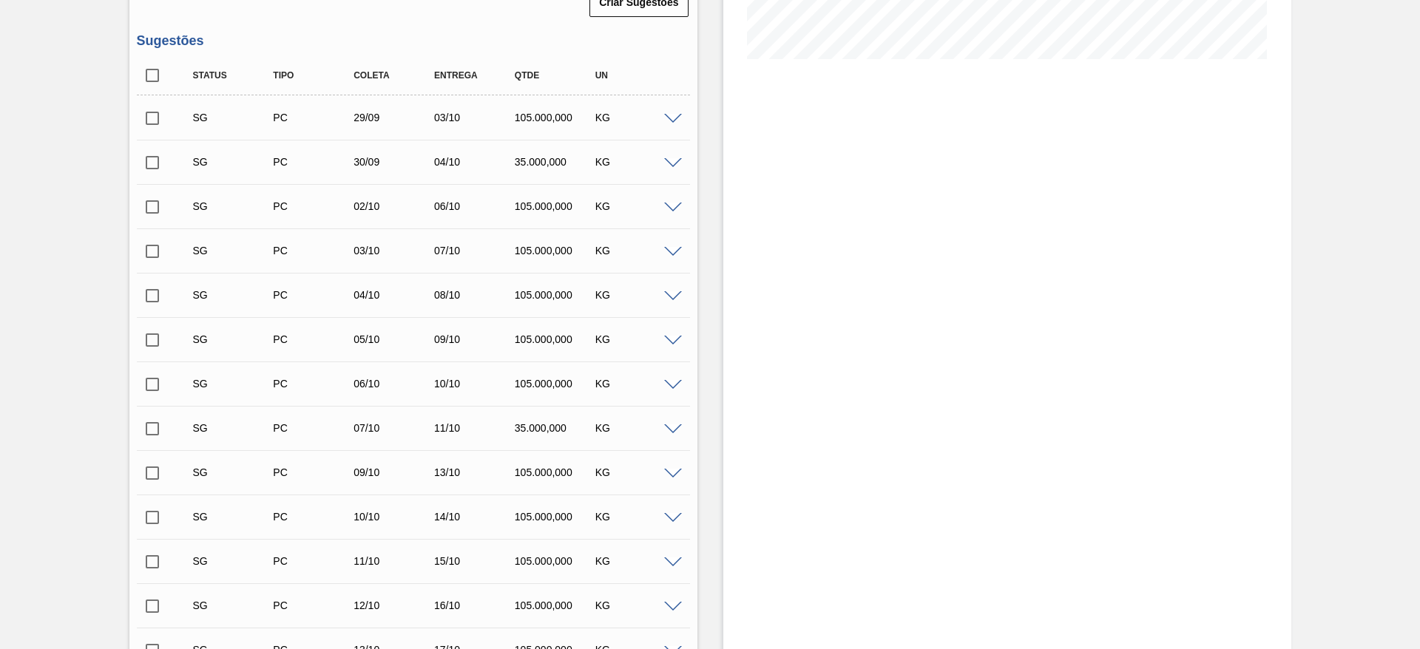
scroll to position [0, 0]
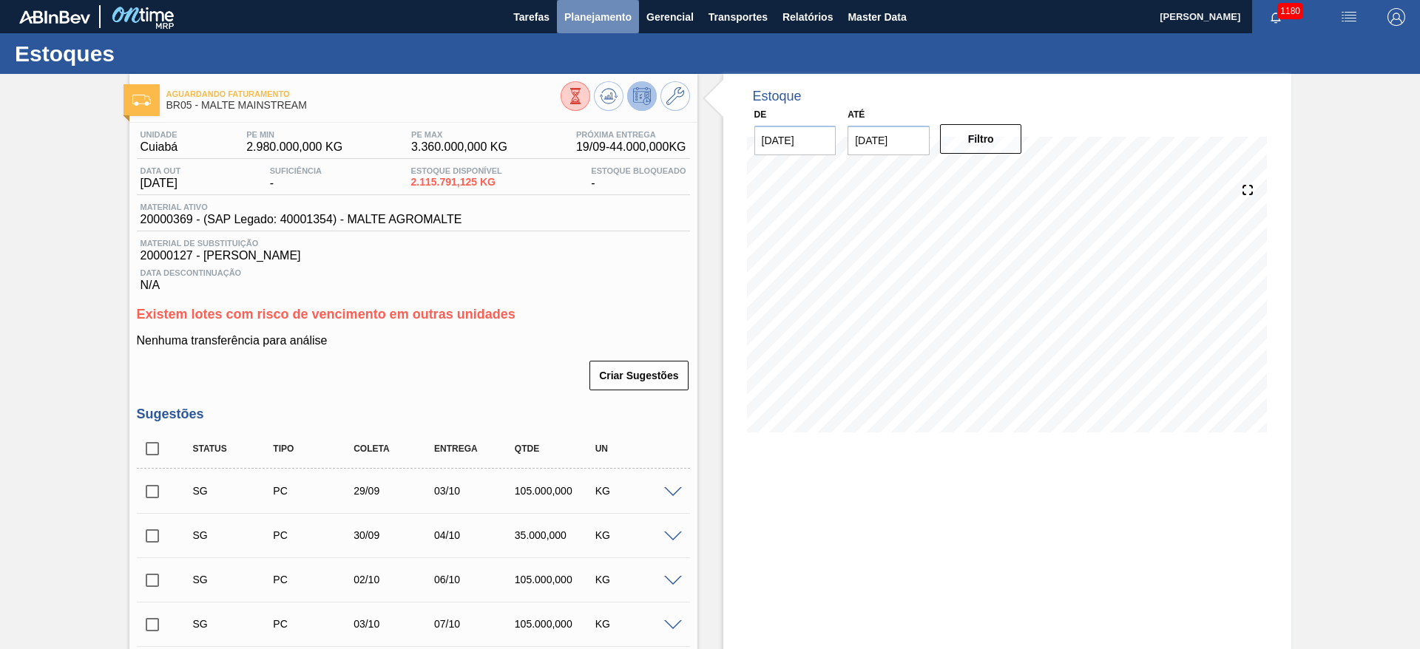
click at [605, 24] on span "Planejamento" at bounding box center [597, 17] width 67 height 18
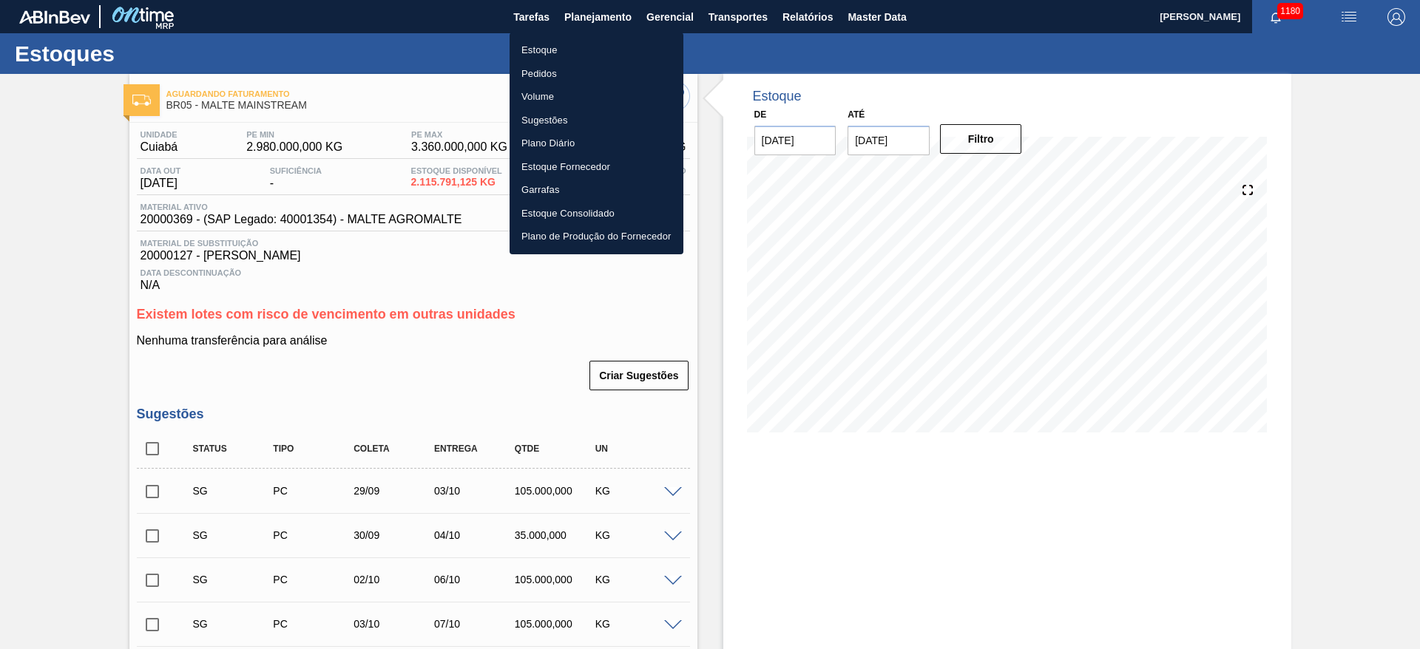
click at [537, 49] on li "Estoque" at bounding box center [597, 50] width 174 height 24
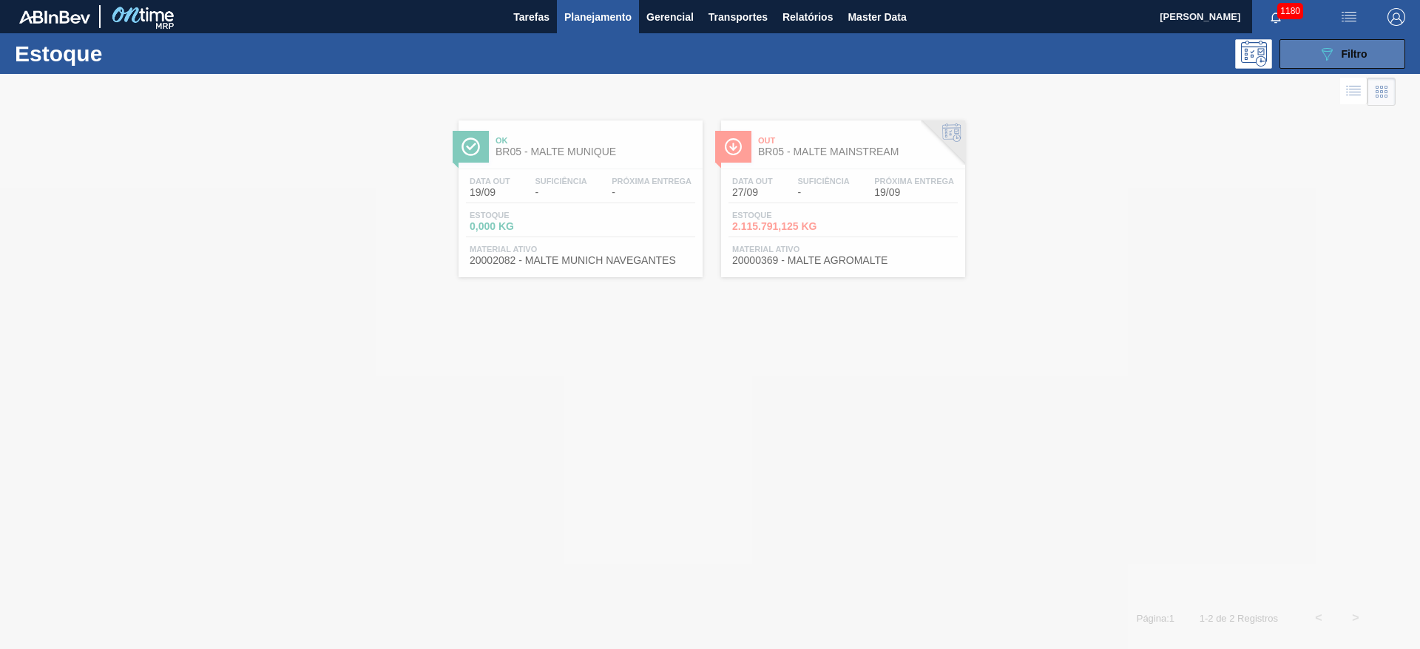
click at [1325, 54] on icon at bounding box center [1327, 54] width 11 height 13
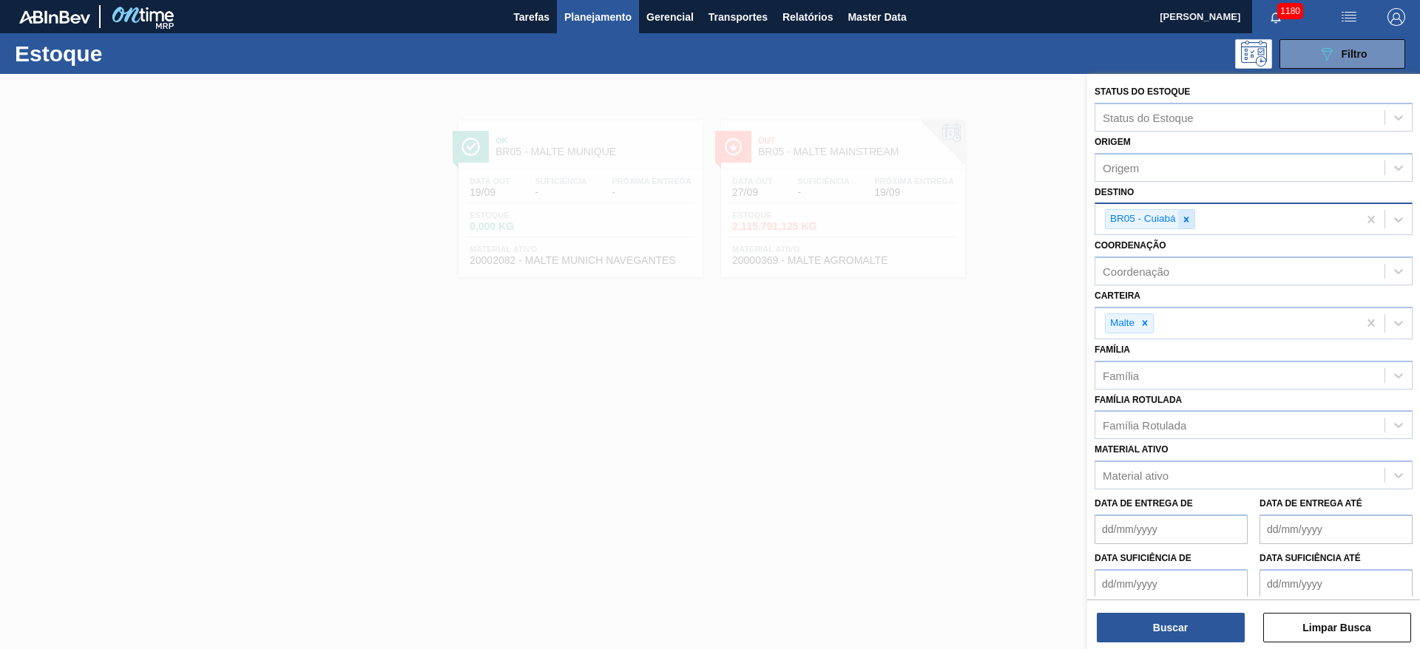
click at [1189, 220] on icon at bounding box center [1186, 220] width 10 height 10
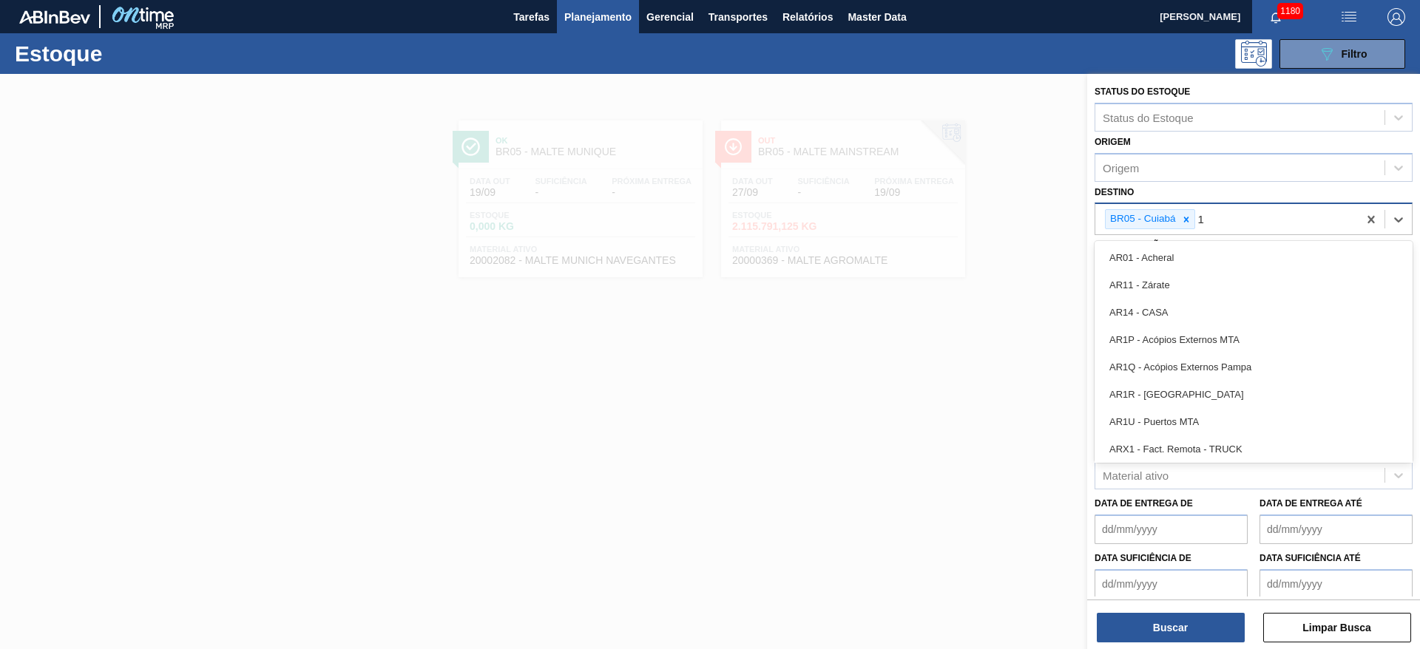
type input "19"
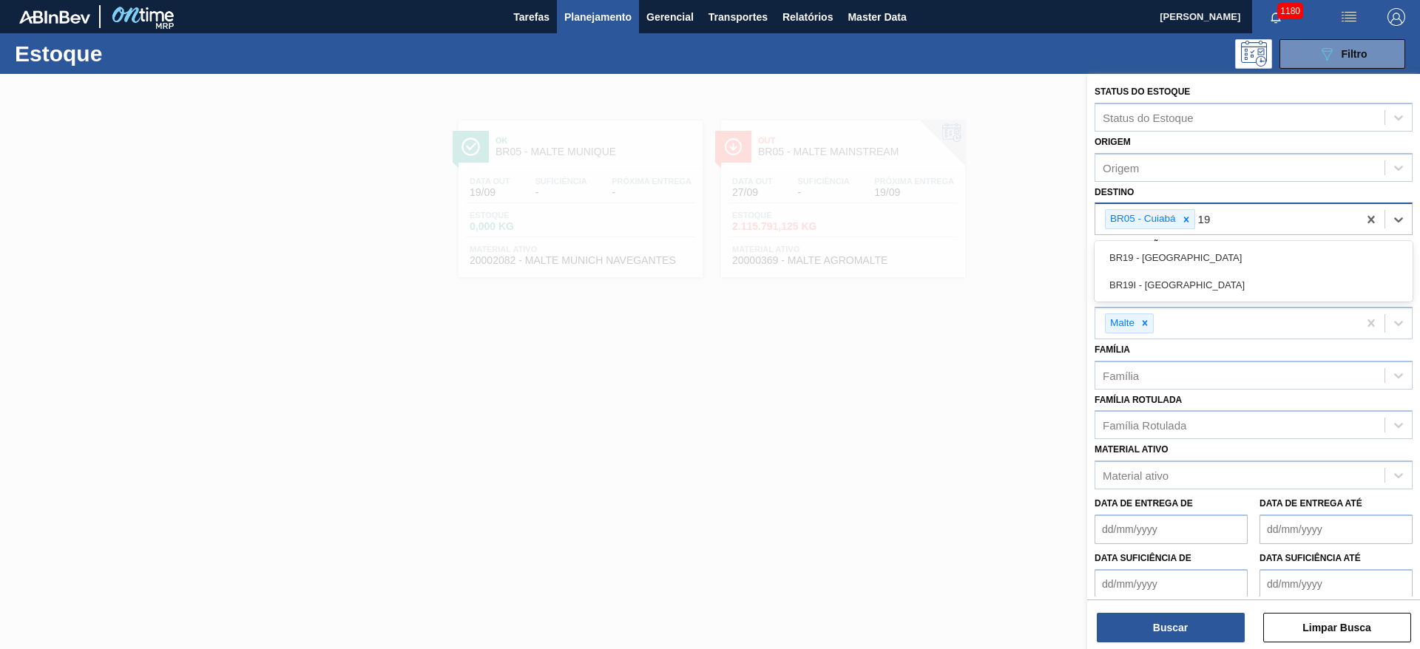
drag, startPoint x: 1151, startPoint y: 256, endPoint x: 1198, endPoint y: 234, distance: 52.3
click at [1153, 255] on div "BR19 - [GEOGRAPHIC_DATA]" at bounding box center [1254, 257] width 318 height 27
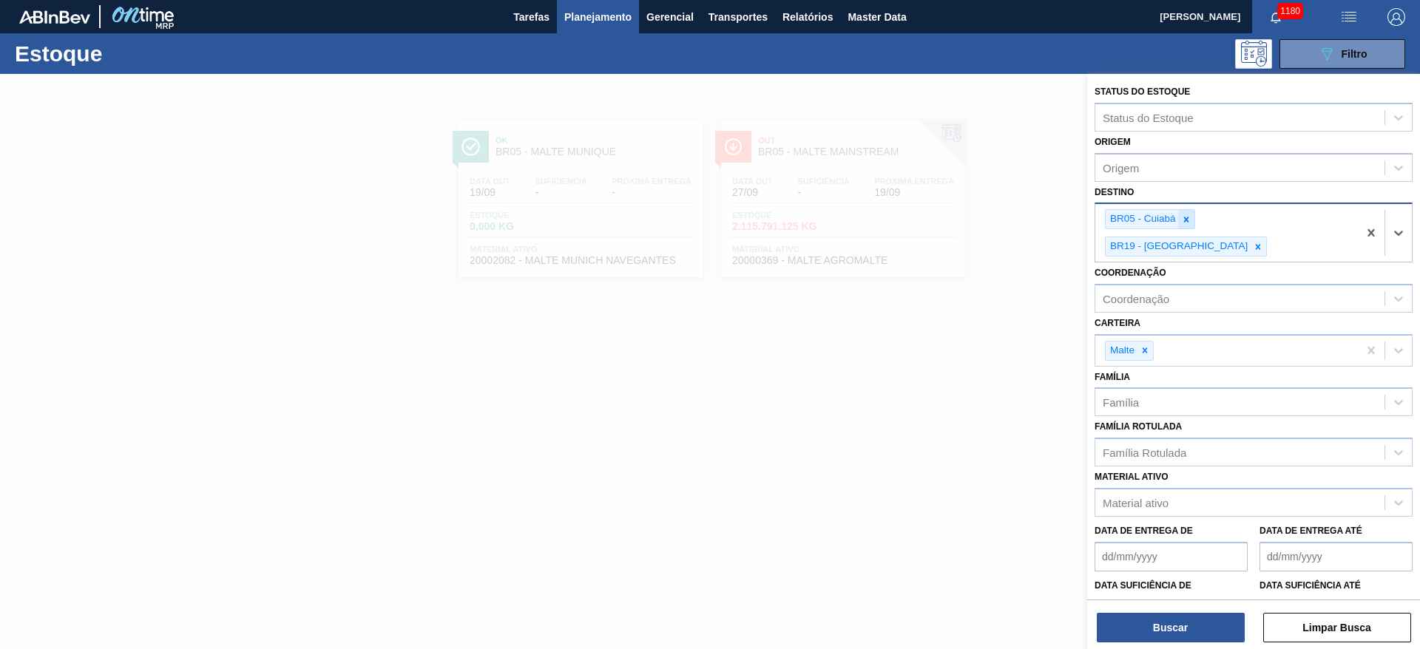
click at [1184, 215] on icon at bounding box center [1186, 220] width 10 height 10
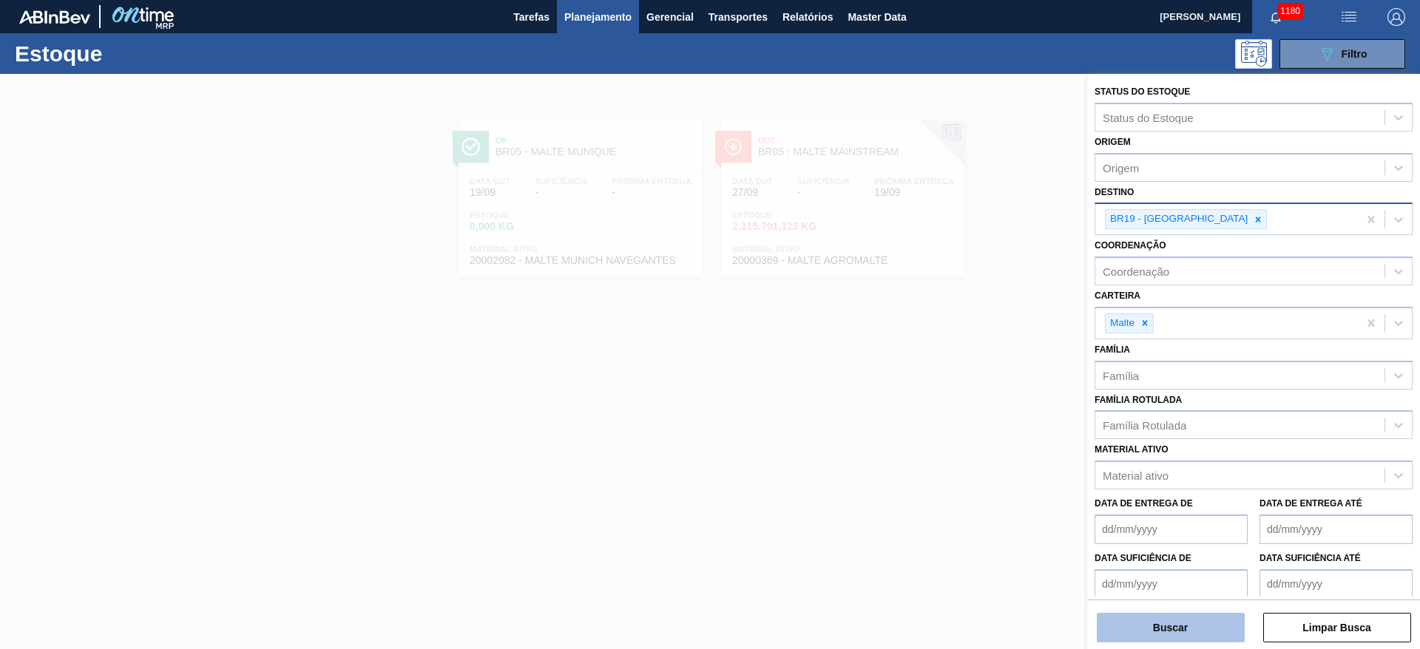
click at [1176, 627] on button "Buscar" at bounding box center [1171, 628] width 148 height 30
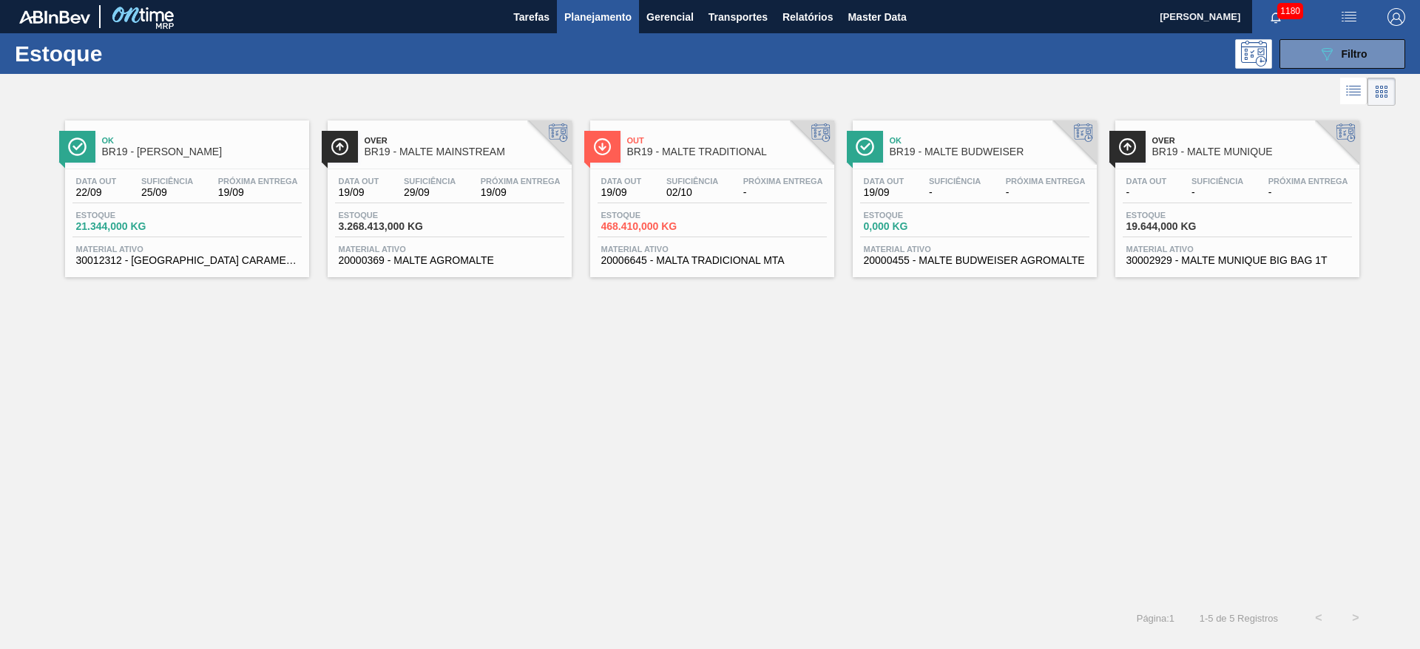
click at [398, 226] on span "3.268.413,000 KG" at bounding box center [391, 226] width 104 height 11
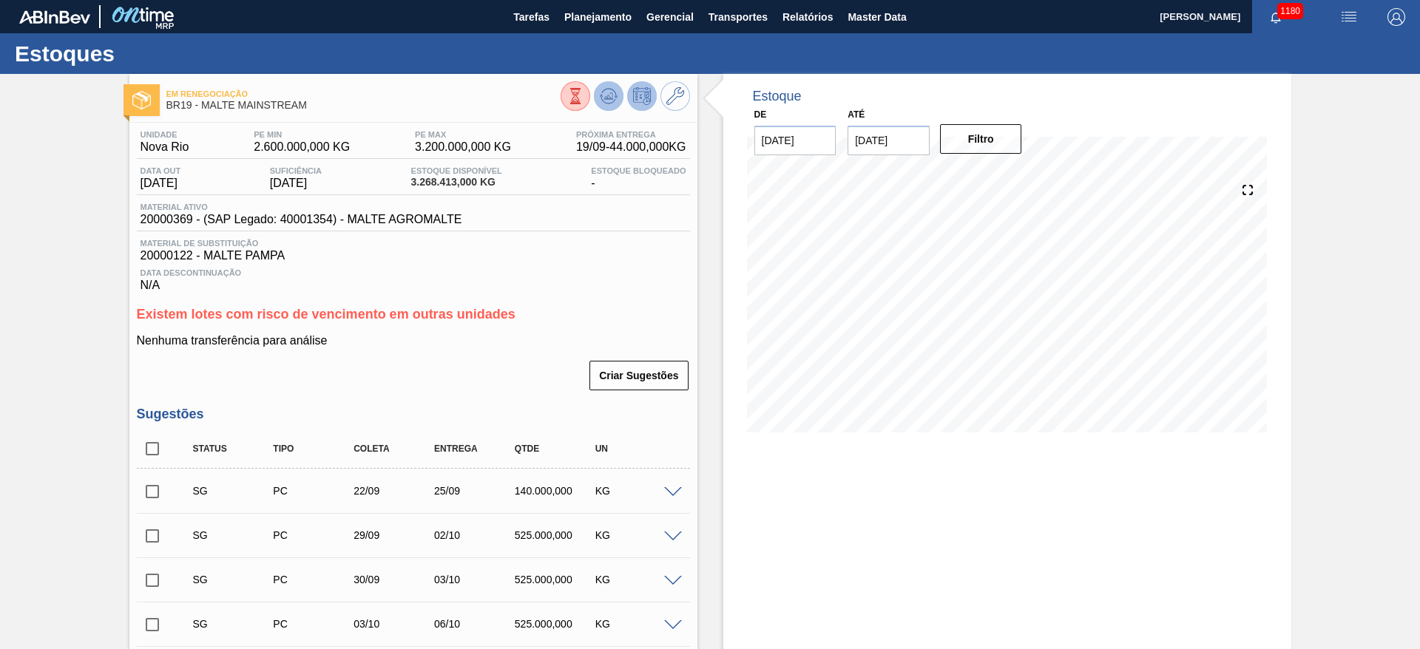
click at [603, 98] on icon at bounding box center [609, 96] width 18 height 18
click at [672, 488] on span at bounding box center [673, 492] width 18 height 11
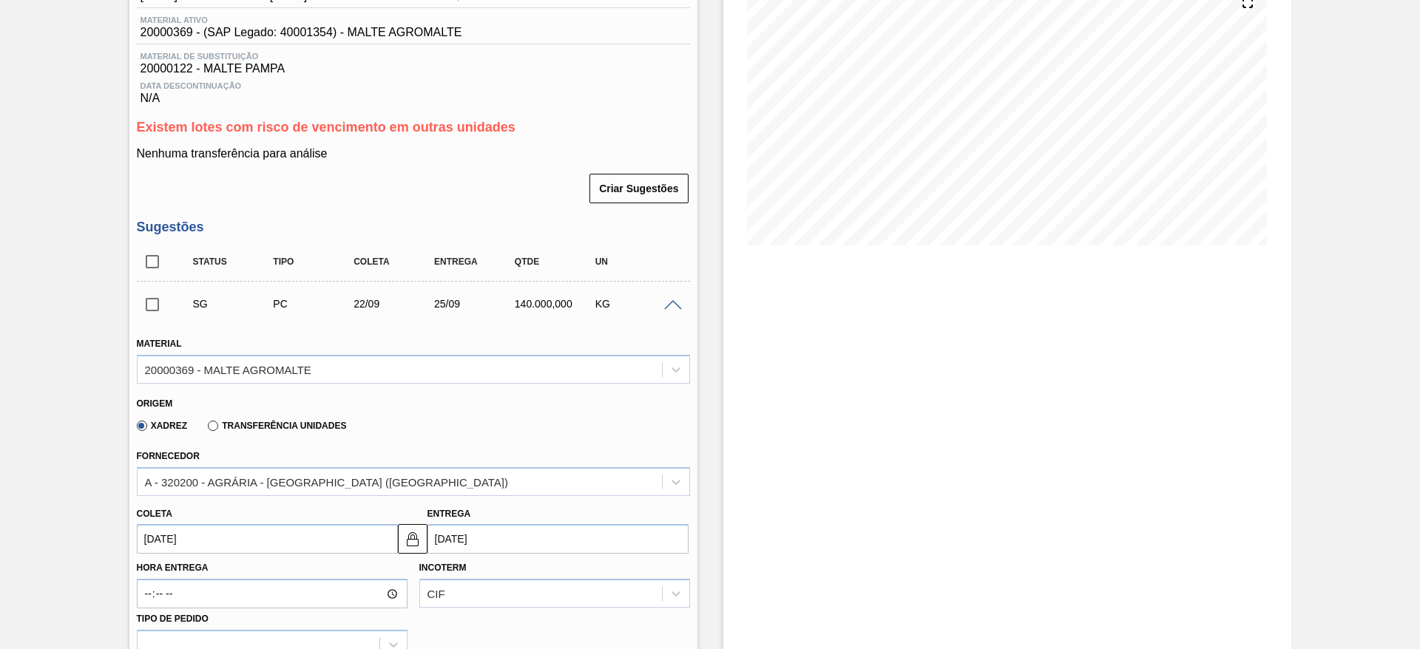
scroll to position [333, 0]
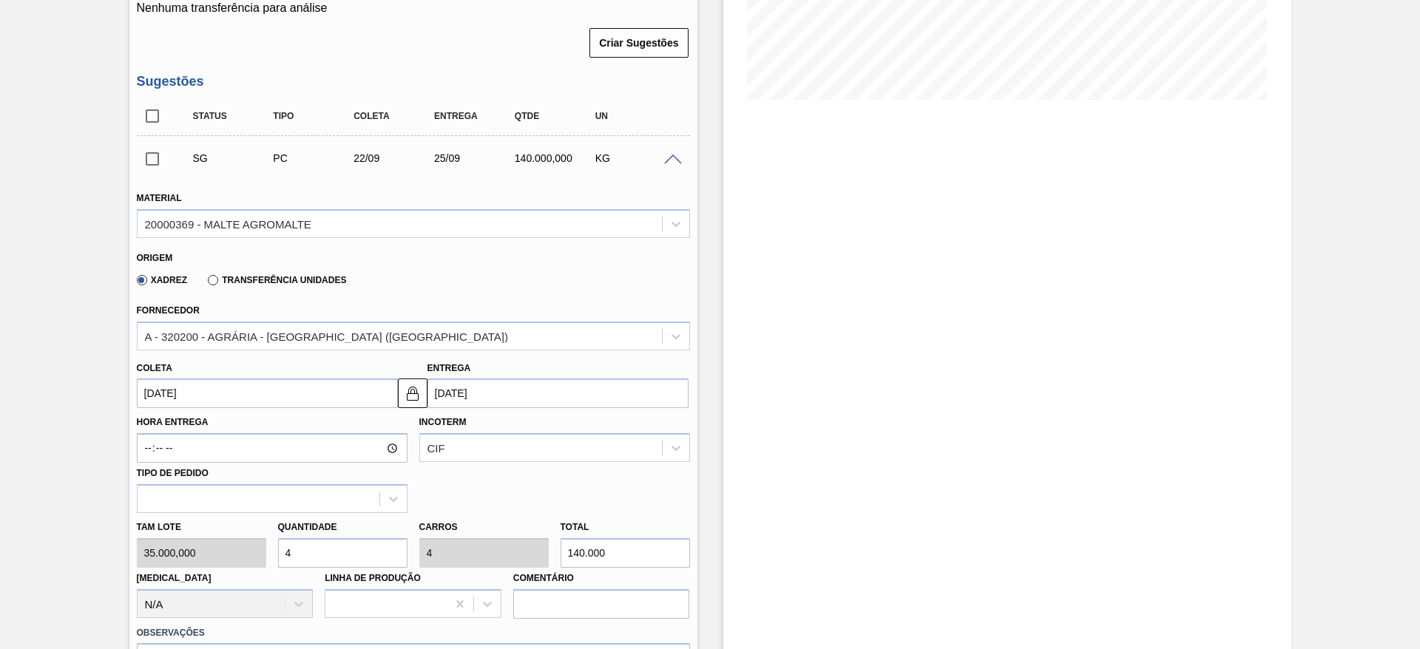
click at [668, 158] on span at bounding box center [673, 160] width 18 height 11
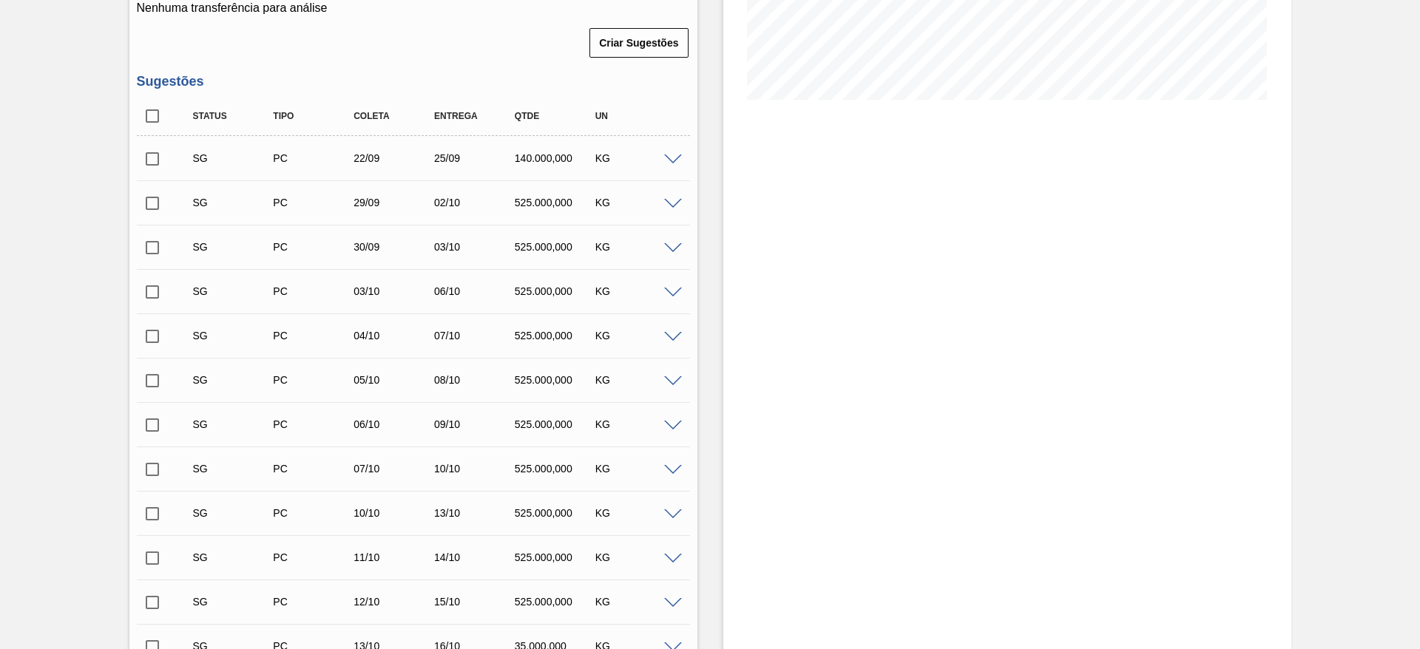
click at [145, 158] on input "checkbox" at bounding box center [152, 159] width 31 height 31
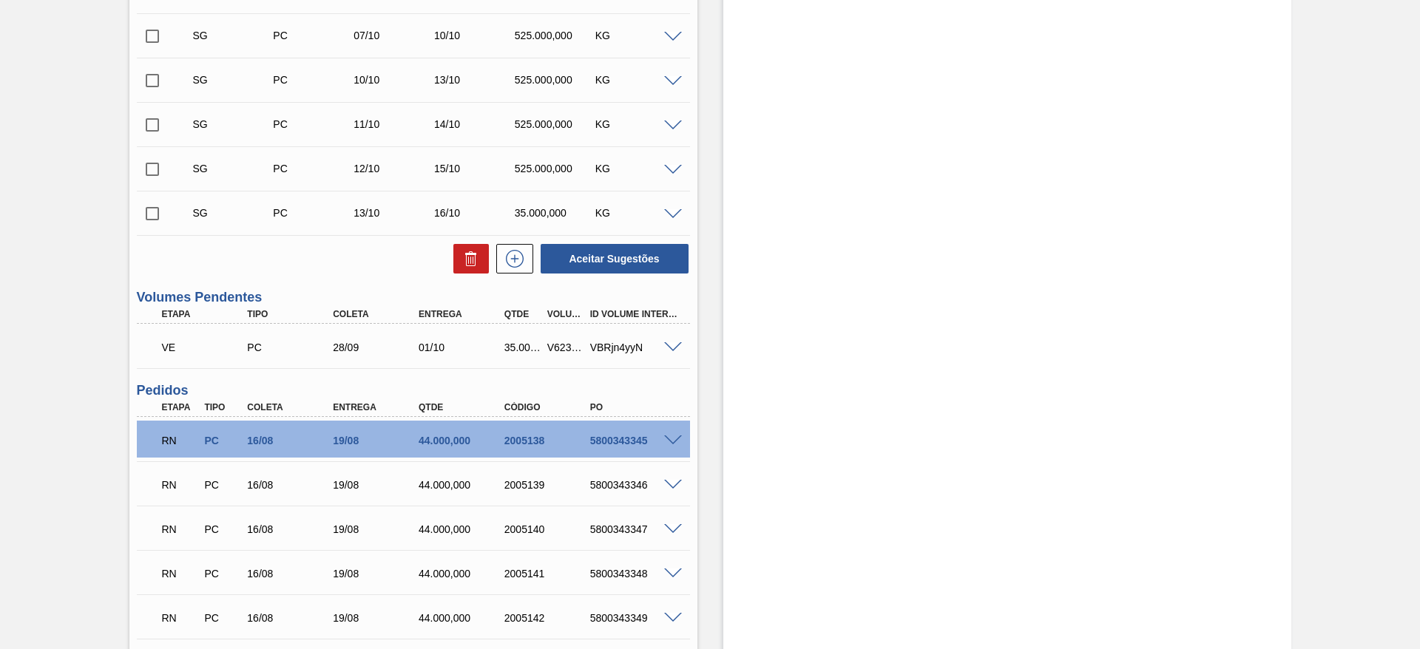
scroll to position [888, 0]
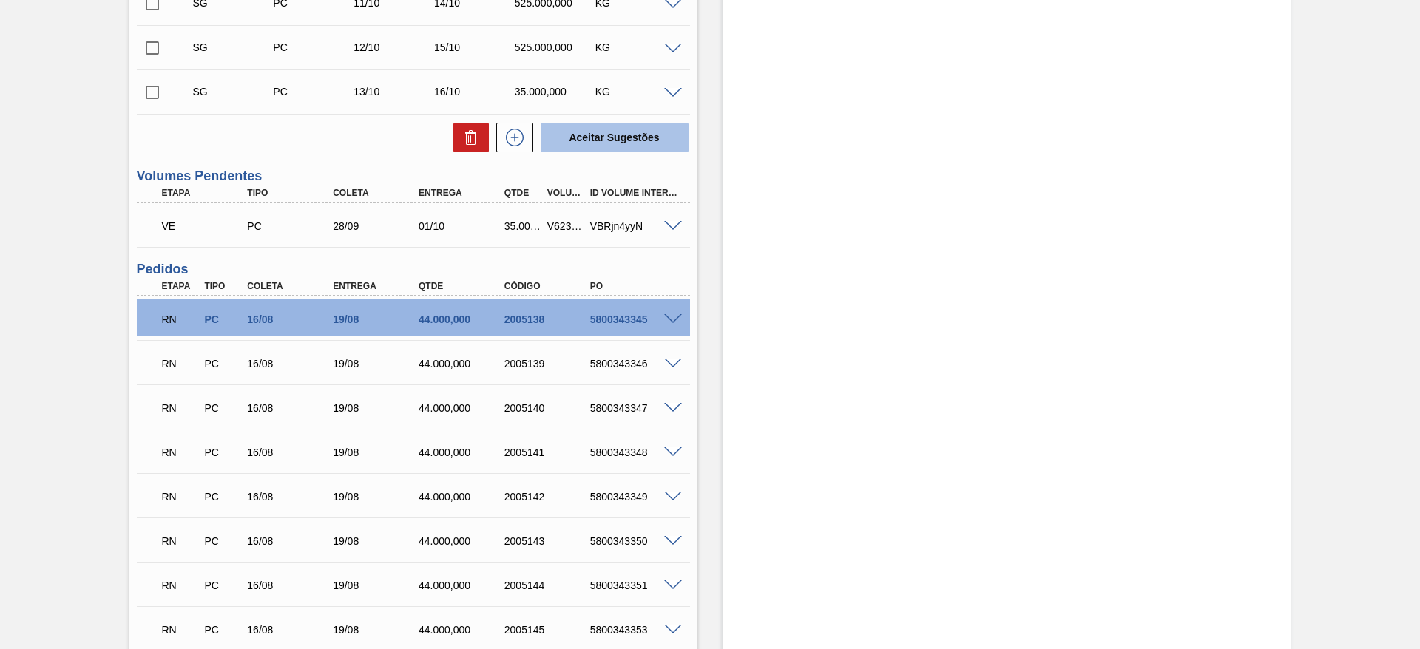
click at [601, 137] on button "Aceitar Sugestões" at bounding box center [615, 138] width 148 height 30
checkbox input "false"
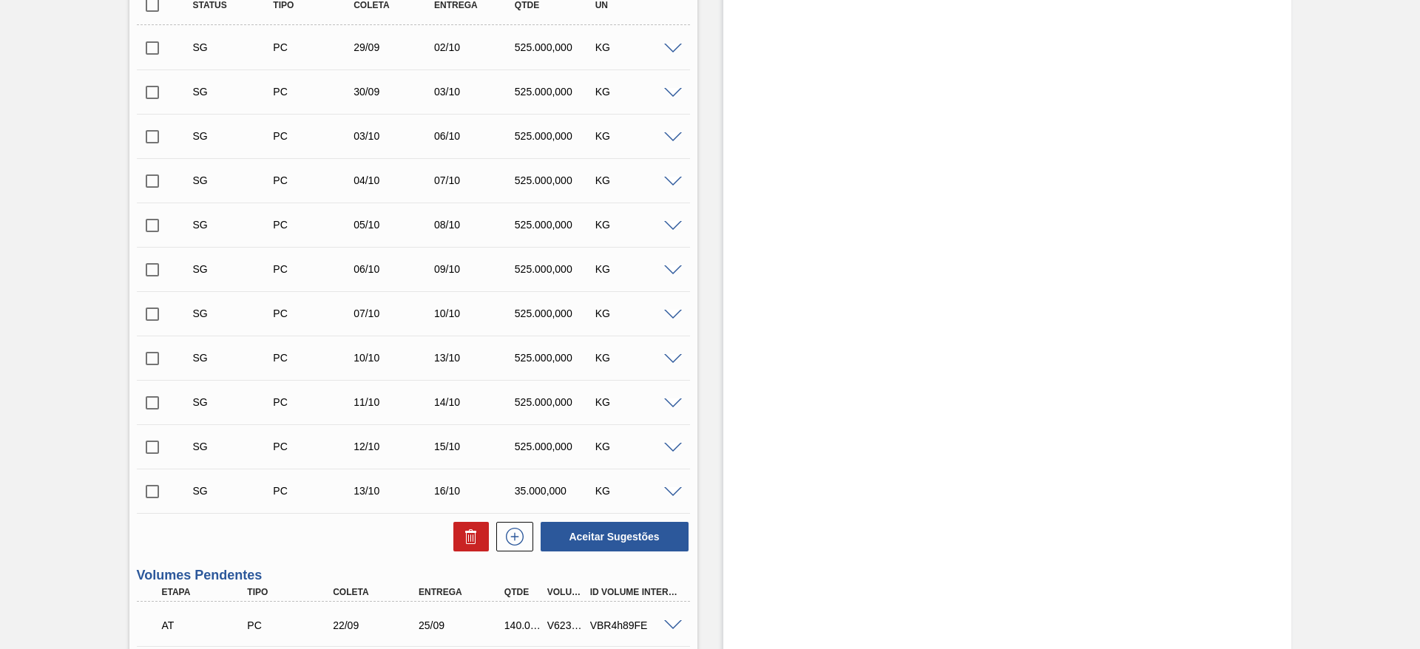
scroll to position [0, 0]
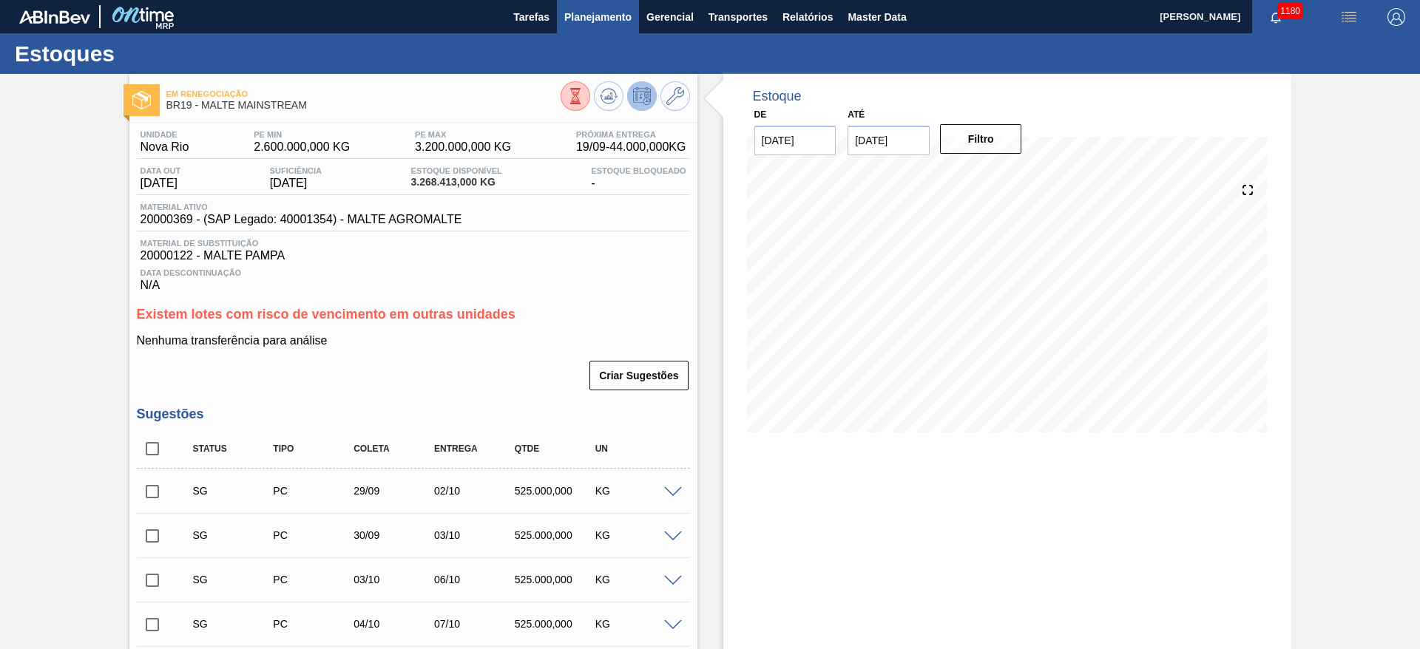
click at [581, 19] on span "Planejamento" at bounding box center [597, 17] width 67 height 18
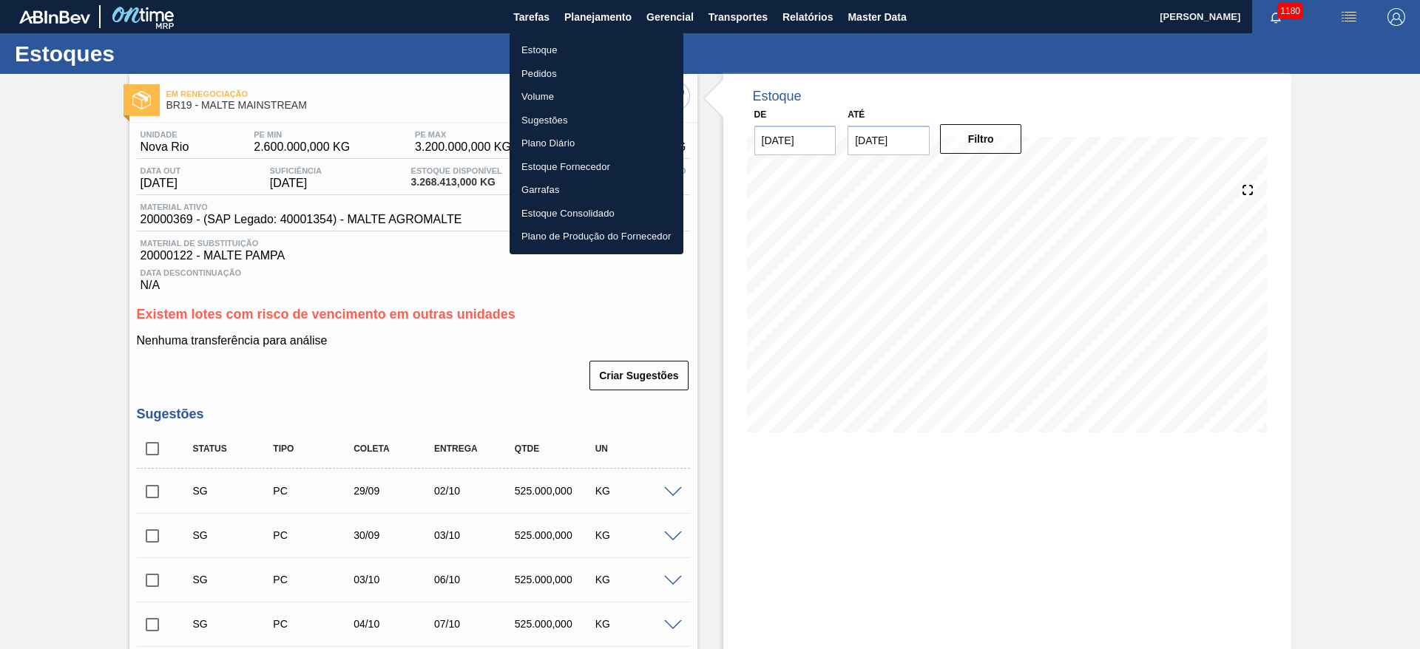
click at [541, 47] on li "Estoque" at bounding box center [597, 50] width 174 height 24
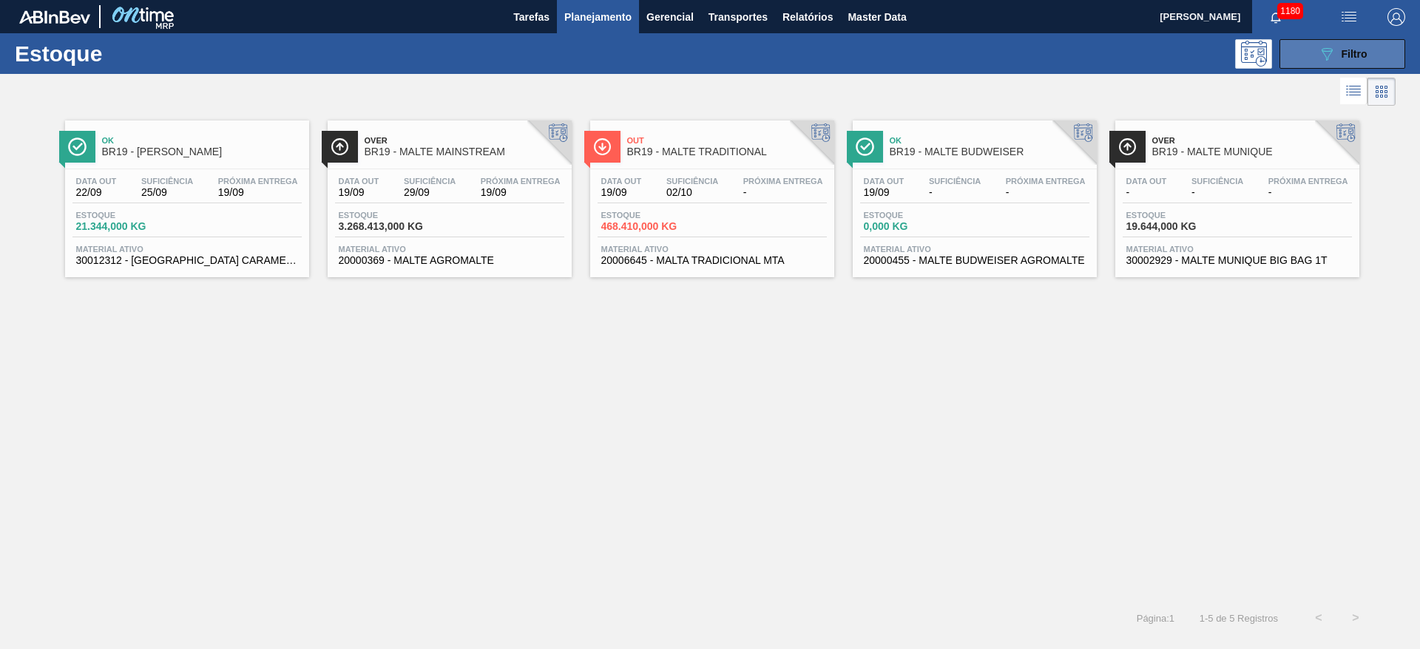
drag, startPoint x: 1337, startPoint y: 52, endPoint x: 1319, endPoint y: 52, distance: 17.8
click at [1337, 52] on div "089F7B8B-B2A5-4AFE-B5C0-19BA573D28AC Filtro" at bounding box center [1343, 54] width 50 height 18
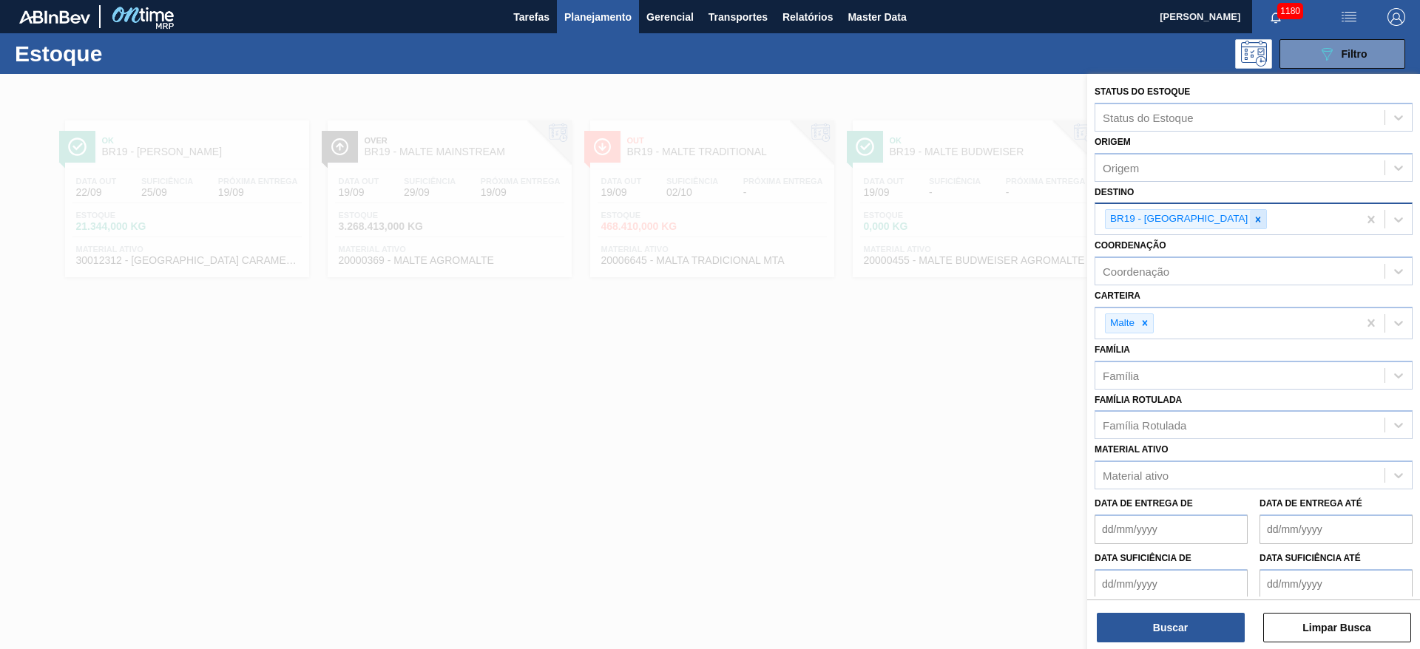
click at [1256, 220] on icon at bounding box center [1258, 219] width 5 height 5
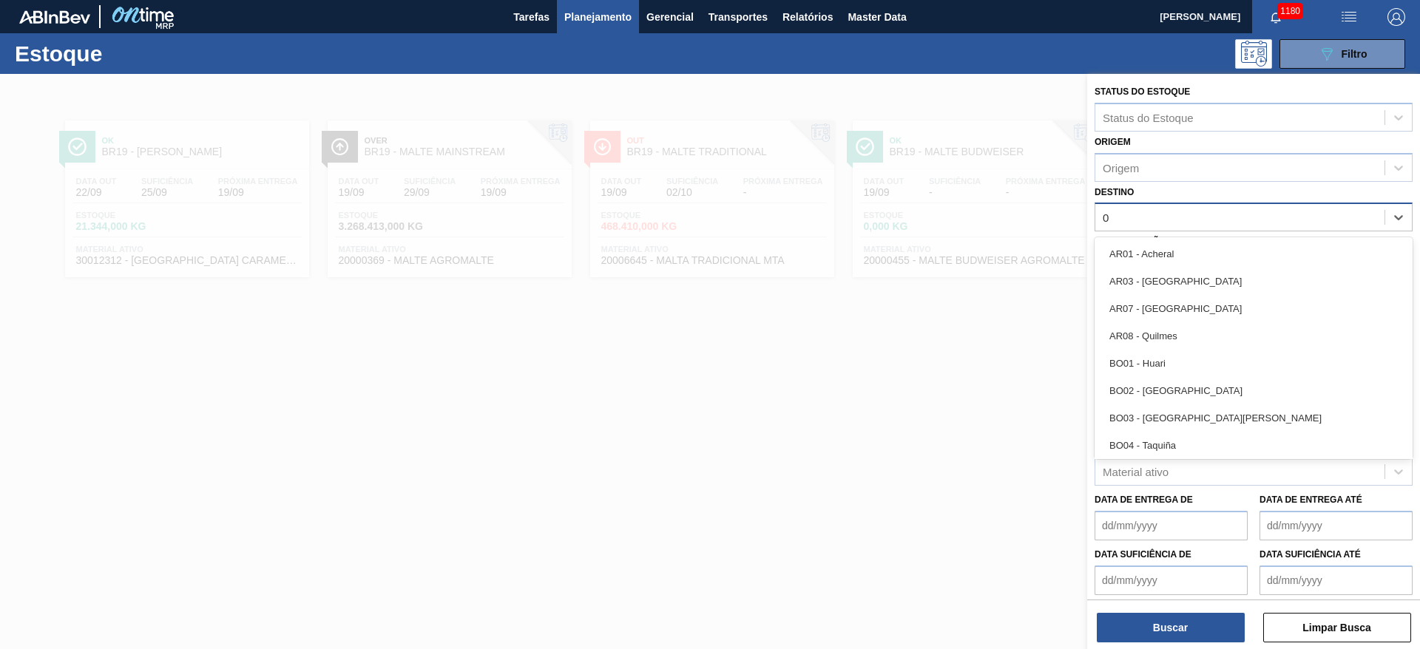
type input "03"
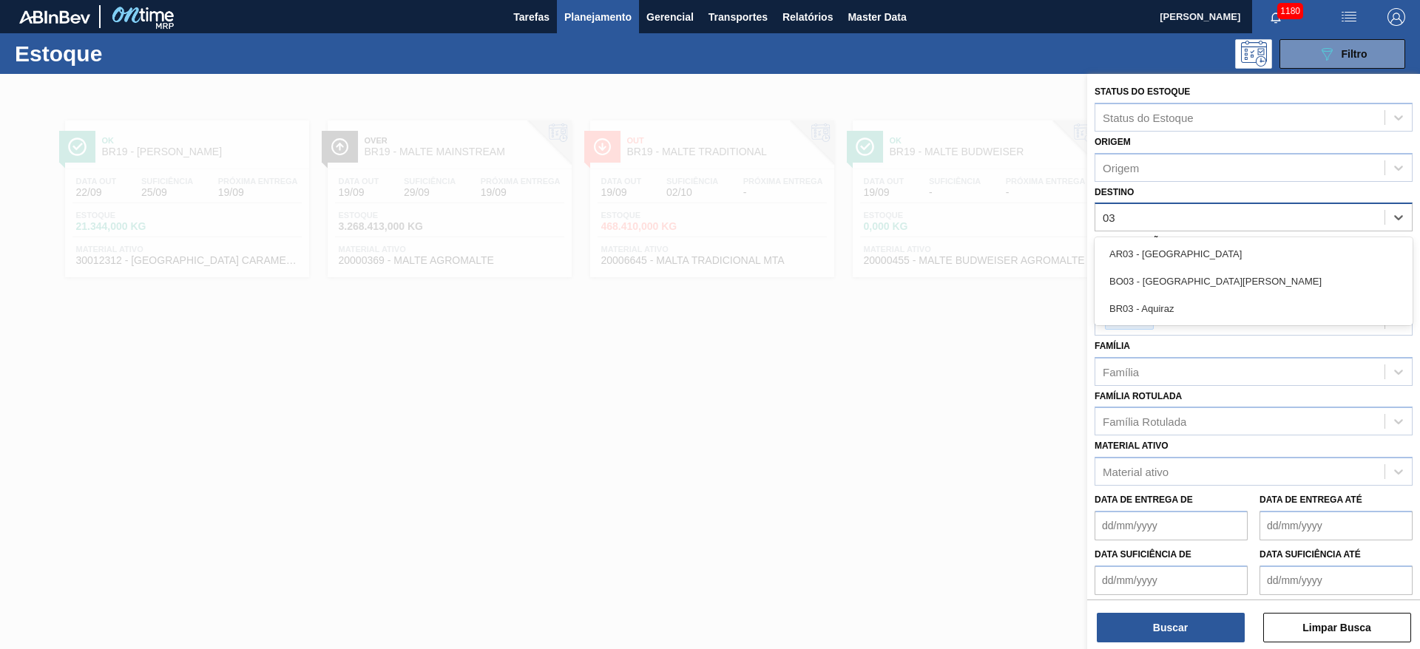
drag, startPoint x: 1192, startPoint y: 300, endPoint x: 1176, endPoint y: 329, distance: 33.1
click at [1192, 301] on div "BR03 - Aquiraz" at bounding box center [1254, 308] width 318 height 27
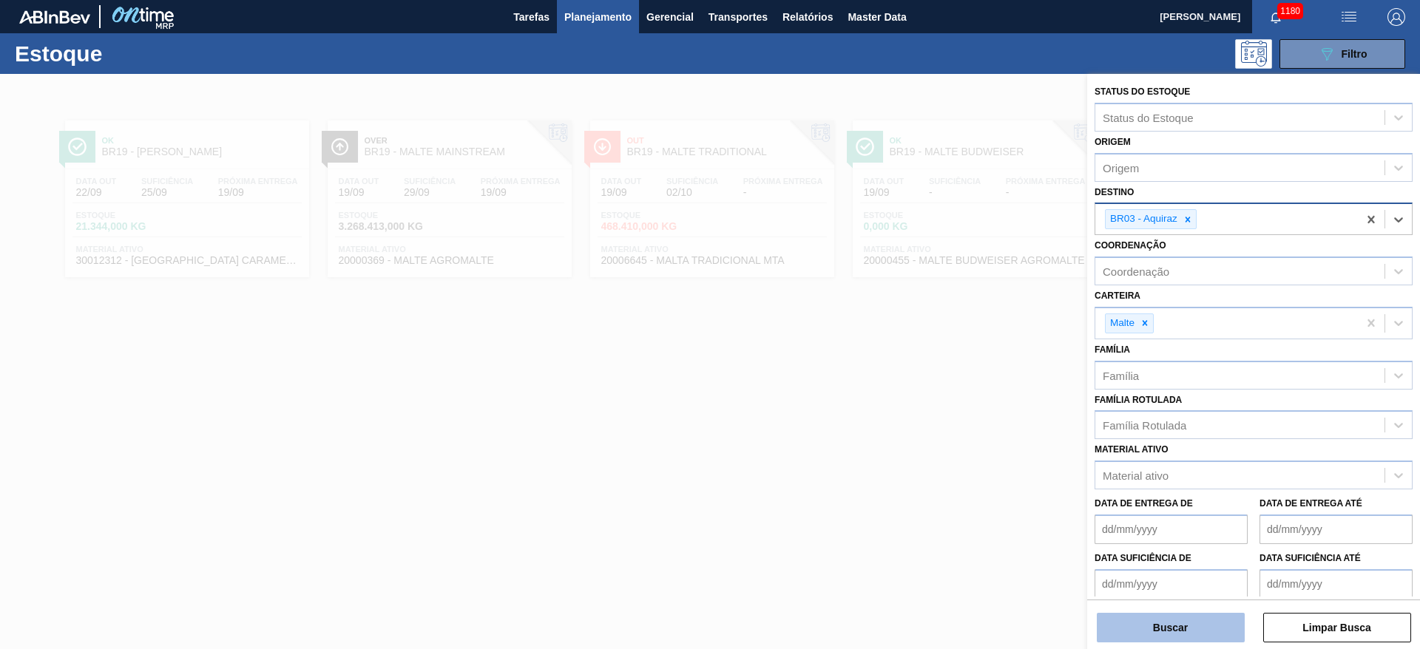
click at [1161, 616] on button "Buscar" at bounding box center [1171, 628] width 148 height 30
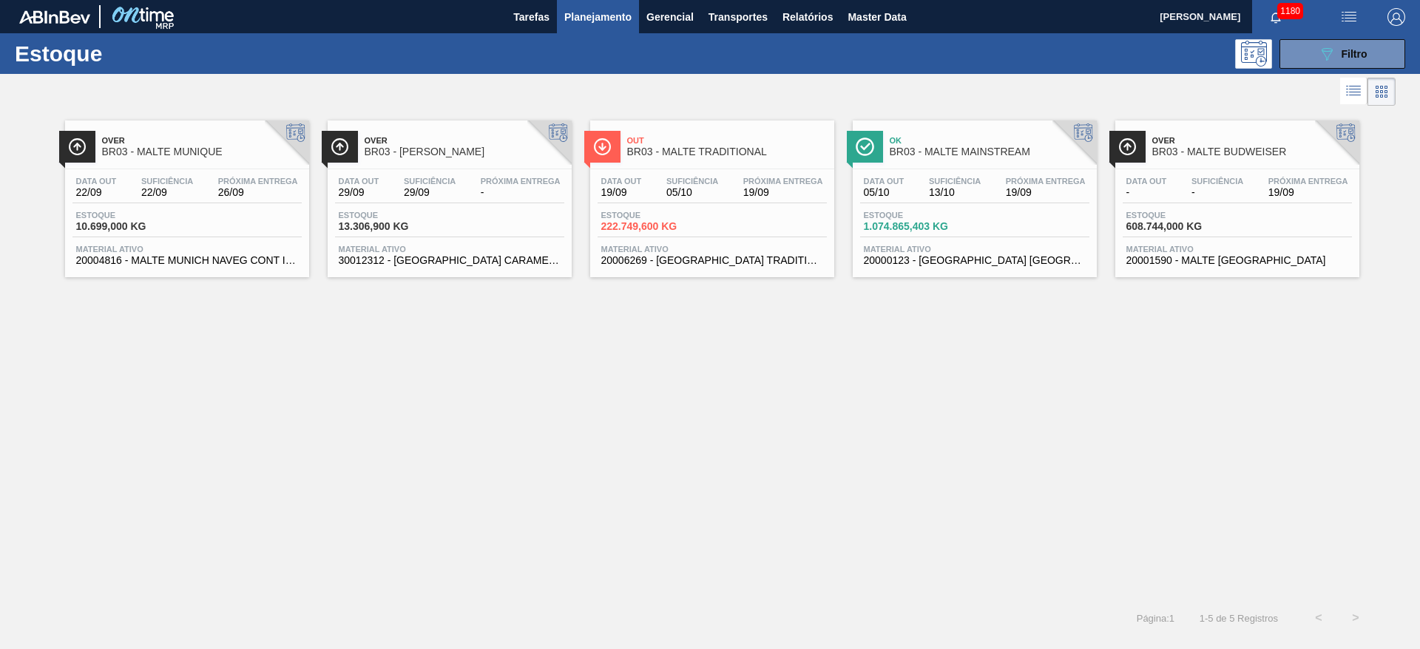
click at [688, 212] on span "Estoque" at bounding box center [653, 215] width 104 height 9
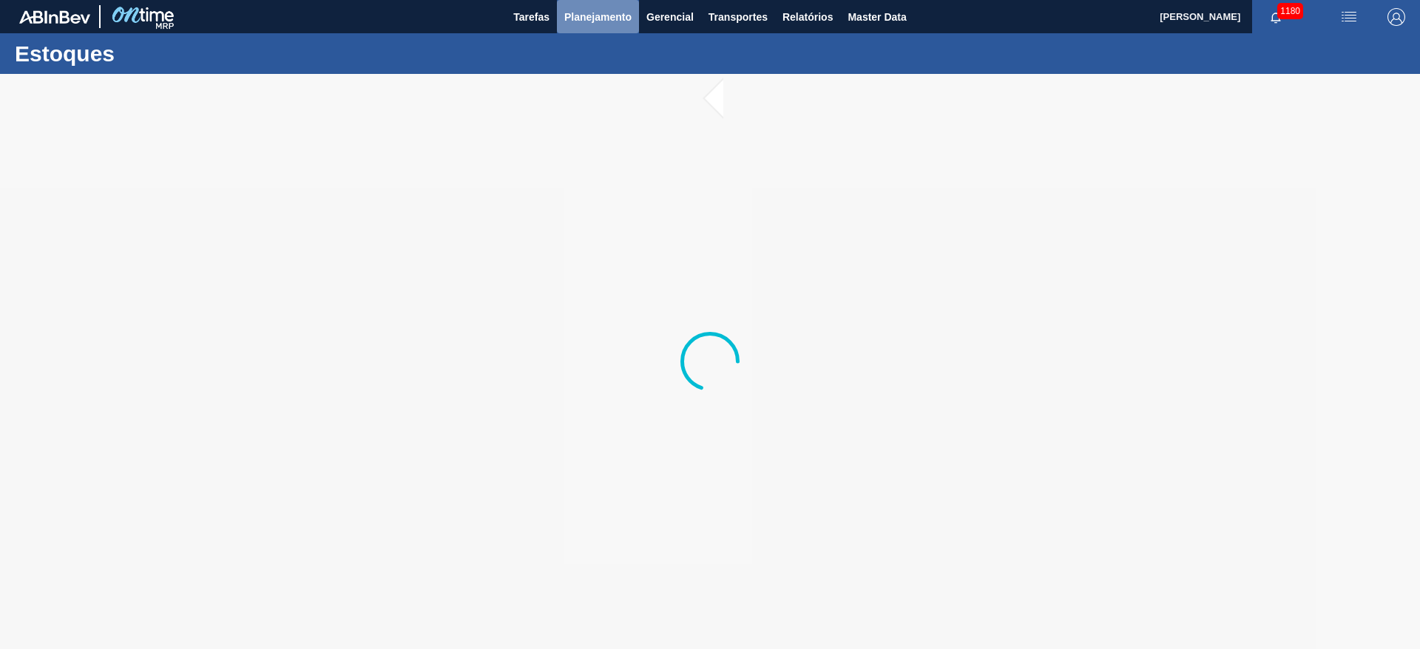
click at [590, 19] on span "Planejamento" at bounding box center [597, 17] width 67 height 18
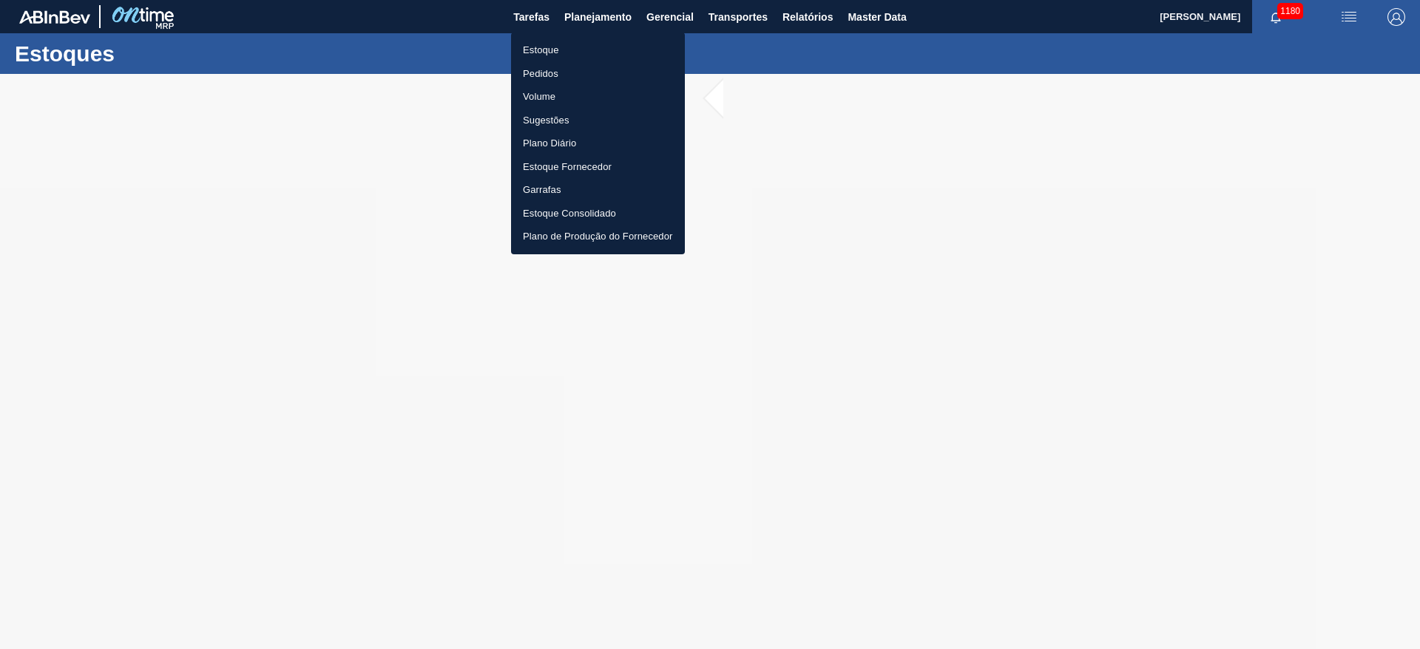
click at [556, 48] on li "Estoque" at bounding box center [598, 50] width 174 height 24
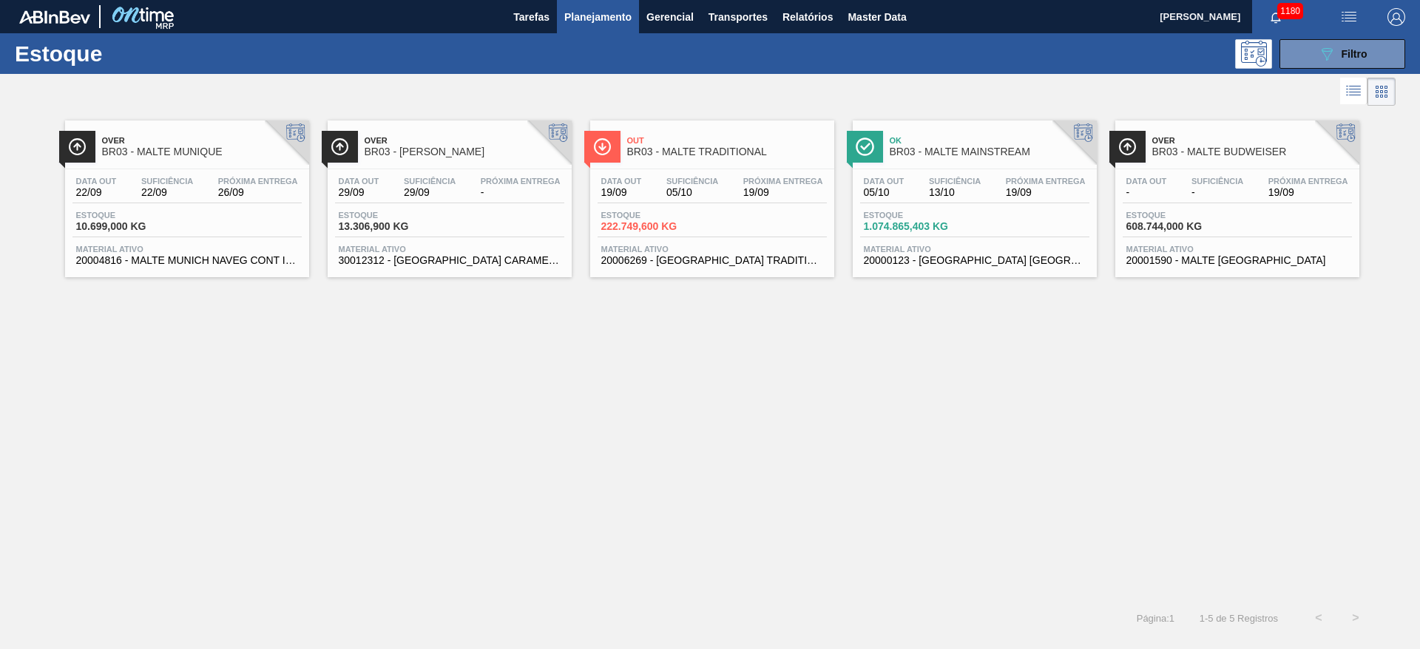
click at [999, 211] on div "Estoque 1.074.865,403 KG" at bounding box center [974, 224] width 229 height 27
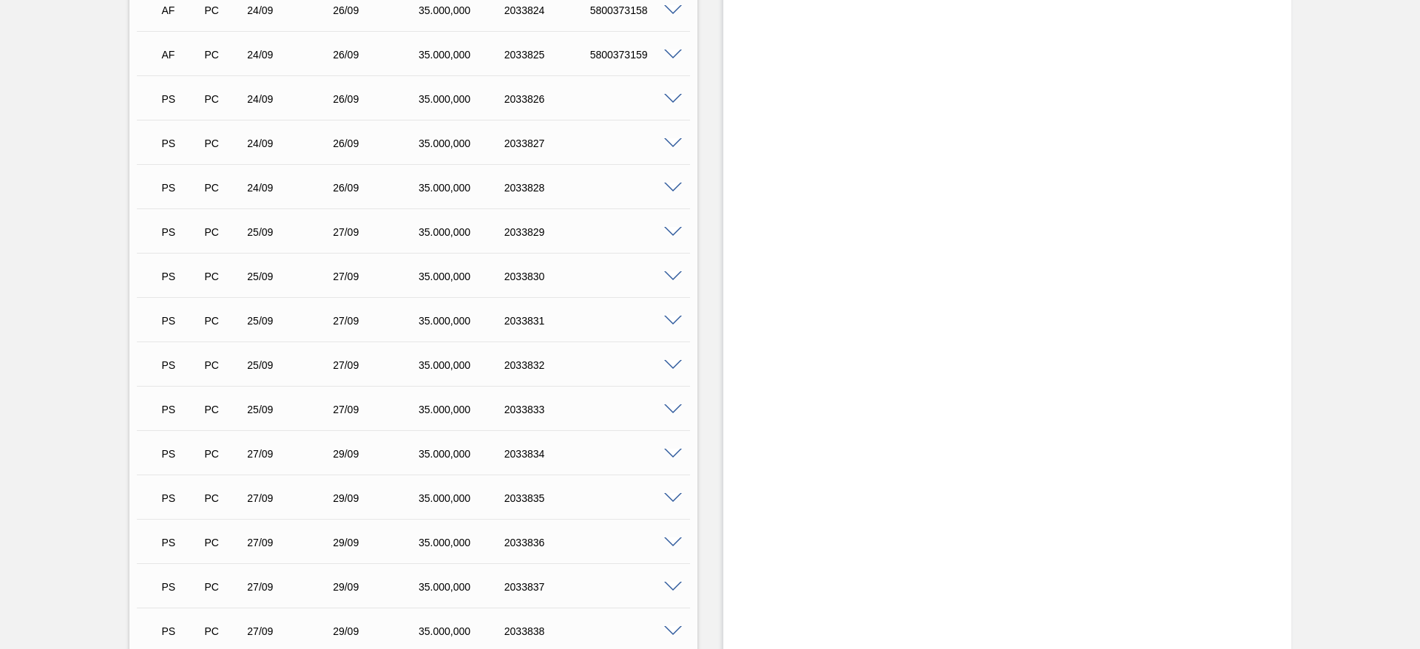
scroll to position [2393, 0]
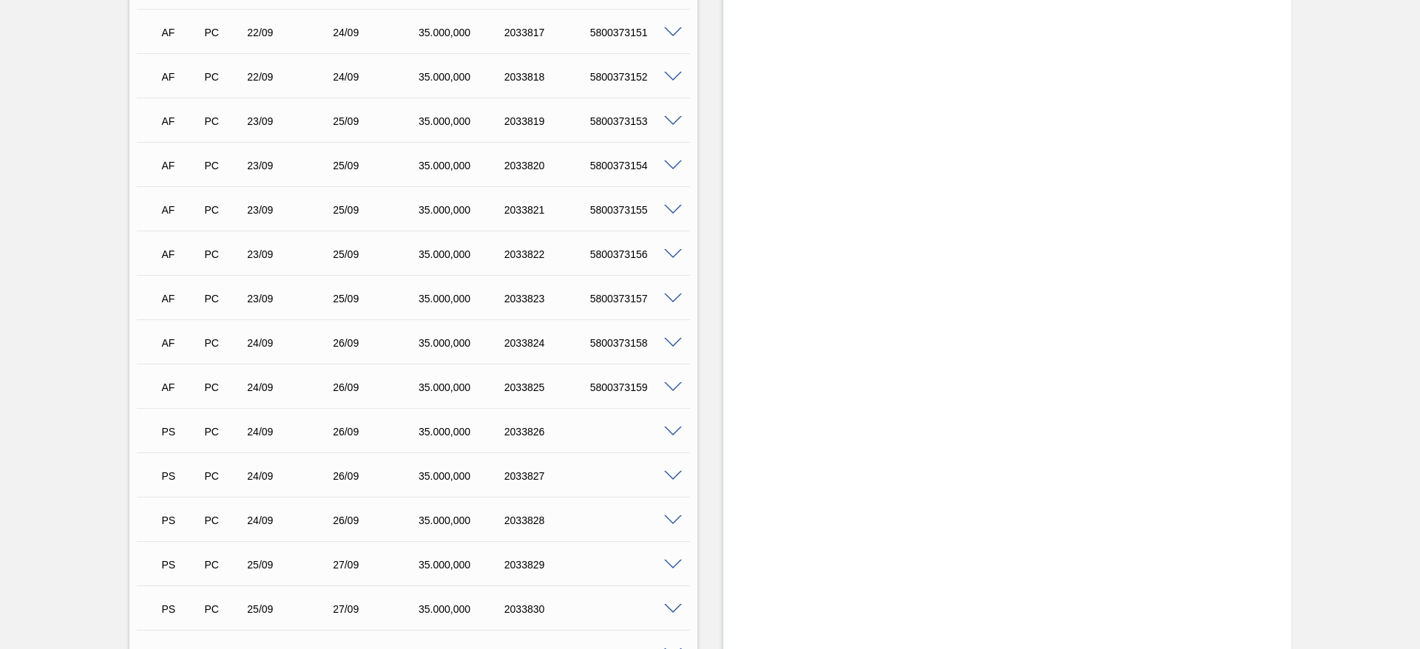
click at [673, 382] on span at bounding box center [673, 387] width 18 height 11
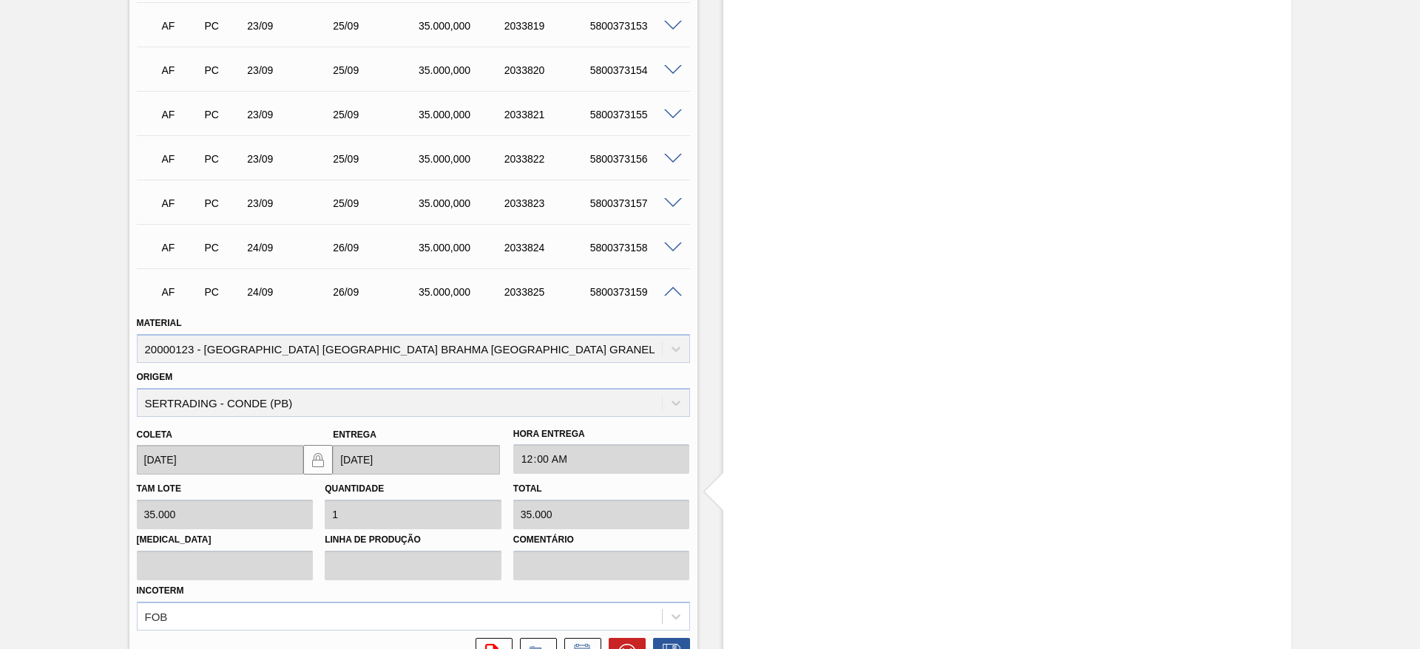
scroll to position [2726, 0]
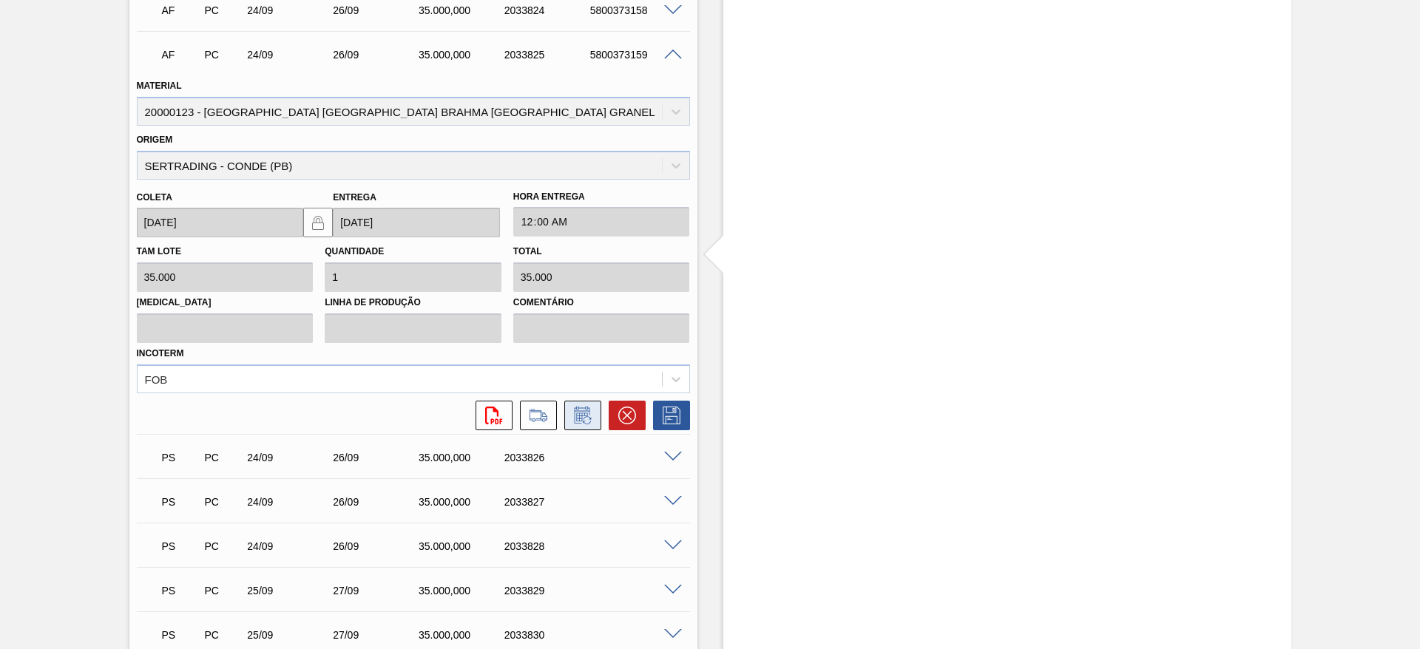
click at [589, 407] on icon at bounding box center [583, 416] width 24 height 18
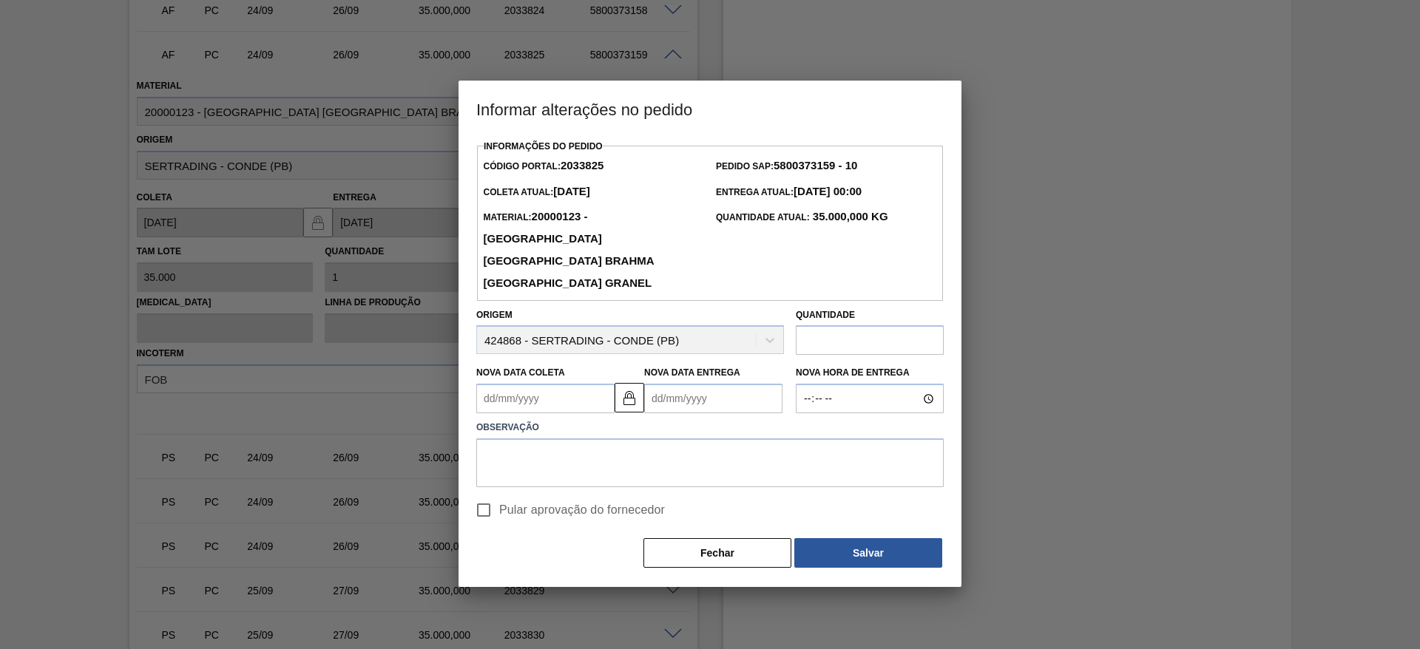
click at [485, 384] on Coleta2033825 "Nova Data Coleta" at bounding box center [545, 399] width 138 height 30
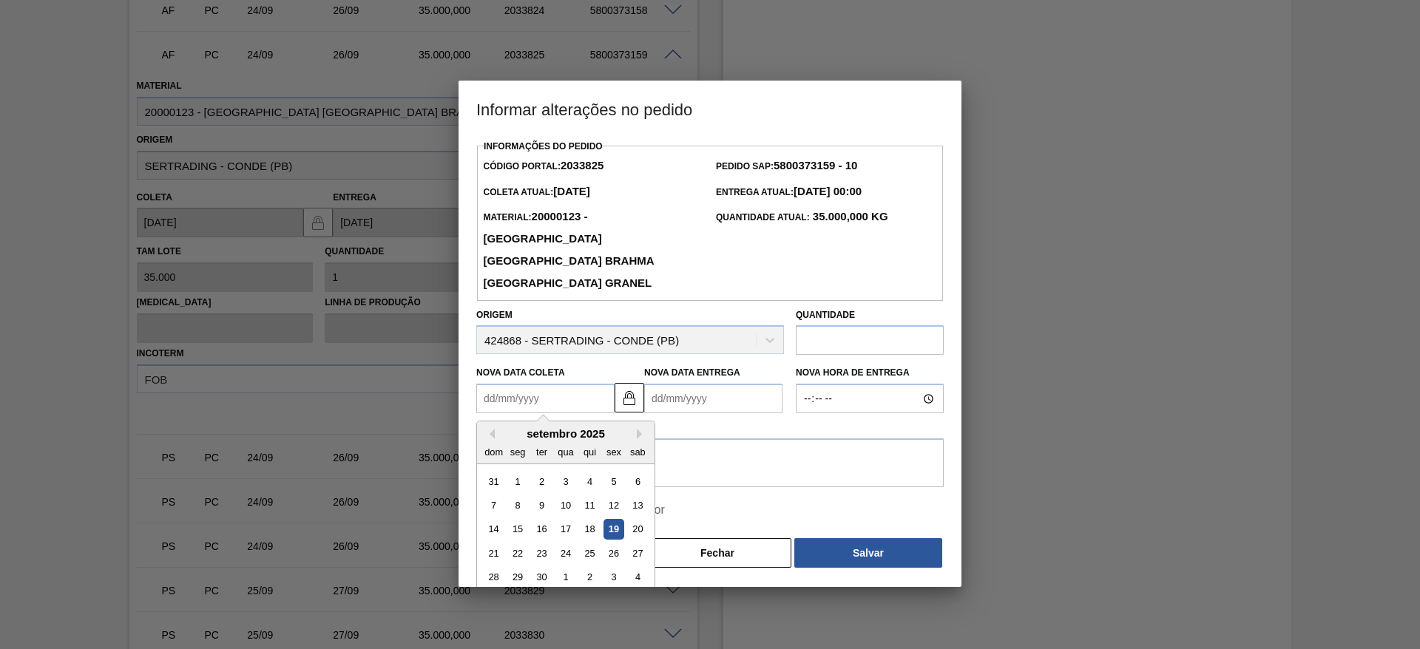
drag, startPoint x: 522, startPoint y: 533, endPoint x: 513, endPoint y: 515, distance: 20.8
click at [522, 544] on div "22" at bounding box center [518, 554] width 20 height 20
type Coleta2033825 "[DATE]"
type Entrega2033825 "[DATE]"
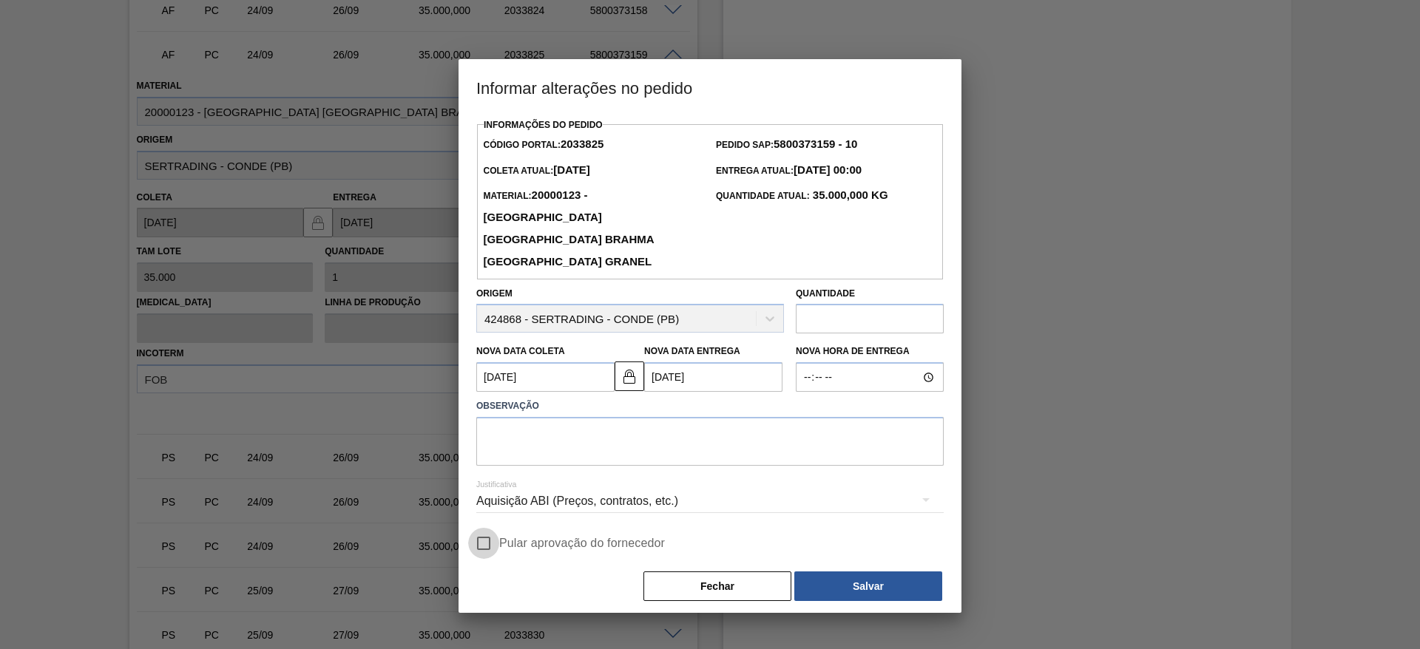
click at [484, 528] on input "Pular aprovação do fornecedor" at bounding box center [483, 543] width 31 height 31
checkbox input "true"
click at [514, 417] on textarea at bounding box center [710, 441] width 468 height 49
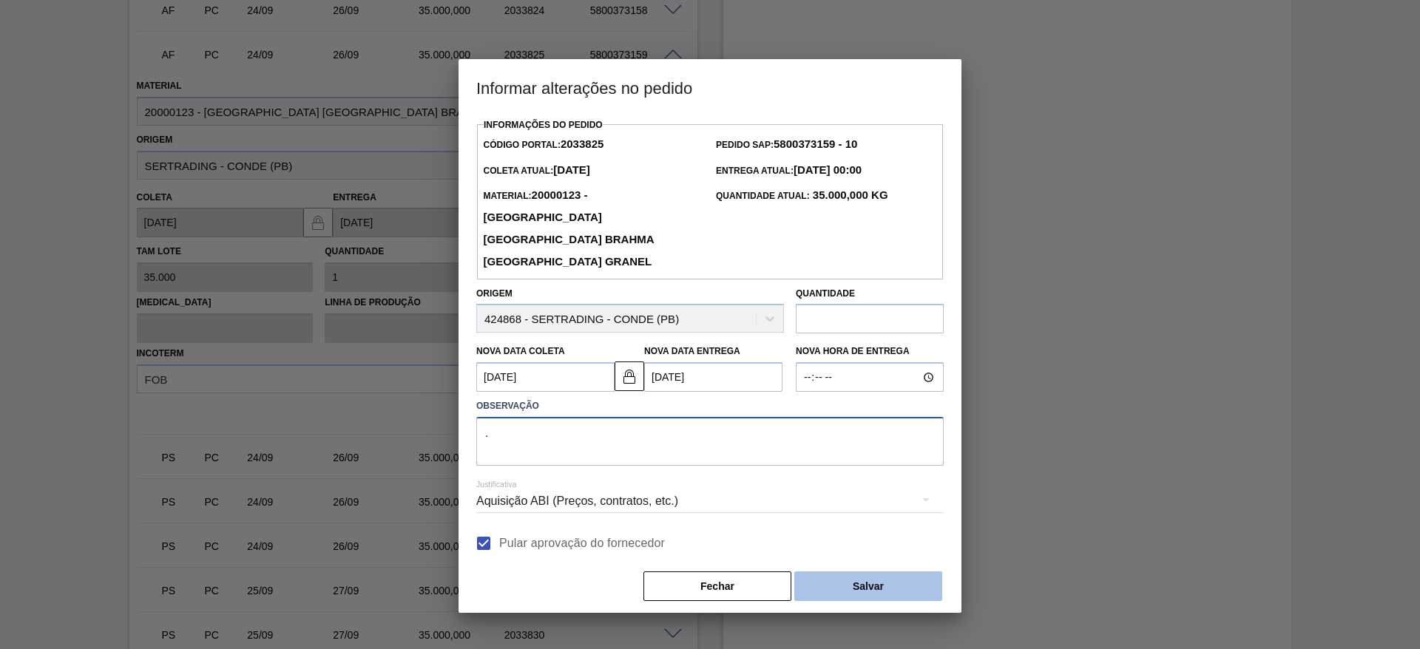
type textarea "."
click at [856, 572] on button "Salvar" at bounding box center [868, 587] width 148 height 30
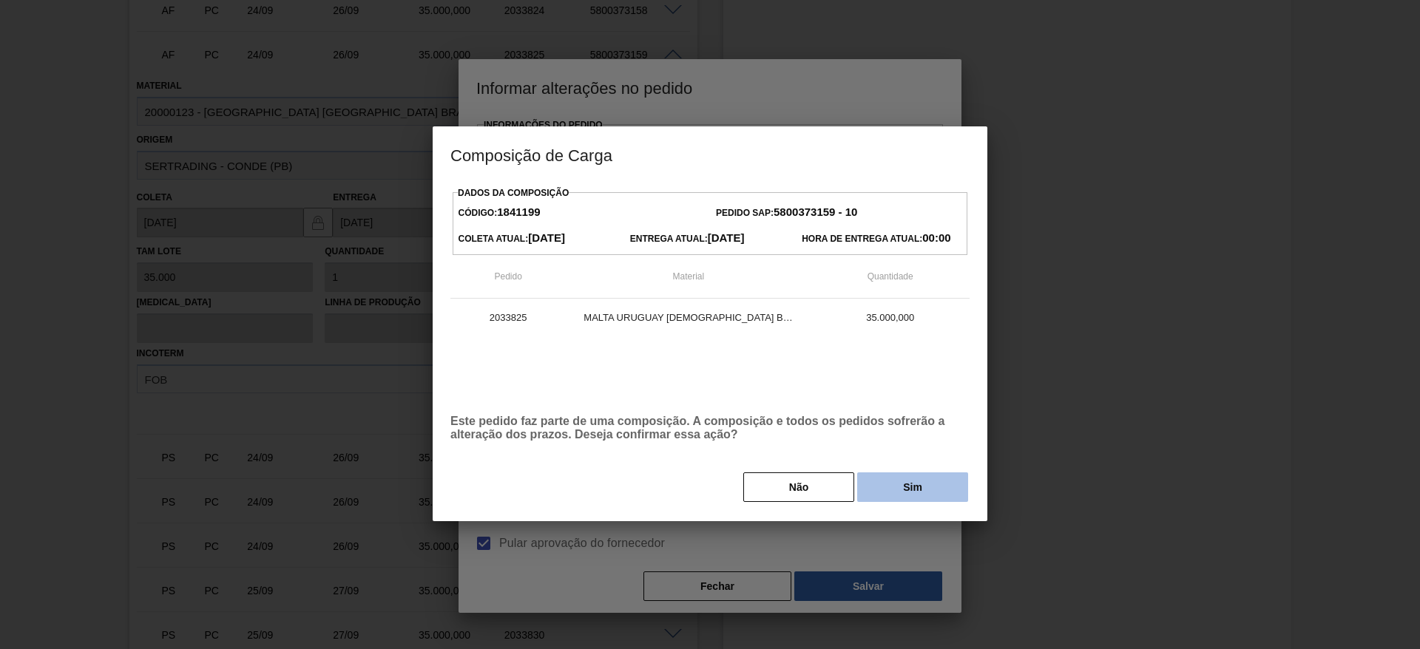
click at [902, 483] on button "Sim" at bounding box center [912, 488] width 111 height 30
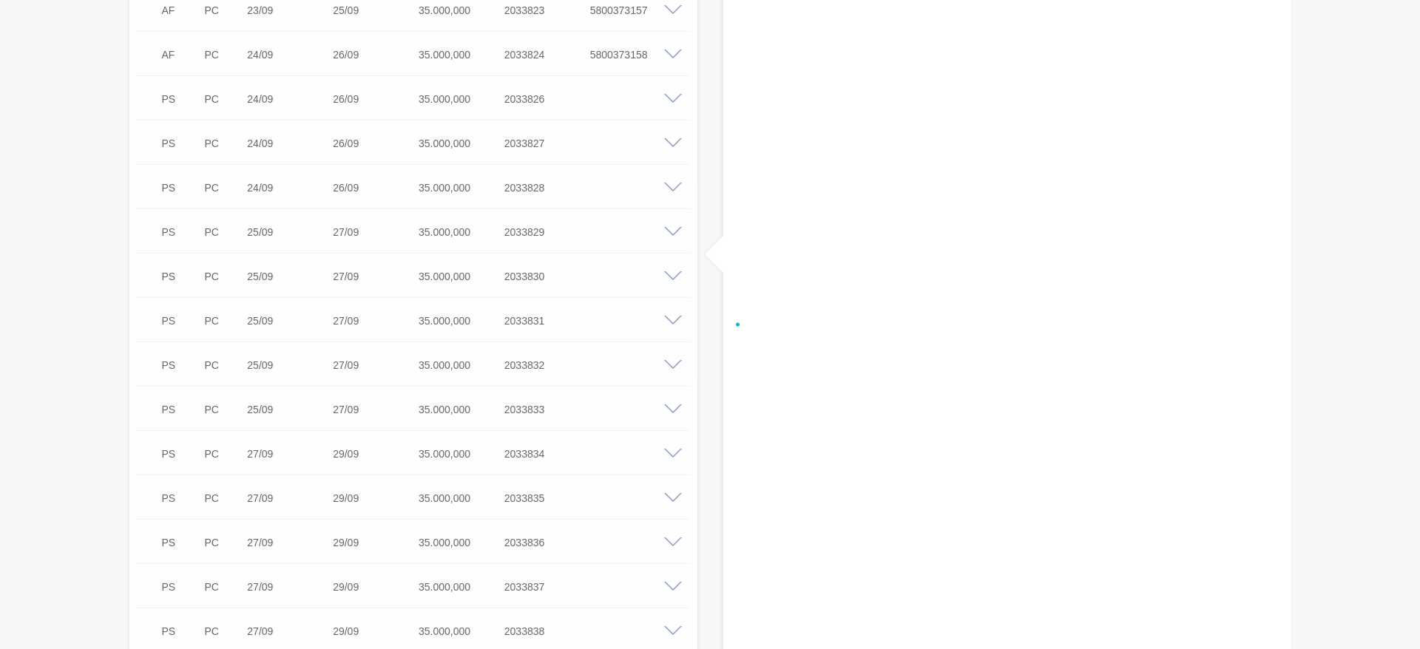
scroll to position [2238, 0]
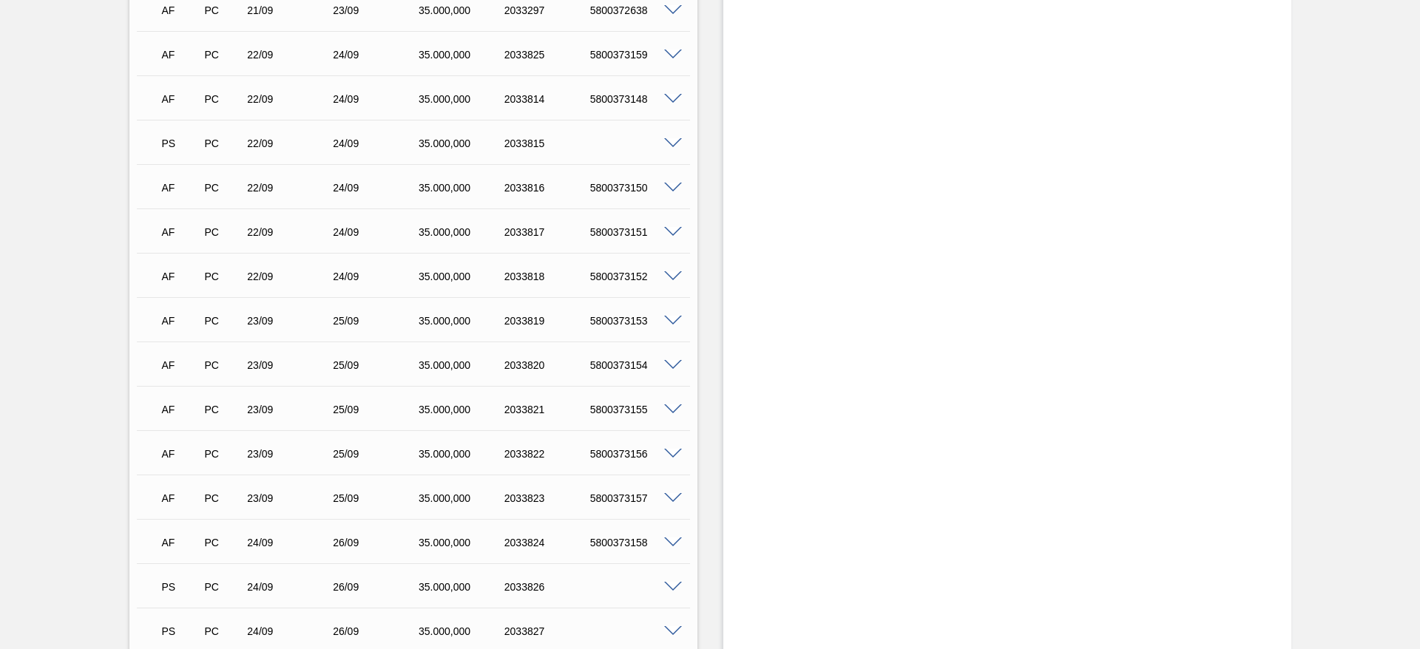
click at [670, 138] on span at bounding box center [673, 143] width 18 height 11
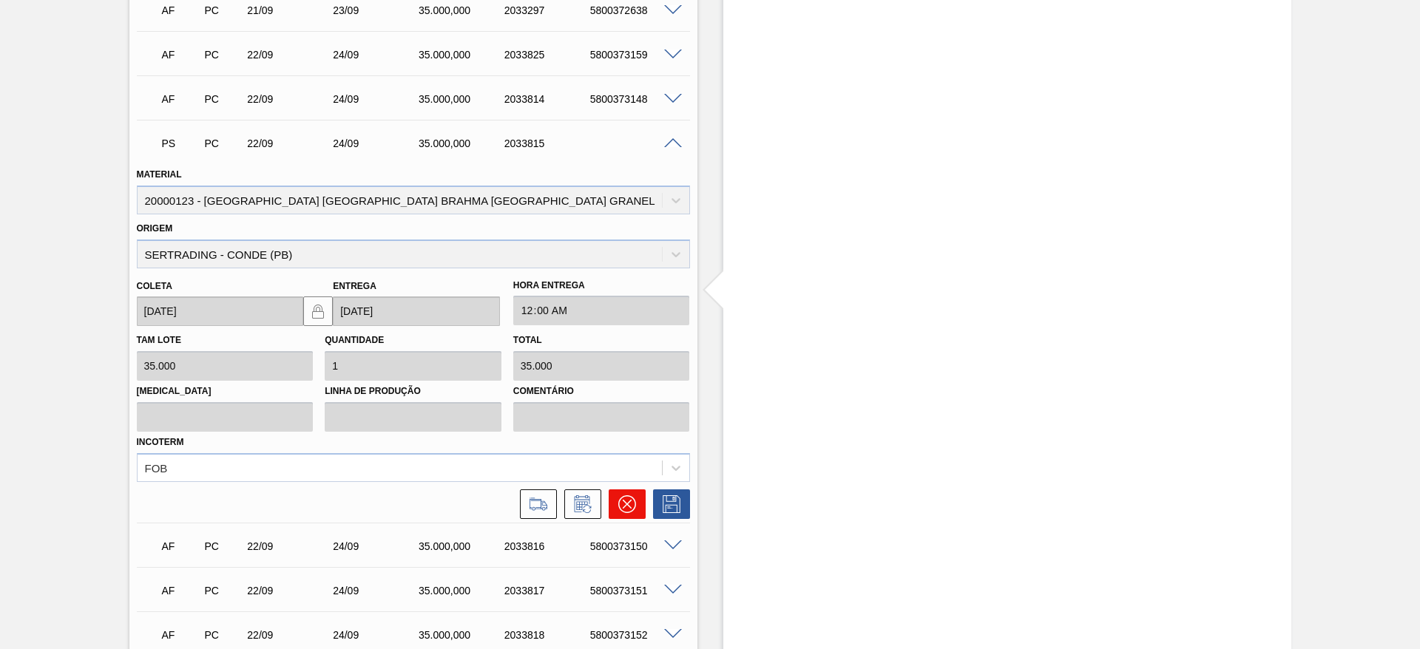
click at [629, 496] on icon at bounding box center [627, 505] width 18 height 18
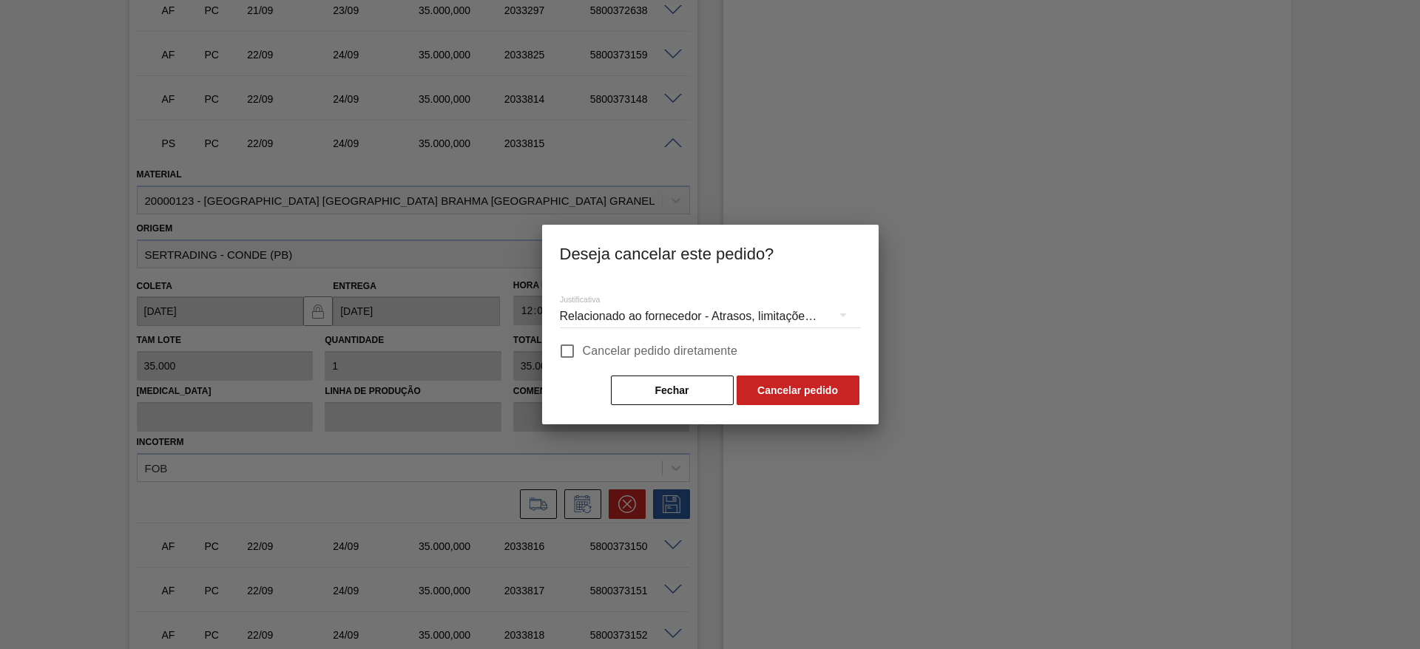
click at [576, 354] on input "Cancelar pedido diretamente" at bounding box center [567, 351] width 31 height 31
checkbox input "true"
click at [803, 382] on button "Cancelar pedido" at bounding box center [798, 391] width 123 height 30
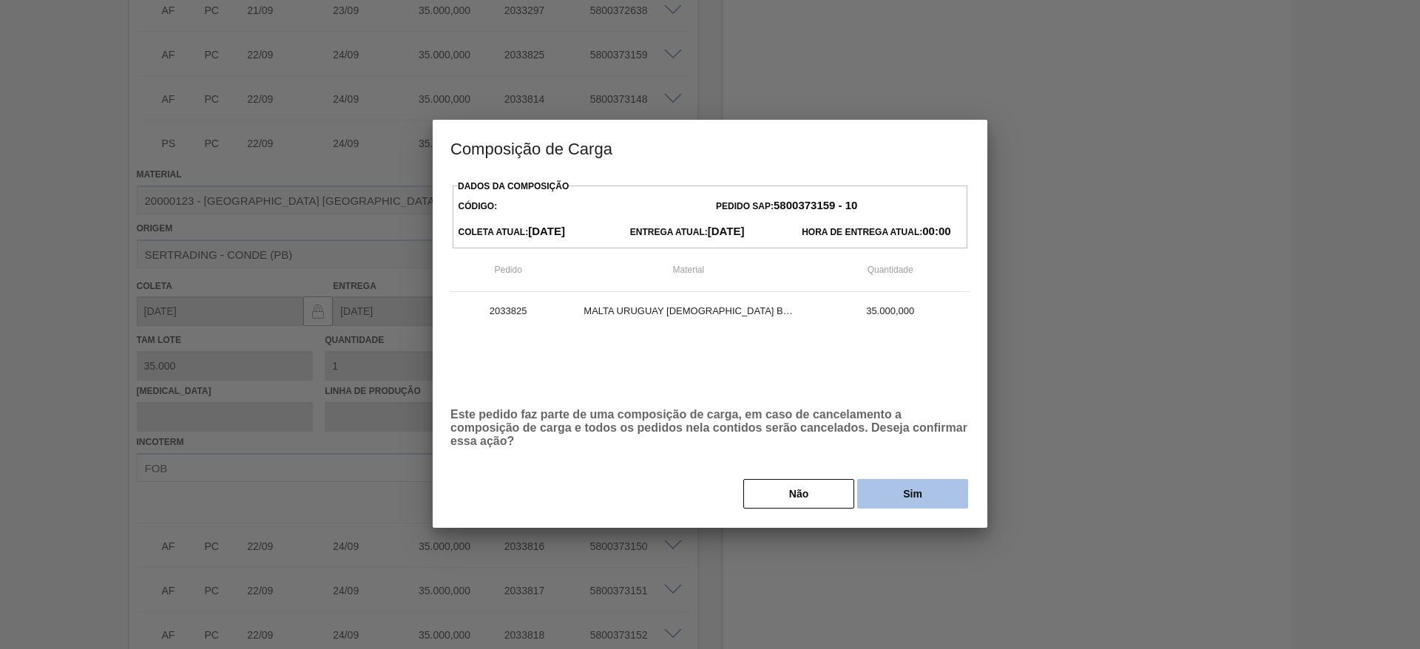
click at [929, 485] on button "Sim" at bounding box center [912, 494] width 111 height 30
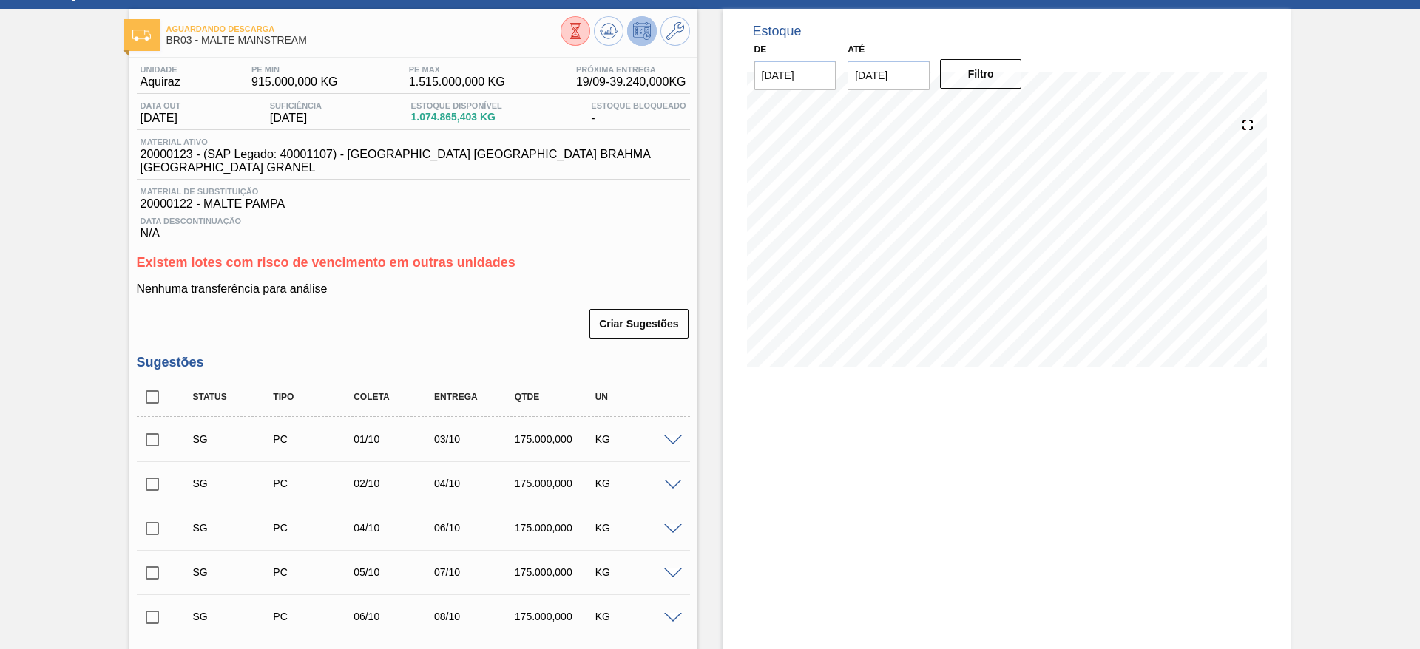
scroll to position [0, 0]
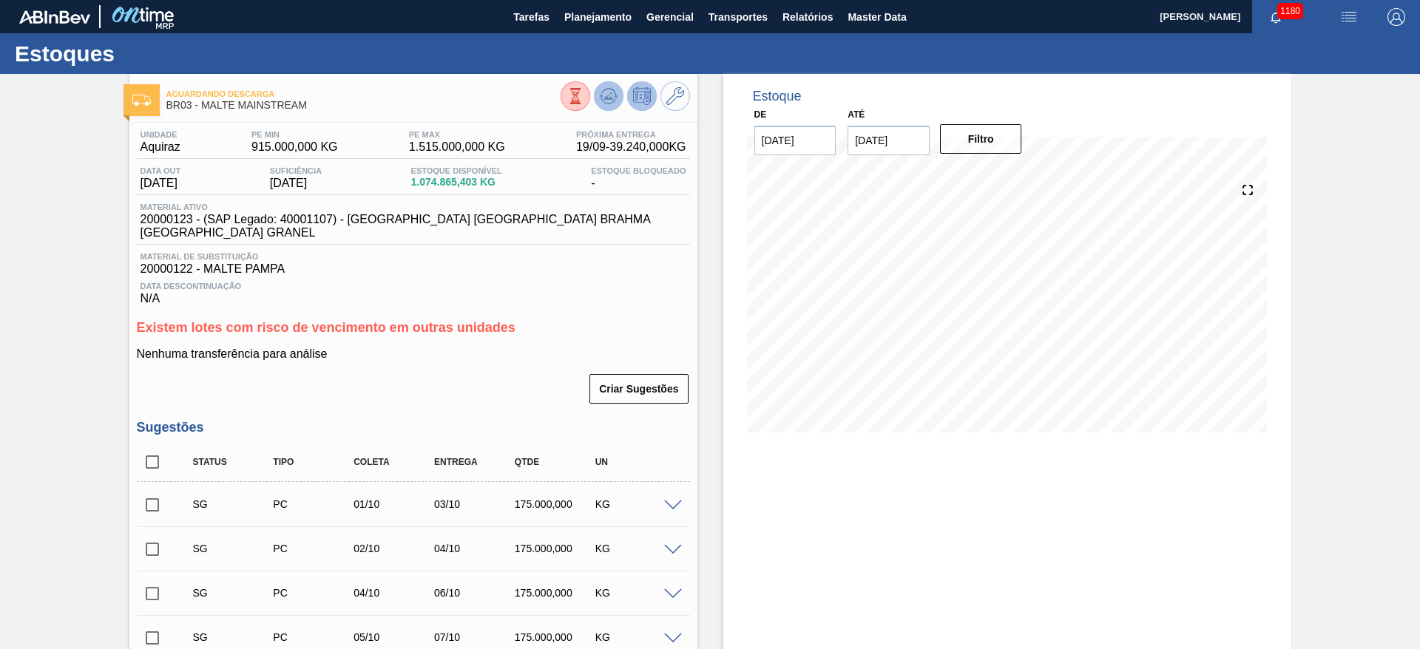
click at [615, 96] on icon at bounding box center [609, 96] width 18 height 18
click at [672, 501] on span at bounding box center [673, 506] width 18 height 11
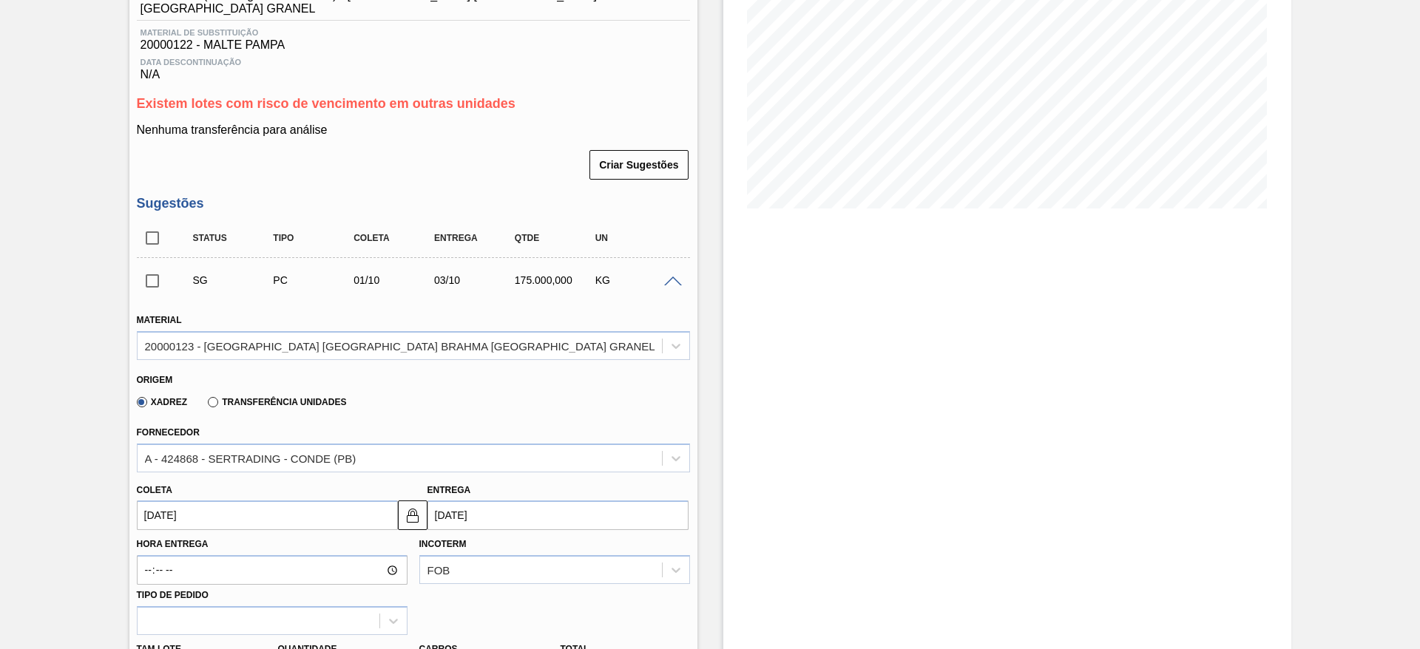
scroll to position [444, 0]
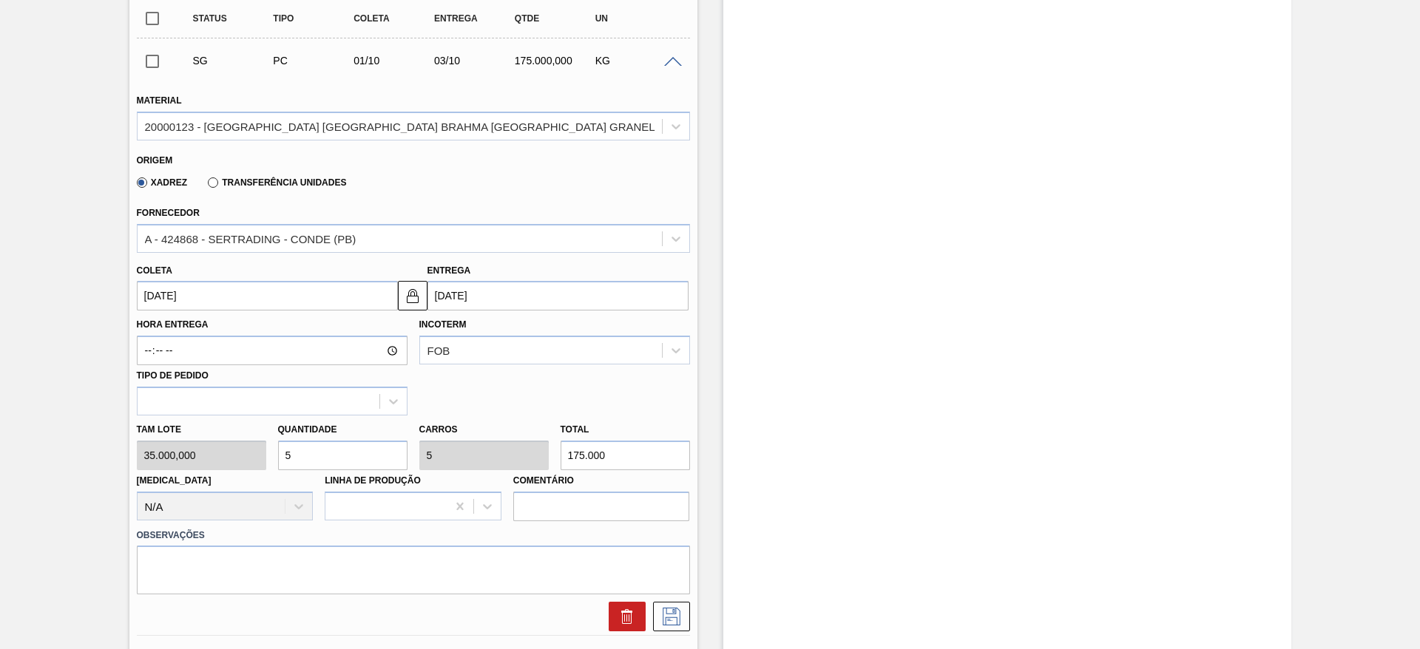
drag, startPoint x: 292, startPoint y: 444, endPoint x: 161, endPoint y: 416, distance: 134.5
click at [180, 417] on div "[PERSON_NAME] 35.000,000 Quantidade 5 Carros 5 Total 175.000 [MEDICAL_DATA] N/A…" at bounding box center [413, 469] width 565 height 106
type input "1"
type input "35.000"
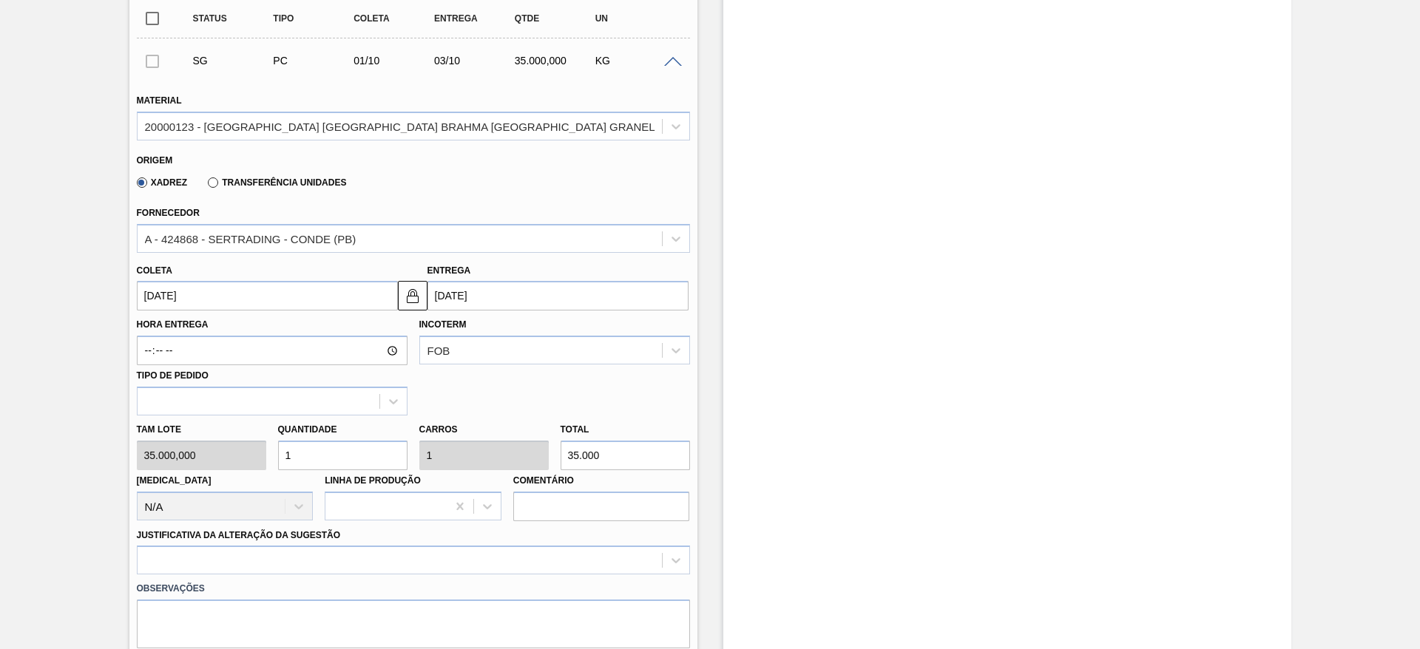
type input "1"
click at [151, 281] on input "[DATE]" at bounding box center [267, 296] width 261 height 30
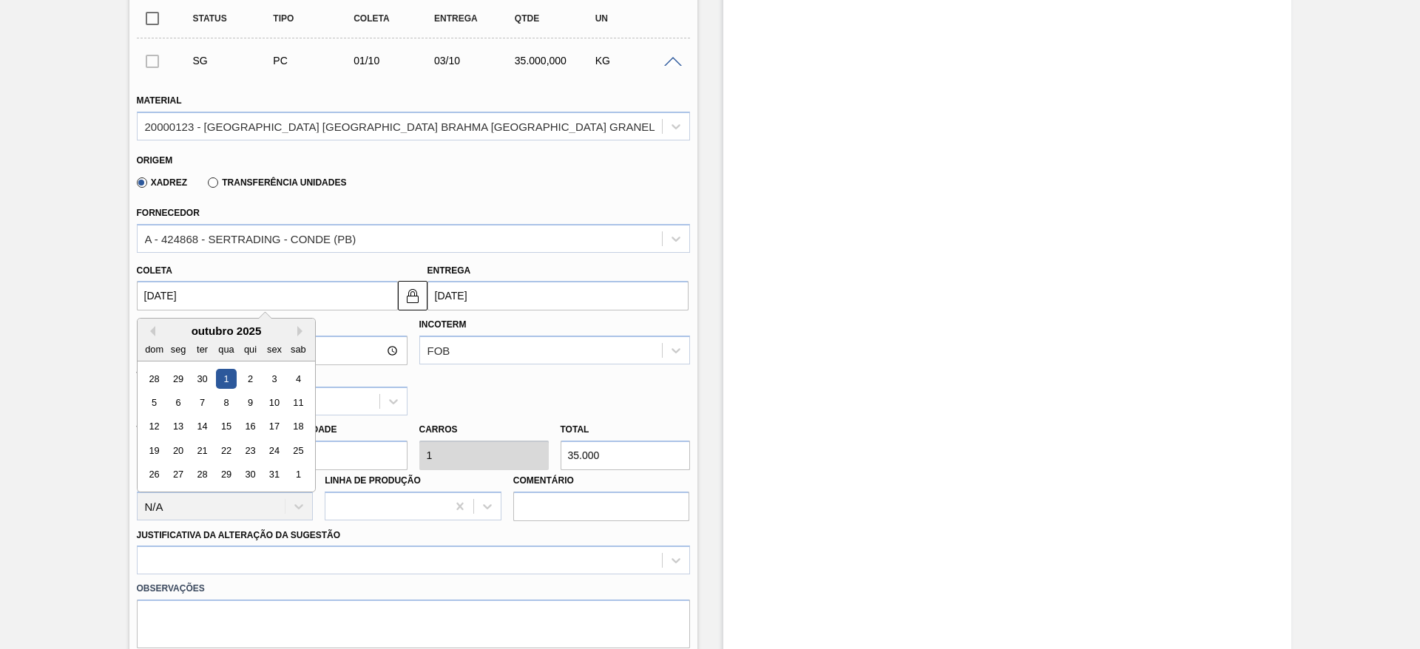
click at [156, 325] on div "outubro 2025" at bounding box center [227, 331] width 178 height 13
click at [154, 326] on button "Previous Month" at bounding box center [150, 331] width 10 height 10
click at [223, 441] on div "24" at bounding box center [226, 451] width 20 height 20
type input "[DATE]"
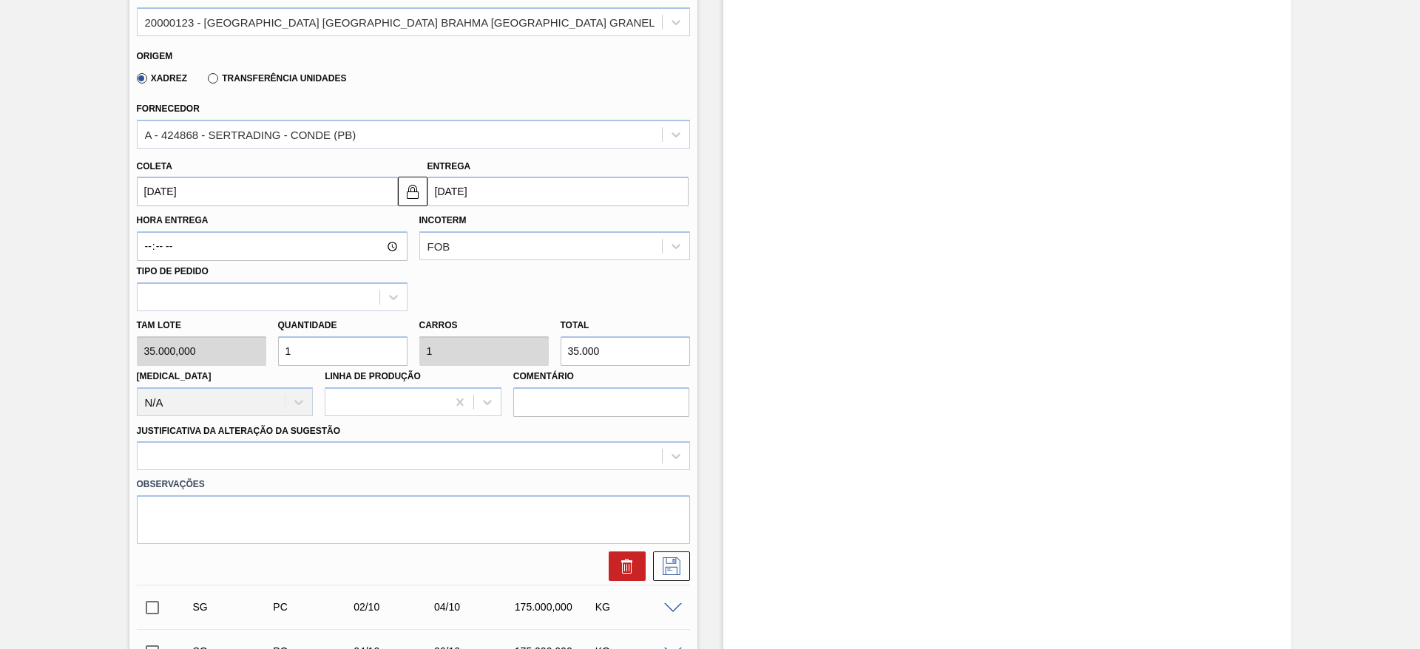
scroll to position [666, 0]
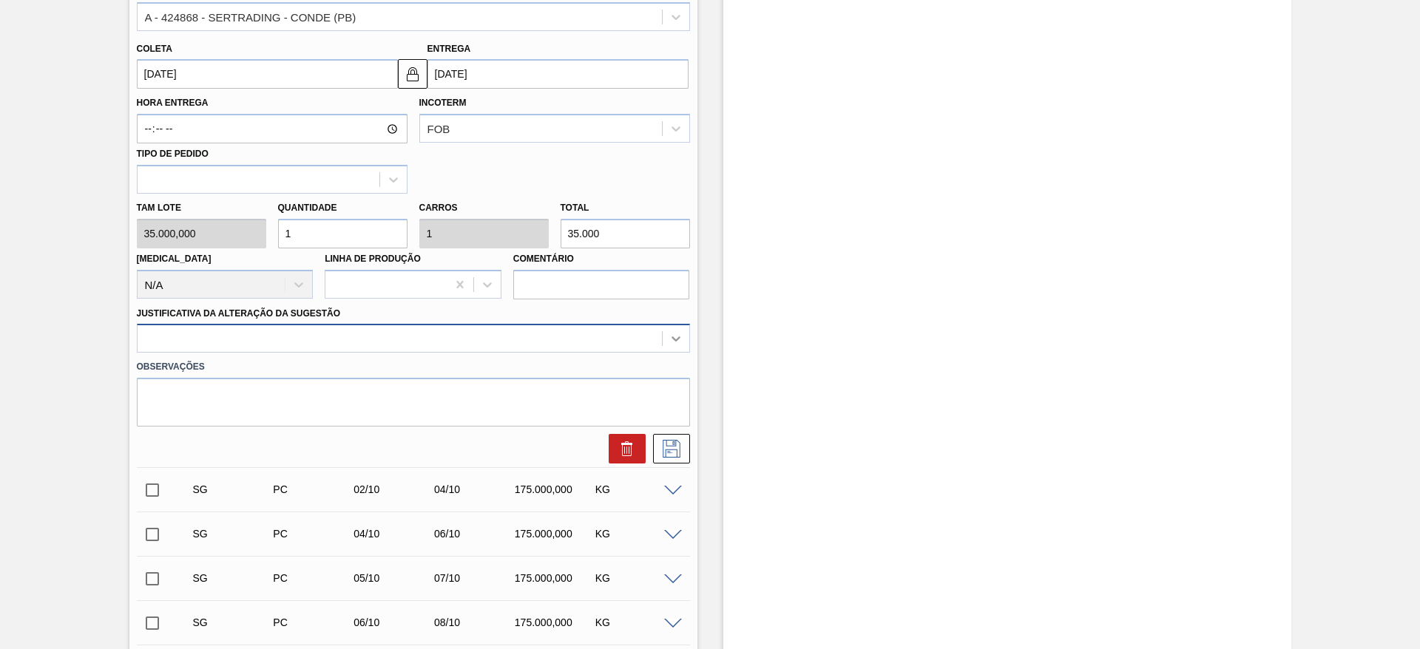
click at [677, 337] on icon at bounding box center [676, 339] width 9 height 5
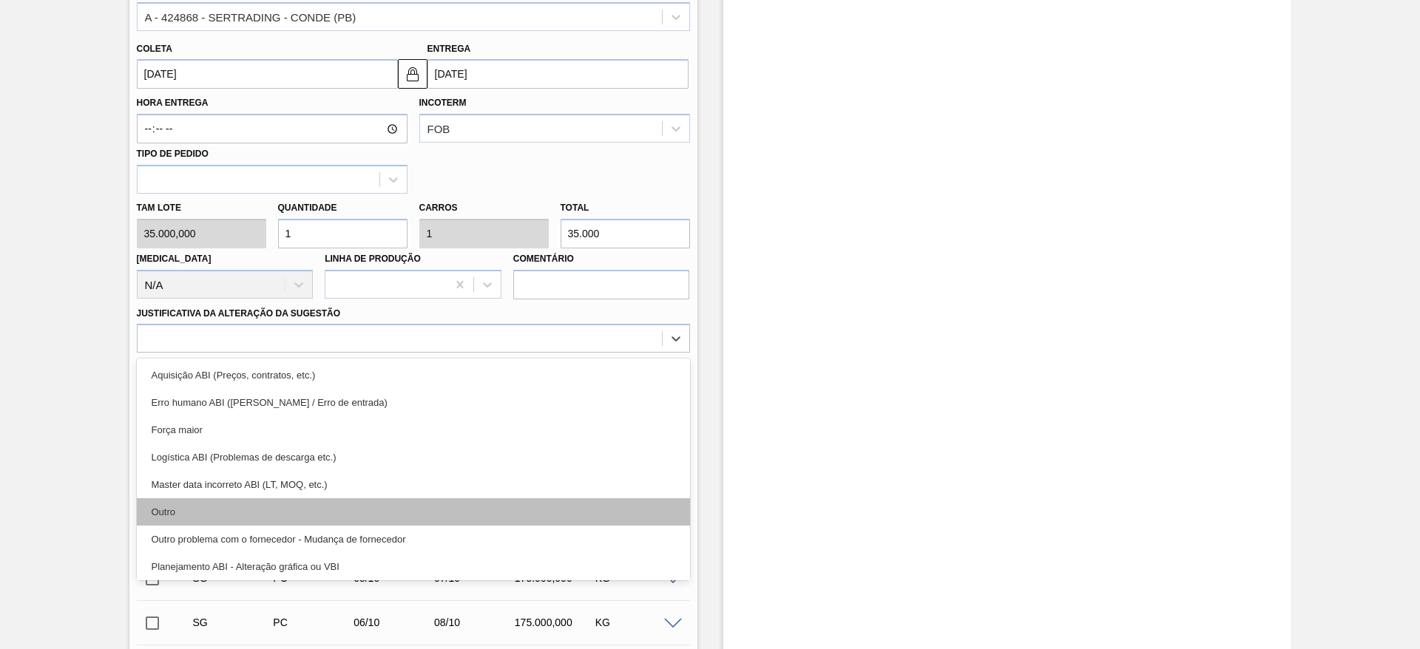
click at [178, 499] on div "Outro" at bounding box center [413, 512] width 553 height 27
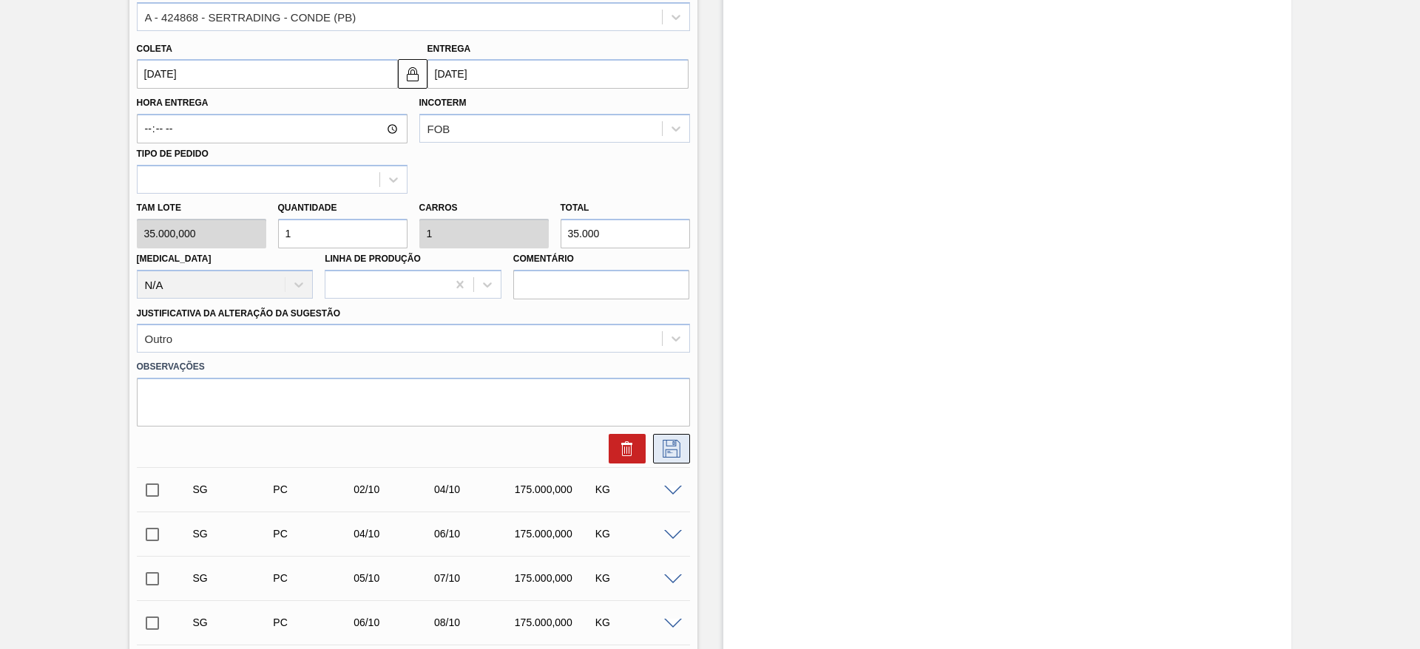
click at [679, 440] on icon at bounding box center [672, 449] width 24 height 18
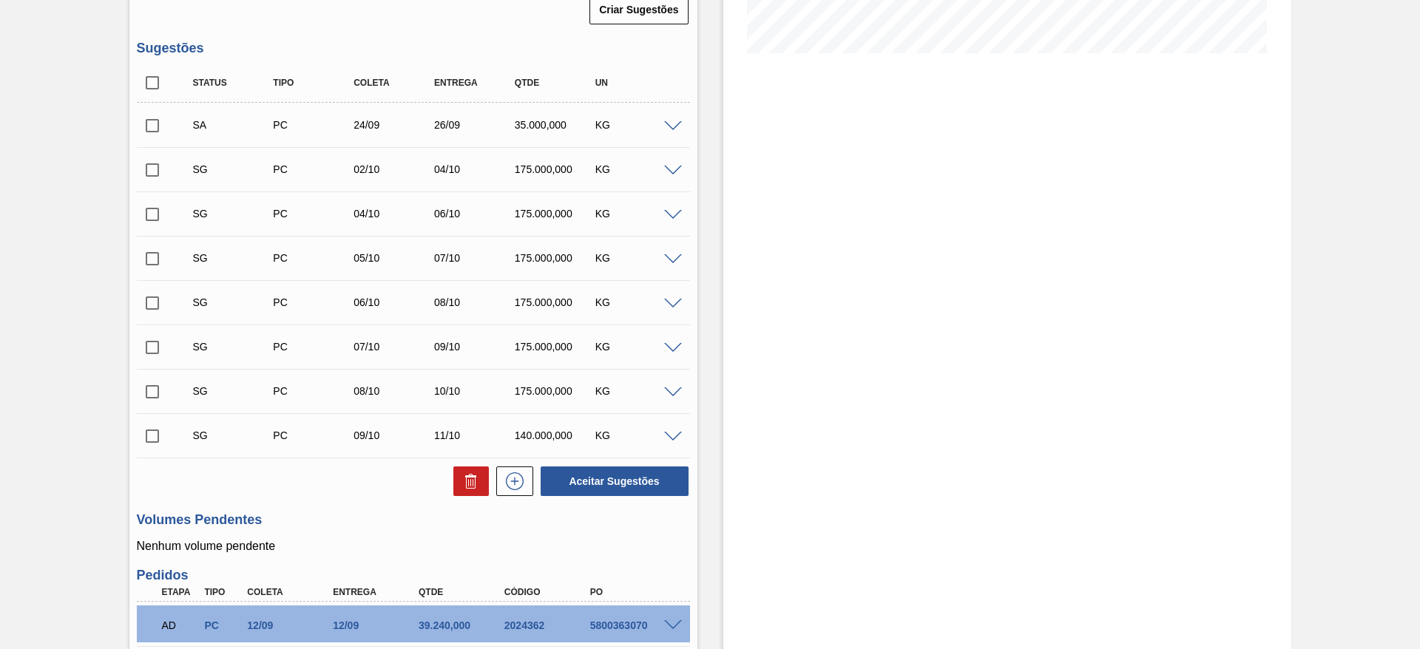
scroll to position [222, 0]
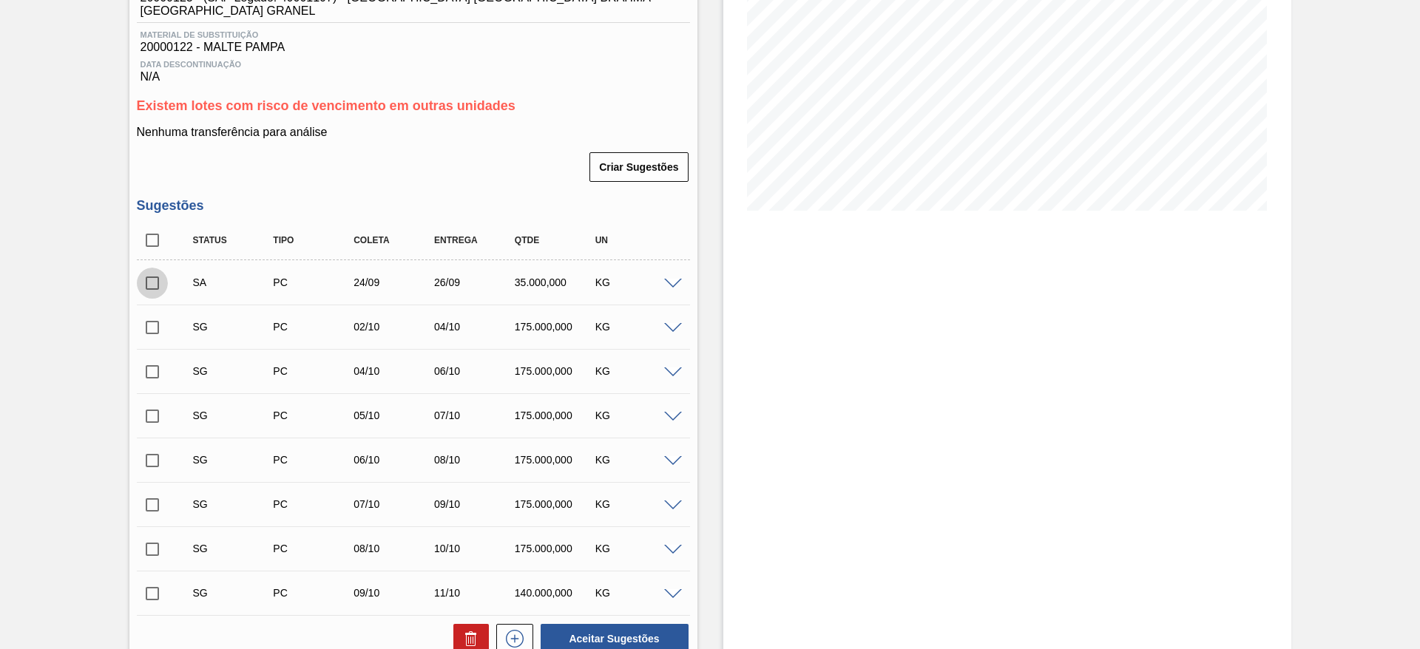
click at [149, 268] on input "checkbox" at bounding box center [152, 283] width 31 height 31
click at [599, 630] on button "Aceitar Sugestões" at bounding box center [615, 639] width 148 height 30
checkbox input "false"
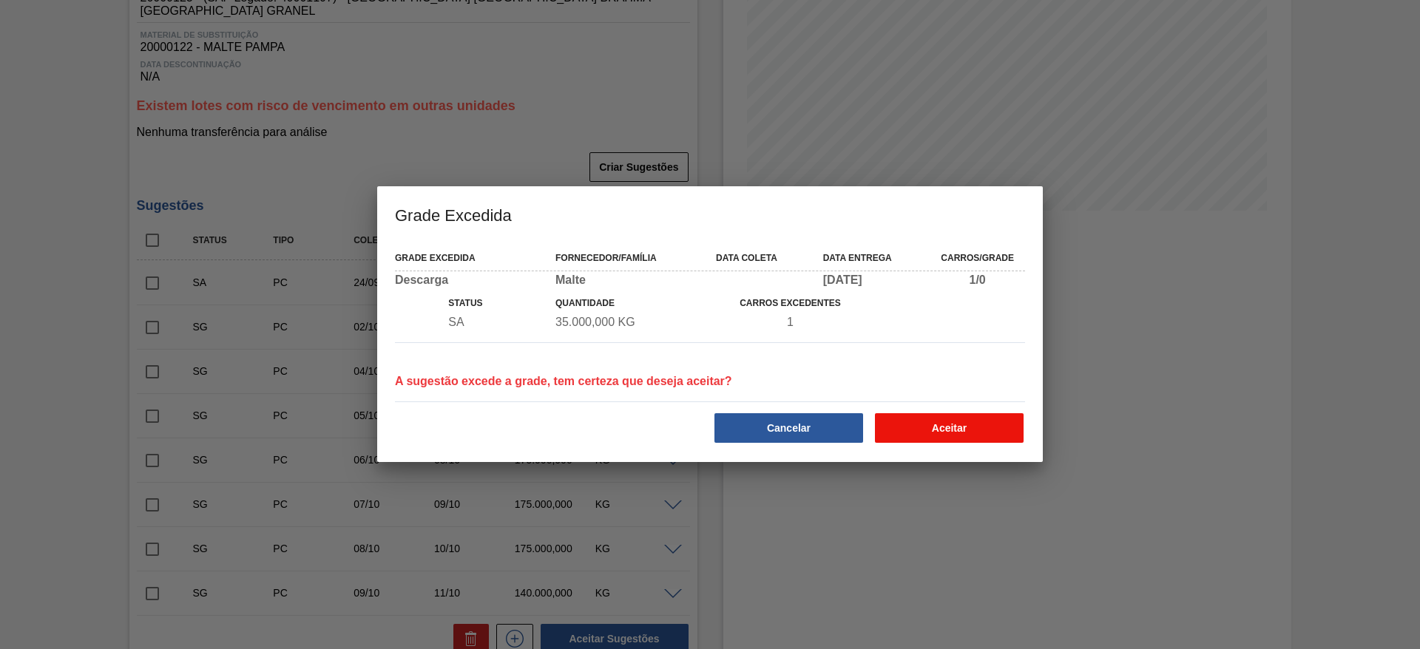
click at [943, 427] on button "Aceitar" at bounding box center [949, 429] width 149 height 30
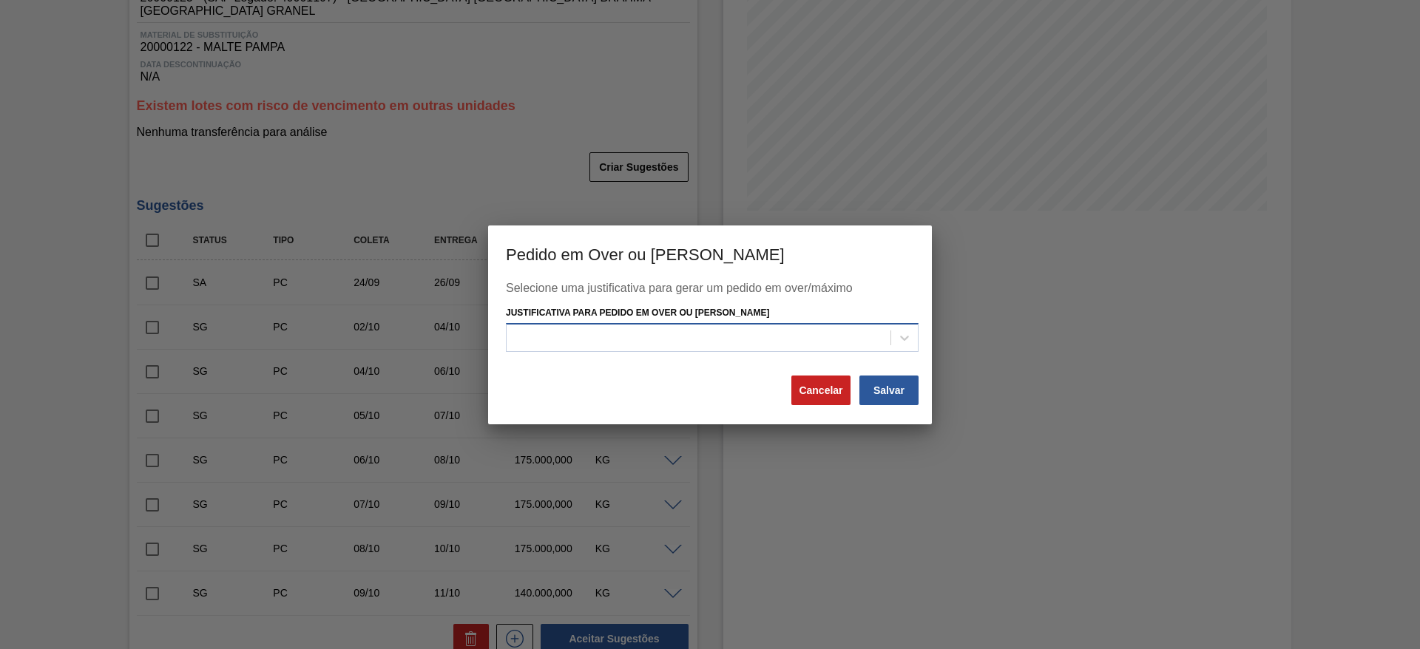
click at [599, 343] on div at bounding box center [699, 338] width 384 height 21
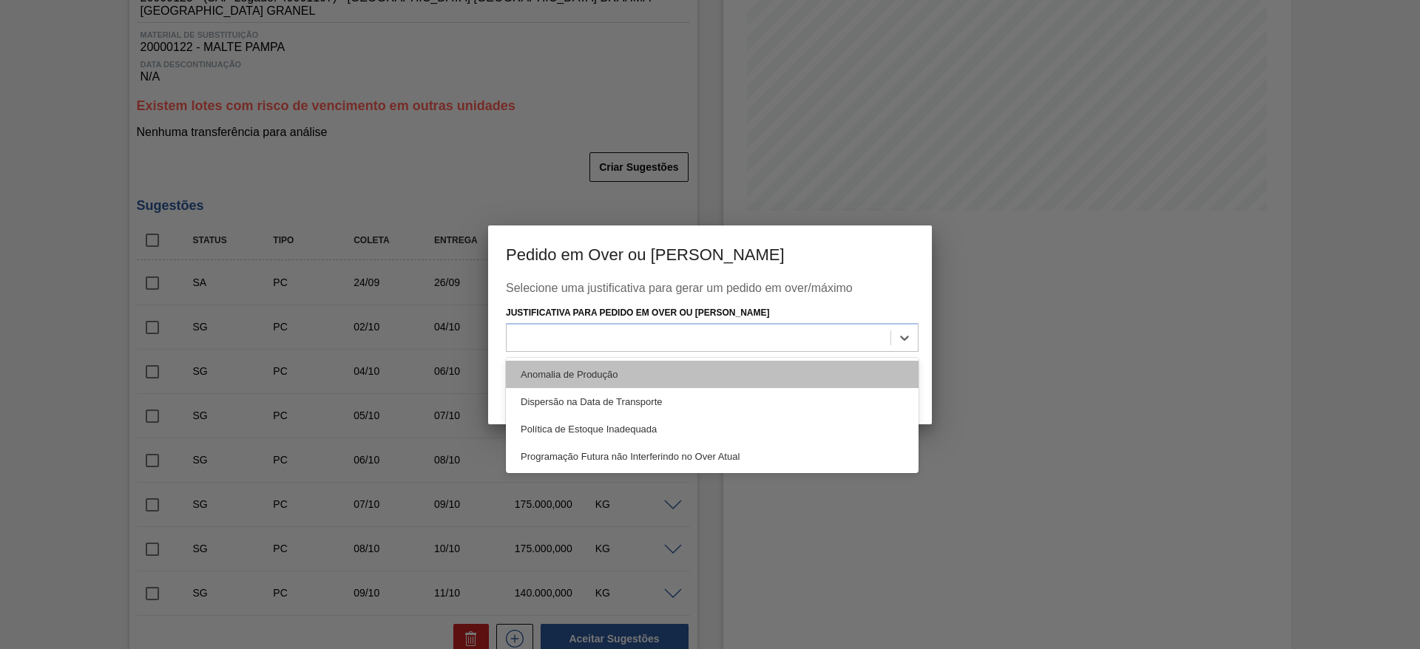
click at [546, 371] on div "Anomalia de Produção" at bounding box center [712, 374] width 413 height 27
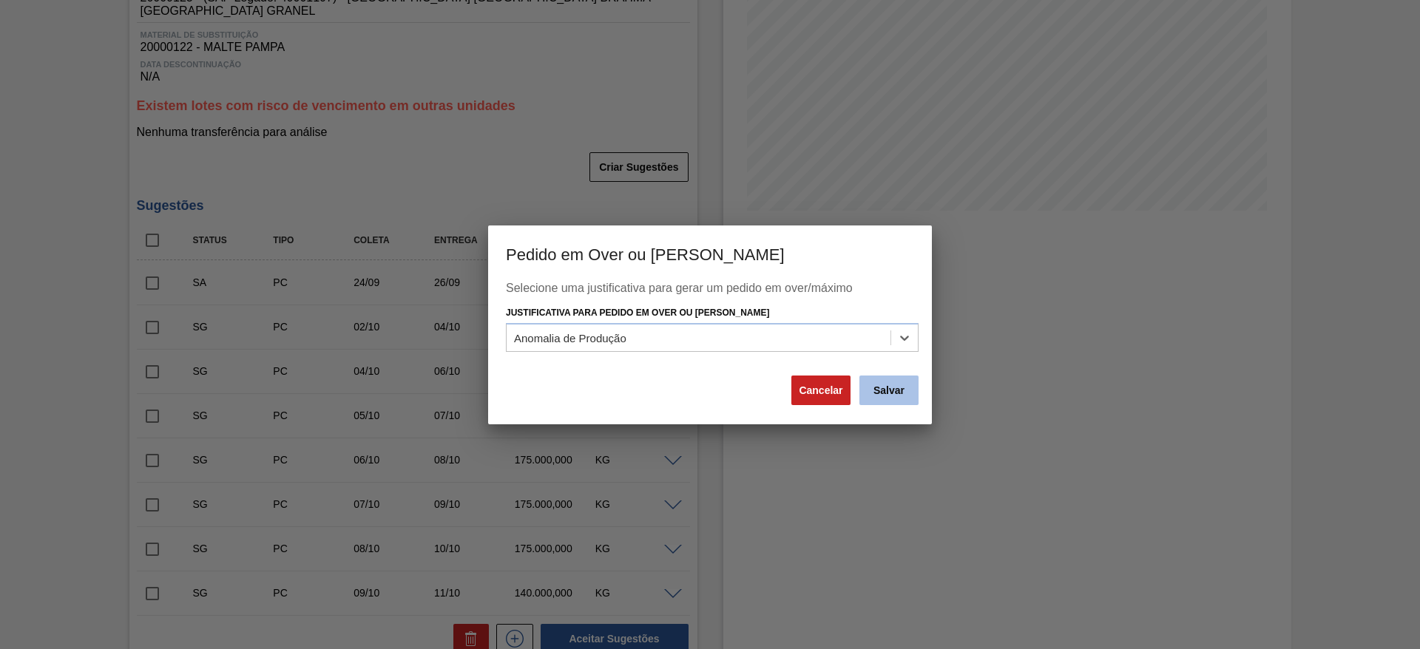
click at [906, 391] on button "Salvar" at bounding box center [889, 391] width 59 height 30
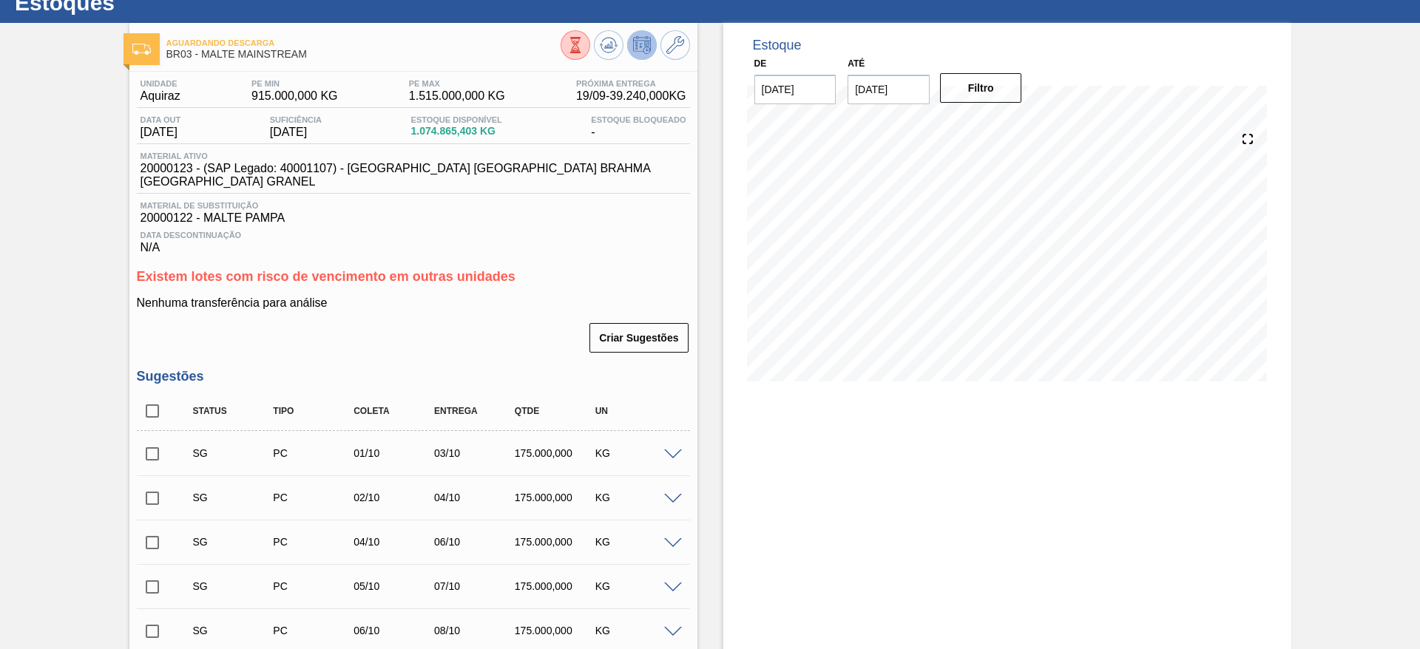
scroll to position [0, 0]
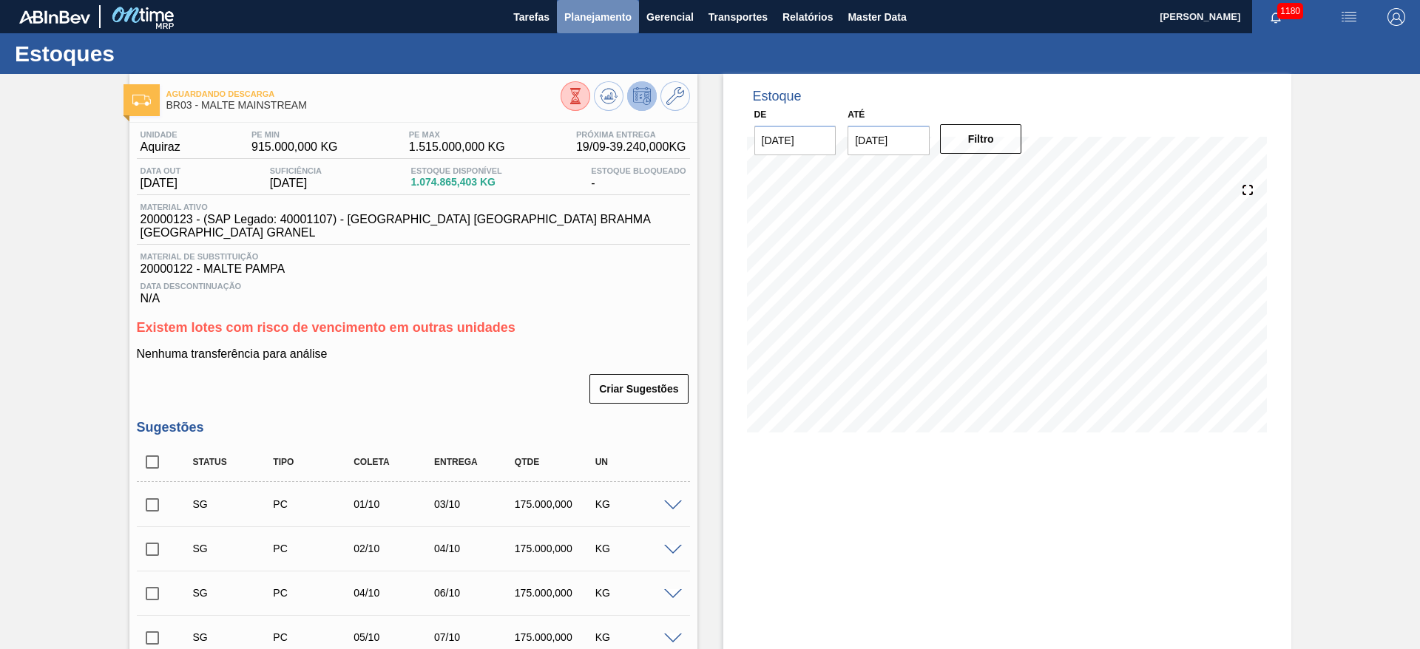
click at [605, 27] on button "Planejamento" at bounding box center [598, 16] width 82 height 33
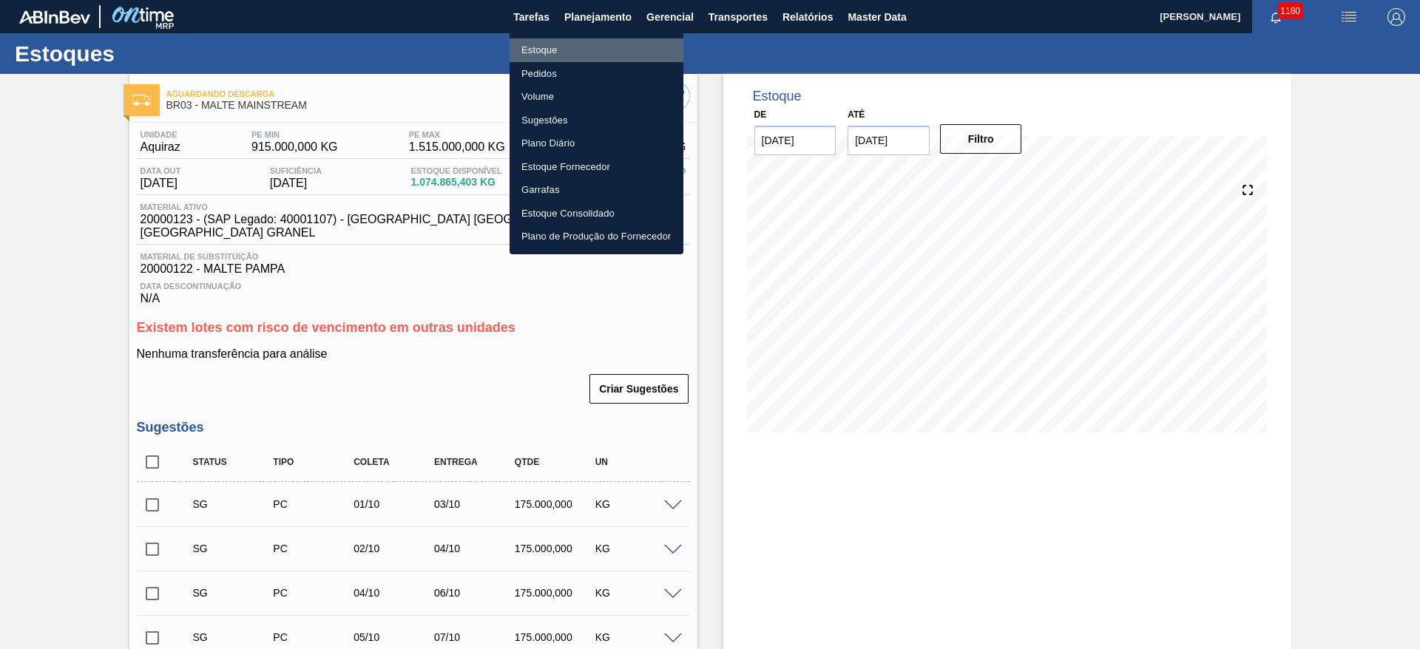
click at [537, 53] on li "Estoque" at bounding box center [597, 50] width 174 height 24
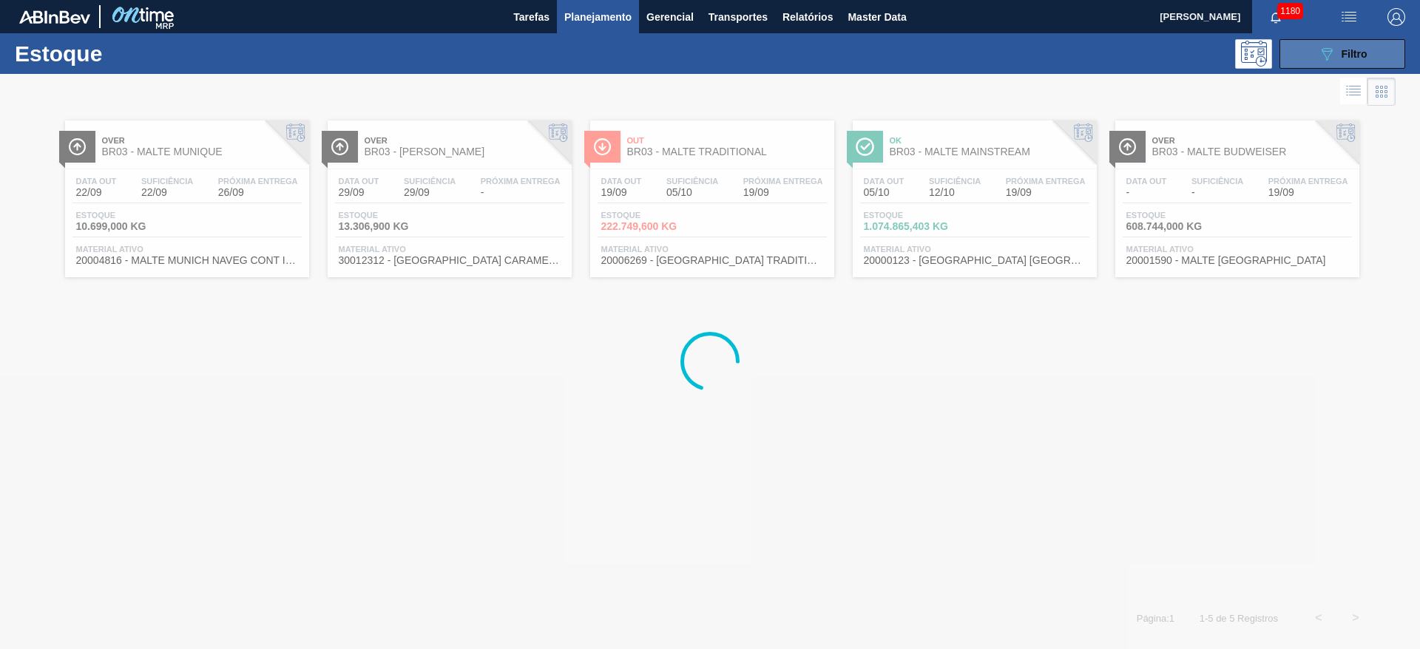
click at [1329, 57] on icon "089F7B8B-B2A5-4AFE-B5C0-19BA573D28AC" at bounding box center [1327, 54] width 18 height 18
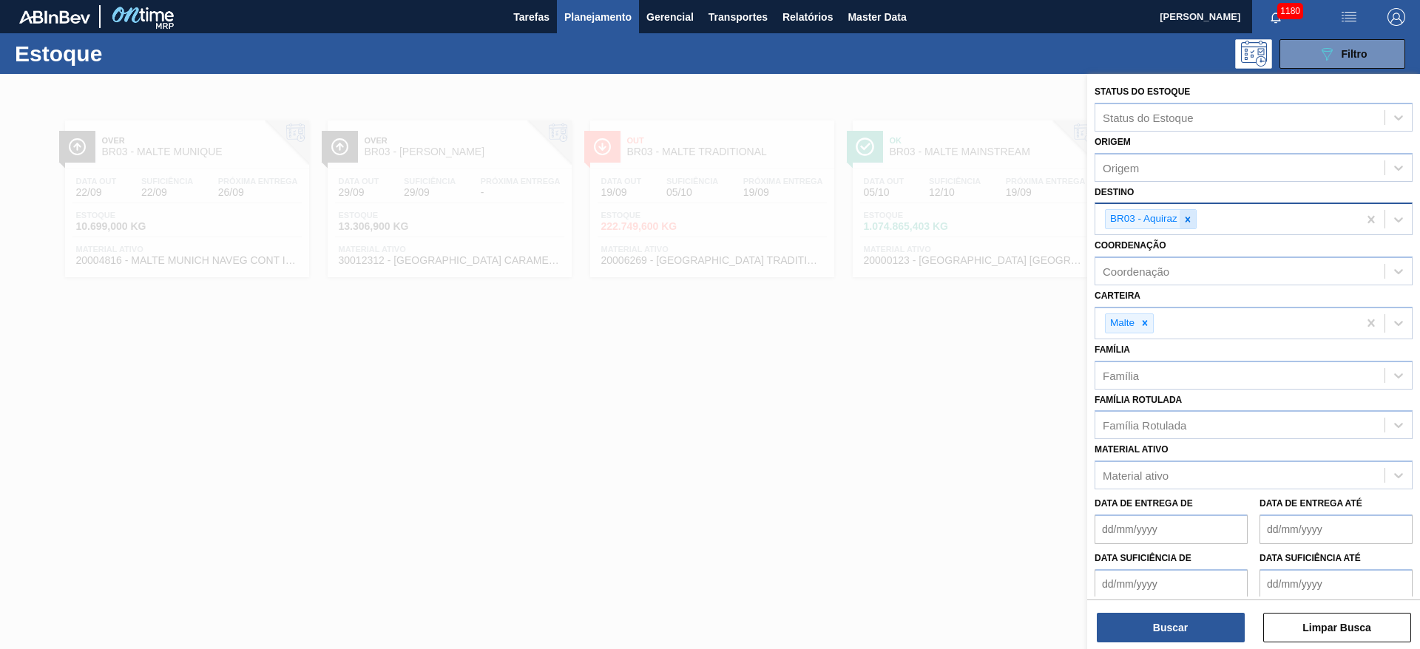
click at [1194, 219] on div at bounding box center [1188, 219] width 16 height 18
type input "11"
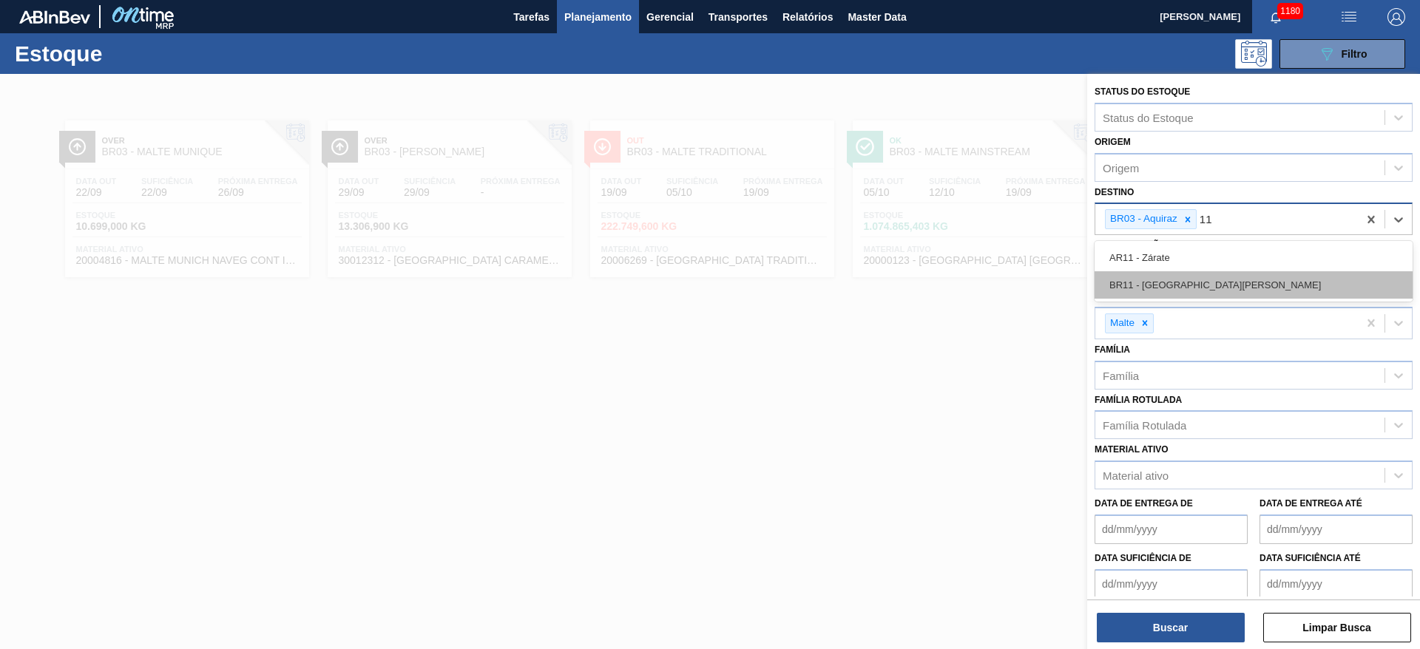
click at [1137, 286] on div "BR11 - [GEOGRAPHIC_DATA][PERSON_NAME]" at bounding box center [1254, 284] width 318 height 27
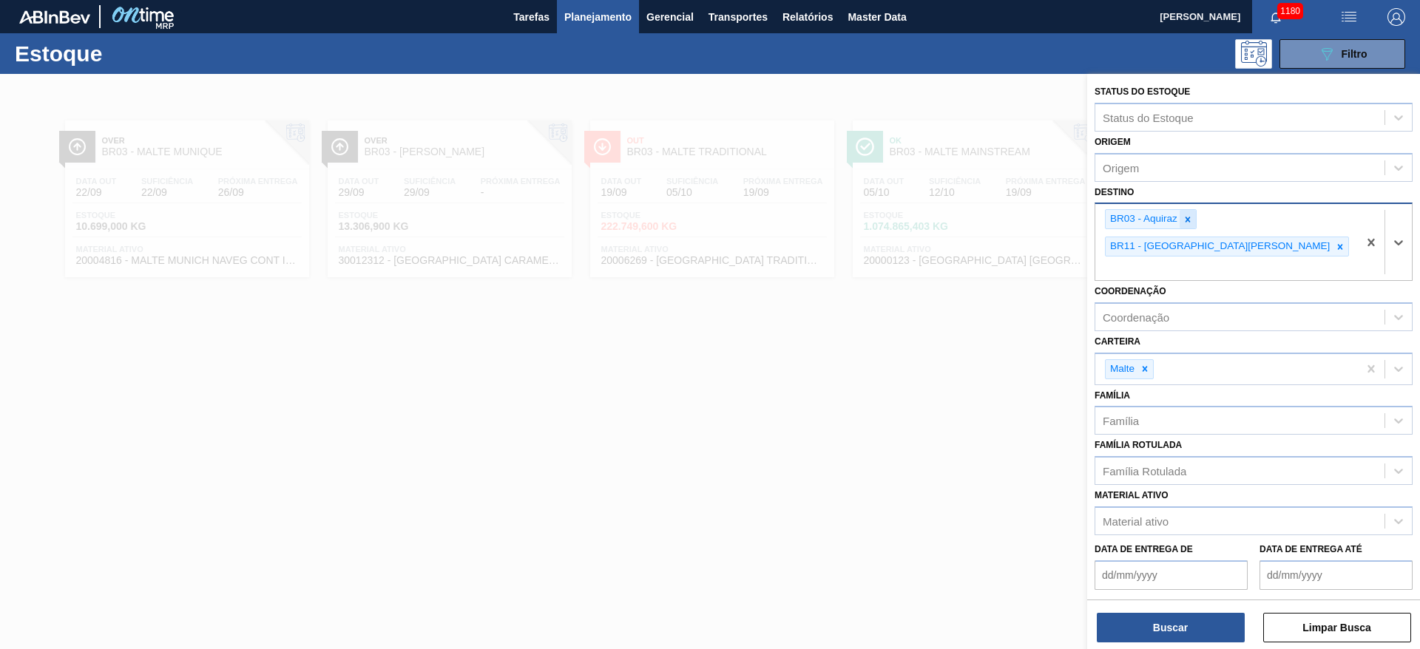
click at [1187, 215] on icon at bounding box center [1188, 220] width 10 height 10
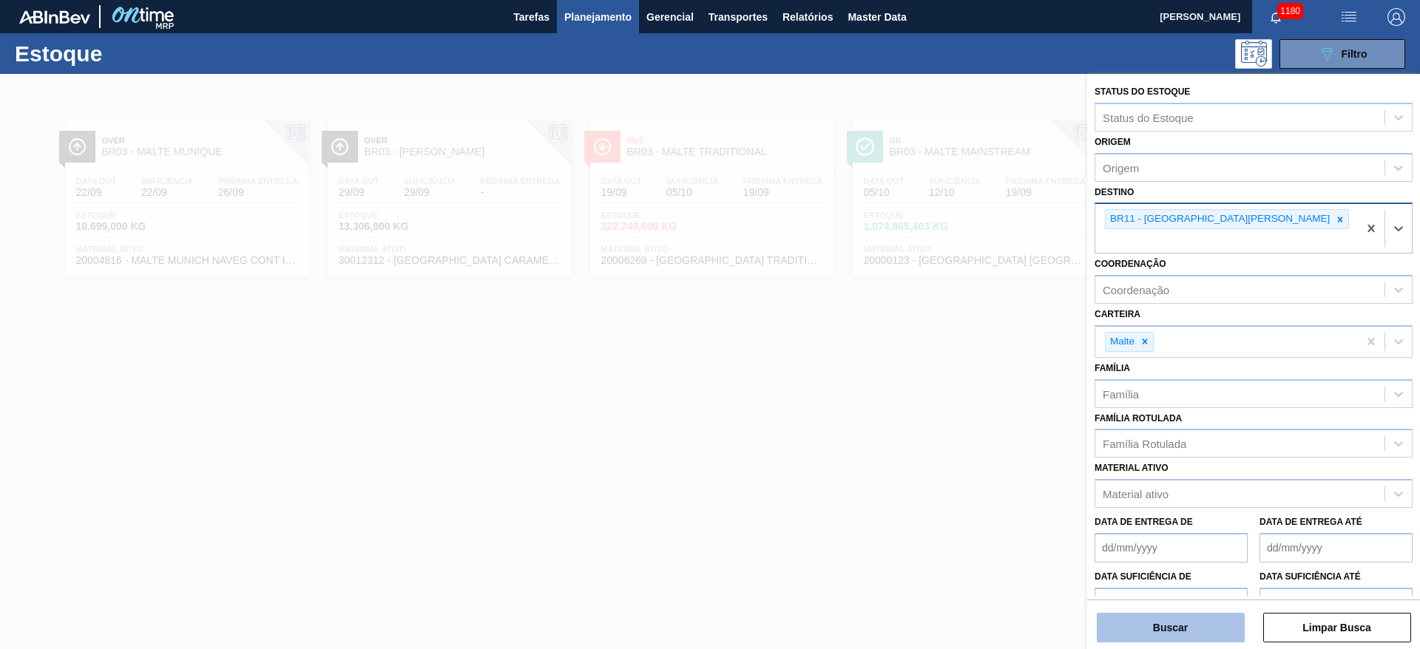
click at [1154, 622] on button "Buscar" at bounding box center [1171, 628] width 148 height 30
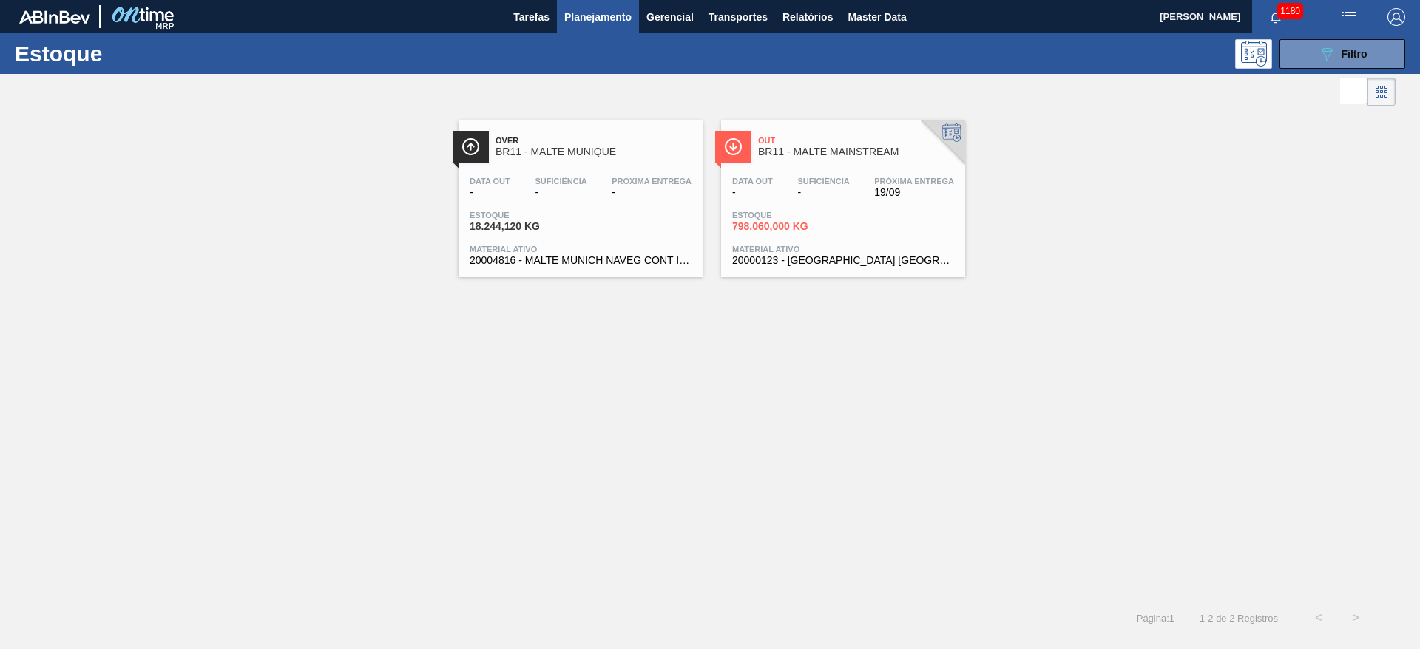
click at [752, 225] on span "798.060,000 KG" at bounding box center [784, 226] width 104 height 11
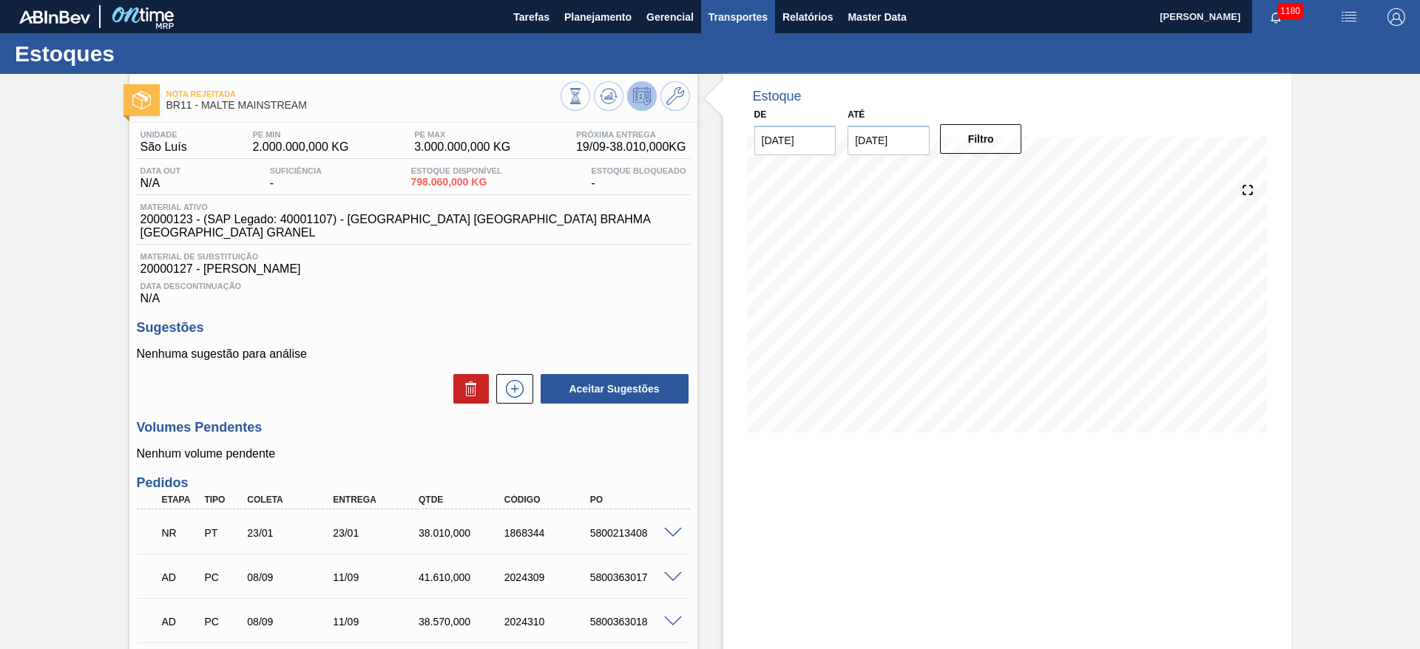
click at [734, 19] on span "Transportes" at bounding box center [738, 17] width 59 height 18
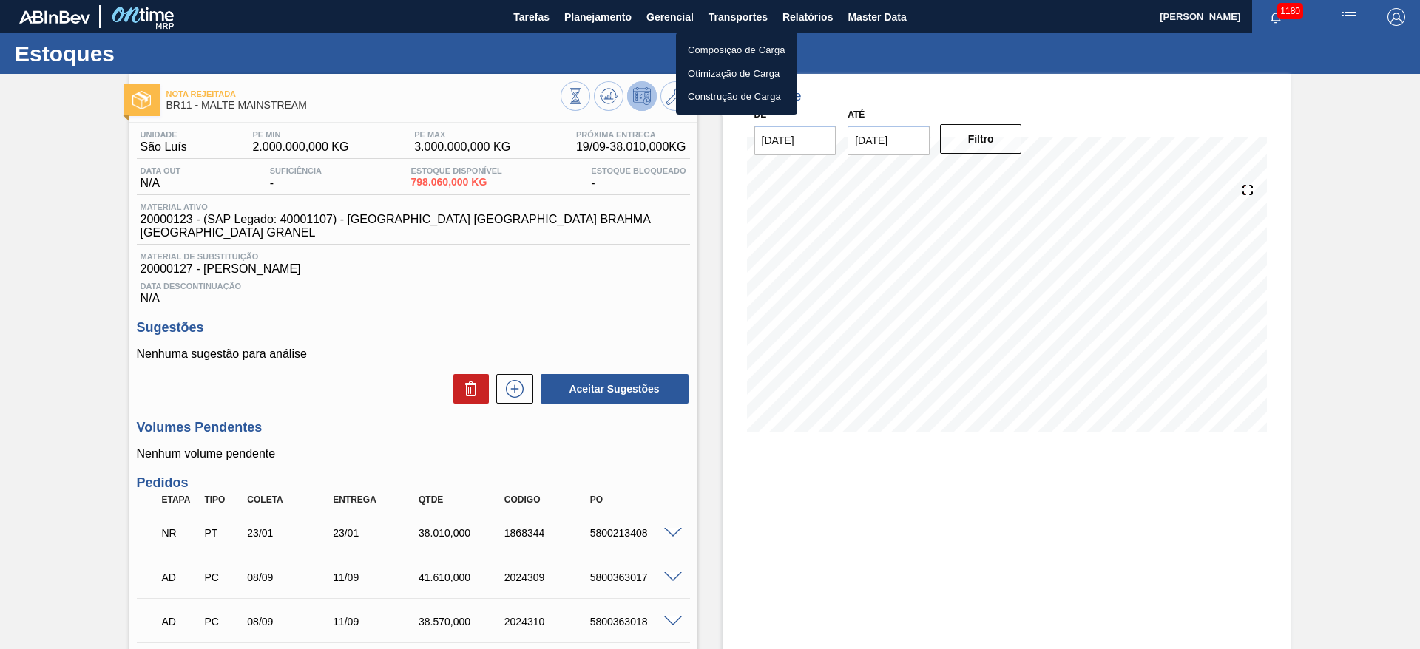
click at [699, 77] on li "Otimização de Carga" at bounding box center [736, 74] width 121 height 24
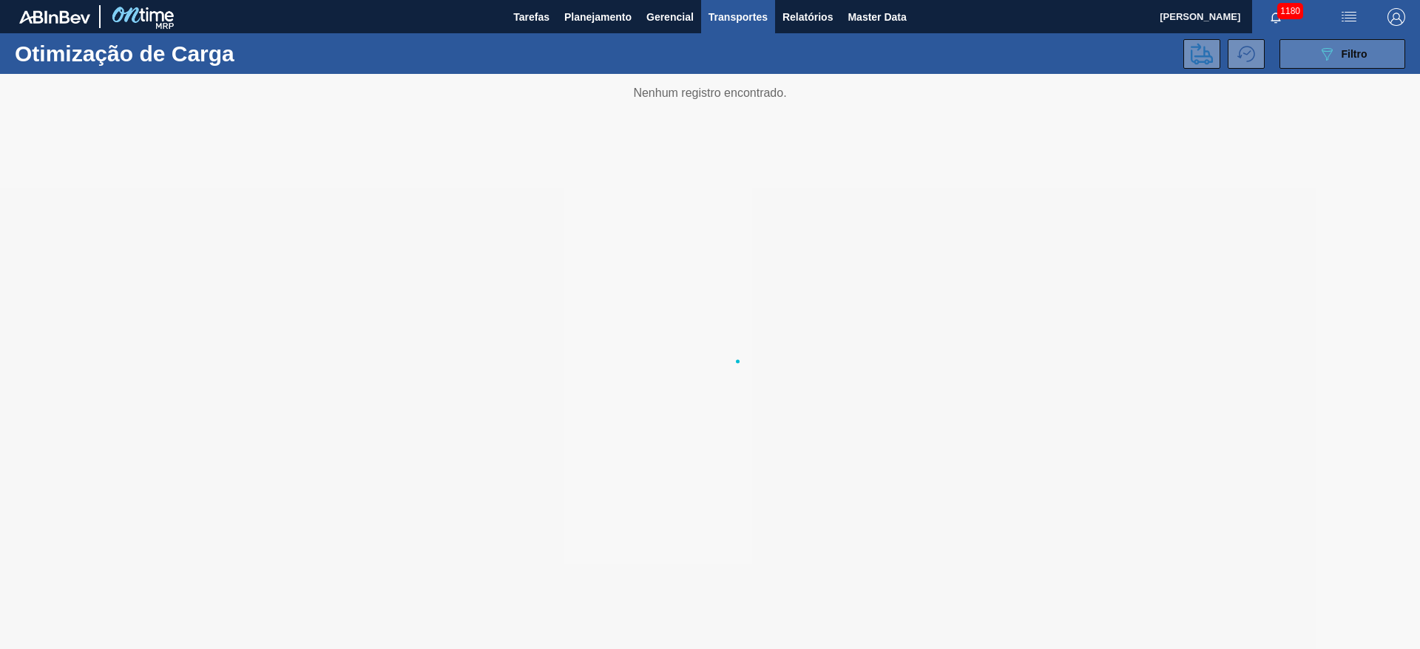
click at [1352, 53] on span "Filtro" at bounding box center [1355, 54] width 26 height 12
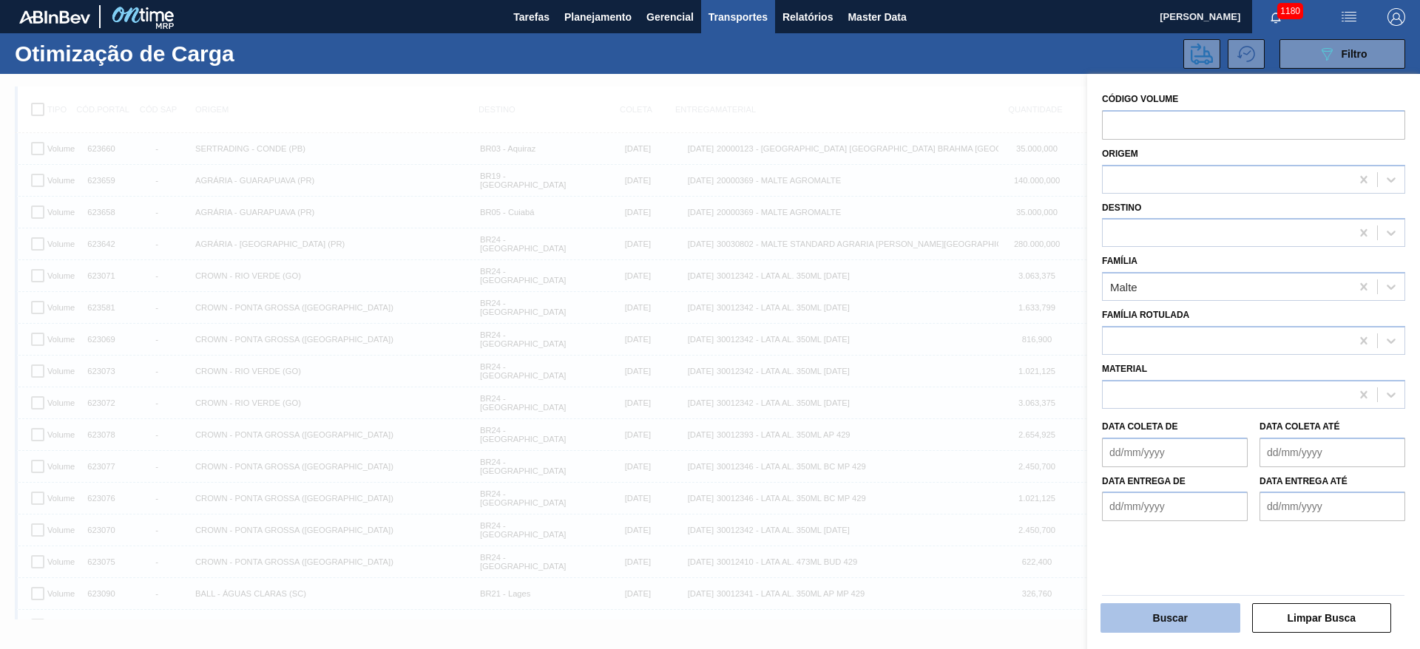
click at [1142, 618] on button "Buscar" at bounding box center [1171, 619] width 140 height 30
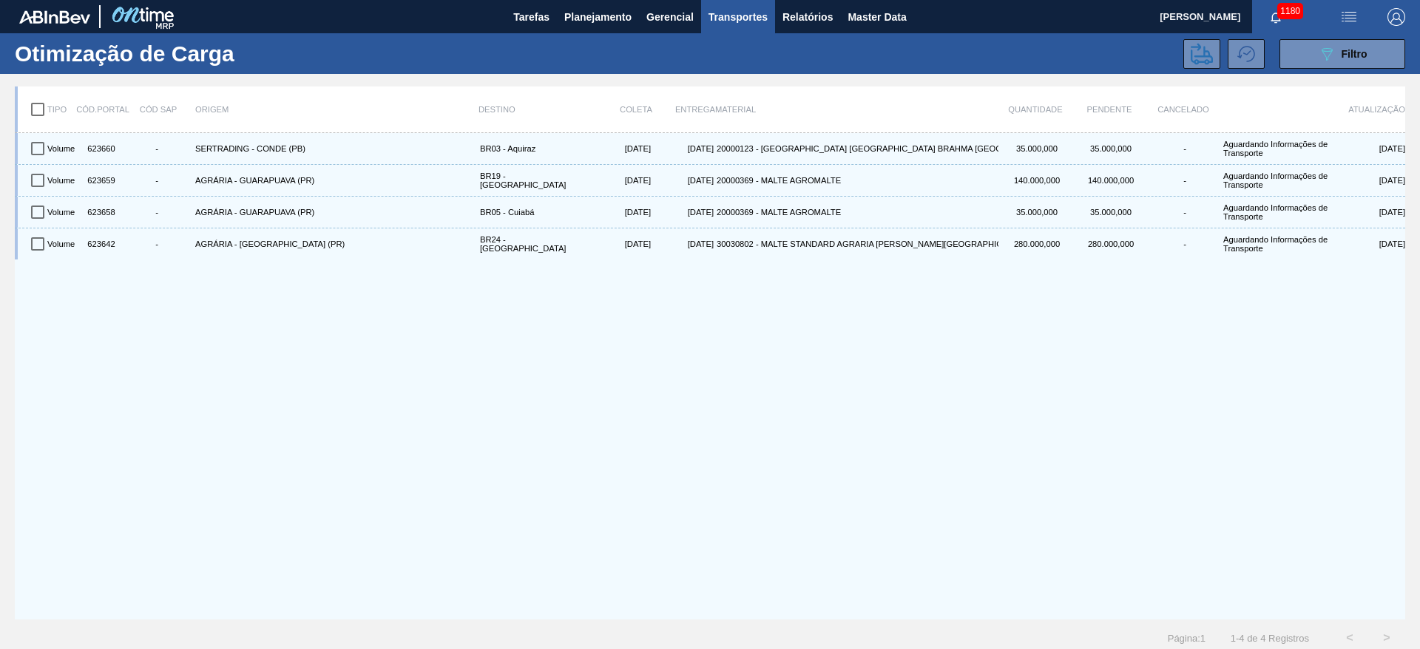
click at [39, 108] on input "checkbox" at bounding box center [37, 109] width 31 height 31
checkbox input "true"
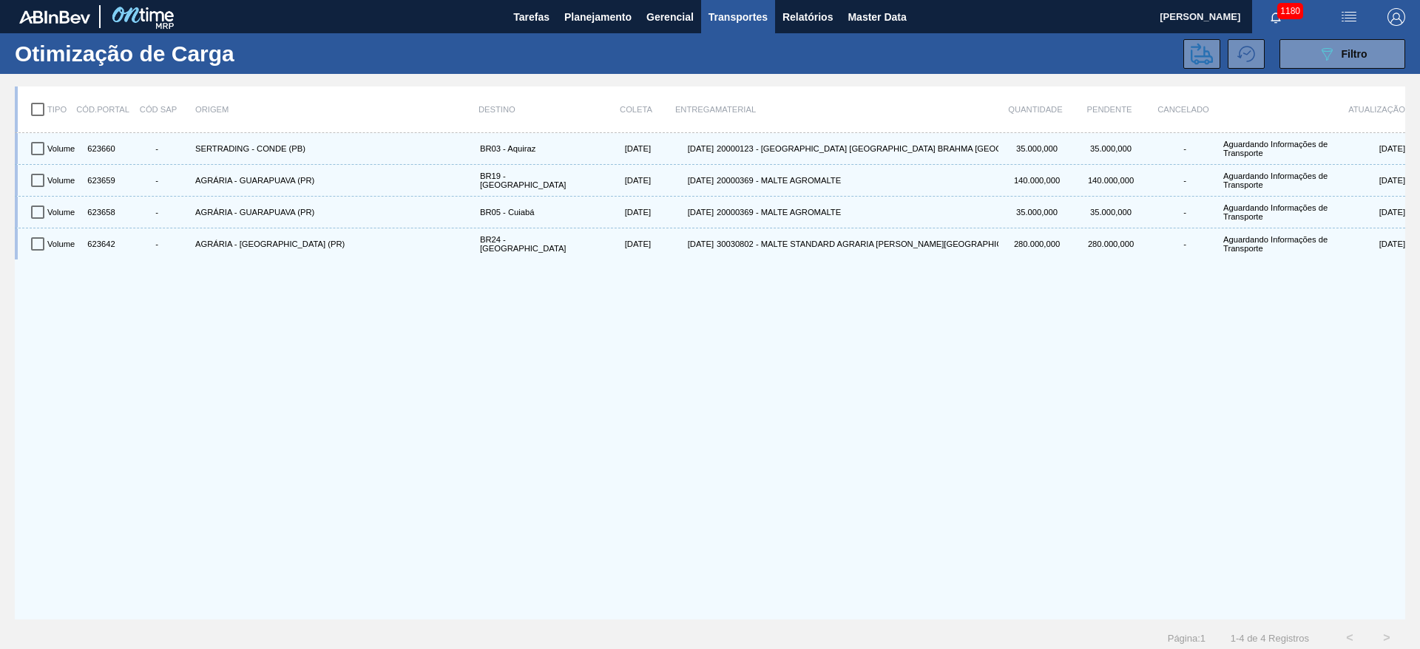
checkbox input "true"
click at [1204, 49] on icon at bounding box center [1202, 54] width 22 height 22
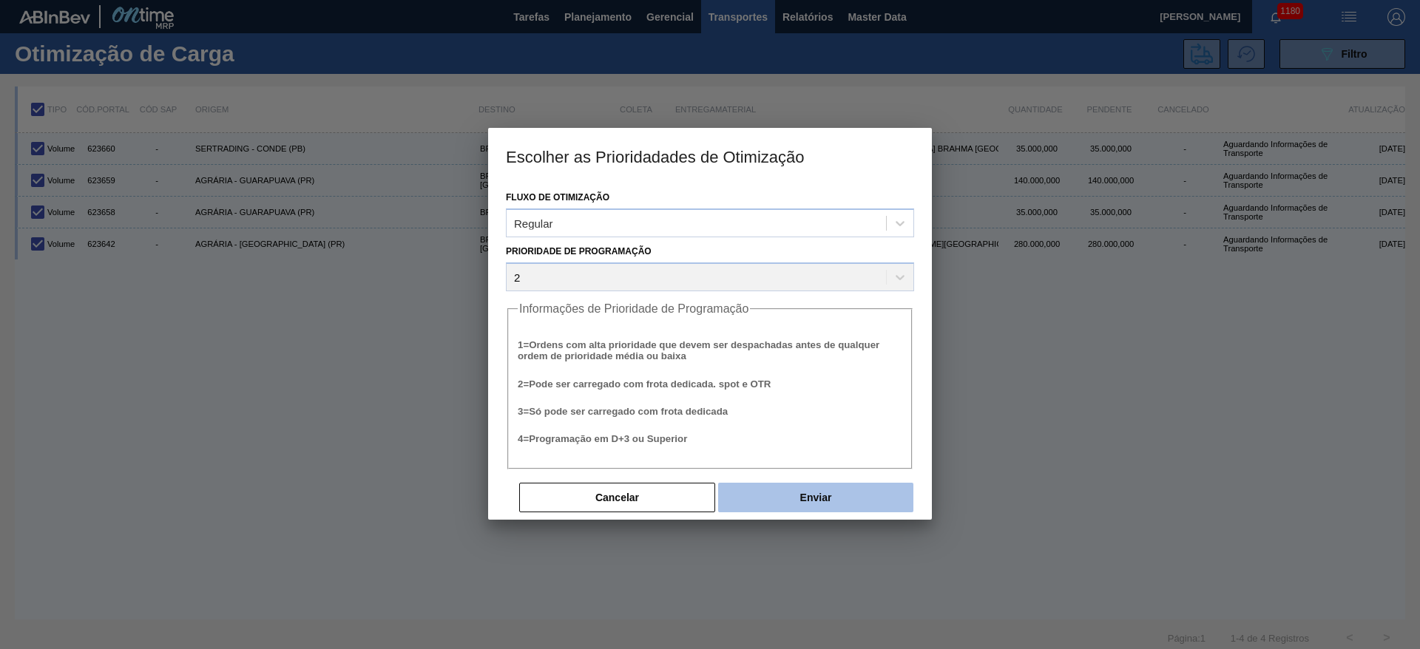
click at [783, 493] on button "Enviar" at bounding box center [815, 498] width 195 height 30
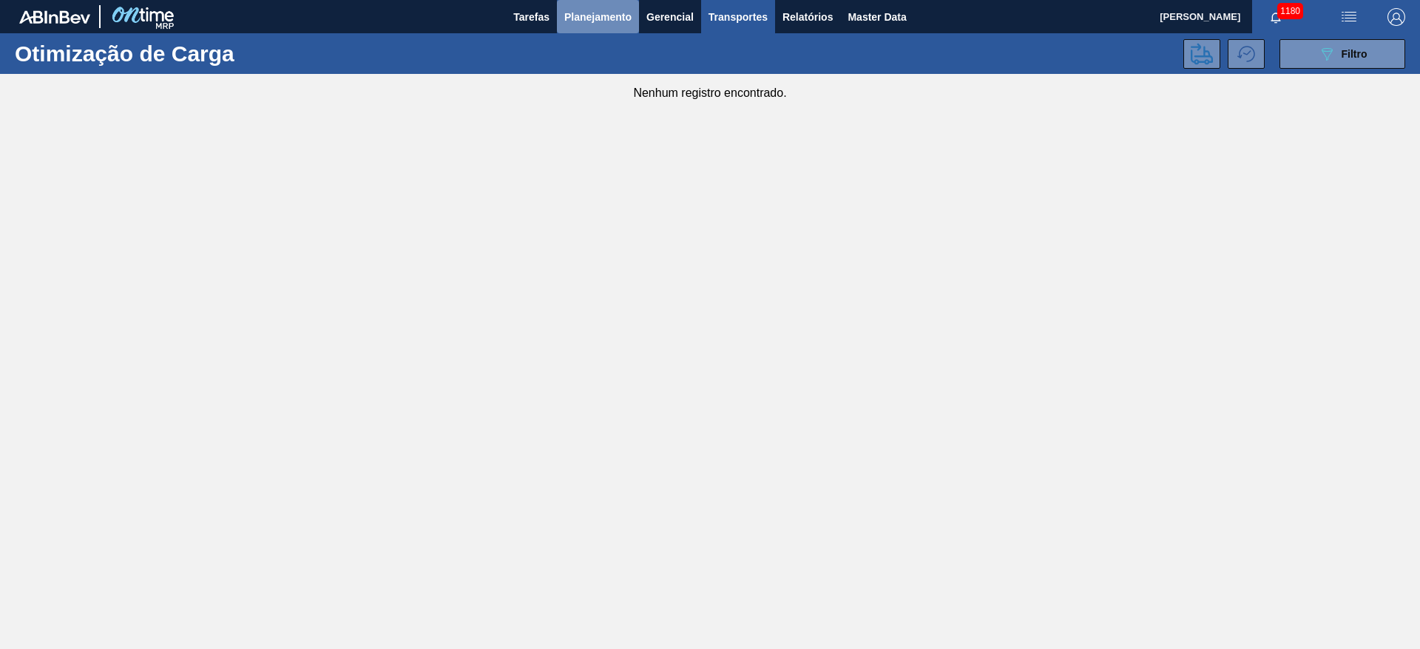
click at [578, 20] on span "Planejamento" at bounding box center [597, 17] width 67 height 18
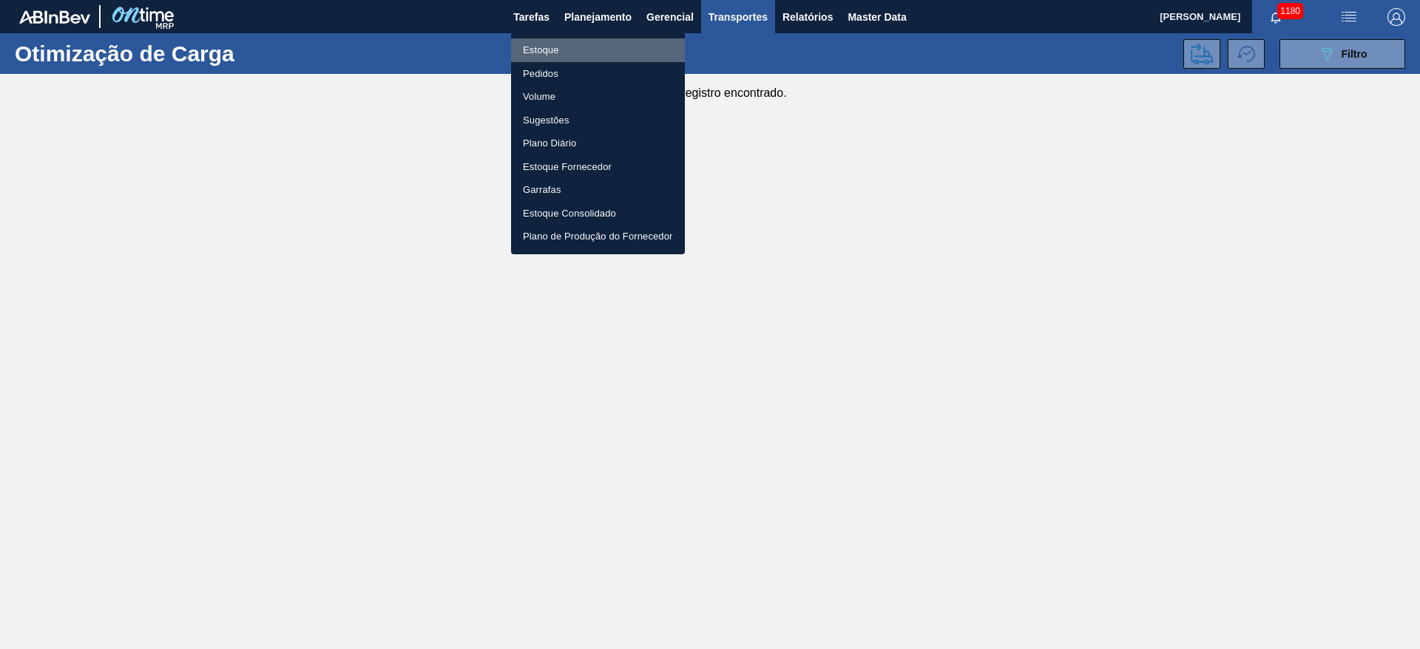
click at [534, 53] on li "Estoque" at bounding box center [598, 50] width 174 height 24
